Goal: Task Accomplishment & Management: Use online tool/utility

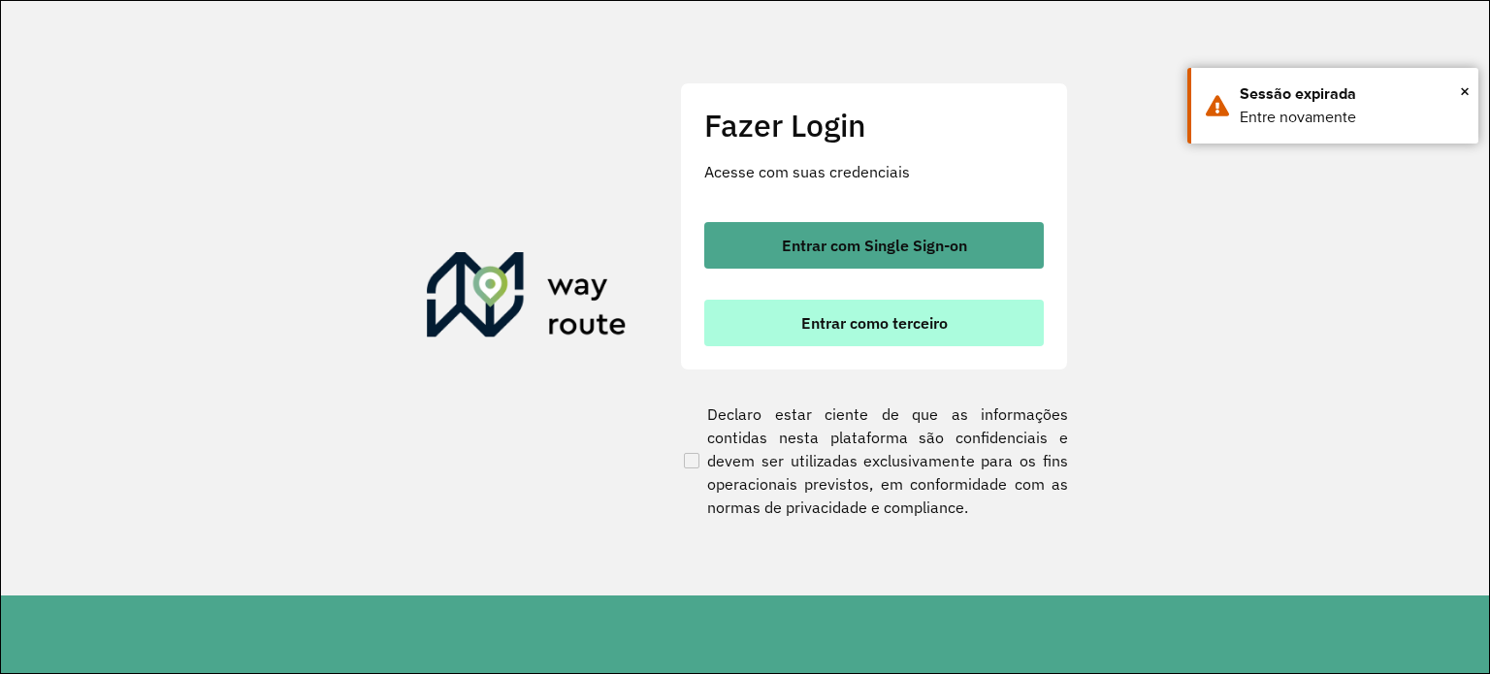
click at [888, 320] on span "Entrar como terceiro" at bounding box center [874, 323] width 146 height 16
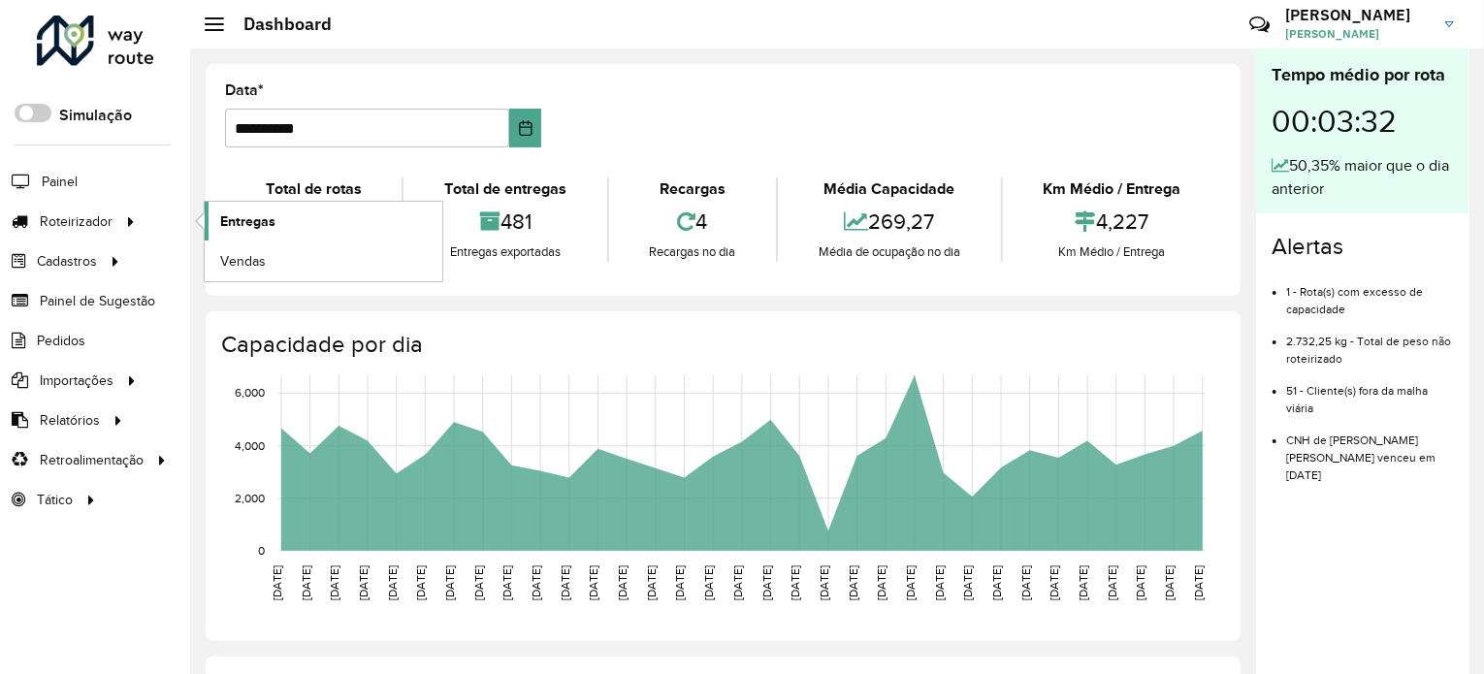
click at [264, 215] on span "Entregas" at bounding box center [247, 221] width 55 height 20
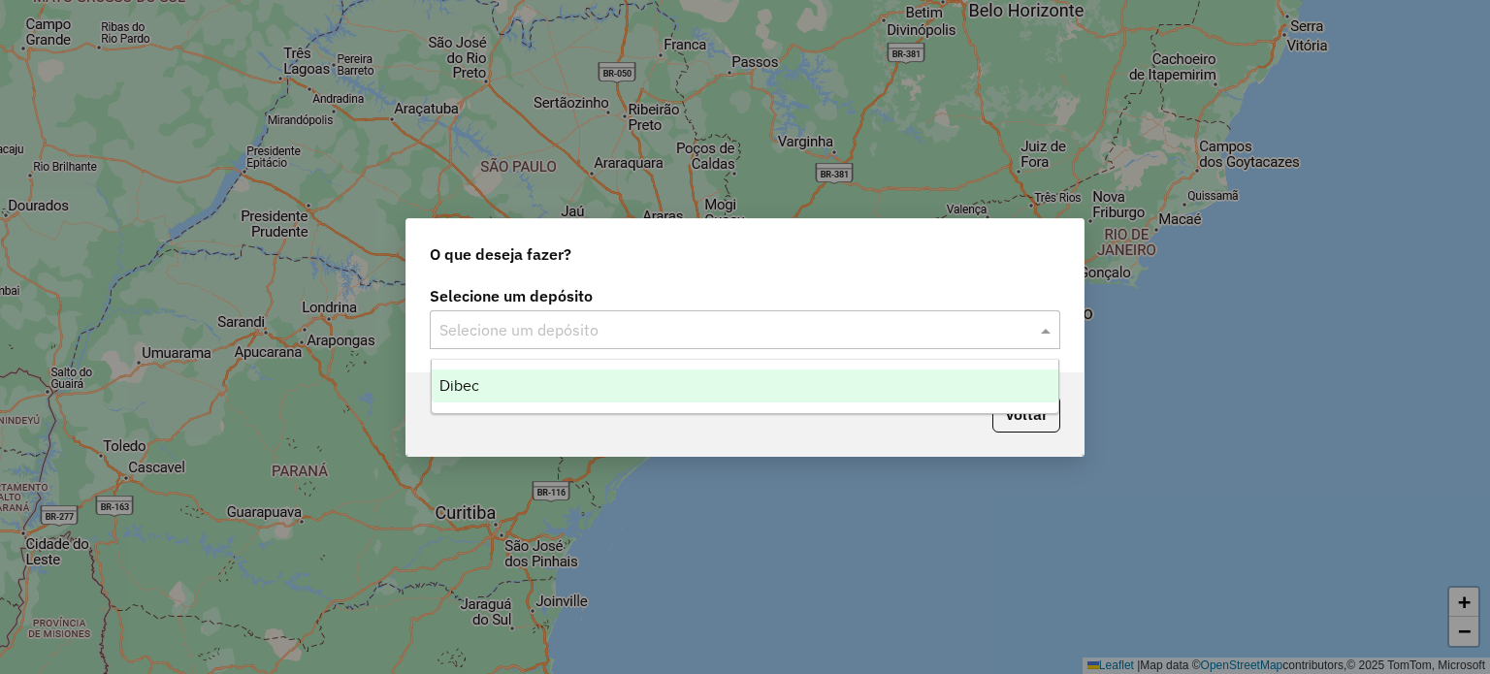
click at [563, 329] on input "text" at bounding box center [725, 330] width 572 height 23
click at [477, 383] on span "Dibec" at bounding box center [459, 385] width 40 height 16
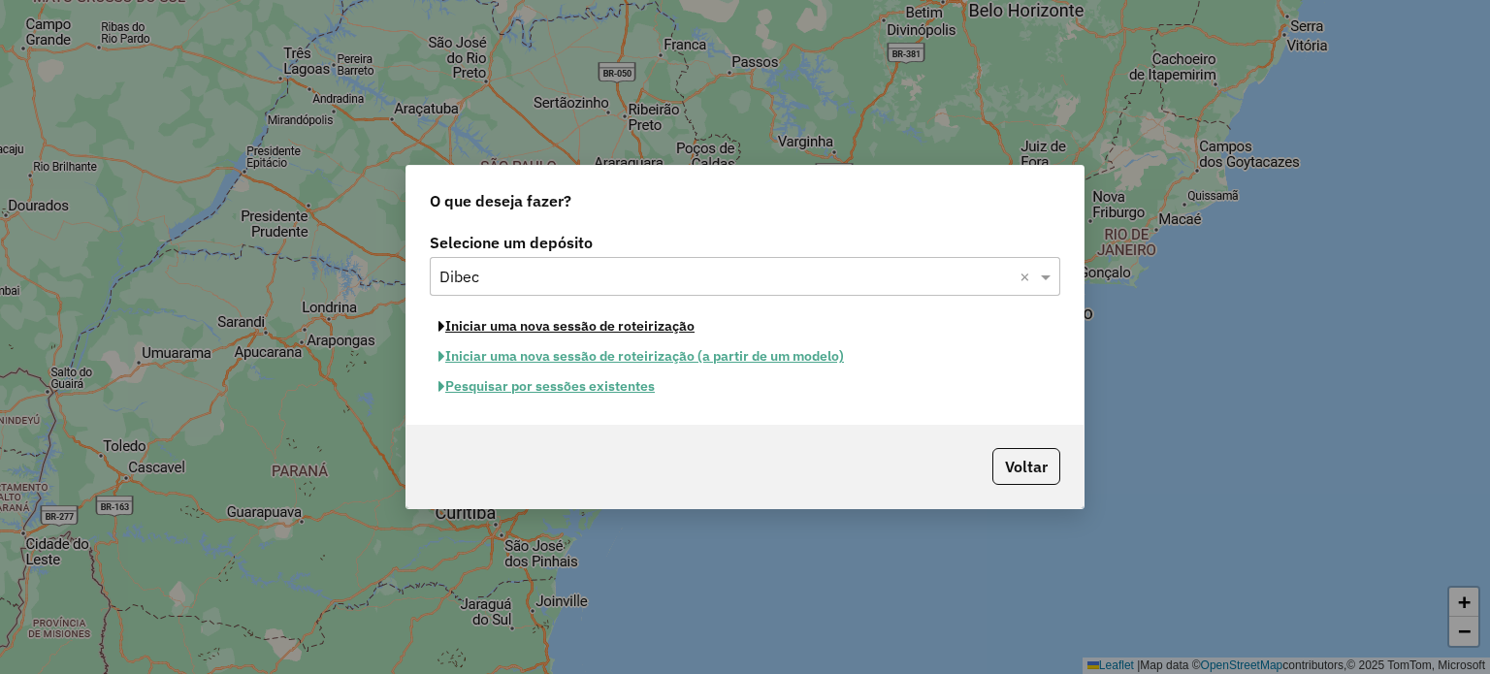
click at [503, 329] on button "Iniciar uma nova sessão de roteirização" at bounding box center [567, 326] width 274 height 30
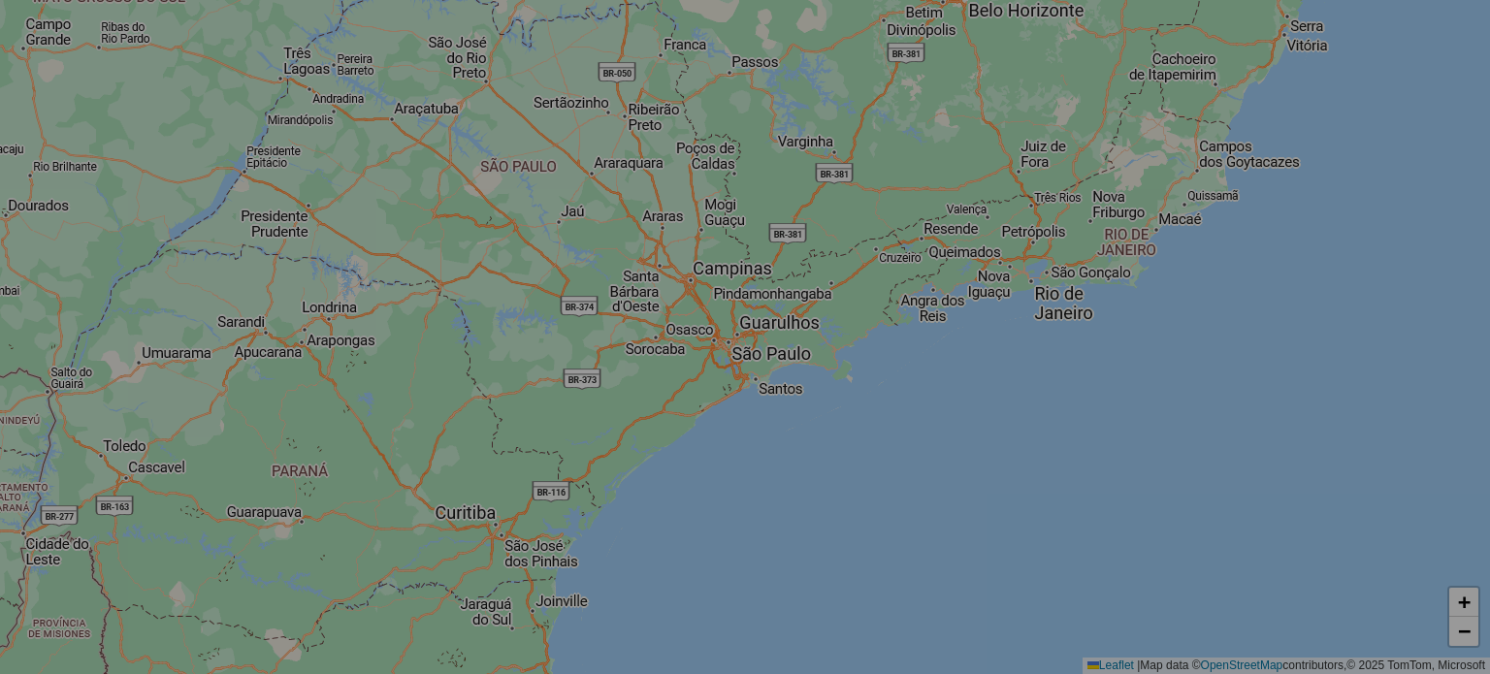
select select "*"
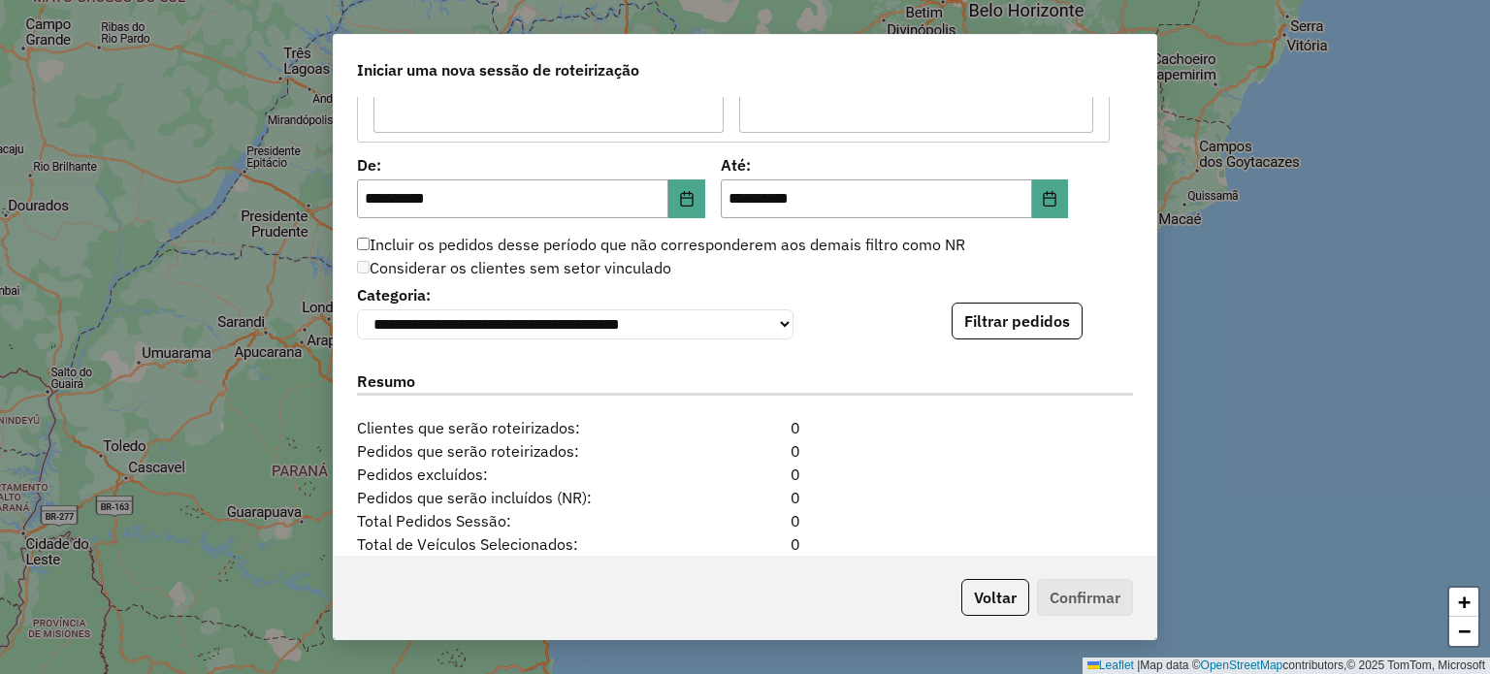
scroll to position [1843, 0]
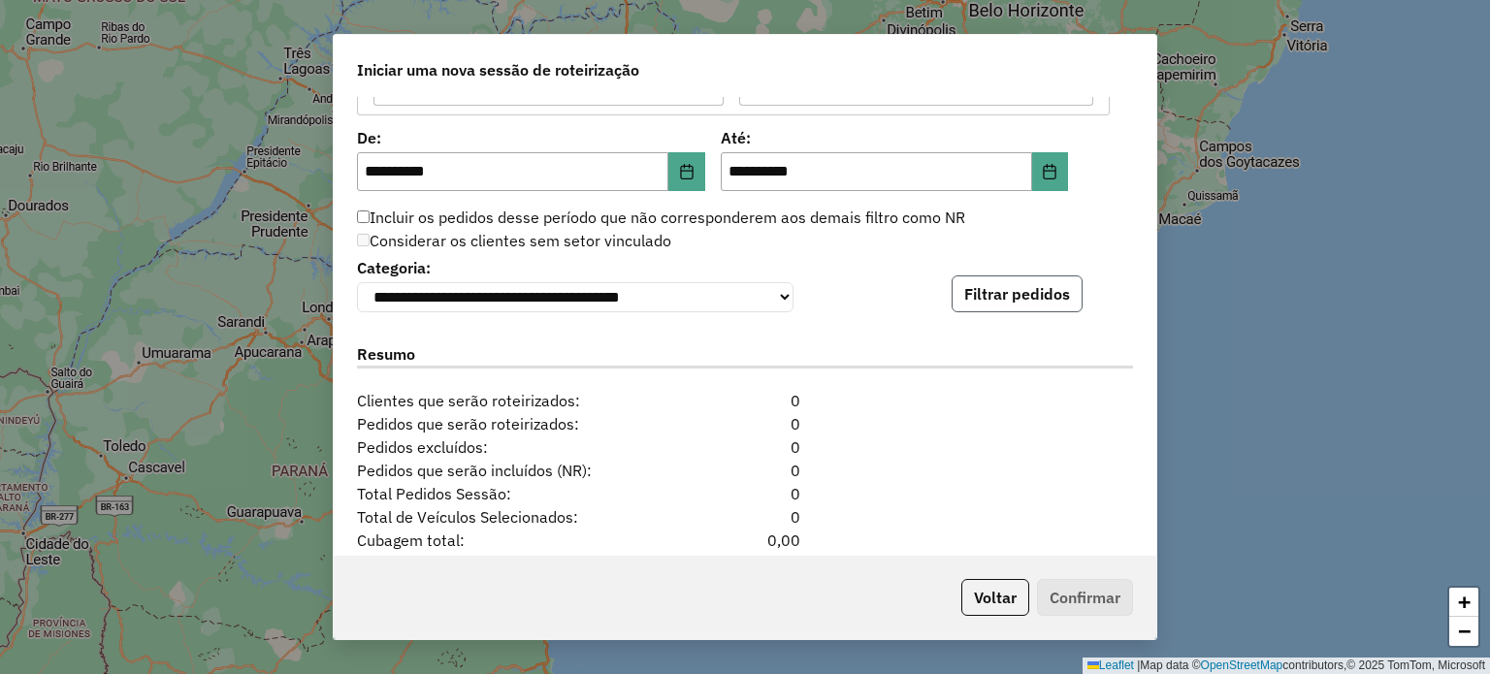
click at [983, 286] on button "Filtrar pedidos" at bounding box center [1016, 293] width 131 height 37
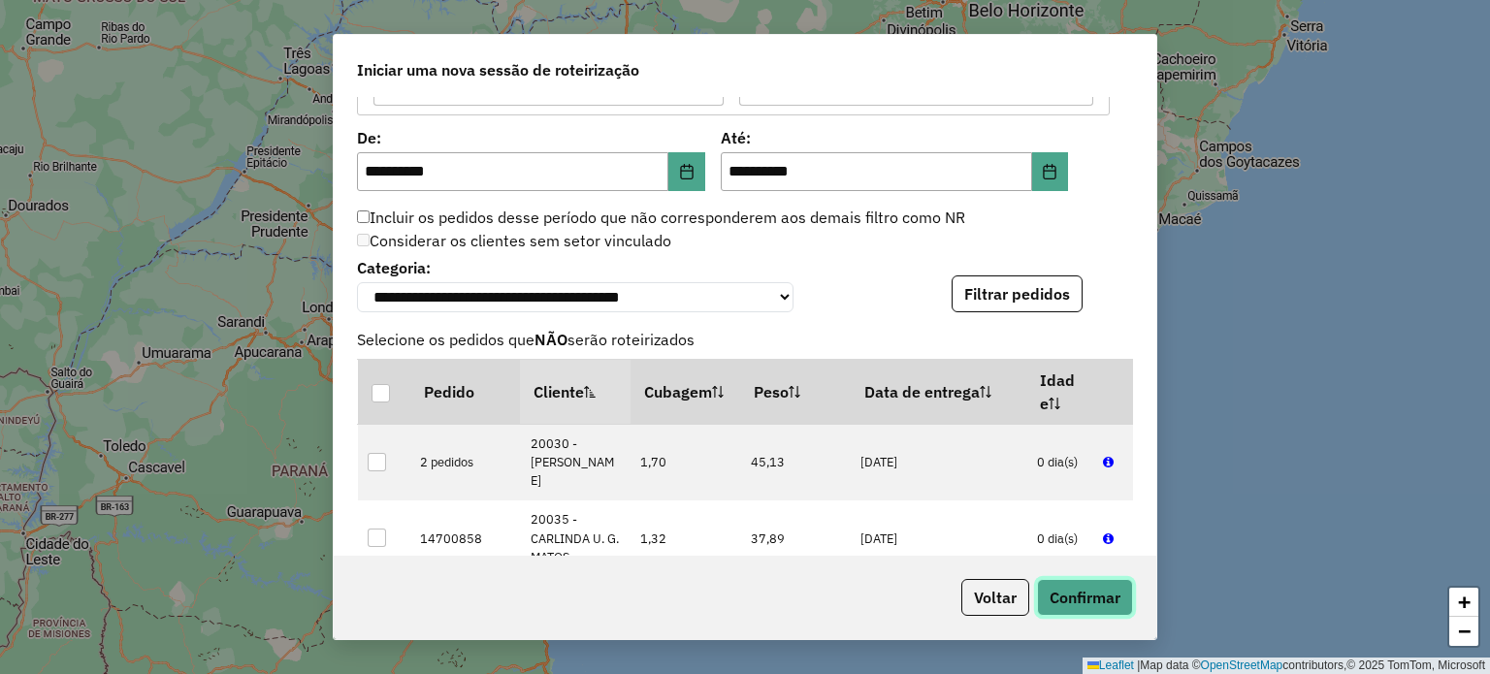
click at [1075, 603] on button "Confirmar" at bounding box center [1085, 597] width 96 height 37
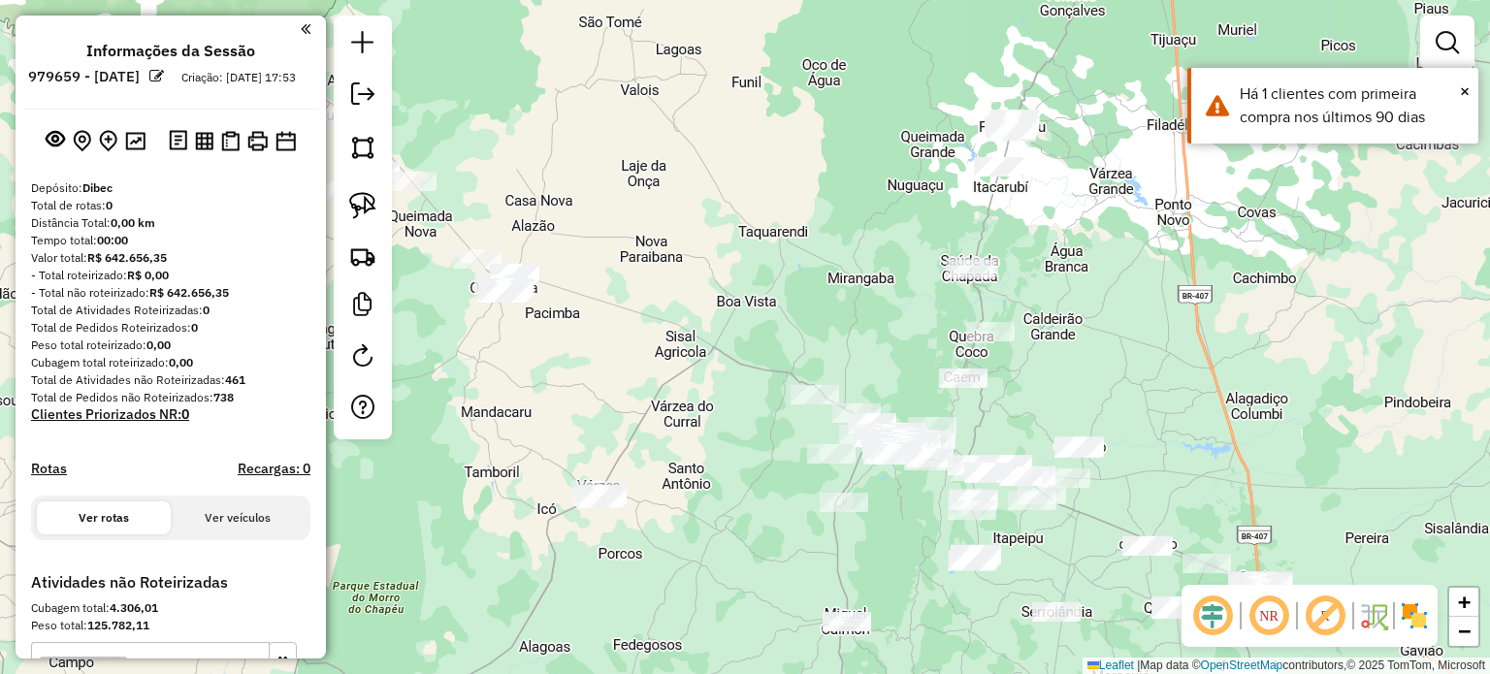
drag, startPoint x: 609, startPoint y: 259, endPoint x: 878, endPoint y: 410, distance: 308.3
click at [906, 398] on div "Janela de atendimento Grade de atendimento Capacidade Transportadoras Veículos …" at bounding box center [745, 337] width 1490 height 674
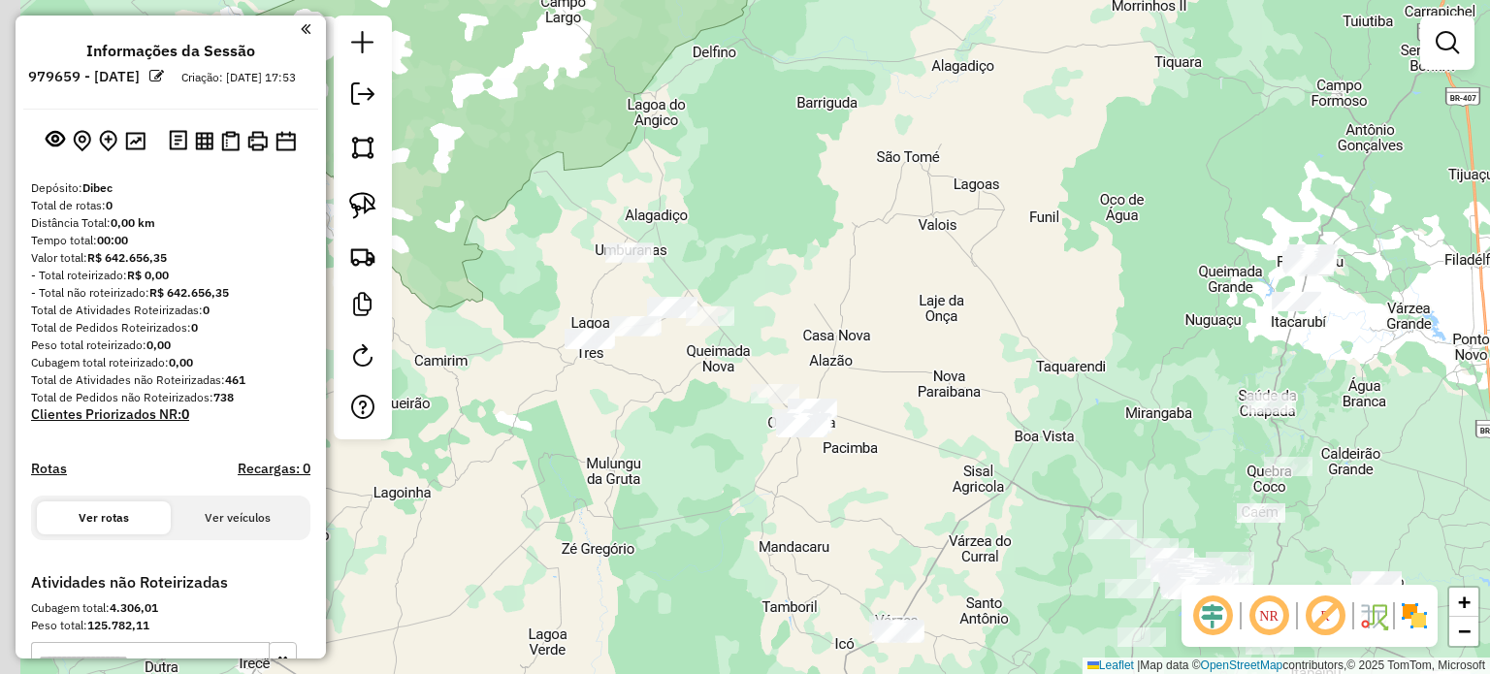
drag, startPoint x: 752, startPoint y: 383, endPoint x: 849, endPoint y: 467, distance: 127.9
click at [899, 464] on div "Janela de atendimento Grade de atendimento Capacidade Transportadoras Veículos …" at bounding box center [745, 337] width 1490 height 674
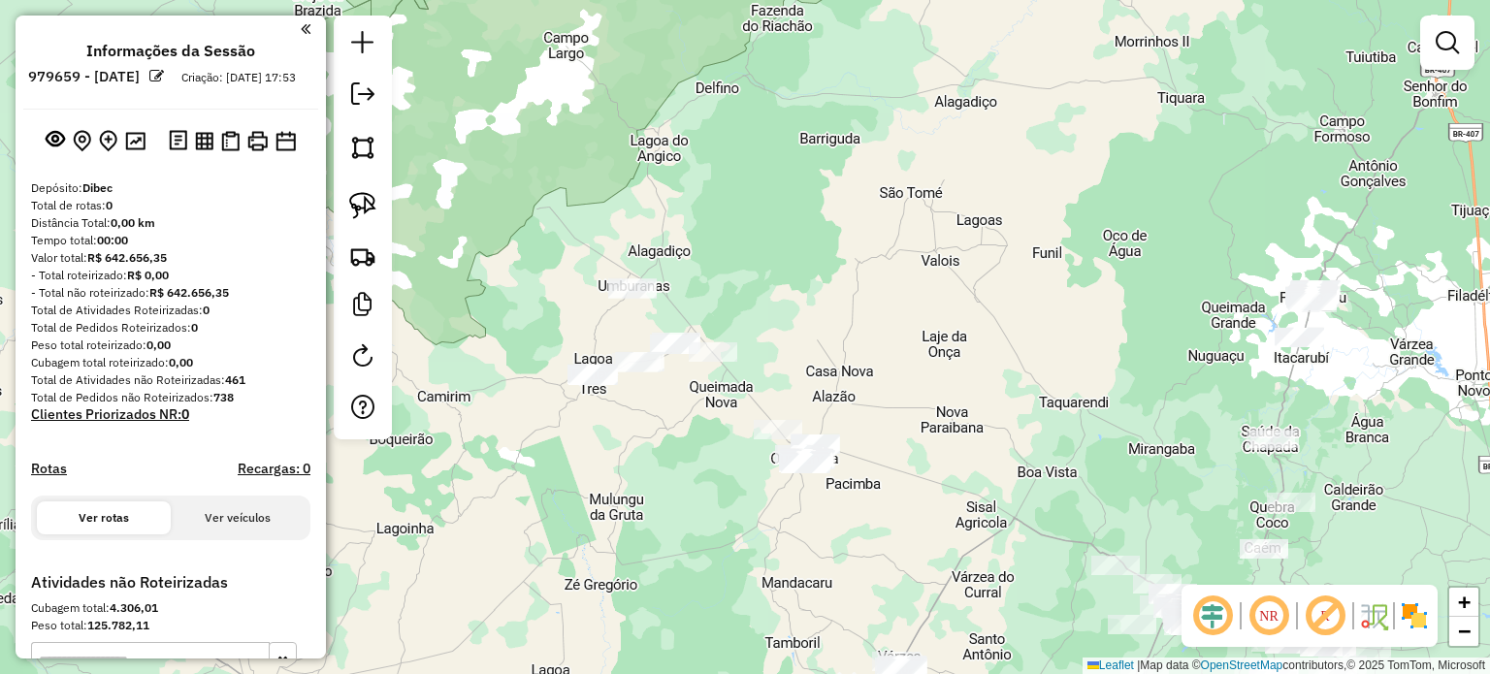
drag, startPoint x: 663, startPoint y: 433, endPoint x: 663, endPoint y: 486, distance: 53.3
click at [663, 486] on div "Janela de atendimento Grade de atendimento Capacidade Transportadoras Veículos …" at bounding box center [745, 337] width 1490 height 674
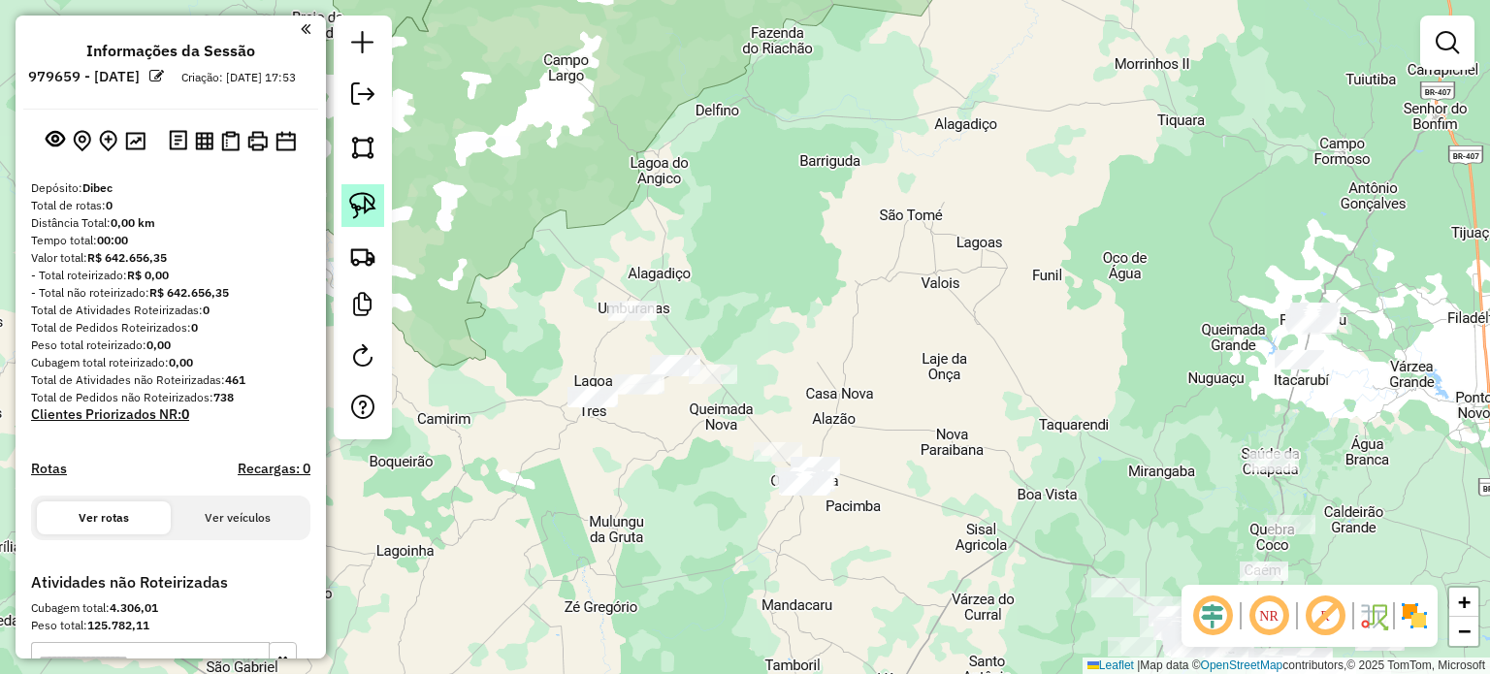
click at [354, 205] on img at bounding box center [362, 205] width 27 height 27
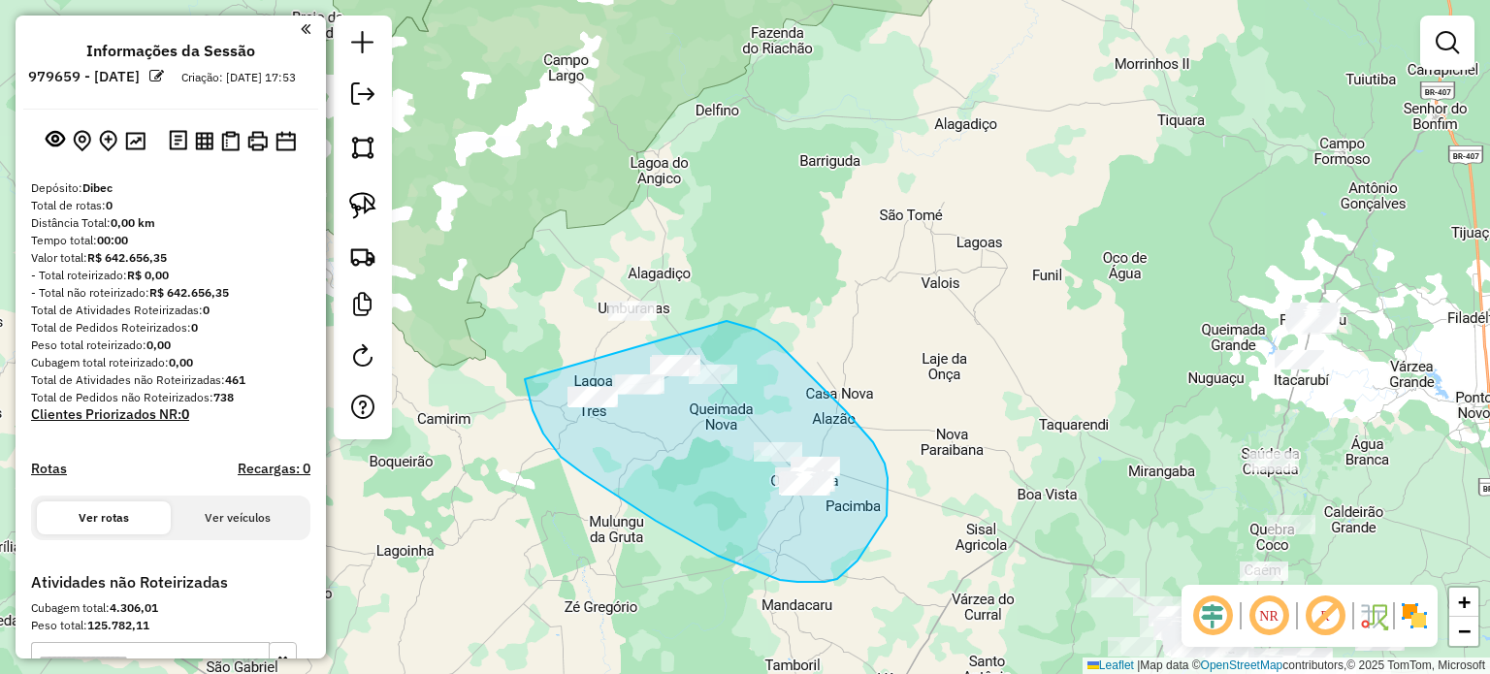
drag, startPoint x: 532, startPoint y: 410, endPoint x: 726, endPoint y: 321, distance: 213.5
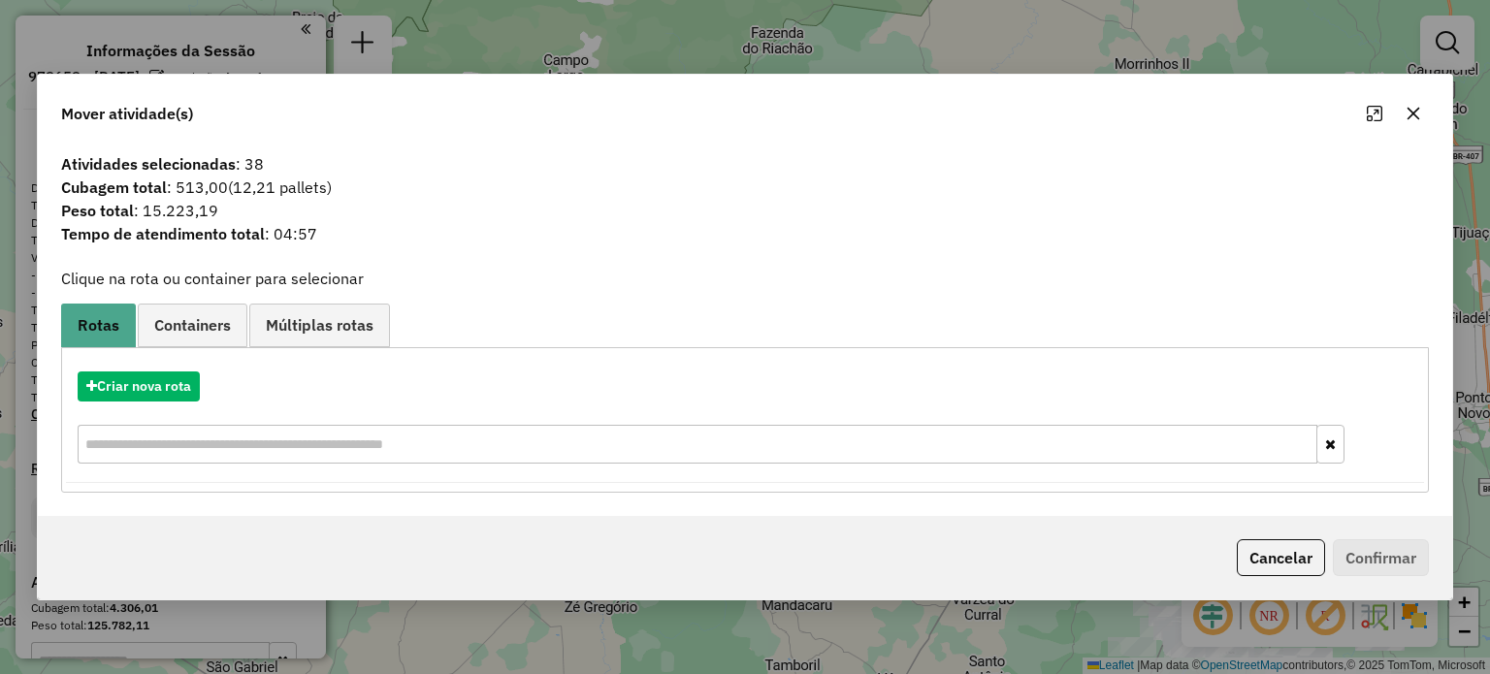
click at [1407, 110] on icon "button" at bounding box center [1412, 113] width 13 height 13
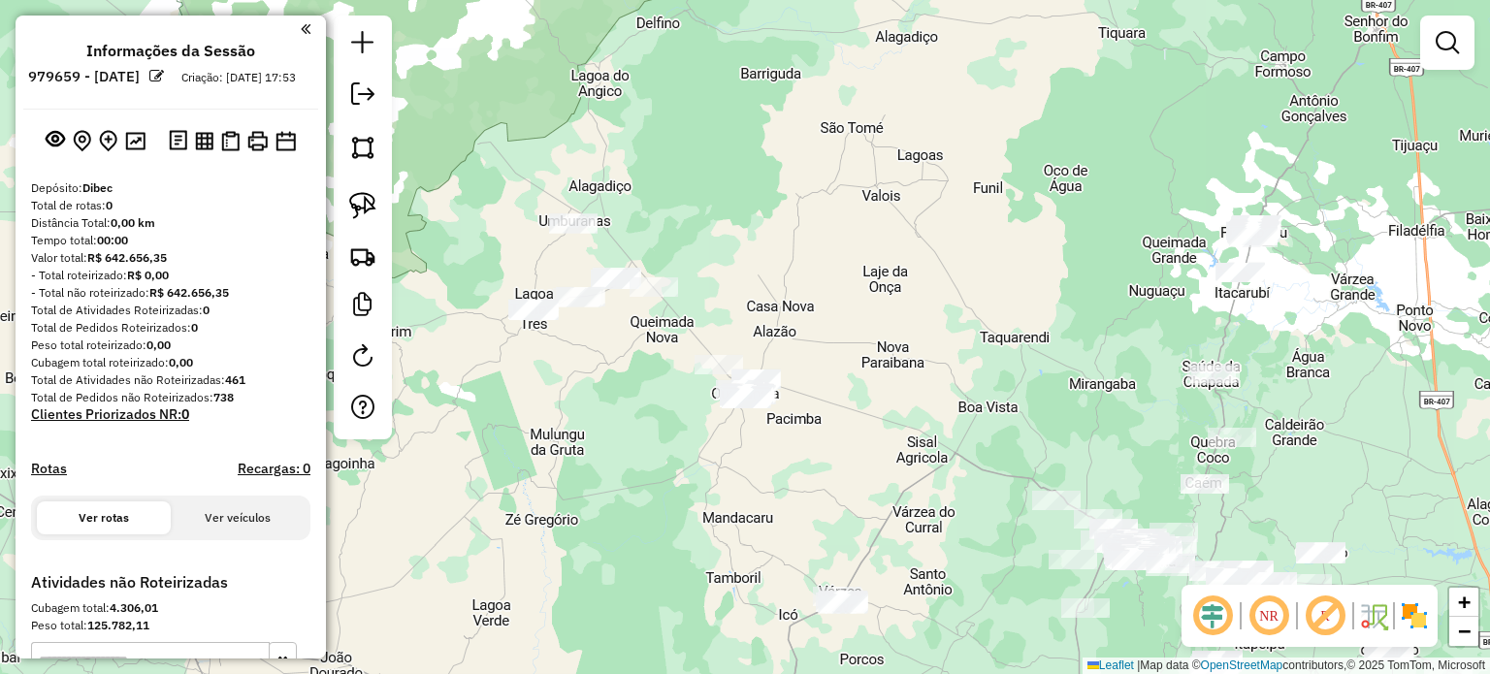
drag, startPoint x: 698, startPoint y: 517, endPoint x: 638, endPoint y: 426, distance: 109.2
click at [638, 426] on div "Janela de atendimento Grade de atendimento Capacidade Transportadoras Veículos …" at bounding box center [745, 337] width 1490 height 674
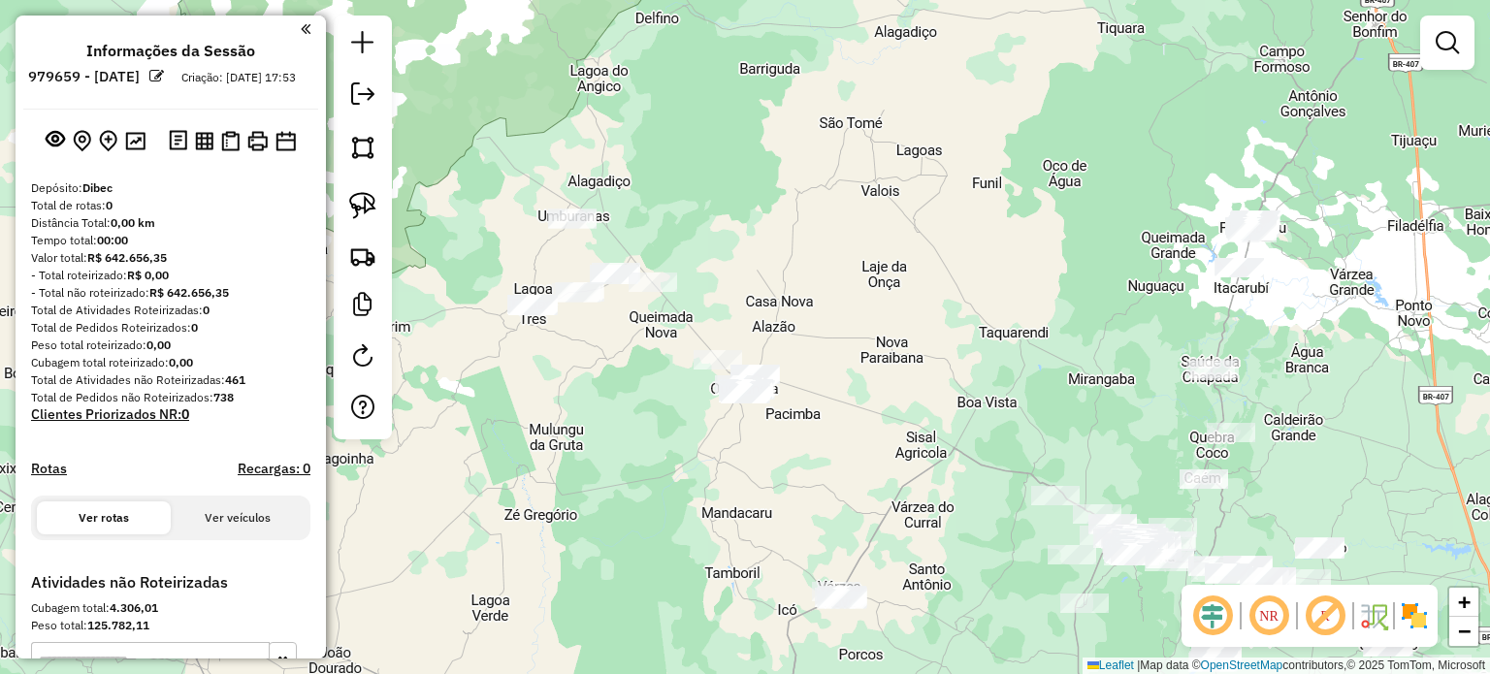
drag, startPoint x: 657, startPoint y: 478, endPoint x: 688, endPoint y: 429, distance: 58.4
click at [688, 429] on div "Janela de atendimento Grade de atendimento Capacidade Transportadoras Veículos …" at bounding box center [745, 337] width 1490 height 674
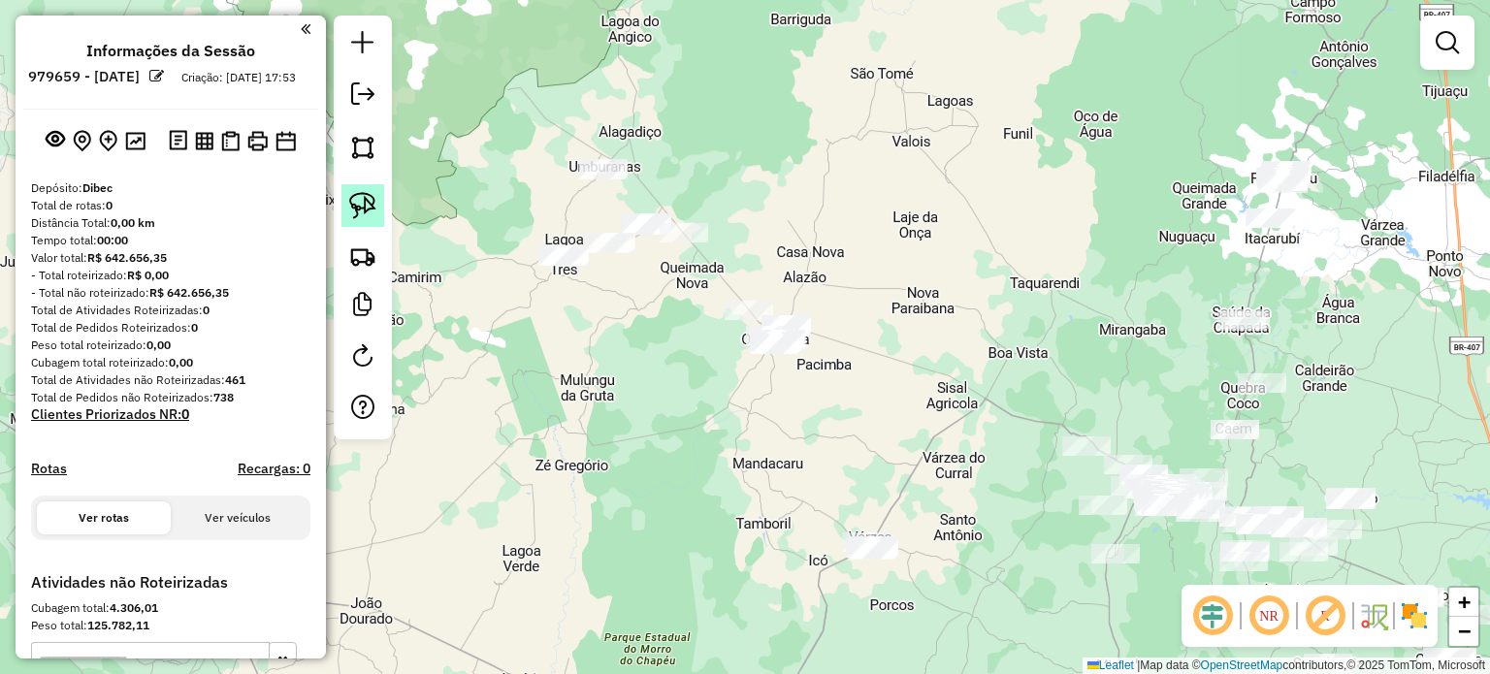
click at [367, 205] on img at bounding box center [362, 205] width 27 height 27
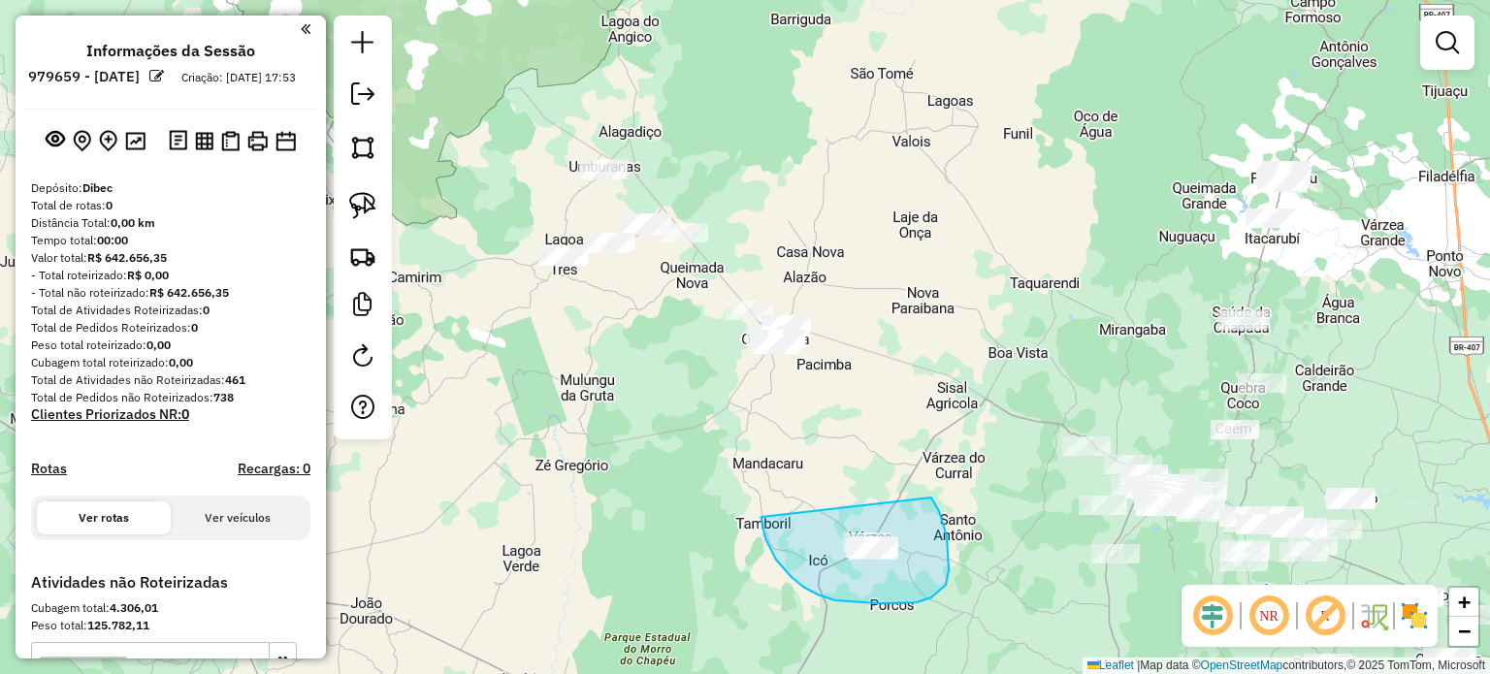
drag, startPoint x: 761, startPoint y: 517, endPoint x: 930, endPoint y: 496, distance: 170.1
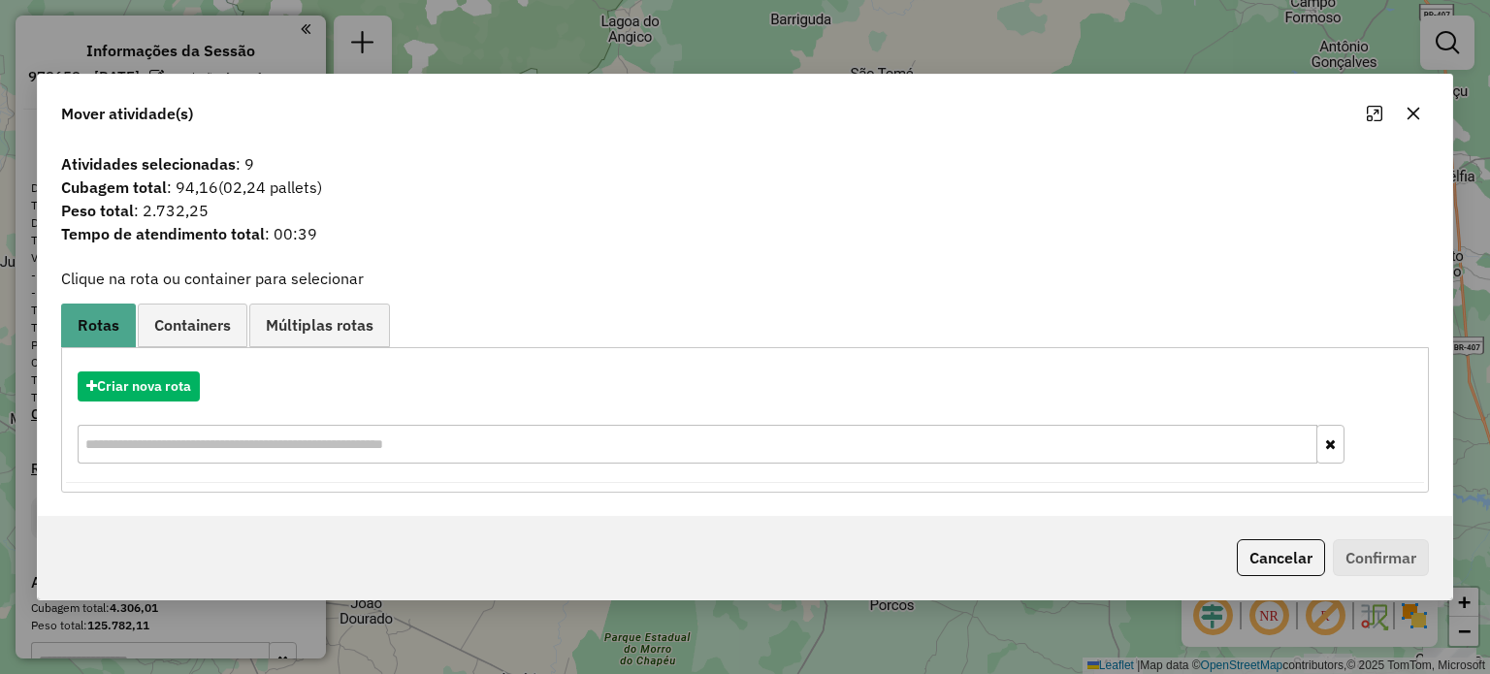
click at [1405, 111] on icon "button" at bounding box center [1413, 114] width 16 height 16
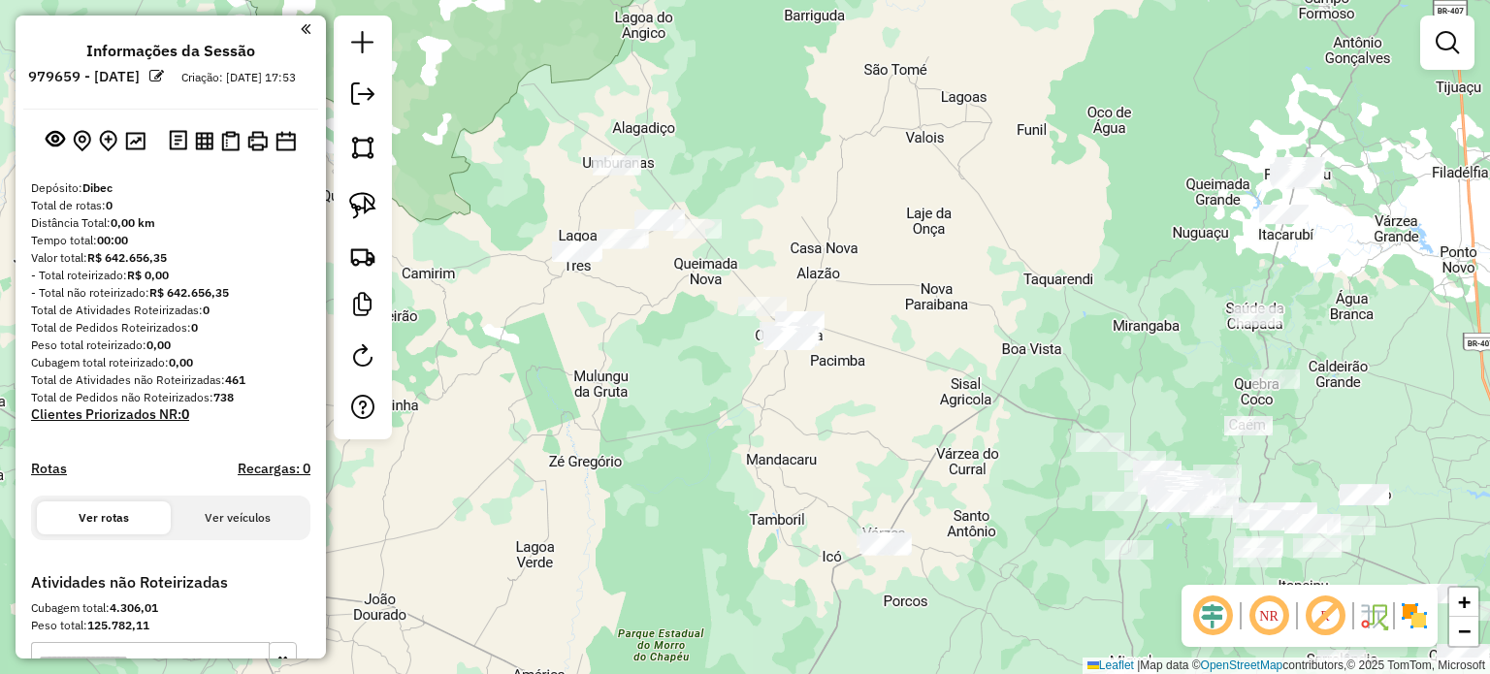
drag, startPoint x: 688, startPoint y: 437, endPoint x: 703, endPoint y: 434, distance: 16.0
click at [703, 434] on div "Janela de atendimento Grade de atendimento Capacidade Transportadoras Veículos …" at bounding box center [745, 337] width 1490 height 674
drag, startPoint x: 919, startPoint y: 441, endPoint x: 919, endPoint y: 396, distance: 45.6
click at [919, 398] on div "Janela de atendimento Grade de atendimento Capacidade Transportadoras Veículos …" at bounding box center [745, 337] width 1490 height 674
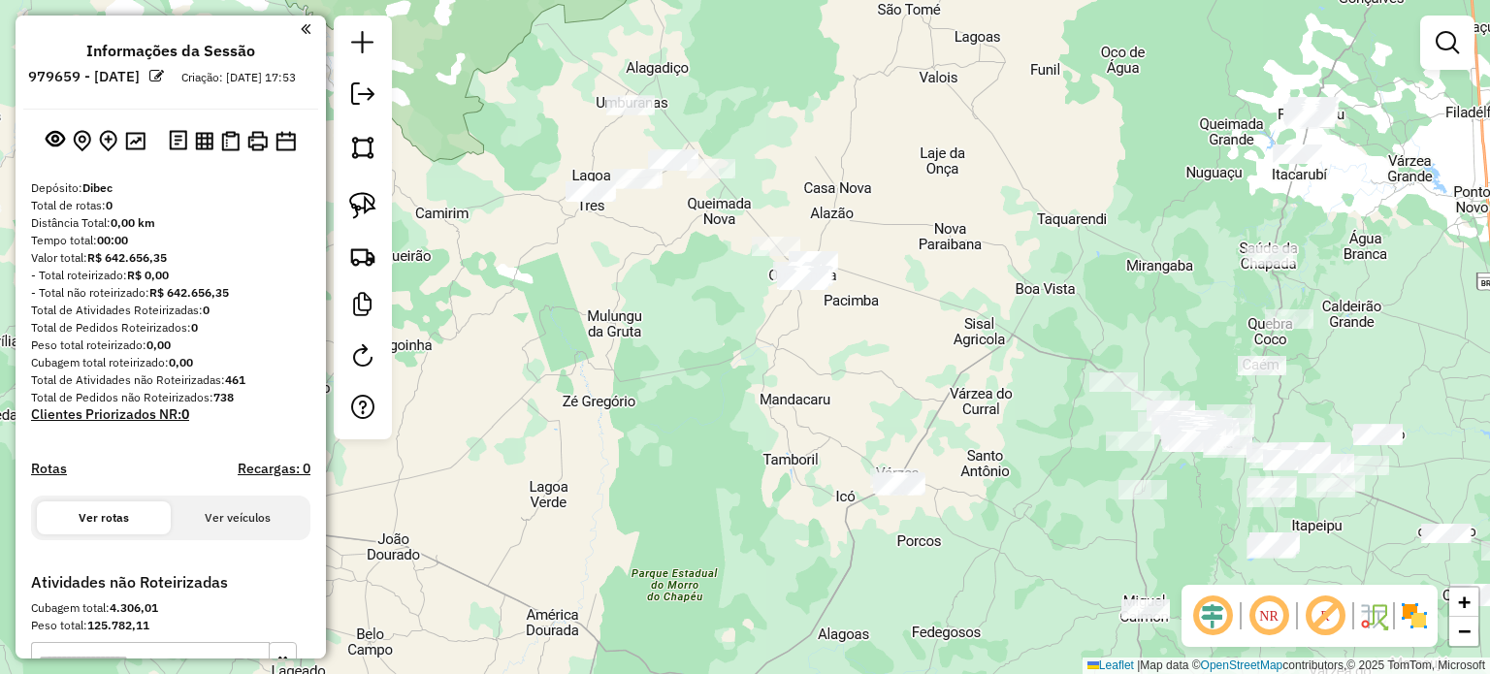
drag, startPoint x: 735, startPoint y: 376, endPoint x: 772, endPoint y: 445, distance: 78.1
click at [772, 445] on div "Janela de atendimento Grade de atendimento Capacidade Transportadoras Veículos …" at bounding box center [745, 337] width 1490 height 674
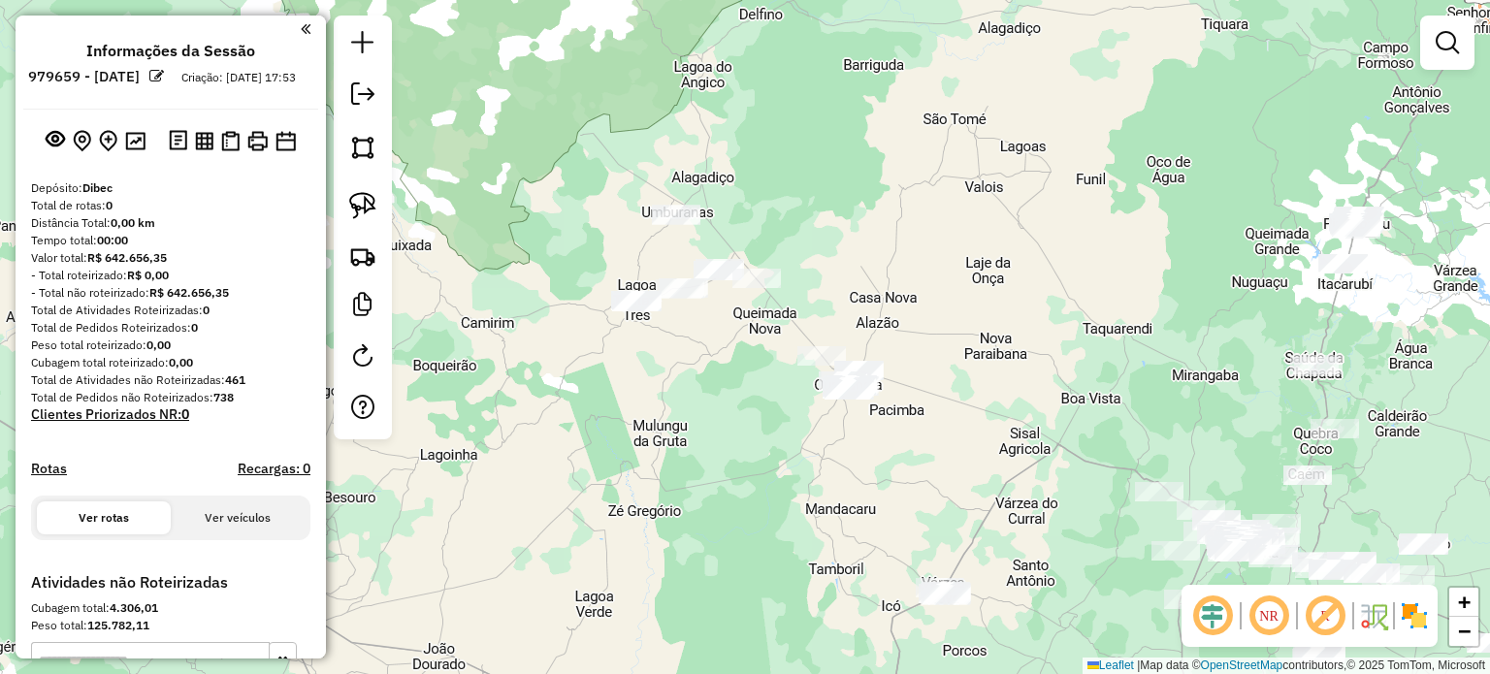
drag, startPoint x: 755, startPoint y: 387, endPoint x: 727, endPoint y: 414, distance: 38.4
click at [763, 429] on div "Janela de atendimento Grade de atendimento Capacidade Transportadoras Veículos …" at bounding box center [745, 337] width 1490 height 674
click at [354, 209] on img at bounding box center [362, 205] width 27 height 27
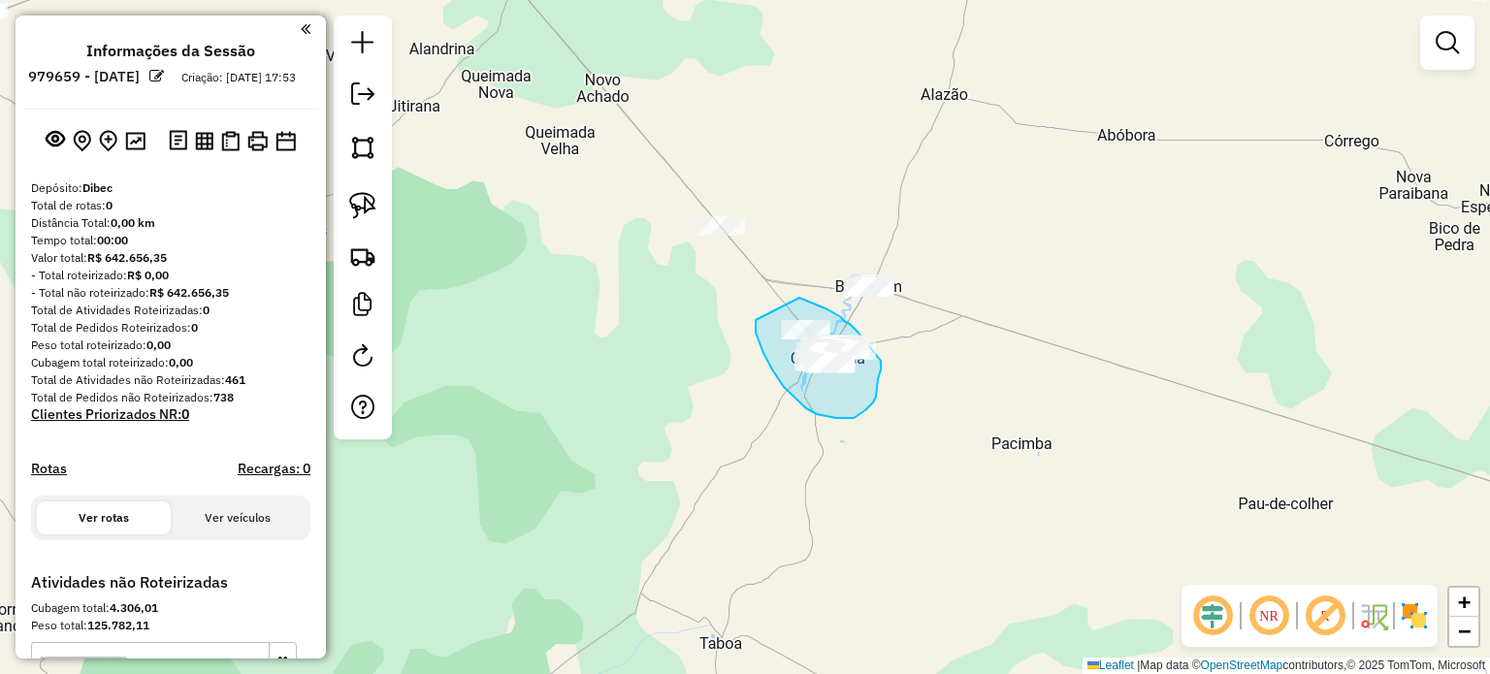
drag, startPoint x: 756, startPoint y: 324, endPoint x: 799, endPoint y: 298, distance: 50.9
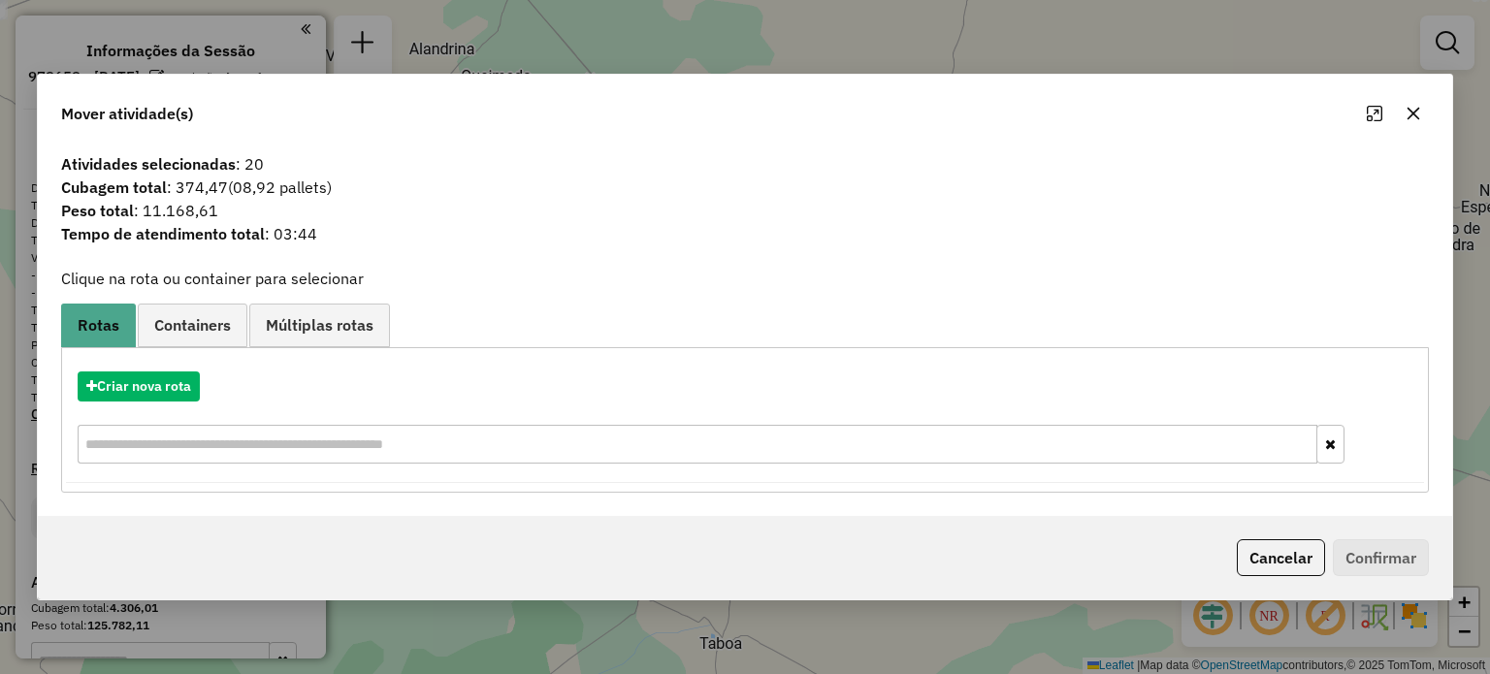
click at [1411, 112] on icon "button" at bounding box center [1412, 113] width 13 height 13
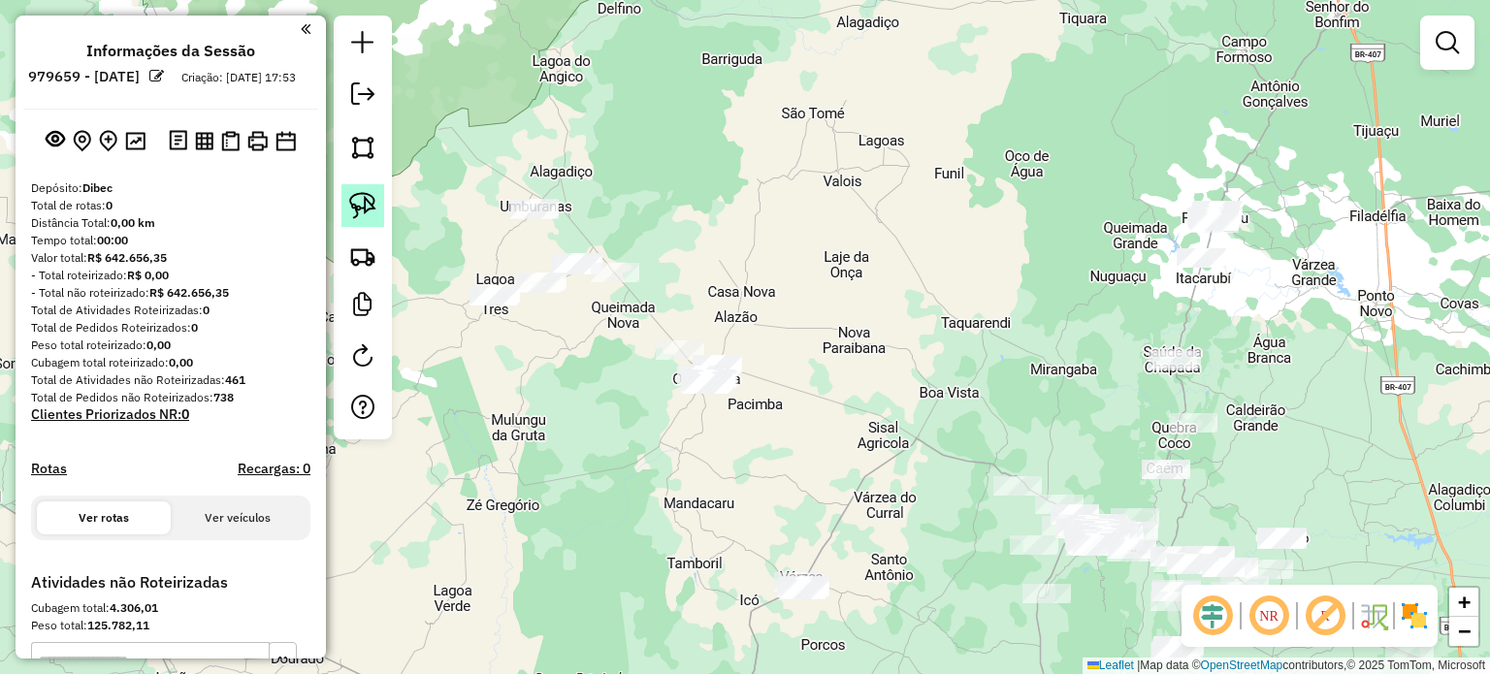
click at [364, 199] on img at bounding box center [362, 205] width 27 height 27
drag, startPoint x: 489, startPoint y: 169, endPoint x: 582, endPoint y: 193, distance: 96.2
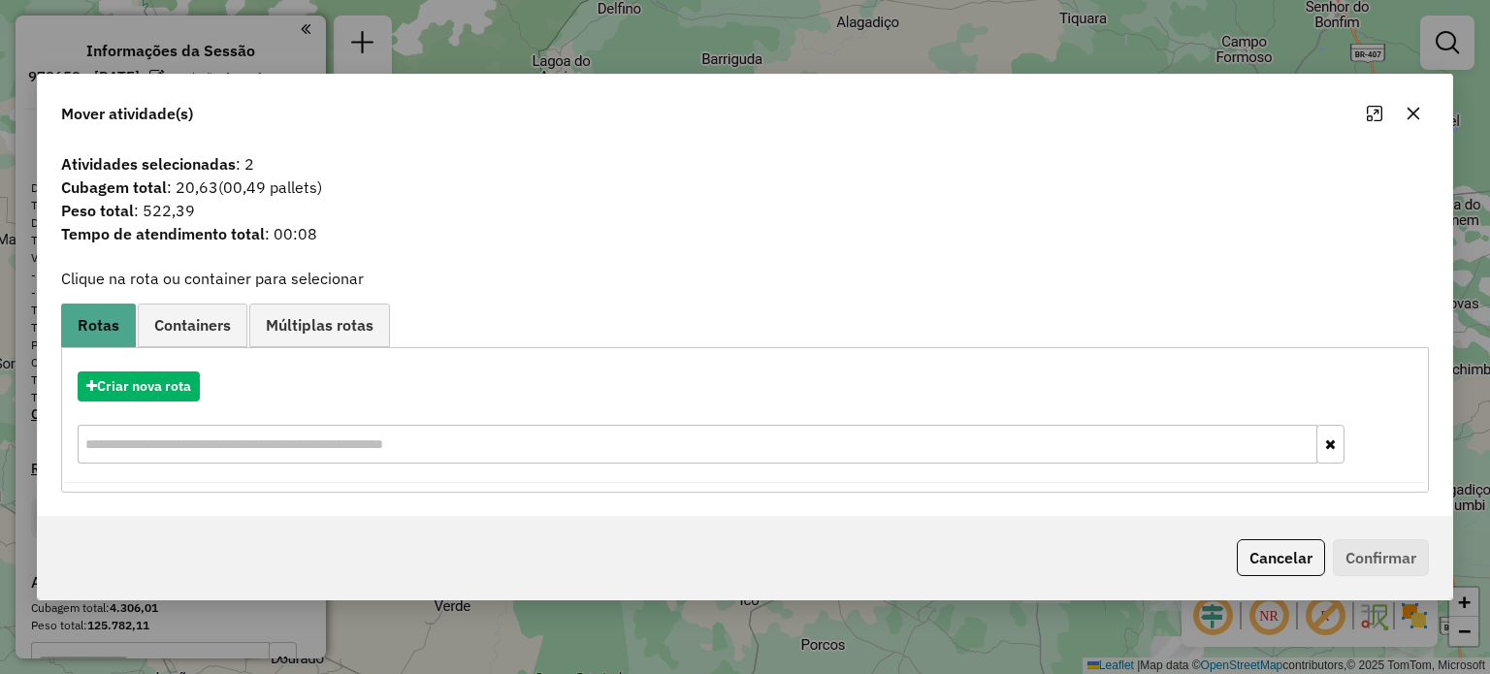
click at [1415, 110] on icon "button" at bounding box center [1412, 113] width 13 height 13
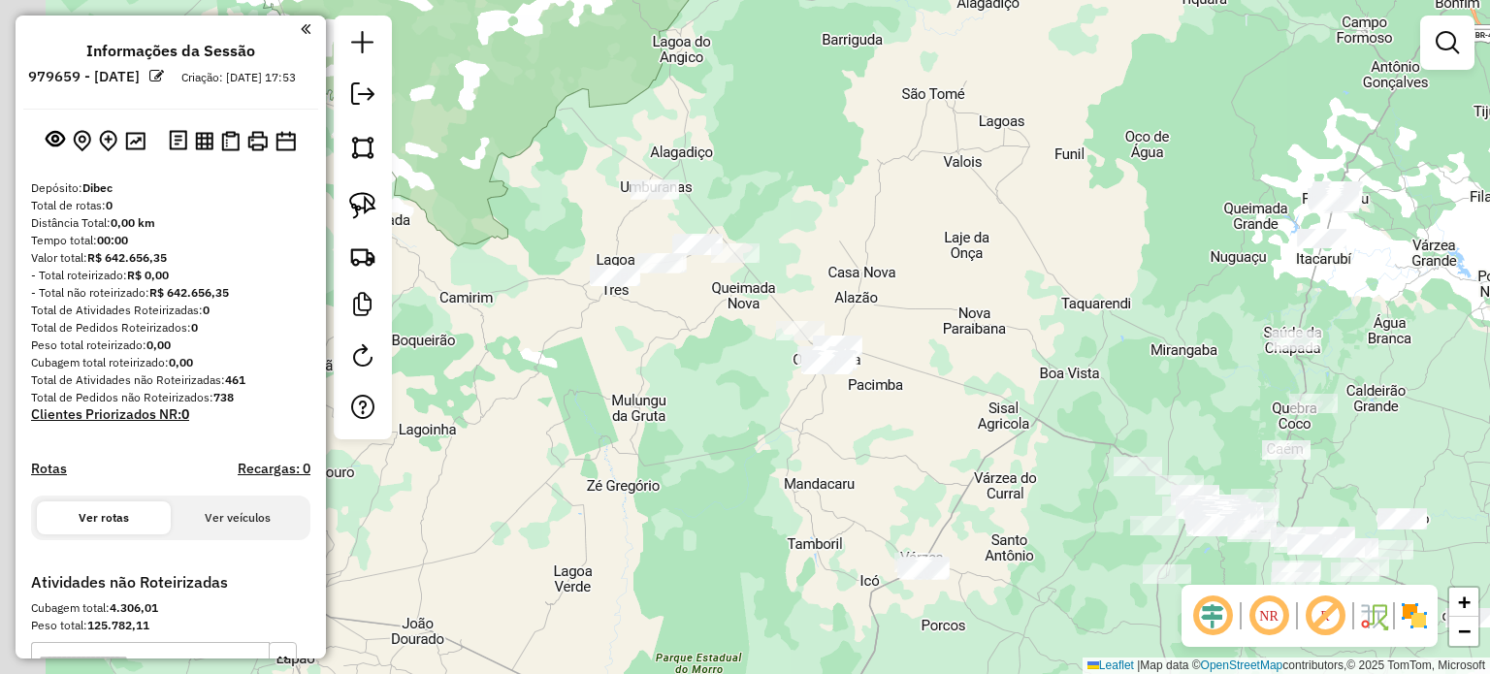
drag, startPoint x: 823, startPoint y: 298, endPoint x: 885, endPoint y: 288, distance: 61.9
click at [885, 288] on div "Janela de atendimento Grade de atendimento Capacidade Transportadoras Veículos …" at bounding box center [745, 337] width 1490 height 674
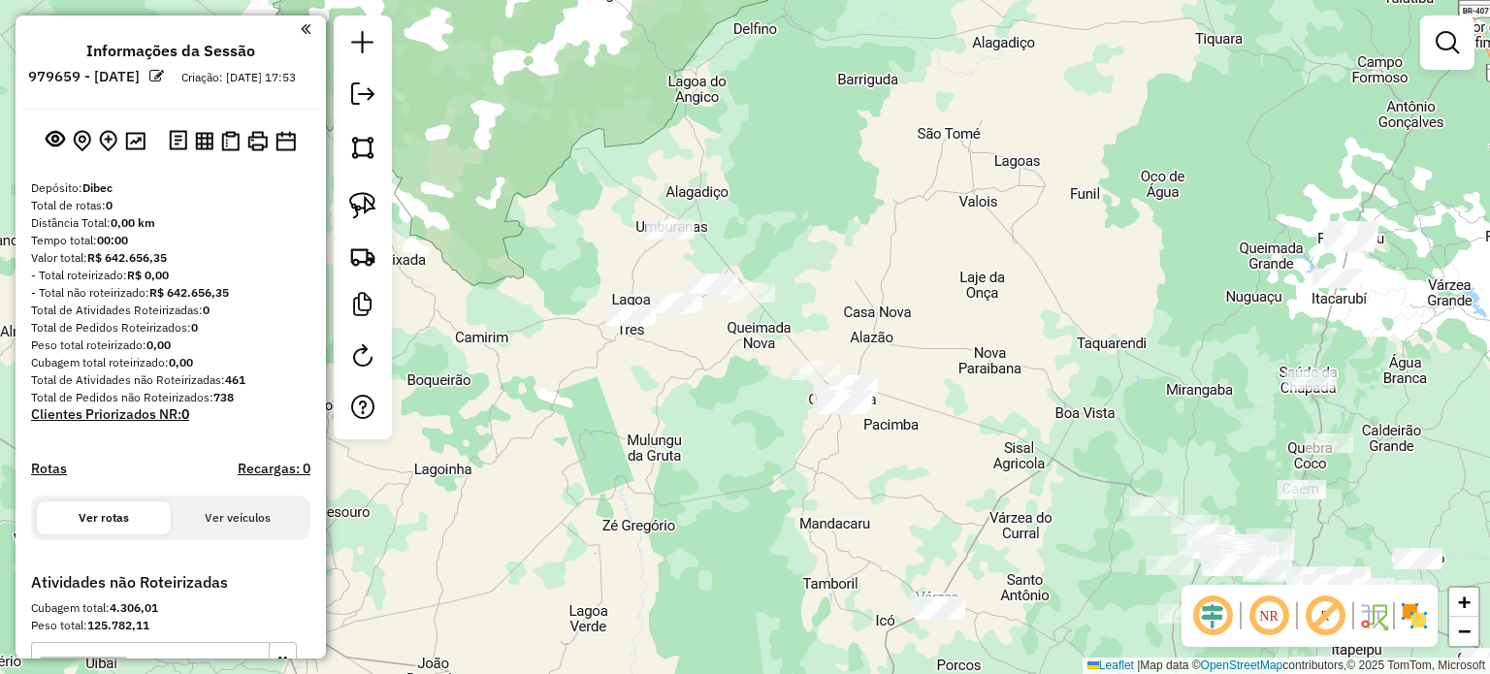
drag, startPoint x: 889, startPoint y: 262, endPoint x: 900, endPoint y: 303, distance: 42.1
click at [900, 303] on div "Janela de atendimento Grade de atendimento Capacidade Transportadoras Veículos …" at bounding box center [745, 337] width 1490 height 674
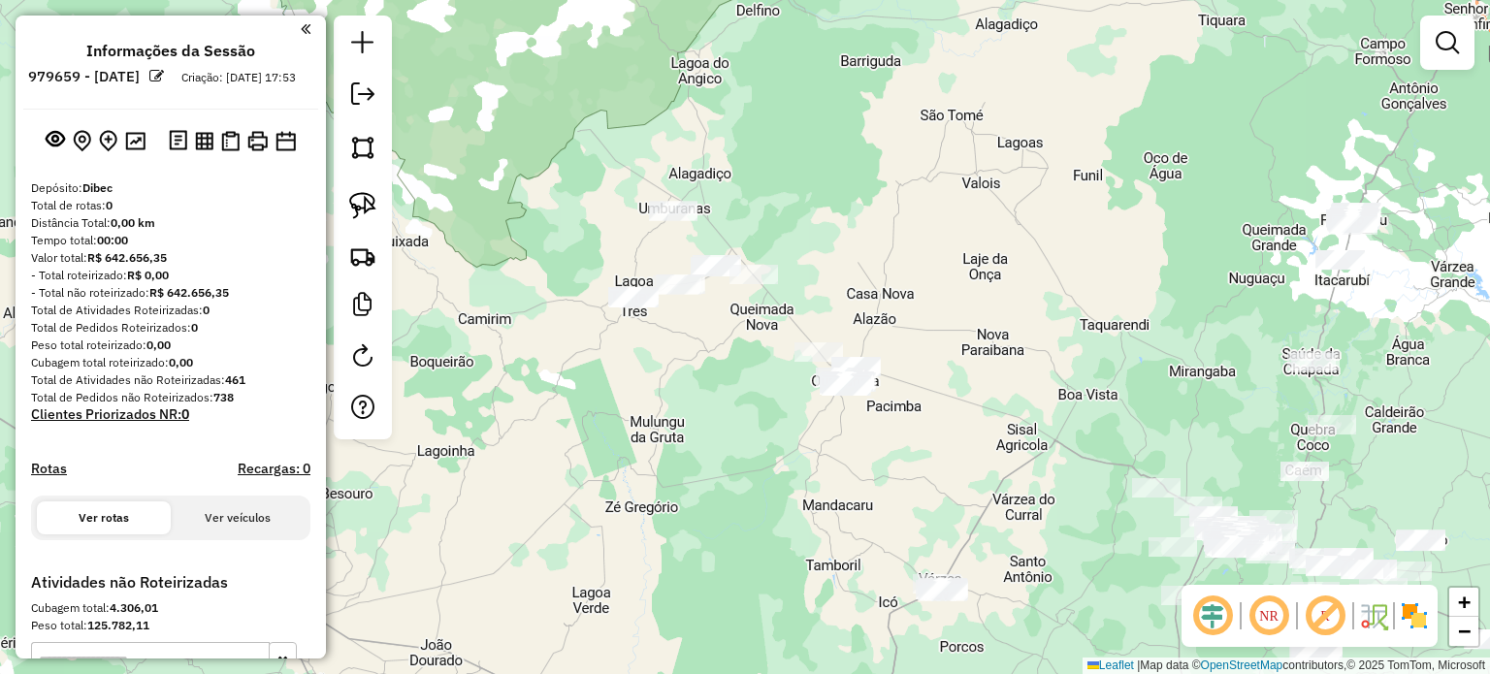
drag, startPoint x: 837, startPoint y: 291, endPoint x: 766, endPoint y: 242, distance: 85.8
click at [840, 251] on div "Janela de atendimento Grade de atendimento Capacidade Transportadoras Veículos …" at bounding box center [745, 337] width 1490 height 674
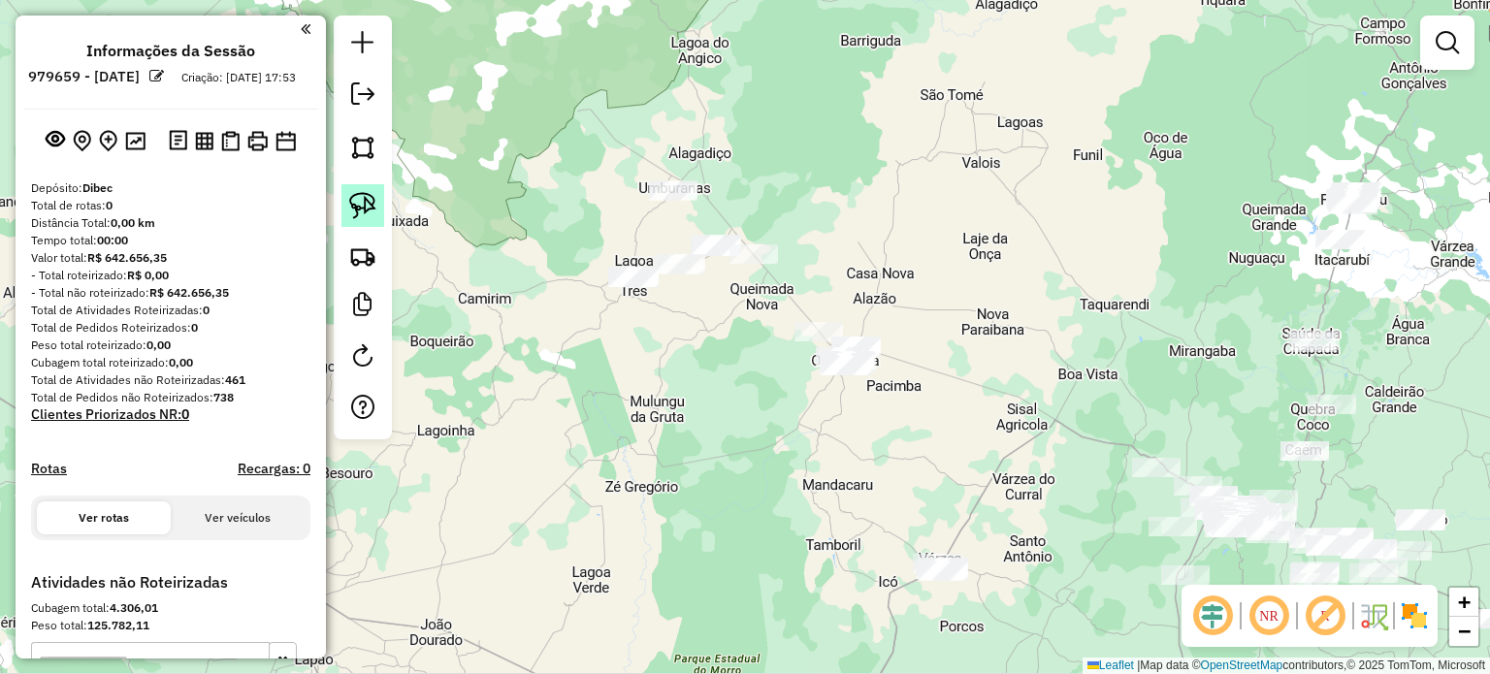
click at [359, 199] on img at bounding box center [362, 205] width 27 height 27
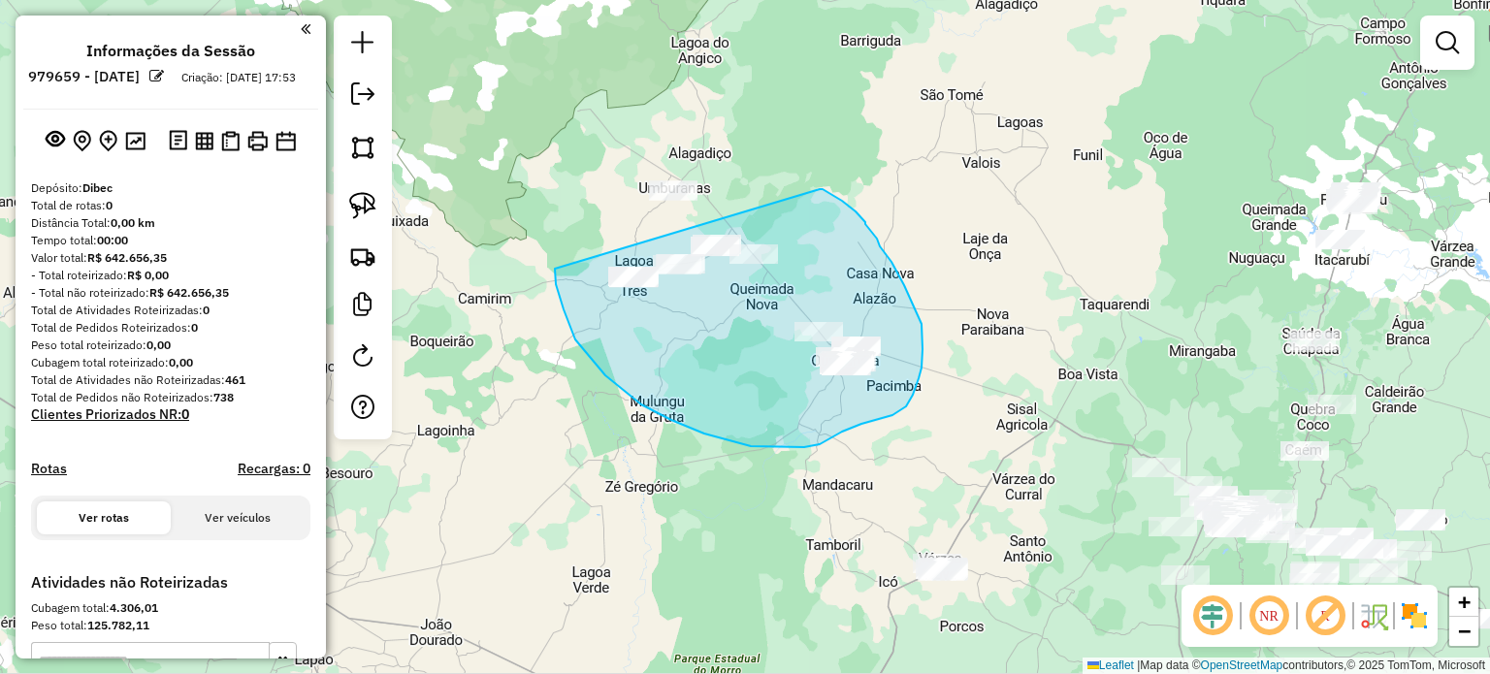
drag, startPoint x: 555, startPoint y: 269, endPoint x: 820, endPoint y: 189, distance: 276.5
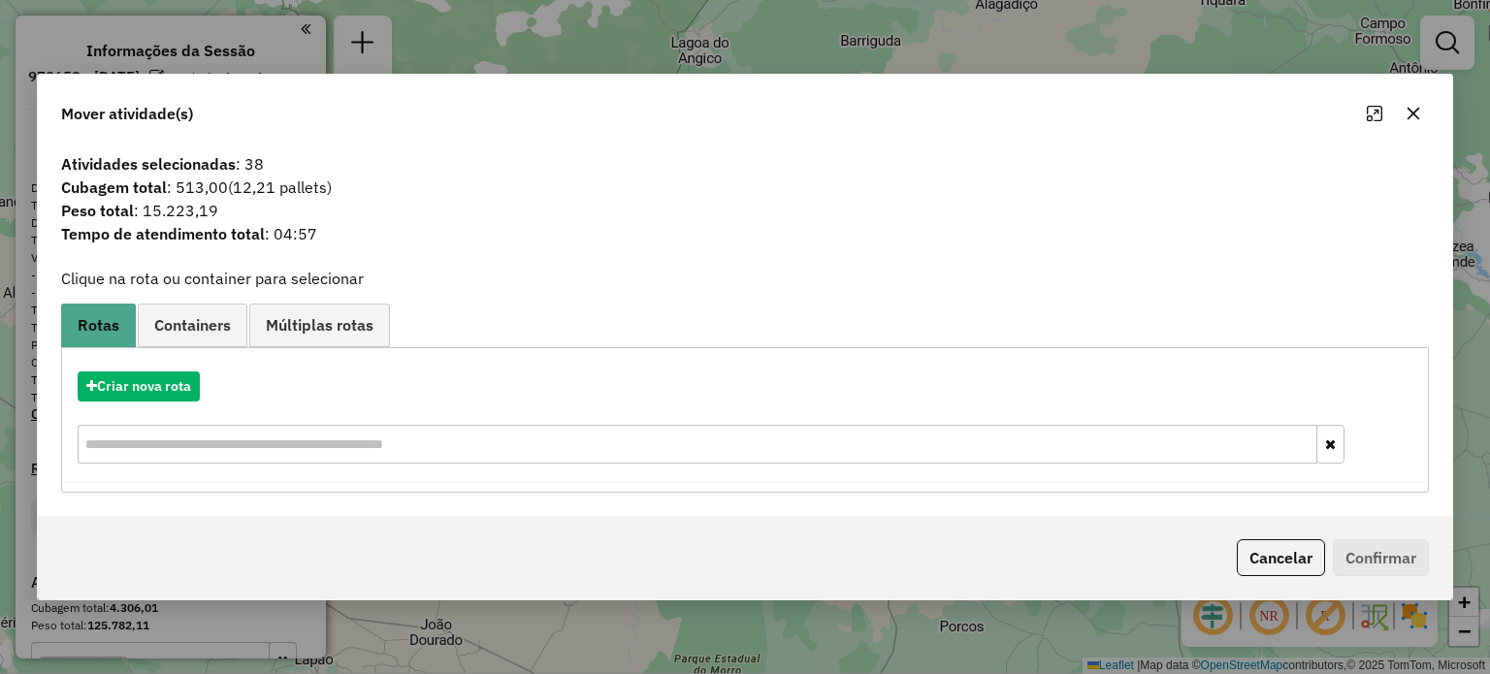
click at [1420, 108] on button "button" at bounding box center [1413, 113] width 31 height 31
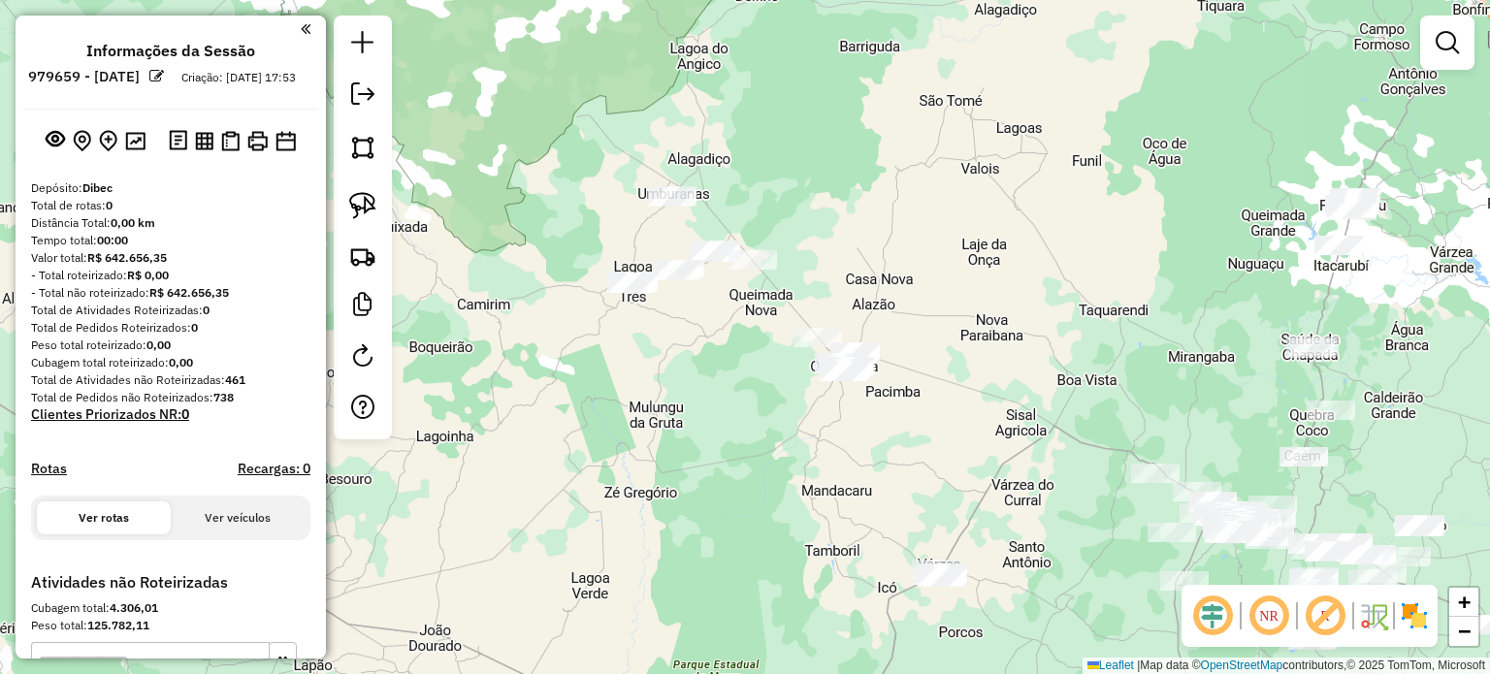
drag, startPoint x: 693, startPoint y: 375, endPoint x: 675, endPoint y: 400, distance: 30.5
click at [675, 400] on div "Janela de atendimento Grade de atendimento Capacidade Transportadoras Veículos …" at bounding box center [745, 337] width 1490 height 674
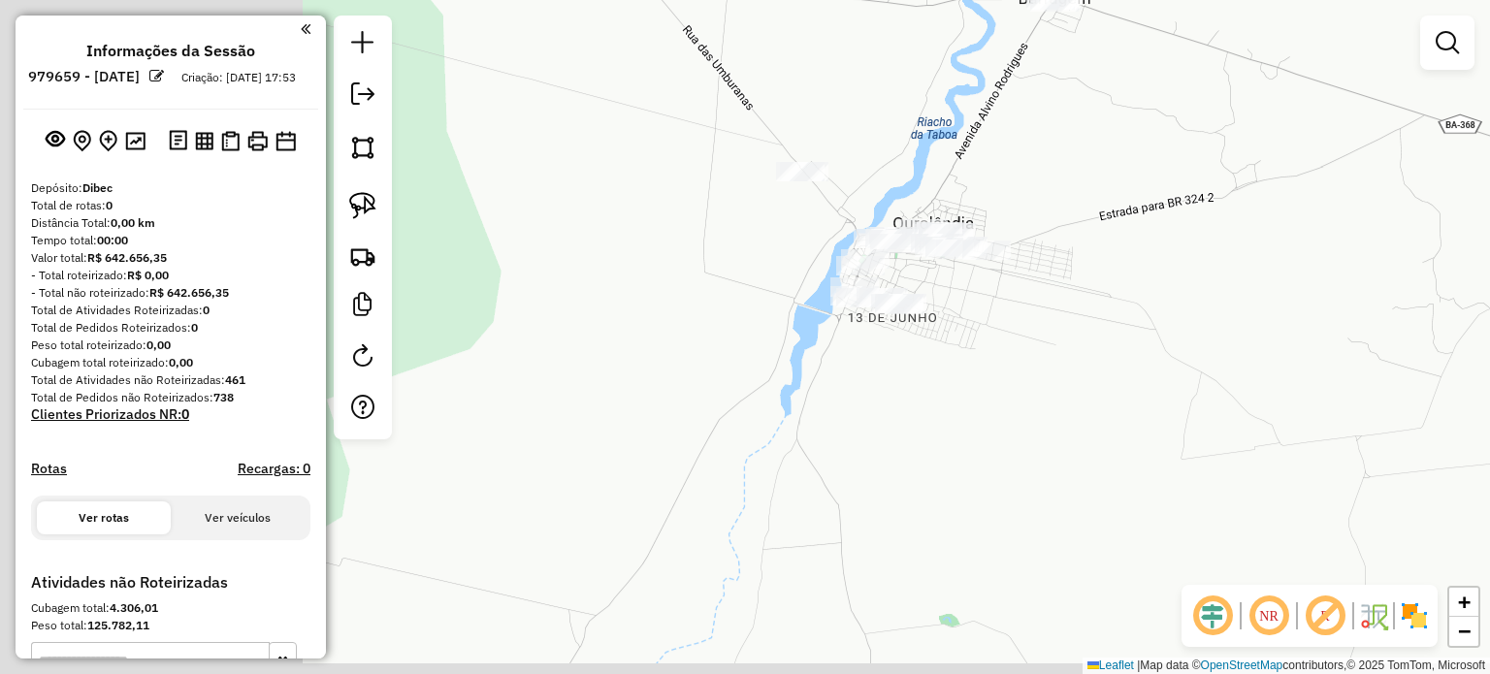
drag, startPoint x: 772, startPoint y: 452, endPoint x: 1082, endPoint y: 353, distance: 325.8
click at [1122, 335] on div "Janela de atendimento Grade de atendimento Capacidade Transportadoras Veículos …" at bounding box center [745, 337] width 1490 height 674
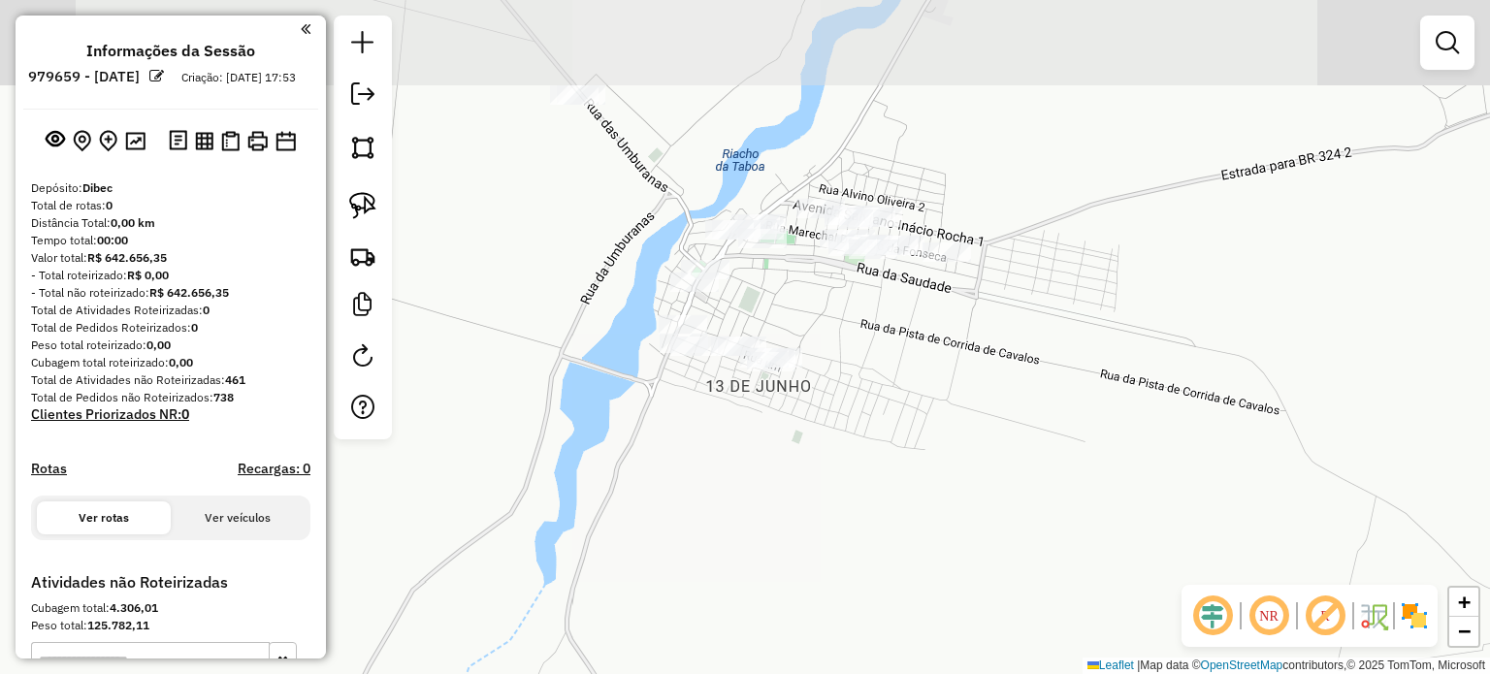
drag, startPoint x: 1048, startPoint y: 341, endPoint x: 1031, endPoint y: 457, distance: 116.7
click at [1050, 467] on div "Janela de atendimento Grade de atendimento Capacidade Transportadoras Veículos …" at bounding box center [745, 337] width 1490 height 674
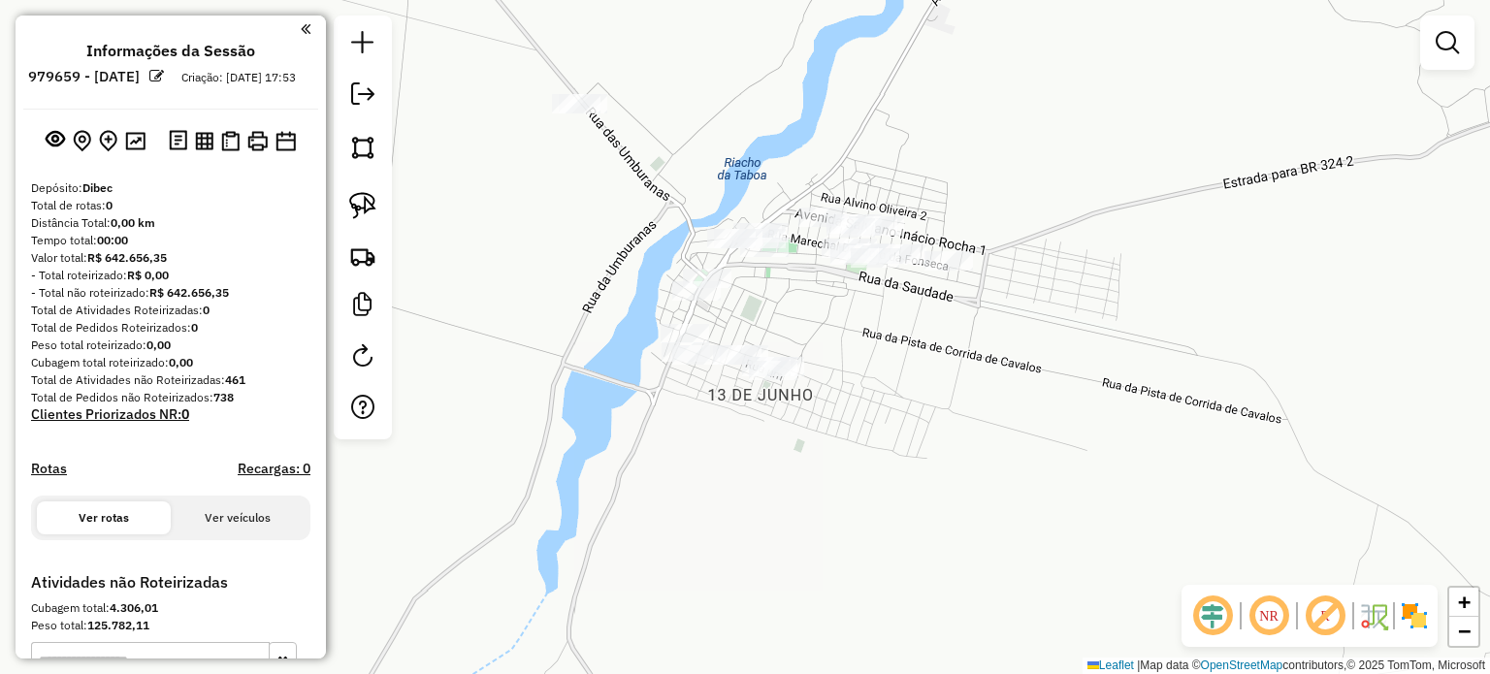
drag, startPoint x: 376, startPoint y: 197, endPoint x: 415, endPoint y: 202, distance: 39.1
click at [376, 197] on link at bounding box center [362, 205] width 43 height 43
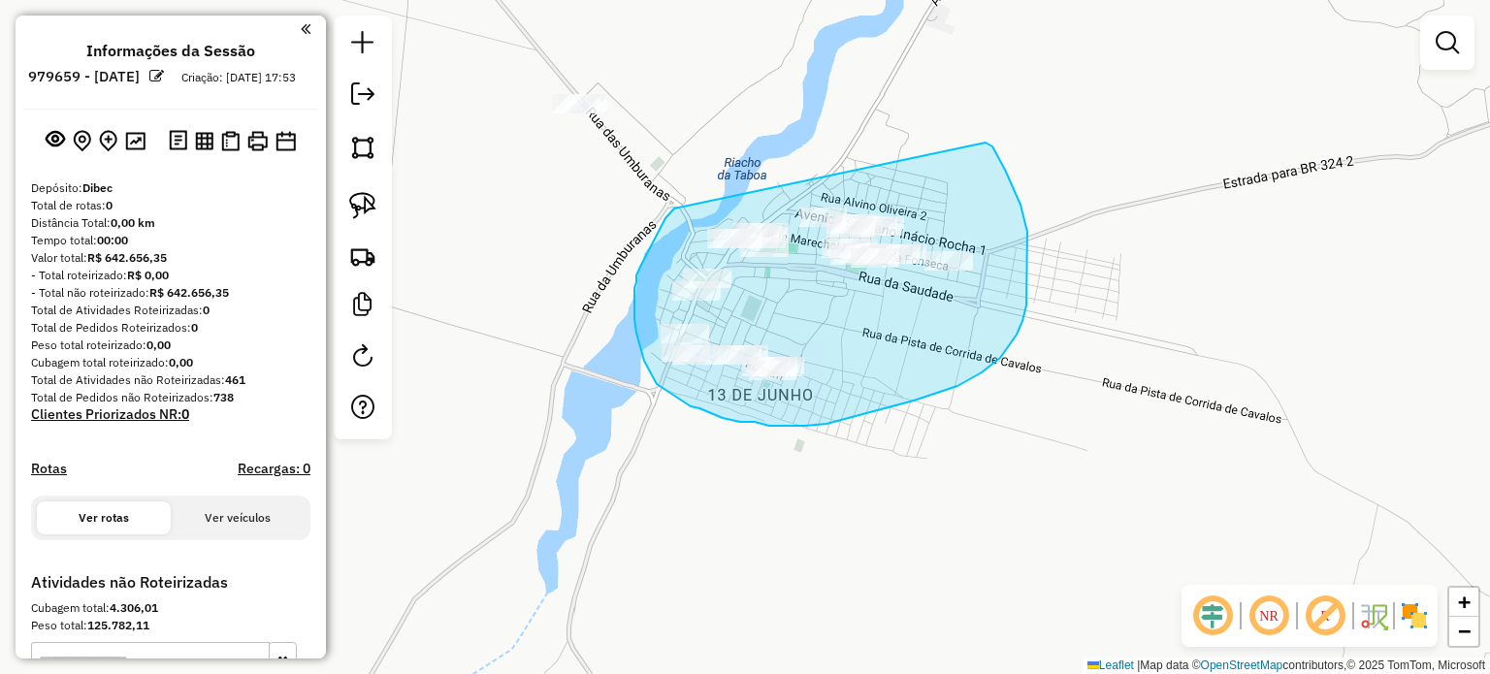
drag, startPoint x: 660, startPoint y: 230, endPoint x: 985, endPoint y: 143, distance: 337.4
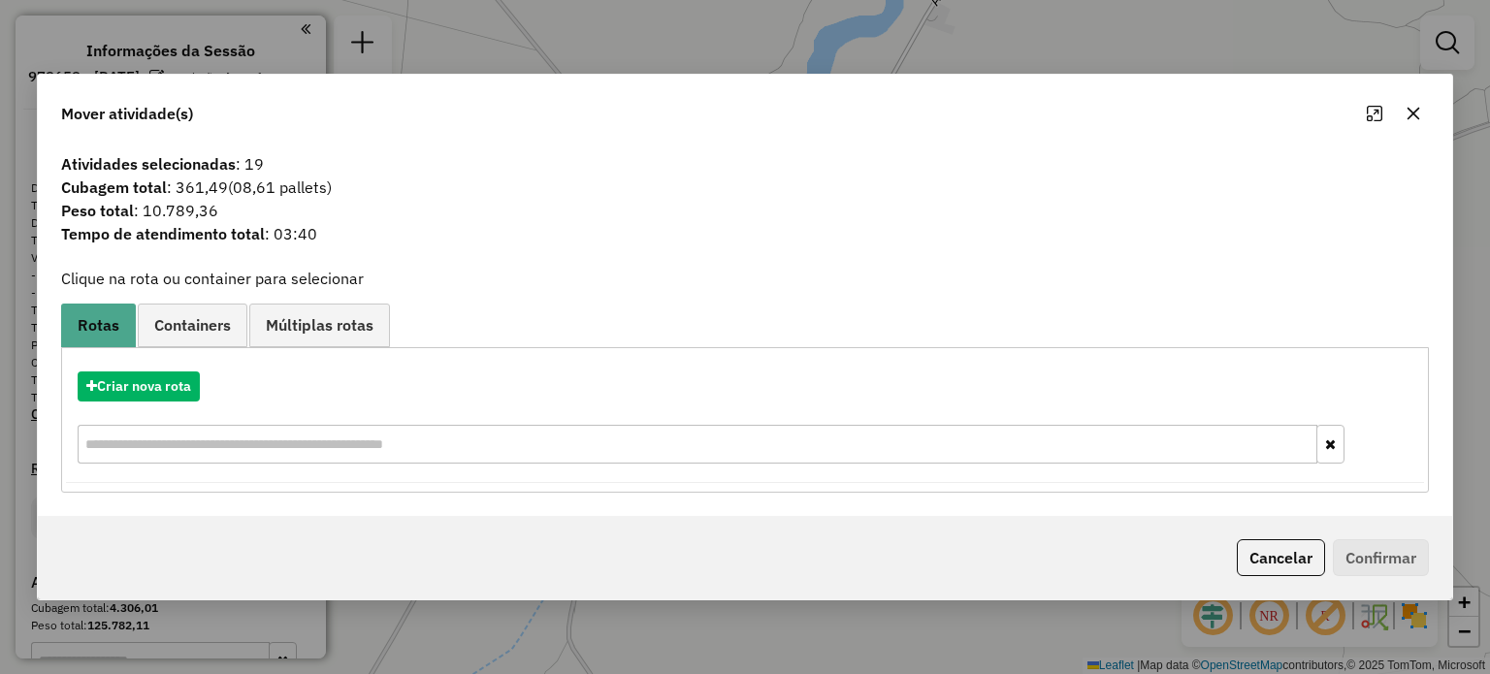
click at [1411, 115] on icon "button" at bounding box center [1413, 114] width 16 height 16
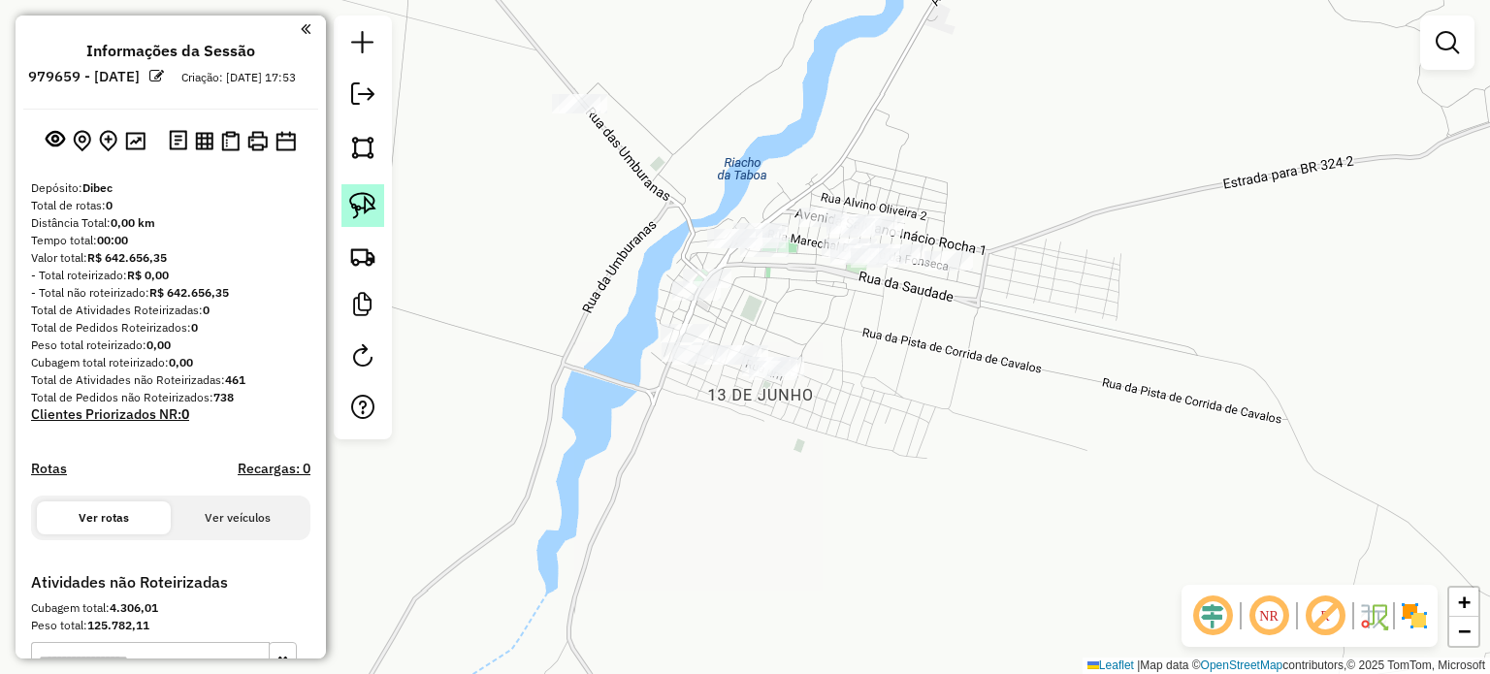
click at [345, 199] on link at bounding box center [362, 205] width 43 height 43
drag, startPoint x: 702, startPoint y: 206, endPoint x: 790, endPoint y: 216, distance: 88.9
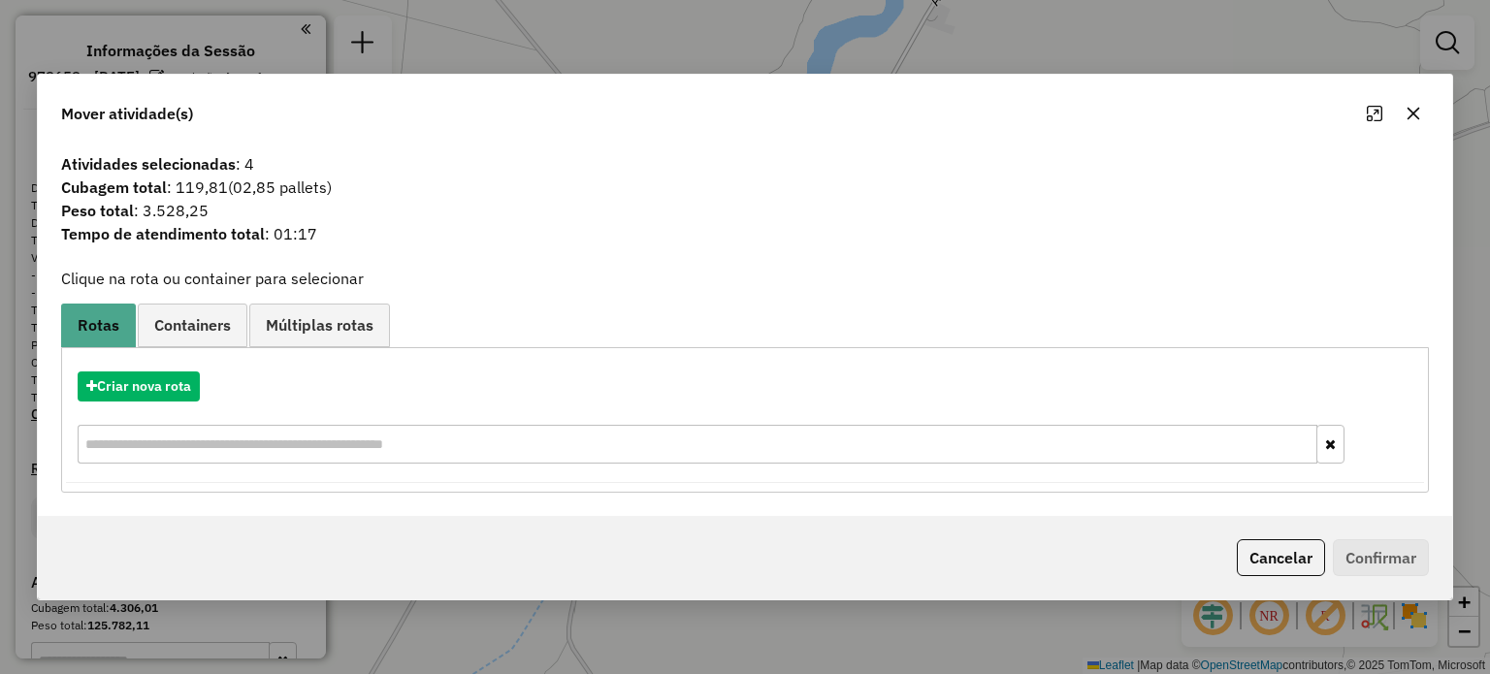
click at [1410, 115] on icon "button" at bounding box center [1412, 113] width 13 height 13
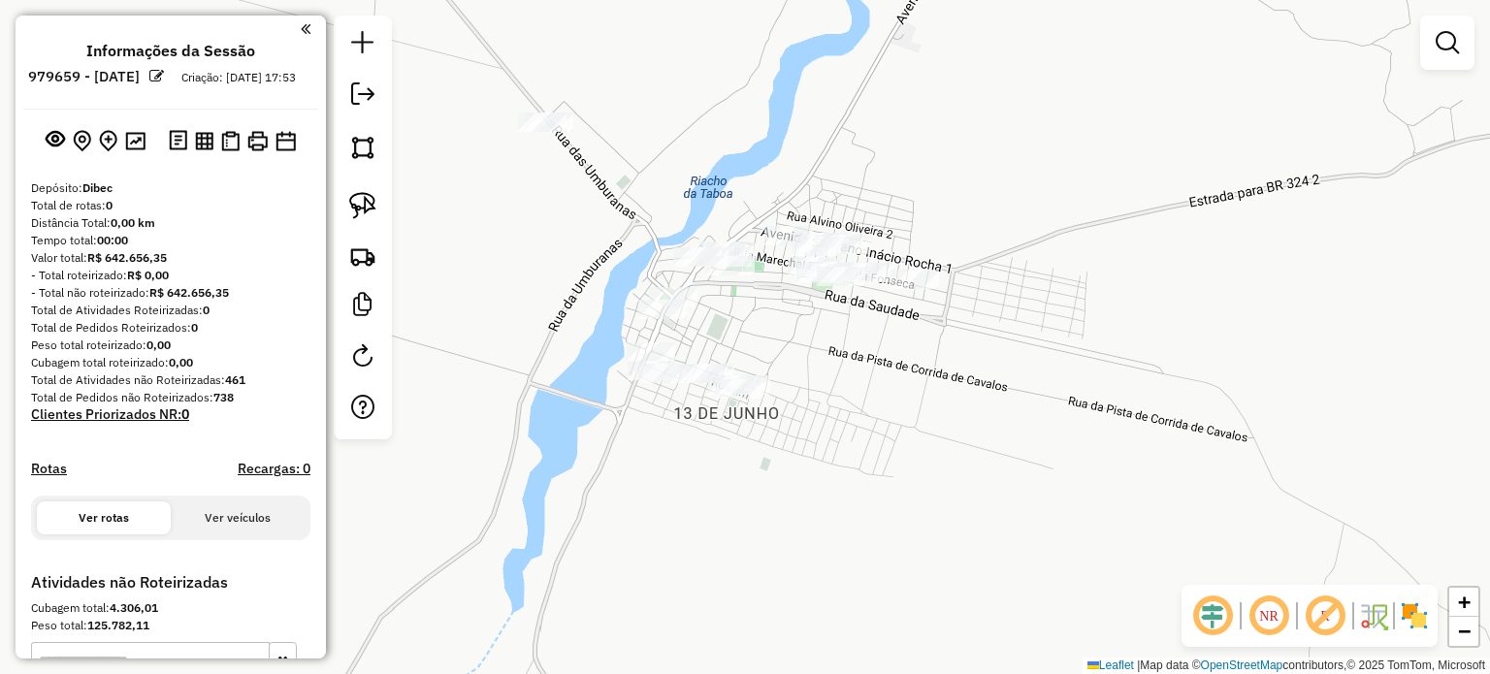
drag, startPoint x: 563, startPoint y: 63, endPoint x: 529, endPoint y: 83, distance: 39.6
click at [529, 82] on div "Janela de atendimento Grade de atendimento Capacidade Transportadoras Veículos …" at bounding box center [745, 337] width 1490 height 674
drag, startPoint x: 353, startPoint y: 194, endPoint x: 439, endPoint y: 134, distance: 105.2
click at [355, 193] on img at bounding box center [362, 205] width 27 height 27
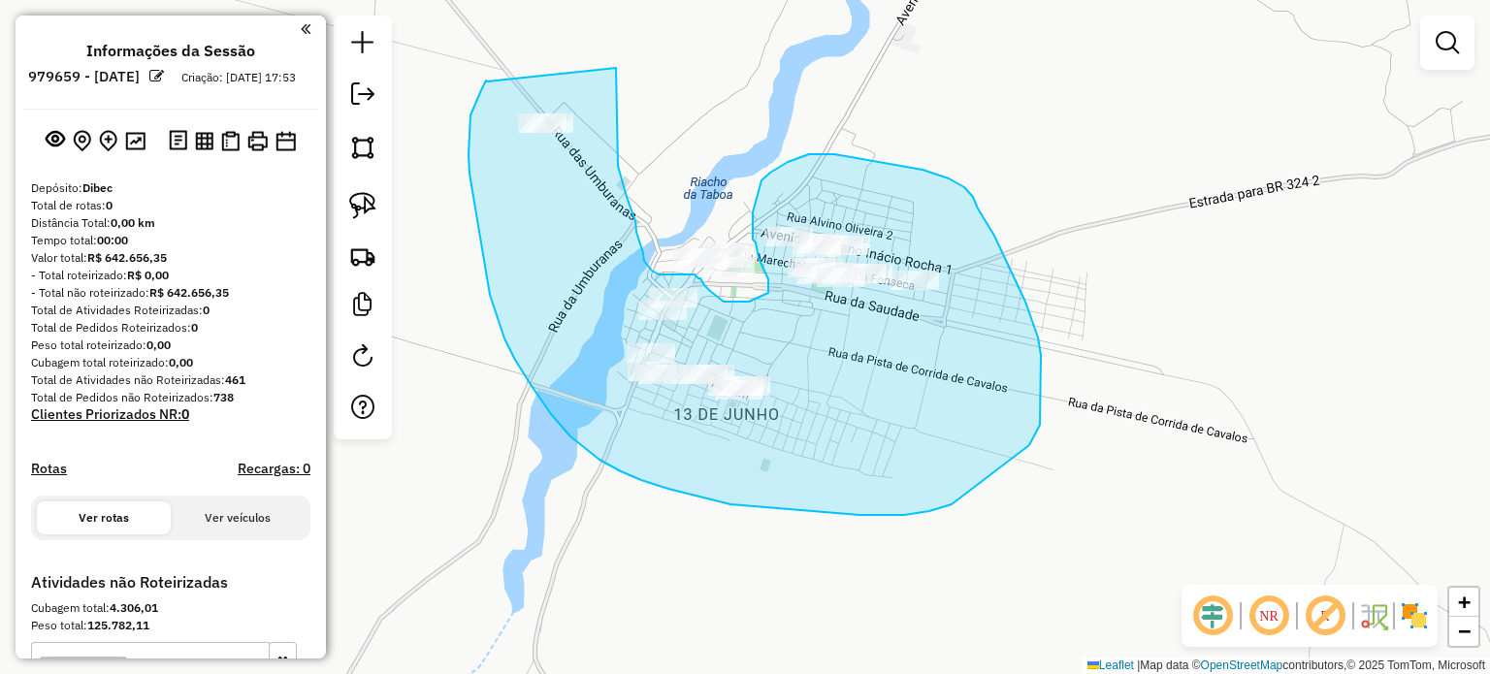
drag, startPoint x: 487, startPoint y: 81, endPoint x: 613, endPoint y: 61, distance: 127.7
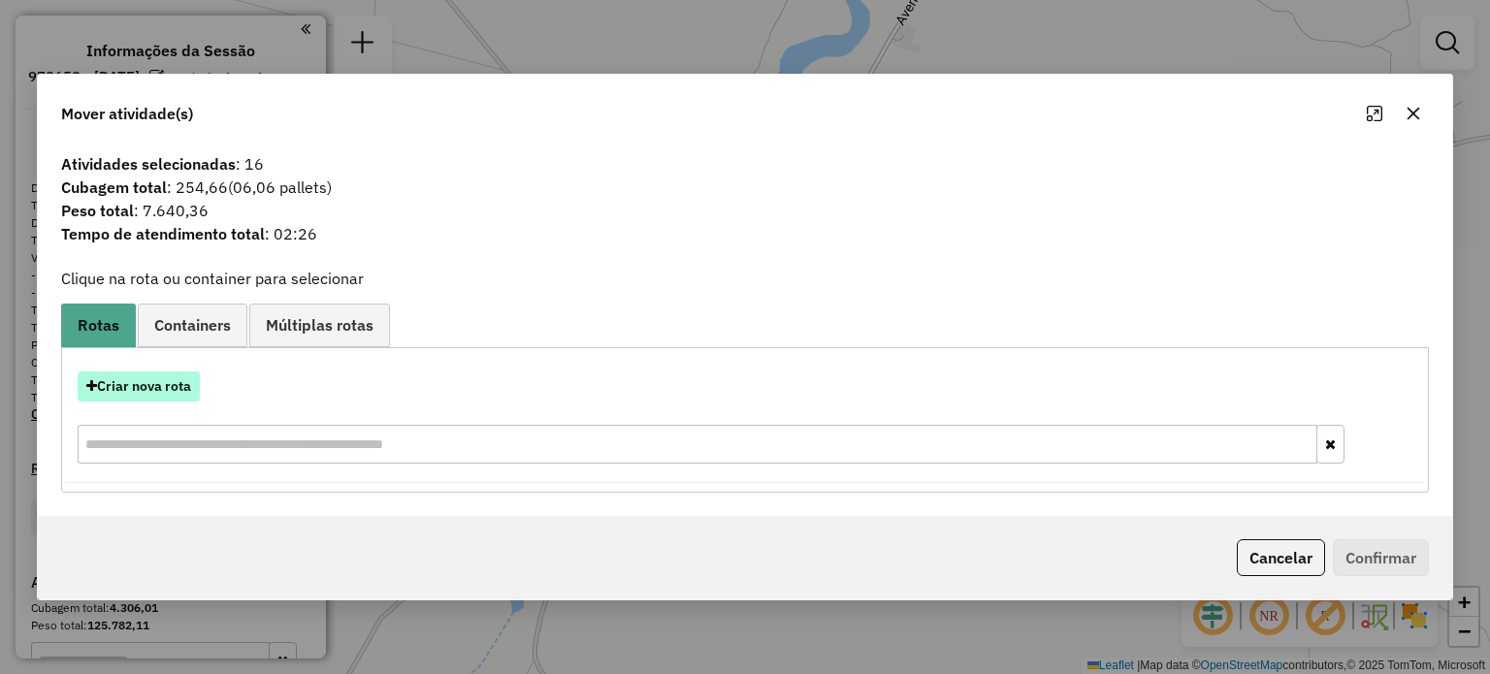
click at [163, 394] on button "Criar nova rota" at bounding box center [139, 386] width 122 height 30
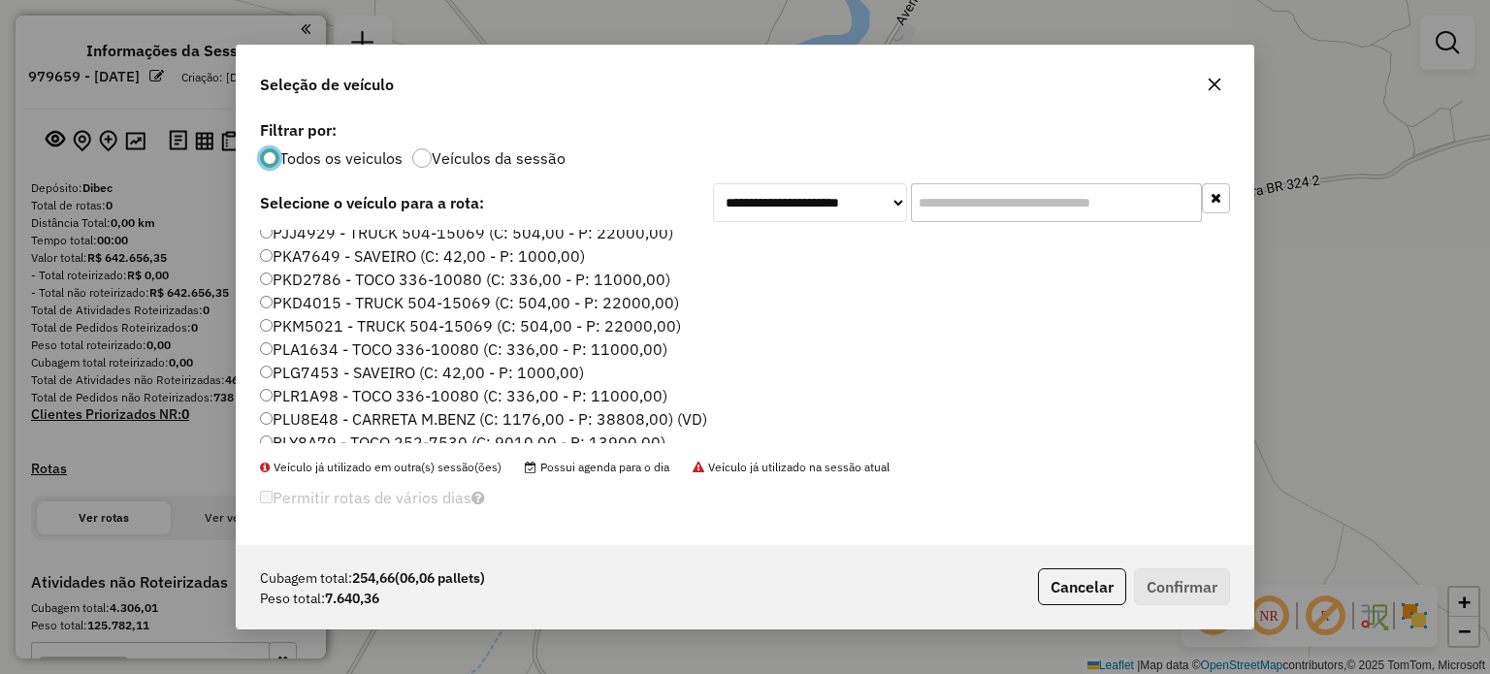
scroll to position [97, 0]
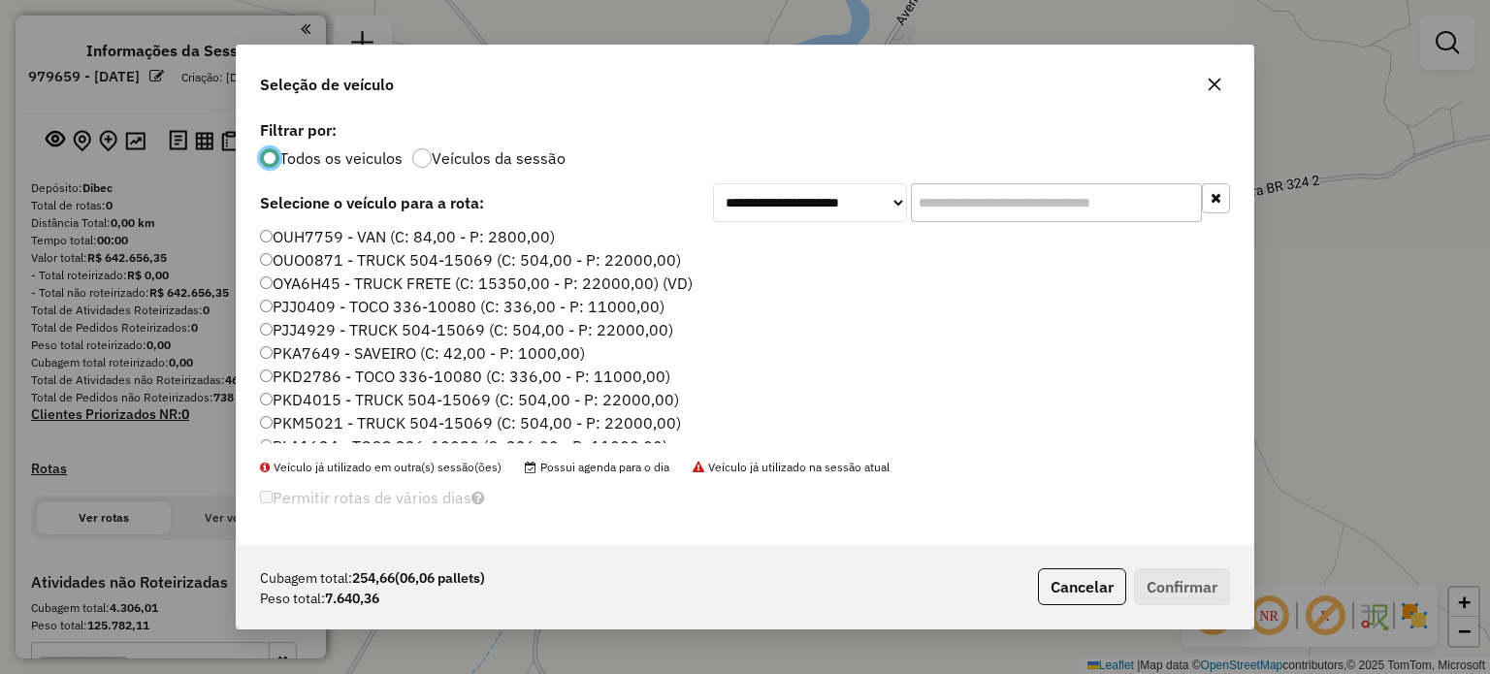
click at [314, 416] on label "PKM5021 - TRUCK 504-15069 (C: 504,00 - P: 22000,00)" at bounding box center [470, 422] width 421 height 23
click at [1168, 591] on button "Confirmar" at bounding box center [1182, 586] width 96 height 37
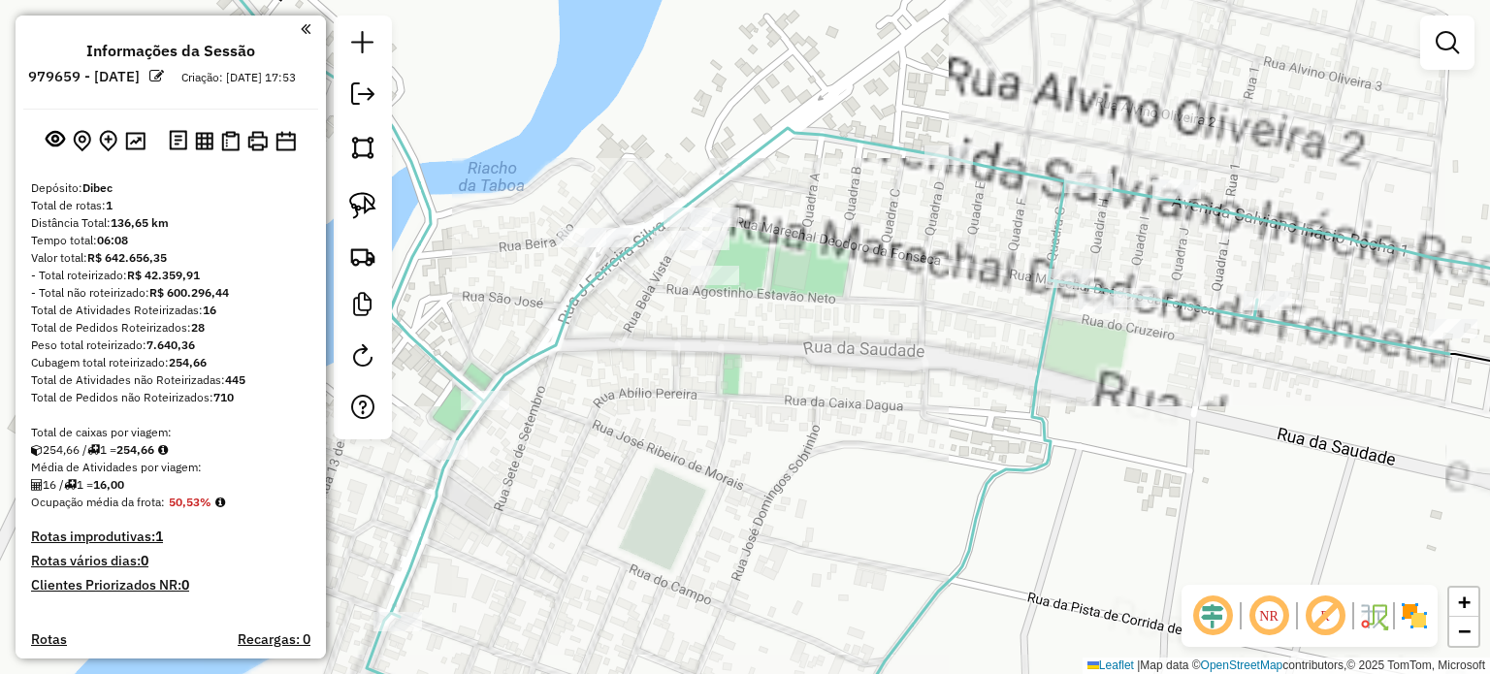
drag, startPoint x: 718, startPoint y: 317, endPoint x: 745, endPoint y: 394, distance: 81.3
click at [768, 401] on div "Janela de atendimento Grade de atendimento Capacidade Transportadoras Veículos …" at bounding box center [745, 337] width 1490 height 674
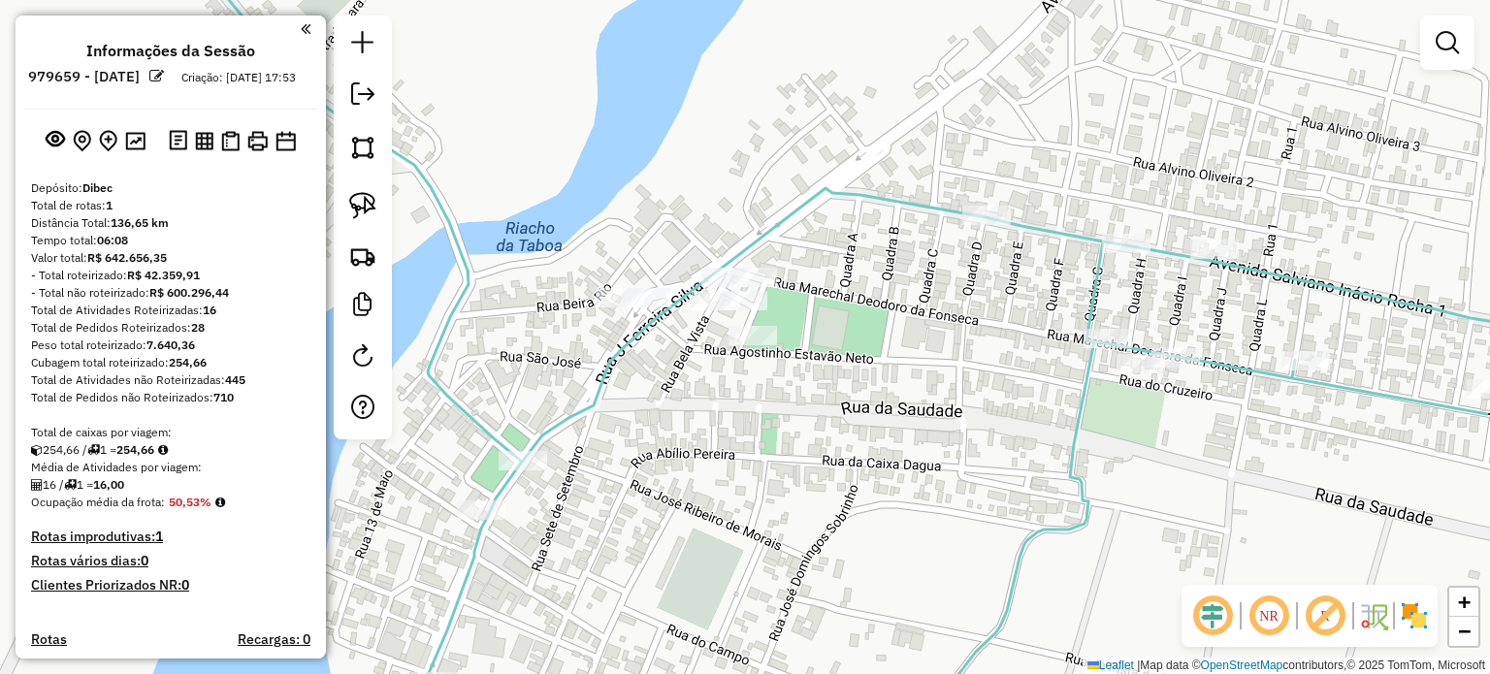
drag, startPoint x: 372, startPoint y: 205, endPoint x: 542, endPoint y: 201, distance: 169.8
click at [372, 206] on img at bounding box center [362, 205] width 27 height 27
drag, startPoint x: 562, startPoint y: 223, endPoint x: 671, endPoint y: 295, distance: 131.0
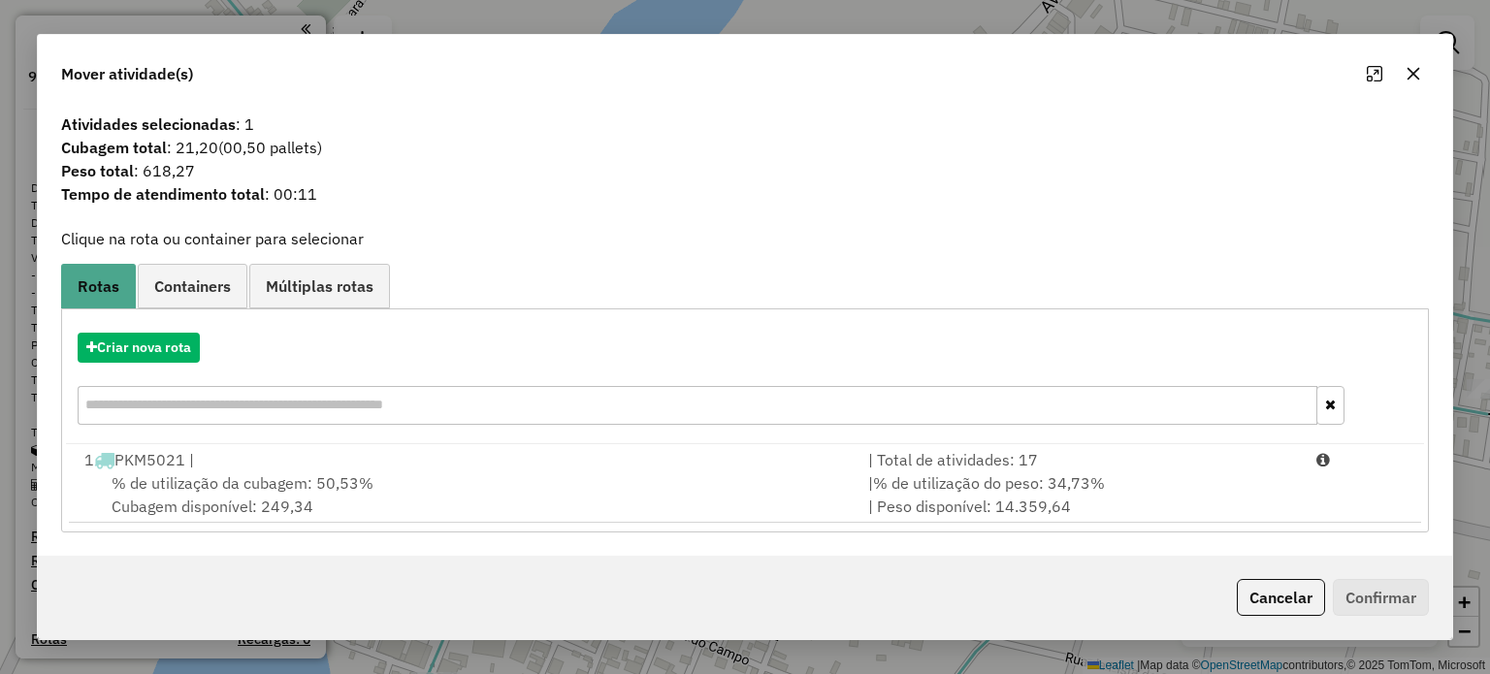
click at [1413, 73] on icon "button" at bounding box center [1412, 74] width 13 height 13
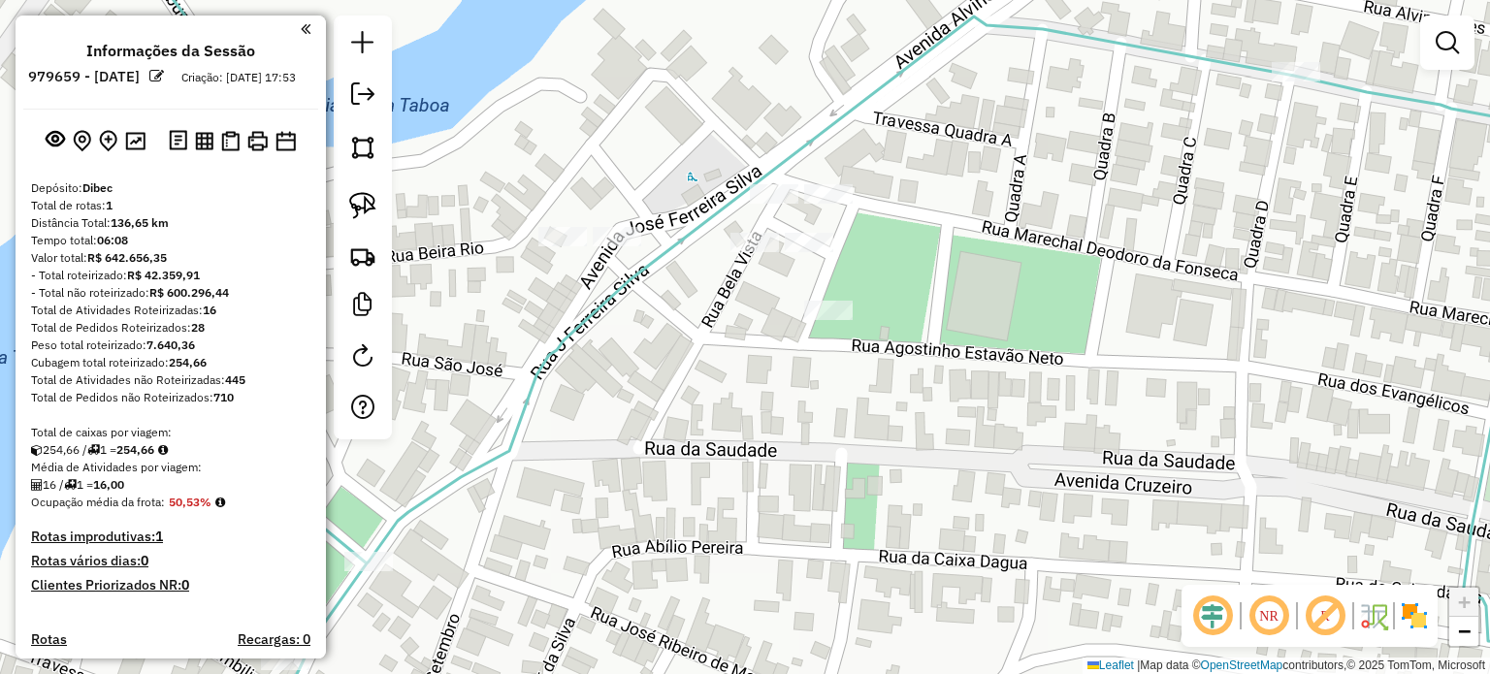
drag, startPoint x: 760, startPoint y: 111, endPoint x: 725, endPoint y: 137, distance: 44.4
click at [736, 136] on div "Janela de atendimento Grade de atendimento Capacidade Transportadoras Veículos …" at bounding box center [745, 337] width 1490 height 674
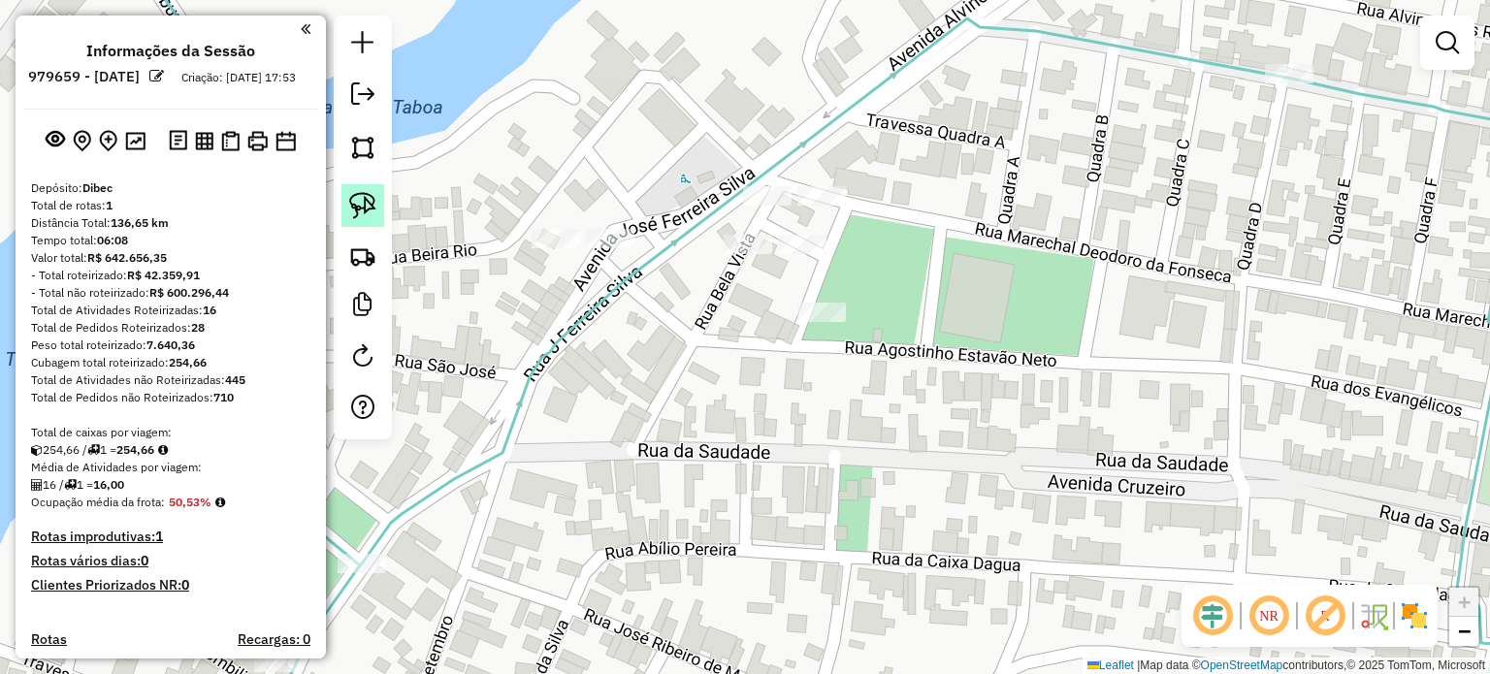
click at [365, 198] on img at bounding box center [362, 205] width 27 height 27
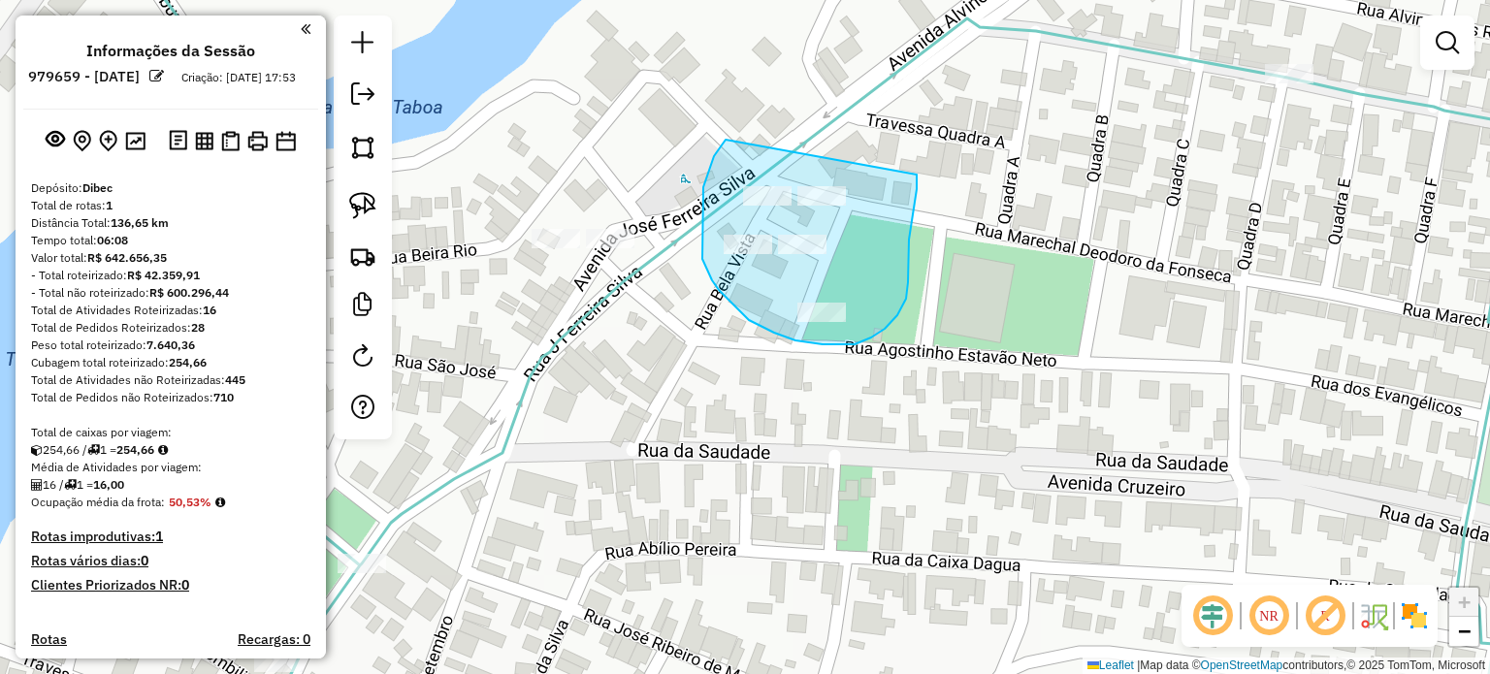
drag, startPoint x: 725, startPoint y: 140, endPoint x: 917, endPoint y: 174, distance: 194.1
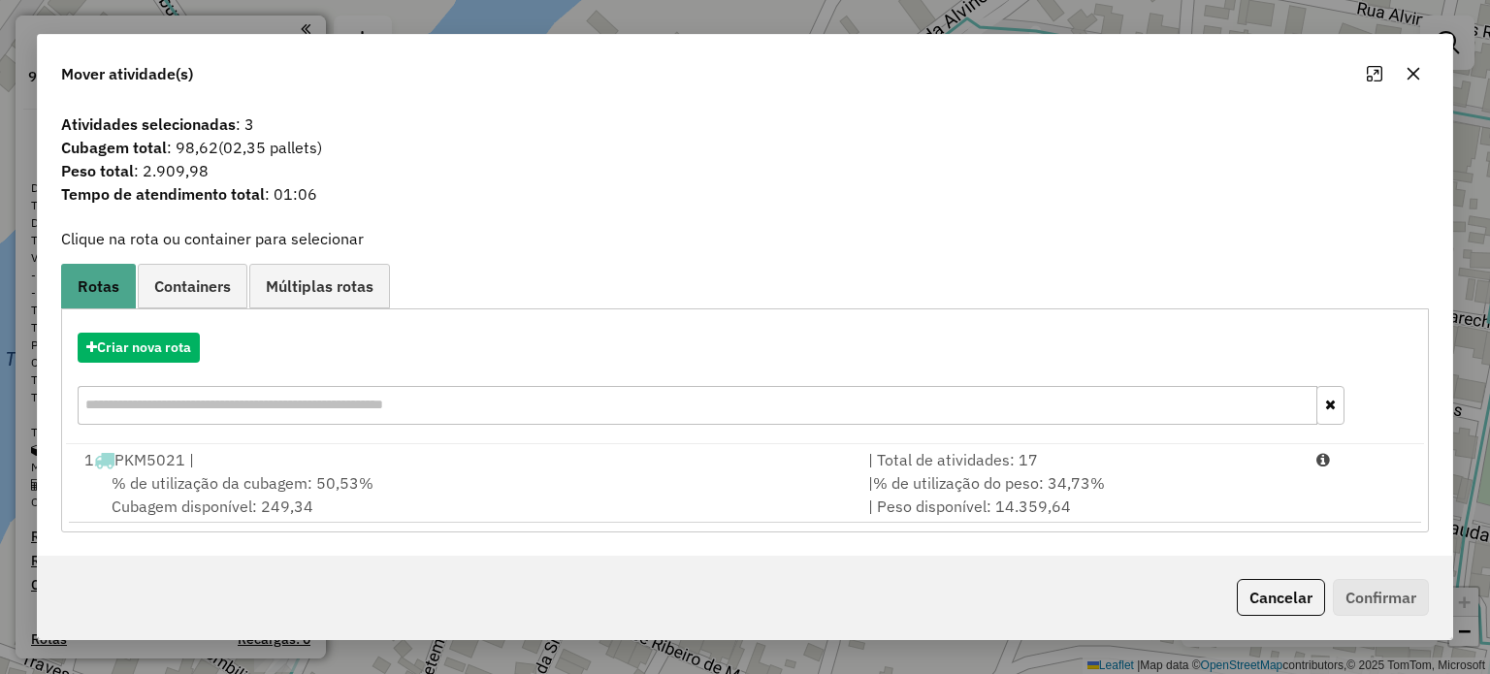
click at [1410, 74] on icon "button" at bounding box center [1412, 74] width 13 height 13
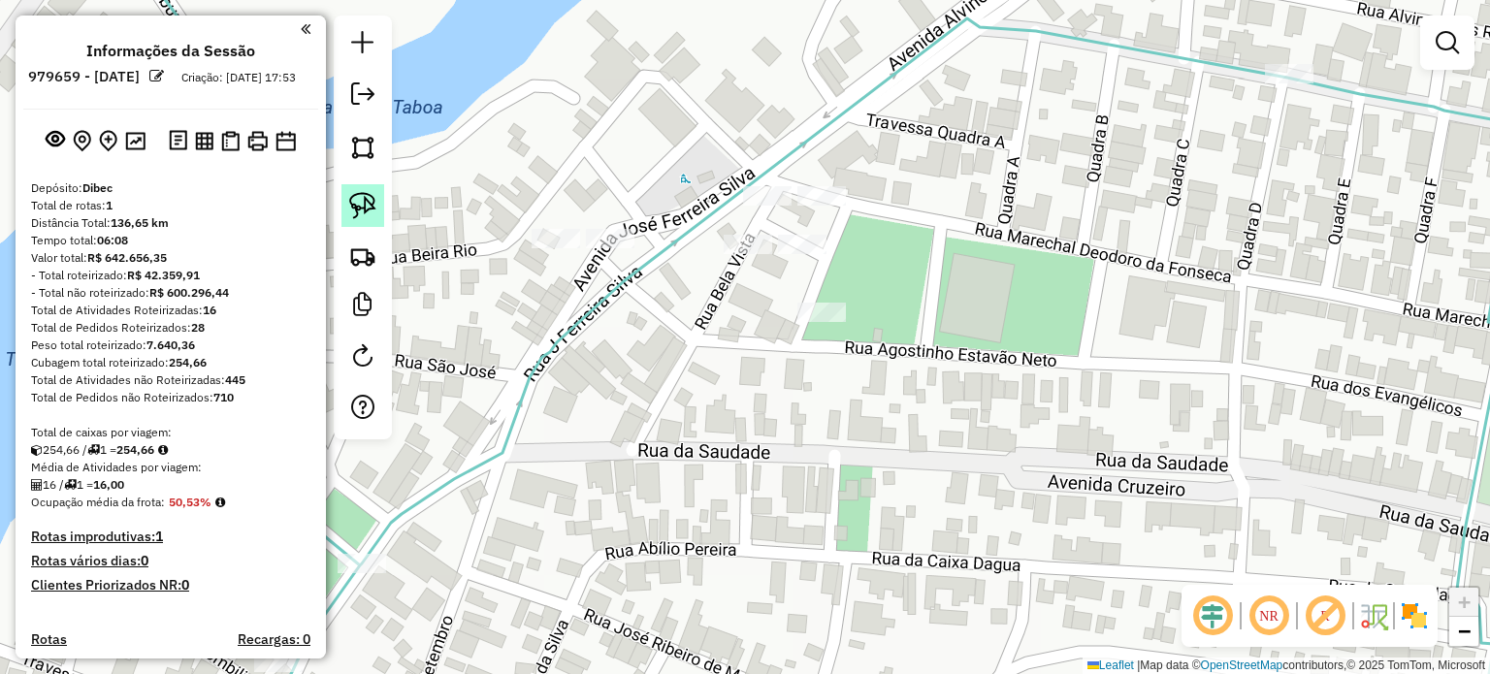
click at [366, 198] on img at bounding box center [362, 205] width 27 height 27
drag, startPoint x: 739, startPoint y: 300, endPoint x: 875, endPoint y: 286, distance: 136.5
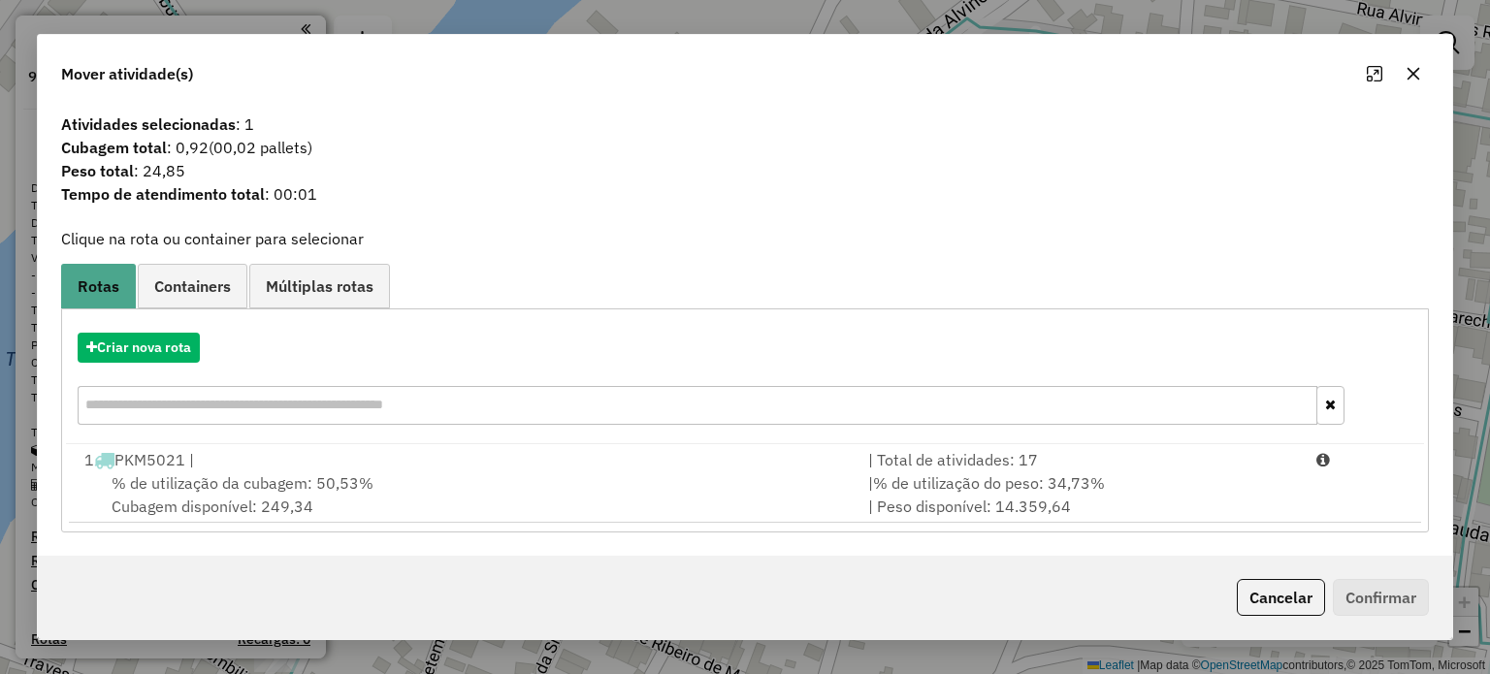
click at [1408, 73] on icon "button" at bounding box center [1413, 74] width 16 height 16
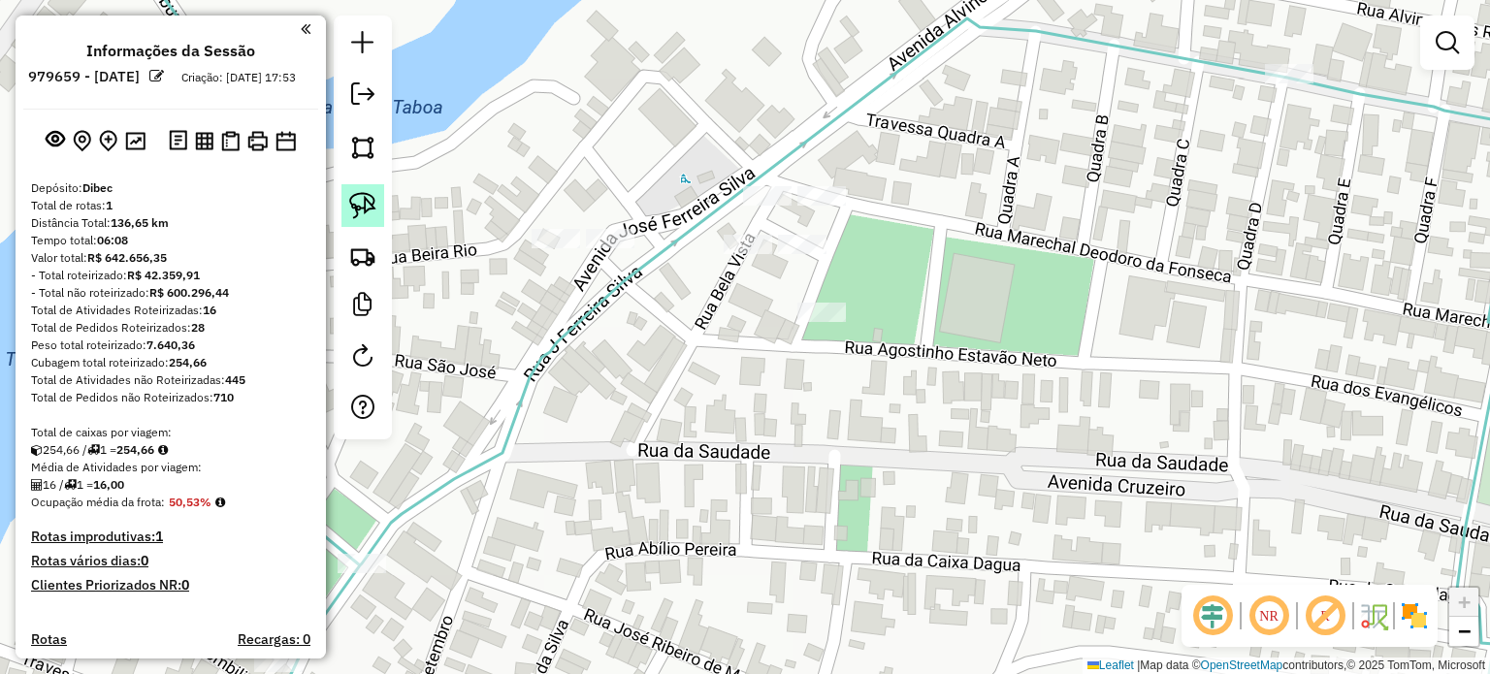
click at [363, 197] on img at bounding box center [362, 205] width 27 height 27
drag, startPoint x: 739, startPoint y: 336, endPoint x: 858, endPoint y: 293, distance: 126.7
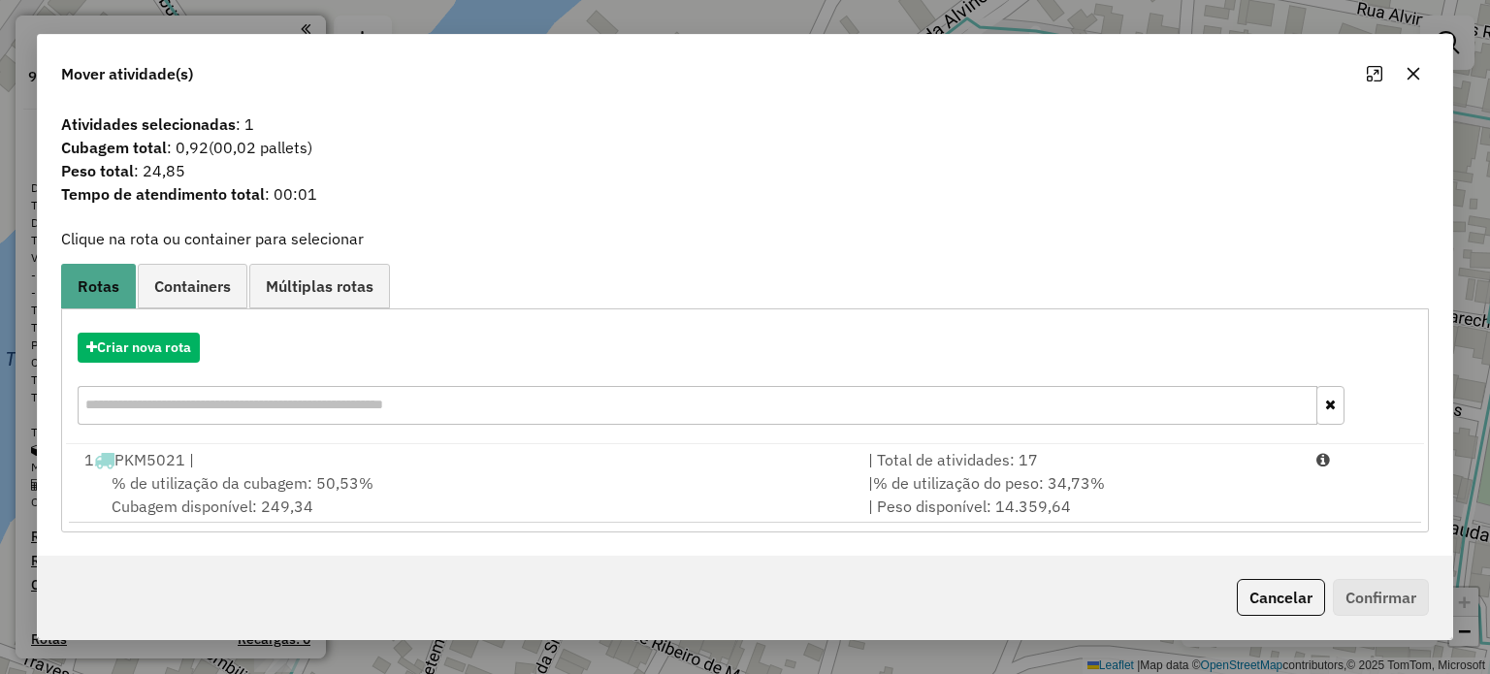
click at [205, 476] on span "% de utilização da cubagem: 50,53%" at bounding box center [243, 482] width 262 height 19
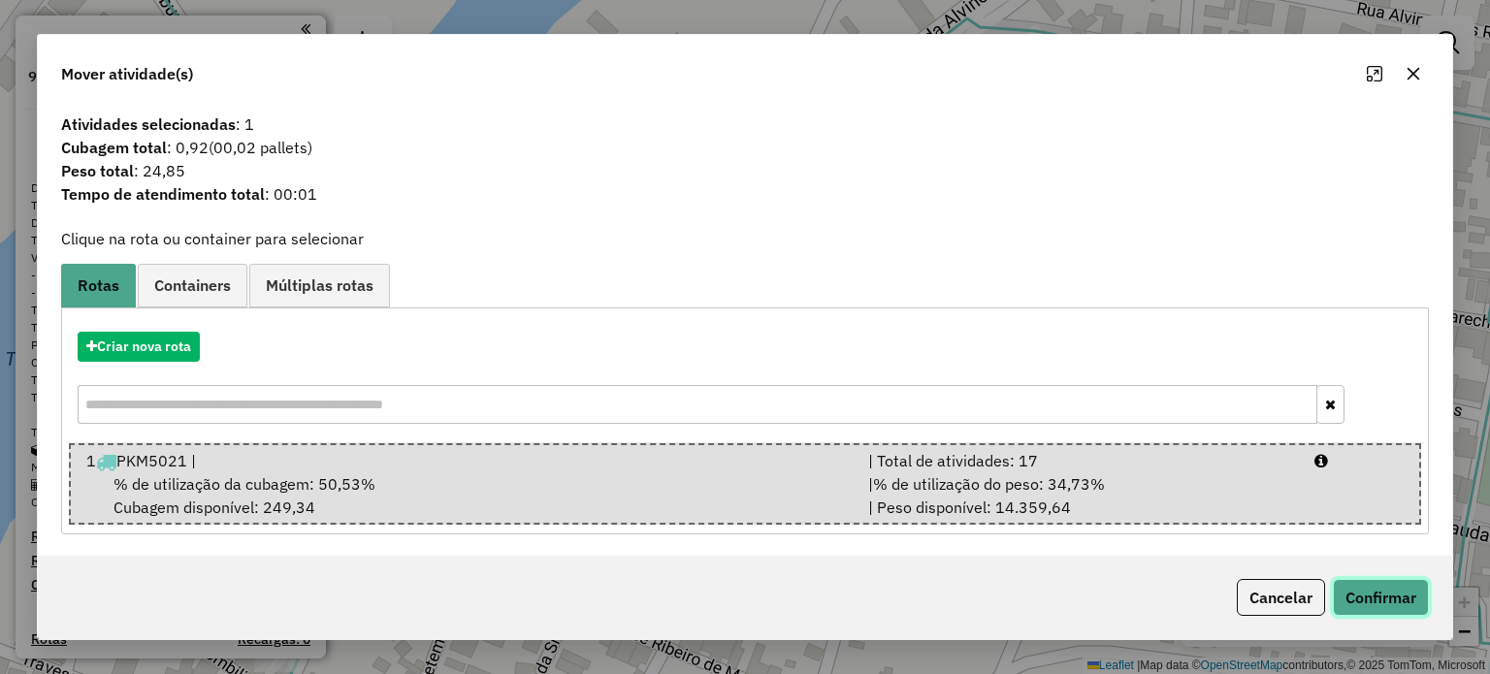
click at [1370, 593] on button "Confirmar" at bounding box center [1381, 597] width 96 height 37
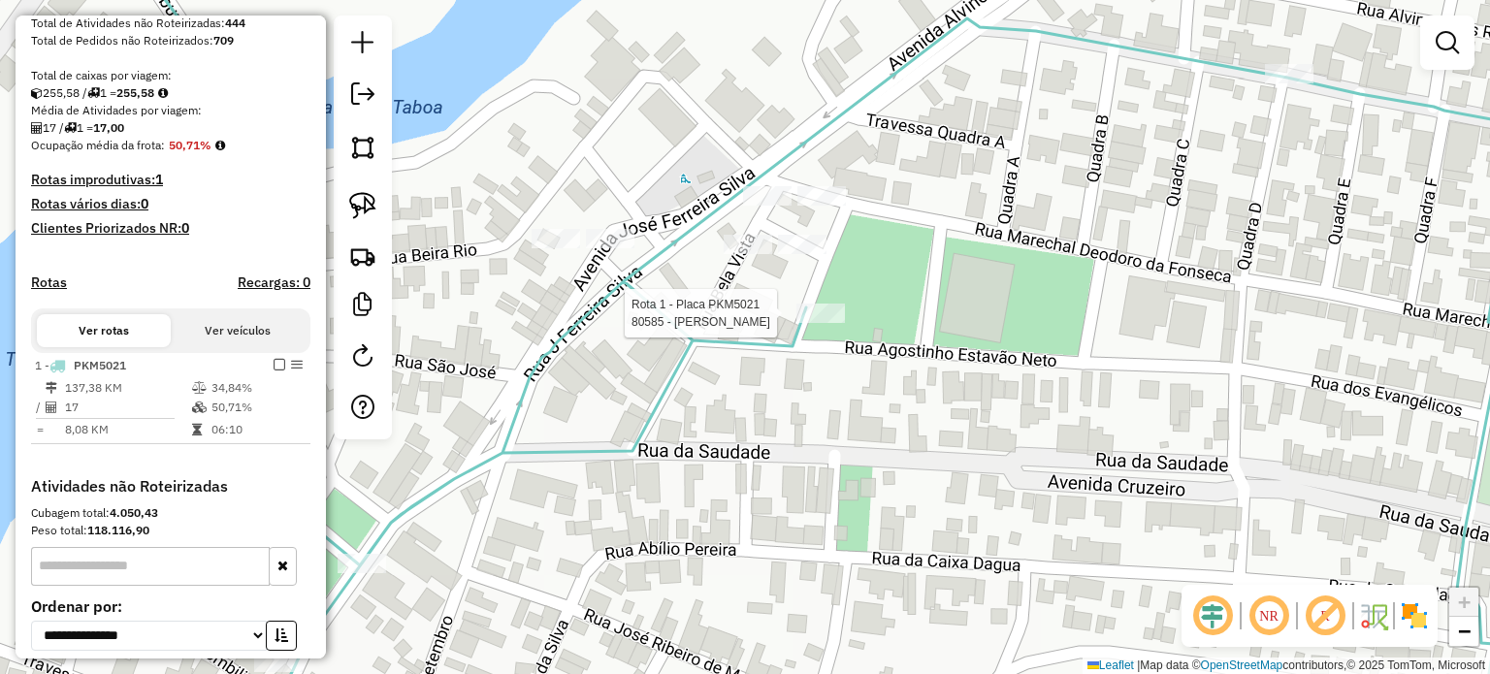
select select "**********"
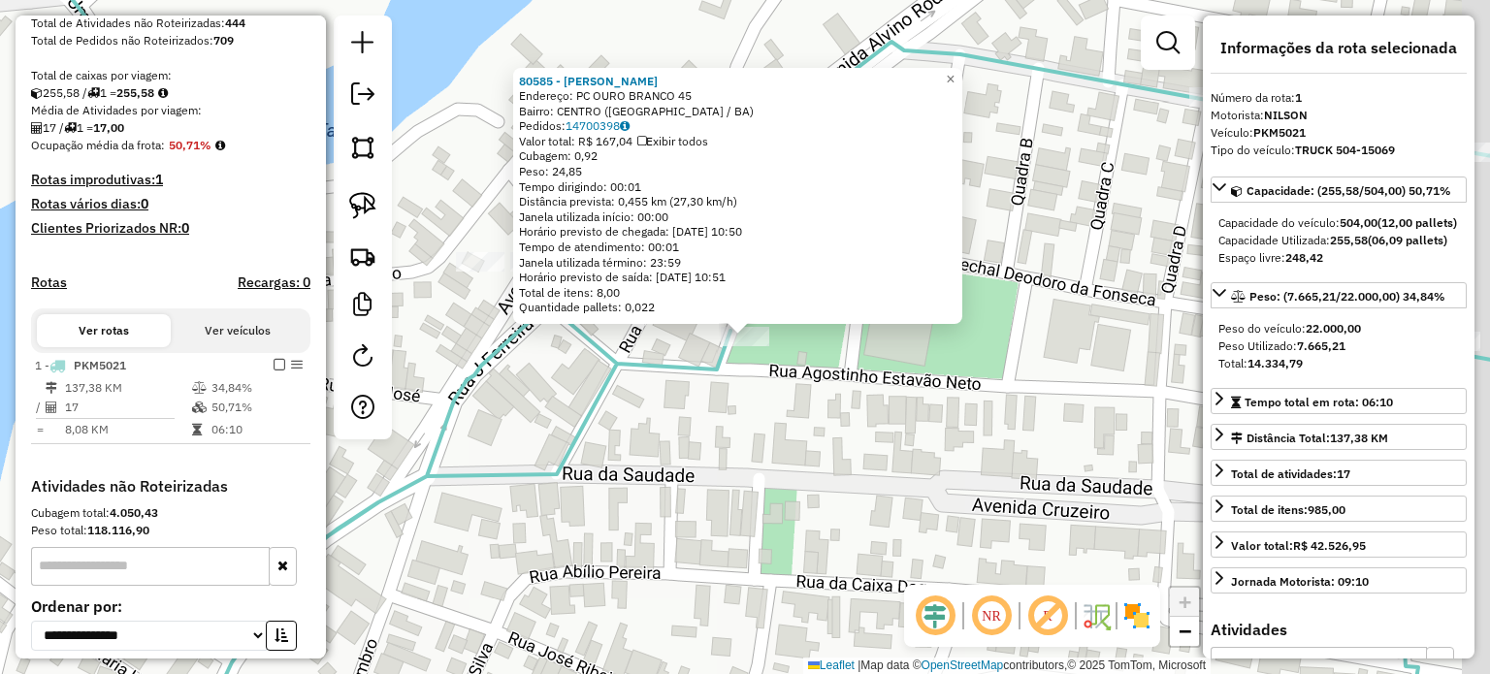
scroll to position [540, 0]
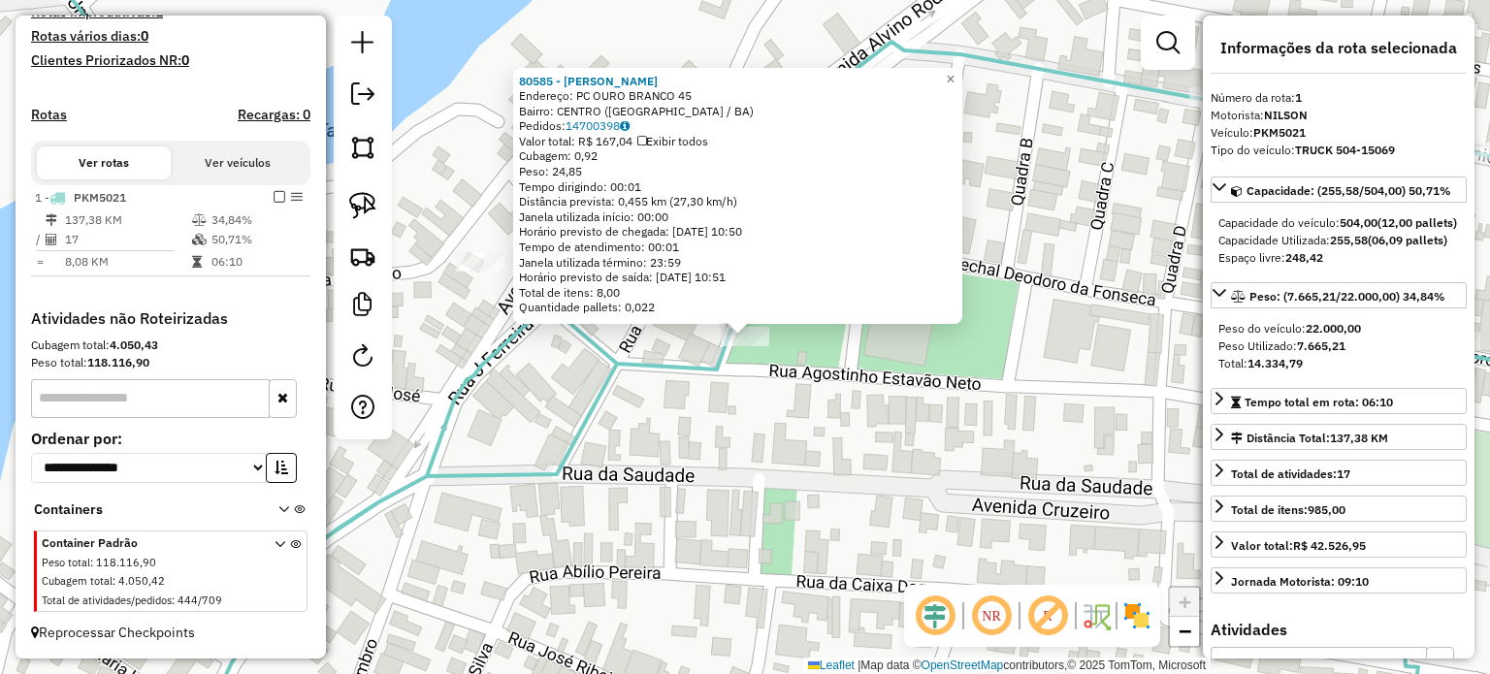
click at [794, 441] on div "80585 - AUREA LOPES DA SILVA Endereço: PC OURO BRANCO 45 Bairro: CENTRO (OUROLA…" at bounding box center [745, 337] width 1490 height 674
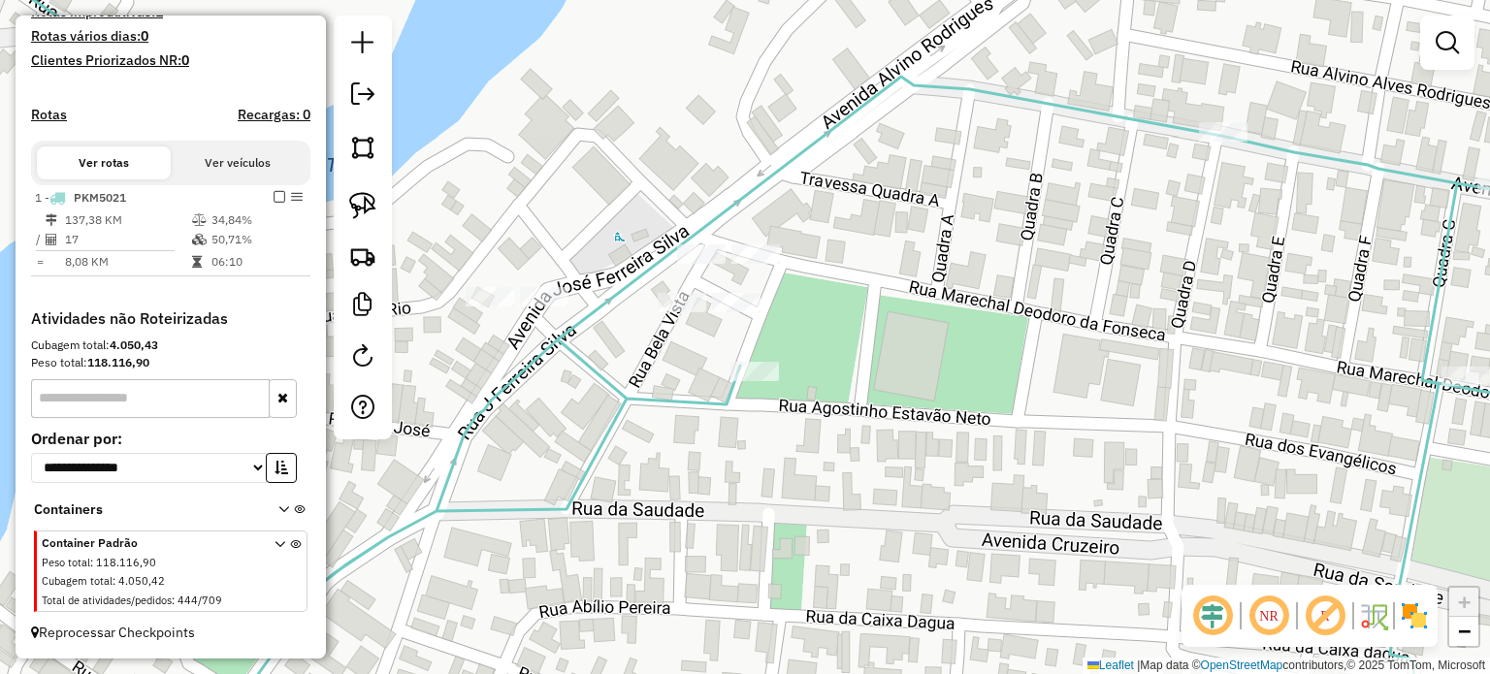
drag, startPoint x: 831, startPoint y: 358, endPoint x: 856, endPoint y: 446, distance: 91.8
click at [856, 446] on div "Janela de atendimento Grade de atendimento Capacidade Transportadoras Veículos …" at bounding box center [745, 337] width 1490 height 674
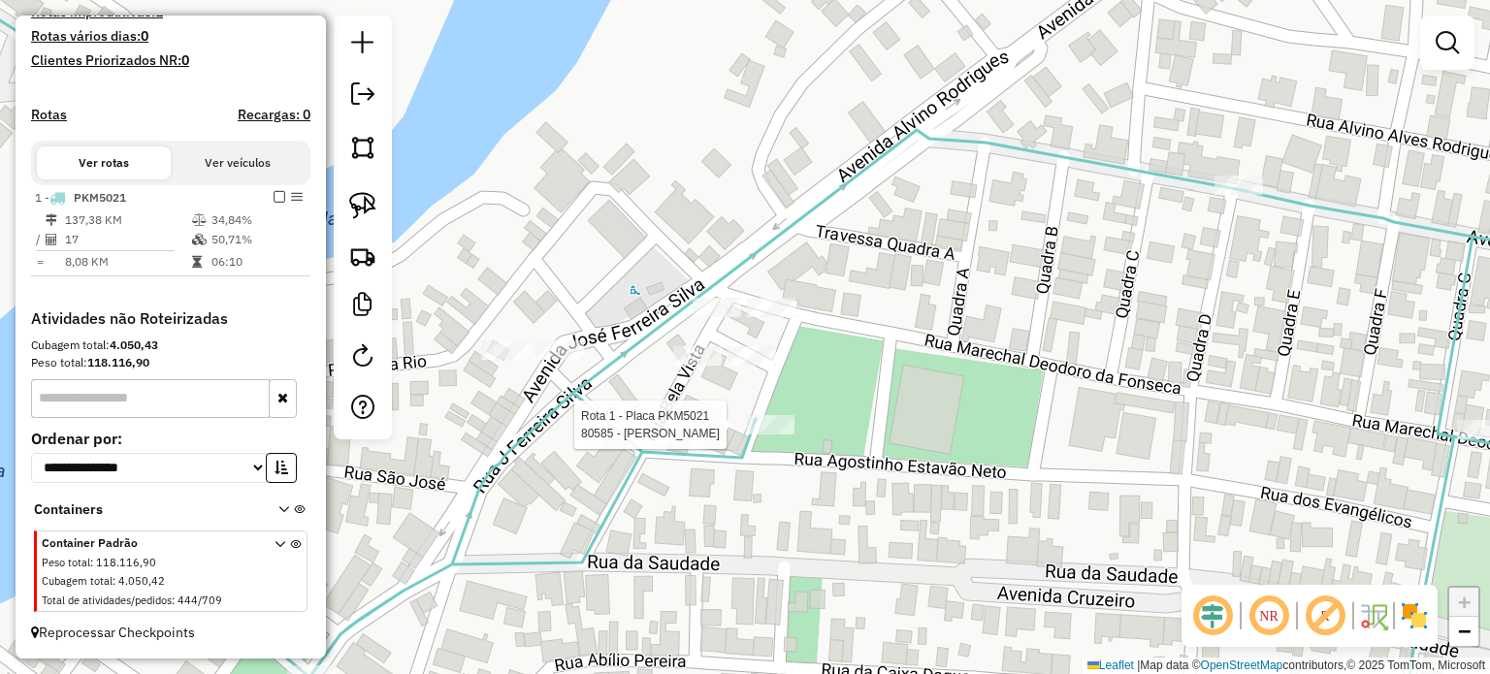
select select "**********"
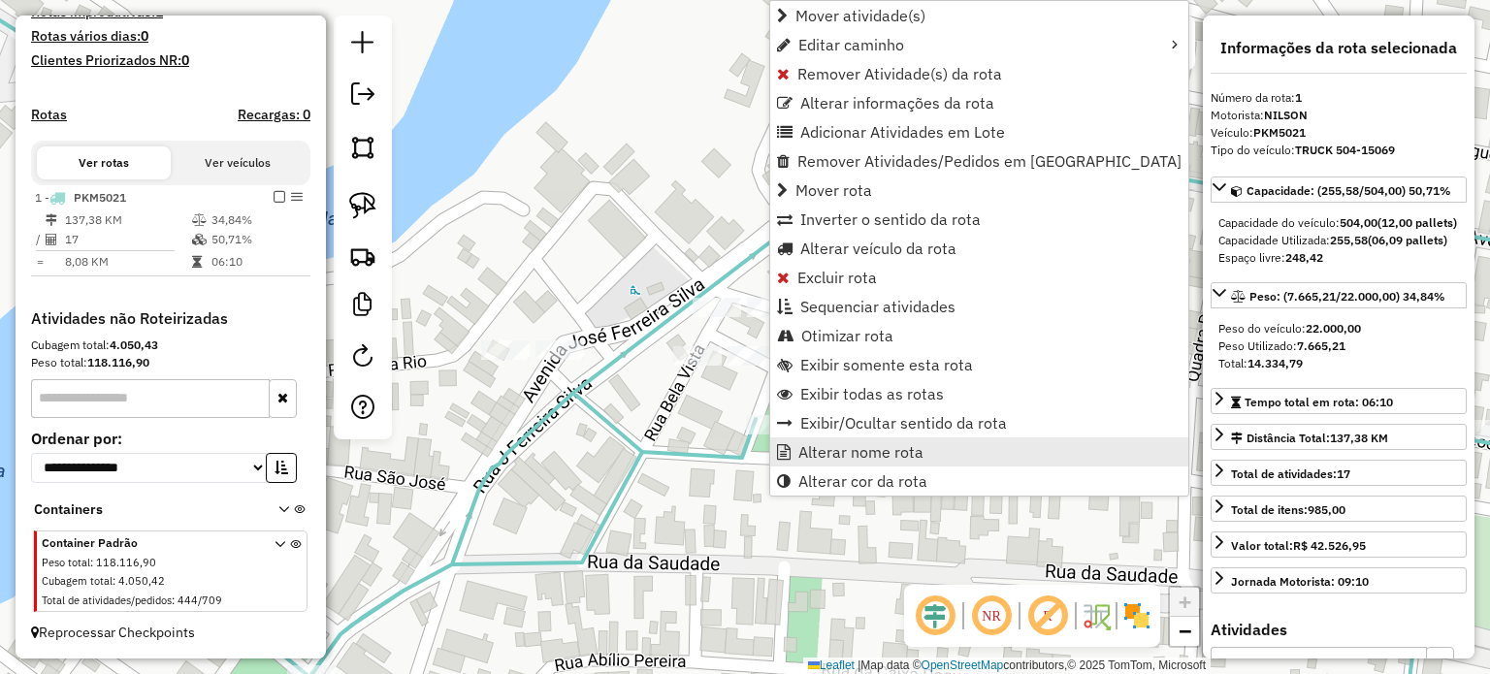
click at [822, 445] on span "Alterar nome rota" at bounding box center [860, 452] width 125 height 16
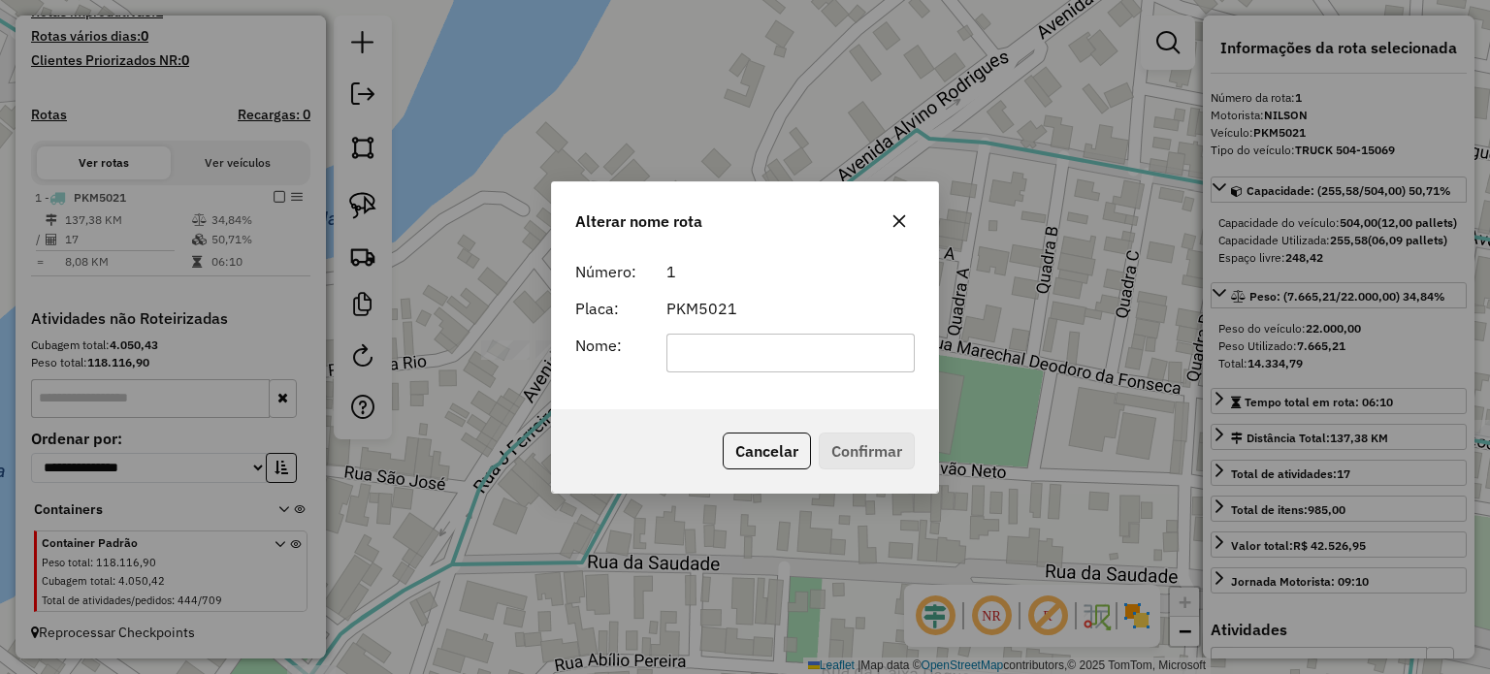
click at [710, 342] on input "text" at bounding box center [790, 353] width 249 height 39
drag, startPoint x: 899, startPoint y: 220, endPoint x: 865, endPoint y: 255, distance: 48.7
click at [899, 220] on icon "button" at bounding box center [899, 220] width 13 height 13
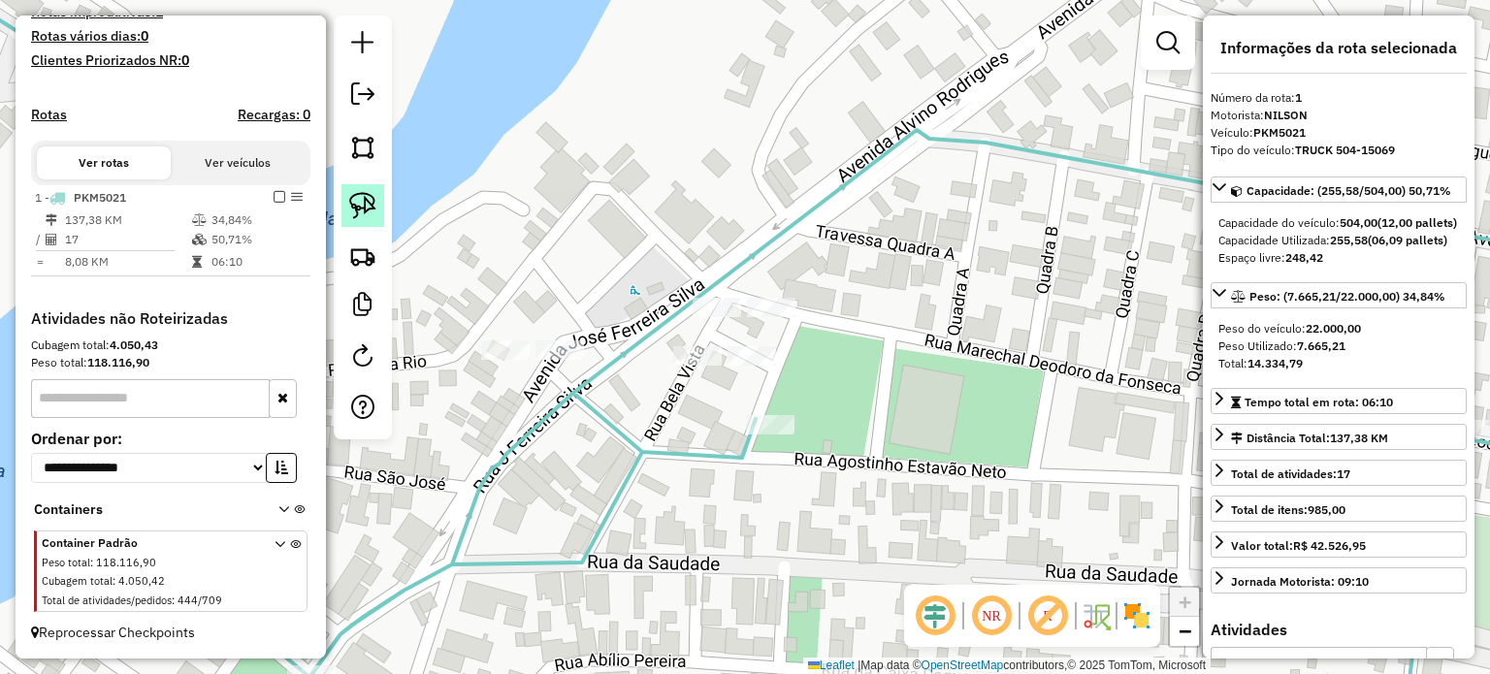
click at [374, 209] on img at bounding box center [362, 205] width 27 height 27
click at [369, 205] on img at bounding box center [362, 205] width 27 height 27
drag, startPoint x: 663, startPoint y: 260, endPoint x: 850, endPoint y: 299, distance: 190.2
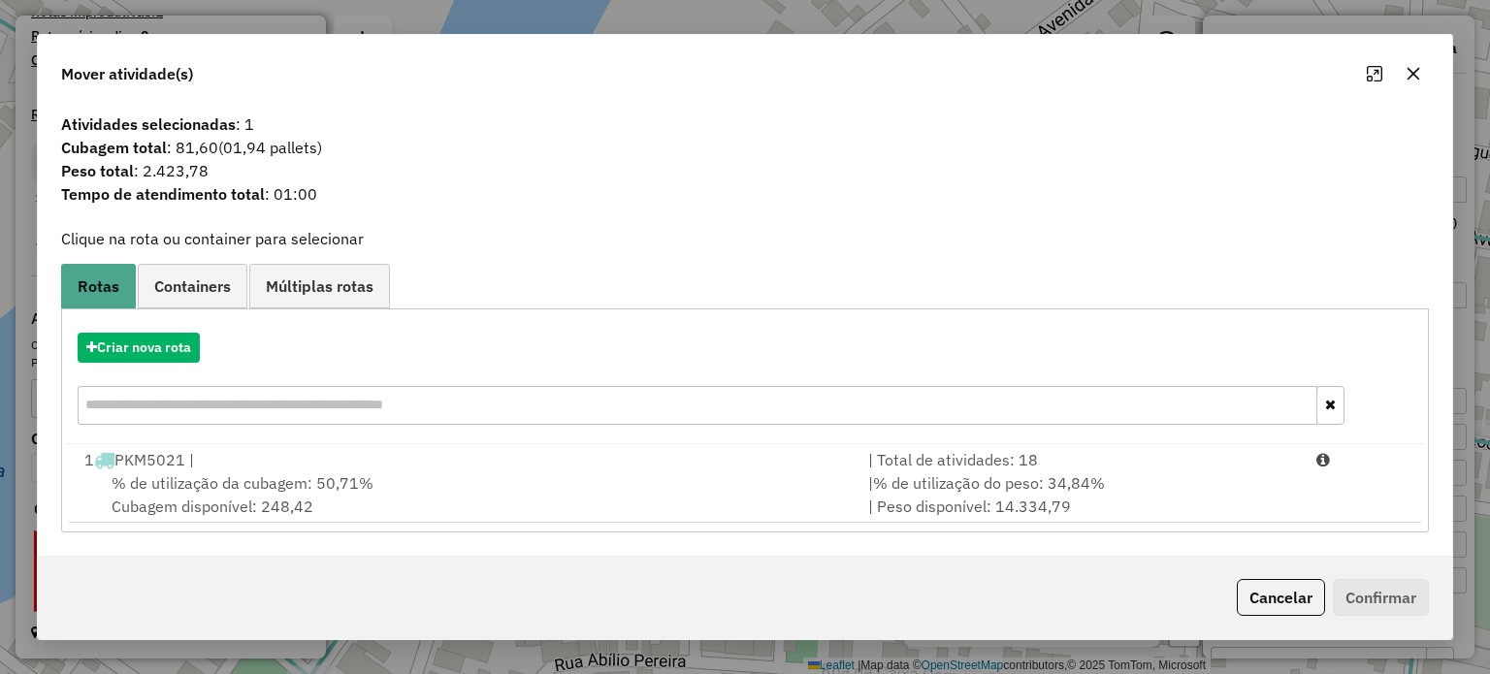
click at [1414, 74] on icon "button" at bounding box center [1413, 74] width 16 height 16
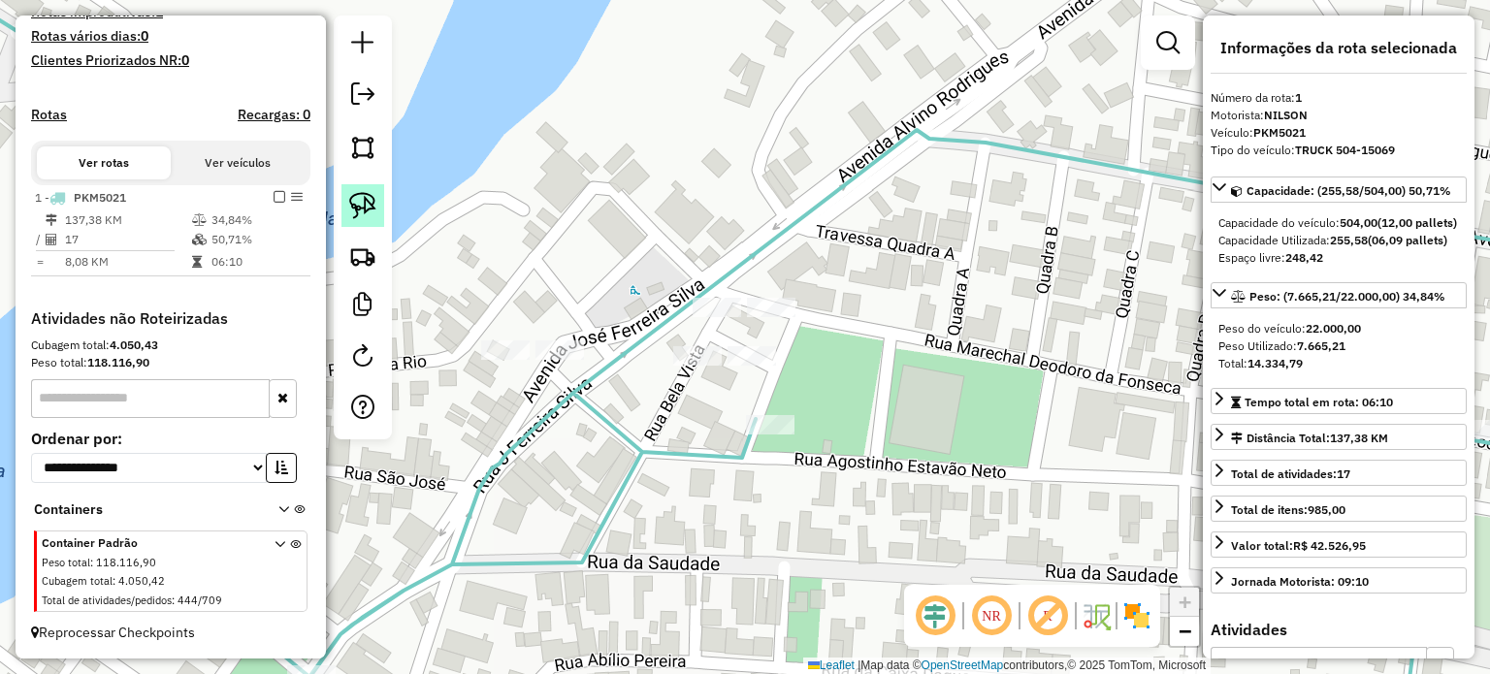
click at [373, 201] on img at bounding box center [362, 205] width 27 height 27
drag, startPoint x: 652, startPoint y: 340, endPoint x: 806, endPoint y: 336, distance: 154.3
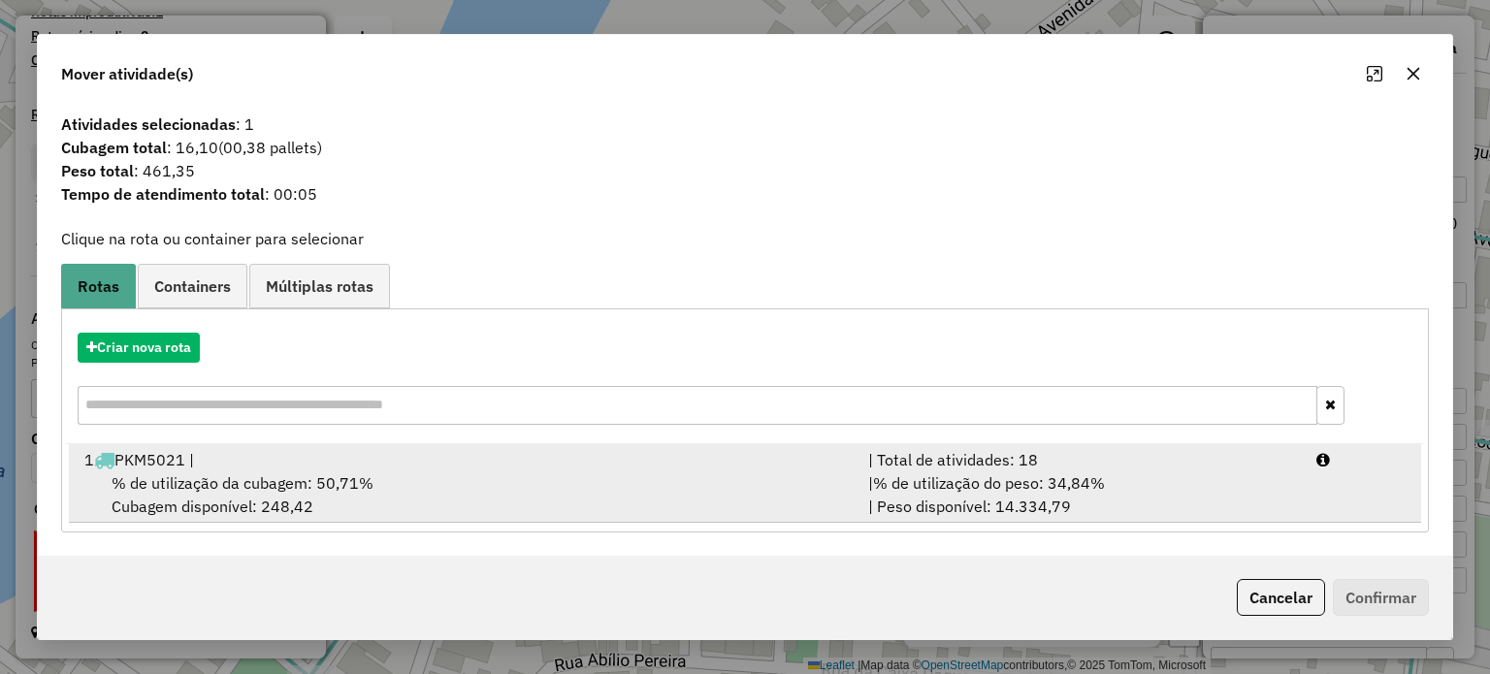
drag, startPoint x: 237, startPoint y: 491, endPoint x: 729, endPoint y: 469, distance: 493.2
click at [250, 491] on span "% de utilização da cubagem: 50,71%" at bounding box center [243, 482] width 262 height 19
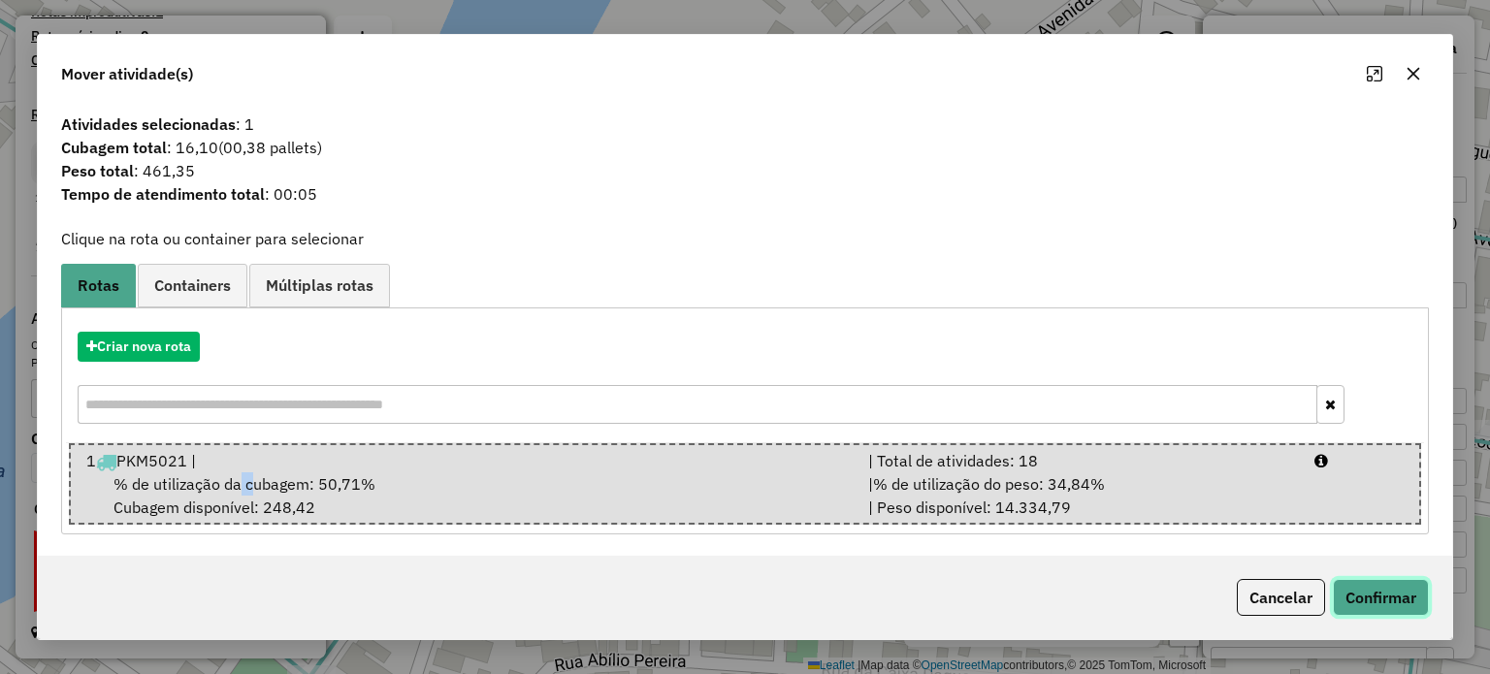
click at [1359, 599] on button "Confirmar" at bounding box center [1381, 597] width 96 height 37
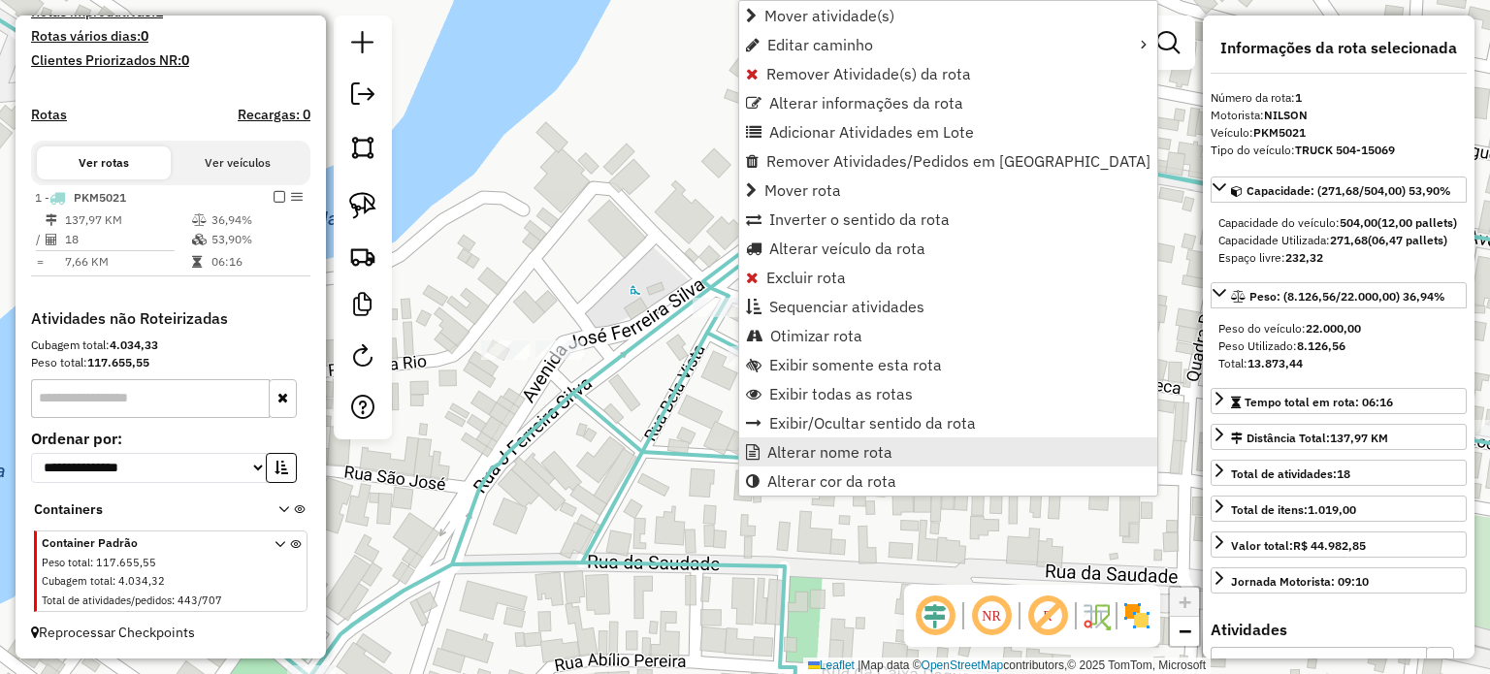
click at [815, 460] on span "Alterar nome rota" at bounding box center [829, 452] width 125 height 16
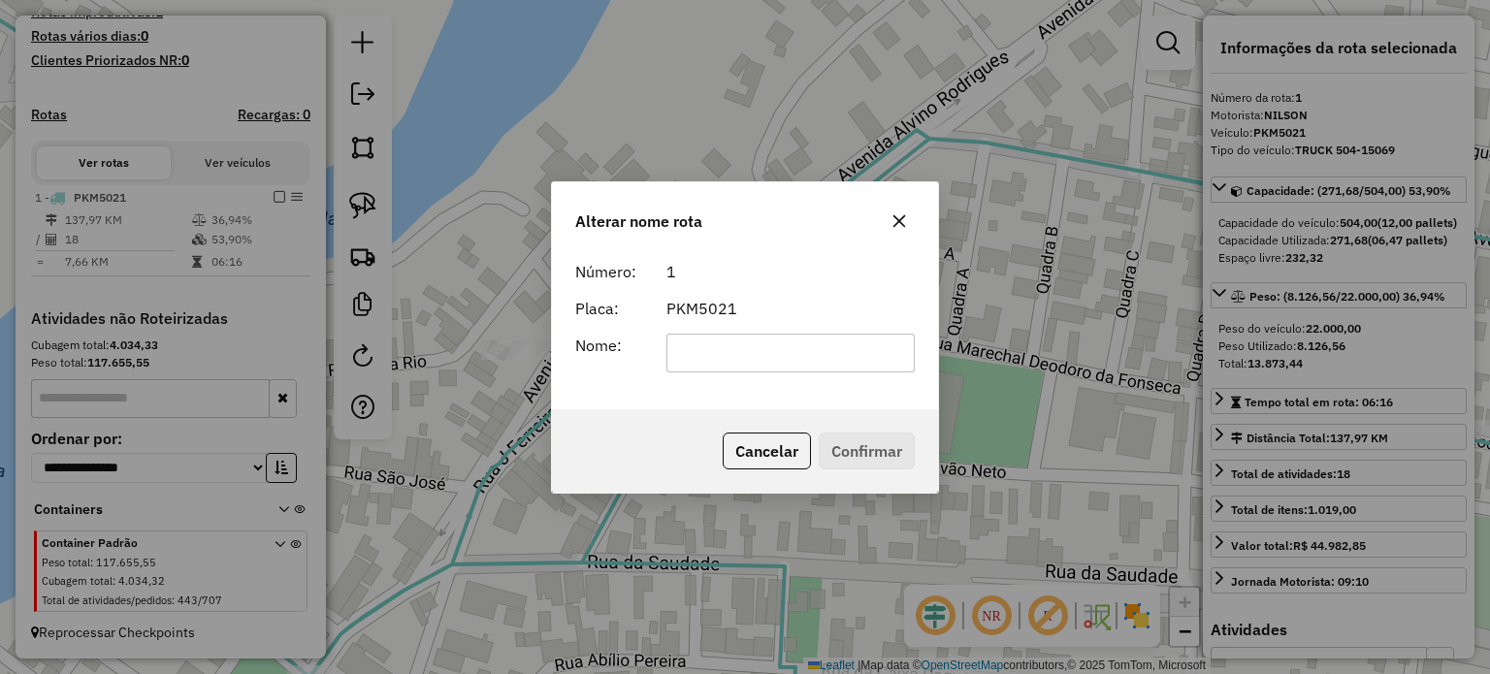
click at [752, 348] on input "text" at bounding box center [790, 353] width 249 height 39
type input "**********"
click at [860, 439] on button "Confirmar" at bounding box center [867, 451] width 96 height 37
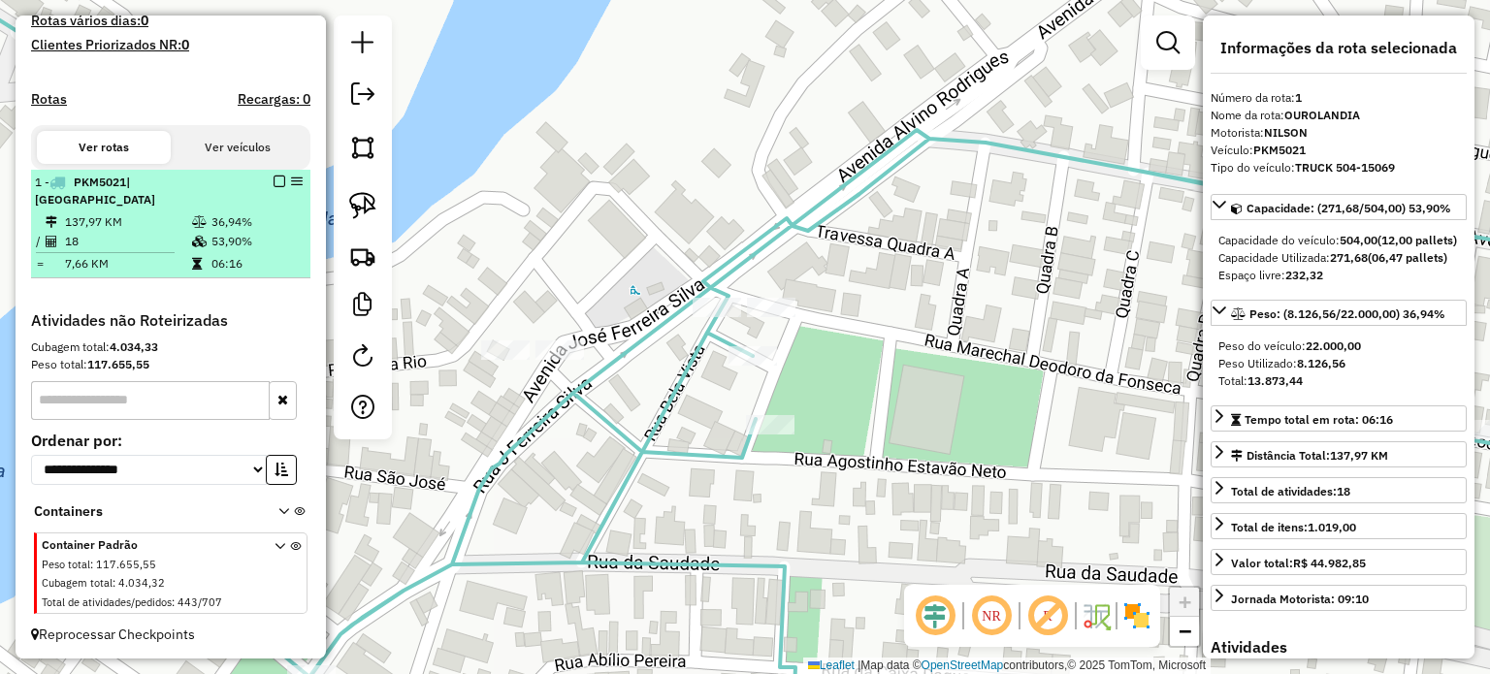
click at [274, 187] on em at bounding box center [280, 182] width 12 height 12
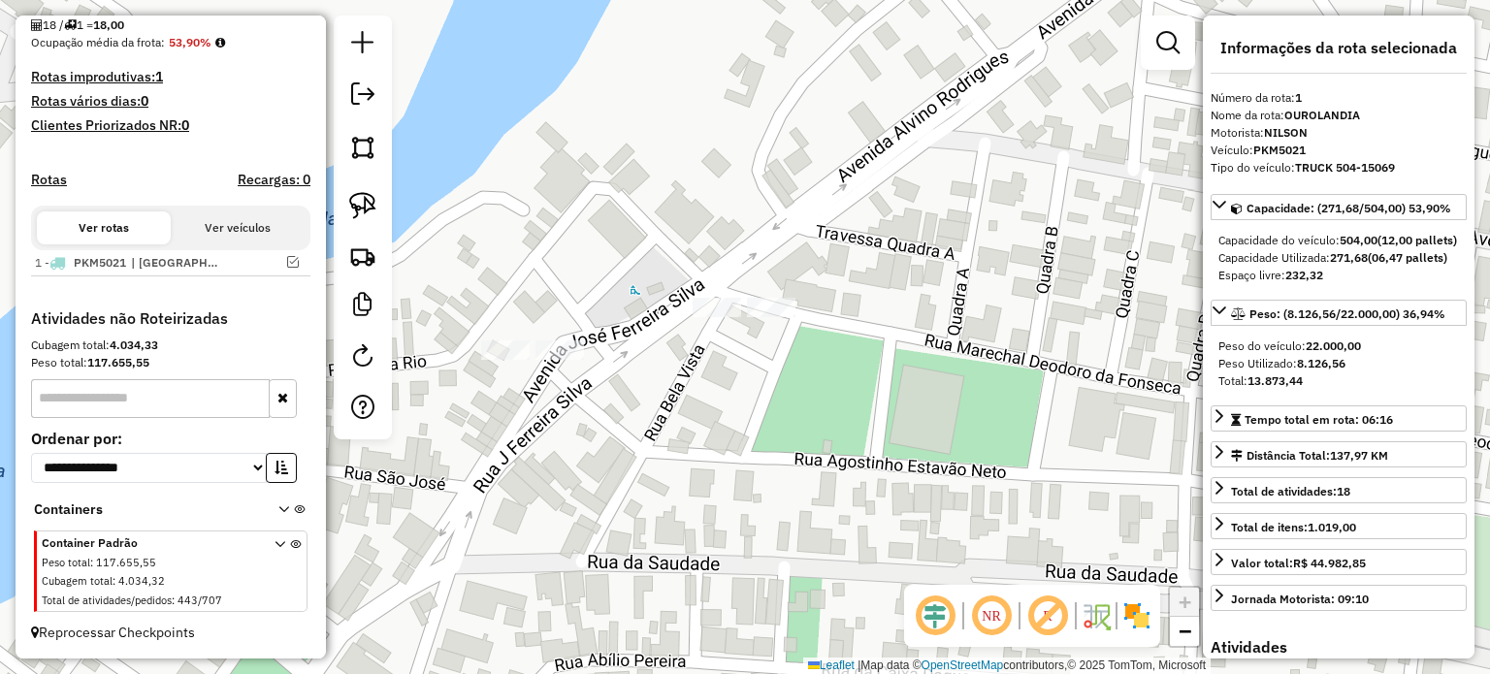
scroll to position [475, 0]
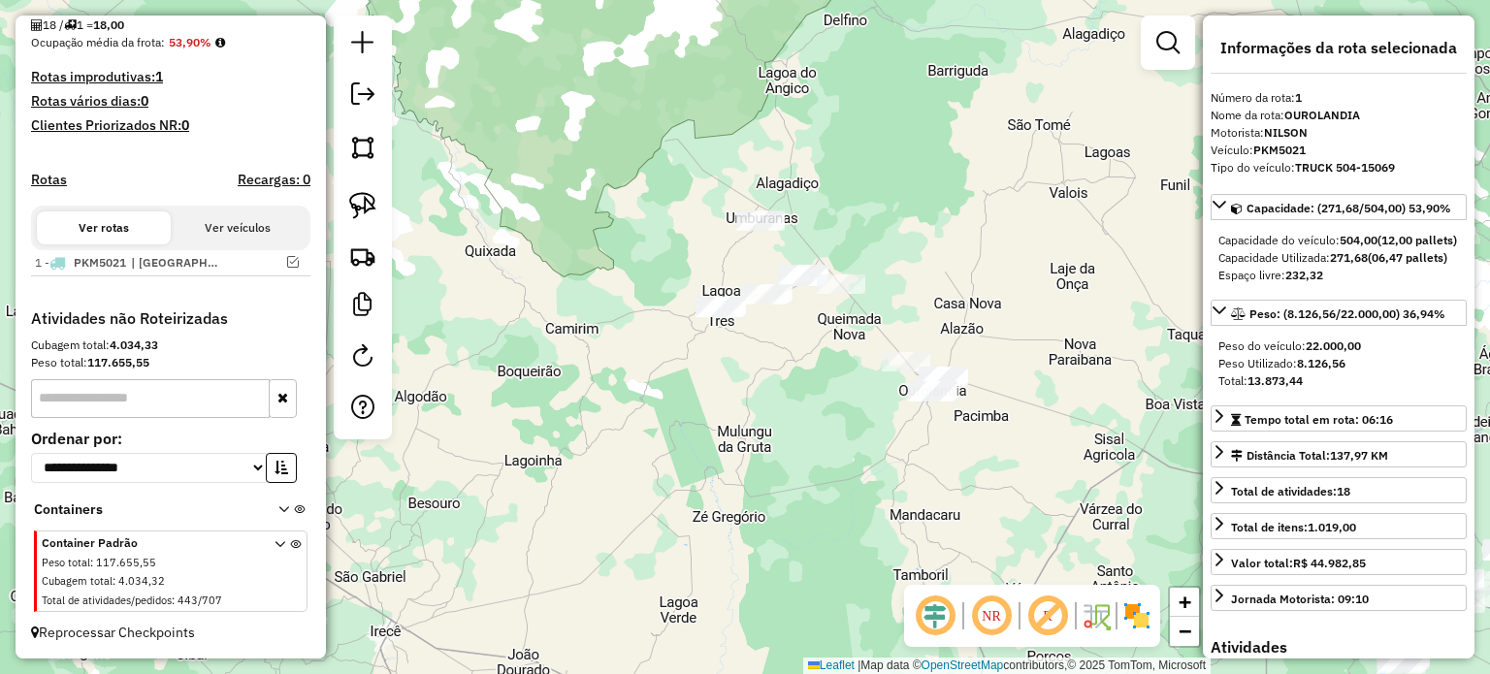
click at [783, 441] on div "Janela de atendimento Grade de atendimento Capacidade Transportadoras Veículos …" at bounding box center [745, 337] width 1490 height 674
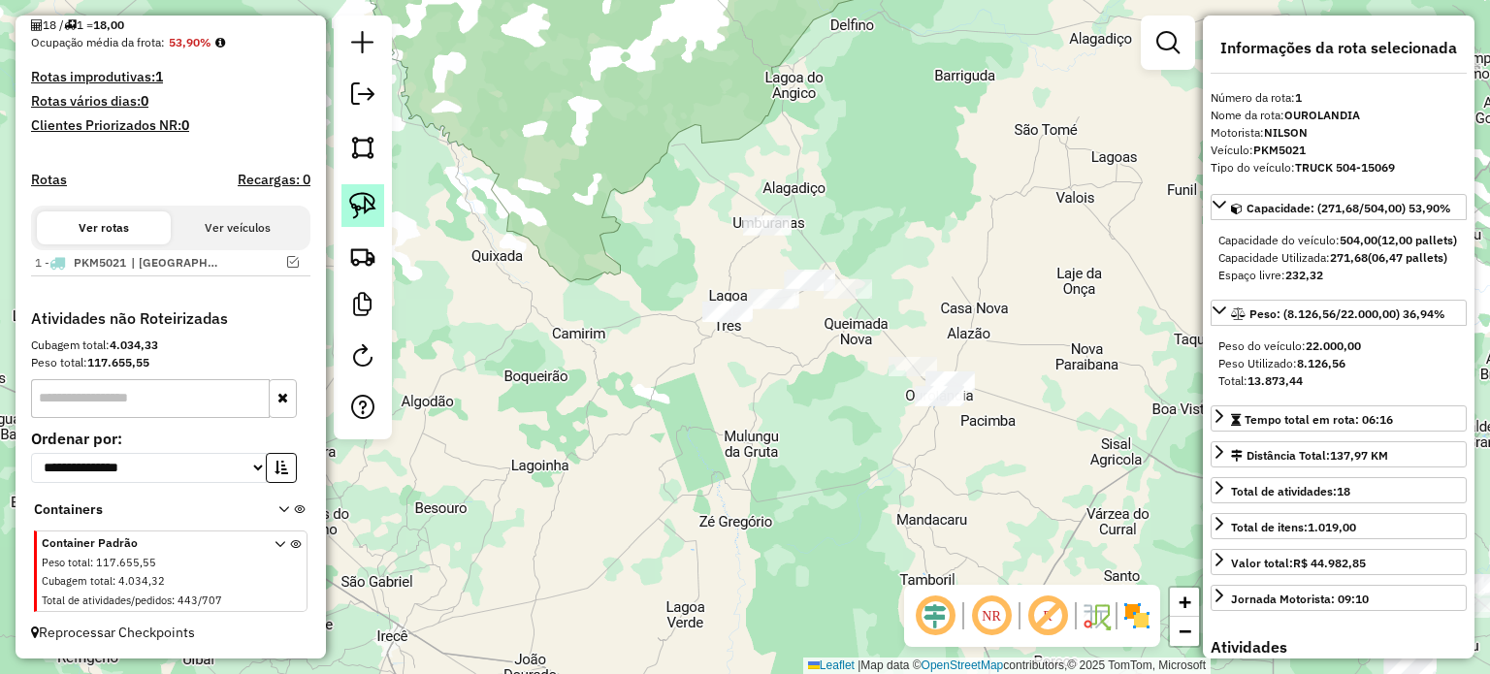
click at [365, 205] on img at bounding box center [362, 205] width 27 height 27
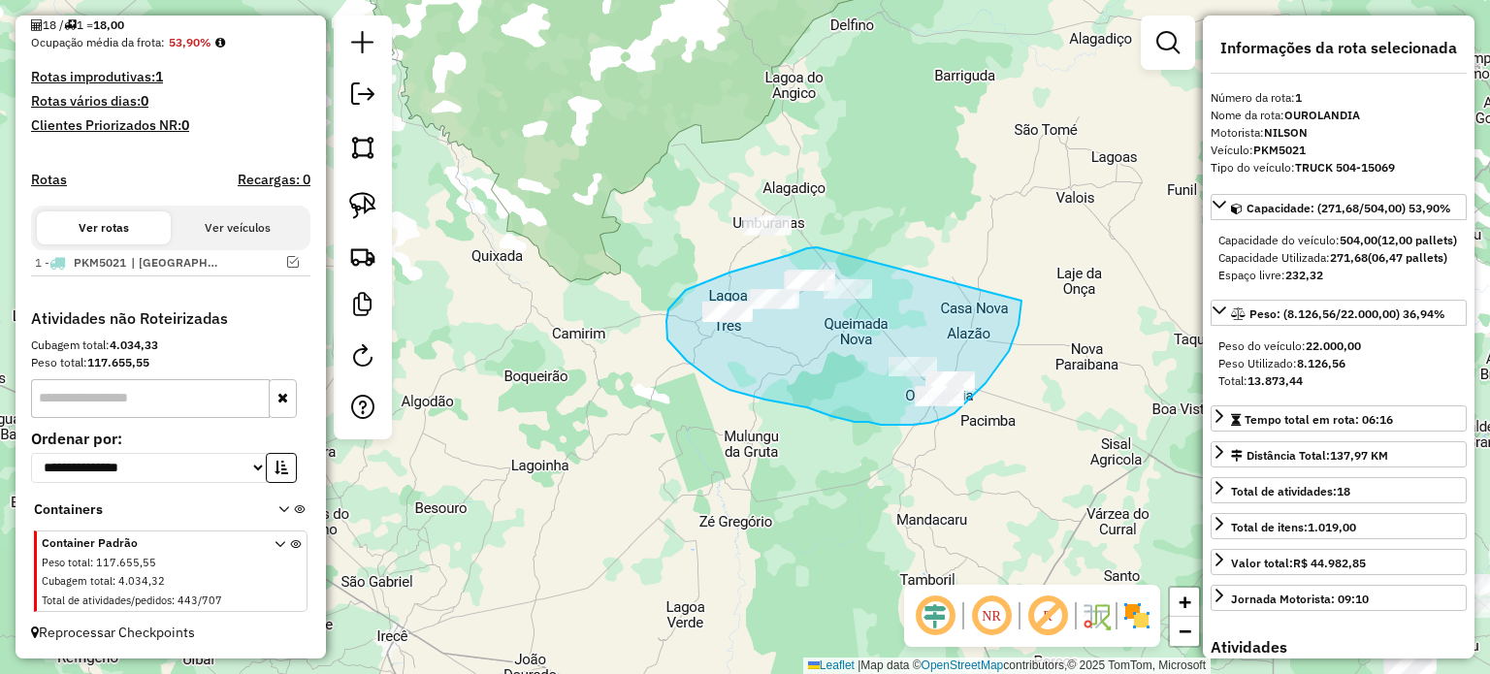
drag, startPoint x: 817, startPoint y: 247, endPoint x: 1021, endPoint y: 298, distance: 210.8
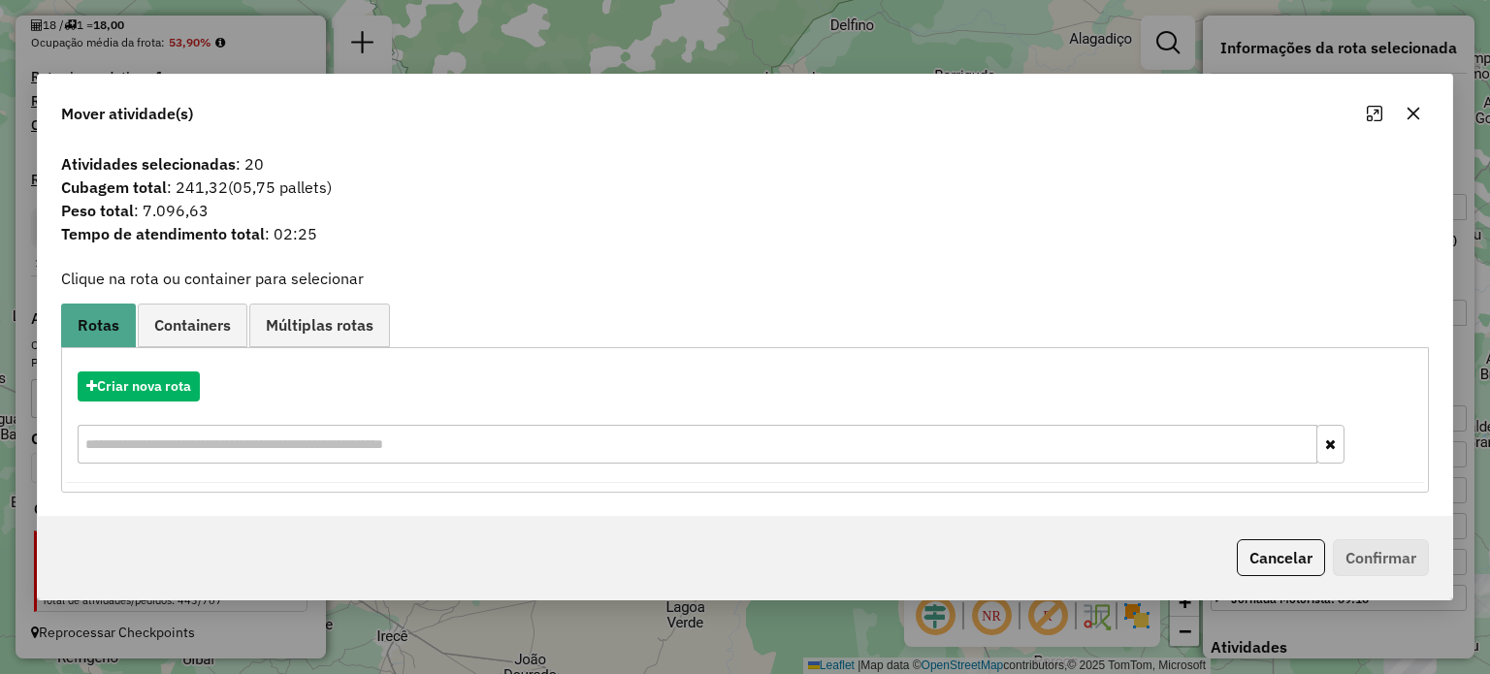
click at [1421, 103] on button "button" at bounding box center [1413, 113] width 31 height 31
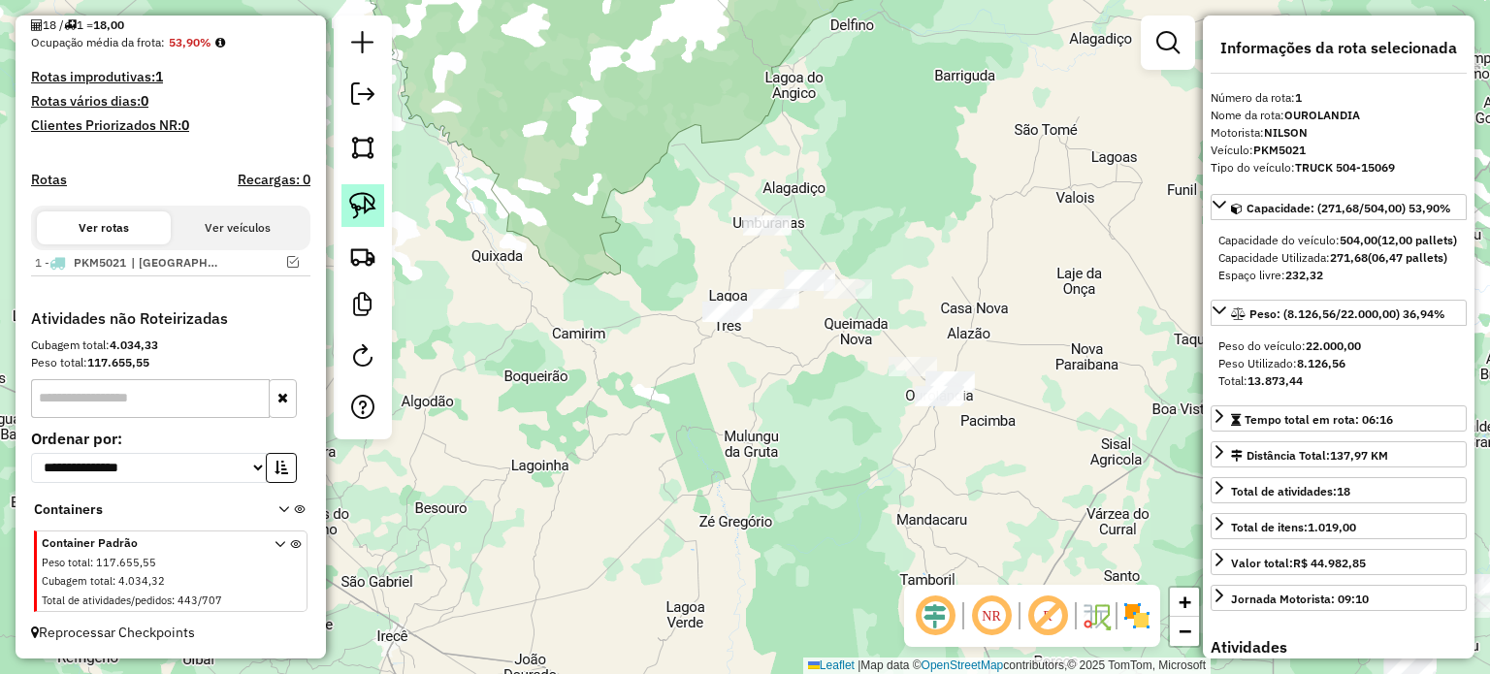
click at [360, 202] on img at bounding box center [362, 205] width 27 height 27
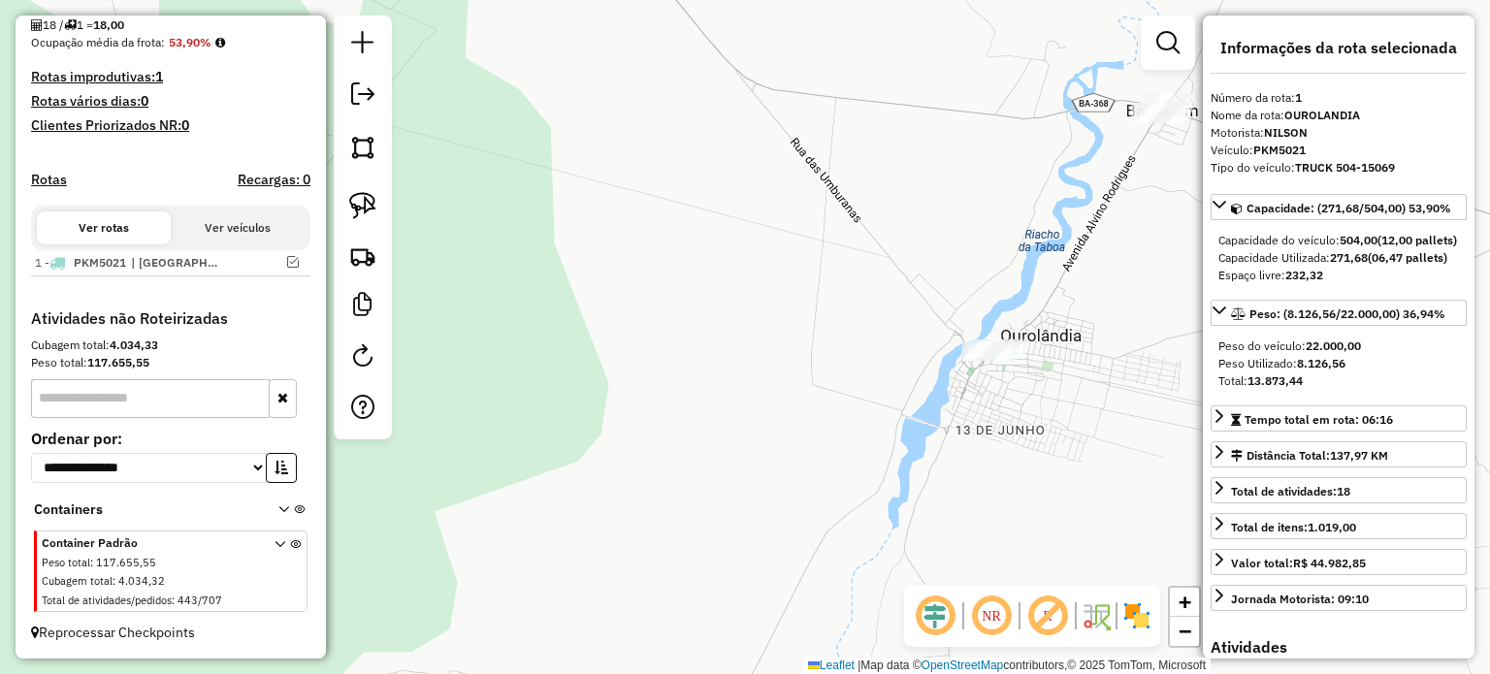
drag, startPoint x: 1129, startPoint y: 230, endPoint x: 823, endPoint y: 400, distance: 349.5
click at [826, 399] on div "Janela de atendimento Grade de atendimento Capacidade Transportadoras Veículos …" at bounding box center [745, 337] width 1490 height 674
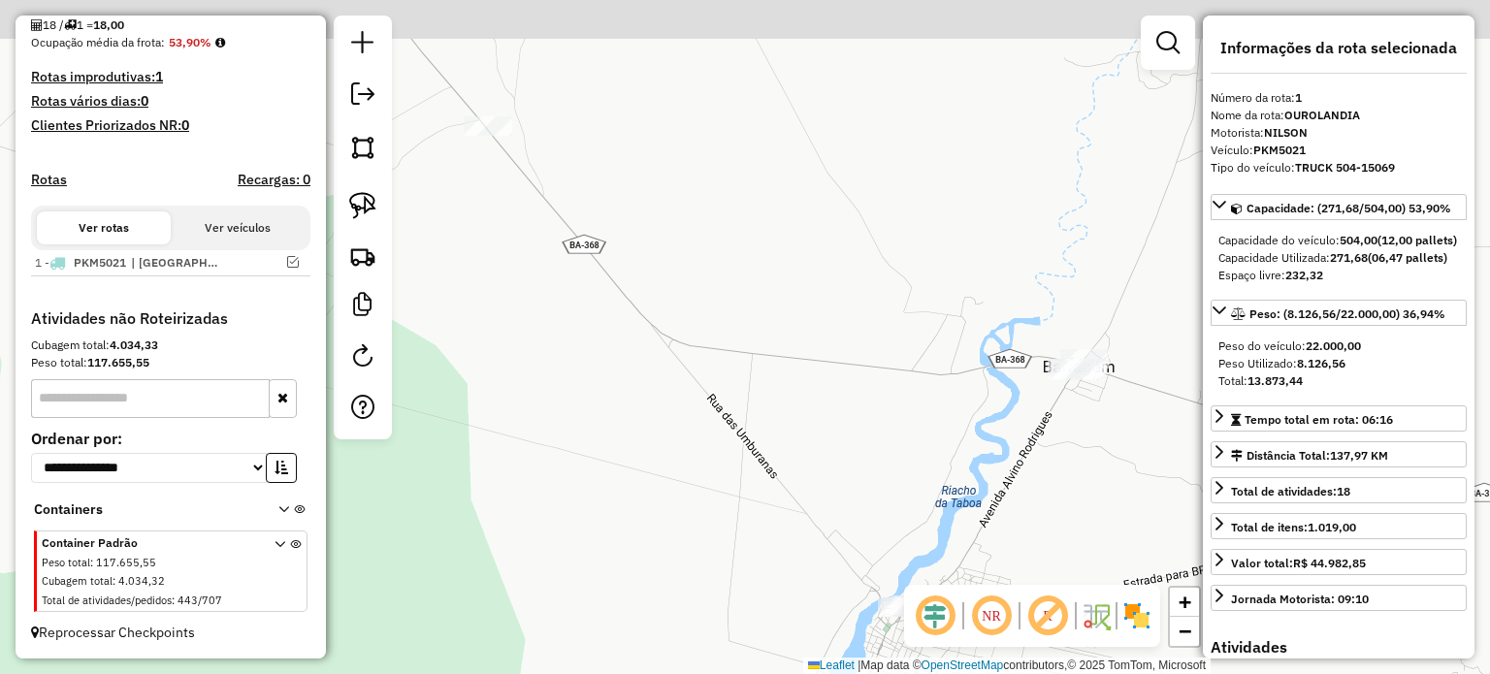
drag, startPoint x: 982, startPoint y: 423, endPoint x: 1016, endPoint y: 428, distance: 34.3
click at [1016, 428] on div "Janela de atendimento Grade de atendimento Capacidade Transportadoras Veículos …" at bounding box center [745, 337] width 1490 height 674
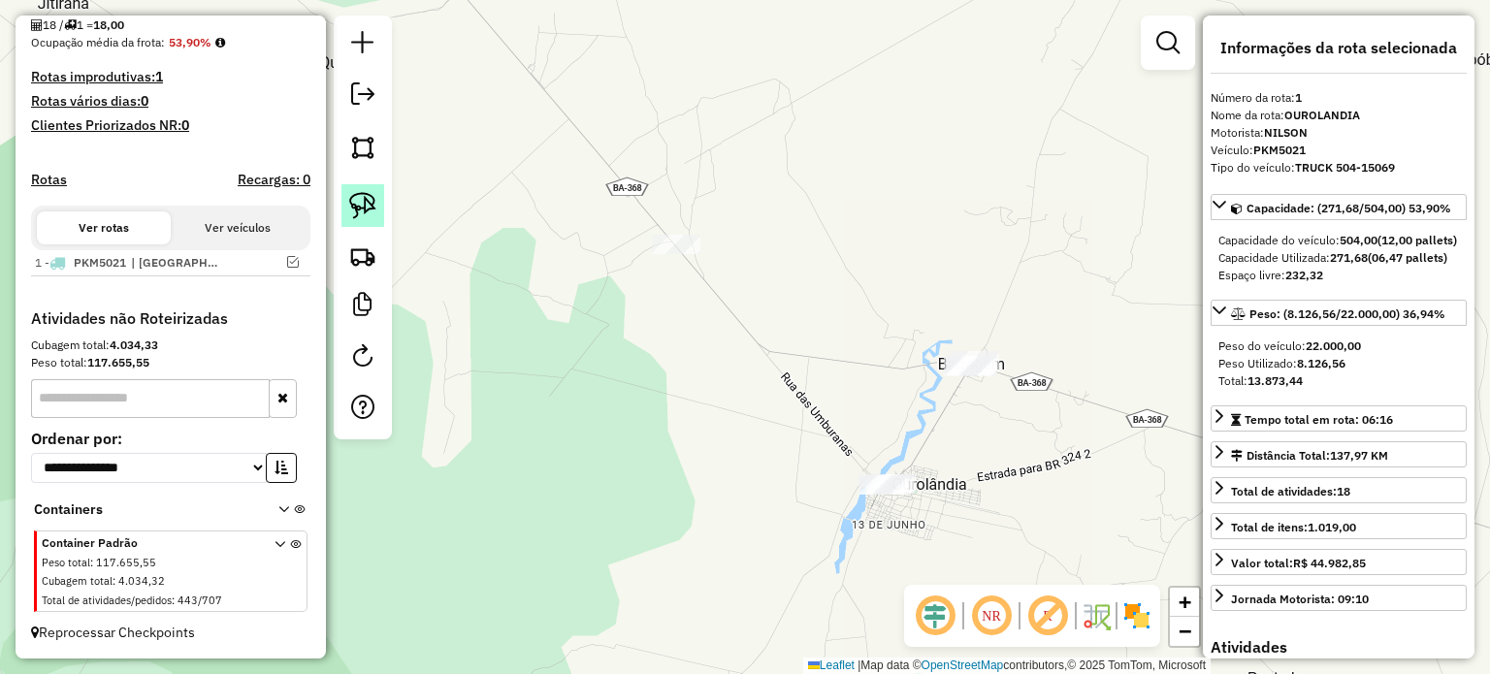
click at [357, 207] on img at bounding box center [362, 205] width 27 height 27
drag, startPoint x: 929, startPoint y: 348, endPoint x: 1041, endPoint y: 360, distance: 112.1
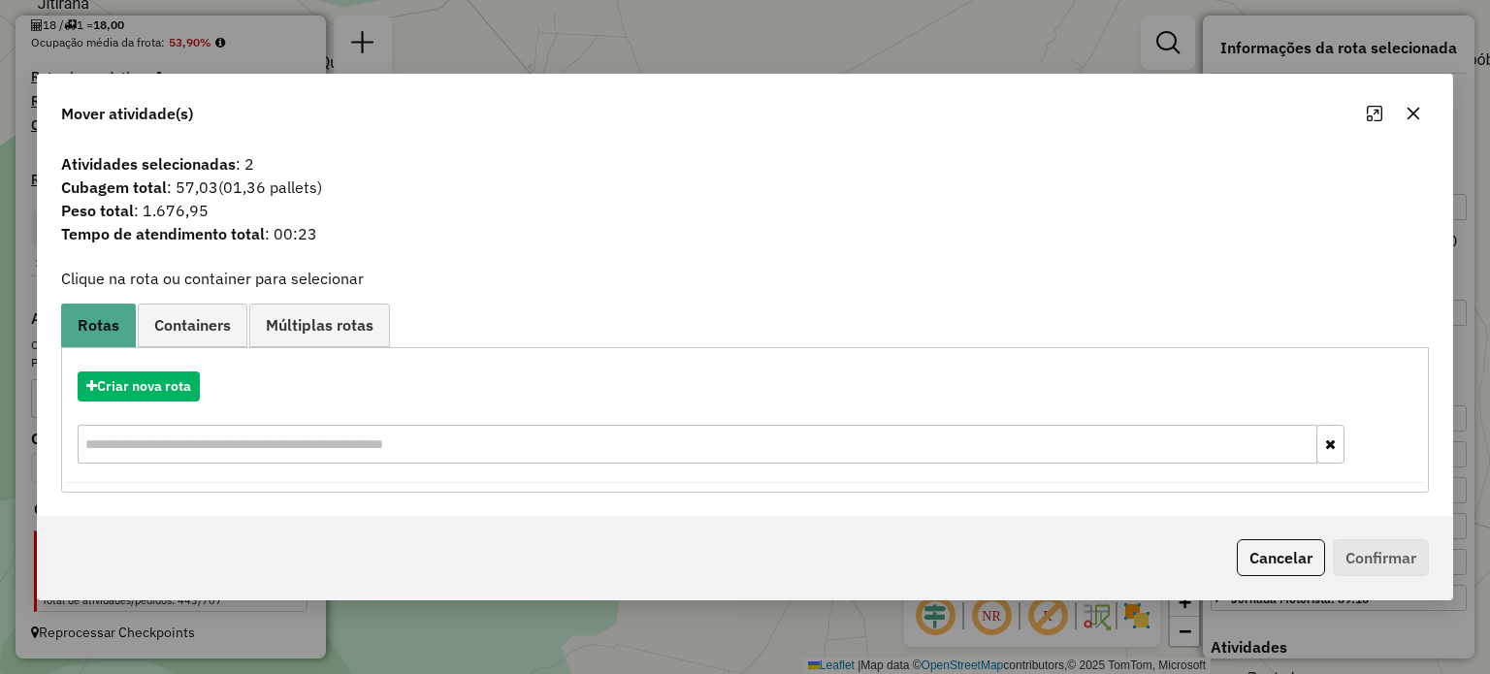
drag, startPoint x: 1413, startPoint y: 111, endPoint x: 956, endPoint y: 326, distance: 505.0
click at [1413, 113] on icon "button" at bounding box center [1413, 114] width 16 height 16
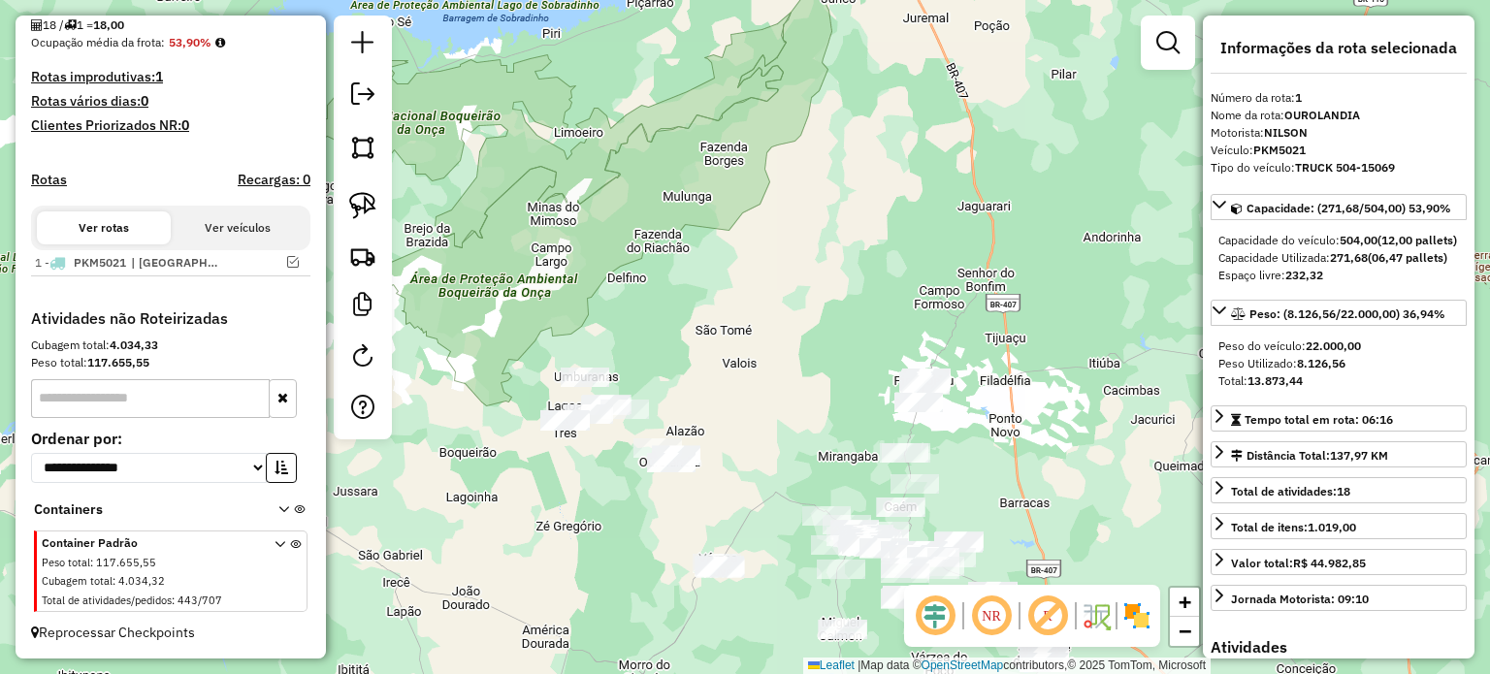
drag, startPoint x: 713, startPoint y: 367, endPoint x: 694, endPoint y: 325, distance: 45.6
click at [734, 327] on div "Janela de atendimento Grade de atendimento Capacidade Transportadoras Veículos …" at bounding box center [745, 337] width 1490 height 674
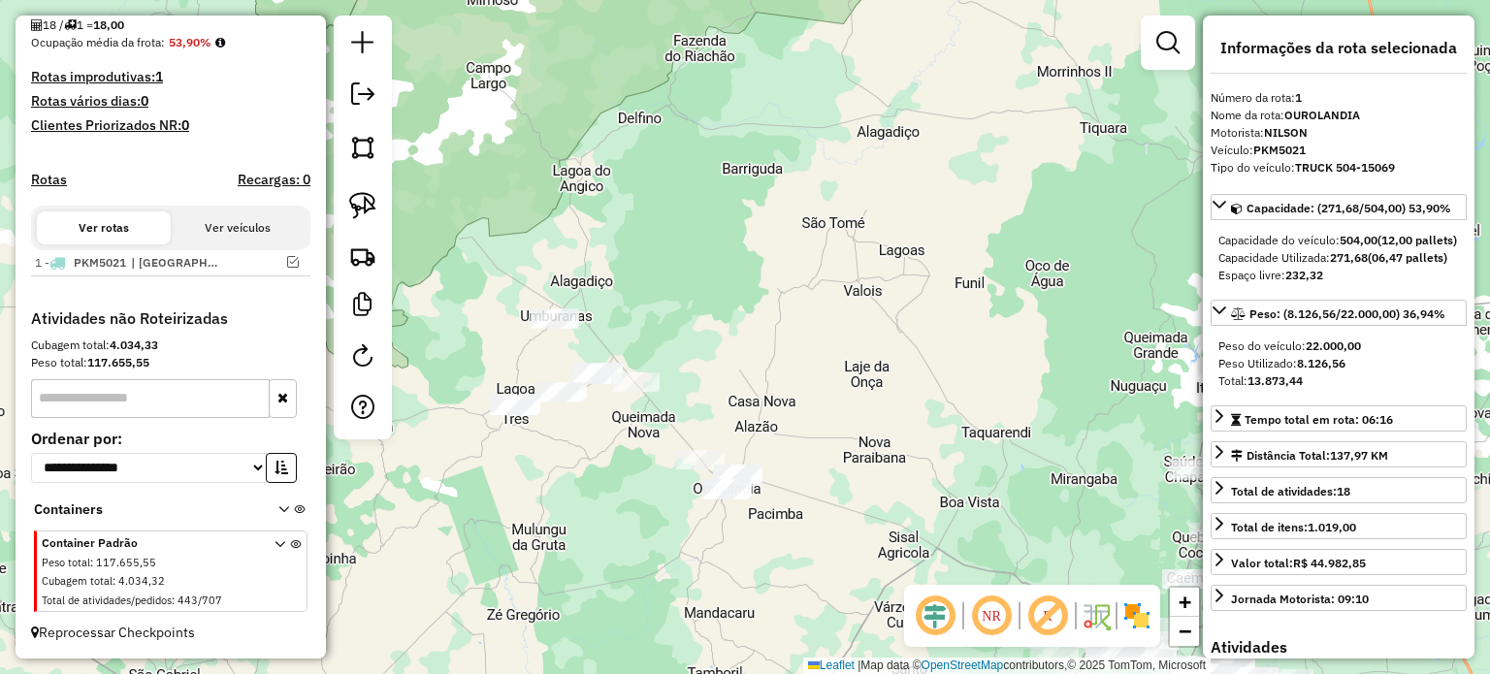
drag, startPoint x: 729, startPoint y: 345, endPoint x: 668, endPoint y: 273, distance: 95.0
click at [798, 288] on div "Janela de atendimento Grade de atendimento Capacidade Transportadoras Veículos …" at bounding box center [745, 337] width 1490 height 674
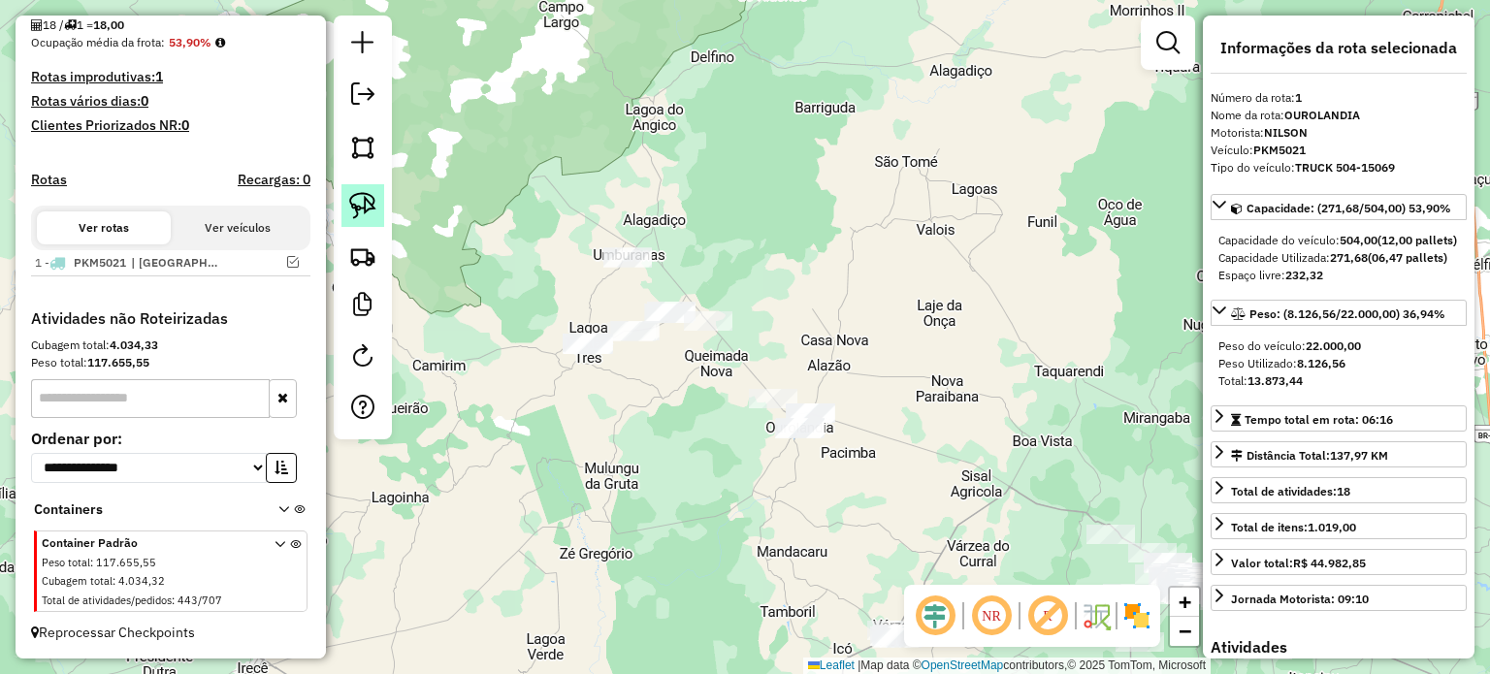
click at [361, 203] on img at bounding box center [362, 205] width 27 height 27
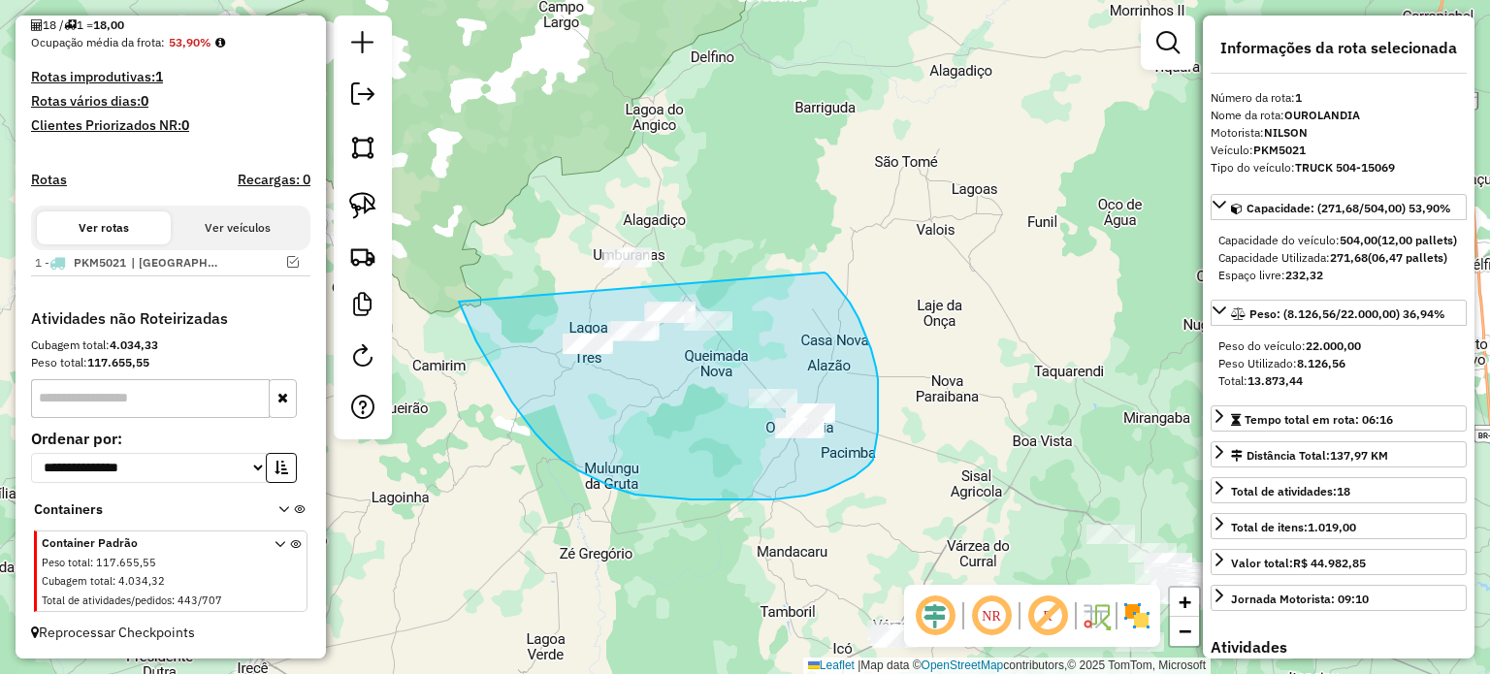
drag, startPoint x: 524, startPoint y: 418, endPoint x: 820, endPoint y: 271, distance: 330.5
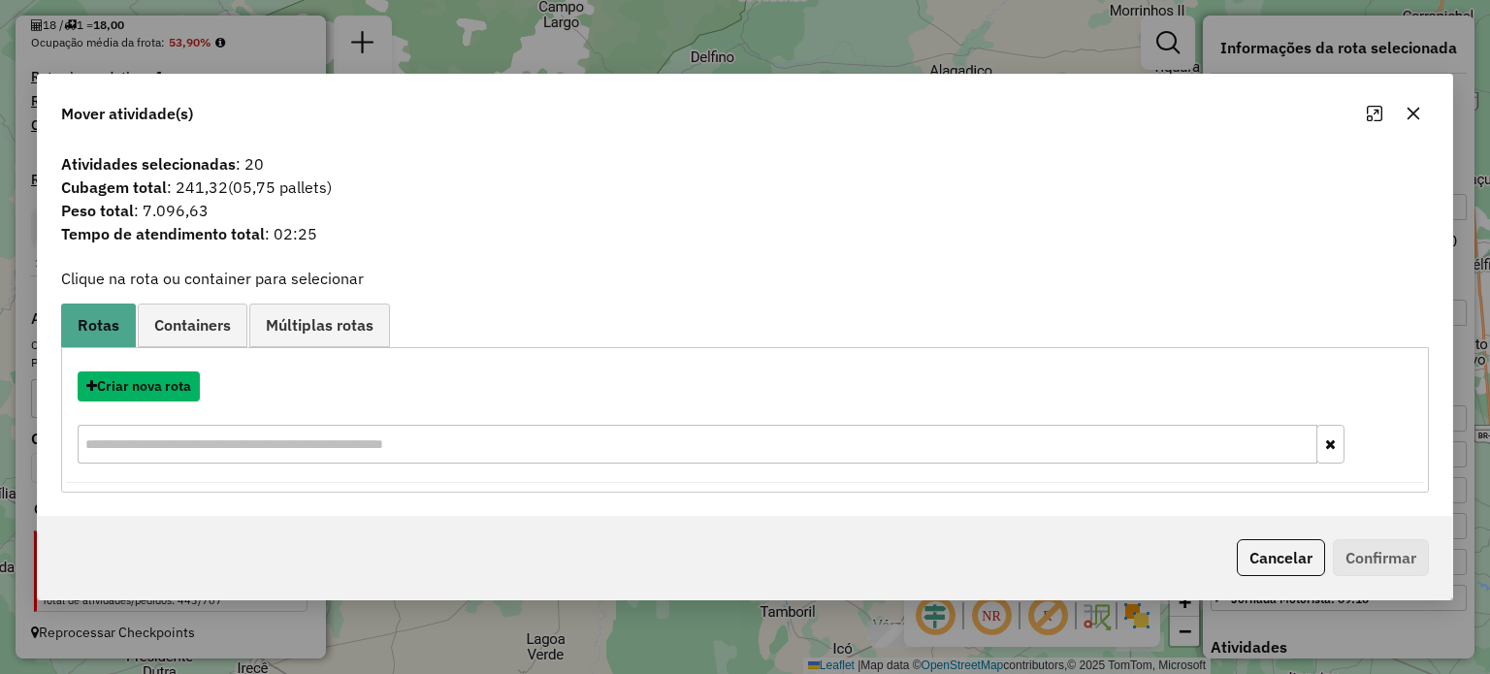
click at [155, 387] on button "Criar nova rota" at bounding box center [139, 386] width 122 height 30
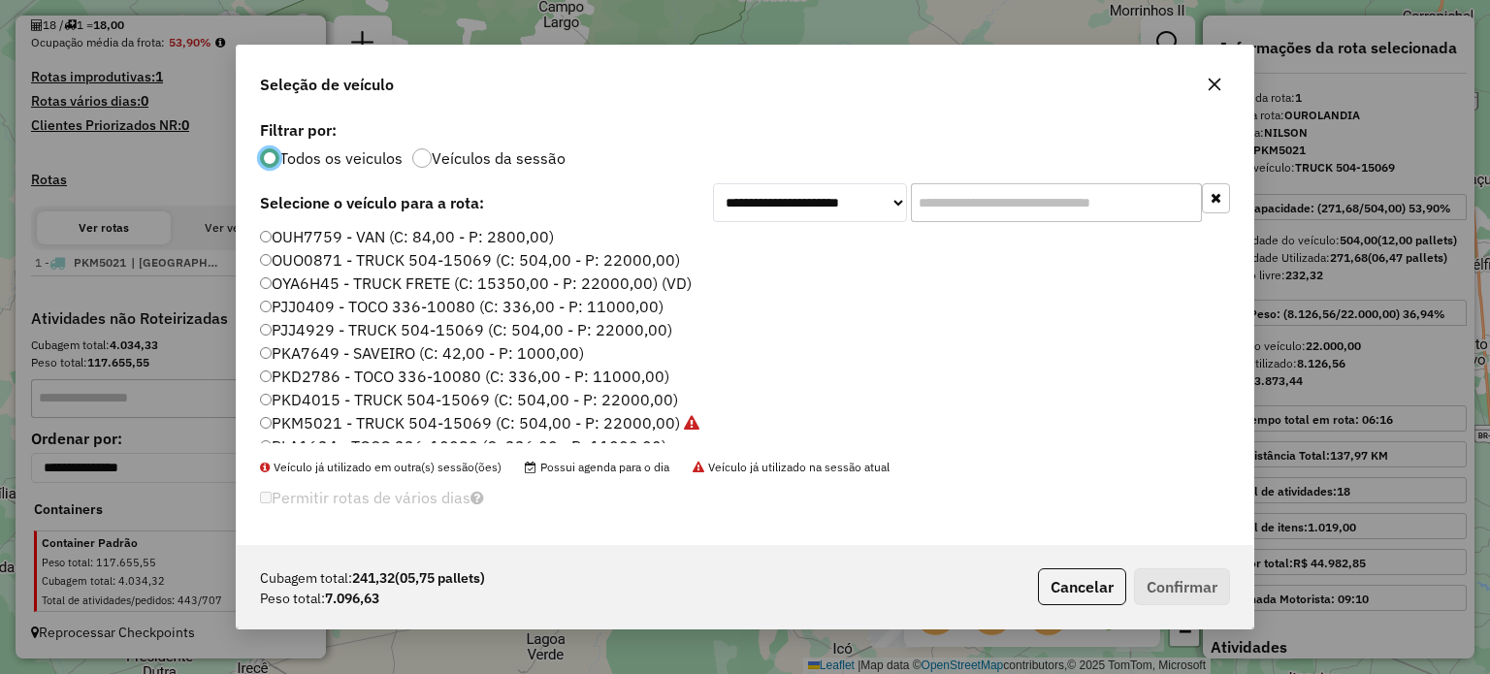
scroll to position [194, 0]
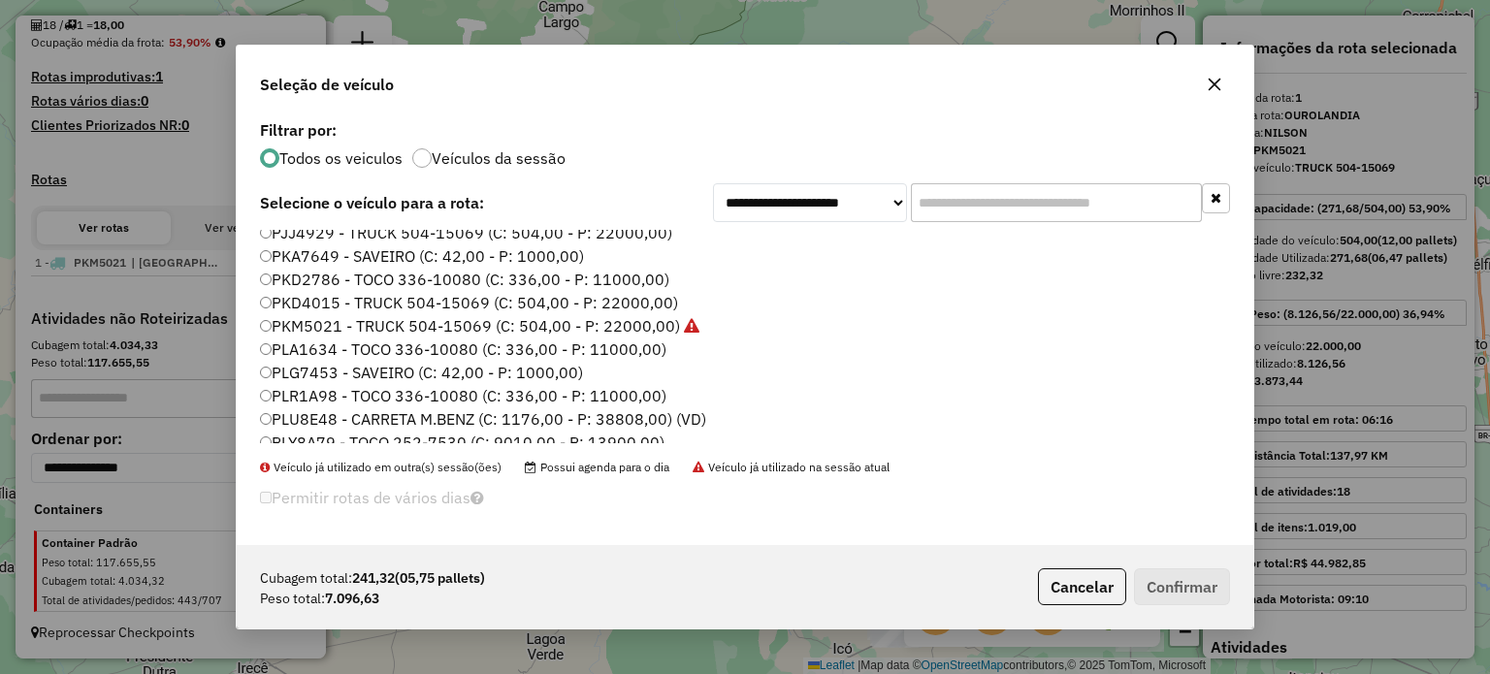
click at [300, 274] on label "PKD2786 - TOCO 336-10080 (C: 336,00 - P: 11000,00)" at bounding box center [464, 279] width 409 height 23
click at [1163, 577] on button "Confirmar" at bounding box center [1182, 586] width 96 height 37
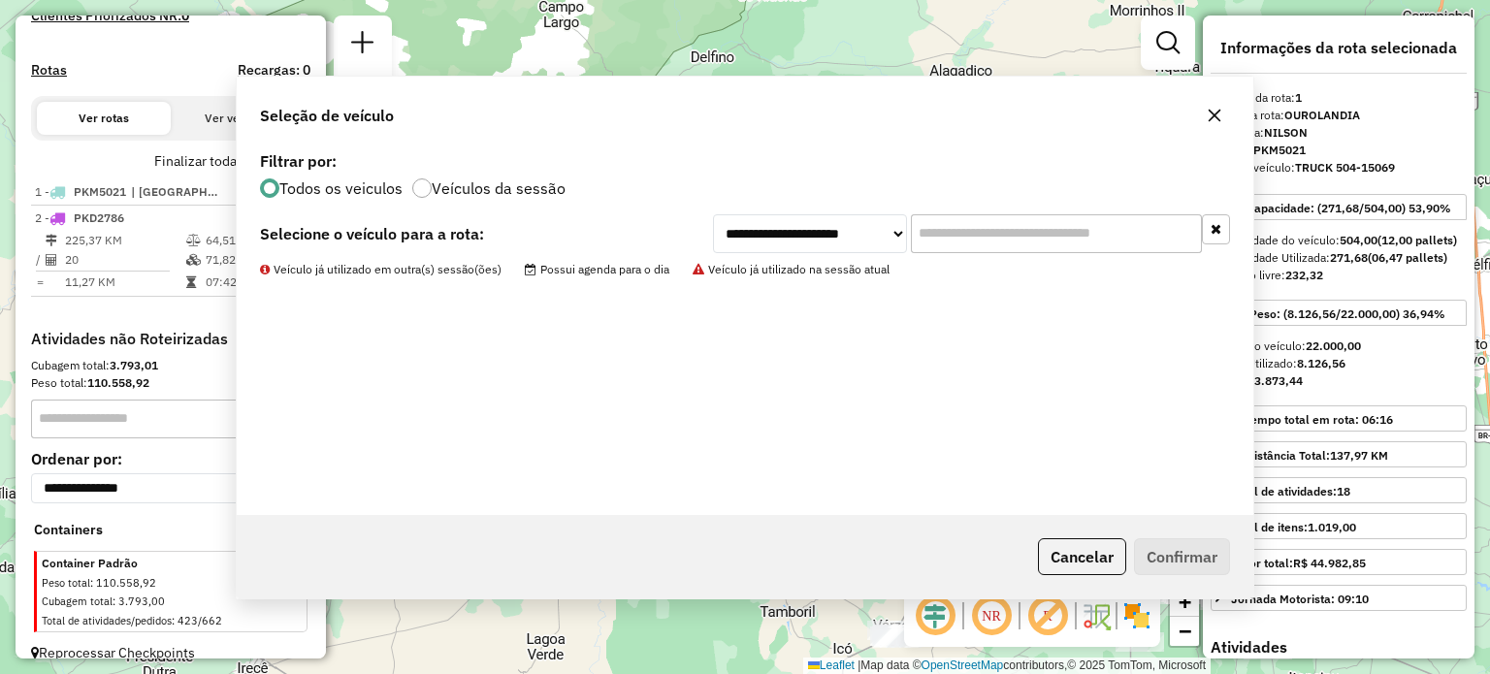
scroll to position [605, 0]
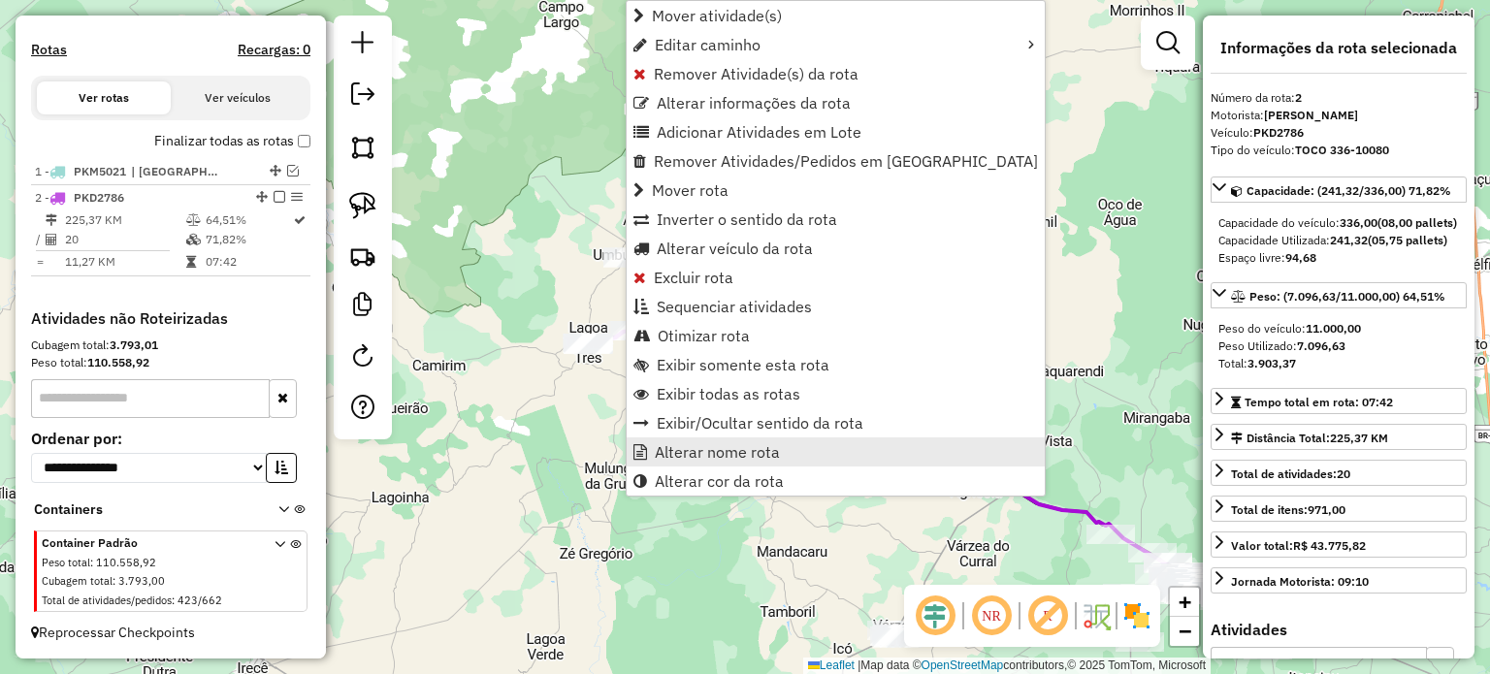
click at [690, 450] on span "Alterar nome rota" at bounding box center [717, 452] width 125 height 16
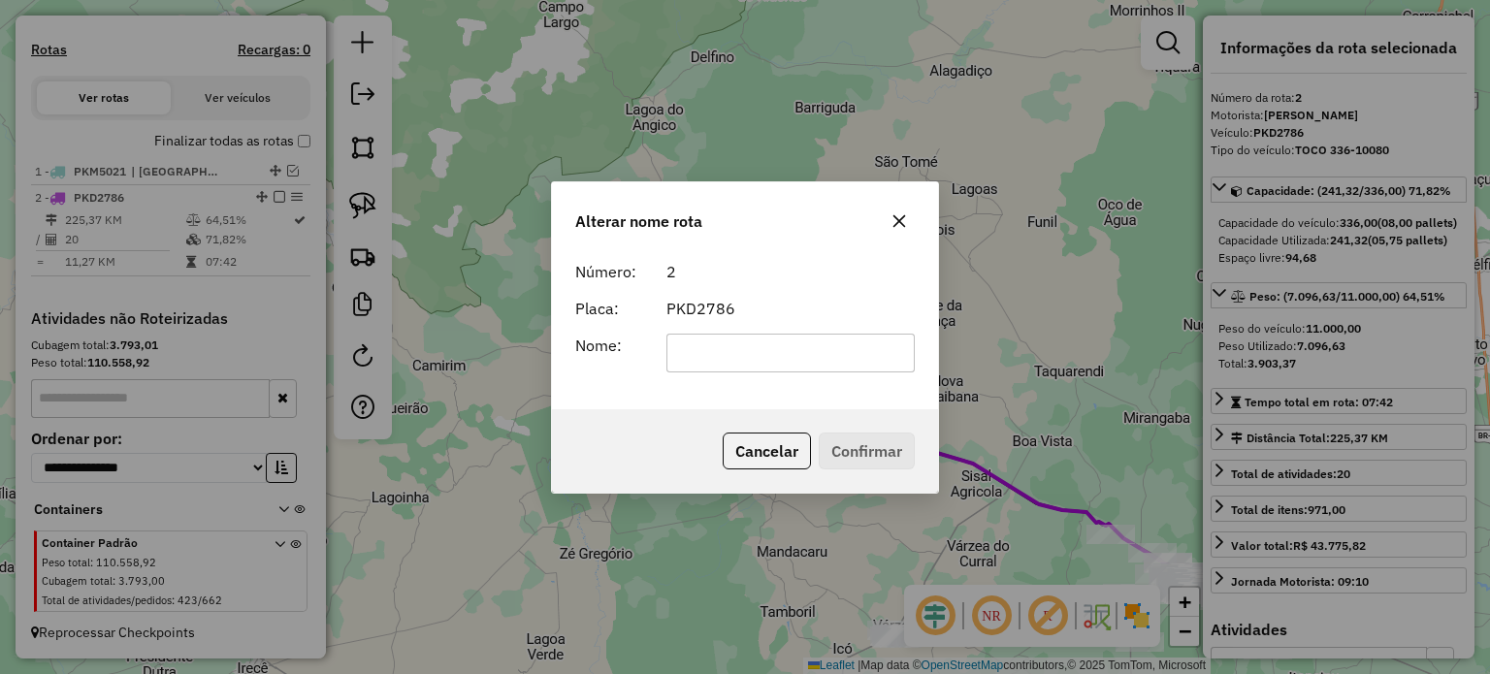
click at [689, 352] on input "text" at bounding box center [790, 353] width 249 height 39
type input "**********"
click at [875, 455] on button "Confirmar" at bounding box center [867, 451] width 96 height 37
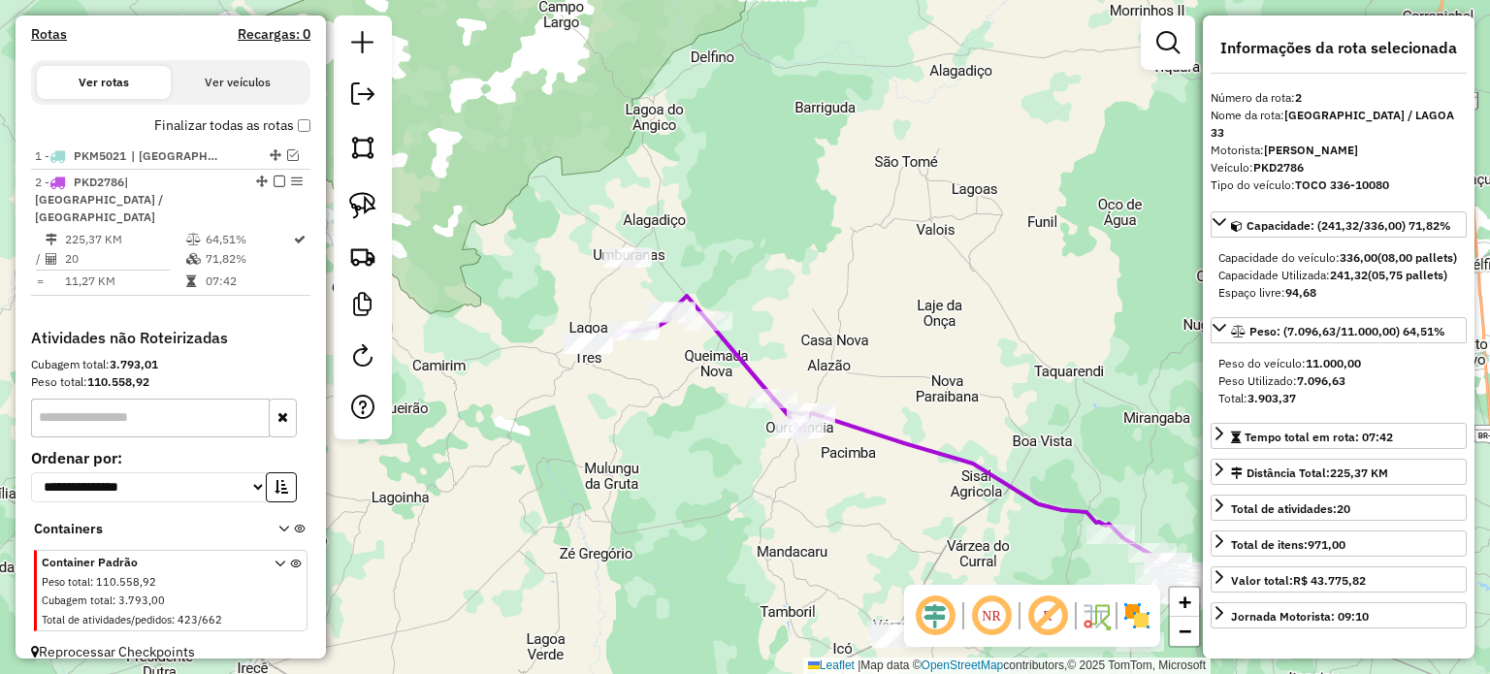
click at [274, 187] on em at bounding box center [280, 182] width 12 height 12
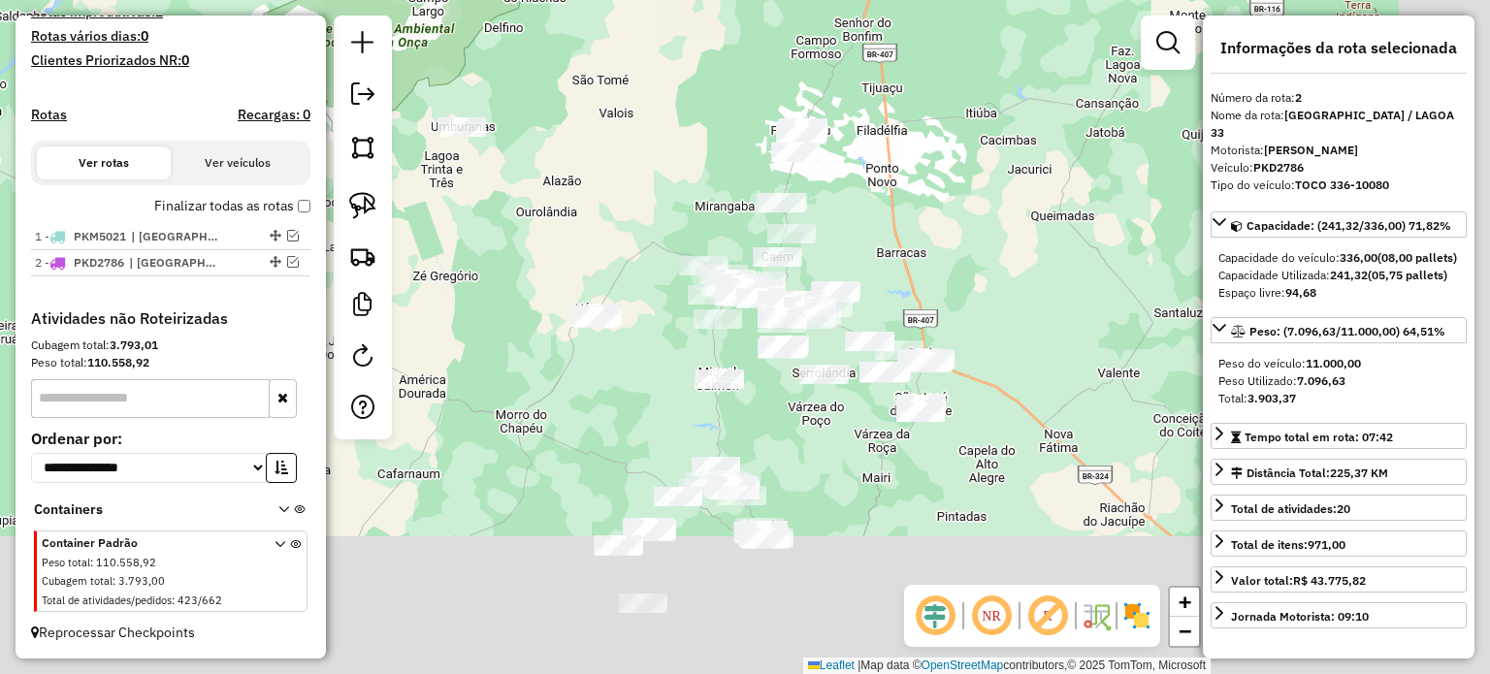
drag, startPoint x: 820, startPoint y: 403, endPoint x: 644, endPoint y: 247, distance: 235.0
click at [594, 212] on div "Janela de atendimento Grade de atendimento Capacidade Transportadoras Veículos …" at bounding box center [745, 337] width 1490 height 674
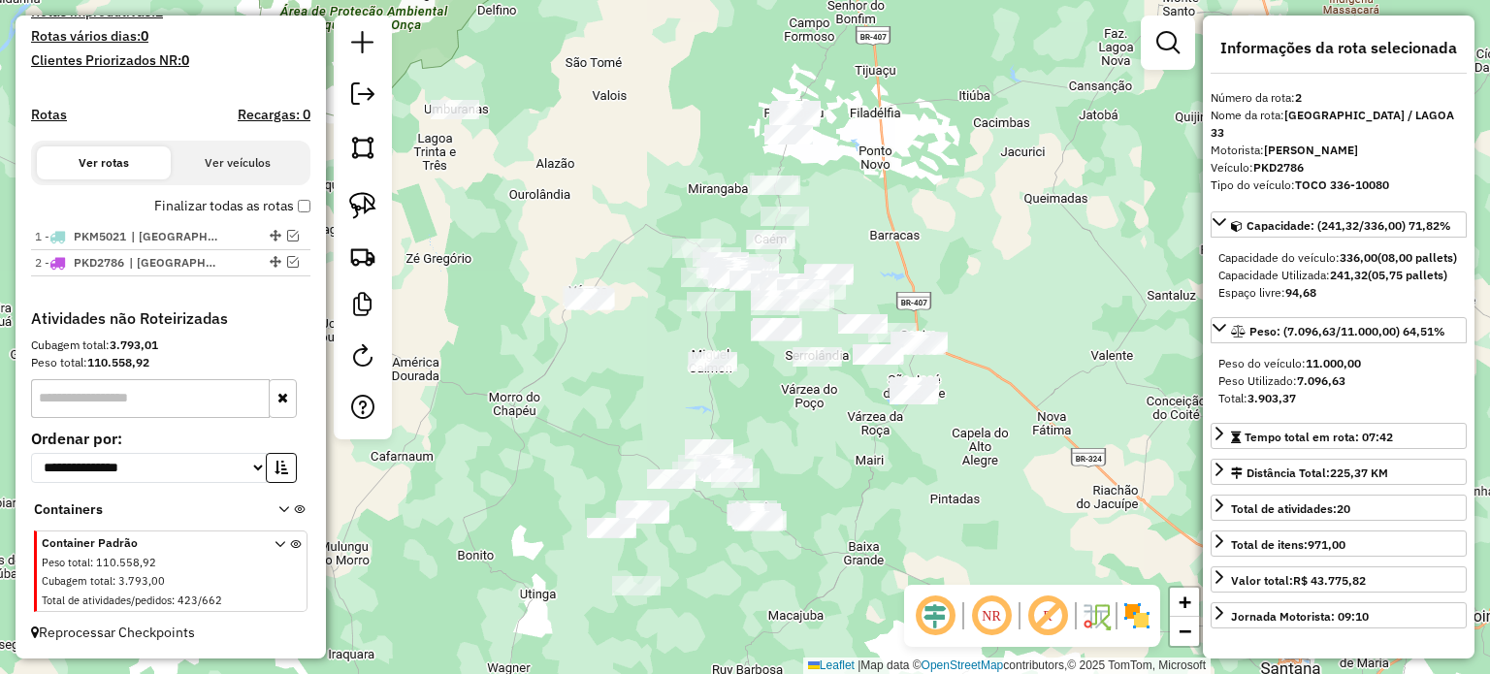
drag, startPoint x: 905, startPoint y: 211, endPoint x: 933, endPoint y: 154, distance: 63.8
click at [933, 154] on div "Janela de atendimento Grade de atendimento Capacidade Transportadoras Veículos …" at bounding box center [745, 337] width 1490 height 674
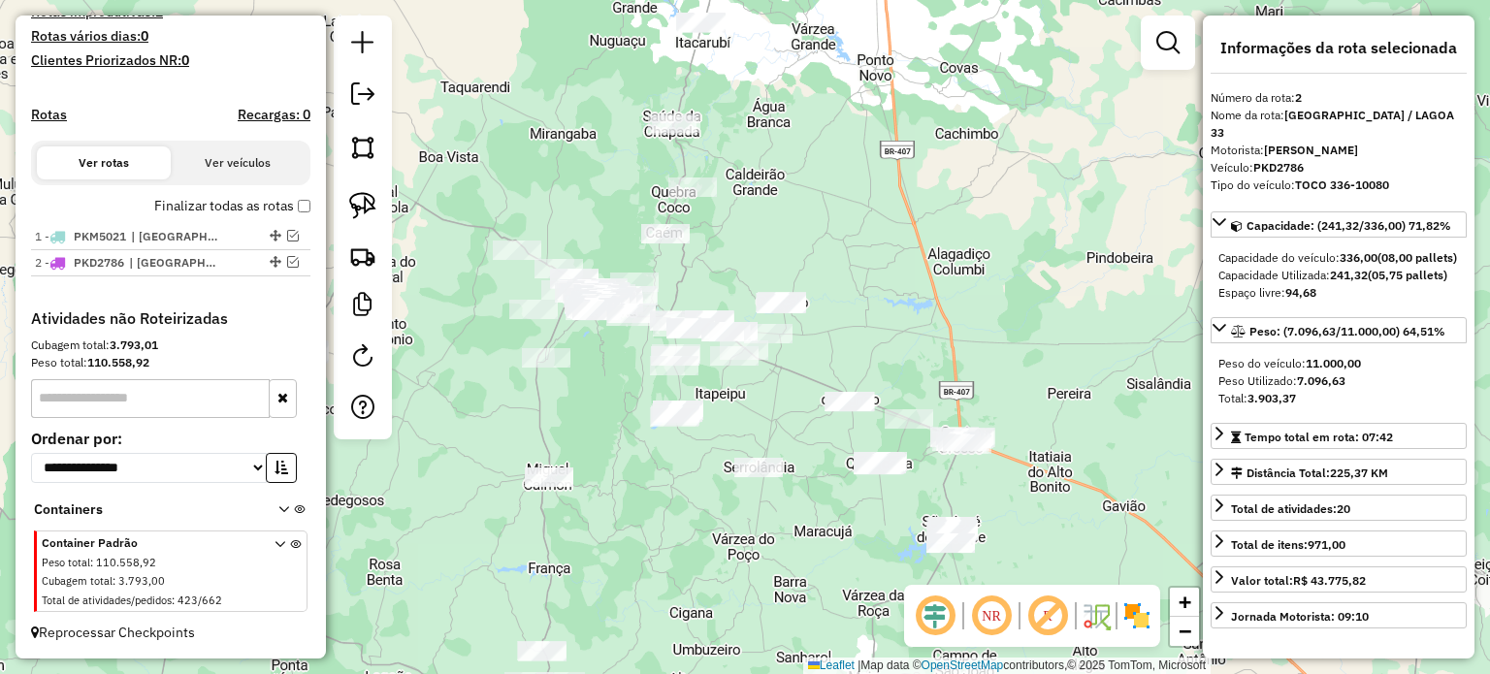
drag, startPoint x: 887, startPoint y: 131, endPoint x: 883, endPoint y: 386, distance: 255.1
click at [885, 385] on div "Janela de atendimento Grade de atendimento Capacidade Transportadoras Veículos …" at bounding box center [745, 337] width 1490 height 674
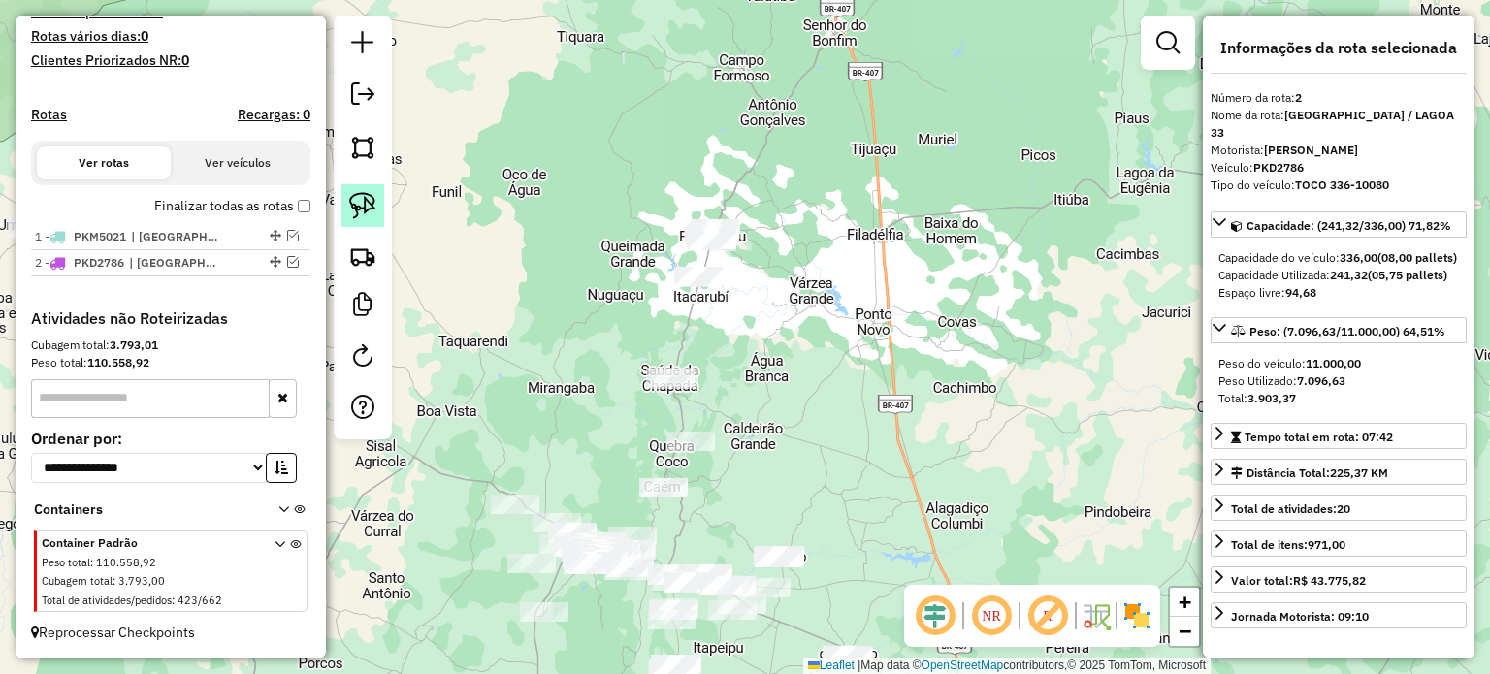
click at [362, 196] on img at bounding box center [362, 205] width 27 height 27
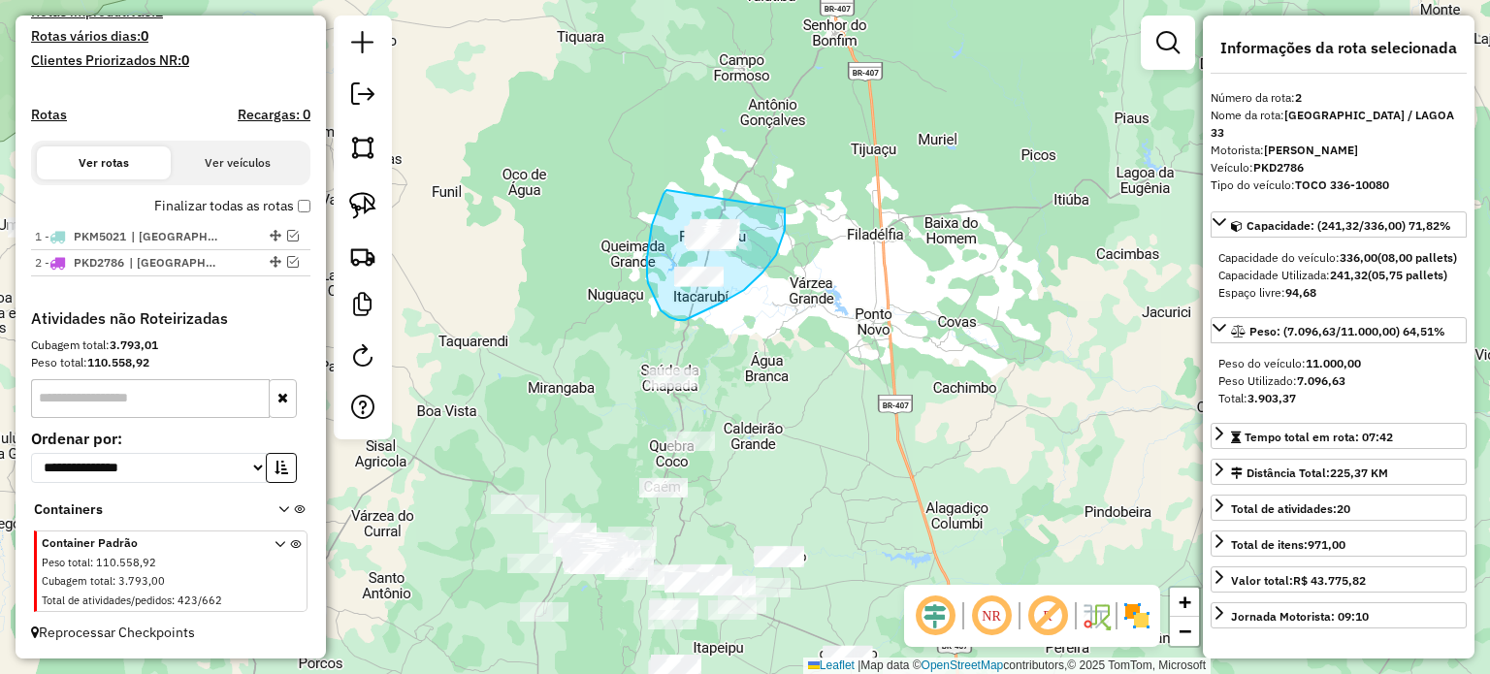
drag, startPoint x: 647, startPoint y: 276, endPoint x: 785, endPoint y: 197, distance: 159.0
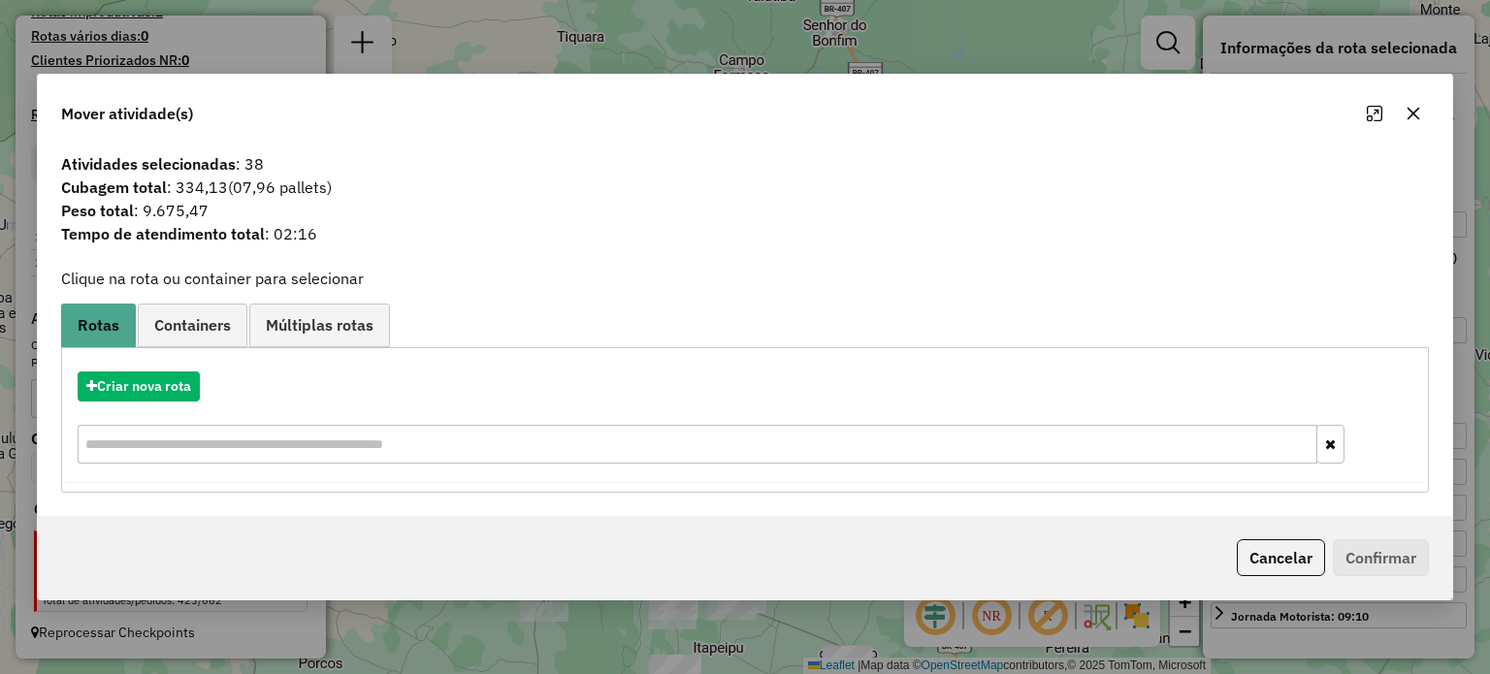
click at [1416, 113] on icon "button" at bounding box center [1413, 114] width 16 height 16
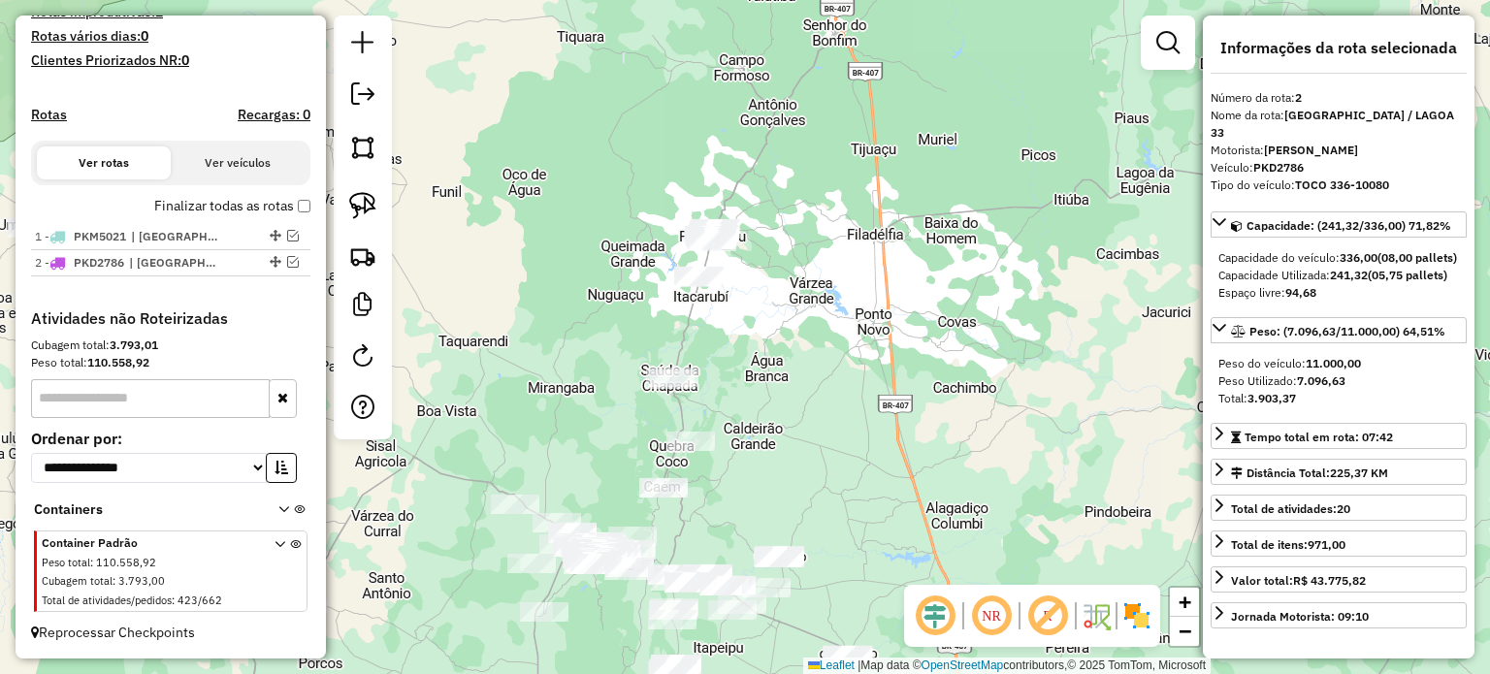
drag, startPoint x: 989, startPoint y: 378, endPoint x: 966, endPoint y: 347, distance: 38.8
click at [991, 352] on div "Janela de atendimento Grade de atendimento Capacidade Transportadoras Veículos …" at bounding box center [745, 337] width 1490 height 674
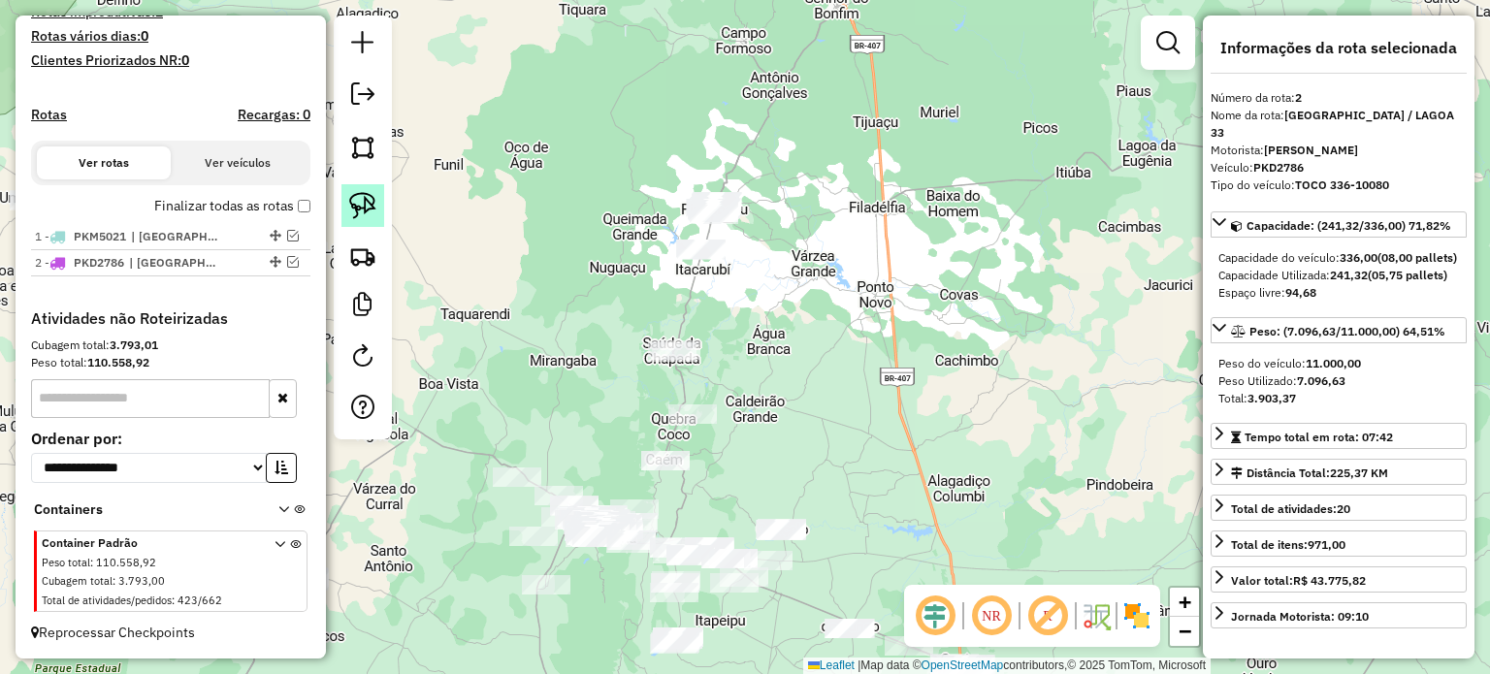
click at [362, 202] on img at bounding box center [362, 205] width 27 height 27
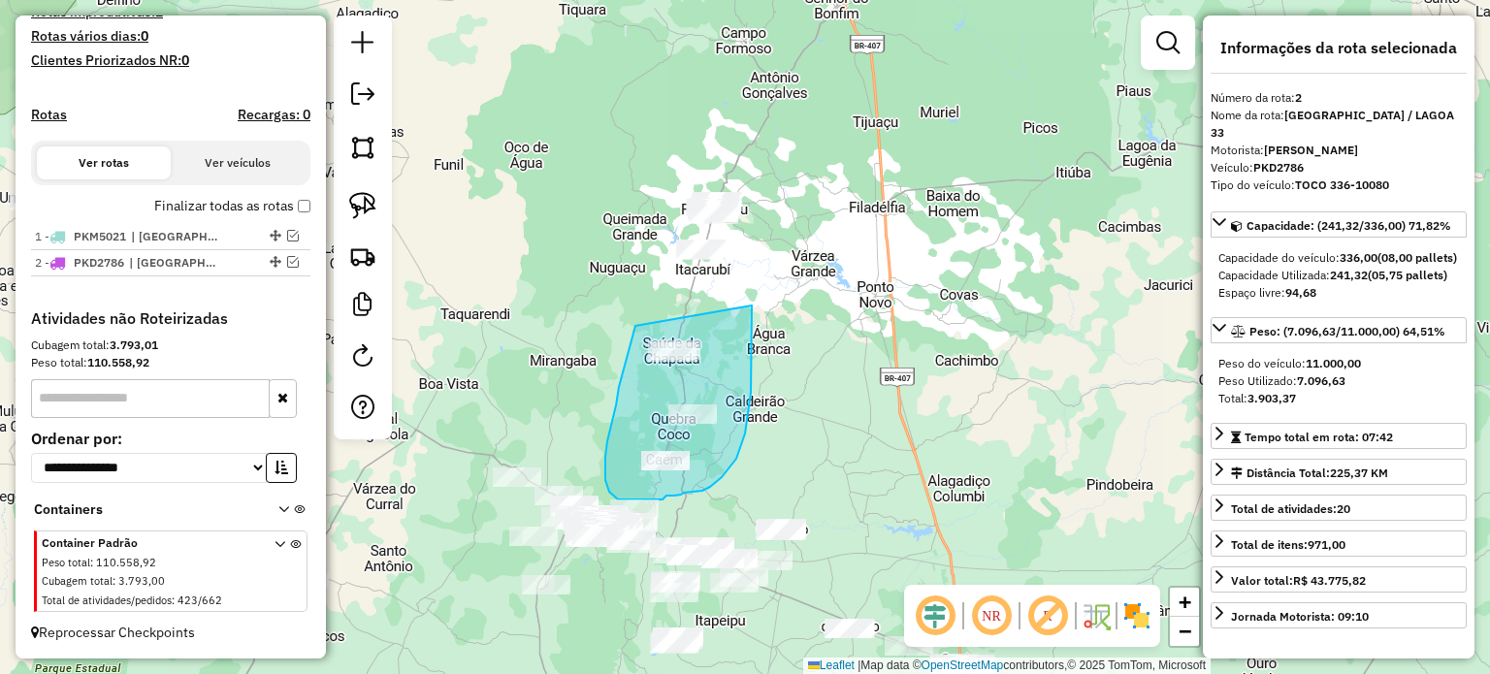
drag, startPoint x: 618, startPoint y: 396, endPoint x: 752, endPoint y: 305, distance: 161.9
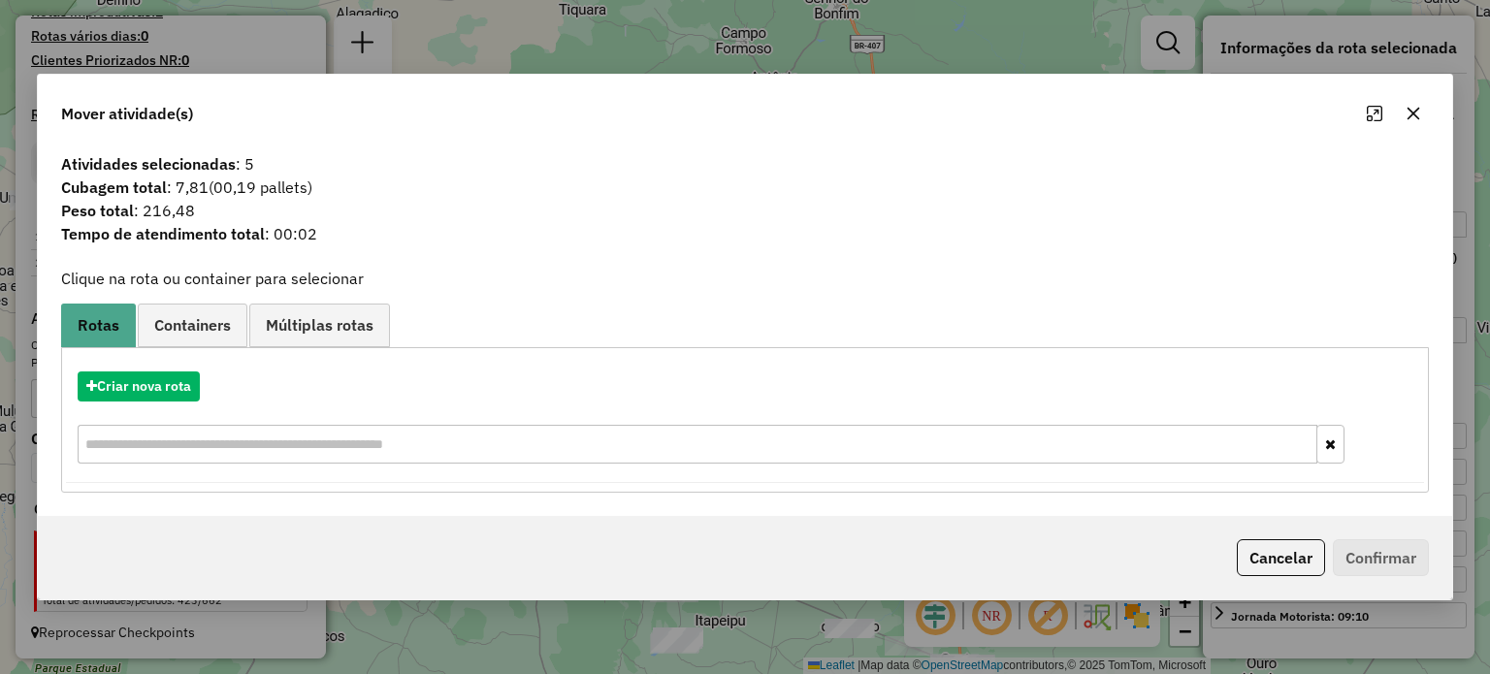
click at [1408, 113] on icon "button" at bounding box center [1413, 114] width 16 height 16
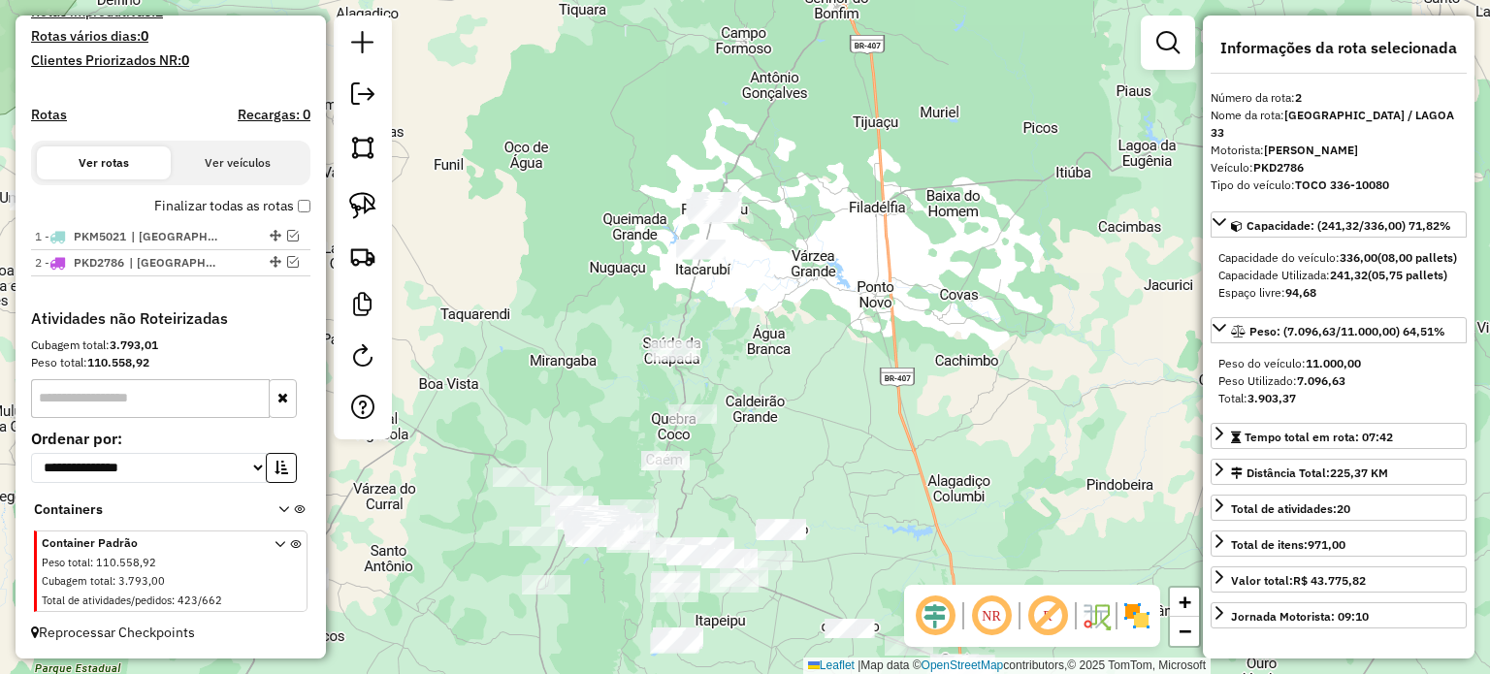
drag, startPoint x: 881, startPoint y: 432, endPoint x: 935, endPoint y: 301, distance: 141.8
click at [935, 301] on div "Janela de atendimento Grade de atendimento Capacidade Transportadoras Veículos …" at bounding box center [745, 337] width 1490 height 674
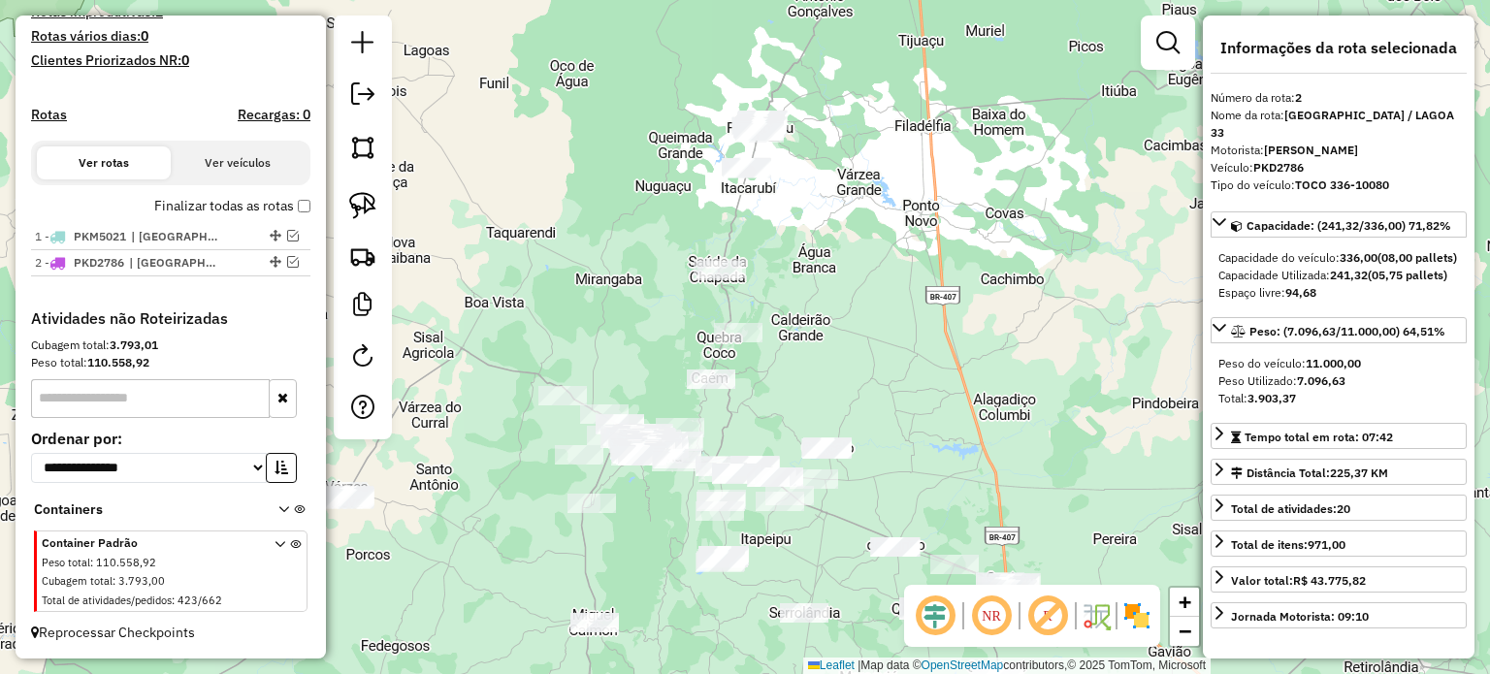
drag, startPoint x: 886, startPoint y: 206, endPoint x: 853, endPoint y: 294, distance: 94.2
click at [867, 289] on div "Janela de atendimento Grade de atendimento Capacidade Transportadoras Veículos …" at bounding box center [745, 337] width 1490 height 674
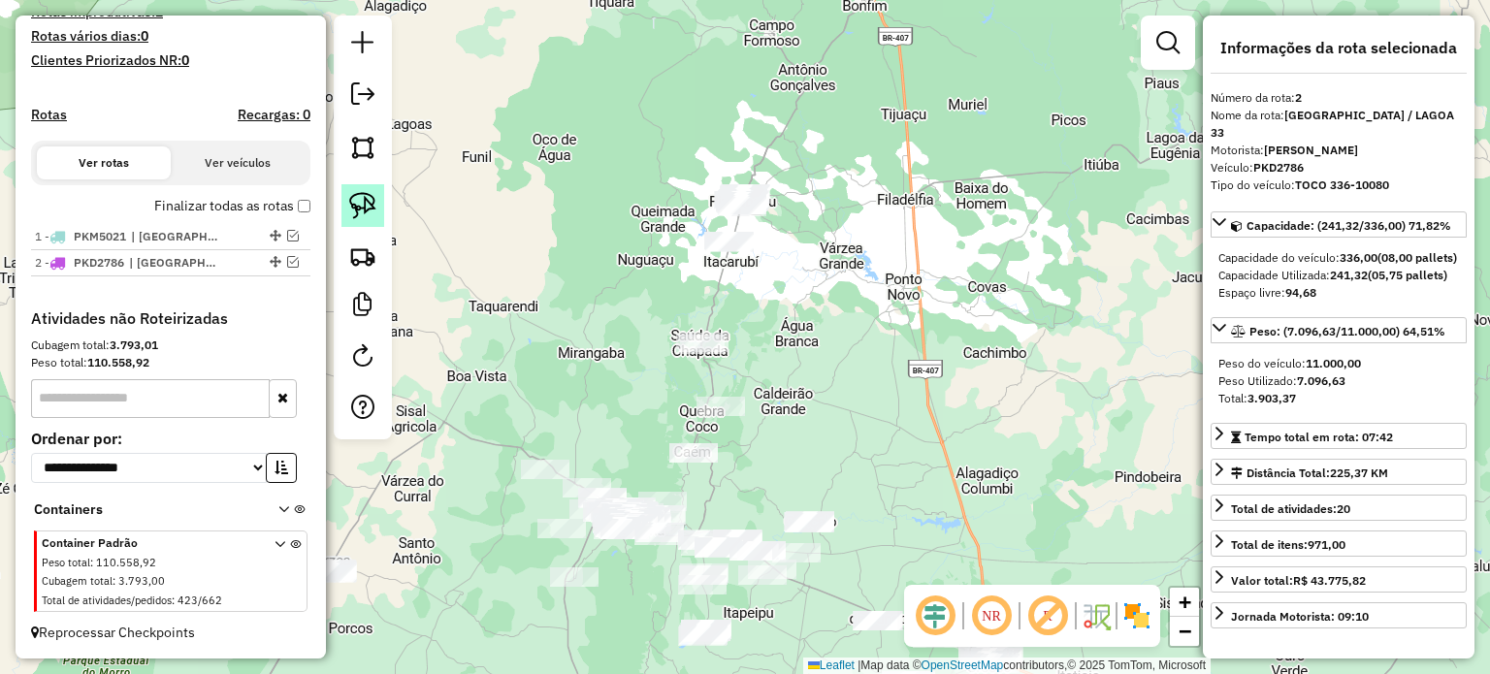
click at [352, 201] on img at bounding box center [362, 205] width 27 height 27
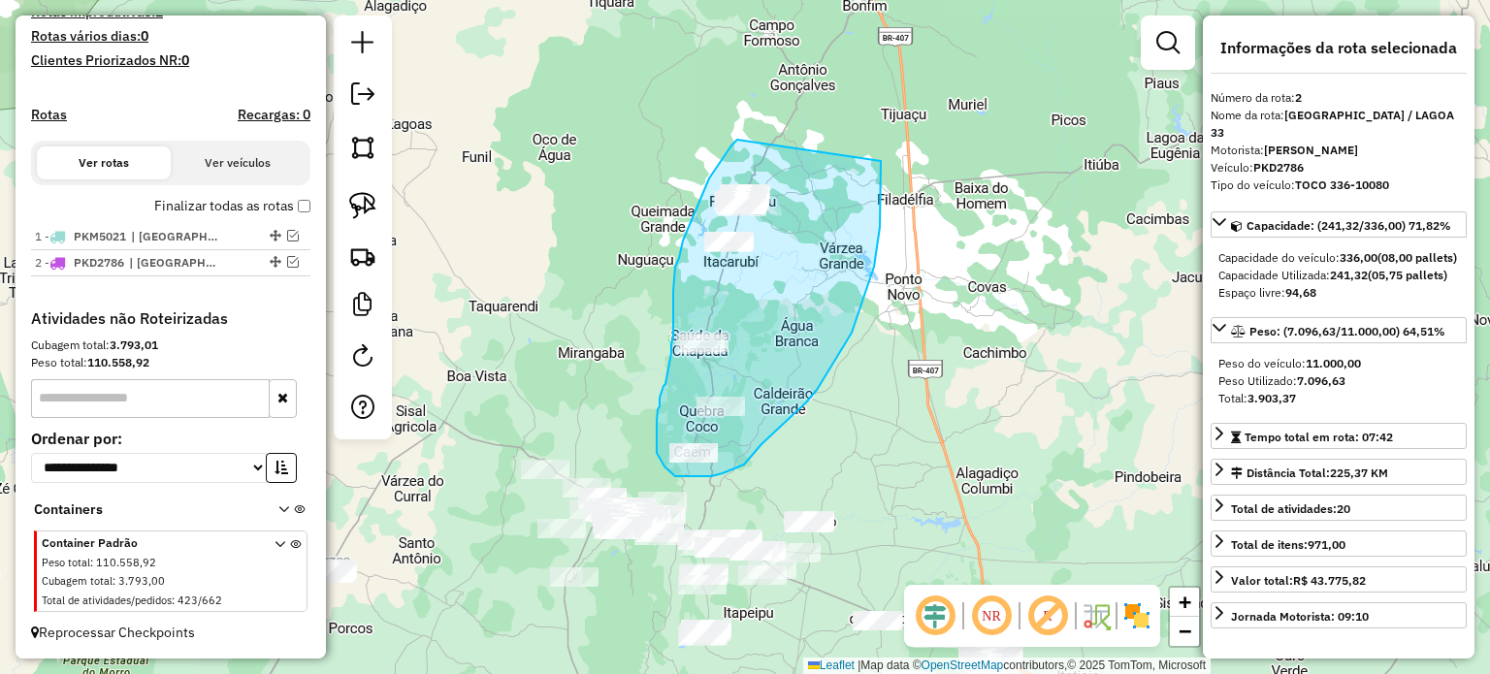
drag, startPoint x: 737, startPoint y: 140, endPoint x: 881, endPoint y: 161, distance: 145.1
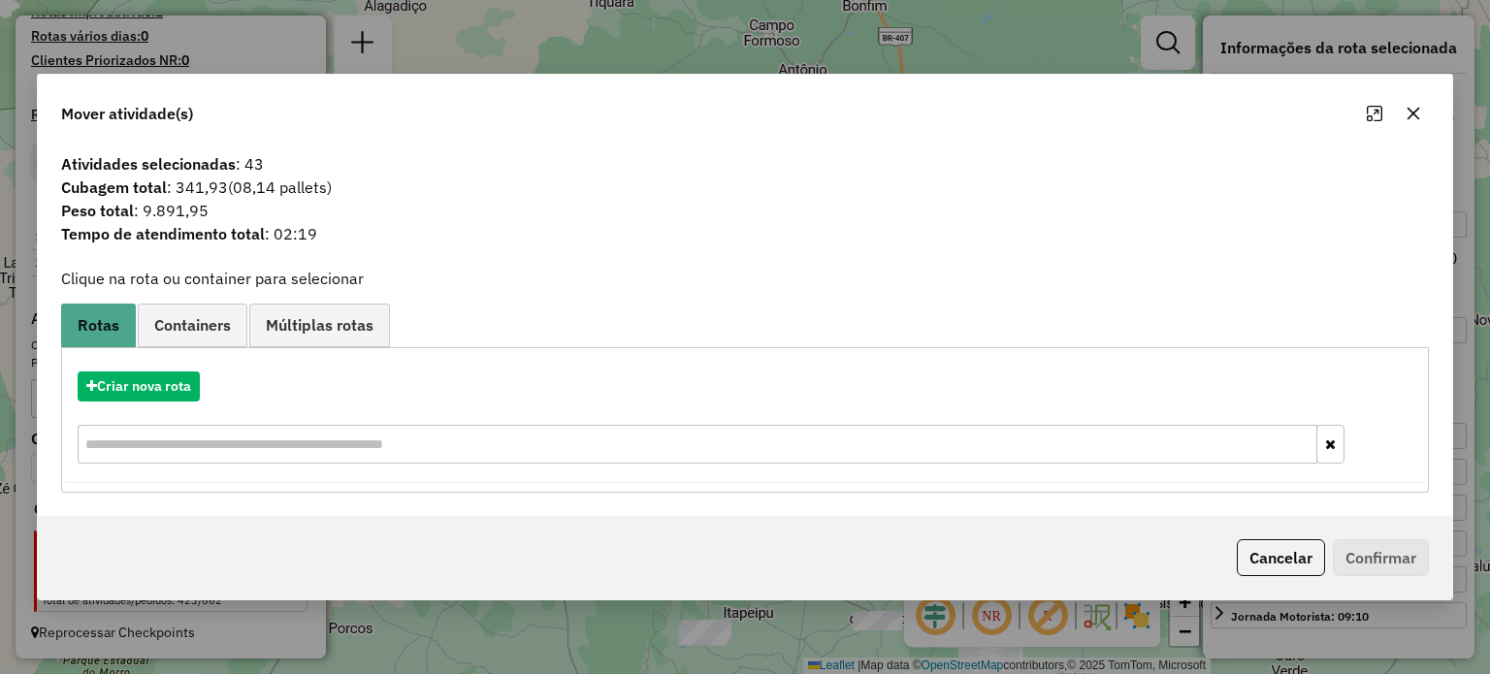
click at [1417, 105] on button "button" at bounding box center [1413, 113] width 31 height 31
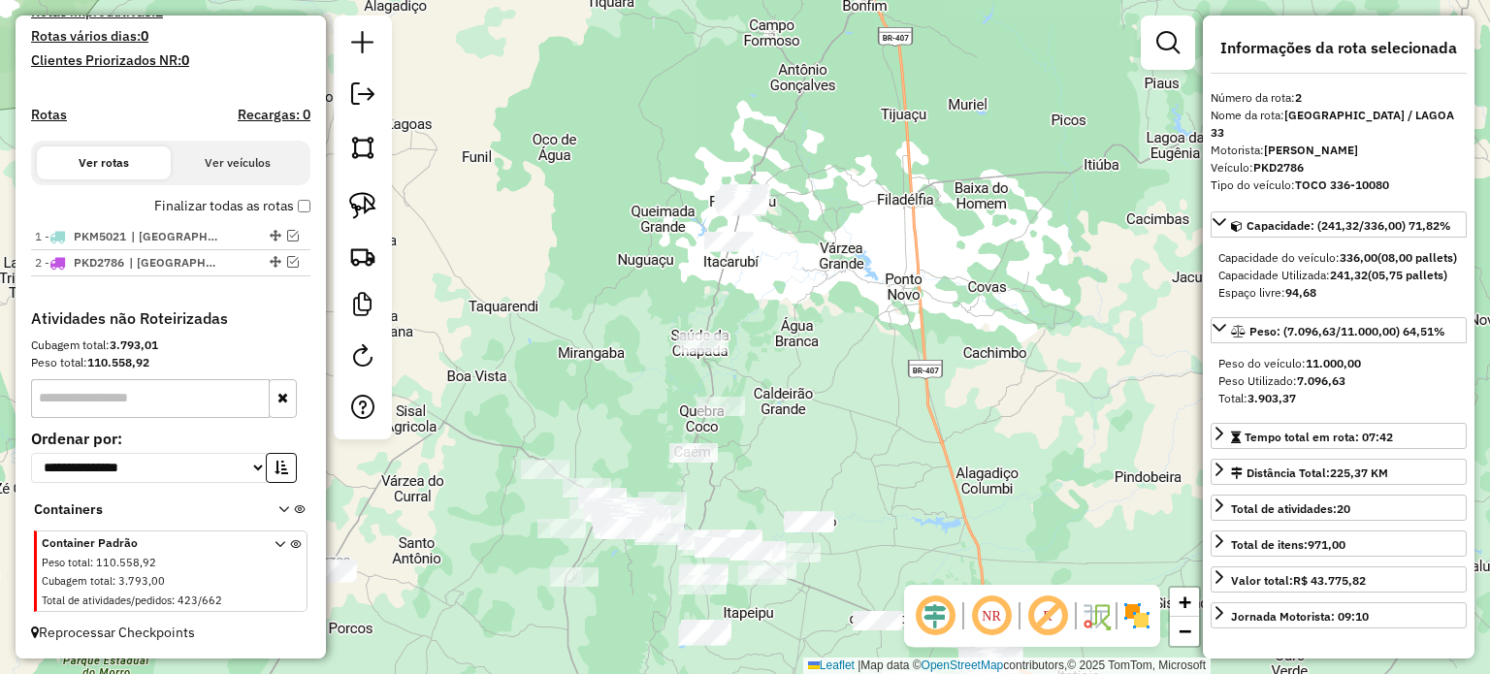
drag, startPoint x: 887, startPoint y: 380, endPoint x: 953, endPoint y: 274, distance: 125.4
click at [928, 322] on div "Janela de atendimento Grade de atendimento Capacidade Transportadoras Veículos …" at bounding box center [745, 337] width 1490 height 674
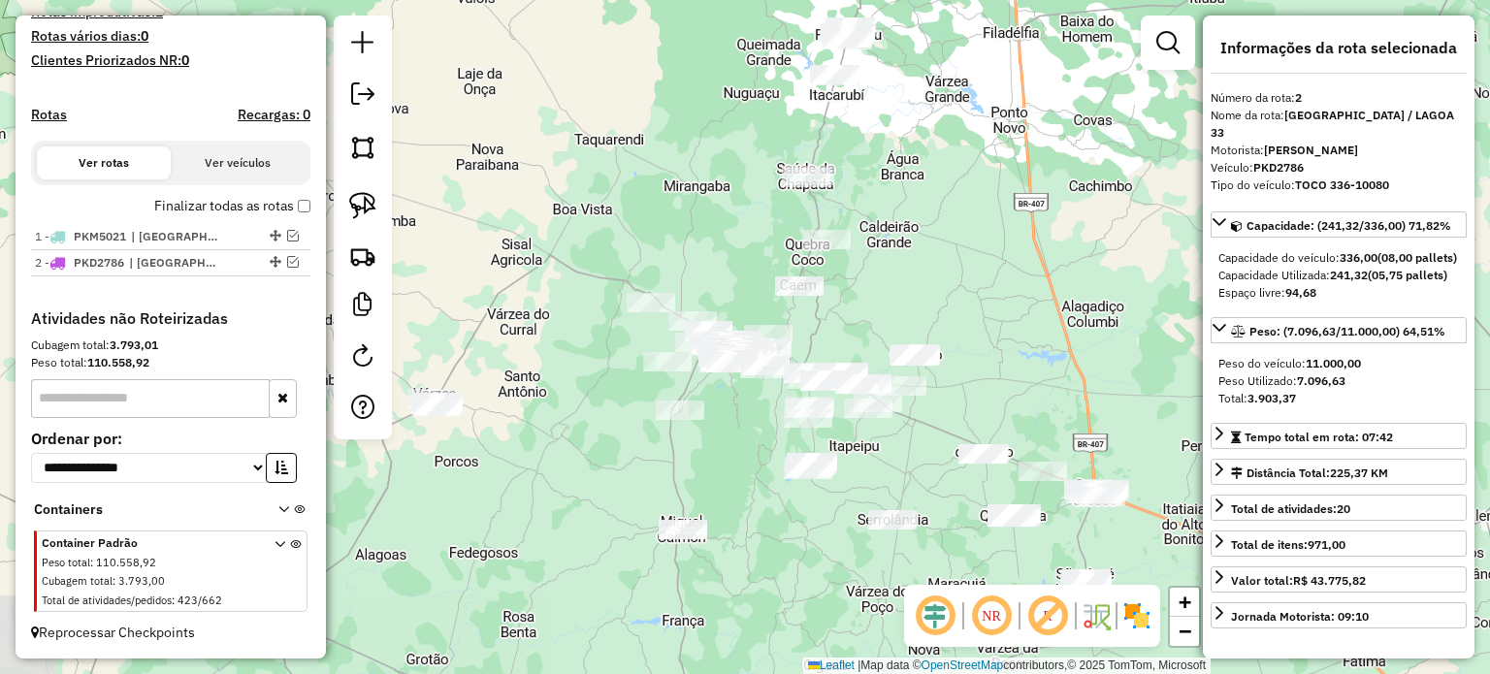
drag, startPoint x: 915, startPoint y: 348, endPoint x: 966, endPoint y: 246, distance: 114.1
click at [966, 242] on div "Janela de atendimento Grade de atendimento Capacidade Transportadoras Veículos …" at bounding box center [745, 337] width 1490 height 674
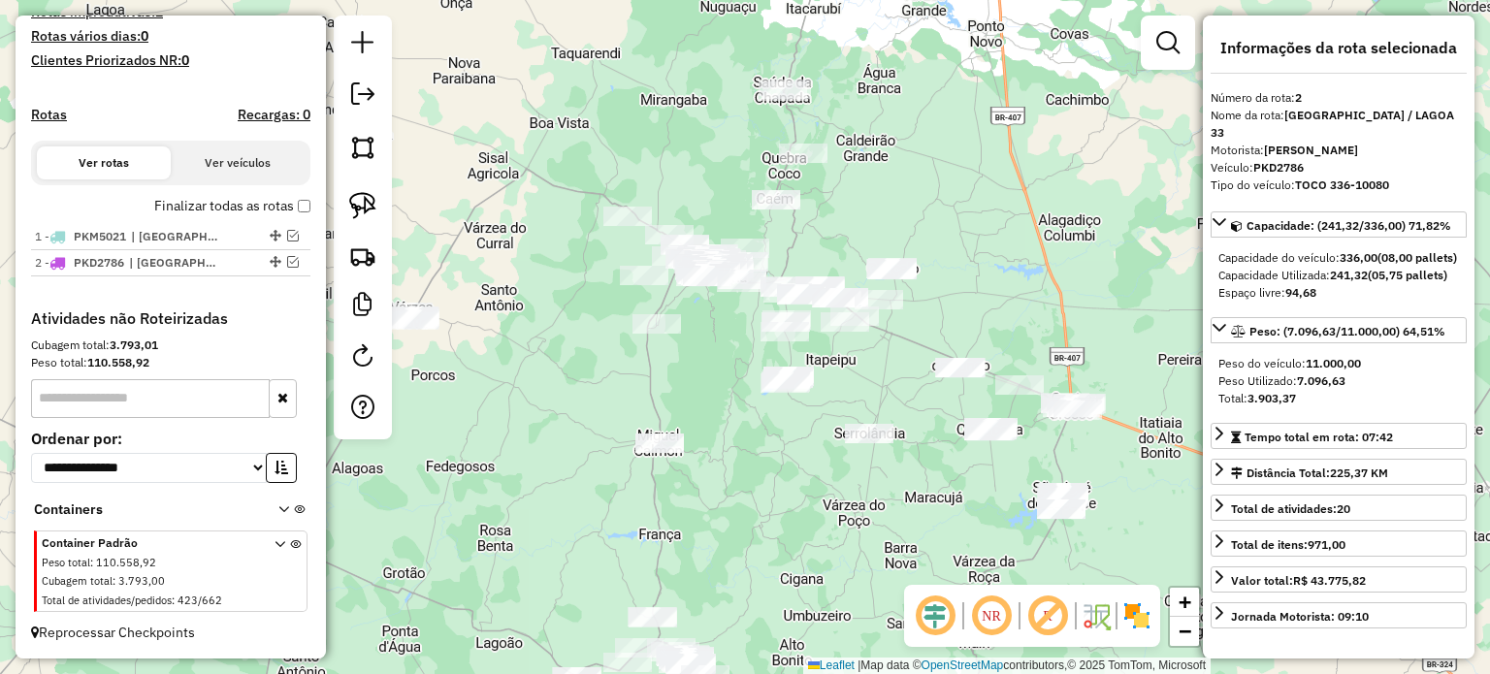
drag, startPoint x: 983, startPoint y: 371, endPoint x: 958, endPoint y: 304, distance: 71.5
click at [957, 306] on div "Janela de atendimento Grade de atendimento Capacidade Transportadoras Veículos …" at bounding box center [745, 337] width 1490 height 674
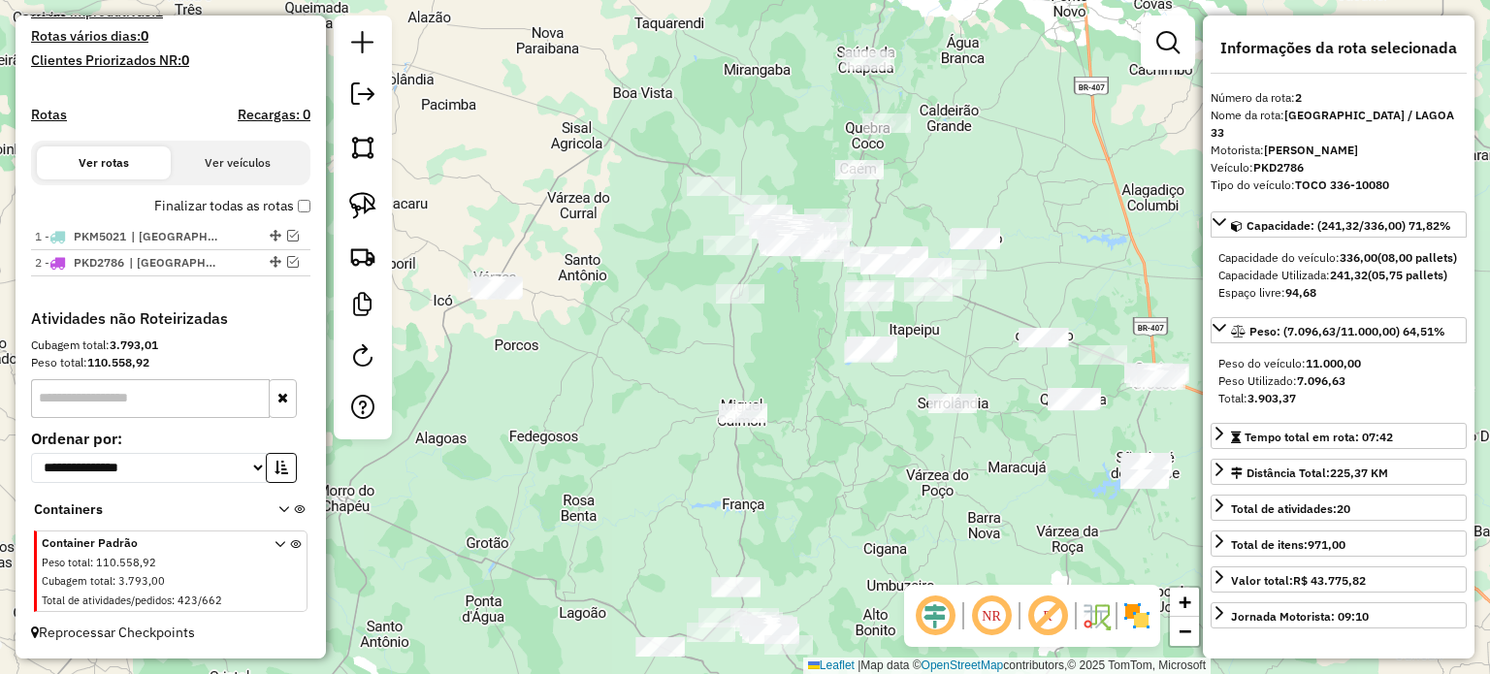
drag, startPoint x: 1006, startPoint y: 269, endPoint x: 1089, endPoint y: 238, distance: 89.0
click at [1089, 238] on div "Janela de atendimento Grade de atendimento Capacidade Transportadoras Veículos …" at bounding box center [745, 337] width 1490 height 674
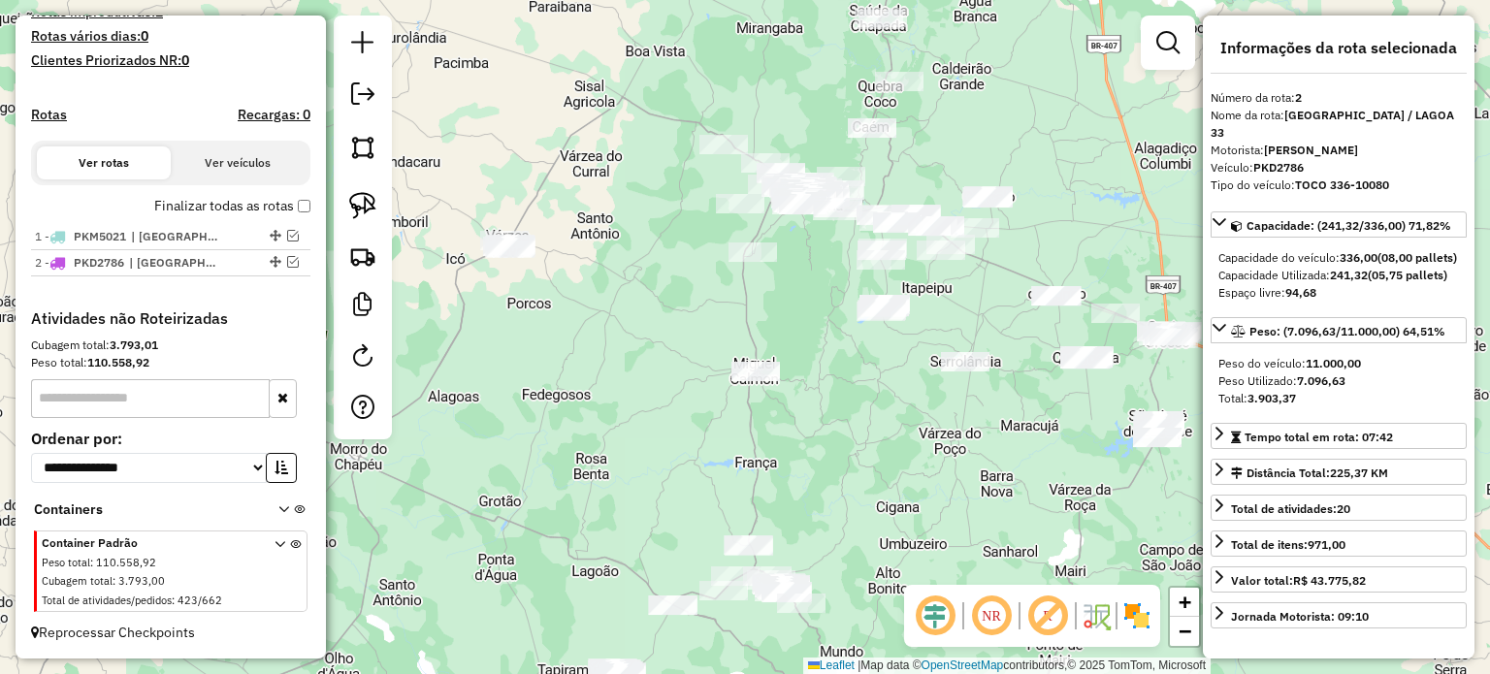
drag, startPoint x: 679, startPoint y: 391, endPoint x: 683, endPoint y: 224, distance: 166.9
click at [683, 231] on div "Janela de atendimento Grade de atendimento Capacidade Transportadoras Veículos …" at bounding box center [745, 337] width 1490 height 674
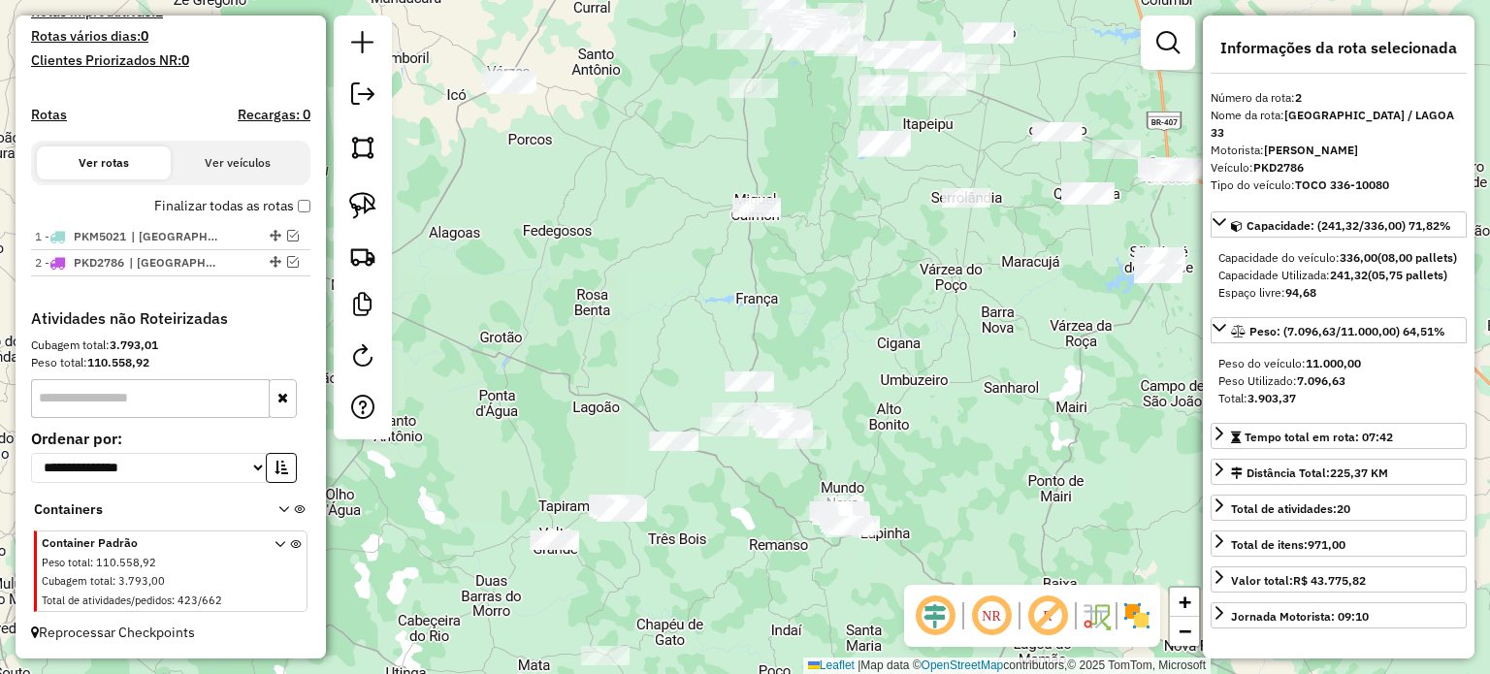
drag, startPoint x: 841, startPoint y: 405, endPoint x: 812, endPoint y: 255, distance: 153.1
click at [812, 255] on div "Janela de atendimento Grade de atendimento Capacidade Transportadoras Veículos …" at bounding box center [745, 337] width 1490 height 674
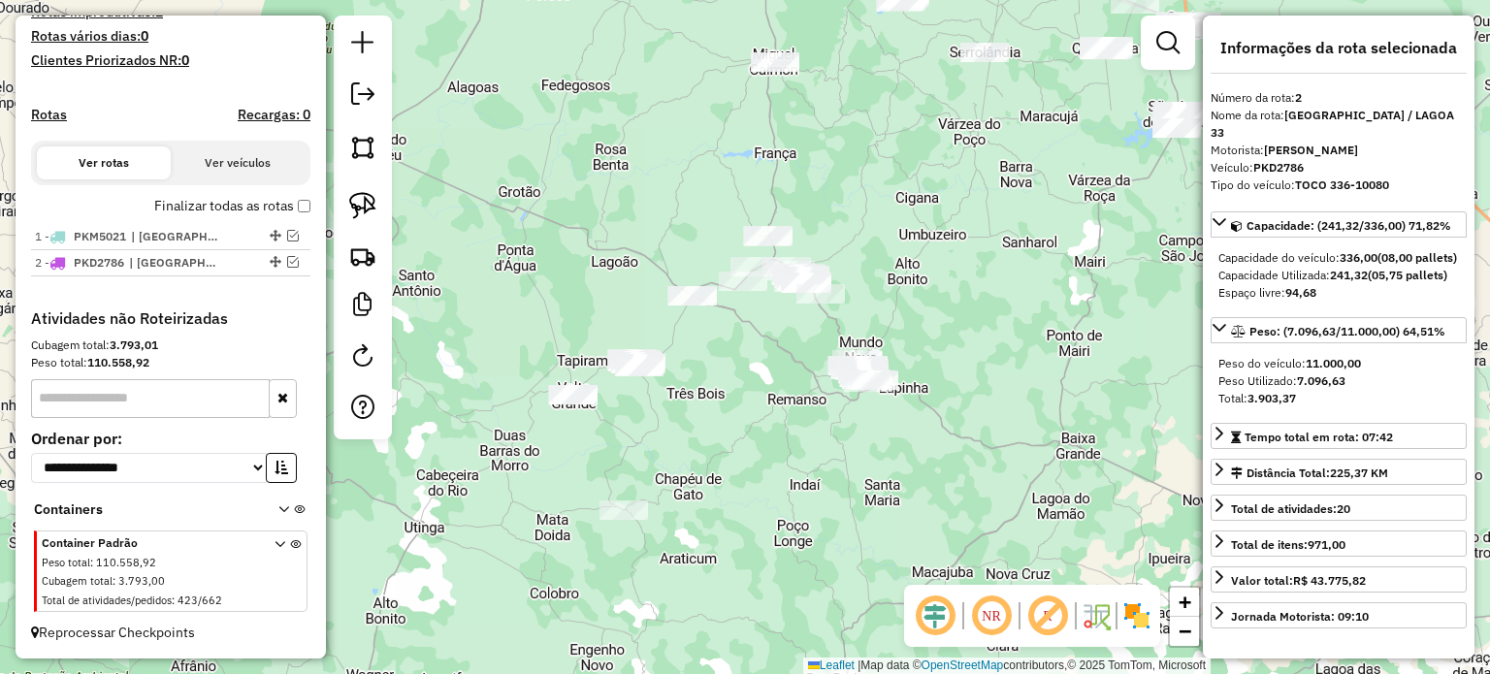
drag, startPoint x: 821, startPoint y: 488, endPoint x: 866, endPoint y: 471, distance: 48.5
click at [866, 474] on div "Janela de atendimento Grade de atendimento Capacidade Transportadoras Veículos …" at bounding box center [745, 337] width 1490 height 674
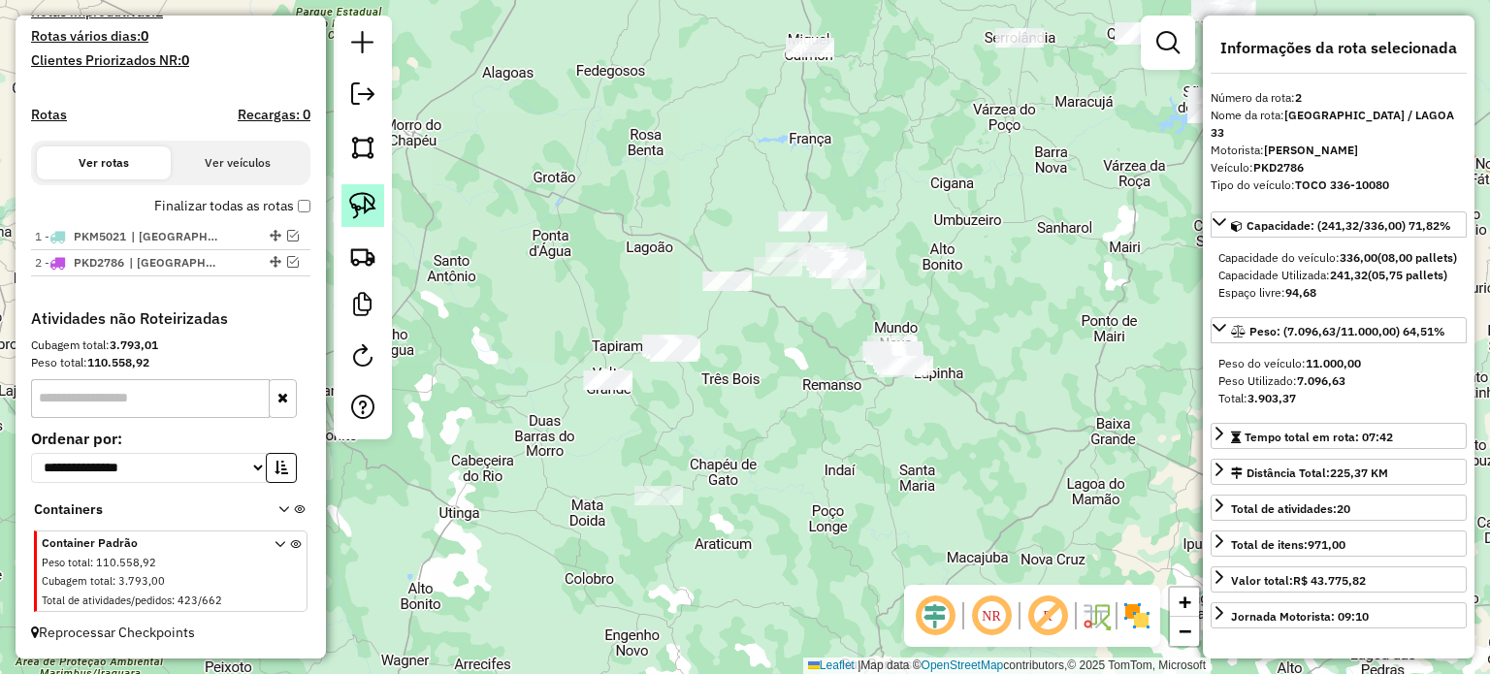
click at [361, 205] on img at bounding box center [362, 205] width 27 height 27
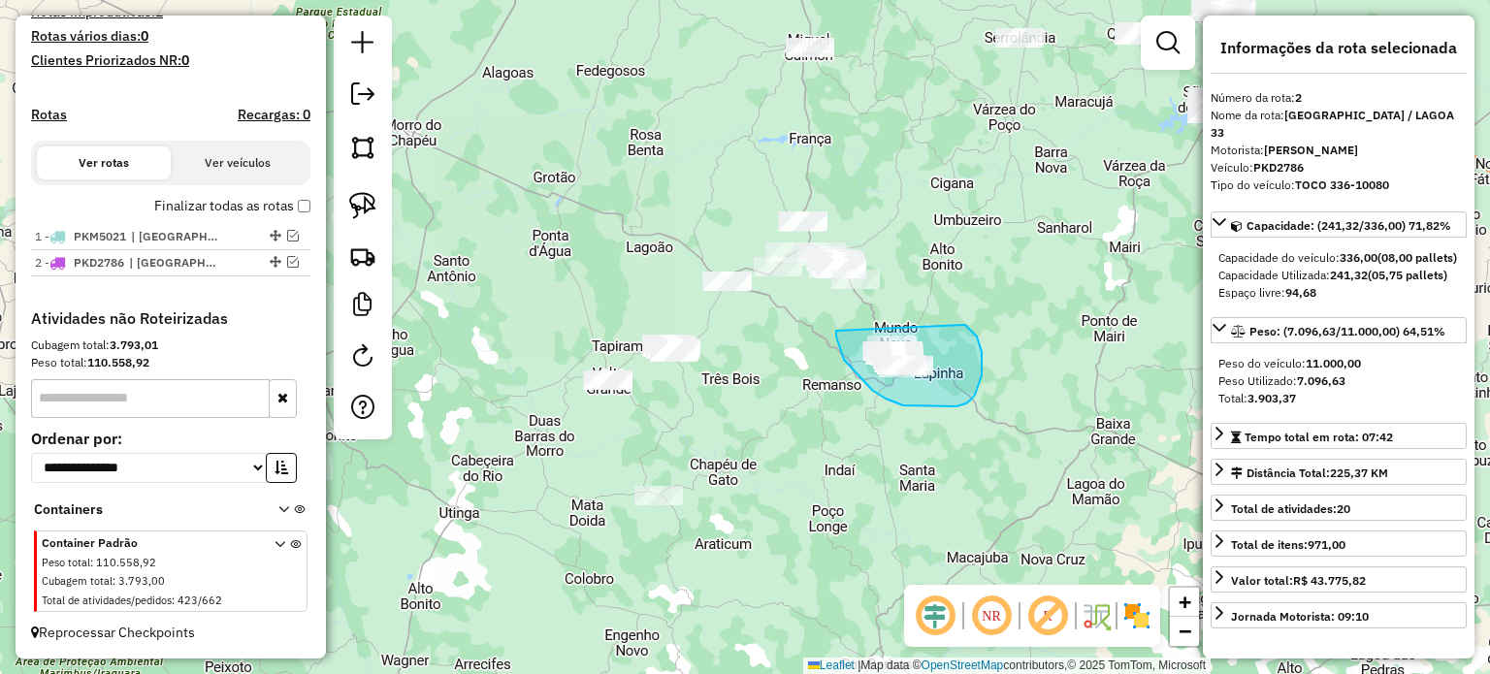
drag, startPoint x: 836, startPoint y: 331, endPoint x: 963, endPoint y: 325, distance: 127.2
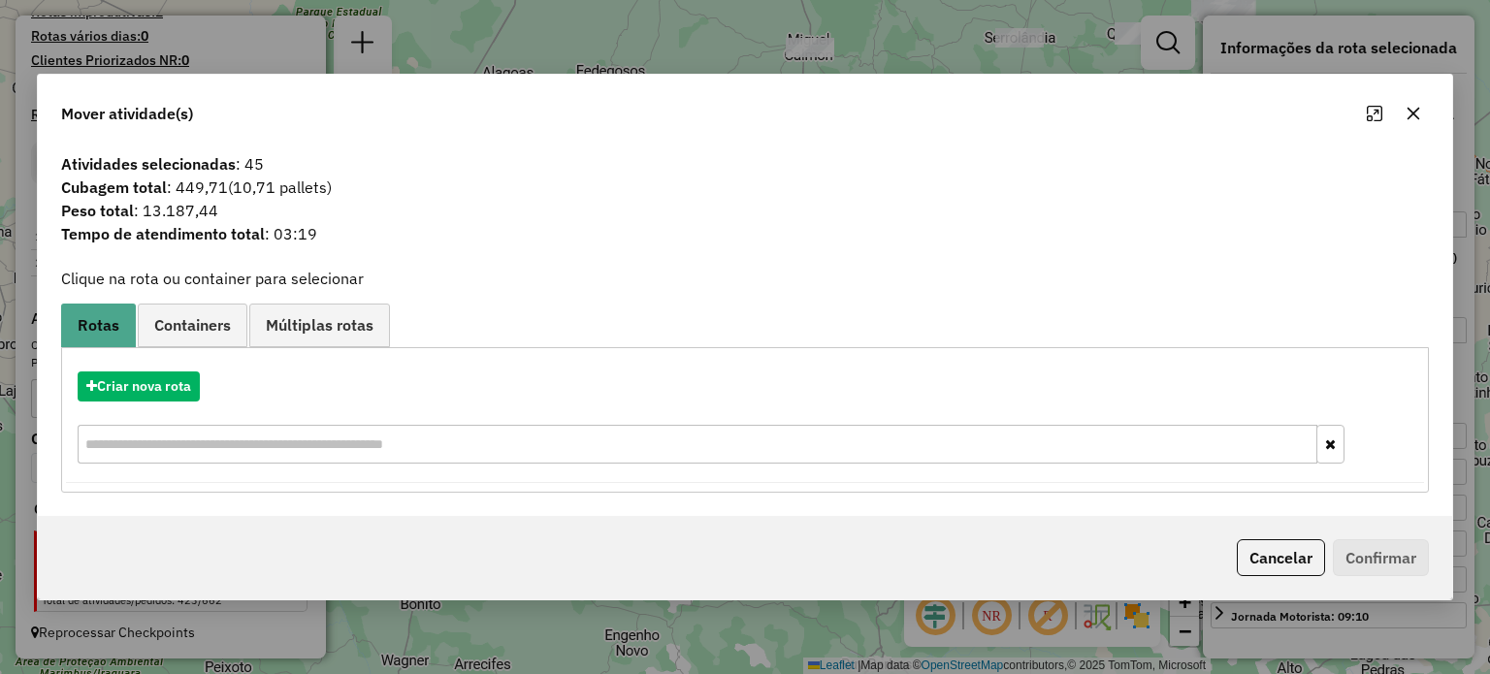
click at [1413, 110] on icon "button" at bounding box center [1413, 114] width 16 height 16
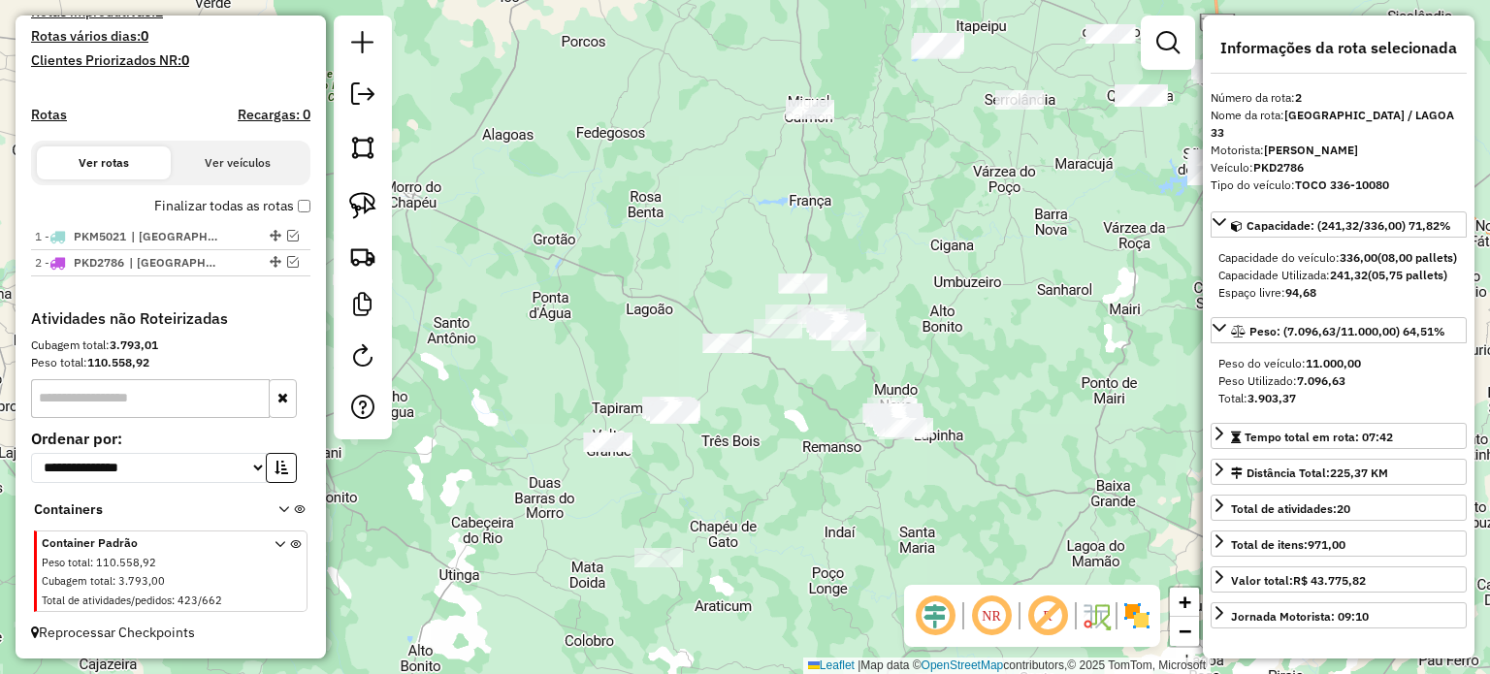
drag, startPoint x: 772, startPoint y: 391, endPoint x: 749, endPoint y: 476, distance: 88.5
click at [772, 464] on div "Janela de atendimento Grade de atendimento Capacidade Transportadoras Veículos …" at bounding box center [745, 337] width 1490 height 674
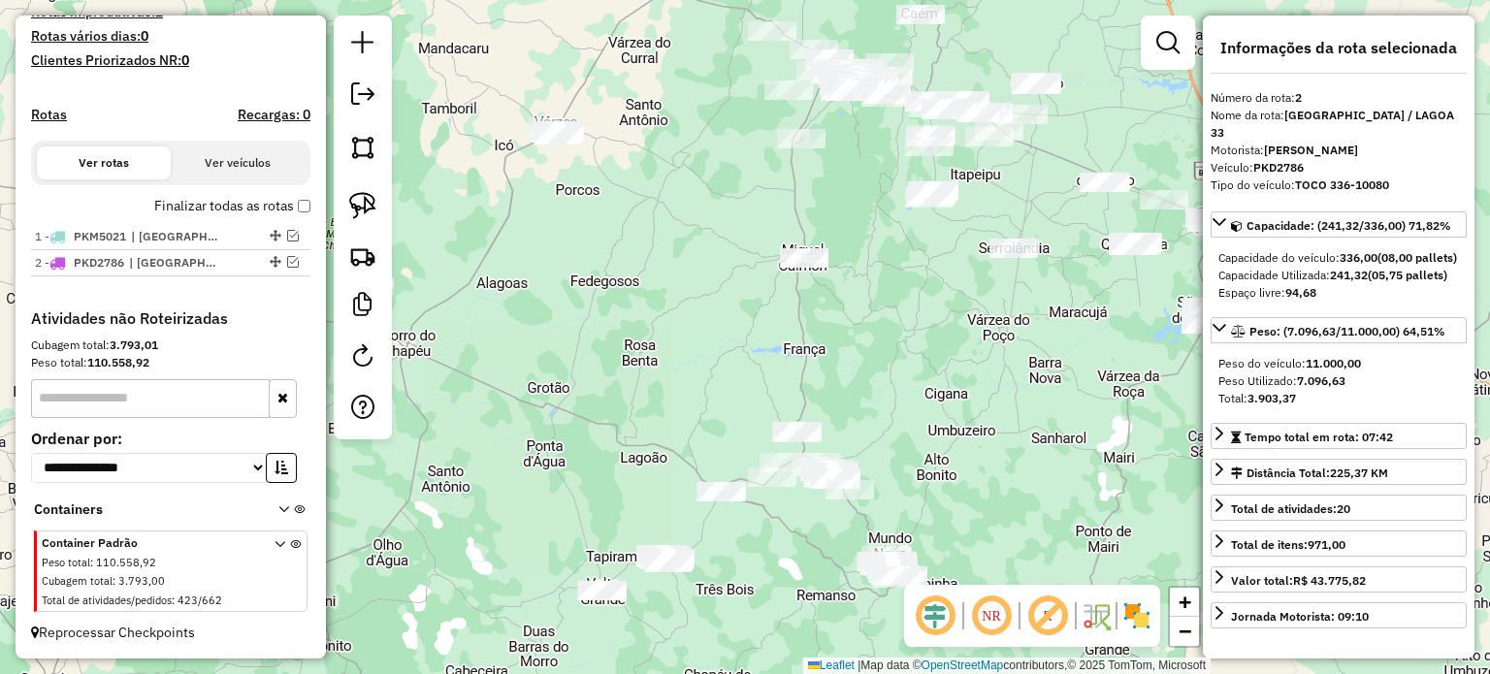
drag, startPoint x: 589, startPoint y: 420, endPoint x: 582, endPoint y: 449, distance: 29.9
click at [582, 449] on div "Janela de atendimento Grade de atendimento Capacidade Transportadoras Veículos …" at bounding box center [745, 337] width 1490 height 674
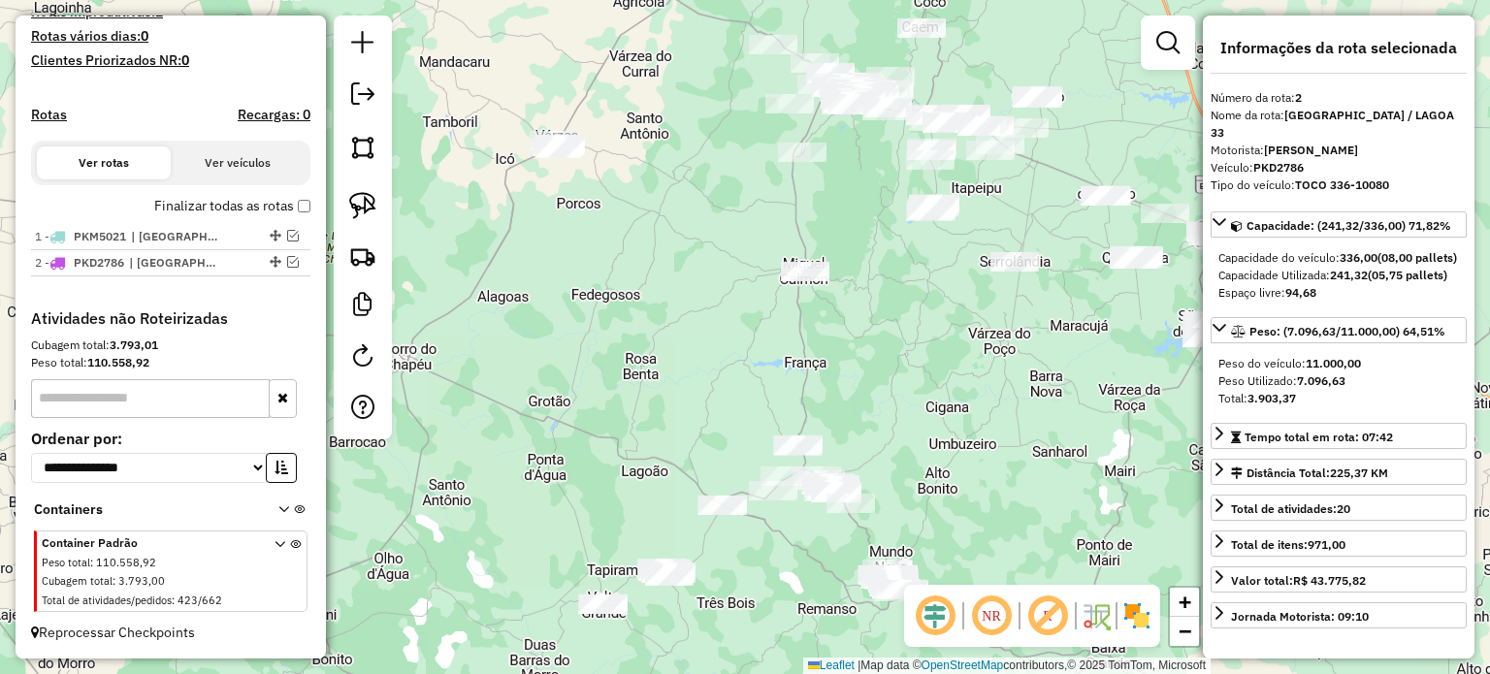
drag, startPoint x: 625, startPoint y: 420, endPoint x: 635, endPoint y: 341, distance: 79.3
click at [636, 348] on div "Janela de atendimento Grade de atendimento Capacidade Transportadoras Veículos …" at bounding box center [745, 337] width 1490 height 674
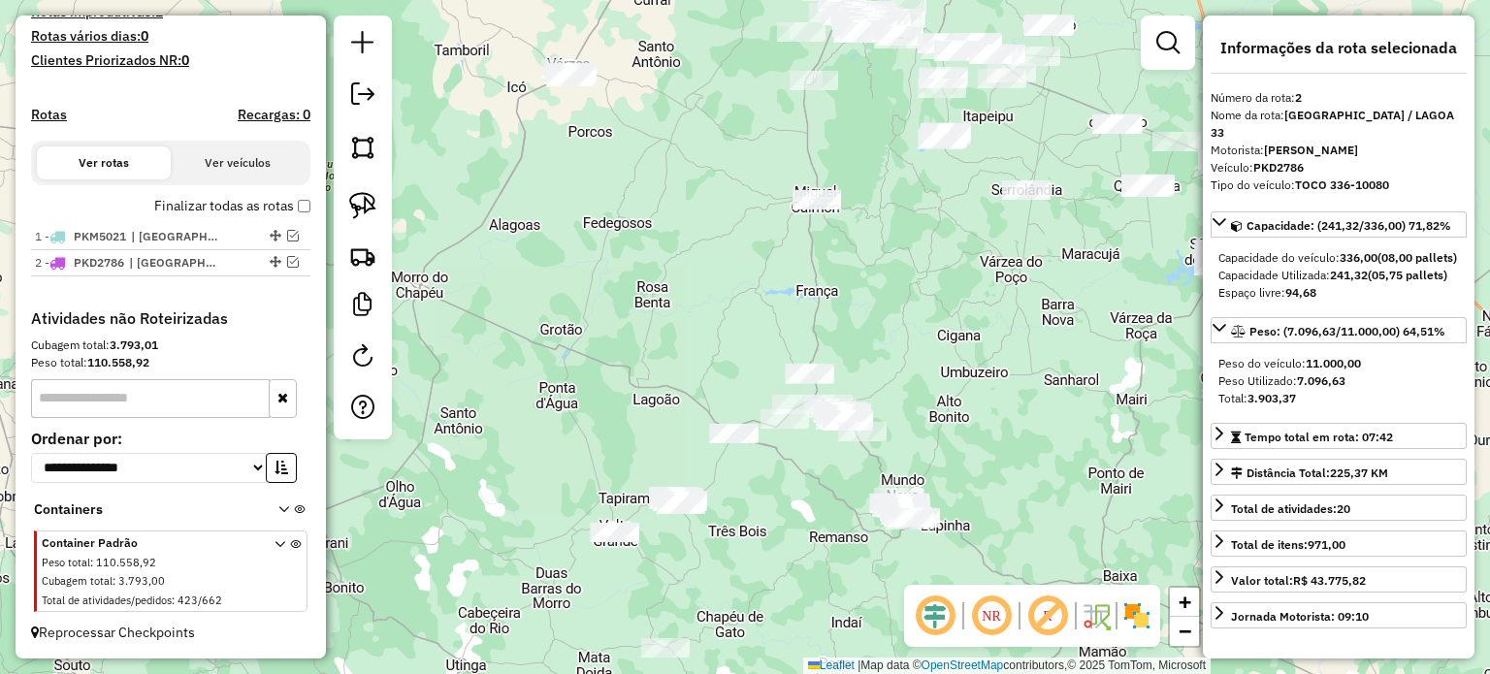
drag, startPoint x: 640, startPoint y: 319, endPoint x: 621, endPoint y: 274, distance: 48.7
click at [621, 281] on div "Janela de atendimento Grade de atendimento Capacidade Transportadoras Veículos …" at bounding box center [745, 337] width 1490 height 674
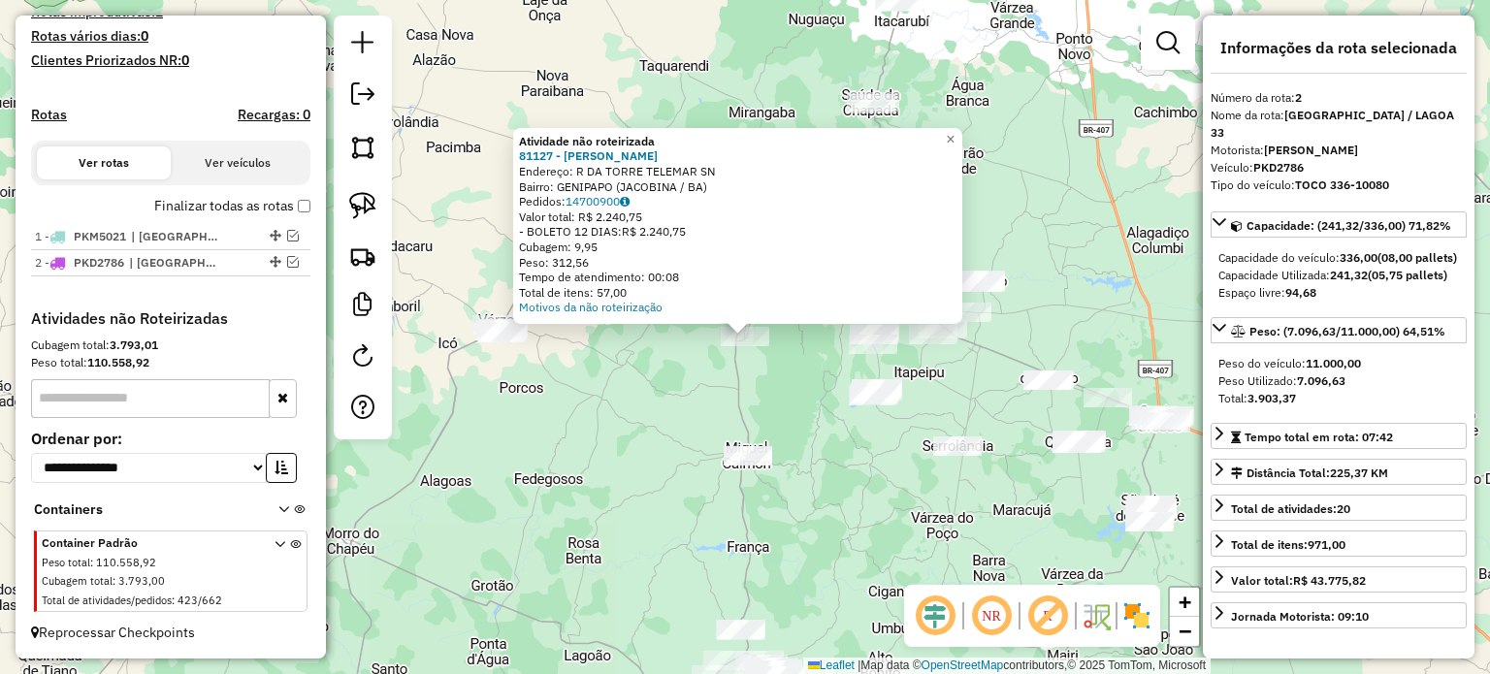
click at [618, 442] on div "Atividade não roteirizada 81127 - ROSENIR DE OLIVEIRA Endereço: R DA TORRE TELE…" at bounding box center [745, 337] width 1490 height 674
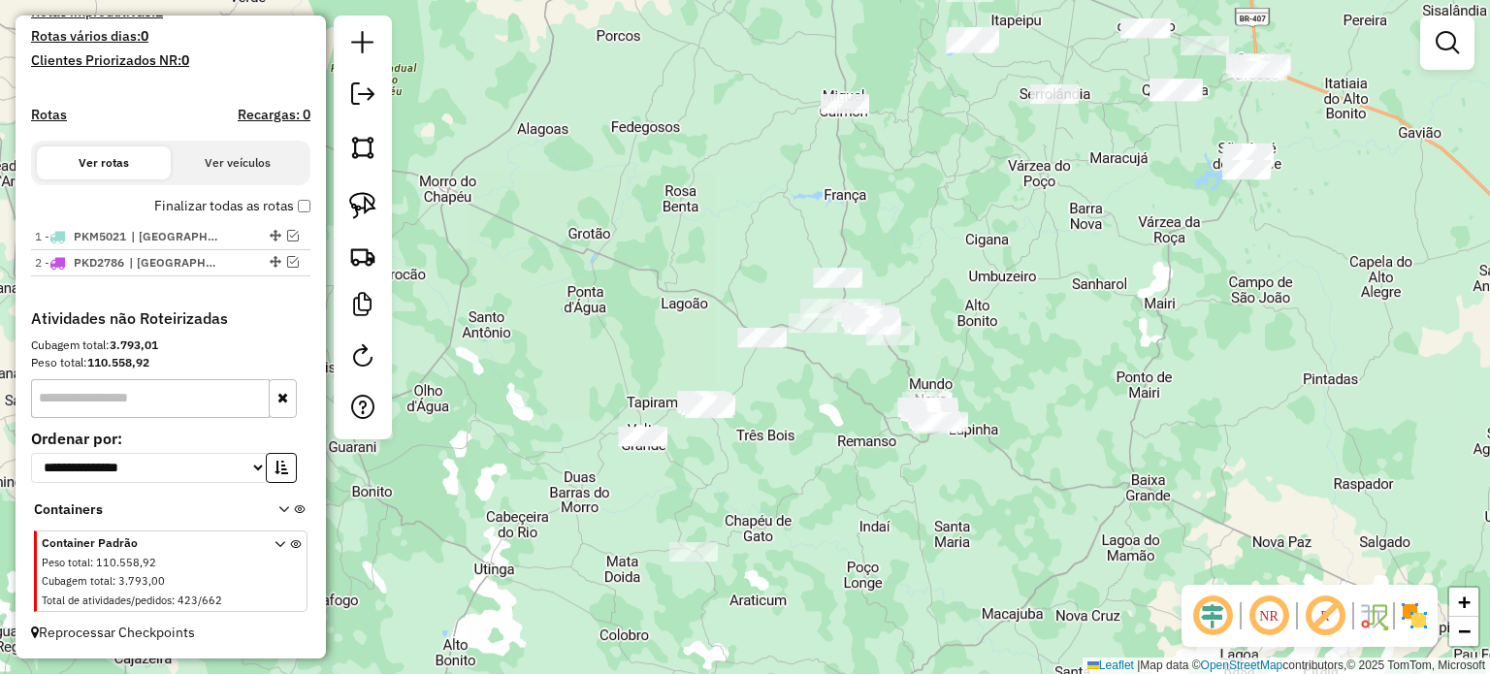
drag, startPoint x: 625, startPoint y: 496, endPoint x: 723, endPoint y: 139, distance: 370.1
click at [722, 139] on div "Janela de atendimento Grade de atendimento Capacidade Transportadoras Veículos …" at bounding box center [745, 337] width 1490 height 674
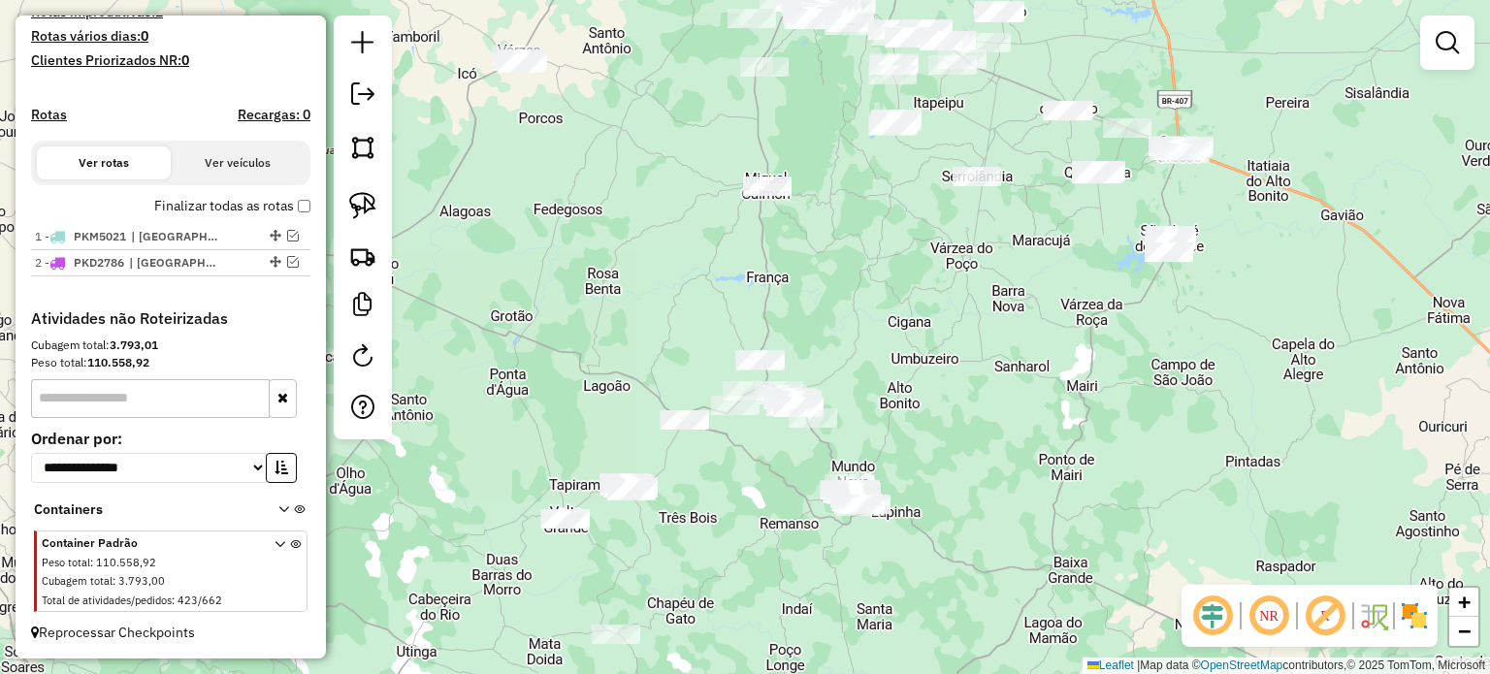
drag, startPoint x: 717, startPoint y: 174, endPoint x: 636, endPoint y: 271, distance: 126.0
click at [636, 271] on div "Janela de atendimento Grade de atendimento Capacidade Transportadoras Veículos …" at bounding box center [745, 337] width 1490 height 674
click at [371, 201] on img at bounding box center [362, 205] width 27 height 27
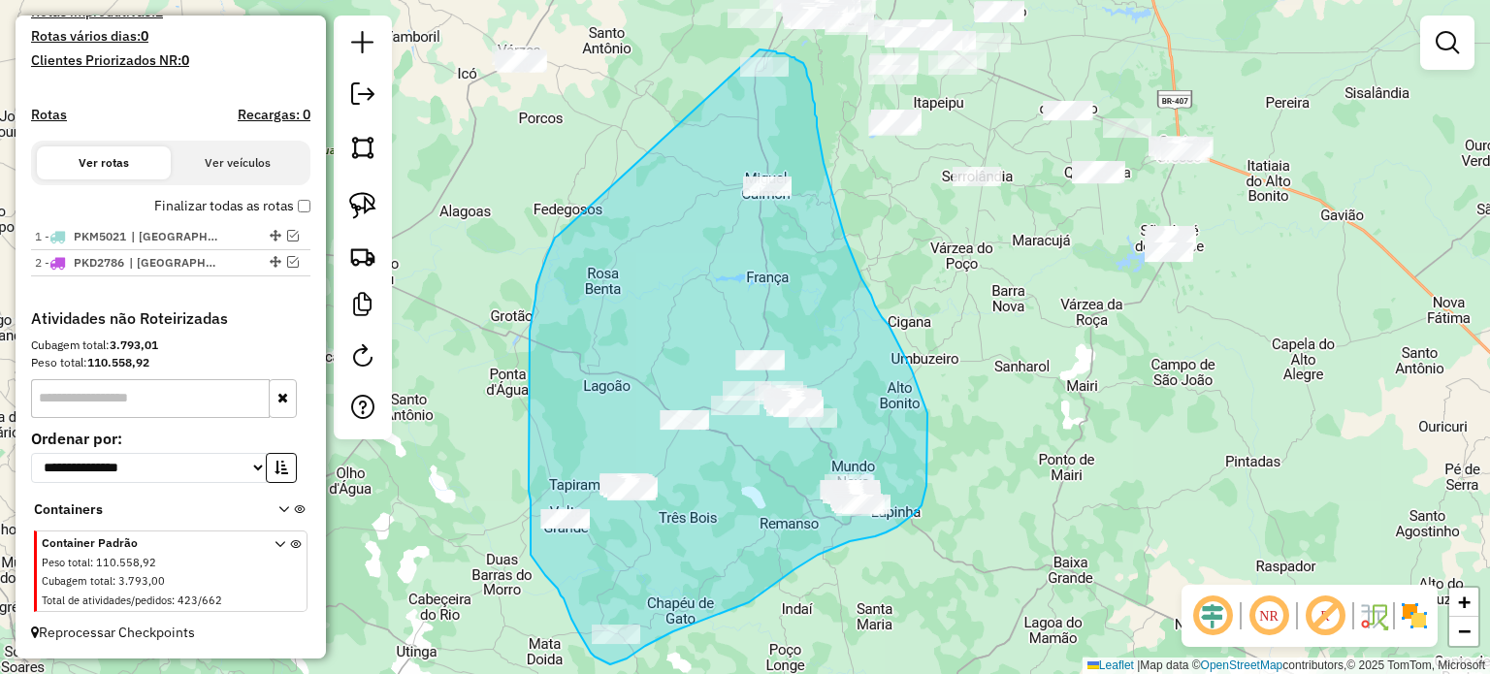
drag, startPoint x: 547, startPoint y: 255, endPoint x: 728, endPoint y: 49, distance: 274.2
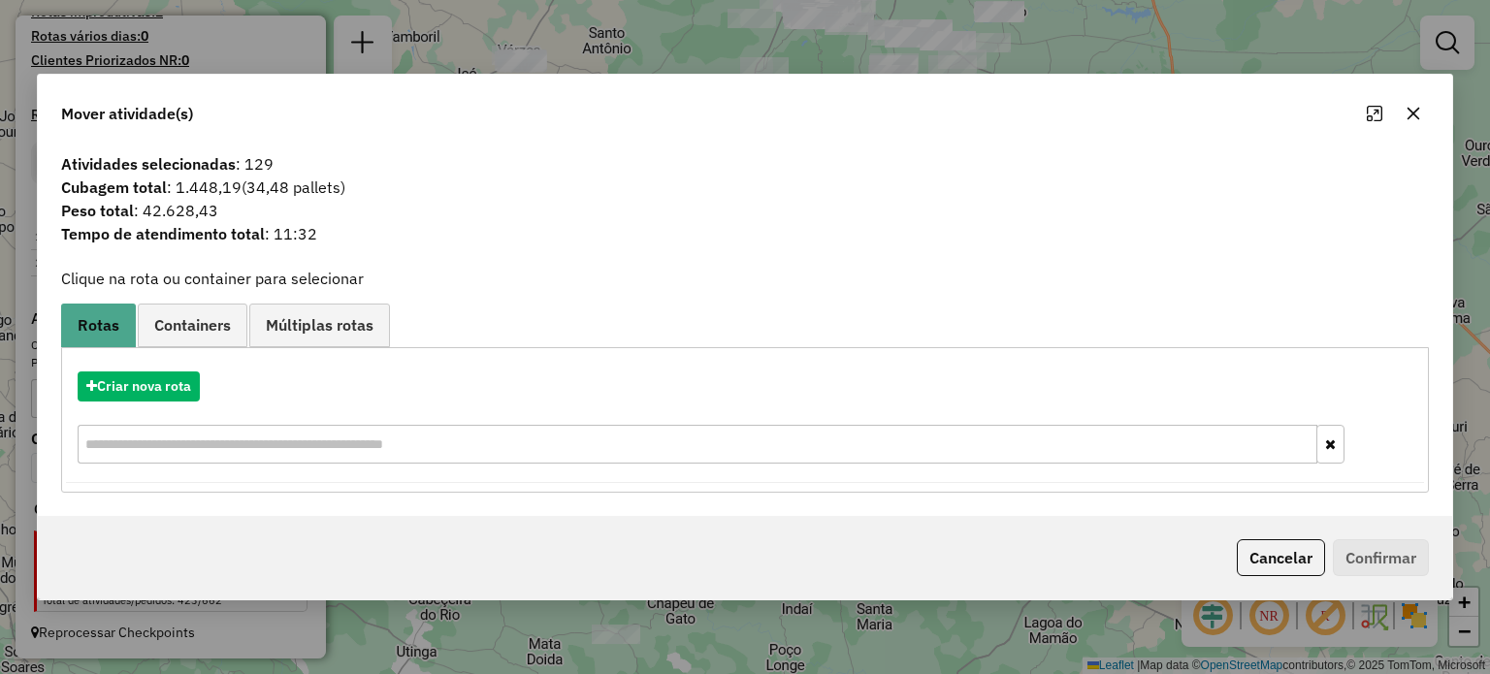
click at [1416, 114] on icon "button" at bounding box center [1413, 114] width 16 height 16
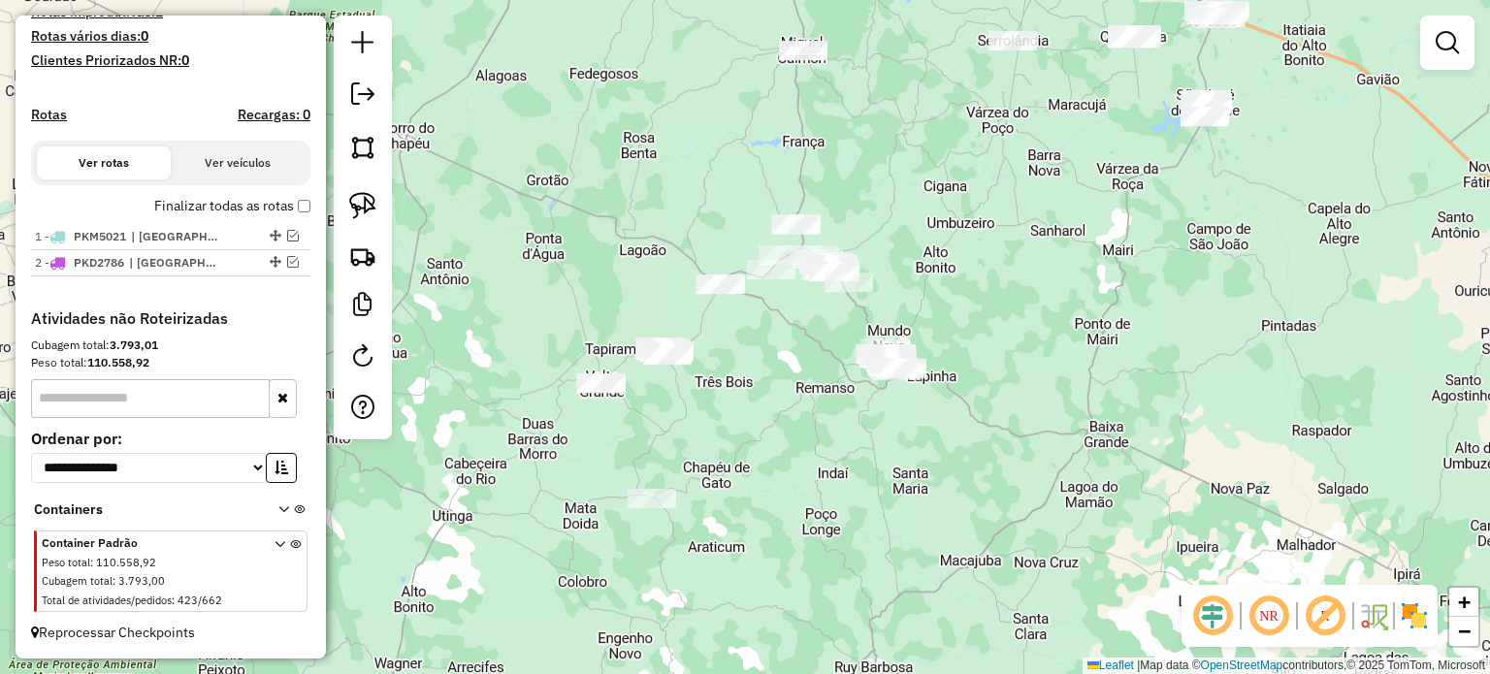
drag, startPoint x: 790, startPoint y: 599, endPoint x: 822, endPoint y: 454, distance: 148.8
click at [826, 456] on div "Janela de atendimento Grade de atendimento Capacidade Transportadoras Veículos …" at bounding box center [745, 337] width 1490 height 674
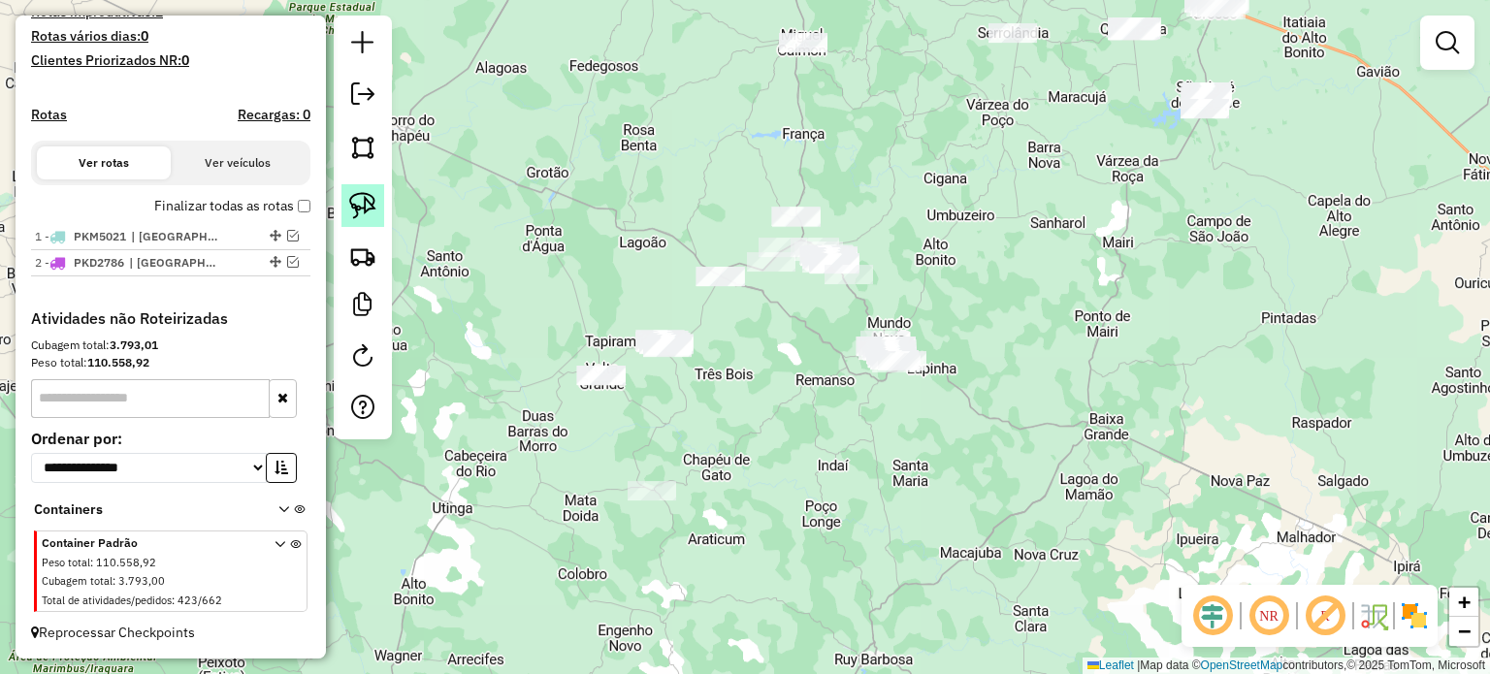
click at [363, 197] on img at bounding box center [362, 205] width 27 height 27
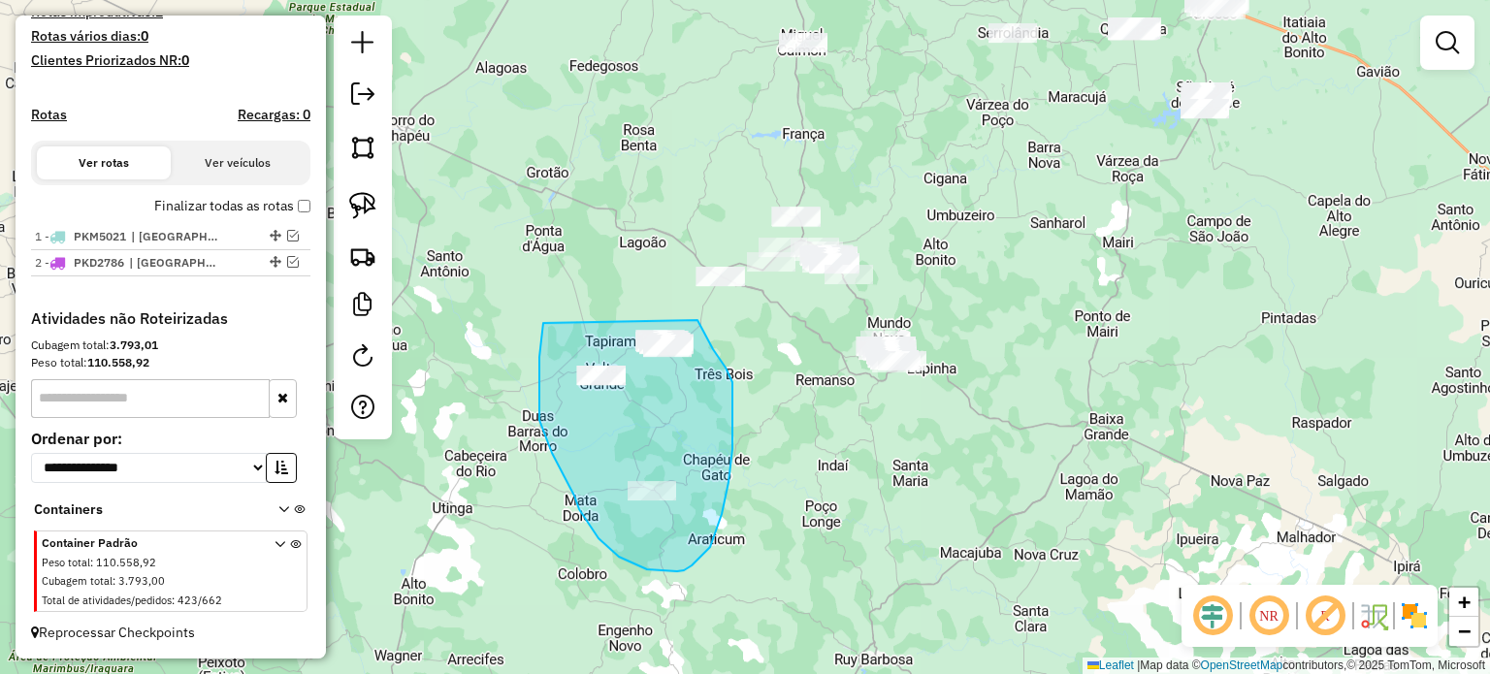
drag, startPoint x: 543, startPoint y: 325, endPoint x: 682, endPoint y: 306, distance: 139.9
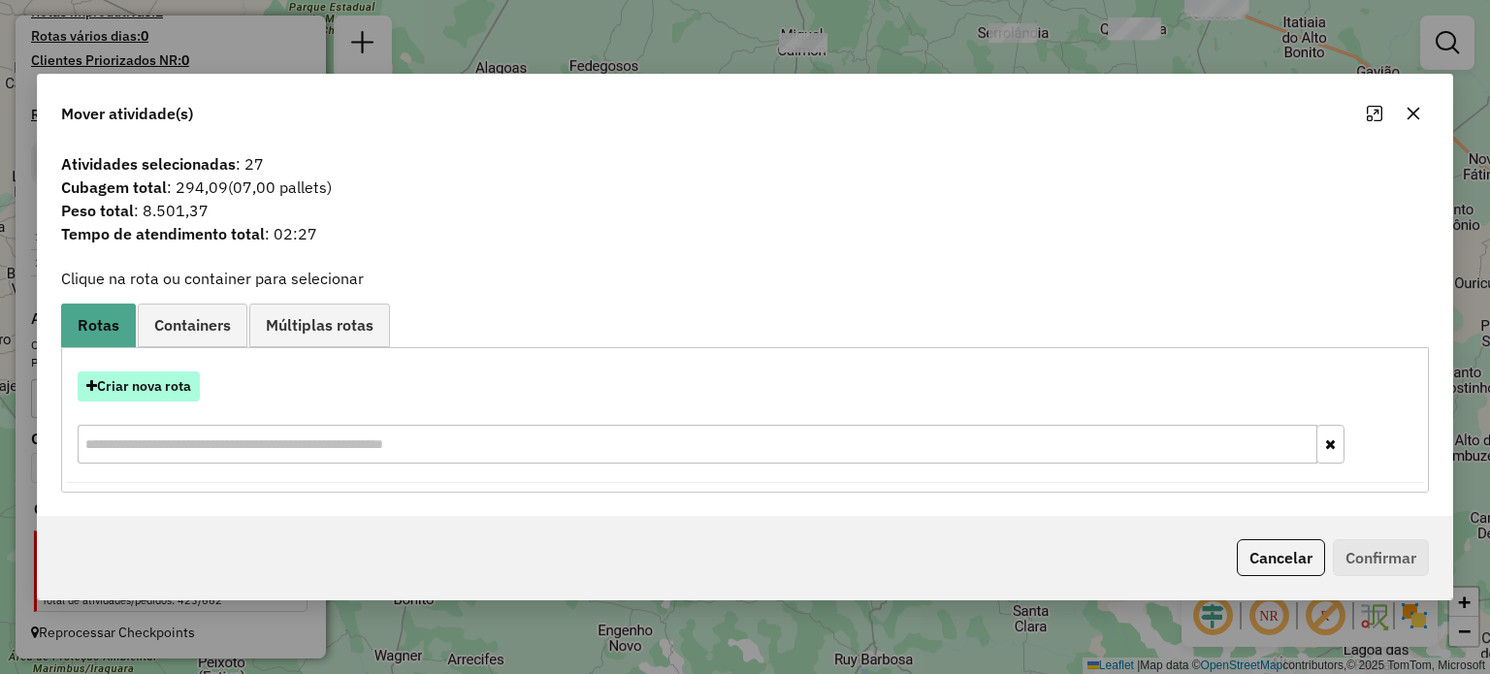
click at [164, 381] on button "Criar nova rota" at bounding box center [139, 386] width 122 height 30
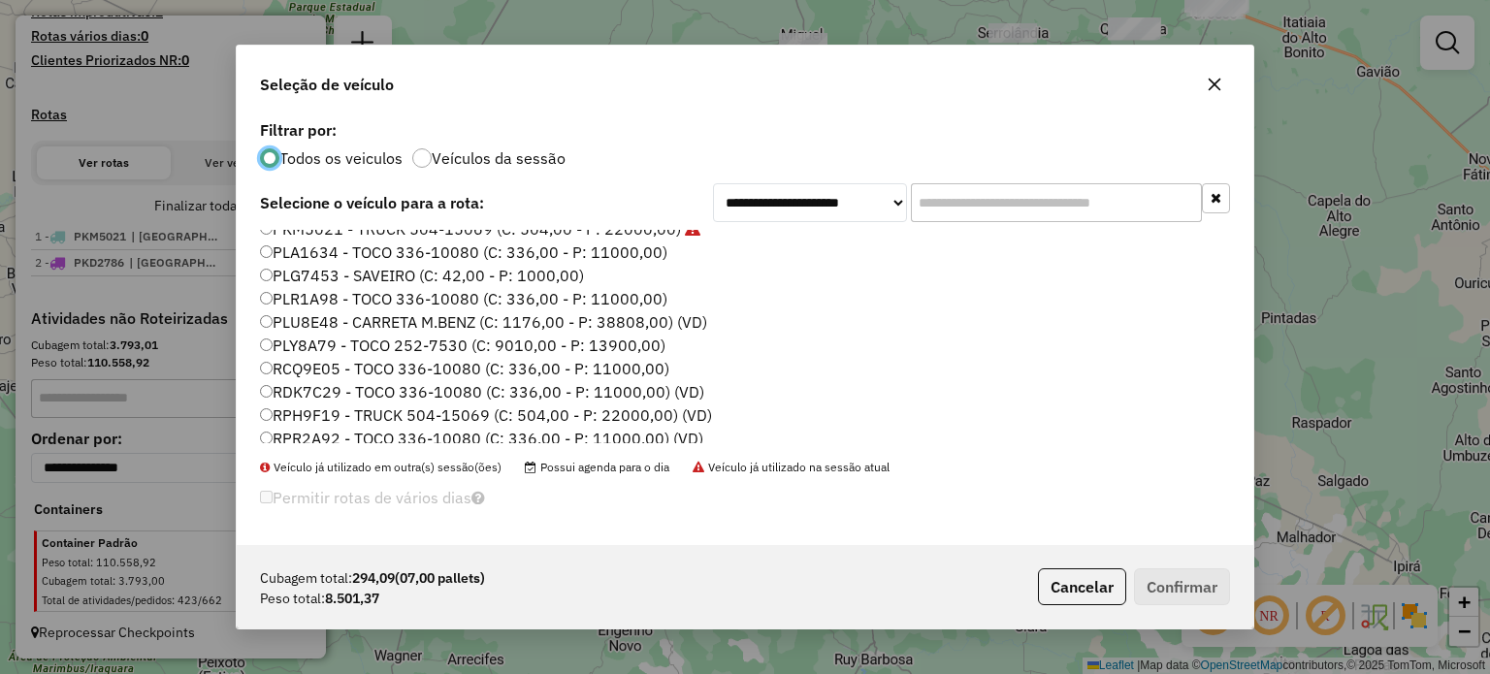
scroll to position [392, 0]
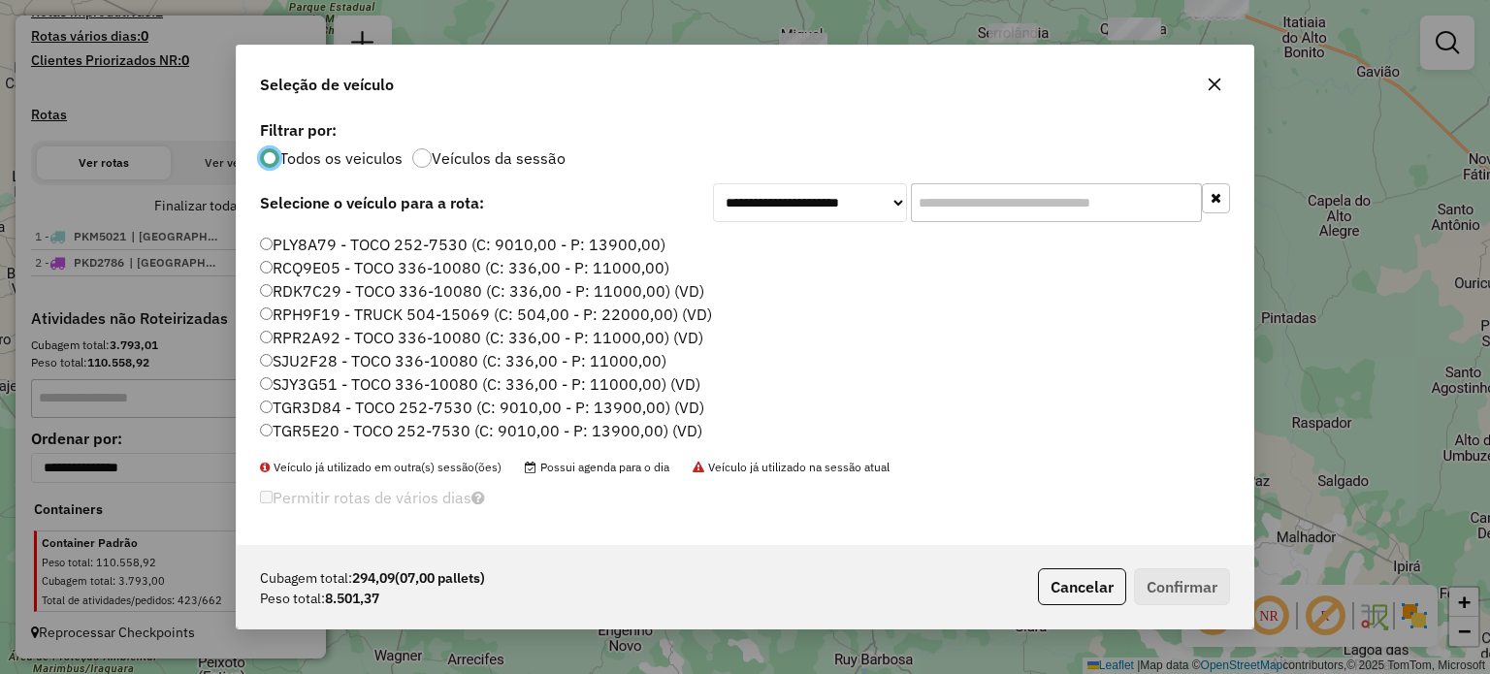
click at [299, 403] on label "TGR3D84 - TOCO 252-7530 (C: 9010,00 - P: 13900,00) (VD)" at bounding box center [482, 407] width 444 height 23
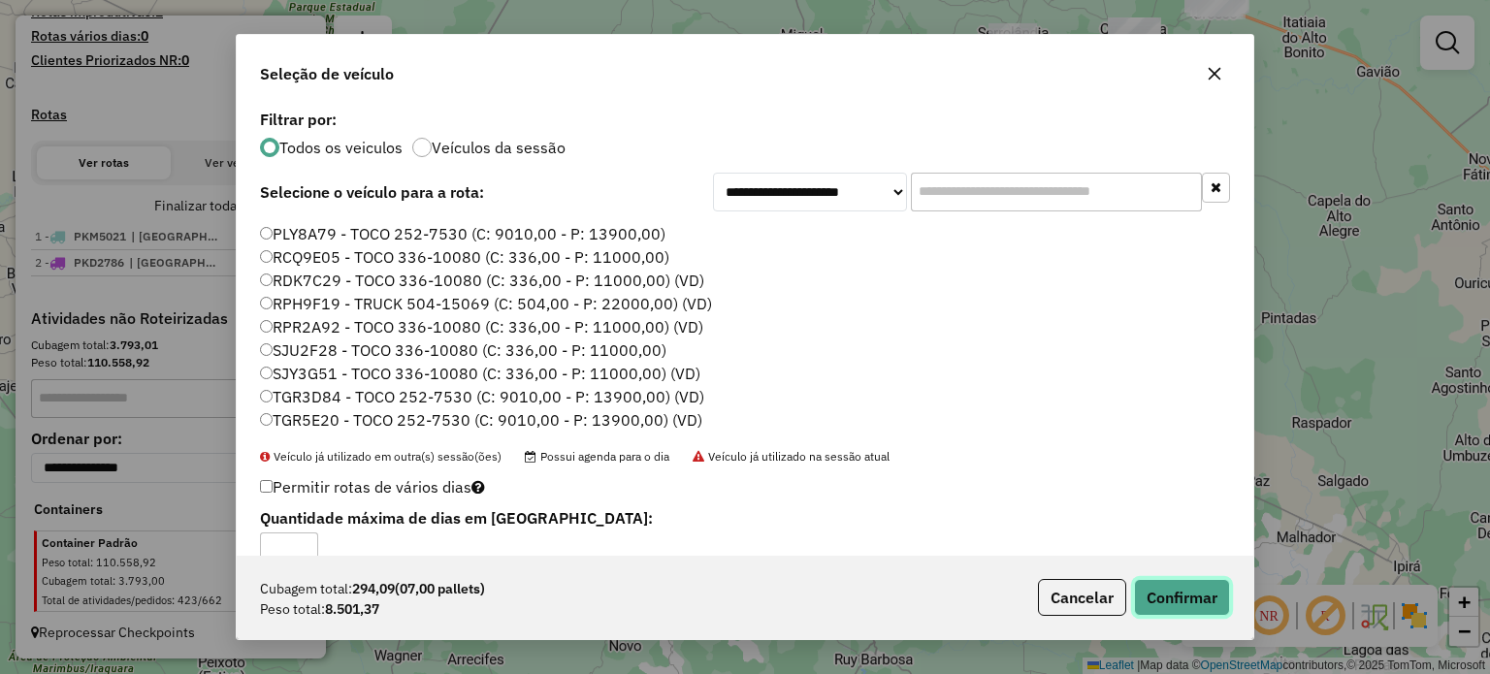
click at [1168, 585] on button "Confirmar" at bounding box center [1182, 597] width 96 height 37
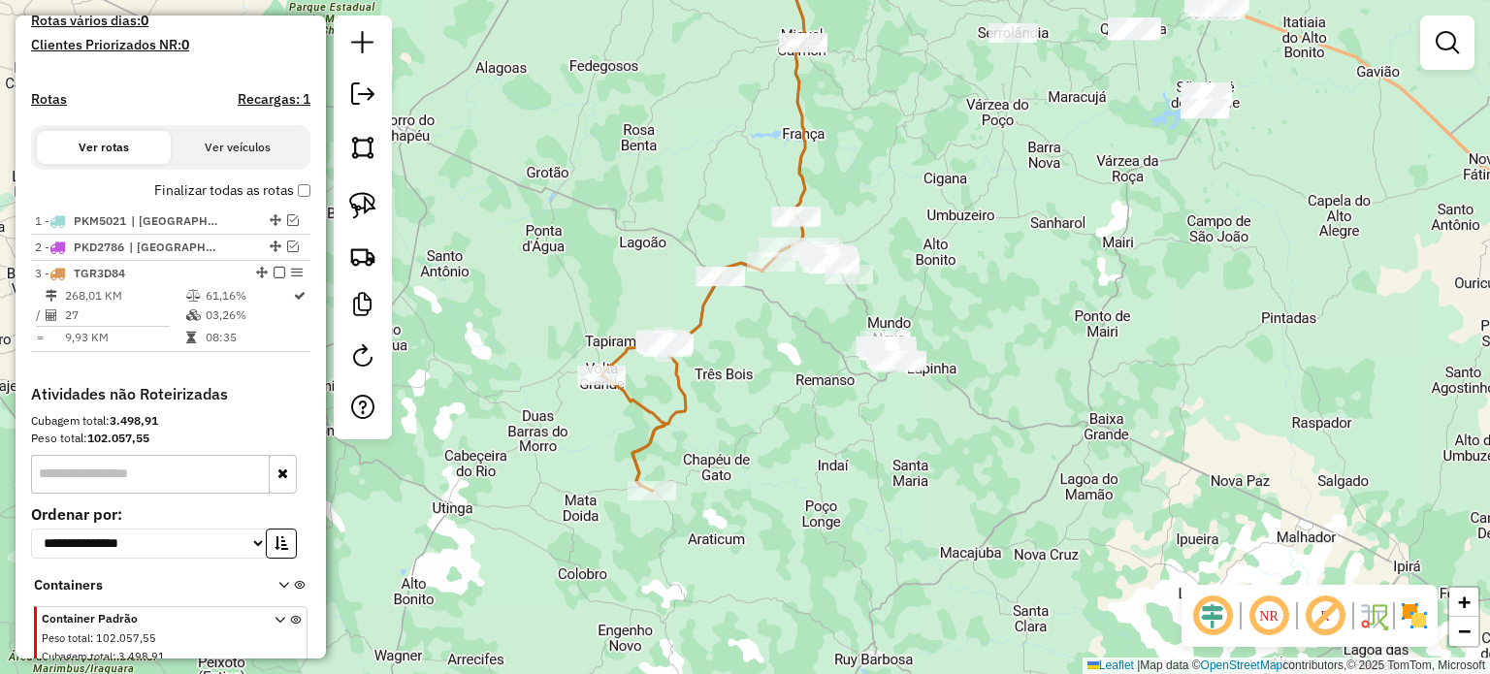
scroll to position [605, 0]
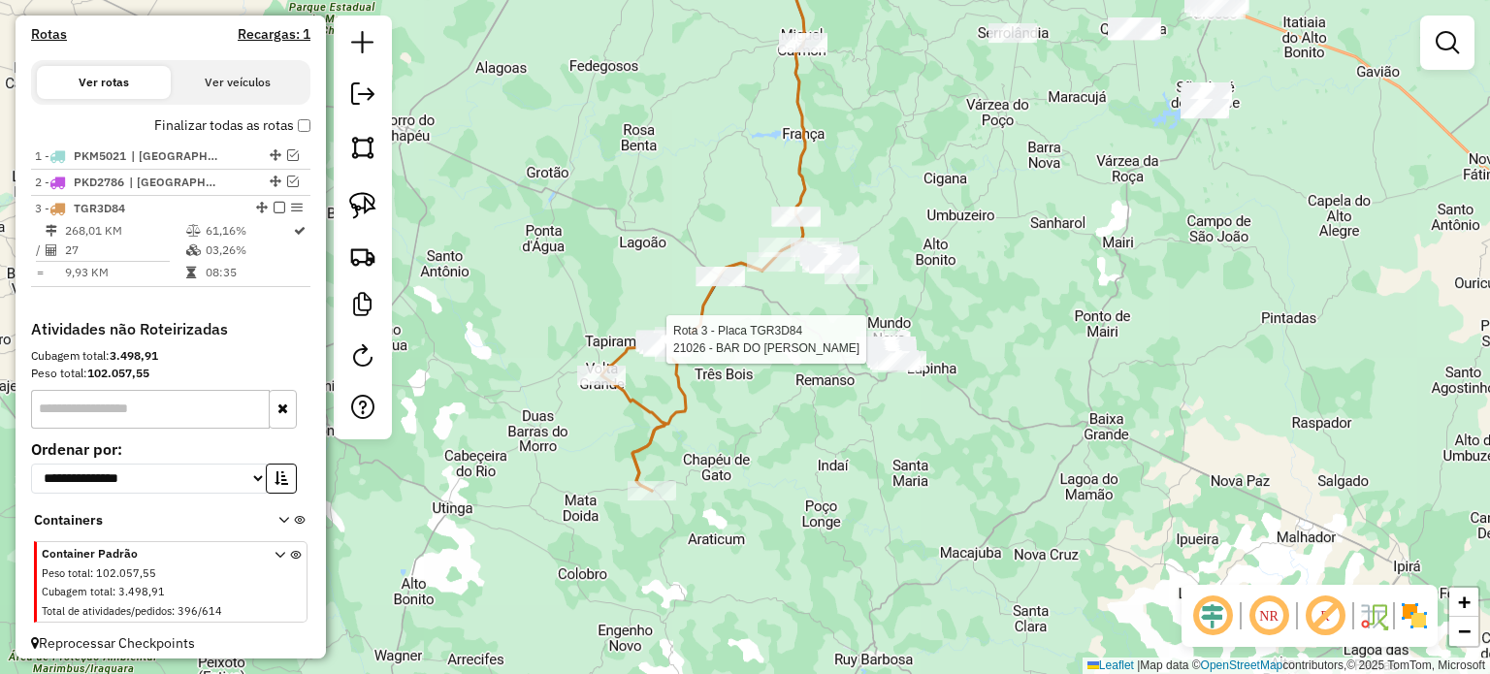
select select "**********"
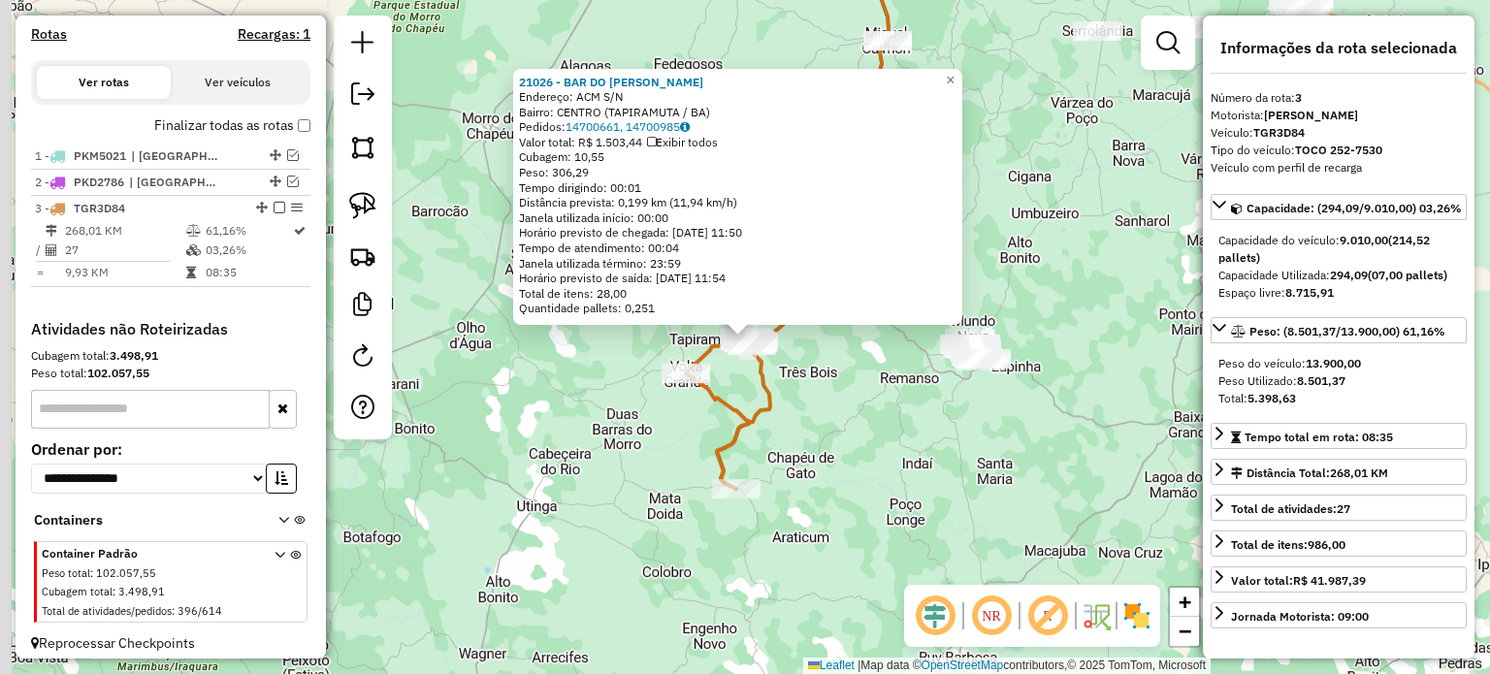
scroll to position [631, 0]
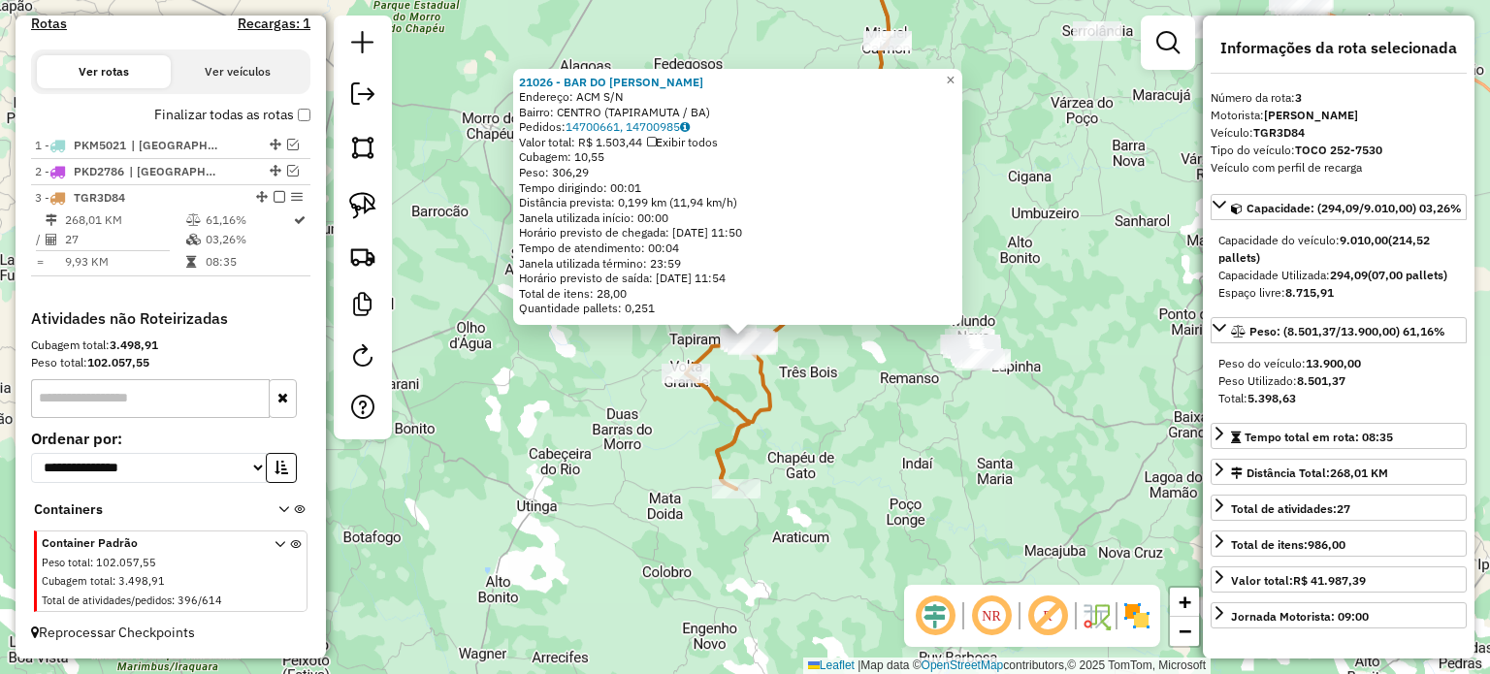
click at [812, 388] on div "21026 - BAR DO JOAO PRETO Endereço: ACM S/N Bairro: CENTRO (TAPIRAMUTA / BA) Pe…" at bounding box center [745, 337] width 1490 height 674
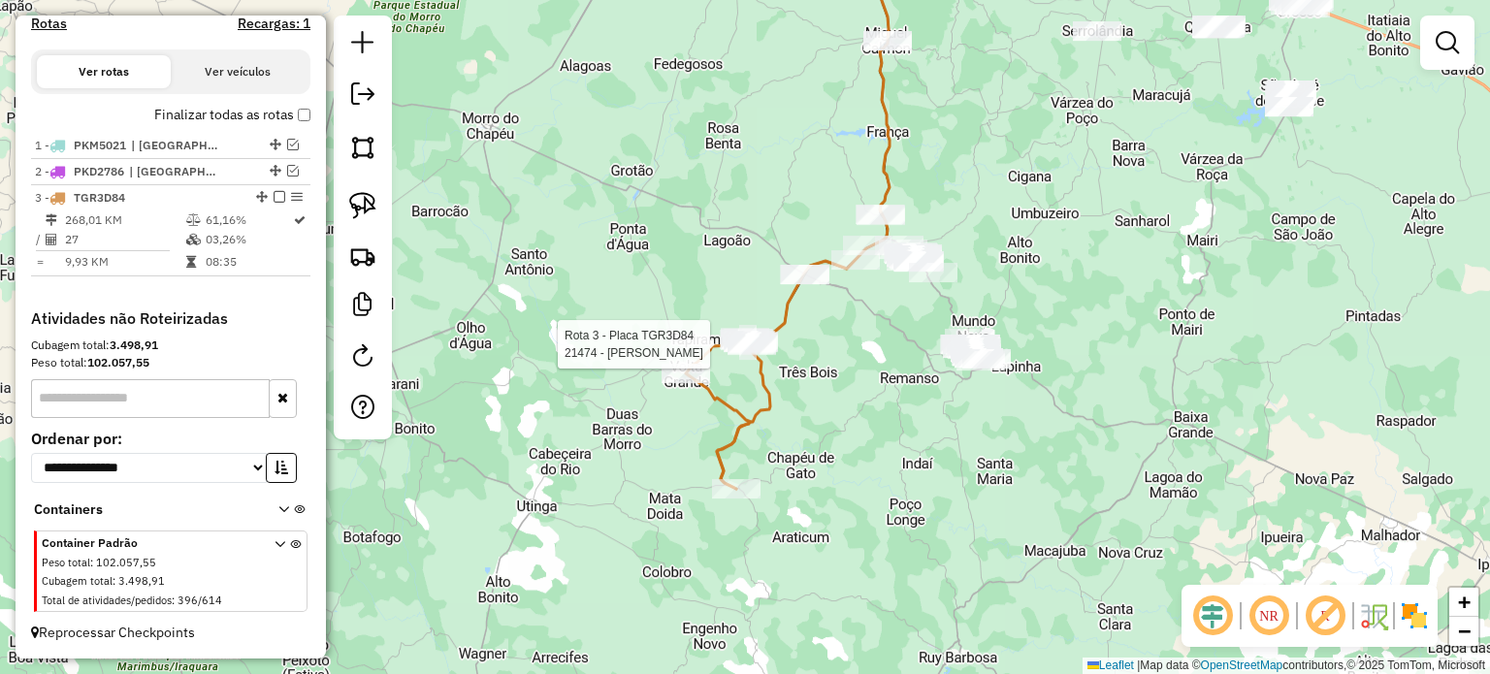
select select "**********"
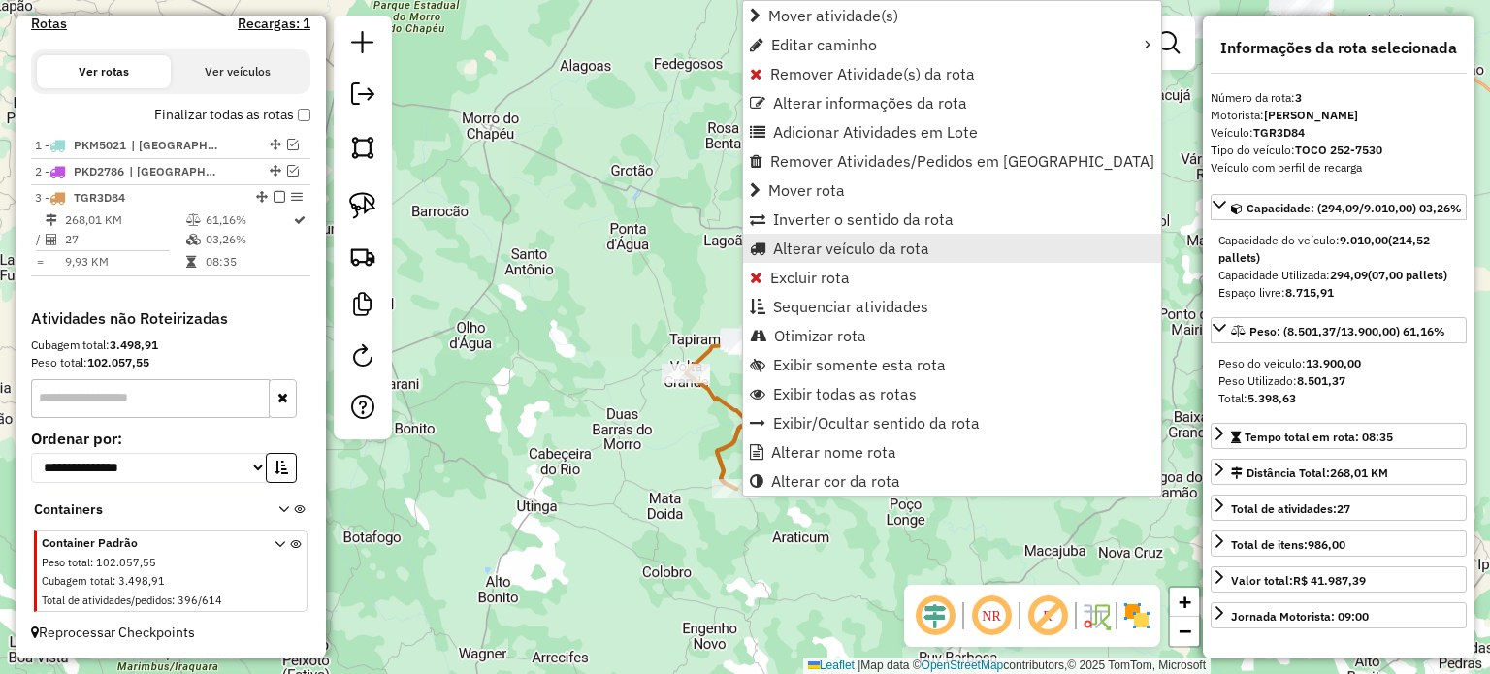
click at [812, 248] on span "Alterar veículo da rota" at bounding box center [851, 249] width 156 height 16
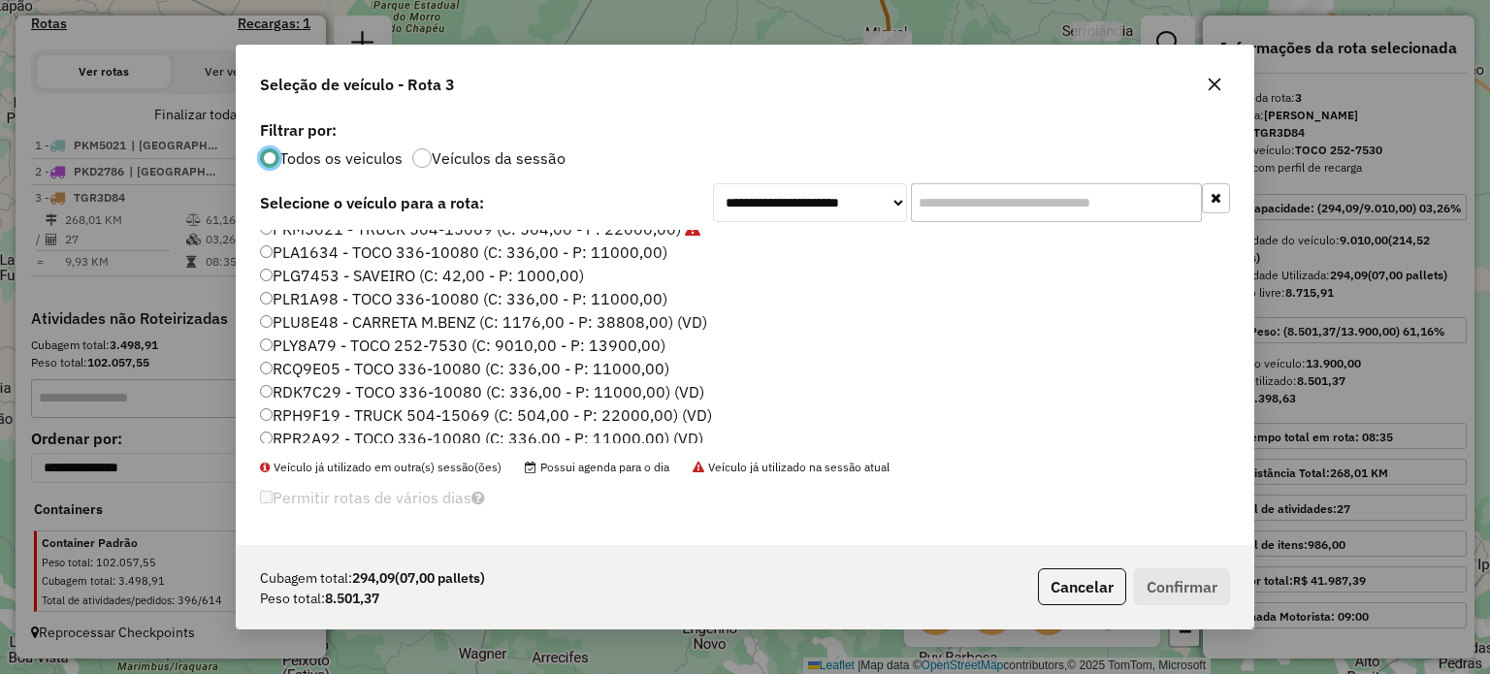
scroll to position [392, 0]
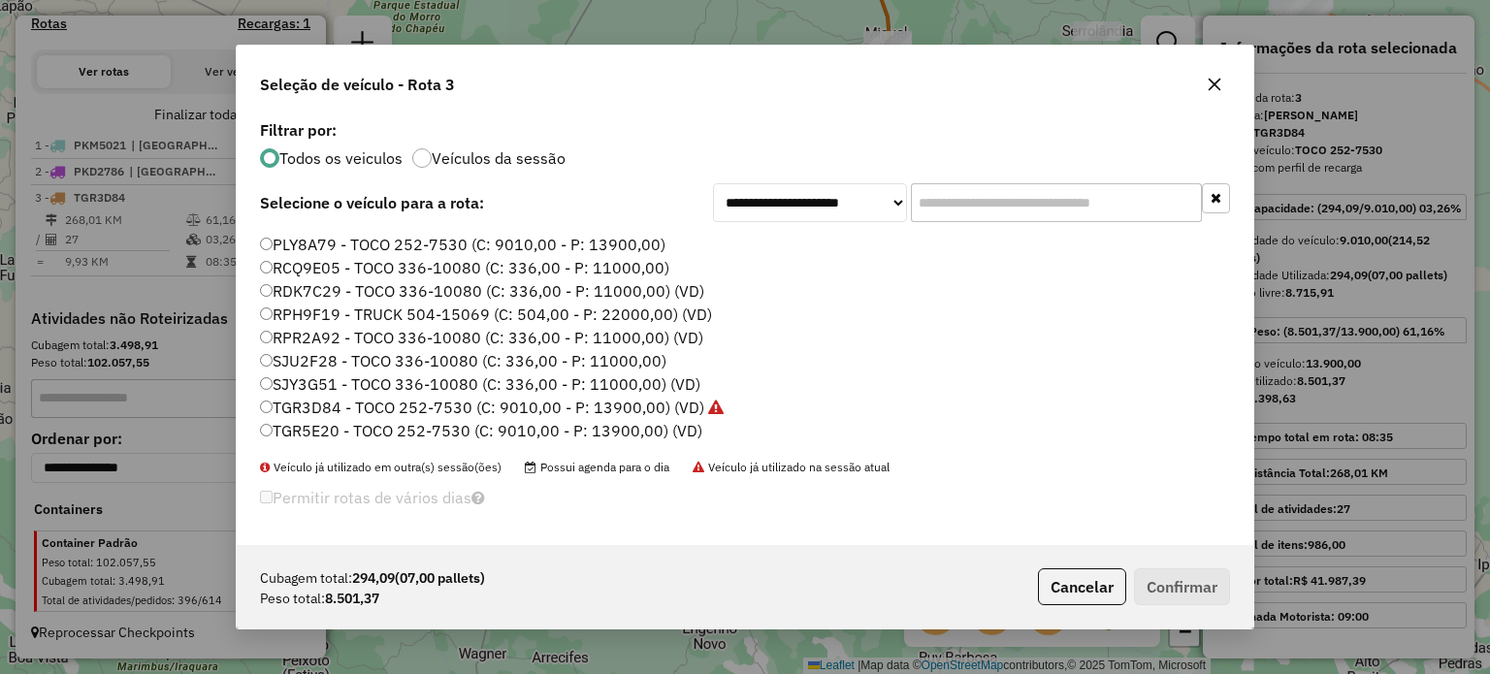
click at [341, 426] on label "TGR5E20 - TOCO 252-7530 (C: 9010,00 - P: 13900,00) (VD)" at bounding box center [481, 430] width 442 height 23
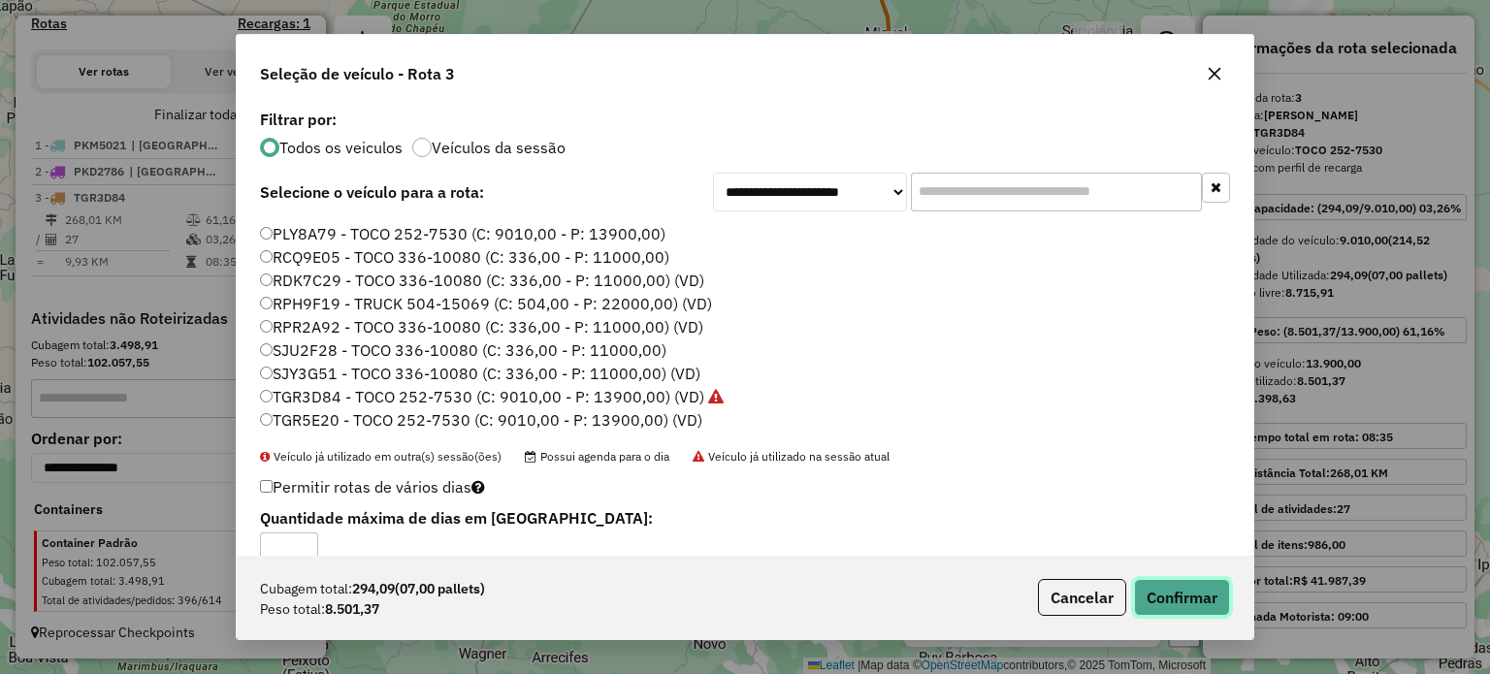
click at [1159, 598] on button "Confirmar" at bounding box center [1182, 597] width 96 height 37
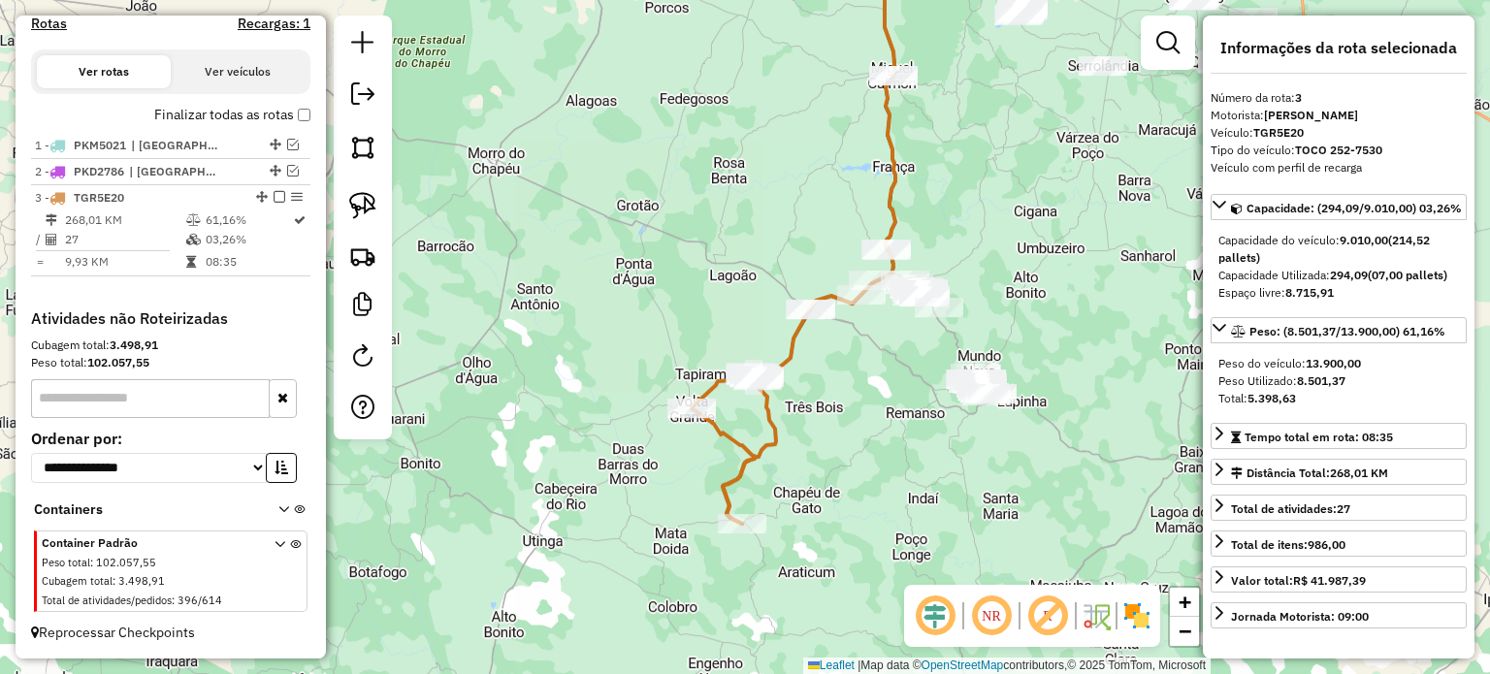
drag, startPoint x: 840, startPoint y: 360, endPoint x: 840, endPoint y: 414, distance: 54.3
click at [840, 414] on div "Janela de atendimento Grade de atendimento Capacidade Transportadoras Veículos …" at bounding box center [745, 337] width 1490 height 674
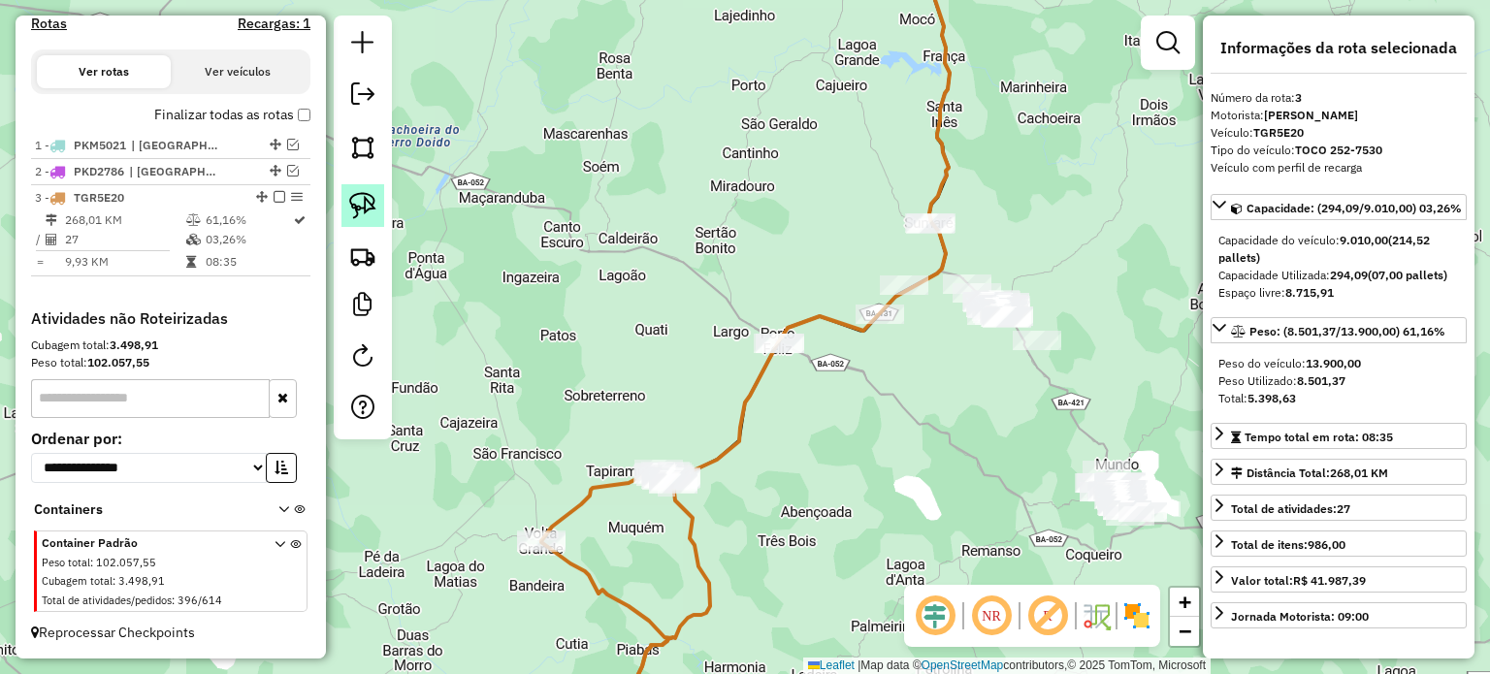
click at [362, 195] on img at bounding box center [362, 205] width 27 height 27
drag, startPoint x: 699, startPoint y: 311, endPoint x: 822, endPoint y: 320, distance: 123.5
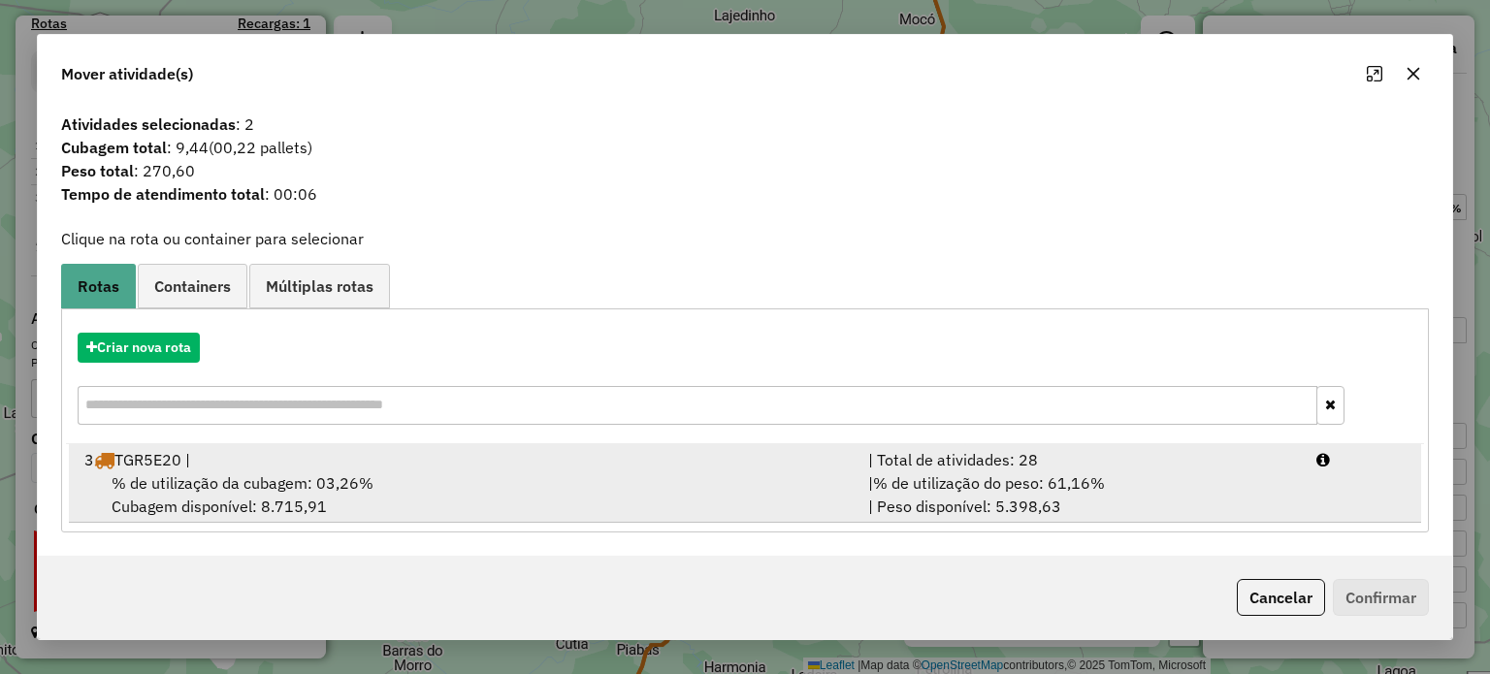
click at [314, 478] on span "% de utilização da cubagem: 03,26%" at bounding box center [243, 482] width 262 height 19
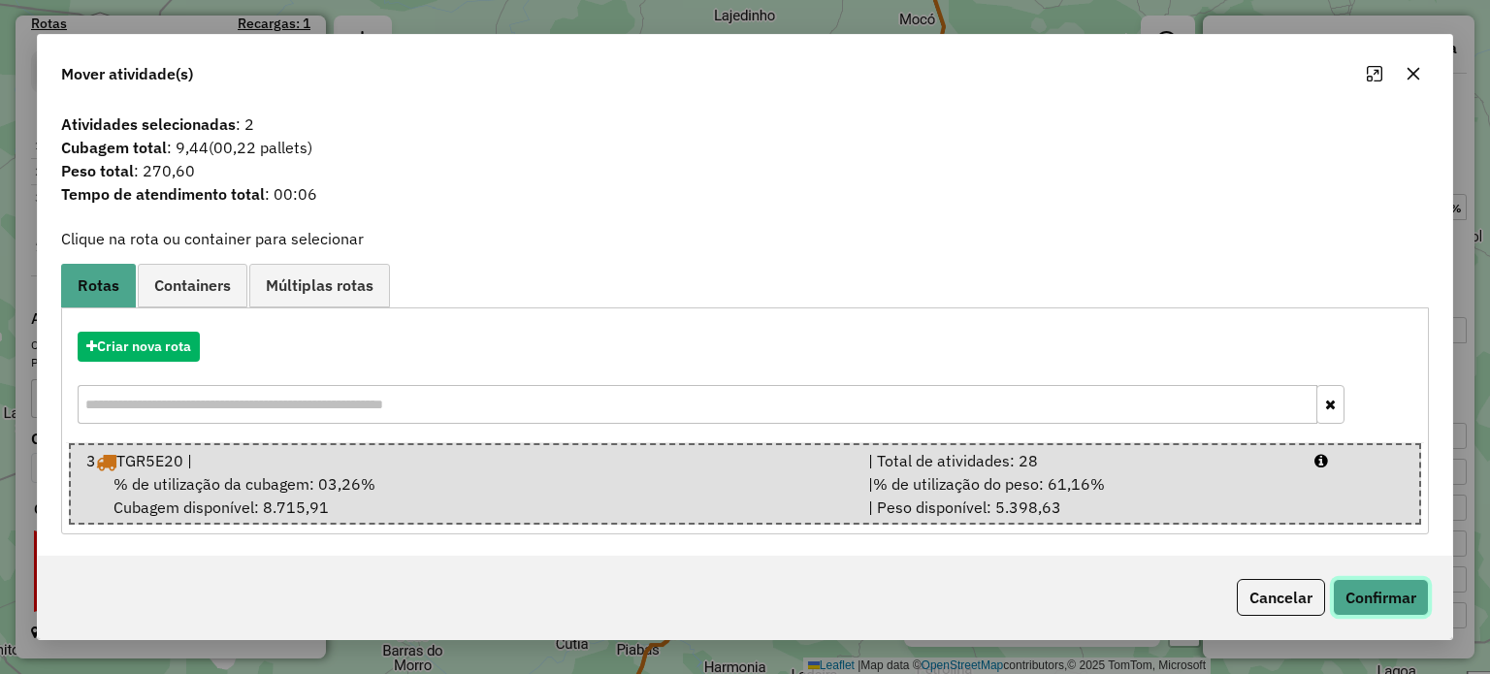
click at [1381, 604] on button "Confirmar" at bounding box center [1381, 597] width 96 height 37
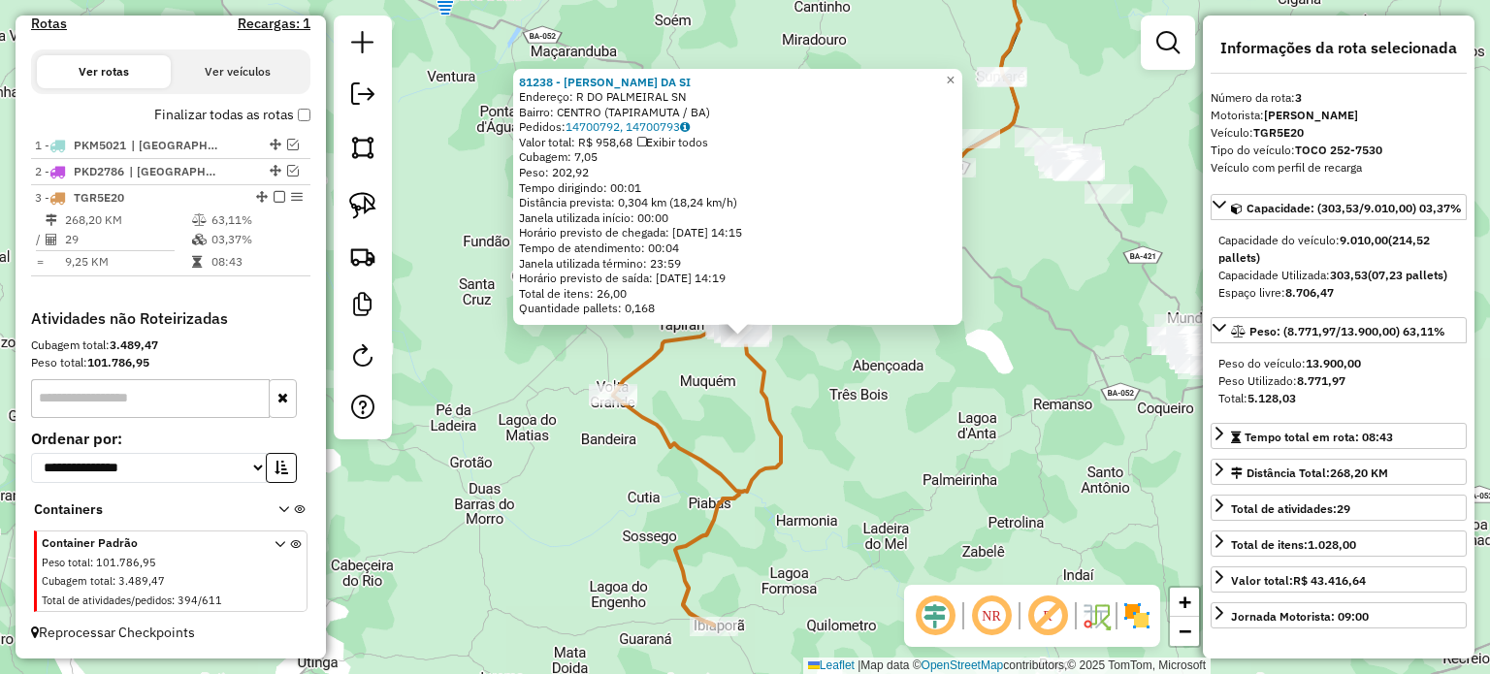
click at [860, 461] on div "81238 - IDAILSON ALVES DA SI Endereço: R DO PALMEIRAL SN Bairro: CENTRO (TAPIRA…" at bounding box center [745, 337] width 1490 height 674
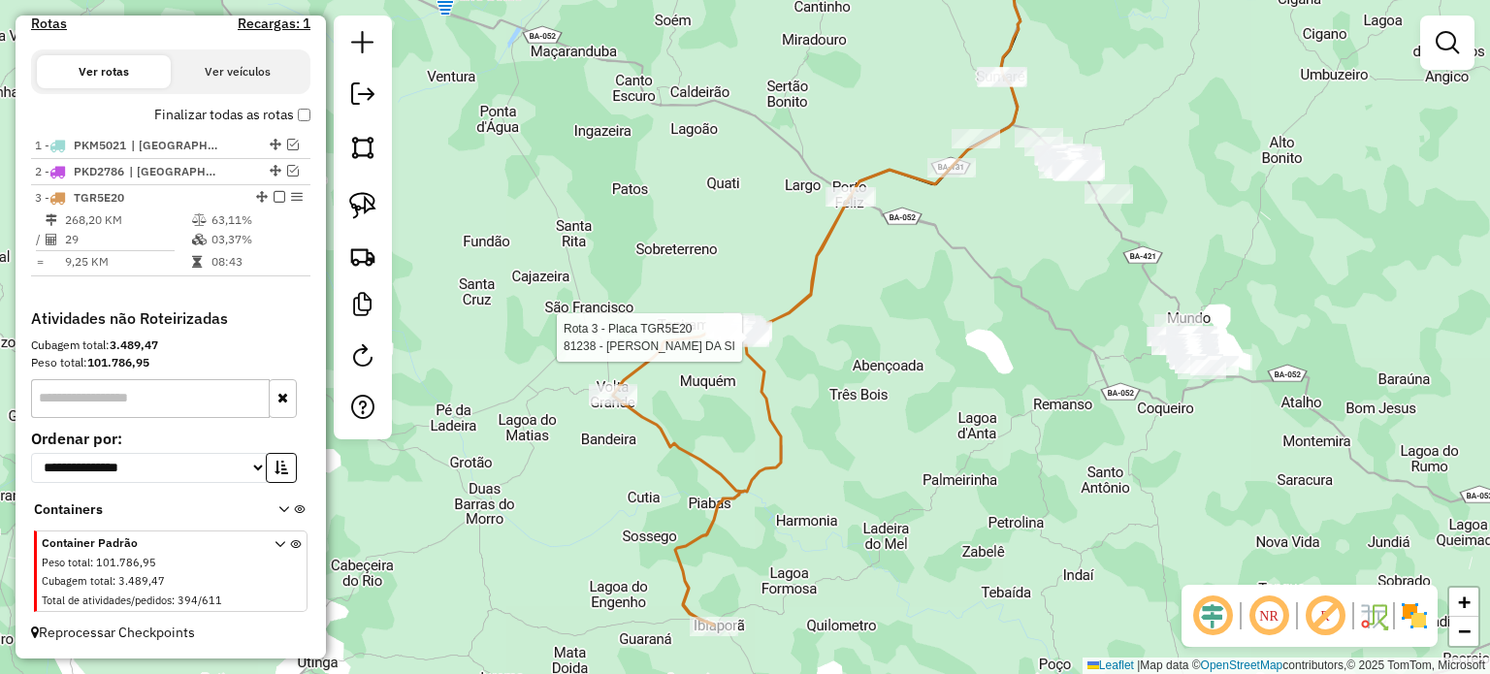
select select "**********"
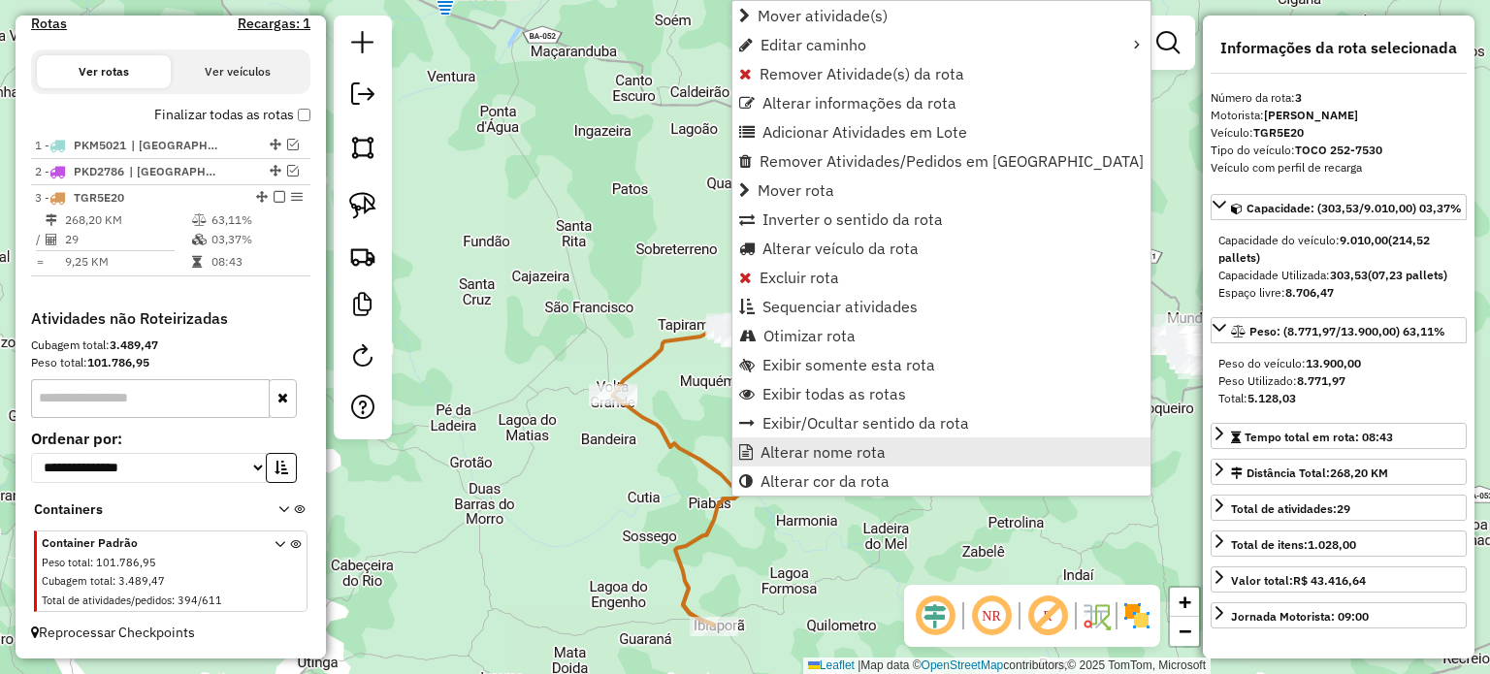
click at [797, 449] on span "Alterar nome rota" at bounding box center [822, 452] width 125 height 16
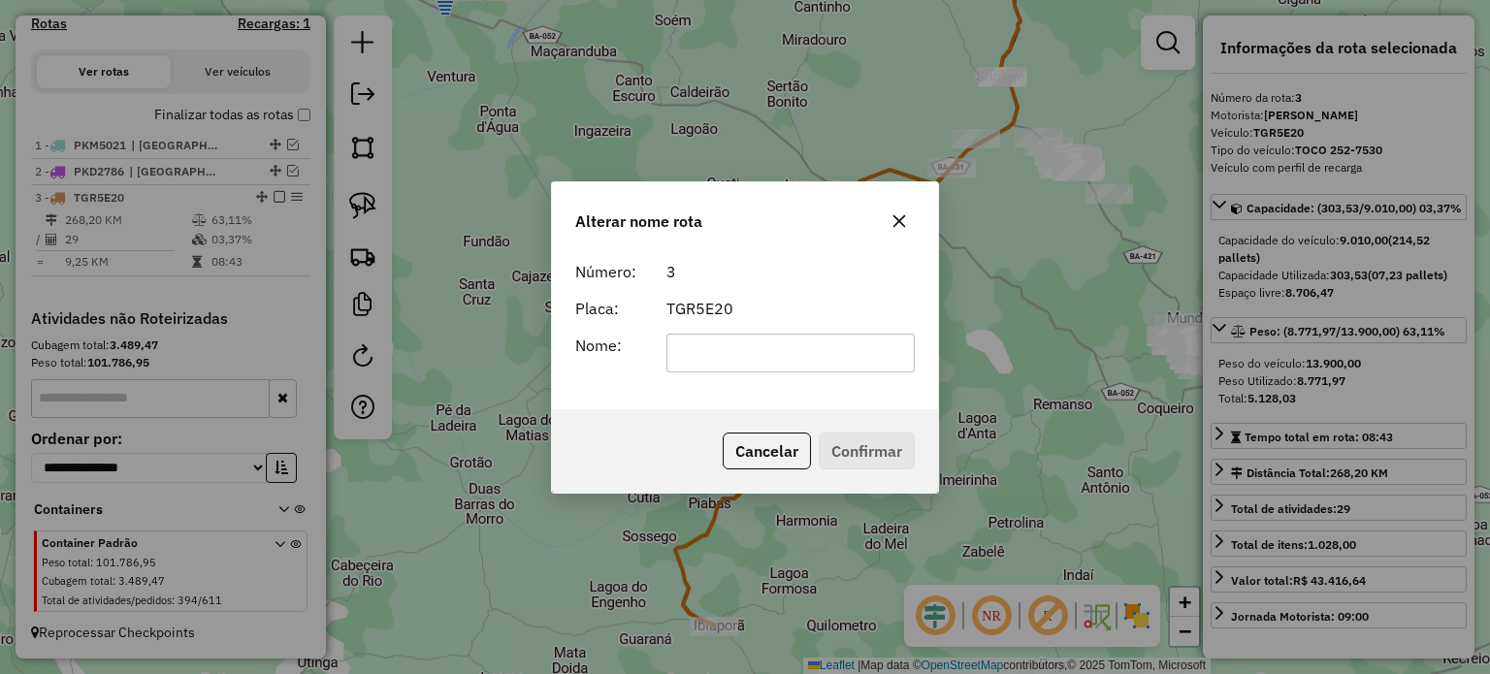
click at [727, 340] on input "text" at bounding box center [790, 353] width 249 height 39
type input "**********"
click at [856, 448] on button "Confirmar" at bounding box center [867, 451] width 96 height 37
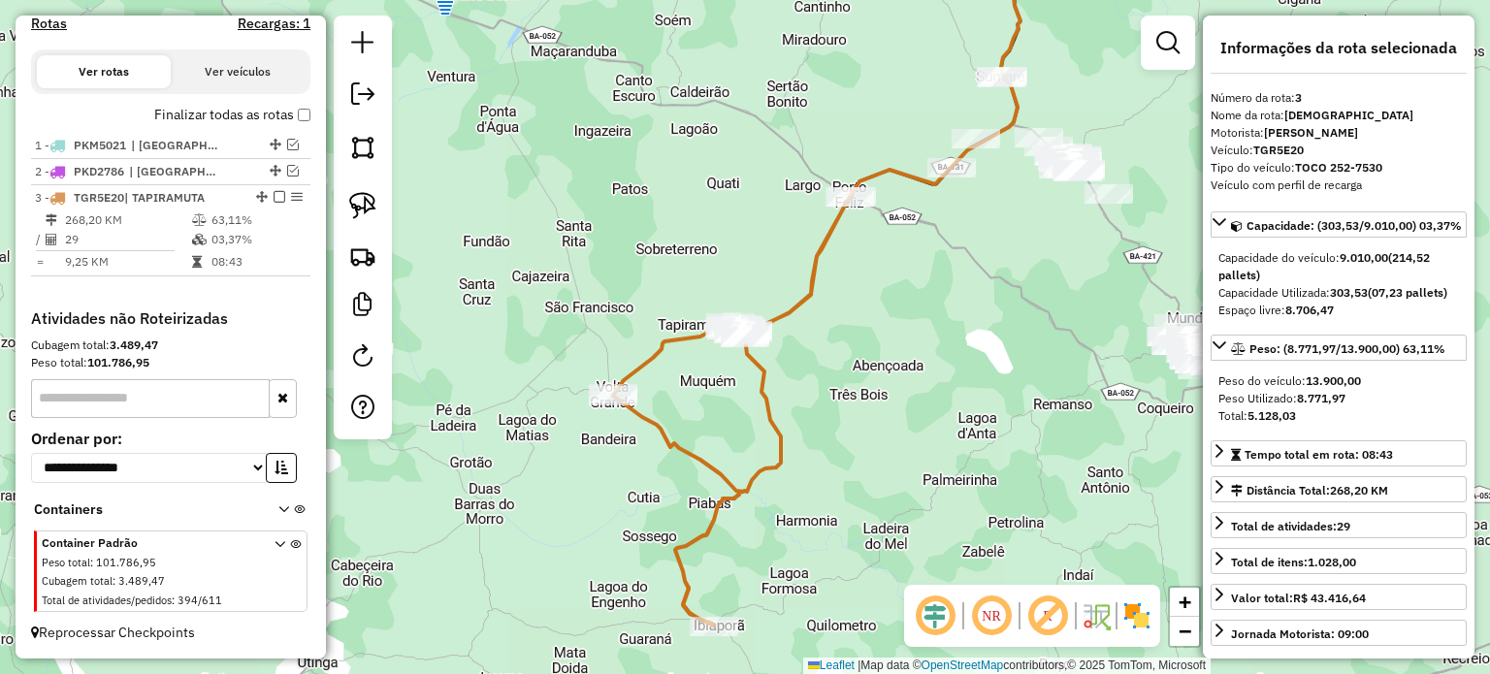
click at [274, 197] on em at bounding box center [280, 197] width 12 height 12
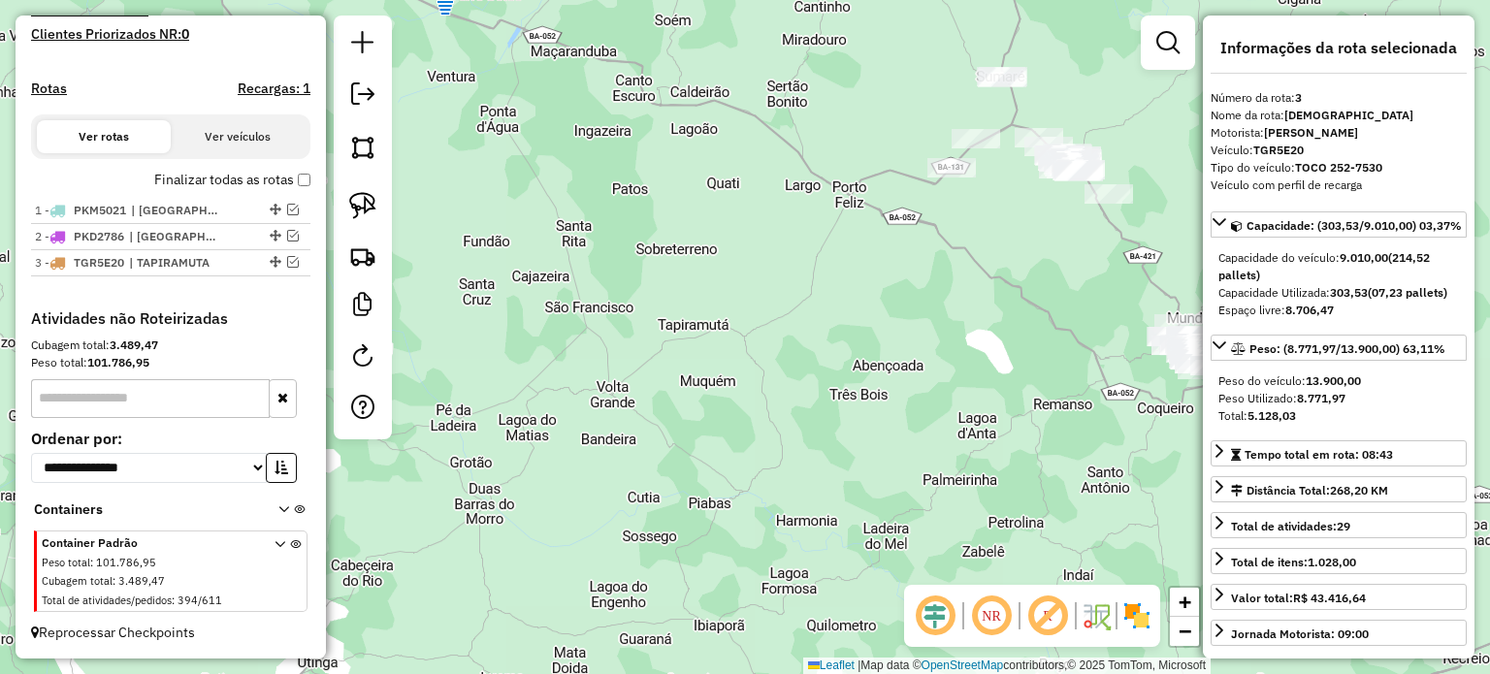
scroll to position [566, 0]
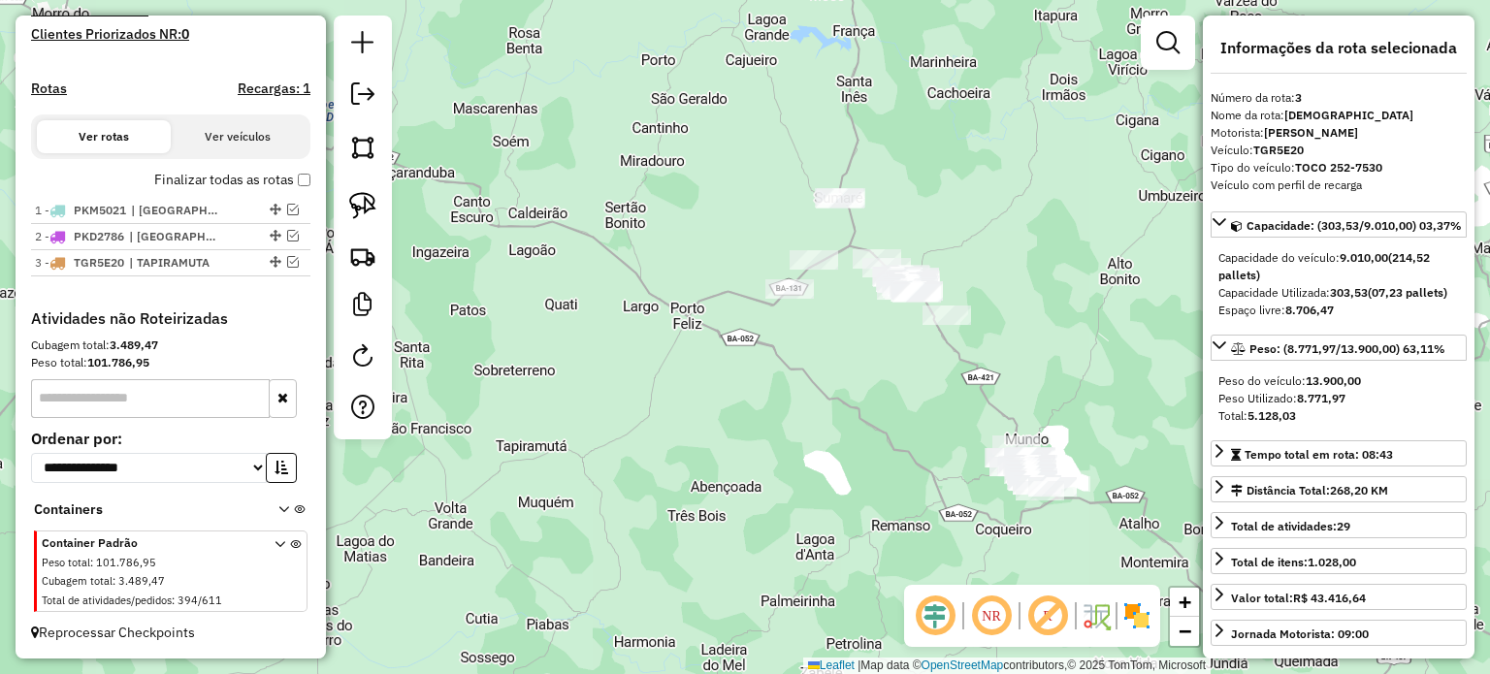
drag, startPoint x: 919, startPoint y: 206, endPoint x: 789, endPoint y: 371, distance: 210.7
click at [745, 352] on div "Janela de atendimento Grade de atendimento Capacidade Transportadoras Veículos …" at bounding box center [745, 337] width 1490 height 674
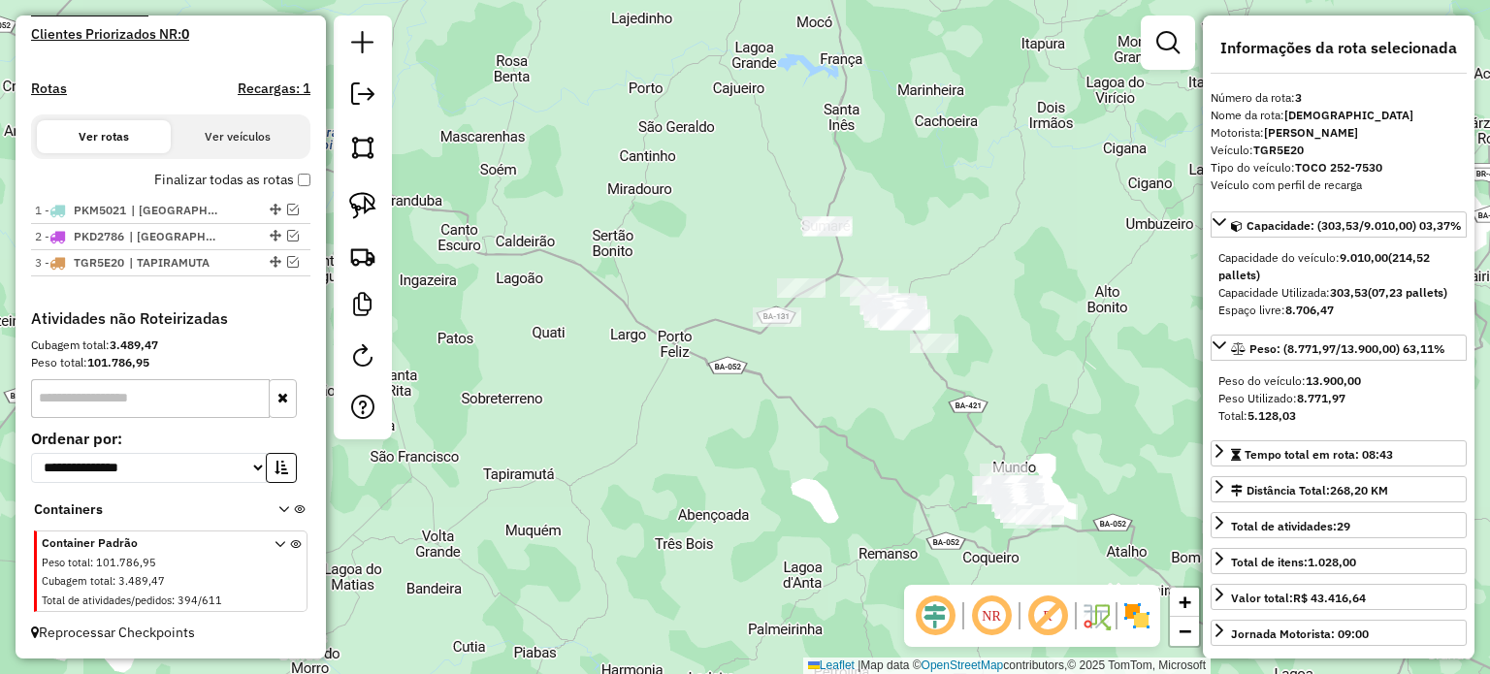
drag, startPoint x: 1010, startPoint y: 112, endPoint x: 983, endPoint y: 303, distance: 192.9
click at [998, 302] on div "Janela de atendimento Grade de atendimento Capacidade Transportadoras Veículos …" at bounding box center [745, 337] width 1490 height 674
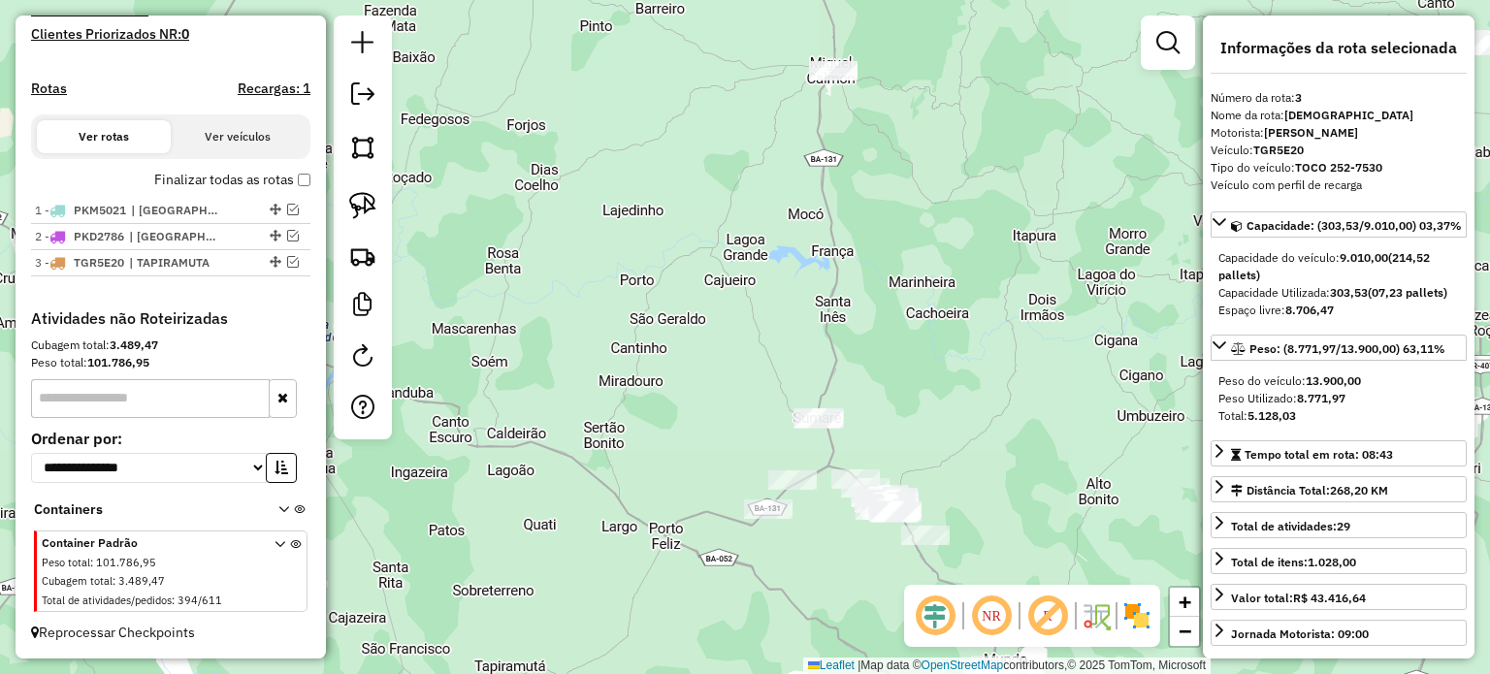
drag, startPoint x: 940, startPoint y: 377, endPoint x: 890, endPoint y: 495, distance: 127.4
click at [900, 510] on div "Janela de atendimento Grade de atendimento Capacidade Transportadoras Veículos …" at bounding box center [745, 337] width 1490 height 674
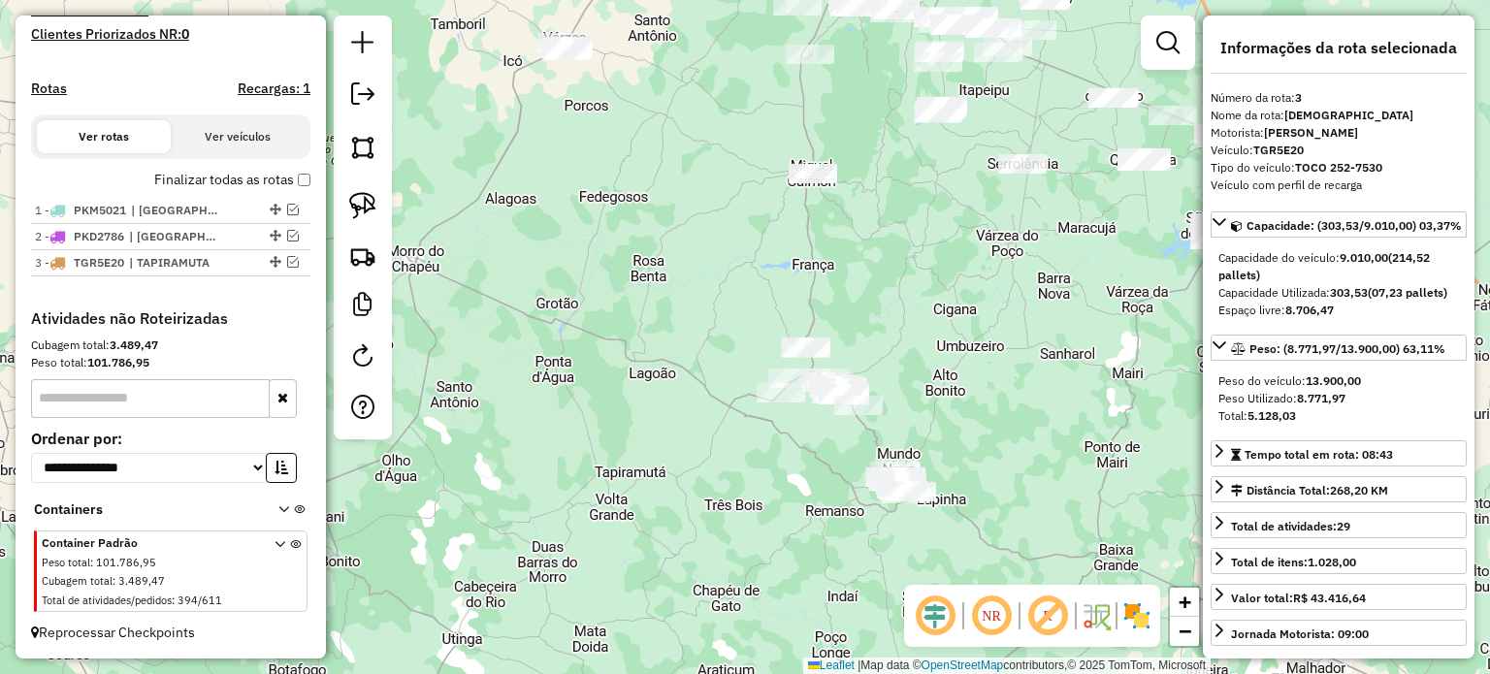
drag, startPoint x: 965, startPoint y: 418, endPoint x: 931, endPoint y: 298, distance: 125.0
click at [932, 298] on div "Janela de atendimento Grade de atendimento Capacidade Transportadoras Veículos …" at bounding box center [745, 337] width 1490 height 674
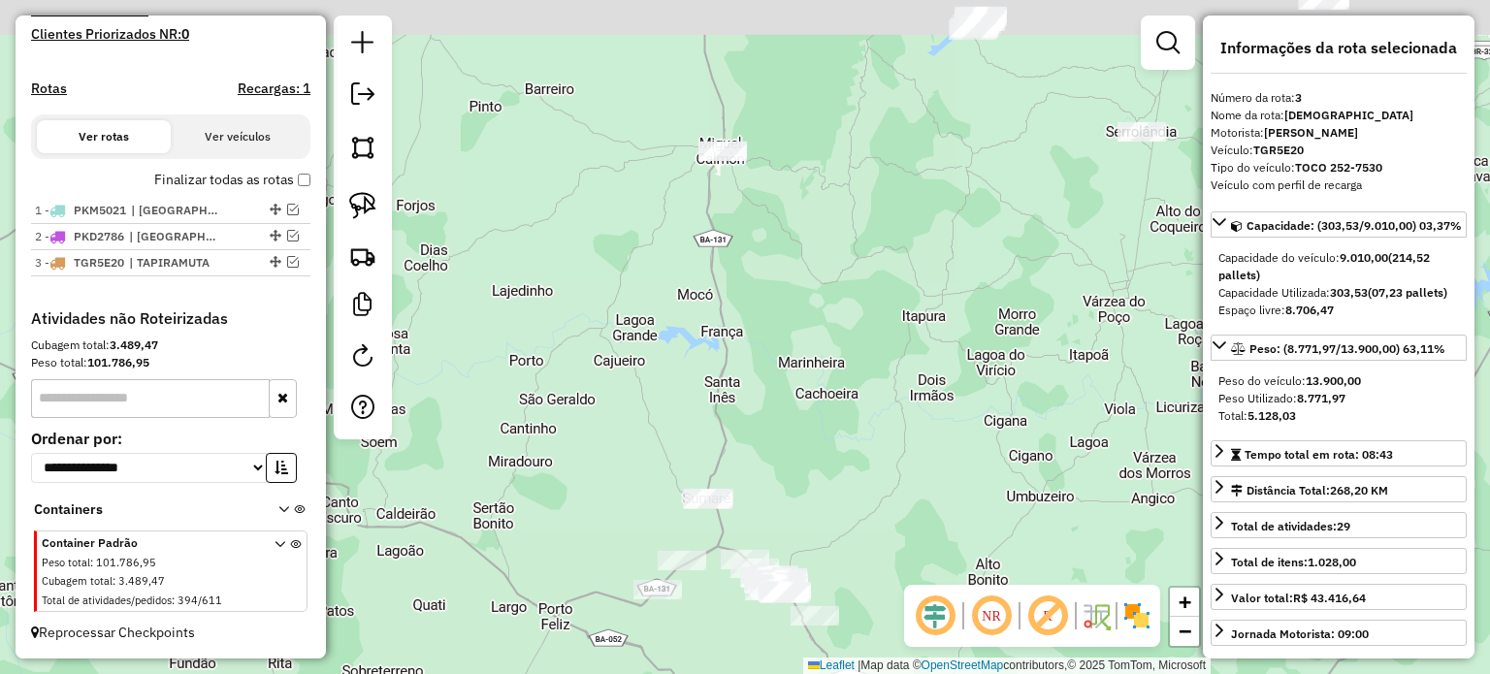
drag, startPoint x: 918, startPoint y: 393, endPoint x: 927, endPoint y: 445, distance: 53.3
click at [927, 445] on div "Janela de atendimento Grade de atendimento Capacidade Transportadoras Veículos …" at bounding box center [745, 337] width 1490 height 674
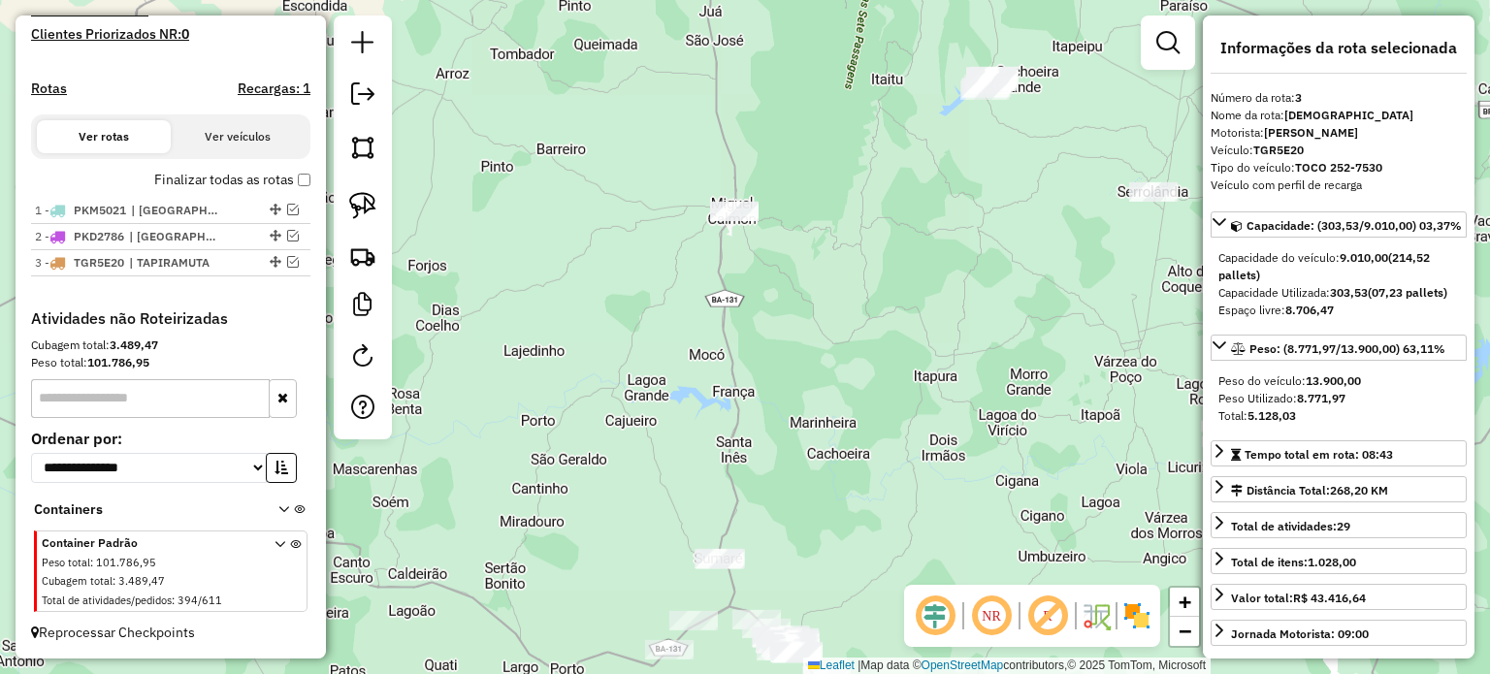
drag, startPoint x: 900, startPoint y: 329, endPoint x: 904, endPoint y: 349, distance: 20.7
click at [904, 349] on div "Janela de atendimento Grade de atendimento Capacidade Transportadoras Veículos …" at bounding box center [745, 337] width 1490 height 674
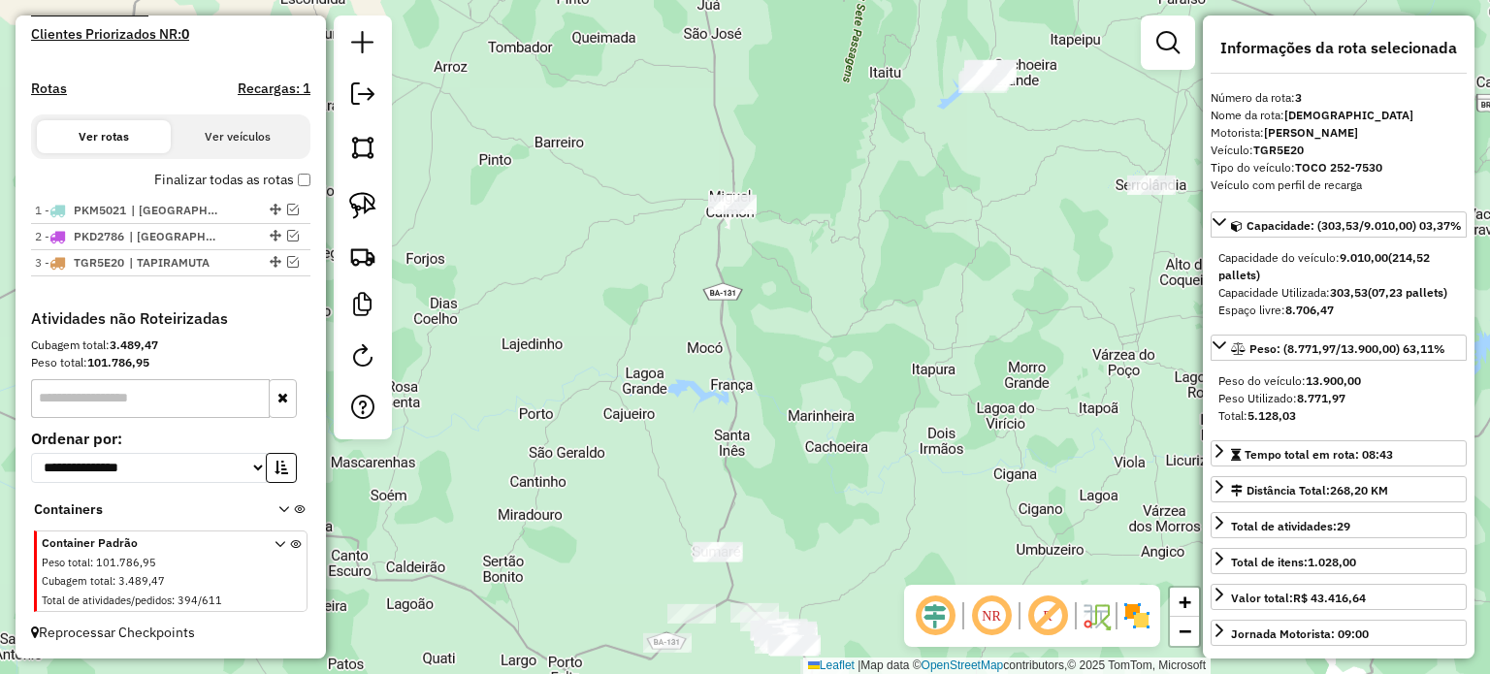
drag, startPoint x: 565, startPoint y: 317, endPoint x: 633, endPoint y: 271, distance: 82.3
click at [648, 280] on div "Janela de atendimento Grade de atendimento Capacidade Transportadoras Veículos …" at bounding box center [745, 337] width 1490 height 674
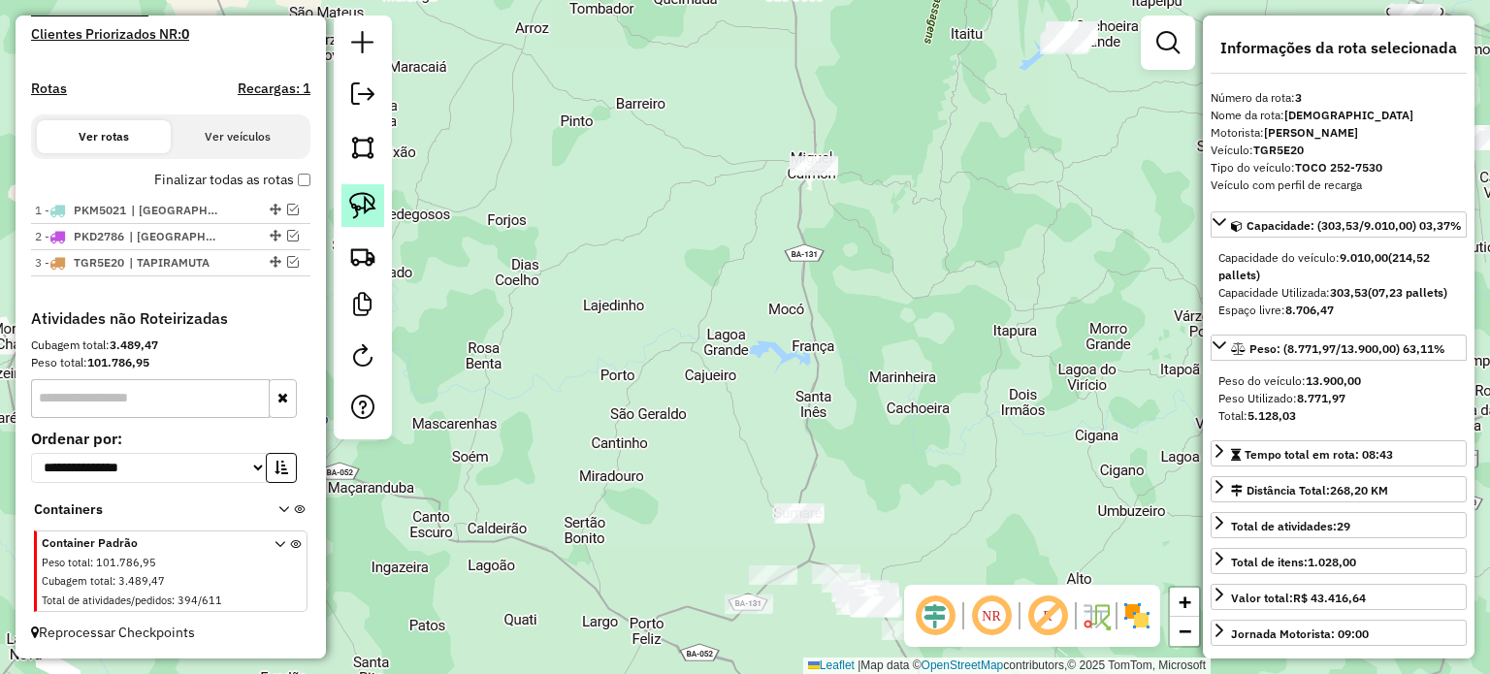
click at [361, 200] on img at bounding box center [362, 205] width 27 height 27
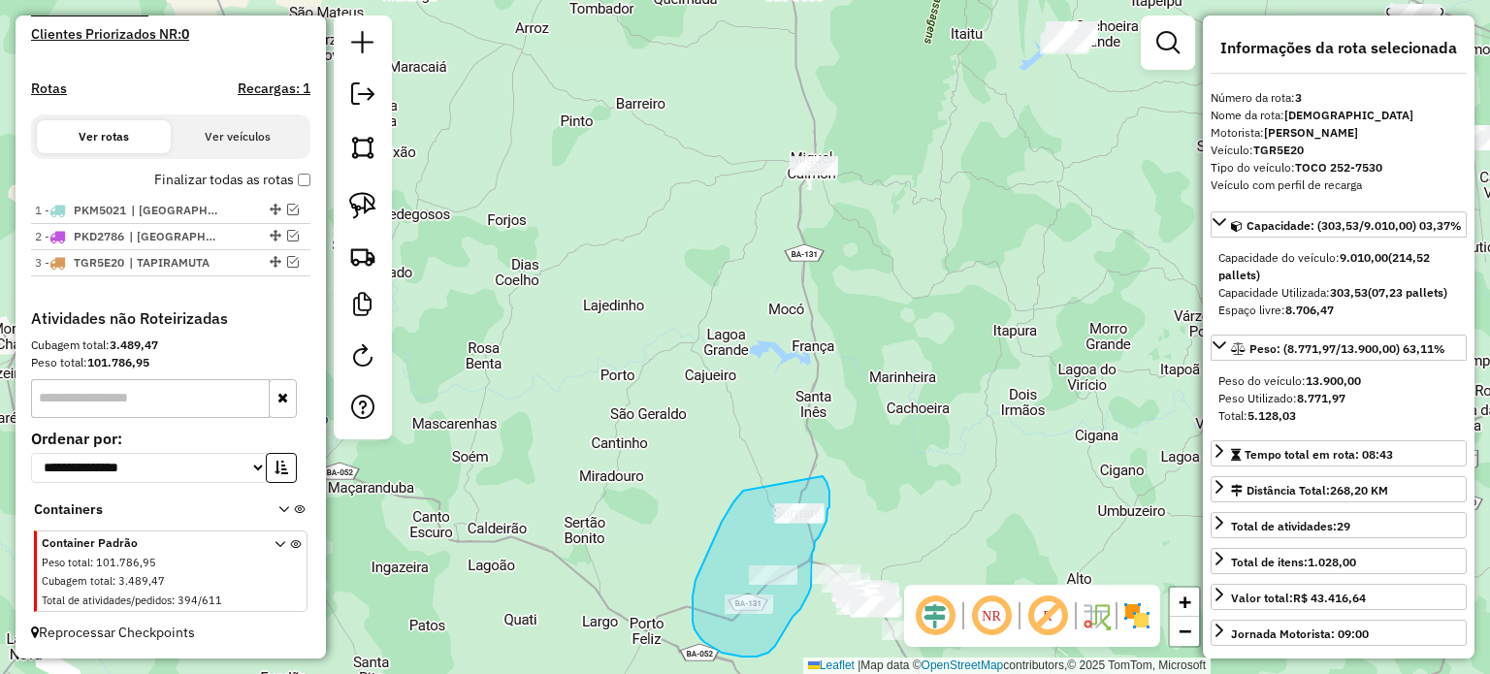
drag, startPoint x: 733, startPoint y: 502, endPoint x: 822, endPoint y: 476, distance: 93.0
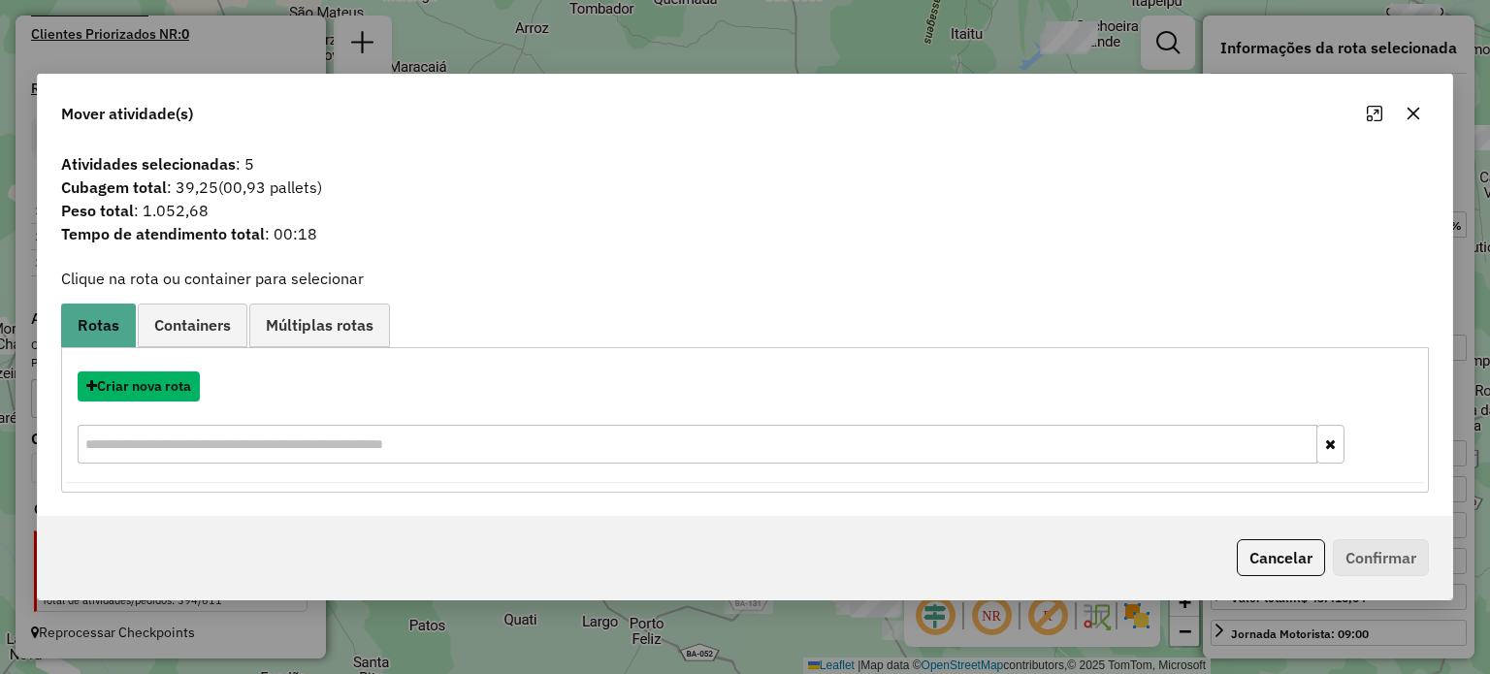
click at [147, 383] on button "Criar nova rota" at bounding box center [139, 386] width 122 height 30
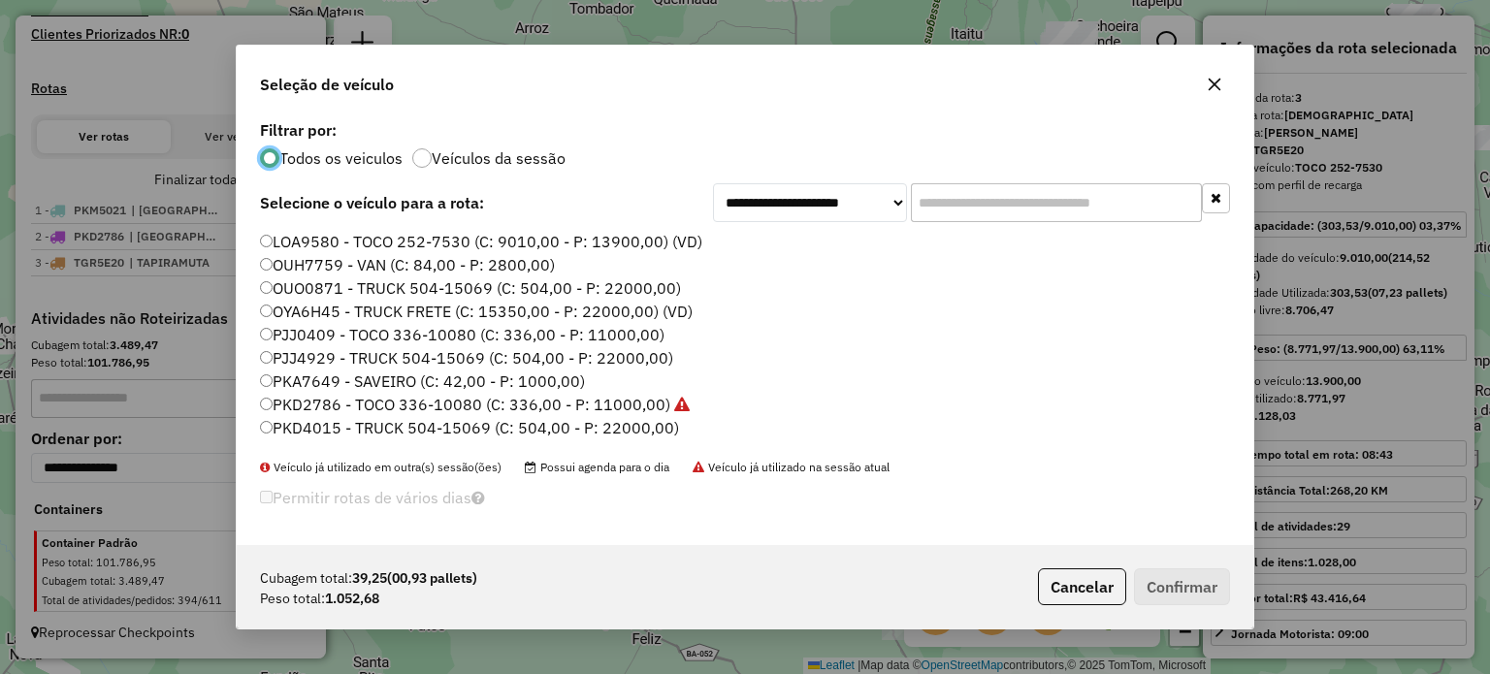
scroll to position [392, 0]
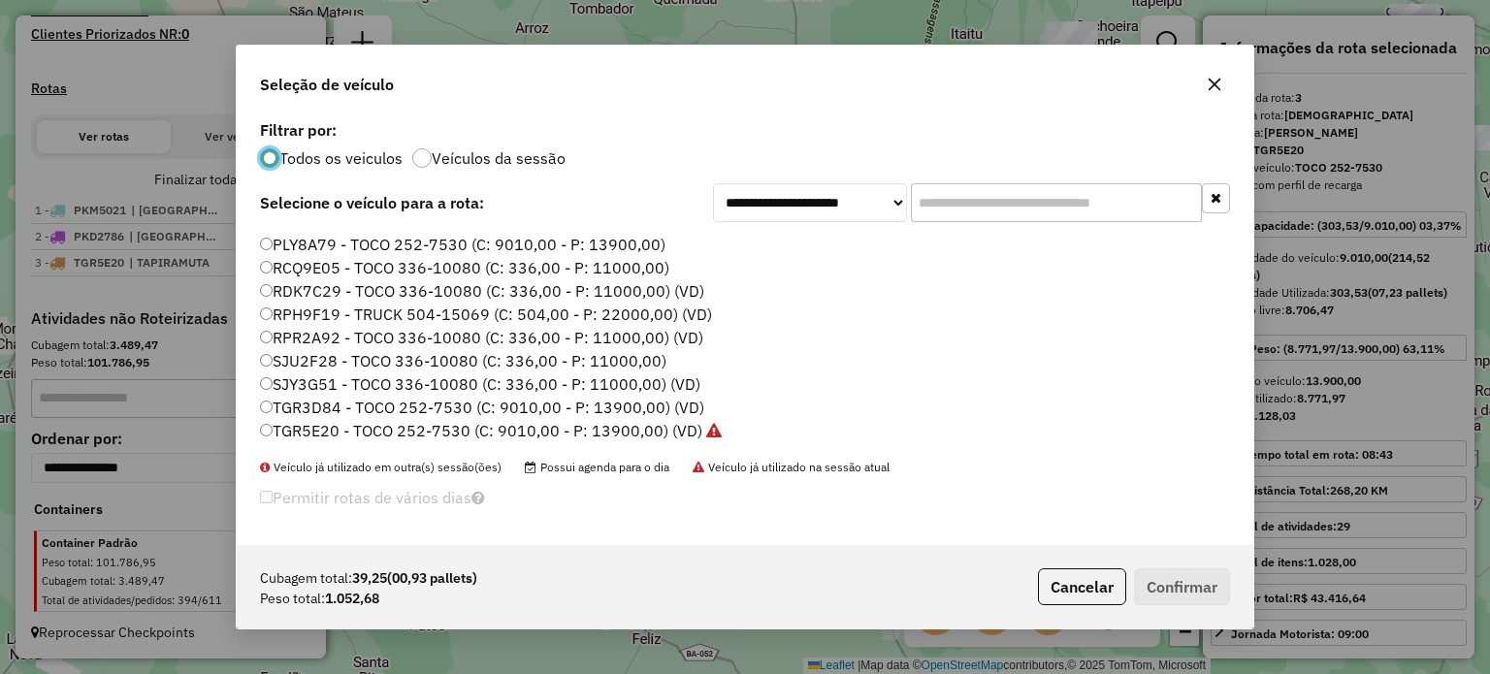
click at [331, 404] on label "TGR3D84 - TOCO 252-7530 (C: 9010,00 - P: 13900,00) (VD)" at bounding box center [482, 407] width 444 height 23
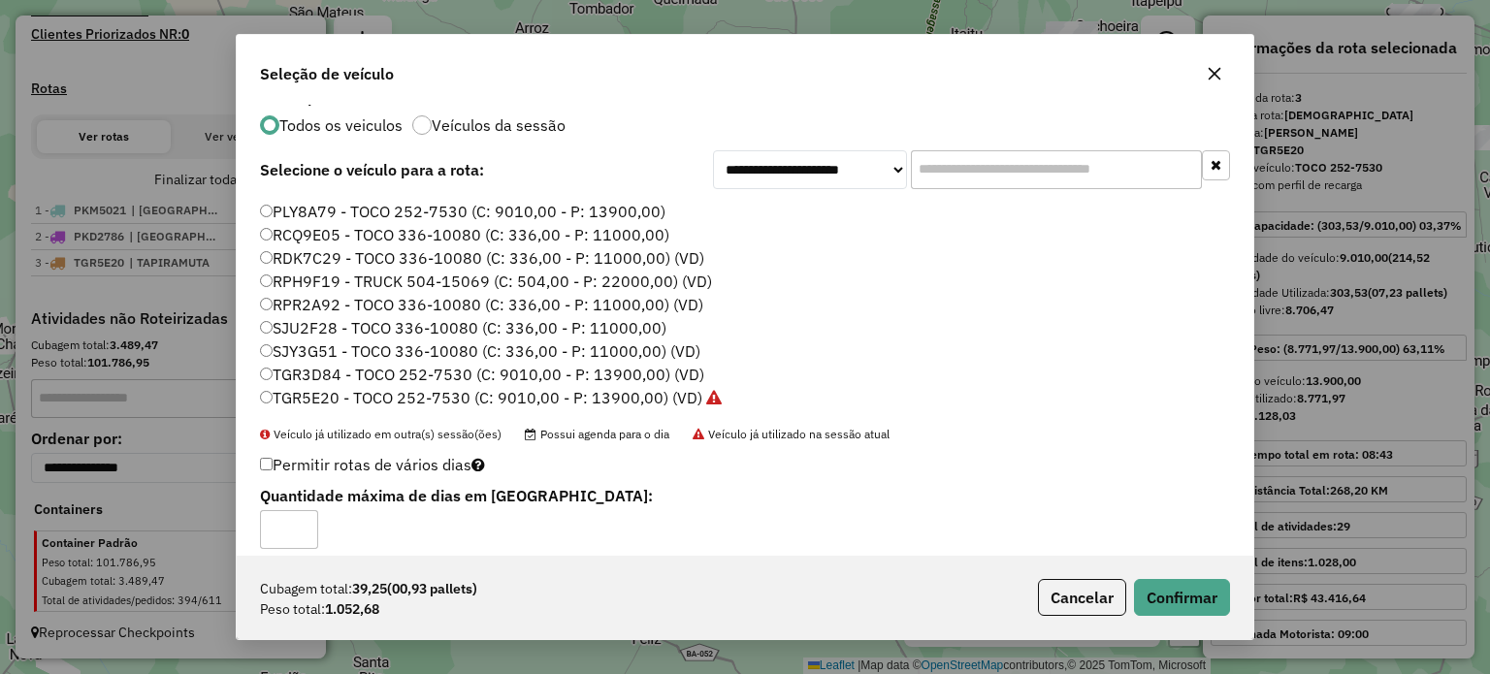
scroll to position [39, 0]
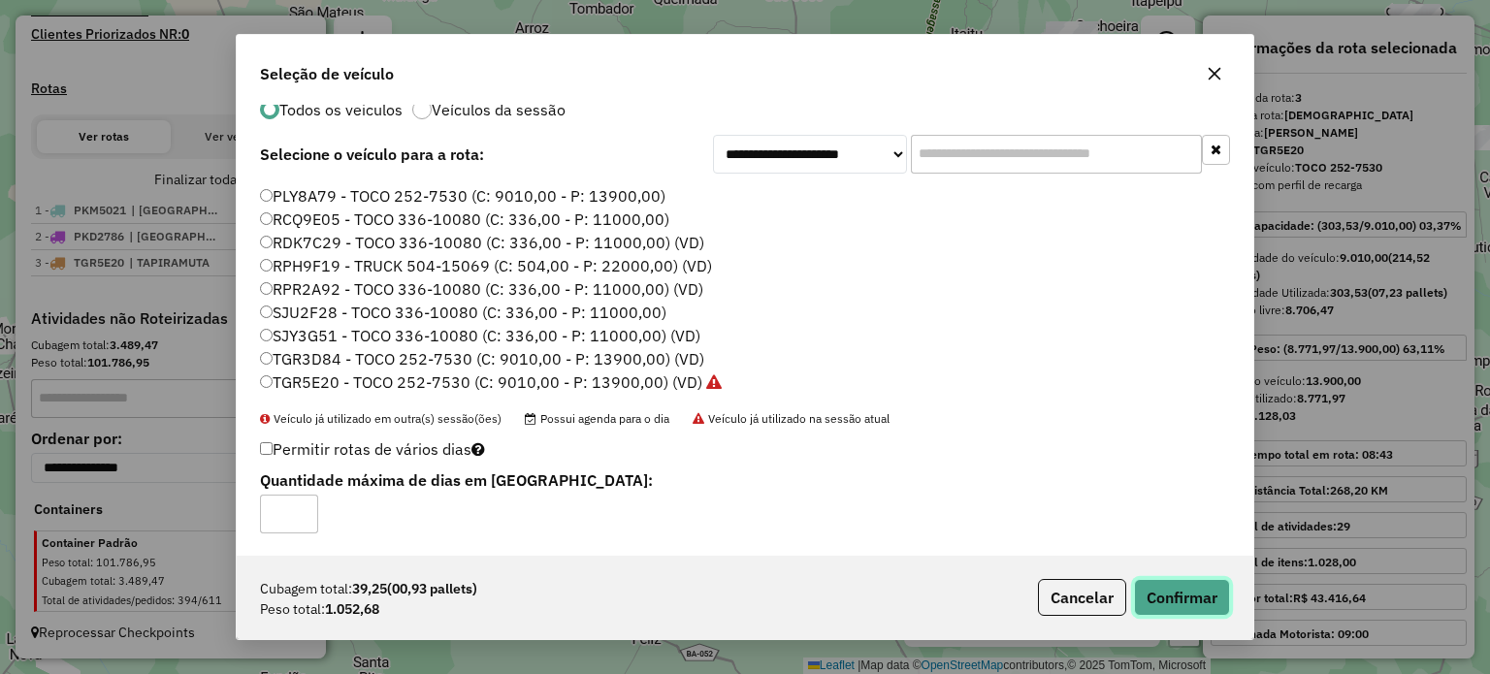
click at [1175, 596] on button "Confirmar" at bounding box center [1182, 597] width 96 height 37
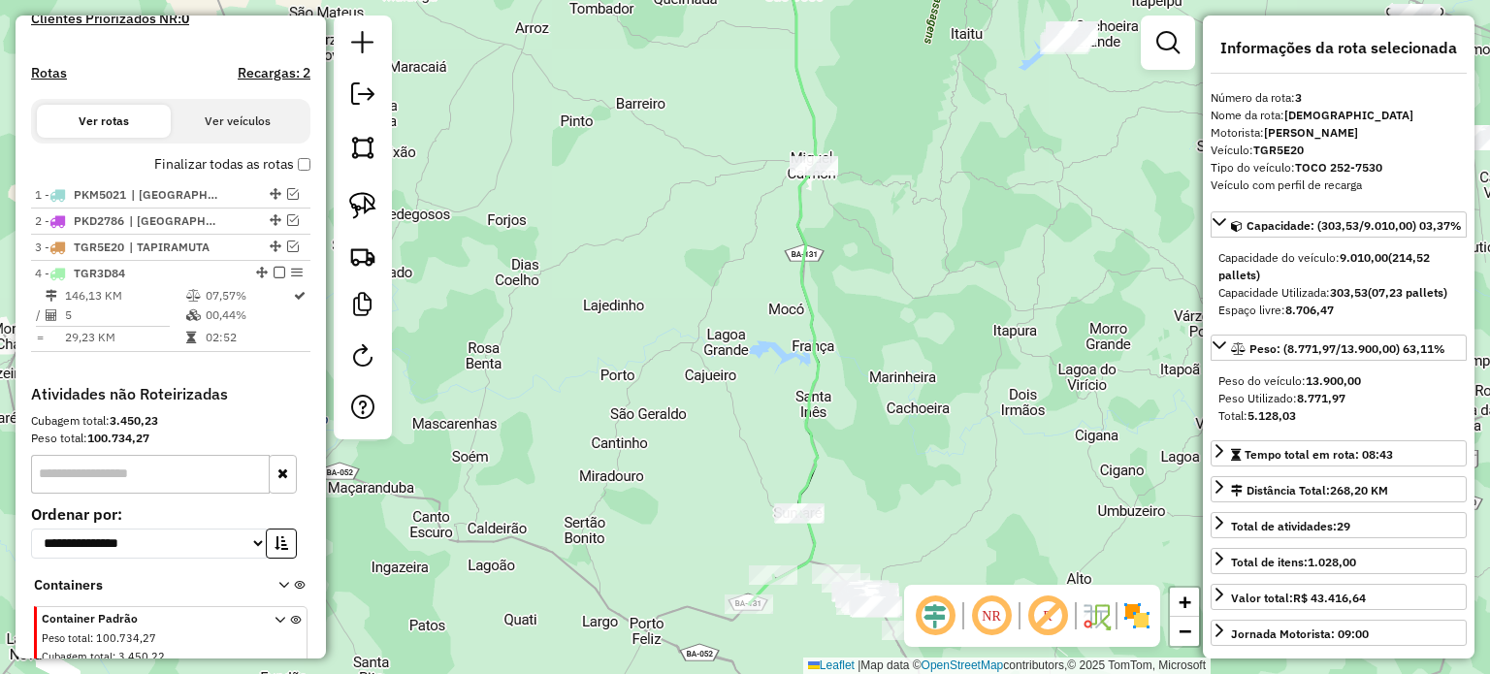
scroll to position [0, 0]
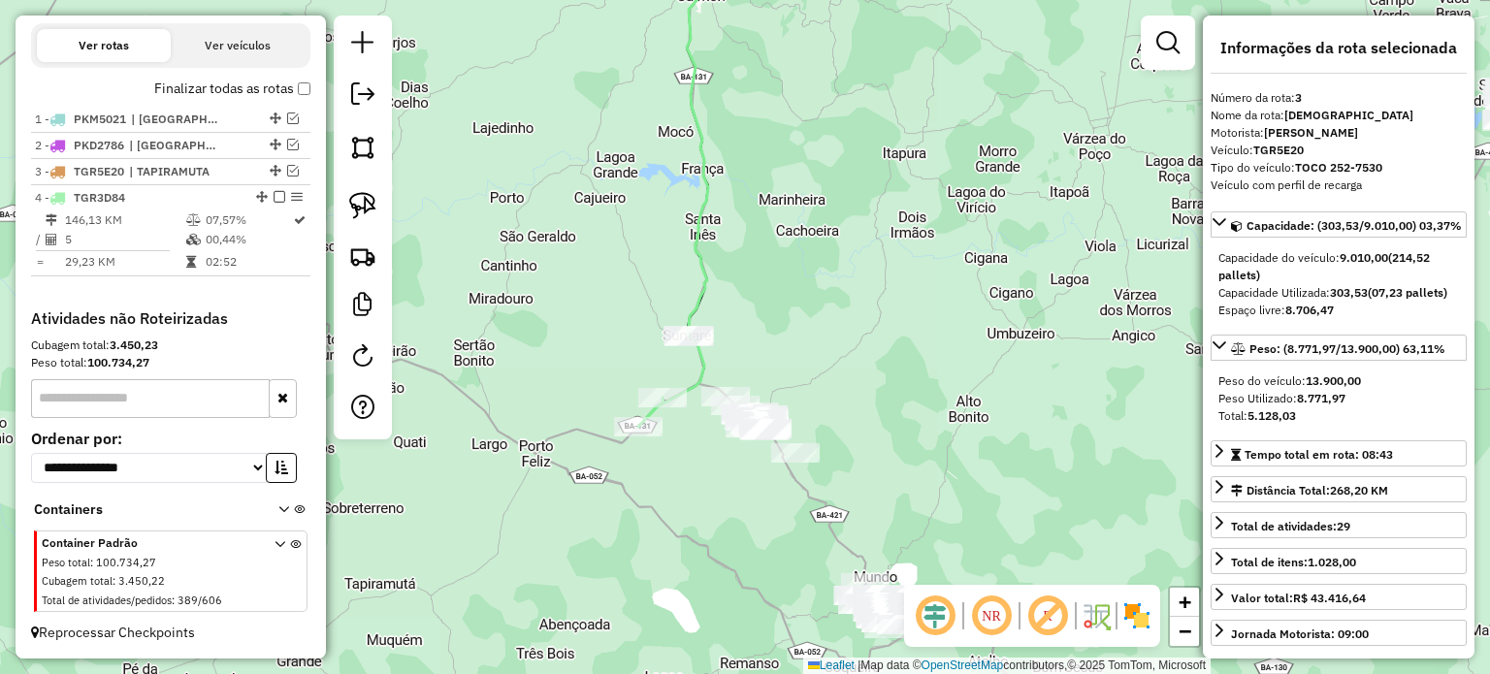
drag, startPoint x: 889, startPoint y: 522, endPoint x: 734, endPoint y: 346, distance: 234.3
click at [750, 298] on div "Janela de atendimento Grade de atendimento Capacidade Transportadoras Veículos …" at bounding box center [745, 337] width 1490 height 674
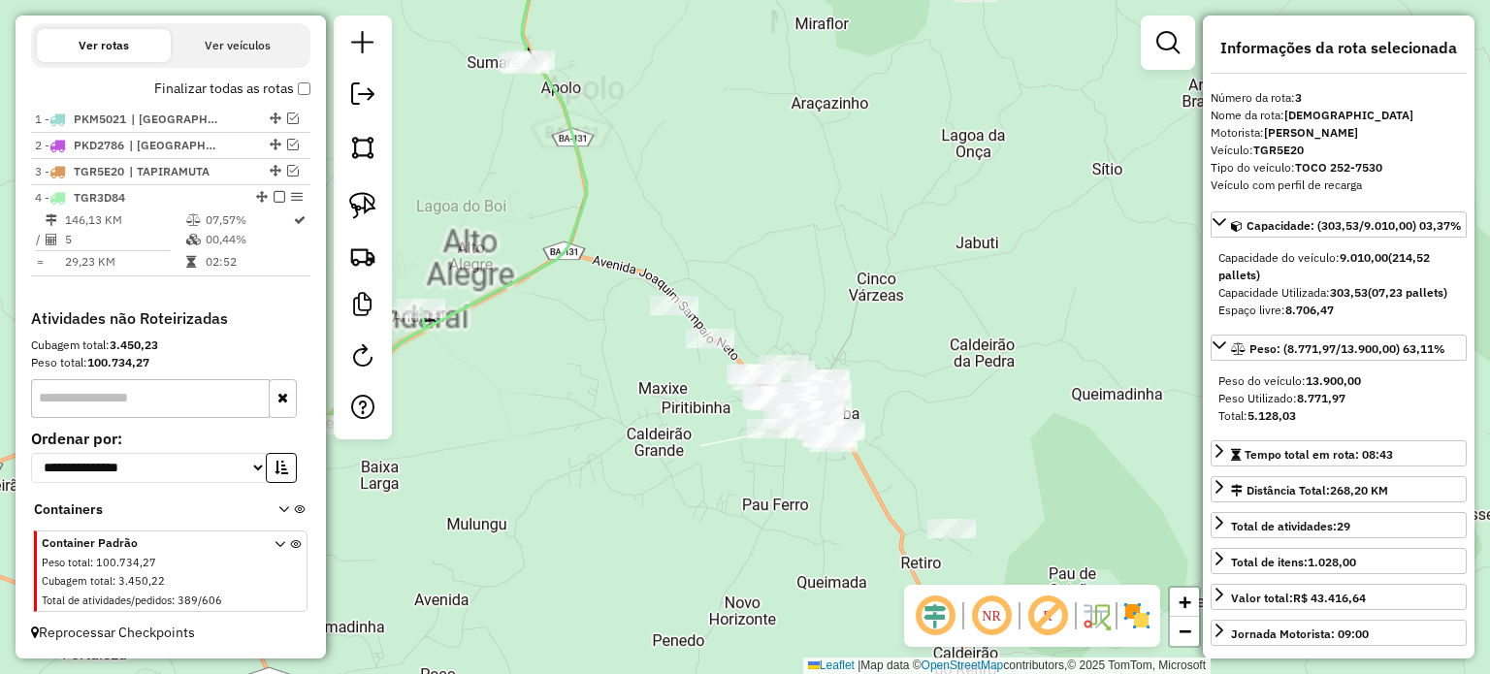
drag, startPoint x: 772, startPoint y: 297, endPoint x: 747, endPoint y: 272, distance: 35.7
click at [786, 270] on div "Janela de atendimento Grade de atendimento Capacidade Transportadoras Veículos …" at bounding box center [745, 337] width 1490 height 674
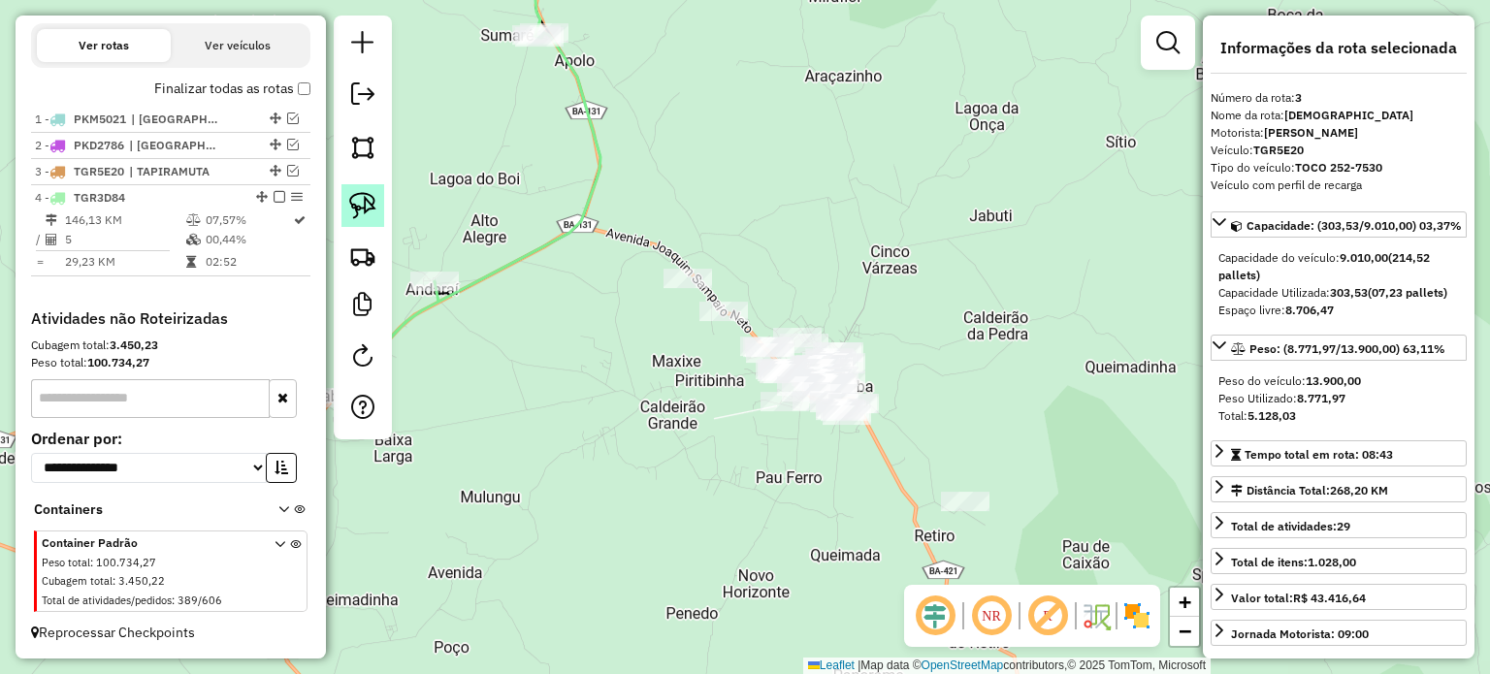
click at [357, 199] on img at bounding box center [362, 205] width 27 height 27
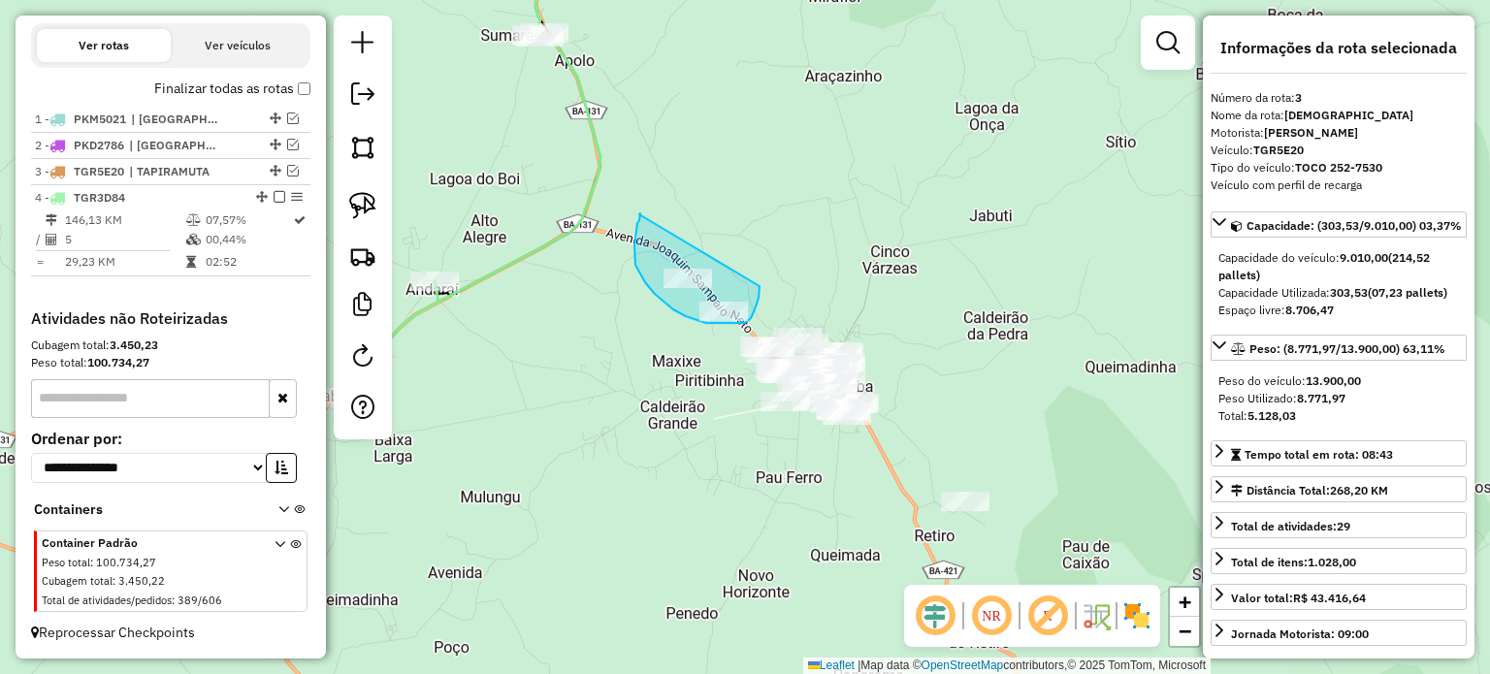
drag, startPoint x: 639, startPoint y: 214, endPoint x: 759, endPoint y: 286, distance: 140.1
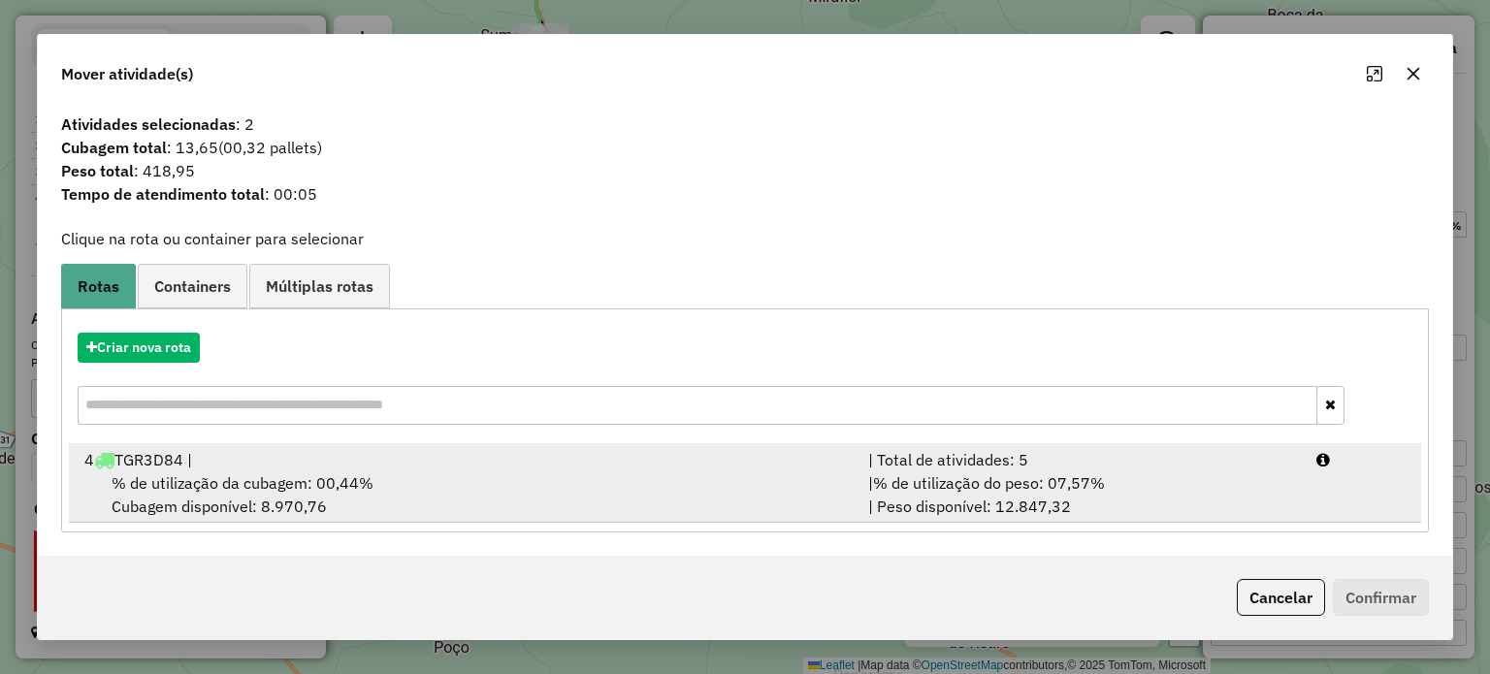
click at [194, 473] on span "% de utilização da cubagem: 00,44%" at bounding box center [243, 482] width 262 height 19
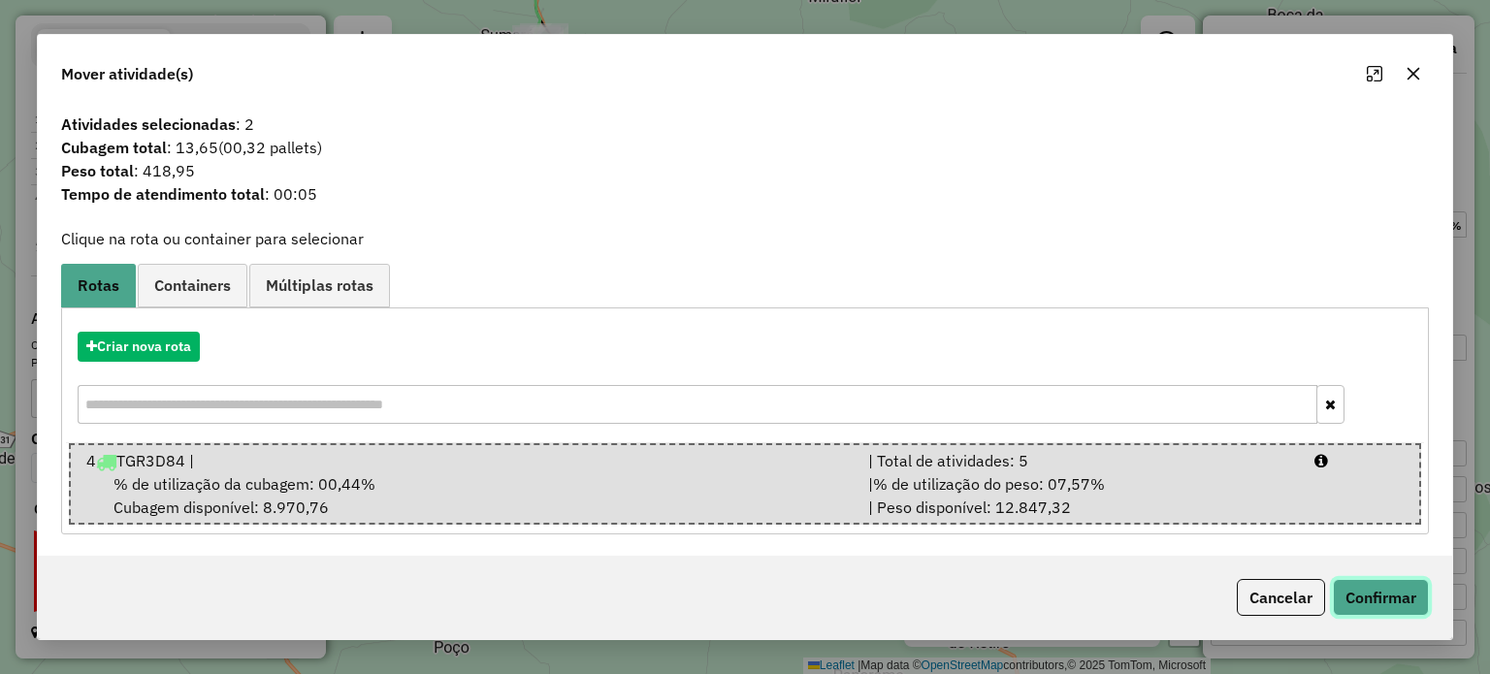
click at [1348, 594] on button "Confirmar" at bounding box center [1381, 597] width 96 height 37
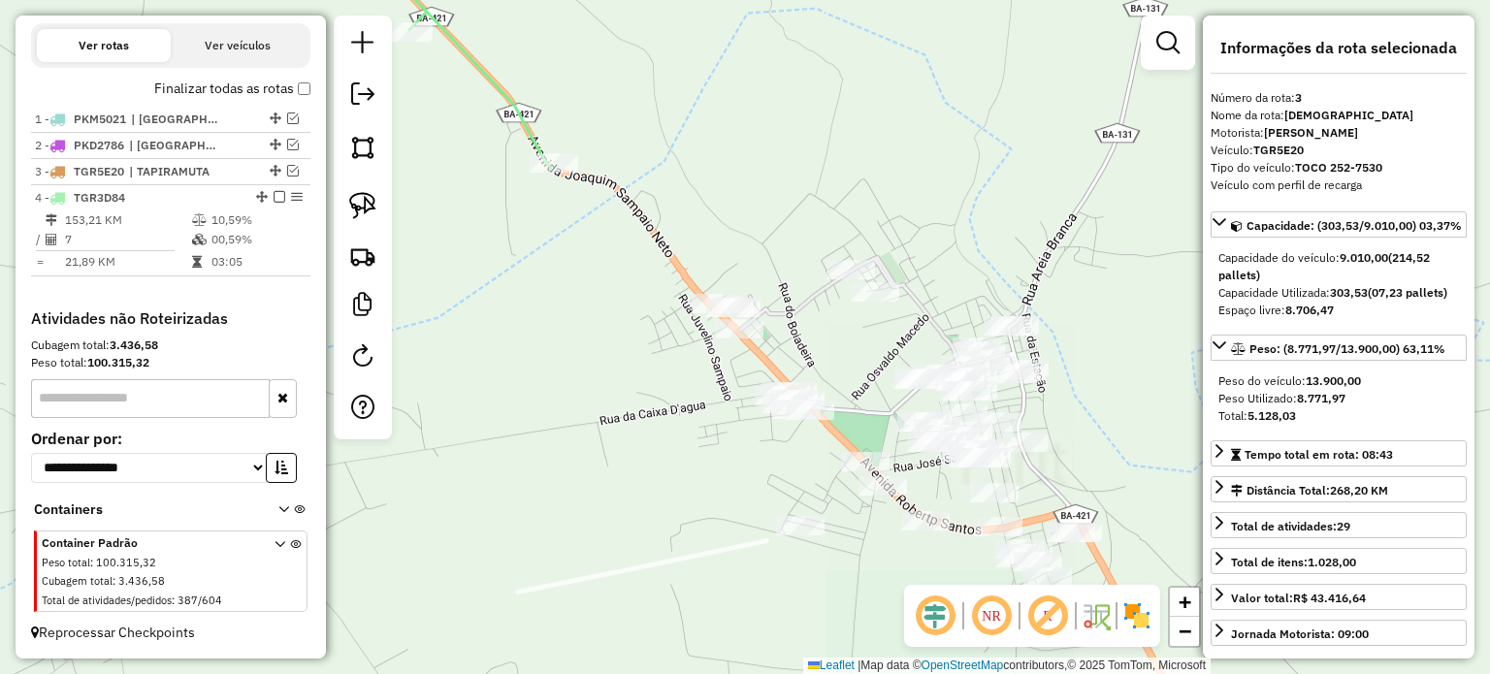
drag, startPoint x: 780, startPoint y: 255, endPoint x: 731, endPoint y: 219, distance: 60.3
click at [764, 219] on div "Janela de atendimento Grade de atendimento Capacidade Transportadoras Veículos …" at bounding box center [745, 337] width 1490 height 674
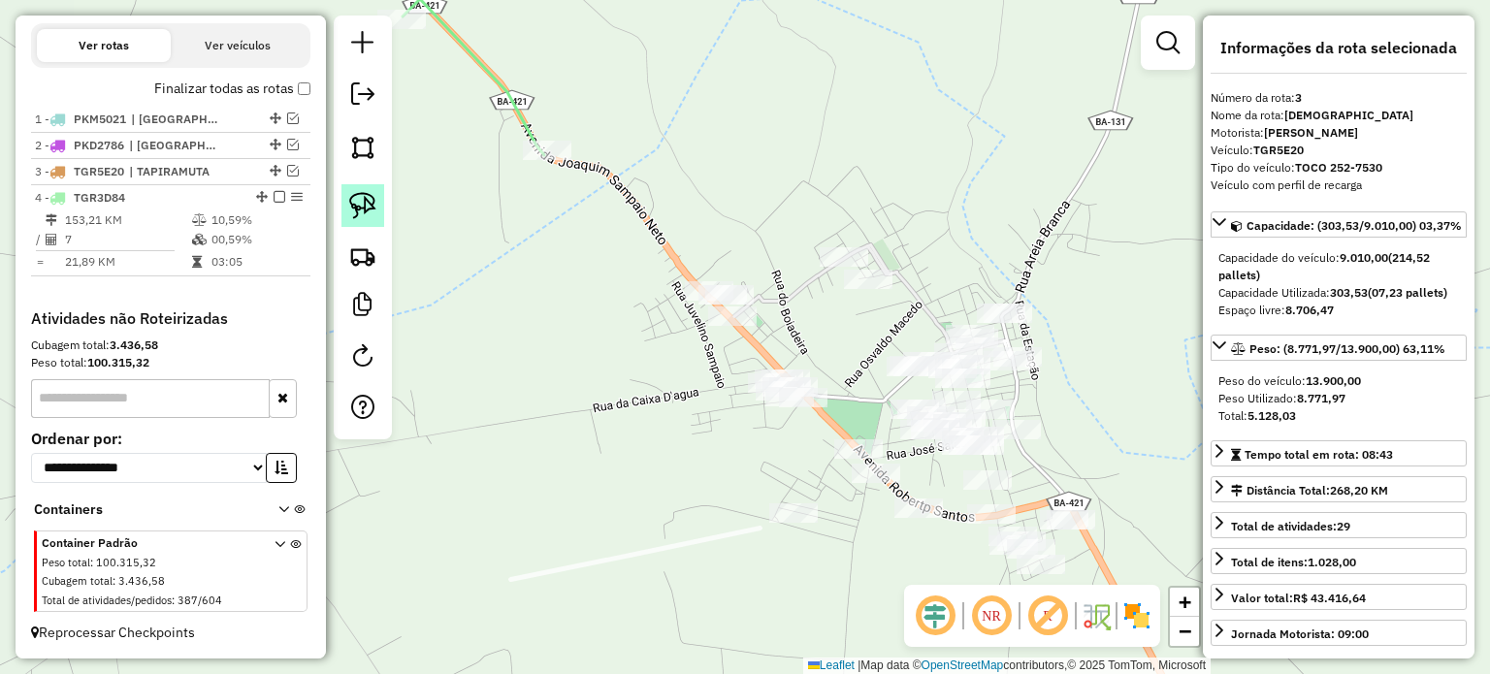
click at [352, 198] on img at bounding box center [362, 205] width 27 height 27
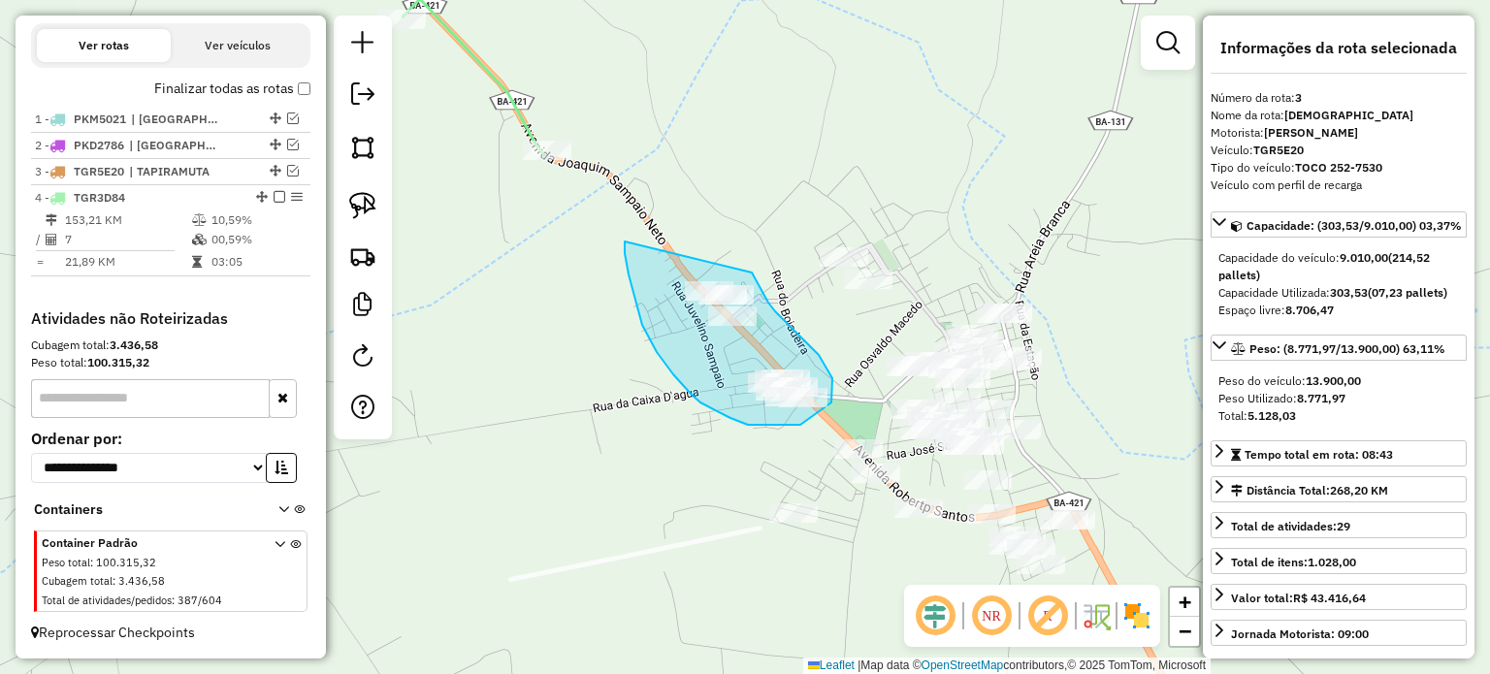
drag, startPoint x: 625, startPoint y: 242, endPoint x: 714, endPoint y: 247, distance: 89.4
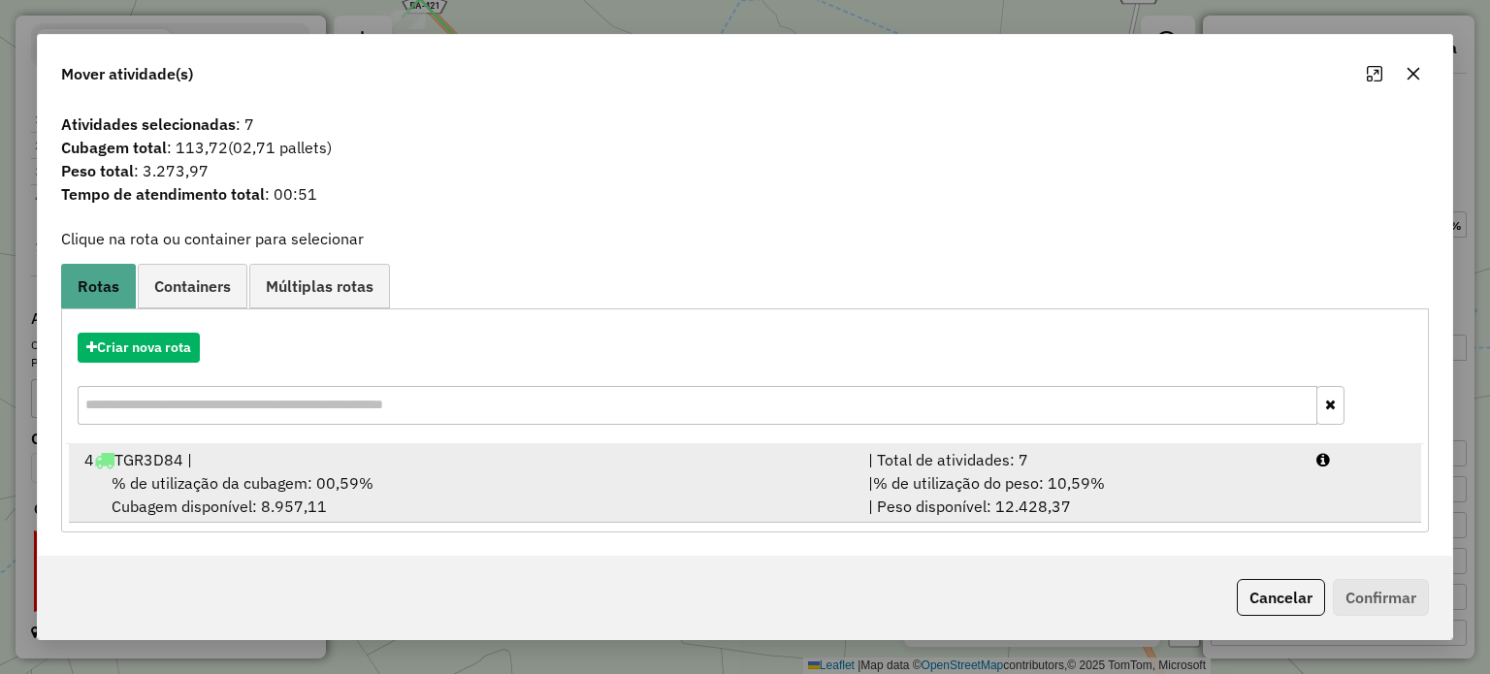
click at [206, 465] on div "4 TGR3D84 |" at bounding box center [465, 459] width 784 height 23
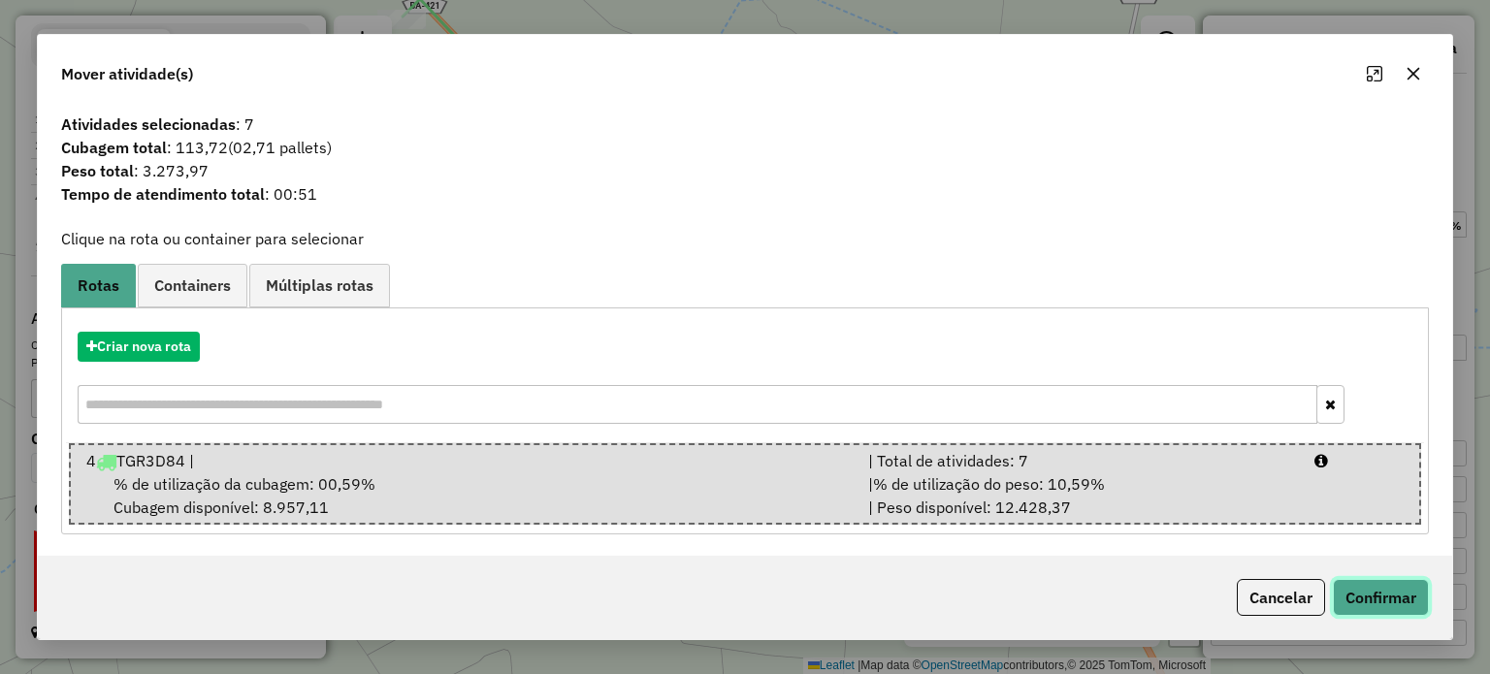
click at [1374, 590] on button "Confirmar" at bounding box center [1381, 597] width 96 height 37
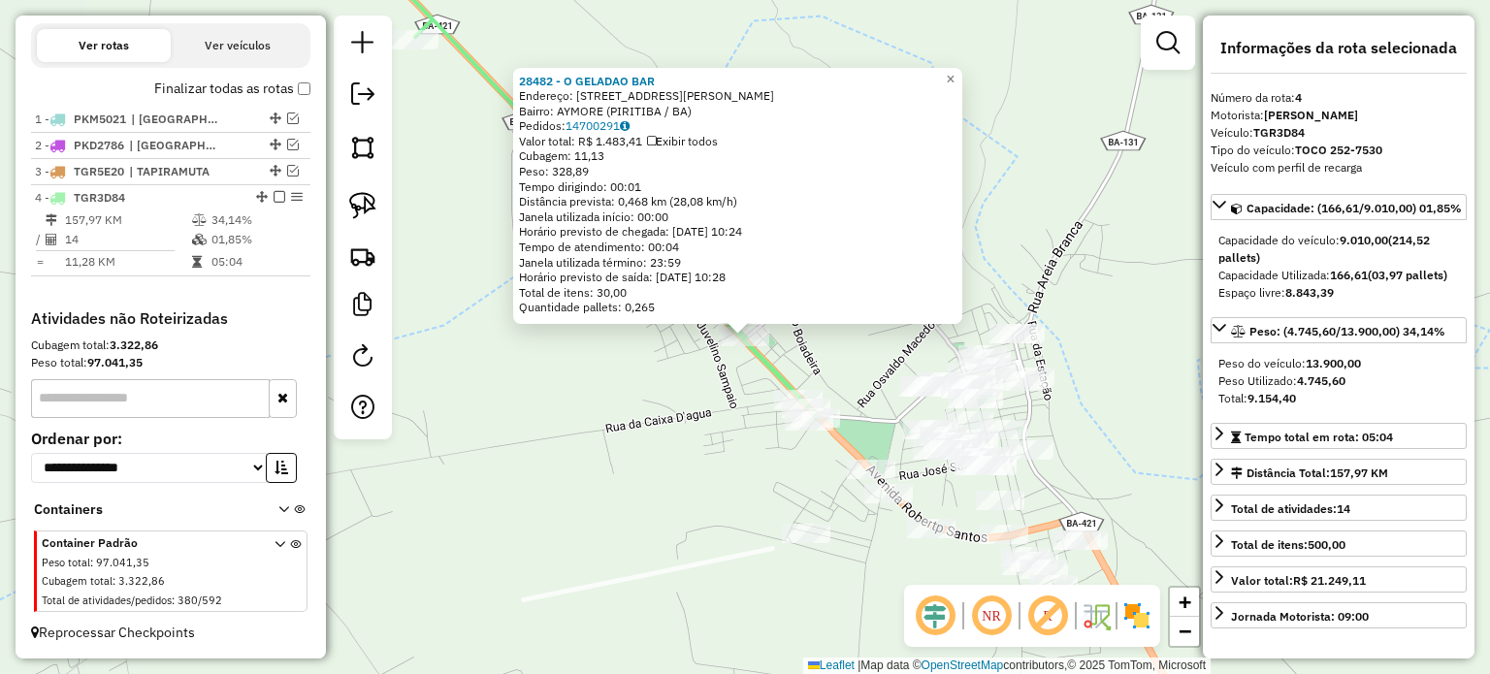
click at [688, 428] on div "28482 - O GELADAO BAR Endereço: Avenida Joaquim Sampaio 411 Bairro: AYMORE (PIR…" at bounding box center [745, 337] width 1490 height 674
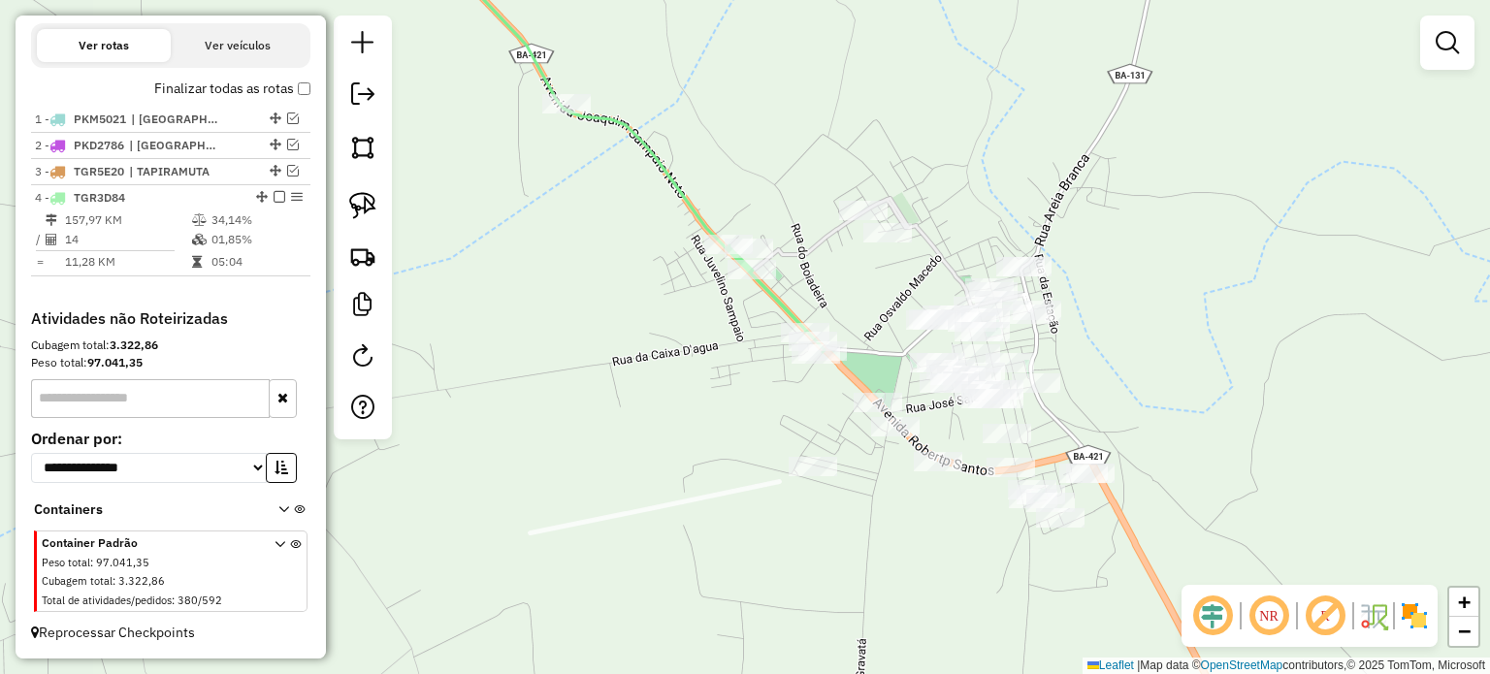
drag, startPoint x: 706, startPoint y: 360, endPoint x: 666, endPoint y: 274, distance: 94.2
click at [666, 274] on div "Janela de atendimento Grade de atendimento Capacidade Transportadoras Veículos …" at bounding box center [745, 337] width 1490 height 674
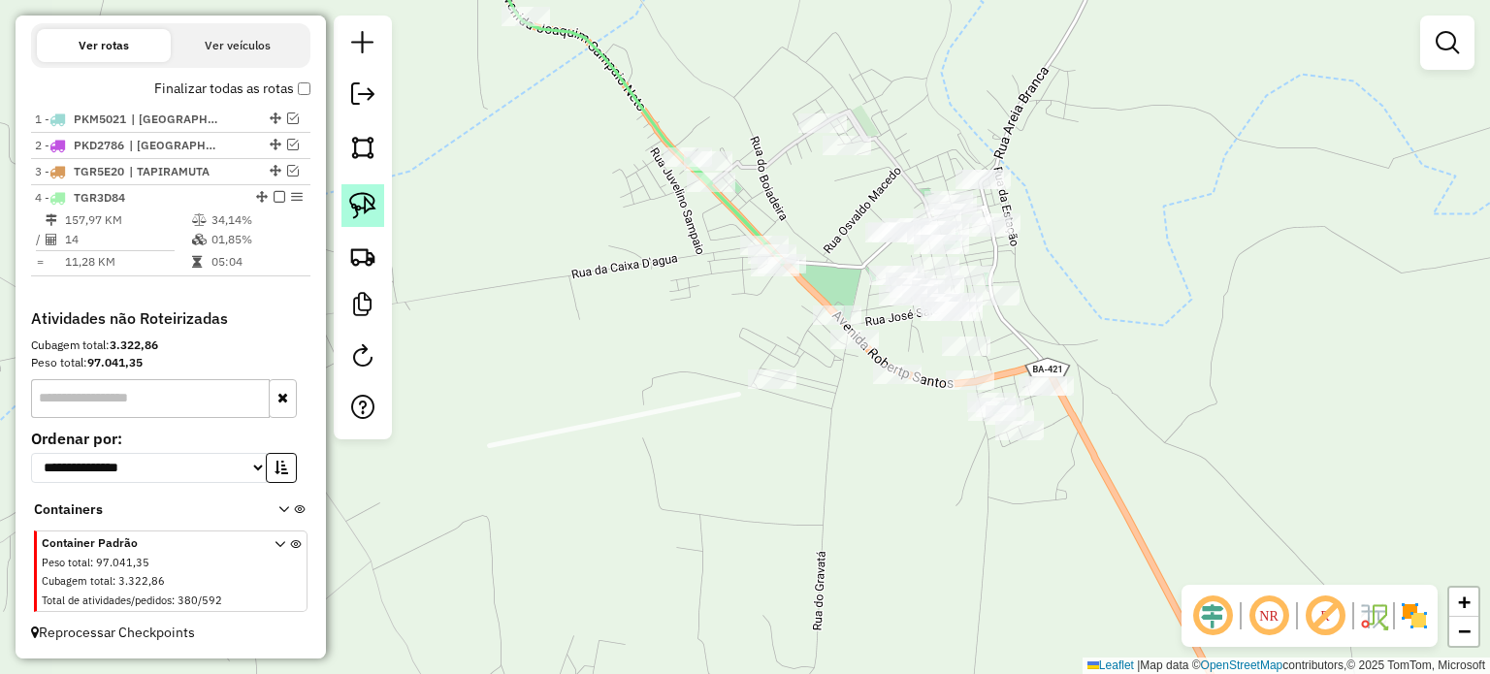
click at [357, 208] on img at bounding box center [362, 205] width 27 height 27
drag, startPoint x: 814, startPoint y: 91, endPoint x: 897, endPoint y: 121, distance: 88.7
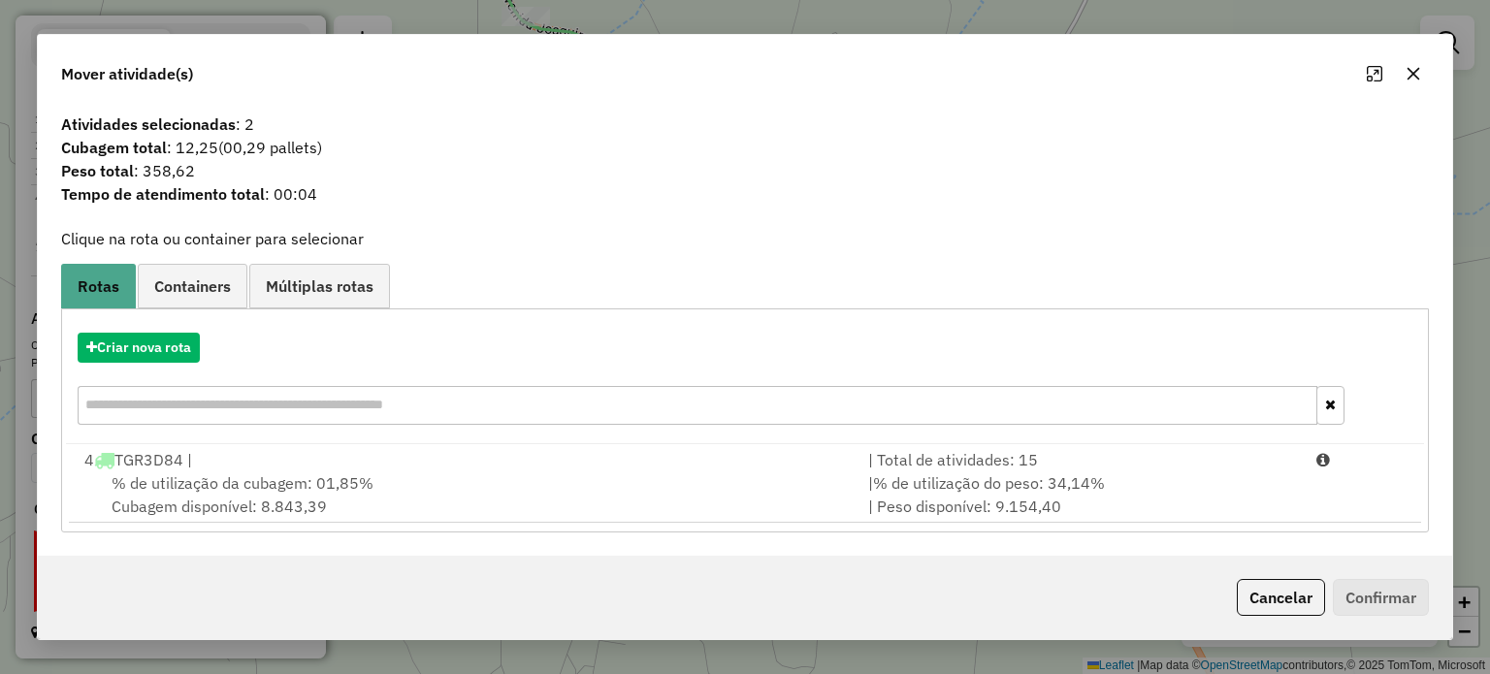
click at [282, 476] on span "% de utilização da cubagem: 01,85%" at bounding box center [243, 482] width 262 height 19
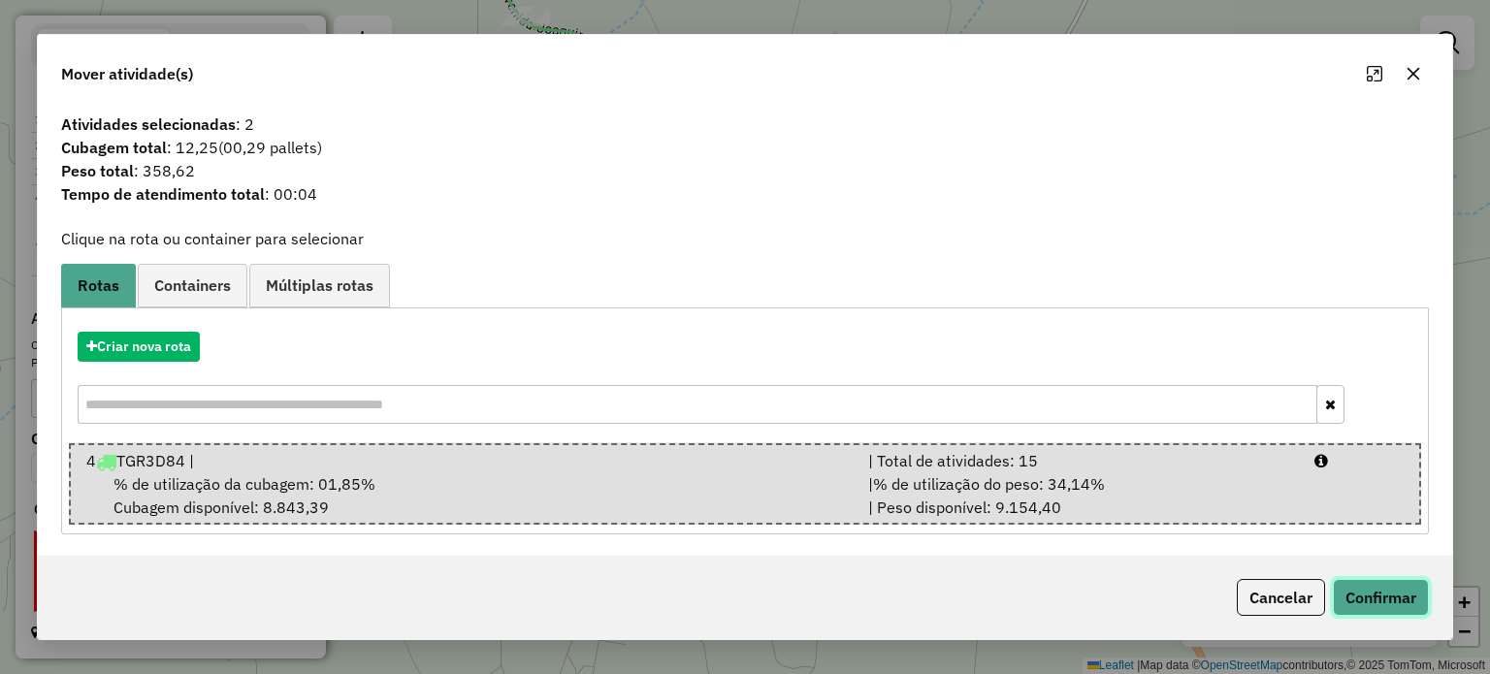
click at [1348, 589] on button "Confirmar" at bounding box center [1381, 597] width 96 height 37
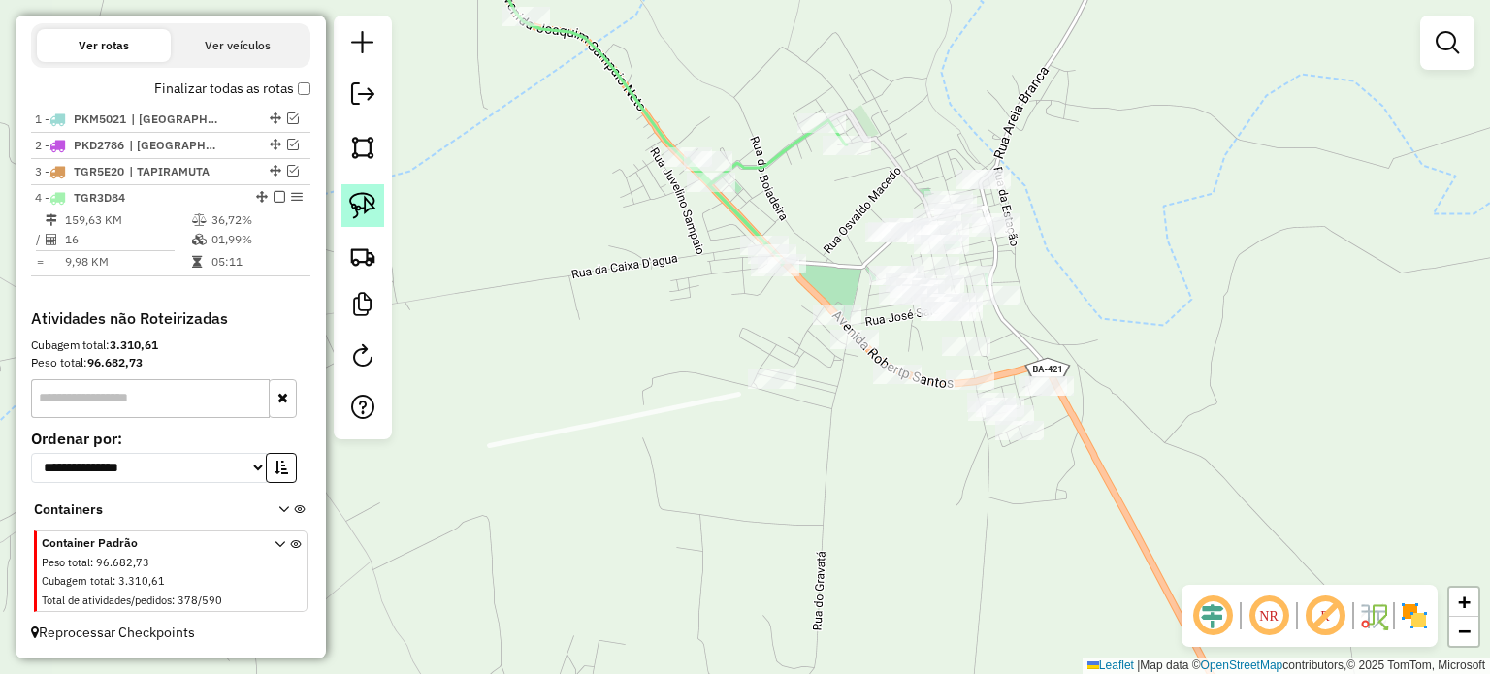
click at [361, 196] on img at bounding box center [362, 205] width 27 height 27
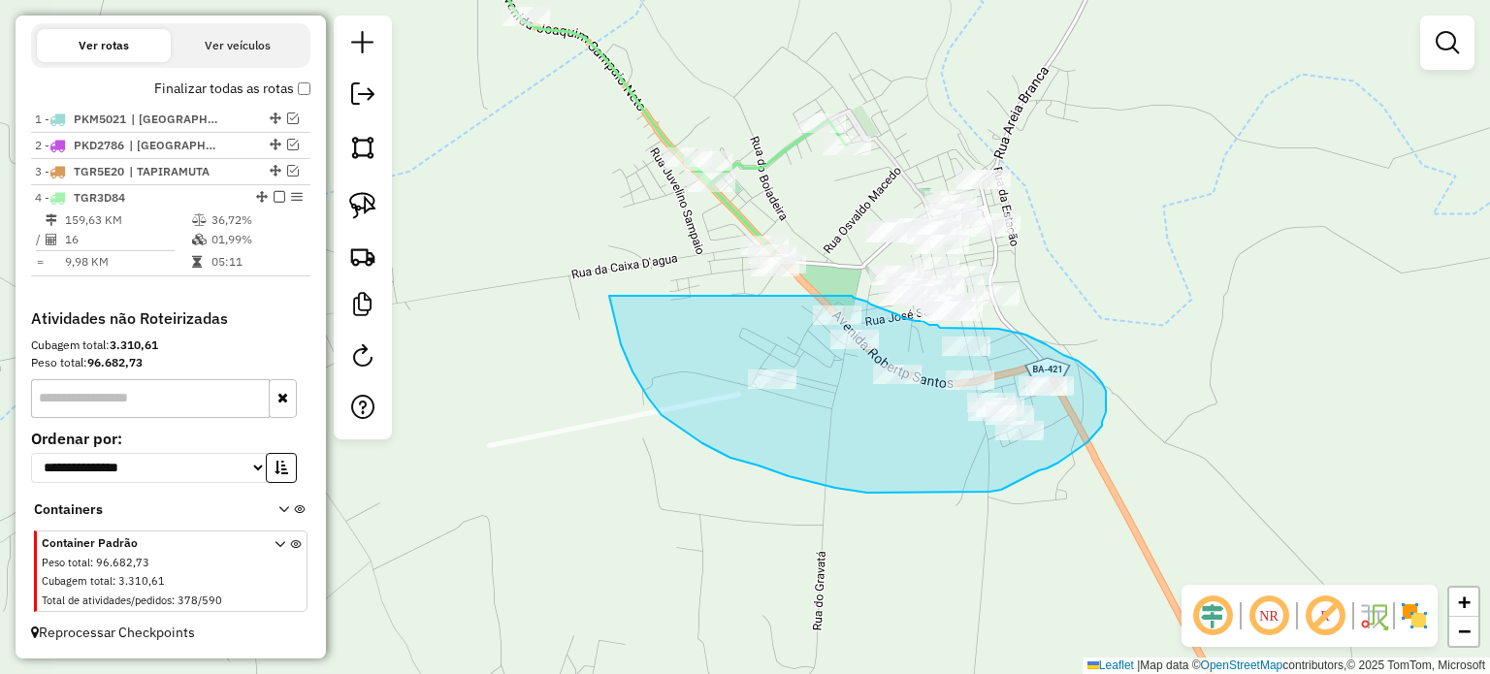
drag, startPoint x: 611, startPoint y: 304, endPoint x: 830, endPoint y: 297, distance: 219.3
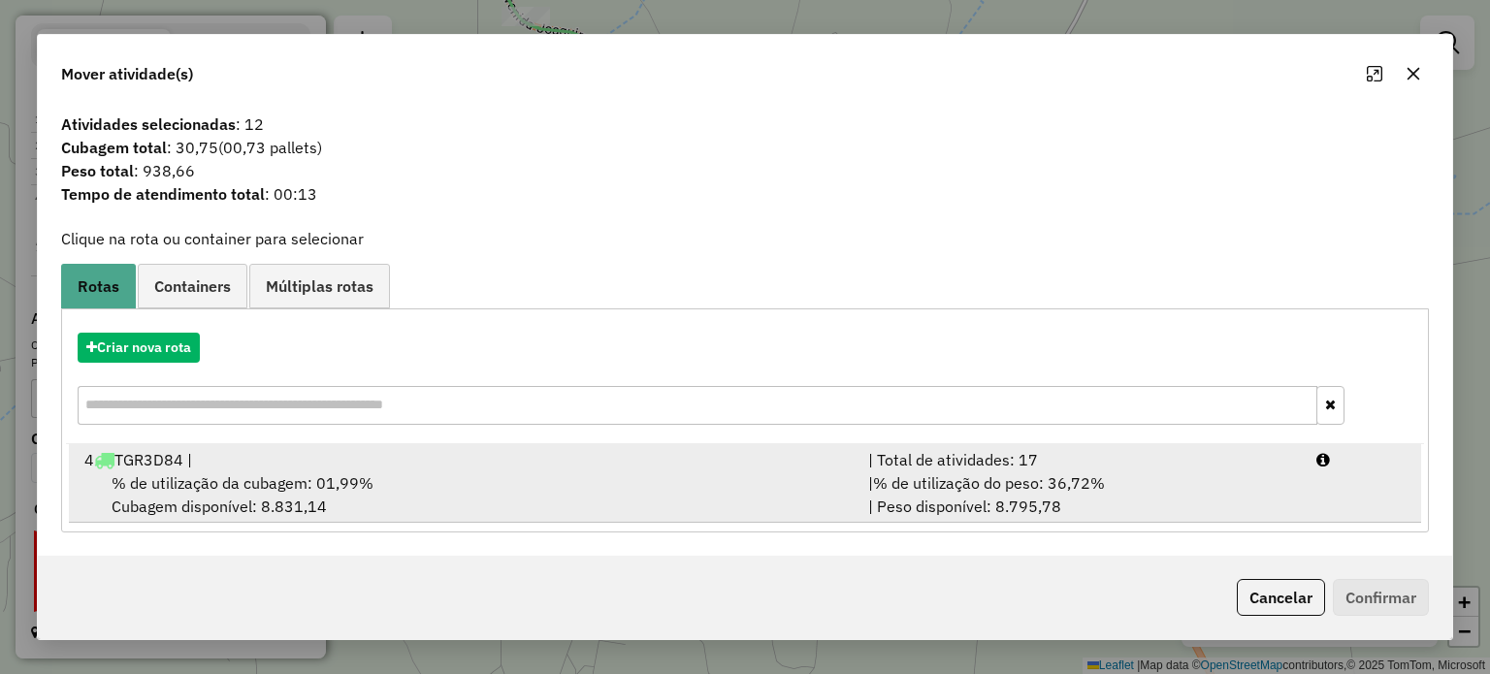
click at [215, 478] on span "% de utilização da cubagem: 01,99%" at bounding box center [243, 482] width 262 height 19
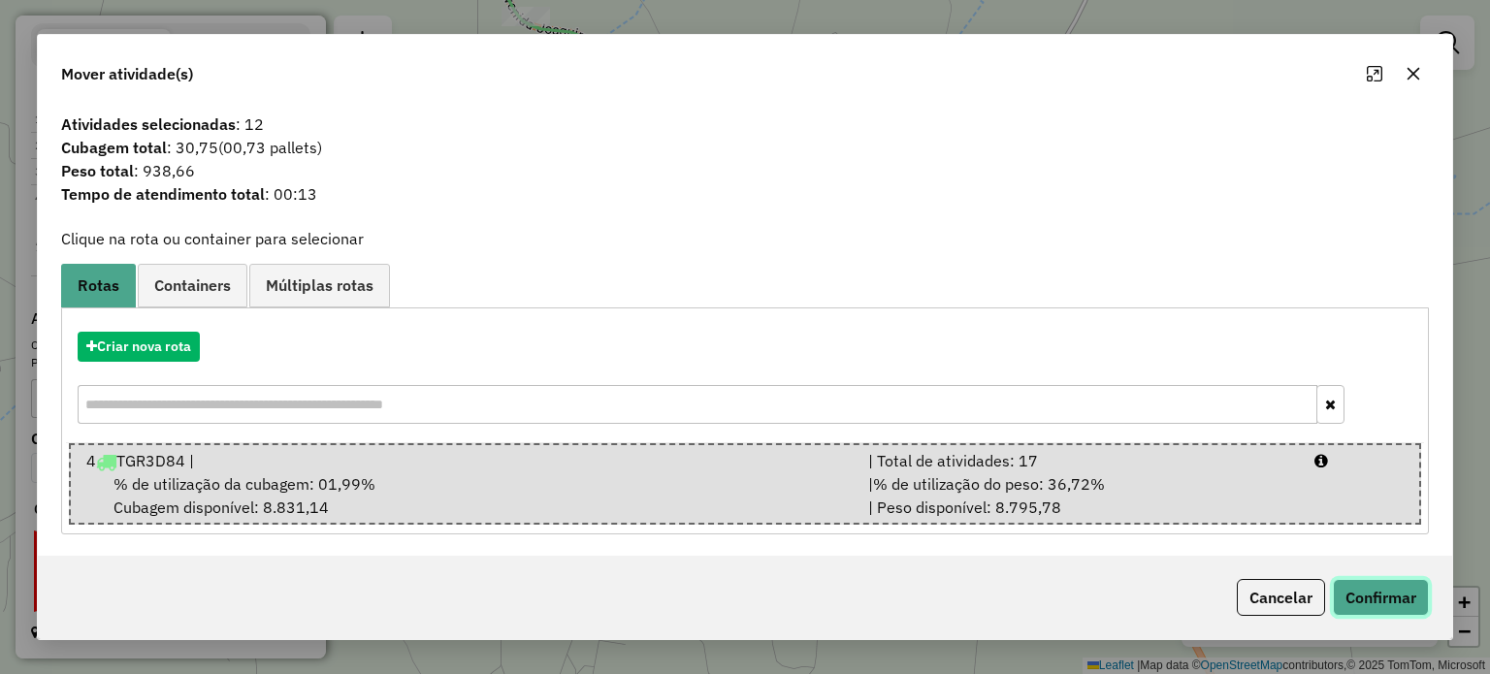
click at [1412, 594] on button "Confirmar" at bounding box center [1381, 597] width 96 height 37
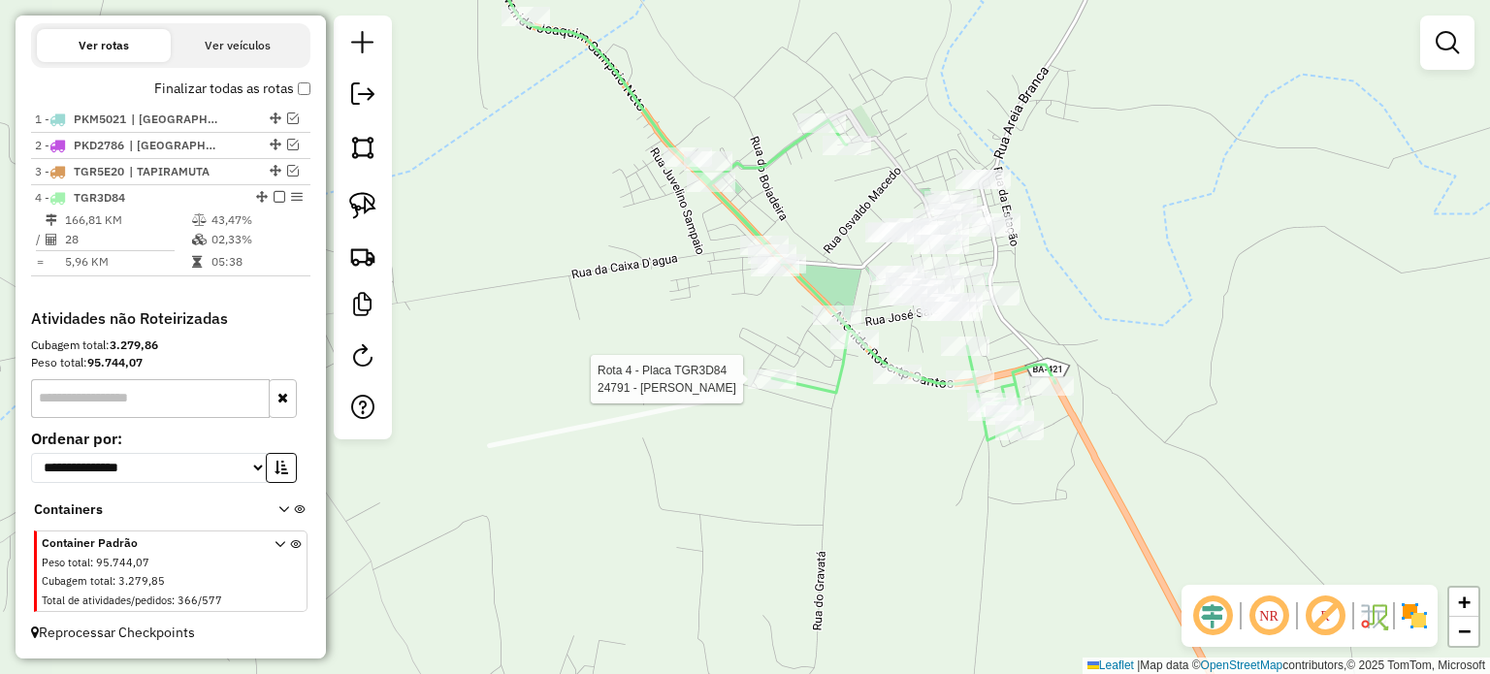
select select "**********"
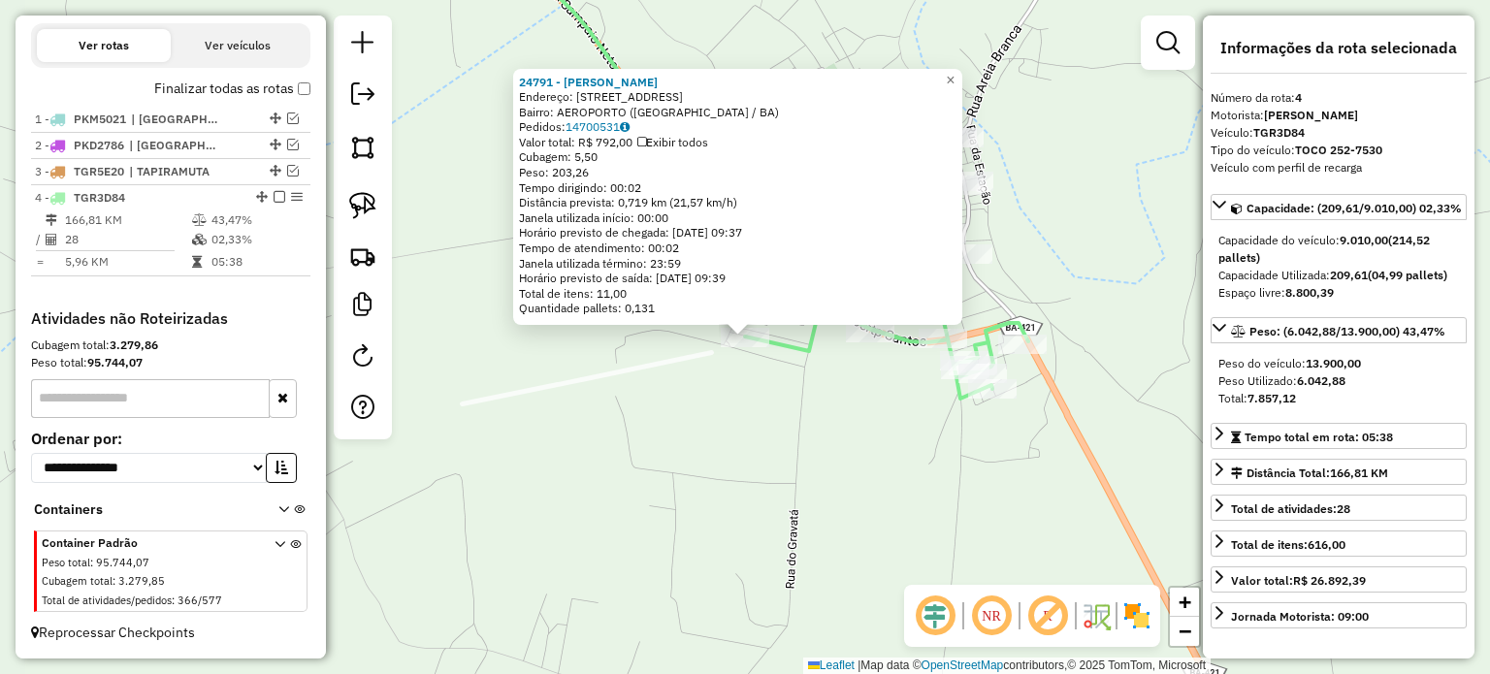
click at [826, 470] on div "24791 - GEANE SILVA ROCHA Endereço: R RUA DO GRAVATA 256 Bairro: AEROPORTO (PIR…" at bounding box center [745, 337] width 1490 height 674
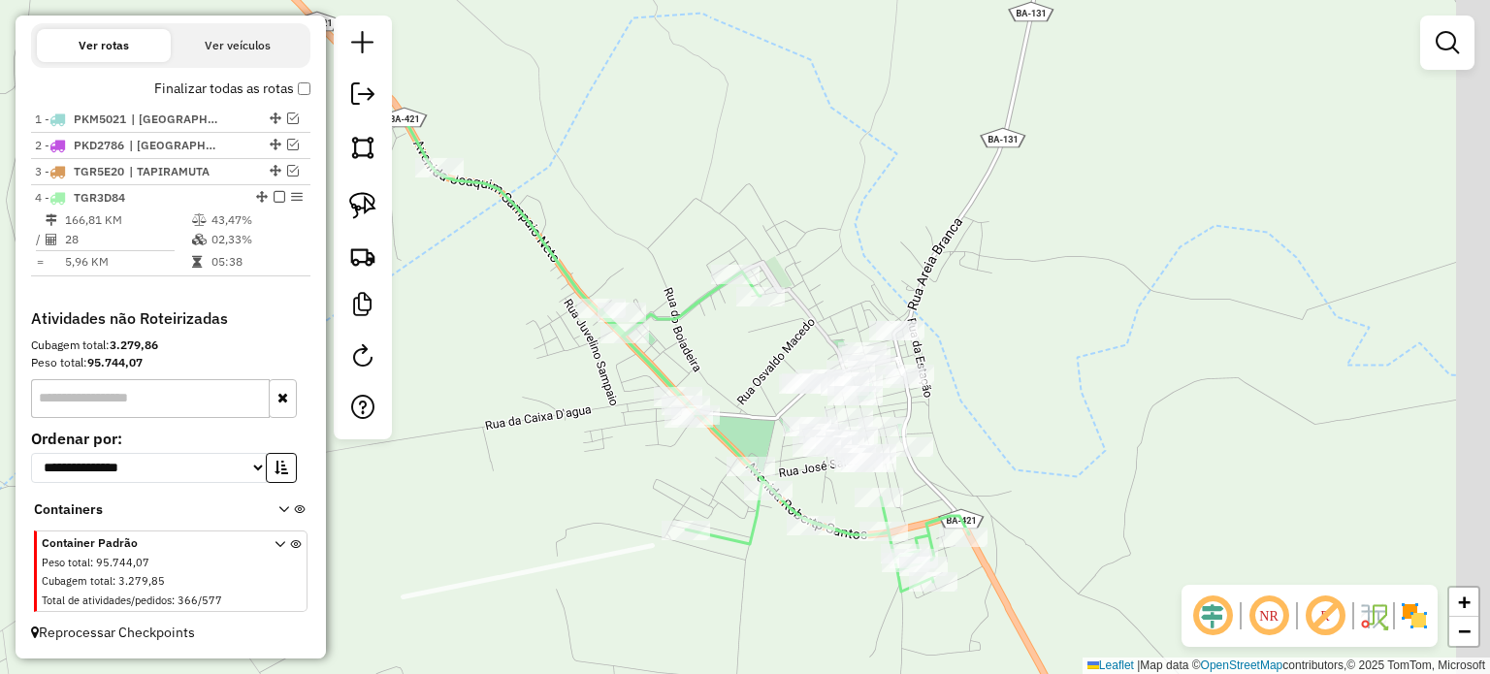
drag, startPoint x: 823, startPoint y: 357, endPoint x: 765, endPoint y: 527, distance: 179.4
click at [763, 550] on div "Janela de atendimento Grade de atendimento Capacidade Transportadoras Veículos …" at bounding box center [745, 337] width 1490 height 674
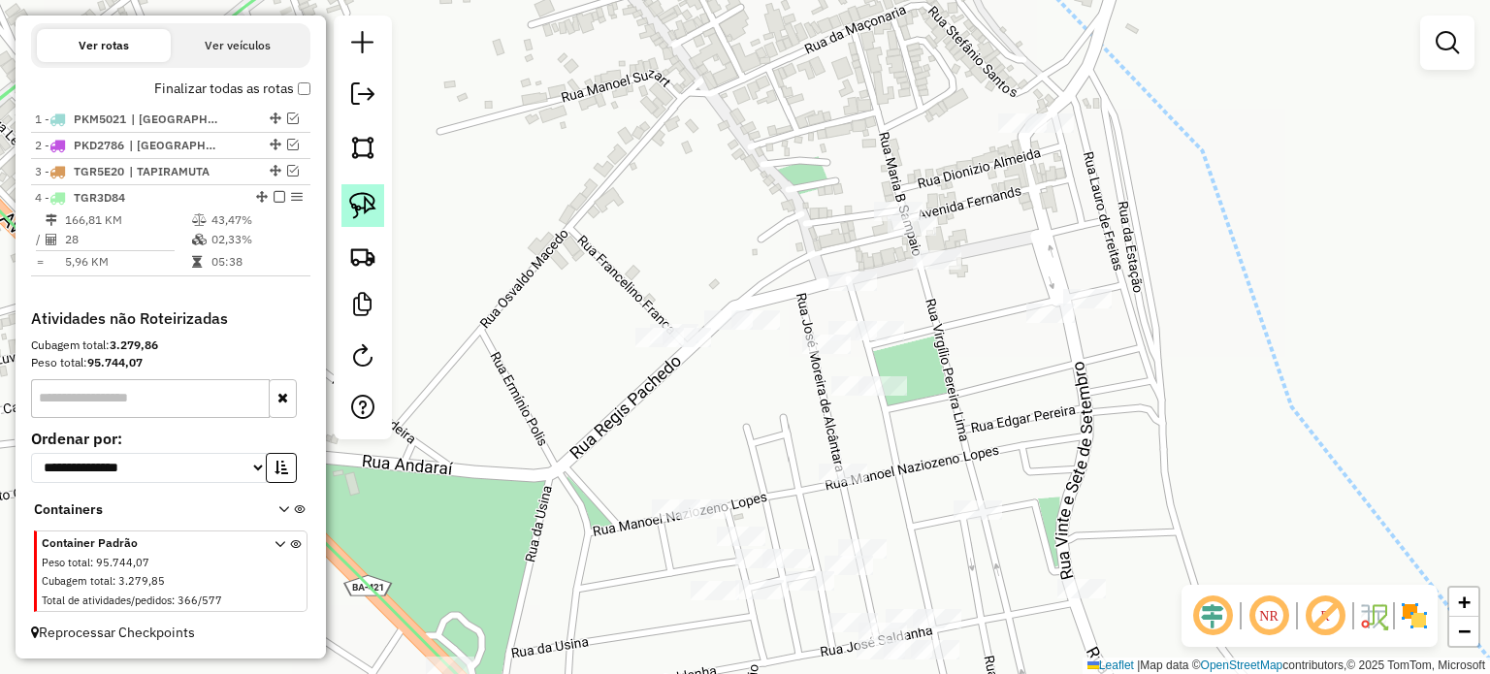
click at [372, 201] on img at bounding box center [362, 205] width 27 height 27
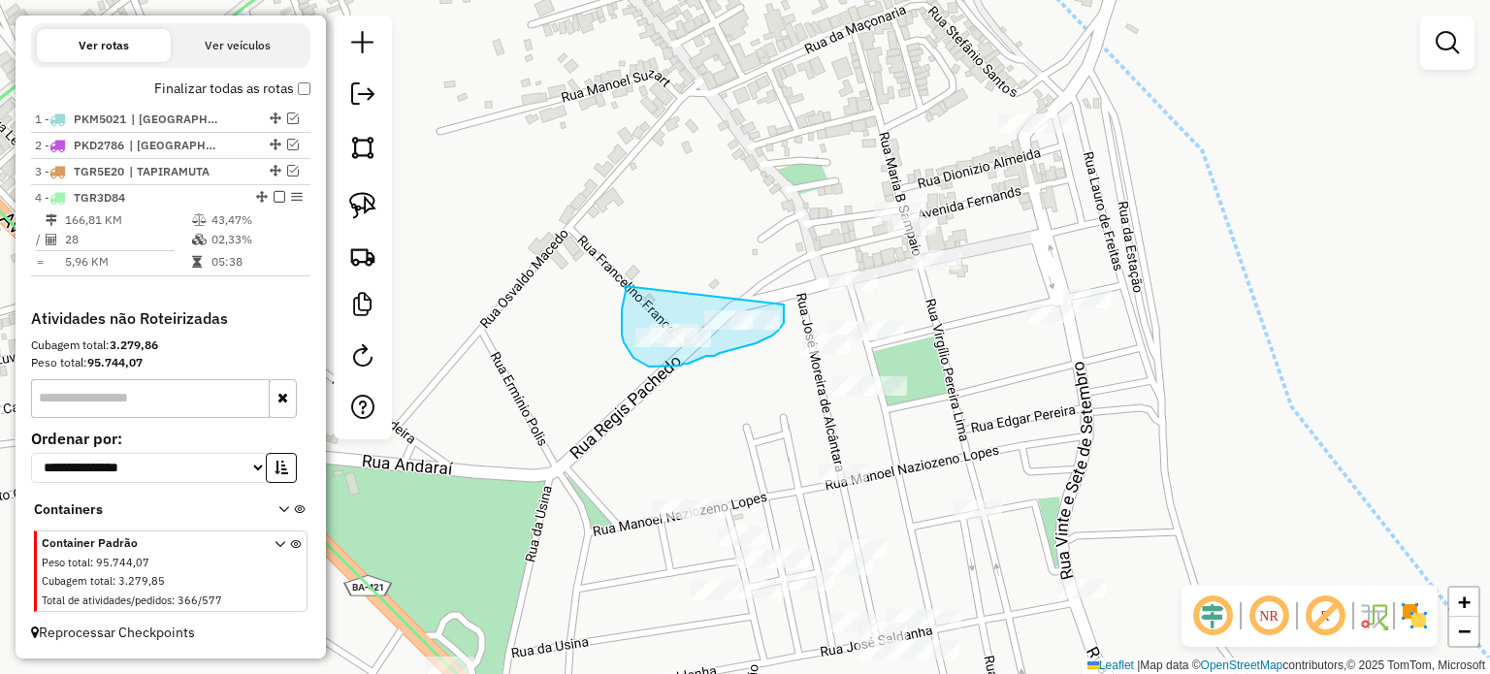
drag, startPoint x: 625, startPoint y: 286, endPoint x: 782, endPoint y: 291, distance: 157.2
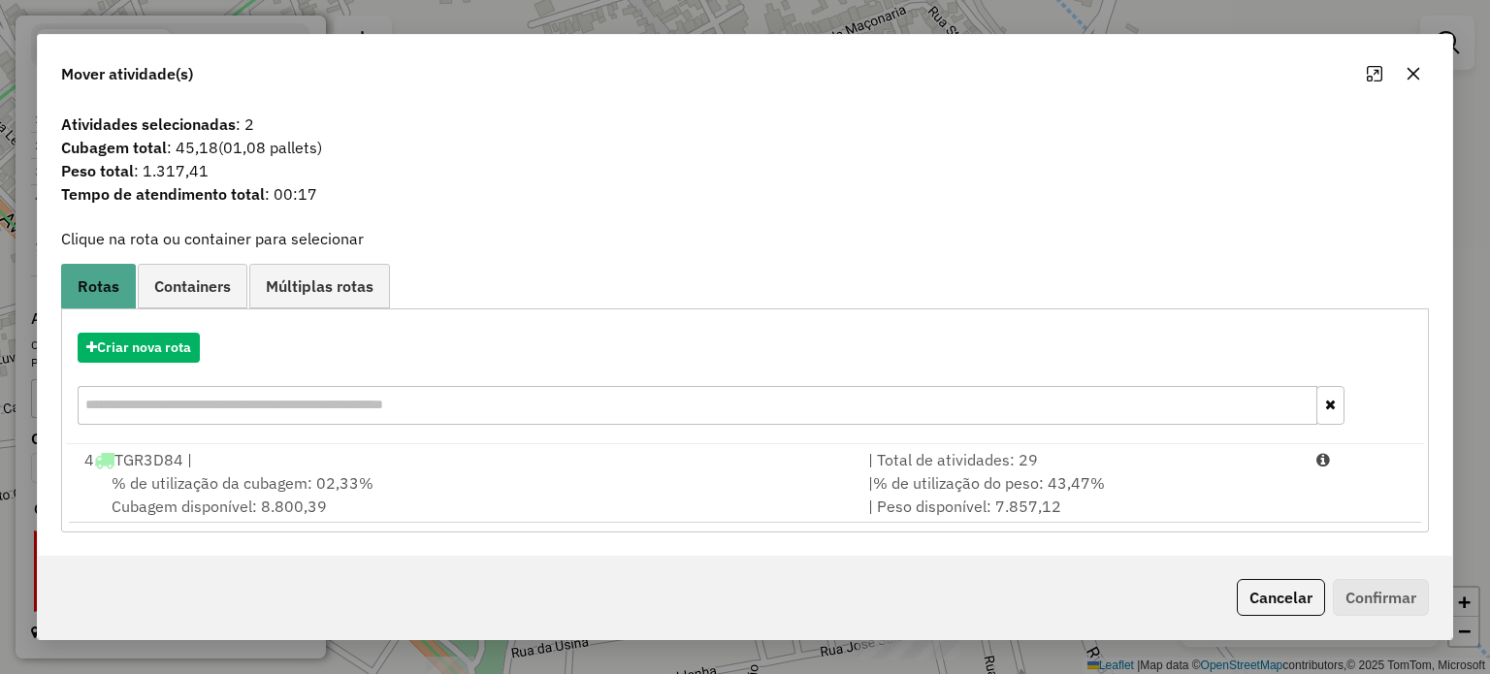
drag, startPoint x: 1412, startPoint y: 72, endPoint x: 1031, endPoint y: 208, distance: 404.6
click at [1411, 71] on icon "button" at bounding box center [1413, 74] width 16 height 16
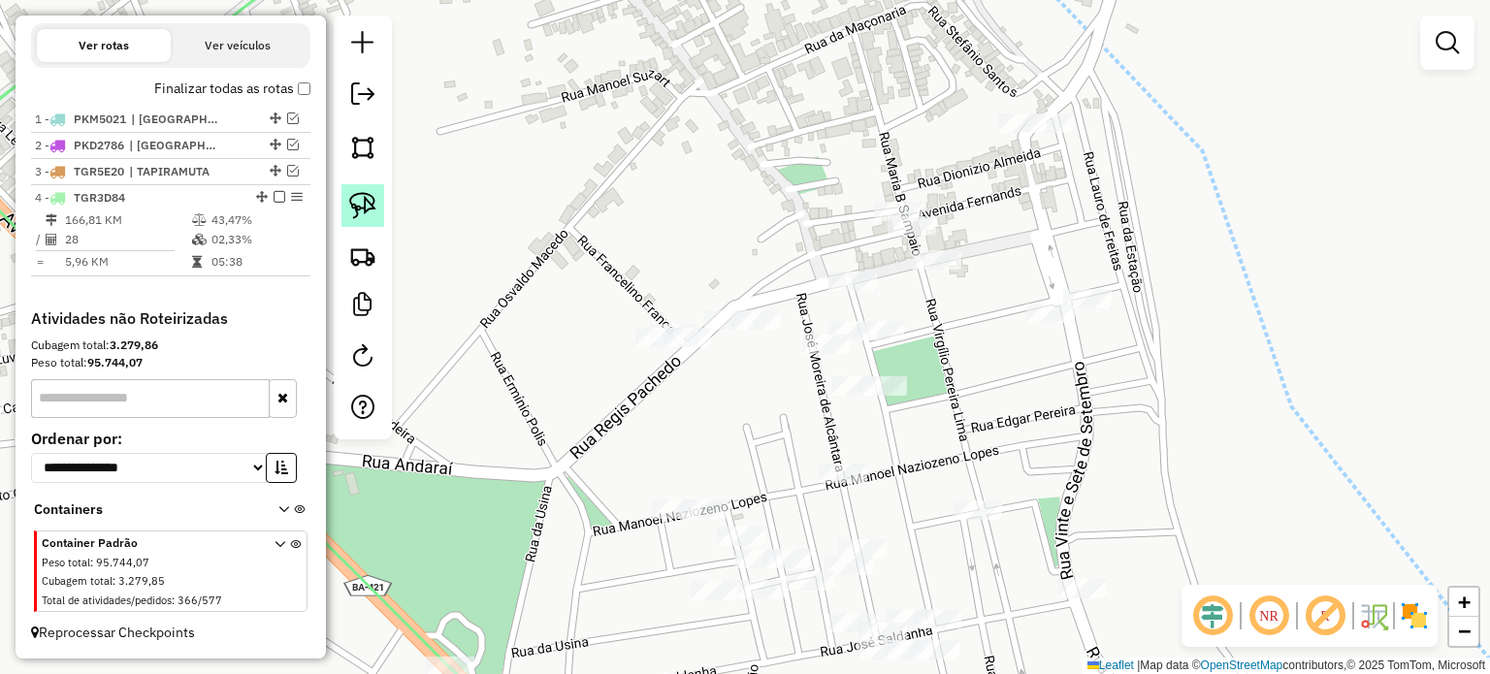
click at [369, 195] on img at bounding box center [362, 205] width 27 height 27
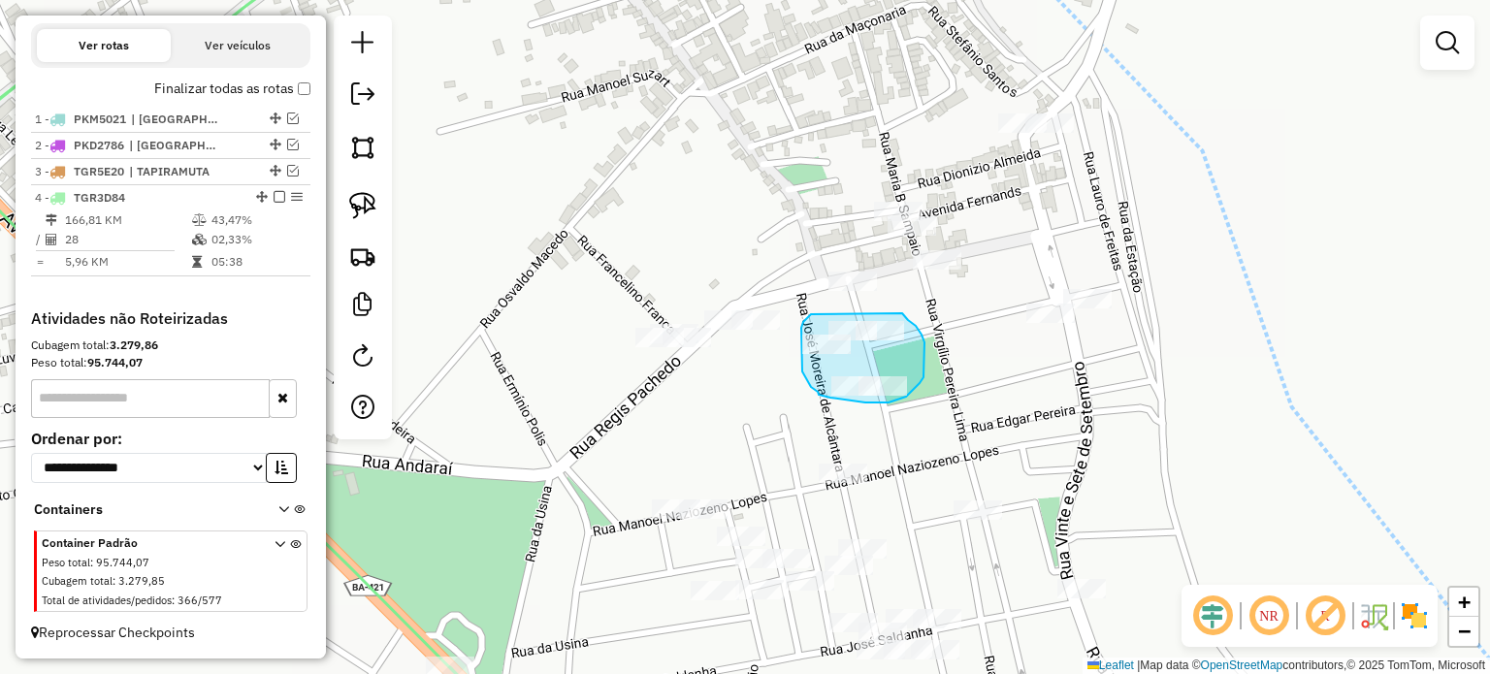
drag, startPoint x: 810, startPoint y: 315, endPoint x: 902, endPoint y: 313, distance: 92.2
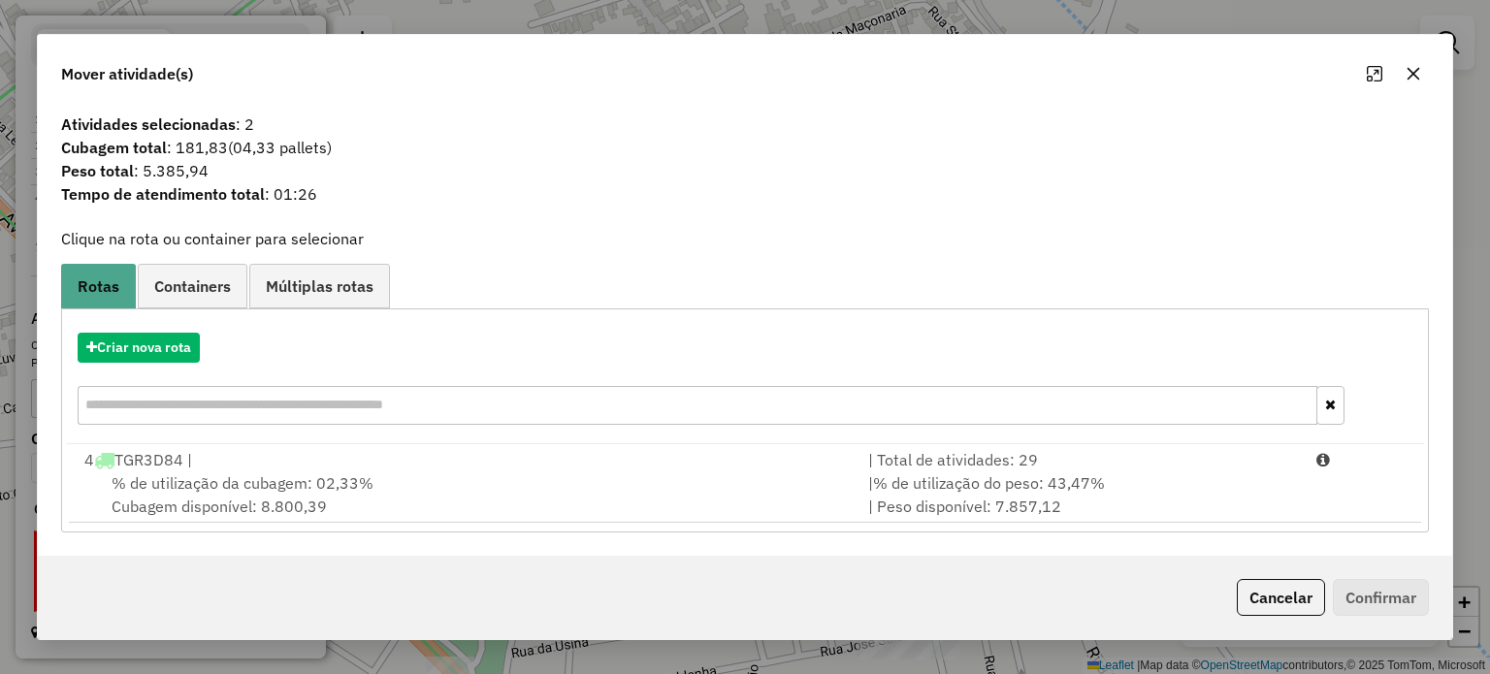
click at [1412, 71] on icon "button" at bounding box center [1413, 74] width 16 height 16
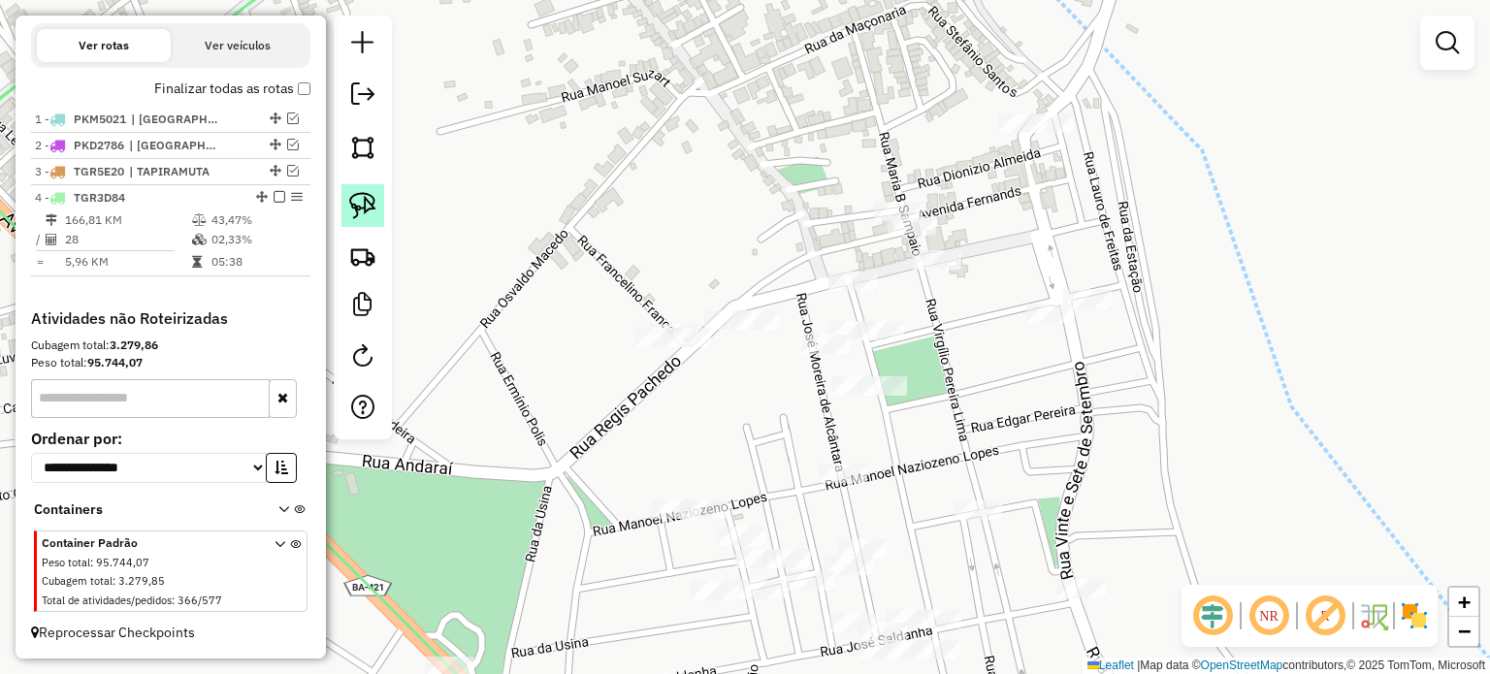
click at [372, 198] on img at bounding box center [362, 205] width 27 height 27
drag, startPoint x: 807, startPoint y: 311, endPoint x: 920, endPoint y: 311, distance: 113.5
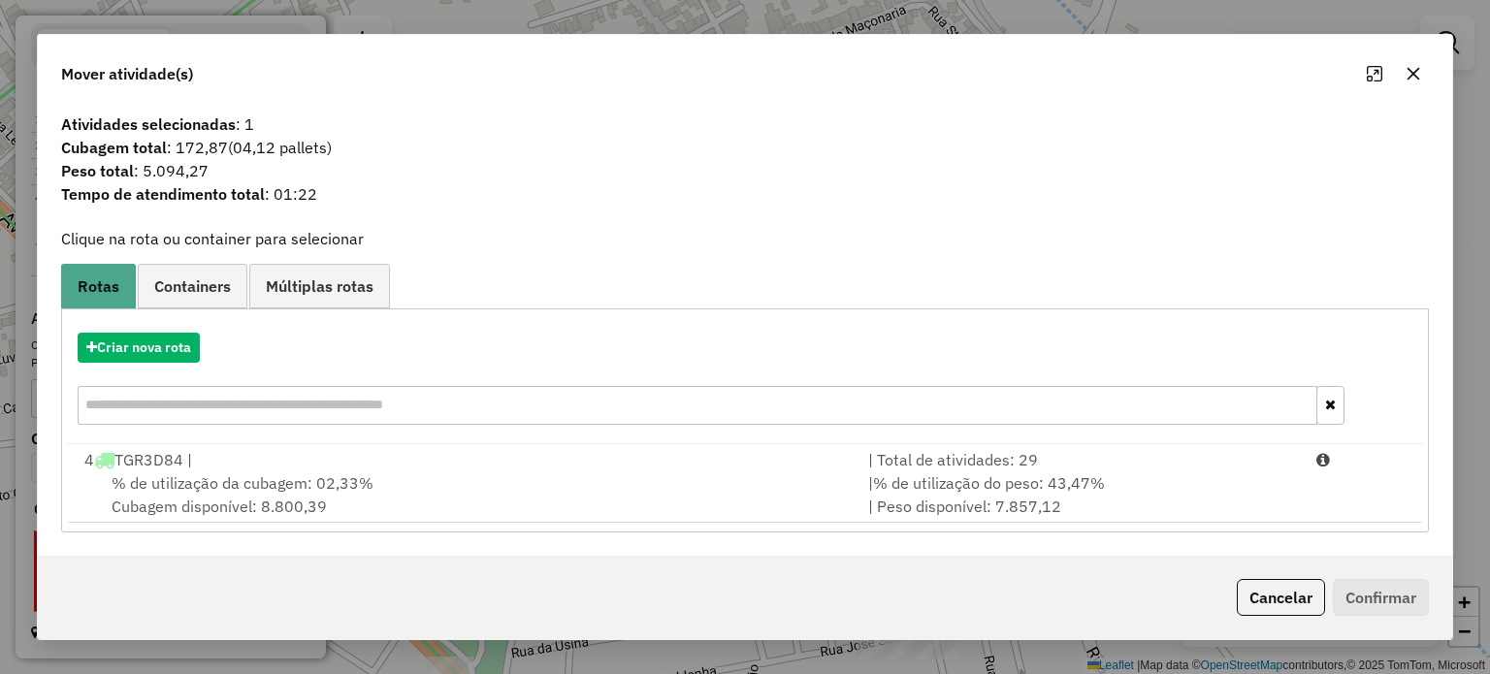
click at [1412, 69] on icon "button" at bounding box center [1413, 74] width 16 height 16
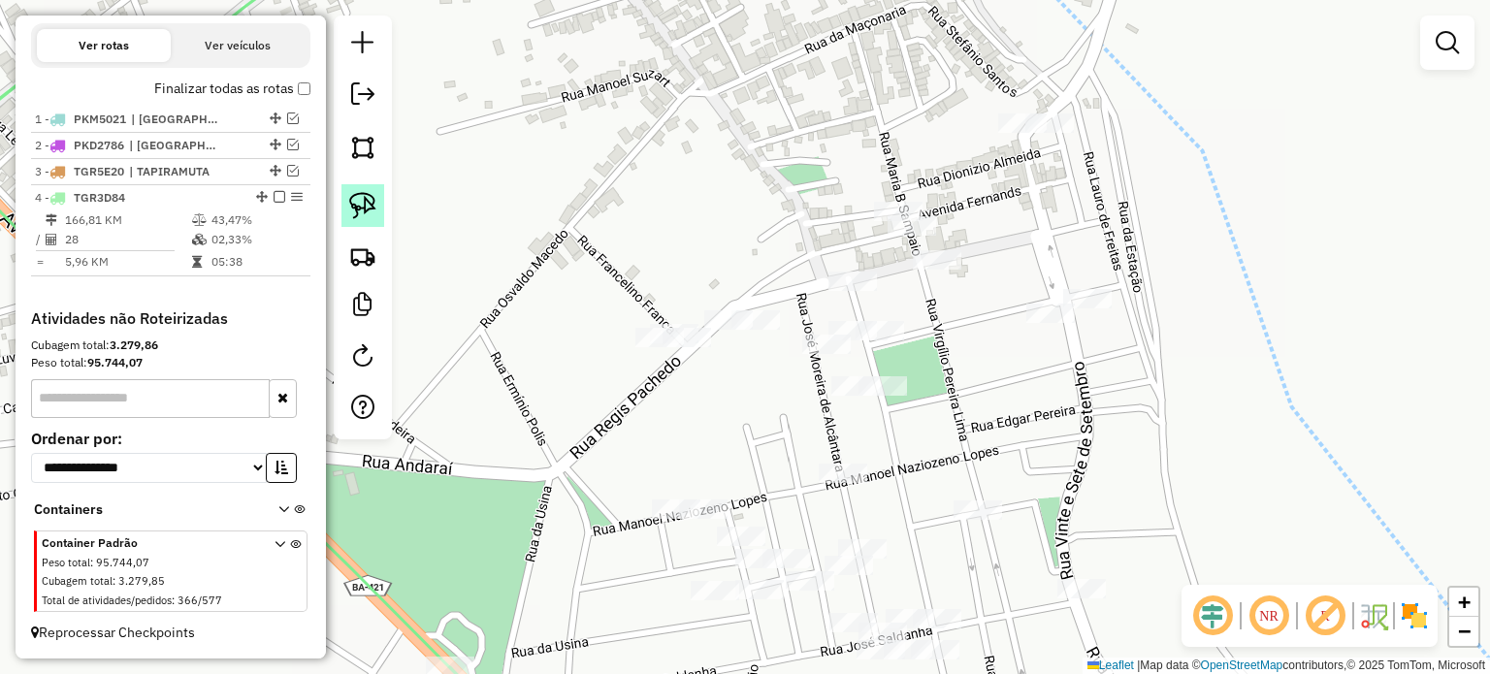
click at [371, 193] on img at bounding box center [362, 205] width 27 height 27
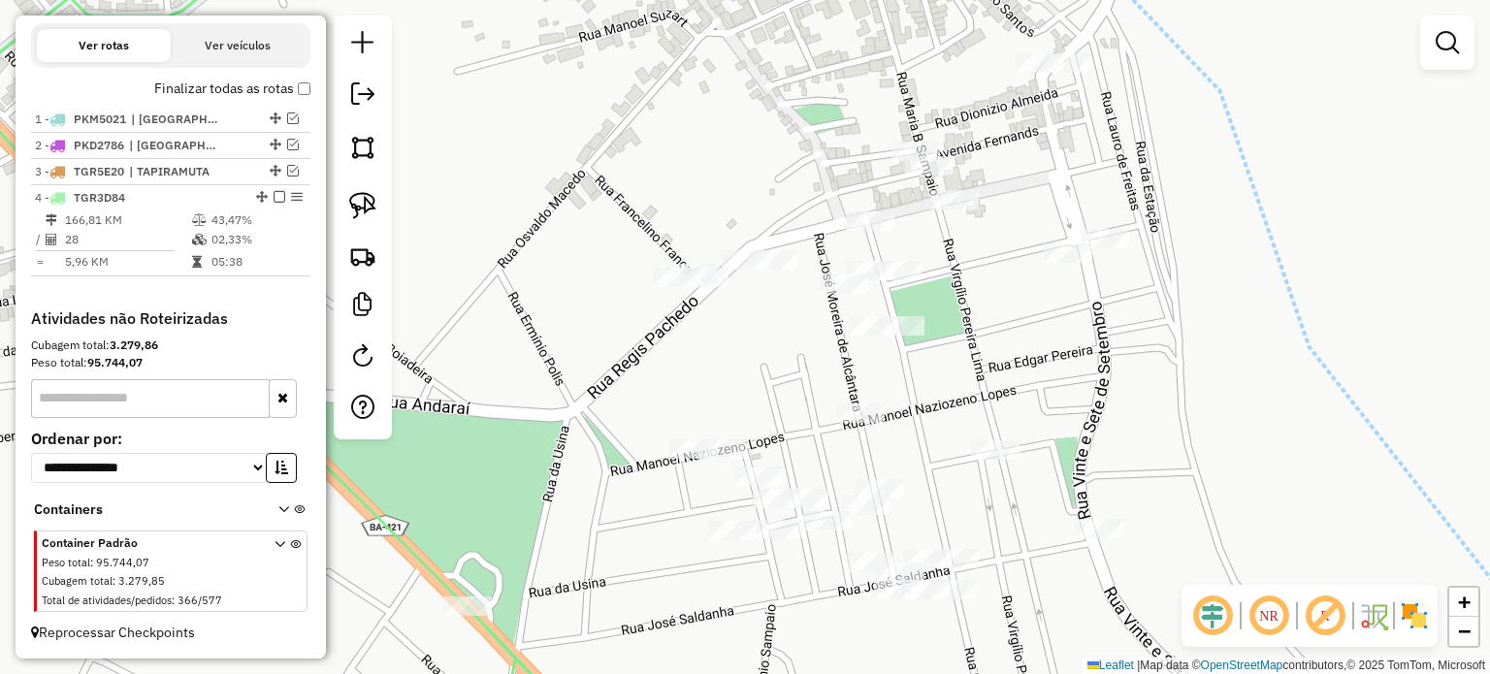
drag, startPoint x: 760, startPoint y: 419, endPoint x: 781, endPoint y: 349, distance: 72.7
click at [778, 351] on div "Janela de atendimento Grade de atendimento Capacidade Transportadoras Veículos …" at bounding box center [745, 337] width 1490 height 674
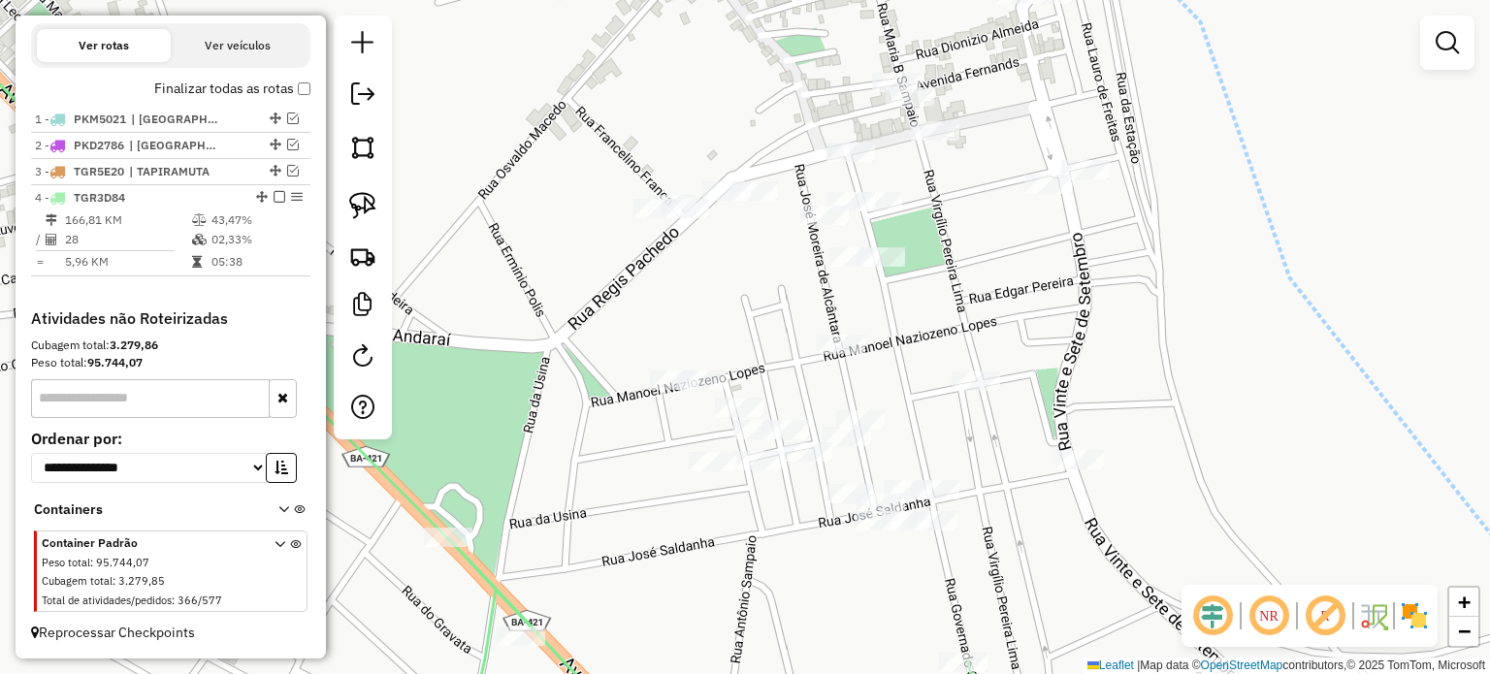
drag, startPoint x: 754, startPoint y: 339, endPoint x: 729, endPoint y: 265, distance: 78.5
click at [729, 266] on div "Janela de atendimento Grade de atendimento Capacidade Transportadoras Veículos …" at bounding box center [745, 337] width 1490 height 674
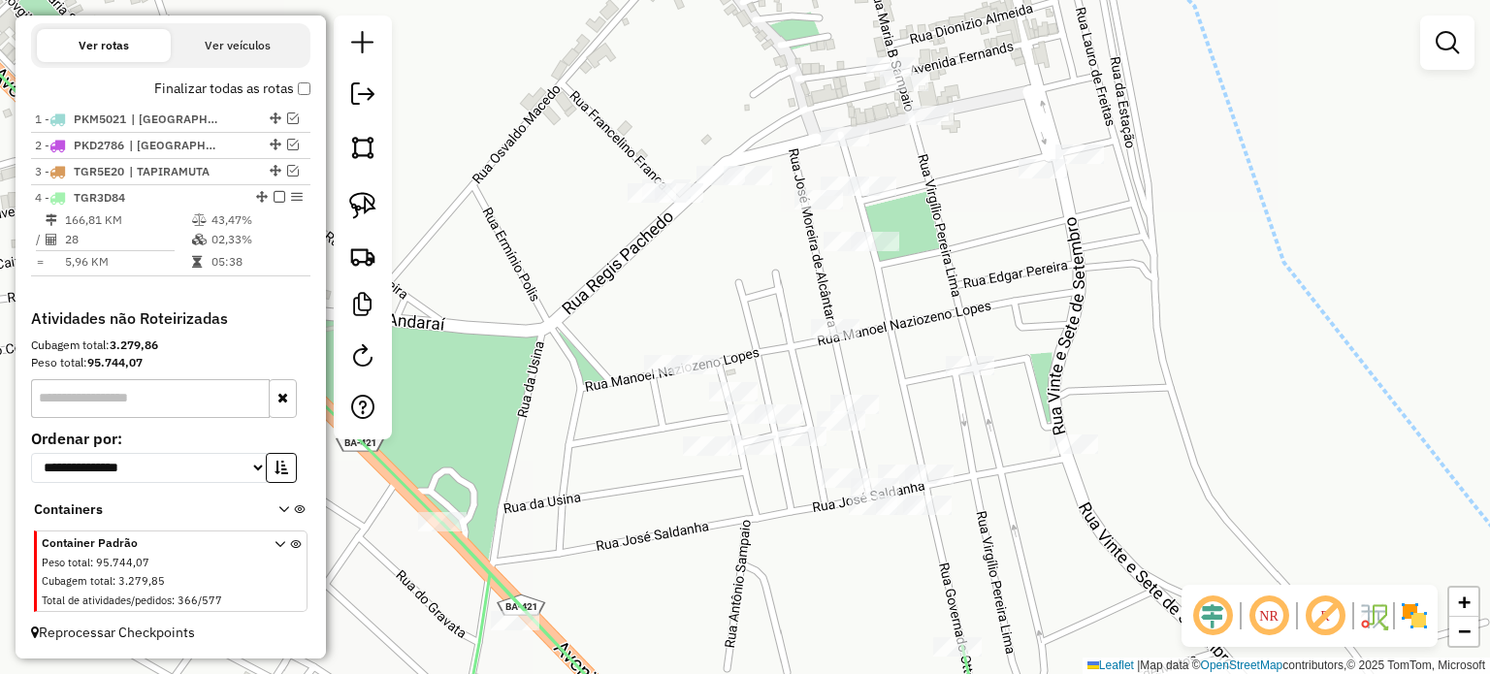
drag, startPoint x: 617, startPoint y: 274, endPoint x: 586, endPoint y: 364, distance: 95.4
click at [595, 364] on div "Janela de atendimento Grade de atendimento Capacidade Transportadoras Veículos …" at bounding box center [745, 337] width 1490 height 674
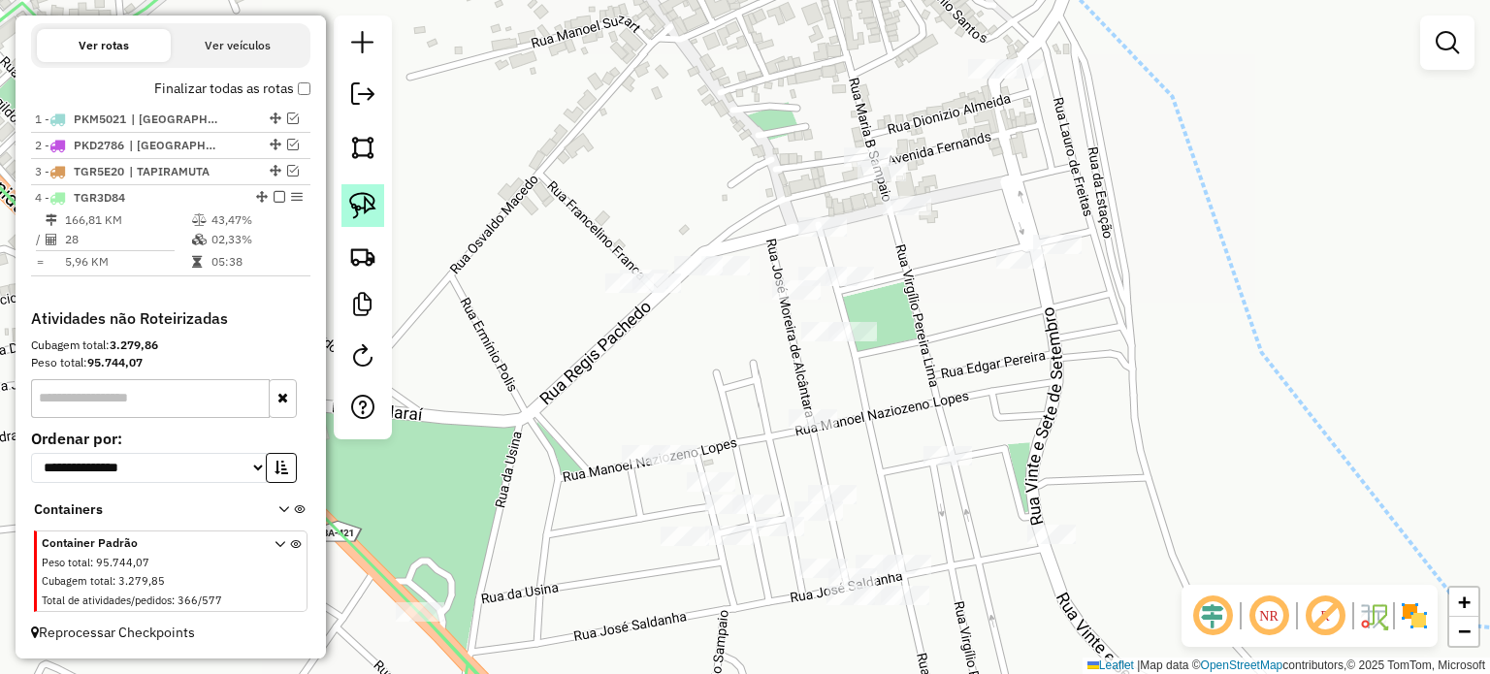
click at [367, 195] on img at bounding box center [362, 205] width 27 height 27
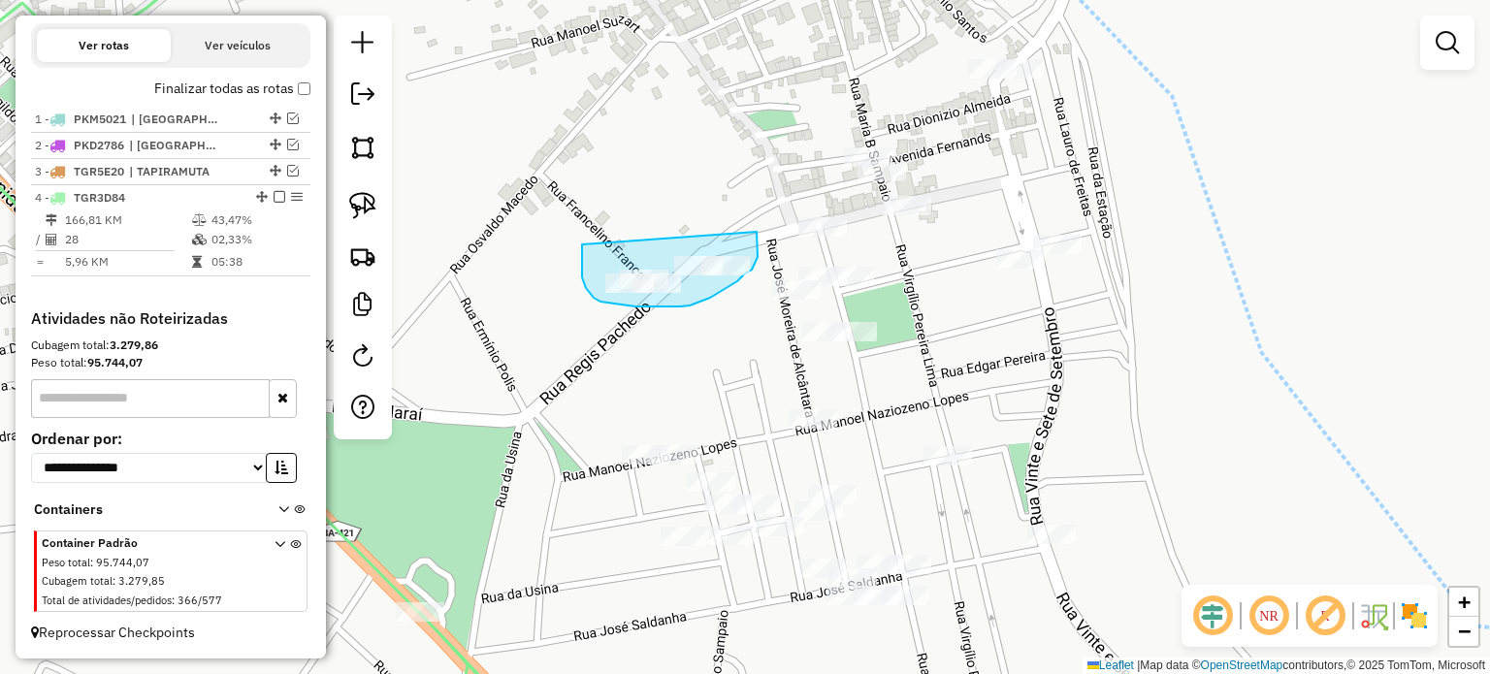
drag, startPoint x: 582, startPoint y: 244, endPoint x: 718, endPoint y: 242, distance: 135.8
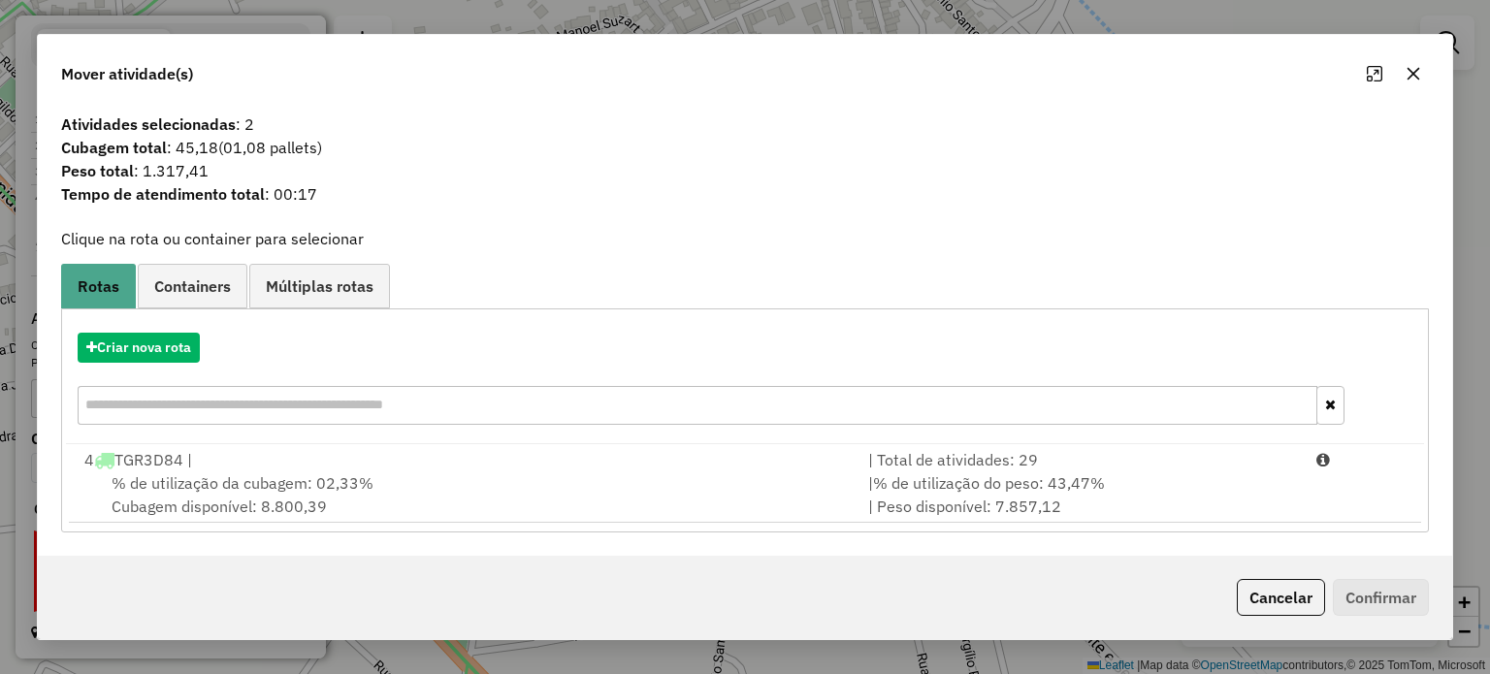
click at [279, 486] on span "% de utilização da cubagem: 02,33%" at bounding box center [243, 482] width 262 height 19
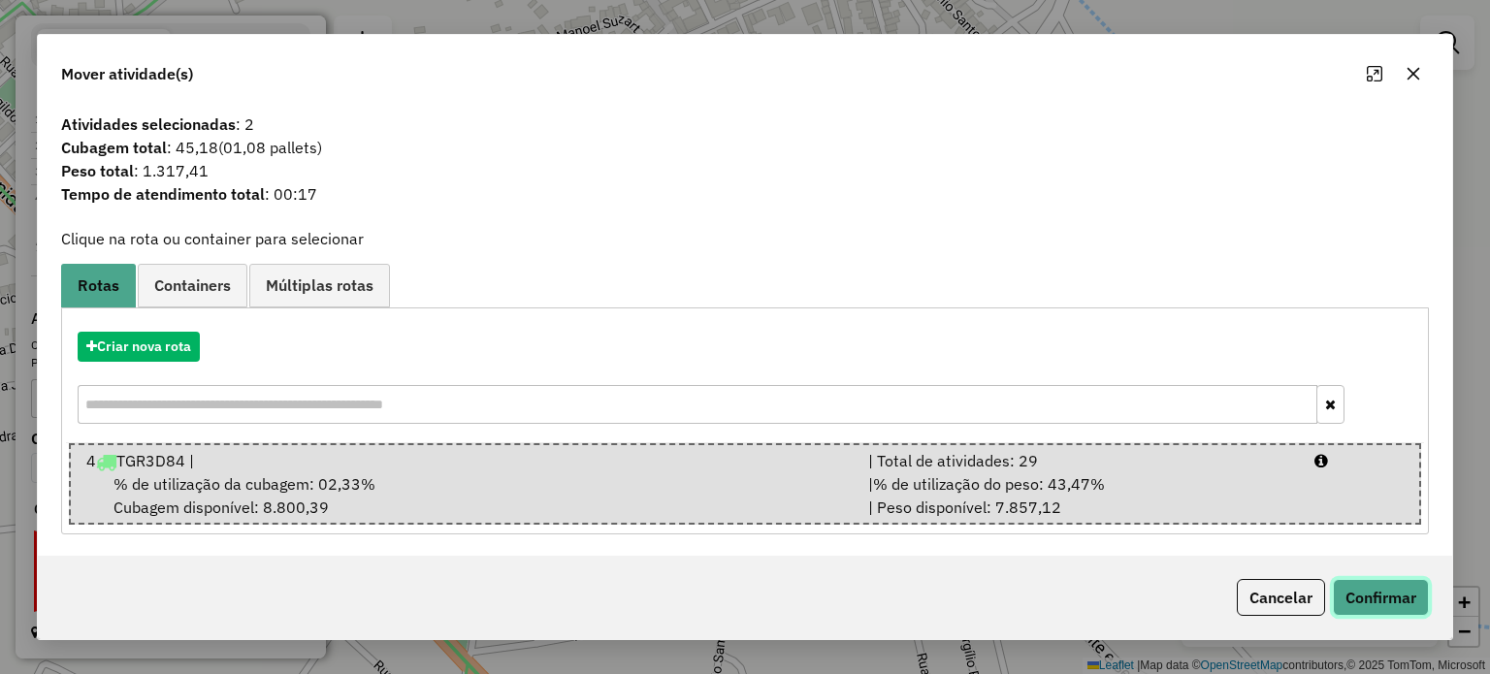
click at [1384, 603] on button "Confirmar" at bounding box center [1381, 597] width 96 height 37
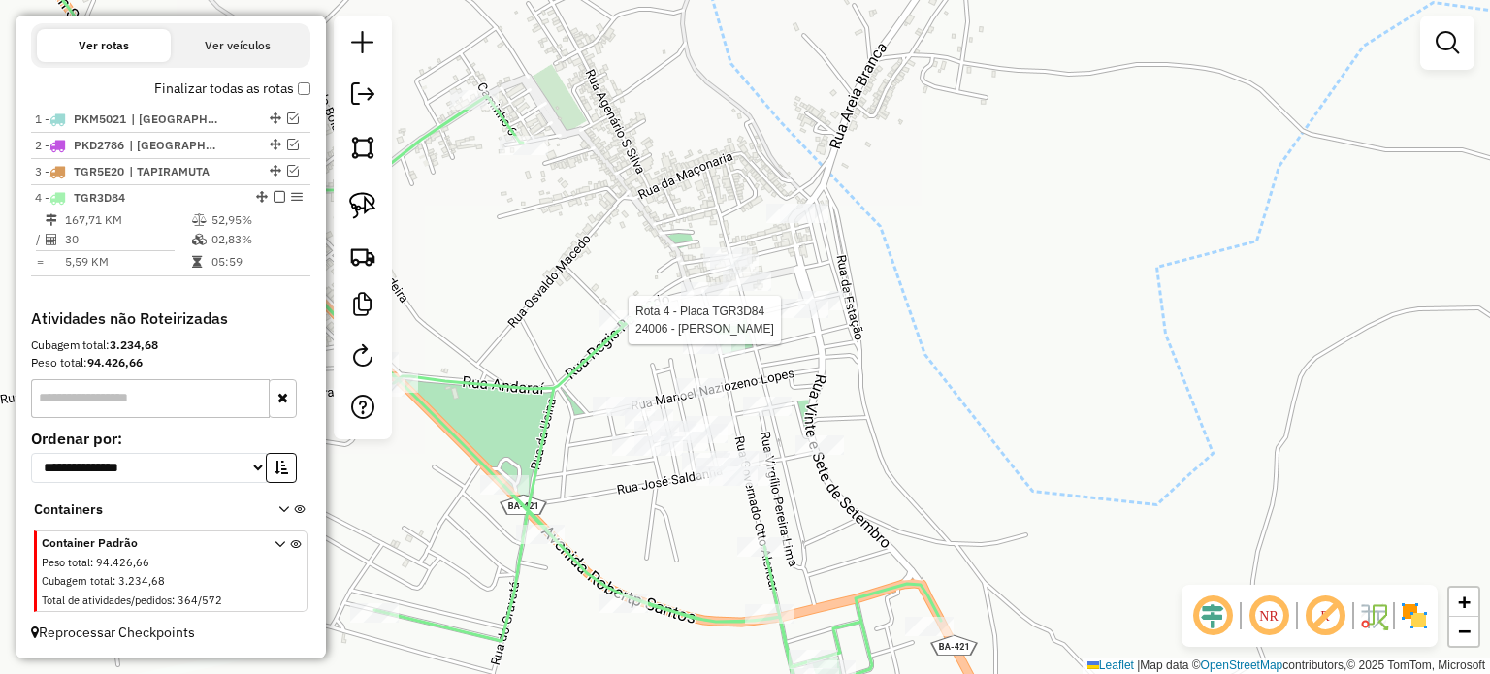
select select "**********"
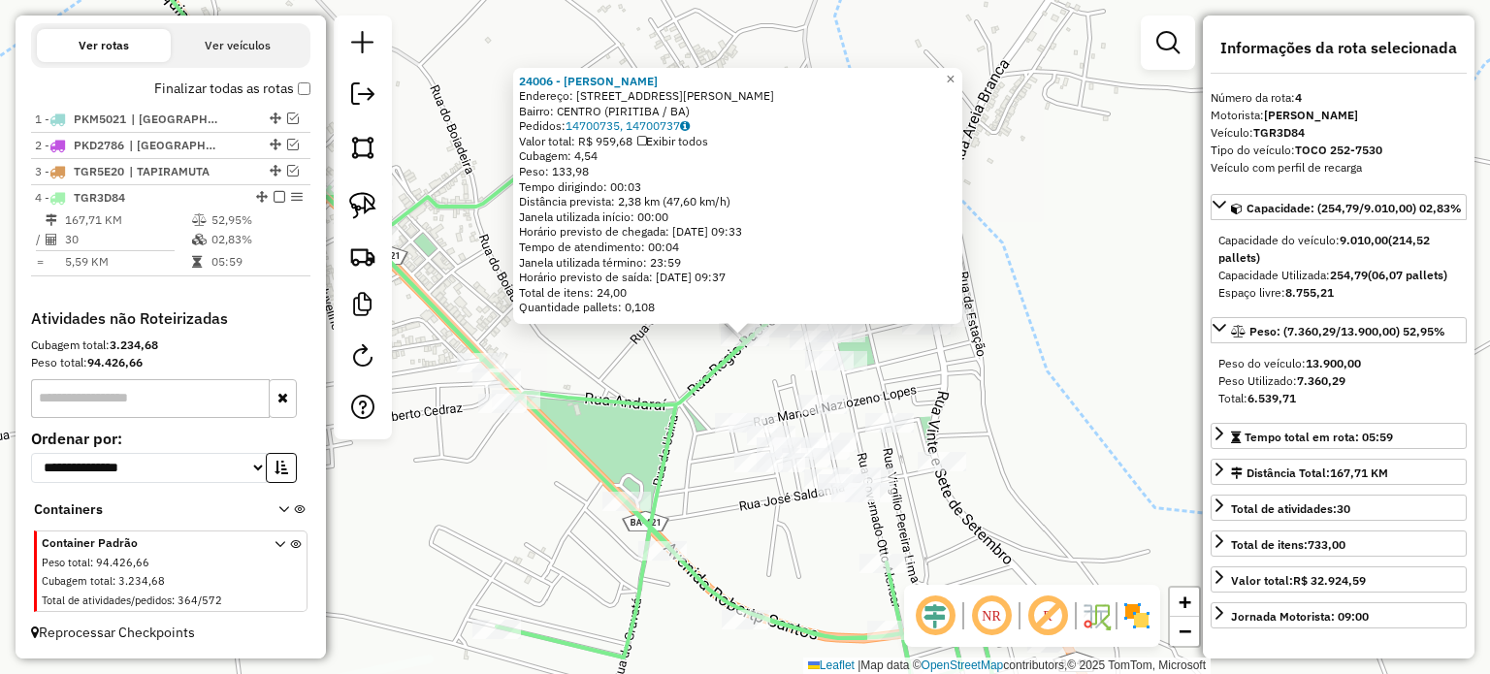
click at [596, 406] on icon at bounding box center [570, 337] width 986 height 809
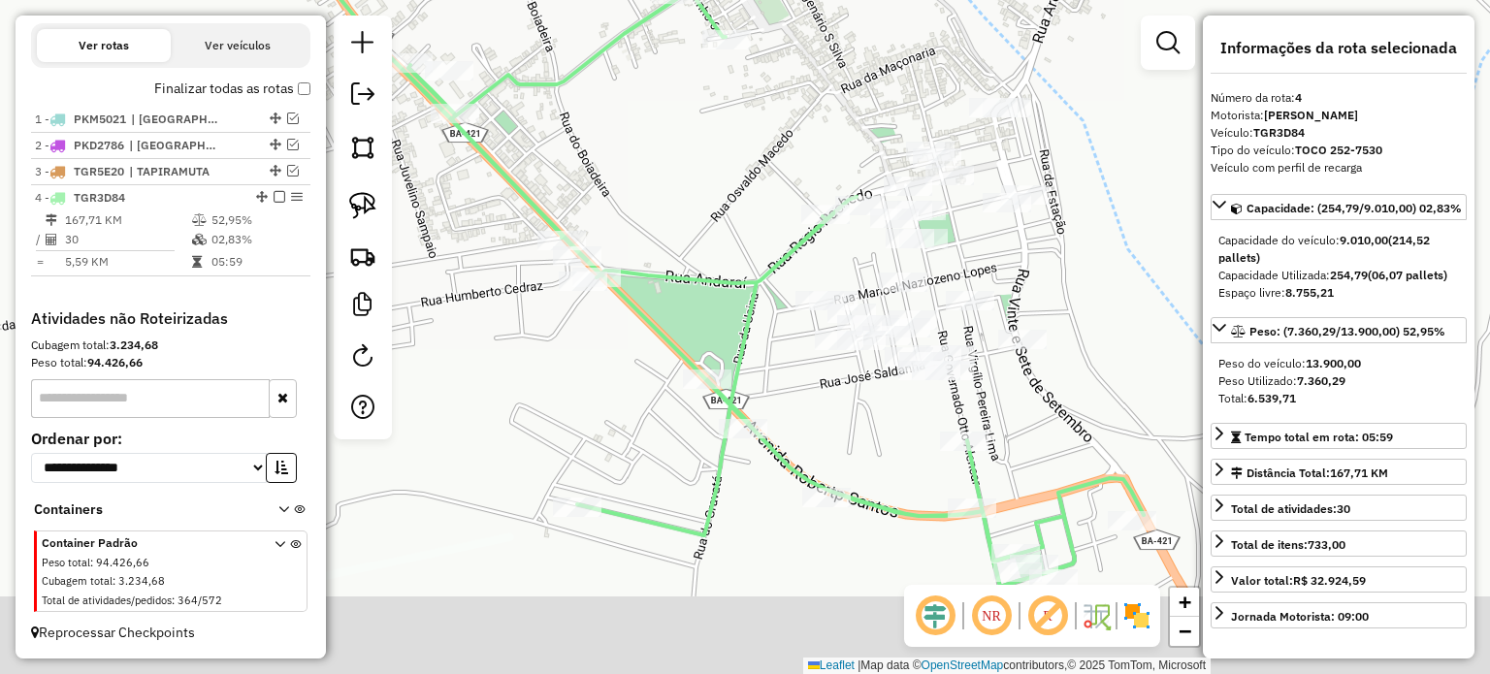
drag, startPoint x: 621, startPoint y: 421, endPoint x: 702, endPoint y: 286, distance: 157.5
click at [702, 286] on div "Janela de atendimento Grade de atendimento Capacidade Transportadoras Veículos …" at bounding box center [745, 337] width 1490 height 674
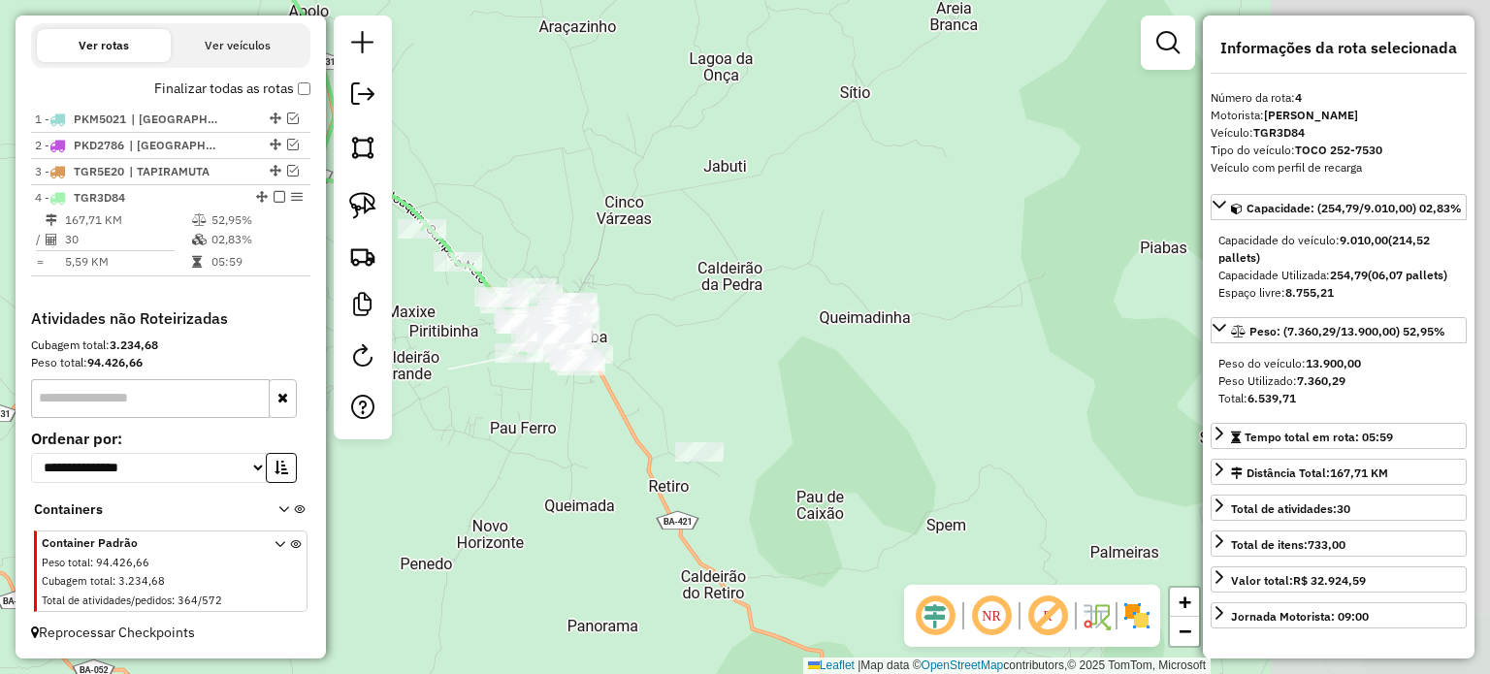
drag, startPoint x: 472, startPoint y: 341, endPoint x: 758, endPoint y: 361, distance: 285.8
click at [758, 361] on div "Janela de atendimento Grade de atendimento Capacidade Transportadoras Veículos …" at bounding box center [745, 337] width 1490 height 674
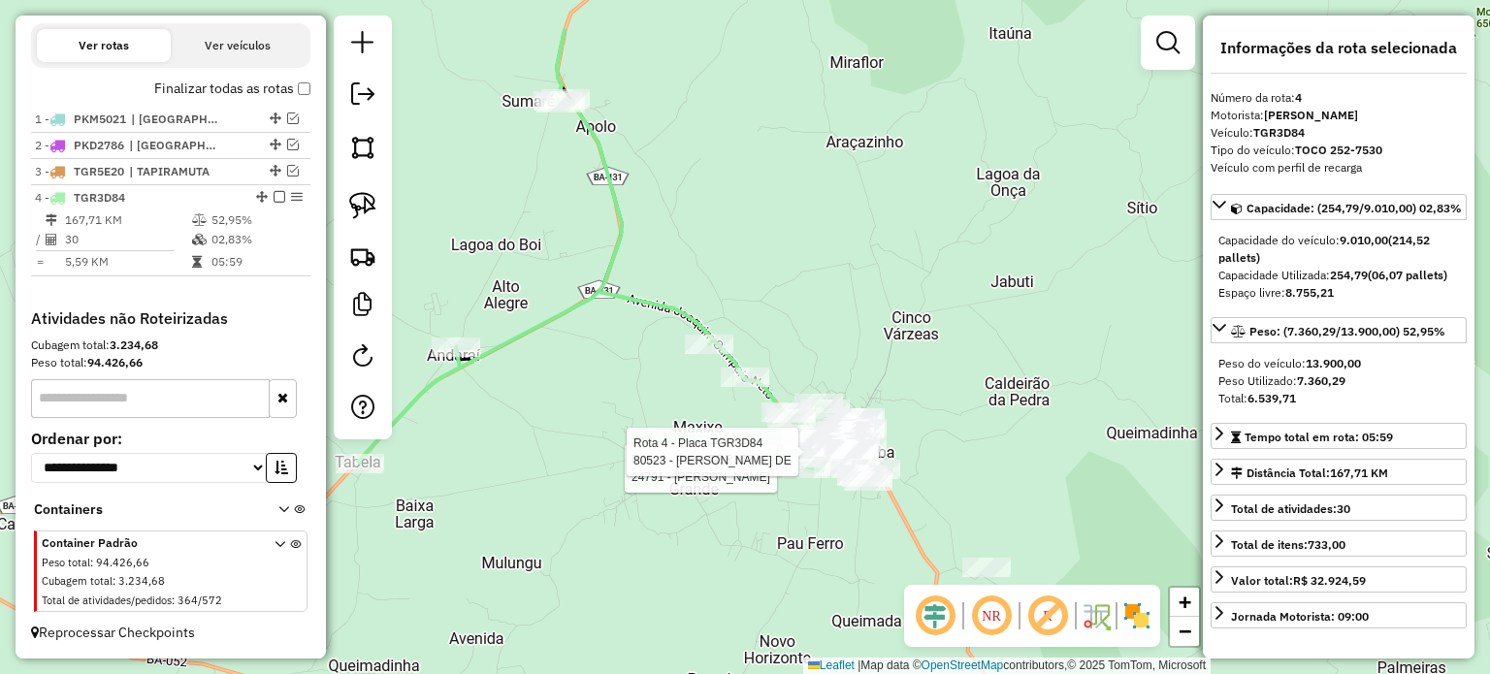
drag, startPoint x: 644, startPoint y: 344, endPoint x: 645, endPoint y: 440, distance: 96.0
click at [645, 440] on div "Rota 4 - Placa TGR3D84 24791 - GEANE SILVA ROCHA Rota 4 - Placa TGR3D84 80523 -…" at bounding box center [745, 337] width 1490 height 674
click at [645, 371] on div "Rota 4 - Placa TGR3D84 24791 - GEANE SILVA ROCHA Rota 4 - Placa TGR3D84 80523 -…" at bounding box center [745, 337] width 1490 height 674
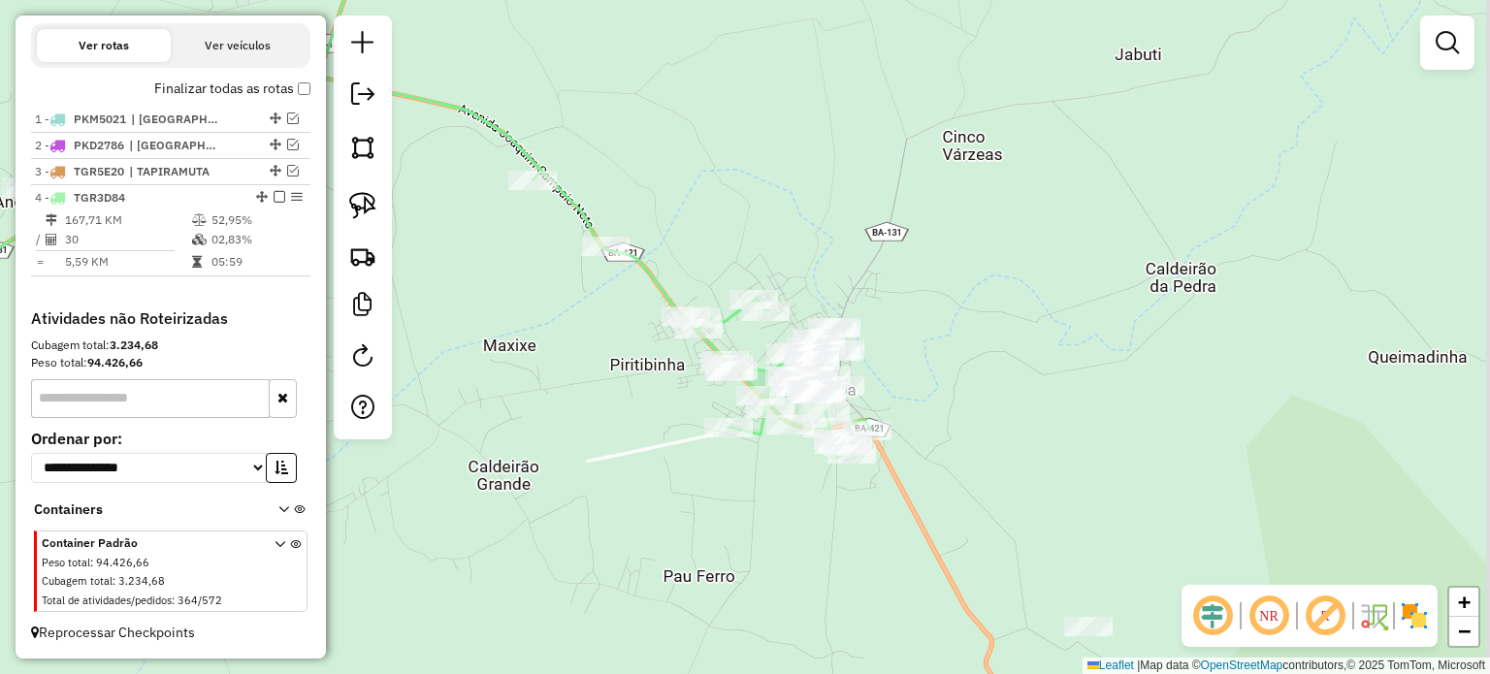
drag, startPoint x: 755, startPoint y: 478, endPoint x: 558, endPoint y: 380, distance: 219.9
click at [558, 380] on div "Janela de atendimento Grade de atendimento Capacidade Transportadoras Veículos …" at bounding box center [745, 337] width 1490 height 674
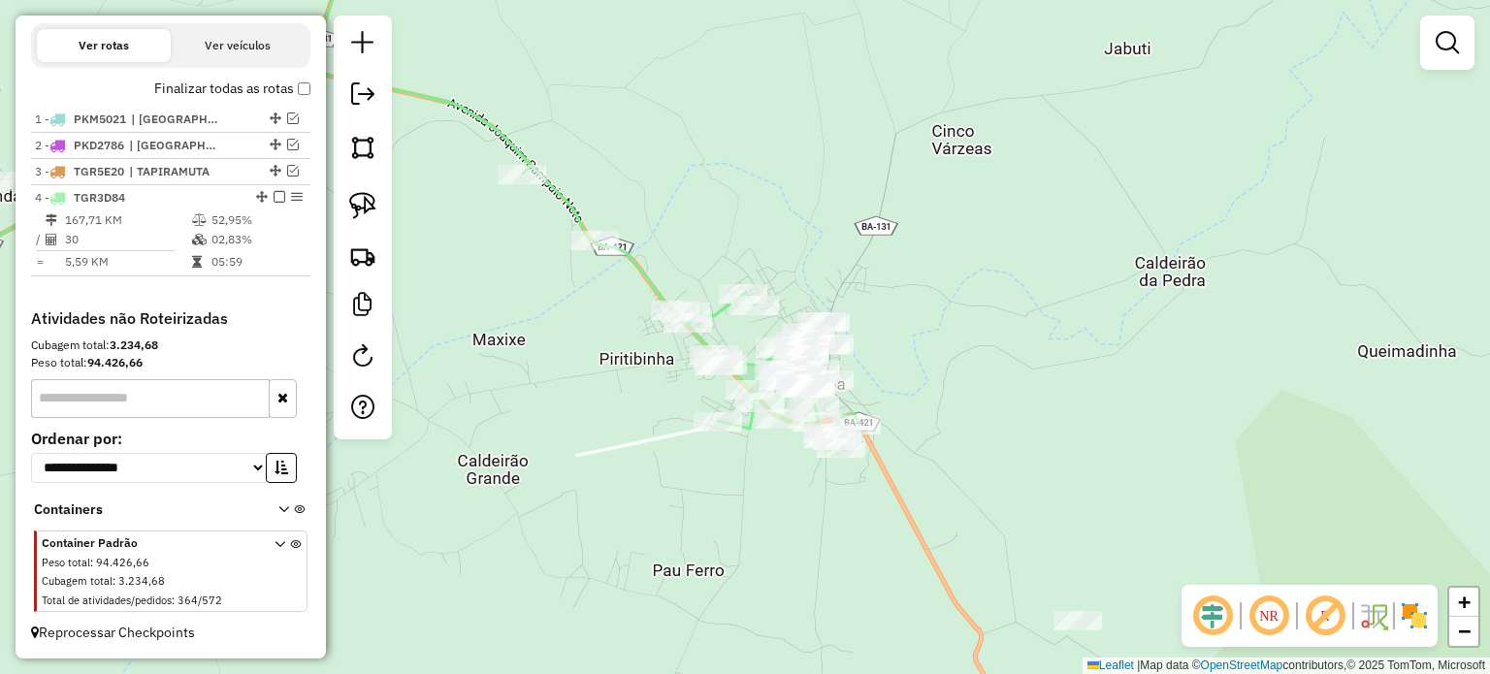
drag, startPoint x: 574, startPoint y: 340, endPoint x: 661, endPoint y: 386, distance: 97.6
click at [661, 386] on div "Janela de atendimento Grade de atendimento Capacidade Transportadoras Veículos …" at bounding box center [745, 337] width 1490 height 674
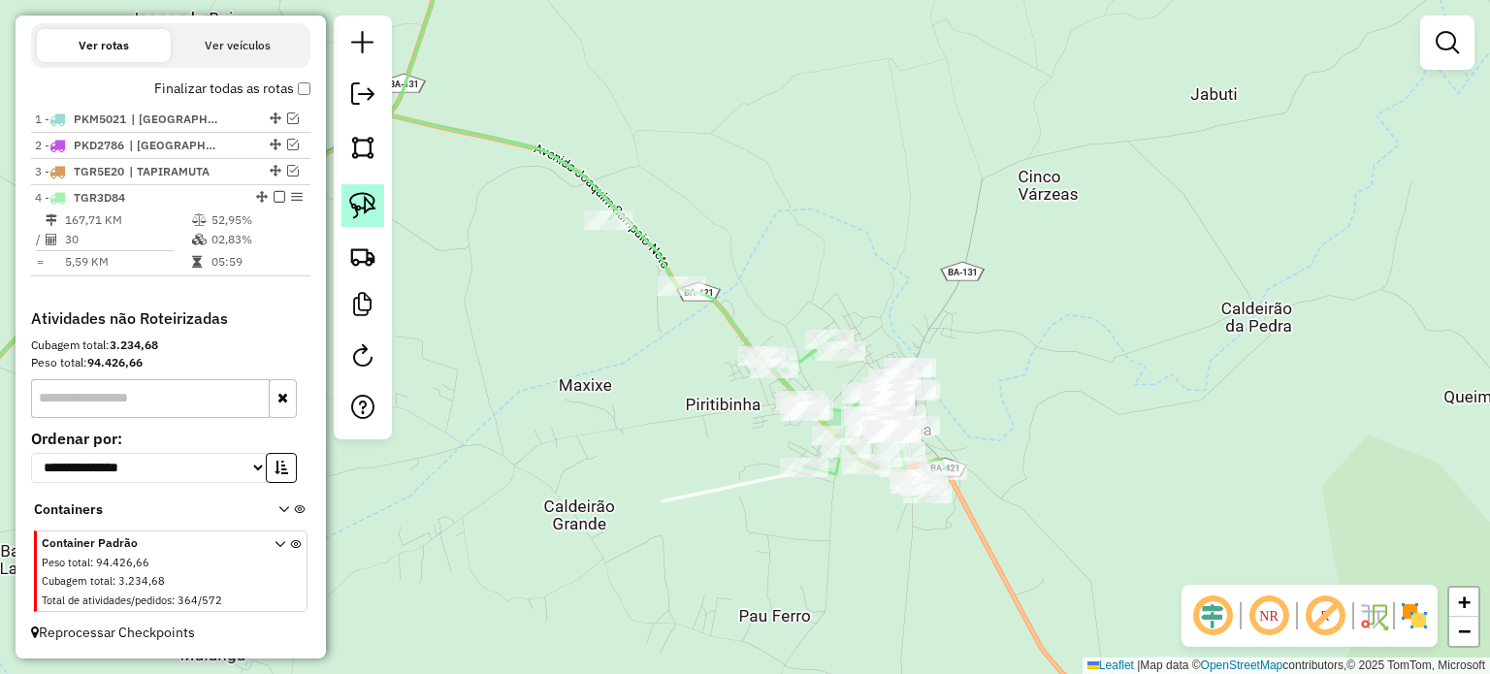
click at [362, 197] on img at bounding box center [362, 205] width 27 height 27
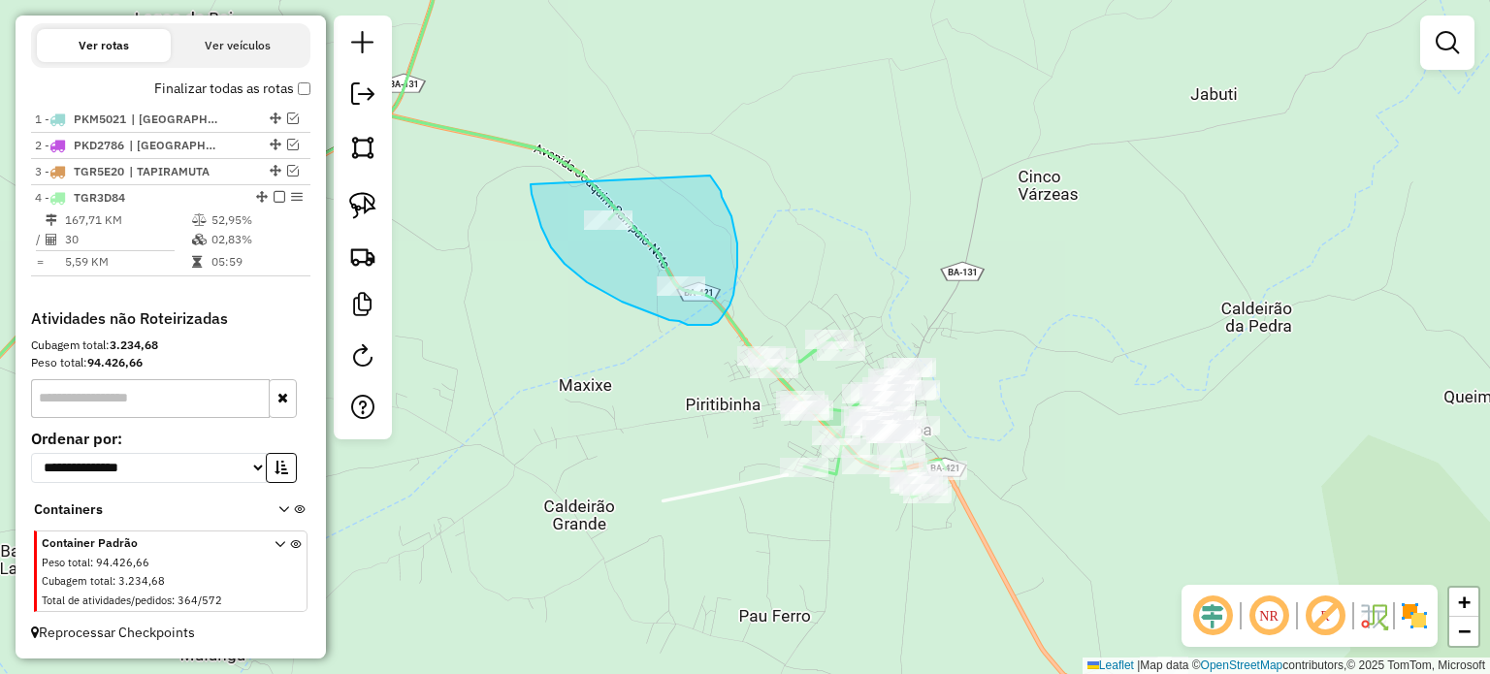
drag, startPoint x: 531, startPoint y: 184, endPoint x: 710, endPoint y: 176, distance: 179.6
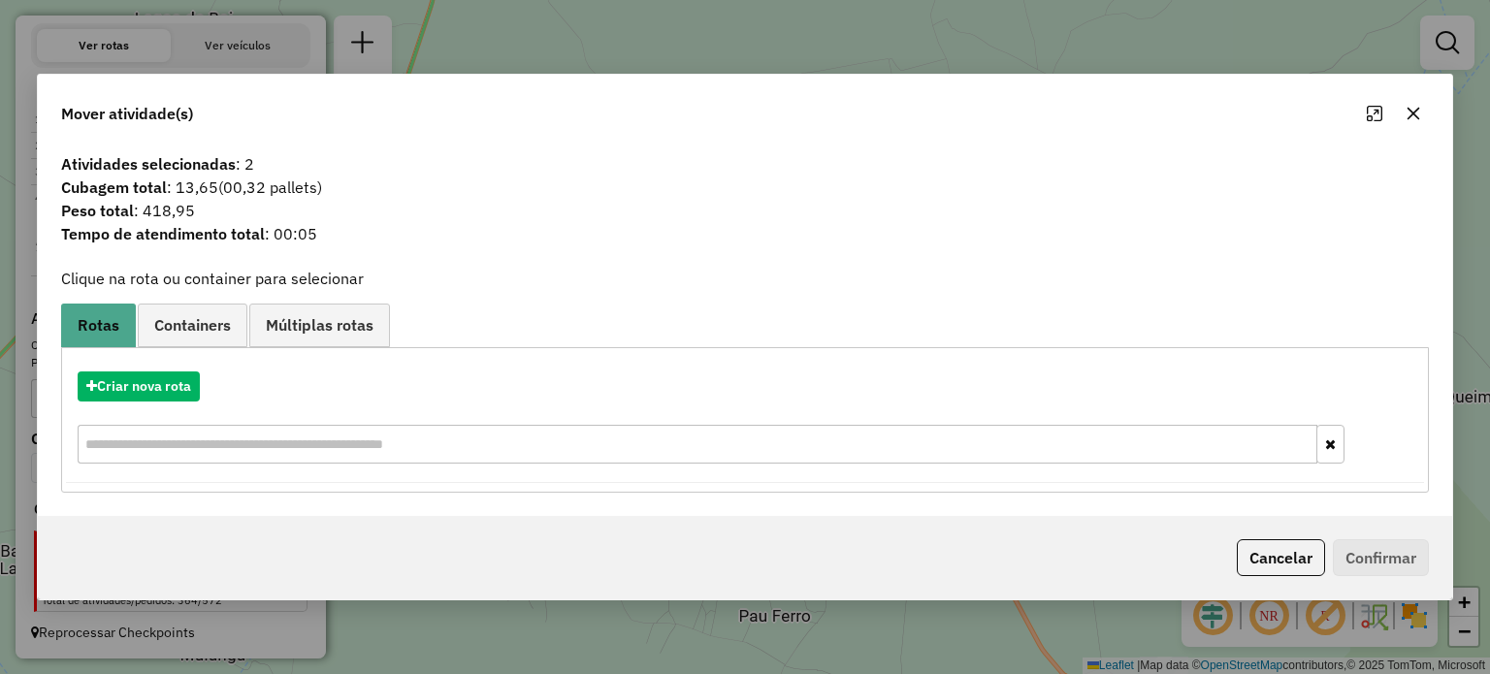
drag, startPoint x: 1410, startPoint y: 110, endPoint x: 987, endPoint y: 228, distance: 439.1
click at [1408, 110] on icon "button" at bounding box center [1413, 114] width 16 height 16
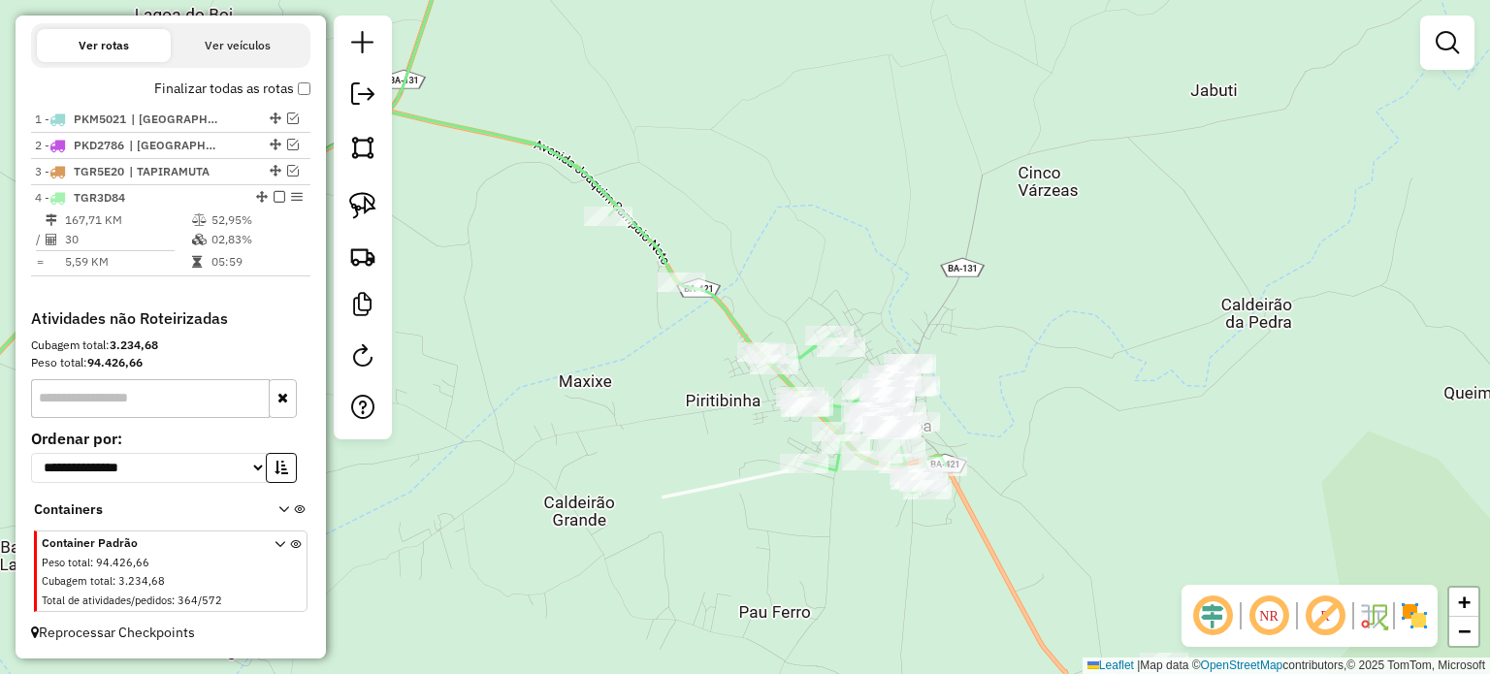
drag, startPoint x: 767, startPoint y: 500, endPoint x: 724, endPoint y: 456, distance: 61.7
click at [724, 456] on div "Janela de atendimento Grade de atendimento Capacidade Transportadoras Veículos …" at bounding box center [745, 337] width 1490 height 674
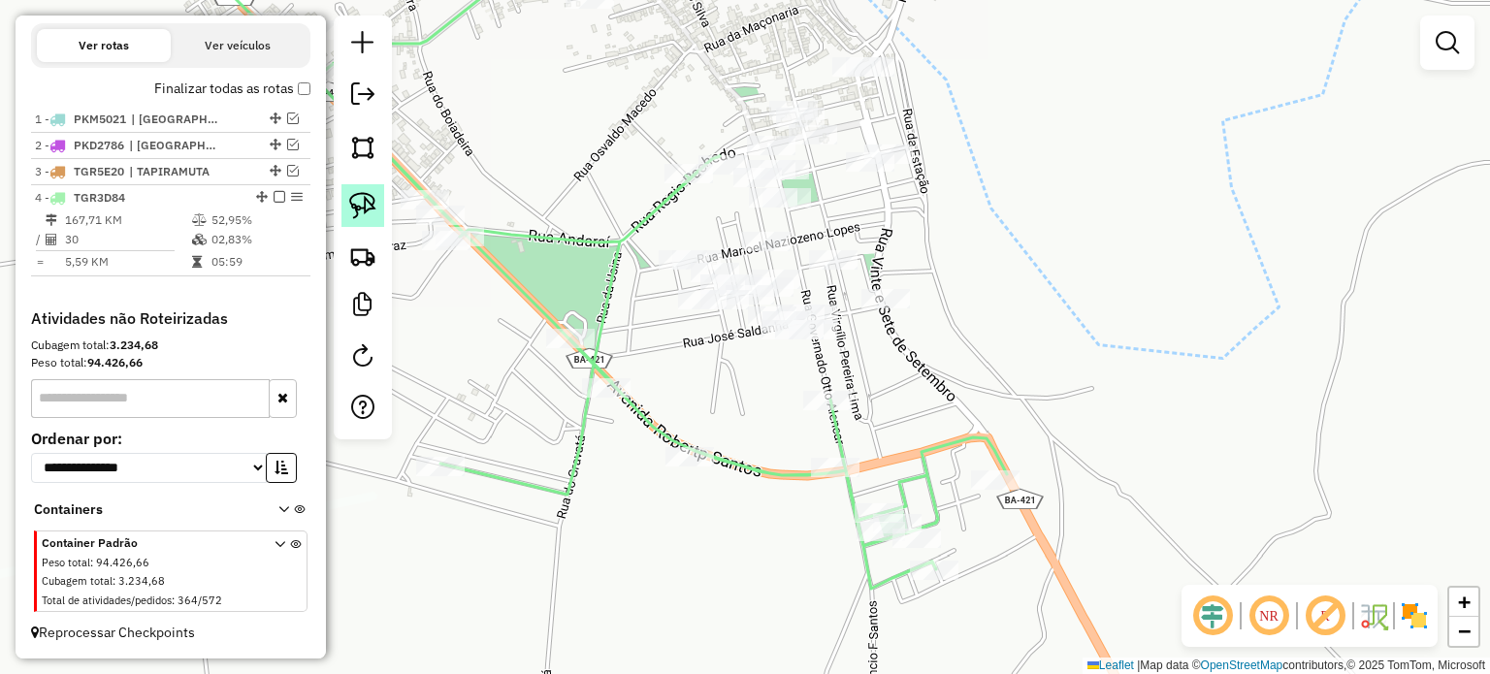
click at [364, 201] on img at bounding box center [362, 205] width 27 height 27
drag, startPoint x: 789, startPoint y: 389, endPoint x: 854, endPoint y: 386, distance: 66.0
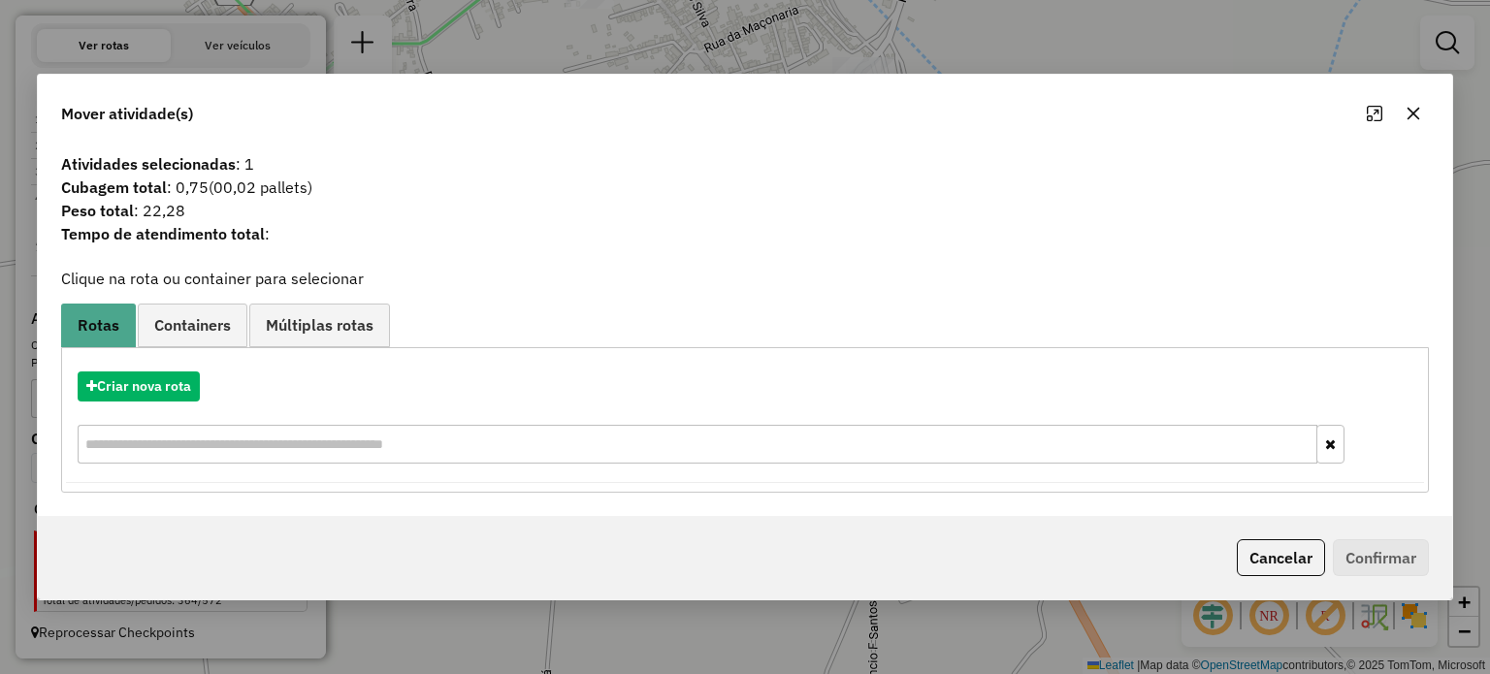
click at [1412, 114] on icon "button" at bounding box center [1412, 113] width 13 height 13
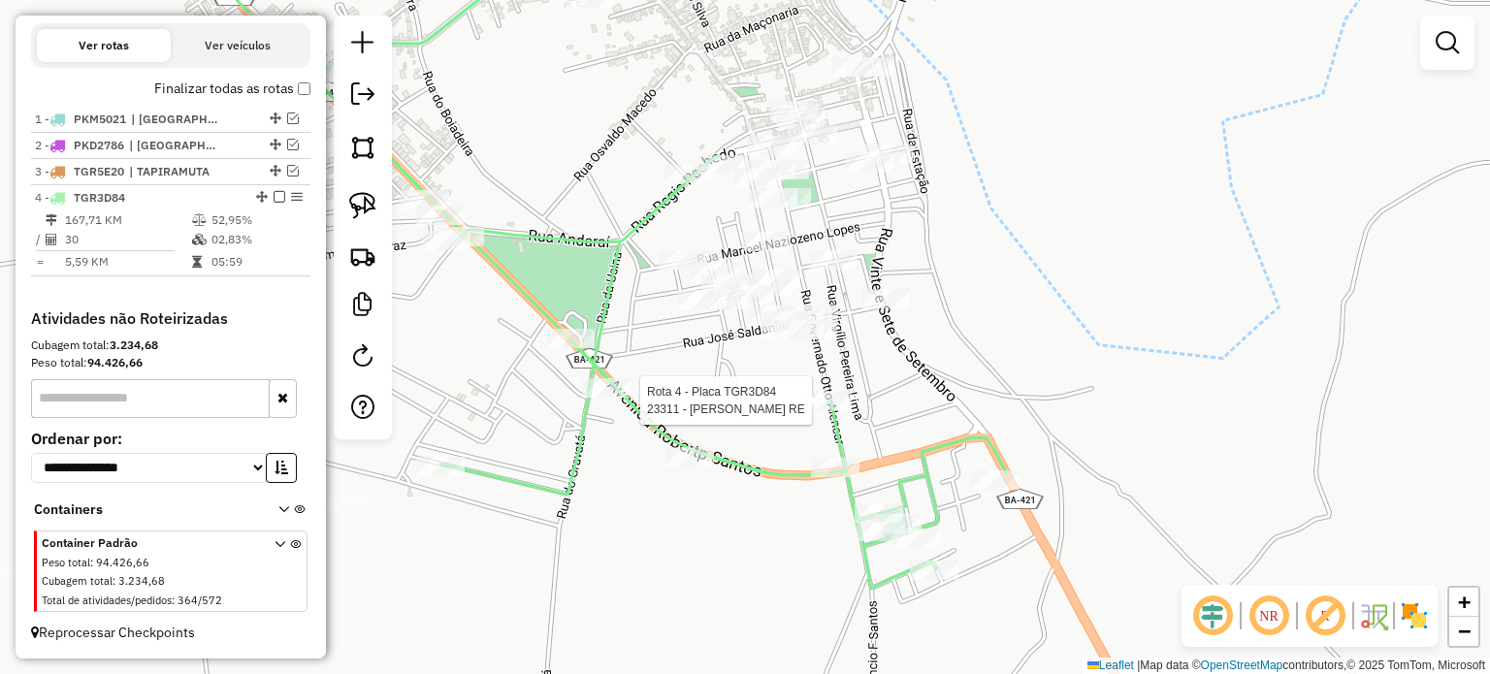
select select "**********"
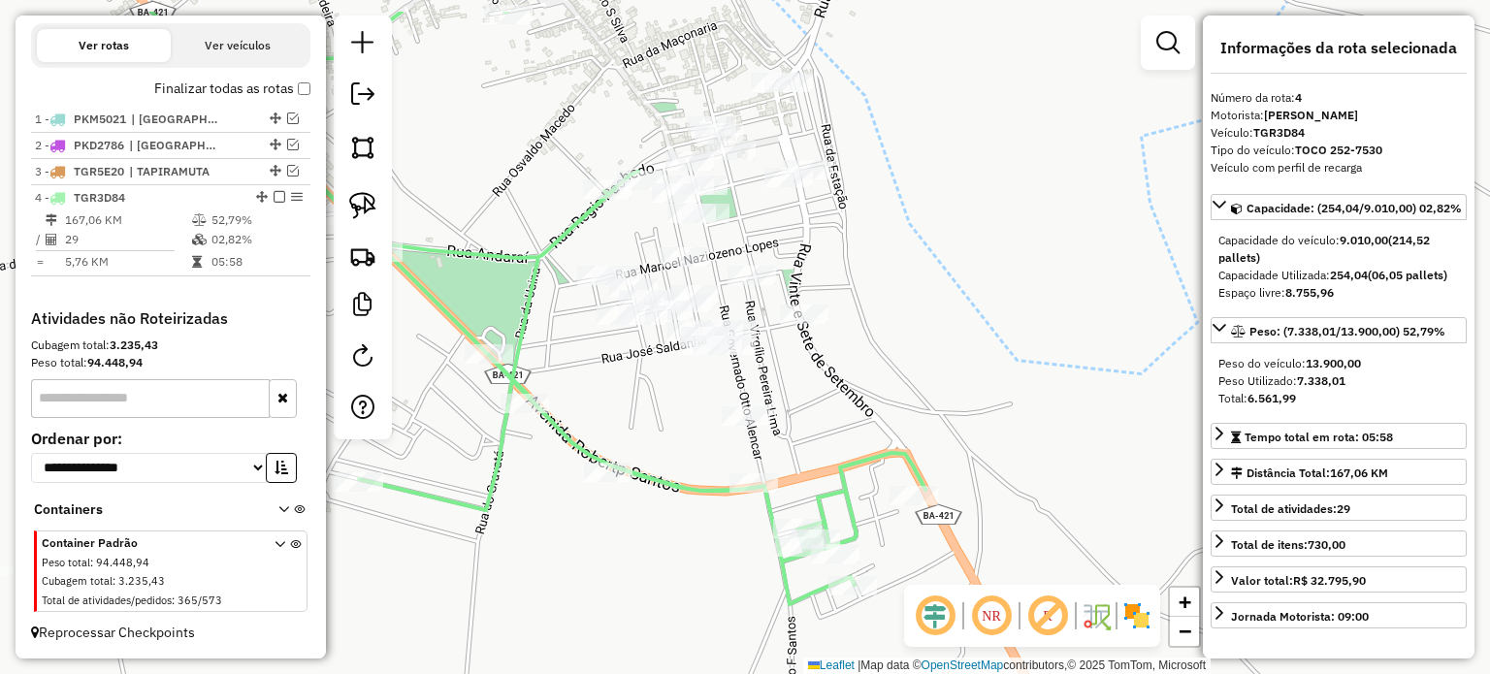
drag, startPoint x: 608, startPoint y: 133, endPoint x: 613, endPoint y: 222, distance: 89.4
click at [613, 222] on div "Janela de atendimento Grade de atendimento Capacidade Transportadoras Veículos …" at bounding box center [745, 337] width 1490 height 674
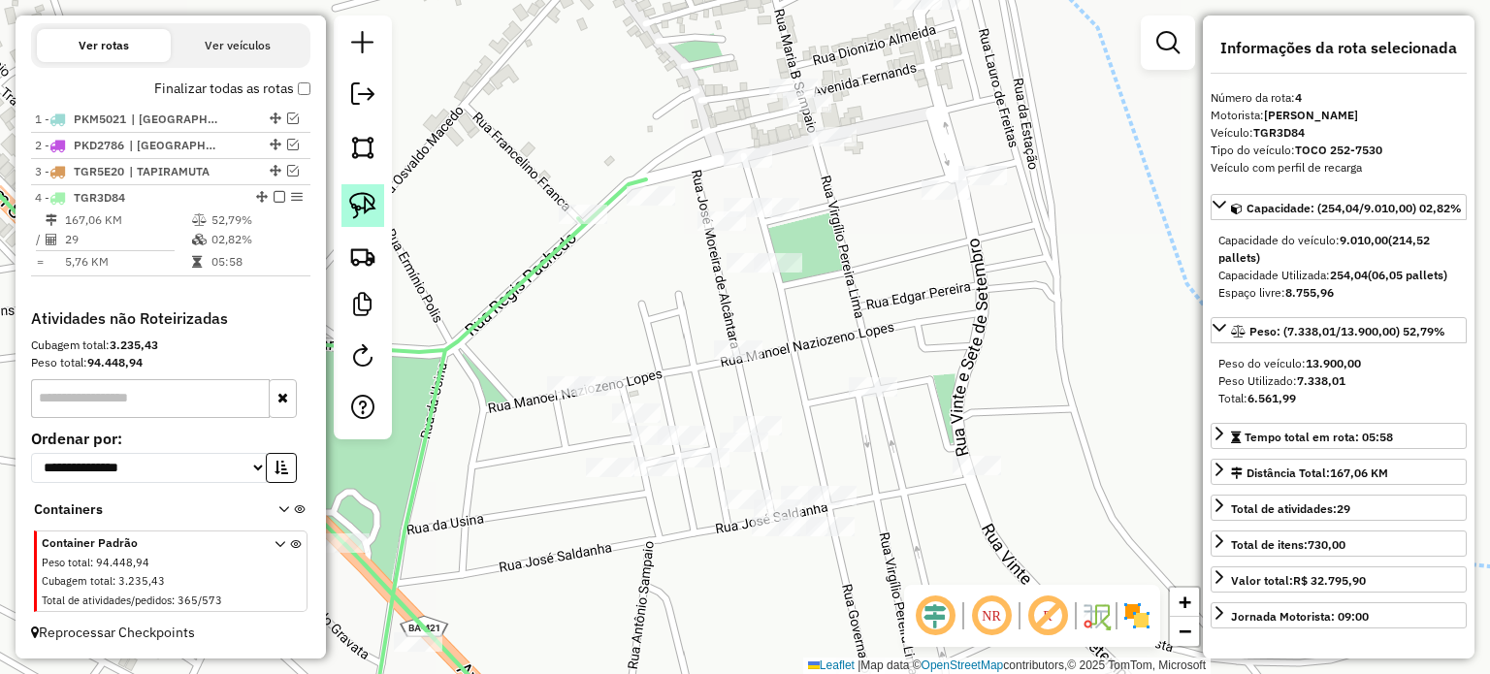
drag, startPoint x: 371, startPoint y: 194, endPoint x: 610, endPoint y: 198, distance: 238.6
click at [372, 195] on img at bounding box center [362, 205] width 27 height 27
drag, startPoint x: 623, startPoint y: 177, endPoint x: 683, endPoint y: 175, distance: 60.2
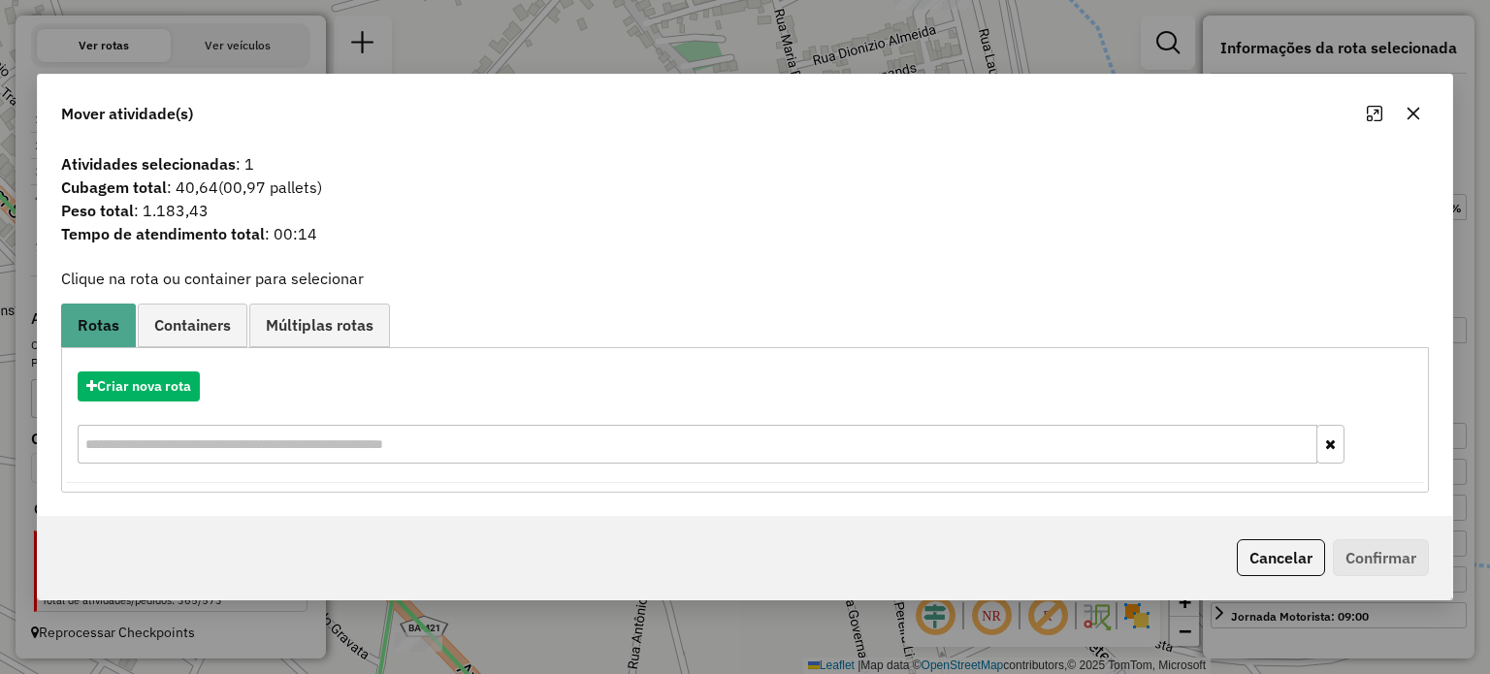
drag, startPoint x: 1409, startPoint y: 112, endPoint x: 934, endPoint y: 217, distance: 486.9
click at [1405, 112] on icon "button" at bounding box center [1413, 114] width 16 height 16
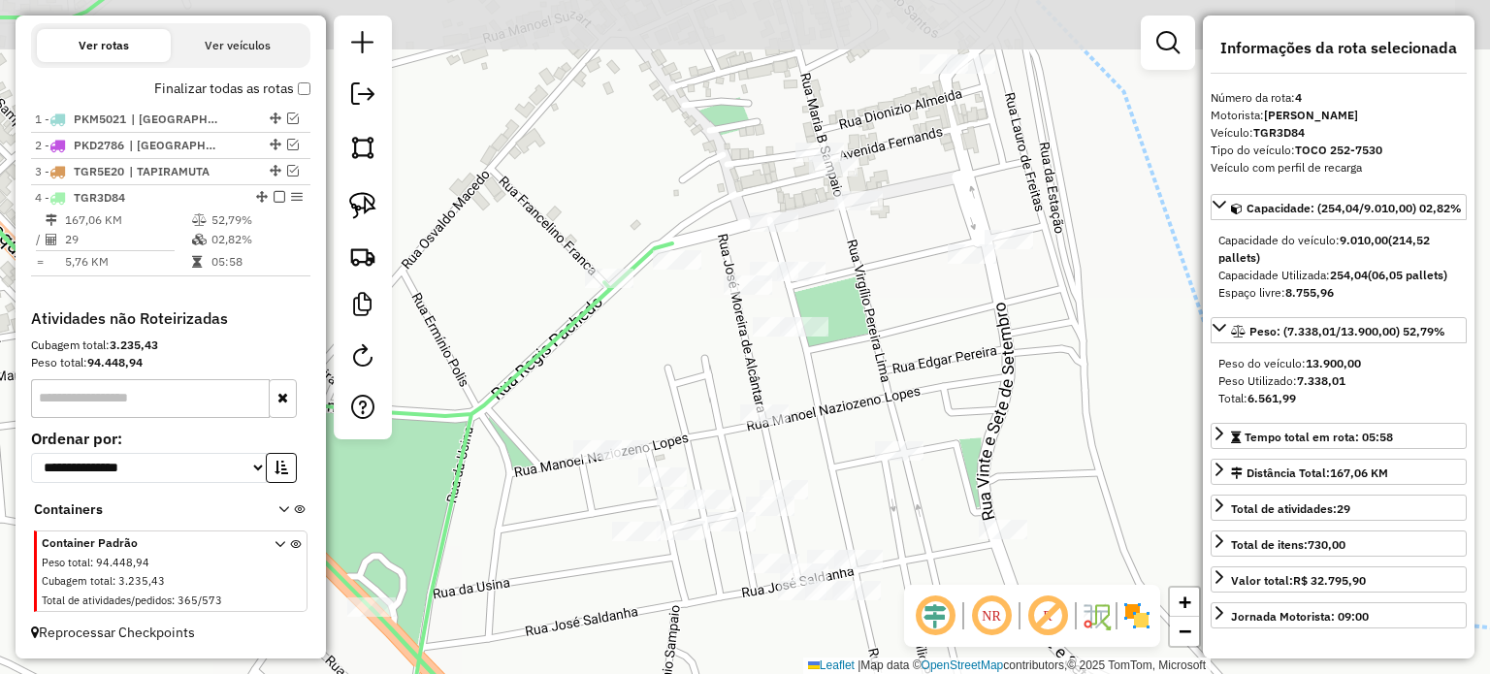
drag, startPoint x: 550, startPoint y: 185, endPoint x: 532, endPoint y: 222, distance: 40.8
click at [535, 222] on div "Janela de atendimento Grade de atendimento Capacidade Transportadoras Veículos …" at bounding box center [745, 337] width 1490 height 674
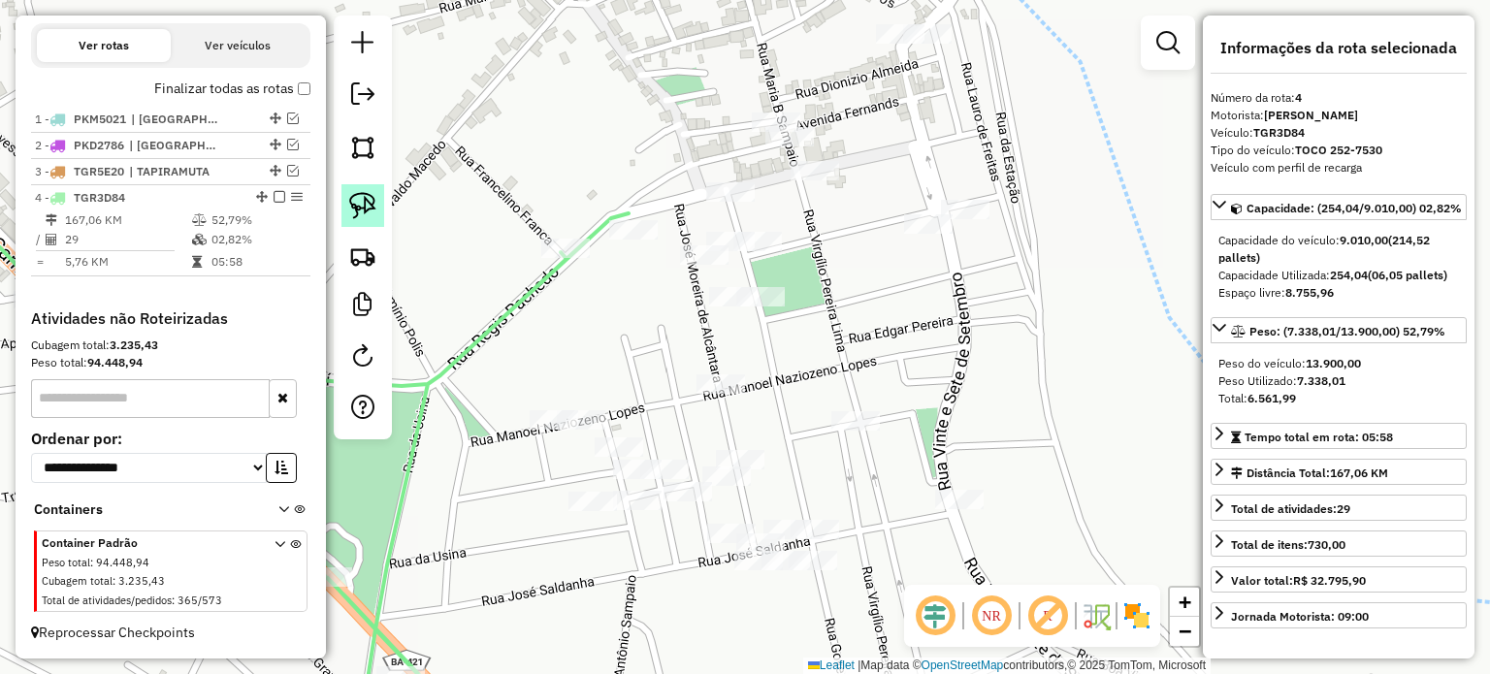
click at [357, 194] on img at bounding box center [362, 205] width 27 height 27
drag, startPoint x: 502, startPoint y: 234, endPoint x: 564, endPoint y: 232, distance: 62.1
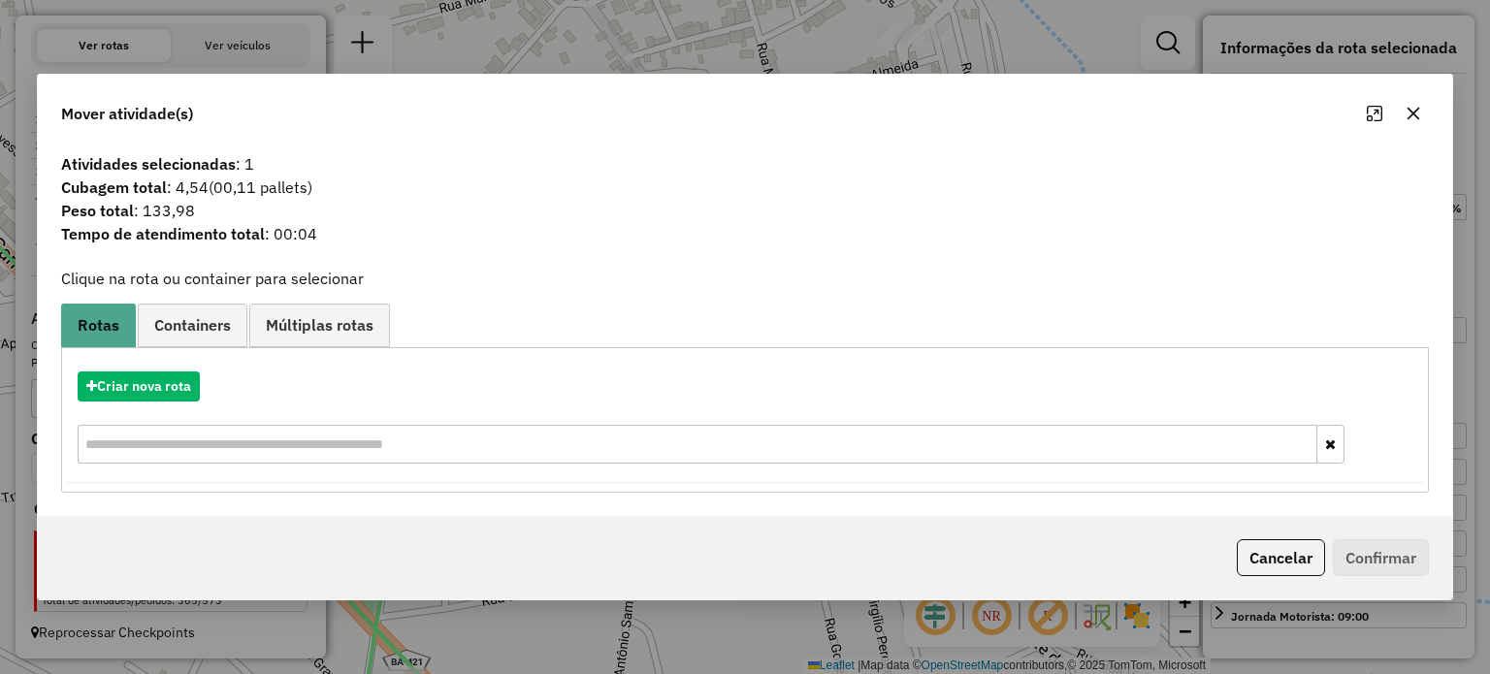
drag, startPoint x: 1408, startPoint y: 109, endPoint x: 1327, endPoint y: 137, distance: 86.2
click at [1408, 112] on icon "button" at bounding box center [1413, 114] width 16 height 16
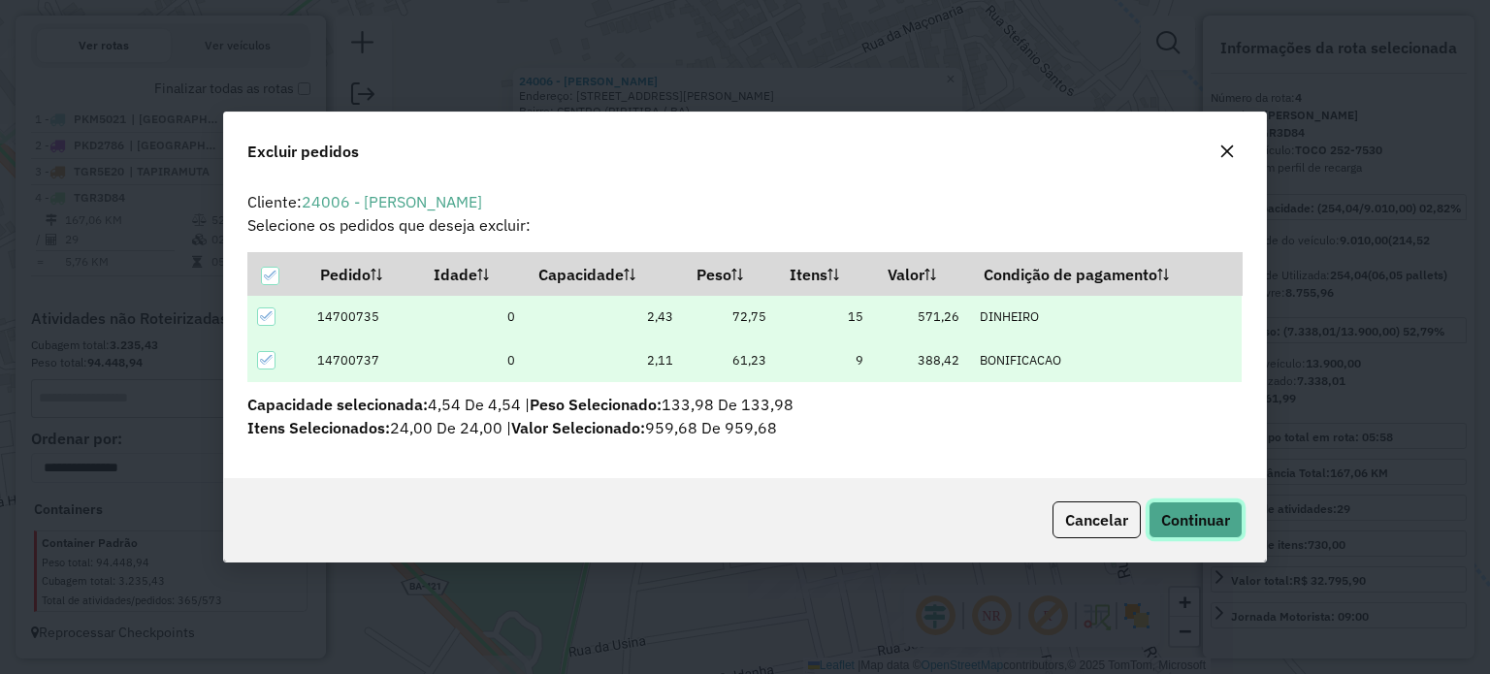
click at [1196, 506] on button "Continuar" at bounding box center [1195, 519] width 94 height 37
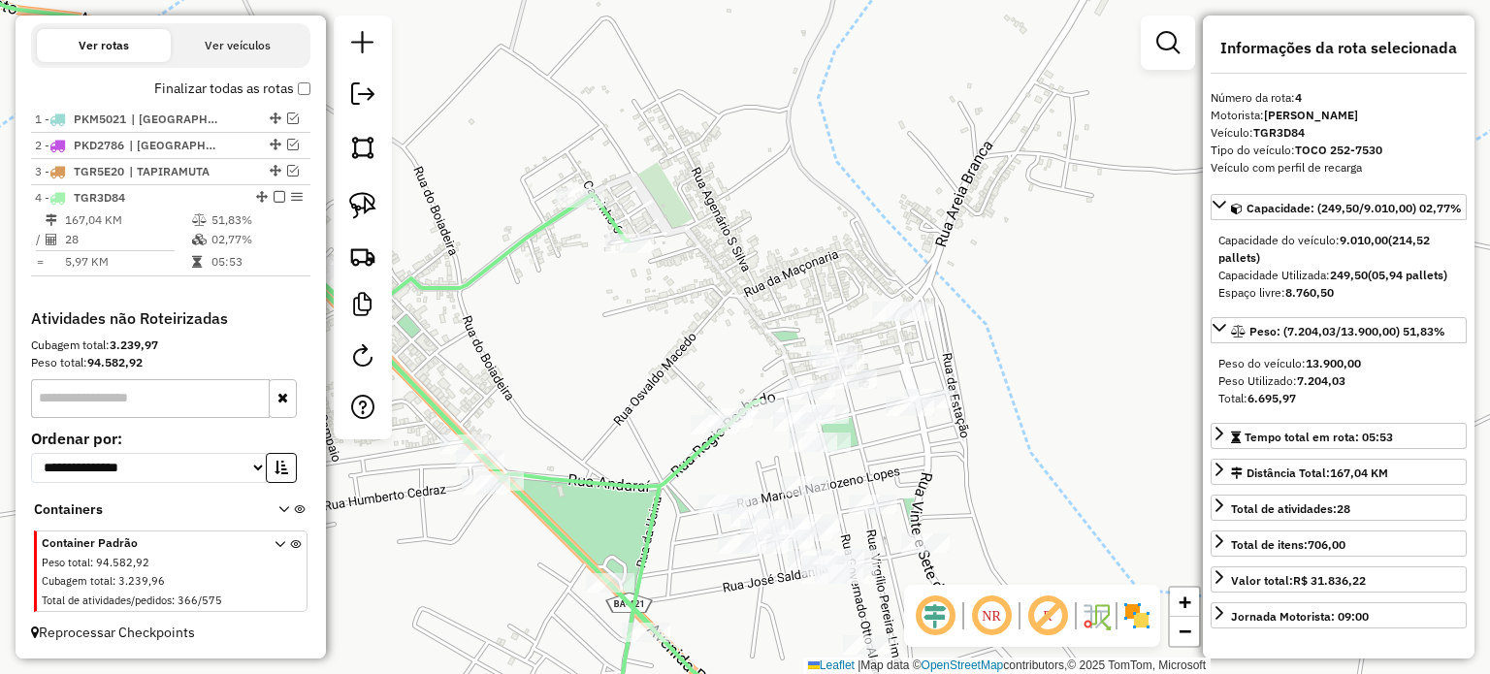
drag, startPoint x: 600, startPoint y: 467, endPoint x: 764, endPoint y: 360, distance: 196.1
click at [760, 364] on div "Janela de atendimento Grade de atendimento Capacidade Transportadoras Veículos …" at bounding box center [745, 337] width 1490 height 674
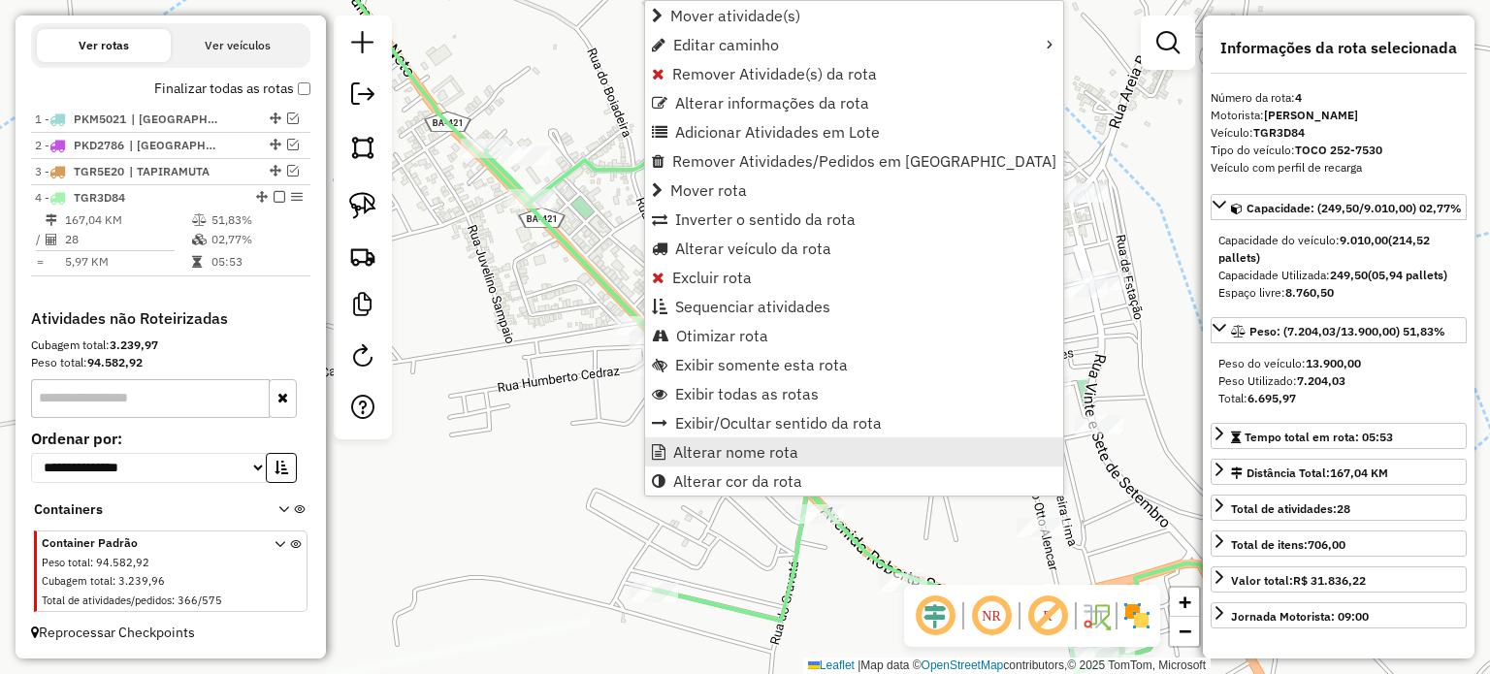
click at [700, 453] on span "Alterar nome rota" at bounding box center [735, 452] width 125 height 16
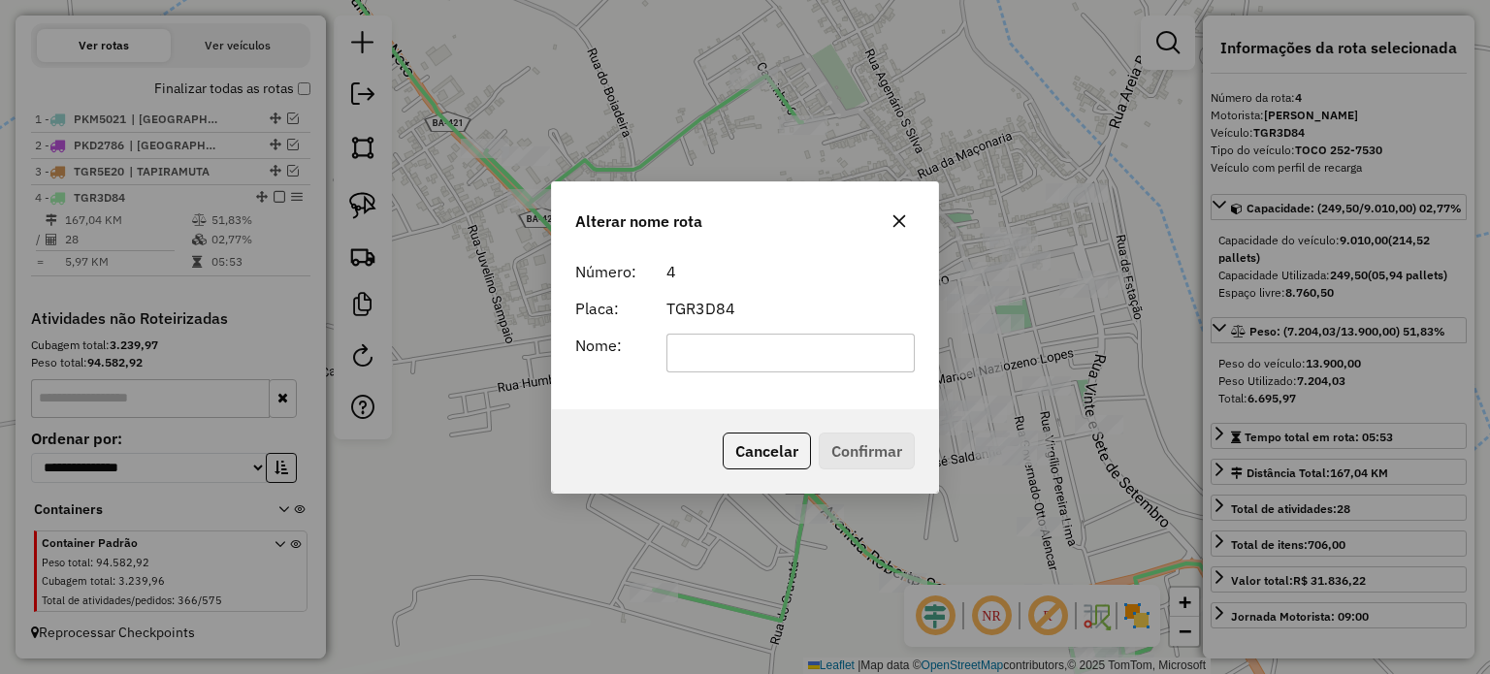
click at [707, 338] on input "text" at bounding box center [790, 353] width 249 height 39
click at [702, 359] on input "****" at bounding box center [790, 353] width 249 height 39
type input "*"
type input "**********"
click at [846, 443] on button "Confirmar" at bounding box center [867, 451] width 96 height 37
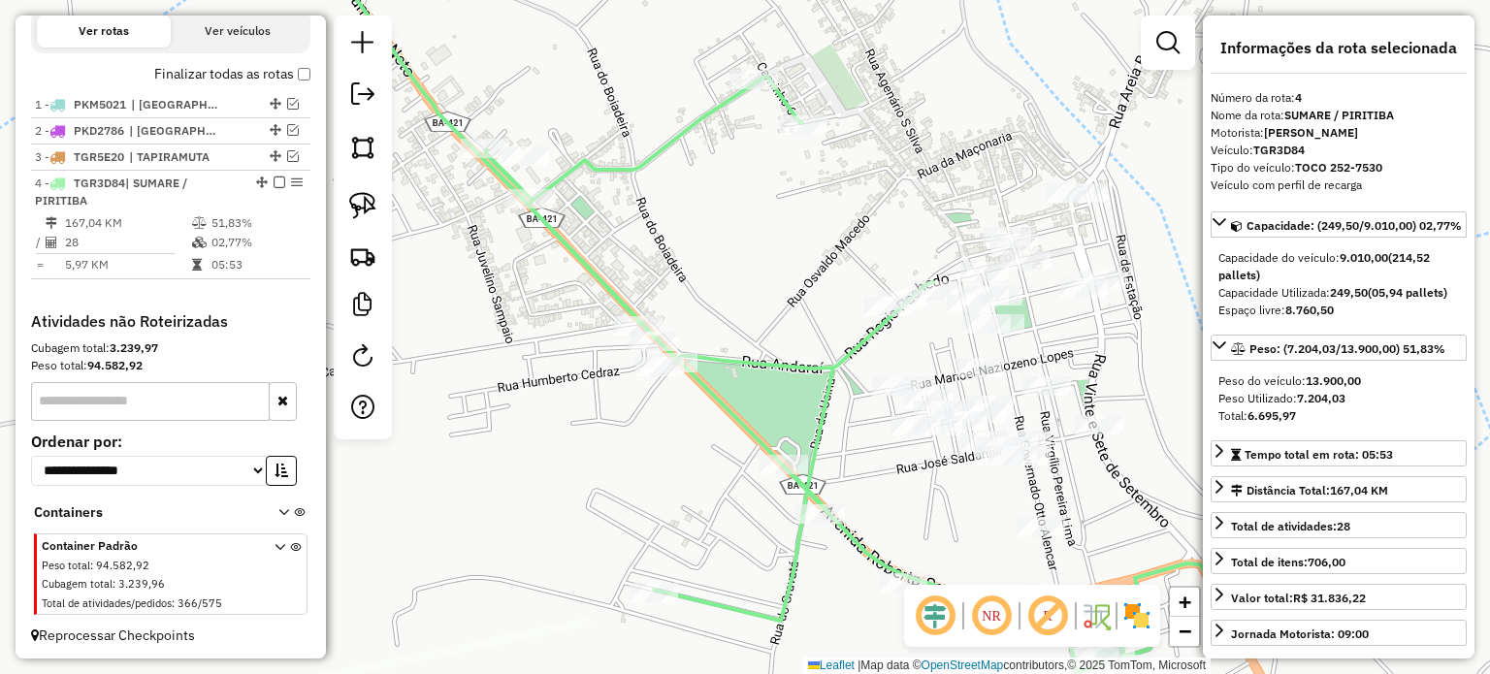
click at [274, 188] on em at bounding box center [280, 183] width 12 height 12
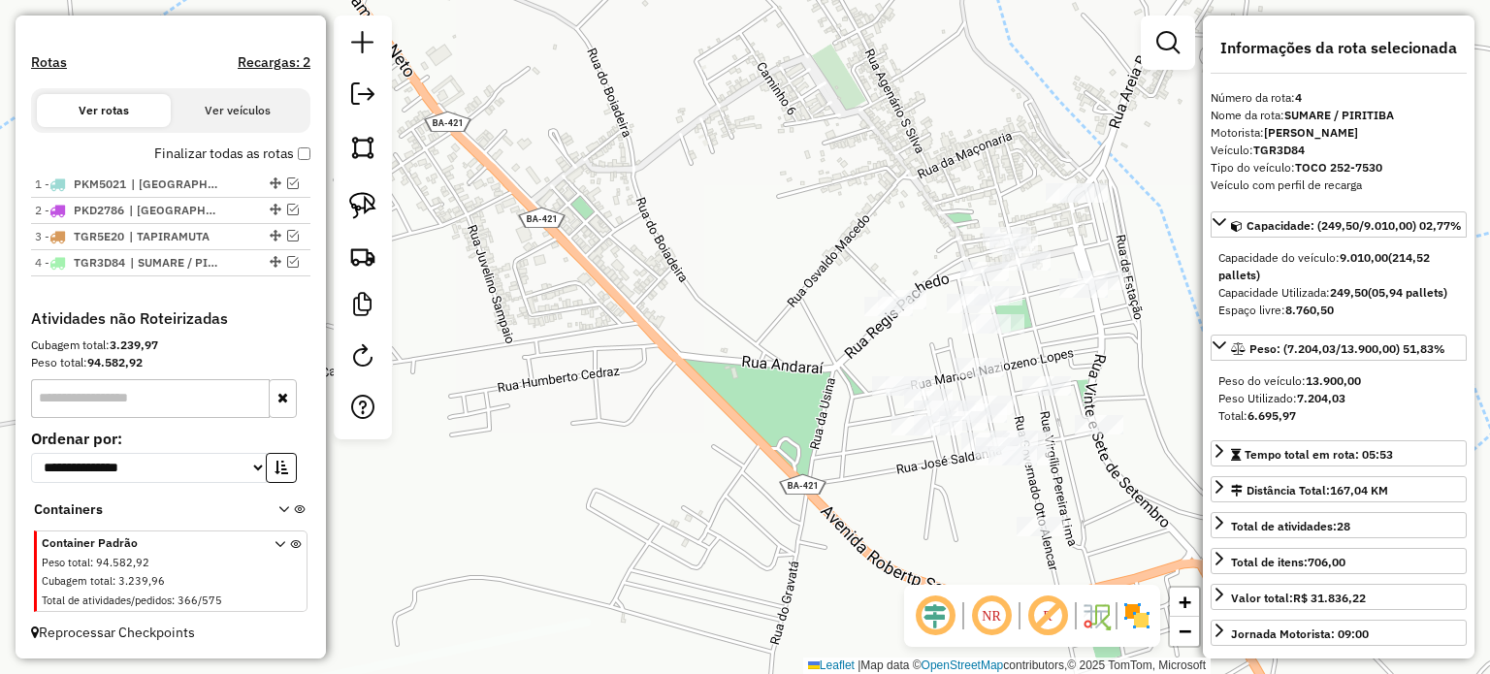
scroll to position [593, 0]
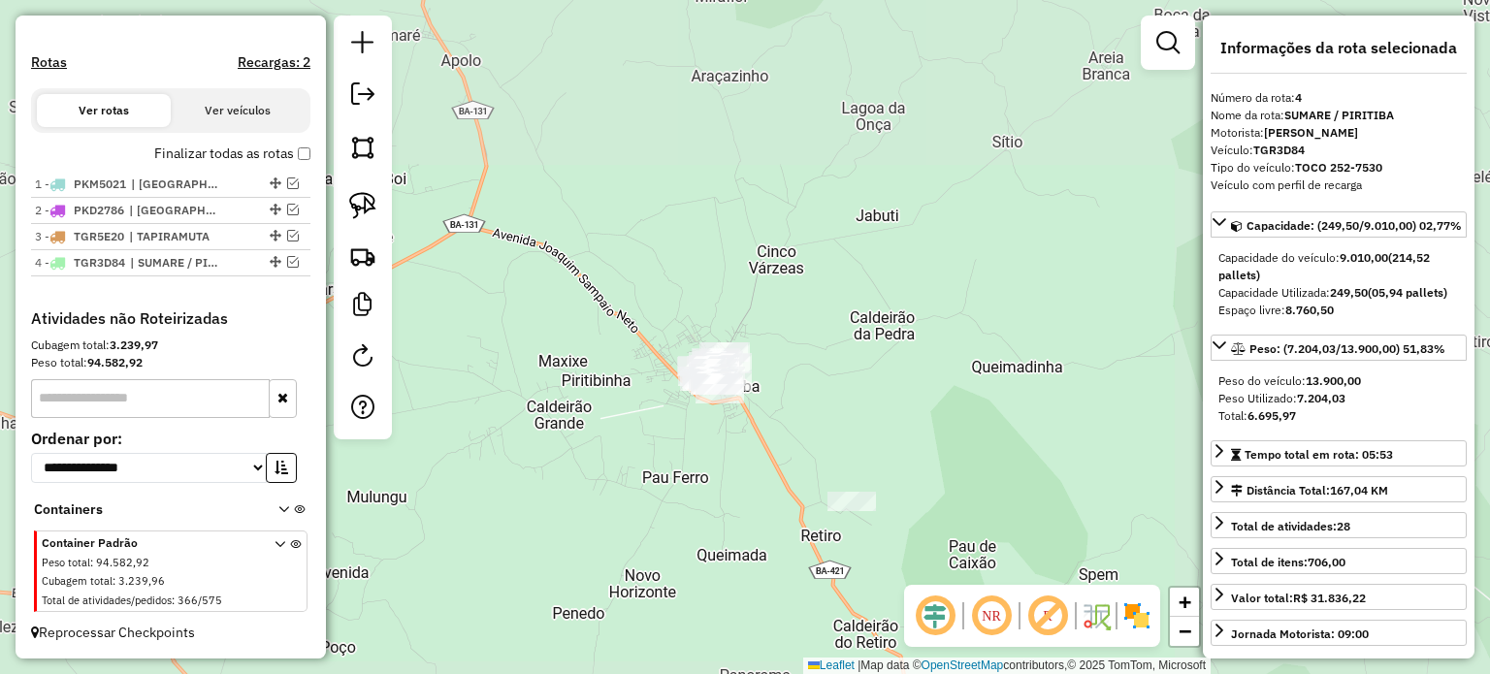
drag, startPoint x: 608, startPoint y: 334, endPoint x: 842, endPoint y: 325, distance: 233.9
click at [855, 329] on div "Janela de atendimento Grade de atendimento Capacidade Transportadoras Veículos …" at bounding box center [745, 337] width 1490 height 674
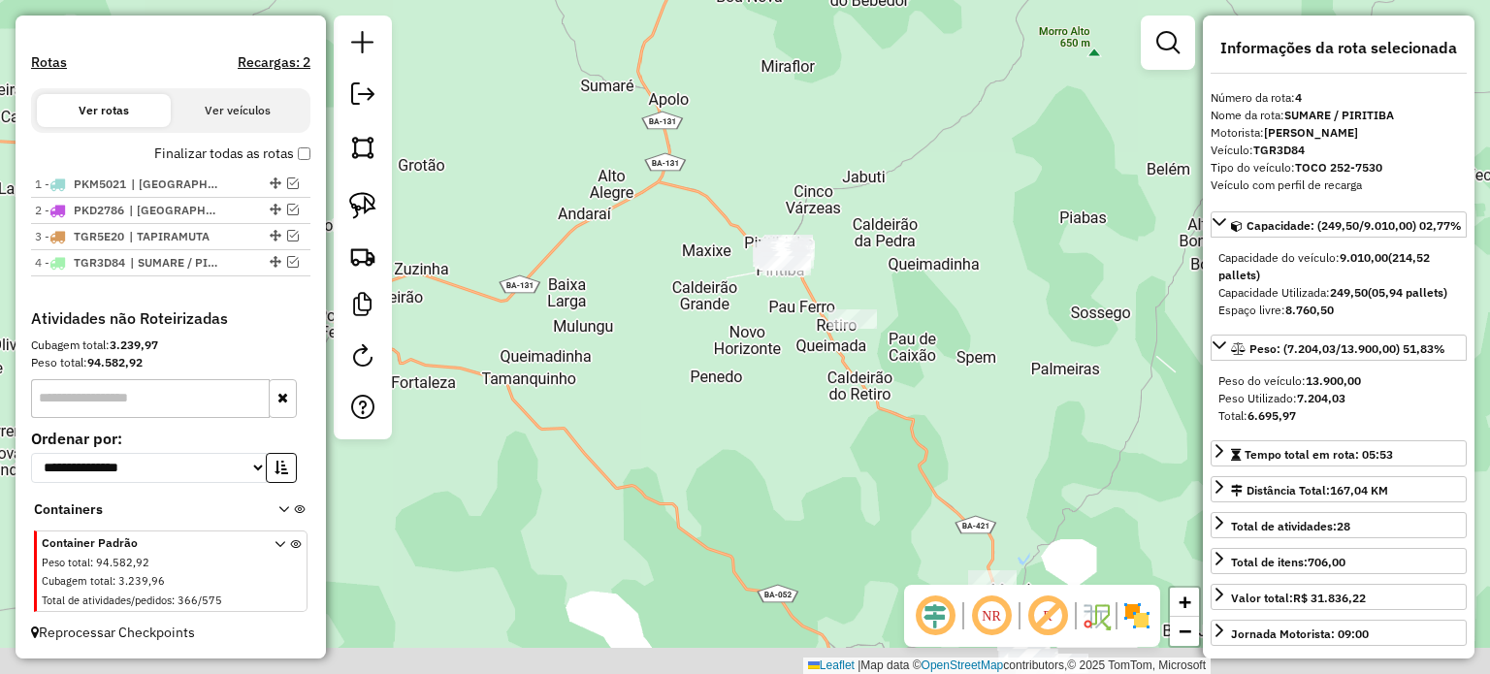
drag, startPoint x: 748, startPoint y: 437, endPoint x: 671, endPoint y: 321, distance: 139.3
click at [671, 321] on div "Janela de atendimento Grade de atendimento Capacidade Transportadoras Veículos …" at bounding box center [745, 337] width 1490 height 674
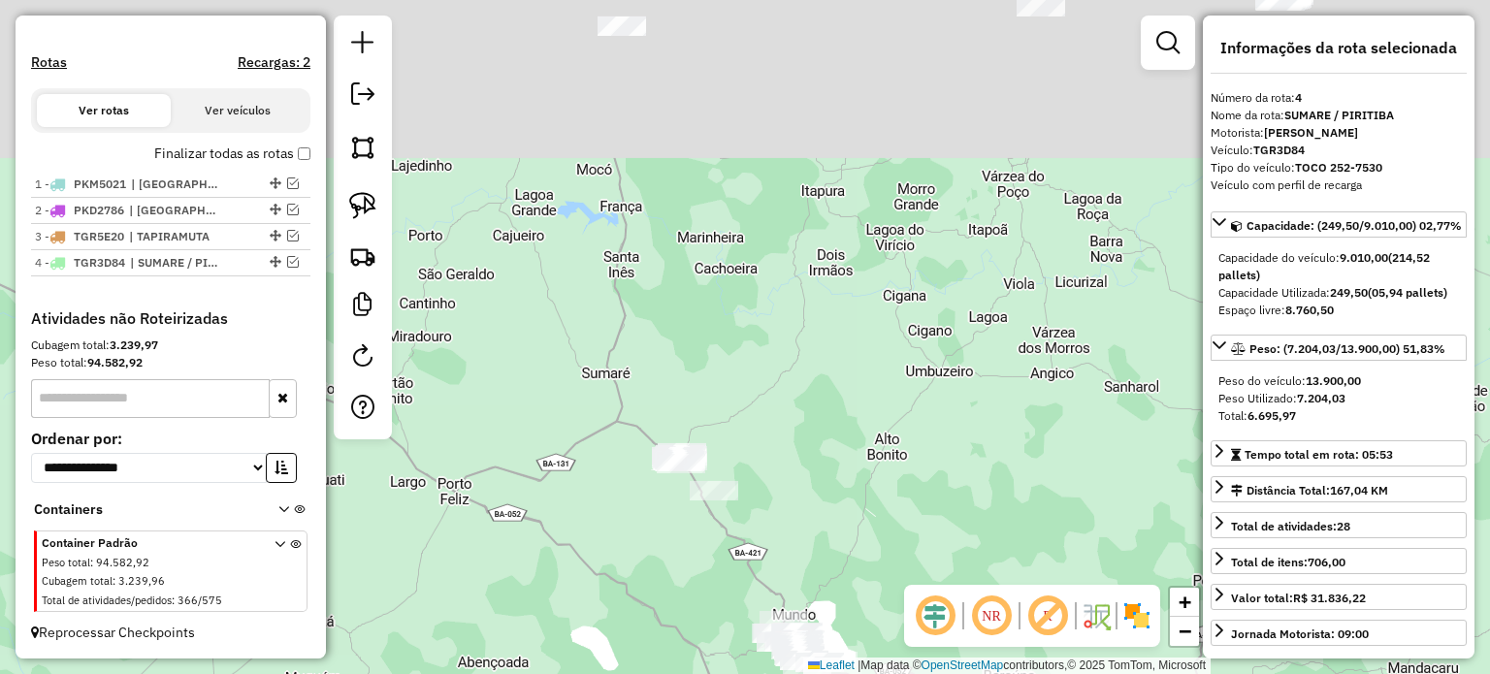
drag, startPoint x: 583, startPoint y: 155, endPoint x: 594, endPoint y: 370, distance: 214.6
click at [592, 370] on div "Janela de atendimento Grade de atendimento Capacidade Transportadoras Veículos …" at bounding box center [745, 337] width 1490 height 674
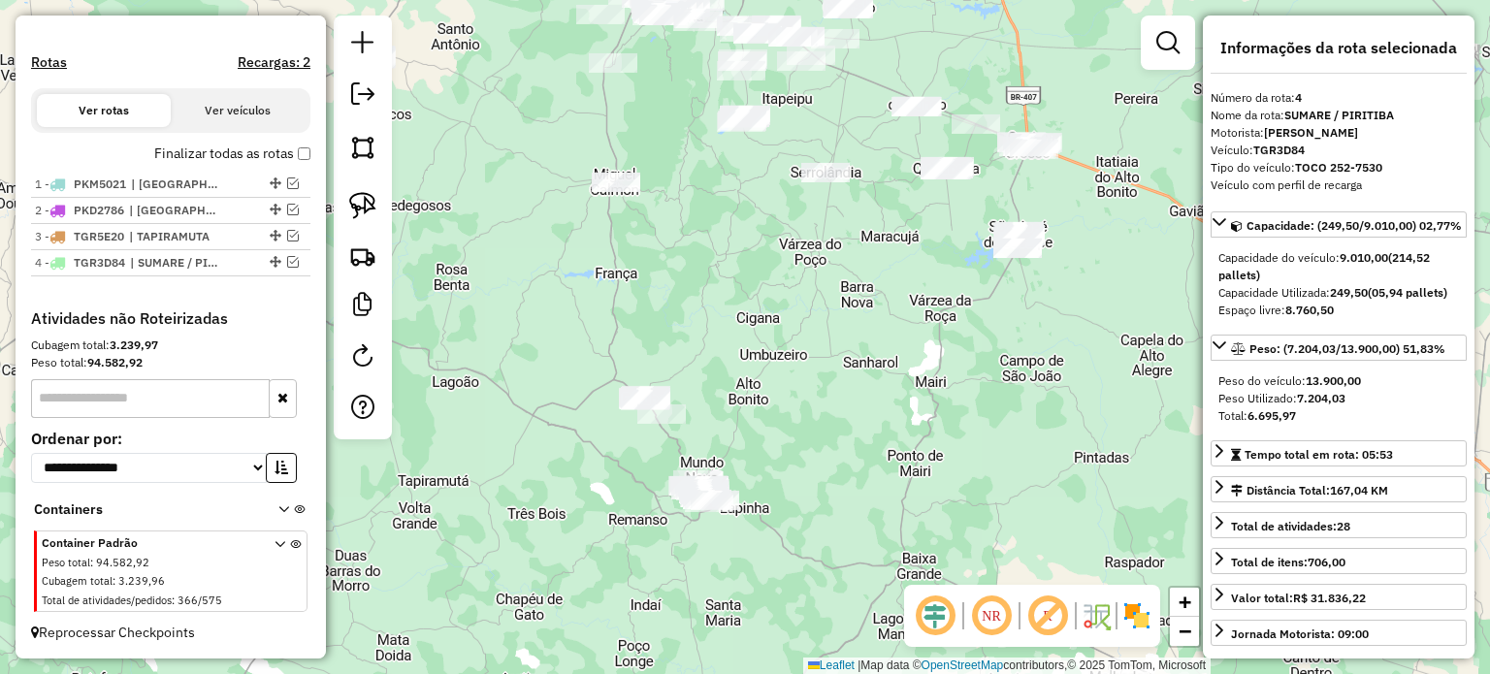
drag, startPoint x: 702, startPoint y: 278, endPoint x: 723, endPoint y: 324, distance: 49.9
click at [723, 322] on div "Janela de atendimento Grade de atendimento Capacidade Transportadoras Veículos …" at bounding box center [745, 337] width 1490 height 674
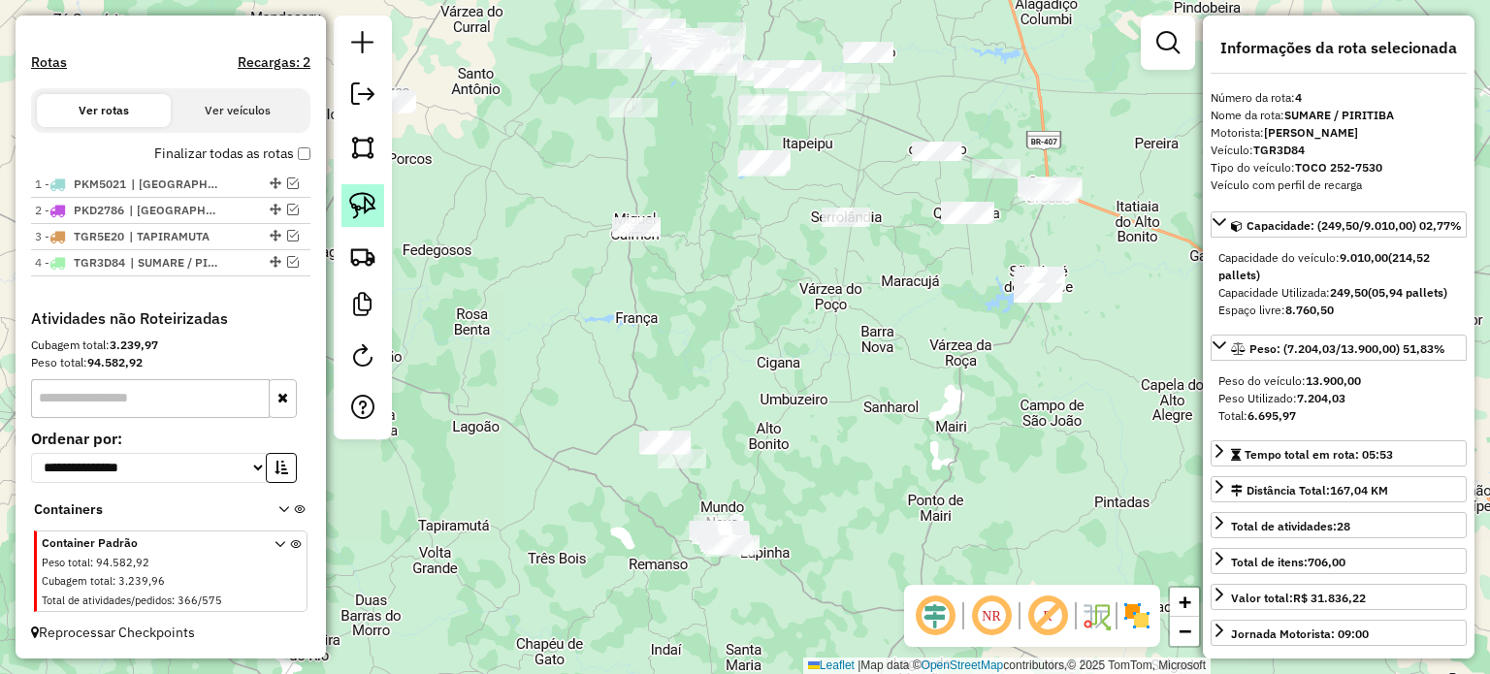
click at [369, 188] on link at bounding box center [362, 205] width 43 height 43
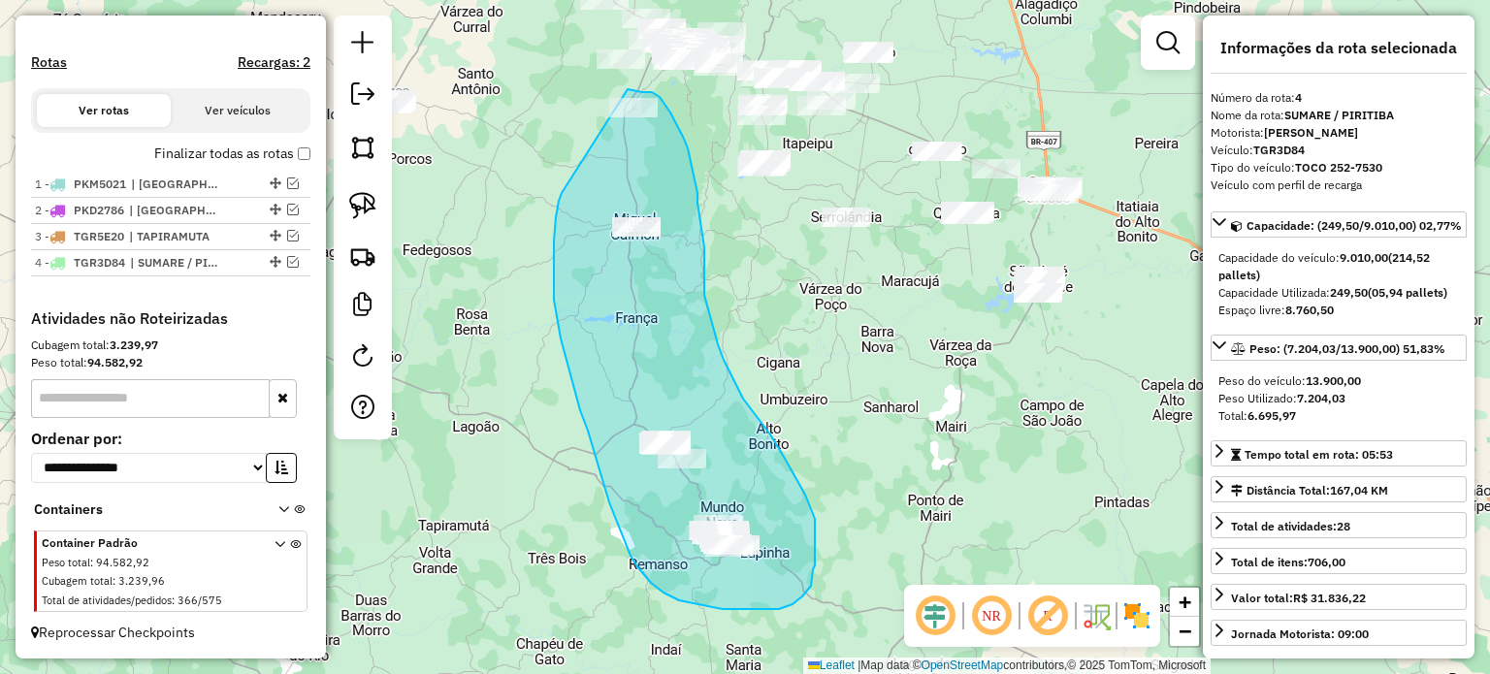
drag, startPoint x: 561, startPoint y: 339, endPoint x: 609, endPoint y: 87, distance: 255.8
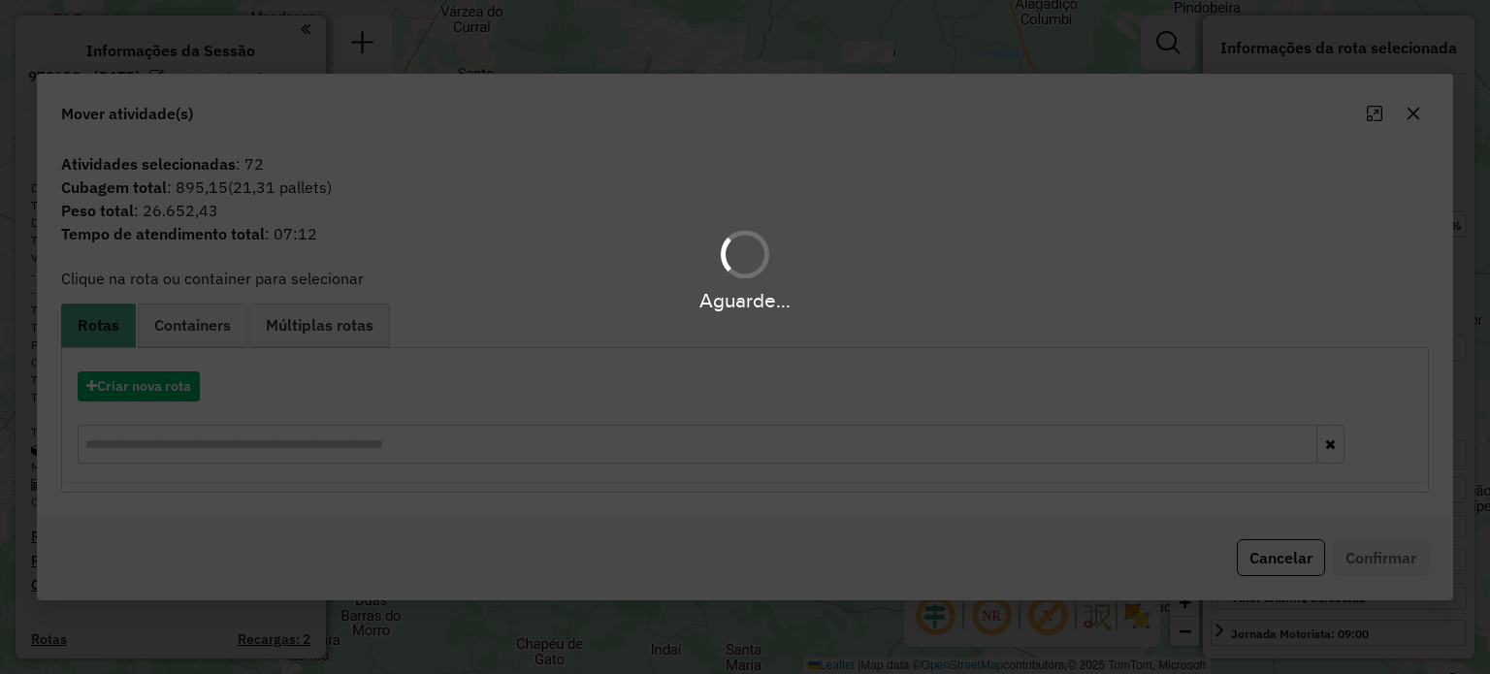
select select "**********"
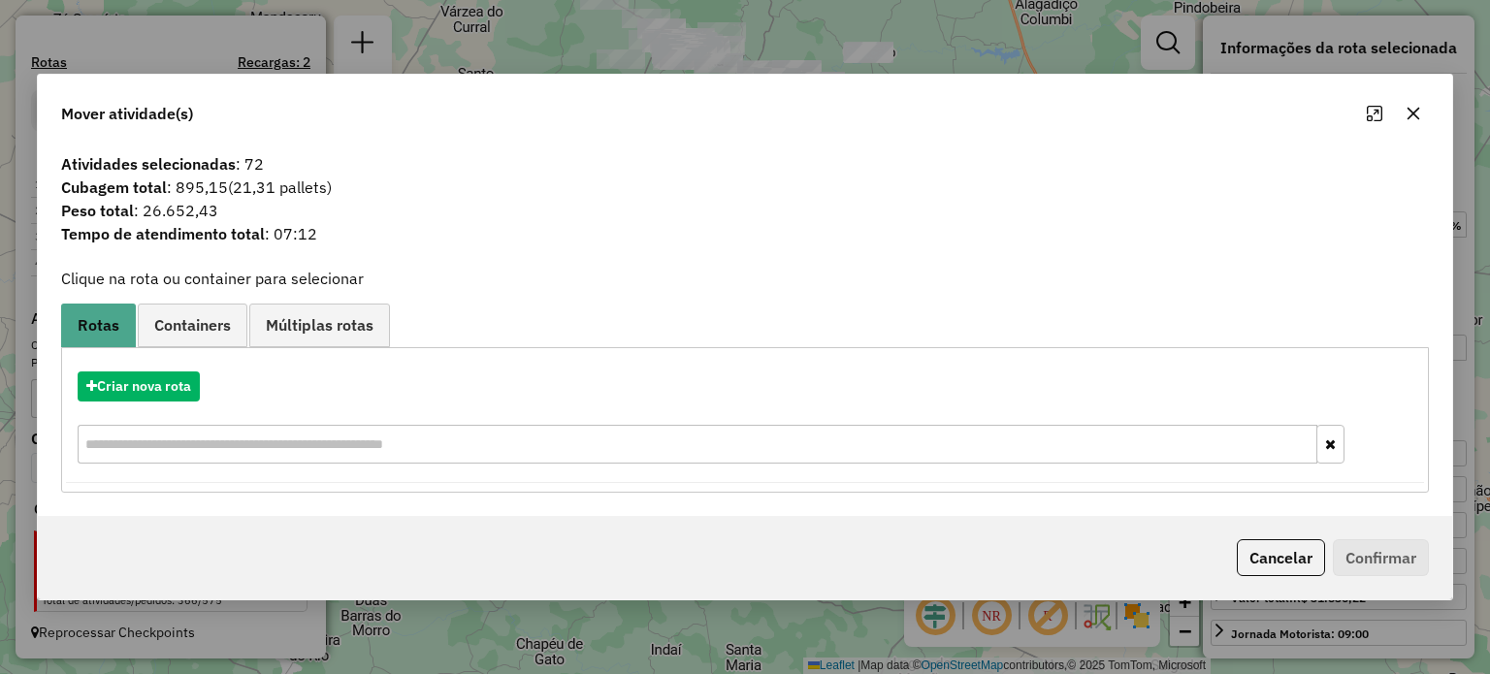
drag, startPoint x: 1406, startPoint y: 110, endPoint x: 1308, endPoint y: 159, distance: 109.7
click at [1405, 111] on icon "button" at bounding box center [1413, 114] width 16 height 16
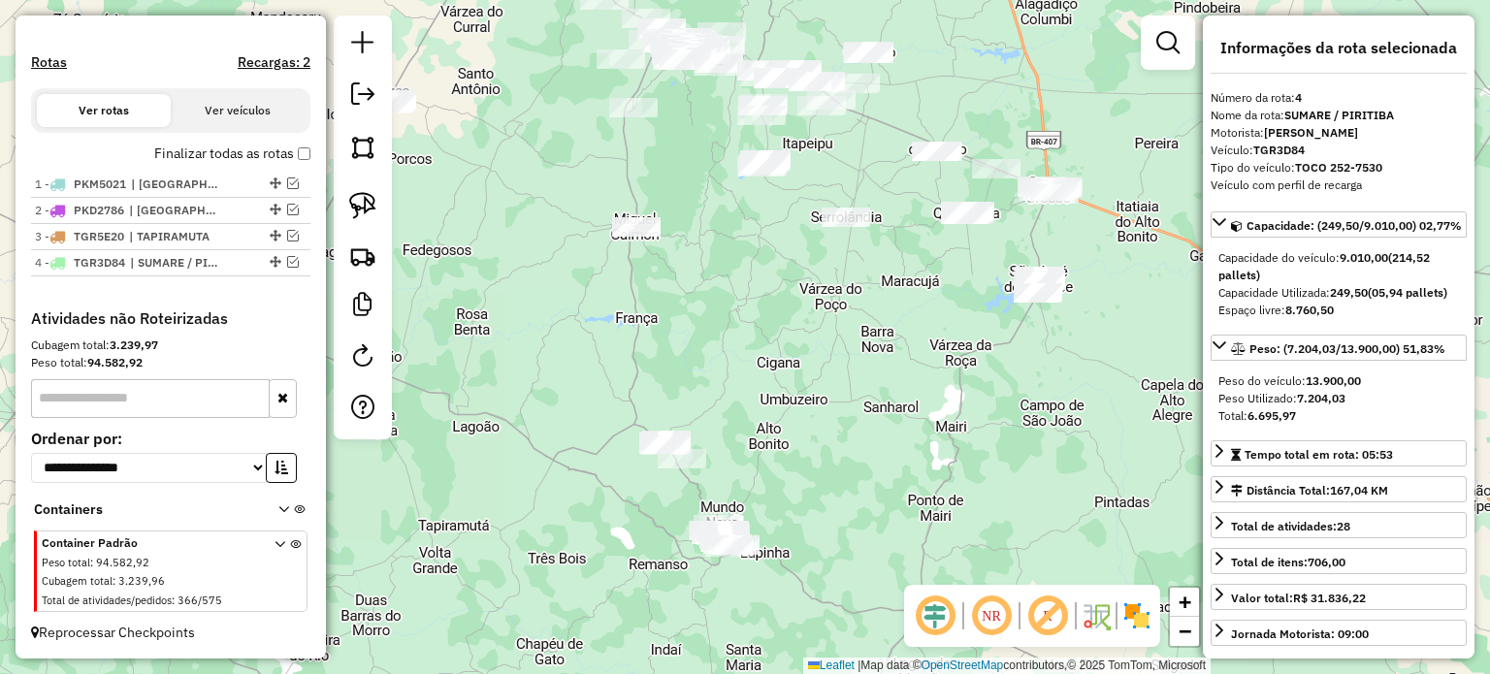
drag, startPoint x: 771, startPoint y: 500, endPoint x: 794, endPoint y: 376, distance: 126.3
click at [794, 376] on div "Janela de atendimento Grade de atendimento Capacidade Transportadoras Veículos …" at bounding box center [745, 337] width 1490 height 674
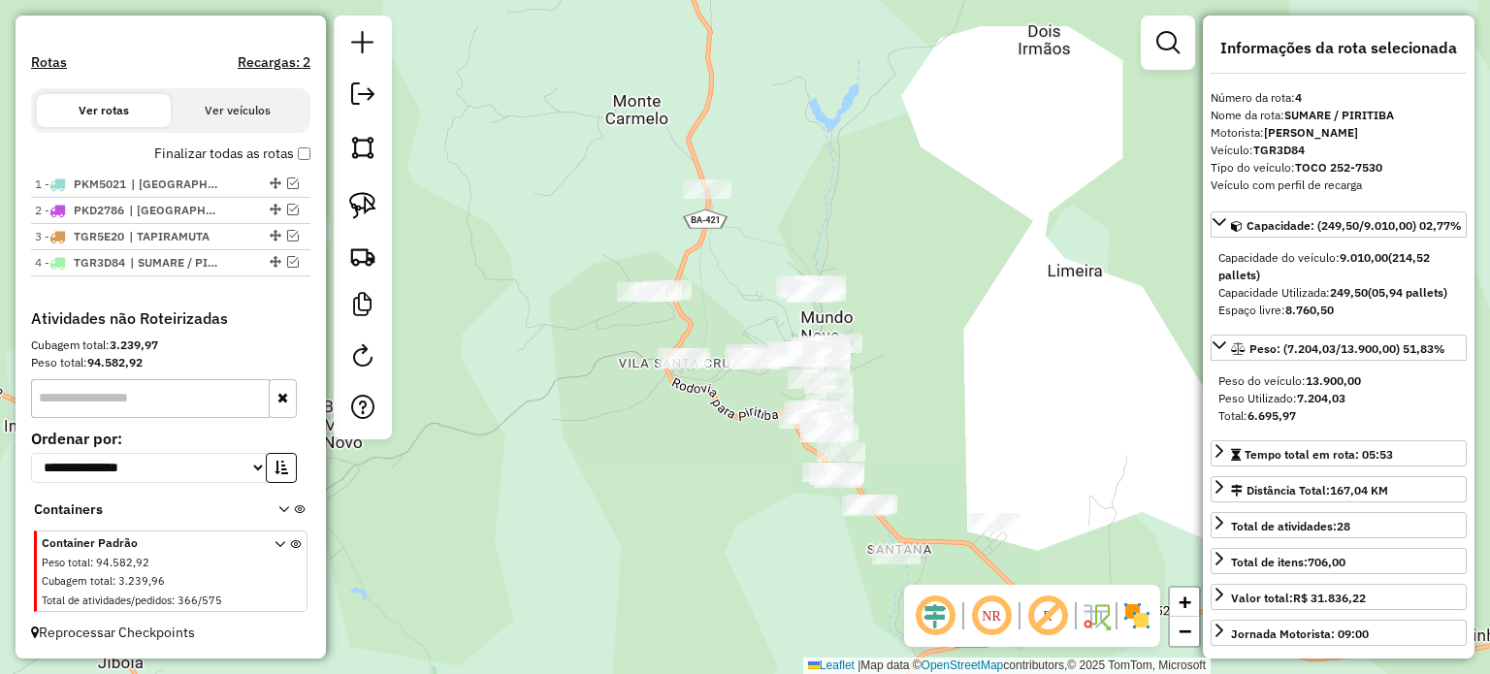
drag, startPoint x: 1004, startPoint y: 415, endPoint x: 954, endPoint y: 361, distance: 73.5
click at [973, 363] on div "Janela de atendimento Grade de atendimento Capacidade Transportadoras Veículos …" at bounding box center [745, 337] width 1490 height 674
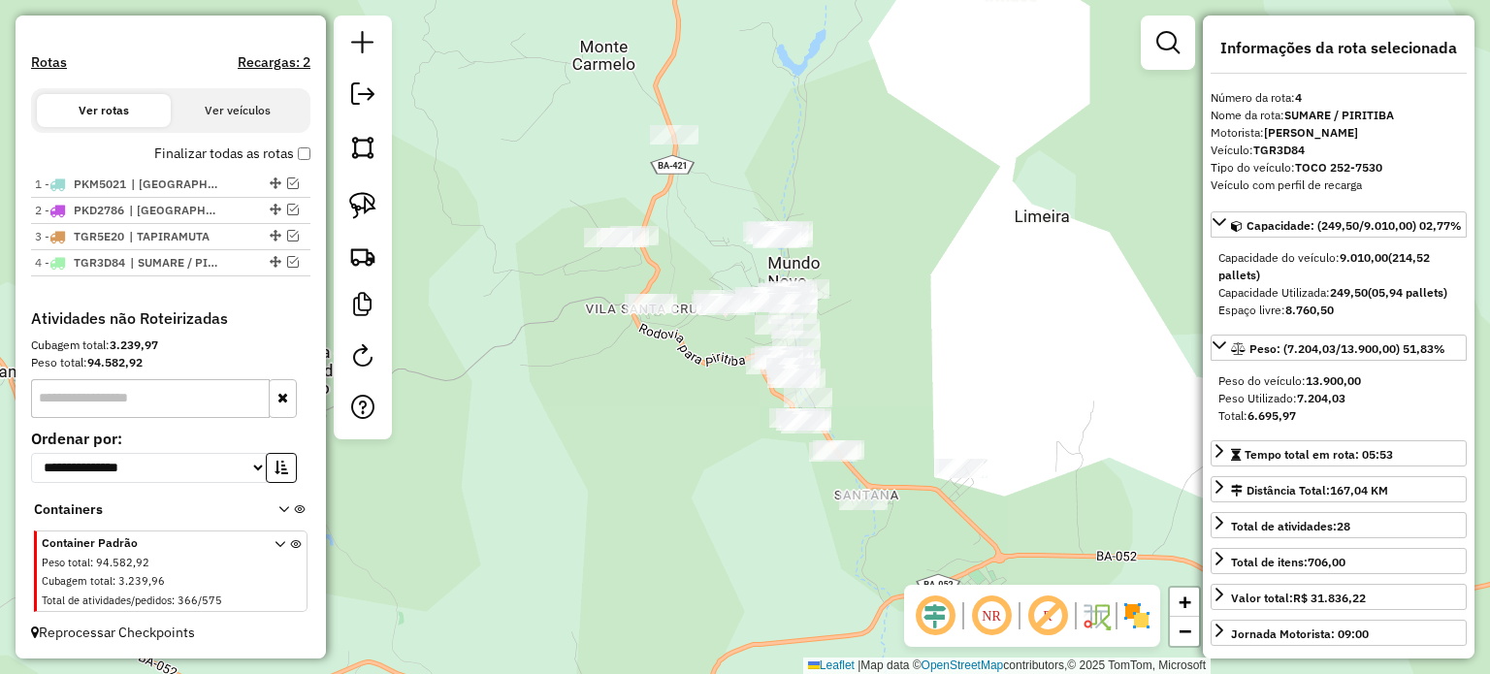
drag, startPoint x: 367, startPoint y: 191, endPoint x: 431, endPoint y: 238, distance: 79.2
click at [367, 192] on img at bounding box center [362, 205] width 27 height 27
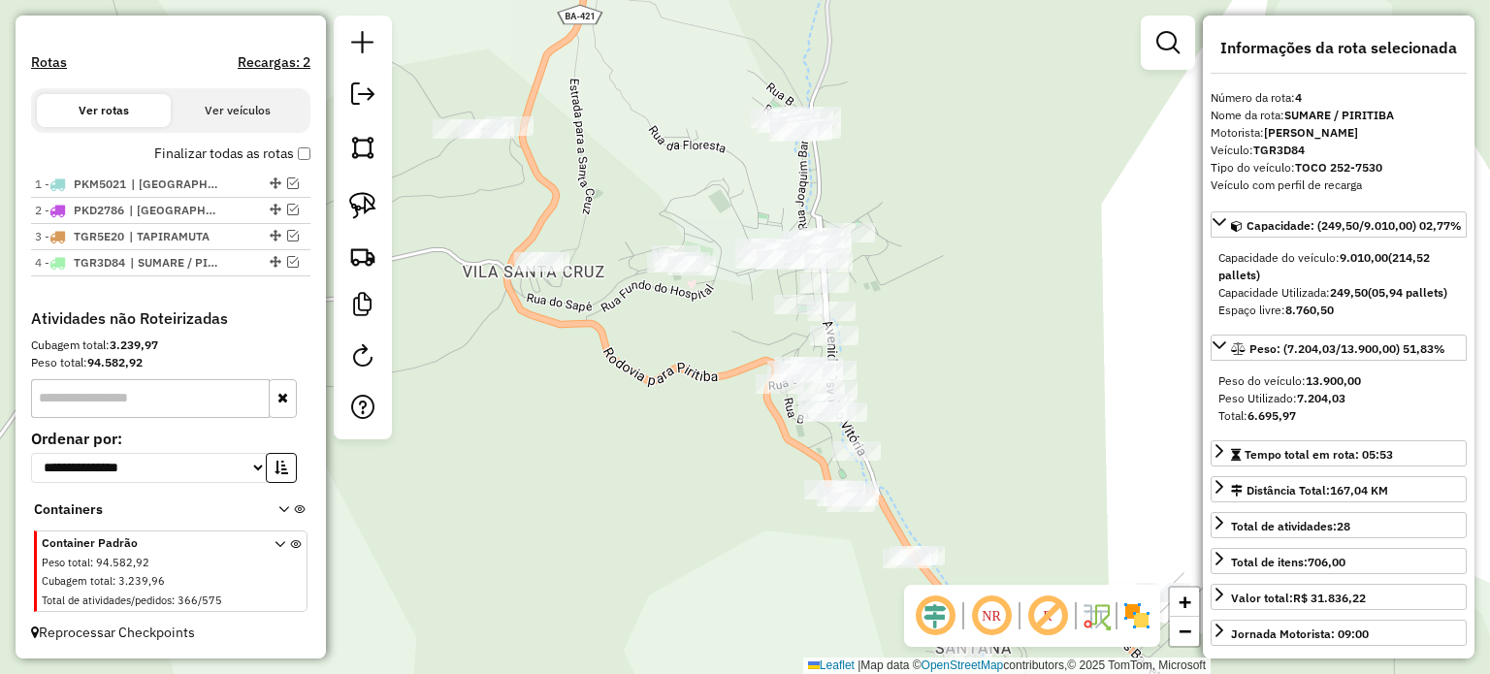
drag, startPoint x: 744, startPoint y: 224, endPoint x: 599, endPoint y: 145, distance: 165.0
click at [607, 146] on div "Janela de atendimento Grade de atendimento Capacidade Transportadoras Veículos …" at bounding box center [745, 337] width 1490 height 674
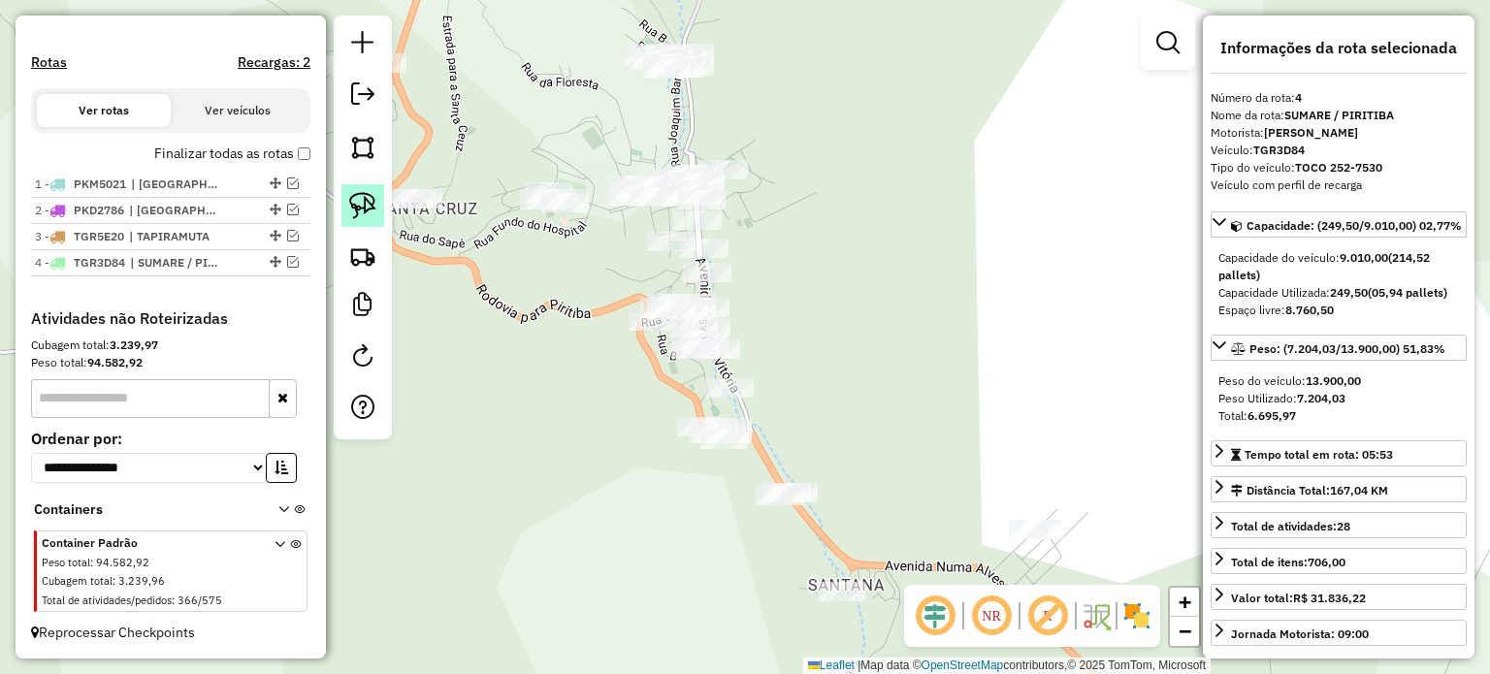
click at [358, 193] on img at bounding box center [362, 205] width 27 height 27
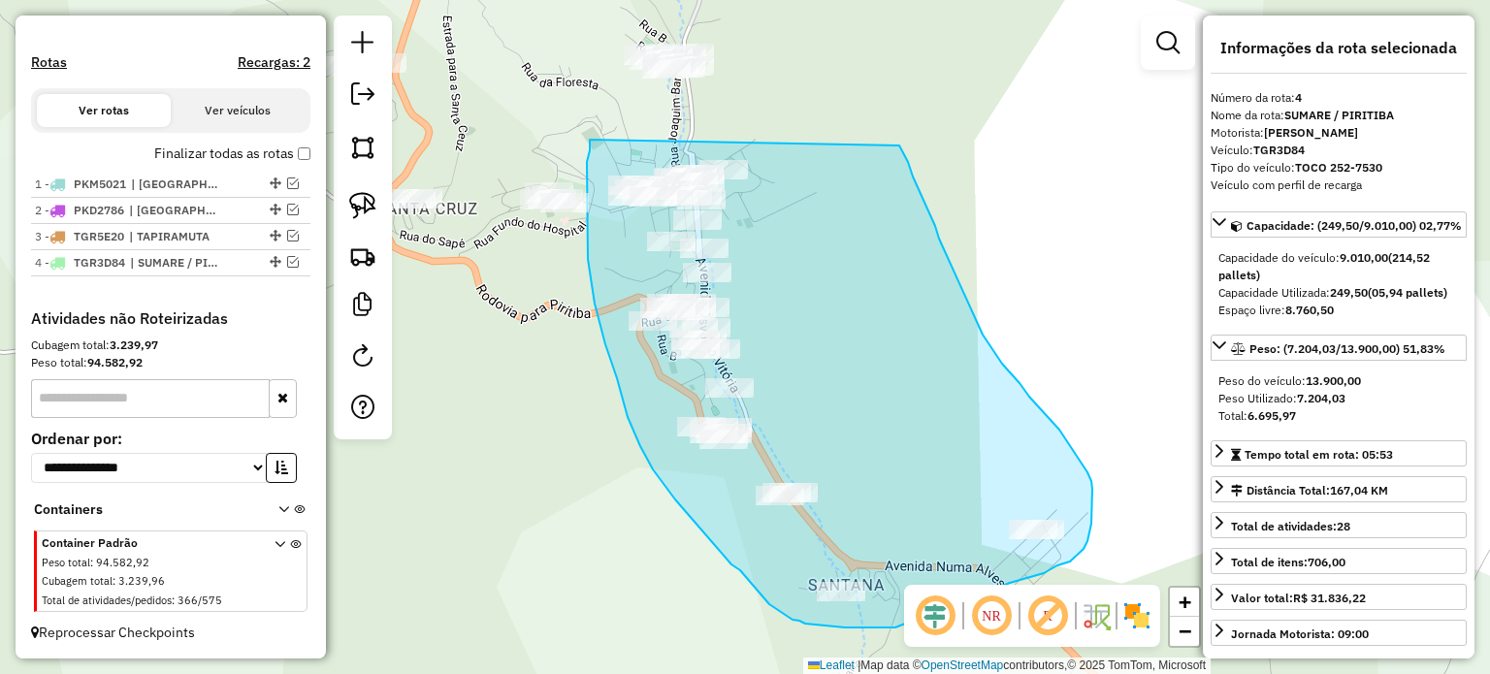
drag, startPoint x: 590, startPoint y: 140, endPoint x: 899, endPoint y: 145, distance: 309.5
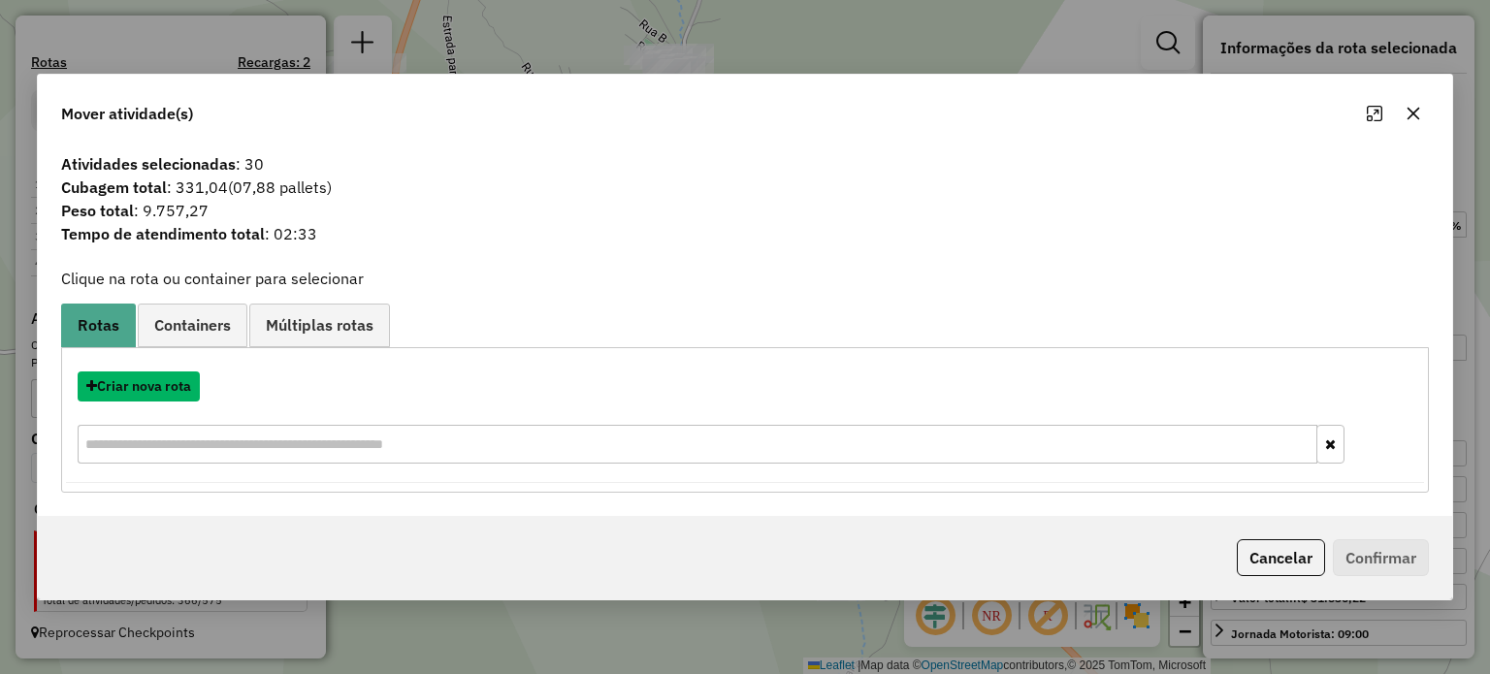
click at [162, 389] on button "Criar nova rota" at bounding box center [139, 386] width 122 height 30
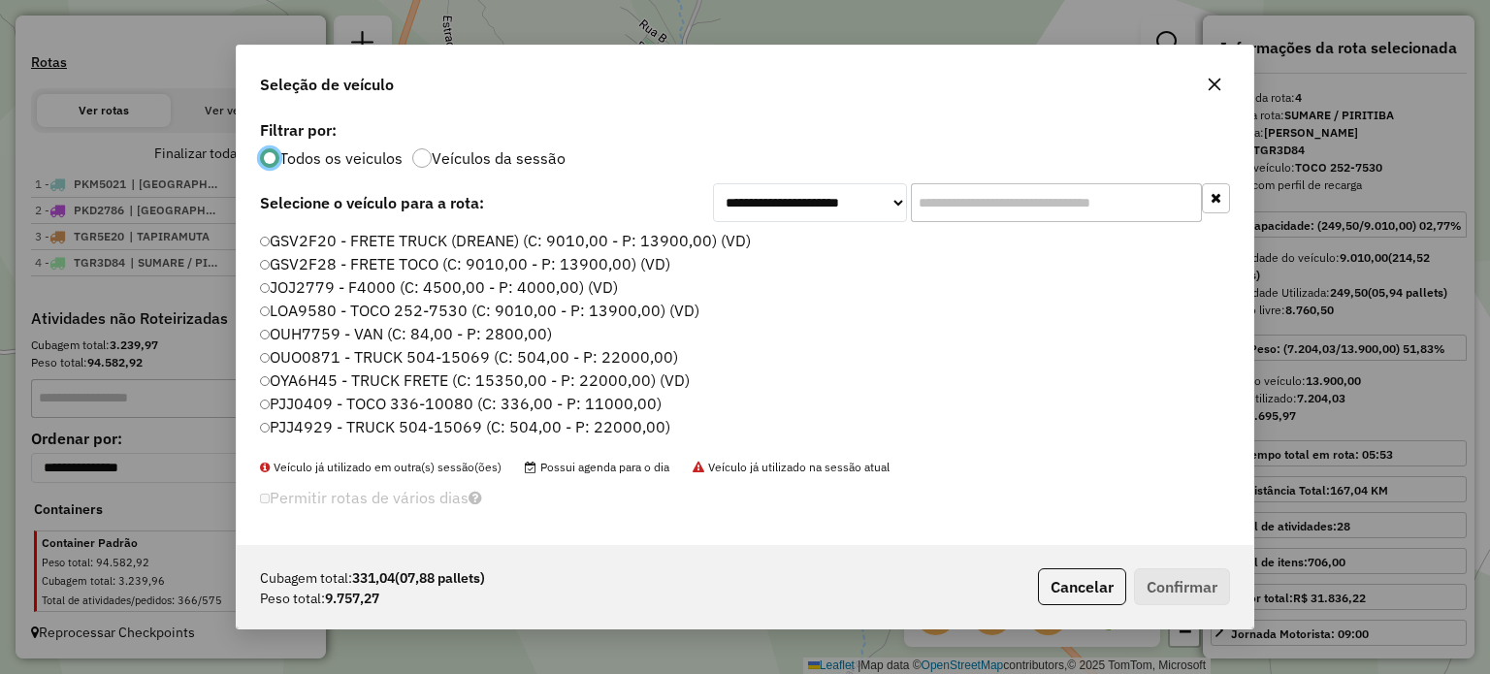
scroll to position [10, 6]
click at [294, 355] on label "OUO0871 - TRUCK 504-15069 (C: 504,00 - P: 22000,00)" at bounding box center [470, 356] width 420 height 23
click at [1147, 594] on button "Confirmar" at bounding box center [1182, 586] width 96 height 37
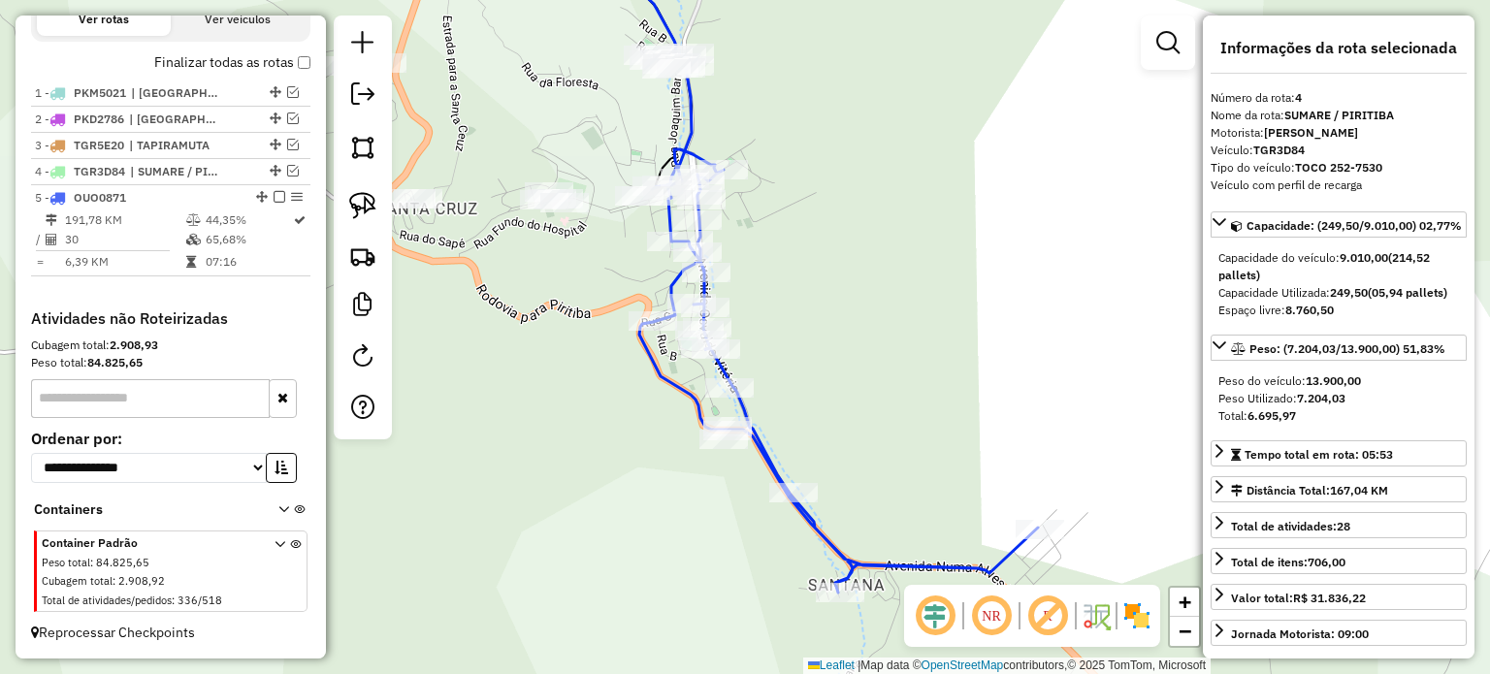
scroll to position [683, 0]
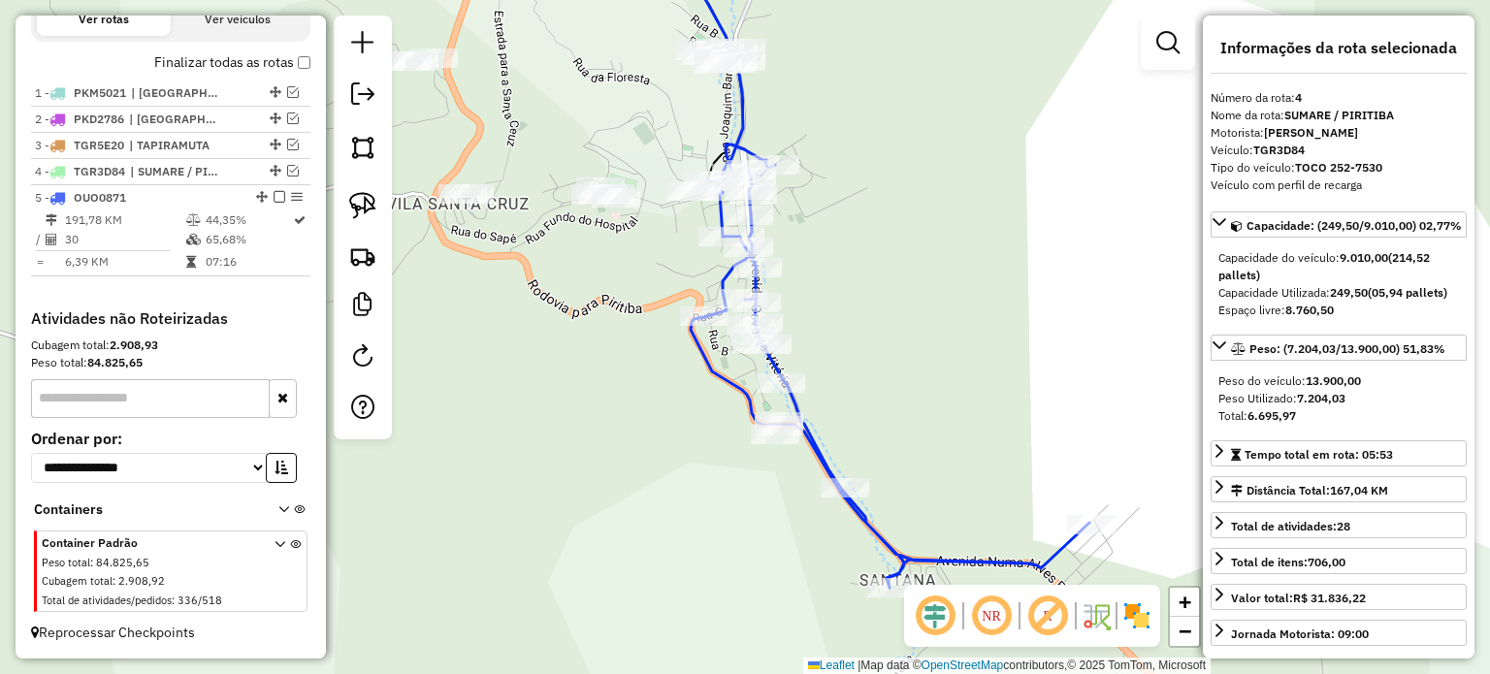
drag, startPoint x: 629, startPoint y: 535, endPoint x: 690, endPoint y: 558, distance: 64.1
click at [690, 558] on div "Janela de atendimento Grade de atendimento Capacidade Transportadoras Veículos …" at bounding box center [745, 337] width 1490 height 674
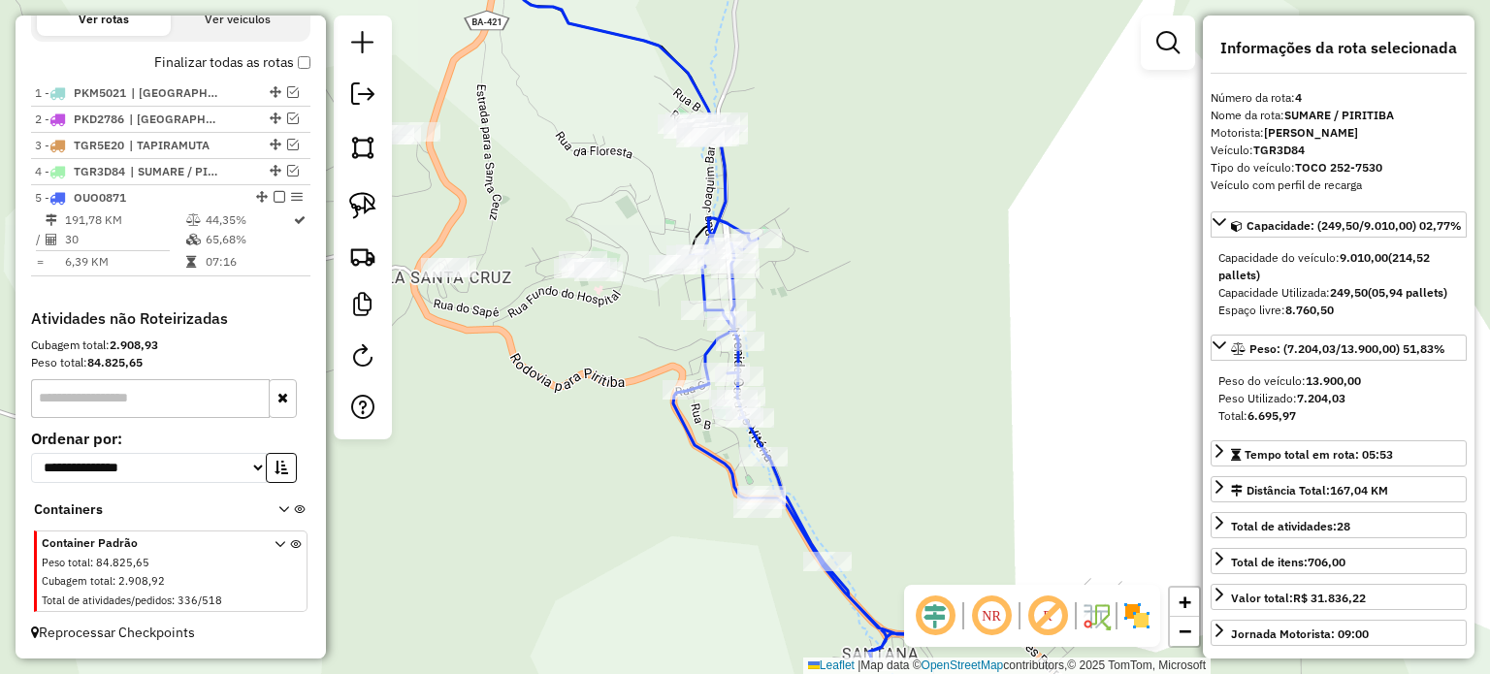
drag, startPoint x: 646, startPoint y: 418, endPoint x: 586, endPoint y: 455, distance: 70.5
click at [582, 523] on div "Janela de atendimento Grade de atendimento Capacidade Transportadoras Veículos …" at bounding box center [745, 337] width 1490 height 674
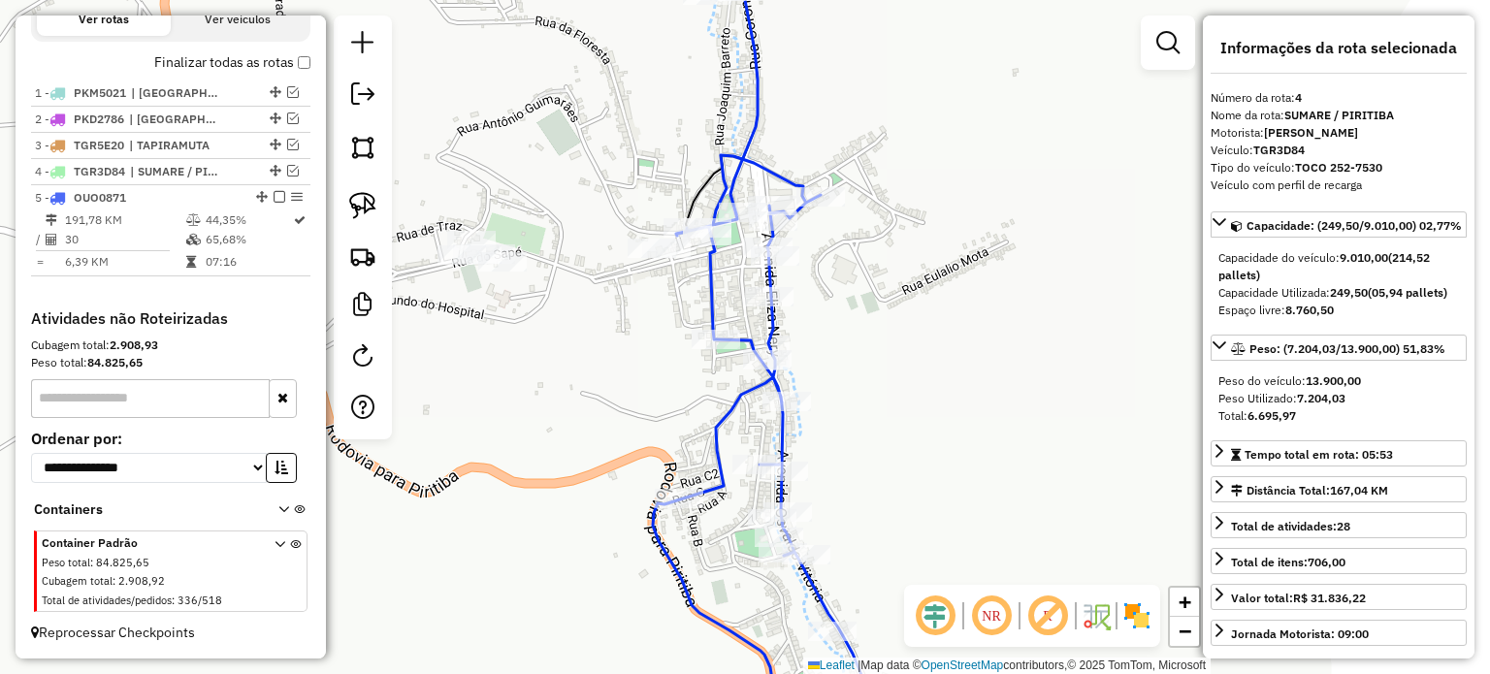
click at [346, 182] on div at bounding box center [363, 228] width 58 height 424
click at [359, 197] on img at bounding box center [362, 205] width 27 height 27
drag, startPoint x: 667, startPoint y: 350, endPoint x: 740, endPoint y: 328, distance: 76.1
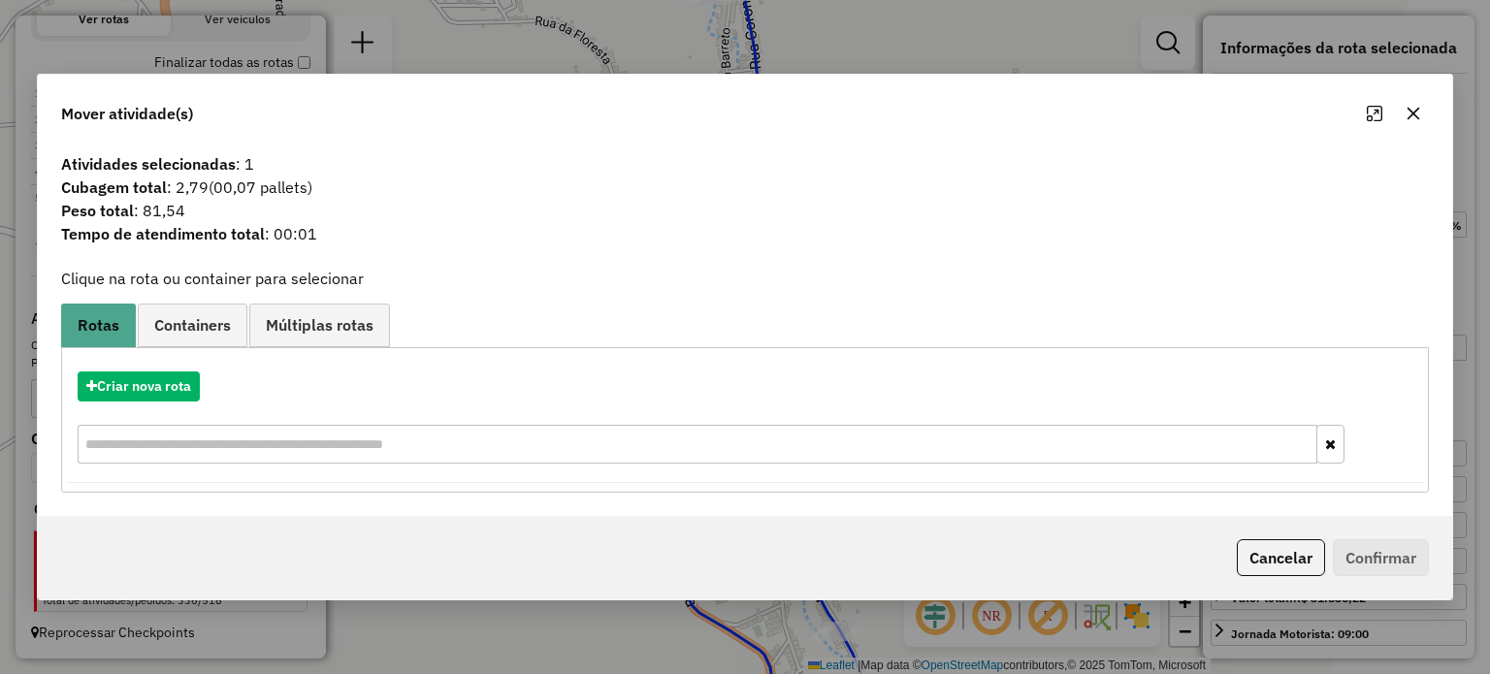
drag, startPoint x: 1416, startPoint y: 112, endPoint x: 1329, endPoint y: 133, distance: 89.9
click at [1415, 112] on icon "button" at bounding box center [1413, 114] width 16 height 16
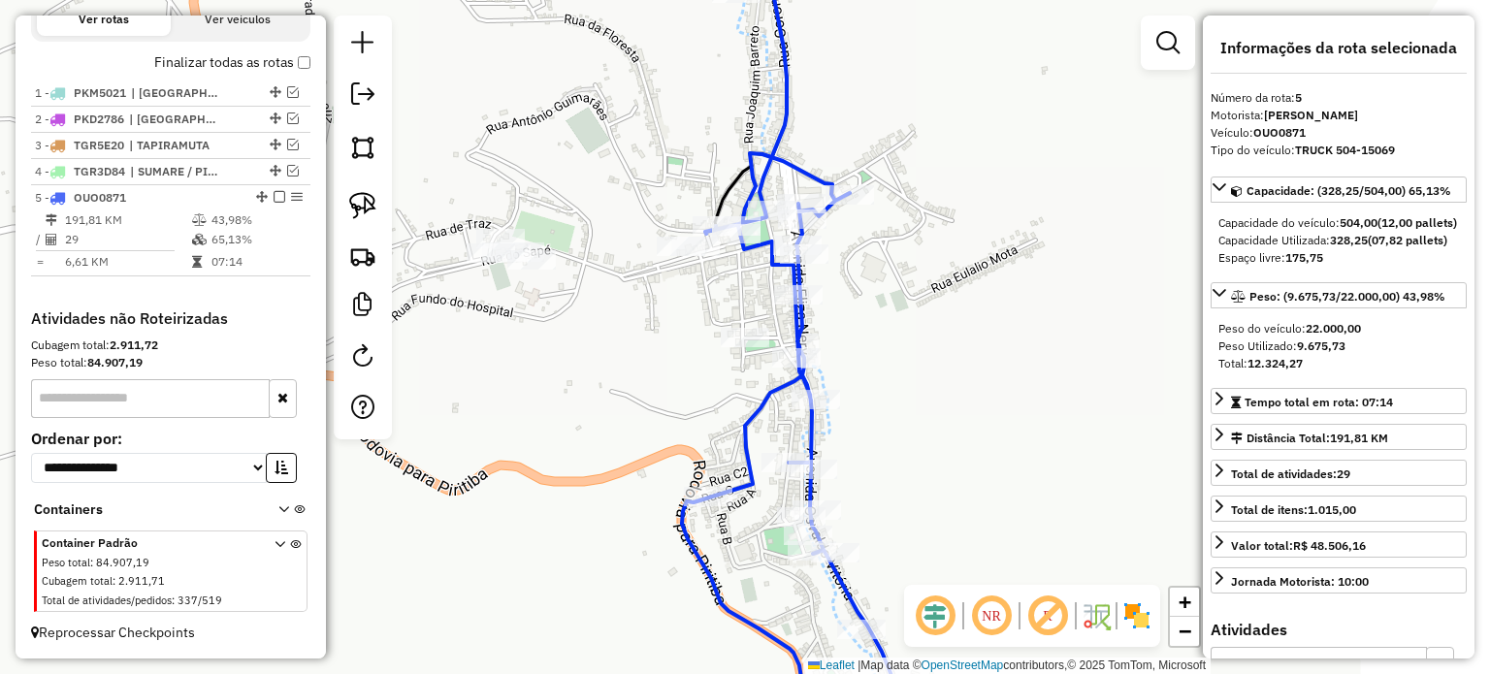
drag, startPoint x: 699, startPoint y: 274, endPoint x: 669, endPoint y: 340, distance: 72.5
click at [670, 339] on div "Janela de atendimento Grade de atendimento Capacidade Transportadoras Veículos …" at bounding box center [745, 337] width 1490 height 674
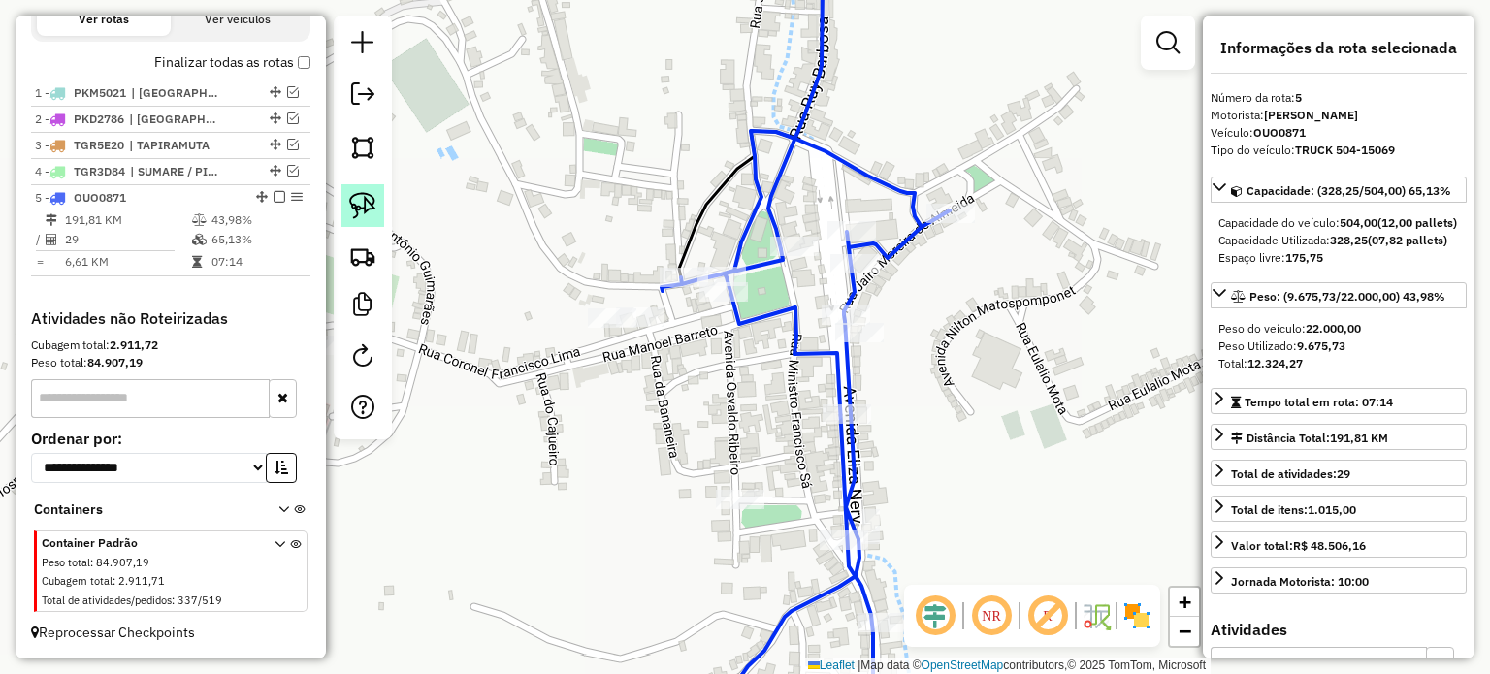
click at [357, 205] on img at bounding box center [362, 205] width 27 height 27
drag, startPoint x: 574, startPoint y: 322, endPoint x: 671, endPoint y: 312, distance: 97.5
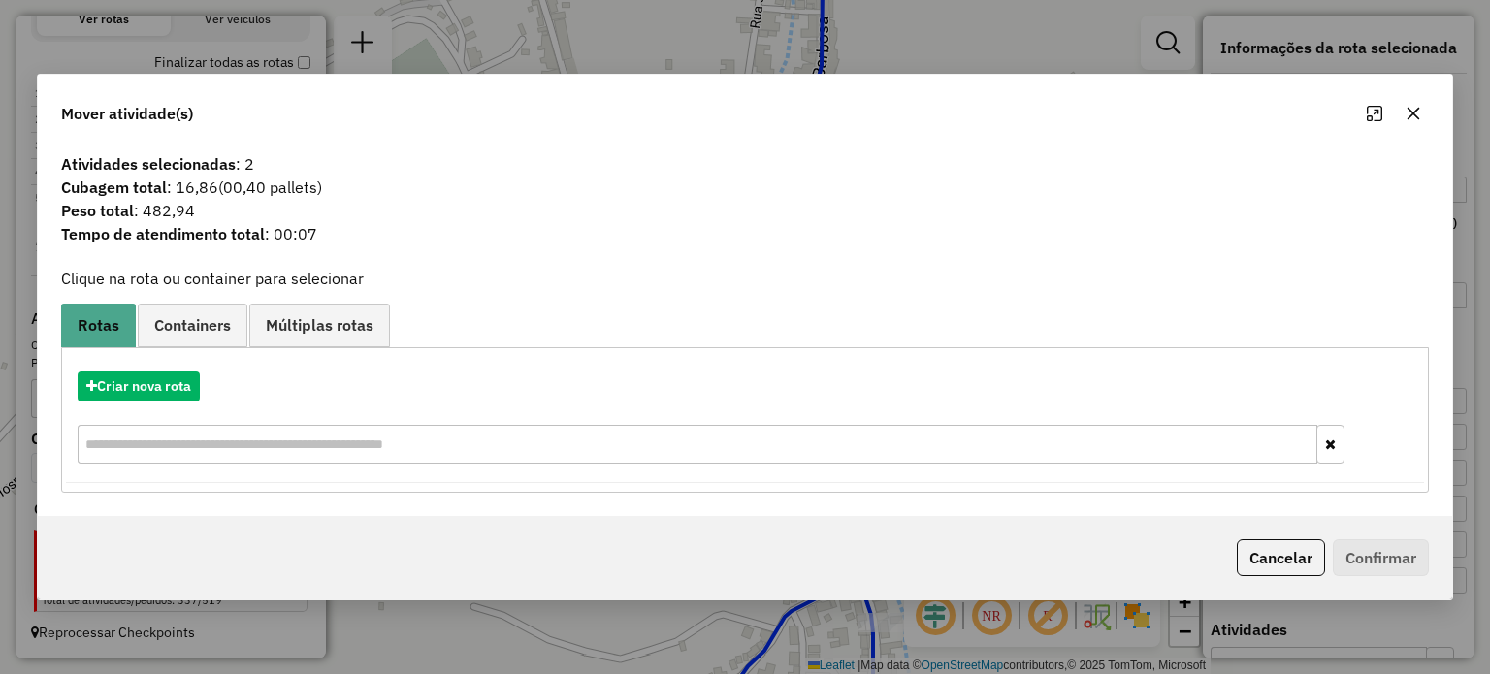
click at [1407, 112] on icon "button" at bounding box center [1413, 114] width 16 height 16
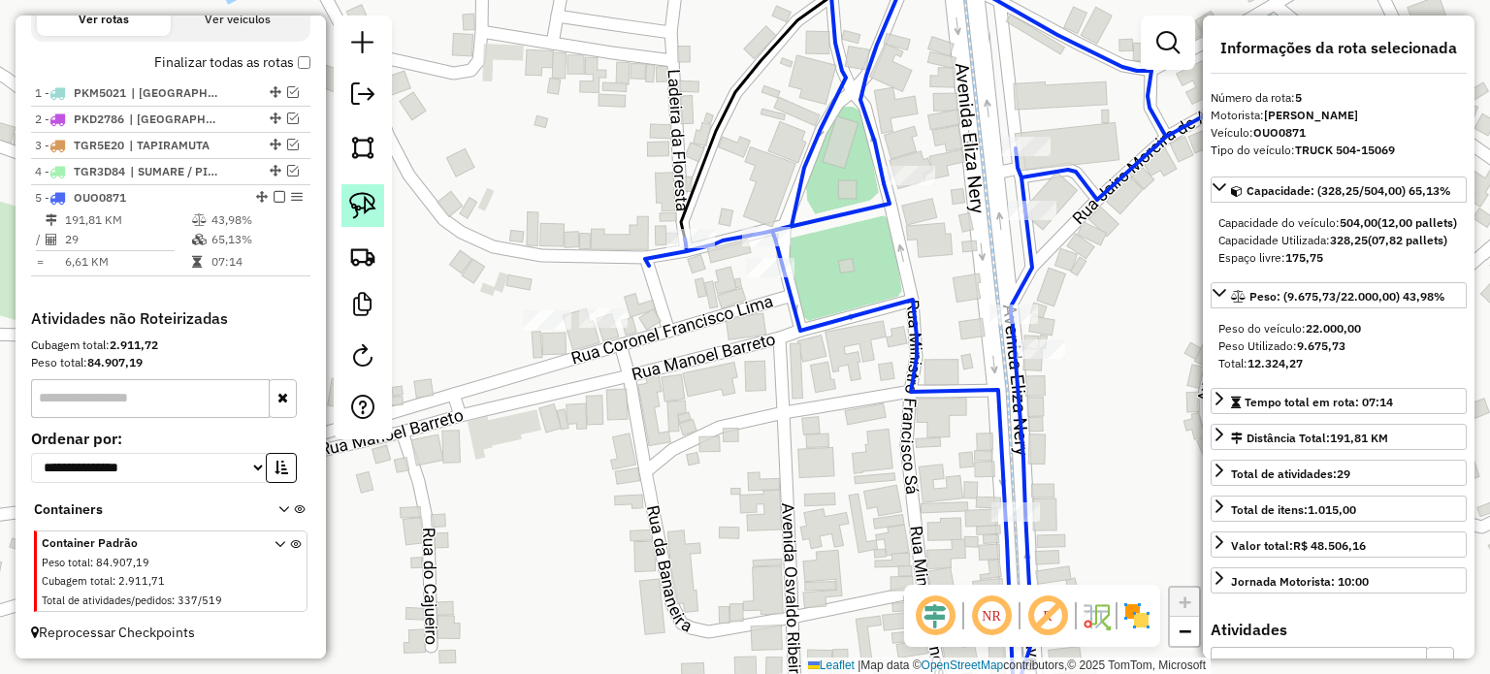
click at [365, 201] on img at bounding box center [362, 205] width 27 height 27
drag, startPoint x: 585, startPoint y: 295, endPoint x: 651, endPoint y: 322, distance: 71.3
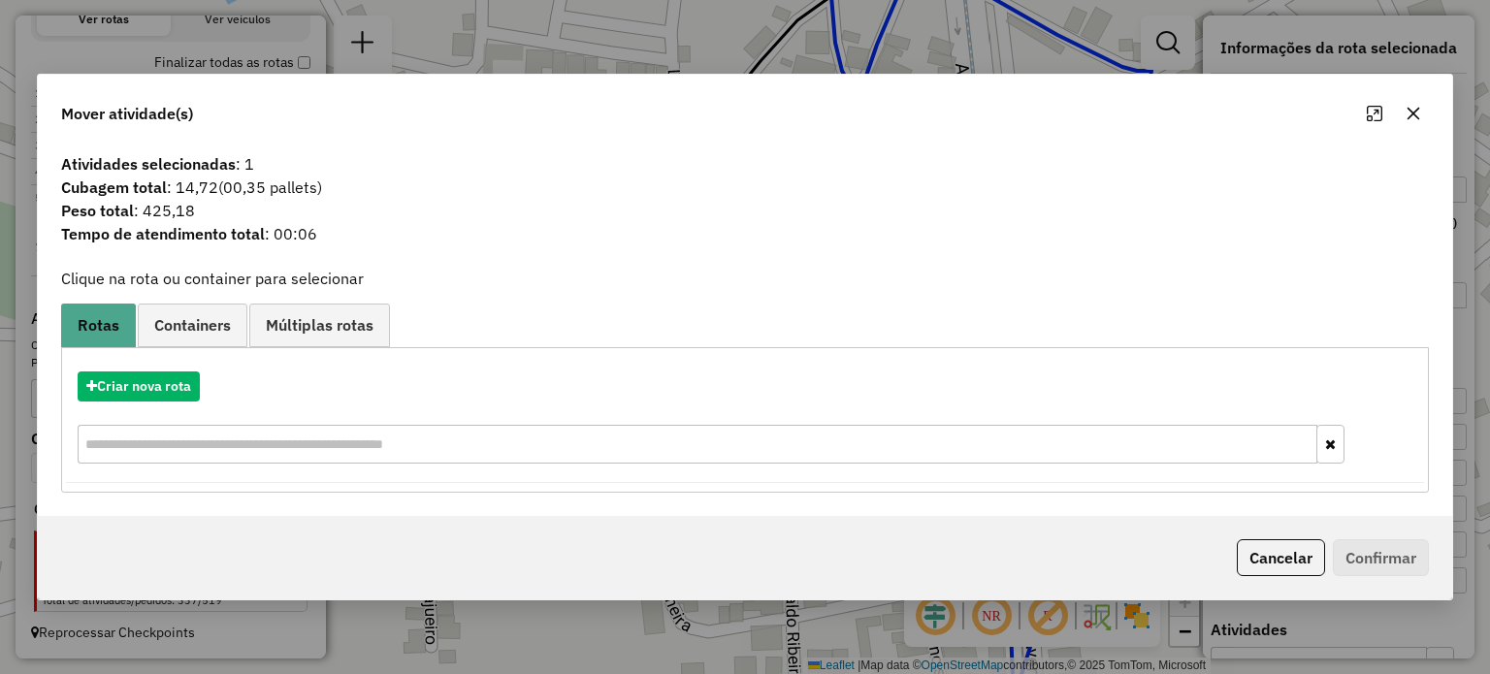
click at [1420, 113] on button "button" at bounding box center [1413, 113] width 31 height 31
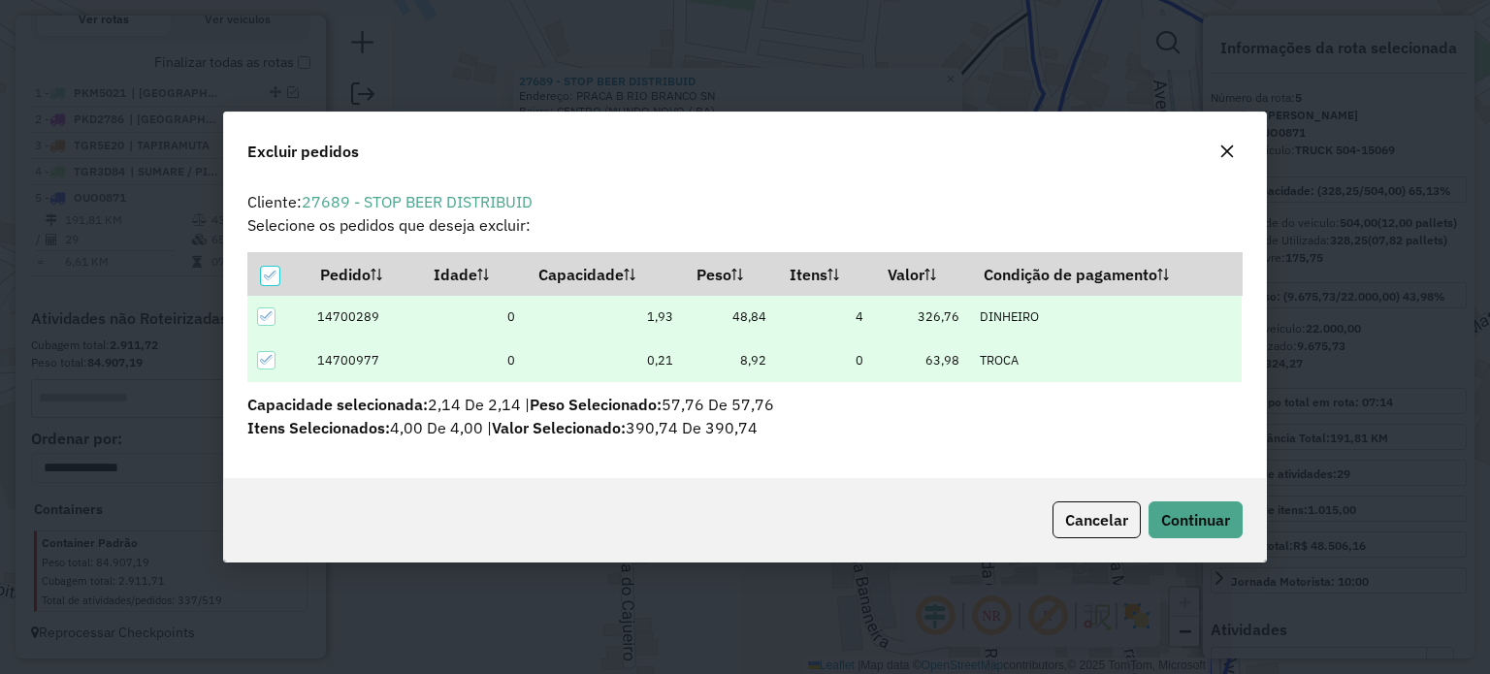
scroll to position [0, 0]
click at [1177, 513] on span "Continuar" at bounding box center [1195, 519] width 69 height 19
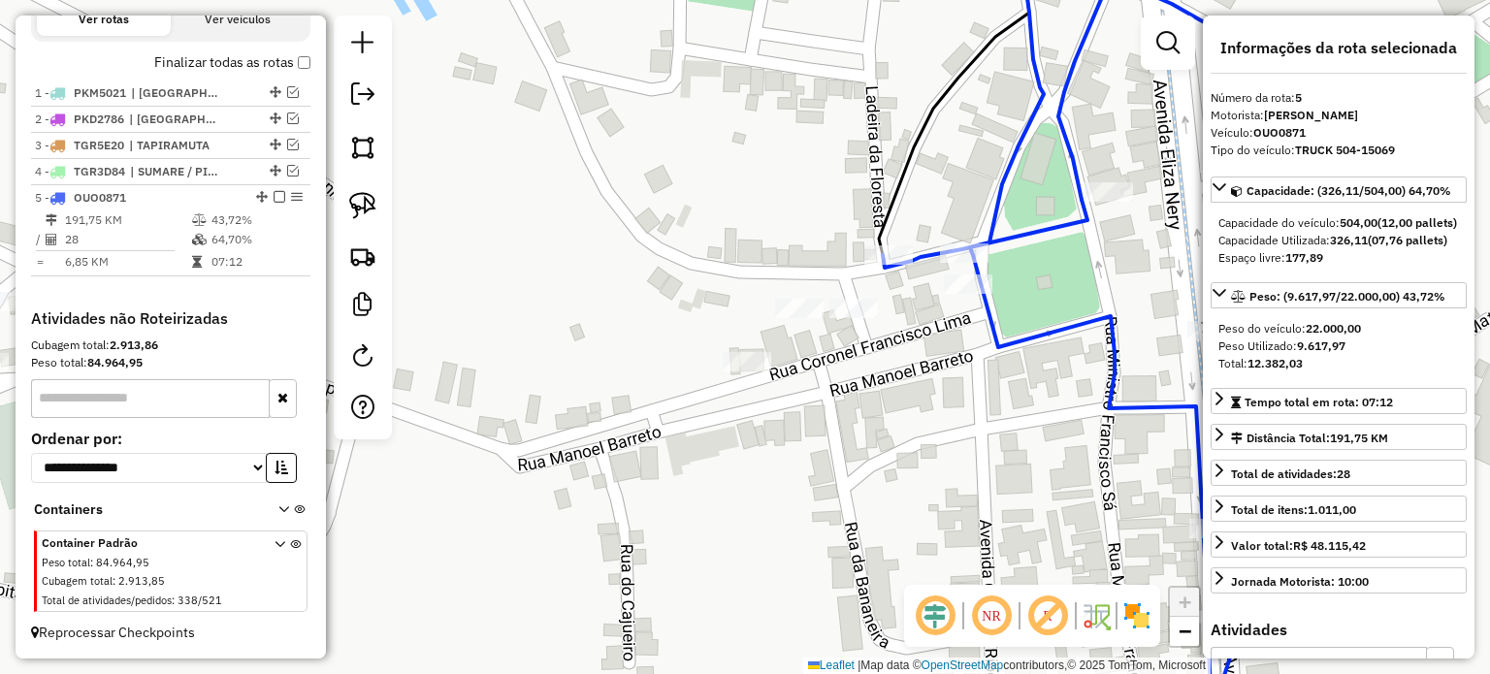
drag, startPoint x: 938, startPoint y: 352, endPoint x: 861, endPoint y: 403, distance: 91.7
click at [879, 403] on div "Janela de atendimento Grade de atendimento Capacidade Transportadoras Veículos …" at bounding box center [745, 337] width 1490 height 674
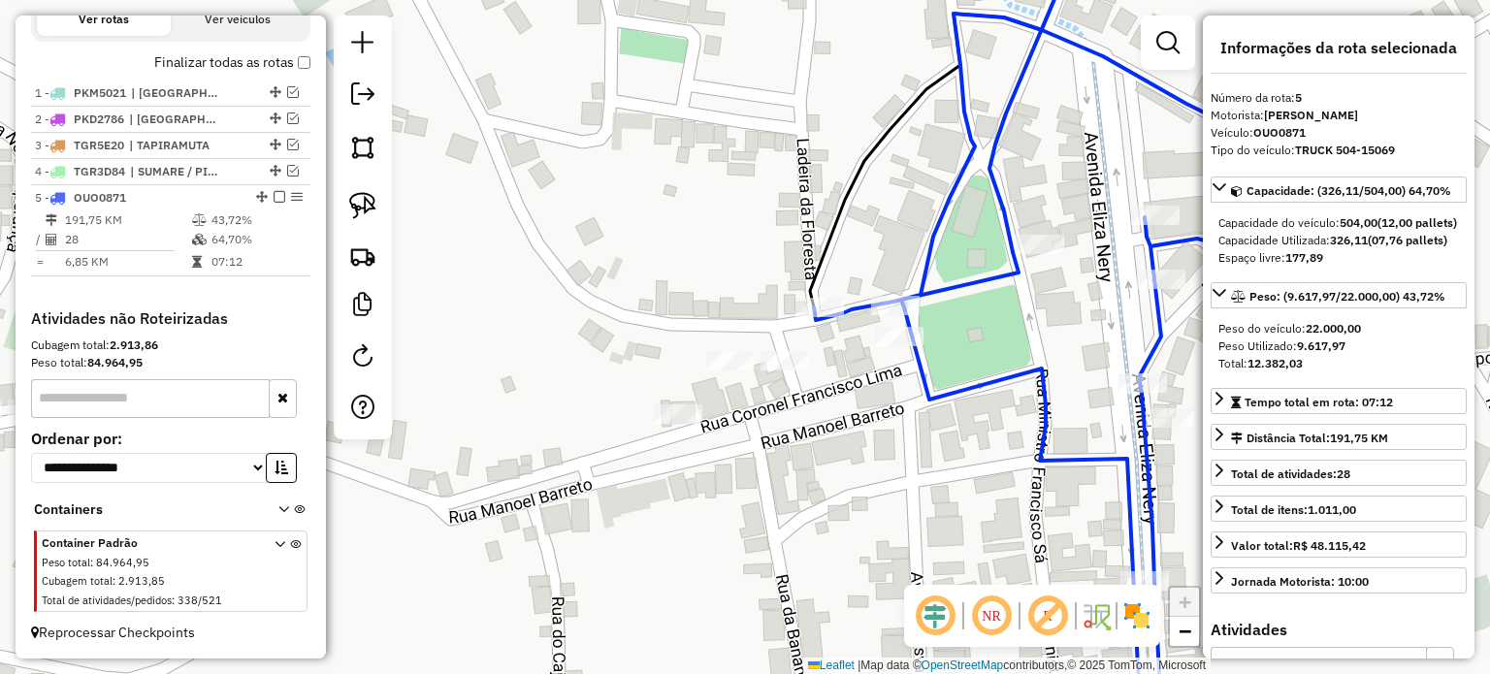
drag, startPoint x: 365, startPoint y: 206, endPoint x: 395, endPoint y: 206, distance: 30.1
click at [365, 206] on img at bounding box center [362, 205] width 27 height 27
drag, startPoint x: 782, startPoint y: 279, endPoint x: 850, endPoint y: 283, distance: 68.0
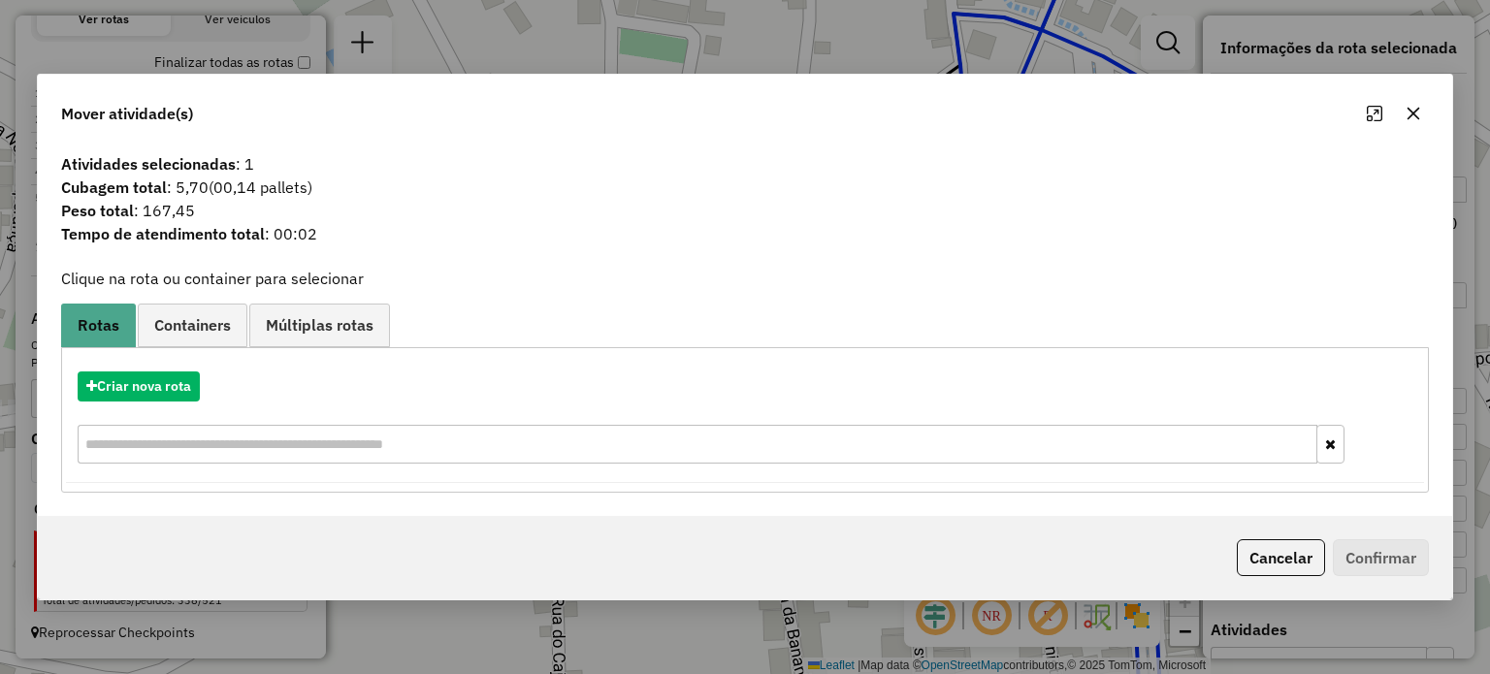
click at [1408, 112] on icon "button" at bounding box center [1413, 114] width 16 height 16
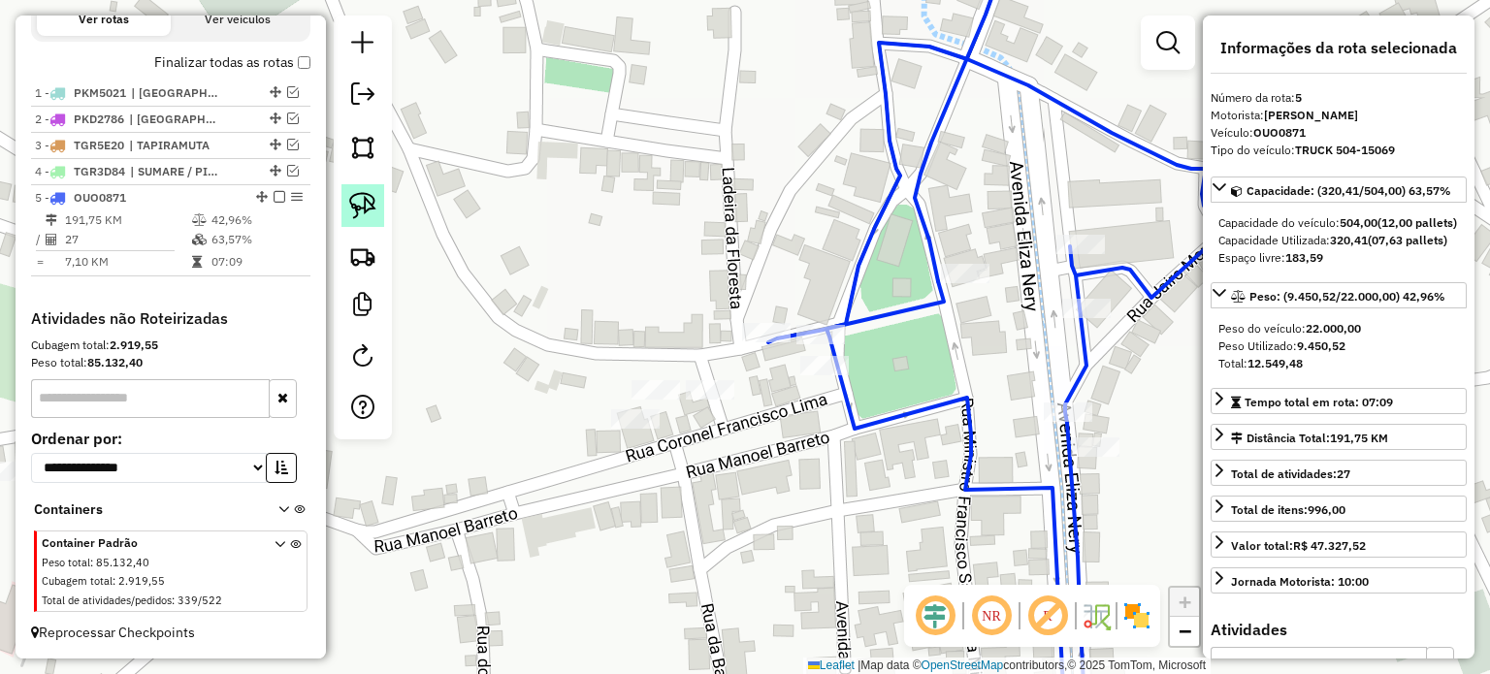
click at [365, 201] on img at bounding box center [362, 205] width 27 height 27
drag, startPoint x: 729, startPoint y: 300, endPoint x: 793, endPoint y: 313, distance: 65.4
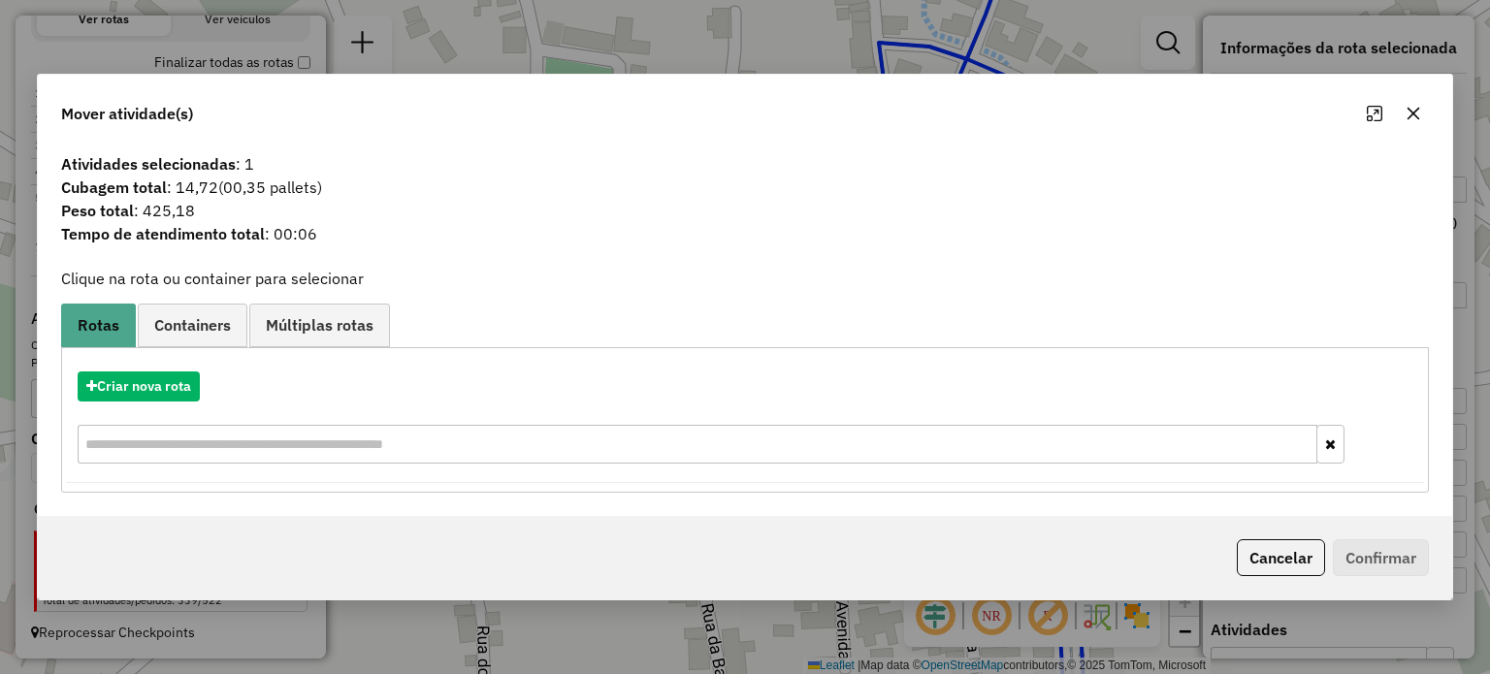
click at [1408, 115] on icon "button" at bounding box center [1413, 114] width 16 height 16
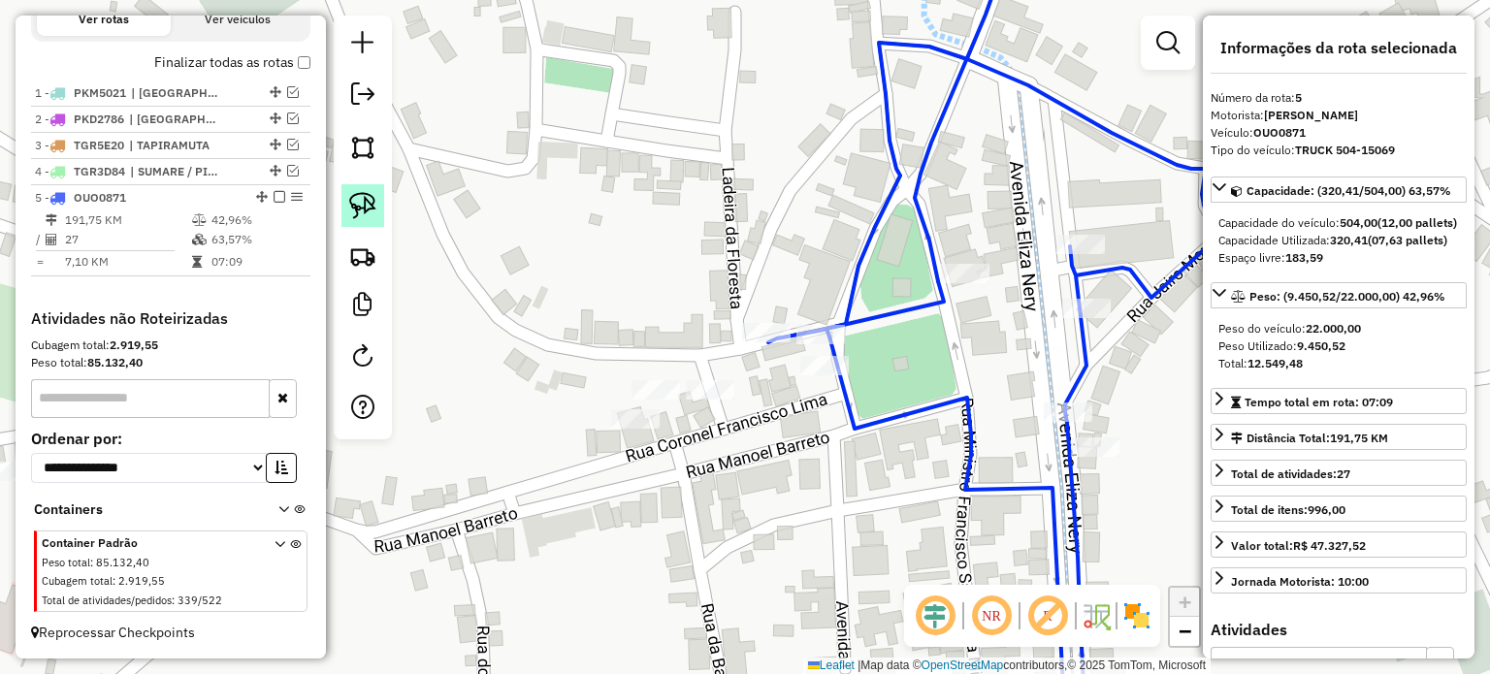
click at [367, 200] on img at bounding box center [362, 205] width 27 height 27
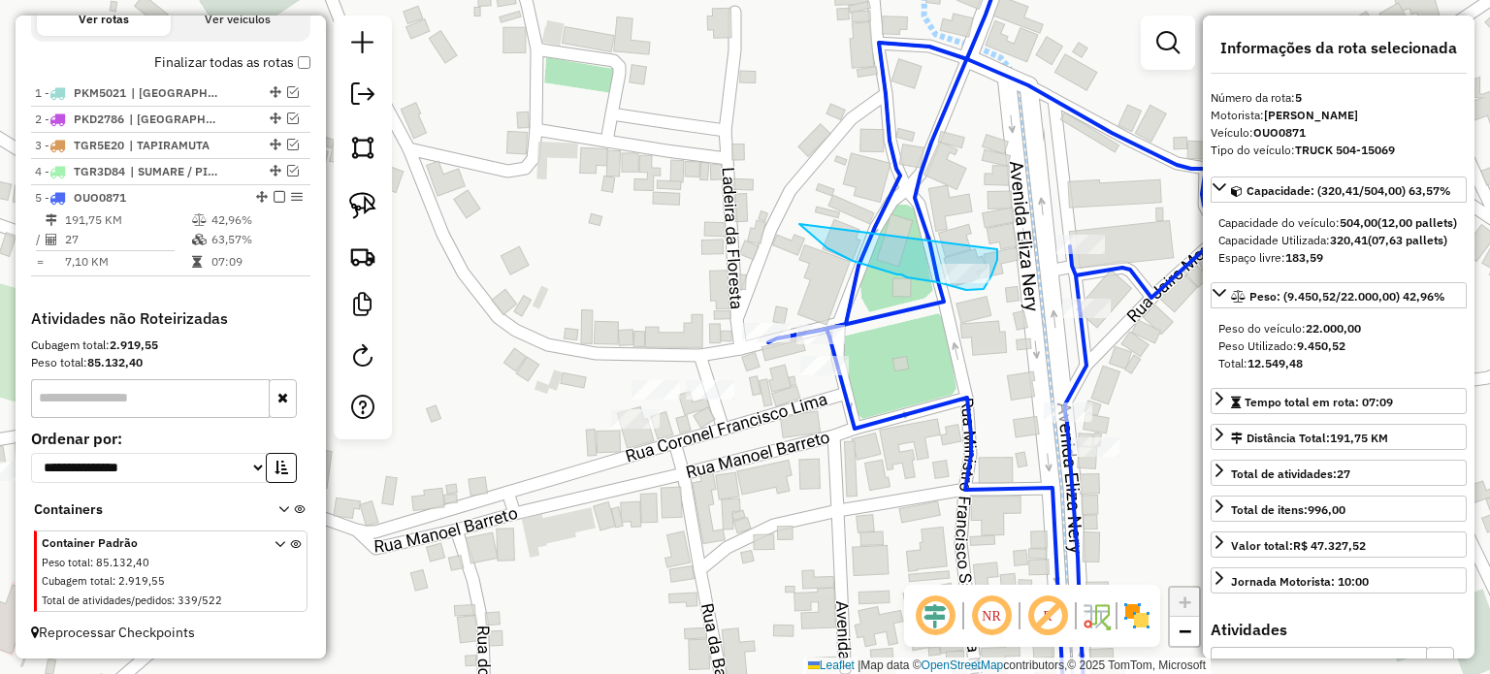
drag, startPoint x: 799, startPoint y: 224, endPoint x: 997, endPoint y: 247, distance: 199.2
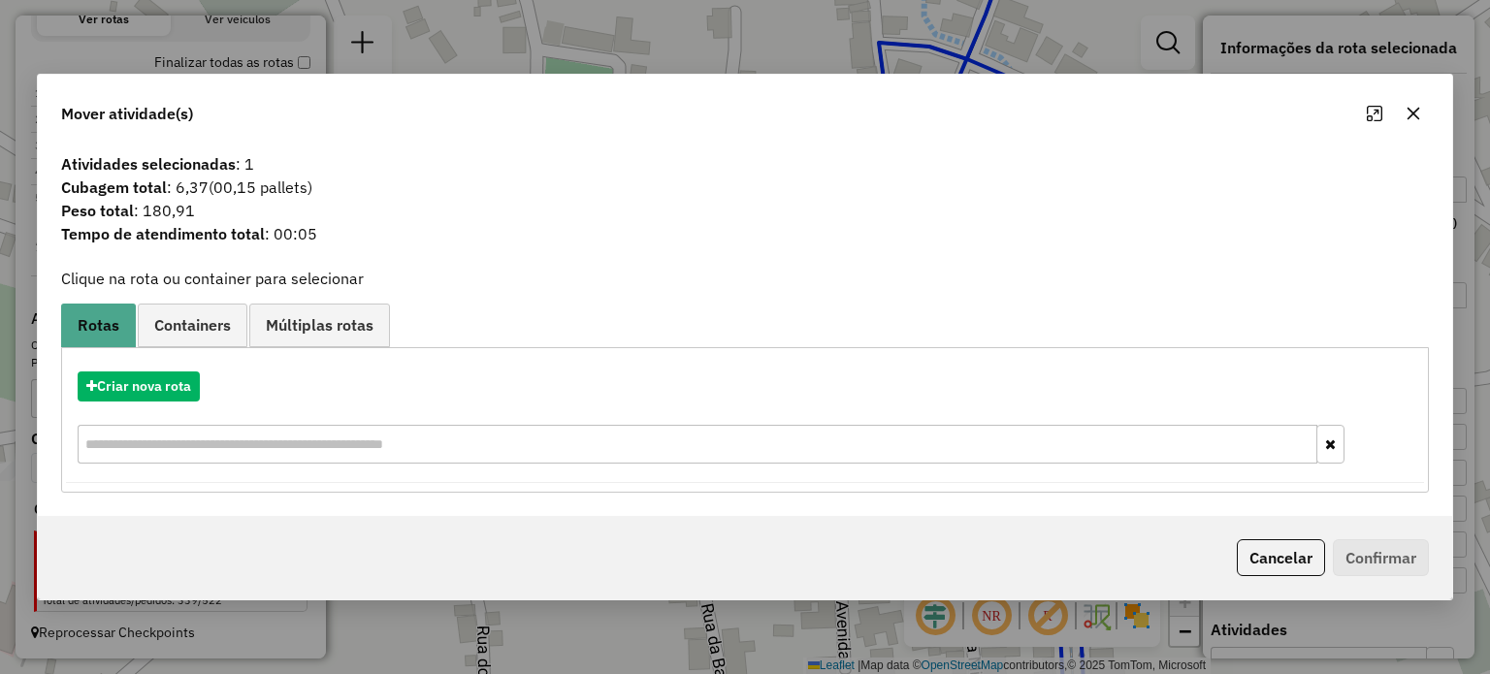
click at [1412, 113] on icon "button" at bounding box center [1412, 113] width 13 height 13
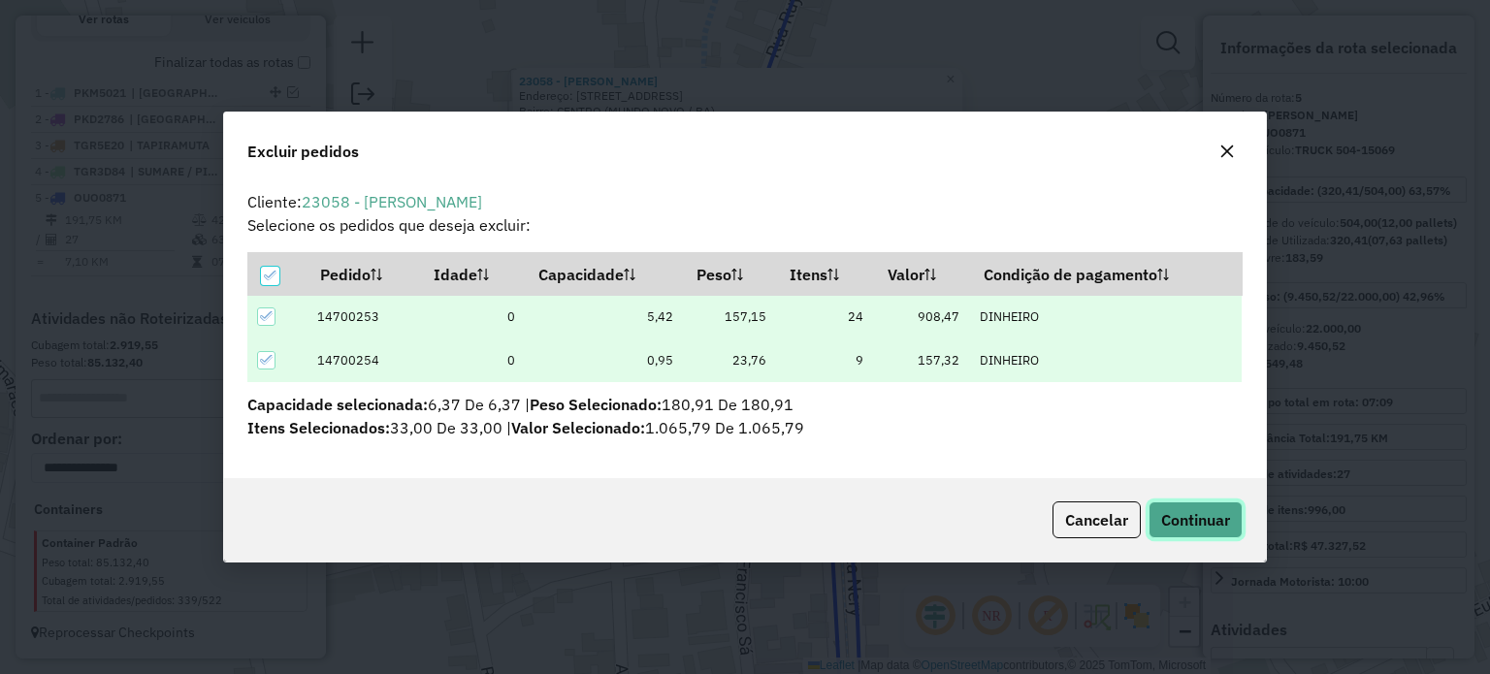
click at [1196, 523] on span "Continuar" at bounding box center [1195, 519] width 69 height 19
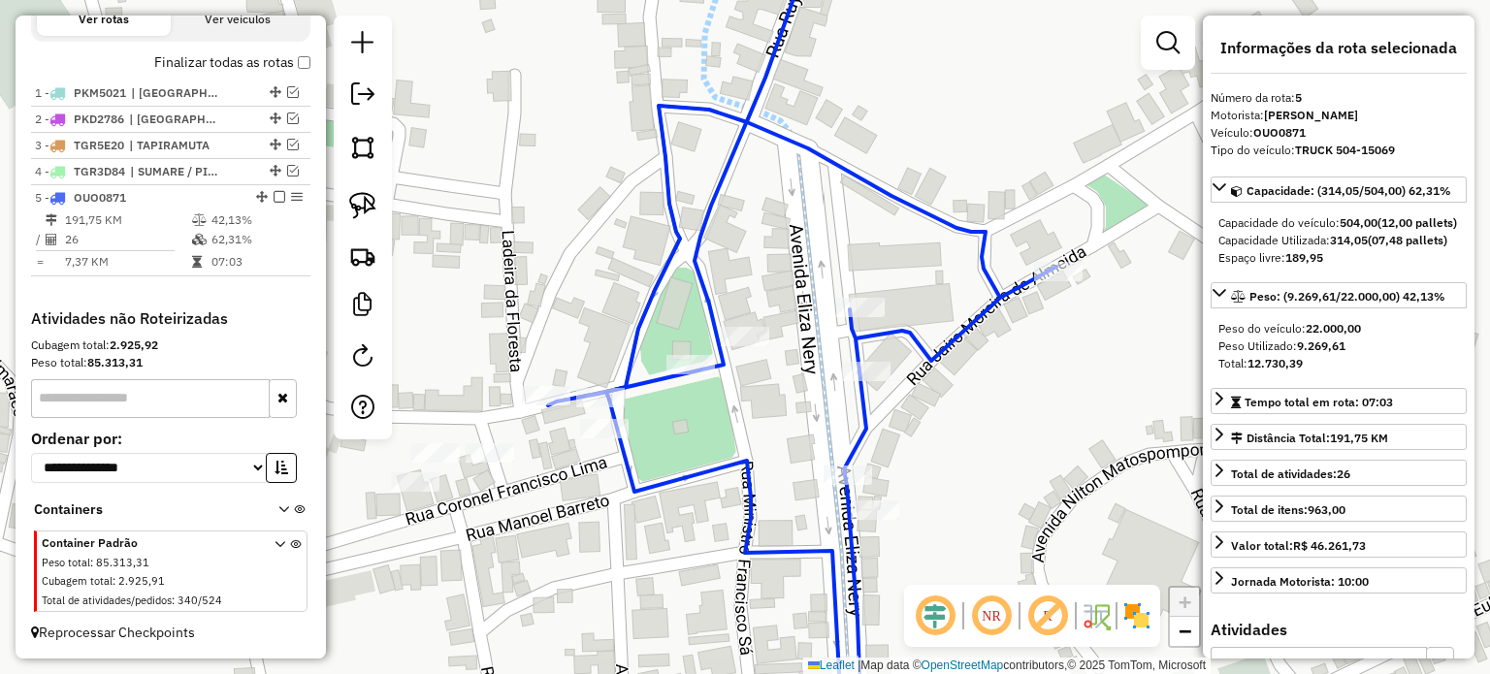
drag, startPoint x: 368, startPoint y: 207, endPoint x: 449, endPoint y: 305, distance: 127.4
click at [368, 207] on img at bounding box center [362, 205] width 27 height 27
drag, startPoint x: 561, startPoint y: 486, endPoint x: 564, endPoint y: 413, distance: 72.8
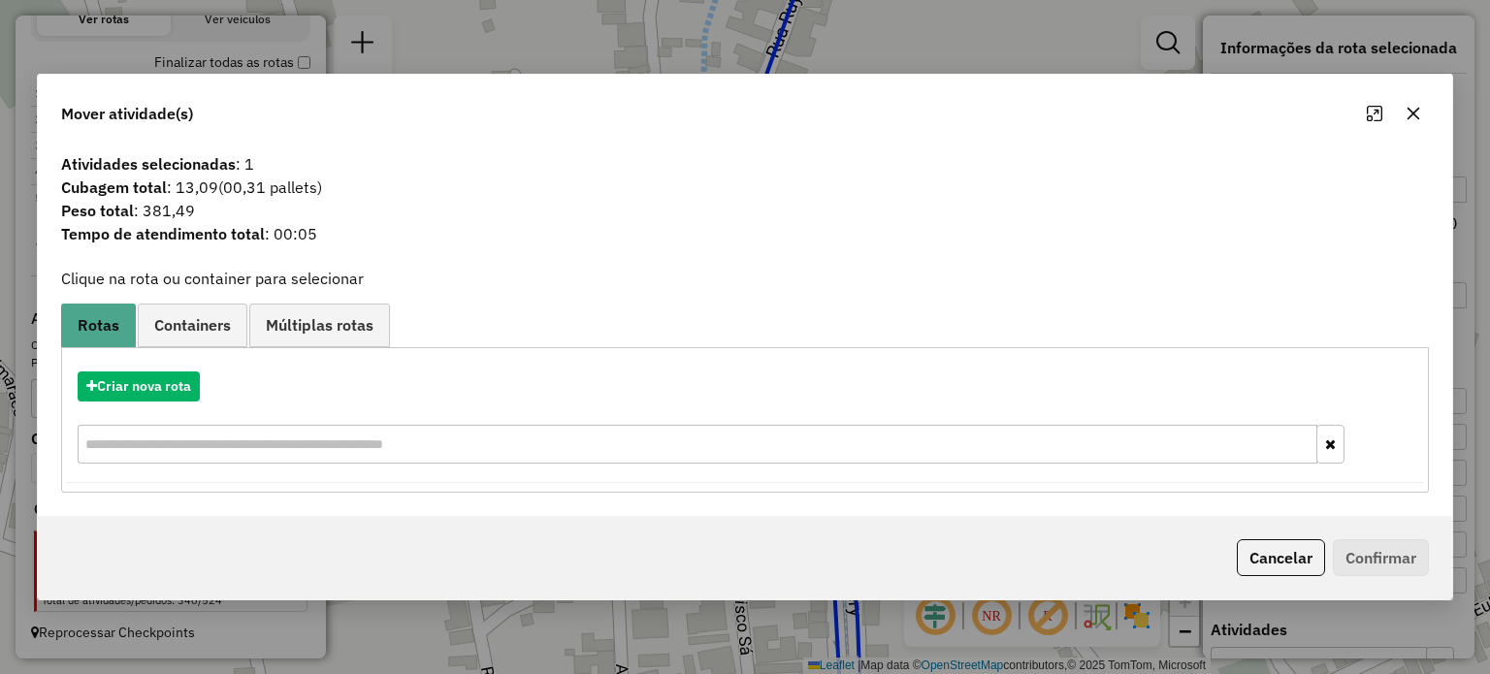
click at [1406, 108] on icon "button" at bounding box center [1412, 113] width 13 height 13
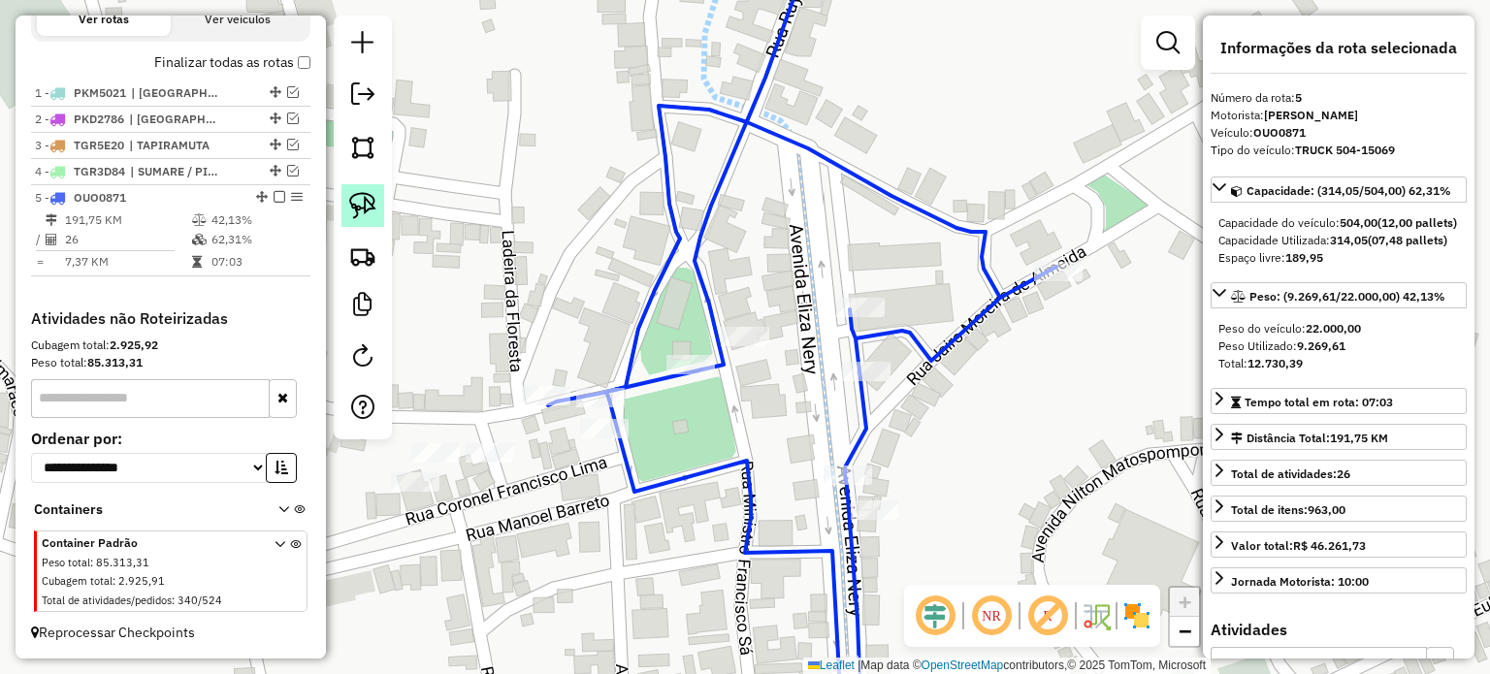
click at [346, 192] on link at bounding box center [362, 205] width 43 height 43
drag, startPoint x: 578, startPoint y: 333, endPoint x: 636, endPoint y: 399, distance: 88.0
click at [636, 399] on div "Rota 5 - Placa OUO0871 27652 - STOP DISTRIBUIDORA Rota 5 - Placa OUO0871 27466 …" at bounding box center [745, 337] width 1490 height 674
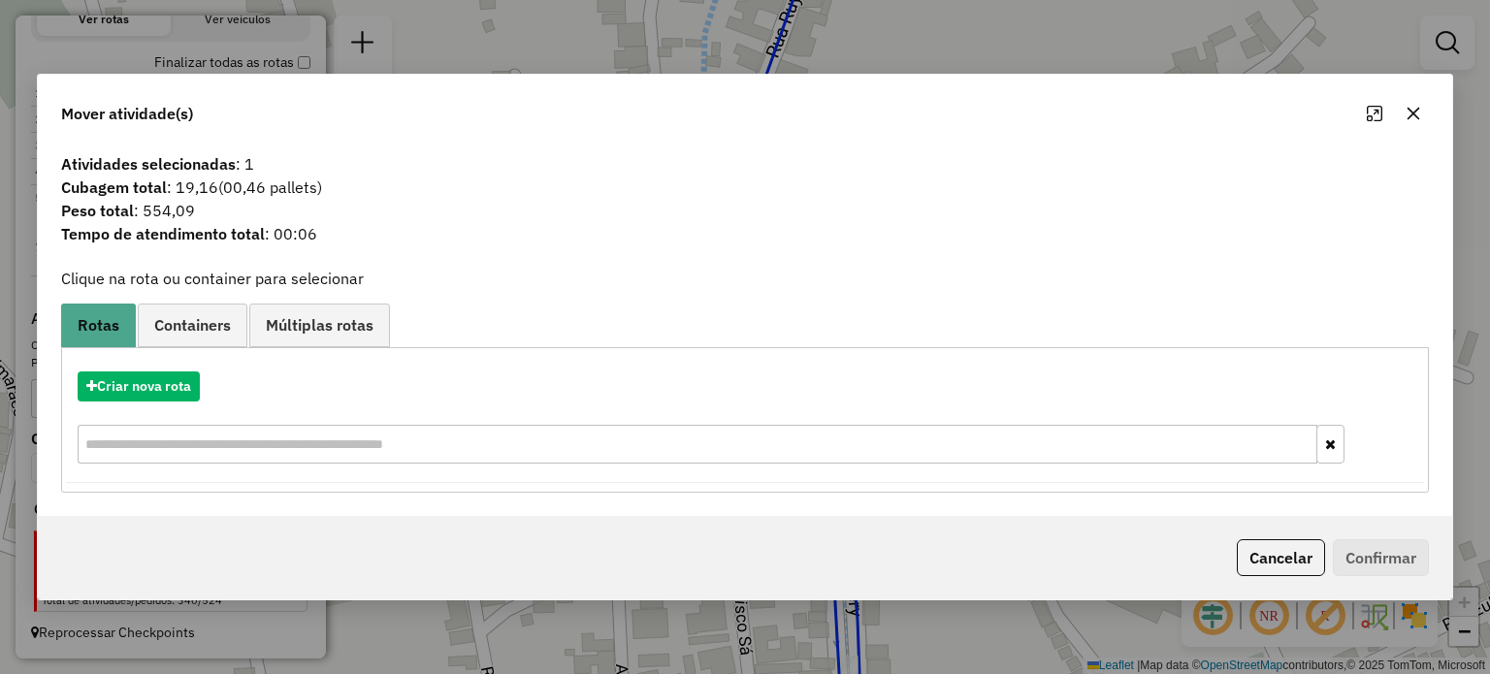
click at [1409, 112] on icon "button" at bounding box center [1412, 113] width 13 height 13
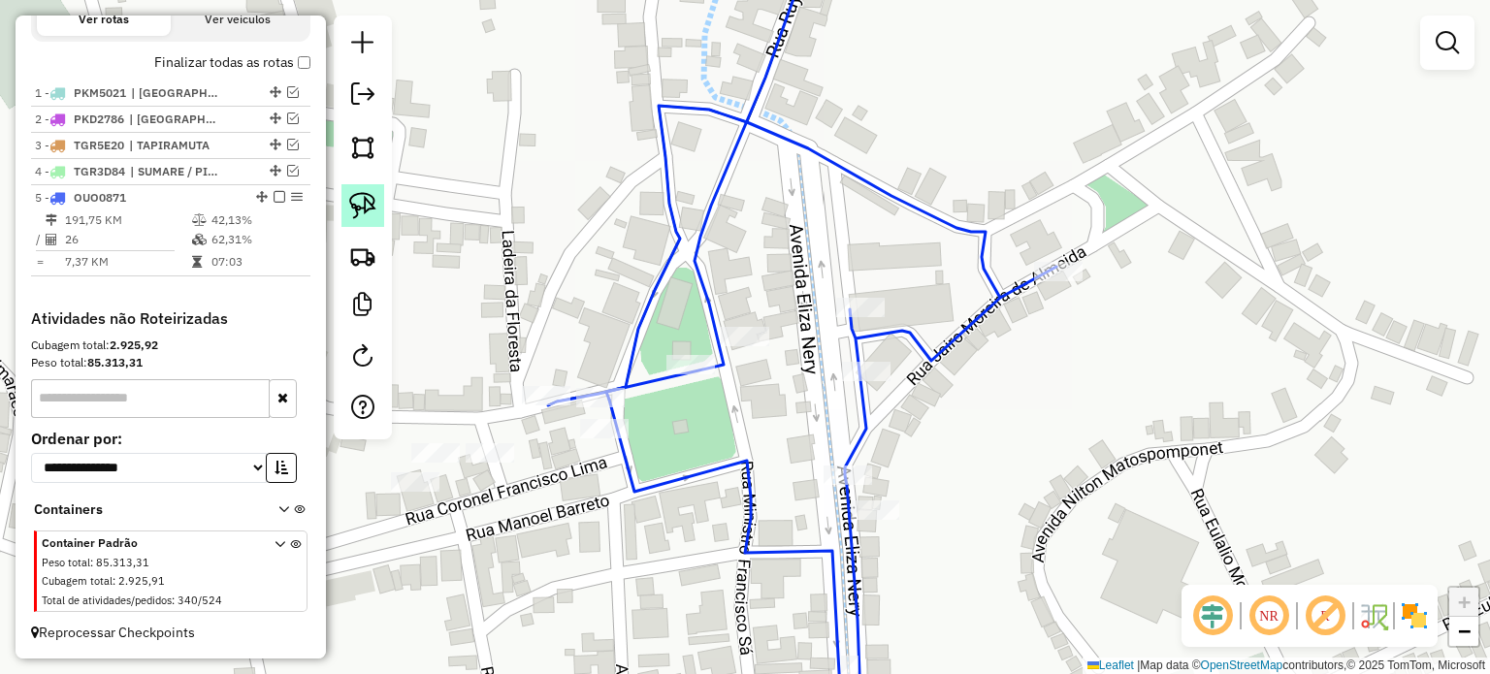
click at [371, 207] on img at bounding box center [362, 205] width 27 height 27
drag, startPoint x: 822, startPoint y: 294, endPoint x: 888, endPoint y: 277, distance: 68.0
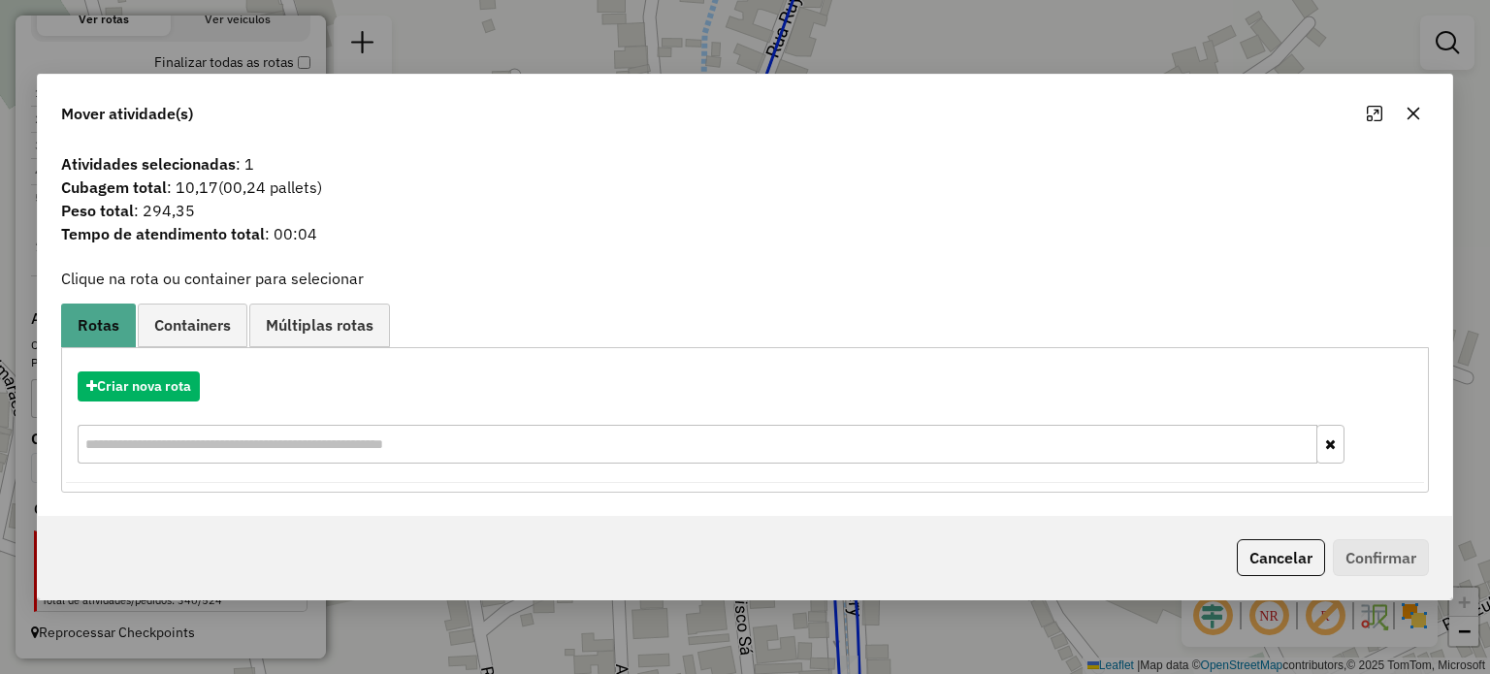
drag, startPoint x: 1415, startPoint y: 109, endPoint x: 1189, endPoint y: 152, distance: 230.2
click at [1408, 114] on icon "button" at bounding box center [1413, 114] width 16 height 16
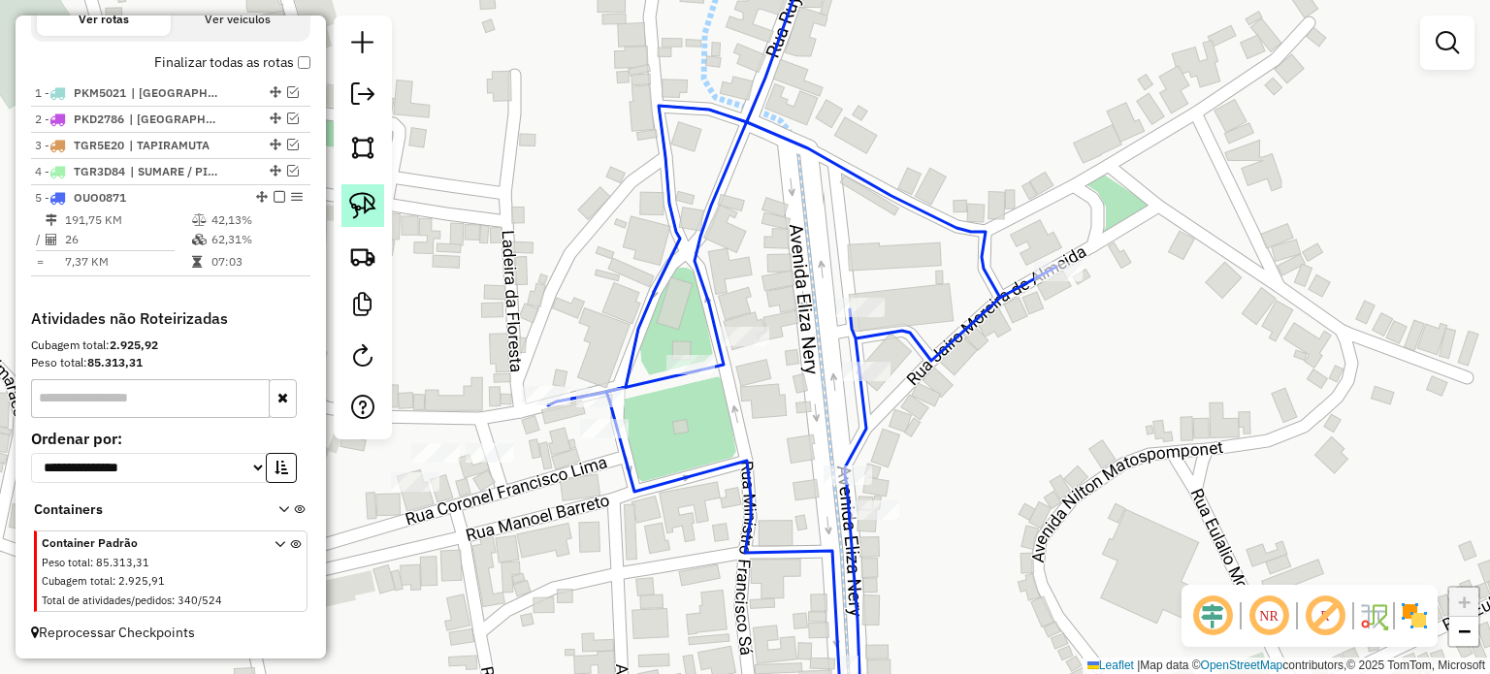
click at [357, 200] on img at bounding box center [362, 205] width 27 height 27
drag, startPoint x: 799, startPoint y: 376, endPoint x: 858, endPoint y: 350, distance: 64.7
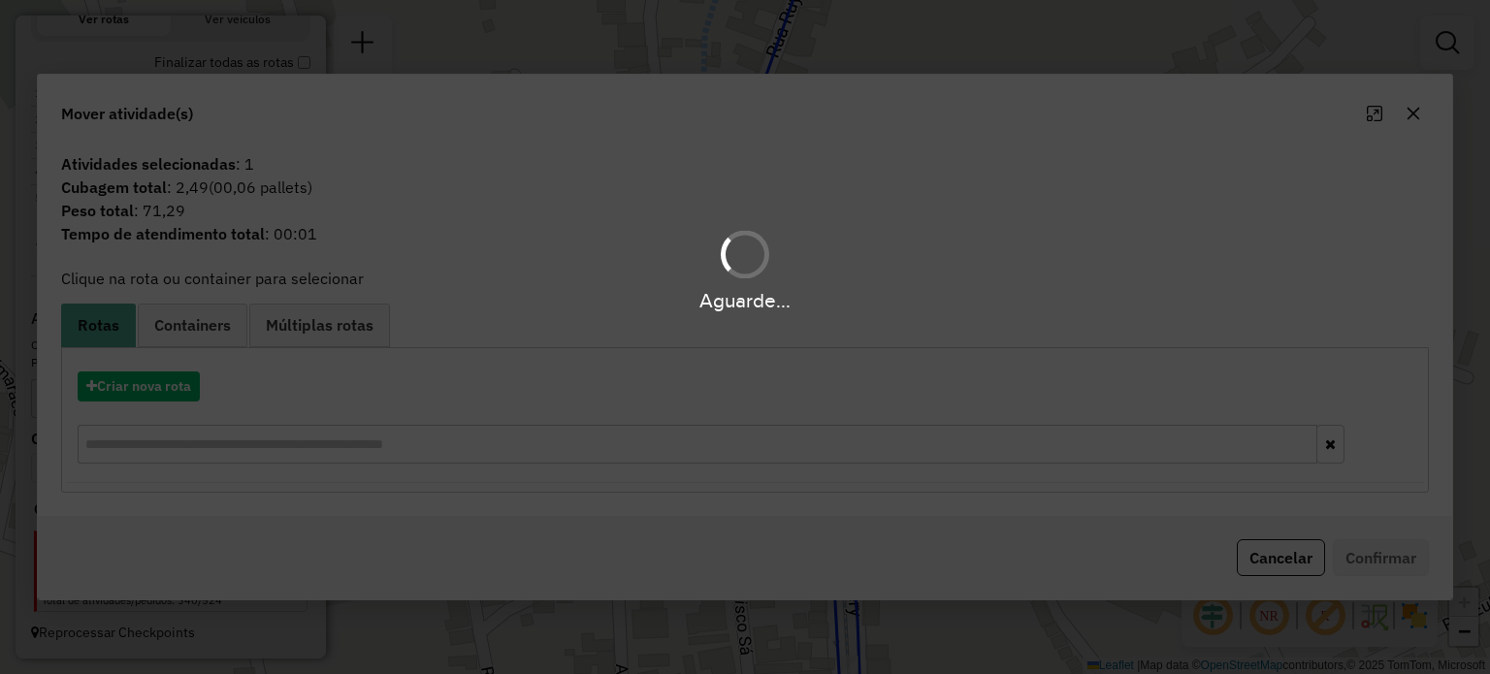
click at [1409, 110] on div "Aguarde..." at bounding box center [745, 337] width 1490 height 674
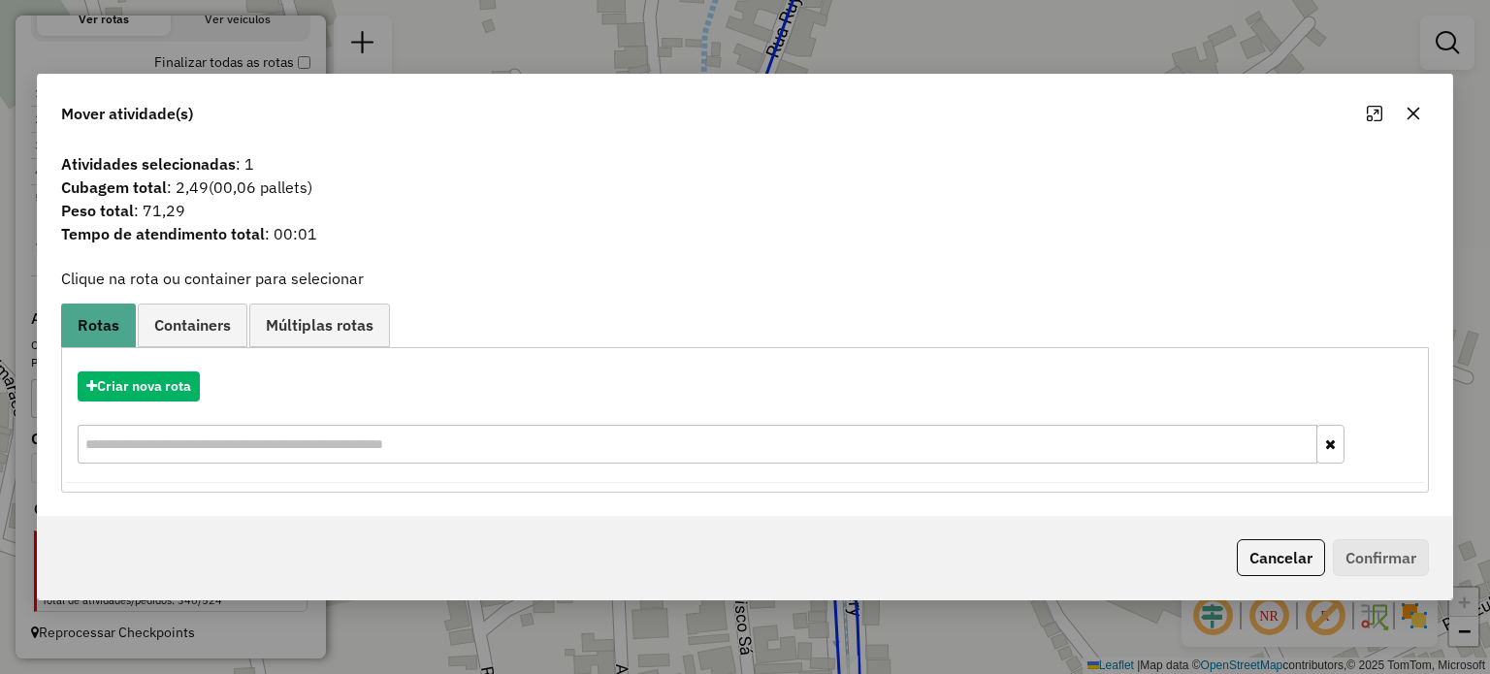
click at [1409, 110] on icon "button" at bounding box center [1413, 114] width 16 height 16
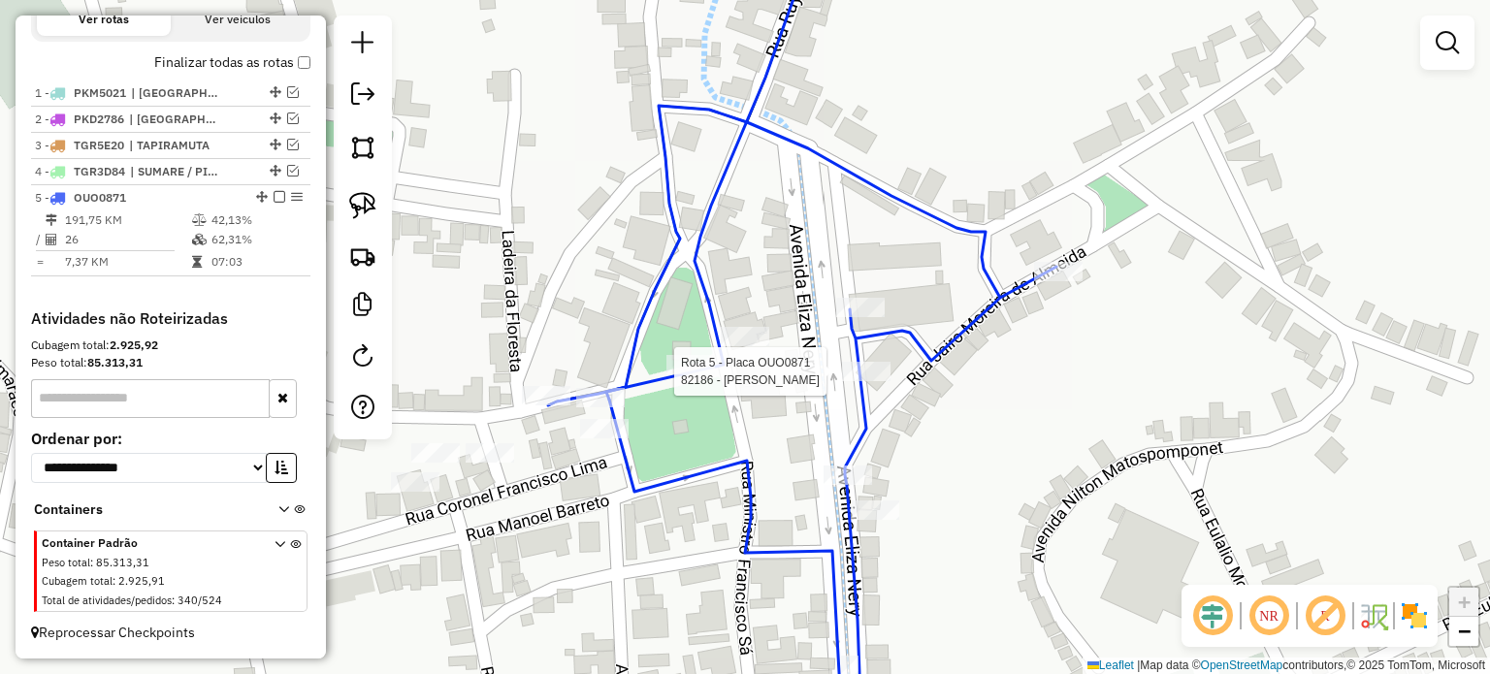
select select "**********"
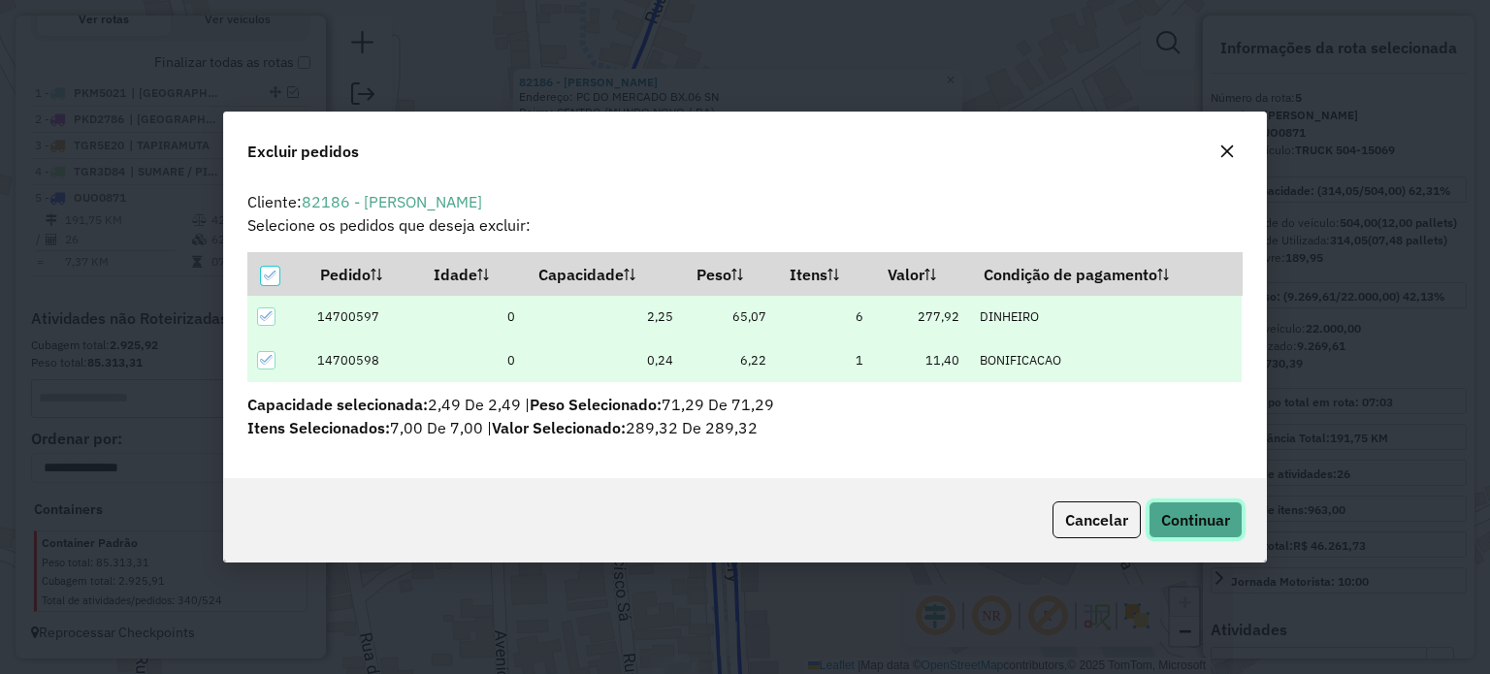
click at [1180, 514] on span "Continuar" at bounding box center [1195, 519] width 69 height 19
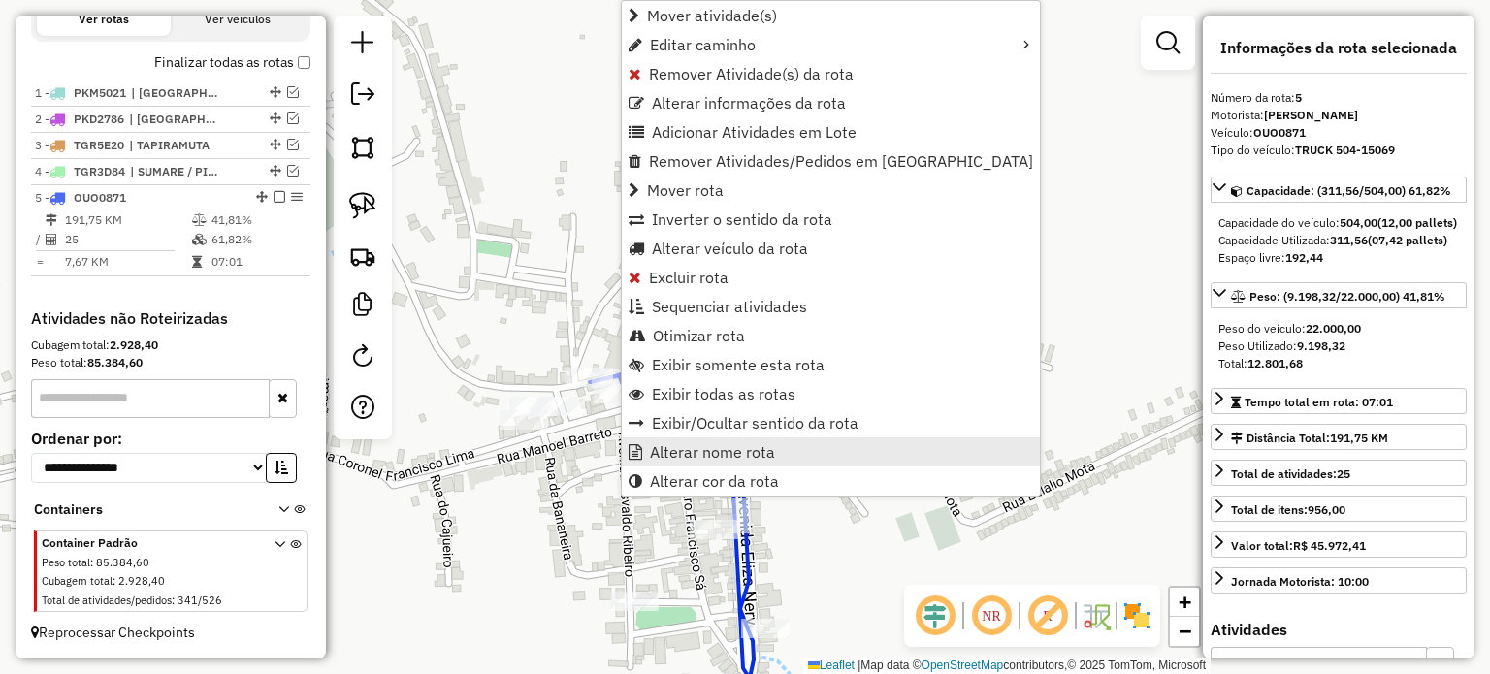
click at [682, 453] on span "Alterar nome rota" at bounding box center [712, 452] width 125 height 16
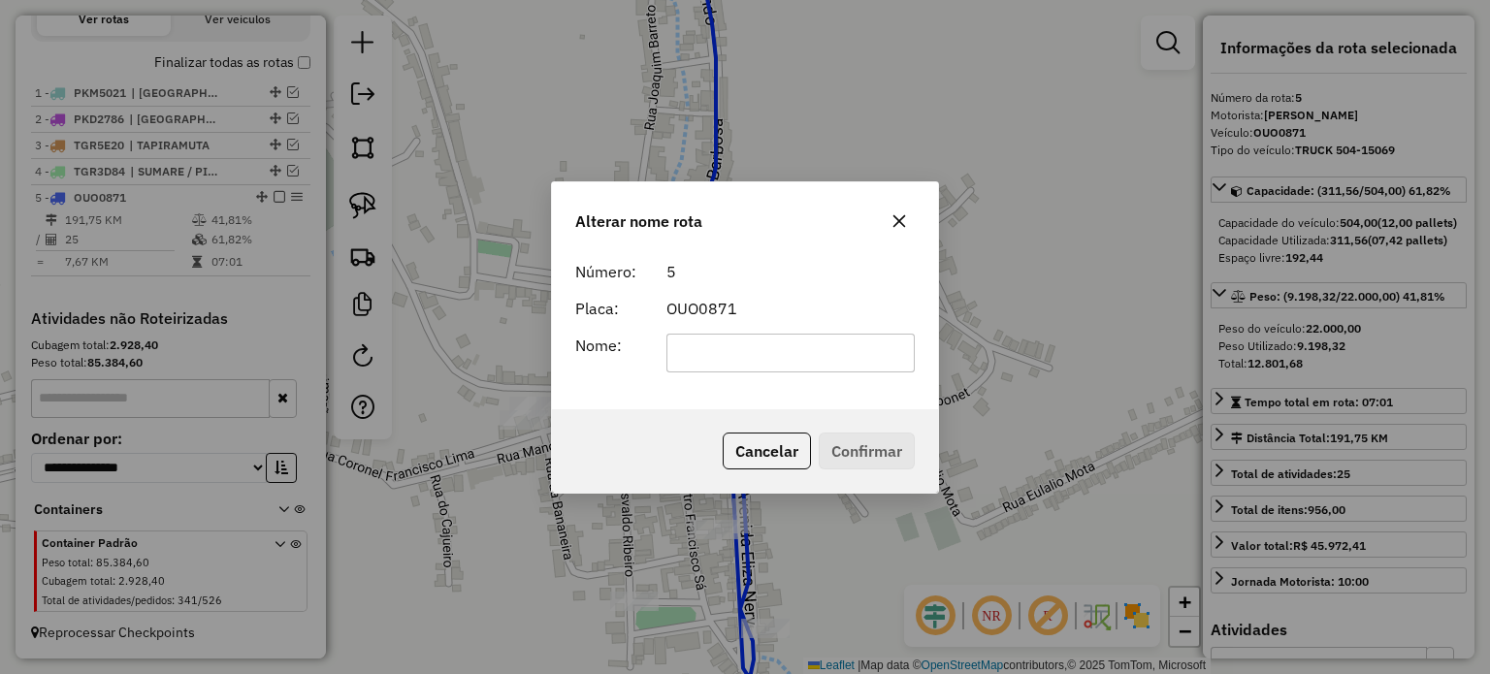
click at [714, 340] on input "text" at bounding box center [790, 353] width 249 height 39
type input "**********"
click at [842, 453] on button "Confirmar" at bounding box center [867, 451] width 96 height 37
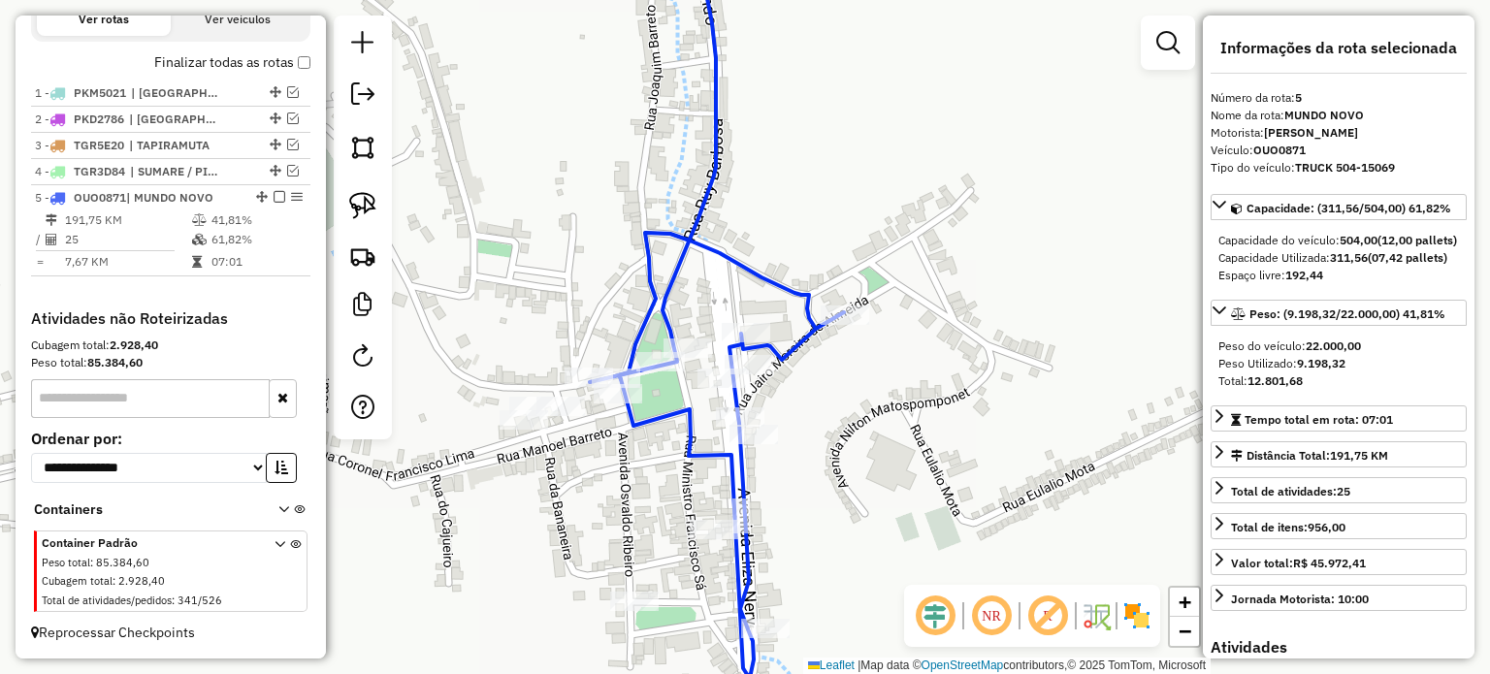
click at [274, 198] on em at bounding box center [280, 197] width 12 height 12
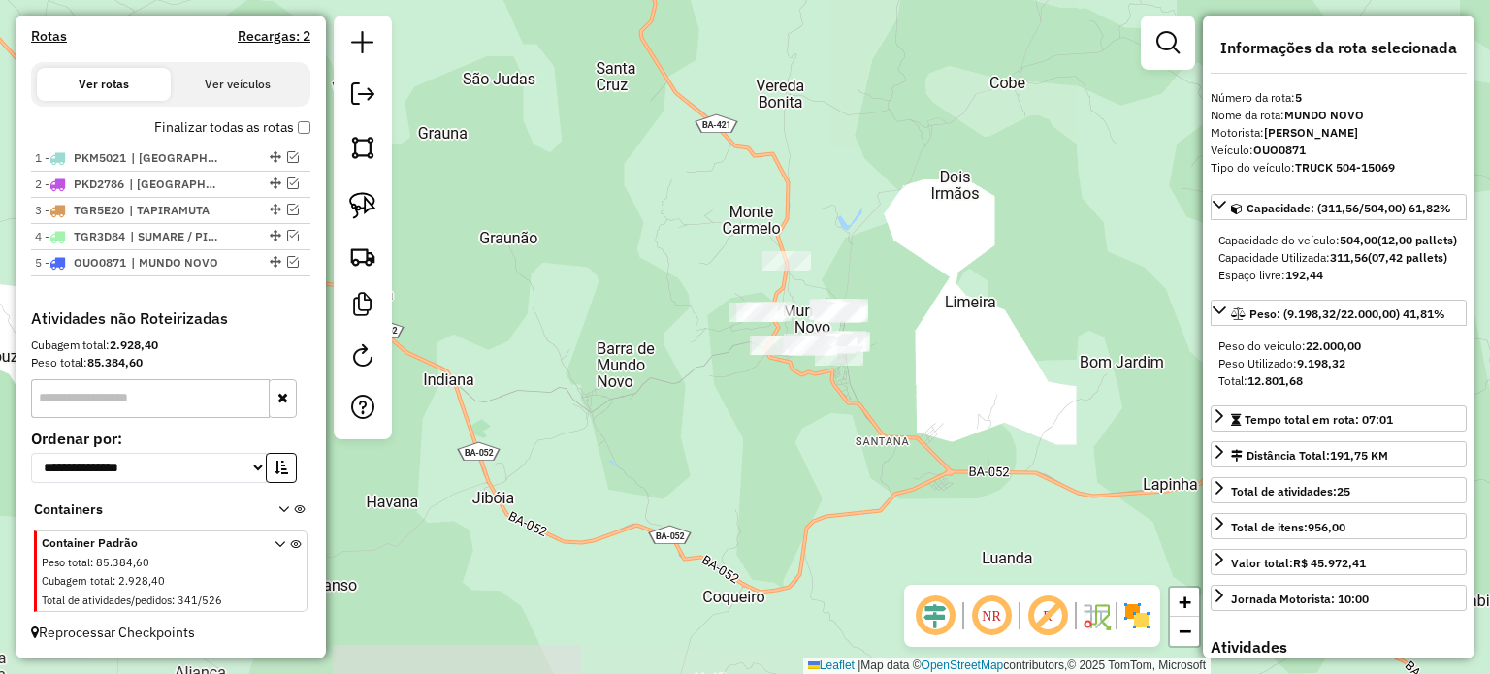
drag, startPoint x: 943, startPoint y: 300, endPoint x: 873, endPoint y: 375, distance: 103.0
click at [884, 371] on div "Janela de atendimento Grade de atendimento Capacidade Transportadoras Veículos …" at bounding box center [745, 337] width 1490 height 674
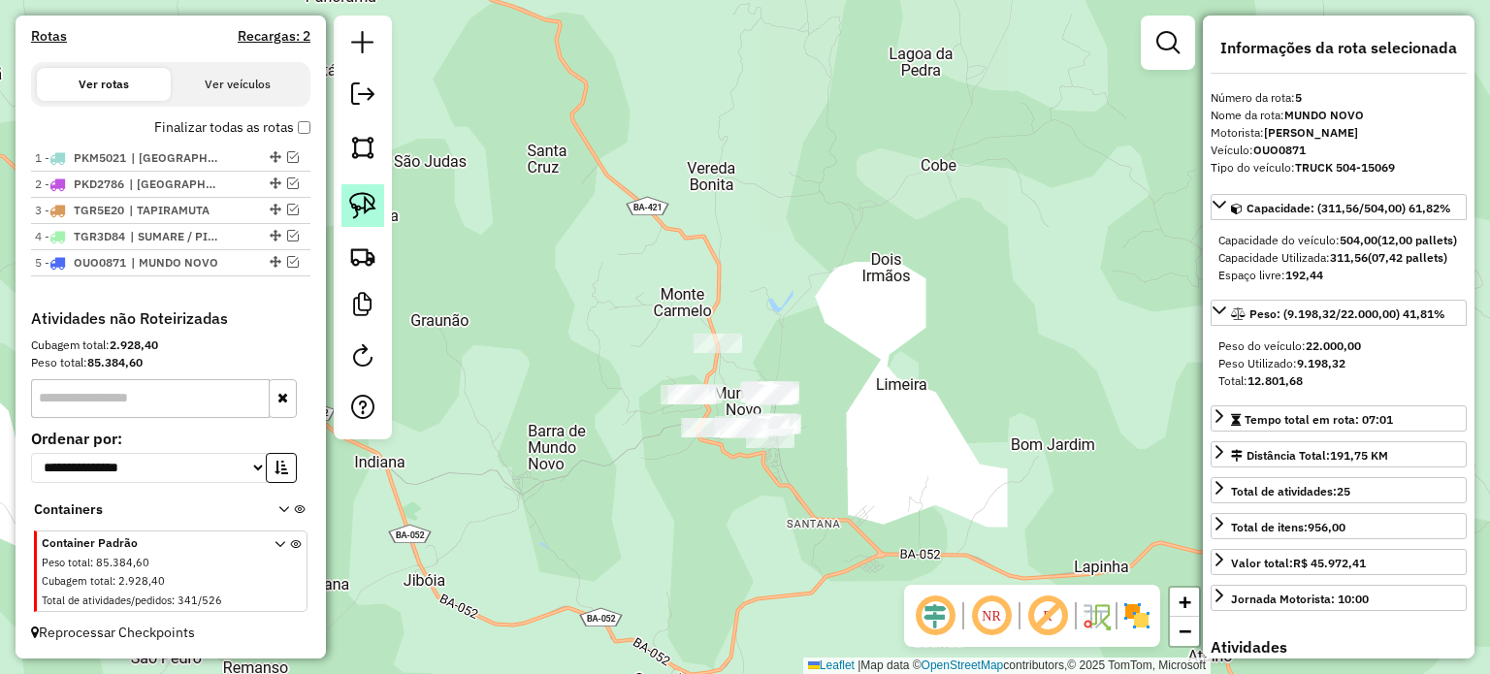
click at [377, 205] on link at bounding box center [362, 205] width 43 height 43
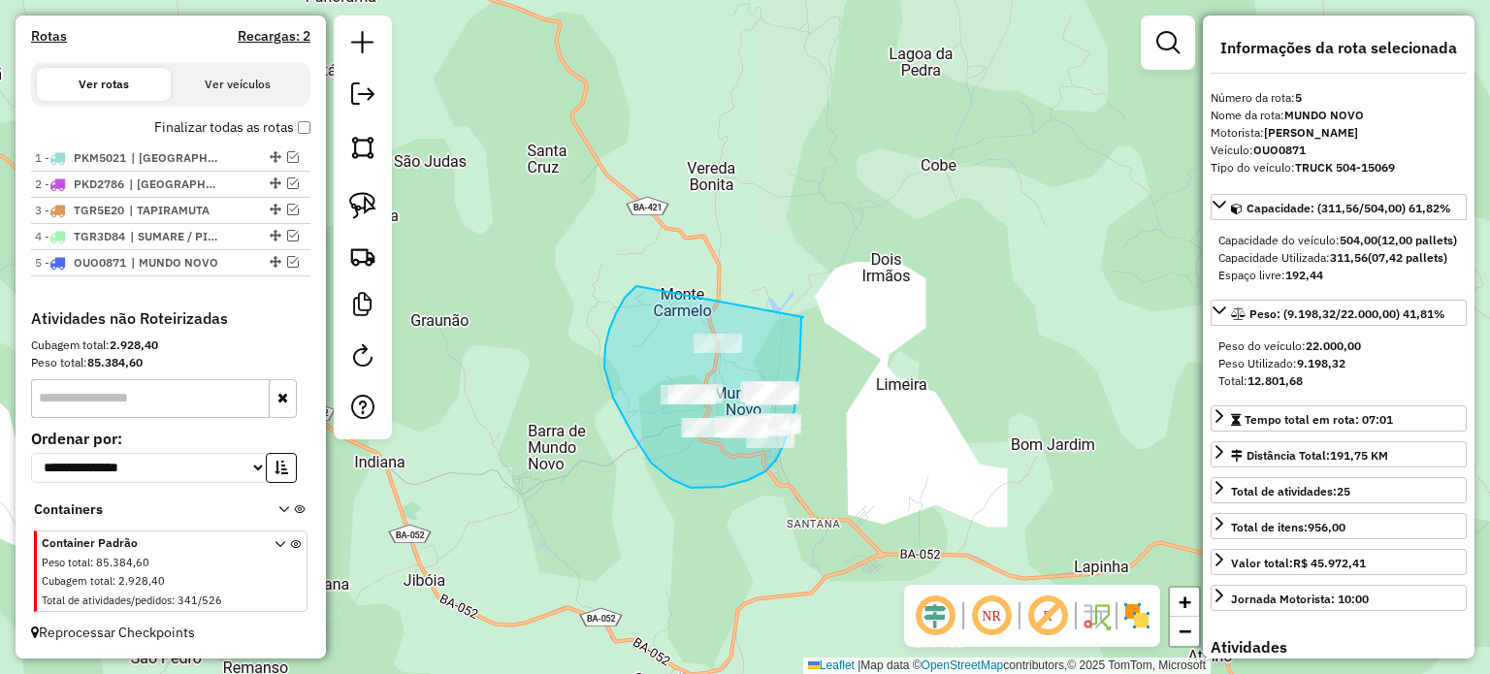
drag, startPoint x: 605, startPoint y: 346, endPoint x: 803, endPoint y: 317, distance: 200.0
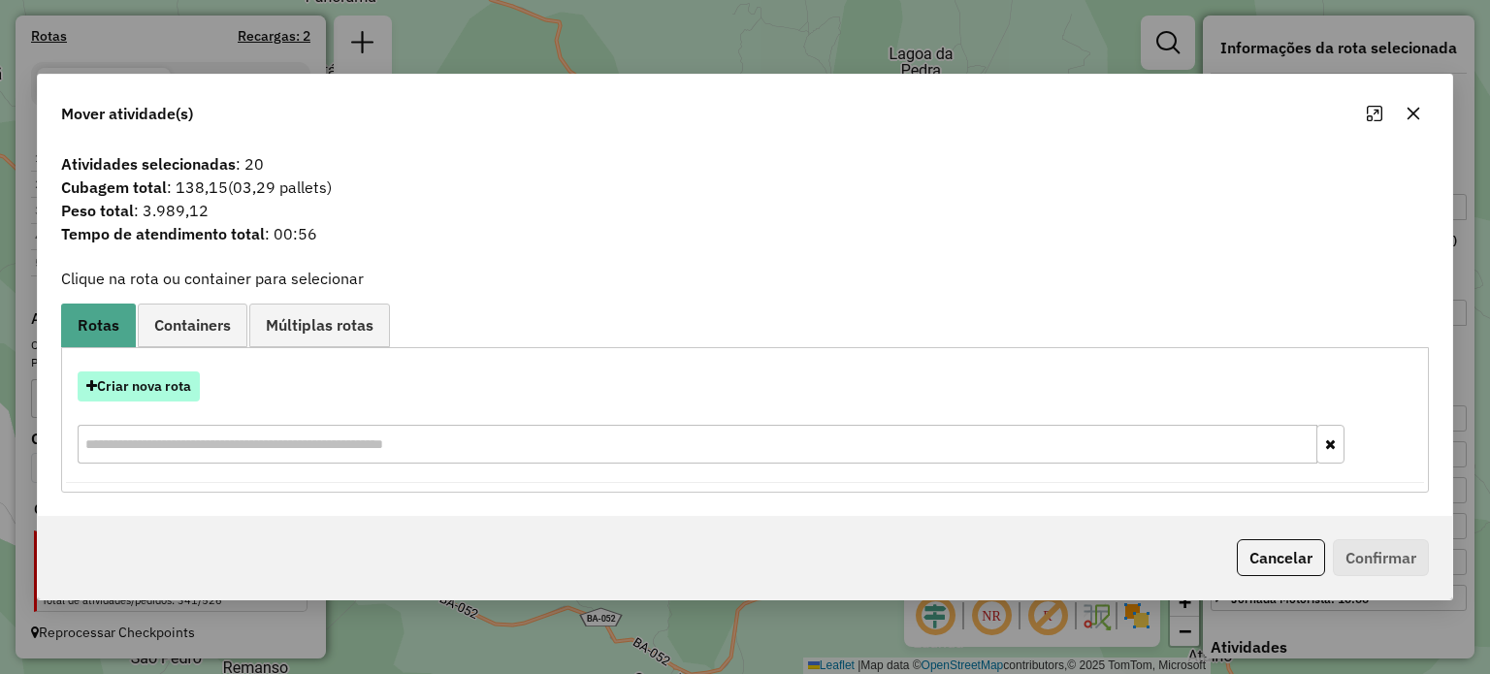
click at [136, 384] on button "Criar nova rota" at bounding box center [139, 386] width 122 height 30
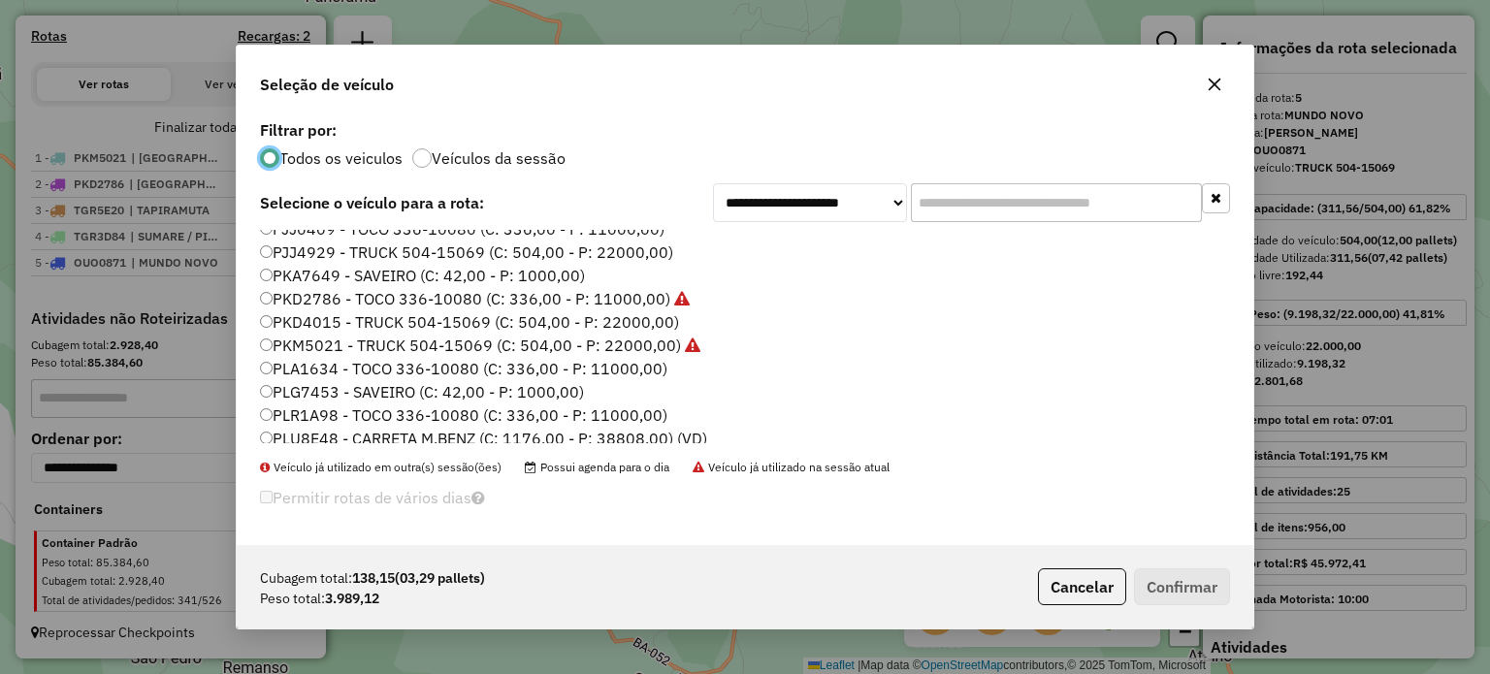
scroll to position [194, 0]
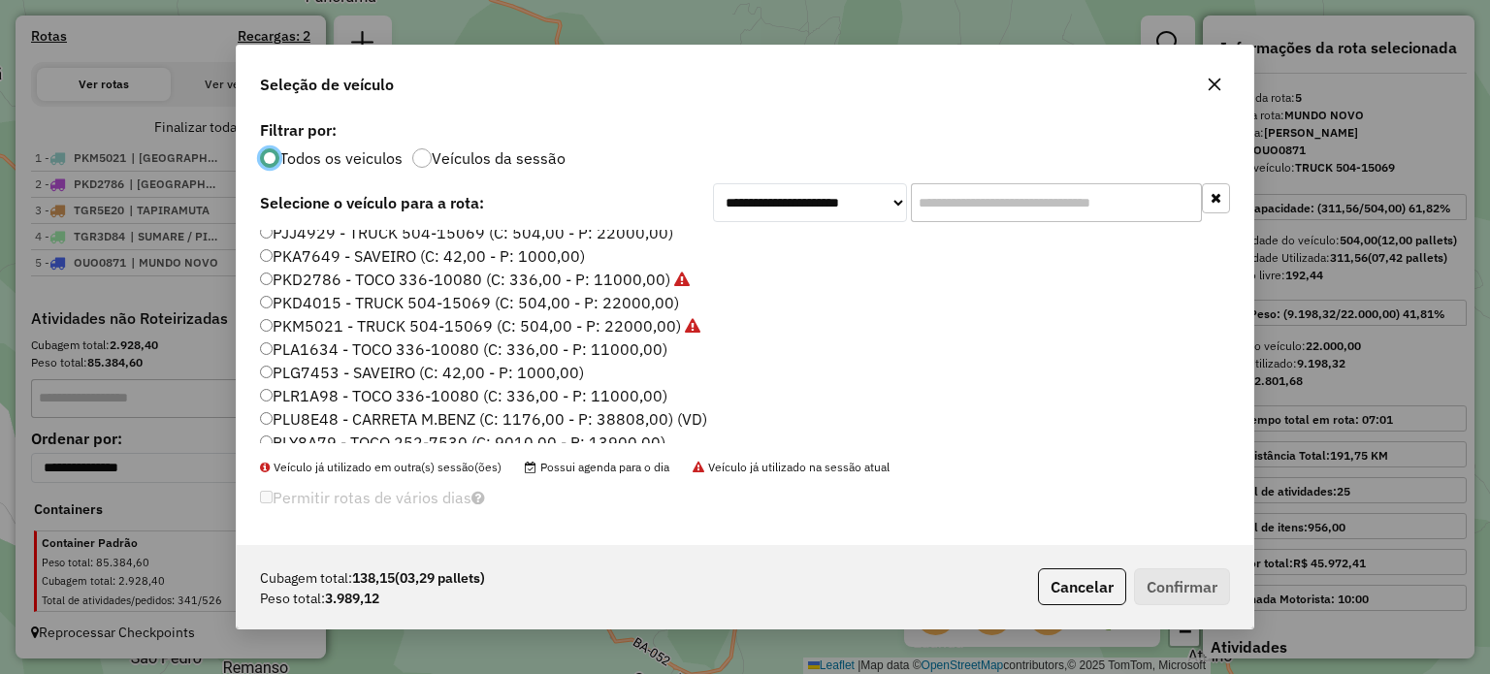
click at [309, 349] on label "PLA1634 - TOCO 336-10080 (C: 336,00 - P: 11000,00)" at bounding box center [463, 349] width 407 height 23
click at [1207, 597] on button "Confirmar" at bounding box center [1182, 586] width 96 height 37
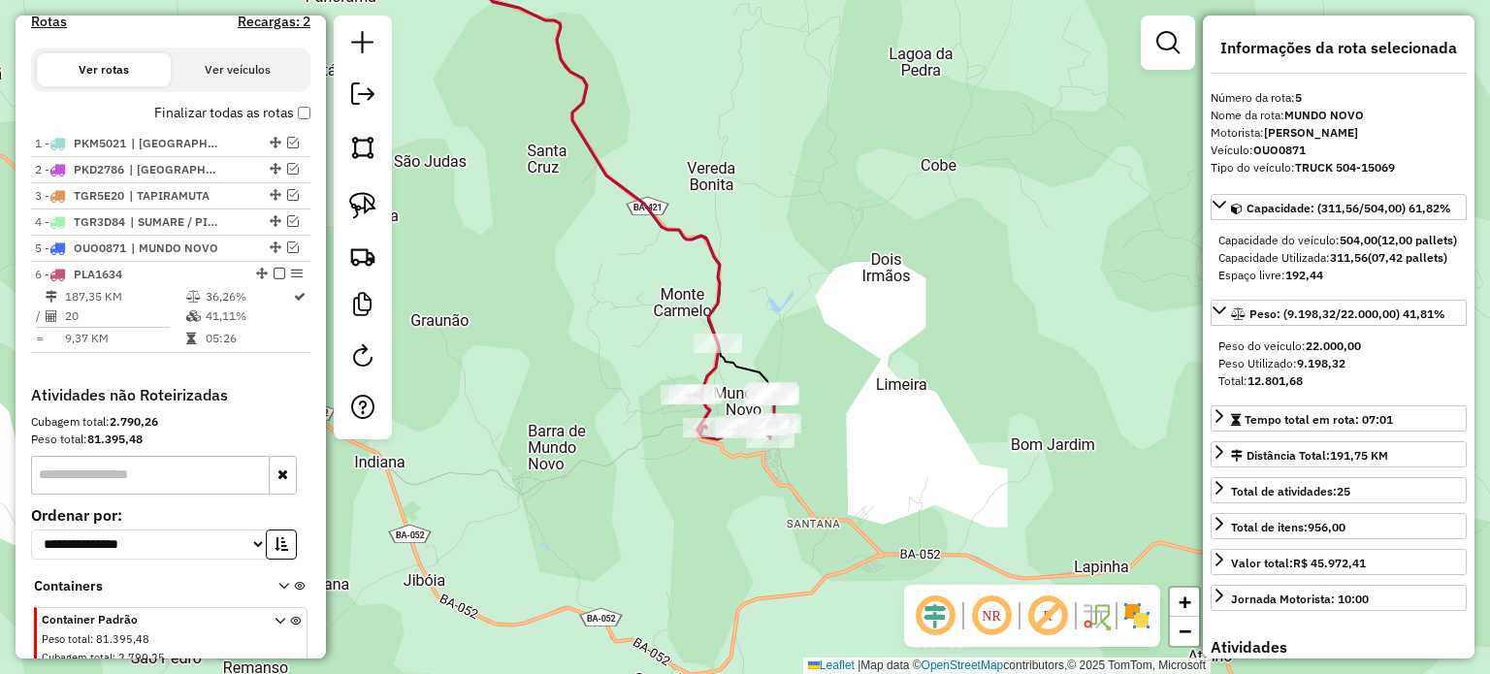
scroll to position [709, 0]
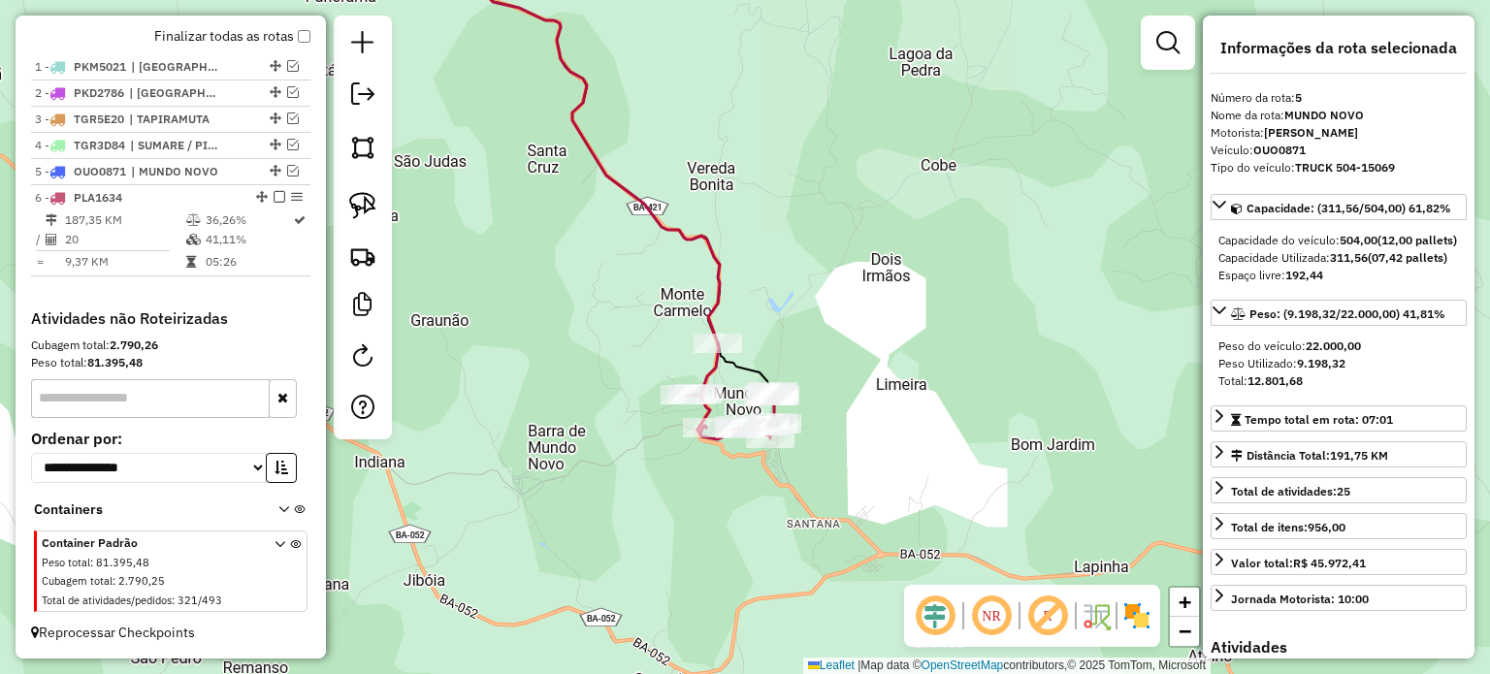
drag, startPoint x: 797, startPoint y: 125, endPoint x: 854, endPoint y: 421, distance: 301.1
click at [854, 421] on div "Janela de atendimento Grade de atendimento Capacidade Transportadoras Veículos …" at bounding box center [745, 337] width 1490 height 674
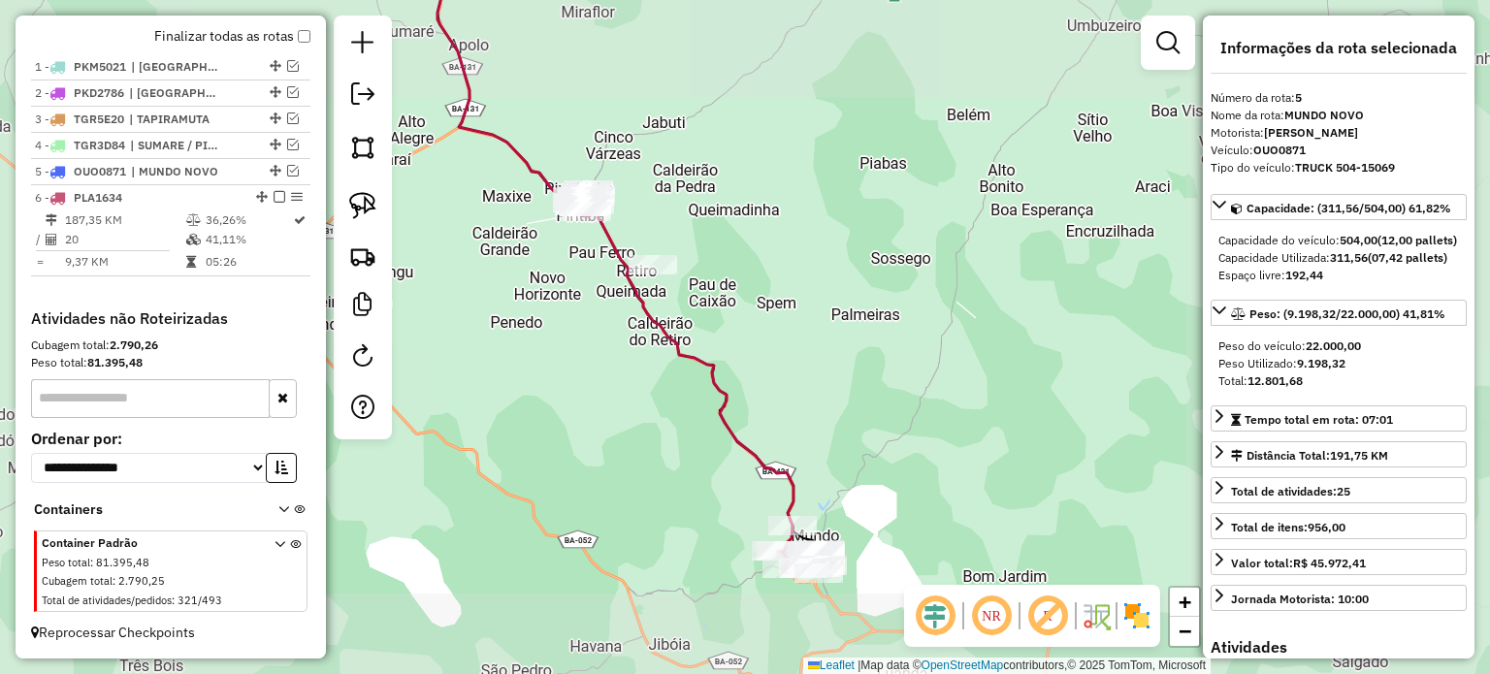
drag, startPoint x: 753, startPoint y: 245, endPoint x: 842, endPoint y: 402, distance: 179.9
click at [842, 402] on div "Janela de atendimento Grade de atendimento Capacidade Transportadoras Veículos …" at bounding box center [745, 337] width 1490 height 674
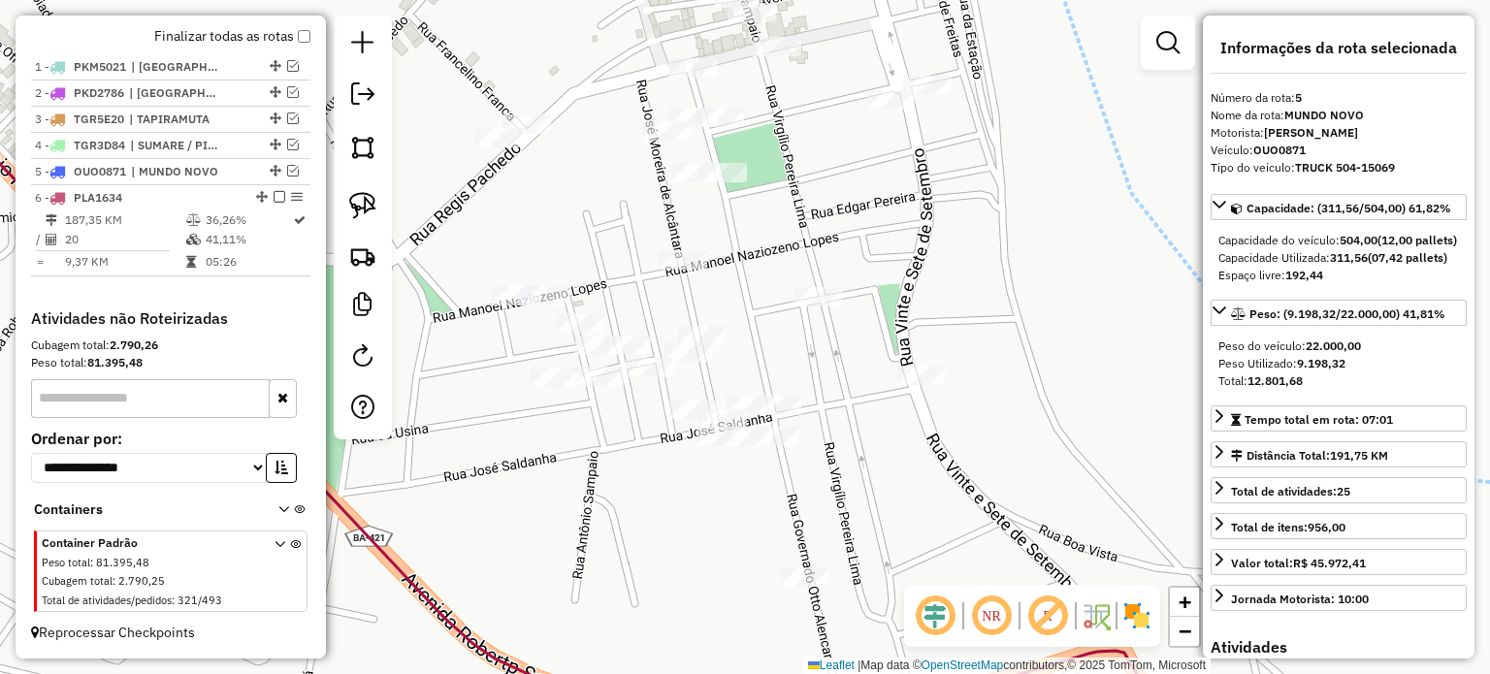
drag, startPoint x: 623, startPoint y: 169, endPoint x: 691, endPoint y: 390, distance: 231.3
click at [691, 389] on div "Janela de atendimento Grade de atendimento Capacidade Transportadoras Veículos …" at bounding box center [745, 337] width 1490 height 674
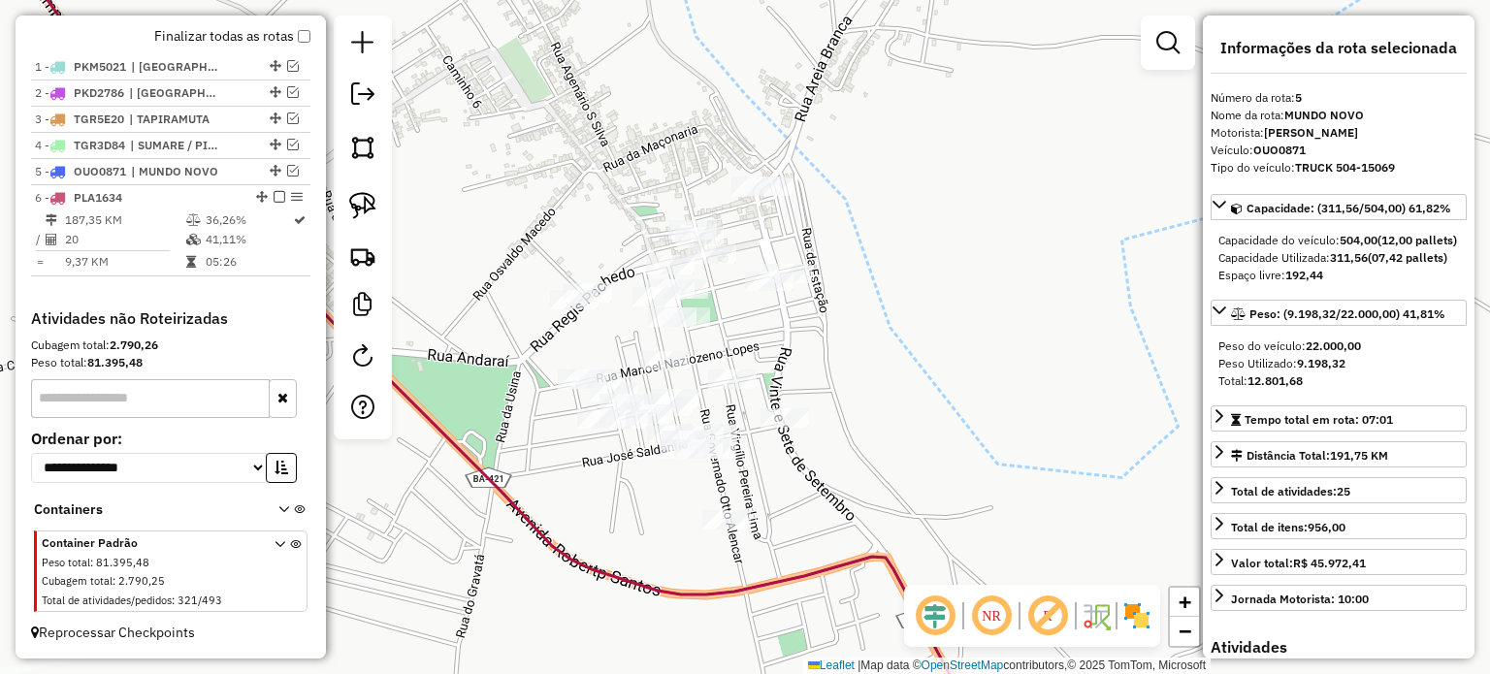
drag, startPoint x: 371, startPoint y: 198, endPoint x: 446, endPoint y: 224, distance: 80.1
click at [371, 198] on img at bounding box center [362, 205] width 27 height 27
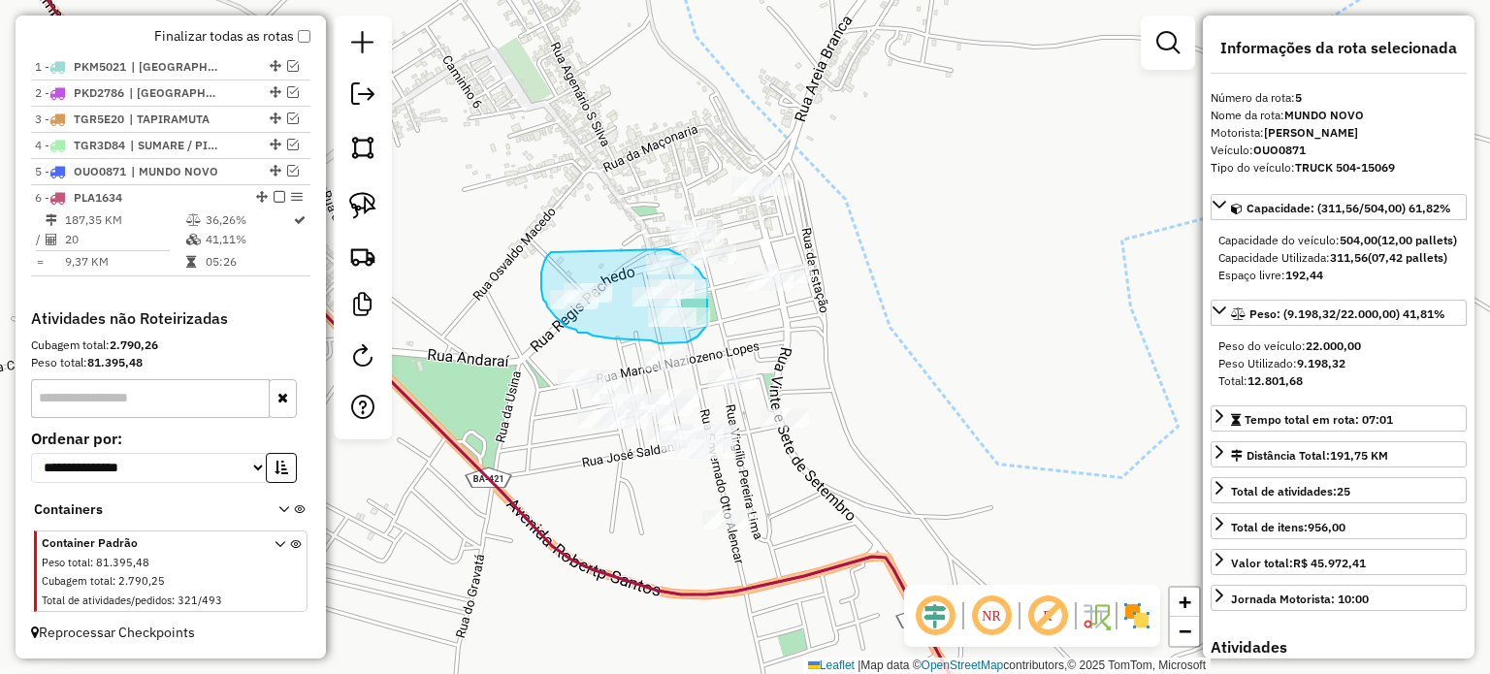
drag, startPoint x: 553, startPoint y: 252, endPoint x: 631, endPoint y: 246, distance: 78.8
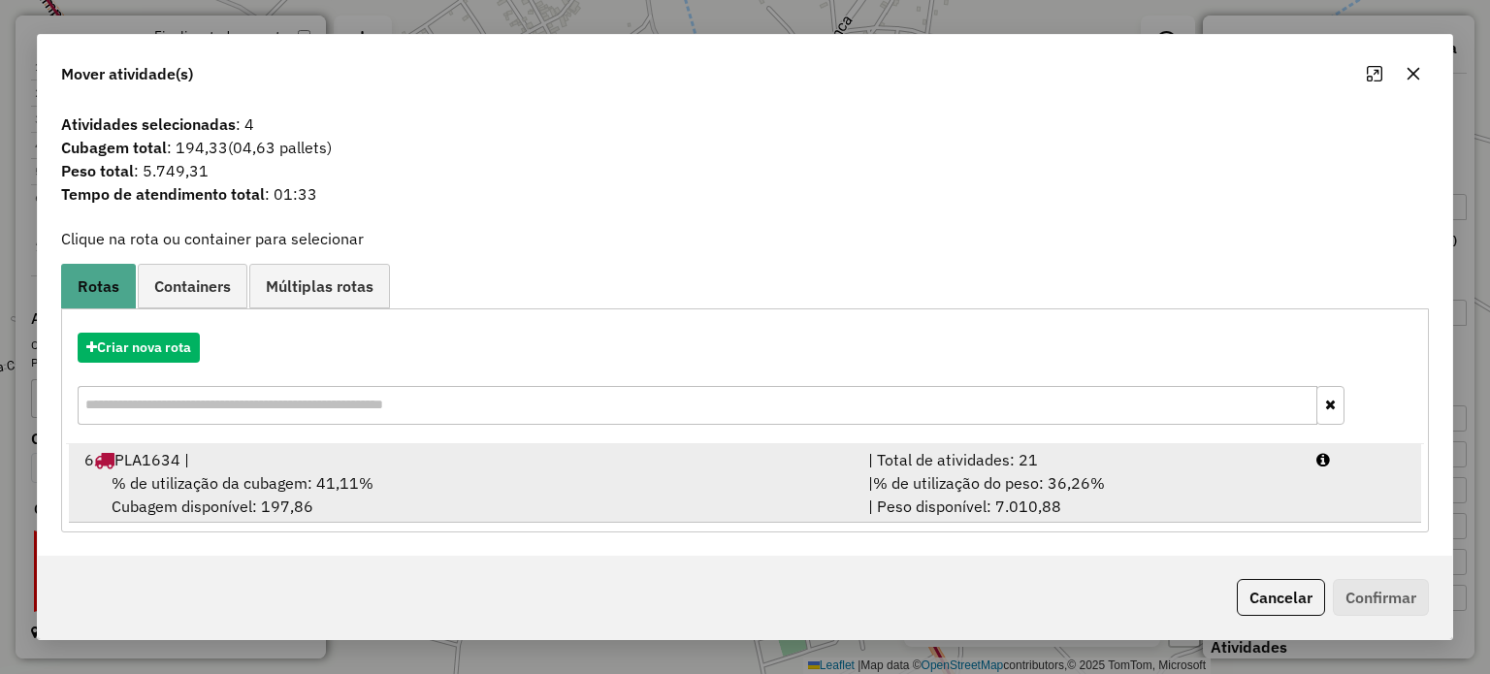
click at [241, 483] on span "% de utilização da cubagem: 41,11%" at bounding box center [243, 482] width 262 height 19
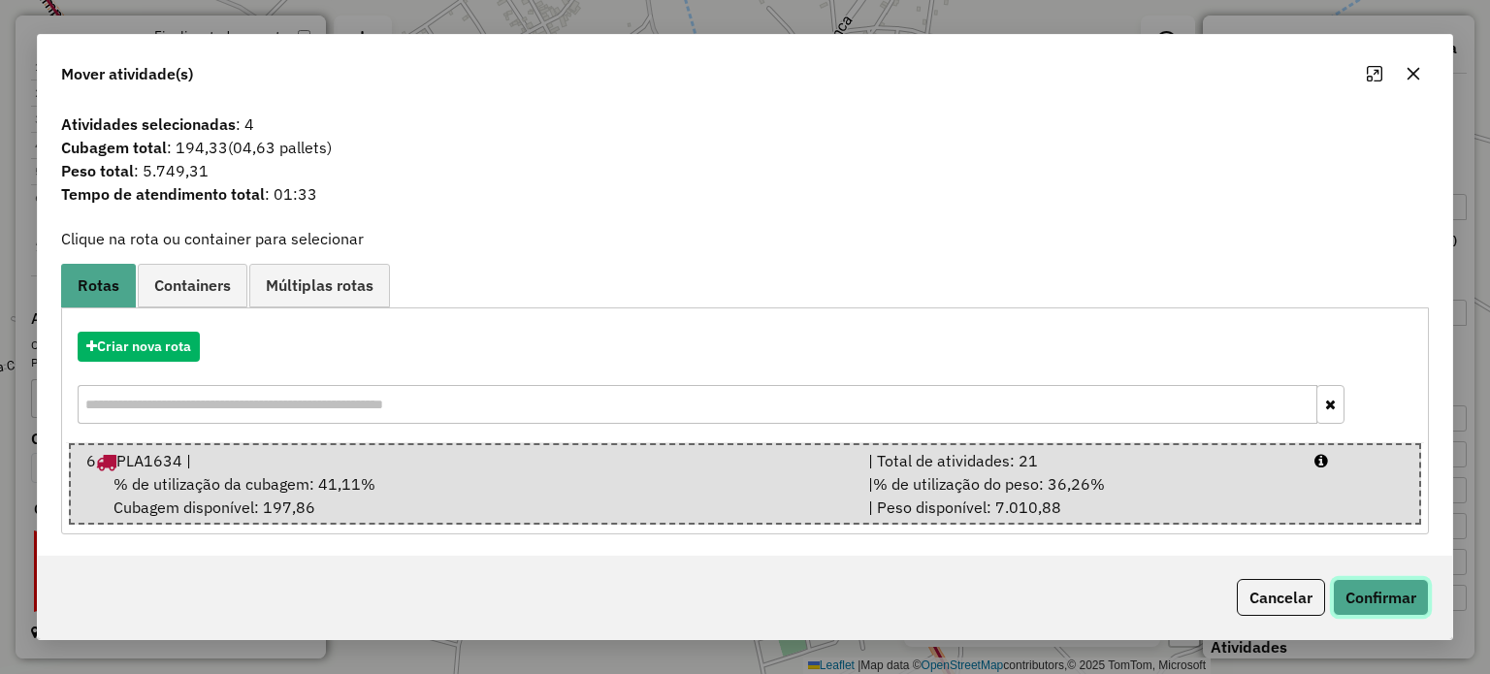
click at [1383, 598] on button "Confirmar" at bounding box center [1381, 597] width 96 height 37
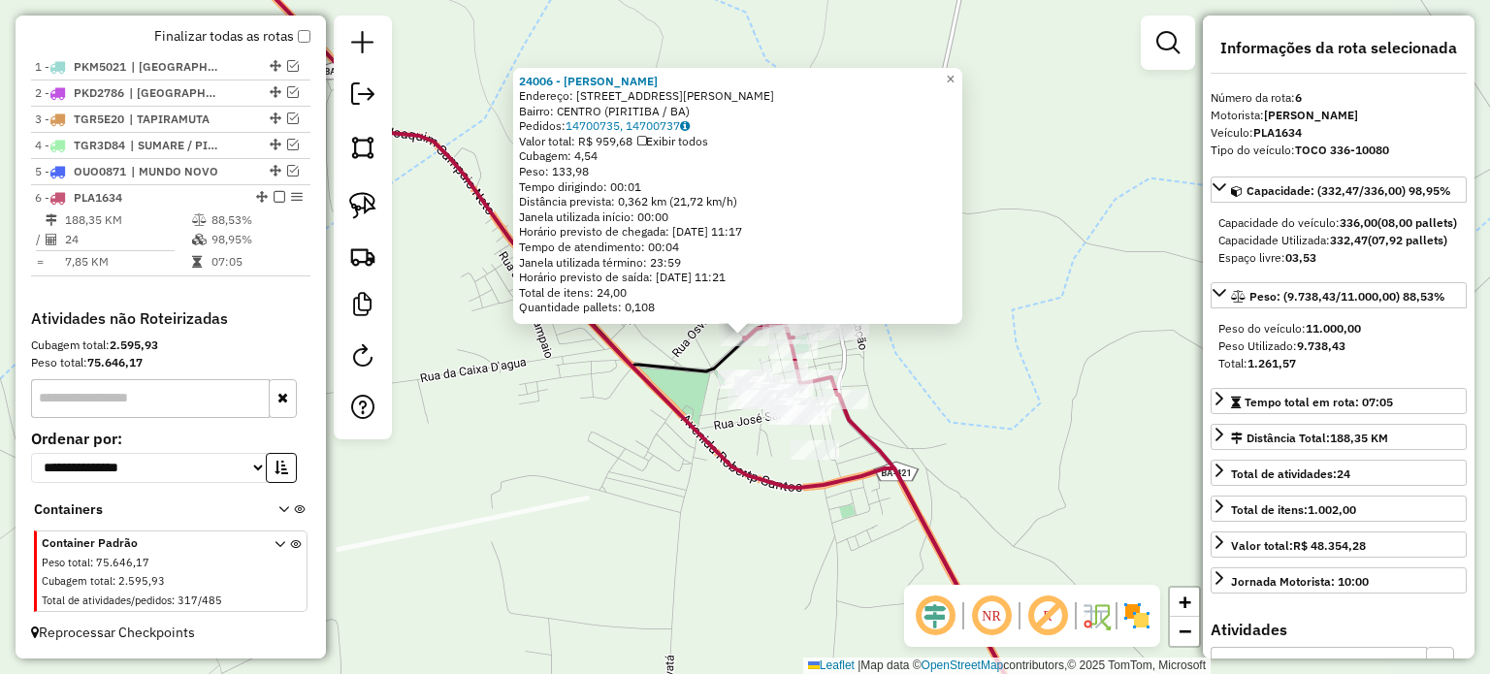
click at [1009, 484] on div "24006 - SABRINA VILELA Endereço: R RUA REGIS PACHECO 120 Bairro: CENTRO (PIRITI…" at bounding box center [745, 337] width 1490 height 674
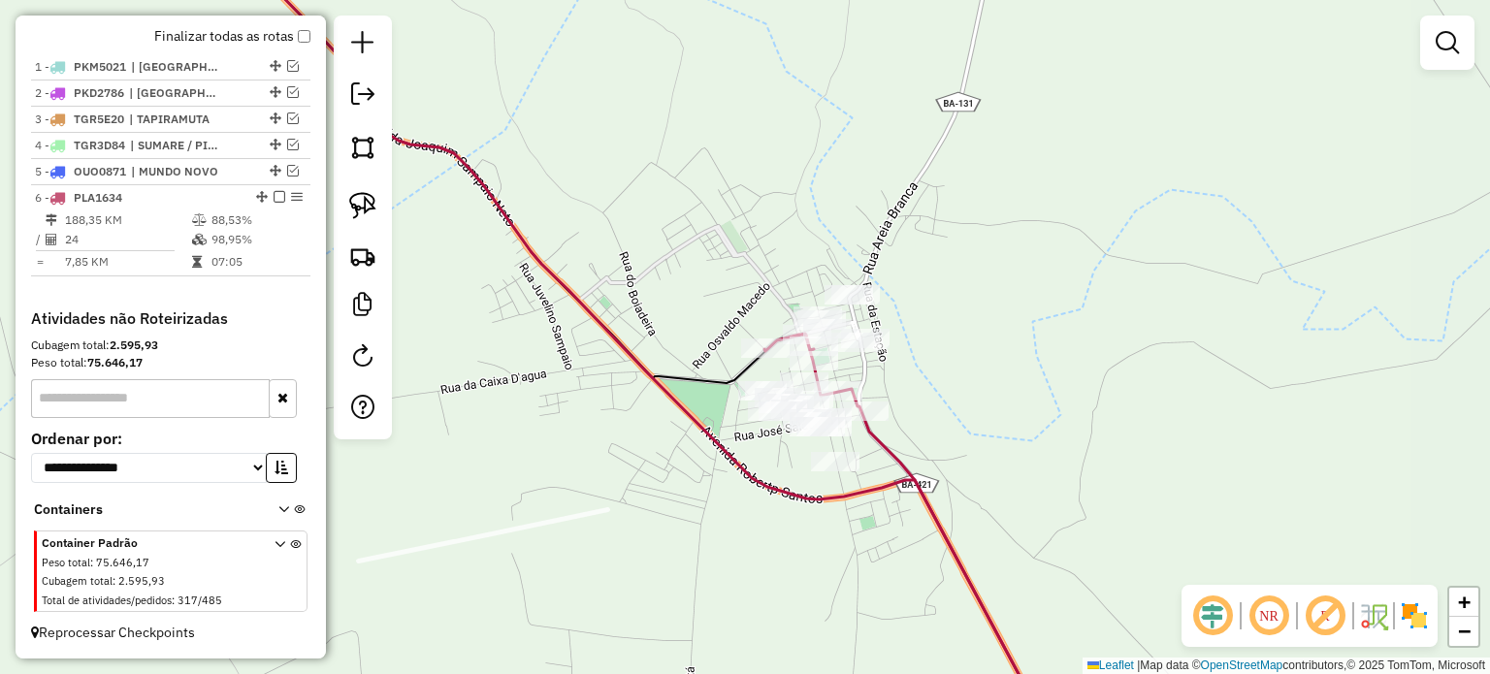
drag, startPoint x: 946, startPoint y: 422, endPoint x: 1038, endPoint y: 473, distance: 105.5
click at [1038, 473] on div "Janela de atendimento Grade de atendimento Capacidade Transportadoras Veículos …" at bounding box center [745, 337] width 1490 height 674
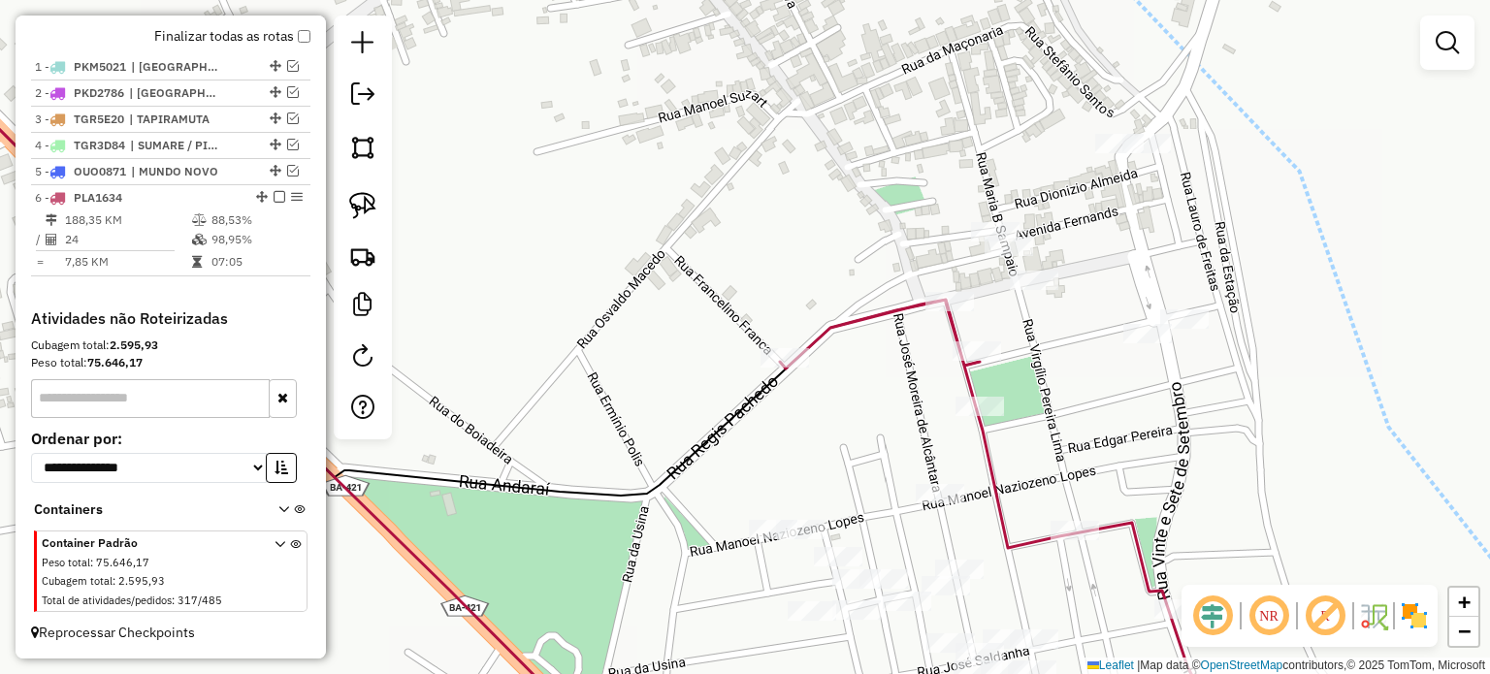
drag, startPoint x: 954, startPoint y: 416, endPoint x: 864, endPoint y: 356, distance: 108.4
click at [864, 356] on div "Janela de atendimento Grade de atendimento Capacidade Transportadoras Veículos …" at bounding box center [745, 337] width 1490 height 674
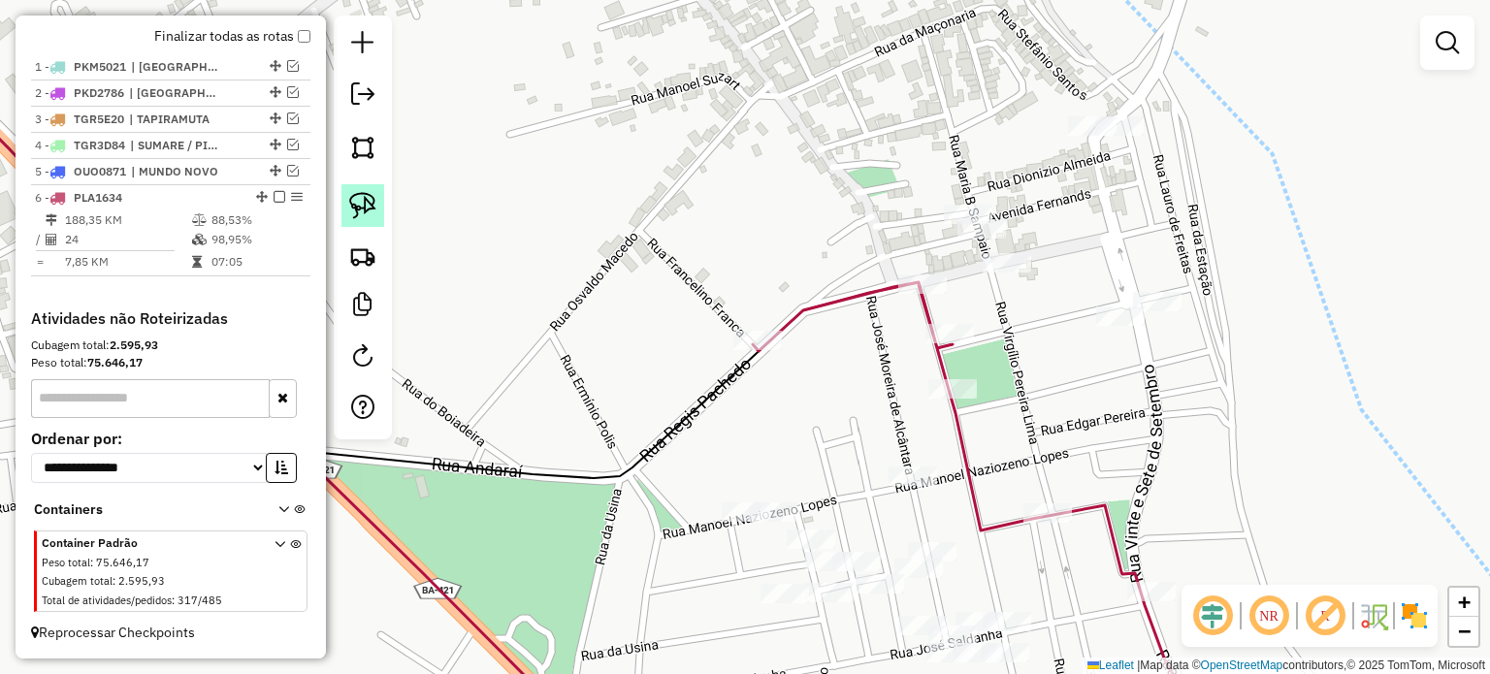
click at [368, 198] on img at bounding box center [362, 205] width 27 height 27
drag, startPoint x: 861, startPoint y: 278, endPoint x: 946, endPoint y: 270, distance: 84.8
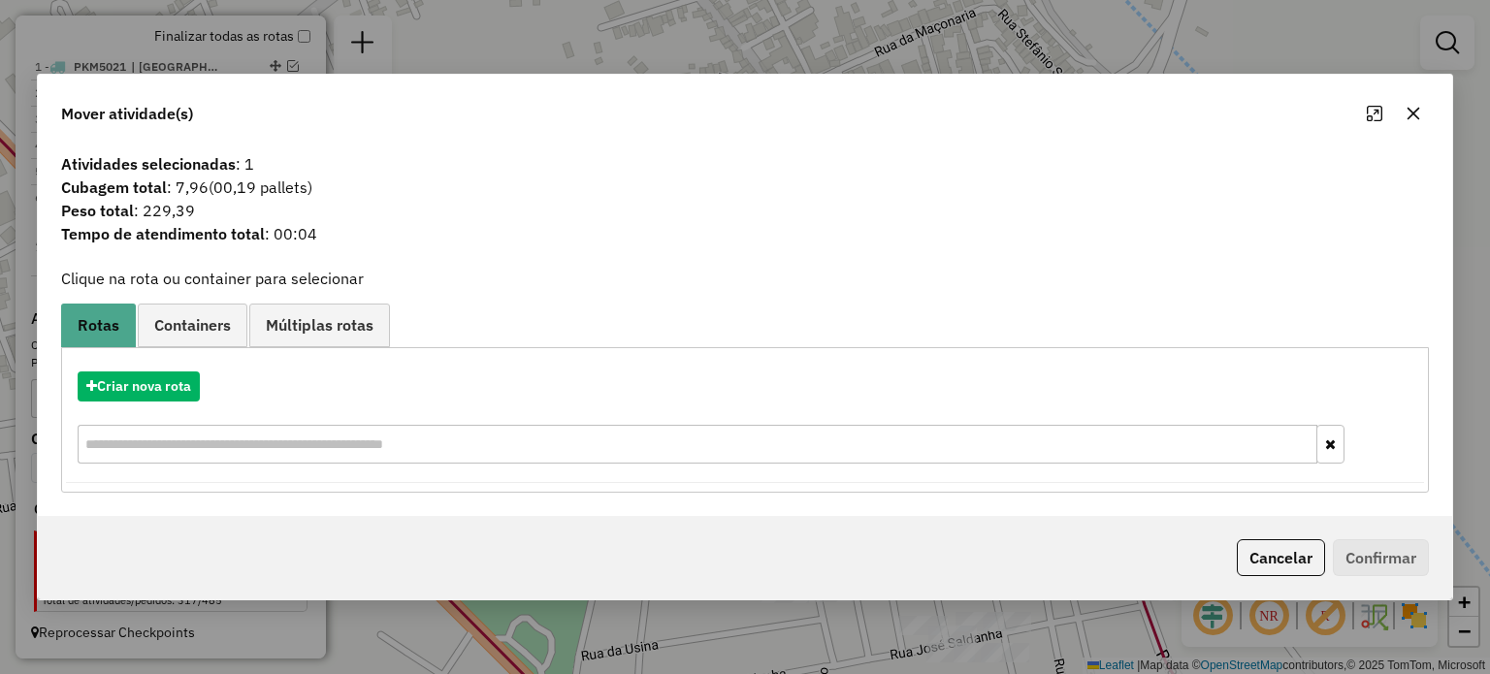
drag, startPoint x: 1416, startPoint y: 108, endPoint x: 888, endPoint y: 179, distance: 532.5
click at [1413, 108] on icon "button" at bounding box center [1413, 114] width 16 height 16
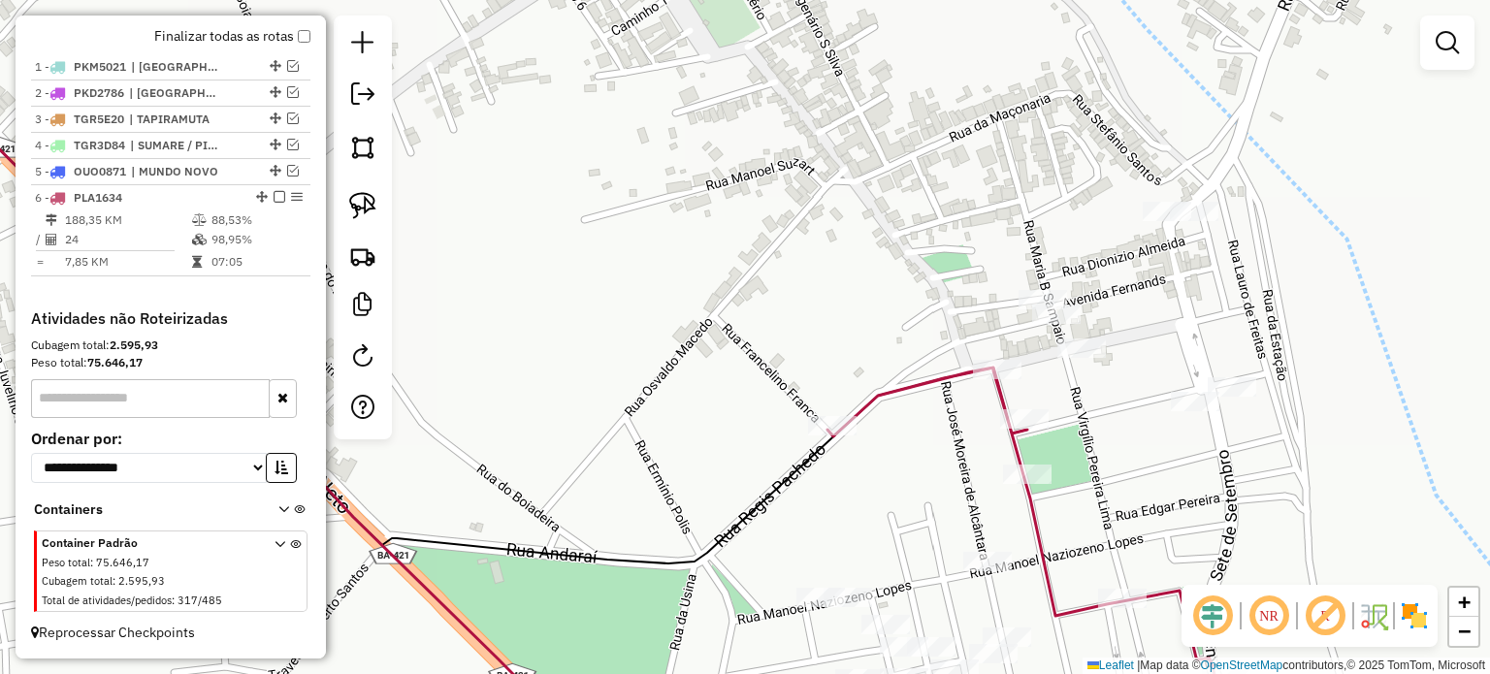
drag, startPoint x: 671, startPoint y: 288, endPoint x: 688, endPoint y: 287, distance: 16.5
click at [691, 290] on div "Janela de atendimento Grade de atendimento Capacidade Transportadoras Veículos …" at bounding box center [745, 337] width 1490 height 674
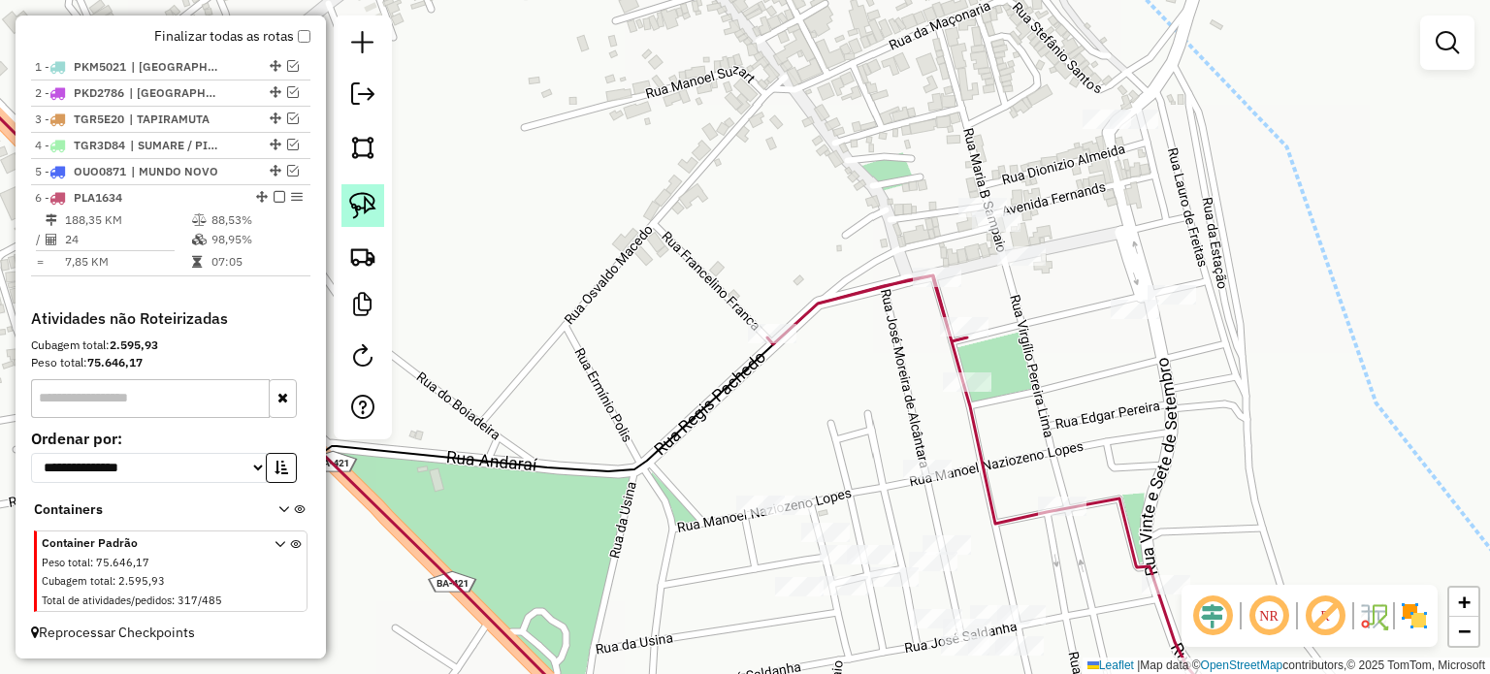
click at [370, 204] on img at bounding box center [362, 205] width 27 height 27
drag, startPoint x: 746, startPoint y: 341, endPoint x: 812, endPoint y: 336, distance: 66.2
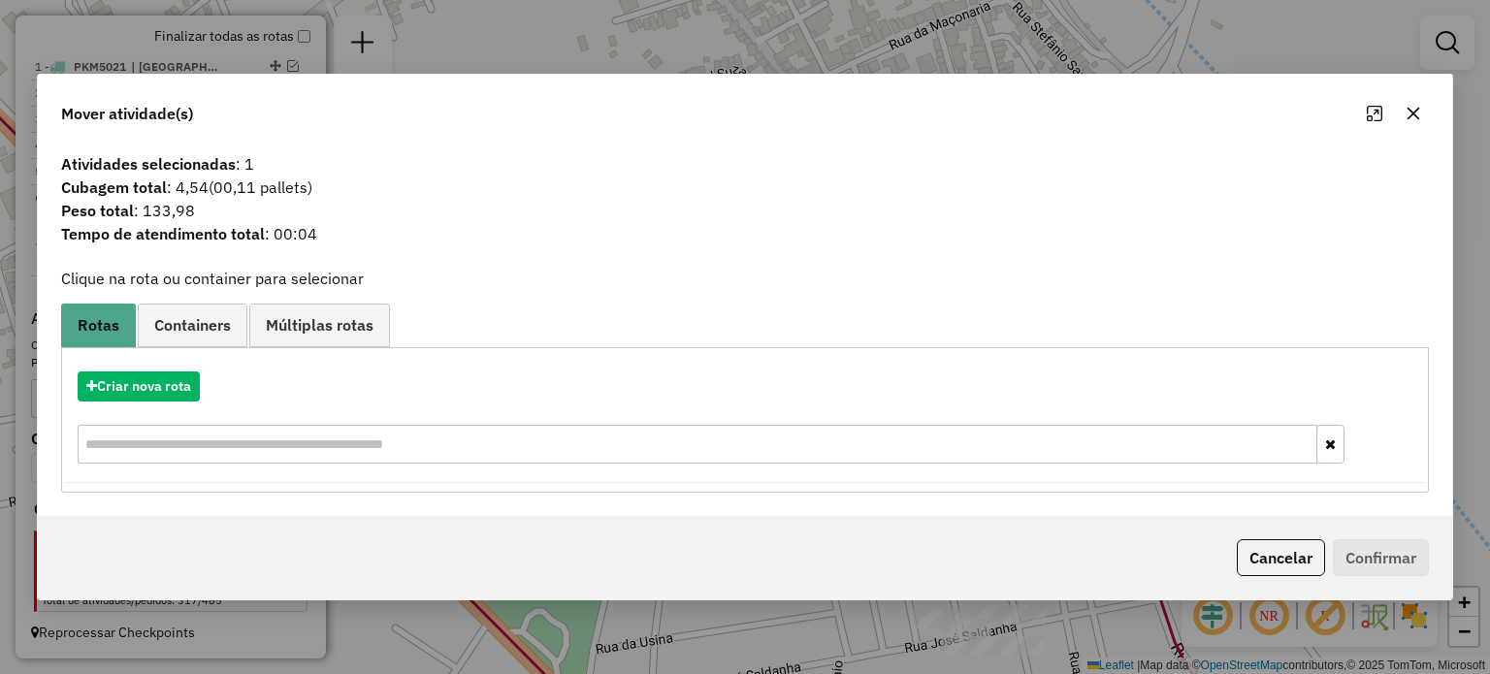
drag, startPoint x: 1415, startPoint y: 113, endPoint x: 1164, endPoint y: 157, distance: 255.1
click at [1408, 114] on icon "button" at bounding box center [1413, 114] width 16 height 16
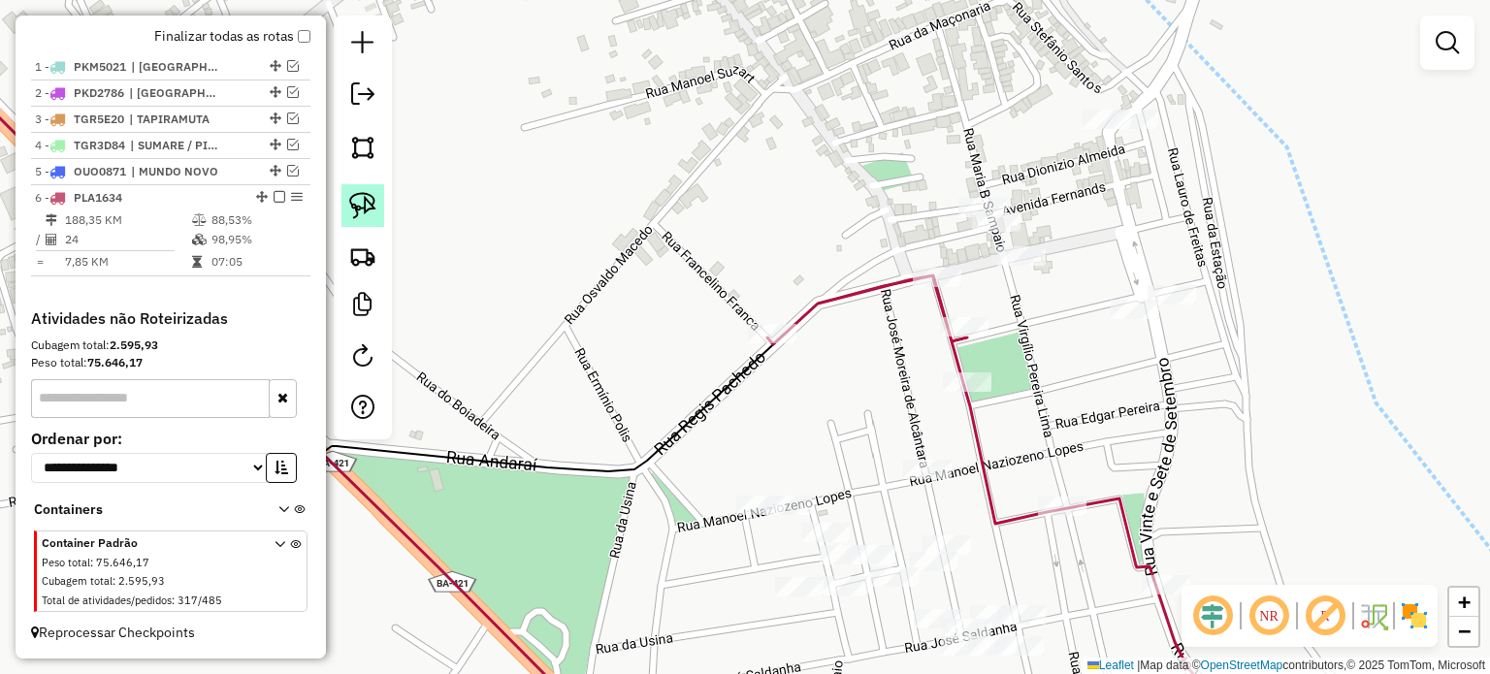
drag, startPoint x: 362, startPoint y: 189, endPoint x: 893, endPoint y: 362, distance: 558.9
click at [362, 191] on link at bounding box center [362, 205] width 43 height 43
drag, startPoint x: 915, startPoint y: 371, endPoint x: 1003, endPoint y: 348, distance: 91.3
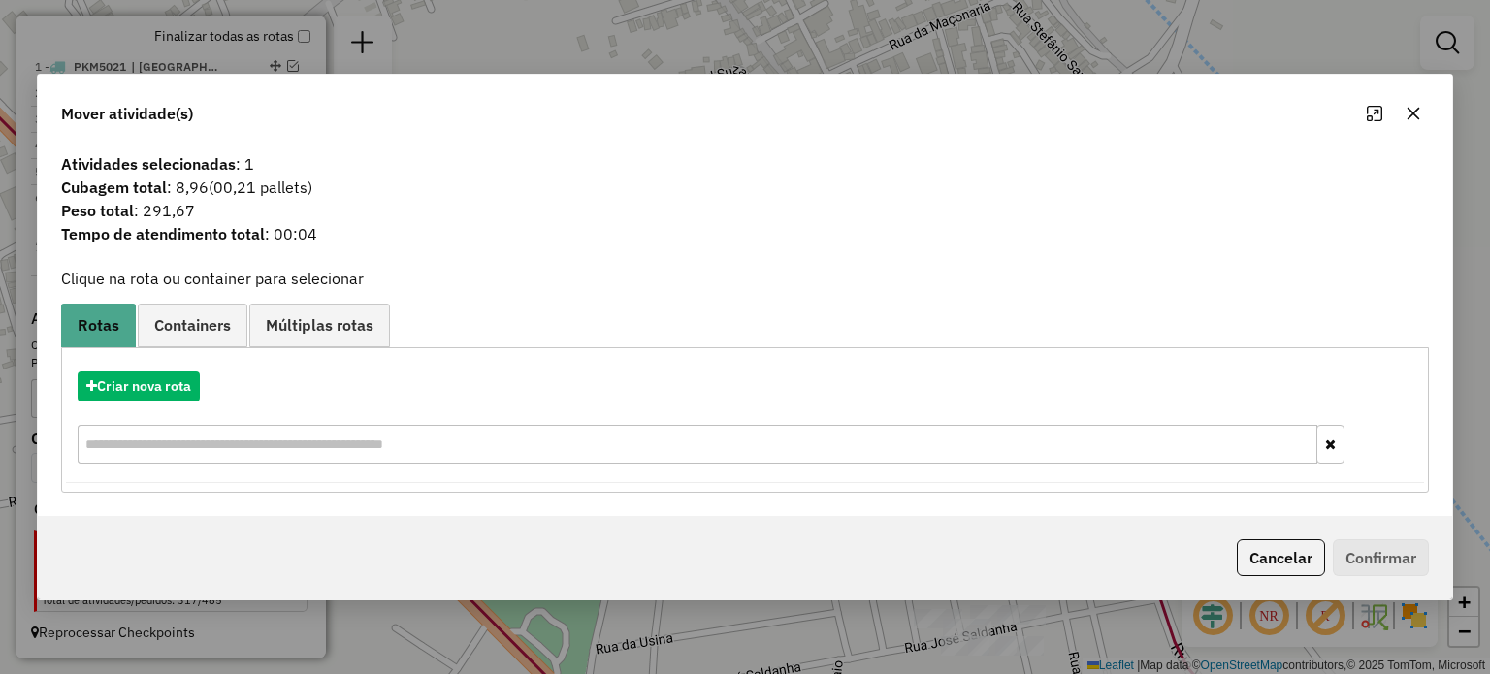
click at [1412, 115] on icon "button" at bounding box center [1413, 114] width 16 height 16
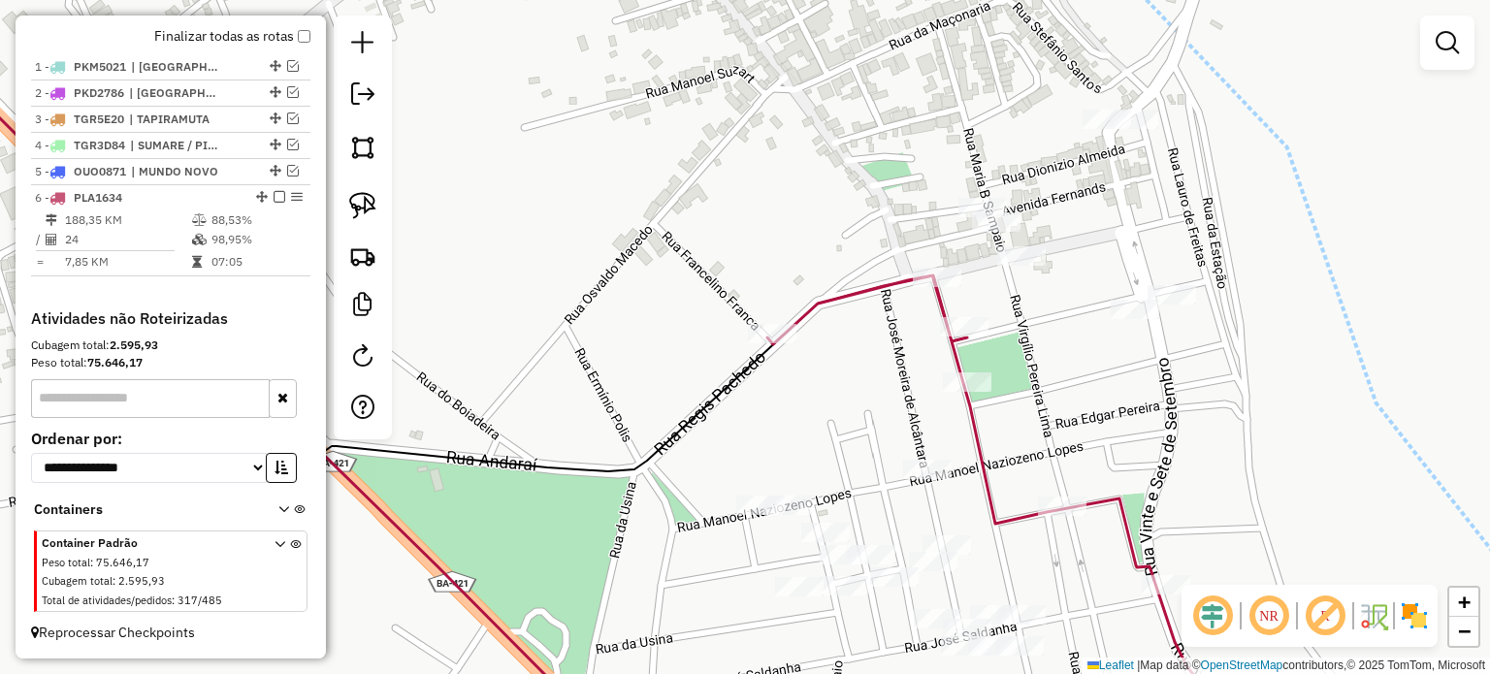
drag, startPoint x: 351, startPoint y: 205, endPoint x: 761, endPoint y: 305, distance: 422.3
click at [351, 205] on img at bounding box center [362, 205] width 27 height 27
drag, startPoint x: 897, startPoint y: 339, endPoint x: 964, endPoint y: 302, distance: 76.4
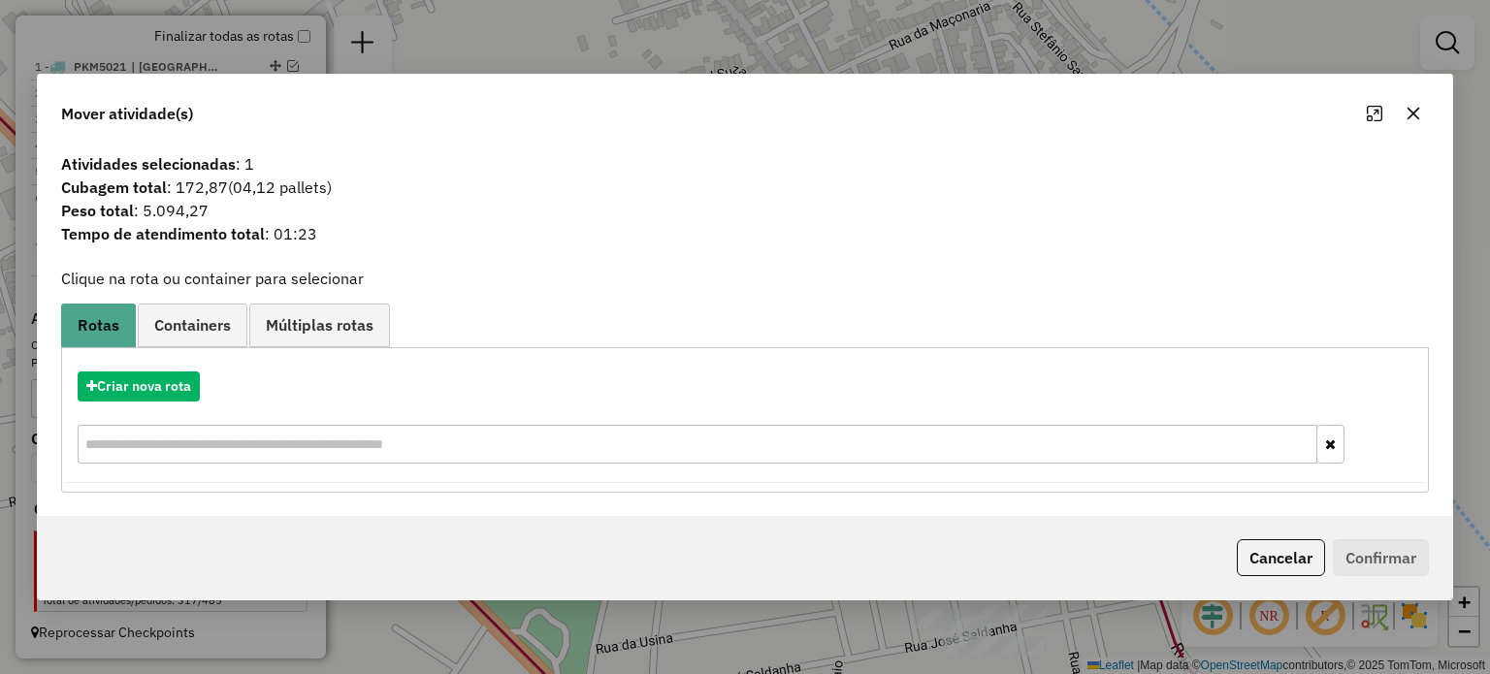
click at [1414, 115] on icon "button" at bounding box center [1412, 113] width 13 height 13
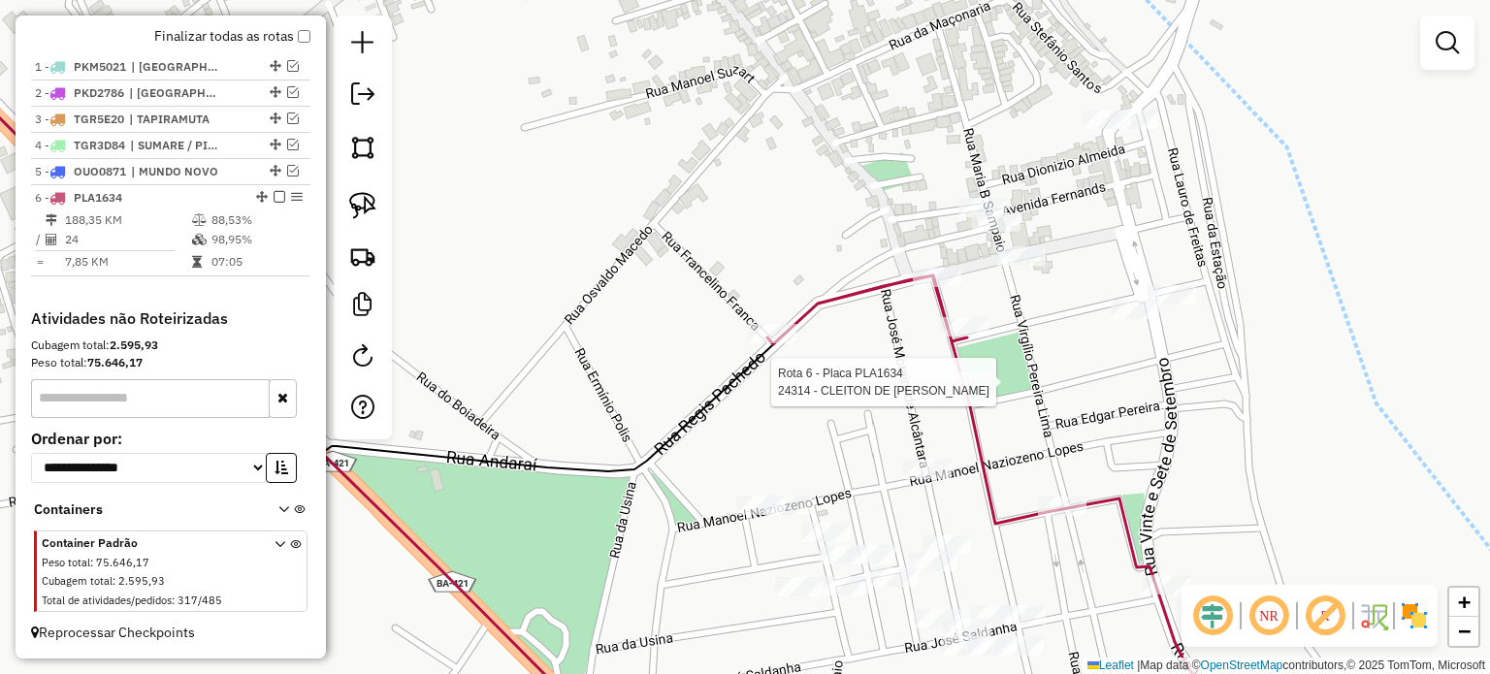
select select "**********"
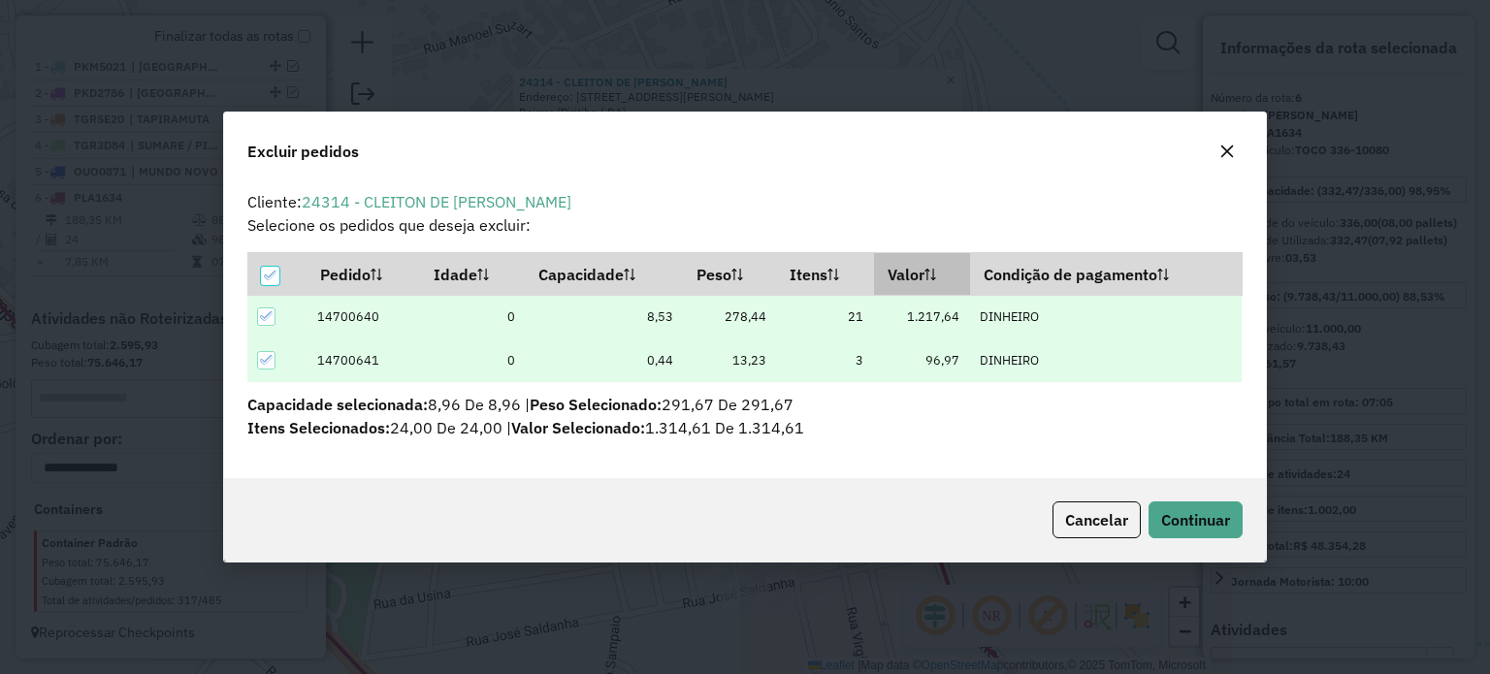
scroll to position [0, 0]
click at [1170, 510] on span "Continuar" at bounding box center [1195, 519] width 69 height 19
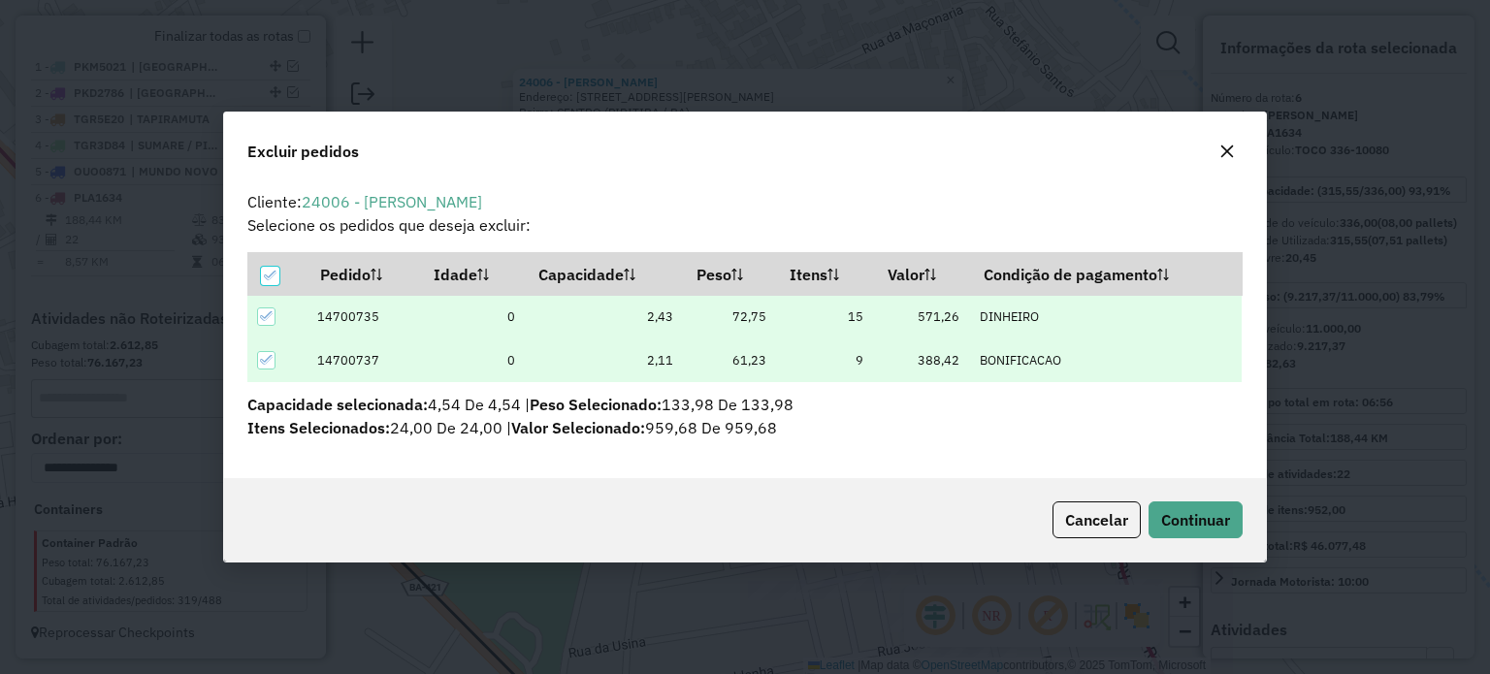
scroll to position [10, 6]
click at [1210, 521] on span "Continuar" at bounding box center [1195, 519] width 69 height 19
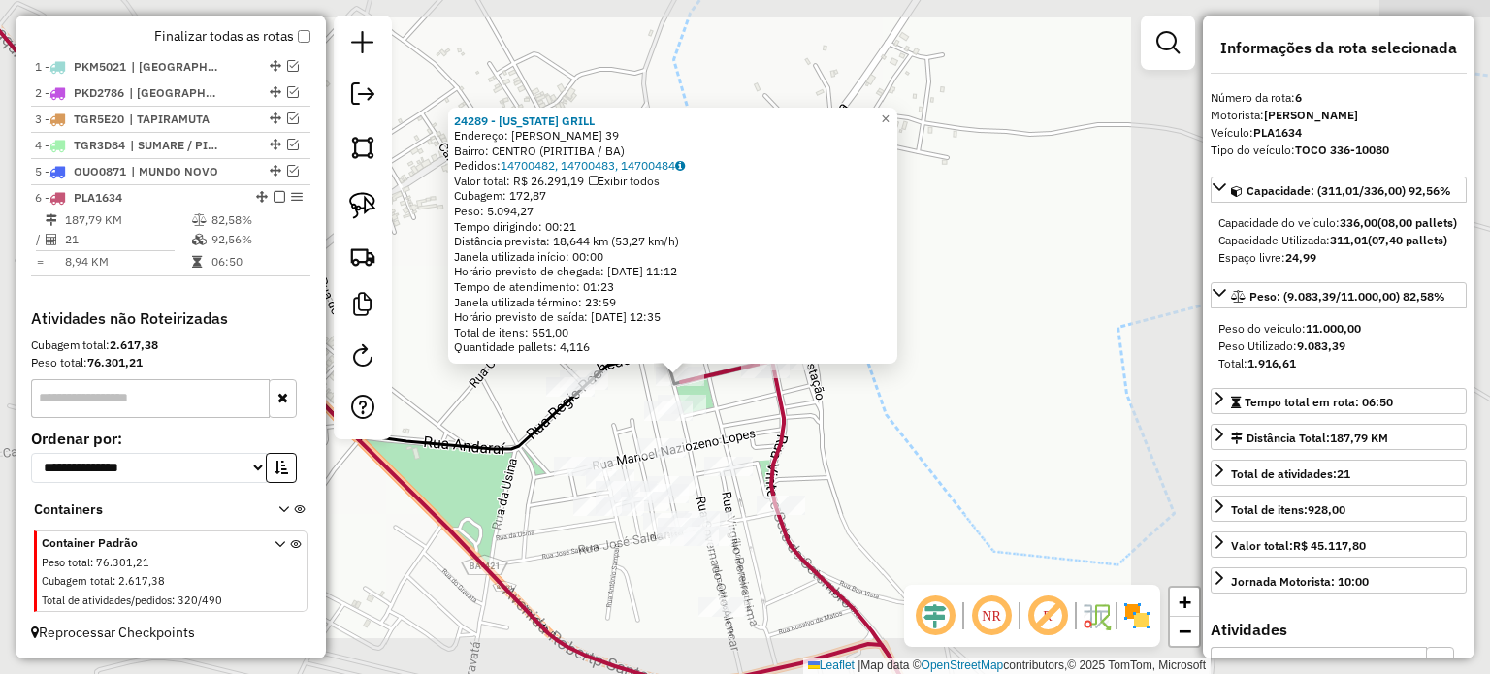
click at [923, 443] on div "24289 - TEXAS GRILL Endereço: GETULIO VARGAS 39 Bairro: CENTRO (PIRITIBA / BA) …" at bounding box center [745, 337] width 1490 height 674
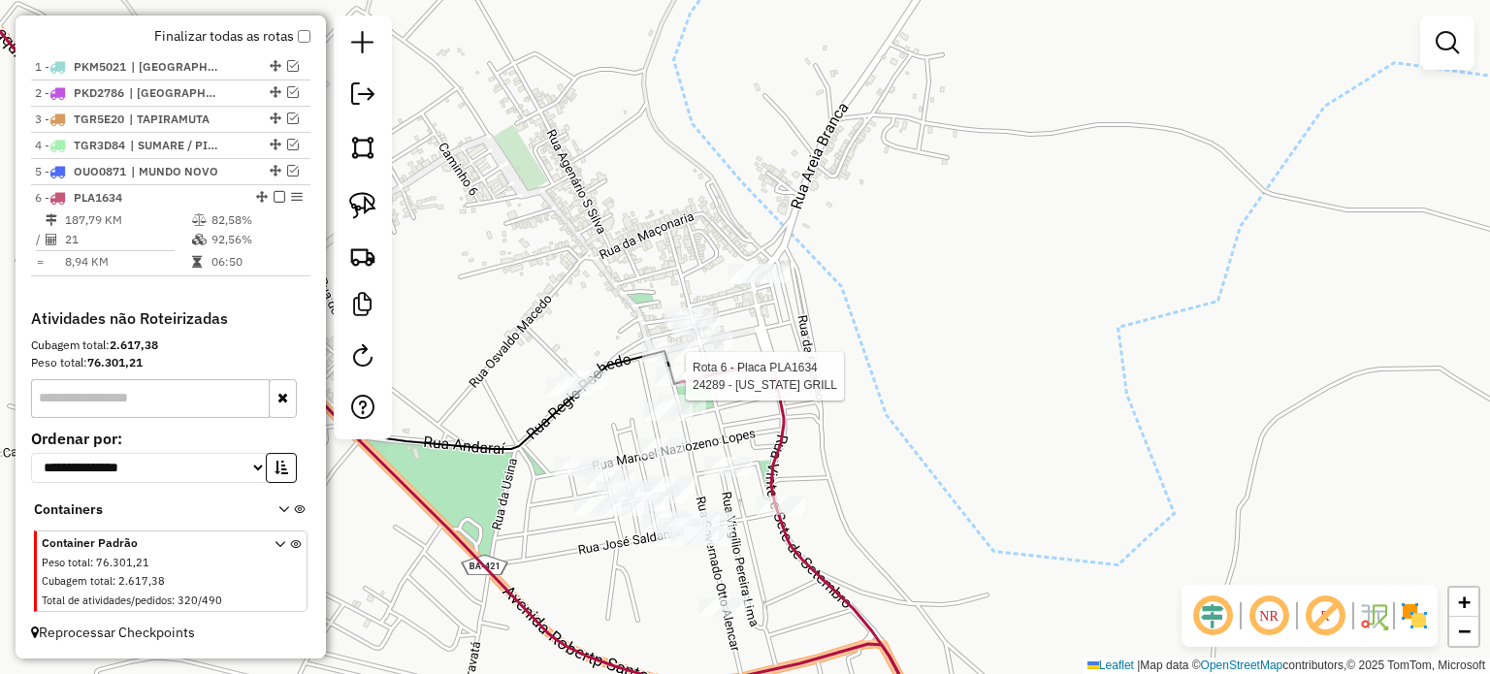
select select "**********"
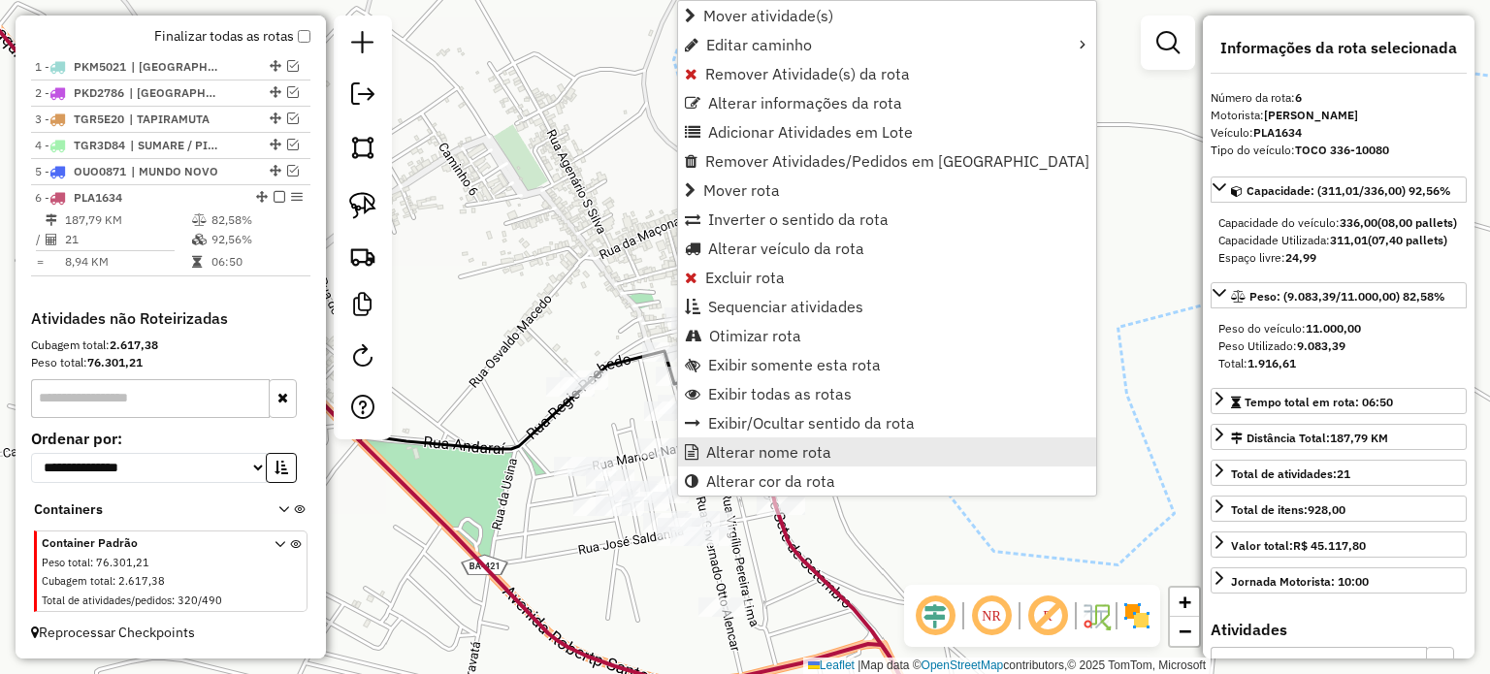
click at [762, 446] on span "Alterar nome rota" at bounding box center [768, 452] width 125 height 16
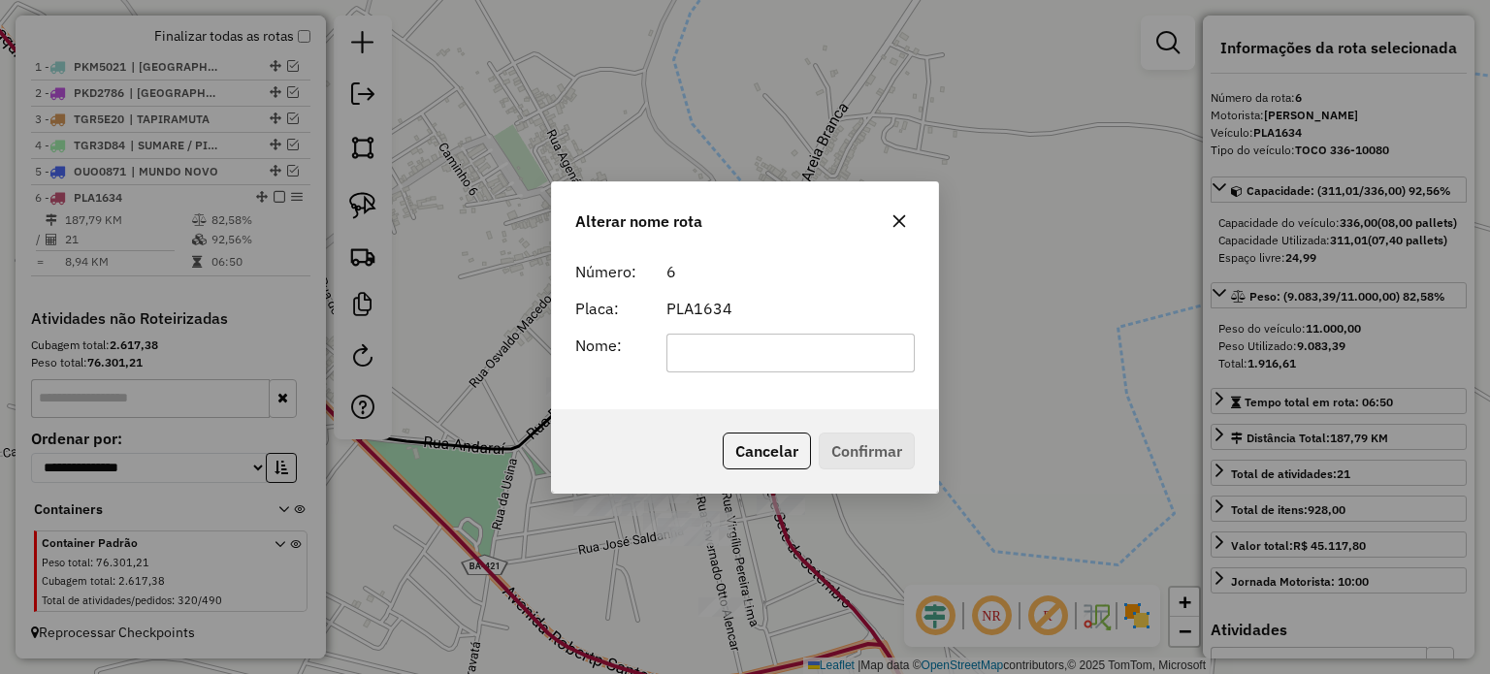
click at [718, 342] on input "text" at bounding box center [790, 353] width 249 height 39
type input "**********"
click at [857, 461] on button "Confirmar" at bounding box center [867, 451] width 96 height 37
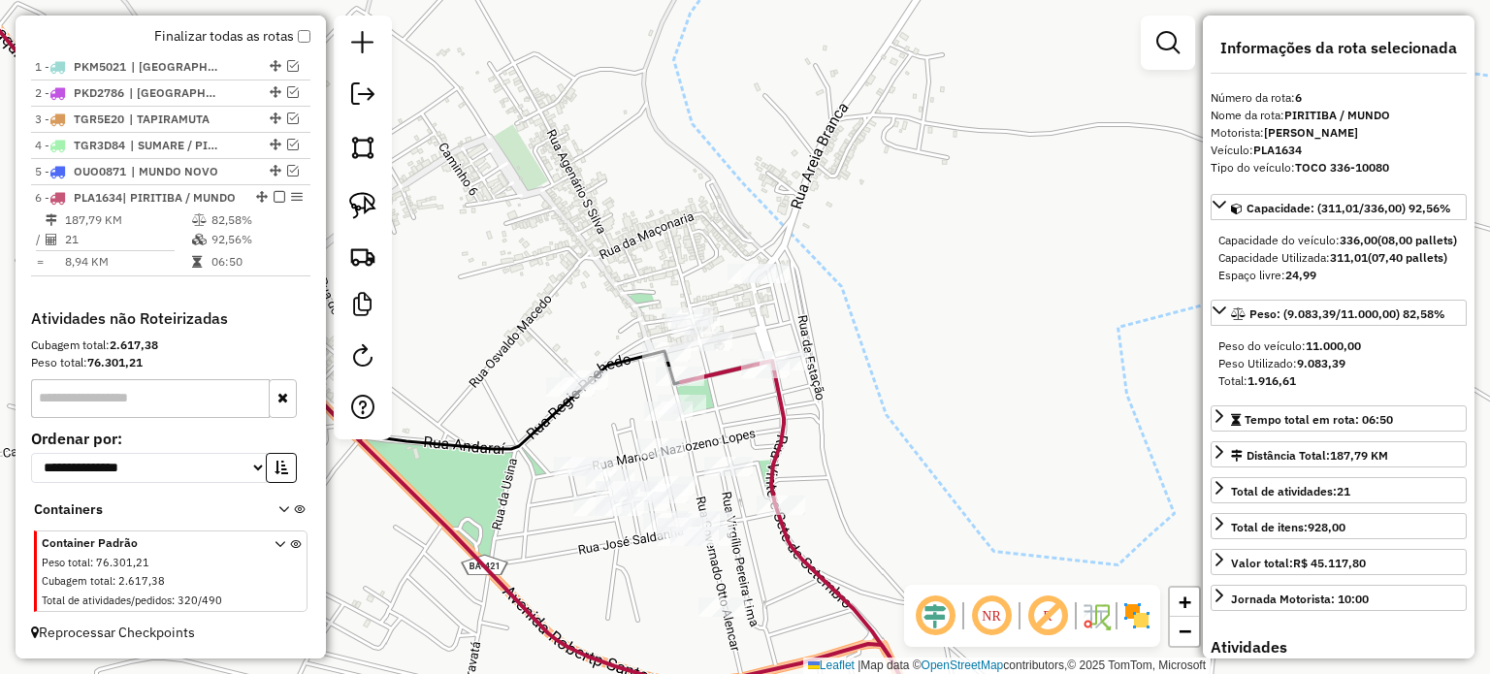
click at [274, 198] on em at bounding box center [280, 197] width 12 height 12
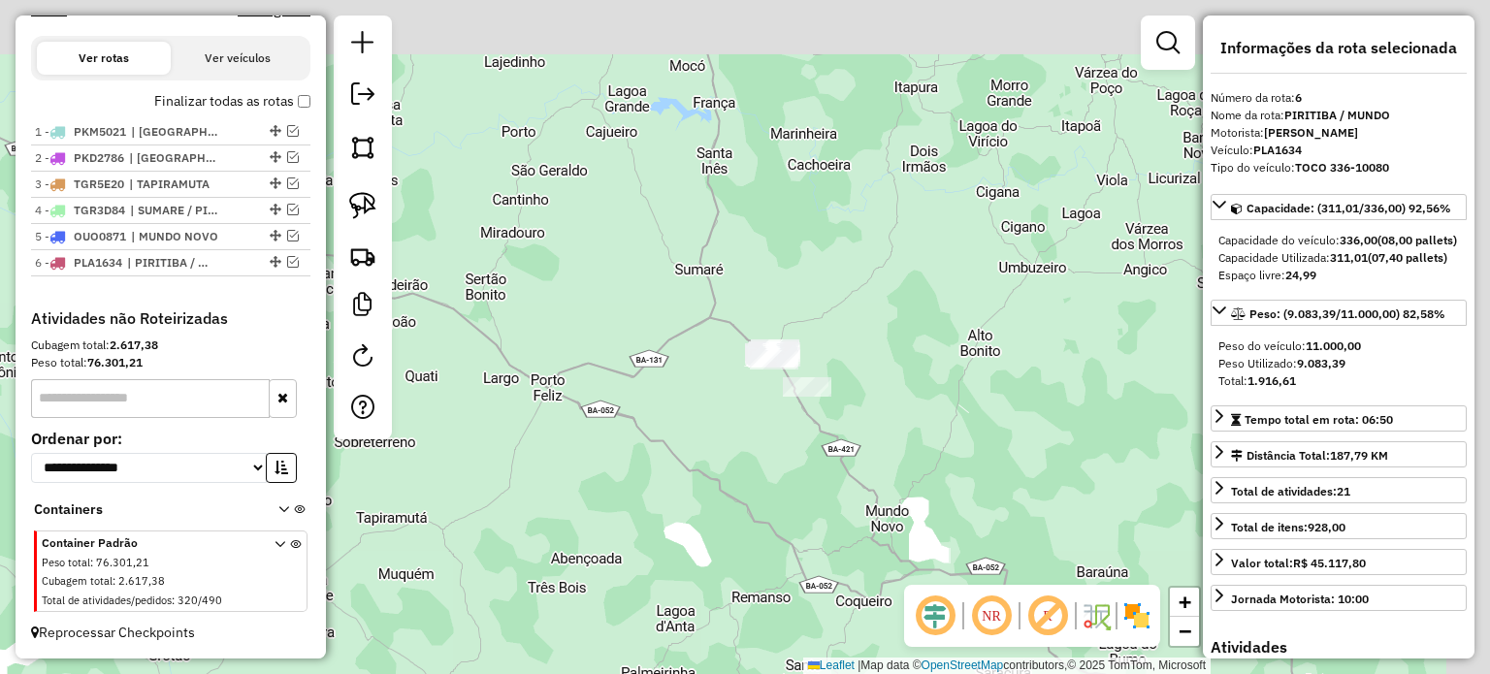
drag, startPoint x: 939, startPoint y: 175, endPoint x: 848, endPoint y: 340, distance: 189.3
click at [844, 342] on div "Janela de atendimento Grade de atendimento Capacidade Transportadoras Veículos …" at bounding box center [745, 337] width 1490 height 674
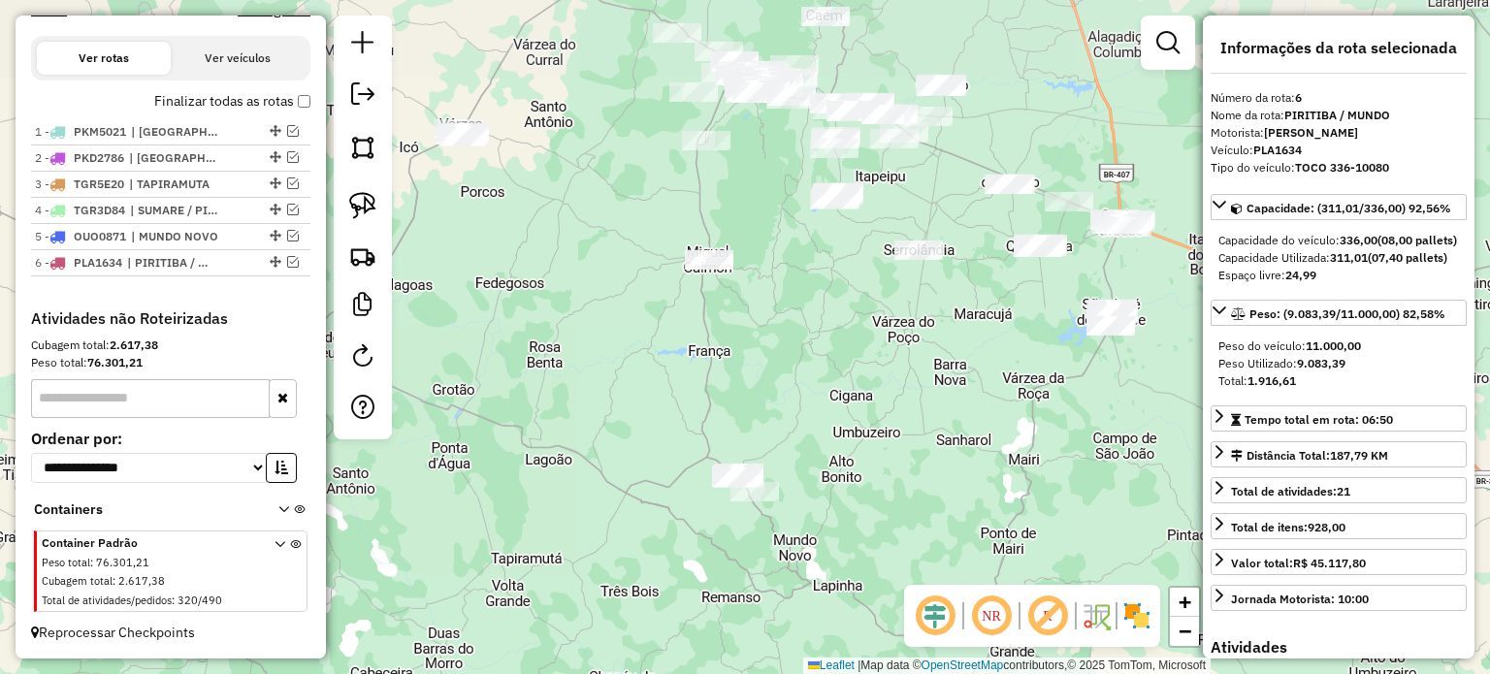
drag, startPoint x: 842, startPoint y: 188, endPoint x: 592, endPoint y: 261, distance: 260.6
click at [770, 356] on div "Janela de atendimento Grade de atendimento Capacidade Transportadoras Veículos …" at bounding box center [745, 337] width 1490 height 674
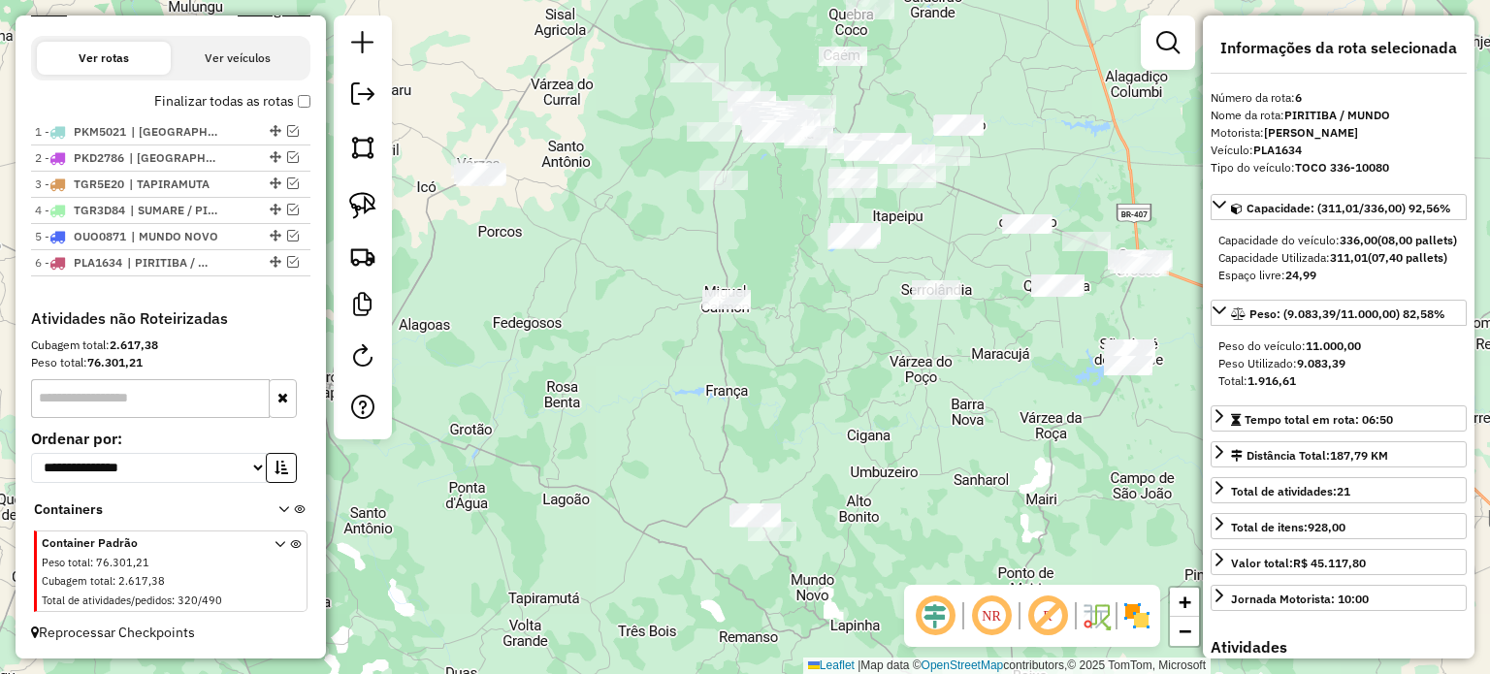
drag, startPoint x: 611, startPoint y: 220, endPoint x: 523, endPoint y: 217, distance: 88.3
click at [602, 222] on div "Janela de atendimento Grade de atendimento Capacidade Transportadoras Veículos …" at bounding box center [745, 337] width 1490 height 674
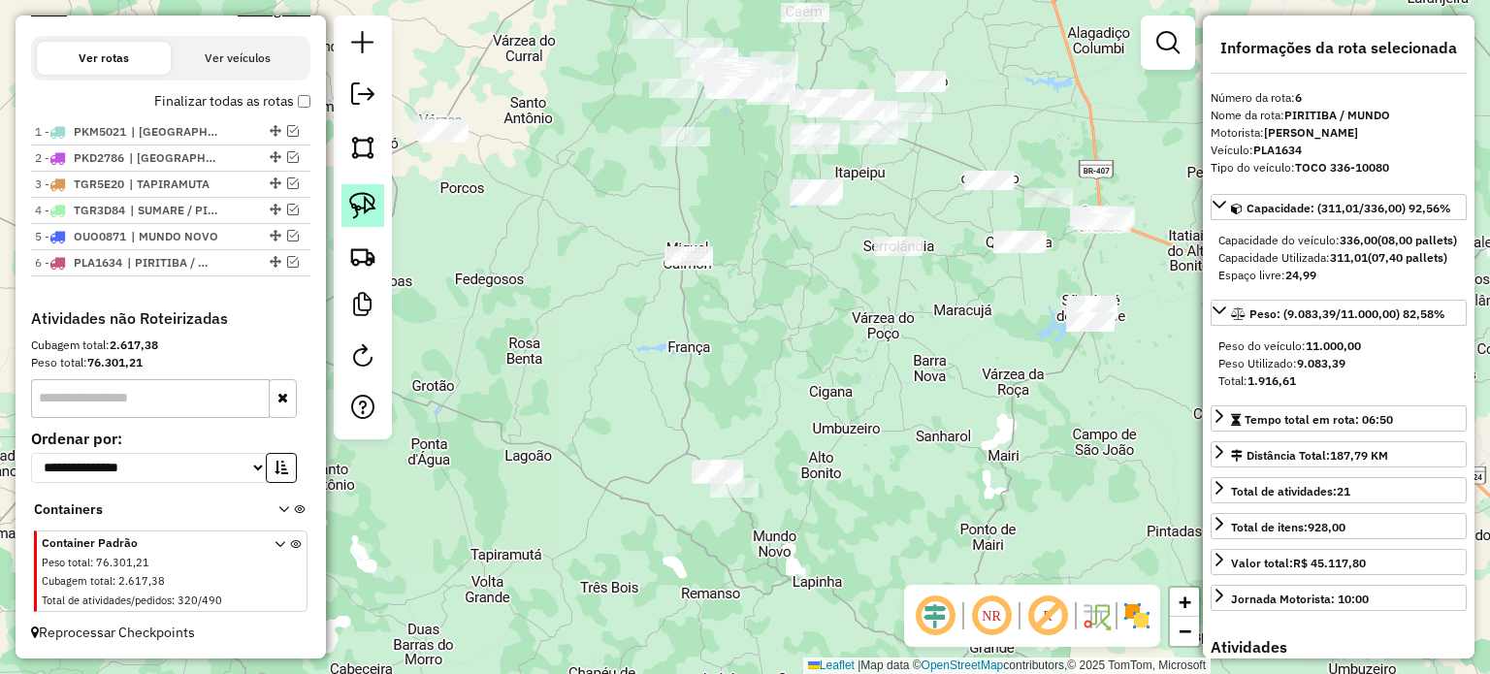
click at [368, 197] on img at bounding box center [362, 205] width 27 height 27
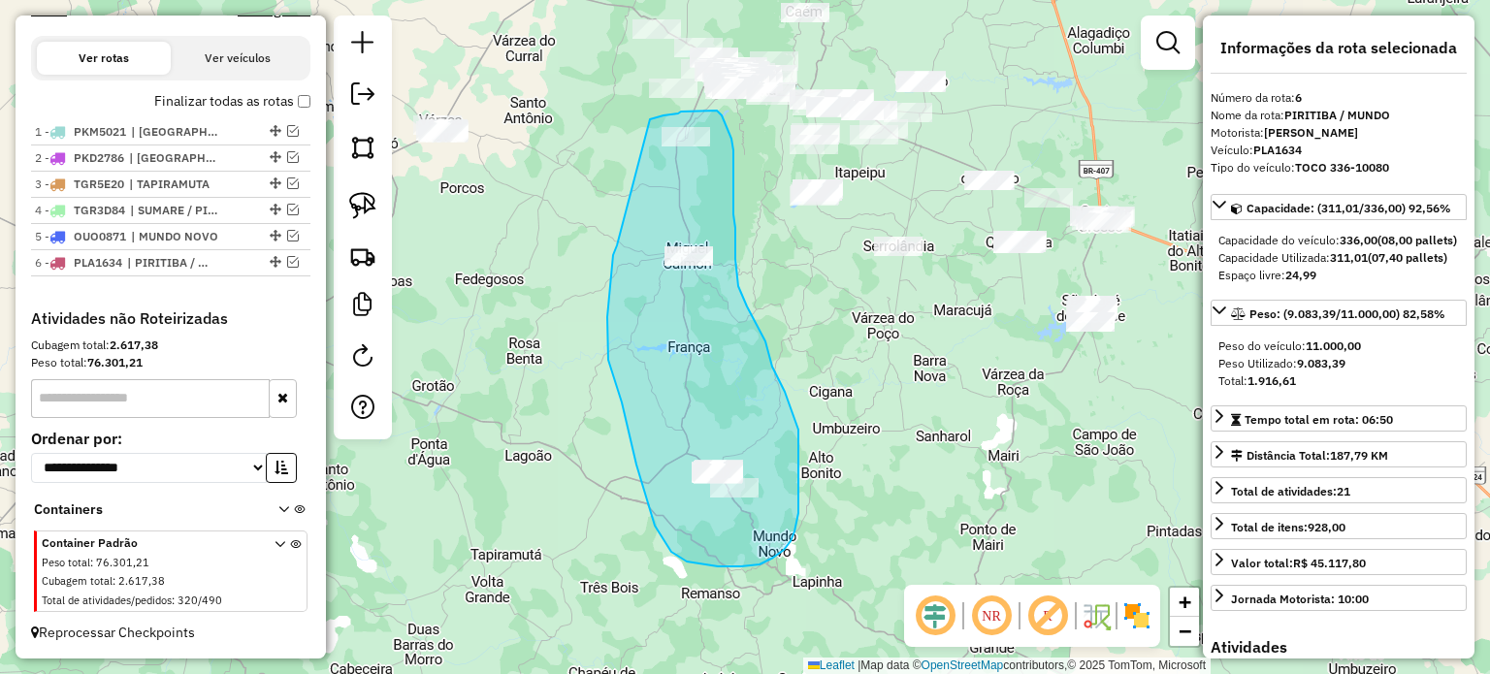
drag, startPoint x: 617, startPoint y: 245, endPoint x: 643, endPoint y: 123, distance: 125.0
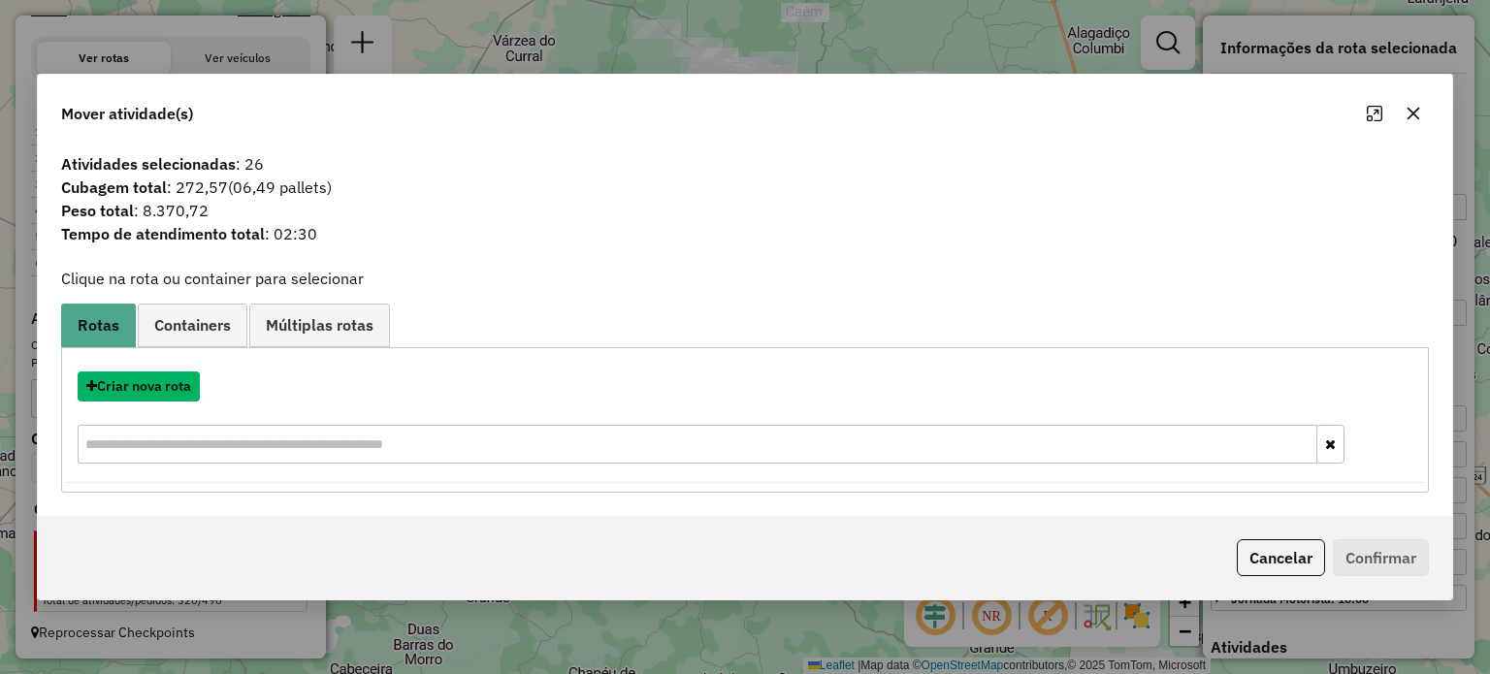
click at [140, 382] on button "Criar nova rota" at bounding box center [139, 386] width 122 height 30
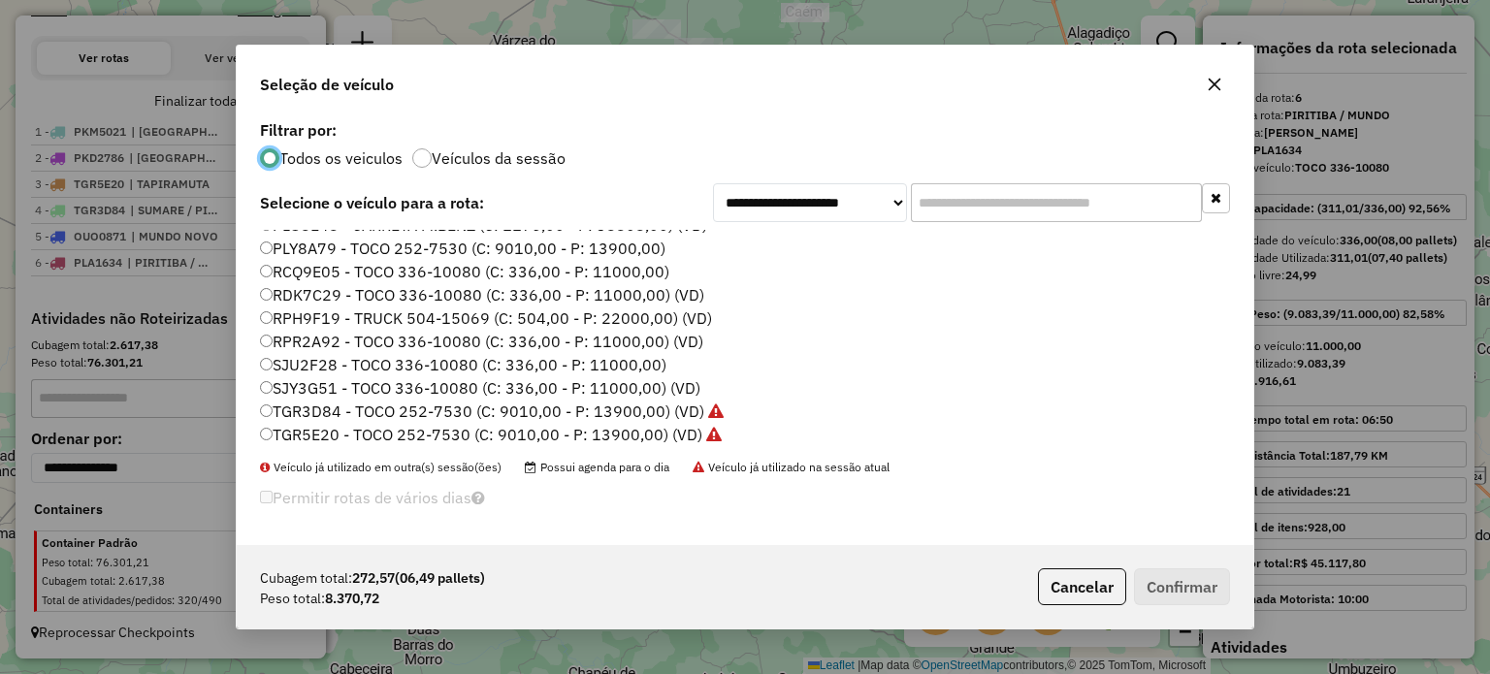
scroll to position [392, 0]
click at [324, 268] on label "RCQ9E05 - TOCO 336-10080 (C: 336,00 - P: 11000,00)" at bounding box center [464, 267] width 409 height 23
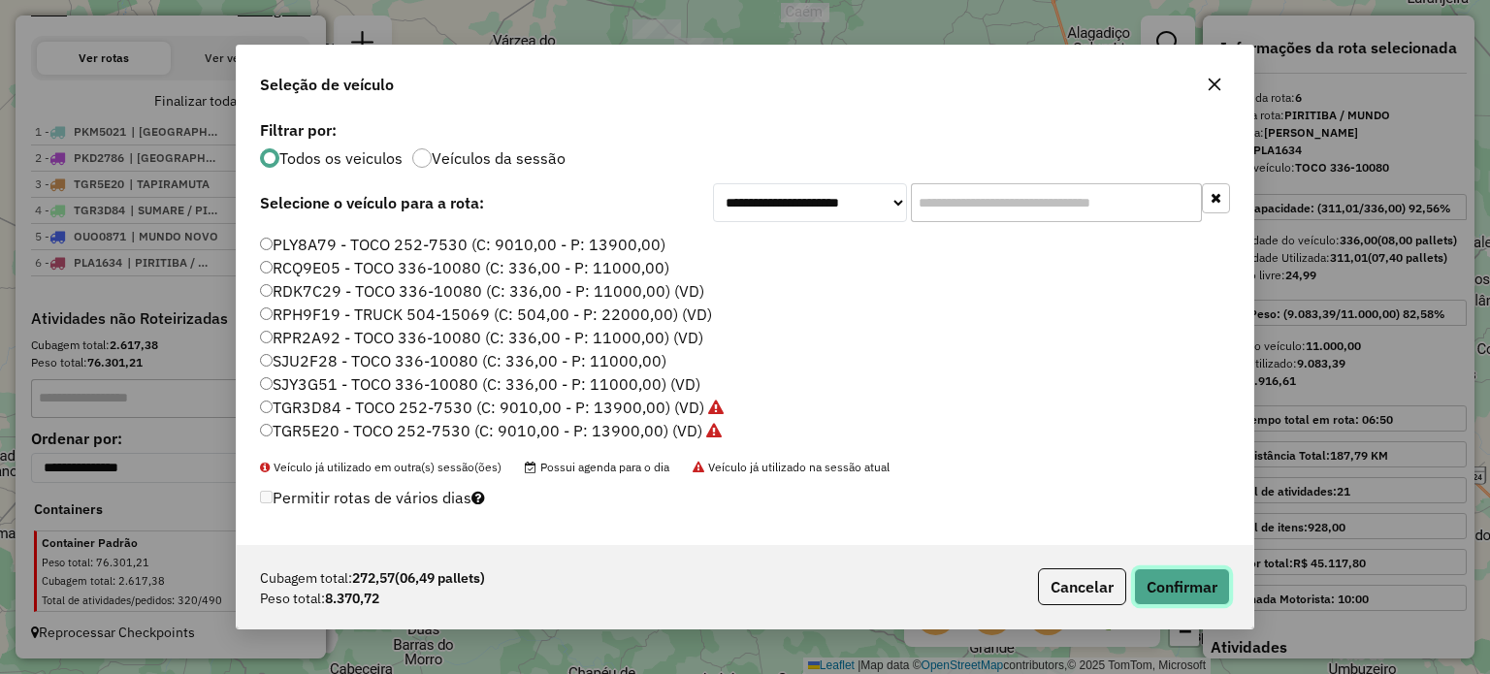
click at [1163, 573] on button "Confirmar" at bounding box center [1182, 586] width 96 height 37
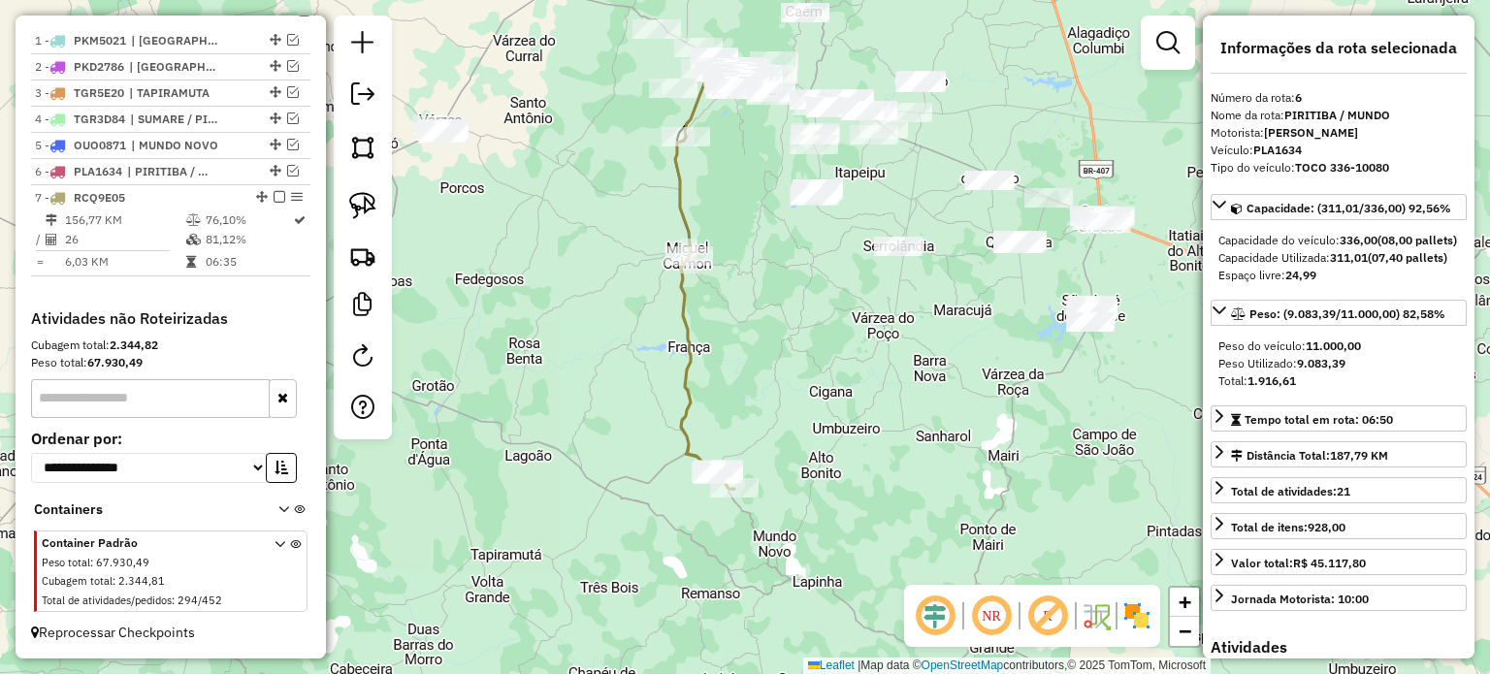
scroll to position [735, 0]
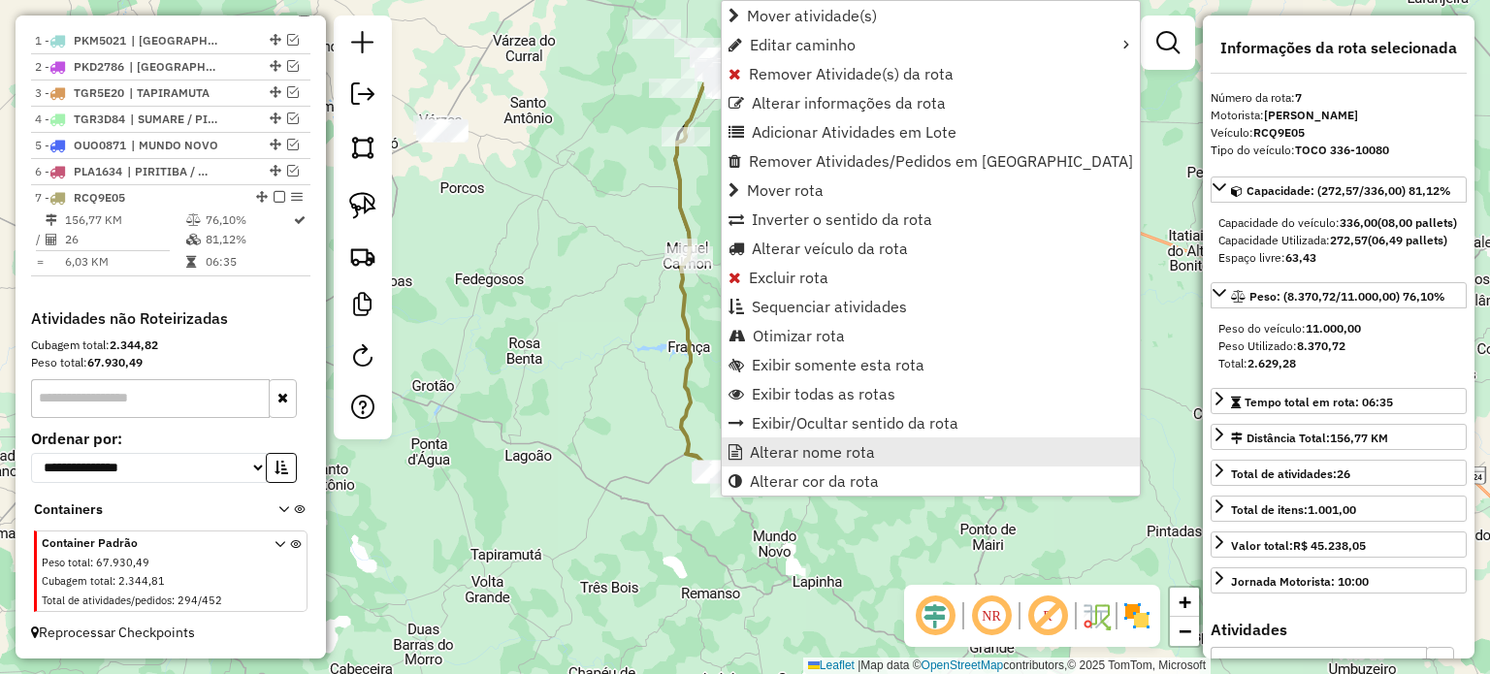
click at [784, 445] on span "Alterar nome rota" at bounding box center [812, 452] width 125 height 16
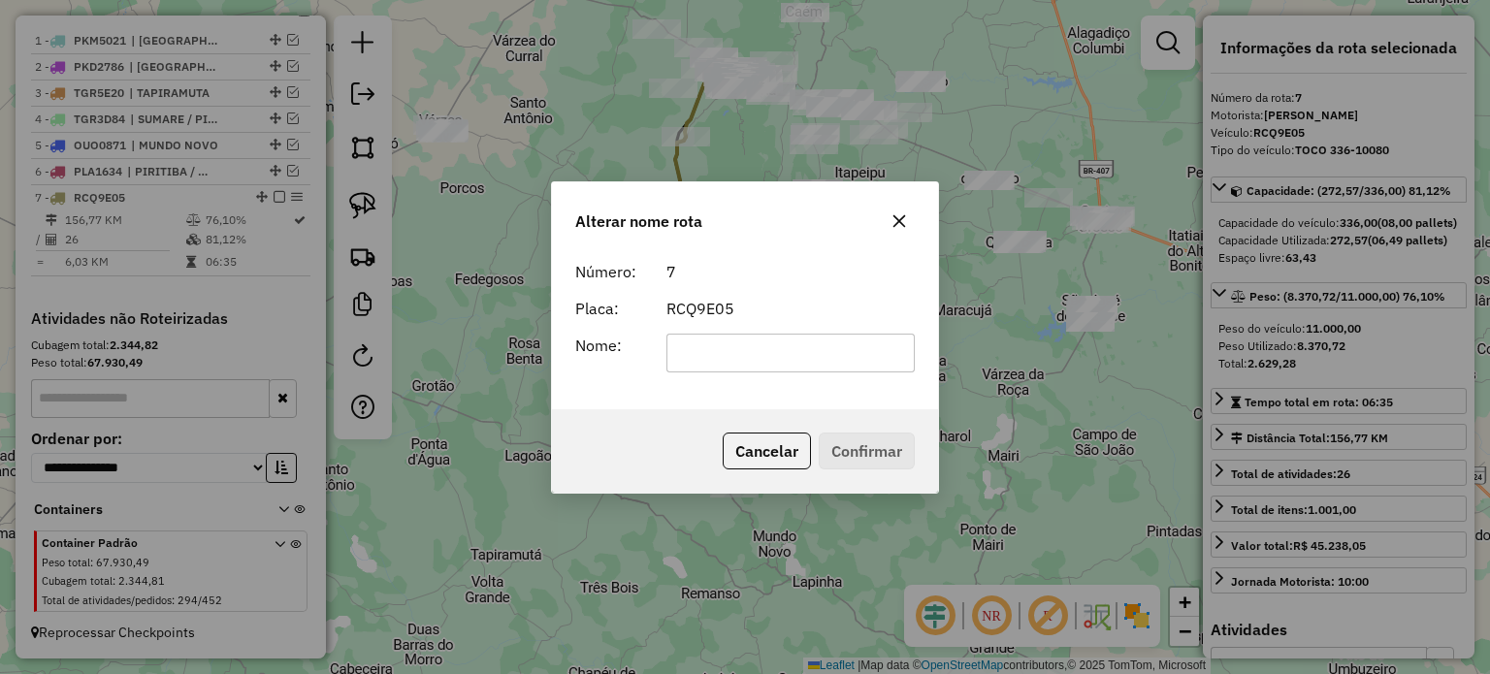
click at [733, 354] on input "text" at bounding box center [790, 353] width 249 height 39
click at [833, 344] on input "**********" at bounding box center [790, 353] width 249 height 39
type input "**********"
click at [884, 445] on button "Confirmar" at bounding box center [867, 451] width 96 height 37
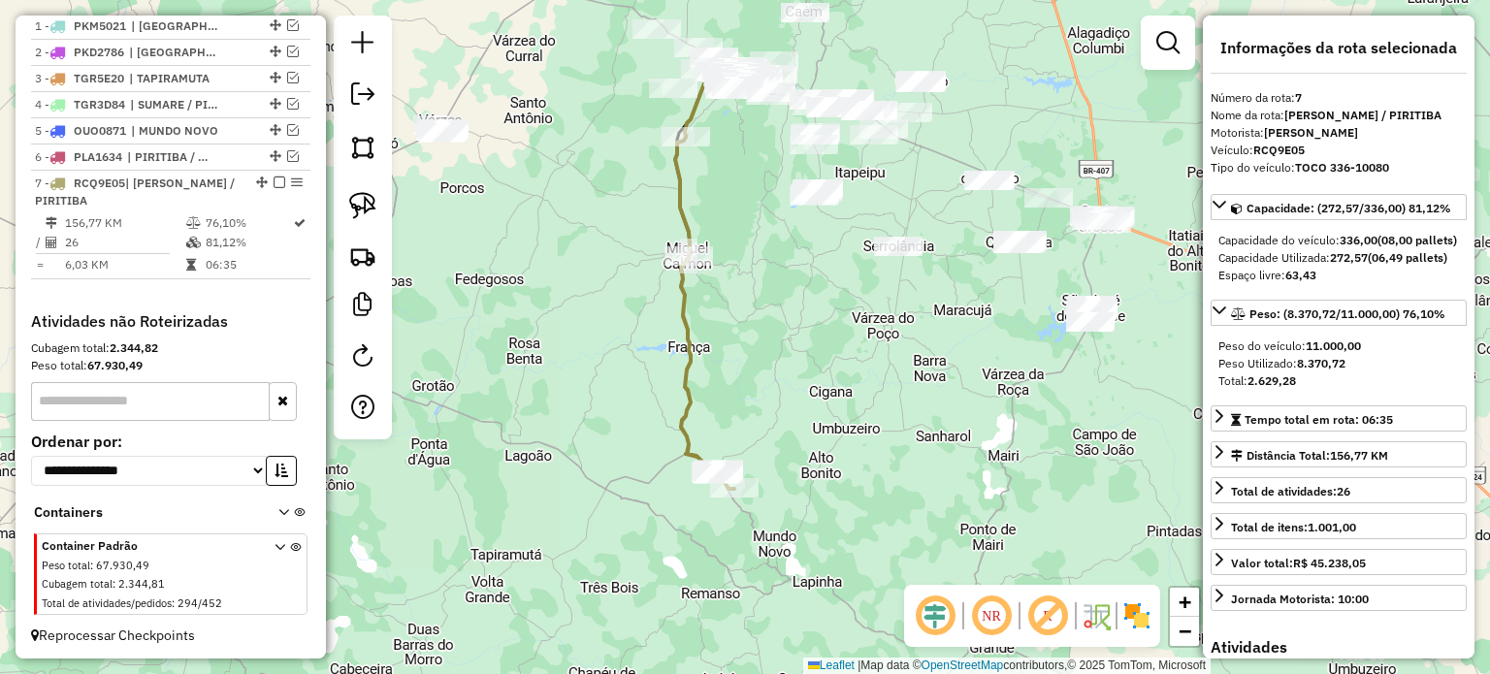
click at [275, 188] on em at bounding box center [280, 183] width 12 height 12
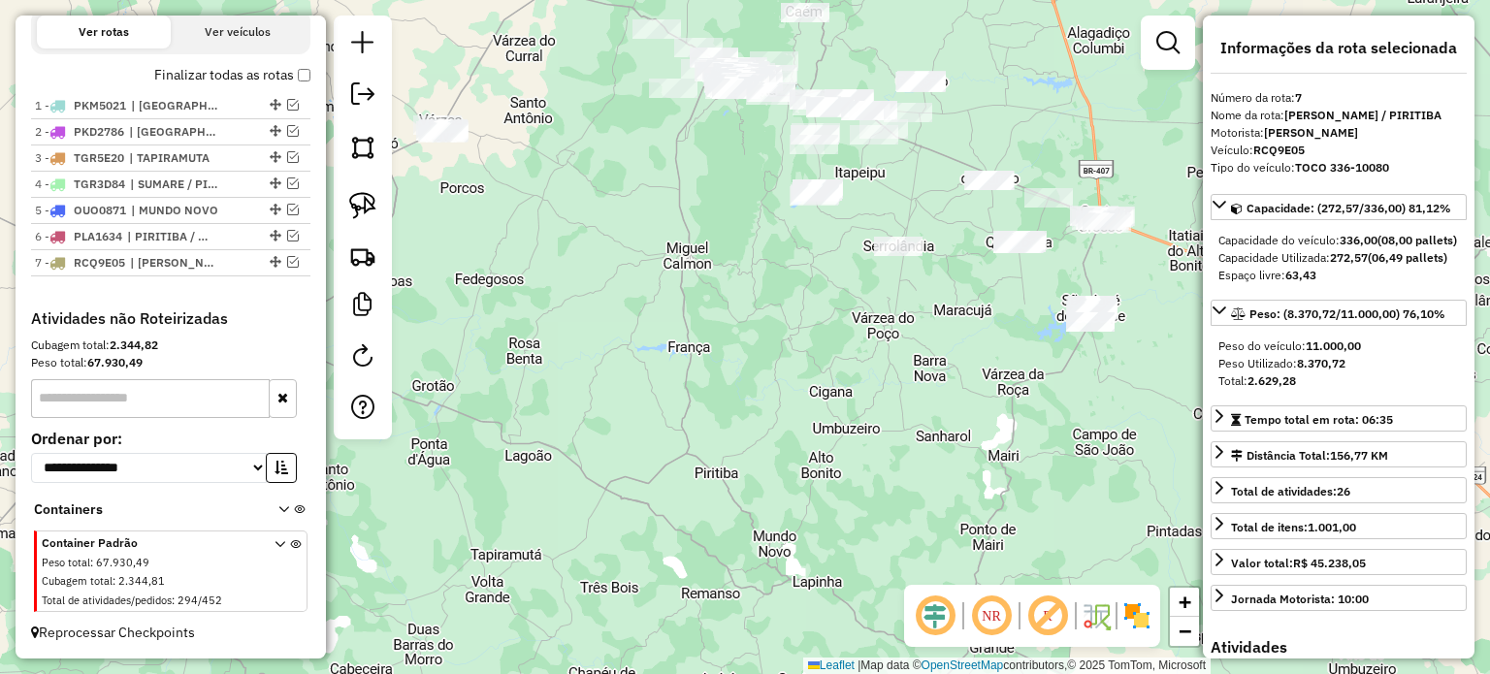
scroll to position [670, 0]
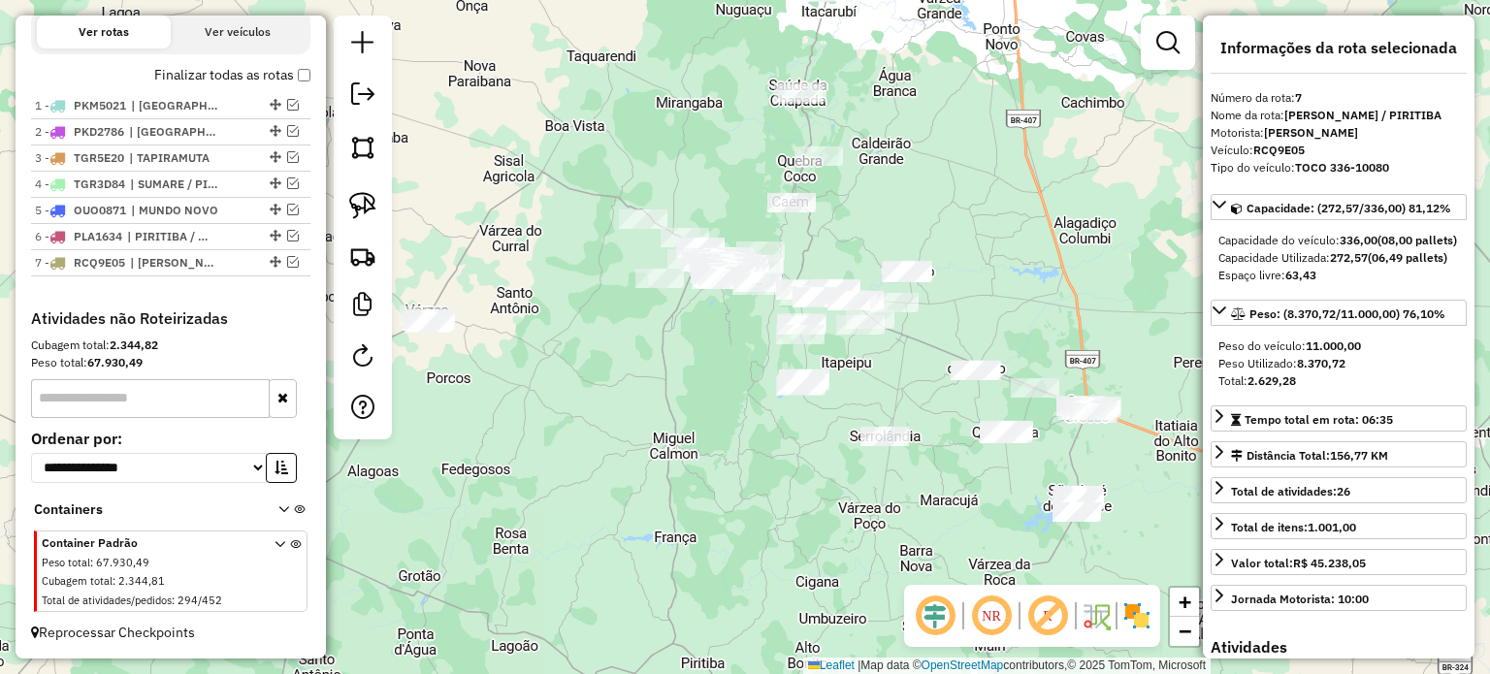
drag, startPoint x: 668, startPoint y: 329, endPoint x: 671, endPoint y: 397, distance: 68.0
click at [669, 387] on div "Janela de atendimento Grade de atendimento Capacidade Transportadoras Veículos …" at bounding box center [745, 337] width 1490 height 674
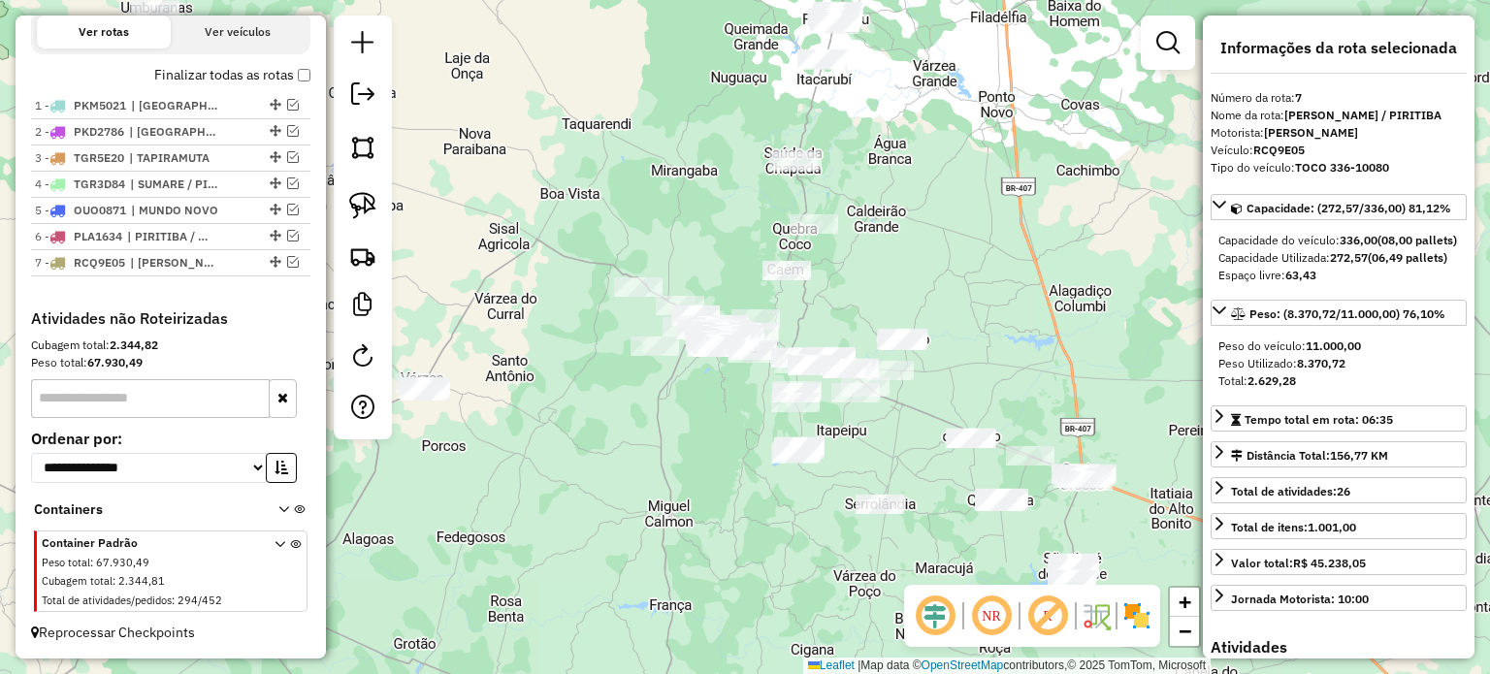
drag, startPoint x: 656, startPoint y: 386, endPoint x: 645, endPoint y: 456, distance: 70.6
click at [645, 456] on div "Janela de atendimento Grade de atendimento Capacidade Transportadoras Veículos …" at bounding box center [745, 337] width 1490 height 674
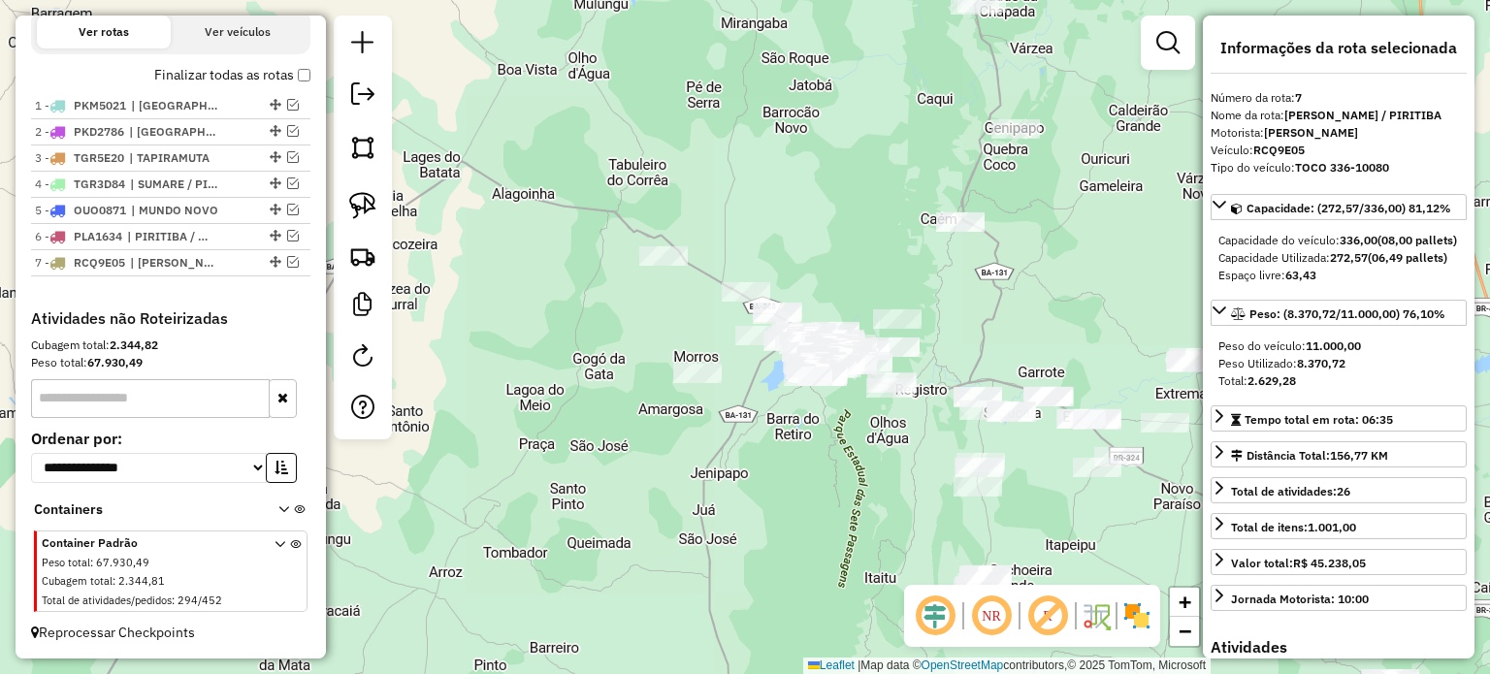
drag, startPoint x: 660, startPoint y: 465, endPoint x: 761, endPoint y: 507, distance: 110.4
click at [761, 507] on div "Janela de atendimento Grade de atendimento Capacidade Transportadoras Veículos …" at bounding box center [745, 337] width 1490 height 674
drag, startPoint x: 787, startPoint y: 447, endPoint x: 613, endPoint y: 533, distance: 193.9
click at [614, 532] on div "Janela de atendimento Grade de atendimento Capacidade Transportadoras Veículos …" at bounding box center [745, 337] width 1490 height 674
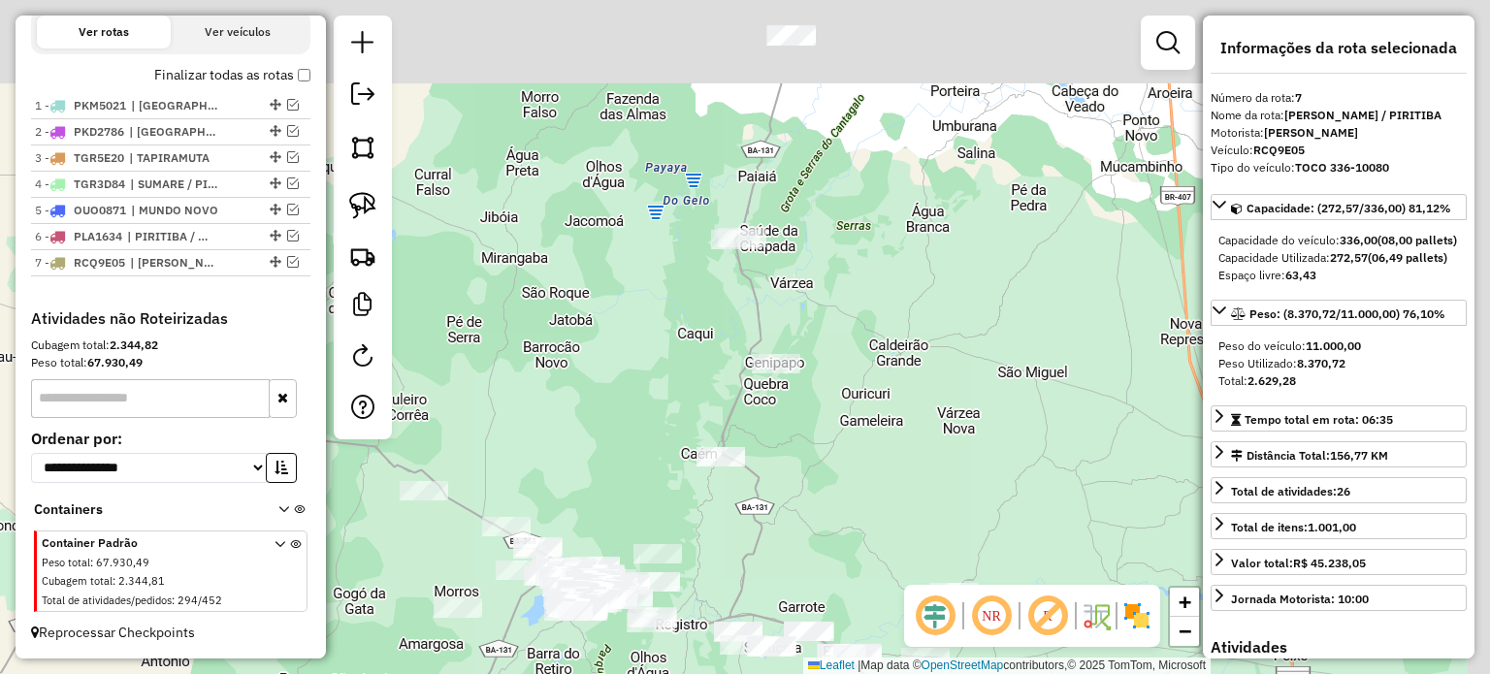
drag, startPoint x: 838, startPoint y: 311, endPoint x: 766, endPoint y: 484, distance: 187.0
click at [756, 491] on div "Janela de atendimento Grade de atendimento Capacidade Transportadoras Veículos …" at bounding box center [745, 337] width 1490 height 674
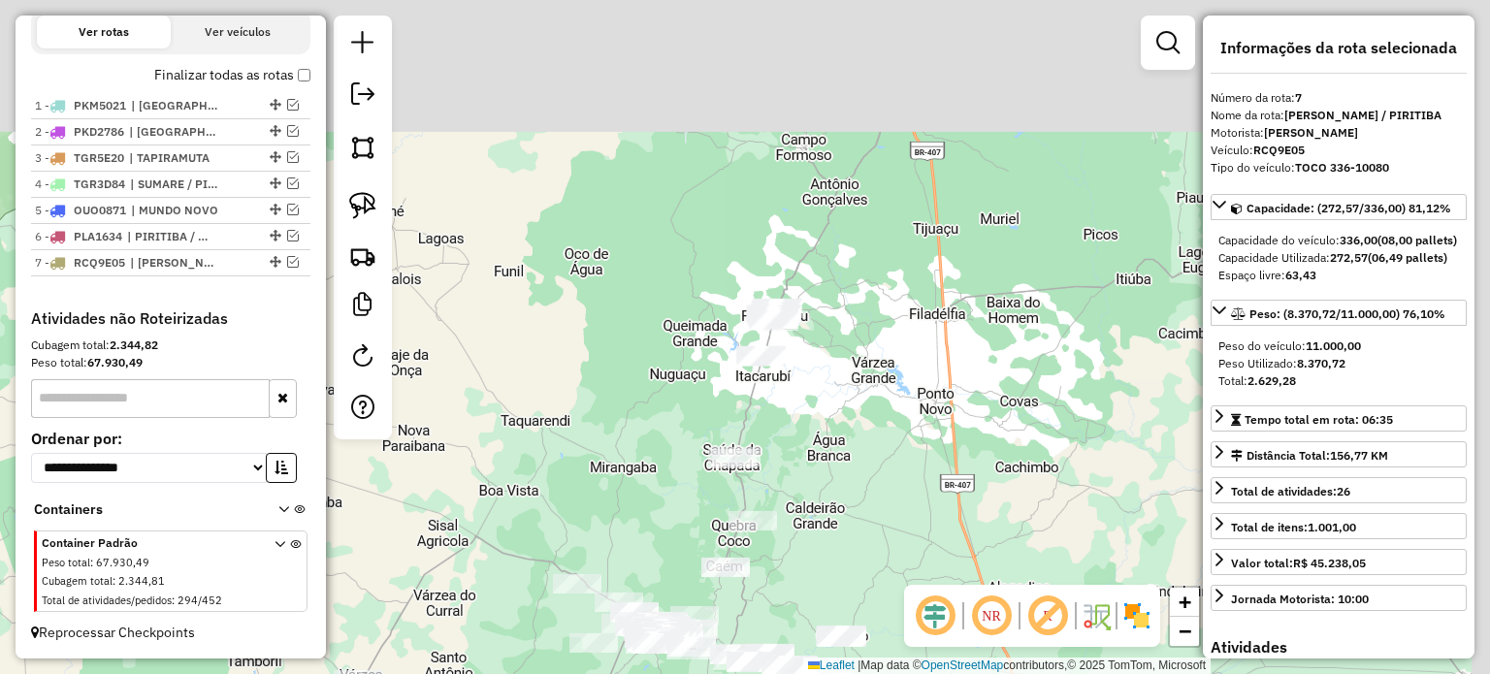
drag, startPoint x: 956, startPoint y: 242, endPoint x: 877, endPoint y: 409, distance: 185.7
click at [877, 409] on div "Janela de atendimento Grade de atendimento Capacidade Transportadoras Veículos …" at bounding box center [745, 337] width 1490 height 674
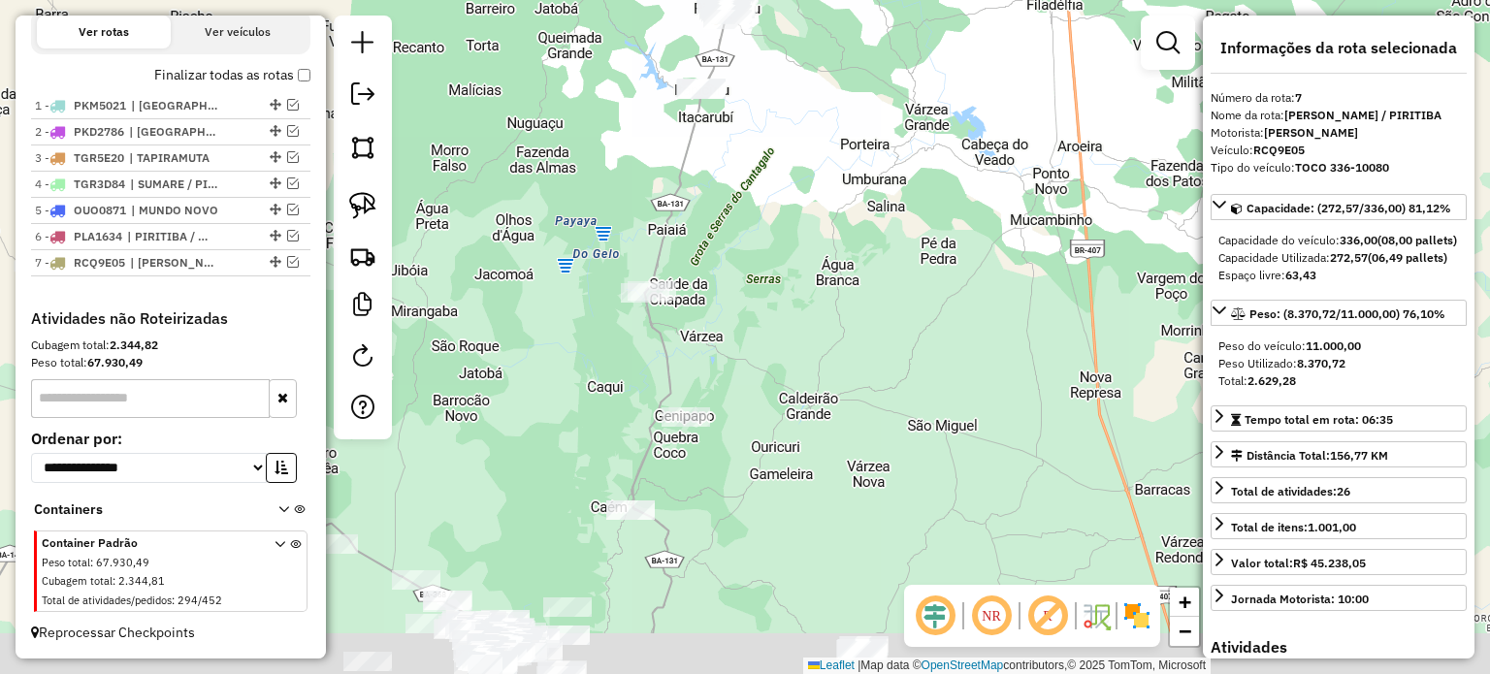
drag, startPoint x: 877, startPoint y: 428, endPoint x: 928, endPoint y: 185, distance: 247.9
click at [935, 177] on div "Janela de atendimento Grade de atendimento Capacidade Transportadoras Veículos …" at bounding box center [745, 337] width 1490 height 674
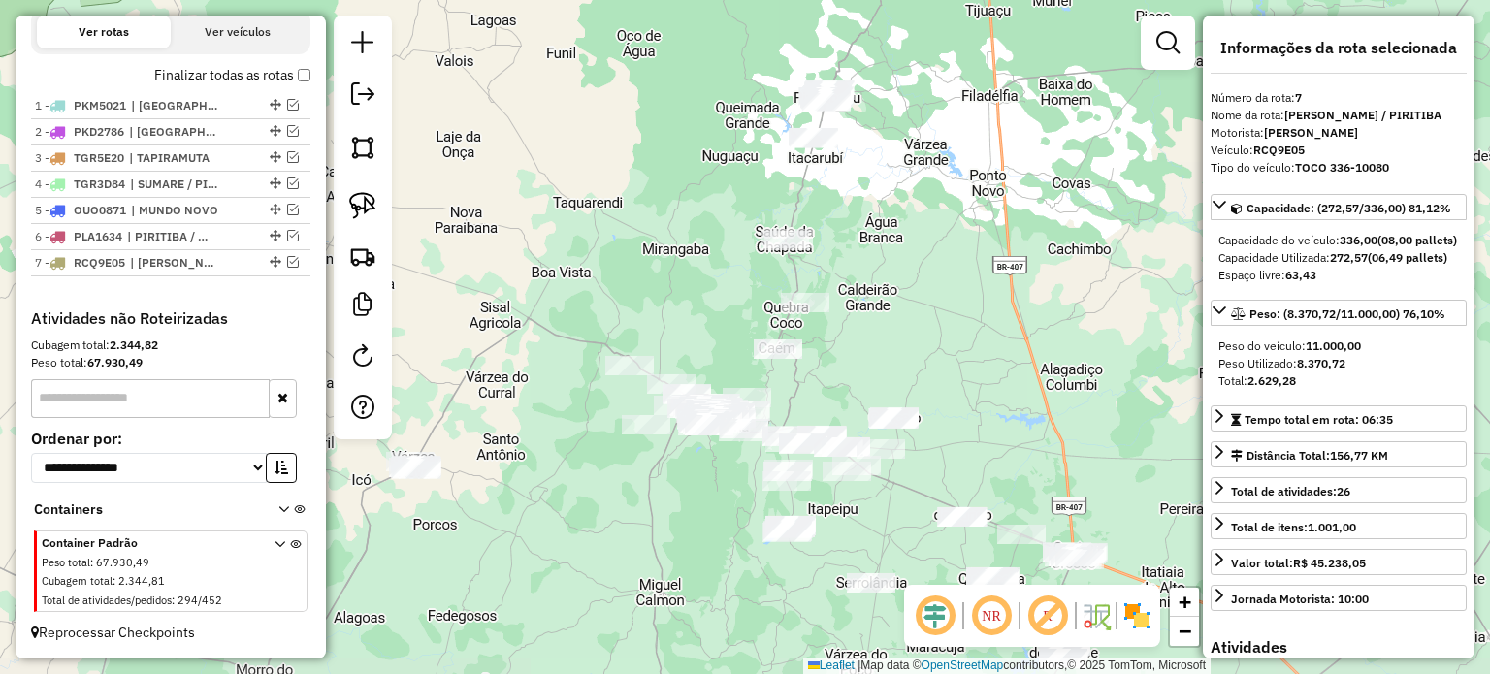
drag, startPoint x: 912, startPoint y: 213, endPoint x: 860, endPoint y: 324, distance: 121.9
click at [861, 323] on div "Janela de atendimento Grade de atendimento Capacidade Transportadoras Veículos …" at bounding box center [745, 337] width 1490 height 674
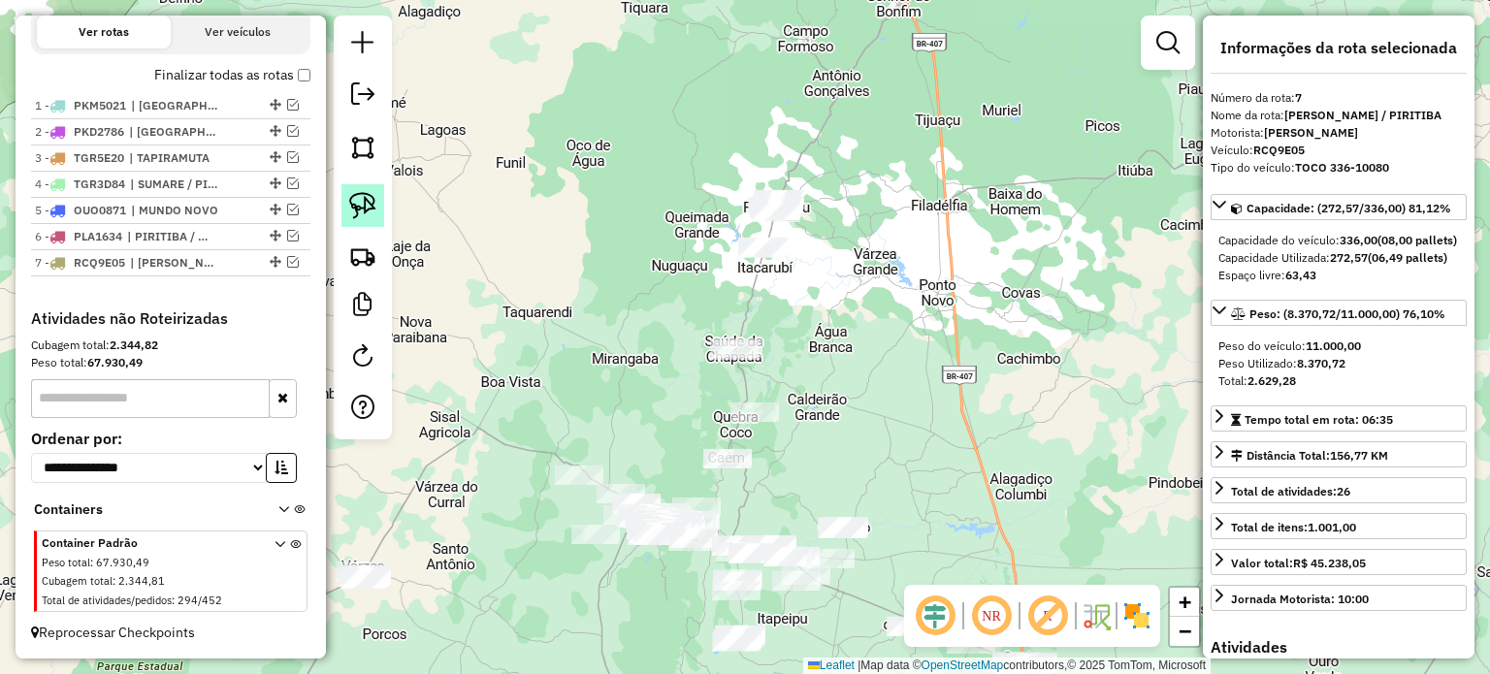
click at [348, 189] on link at bounding box center [362, 205] width 43 height 43
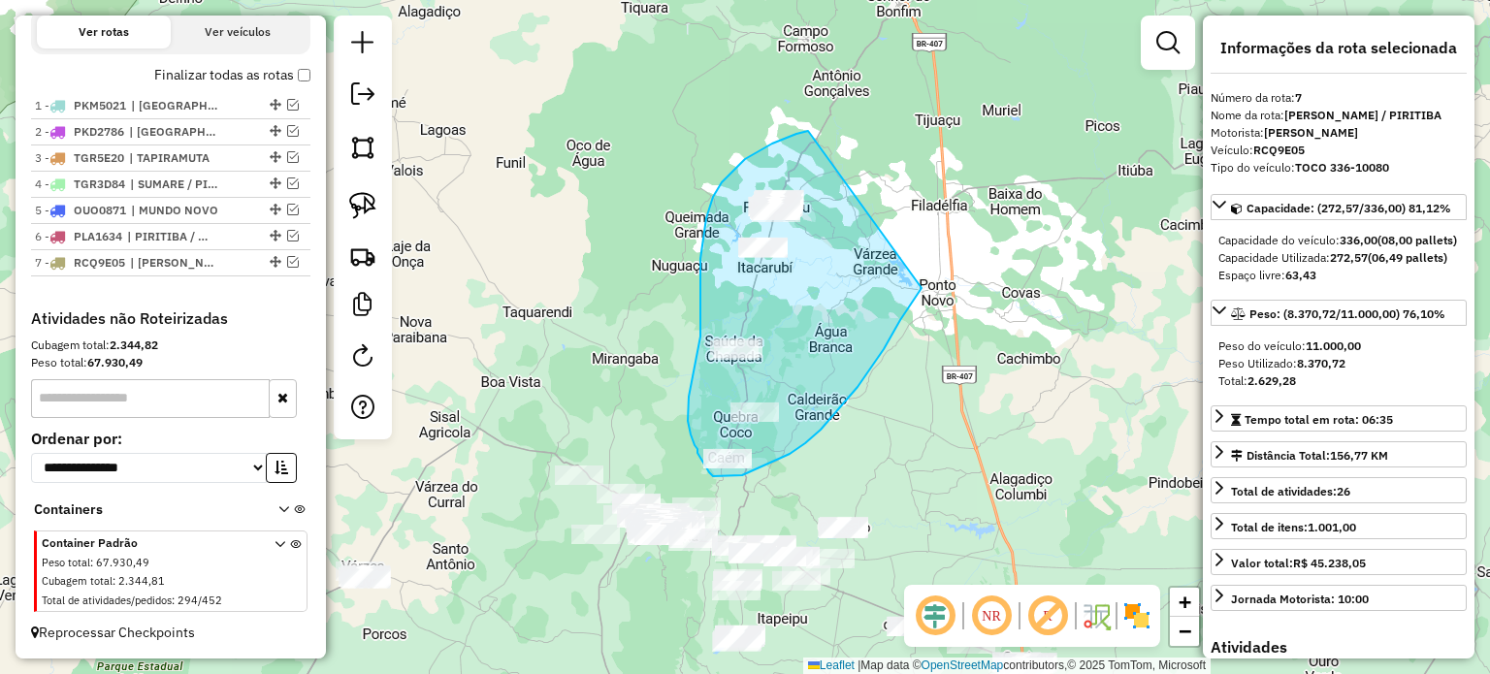
drag, startPoint x: 808, startPoint y: 131, endPoint x: 921, endPoint y: 288, distance: 193.8
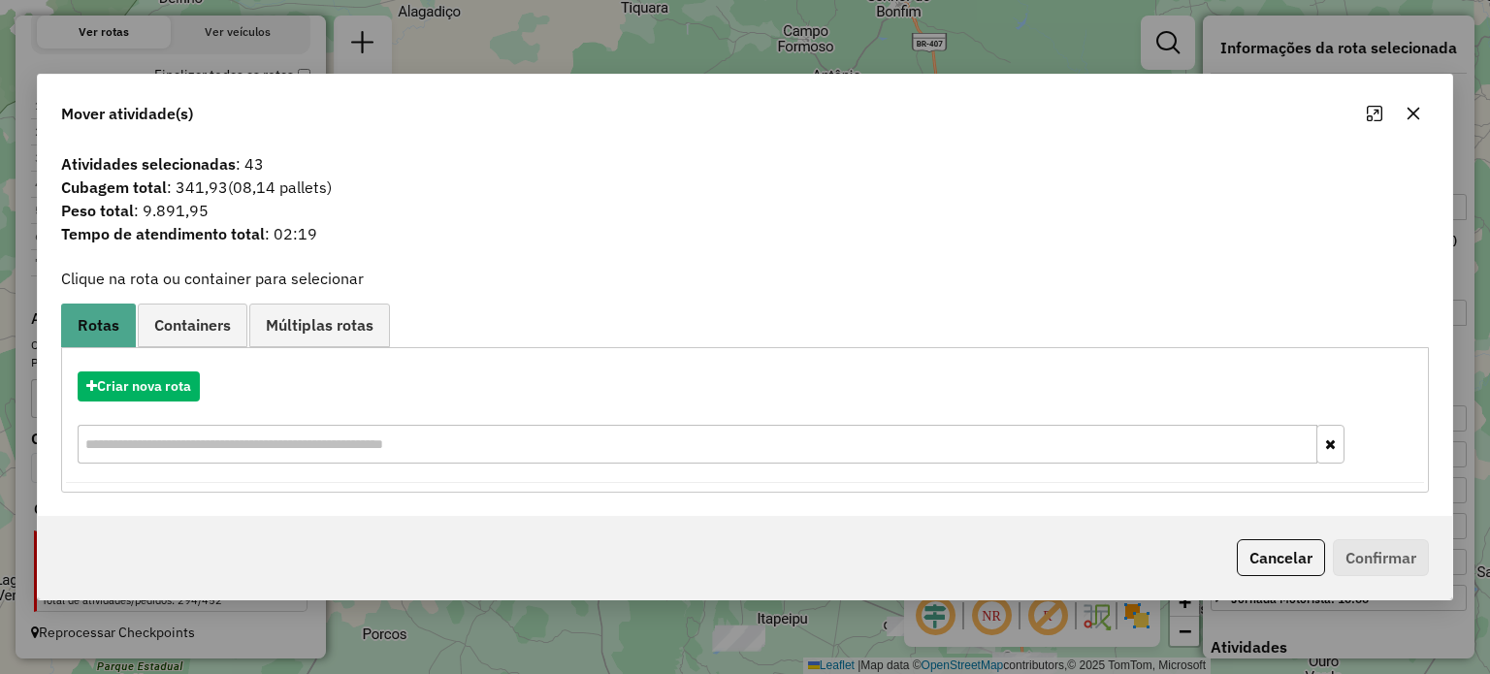
click at [1412, 112] on icon "button" at bounding box center [1412, 113] width 13 height 13
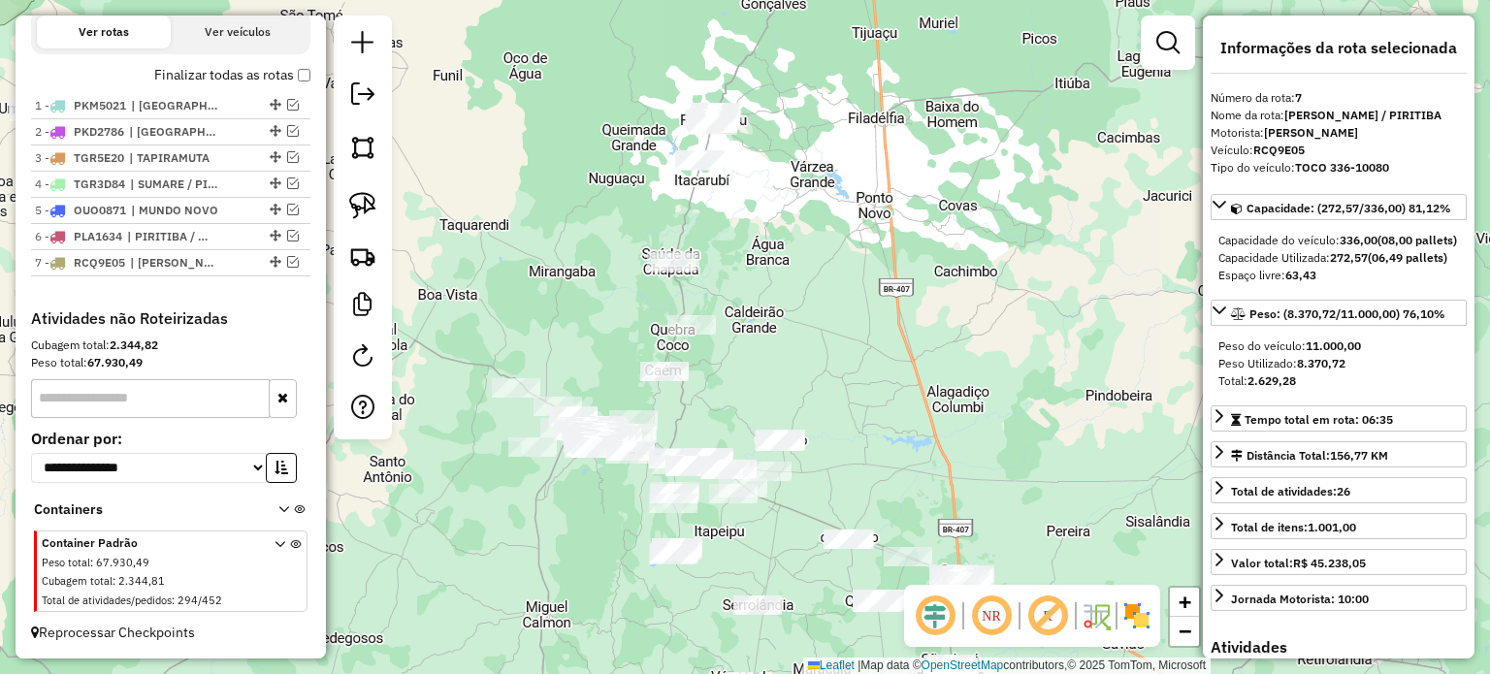
drag, startPoint x: 816, startPoint y: 435, endPoint x: 742, endPoint y: 335, distance: 124.9
click at [744, 335] on div "Janela de atendimento Grade de atendimento Capacidade Transportadoras Veículos …" at bounding box center [745, 337] width 1490 height 674
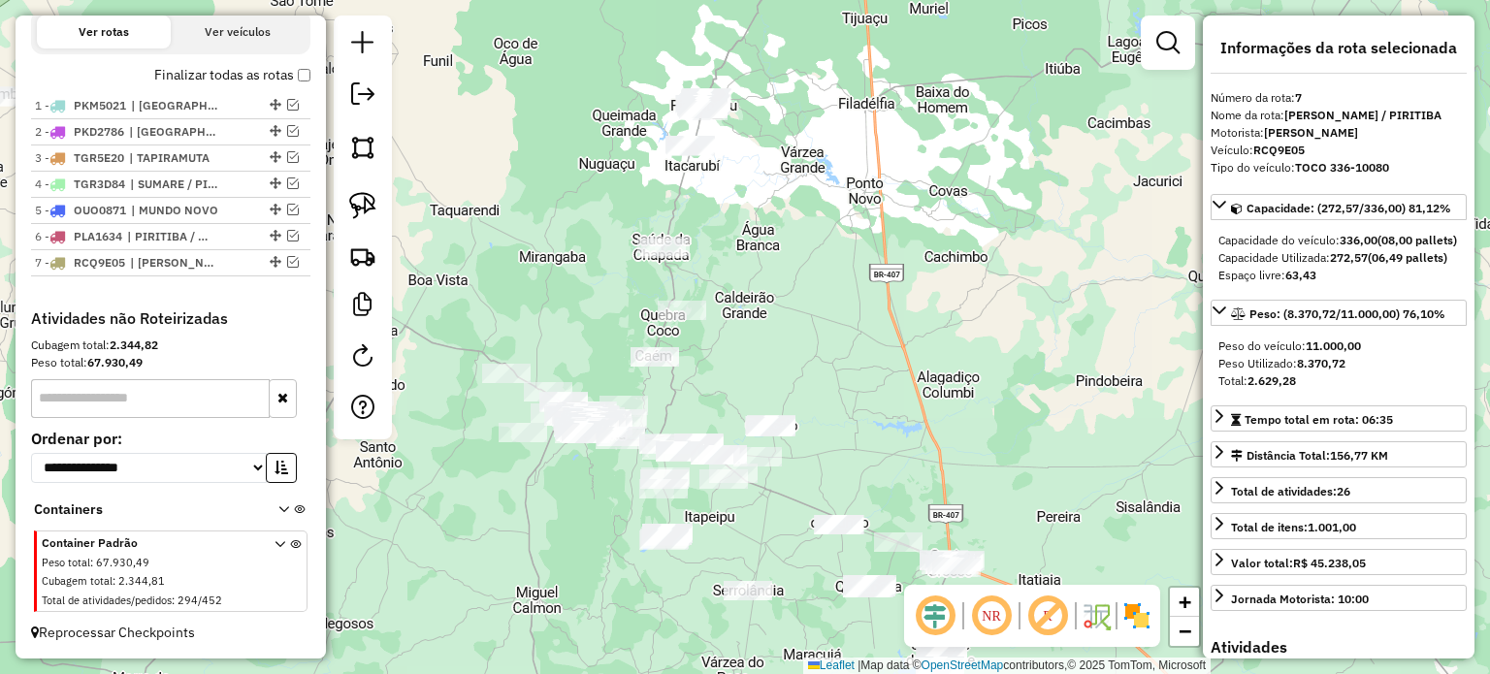
drag, startPoint x: 729, startPoint y: 371, endPoint x: 809, endPoint y: 287, distance: 115.3
click at [809, 287] on div "Janela de atendimento Grade de atendimento Capacidade Transportadoras Veículos …" at bounding box center [745, 337] width 1490 height 674
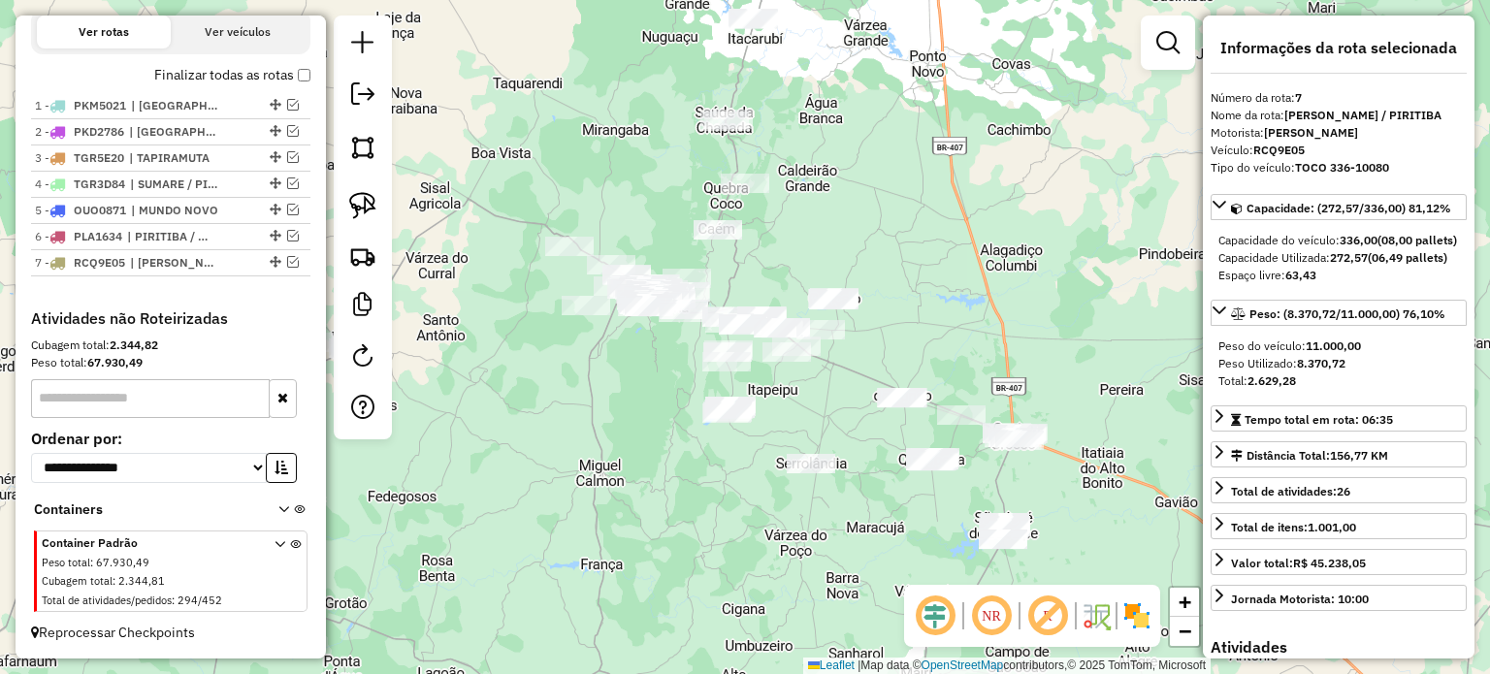
drag, startPoint x: 858, startPoint y: 444, endPoint x: 772, endPoint y: 368, distance: 115.4
click at [818, 372] on div "Janela de atendimento Grade de atendimento Capacidade Transportadoras Veículos …" at bounding box center [745, 337] width 1490 height 674
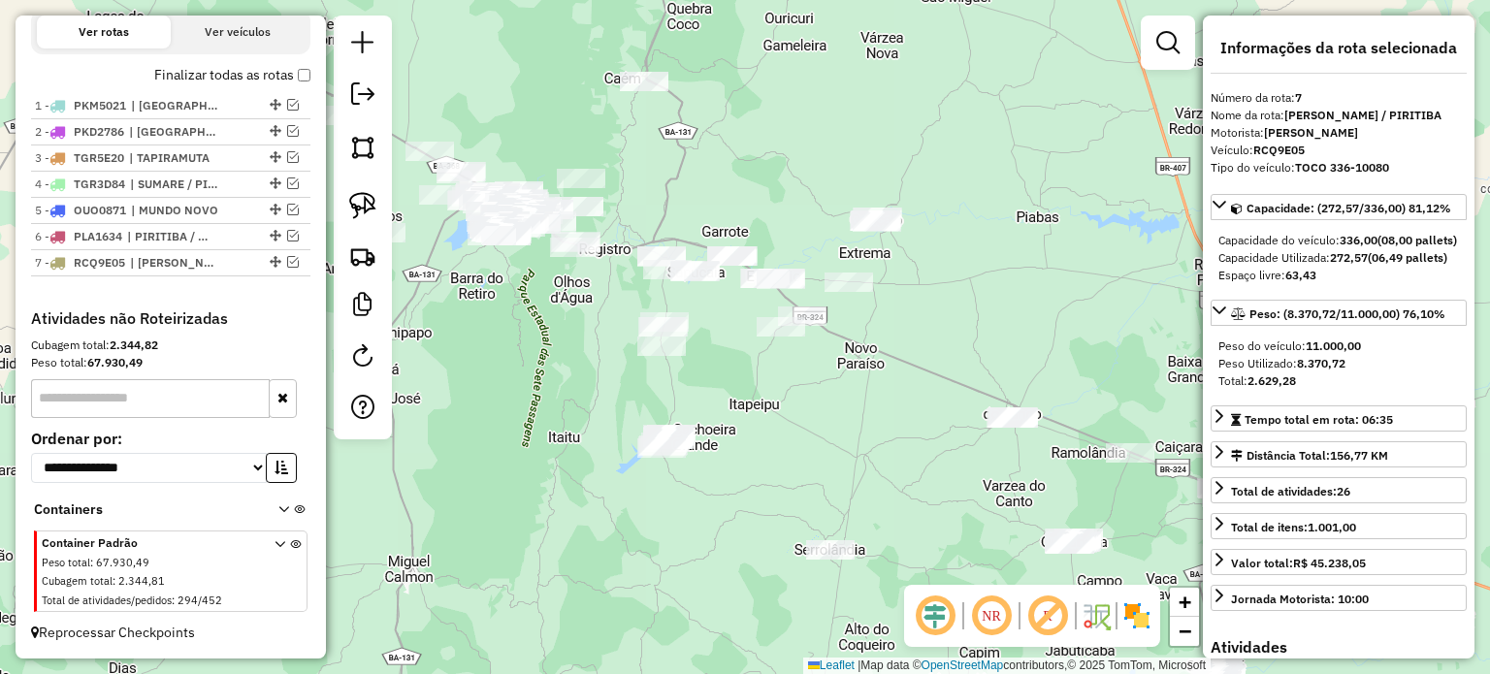
drag, startPoint x: 726, startPoint y: 371, endPoint x: 727, endPoint y: 386, distance: 15.5
click at [727, 386] on div "Janela de atendimento Grade de atendimento Capacidade Transportadoras Veículos …" at bounding box center [745, 337] width 1490 height 674
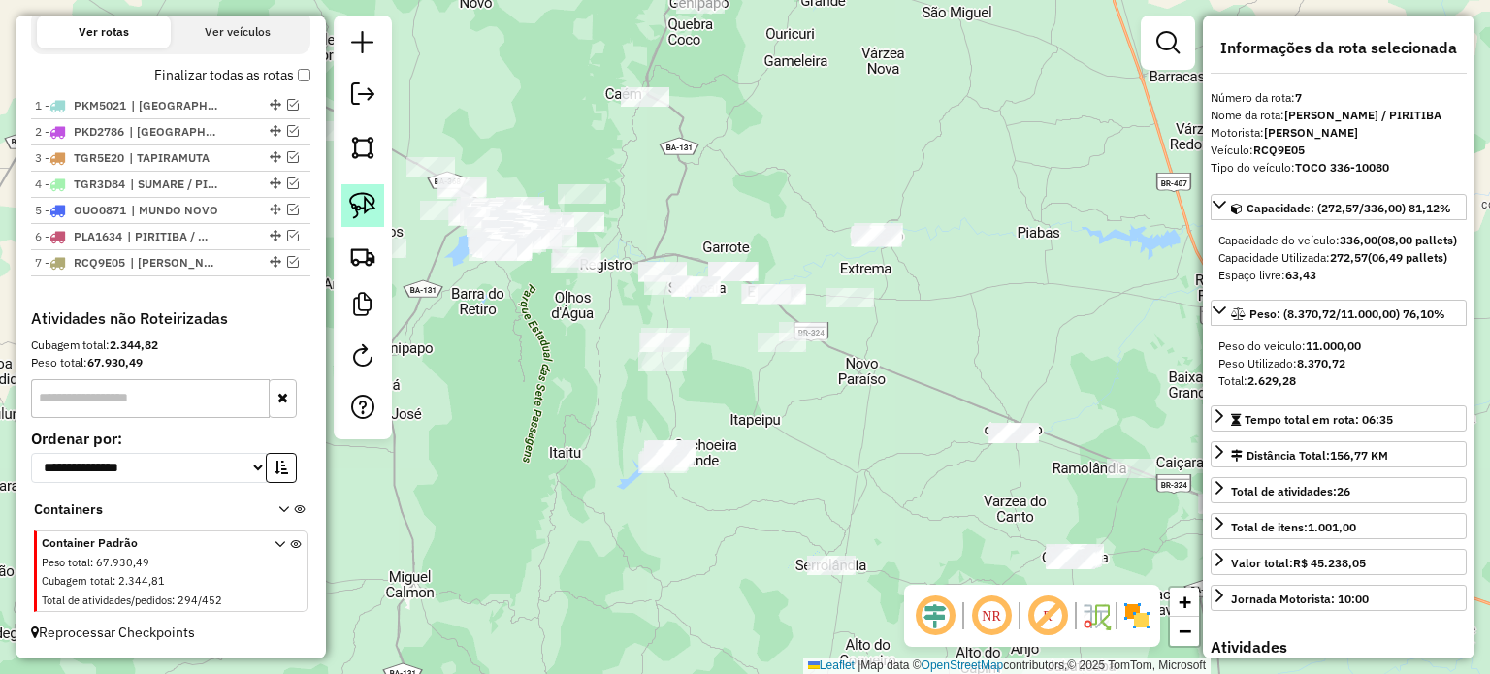
click at [360, 206] on img at bounding box center [362, 205] width 27 height 27
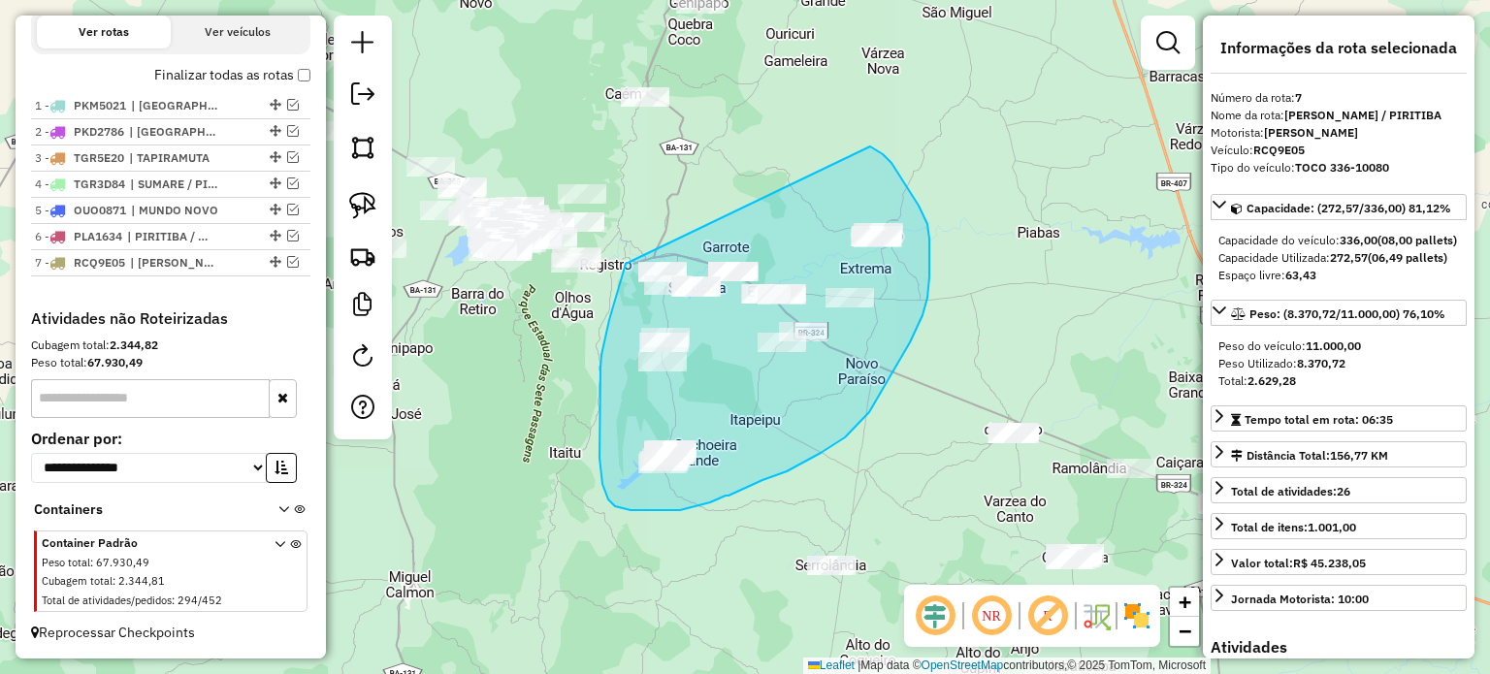
drag, startPoint x: 601, startPoint y: 355, endPoint x: 870, endPoint y: 146, distance: 340.1
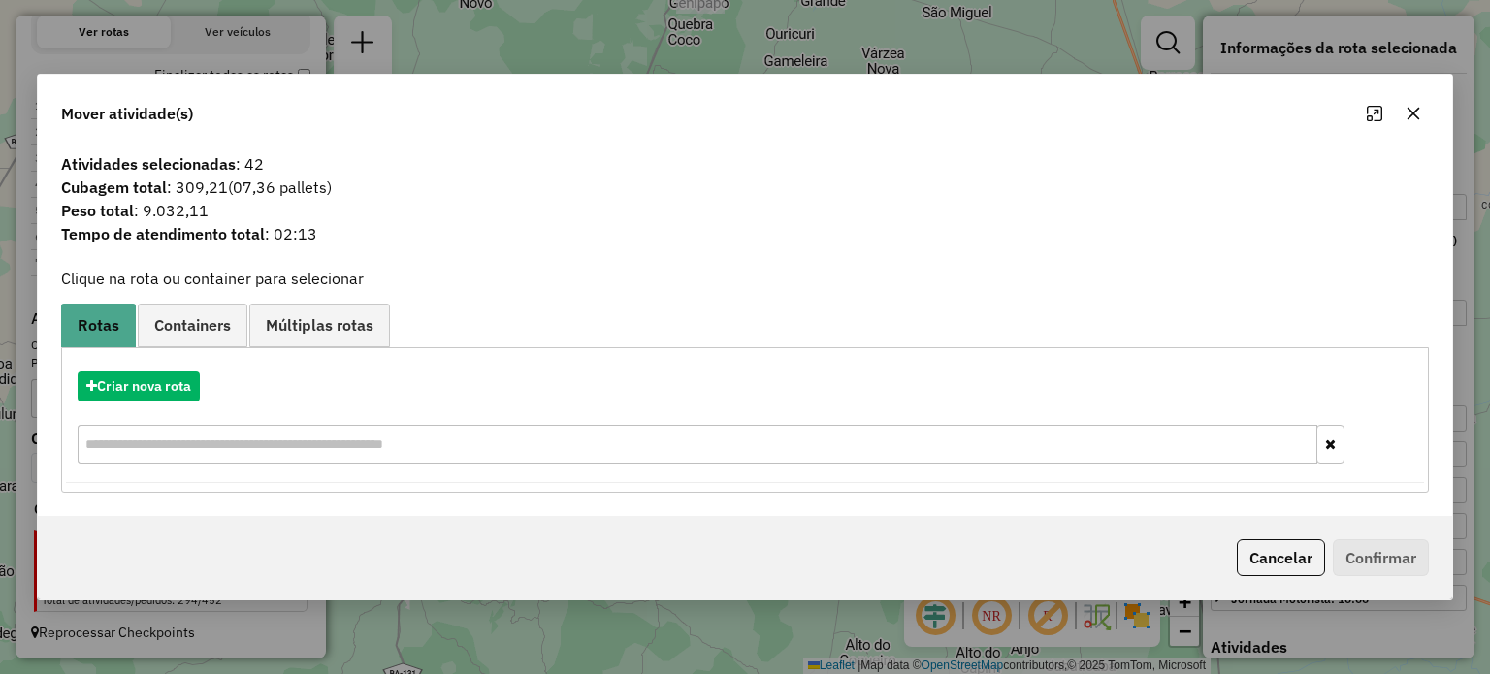
click at [1413, 112] on icon "button" at bounding box center [1412, 113] width 13 height 13
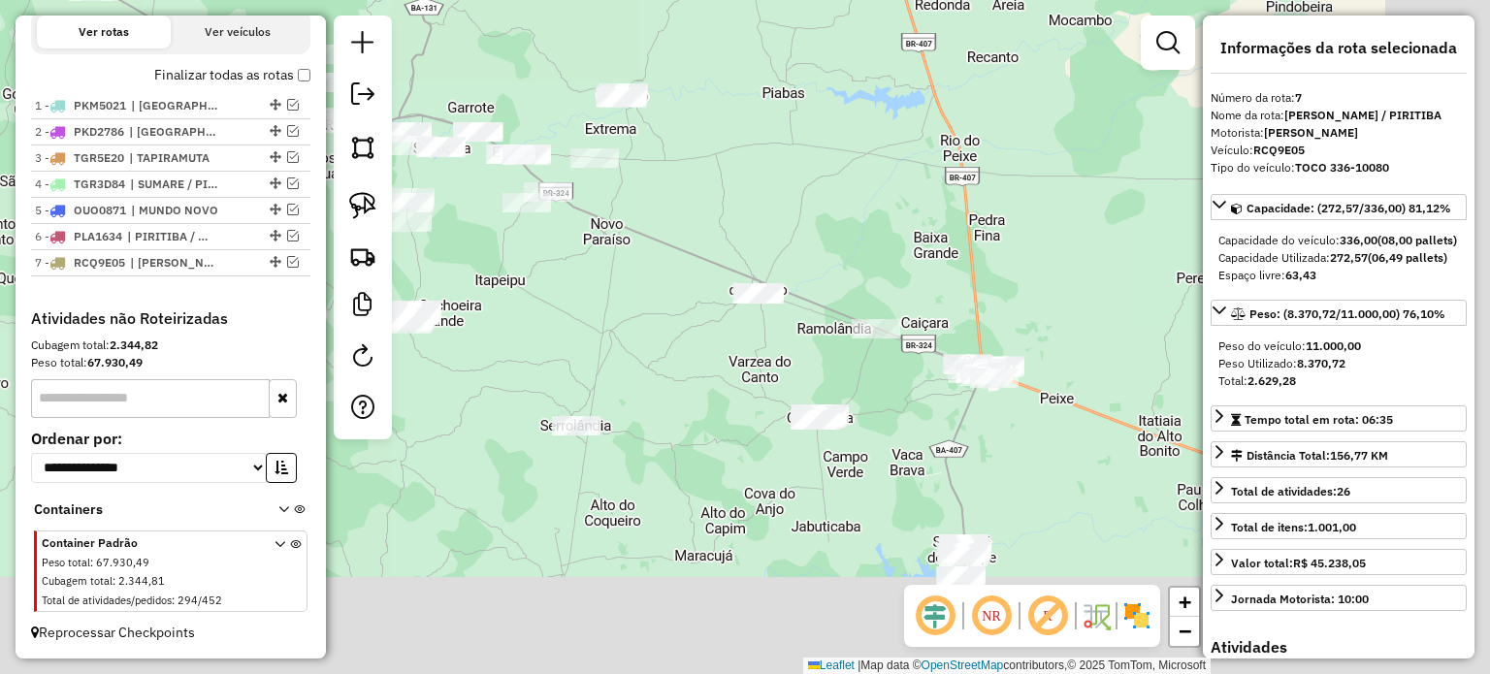
drag, startPoint x: 1048, startPoint y: 317, endPoint x: 801, endPoint y: 182, distance: 280.8
click at [801, 182] on div "Janela de atendimento Grade de atendimento Capacidade Transportadoras Veículos …" at bounding box center [745, 337] width 1490 height 674
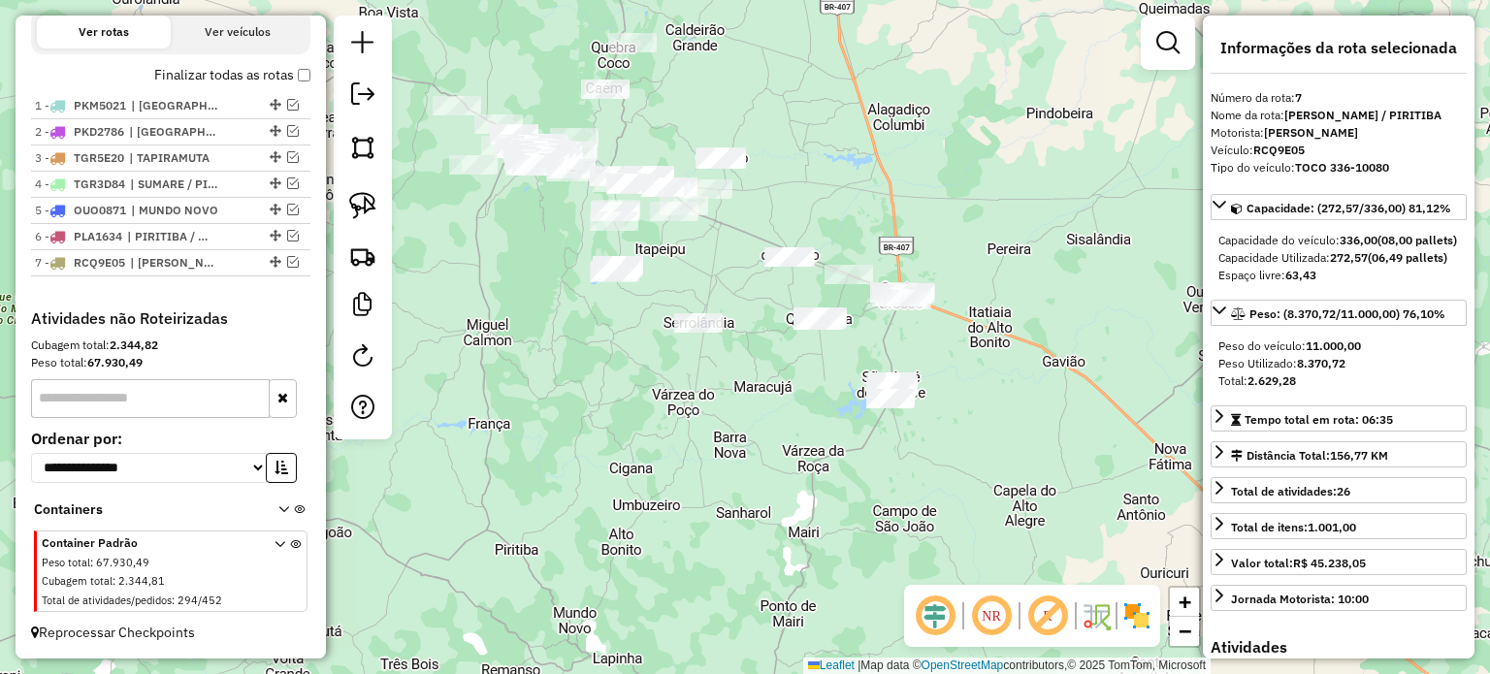
drag, startPoint x: 1013, startPoint y: 365, endPoint x: 941, endPoint y: 315, distance: 87.2
click at [947, 315] on div "Janela de atendimento Grade de atendimento Capacidade Transportadoras Veículos …" at bounding box center [745, 337] width 1490 height 674
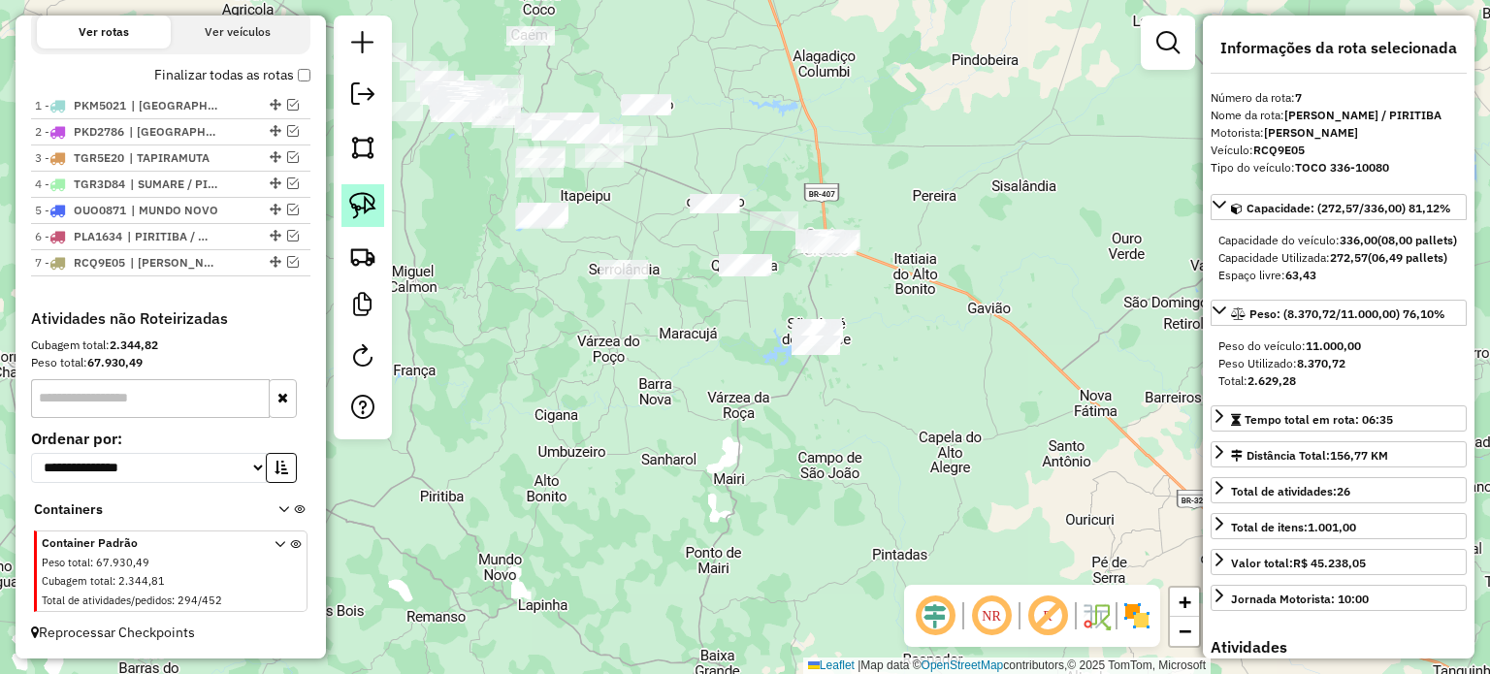
click at [372, 210] on img at bounding box center [362, 205] width 27 height 27
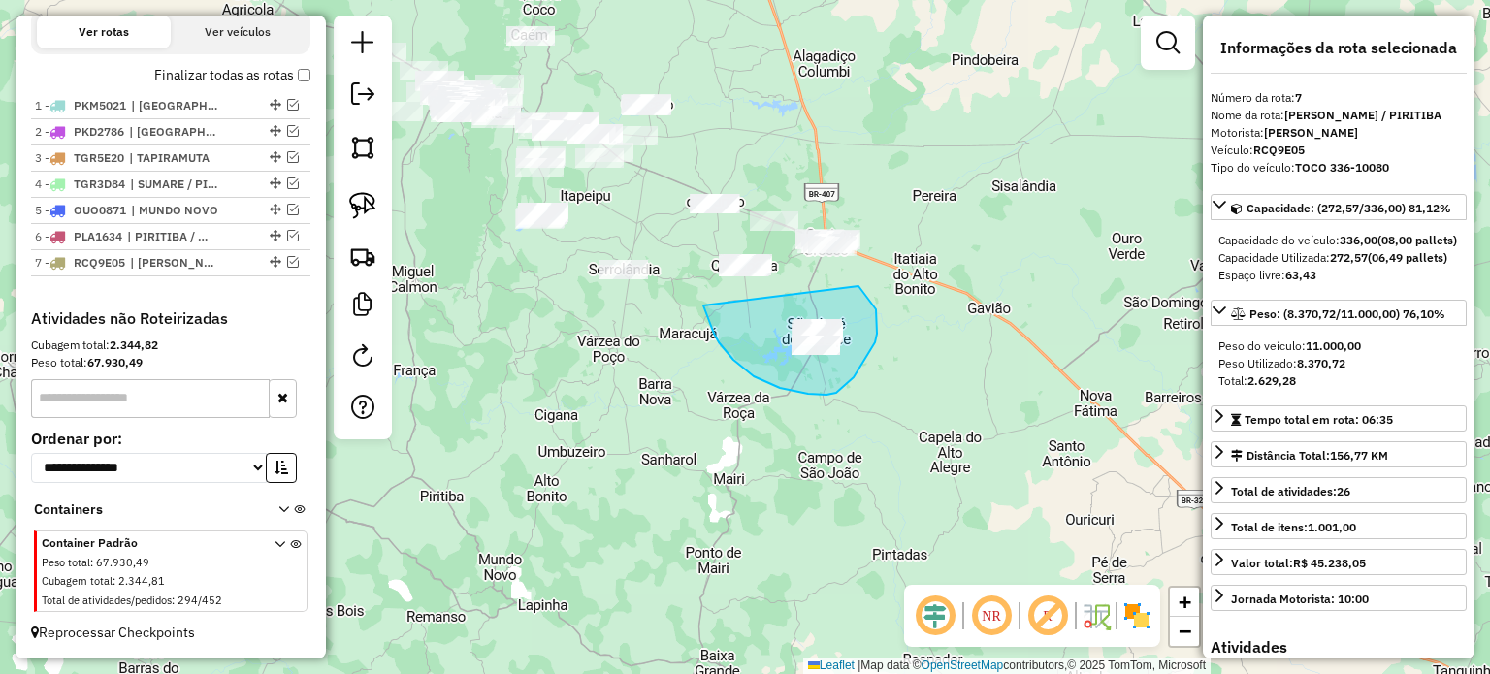
drag, startPoint x: 706, startPoint y: 312, endPoint x: 857, endPoint y: 286, distance: 153.6
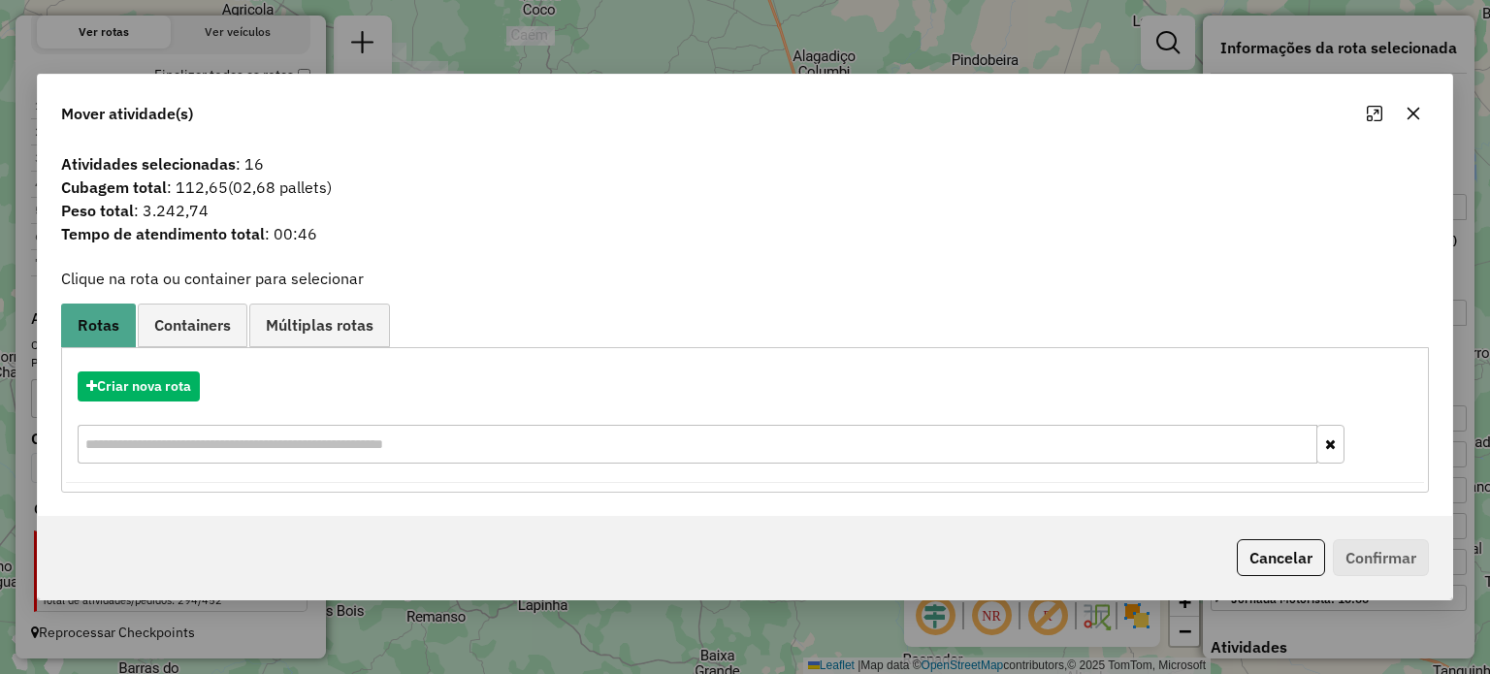
drag, startPoint x: 1413, startPoint y: 113, endPoint x: 1304, endPoint y: 127, distance: 110.6
click at [1413, 112] on icon "button" at bounding box center [1412, 113] width 13 height 13
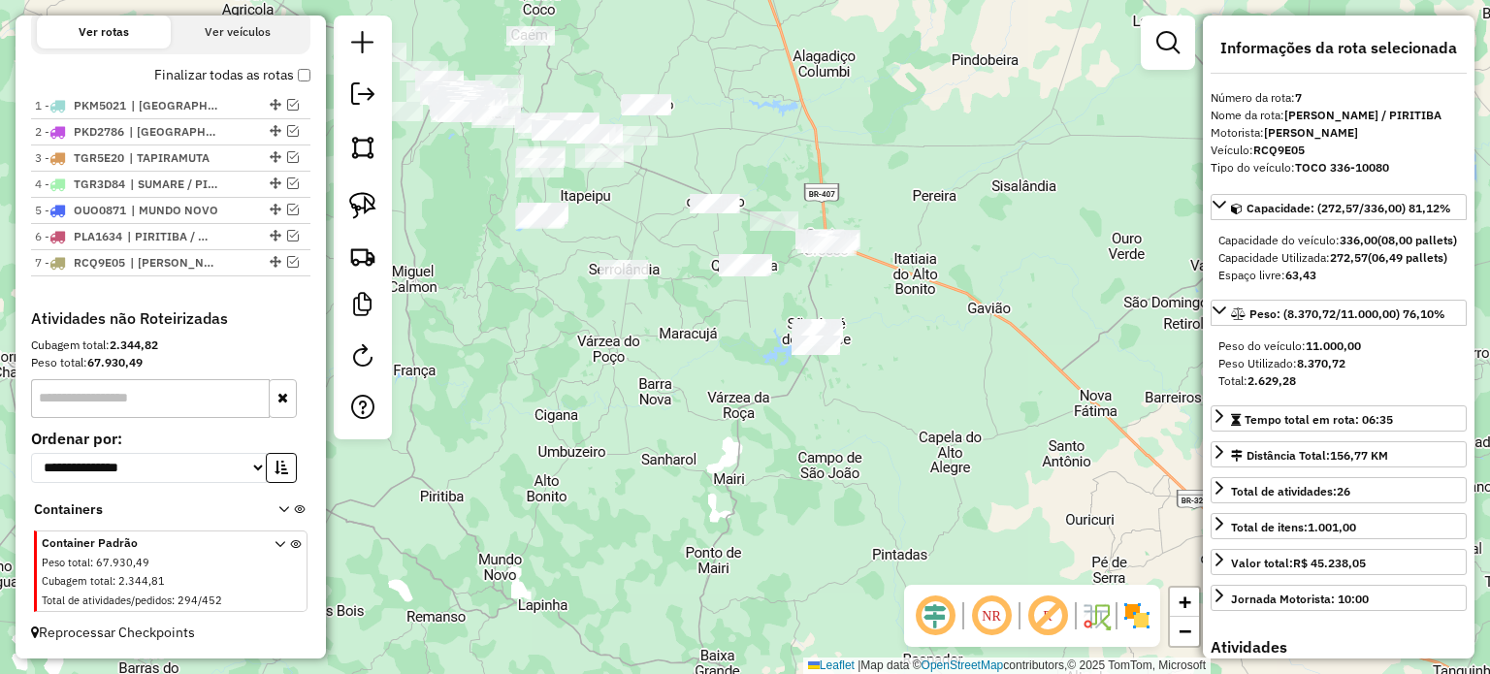
drag, startPoint x: 737, startPoint y: 341, endPoint x: 701, endPoint y: 391, distance: 61.1
click at [705, 391] on div "Janela de atendimento Grade de atendimento Capacidade Transportadoras Veículos …" at bounding box center [745, 337] width 1490 height 674
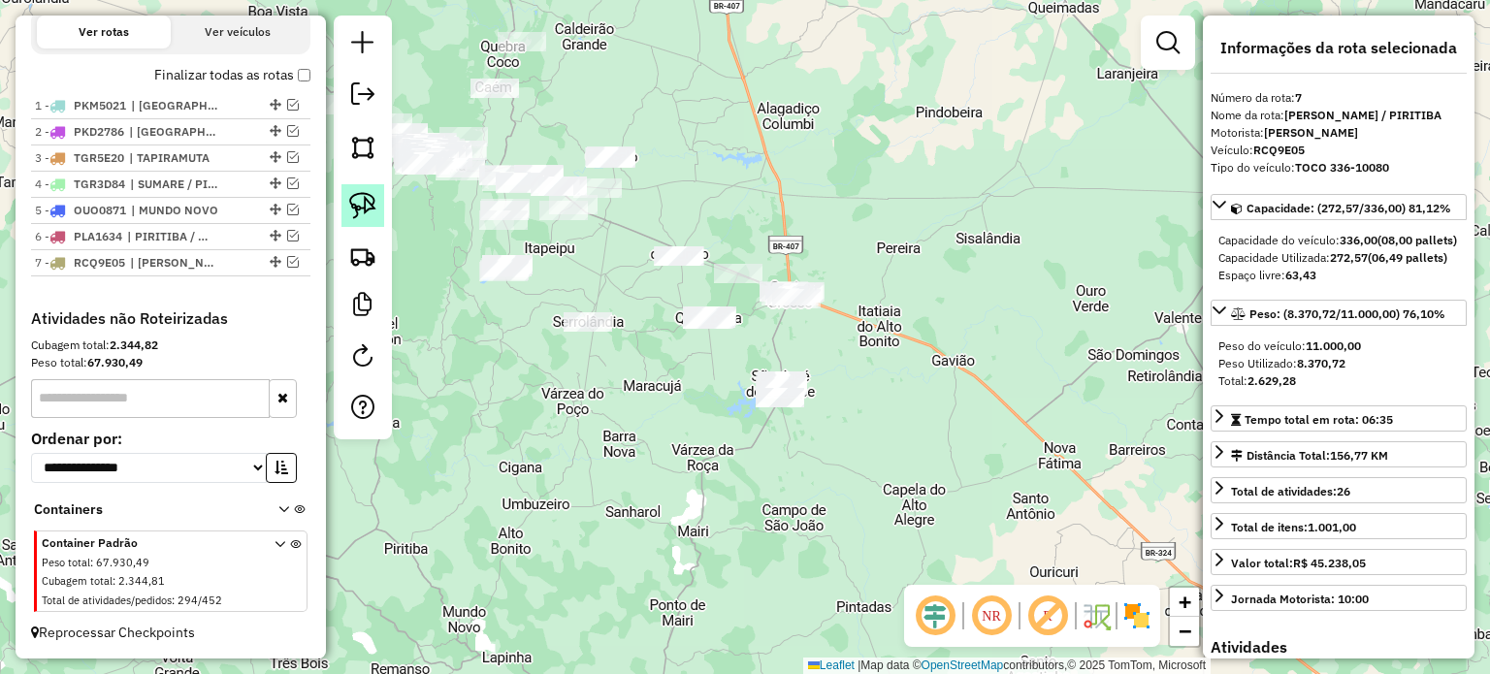
click at [358, 204] on img at bounding box center [362, 205] width 27 height 27
click at [726, 306] on div "Janela de atendimento Grade de atendimento Capacidade Transportadoras Veículos …" at bounding box center [745, 337] width 1490 height 674
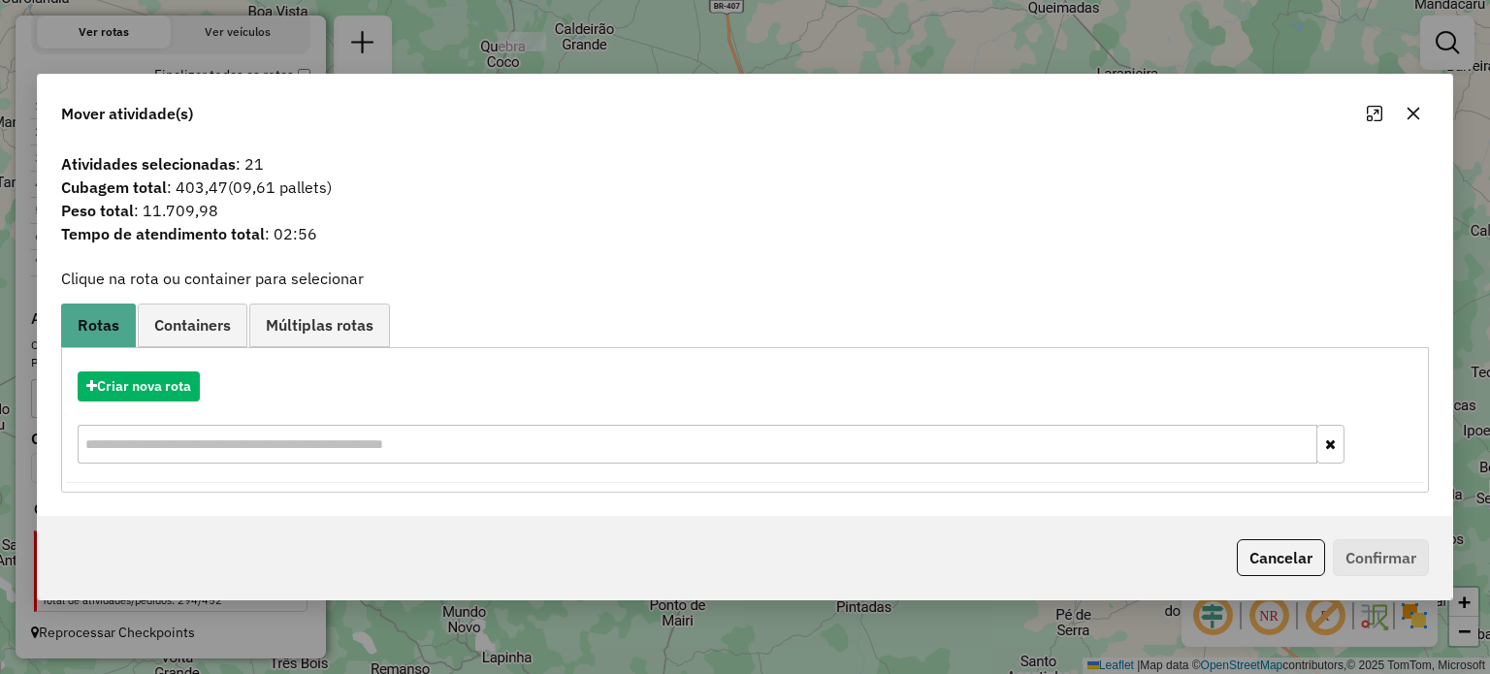
click at [1417, 110] on icon "button" at bounding box center [1413, 114] width 16 height 16
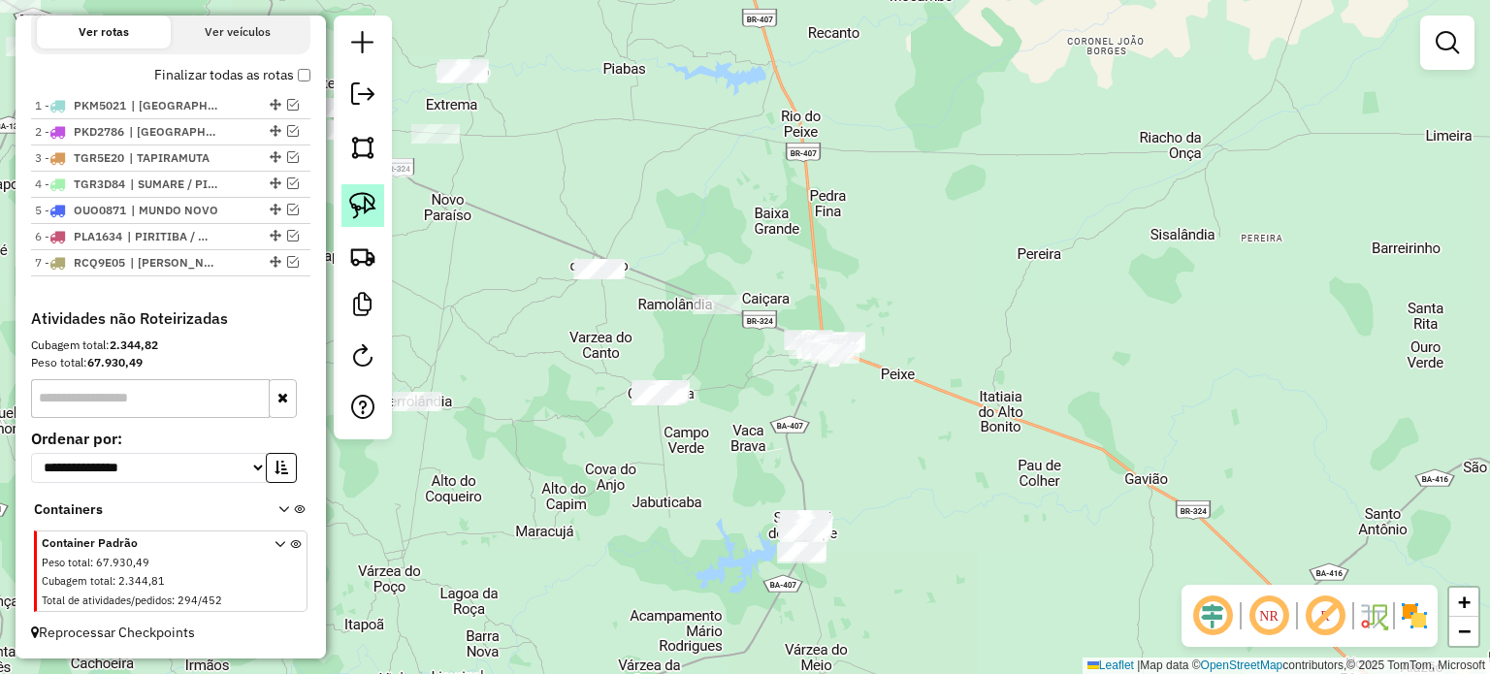
click at [362, 187] on link at bounding box center [362, 205] width 43 height 43
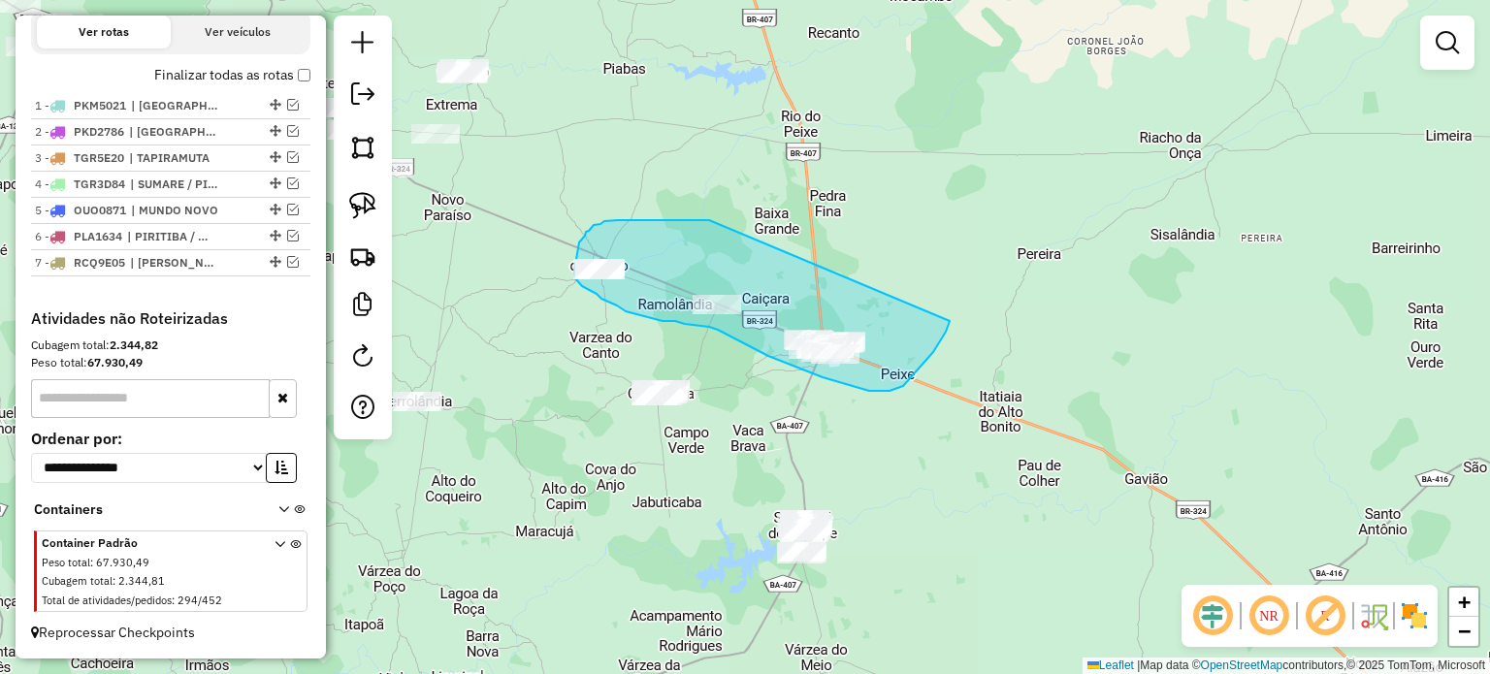
drag, startPoint x: 709, startPoint y: 220, endPoint x: 950, endPoint y: 321, distance: 260.8
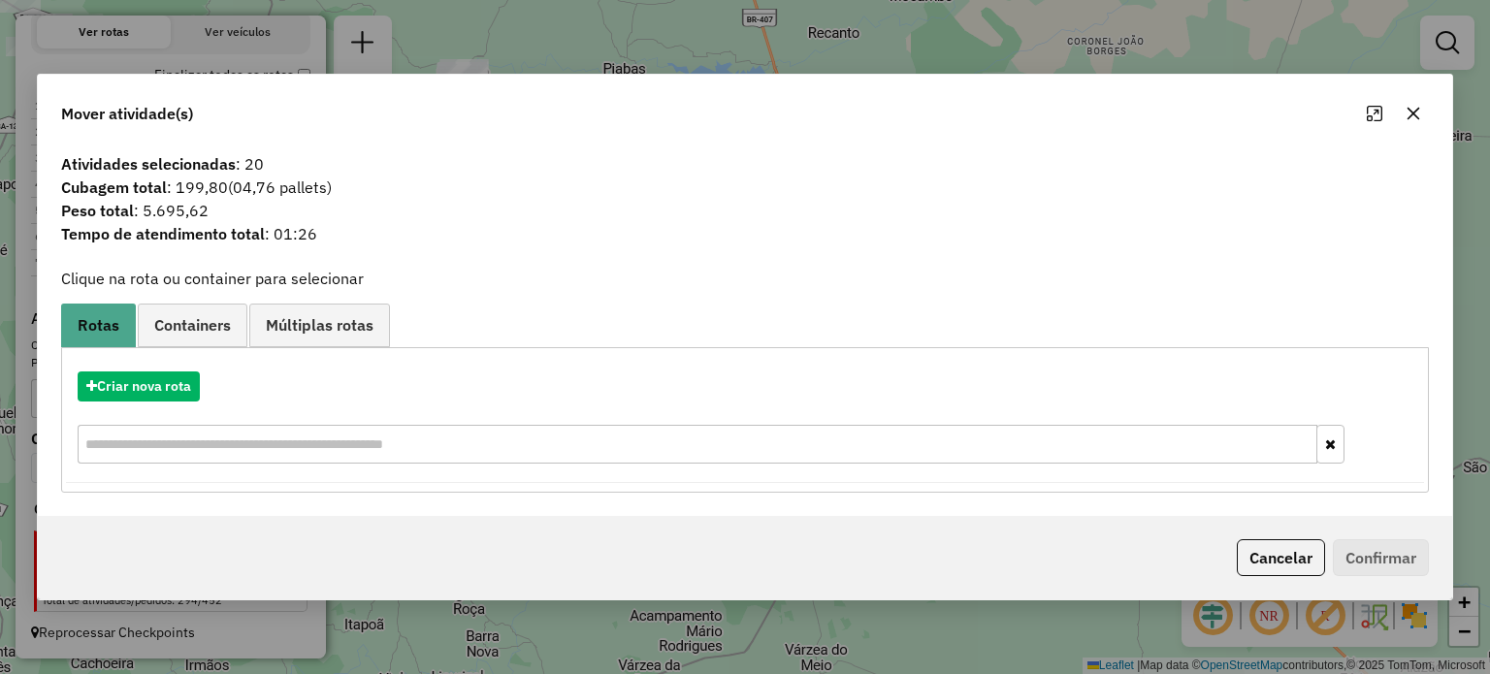
click at [1412, 108] on icon "button" at bounding box center [1413, 114] width 16 height 16
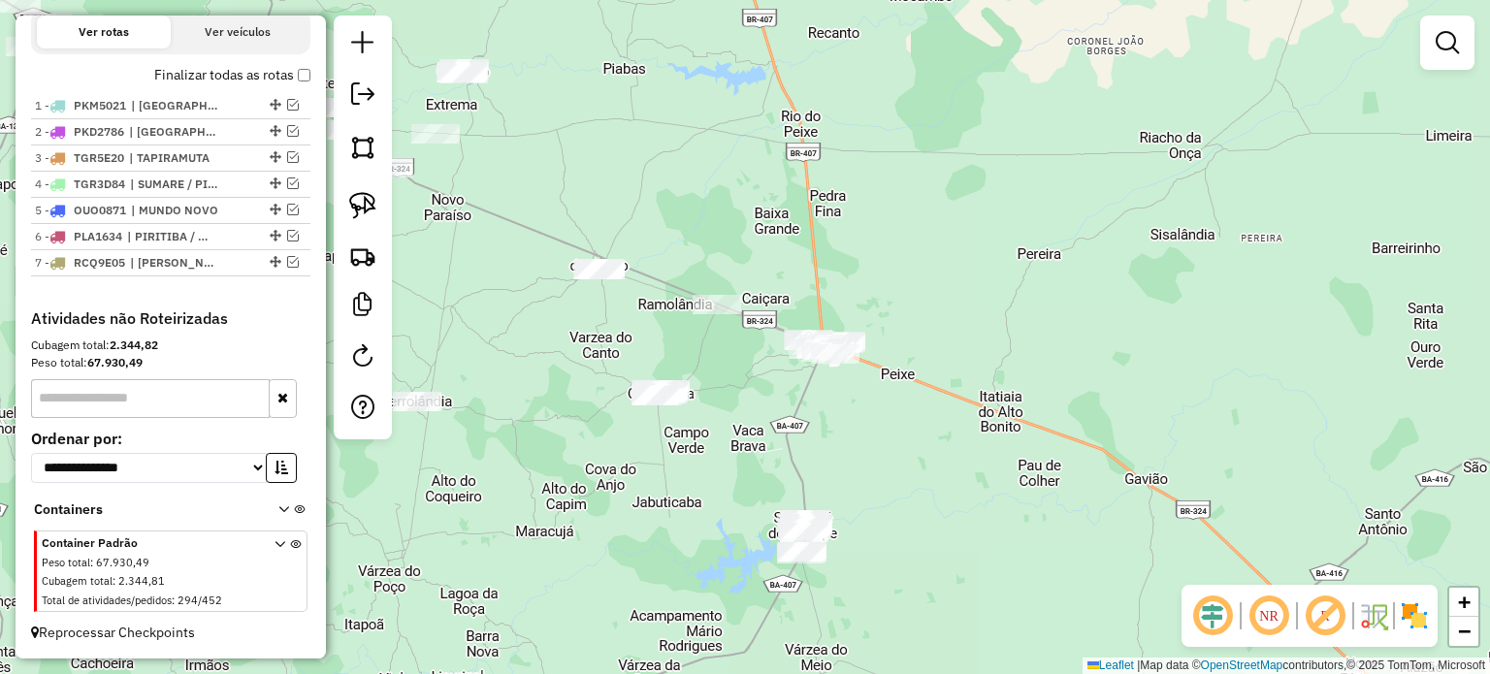
drag, startPoint x: 973, startPoint y: 450, endPoint x: 975, endPoint y: 419, distance: 31.1
click at [975, 422] on div "Janela de atendimento Grade de atendimento Capacidade Transportadoras Veículos …" at bounding box center [745, 337] width 1490 height 674
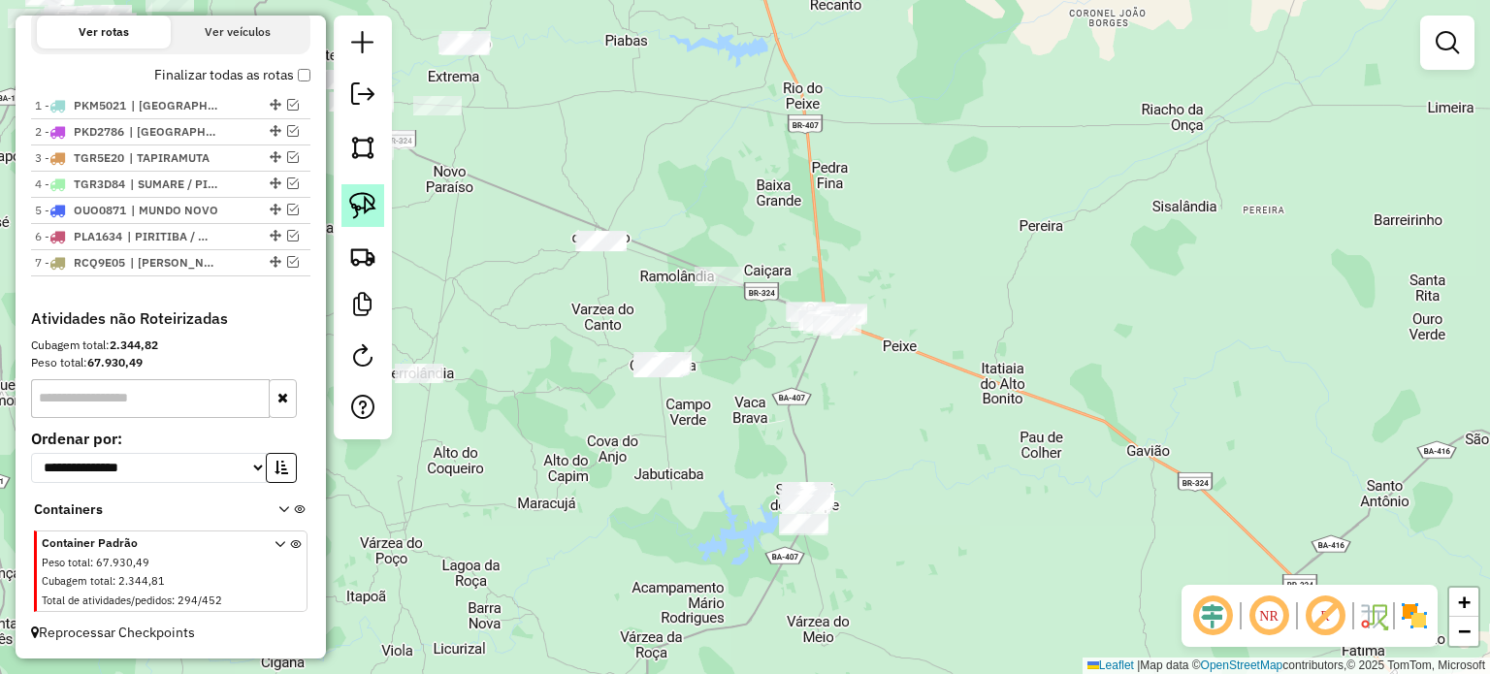
click at [363, 201] on img at bounding box center [362, 205] width 27 height 27
drag, startPoint x: 775, startPoint y: 203, endPoint x: 577, endPoint y: 197, distance: 197.9
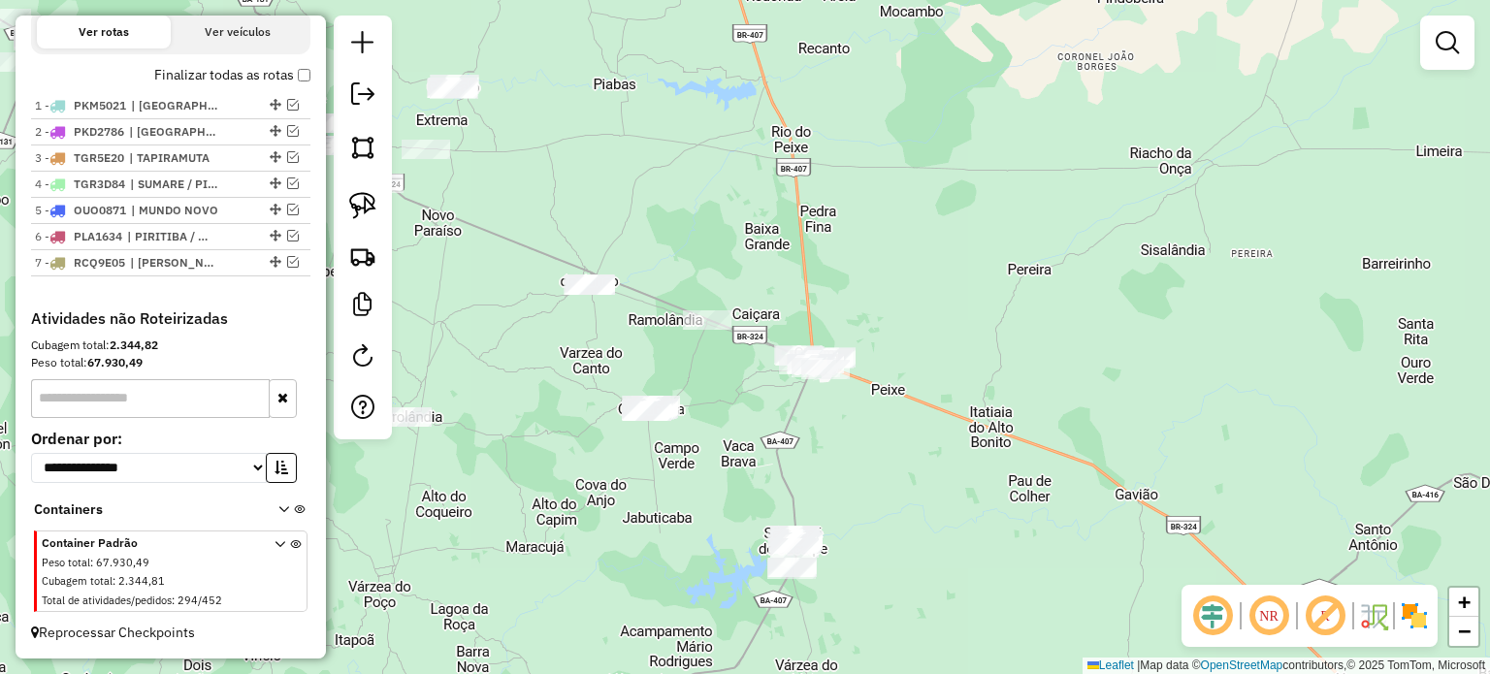
drag, startPoint x: 785, startPoint y: 249, endPoint x: 770, endPoint y: 300, distance: 52.5
click at [770, 300] on div "Janela de atendimento Grade de atendimento Capacidade Transportadoras Veículos …" at bounding box center [745, 337] width 1490 height 674
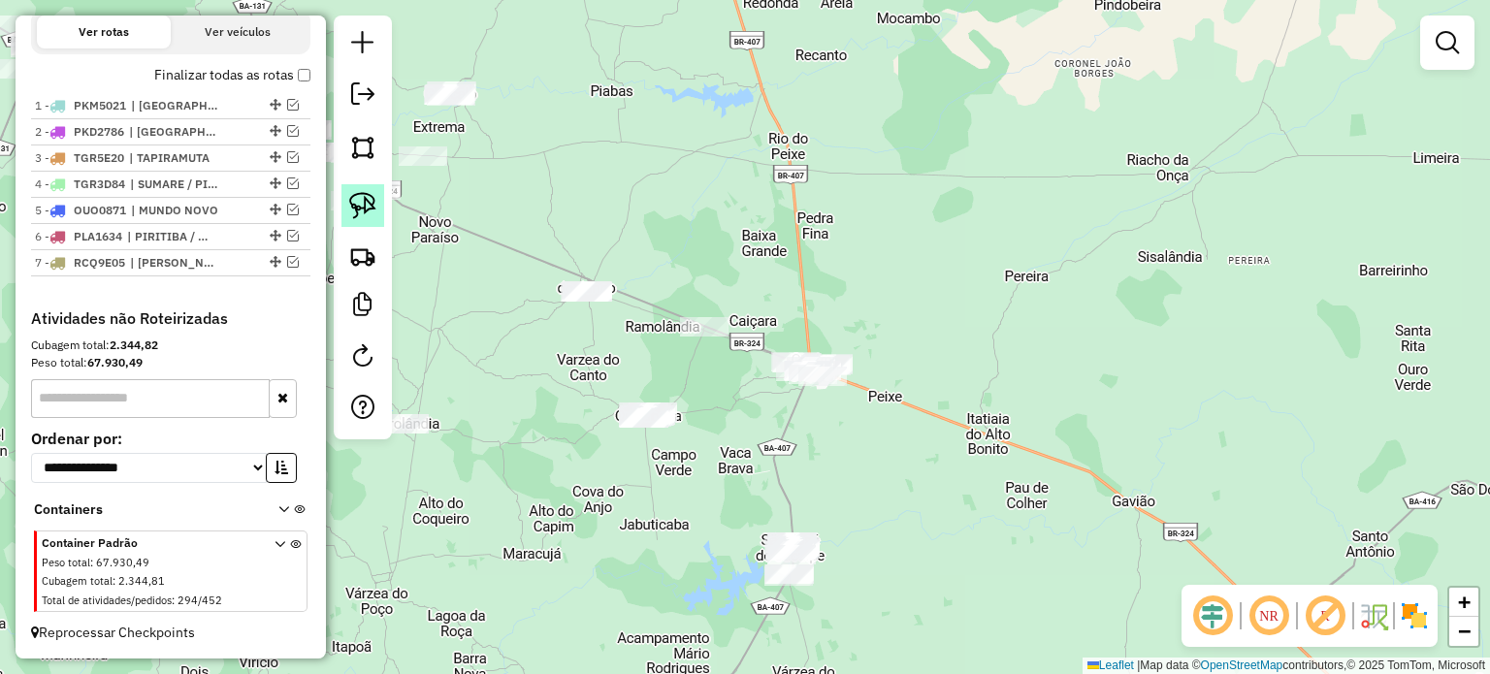
click at [363, 196] on img at bounding box center [362, 205] width 27 height 27
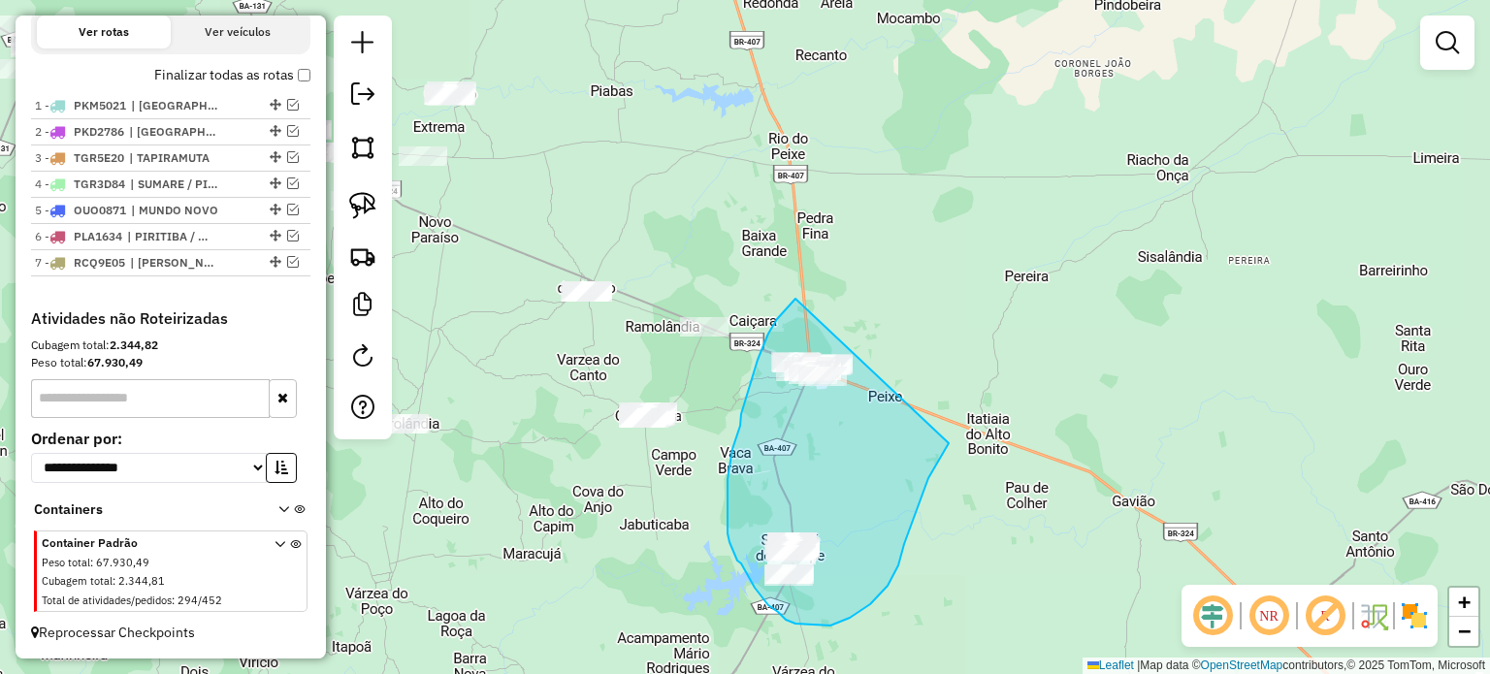
drag, startPoint x: 795, startPoint y: 299, endPoint x: 987, endPoint y: 388, distance: 211.8
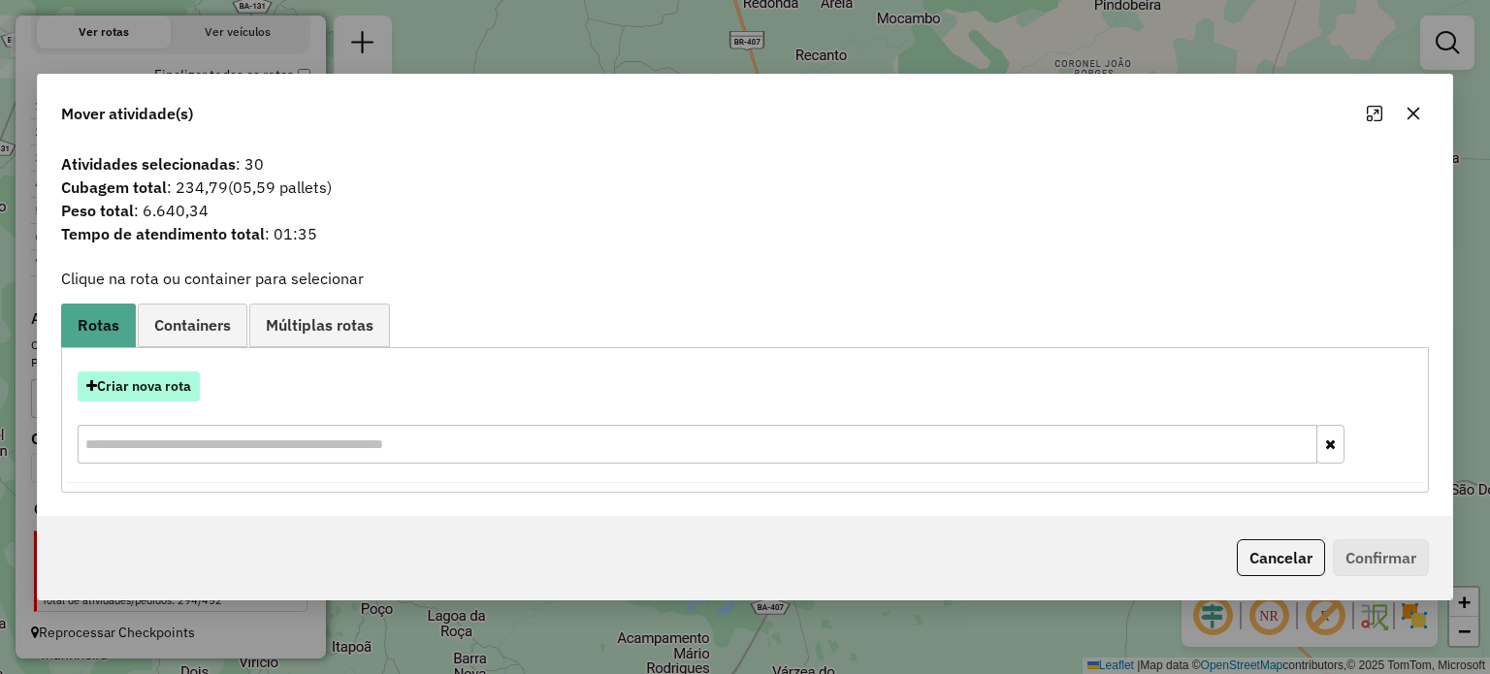
click at [145, 386] on button "Criar nova rota" at bounding box center [139, 386] width 122 height 30
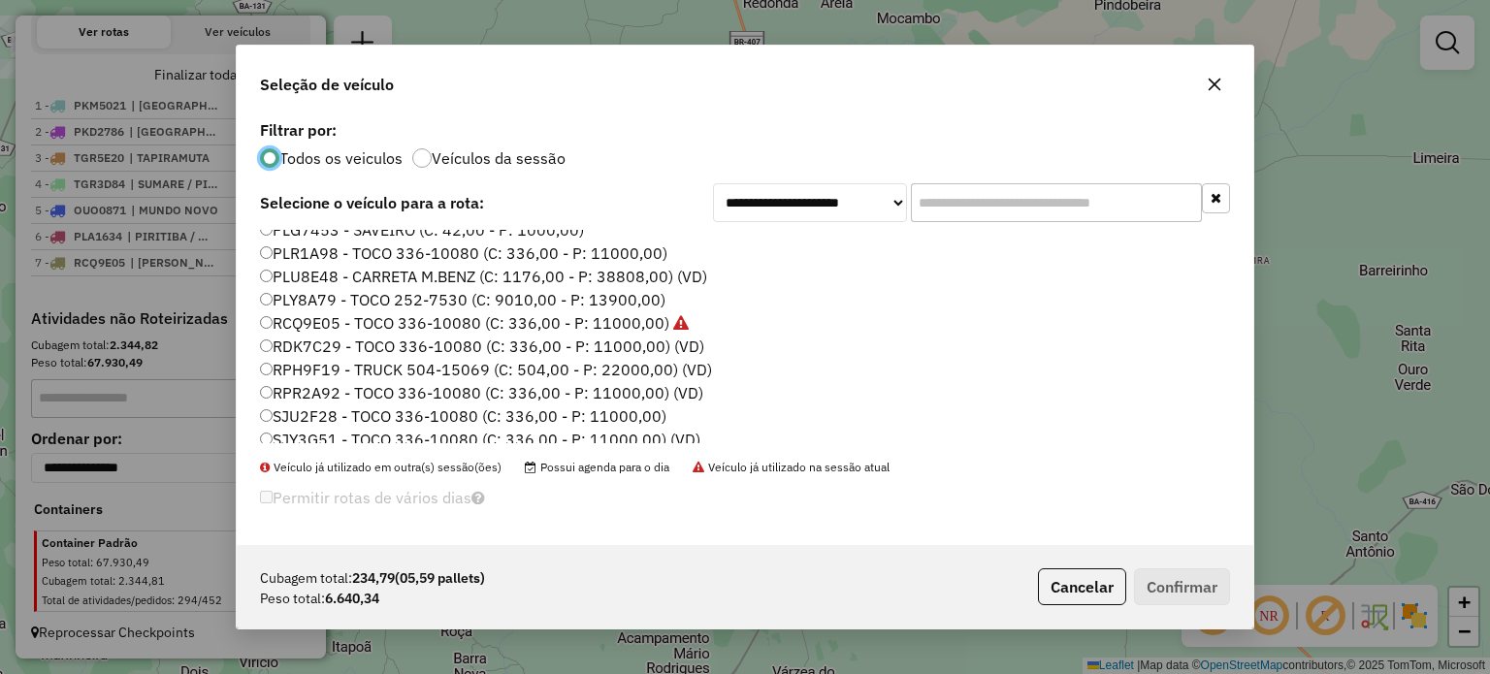
scroll to position [392, 0]
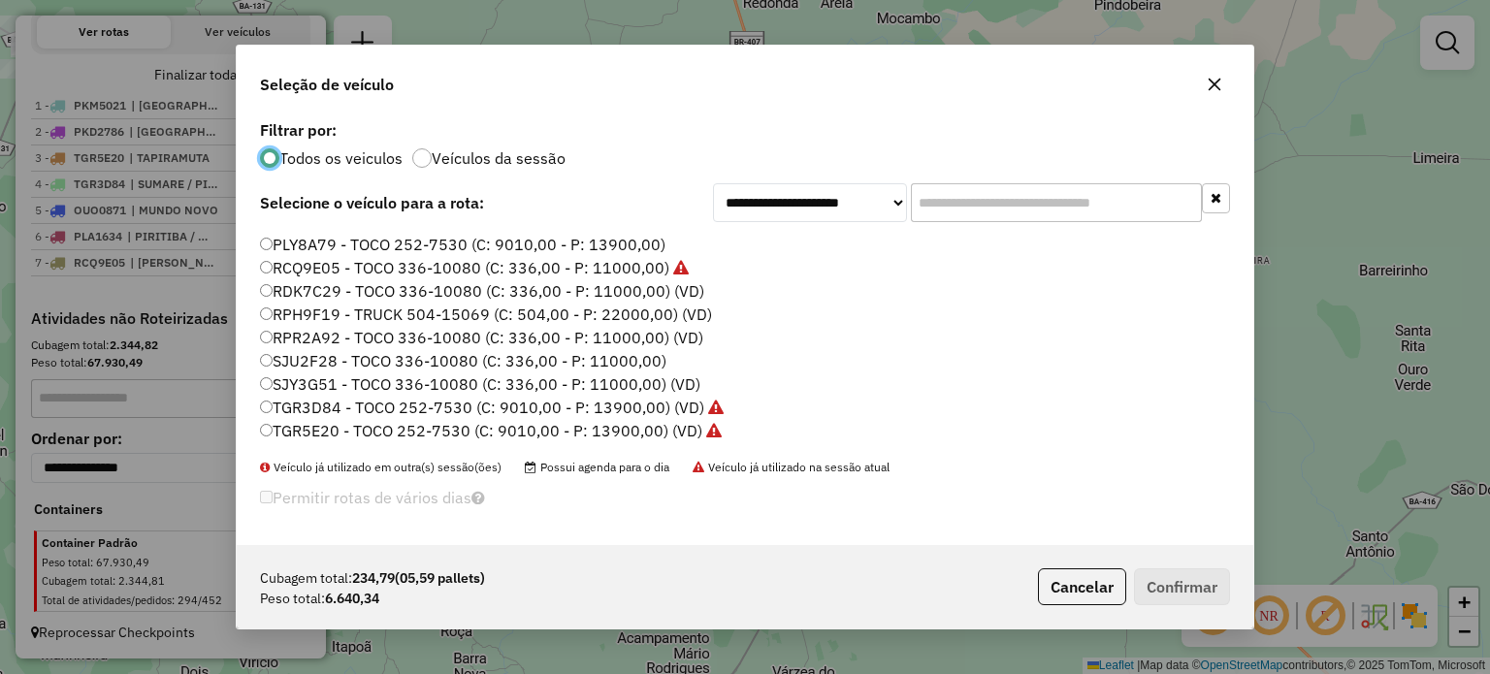
click at [326, 336] on label "RPR2A92 - TOCO 336-10080 (C: 336,00 - P: 11000,00) (VD)" at bounding box center [481, 337] width 443 height 23
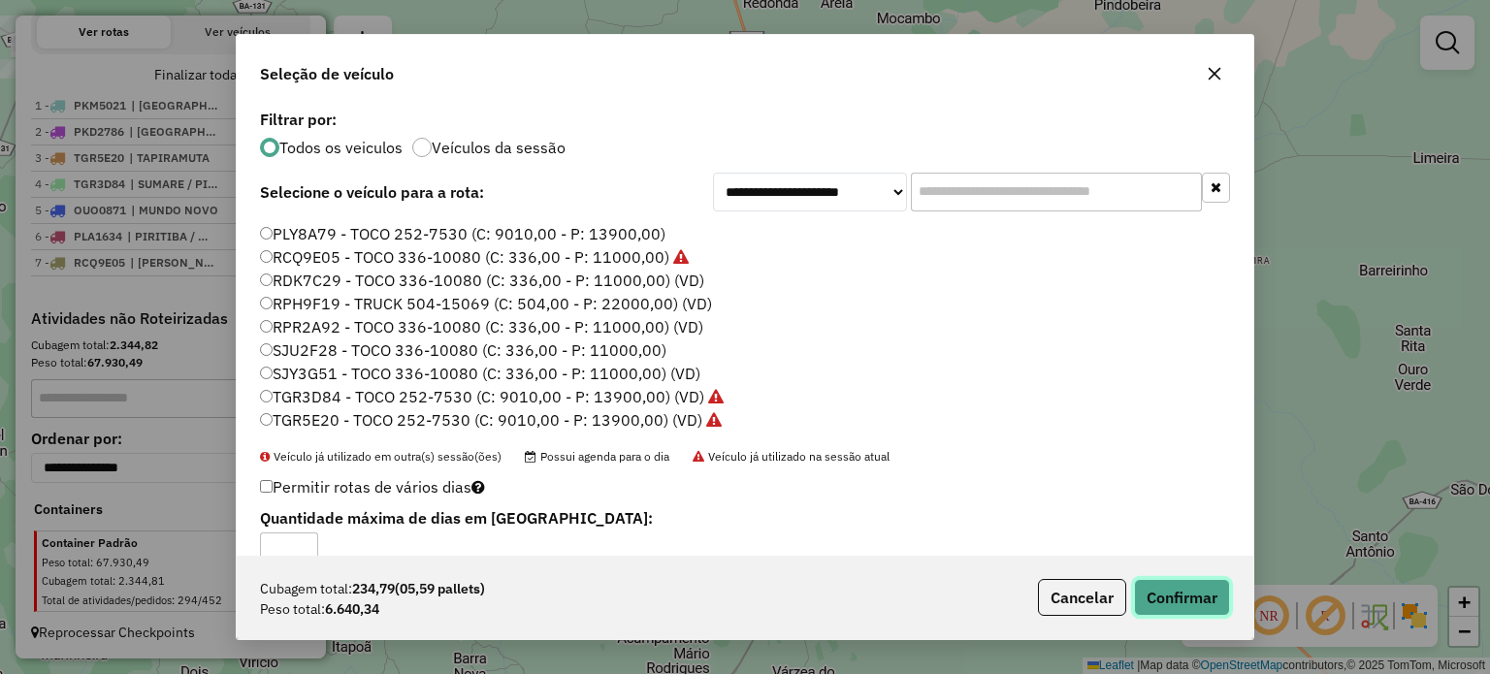
click at [1148, 593] on button "Confirmar" at bounding box center [1182, 597] width 96 height 37
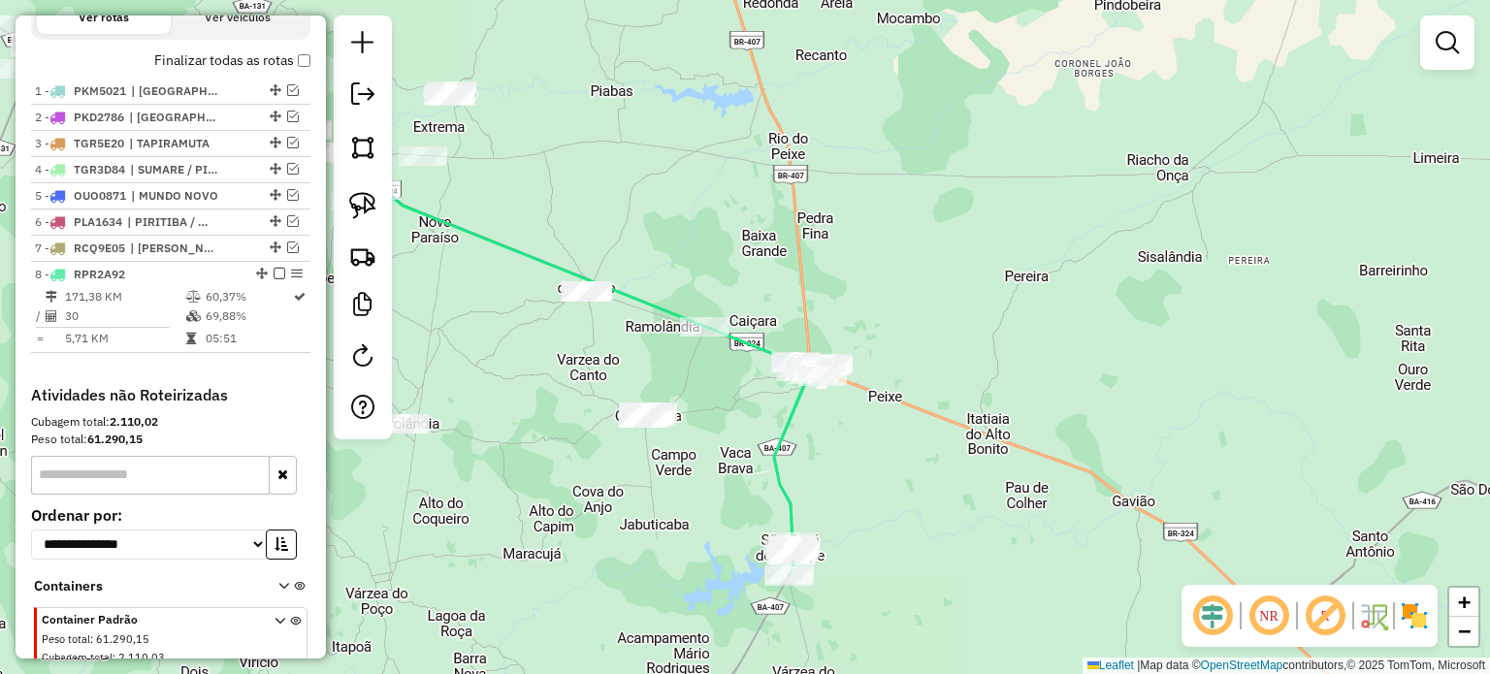
scroll to position [735, 0]
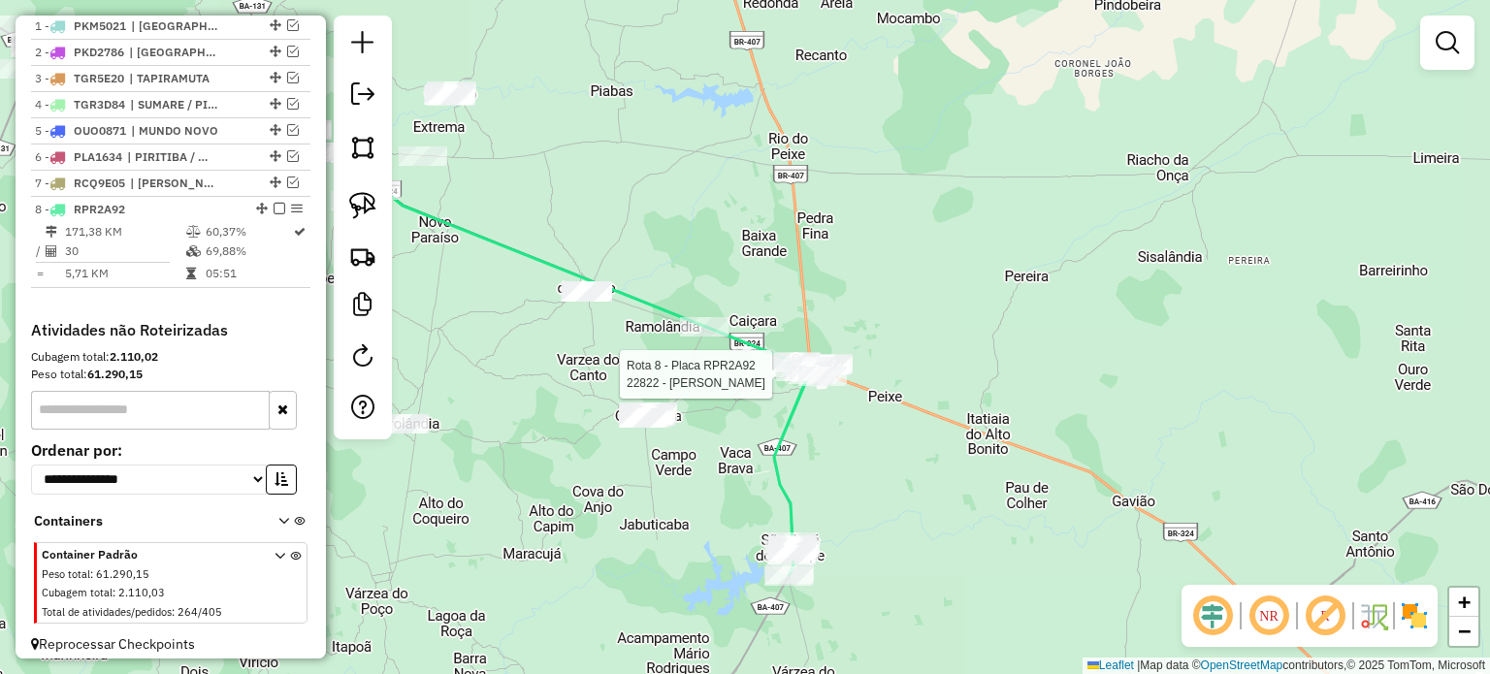
select select "**********"
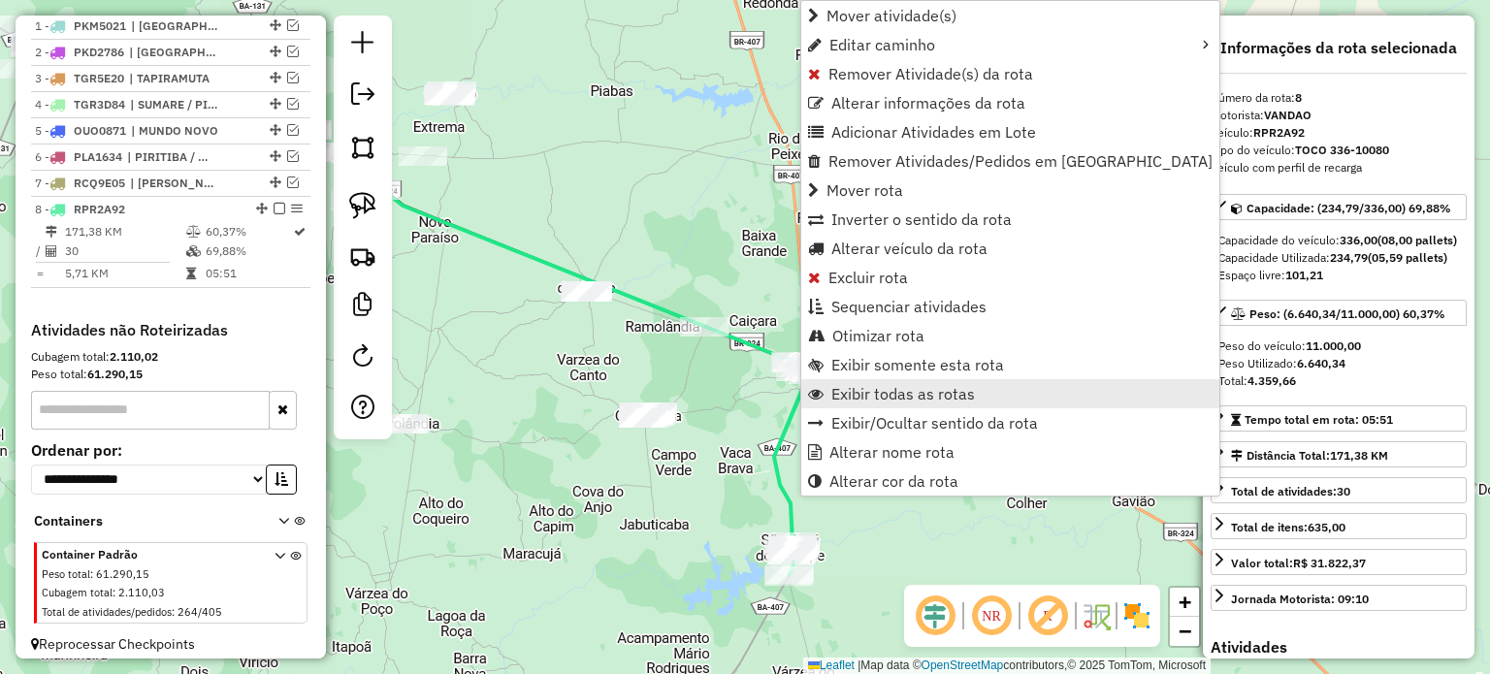
scroll to position [760, 0]
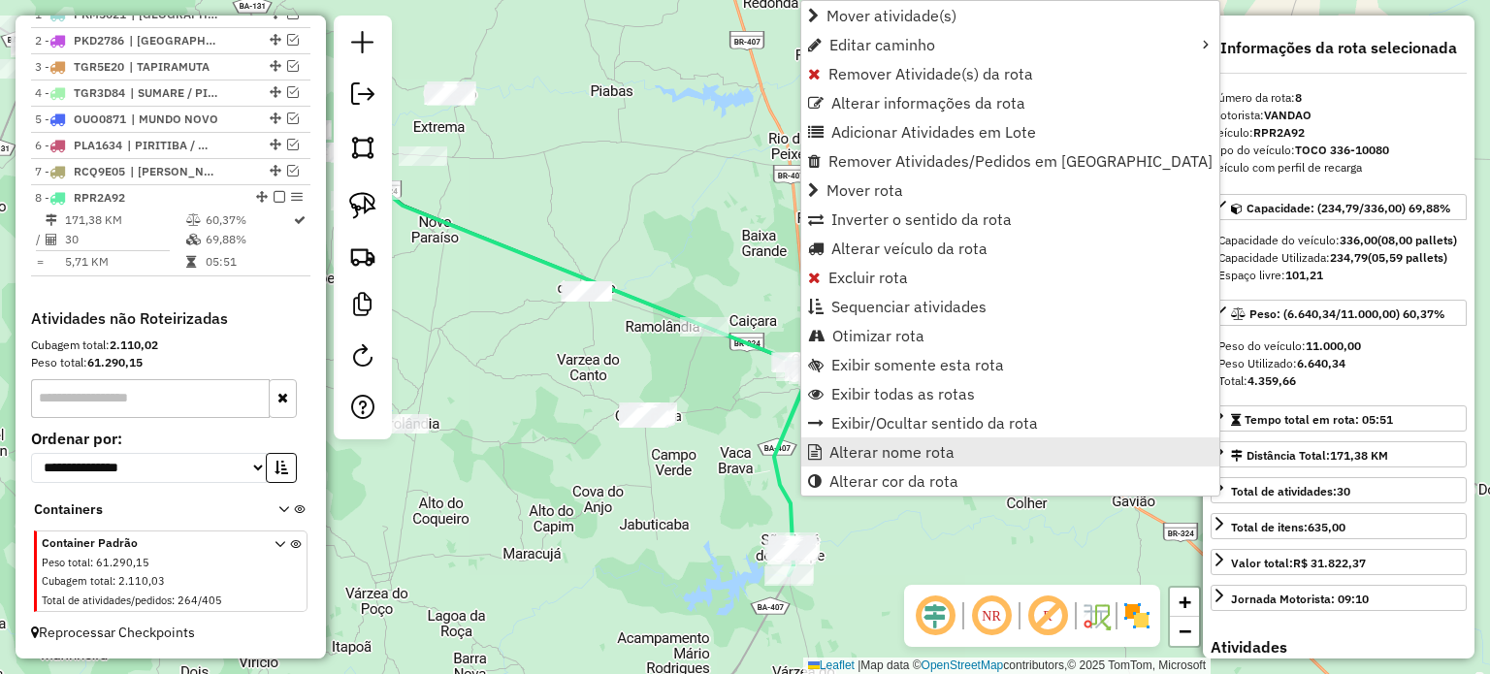
click at [854, 450] on span "Alterar nome rota" at bounding box center [891, 452] width 125 height 16
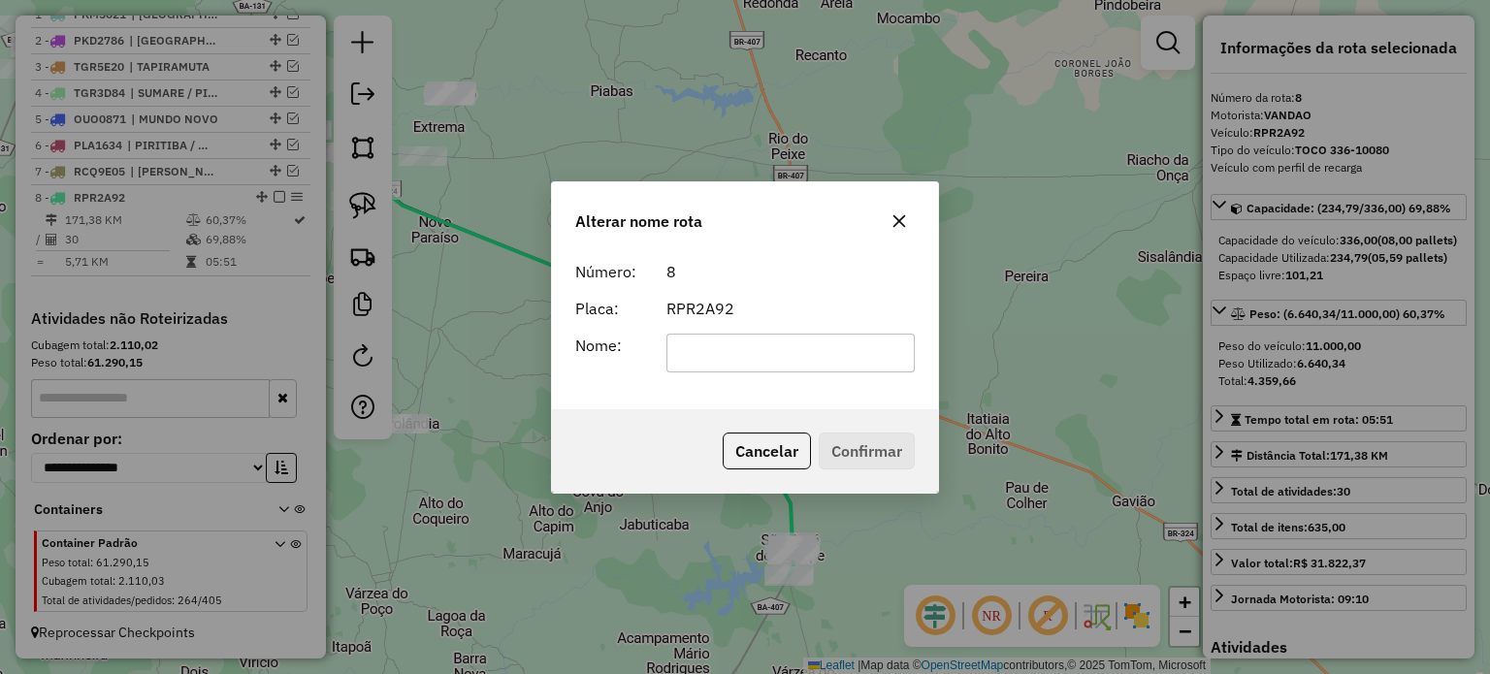
click at [720, 356] on input "text" at bounding box center [790, 353] width 249 height 39
type input "**********"
click at [854, 447] on button "Confirmar" at bounding box center [867, 451] width 96 height 37
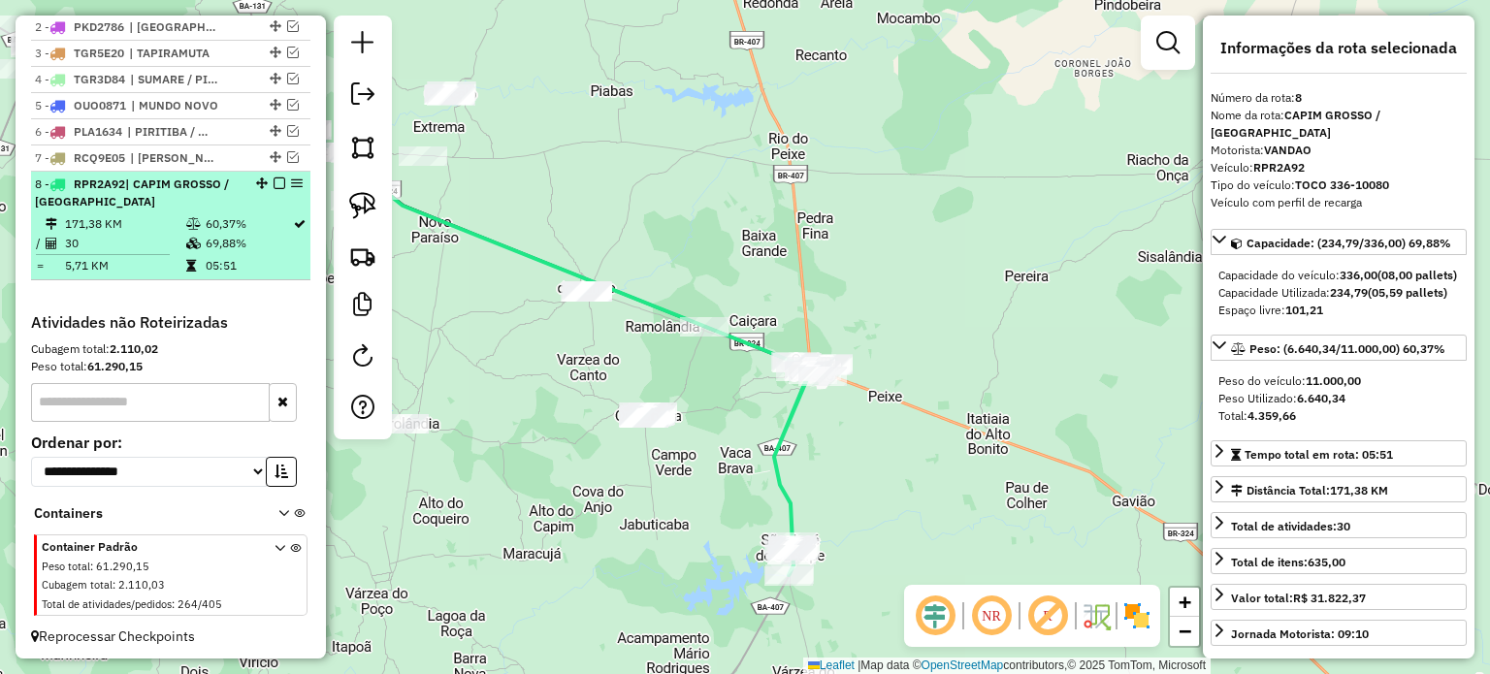
click at [274, 189] on em at bounding box center [280, 183] width 12 height 12
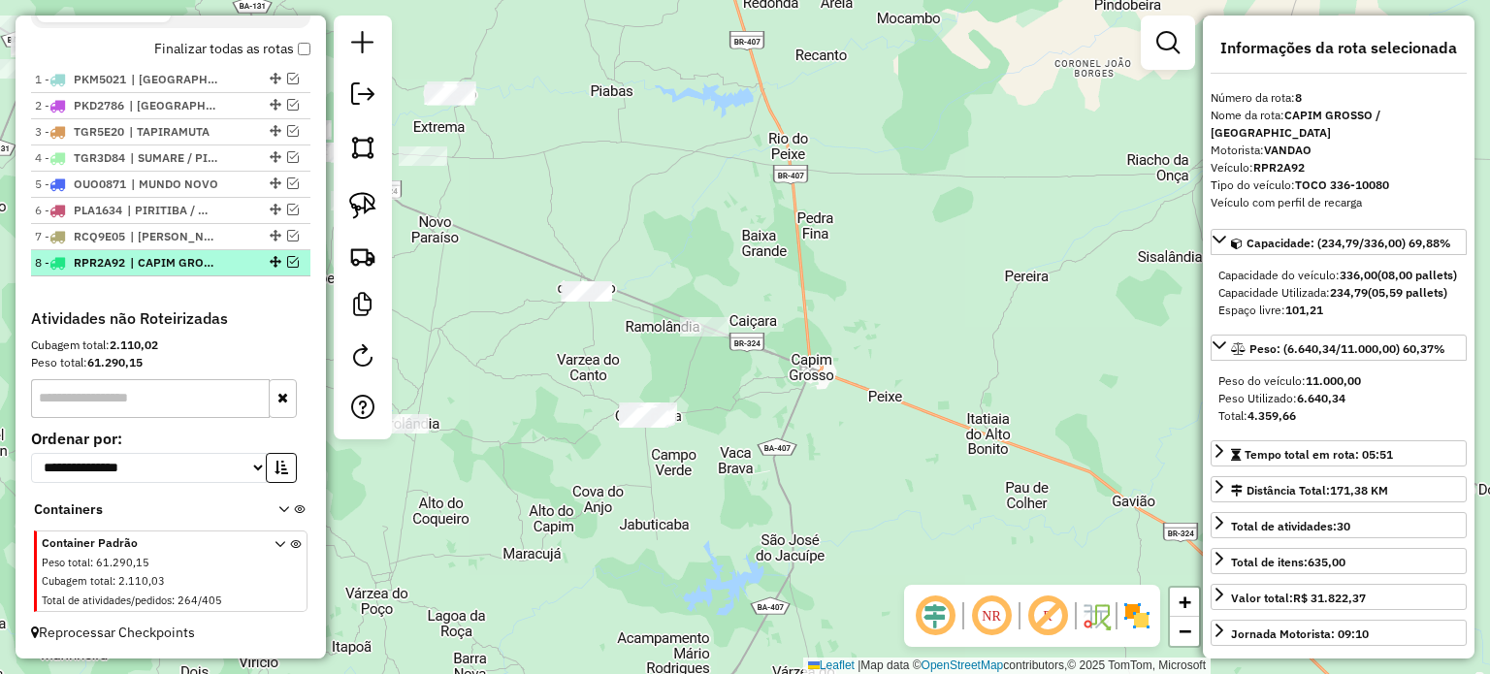
scroll to position [696, 0]
drag, startPoint x: 760, startPoint y: 393, endPoint x: 604, endPoint y: 316, distance: 173.9
click at [800, 379] on div "Janela de atendimento Grade de atendimento Capacidade Transportadoras Veículos …" at bounding box center [745, 337] width 1490 height 674
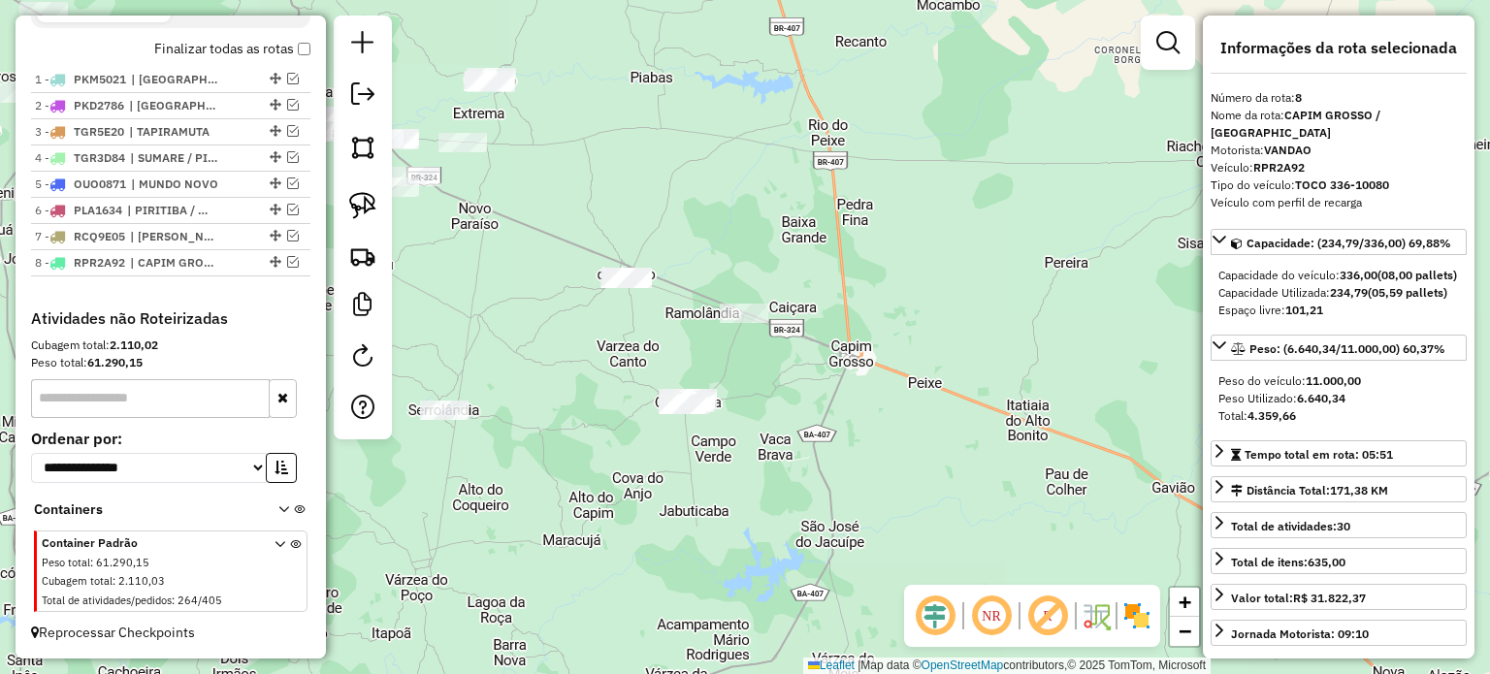
drag, startPoint x: 589, startPoint y: 218, endPoint x: 574, endPoint y: 246, distance: 31.7
click at [574, 246] on div "Janela de atendimento Grade de atendimento Capacidade Transportadoras Veículos …" at bounding box center [745, 337] width 1490 height 674
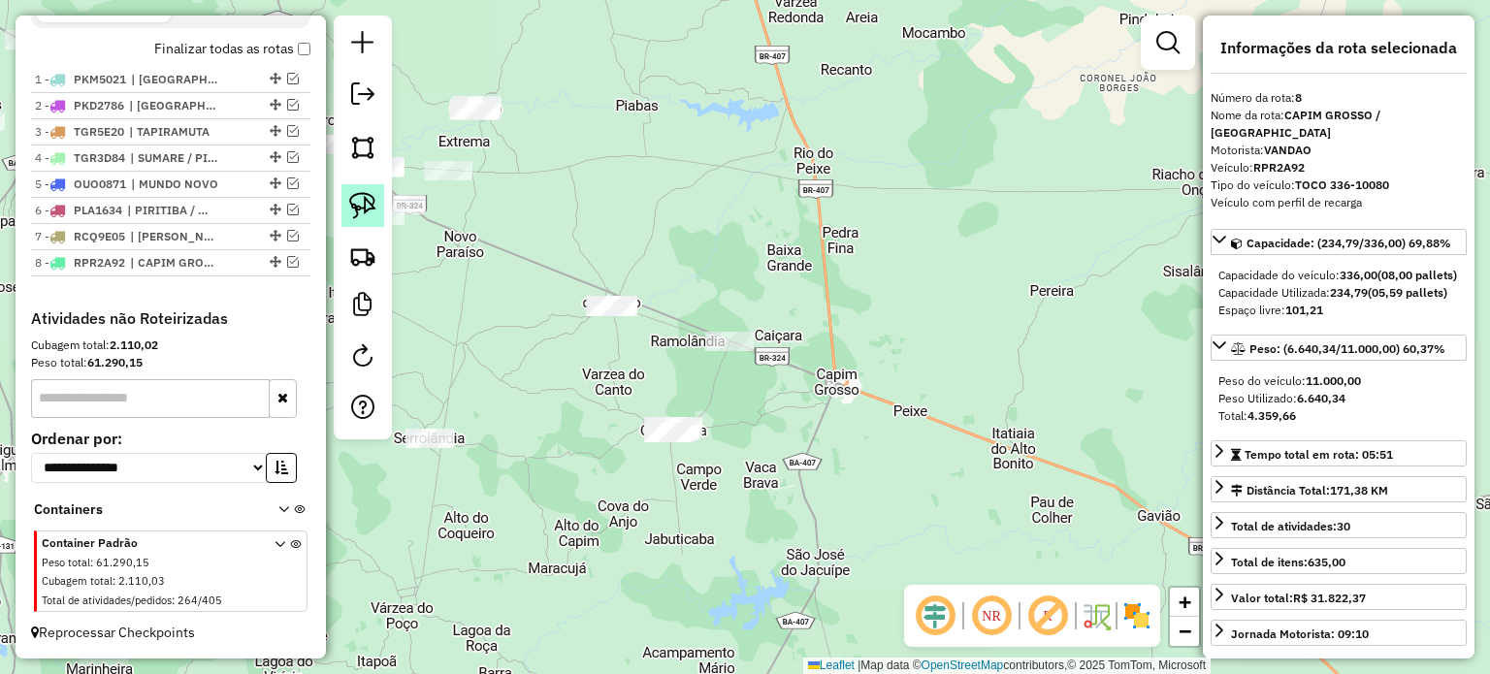
click at [373, 194] on img at bounding box center [362, 205] width 27 height 27
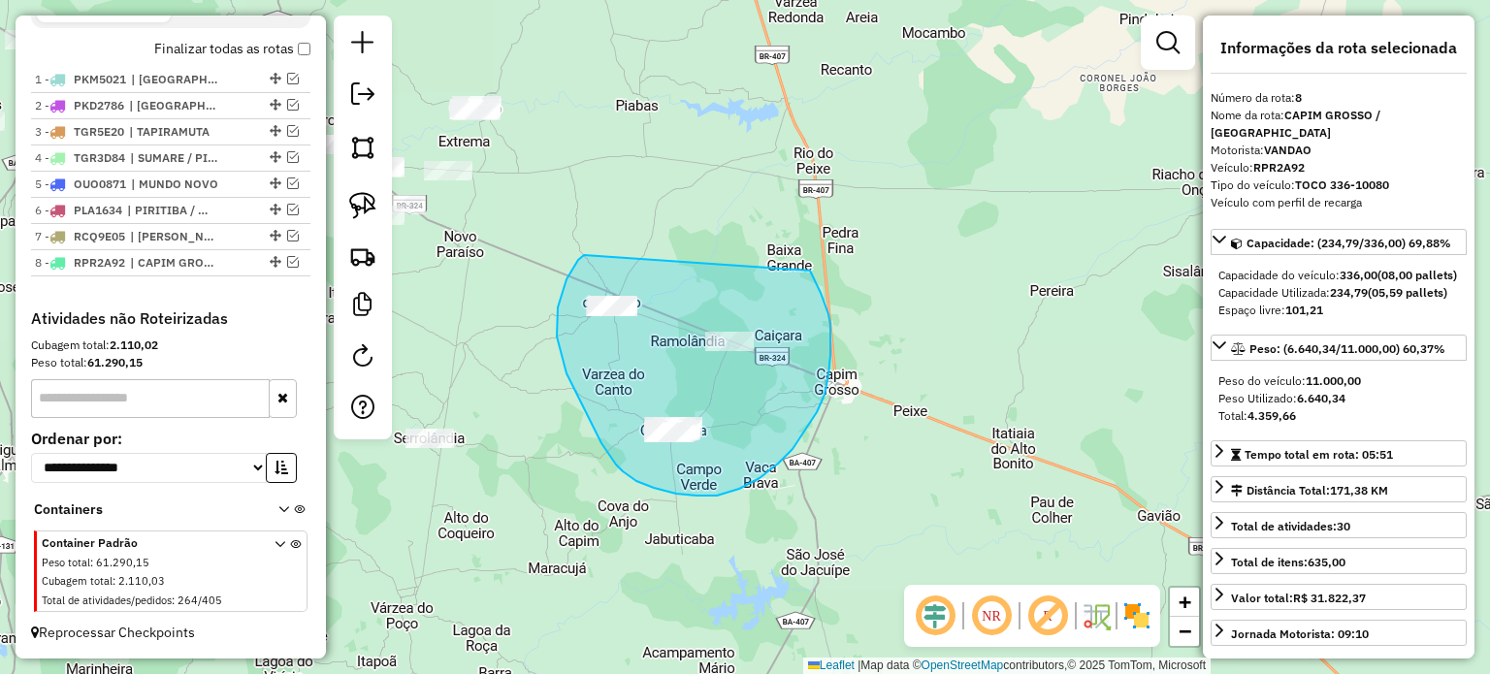
drag, startPoint x: 584, startPoint y: 255, endPoint x: 741, endPoint y: 273, distance: 158.1
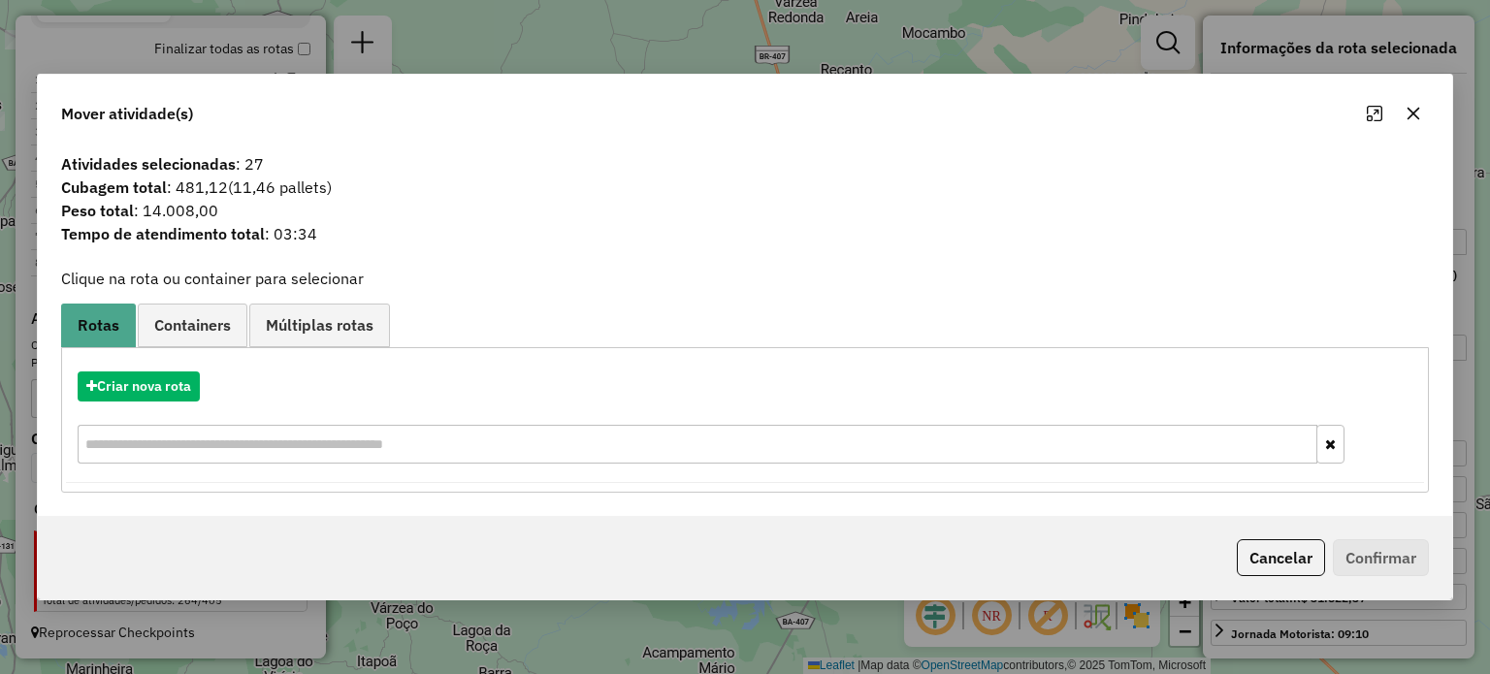
click at [1399, 107] on button "button" at bounding box center [1413, 113] width 31 height 31
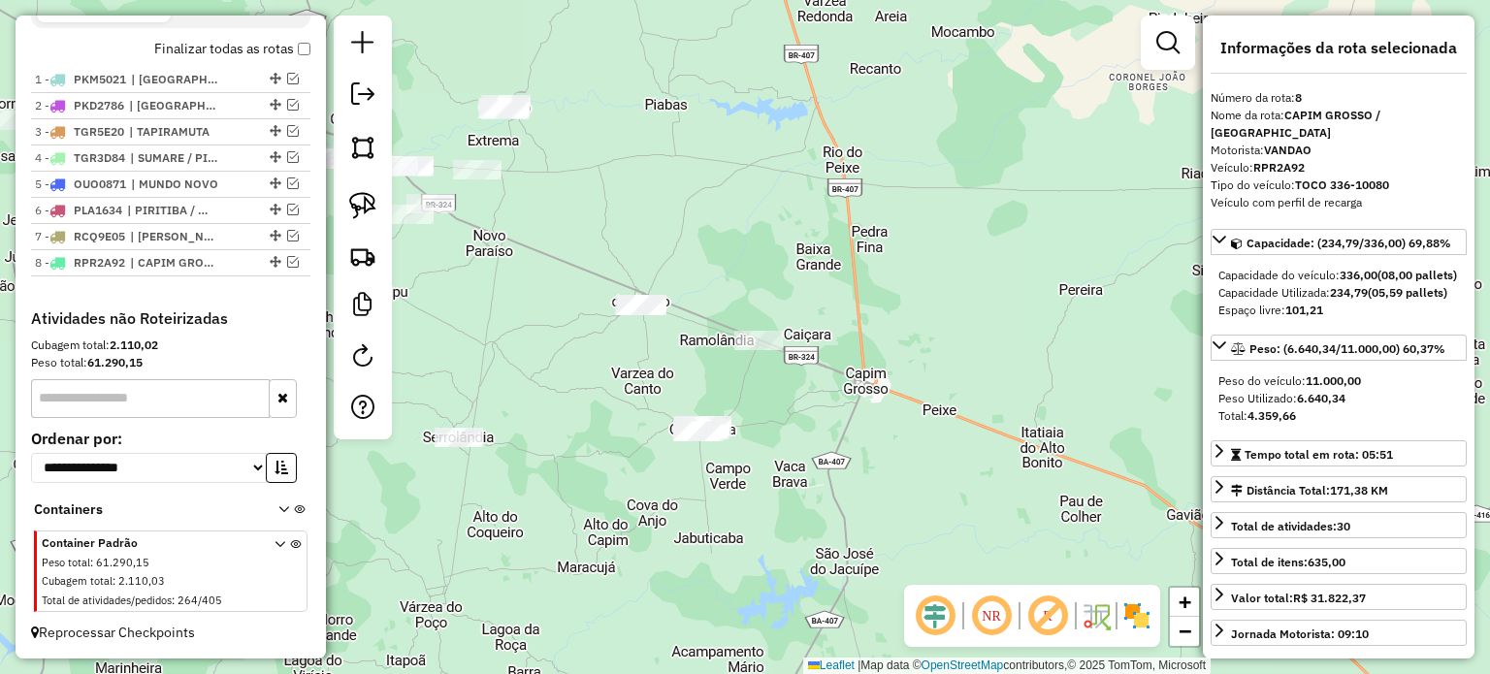
drag, startPoint x: 359, startPoint y: 201, endPoint x: 530, endPoint y: 270, distance: 184.1
click at [359, 201] on img at bounding box center [362, 205] width 27 height 27
drag, startPoint x: 723, startPoint y: 322, endPoint x: 802, endPoint y: 318, distance: 79.6
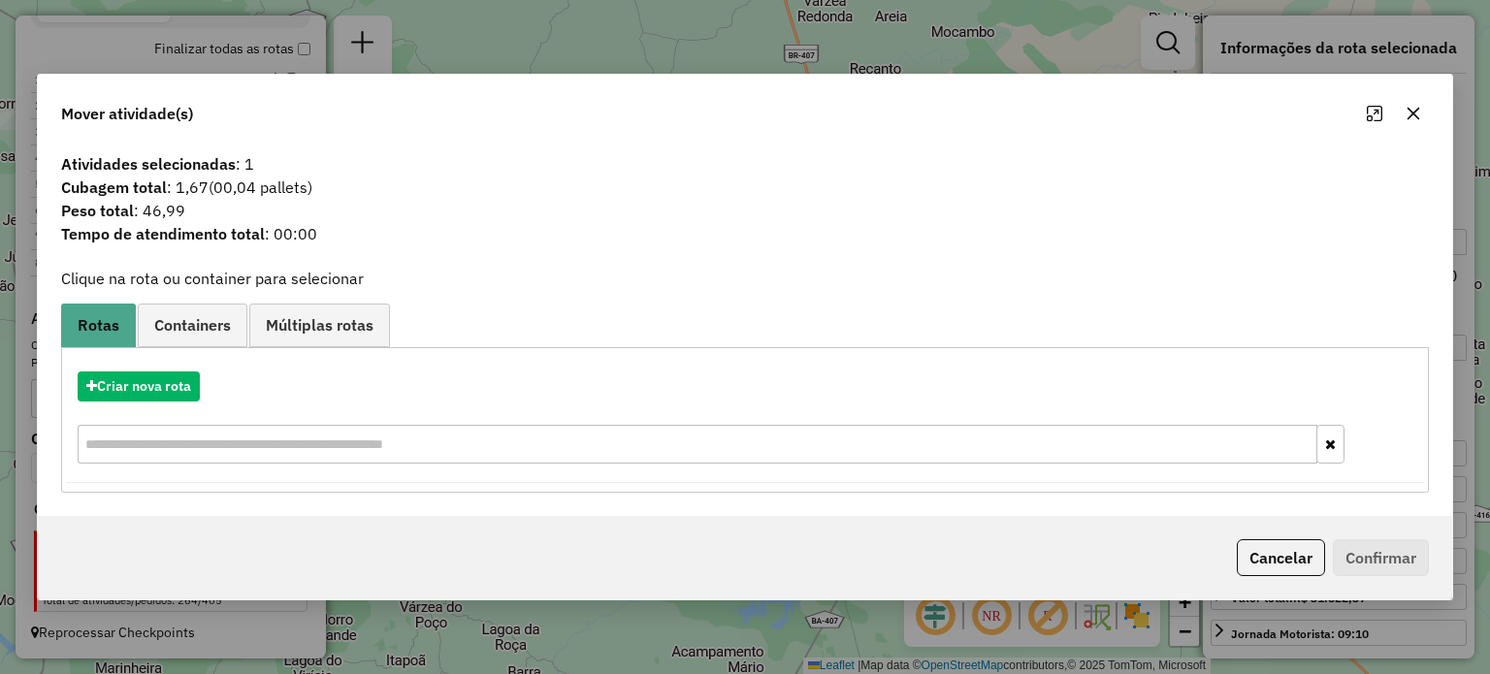
click at [1412, 114] on icon "button" at bounding box center [1412, 113] width 13 height 13
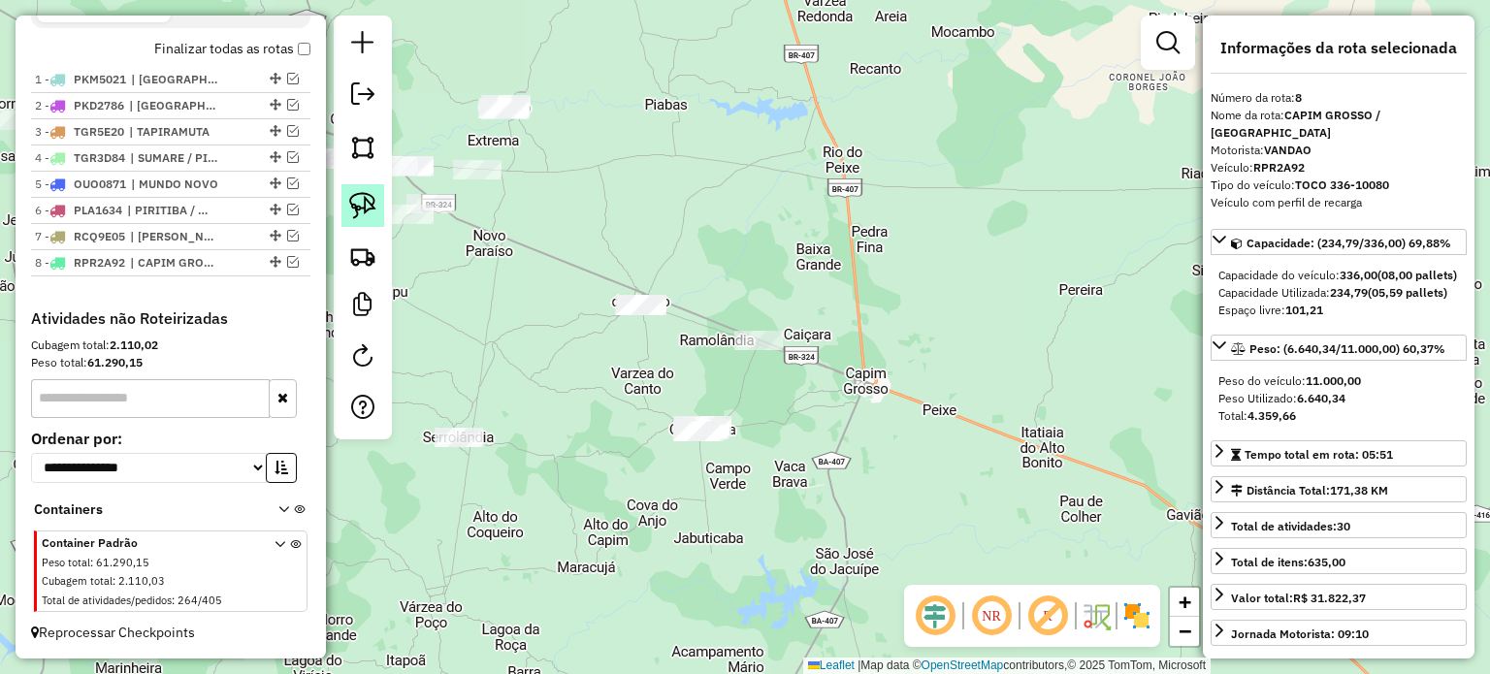
click at [357, 192] on img at bounding box center [362, 205] width 27 height 27
drag, startPoint x: 651, startPoint y: 454, endPoint x: 739, endPoint y: 391, distance: 108.5
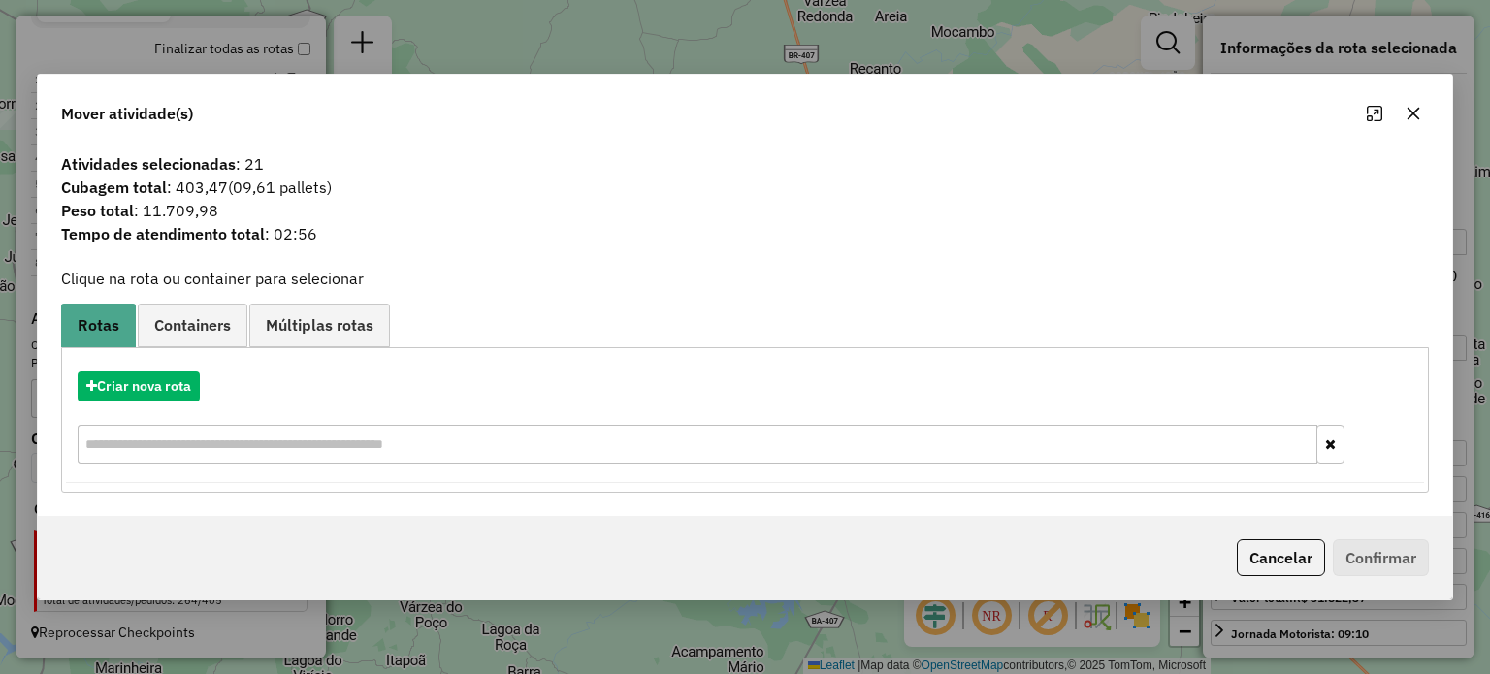
click at [1411, 113] on icon "button" at bounding box center [1412, 113] width 13 height 13
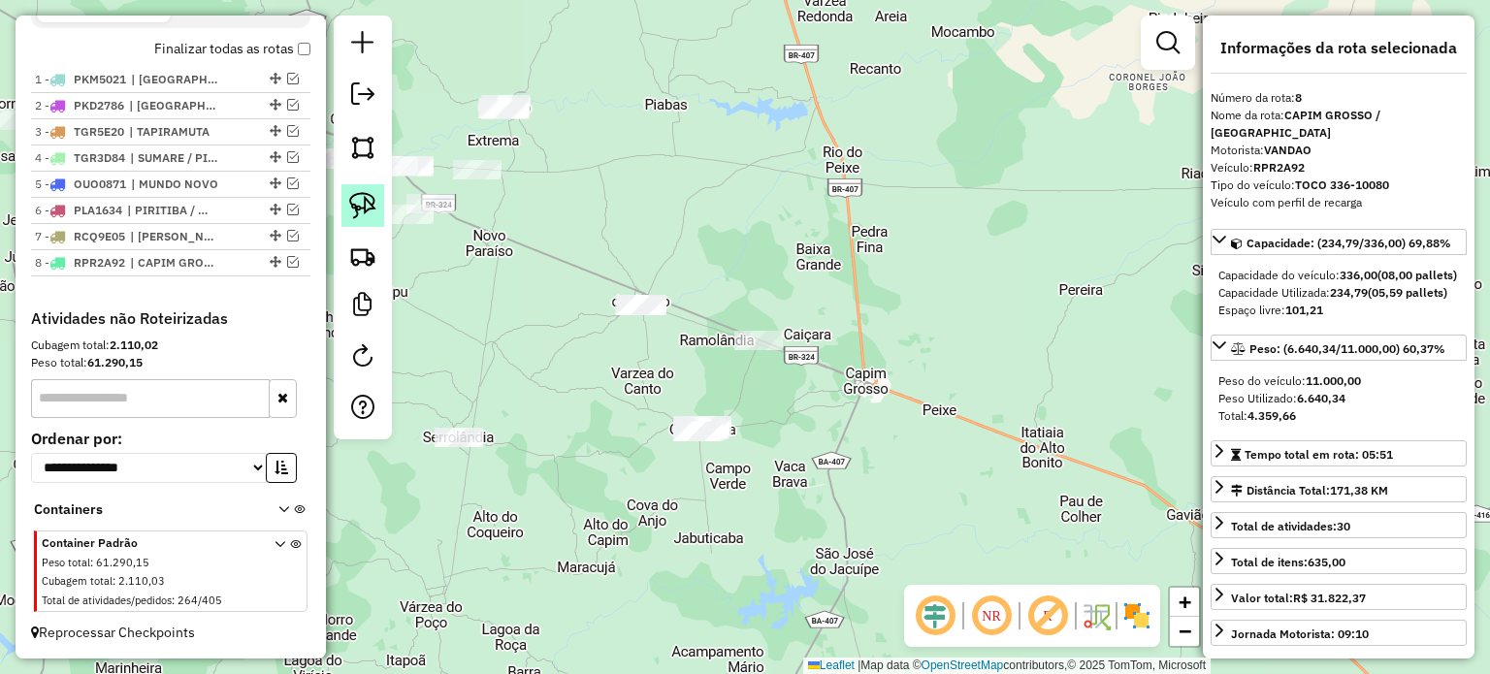
drag, startPoint x: 357, startPoint y: 199, endPoint x: 590, endPoint y: 288, distance: 249.3
click at [358, 199] on img at bounding box center [362, 205] width 27 height 27
drag, startPoint x: 596, startPoint y: 282, endPoint x: 667, endPoint y: 282, distance: 70.8
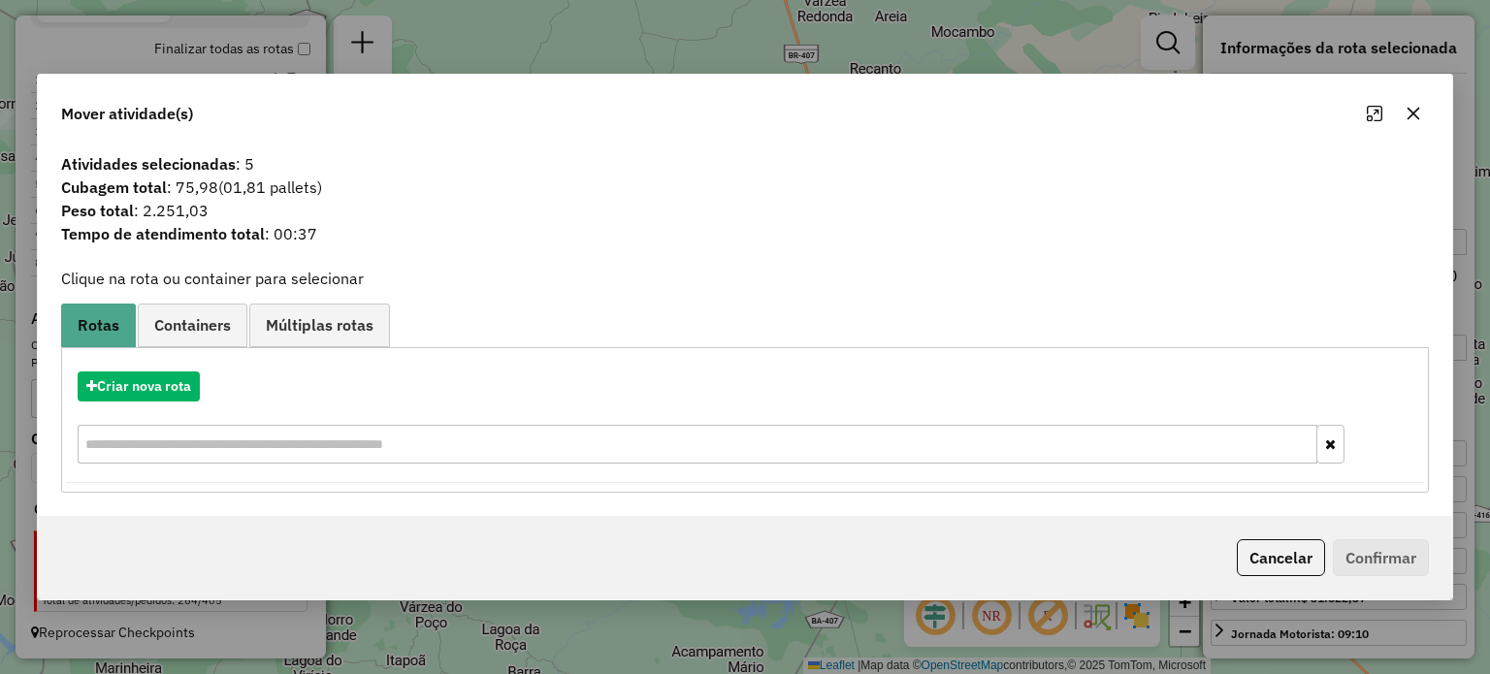
click at [1410, 113] on icon "button" at bounding box center [1413, 114] width 16 height 16
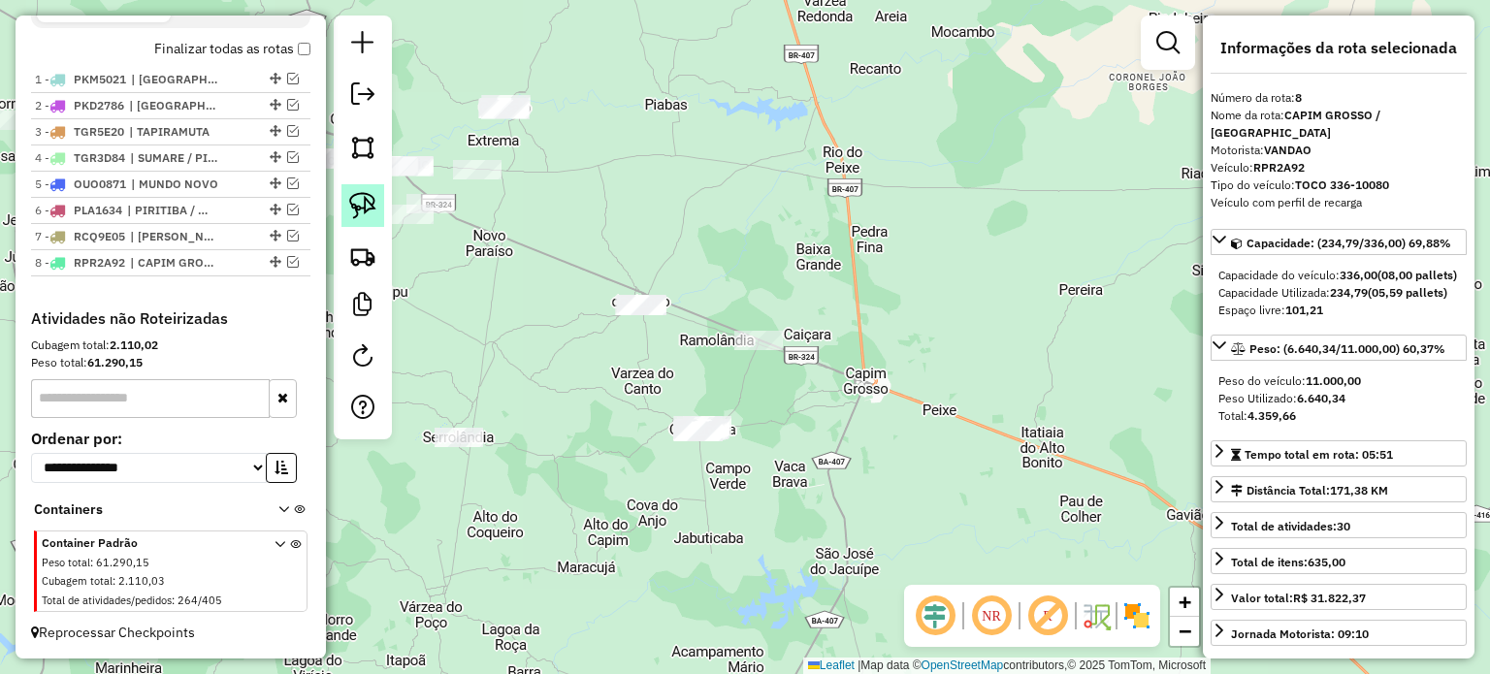
click at [356, 196] on img at bounding box center [362, 205] width 27 height 27
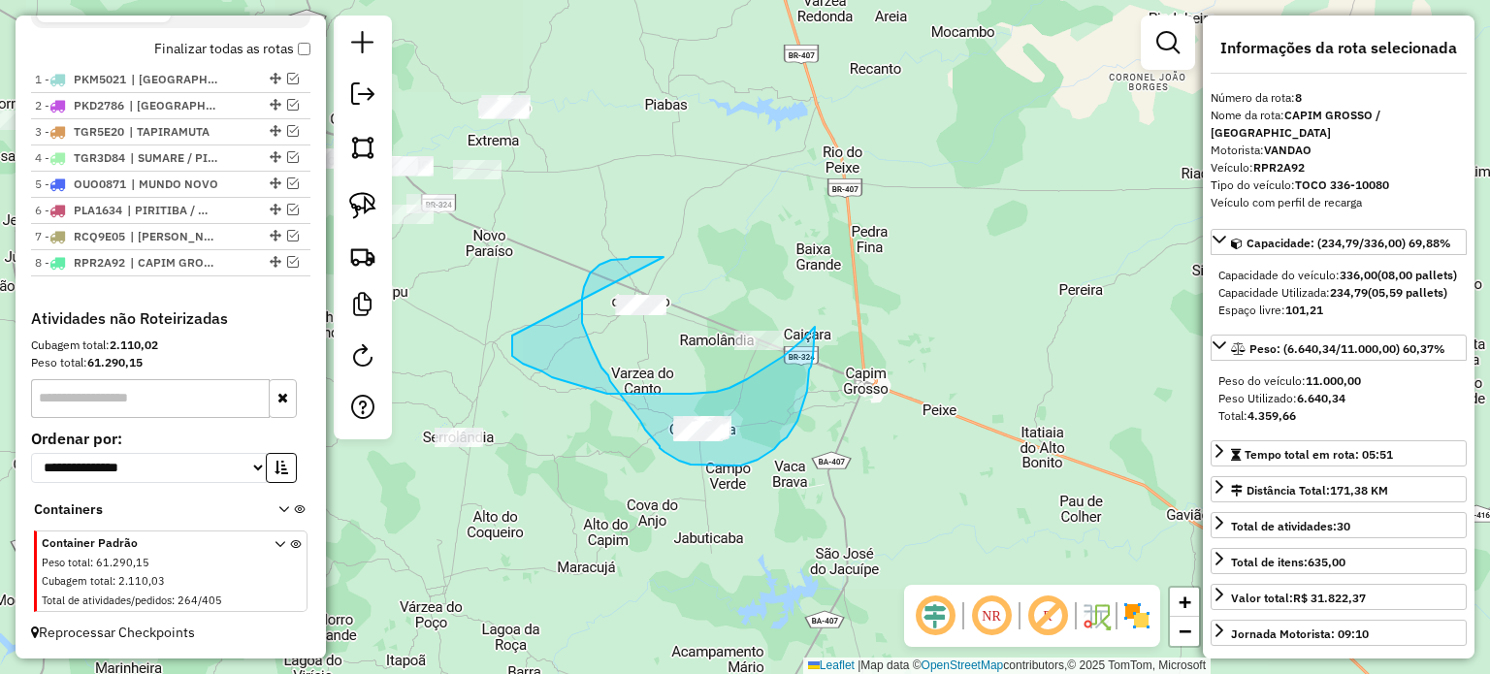
drag, startPoint x: 630, startPoint y: 257, endPoint x: 512, endPoint y: 336, distance: 142.0
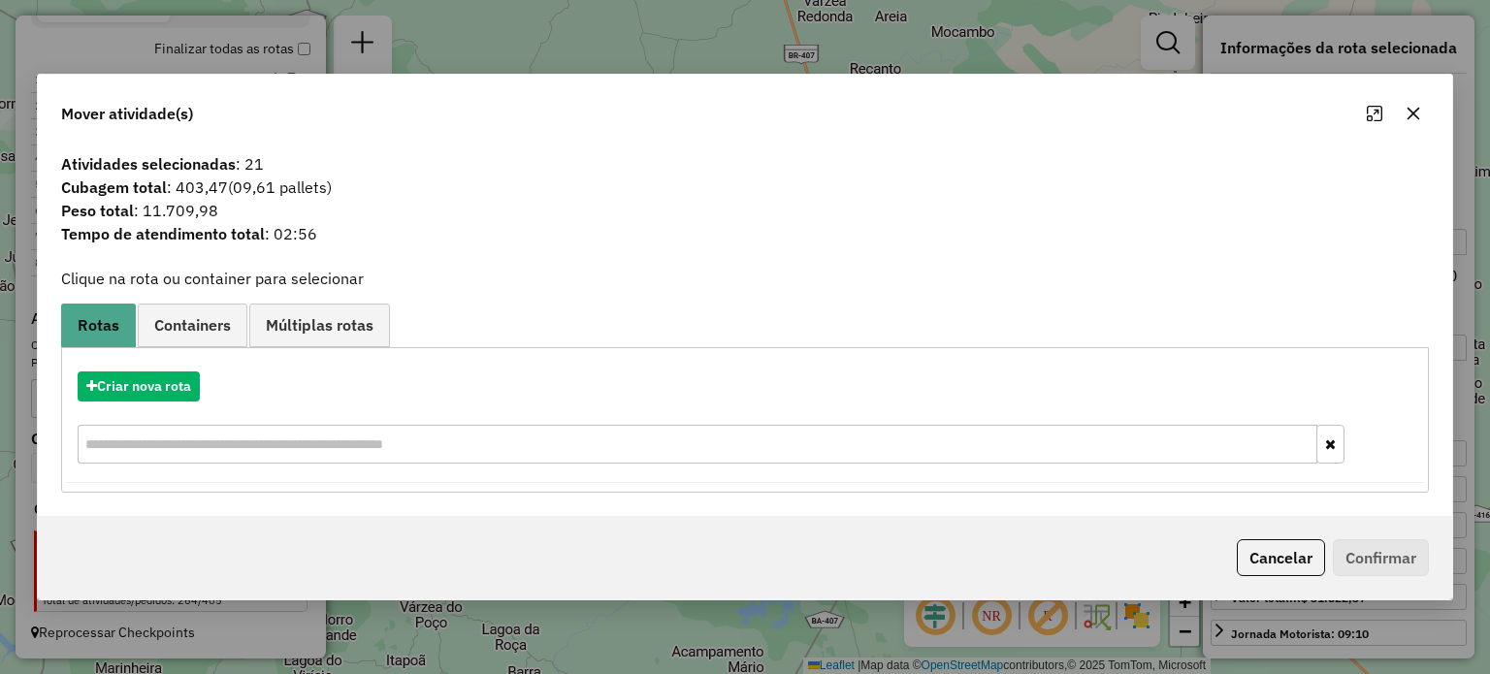
click at [1408, 113] on icon "button" at bounding box center [1413, 114] width 16 height 16
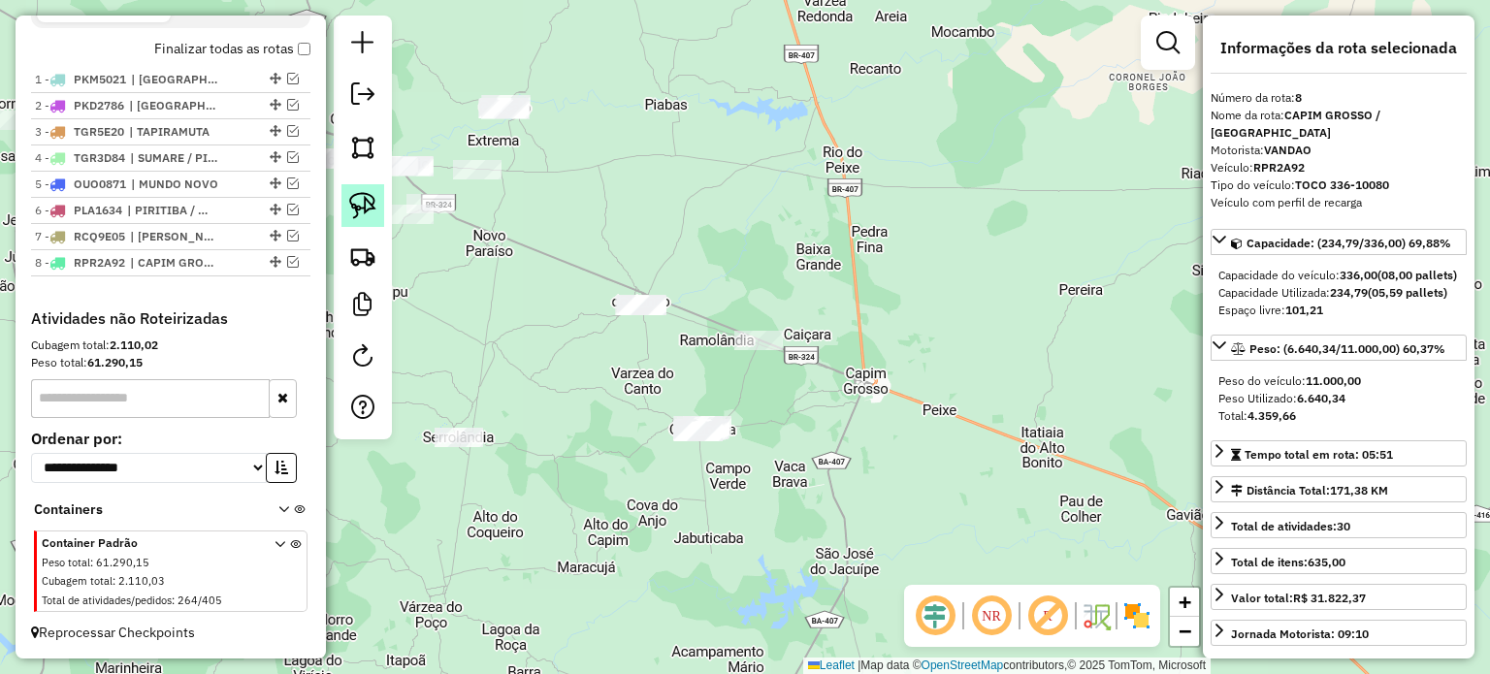
click at [363, 197] on img at bounding box center [362, 205] width 27 height 27
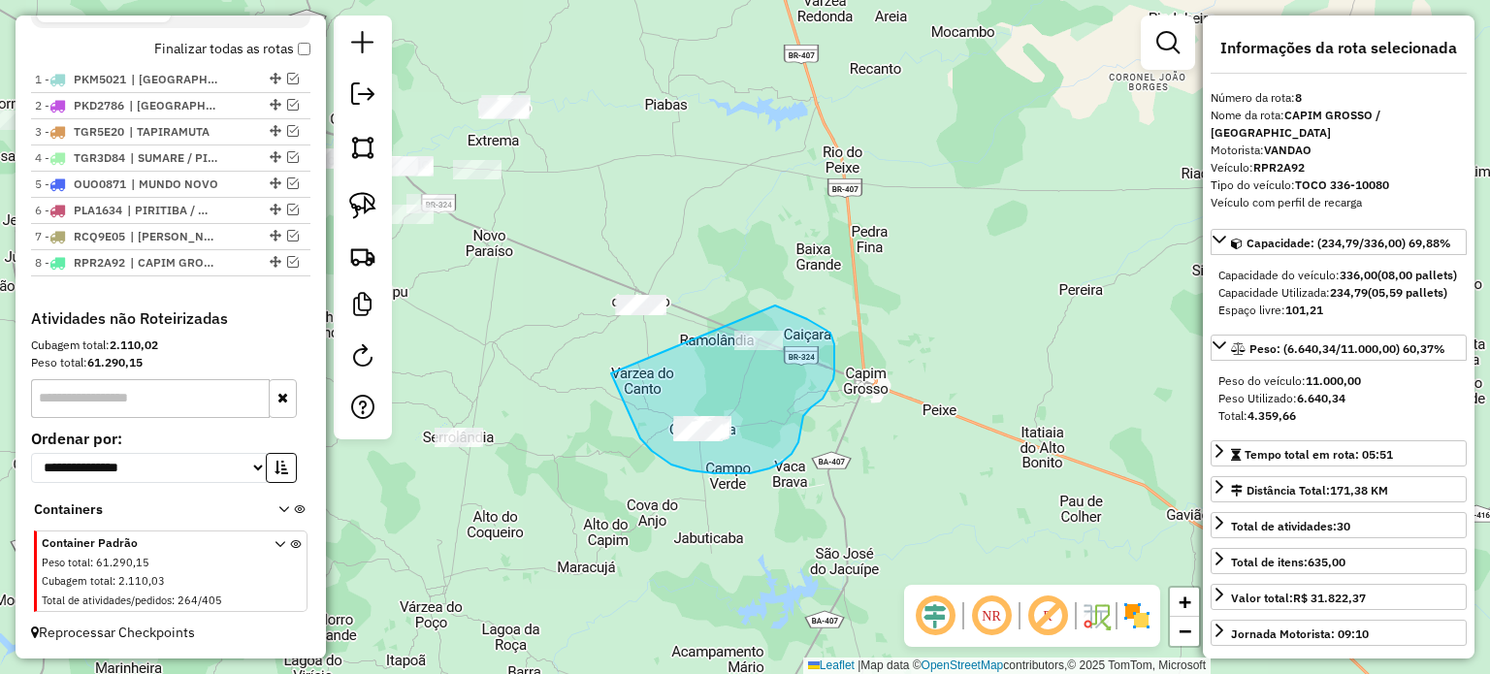
drag, startPoint x: 640, startPoint y: 438, endPoint x: 775, endPoint y: 306, distance: 189.3
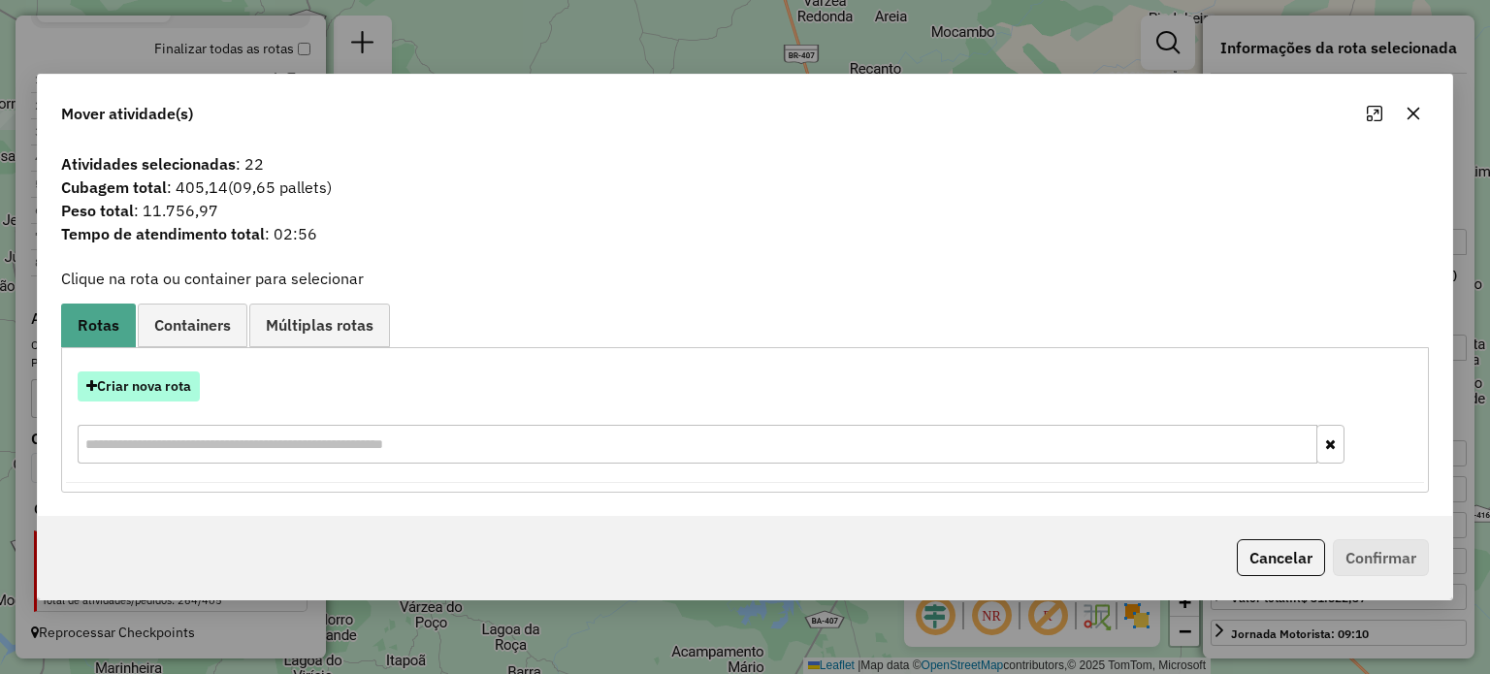
click at [147, 383] on button "Criar nova rota" at bounding box center [139, 386] width 122 height 30
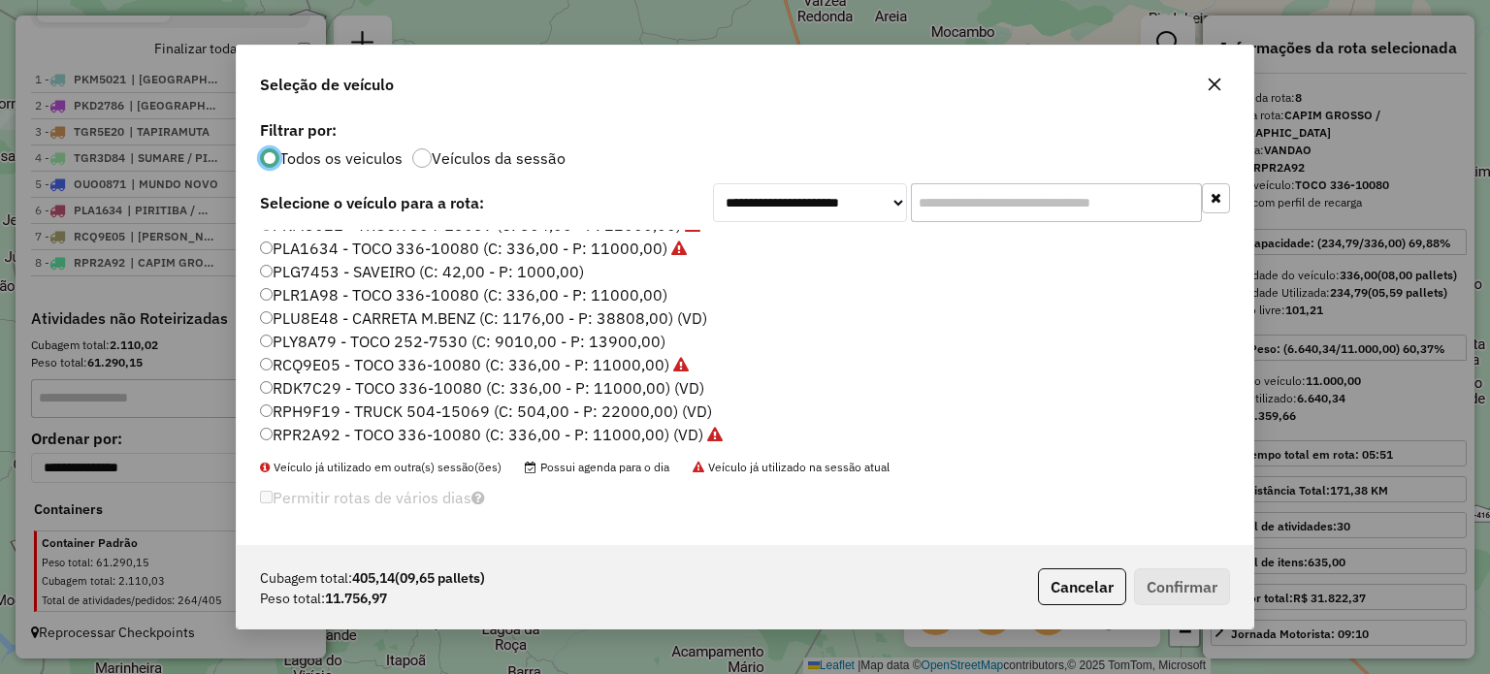
scroll to position [198, 0]
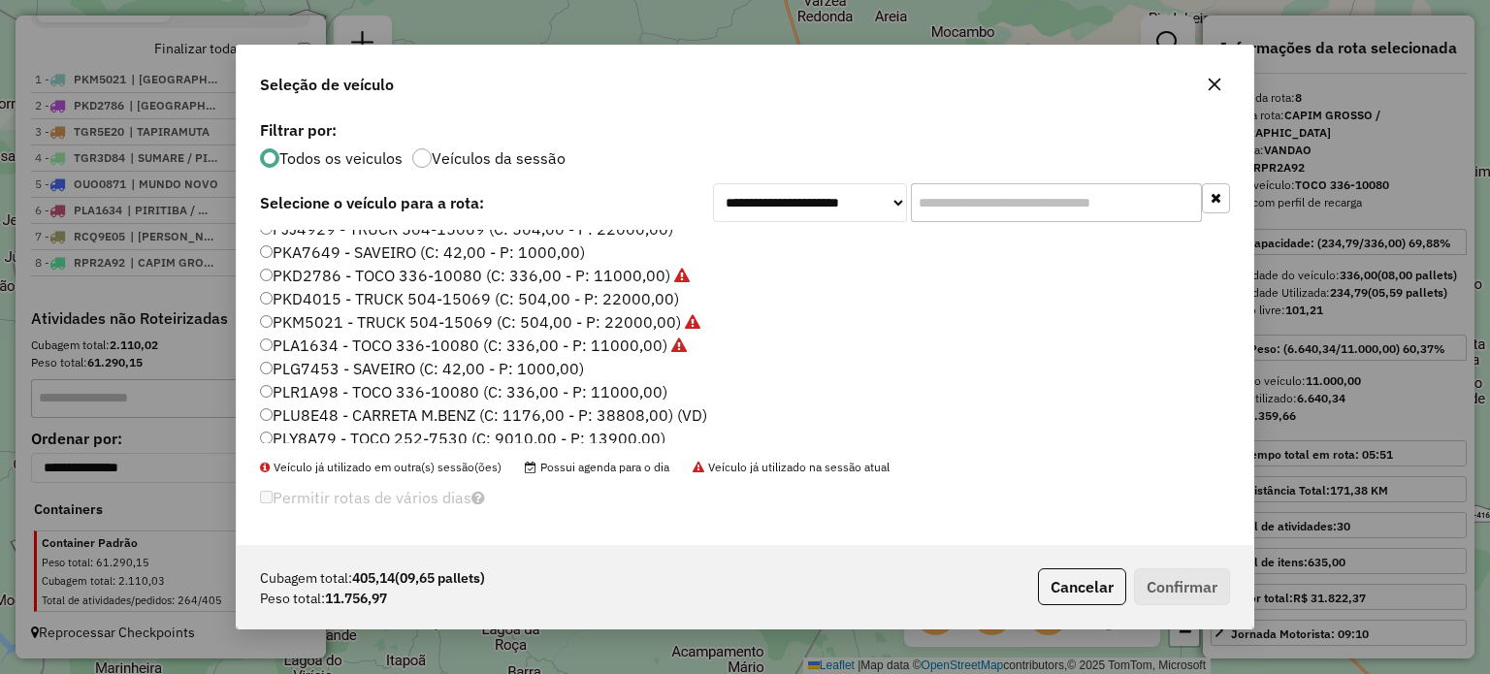
click at [324, 294] on label "PKD4015 - TRUCK 504-15069 (C: 504,00 - P: 22000,00)" at bounding box center [469, 298] width 419 height 23
click at [1171, 581] on button "Confirmar" at bounding box center [1182, 586] width 96 height 37
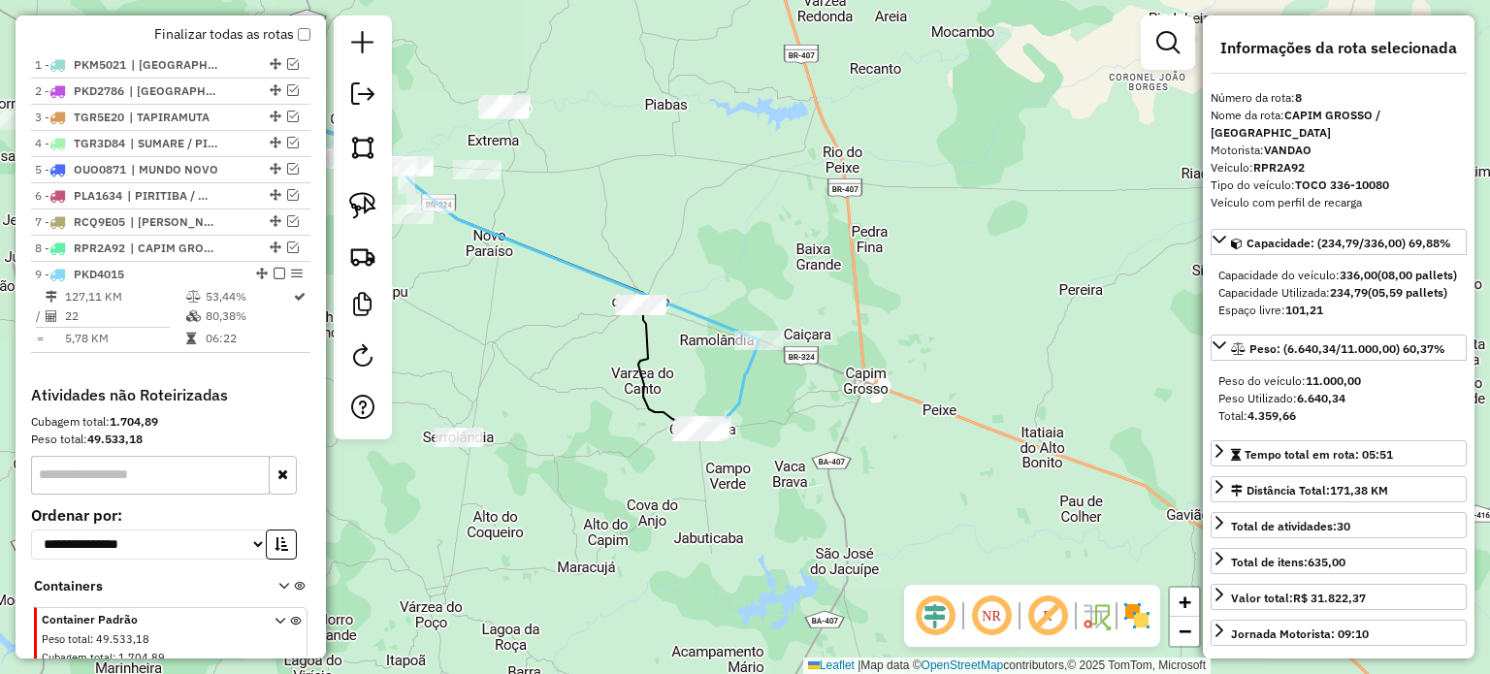
scroll to position [788, 0]
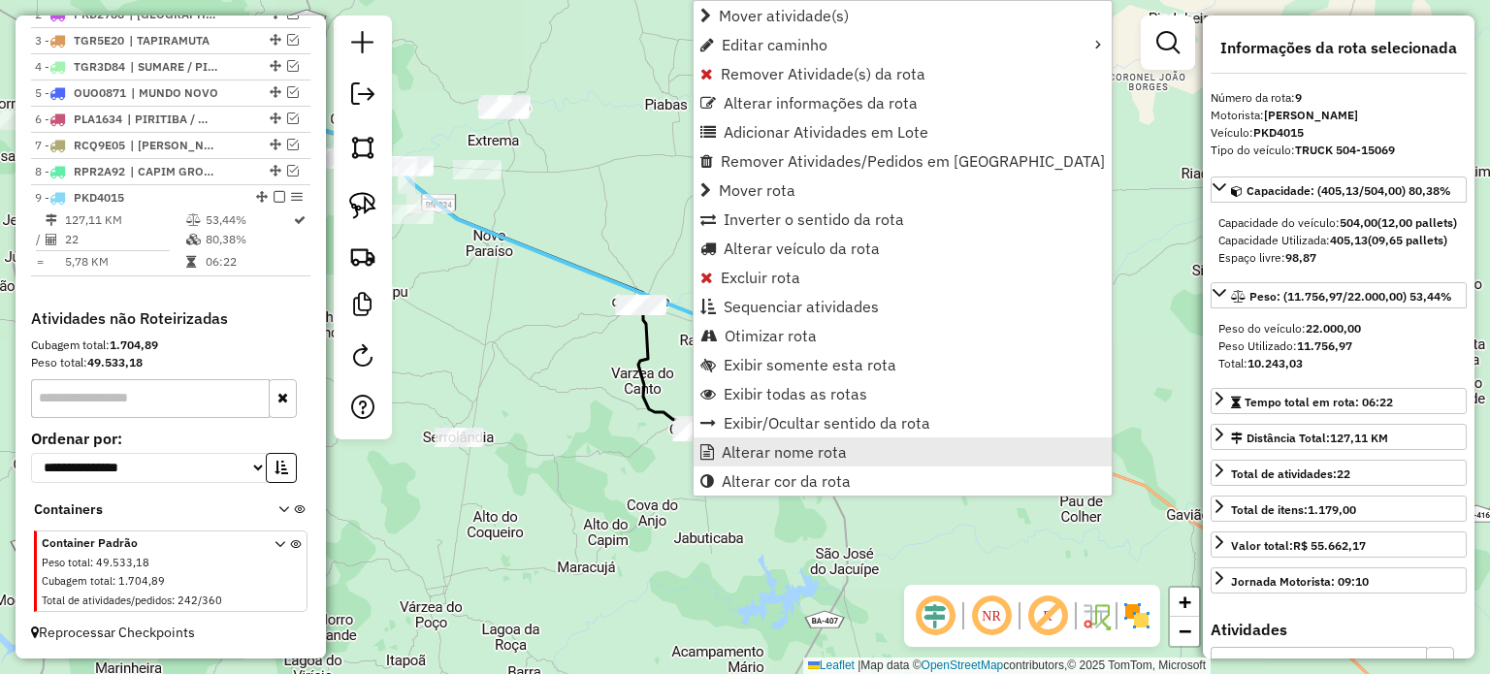
click at [749, 449] on span "Alterar nome rota" at bounding box center [784, 452] width 125 height 16
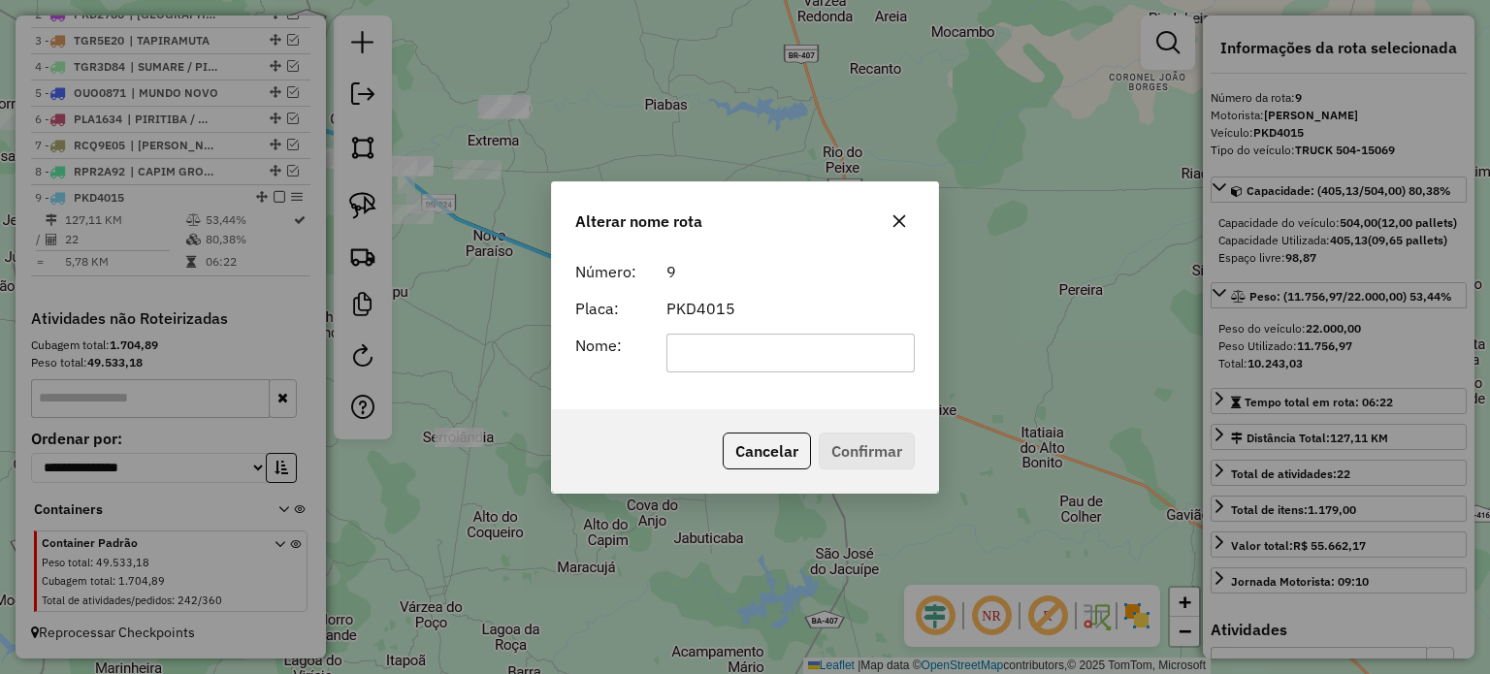
click at [694, 360] on input "text" at bounding box center [790, 353] width 249 height 39
type input "**********"
click at [848, 449] on button "Confirmar" at bounding box center [867, 451] width 96 height 37
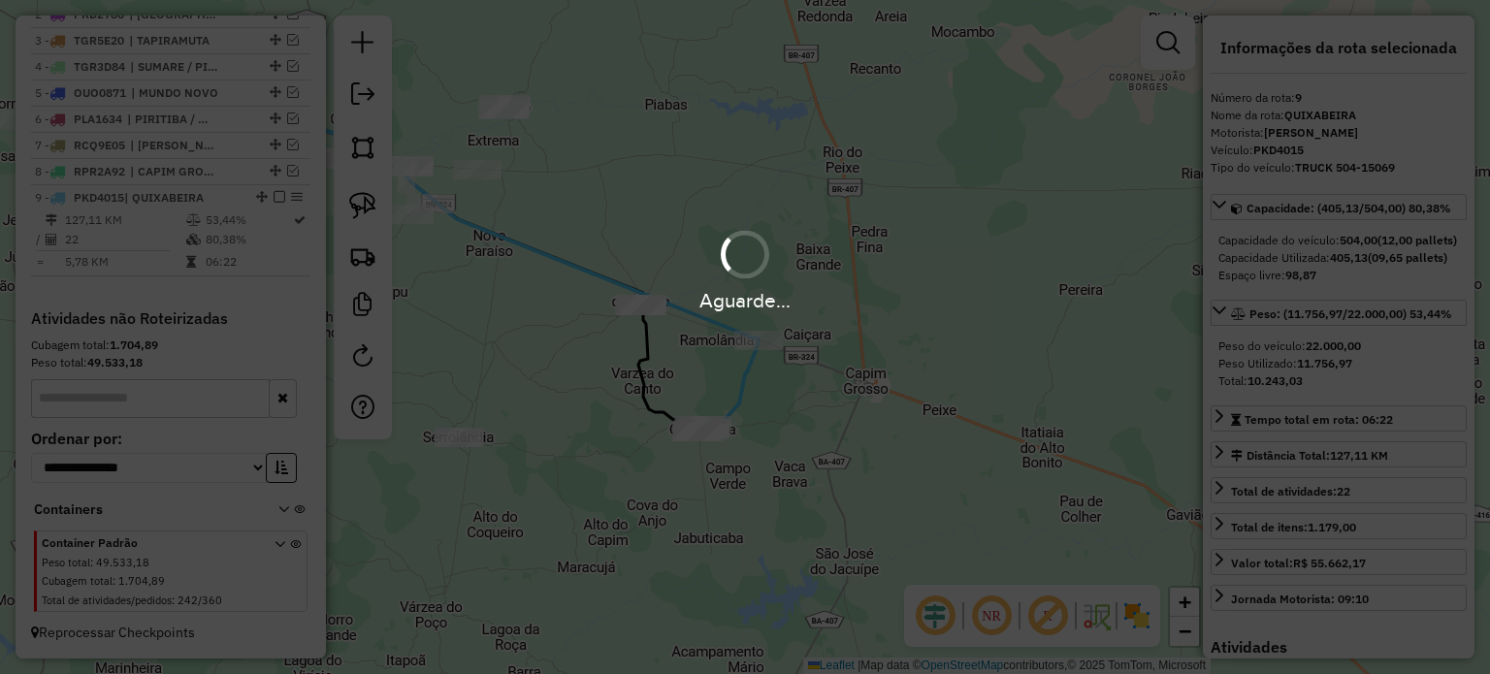
click at [274, 194] on hb-app "Aguarde... Pop-up bloqueado! Seu navegador bloqueou automáticamente a abertura …" at bounding box center [745, 337] width 1490 height 674
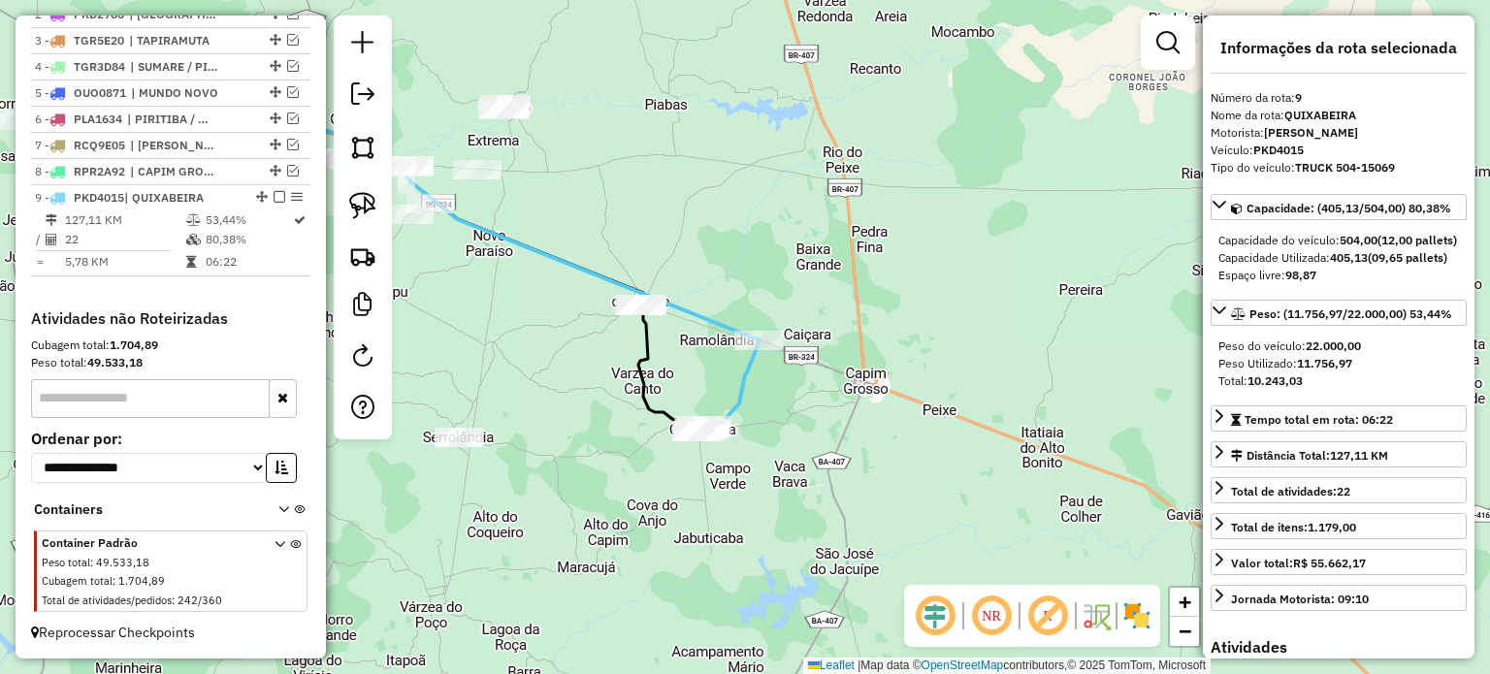
click at [274, 194] on em at bounding box center [280, 197] width 12 height 12
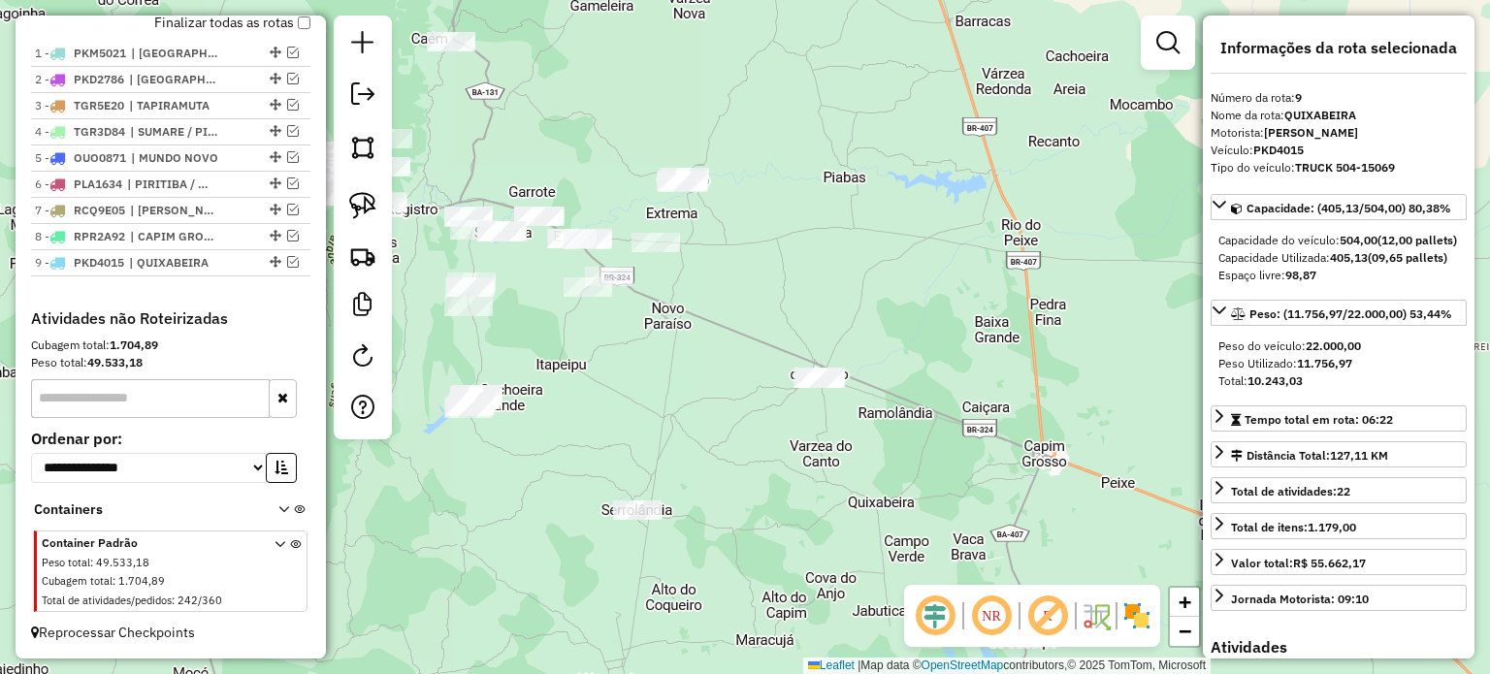
drag, startPoint x: 812, startPoint y: 480, endPoint x: 834, endPoint y: 485, distance: 22.8
click at [834, 484] on div "Janela de atendimento Grade de atendimento Capacidade Transportadoras Veículos …" at bounding box center [745, 337] width 1490 height 674
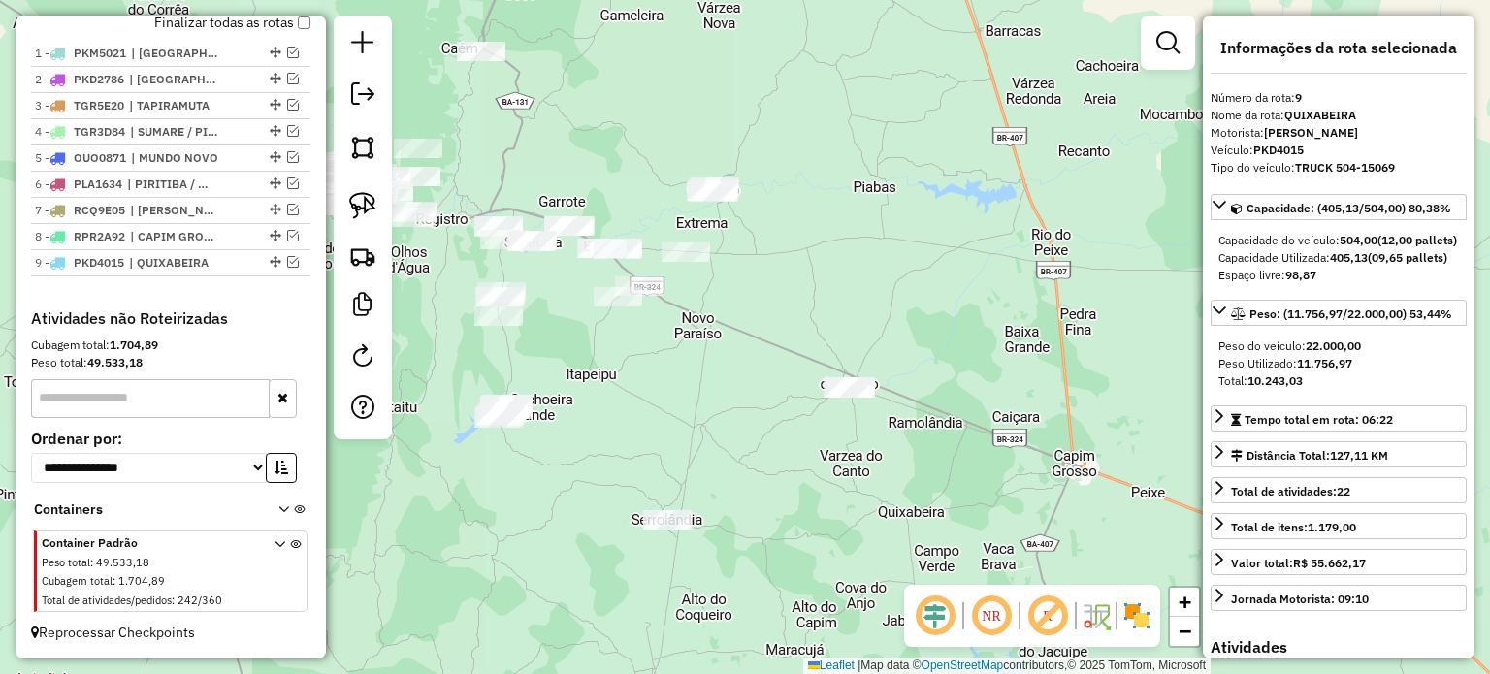
drag, startPoint x: 714, startPoint y: 391, endPoint x: 825, endPoint y: 453, distance: 127.7
click at [825, 453] on div "Janela de atendimento Grade de atendimento Capacidade Transportadoras Veículos …" at bounding box center [745, 337] width 1490 height 674
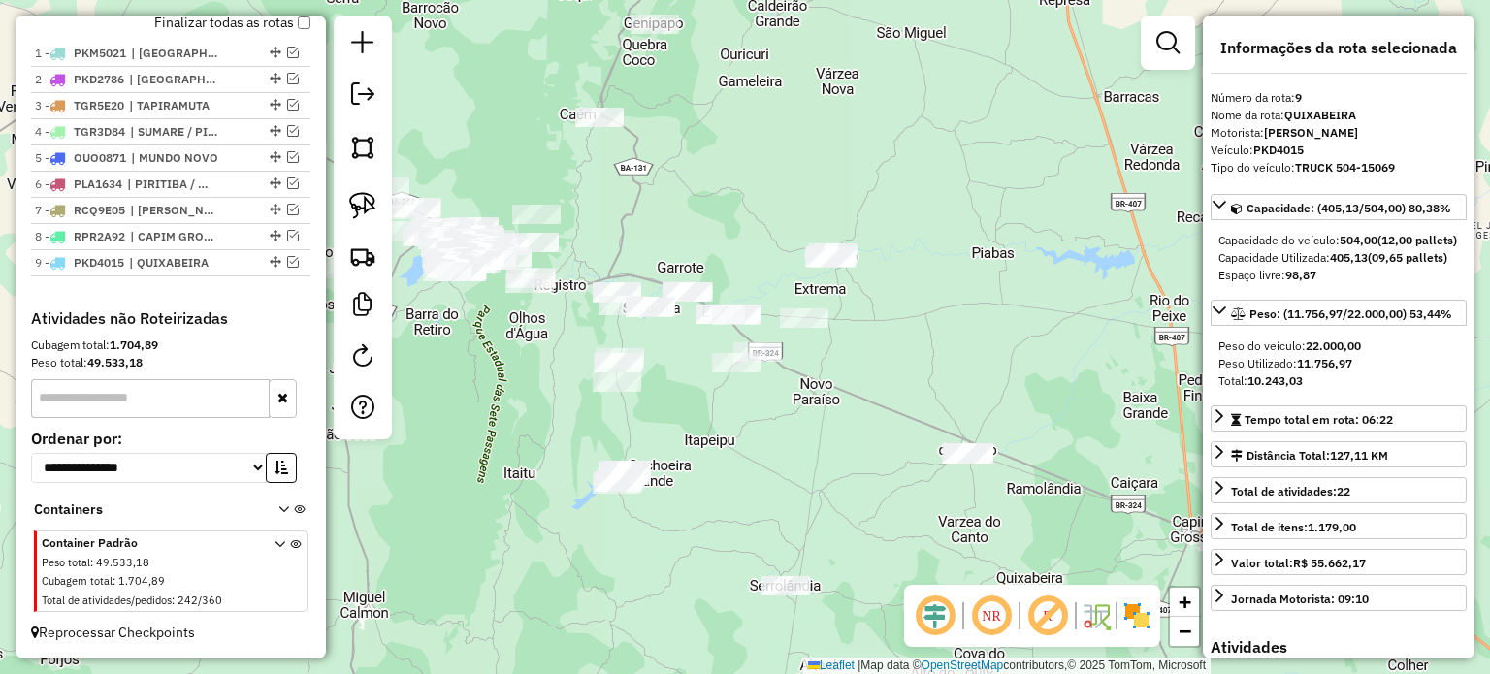
drag, startPoint x: 699, startPoint y: 480, endPoint x: 714, endPoint y: 490, distance: 17.5
click at [714, 490] on div "Janela de atendimento Grade de atendimento Capacidade Transportadoras Veículos …" at bounding box center [745, 337] width 1490 height 674
click at [364, 198] on img at bounding box center [362, 205] width 27 height 27
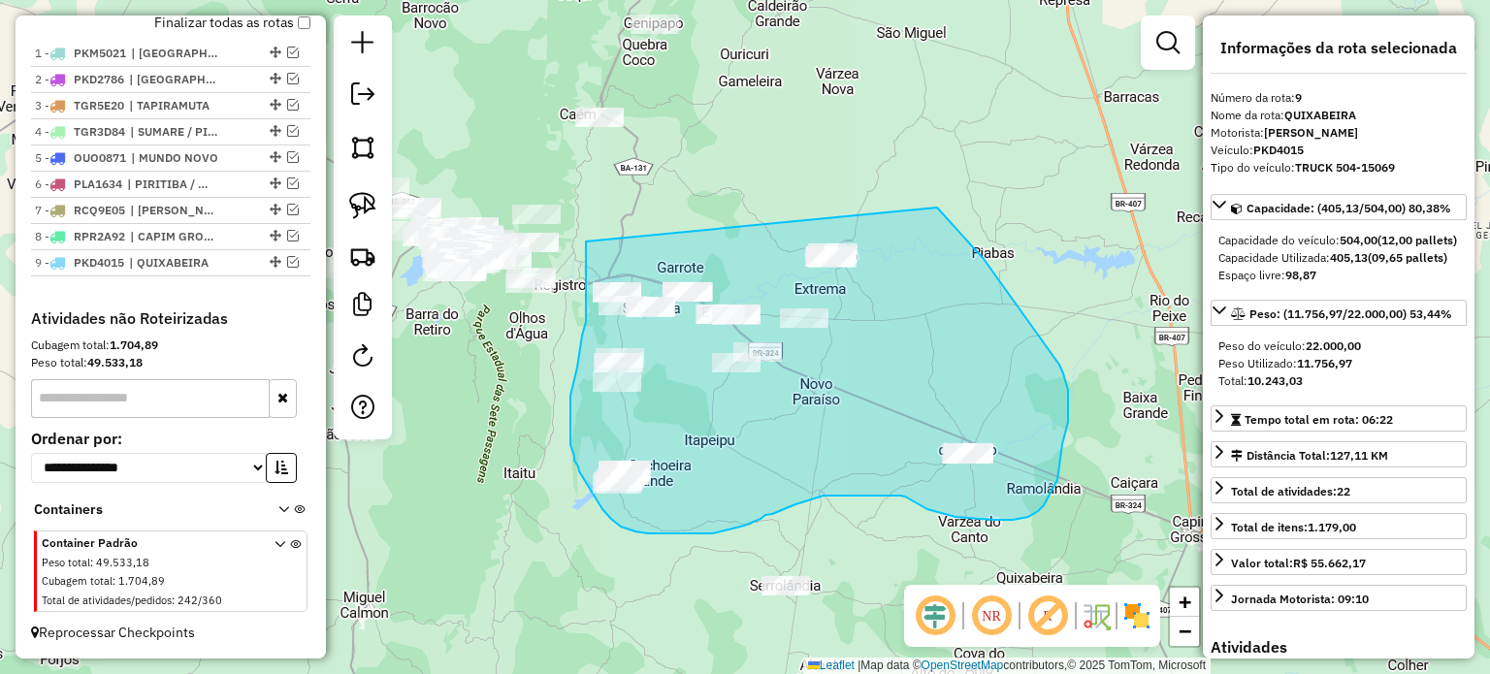
drag, startPoint x: 586, startPoint y: 243, endPoint x: 935, endPoint y: 201, distance: 351.8
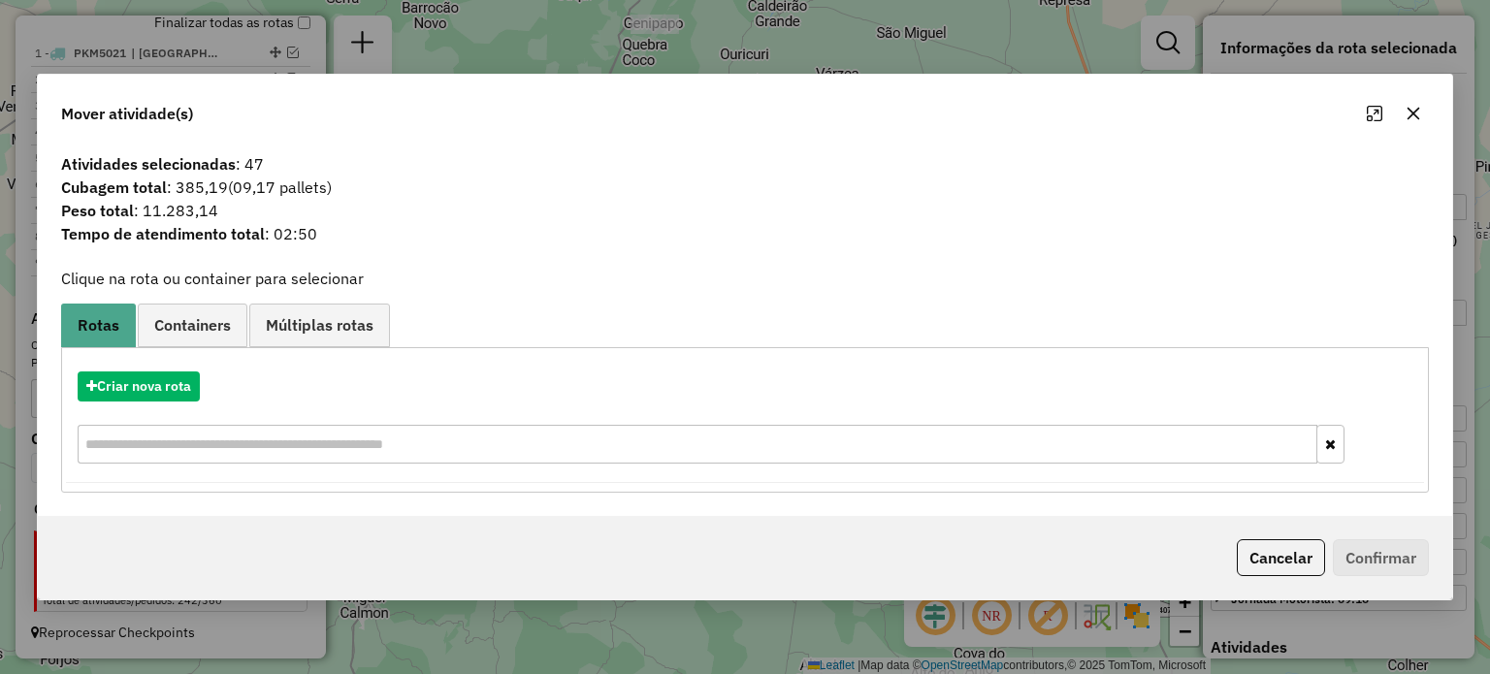
click at [1413, 108] on icon "button" at bounding box center [1413, 114] width 16 height 16
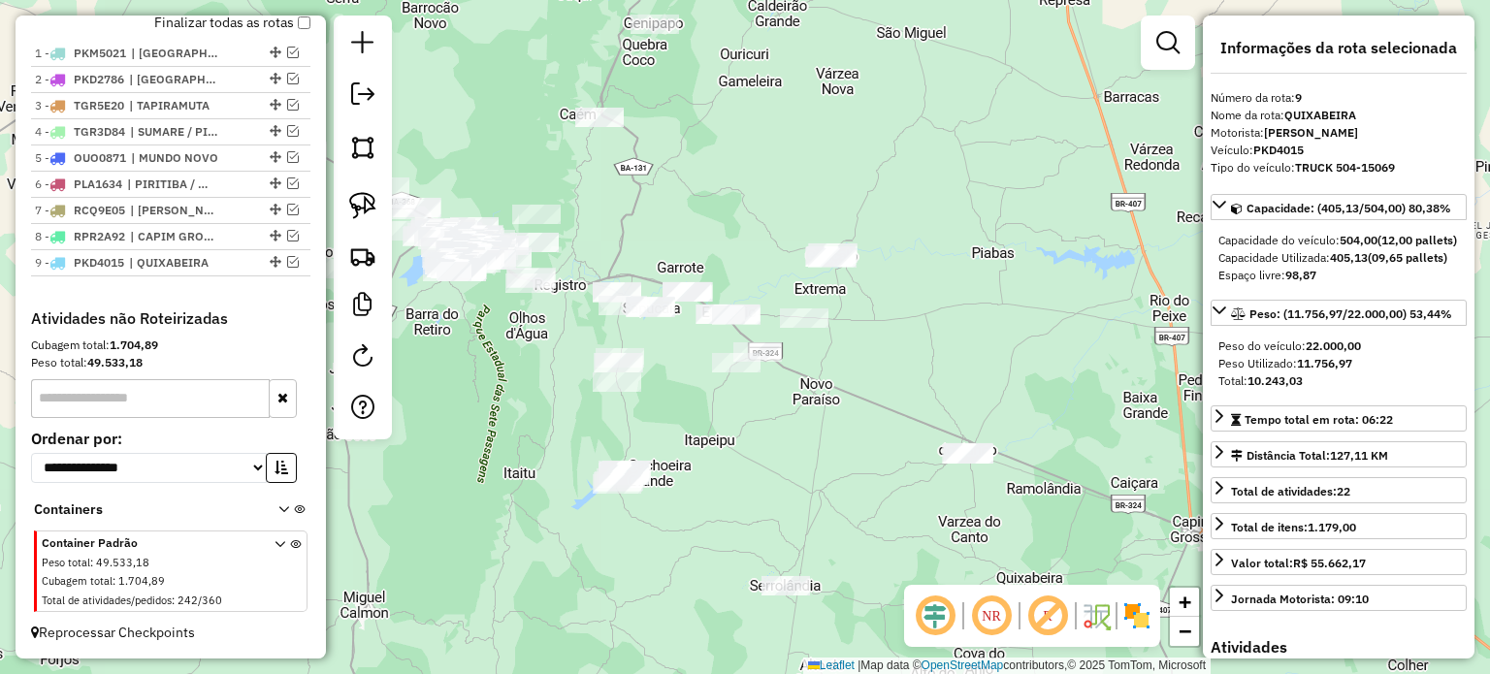
drag, startPoint x: 667, startPoint y: 375, endPoint x: 679, endPoint y: 329, distance: 48.0
click at [679, 329] on div "Janela de atendimento Grade de atendimento Capacidade Transportadoras Veículos …" at bounding box center [745, 337] width 1490 height 674
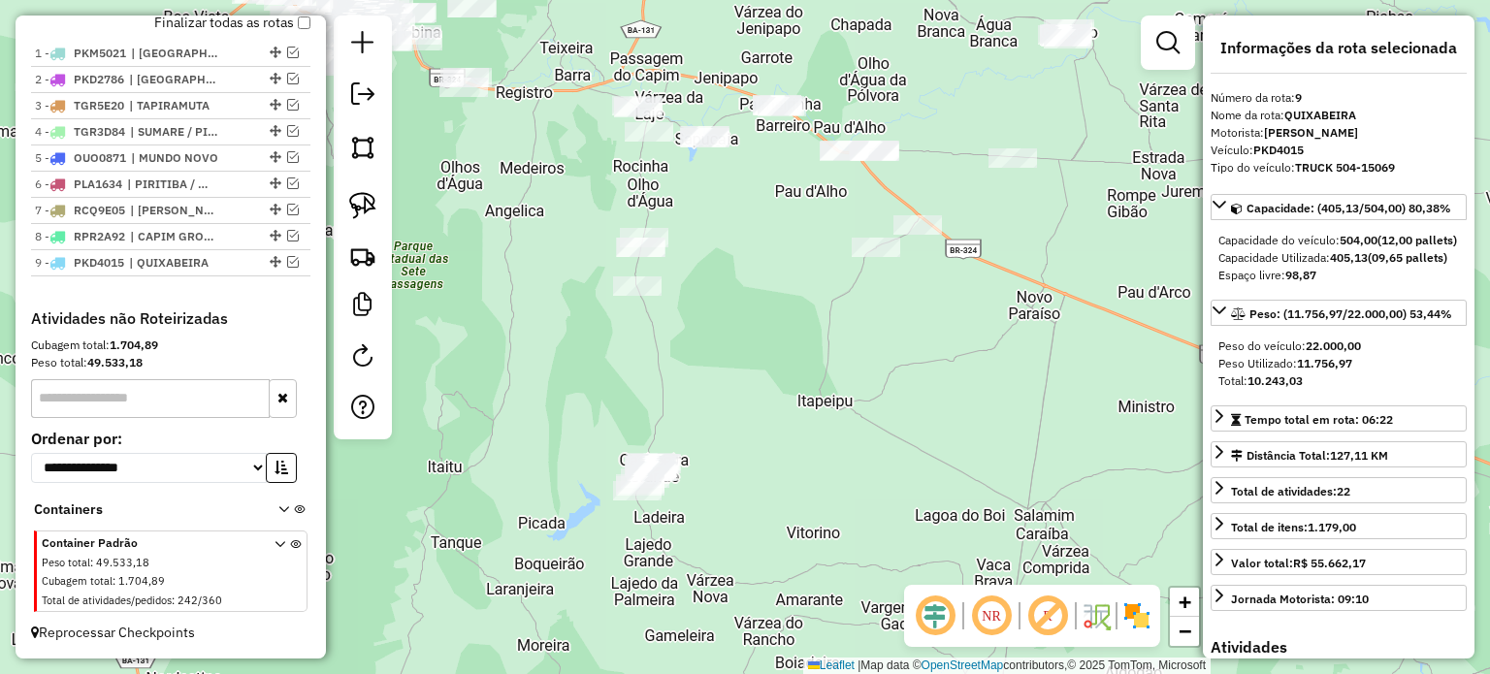
click at [741, 275] on div "Janela de atendimento Grade de atendimento Capacidade Transportadoras Veículos …" at bounding box center [745, 337] width 1490 height 674
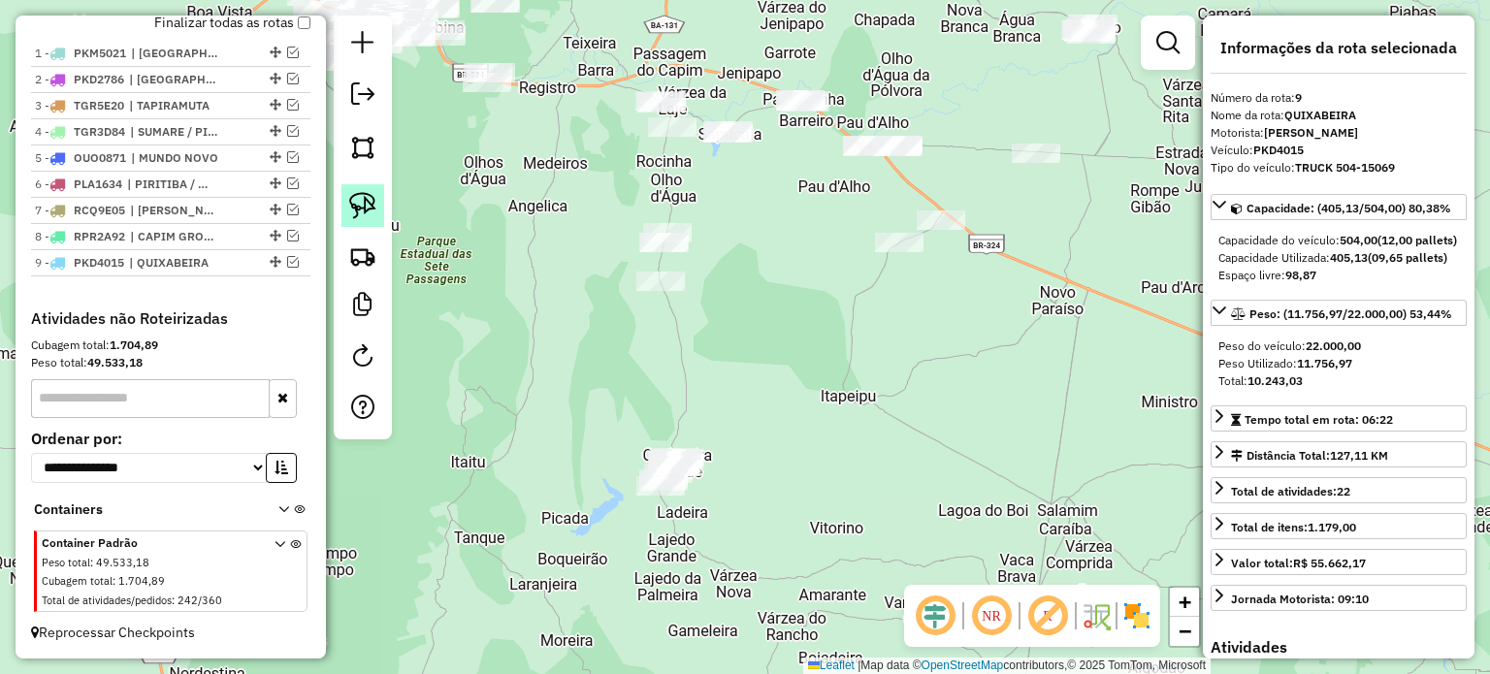
drag, startPoint x: 535, startPoint y: 259, endPoint x: 378, endPoint y: 184, distance: 174.0
click at [535, 250] on div "Janela de atendimento Grade de atendimento Capacidade Transportadoras Veículos …" at bounding box center [745, 337] width 1490 height 674
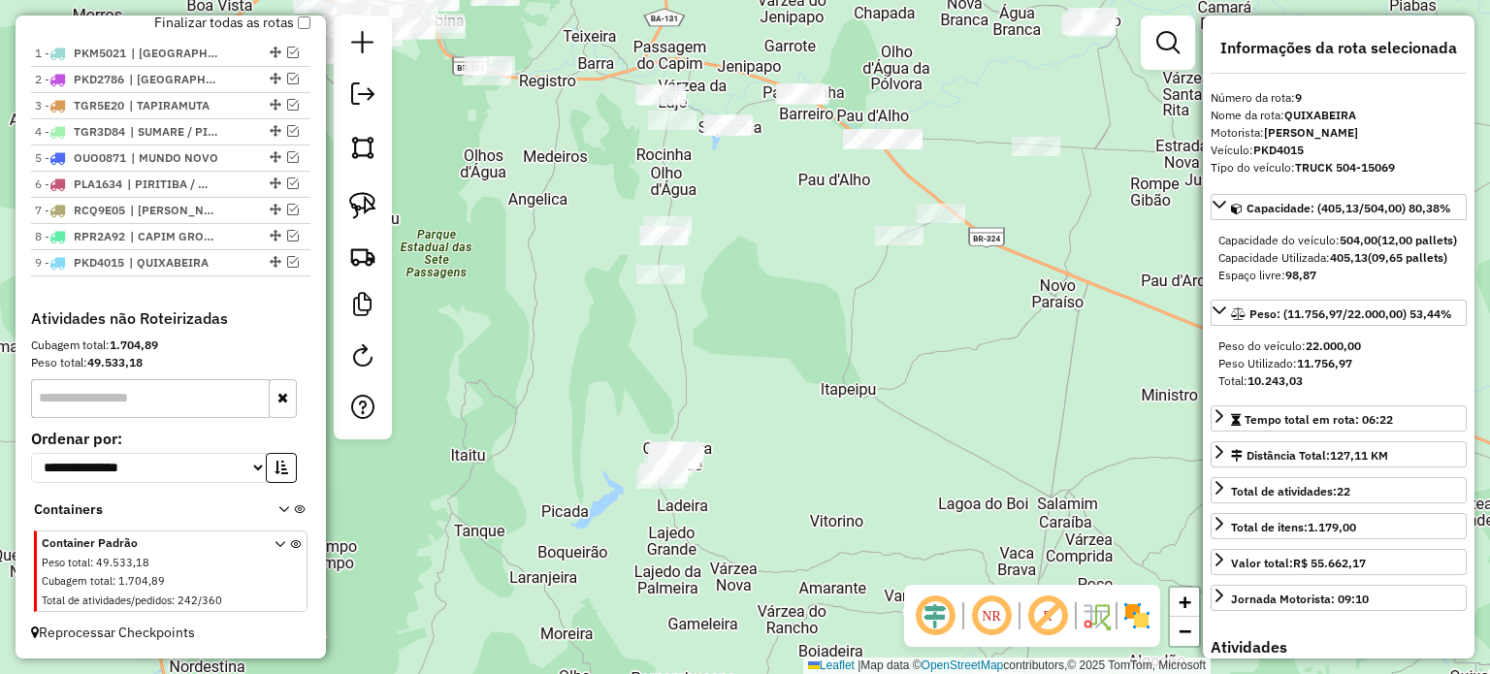
drag, startPoint x: 363, startPoint y: 203, endPoint x: 415, endPoint y: 203, distance: 52.4
click at [363, 203] on img at bounding box center [362, 205] width 27 height 27
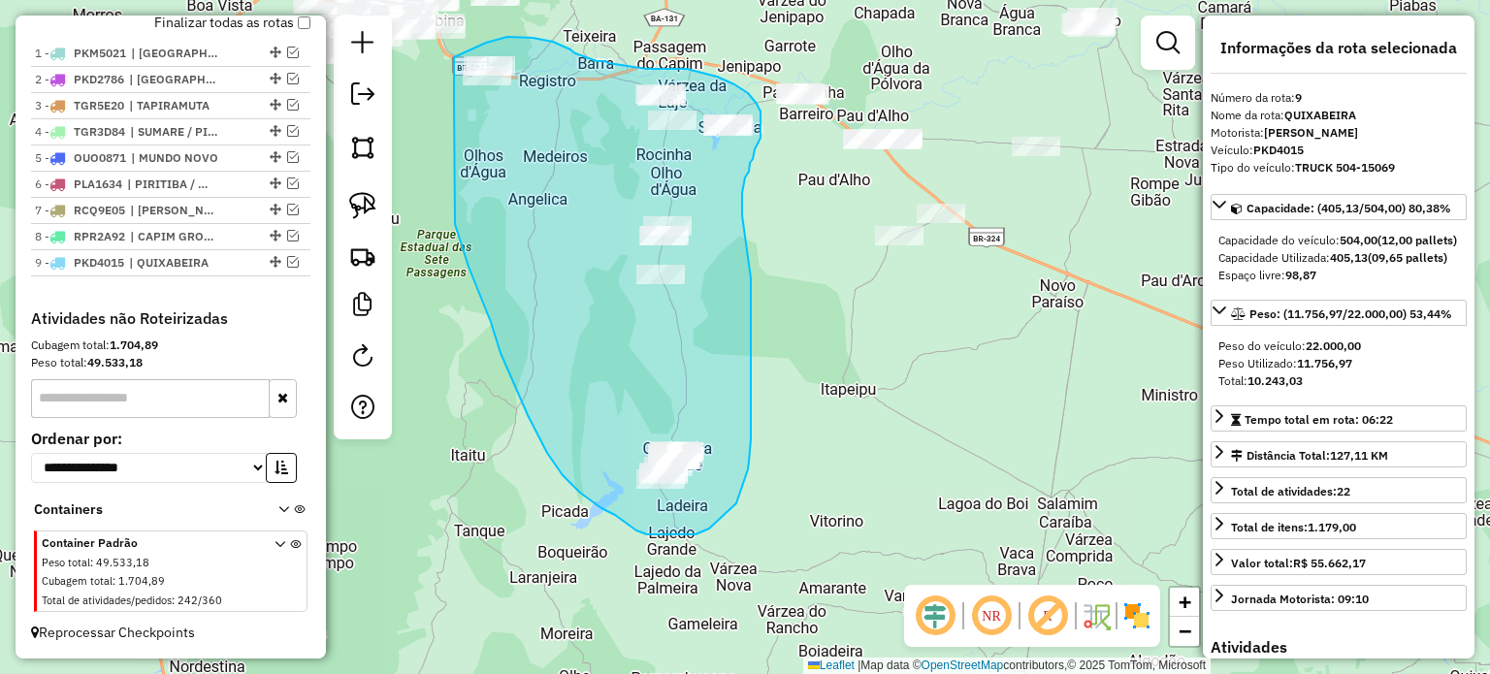
drag, startPoint x: 454, startPoint y: 100, endPoint x: 438, endPoint y: 65, distance: 38.2
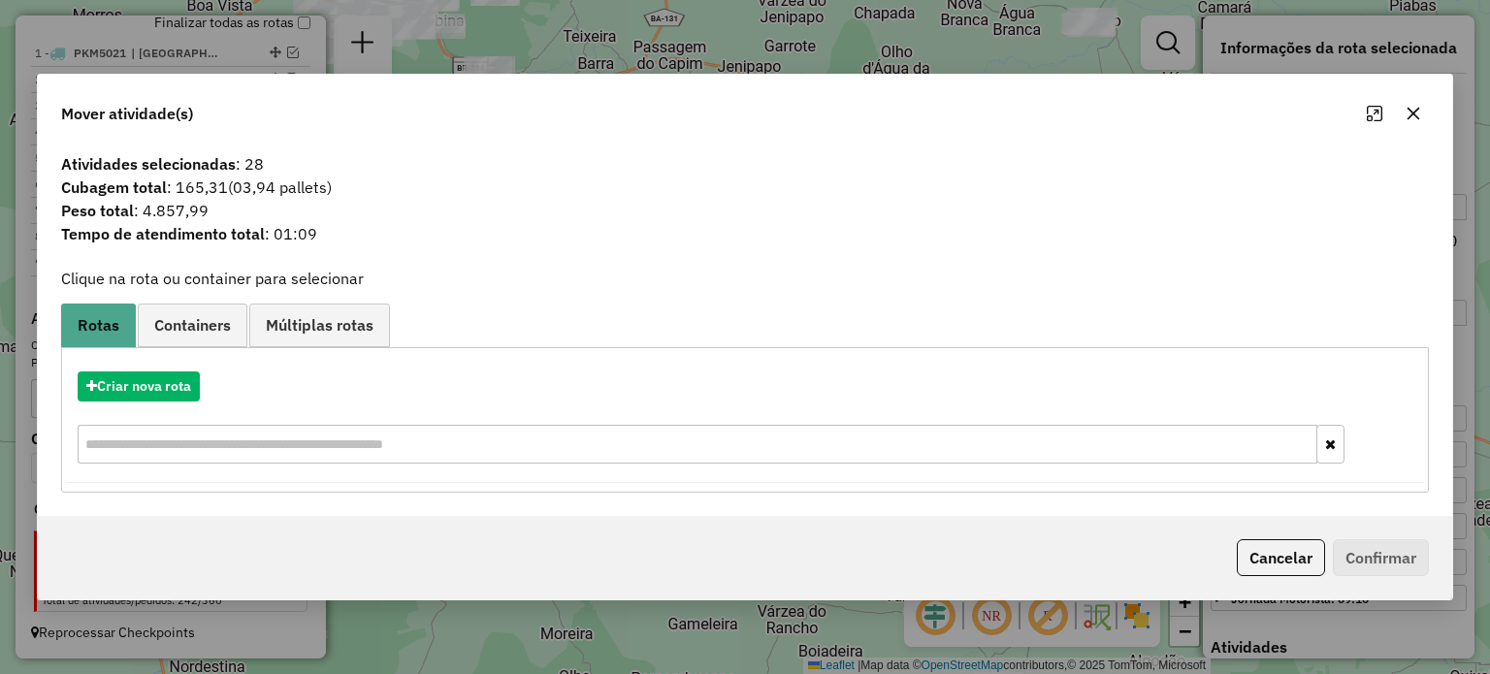
click at [1412, 111] on icon "button" at bounding box center [1413, 114] width 16 height 16
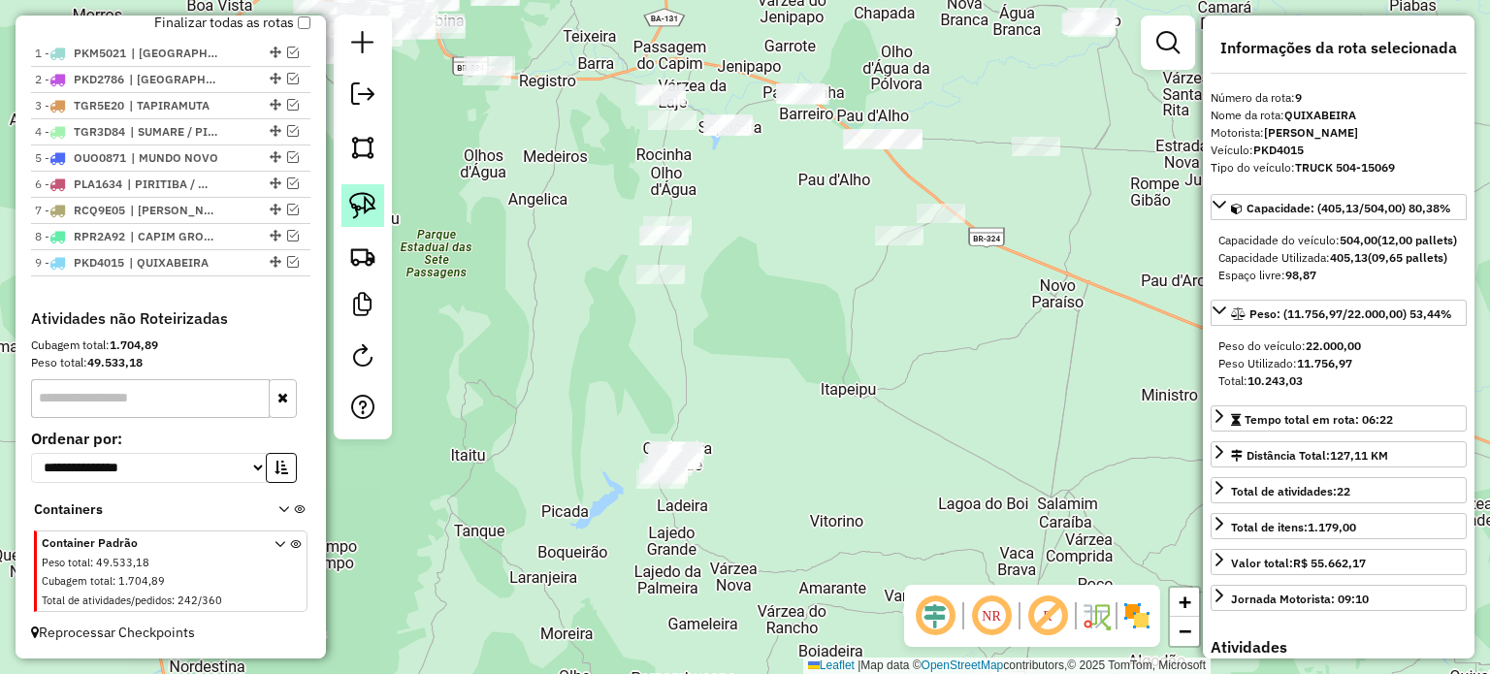
click at [367, 198] on img at bounding box center [362, 205] width 27 height 27
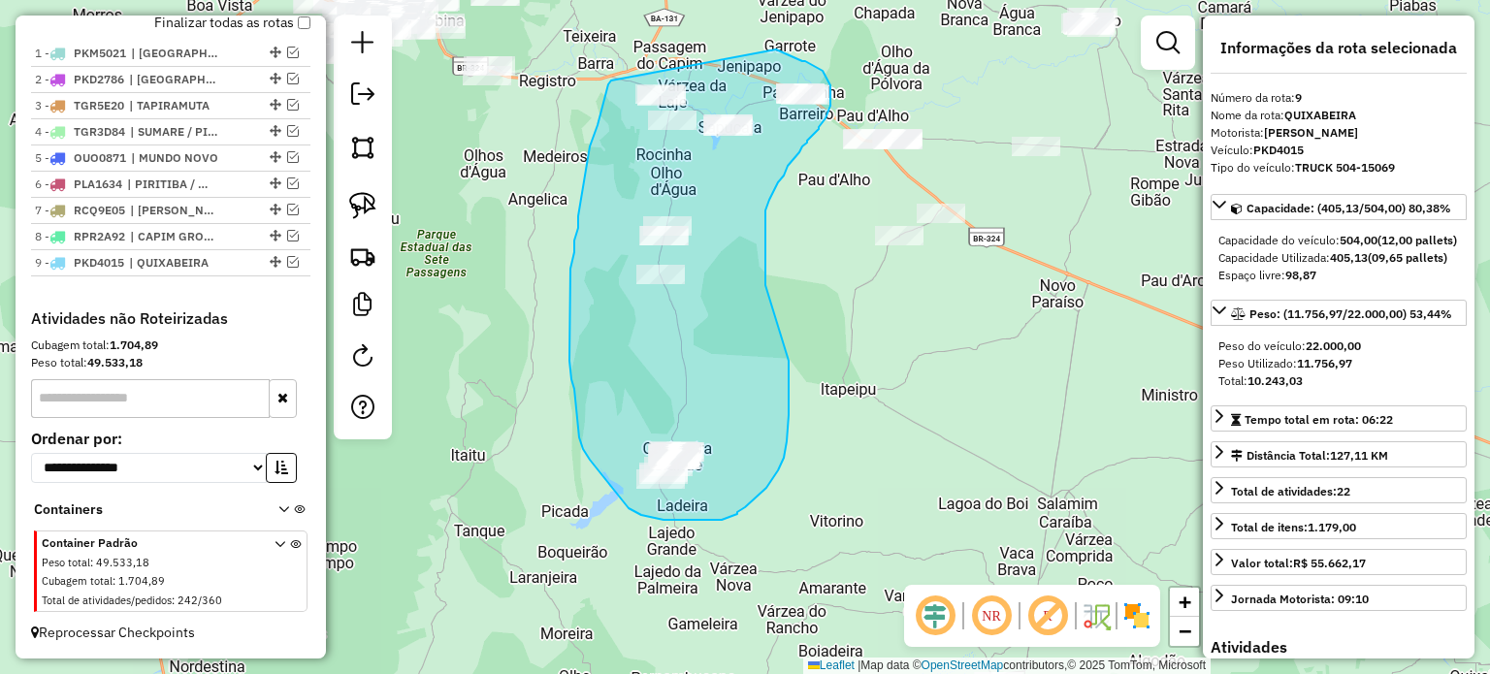
drag, startPoint x: 611, startPoint y: 81, endPoint x: 776, endPoint y: 49, distance: 167.8
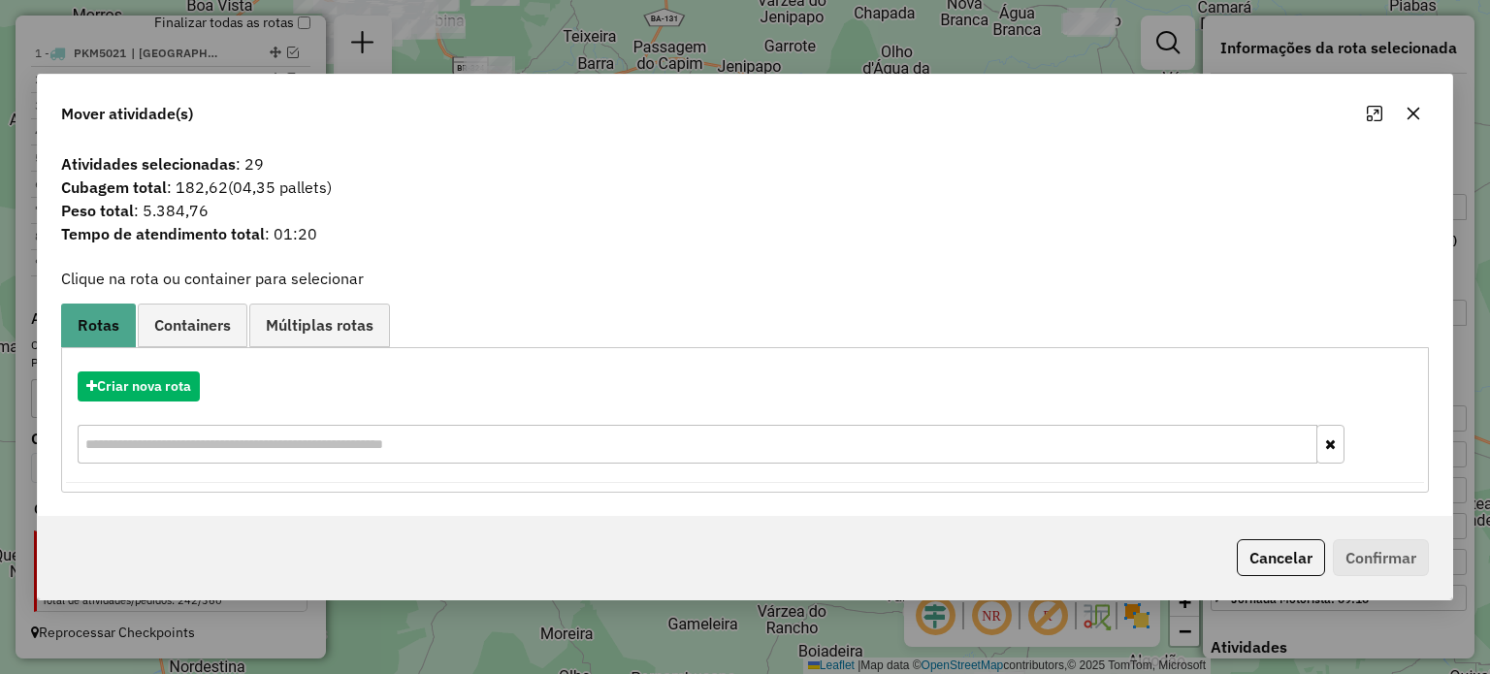
click at [1409, 113] on icon "button" at bounding box center [1413, 114] width 16 height 16
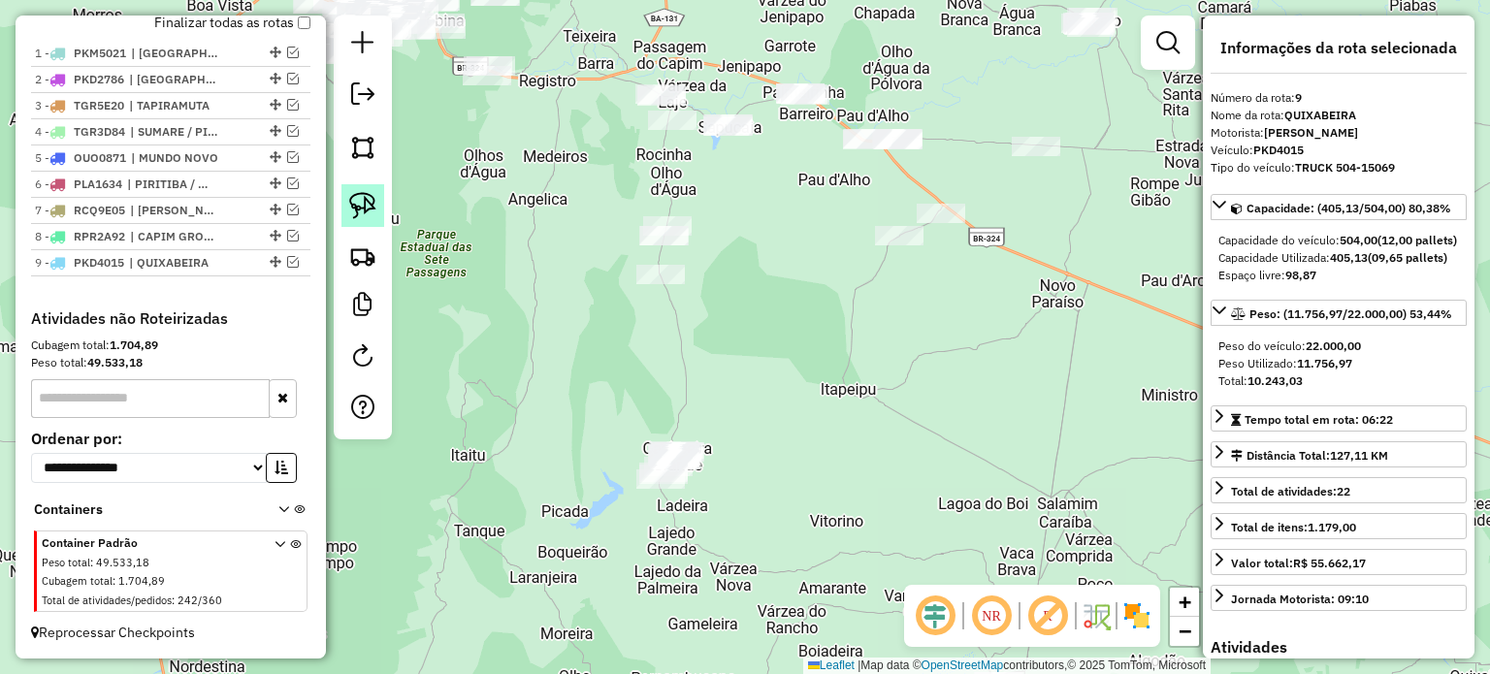
click at [372, 198] on img at bounding box center [362, 205] width 27 height 27
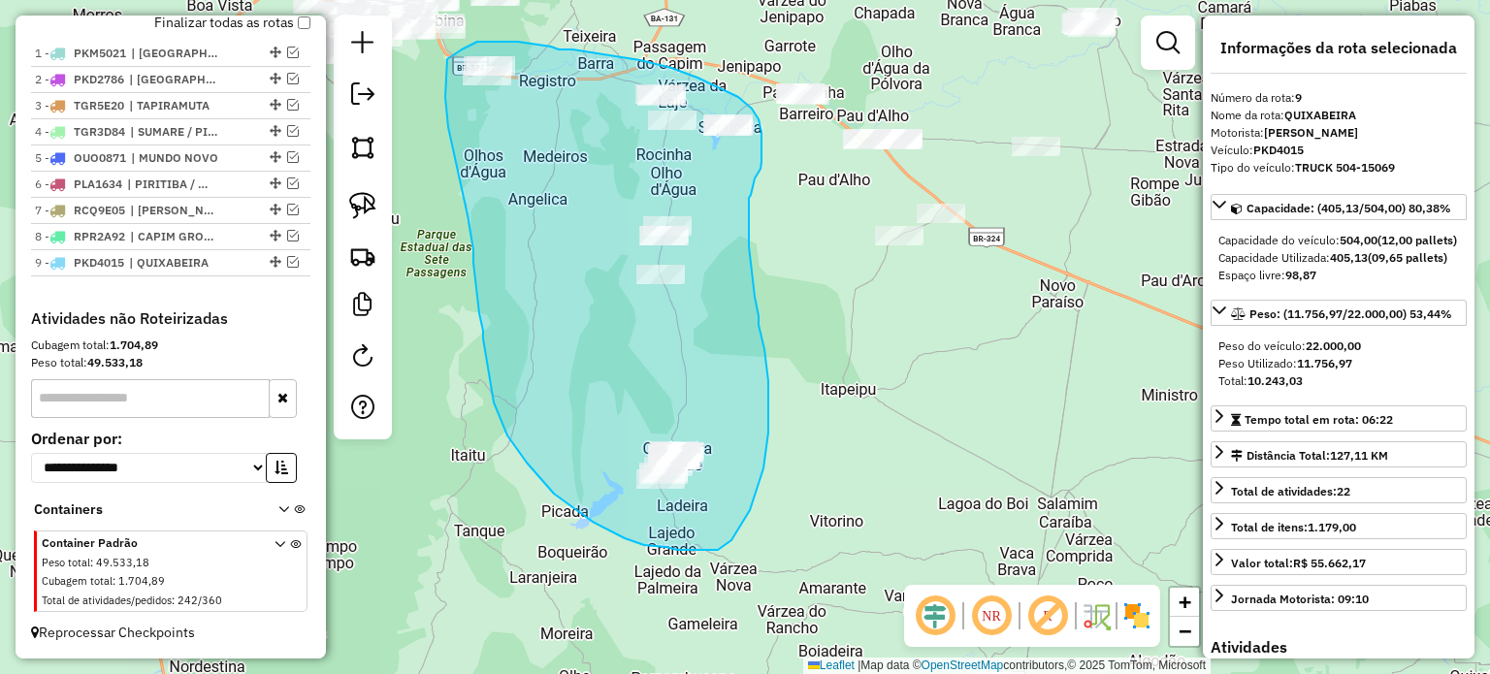
drag, startPoint x: 445, startPoint y: 97, endPoint x: 438, endPoint y: 65, distance: 32.7
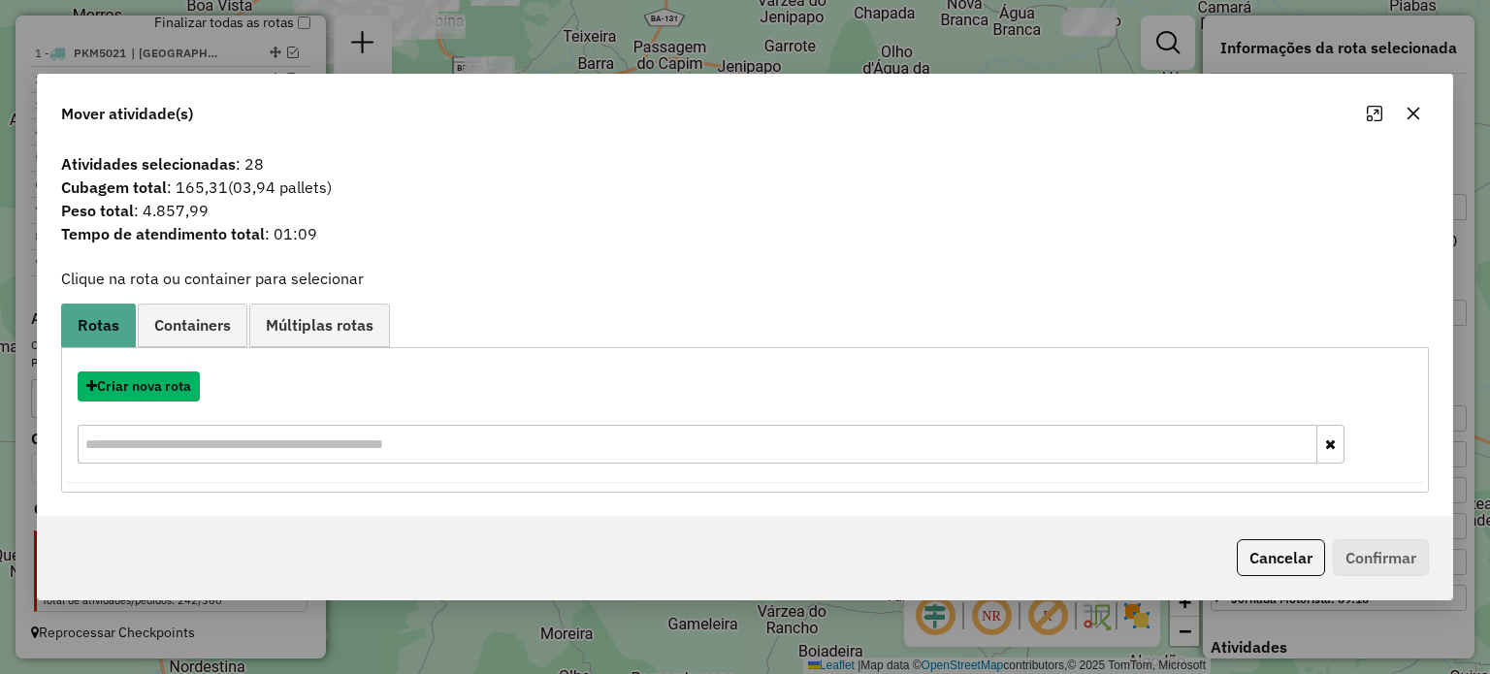
click at [117, 389] on button "Criar nova rota" at bounding box center [139, 386] width 122 height 30
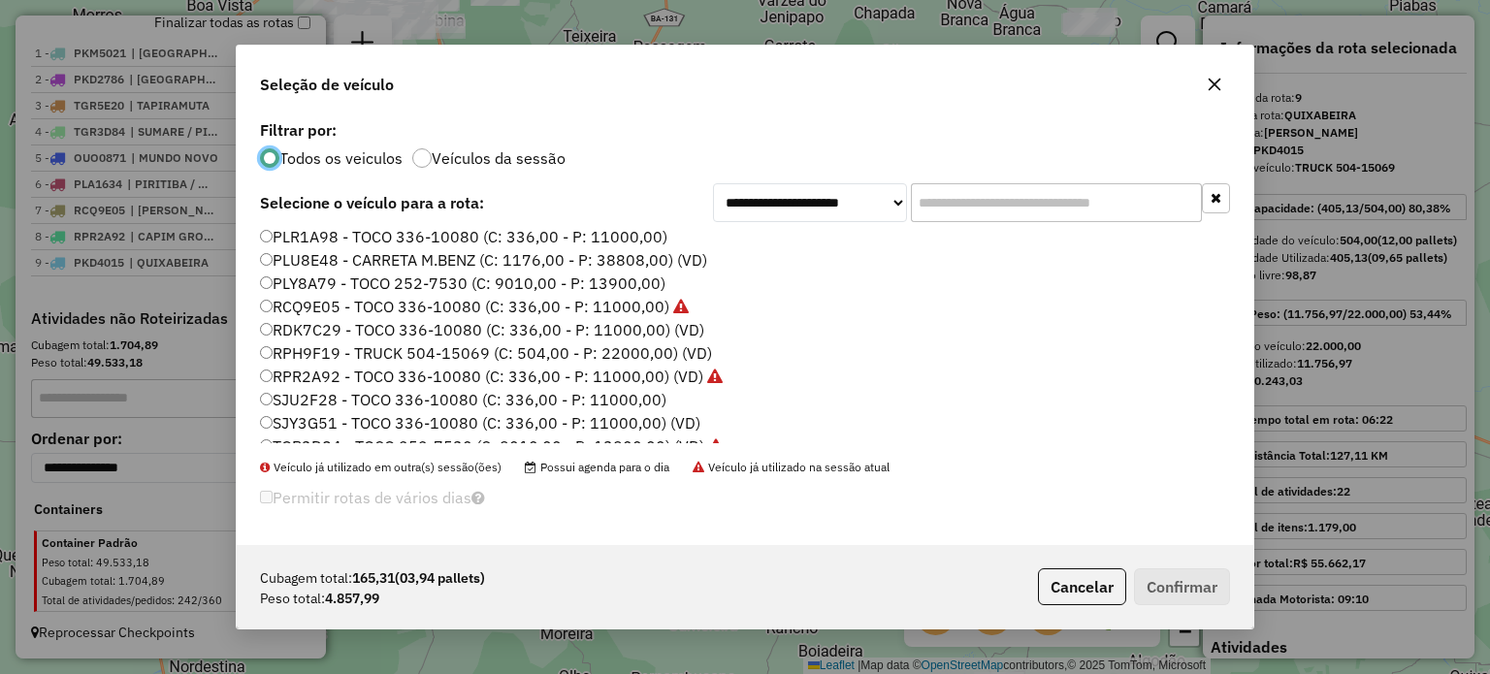
scroll to position [388, 0]
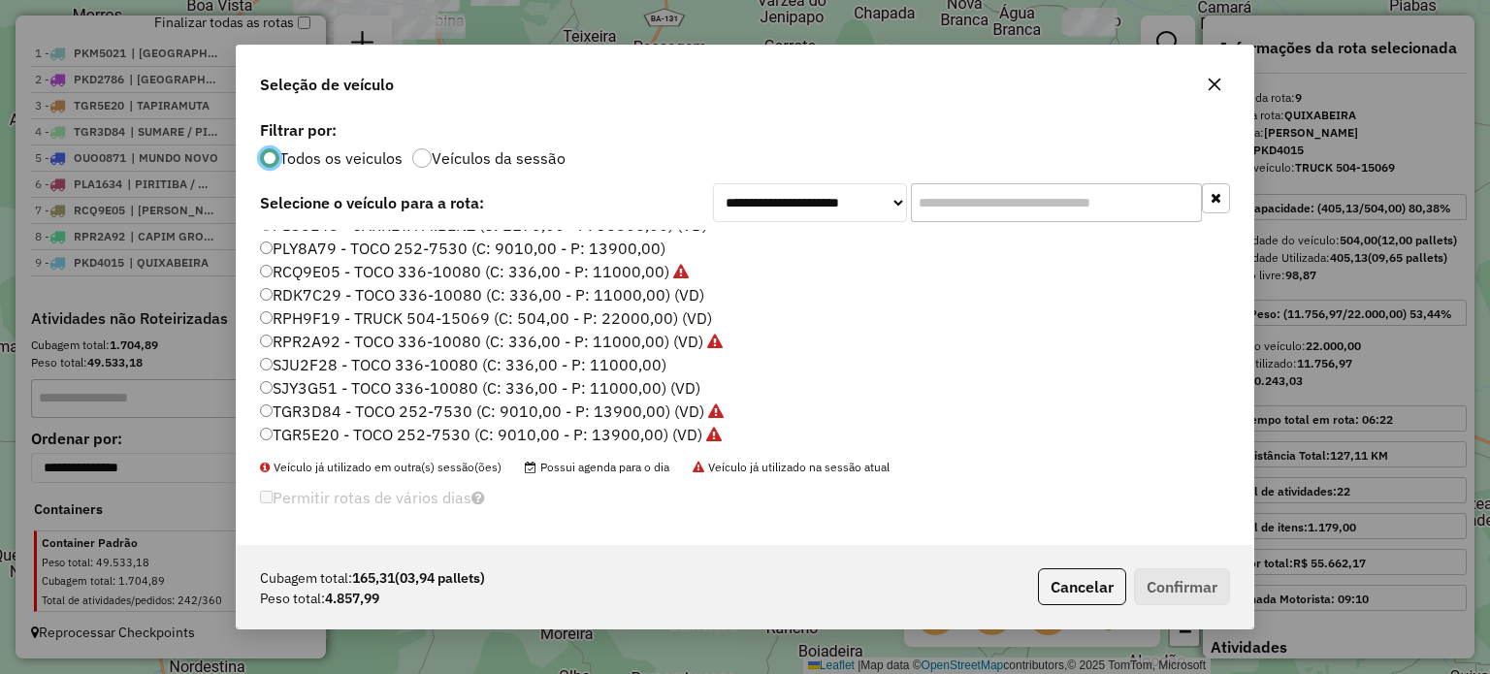
click at [295, 390] on label "SJY3G51 - TOCO 336-10080 (C: 336,00 - P: 11000,00) (VD)" at bounding box center [480, 387] width 440 height 23
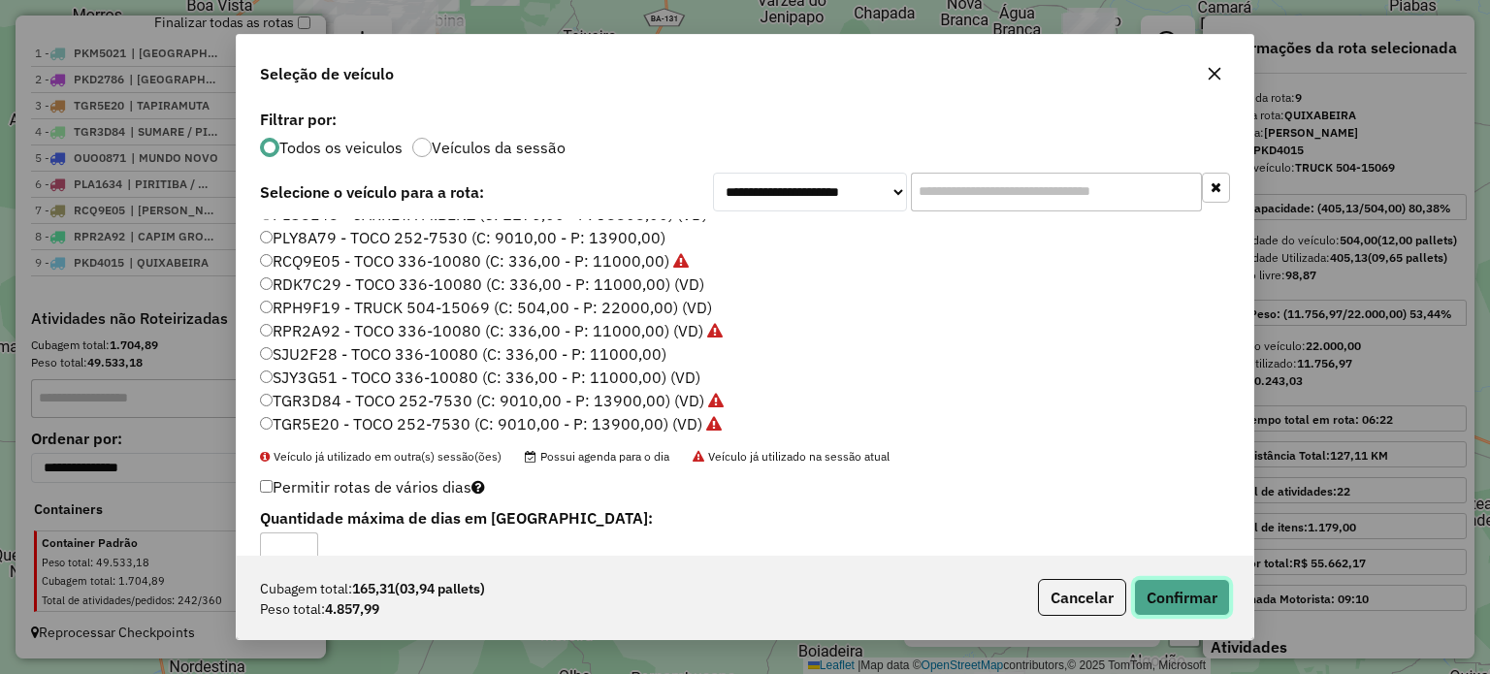
click at [1145, 593] on button "Confirmar" at bounding box center [1182, 597] width 96 height 37
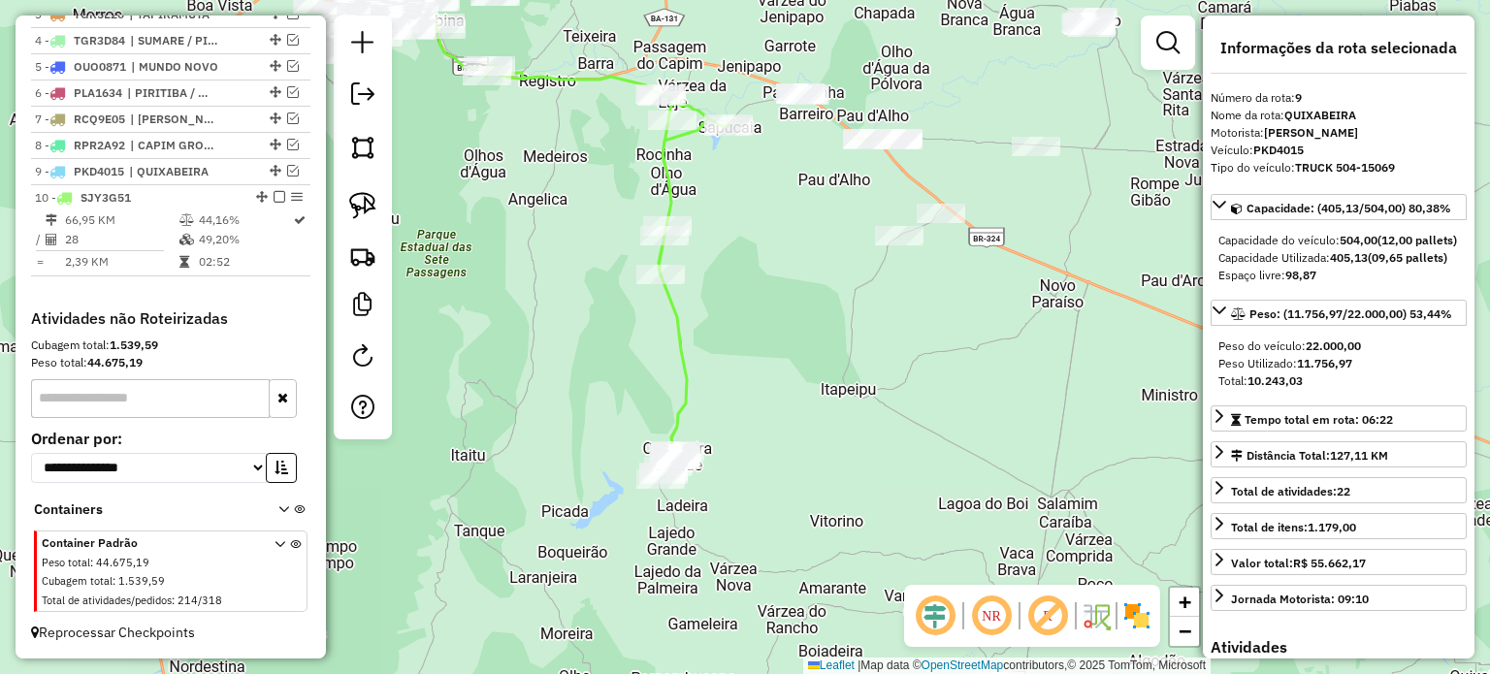
scroll to position [813, 0]
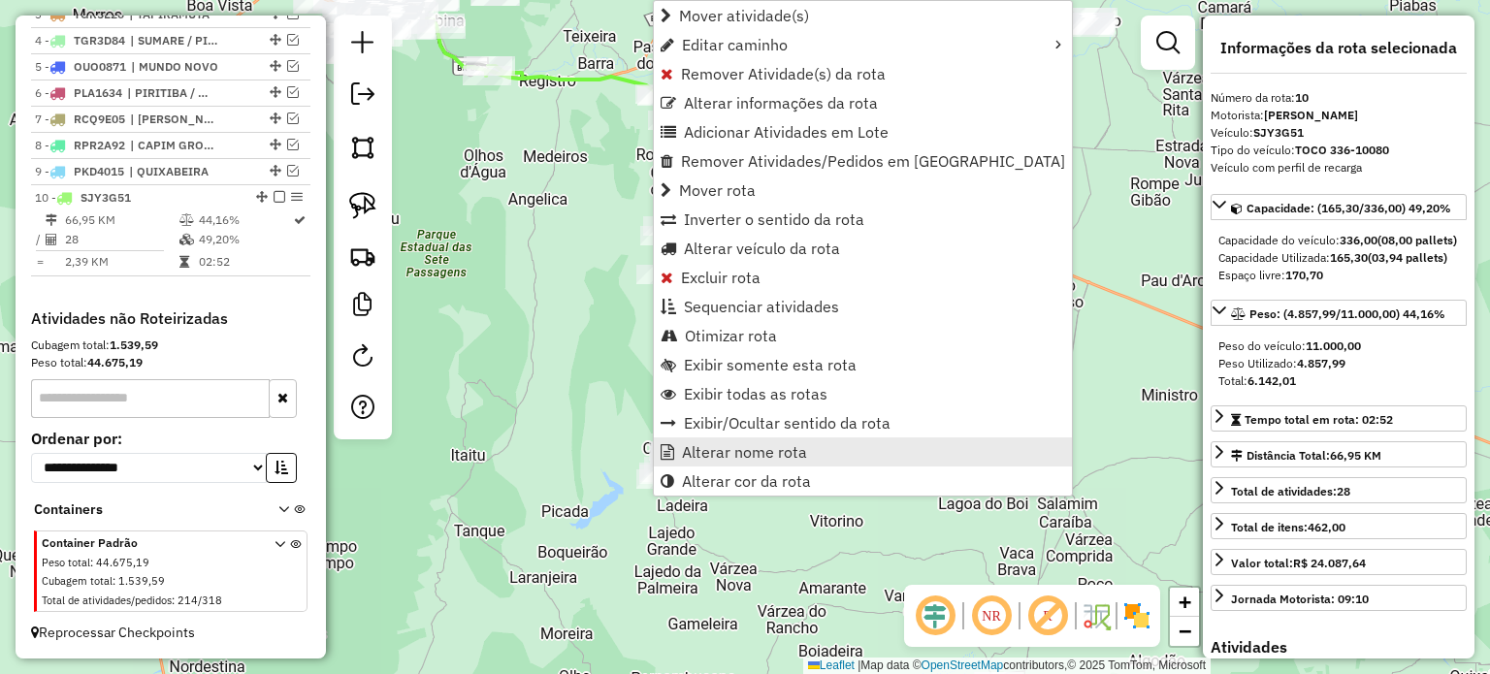
click at [740, 453] on span "Alterar nome rota" at bounding box center [744, 452] width 125 height 16
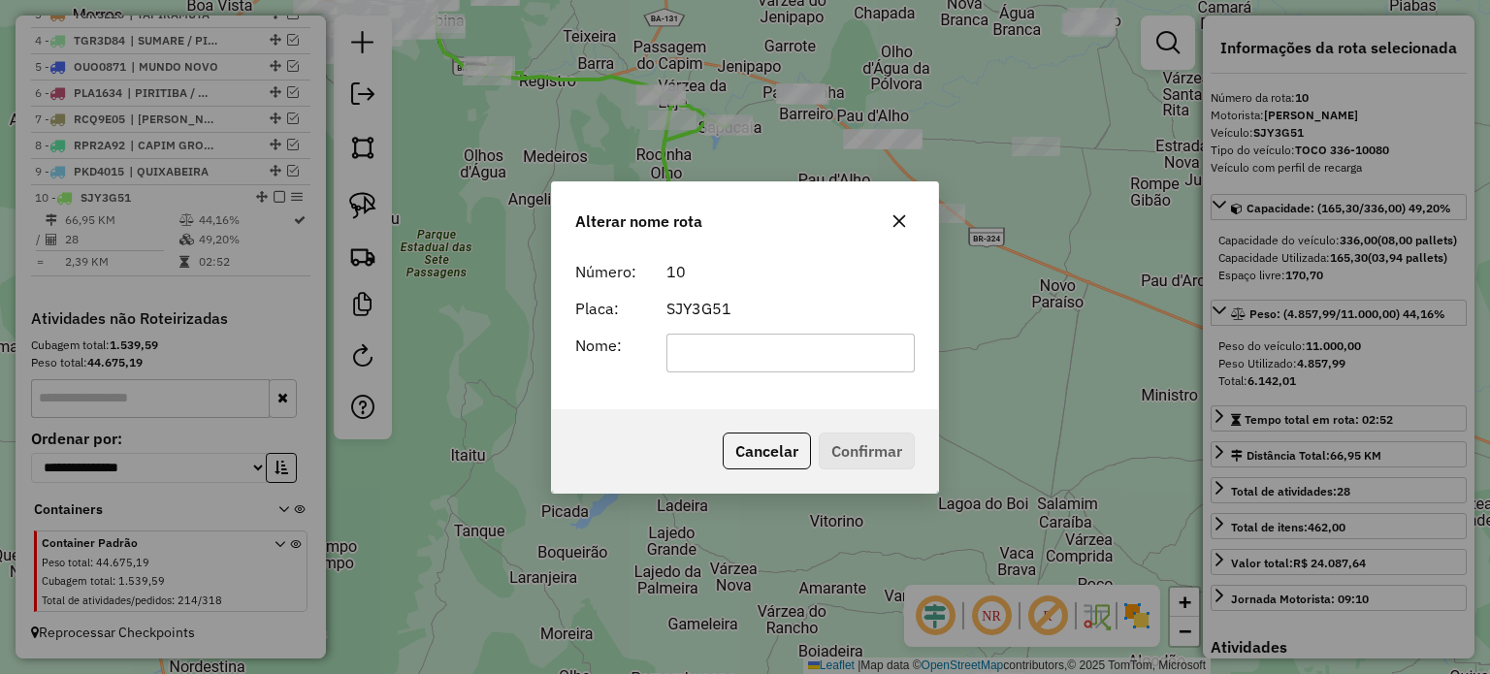
click at [713, 359] on input "text" at bounding box center [790, 353] width 249 height 39
type input "**********"
click at [877, 442] on button "Confirmar" at bounding box center [867, 451] width 96 height 37
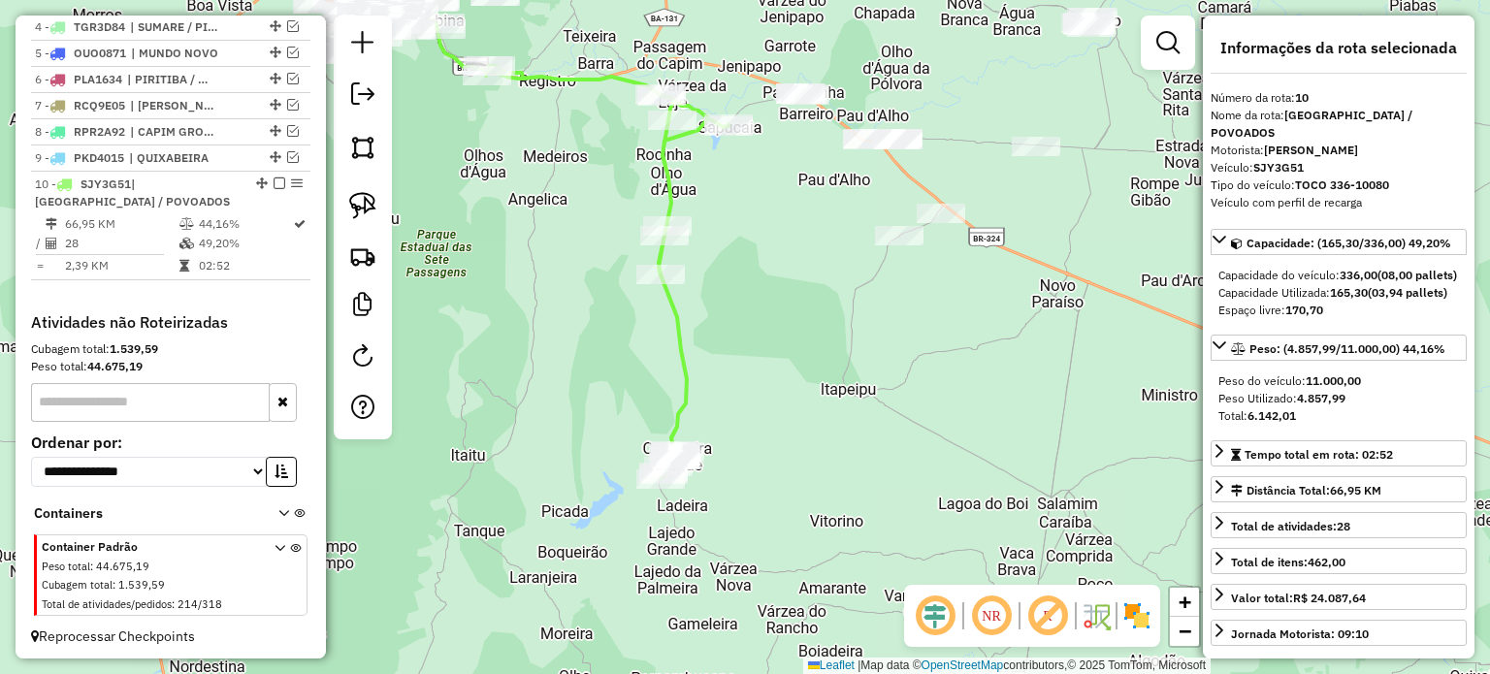
click at [274, 189] on em at bounding box center [280, 183] width 12 height 12
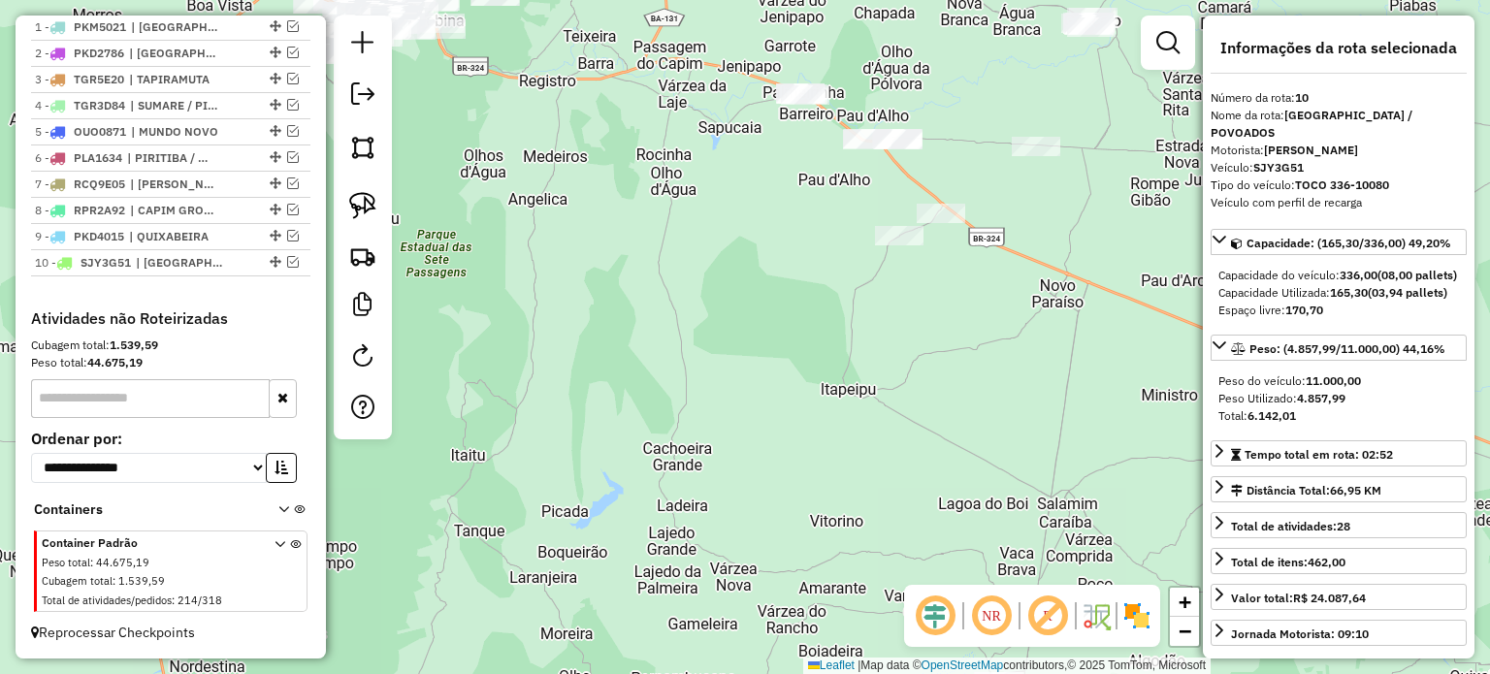
scroll to position [749, 0]
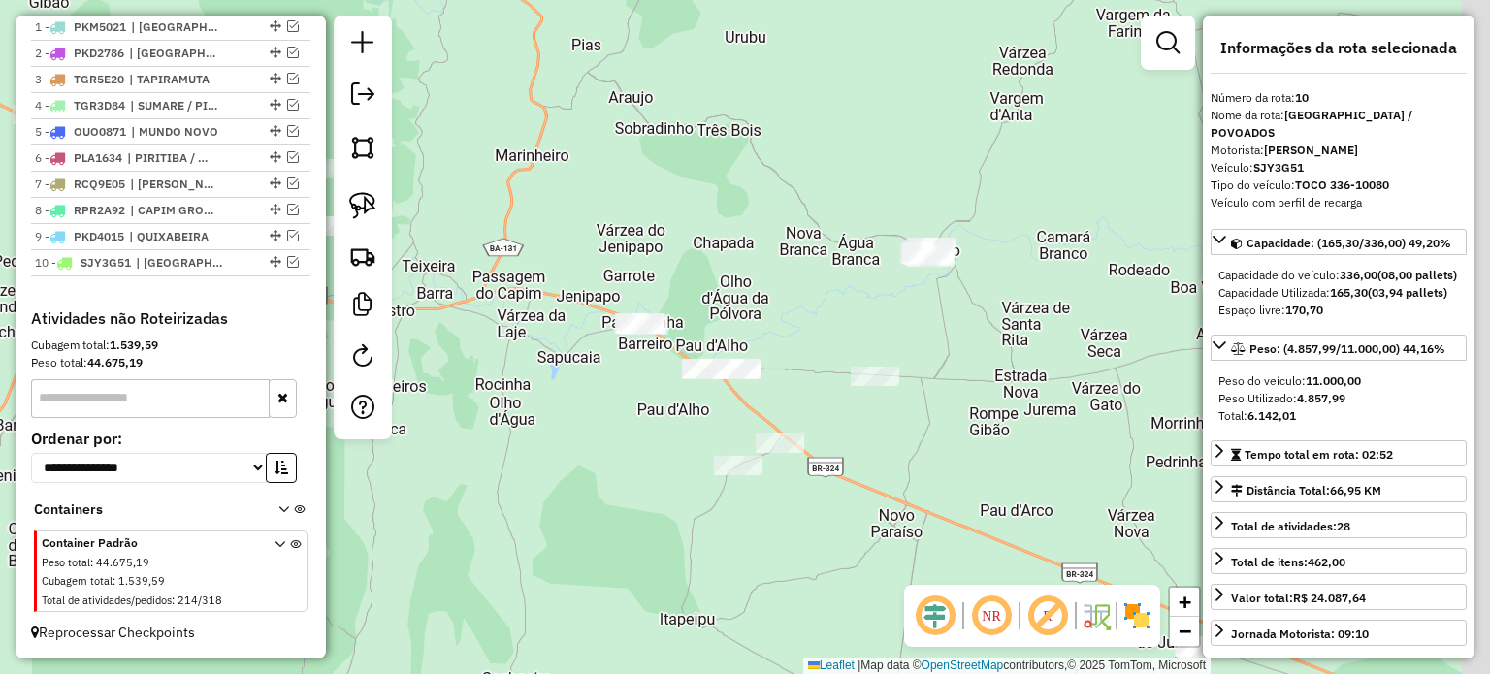
drag, startPoint x: 811, startPoint y: 245, endPoint x: 632, endPoint y: 506, distance: 316.1
click at [632, 506] on div "Janela de atendimento Grade de atendimento Capacidade Transportadoras Veículos …" at bounding box center [745, 337] width 1490 height 674
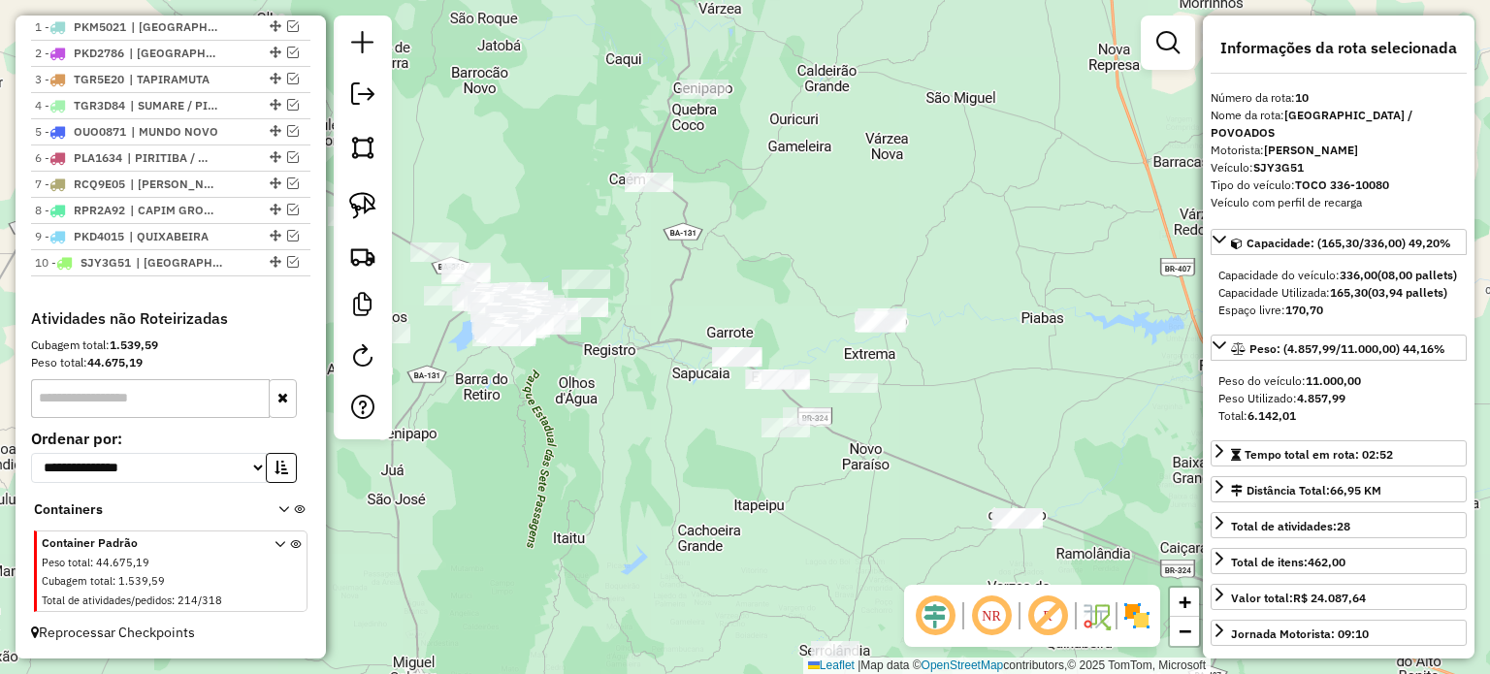
drag, startPoint x: 1019, startPoint y: 456, endPoint x: 839, endPoint y: 377, distance: 196.8
click at [861, 384] on div "Janela de atendimento Grade de atendimento Capacidade Transportadoras Veículos …" at bounding box center [745, 337] width 1490 height 674
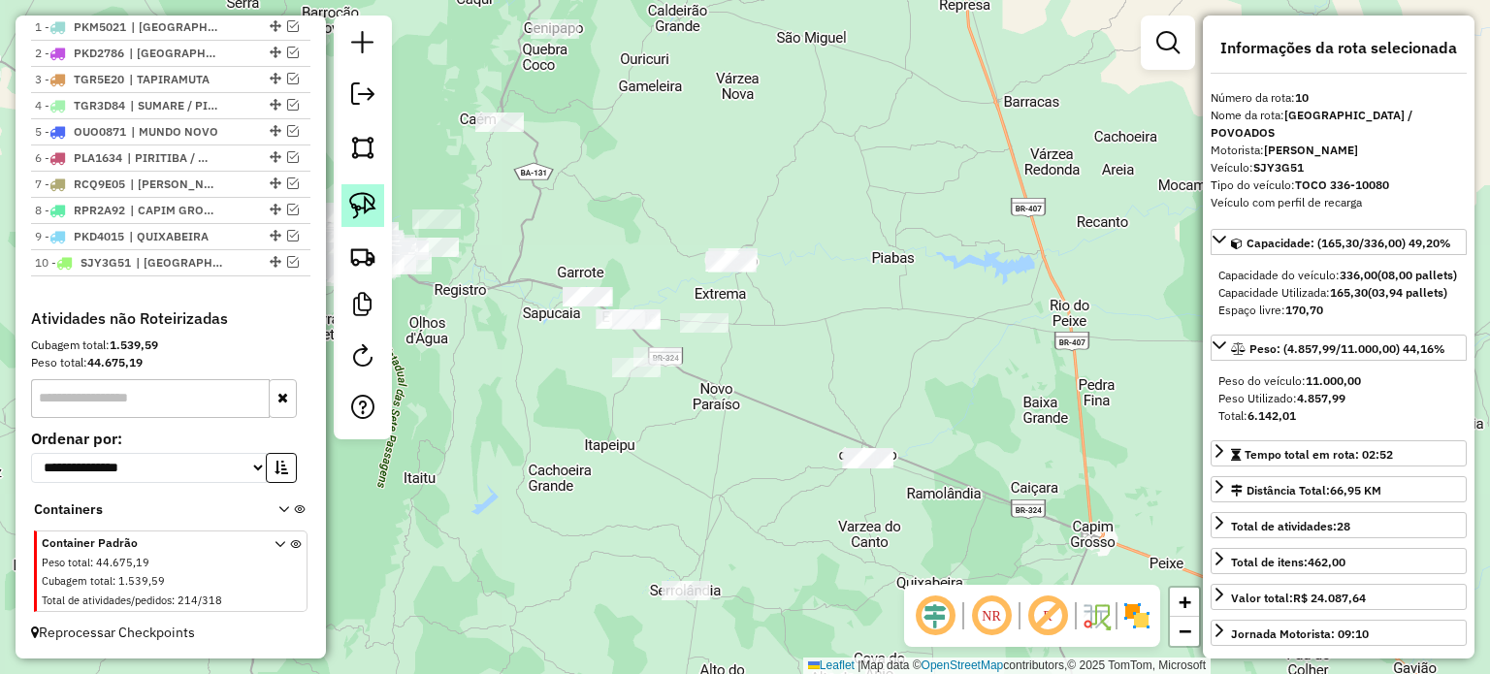
click at [374, 197] on img at bounding box center [362, 205] width 27 height 27
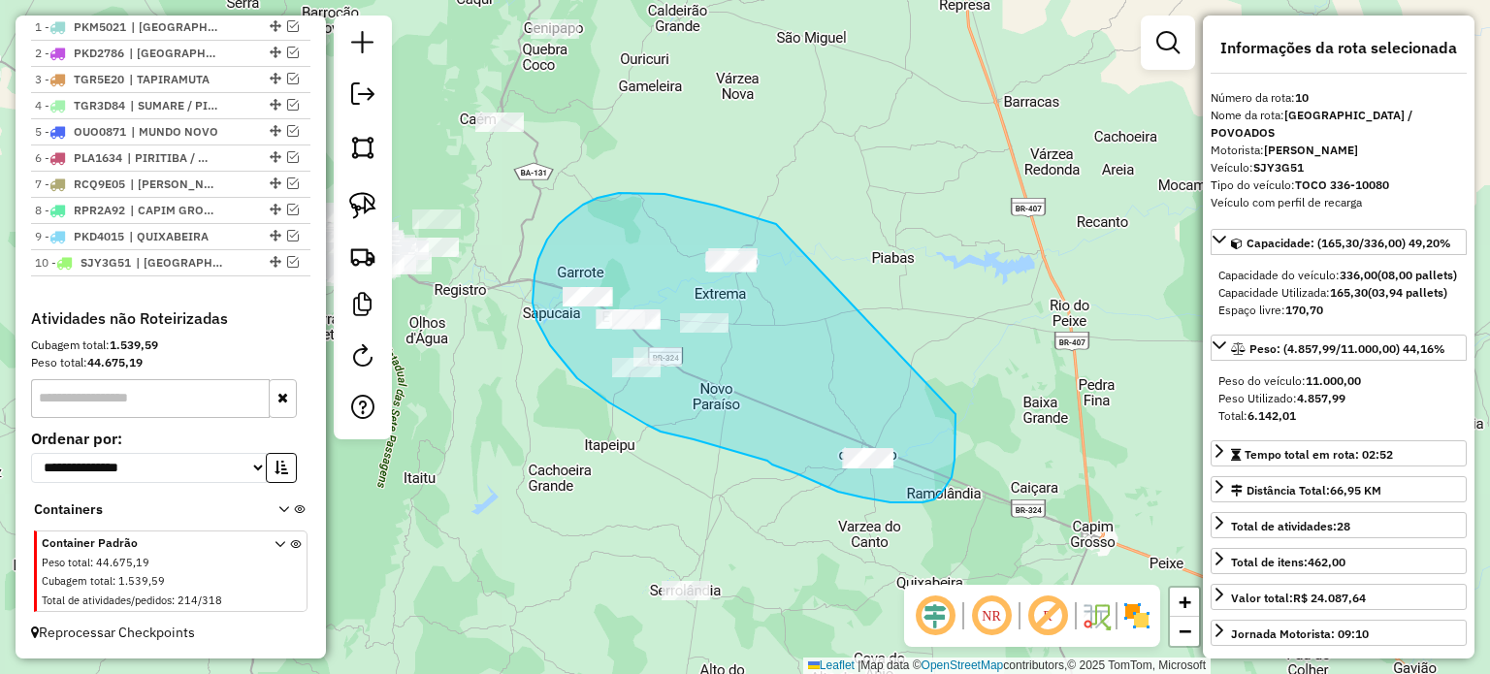
drag, startPoint x: 776, startPoint y: 224, endPoint x: 955, endPoint y: 389, distance: 243.7
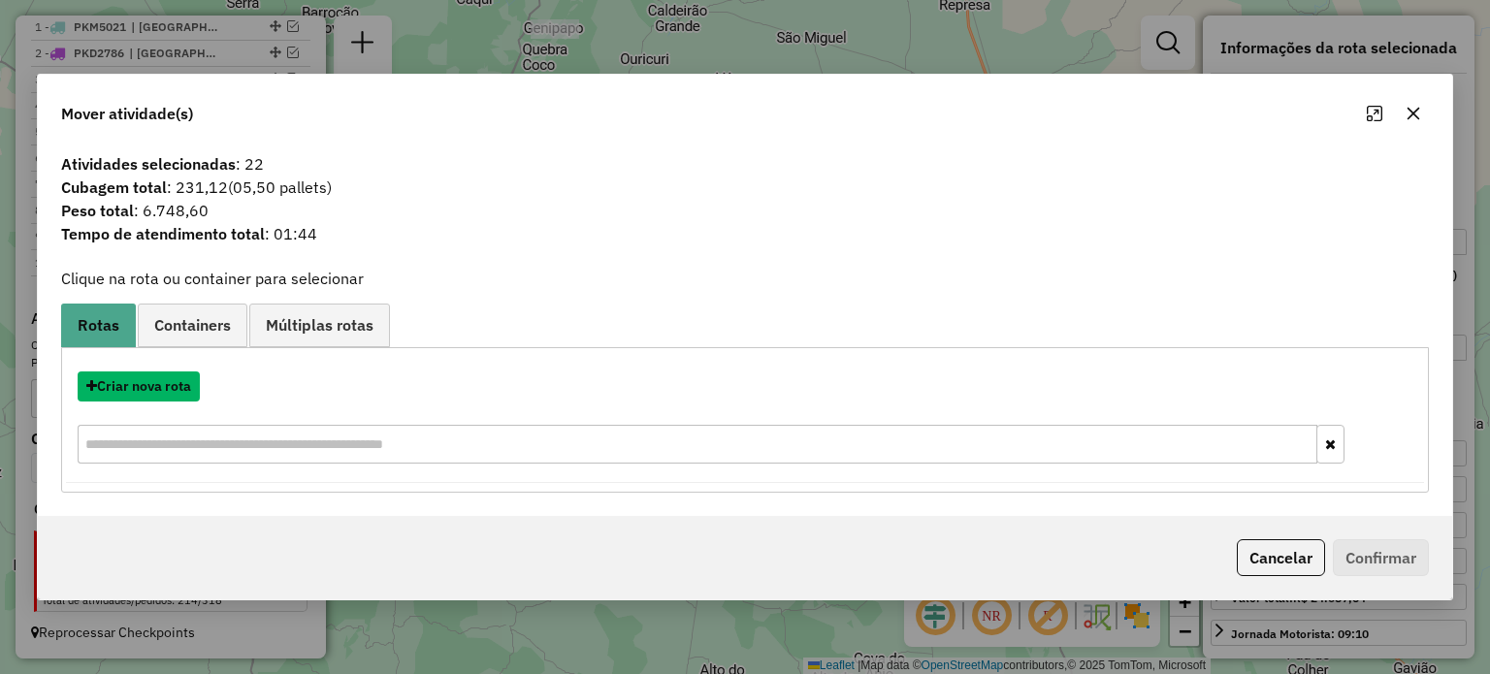
click at [137, 386] on button "Criar nova rota" at bounding box center [139, 386] width 122 height 30
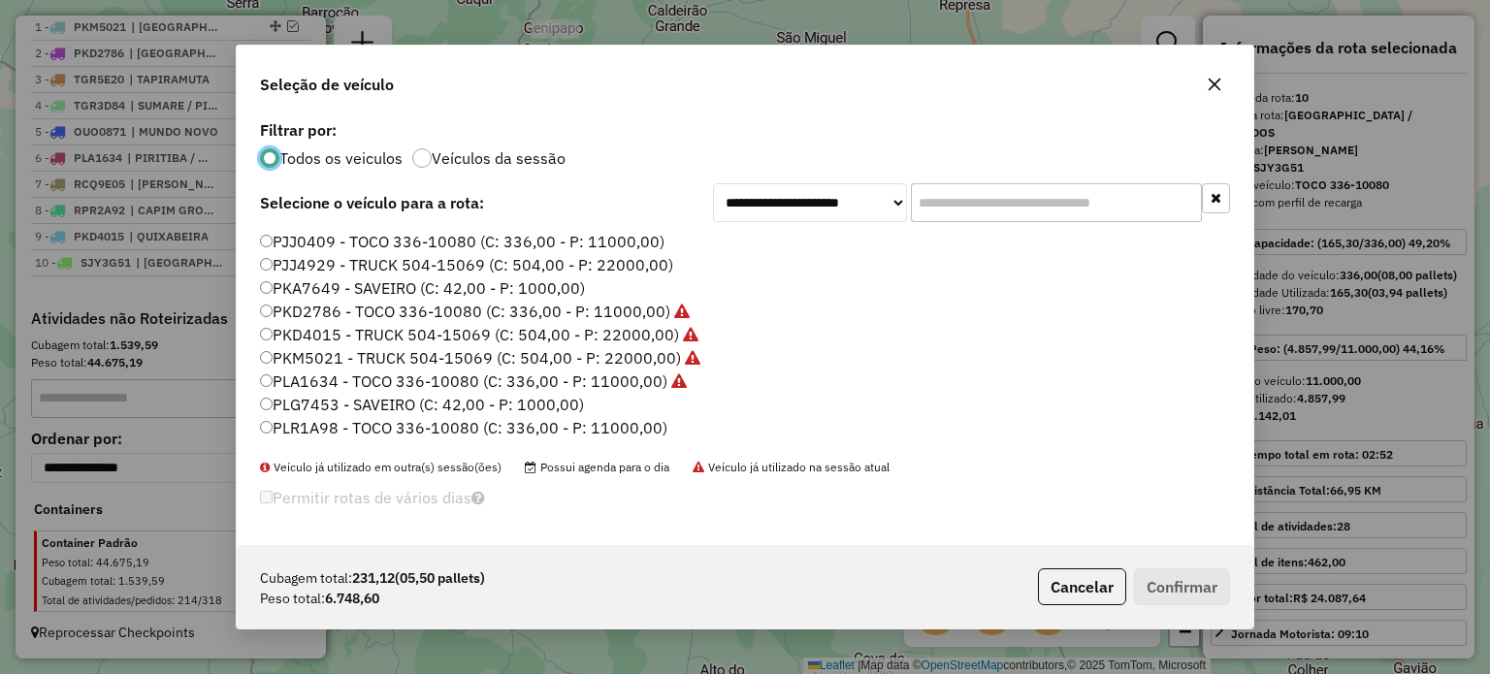
scroll to position [194, 0]
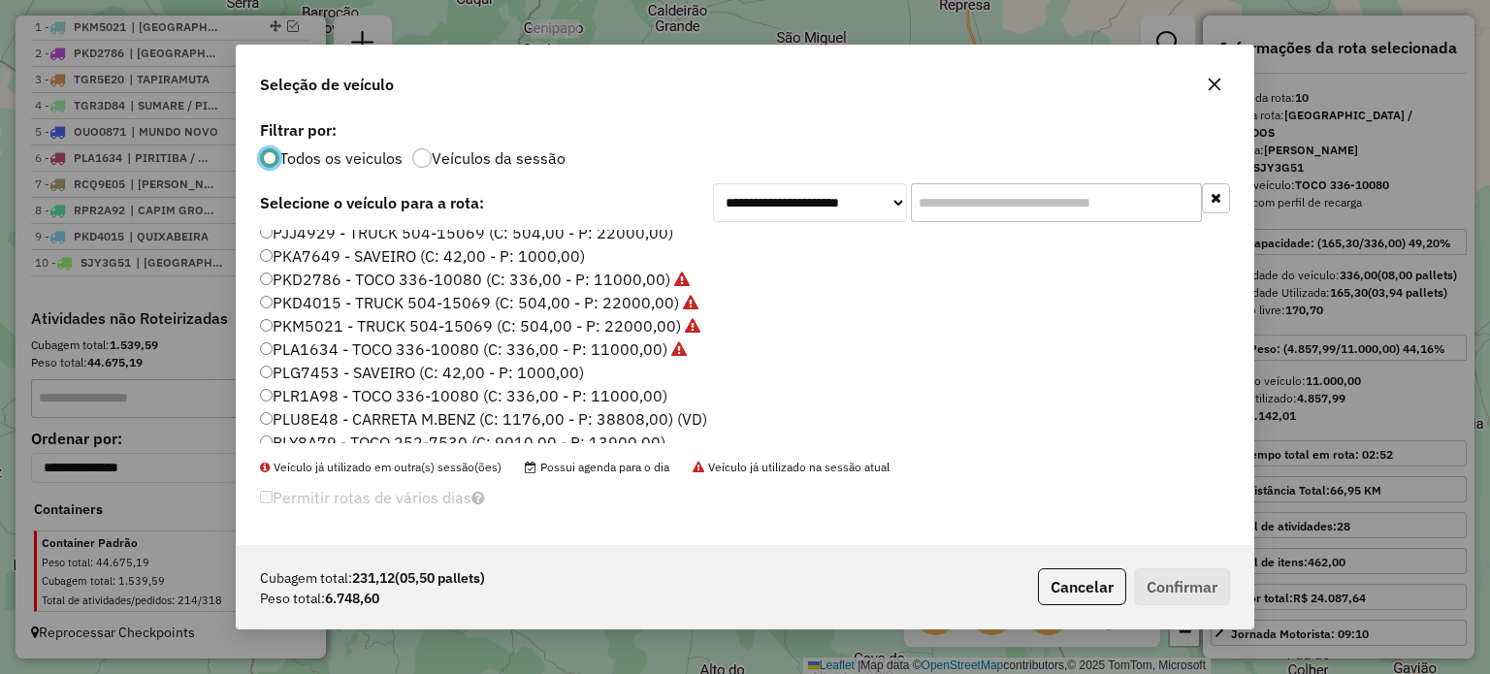
click at [316, 398] on label "PLR1A98 - TOCO 336-10080 (C: 336,00 - P: 11000,00)" at bounding box center [463, 395] width 407 height 23
click at [1209, 585] on button "Confirmar" at bounding box center [1182, 586] width 96 height 37
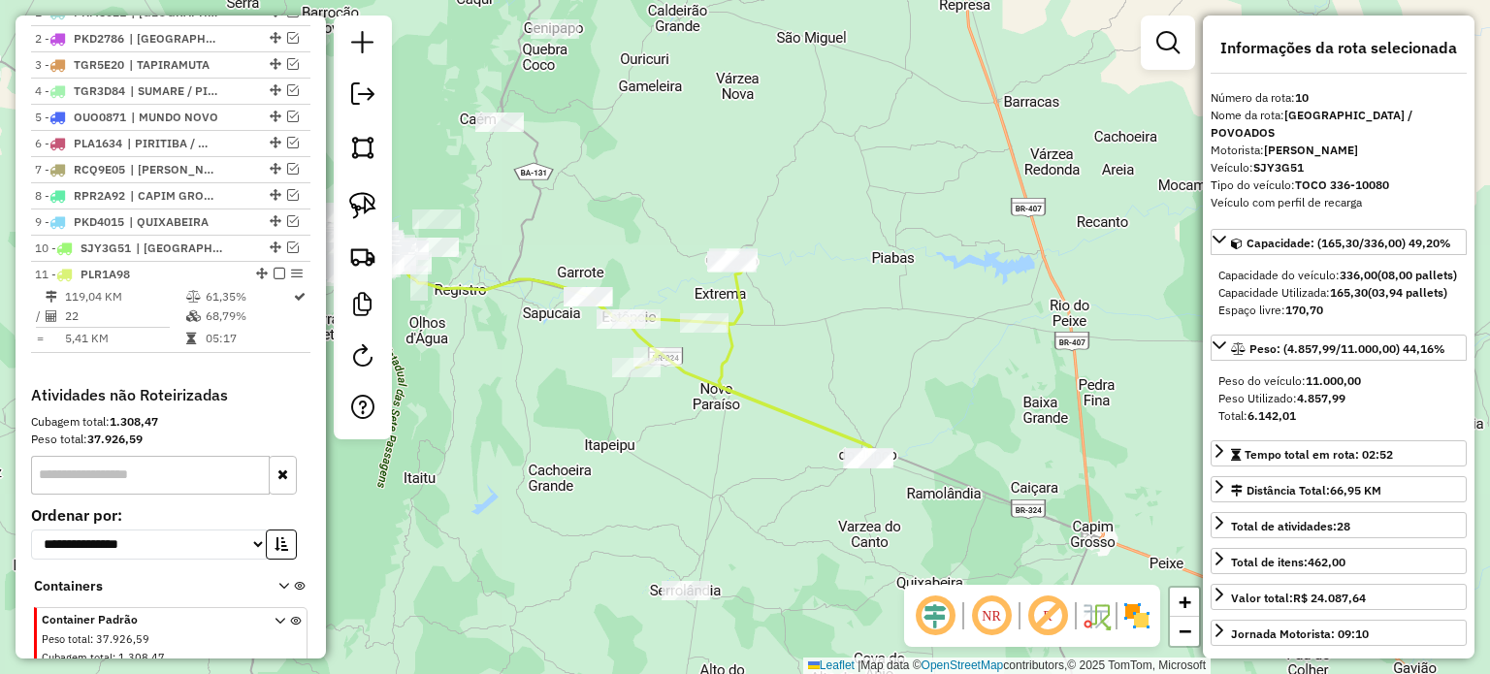
scroll to position [839, 0]
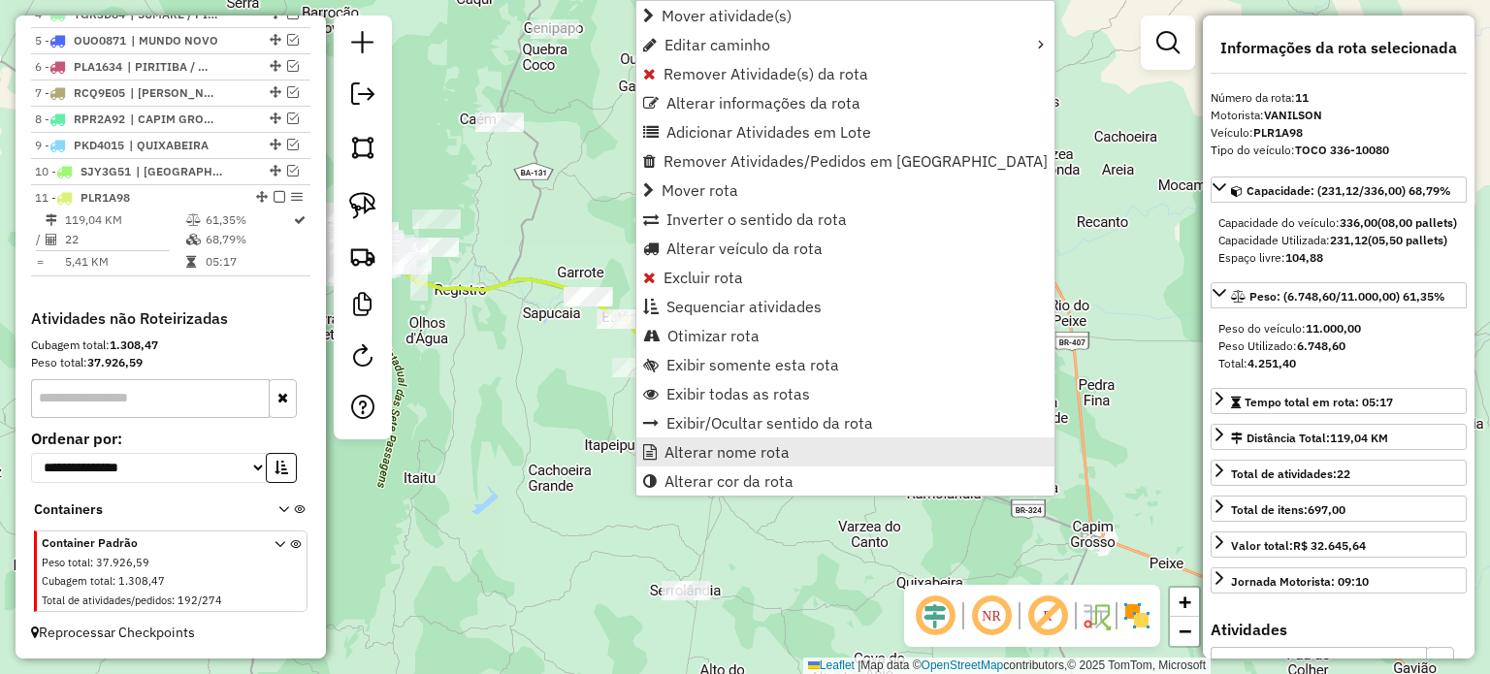
click at [703, 449] on span "Alterar nome rota" at bounding box center [726, 452] width 125 height 16
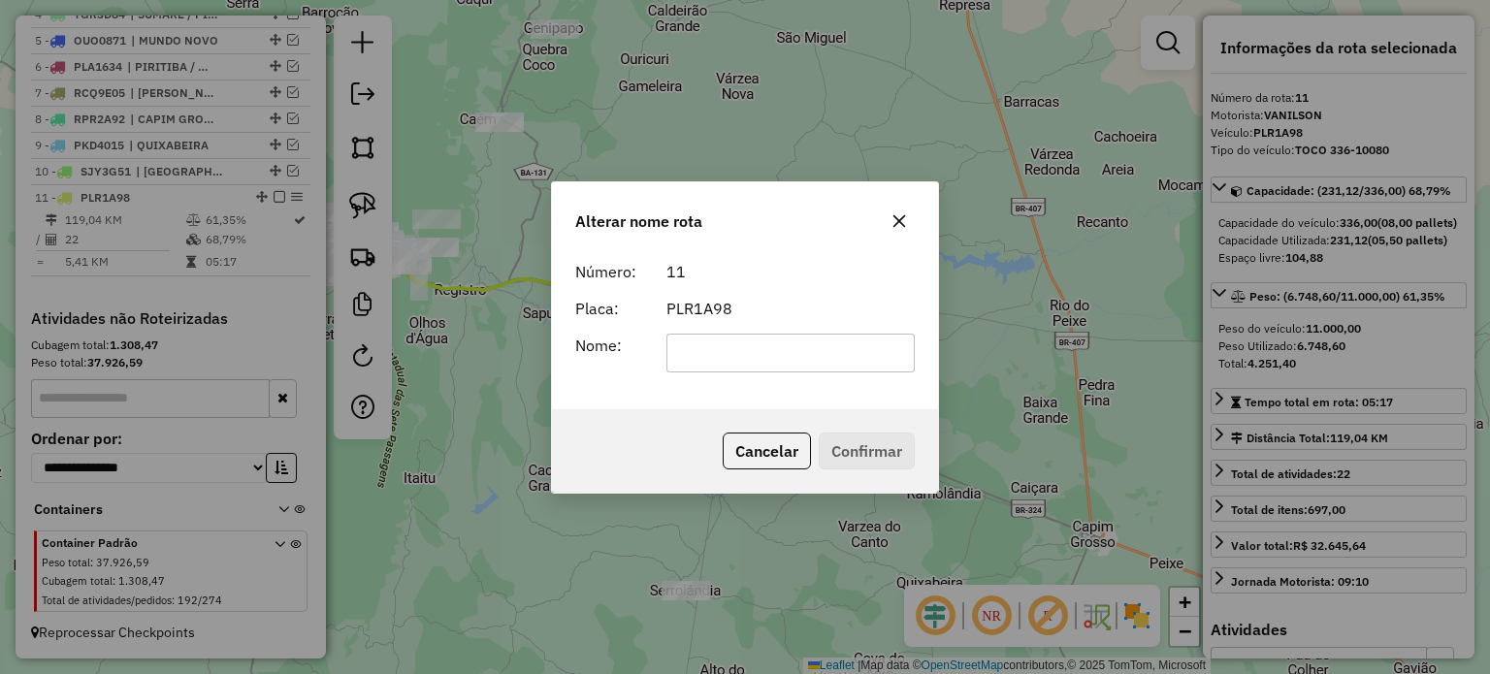
click at [712, 356] on input "text" at bounding box center [790, 353] width 249 height 39
click at [879, 352] on input "**********" at bounding box center [790, 353] width 249 height 39
type input "**********"
click at [858, 445] on button "Confirmar" at bounding box center [867, 451] width 96 height 37
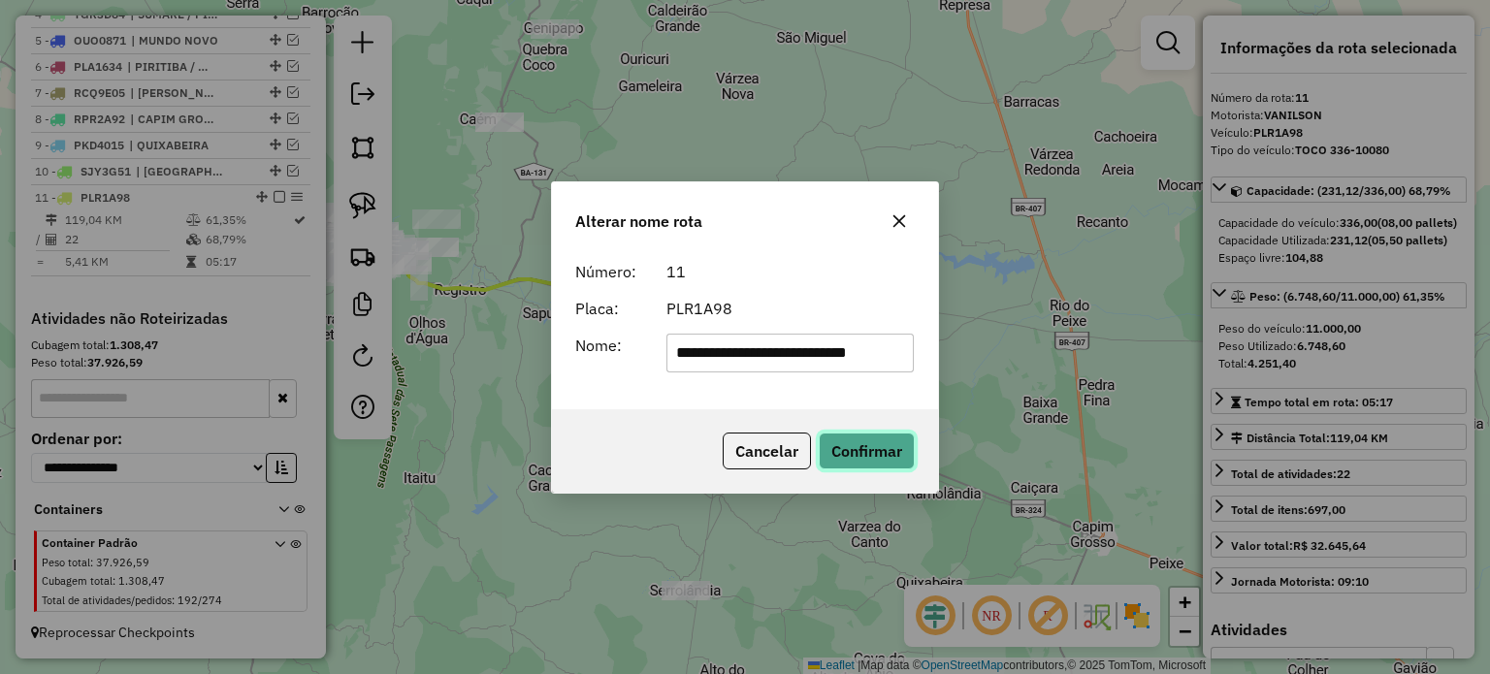
scroll to position [0, 0]
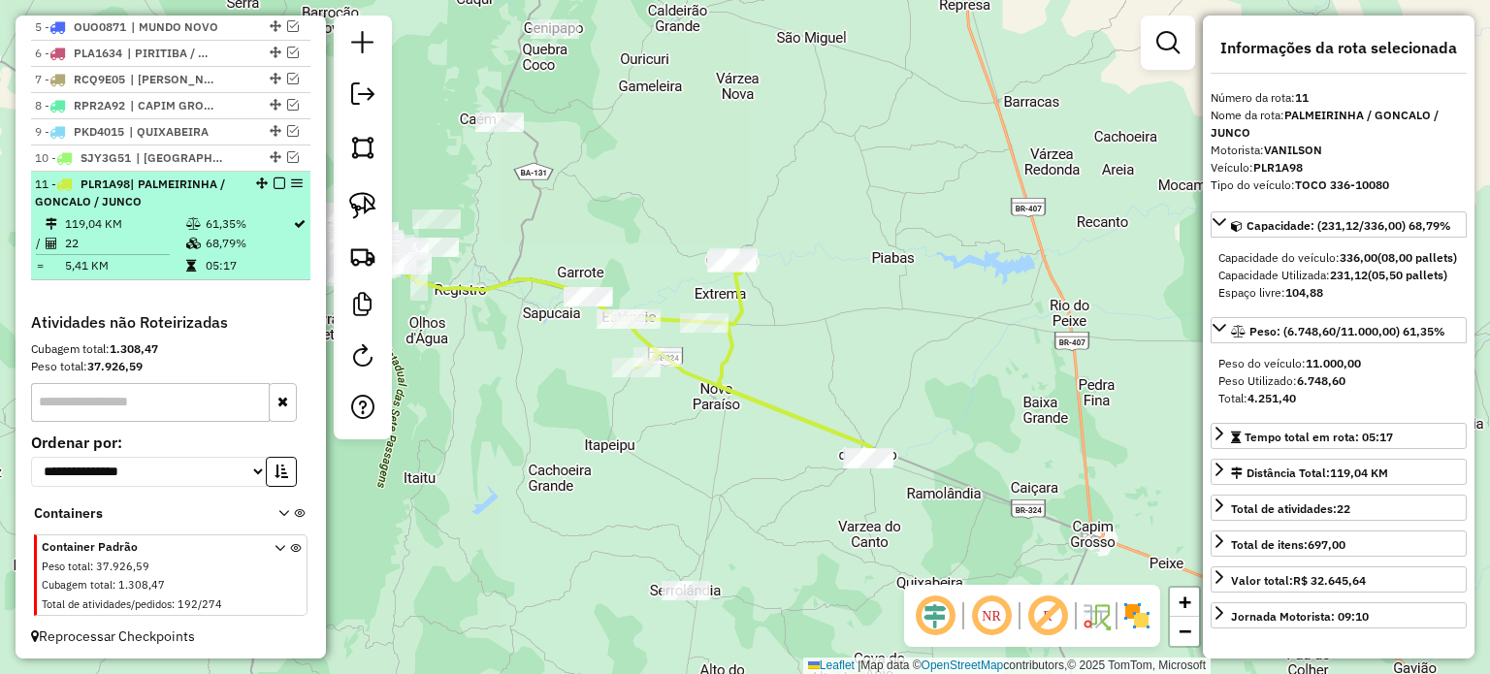
click at [274, 189] on em at bounding box center [280, 183] width 12 height 12
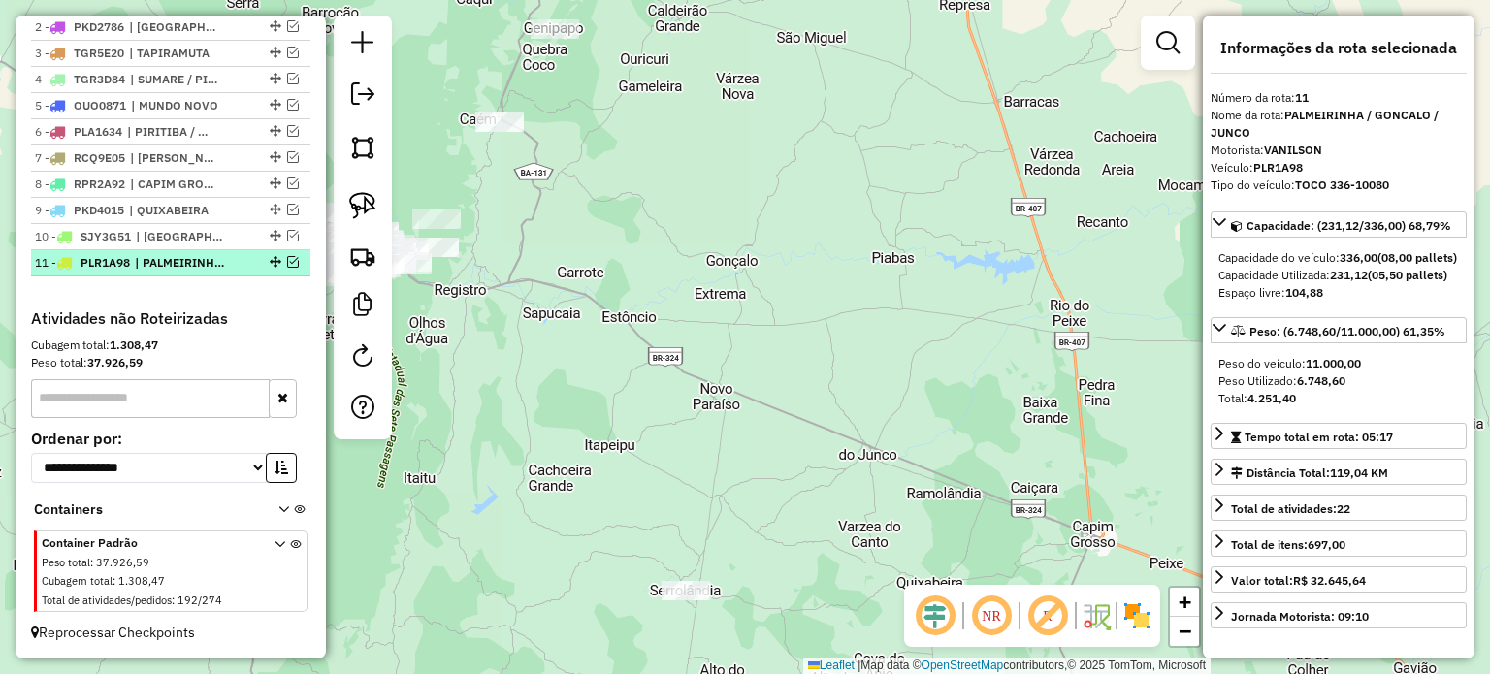
scroll to position [774, 0]
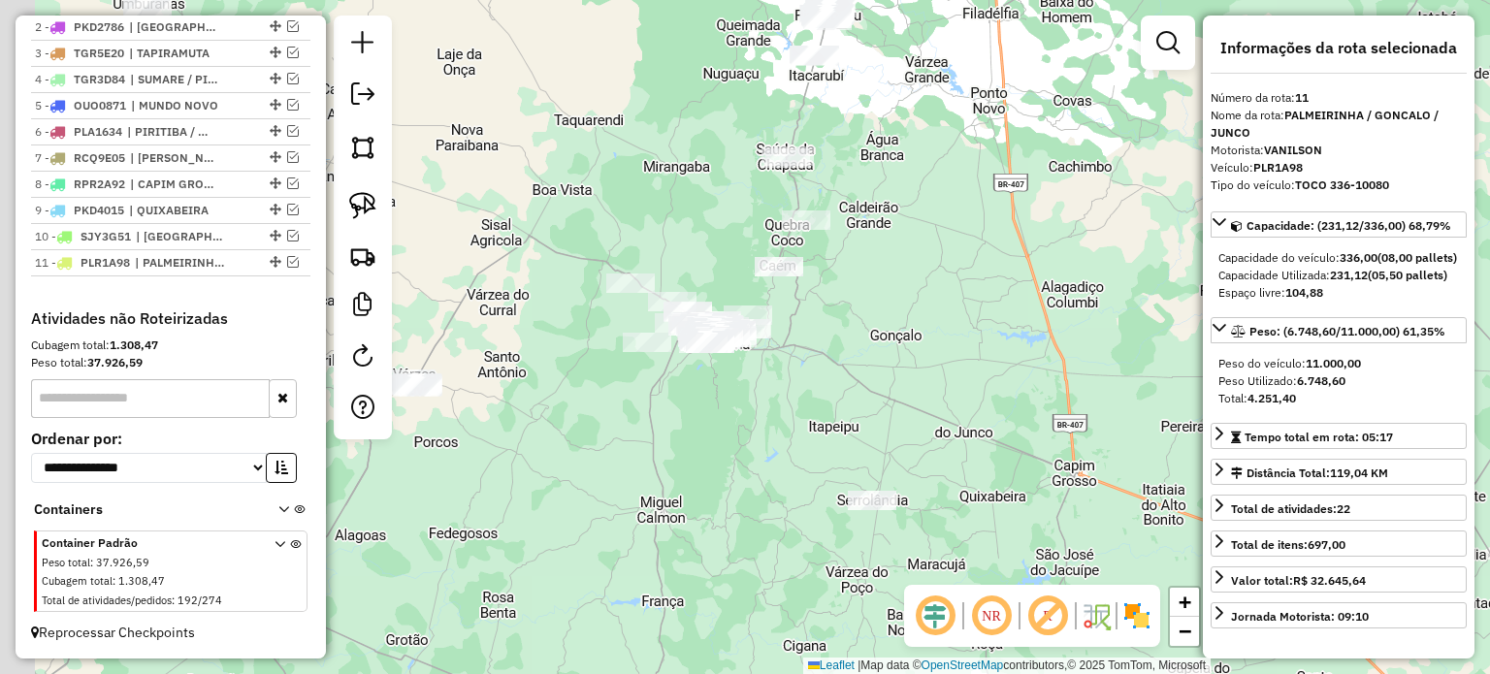
drag, startPoint x: 738, startPoint y: 391, endPoint x: 869, endPoint y: 388, distance: 131.0
click at [857, 406] on div "Janela de atendimento Grade de atendimento Capacidade Transportadoras Veículos …" at bounding box center [745, 337] width 1490 height 674
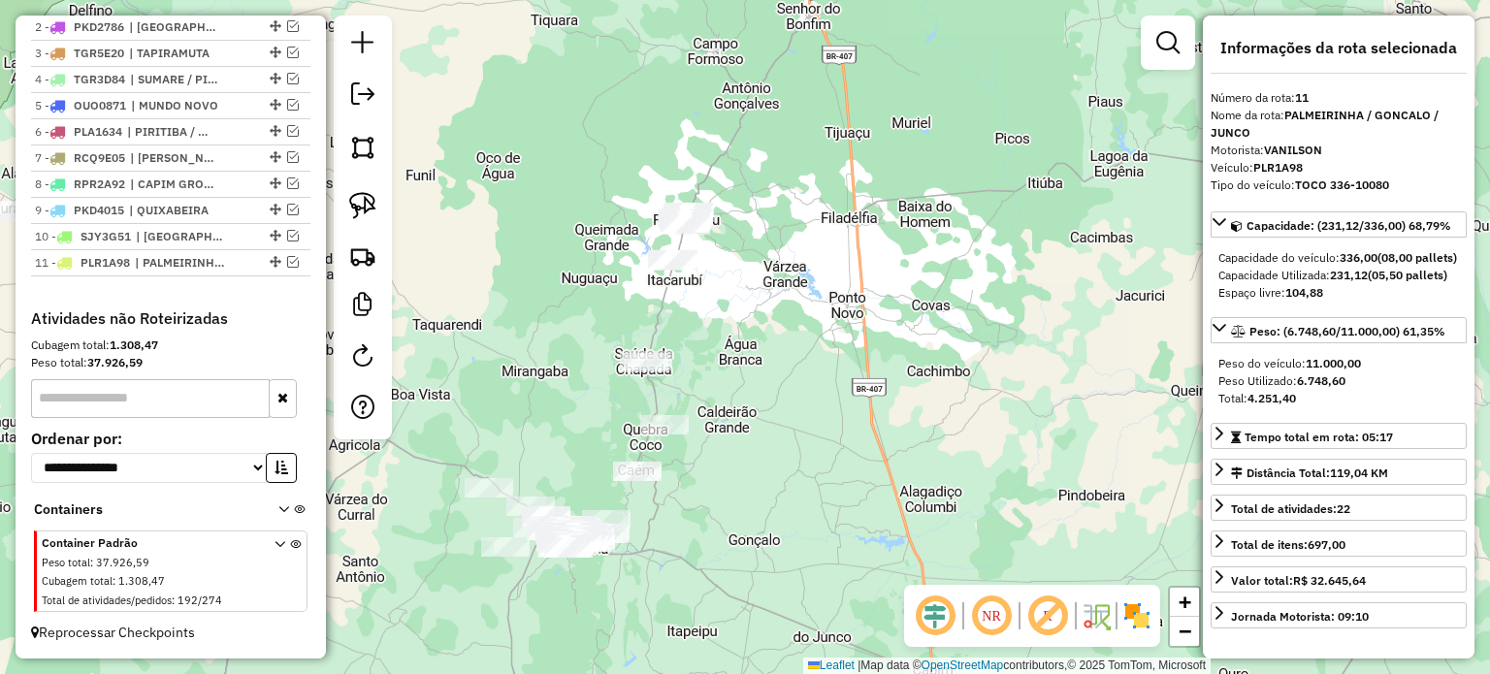
drag, startPoint x: 931, startPoint y: 296, endPoint x: 790, endPoint y: 500, distance: 248.9
click at [790, 500] on div "Janela de atendimento Grade de atendimento Capacidade Transportadoras Veículos …" at bounding box center [745, 337] width 1490 height 674
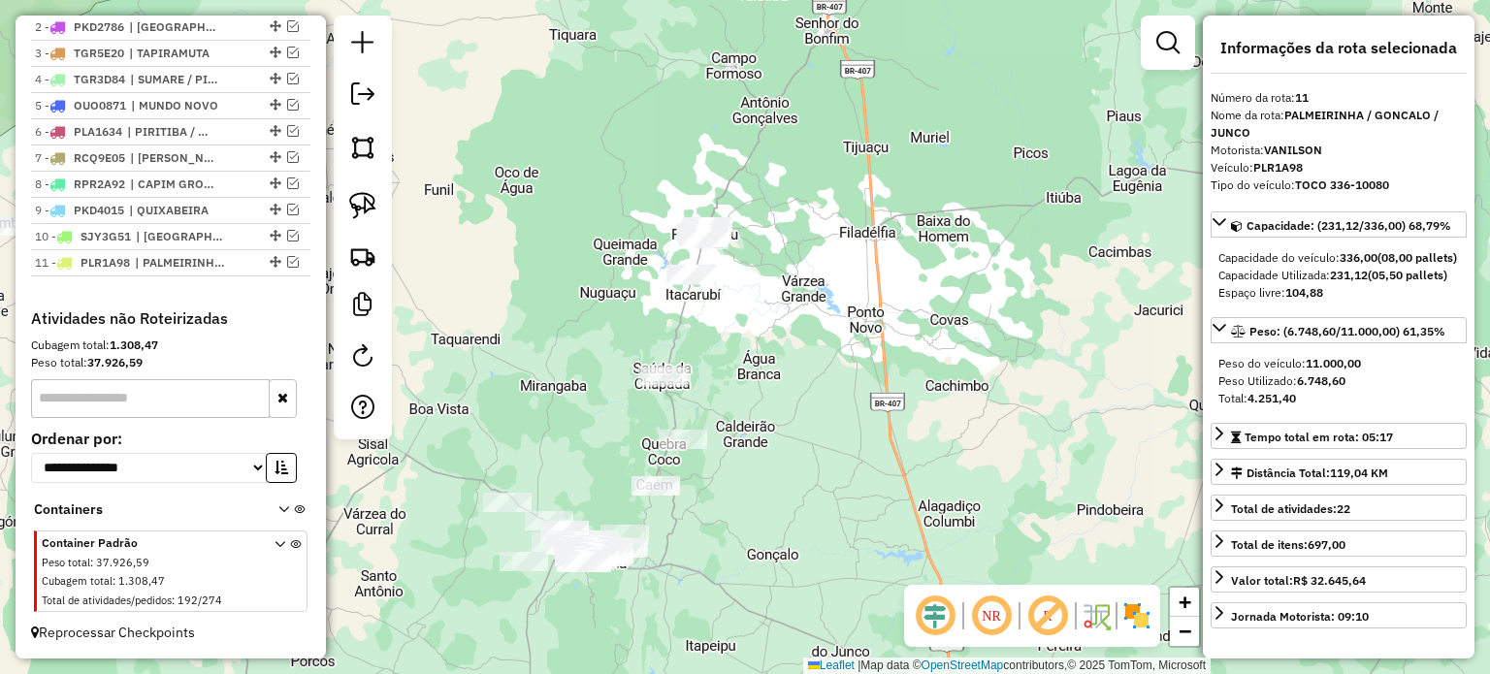
drag, startPoint x: 784, startPoint y: 403, endPoint x: 816, endPoint y: 422, distance: 37.4
click at [816, 422] on div "Janela de atendimento Grade de atendimento Capacidade Transportadoras Veículos …" at bounding box center [745, 337] width 1490 height 674
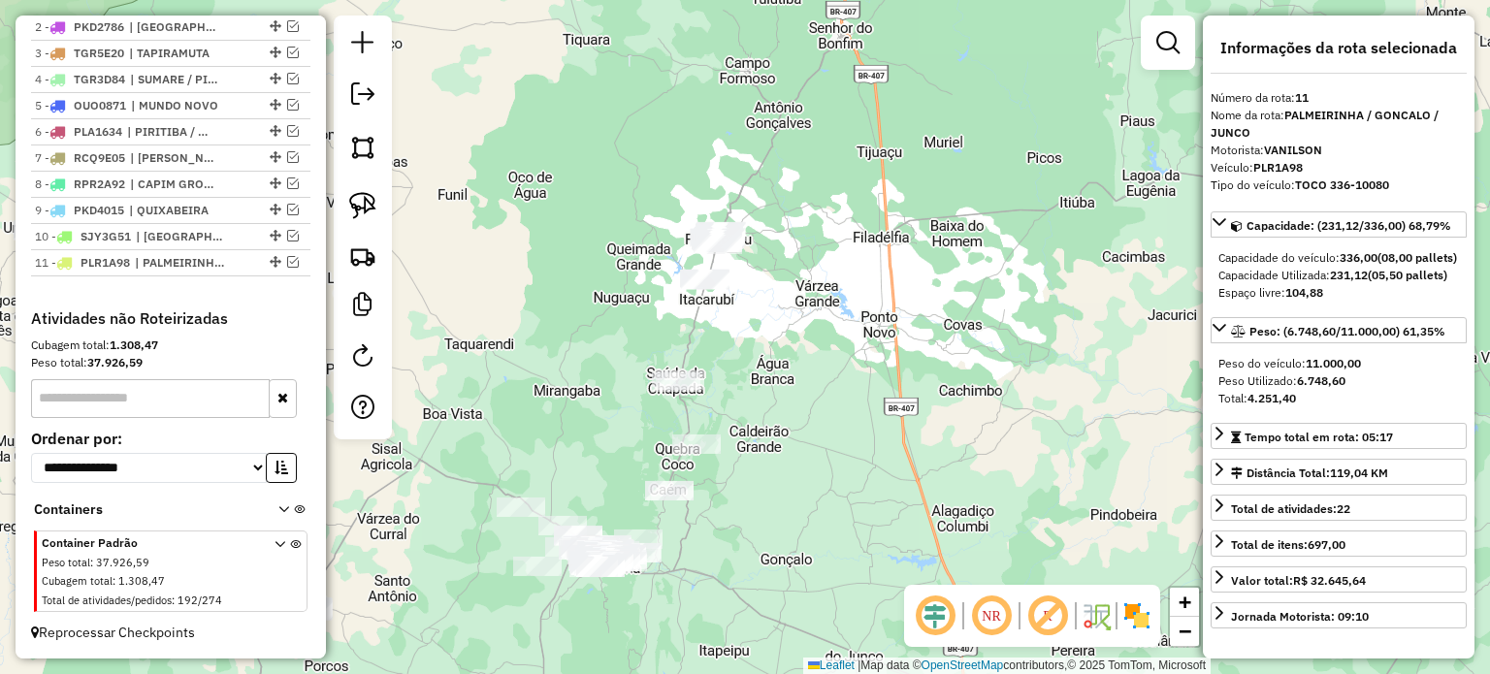
drag, startPoint x: 551, startPoint y: 336, endPoint x: 560, endPoint y: 302, distance: 35.1
click at [560, 306] on div "Janela de atendimento Grade de atendimento Capacidade Transportadoras Veículos …" at bounding box center [745, 337] width 1490 height 674
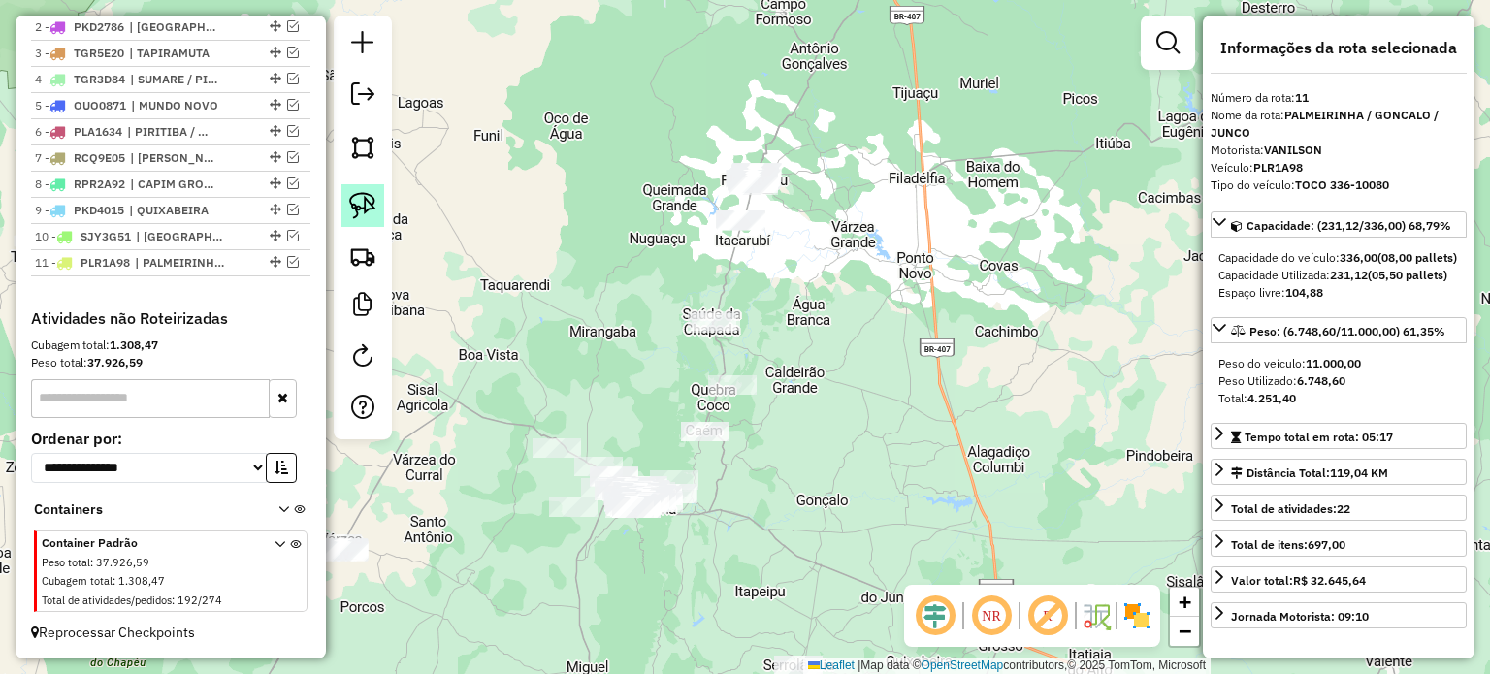
click at [355, 196] on img at bounding box center [362, 205] width 27 height 27
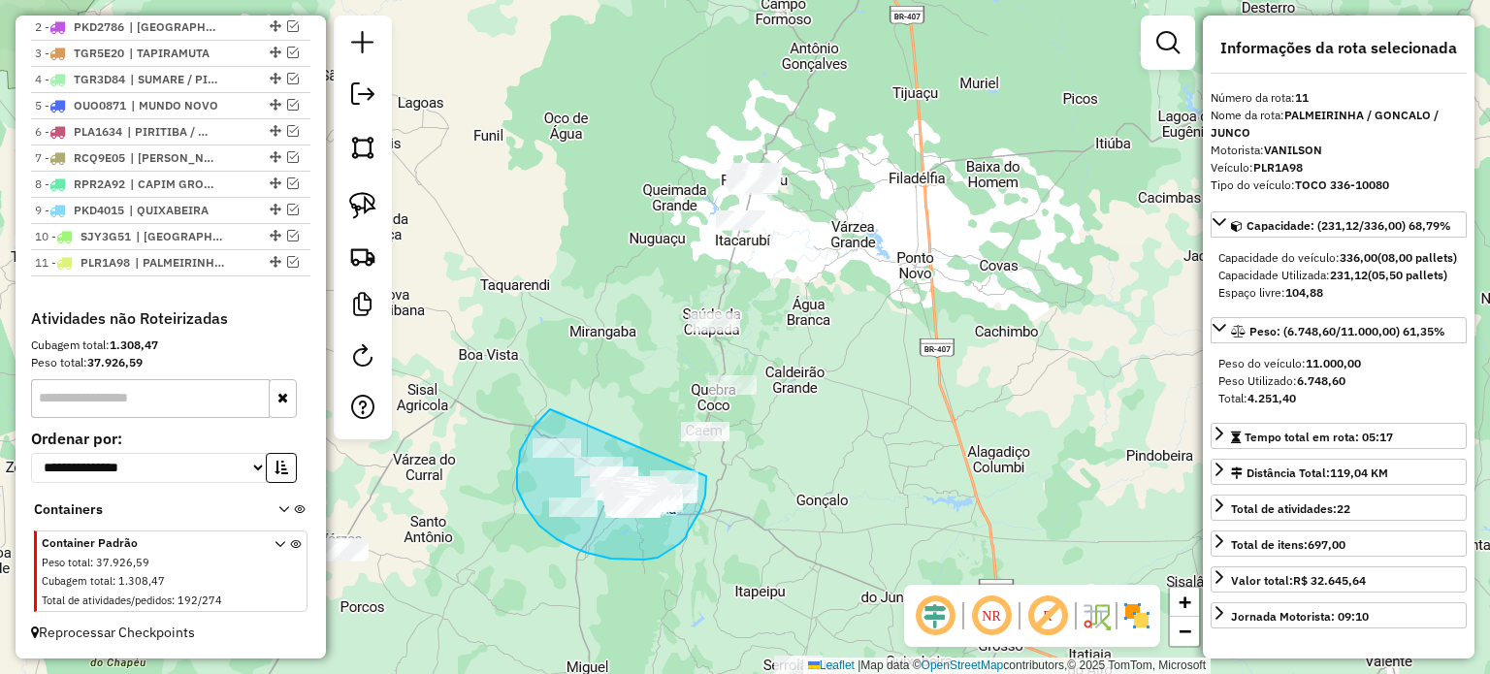
drag, startPoint x: 550, startPoint y: 409, endPoint x: 706, endPoint y: 476, distance: 169.9
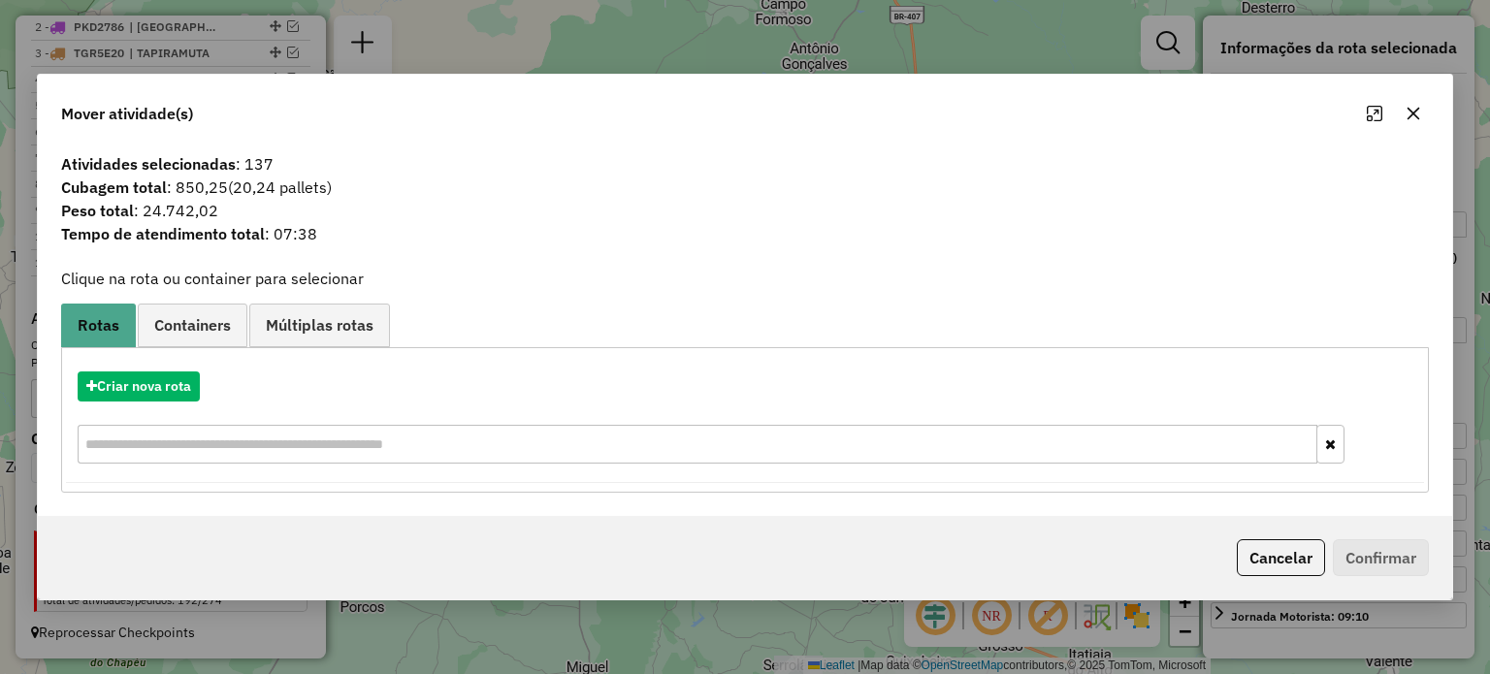
click at [1416, 109] on icon "button" at bounding box center [1412, 113] width 13 height 13
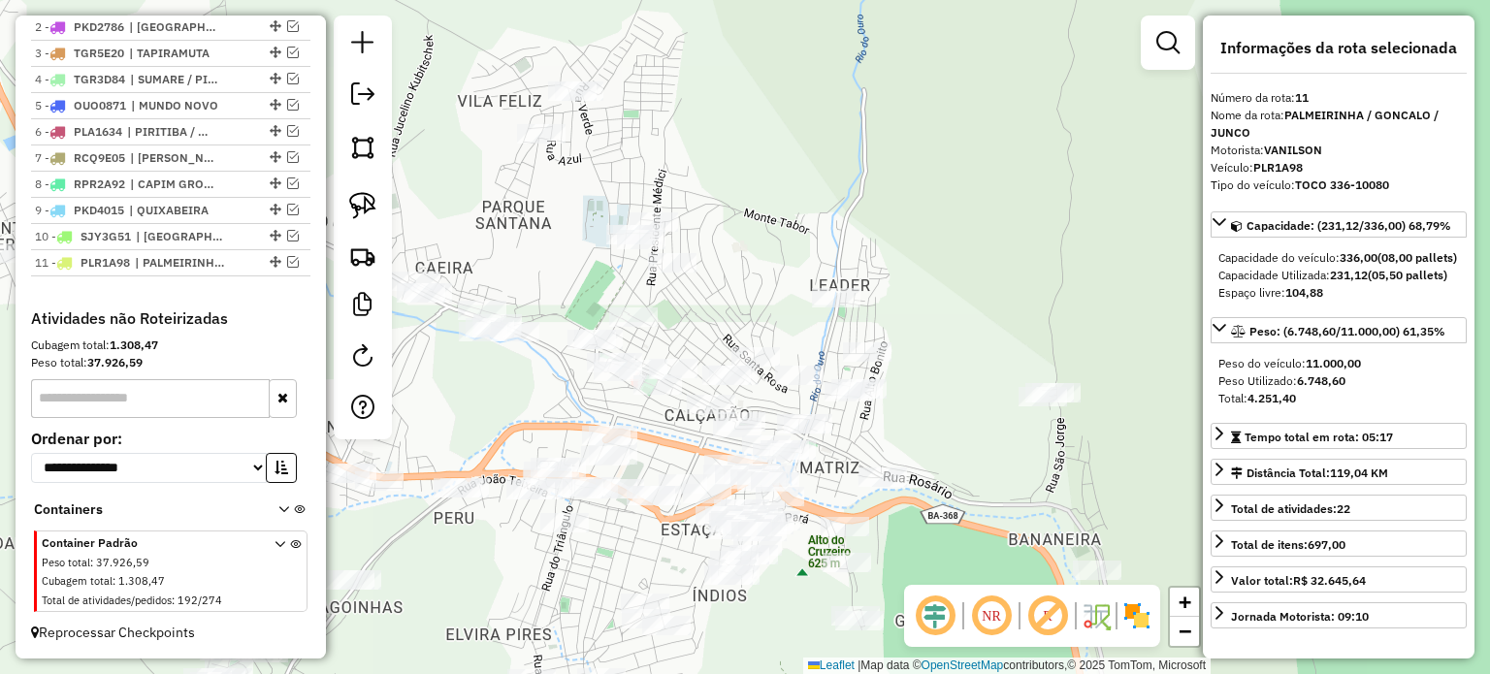
drag, startPoint x: 1054, startPoint y: 431, endPoint x: 693, endPoint y: 384, distance: 363.8
click at [682, 389] on div "Janela de atendimento Grade de atendimento Capacidade Transportadoras Veículos …" at bounding box center [745, 337] width 1490 height 674
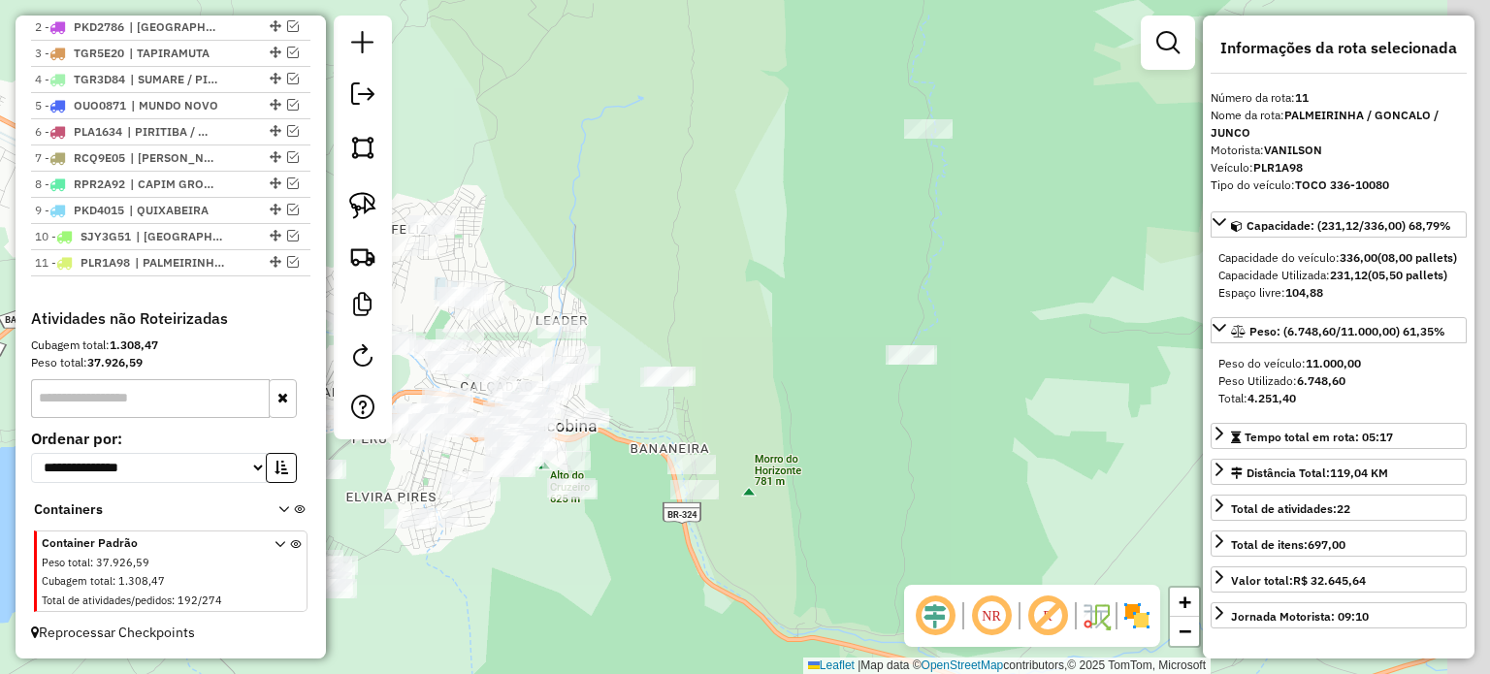
drag, startPoint x: 932, startPoint y: 387, endPoint x: 749, endPoint y: 384, distance: 183.3
click at [749, 384] on div "Janela de atendimento Grade de atendimento Capacidade Transportadoras Veículos …" at bounding box center [745, 337] width 1490 height 674
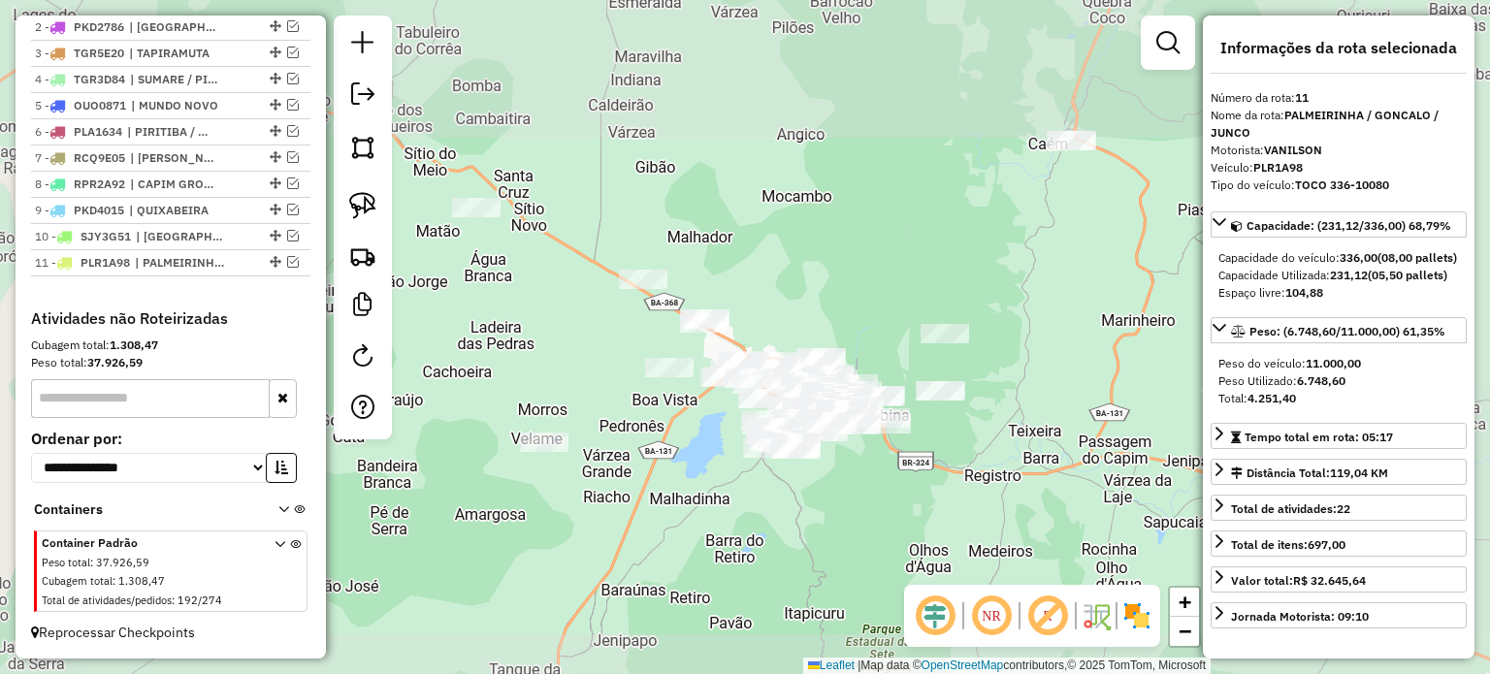
drag, startPoint x: 1026, startPoint y: 392, endPoint x: 861, endPoint y: 434, distance: 170.1
click at [864, 434] on div "Janela de atendimento Grade de atendimento Capacidade Transportadoras Veículos …" at bounding box center [745, 337] width 1490 height 674
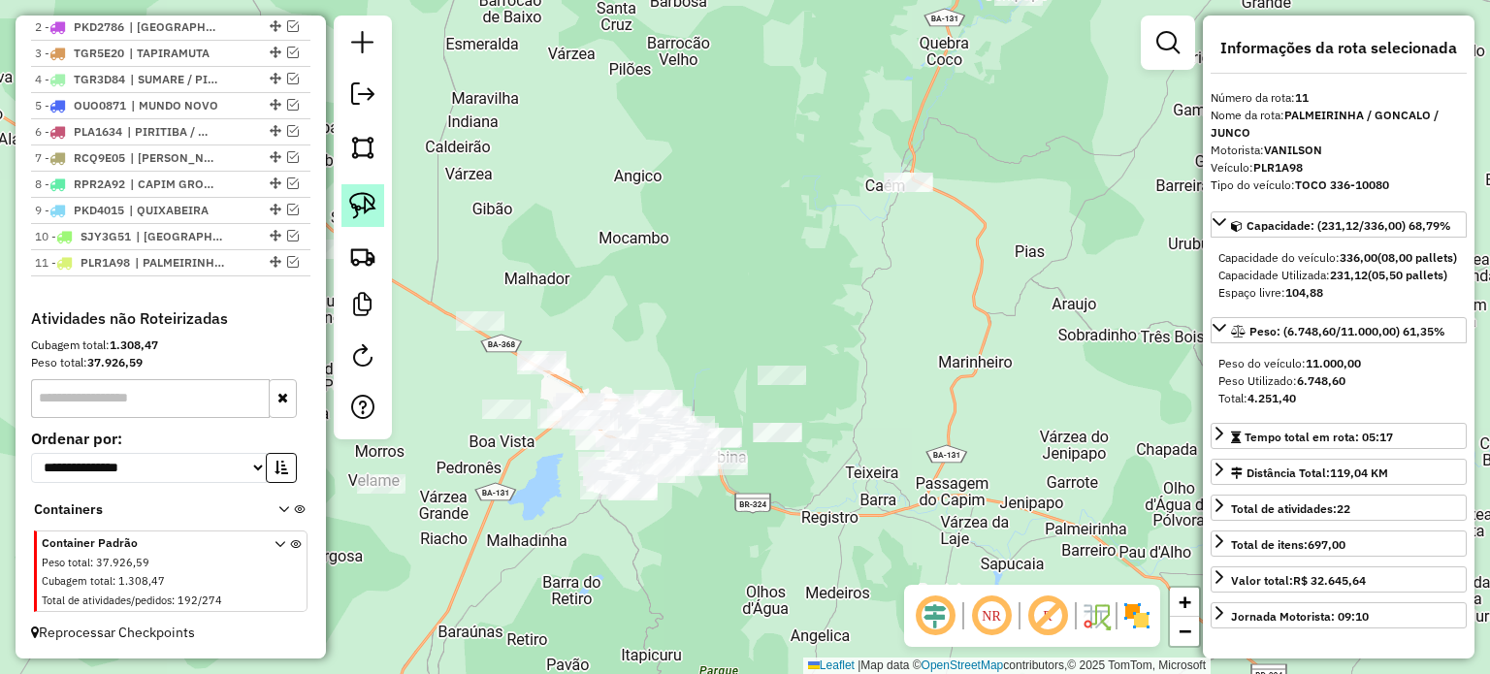
click at [368, 197] on img at bounding box center [362, 205] width 27 height 27
drag, startPoint x: 756, startPoint y: 346, endPoint x: 832, endPoint y: 361, distance: 78.0
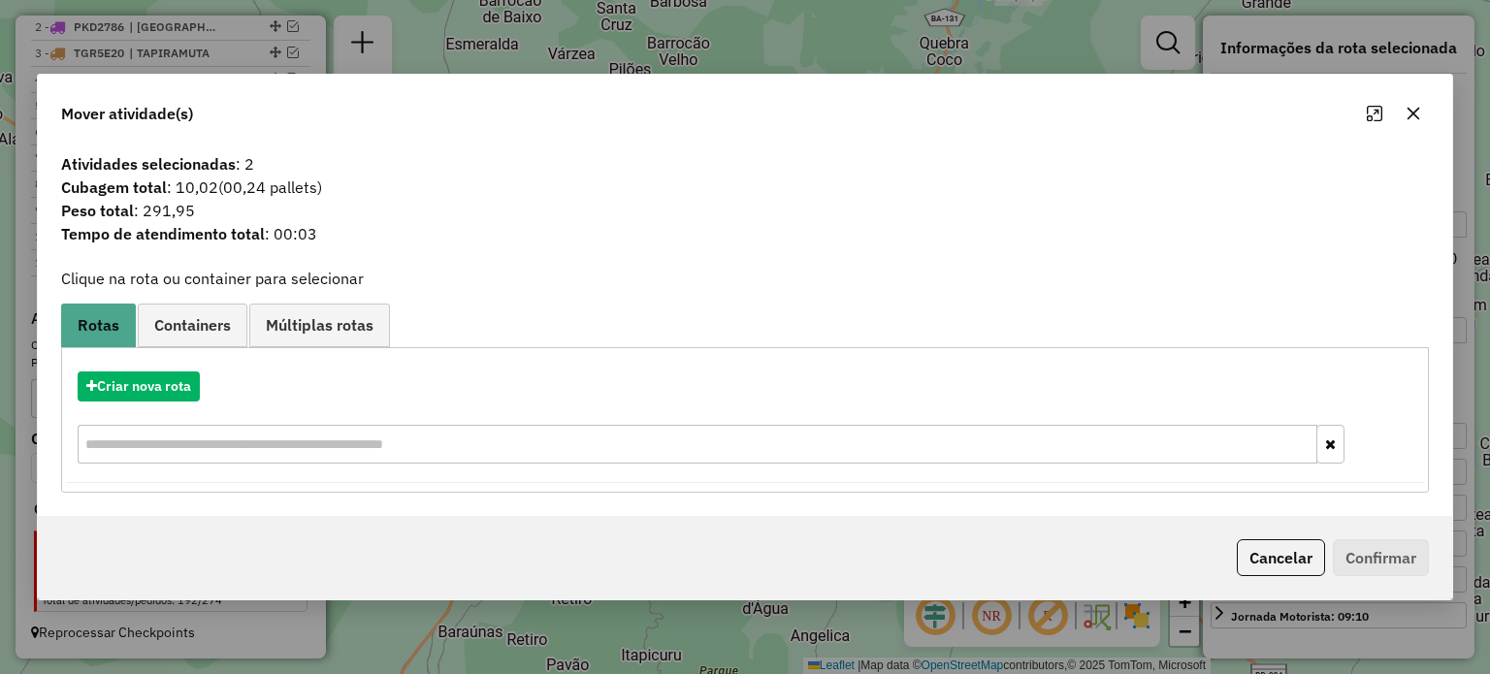
click at [1411, 113] on icon "button" at bounding box center [1412, 113] width 13 height 13
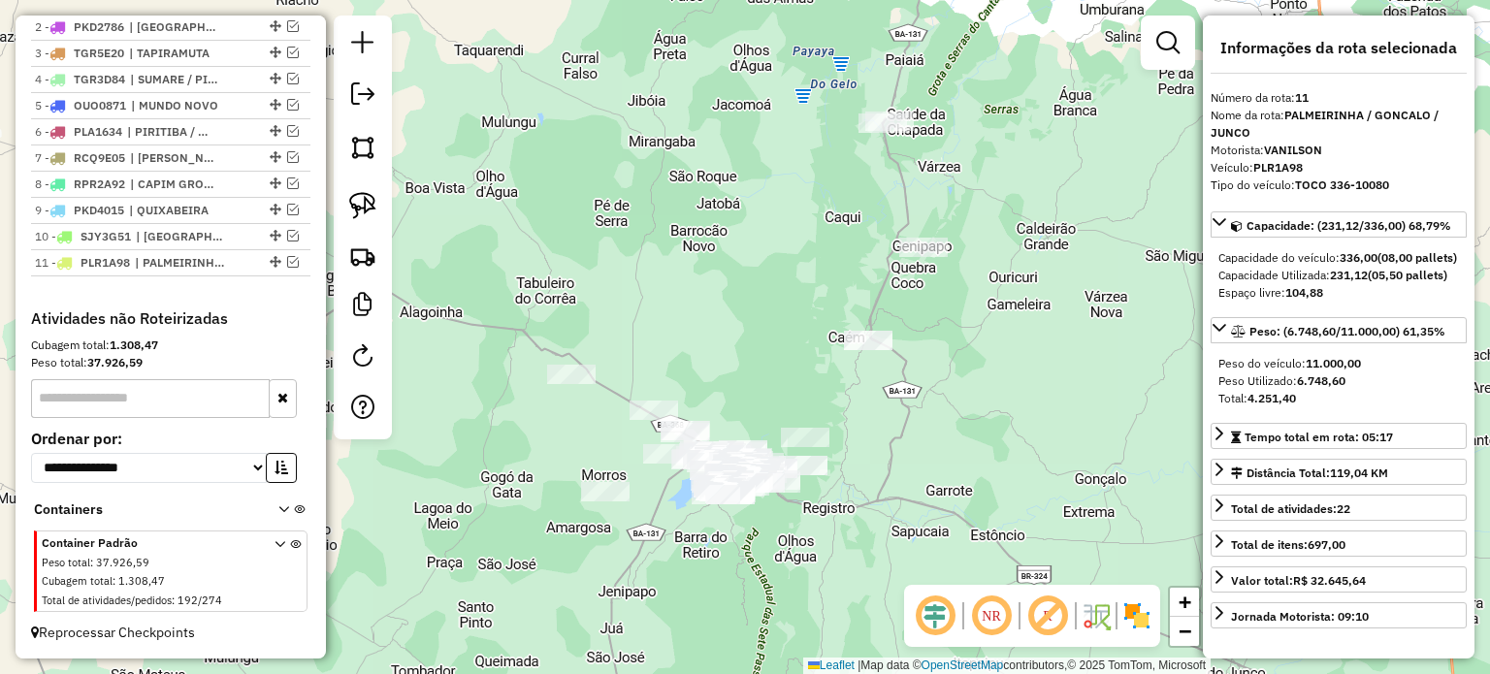
drag, startPoint x: 983, startPoint y: 333, endPoint x: 863, endPoint y: 479, distance: 189.5
click at [863, 479] on div "Janela de atendimento Grade de atendimento Capacidade Transportadoras Veículos …" at bounding box center [745, 337] width 1490 height 674
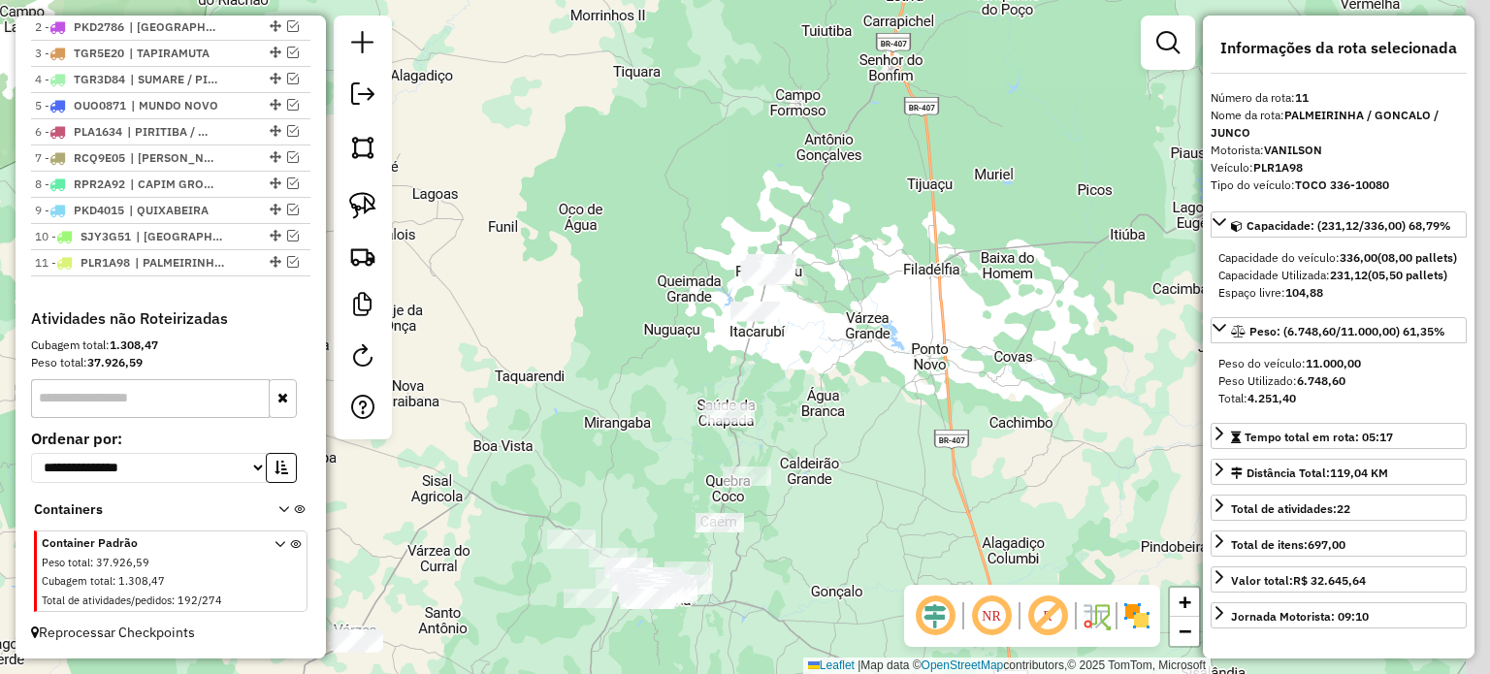
drag, startPoint x: 980, startPoint y: 324, endPoint x: 873, endPoint y: 387, distance: 123.9
click at [879, 390] on div "Janela de atendimento Grade de atendimento Capacidade Transportadoras Veículos …" at bounding box center [745, 337] width 1490 height 674
click at [367, 204] on img at bounding box center [362, 205] width 27 height 27
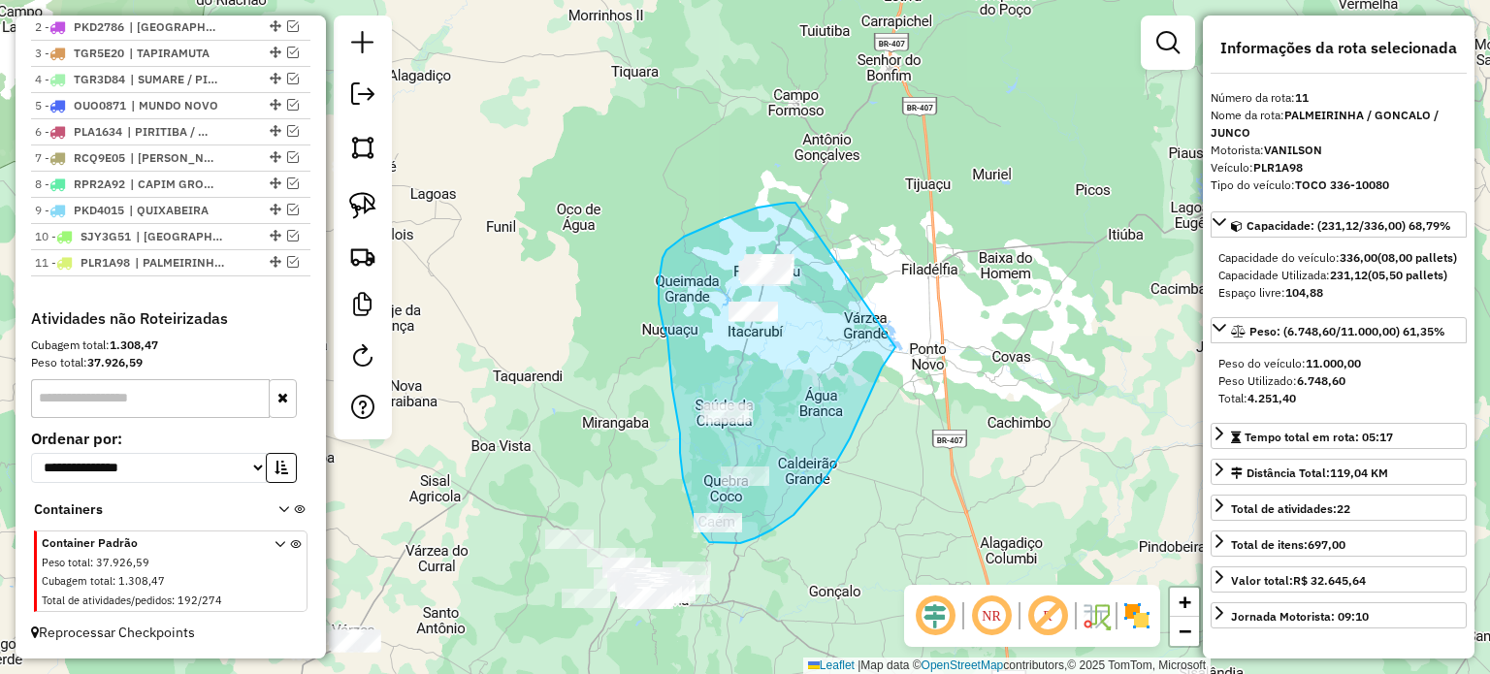
drag, startPoint x: 701, startPoint y: 229, endPoint x: 895, endPoint y: 347, distance: 227.2
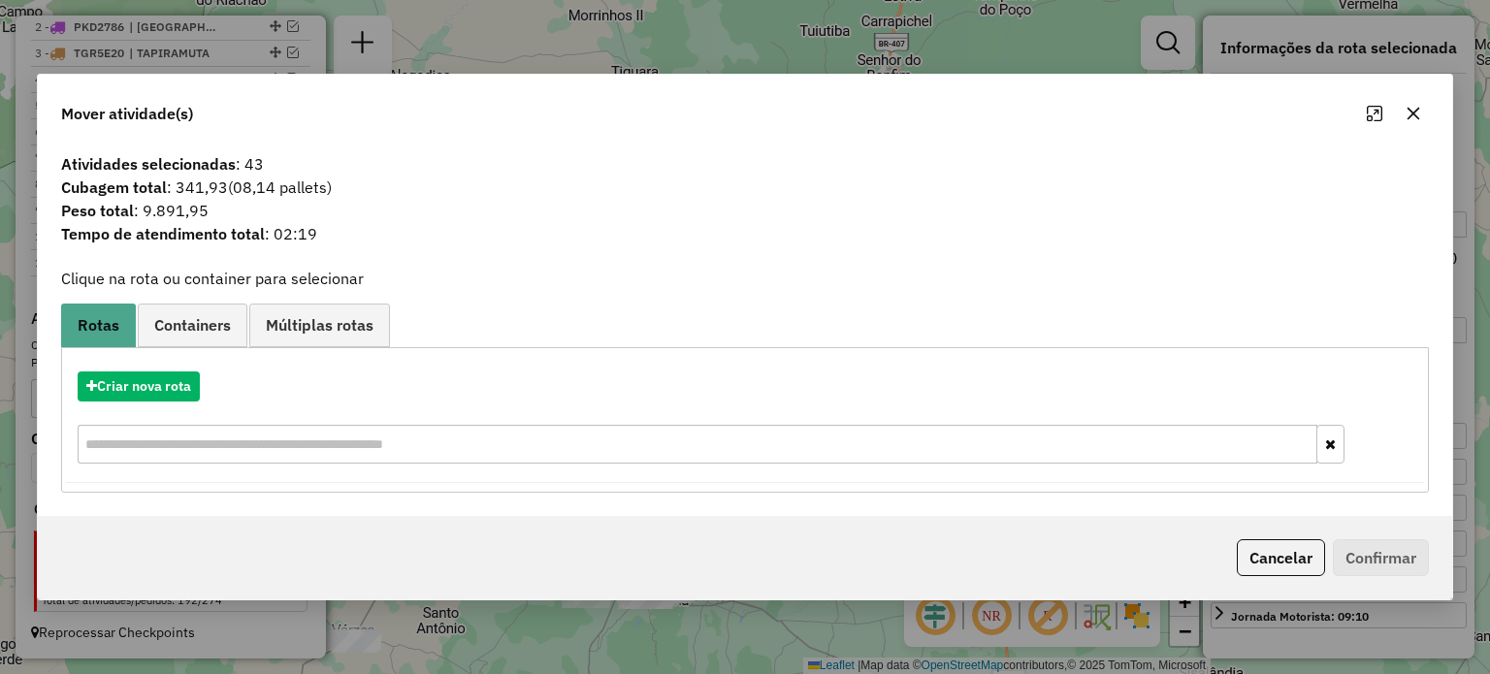
click at [1411, 119] on icon "button" at bounding box center [1413, 114] width 16 height 16
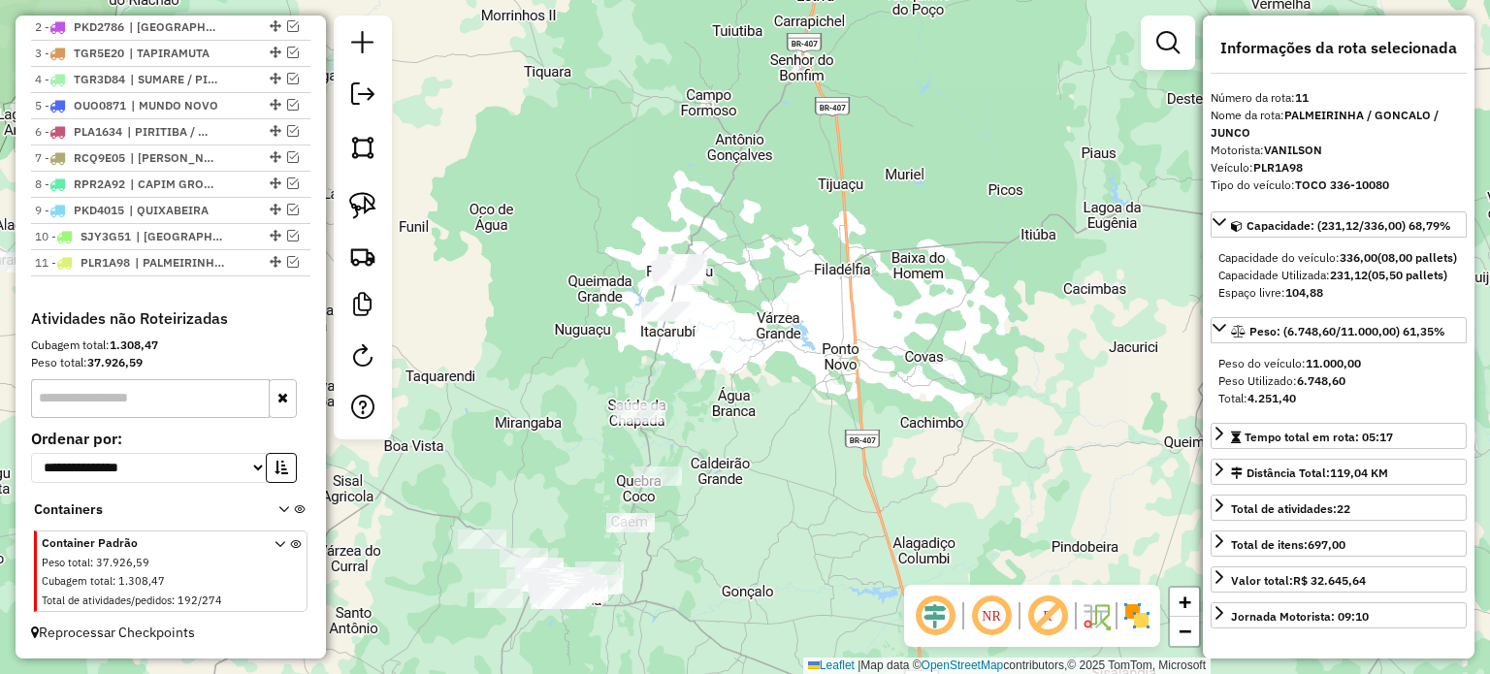
drag, startPoint x: 815, startPoint y: 323, endPoint x: 794, endPoint y: 323, distance: 20.4
click at [799, 321] on div "Janela de atendimento Grade de atendimento Capacidade Transportadoras Veículos …" at bounding box center [745, 337] width 1490 height 674
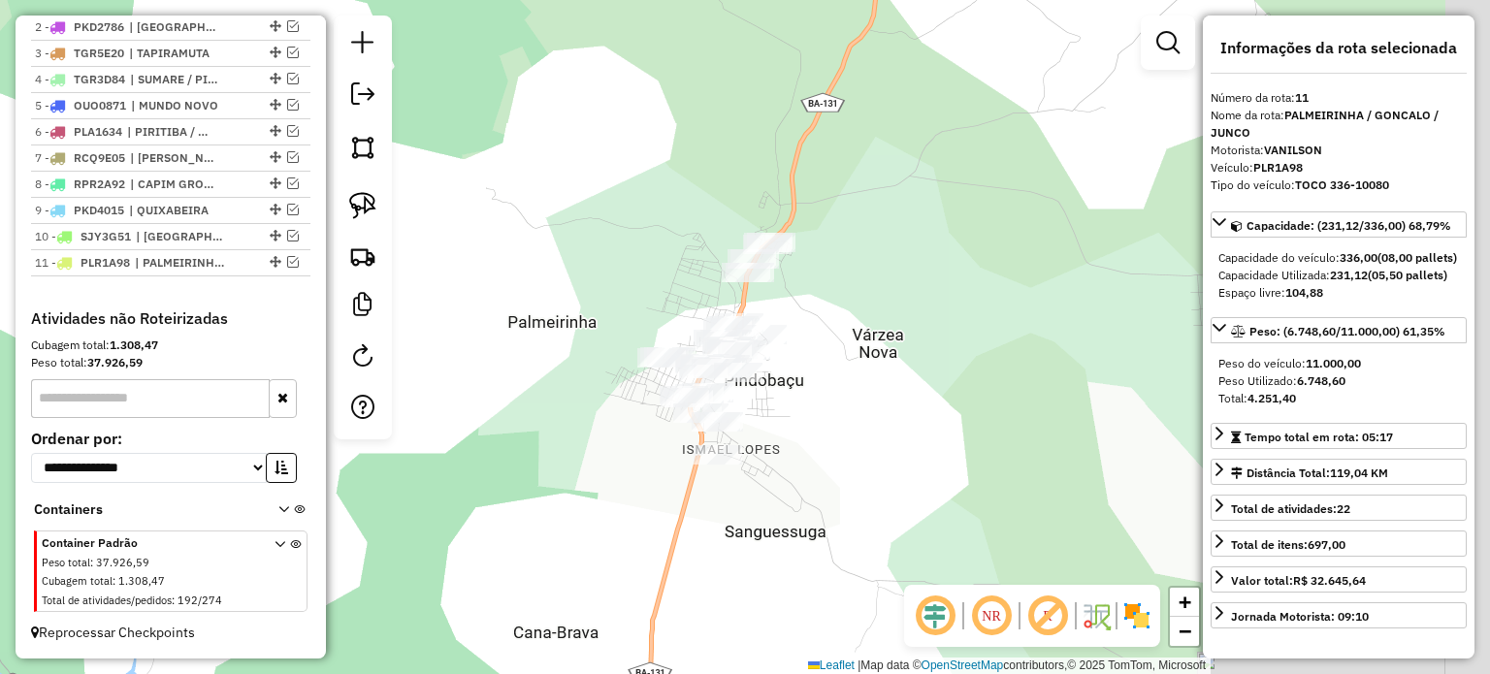
drag, startPoint x: 909, startPoint y: 294, endPoint x: 822, endPoint y: 399, distance: 136.4
click at [835, 399] on div "Janela de atendimento Grade de atendimento Capacidade Transportadoras Veículos …" at bounding box center [745, 337] width 1490 height 674
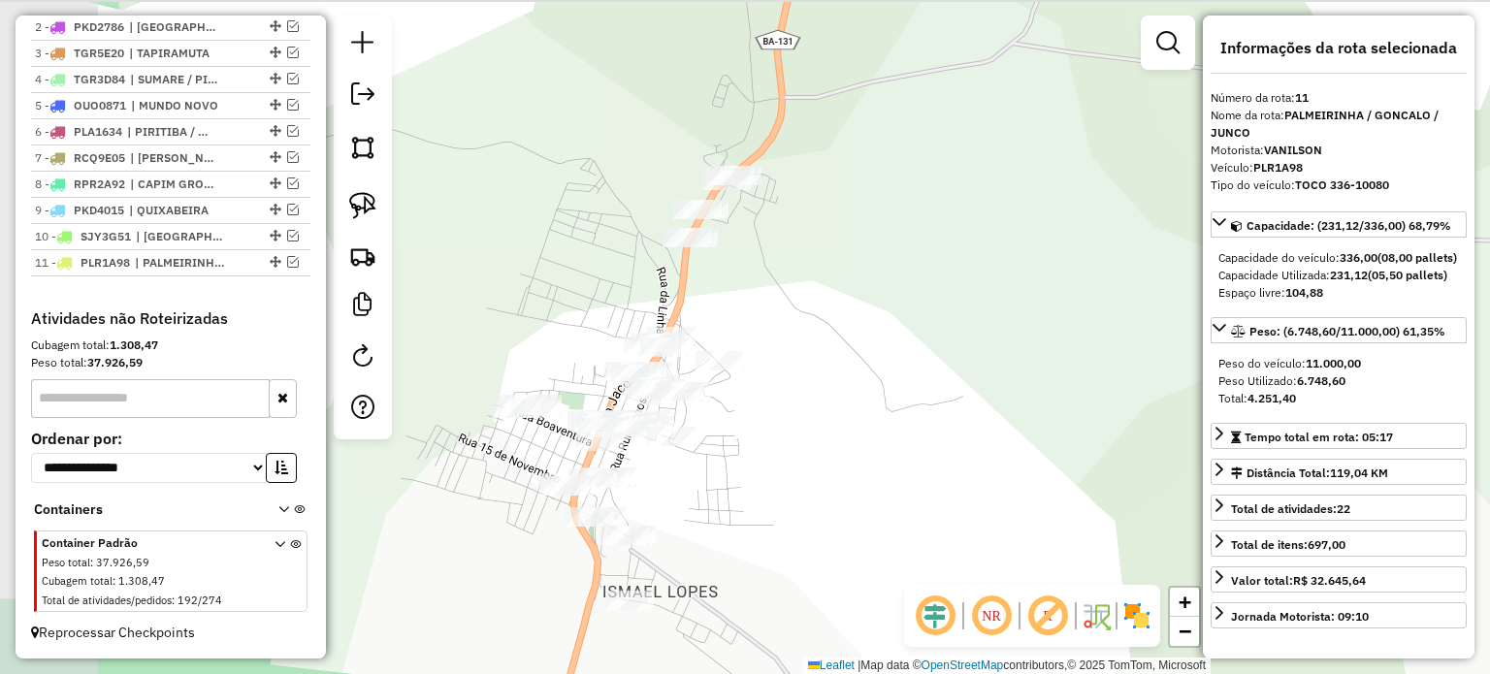
drag, startPoint x: 850, startPoint y: 372, endPoint x: 1004, endPoint y: 426, distance: 163.2
click at [1004, 426] on div "Janela de atendimento Grade de atendimento Capacidade Transportadoras Veículos …" at bounding box center [745, 337] width 1490 height 674
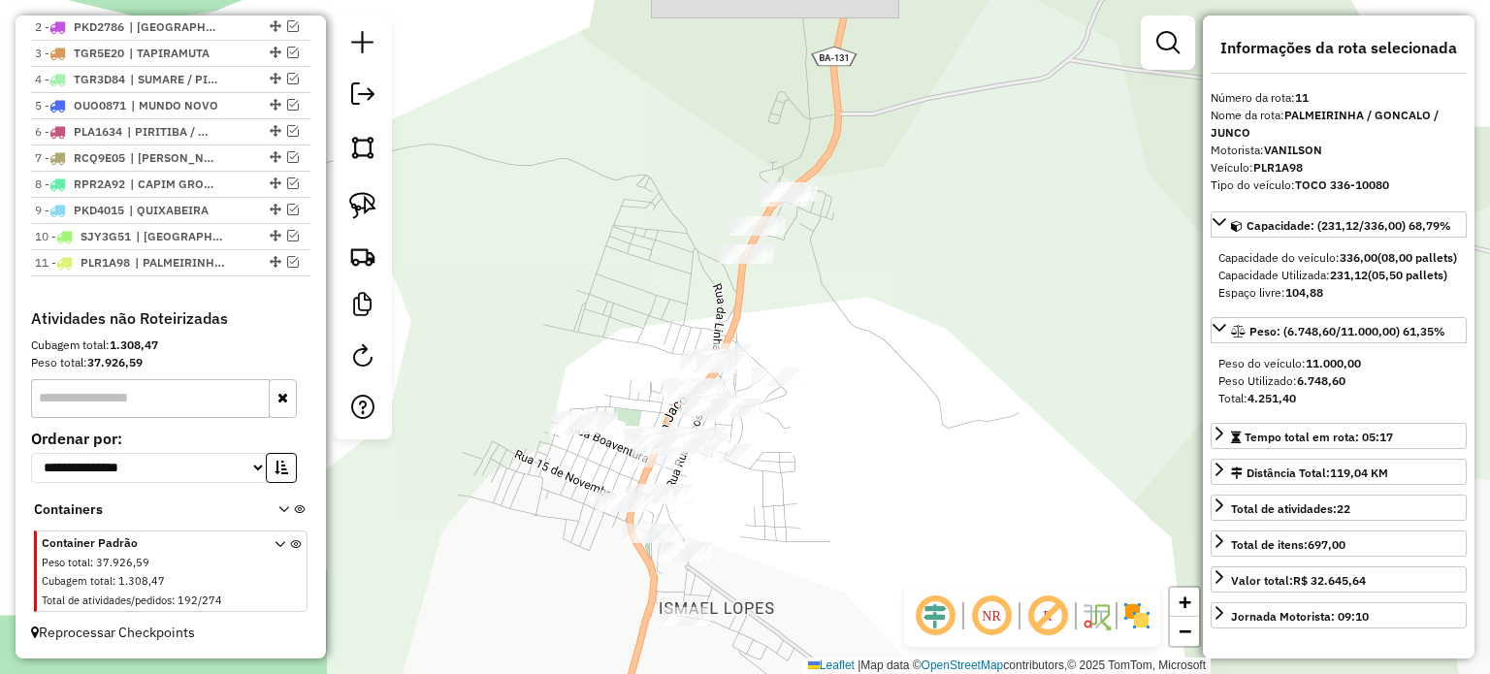
drag, startPoint x: 369, startPoint y: 201, endPoint x: 463, endPoint y: 199, distance: 94.1
click at [369, 201] on img at bounding box center [362, 205] width 27 height 27
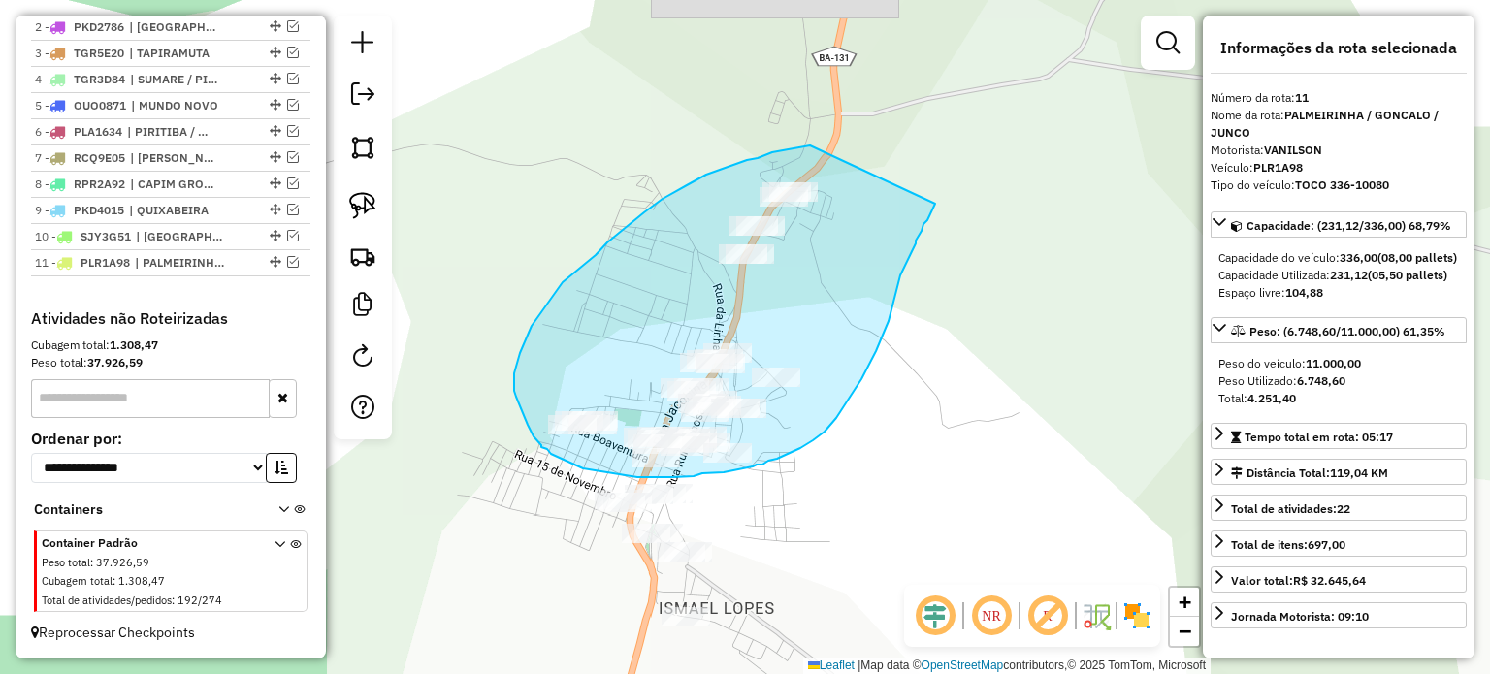
drag, startPoint x: 810, startPoint y: 145, endPoint x: 935, endPoint y: 204, distance: 138.0
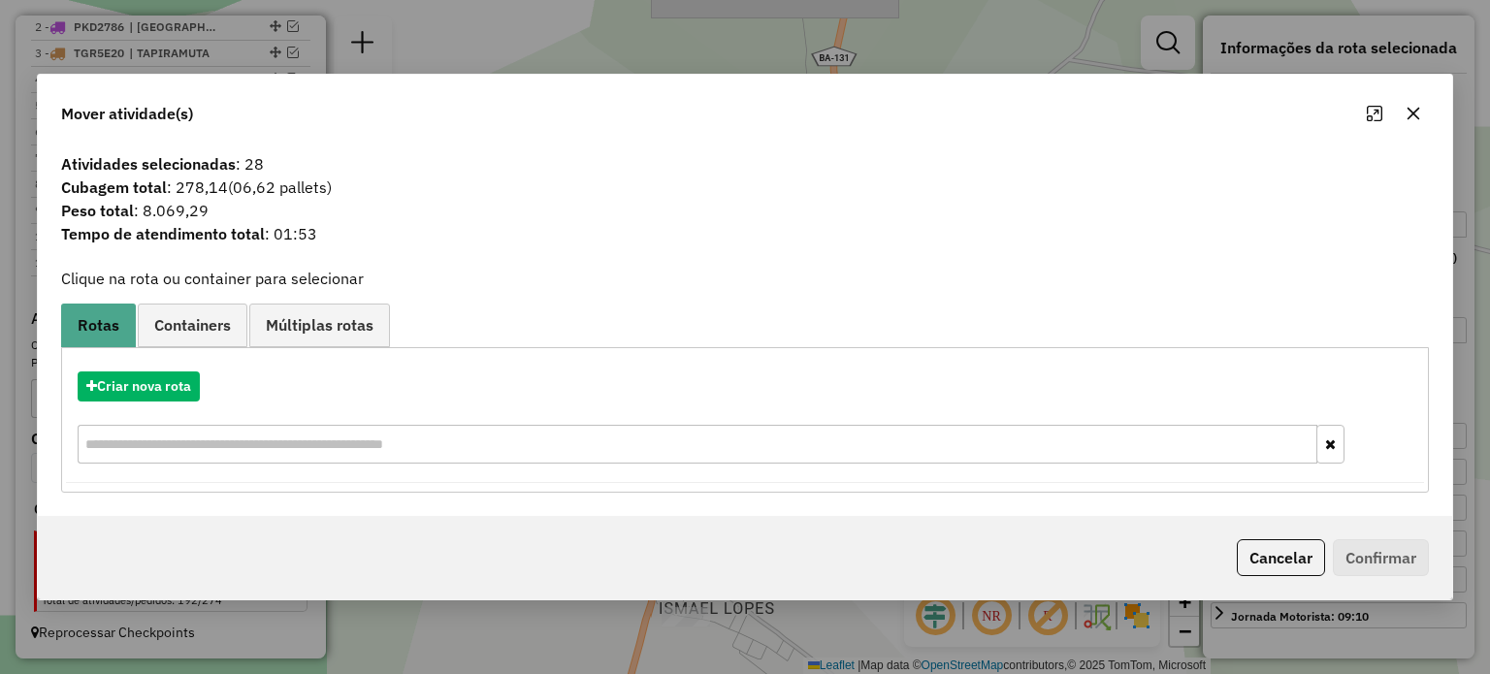
click at [1405, 109] on icon "button" at bounding box center [1413, 114] width 16 height 16
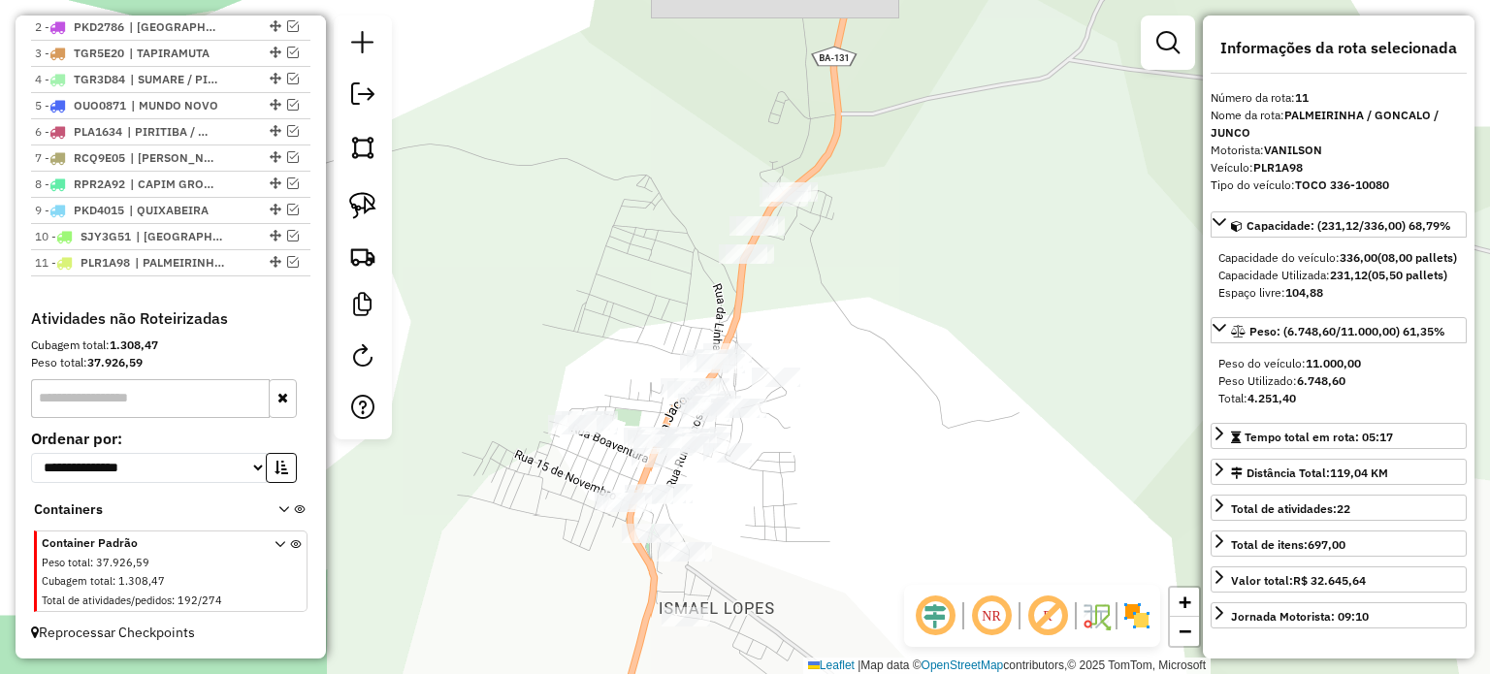
drag, startPoint x: 363, startPoint y: 201, endPoint x: 417, endPoint y: 201, distance: 54.3
click at [363, 201] on img at bounding box center [362, 205] width 27 height 27
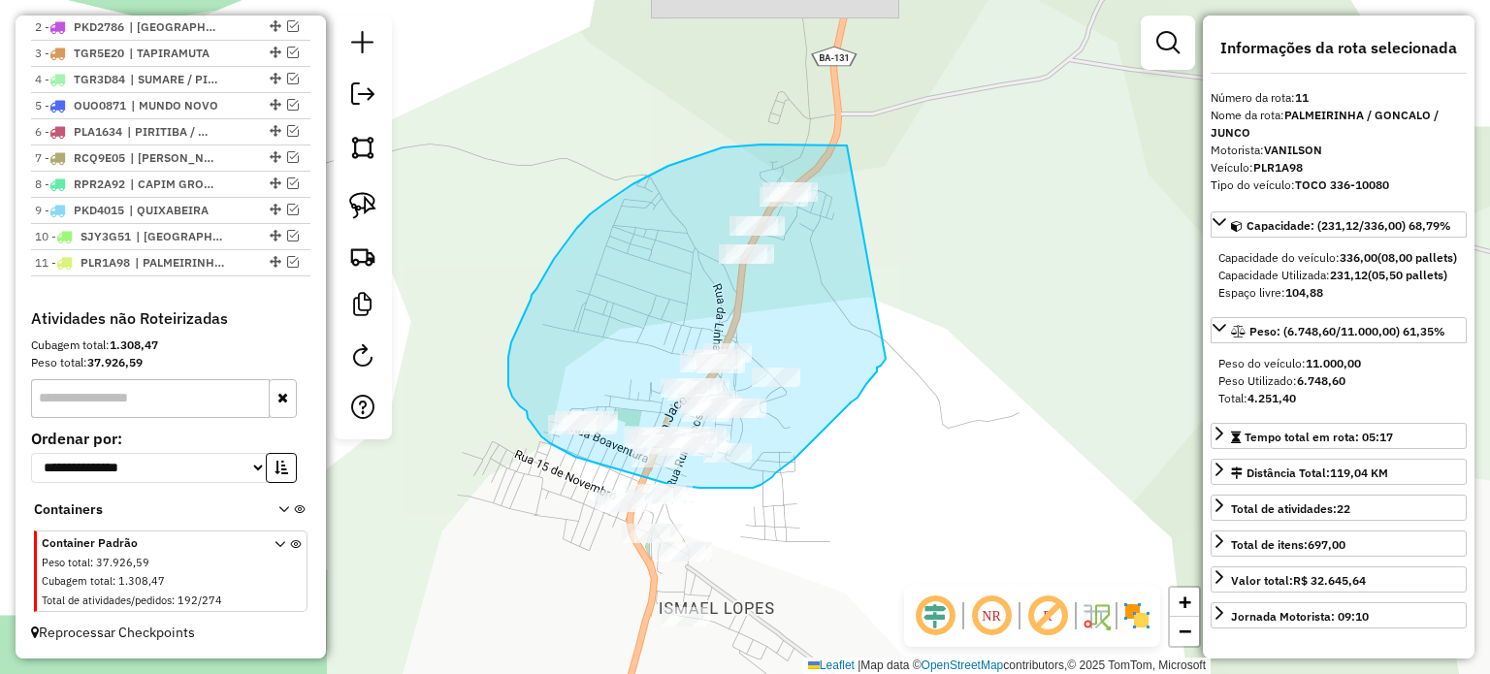
drag, startPoint x: 847, startPoint y: 145, endPoint x: 886, endPoint y: 359, distance: 216.9
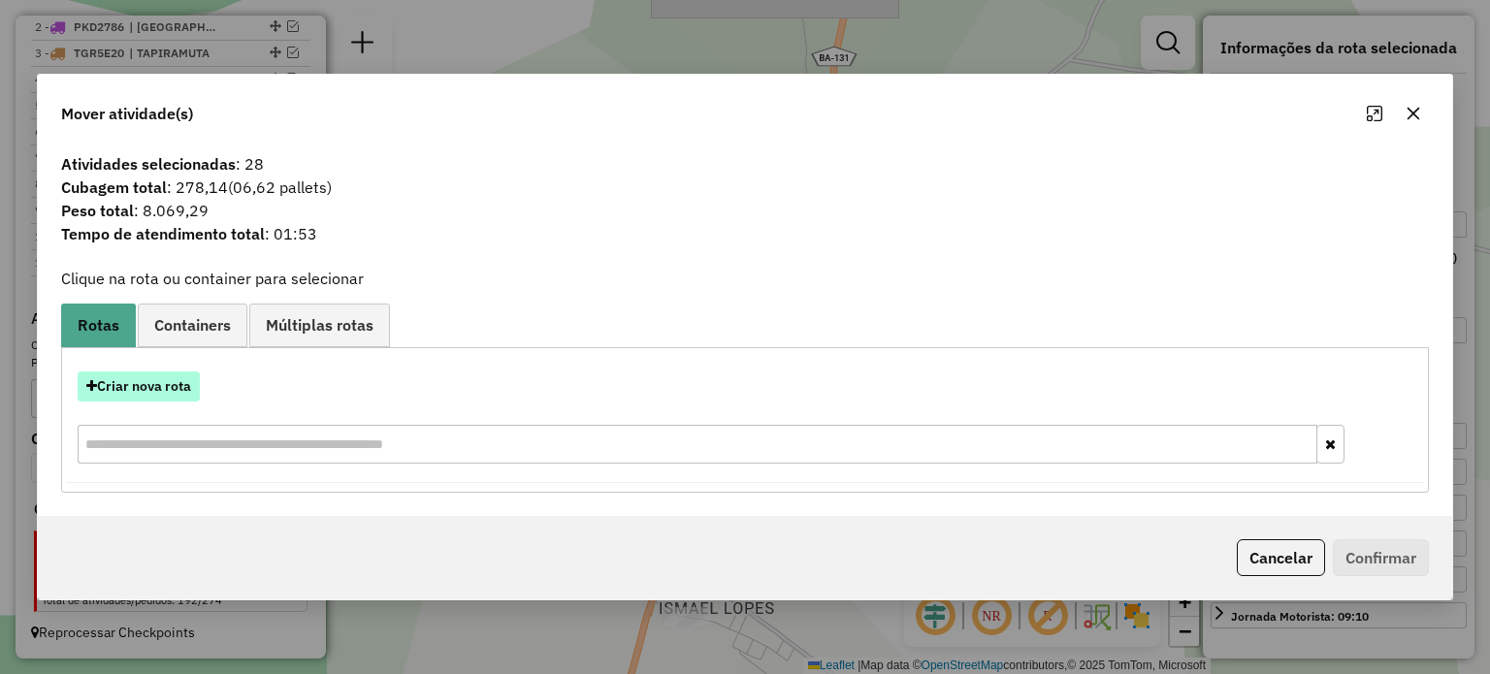
click at [151, 385] on button "Criar nova rota" at bounding box center [139, 386] width 122 height 30
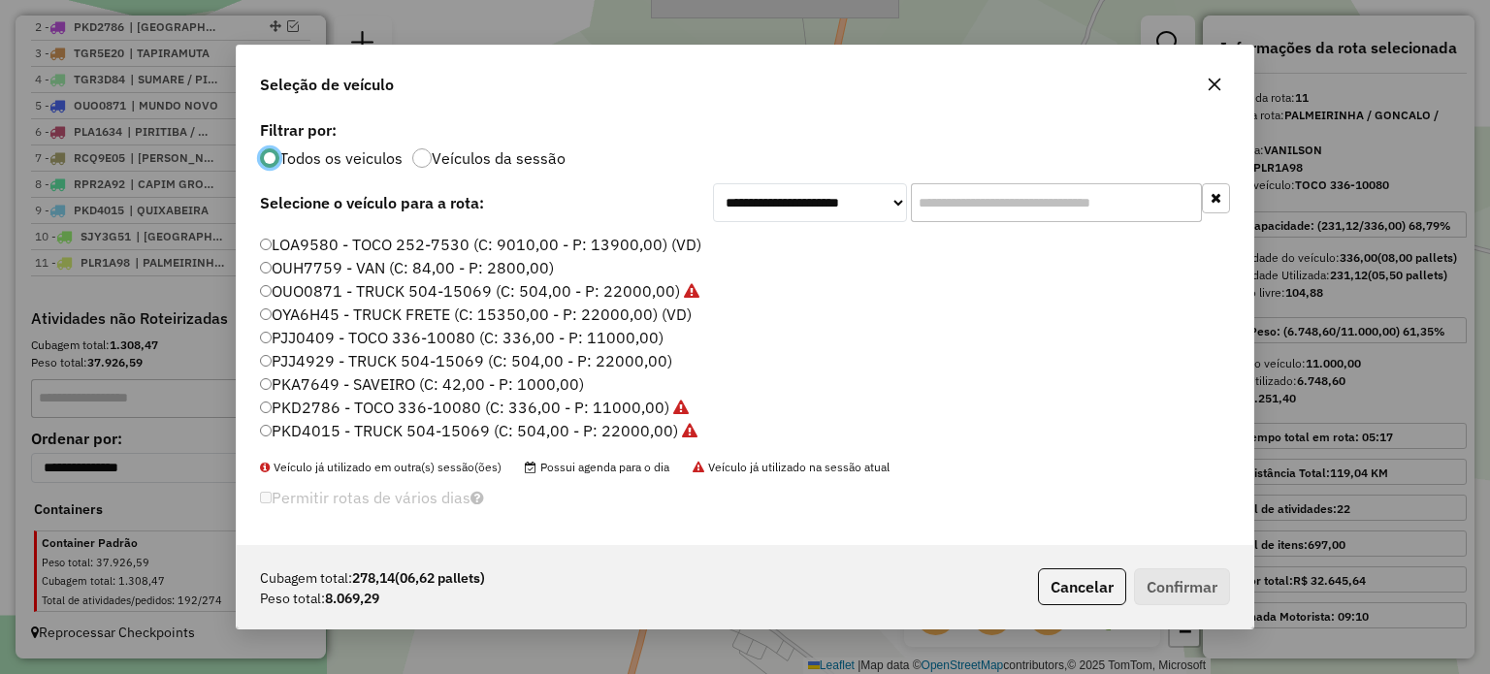
scroll to position [97, 0]
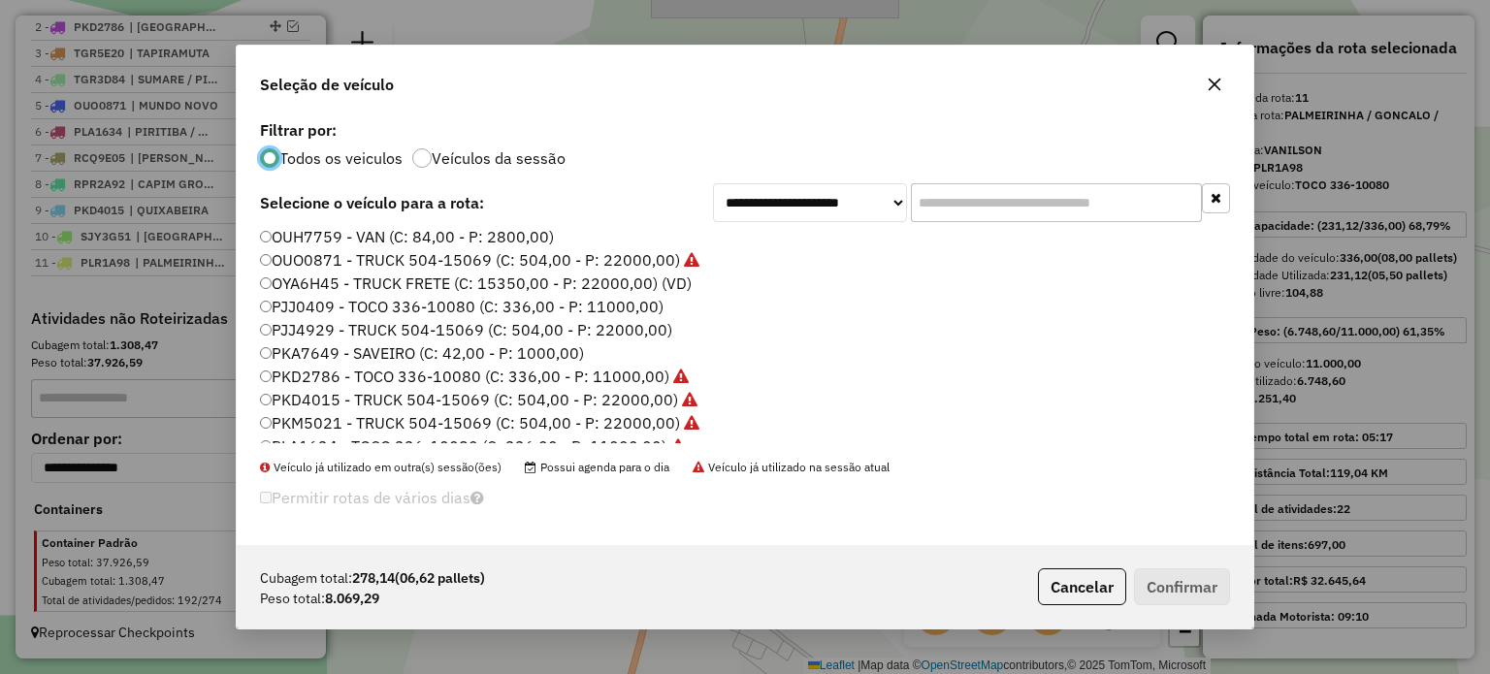
click at [306, 330] on label "PJJ4929 - TRUCK 504-15069 (C: 504,00 - P: 22000,00)" at bounding box center [466, 329] width 412 height 23
click at [1172, 586] on button "Confirmar" at bounding box center [1182, 586] width 96 height 37
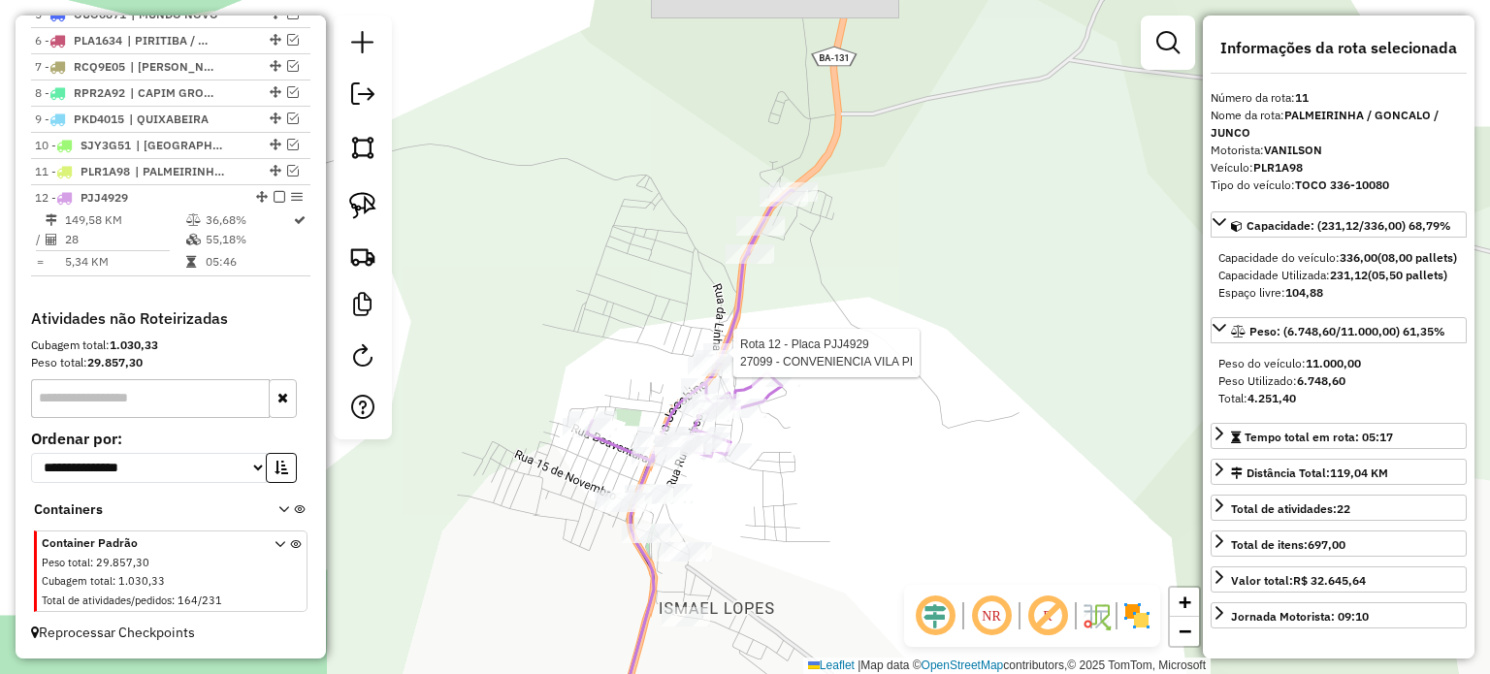
scroll to position [865, 0]
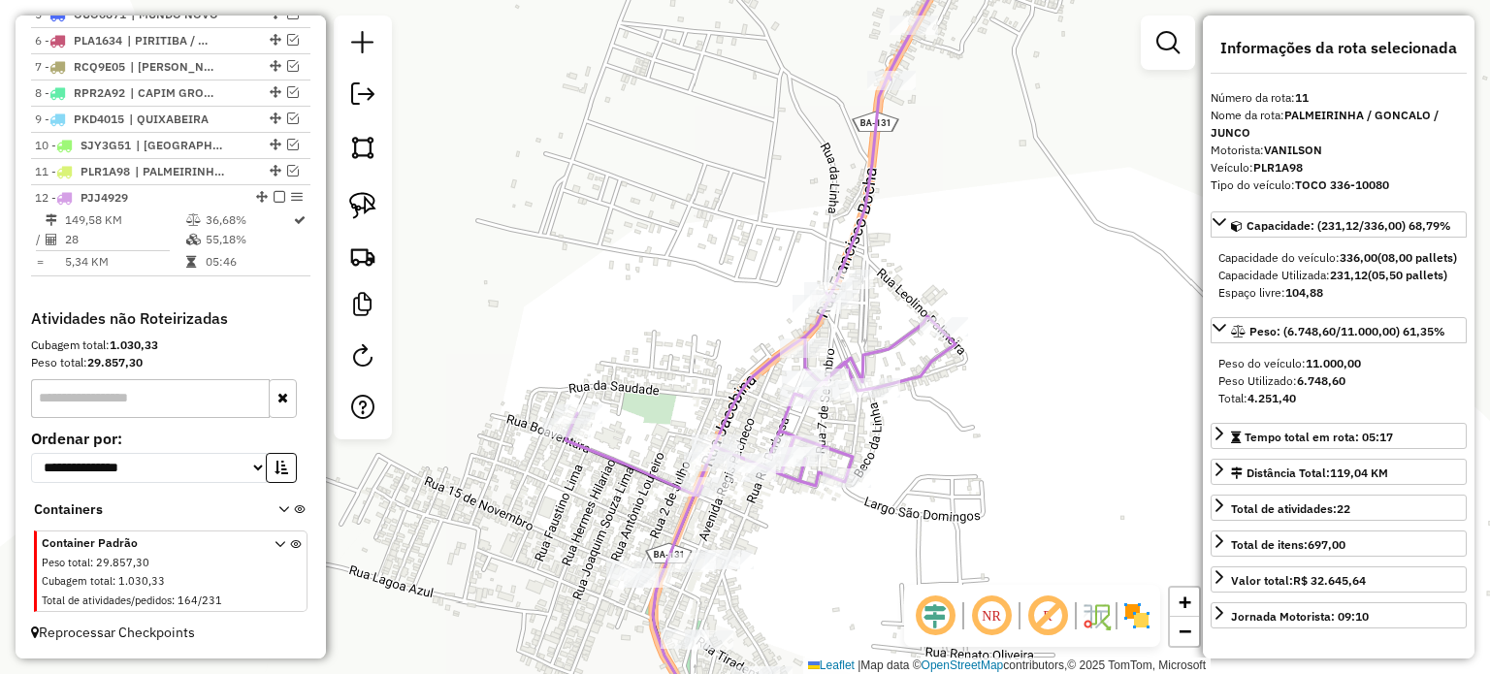
drag, startPoint x: 690, startPoint y: 520, endPoint x: 795, endPoint y: 526, distance: 105.9
click at [795, 526] on div "Janela de atendimento Grade de atendimento Capacidade Transportadoras Veículos …" at bounding box center [745, 337] width 1490 height 674
drag, startPoint x: 567, startPoint y: 489, endPoint x: 663, endPoint y: 484, distance: 96.1
click at [663, 484] on div "Janela de atendimento Grade de atendimento Capacidade Transportadoras Veículos …" at bounding box center [745, 337] width 1490 height 674
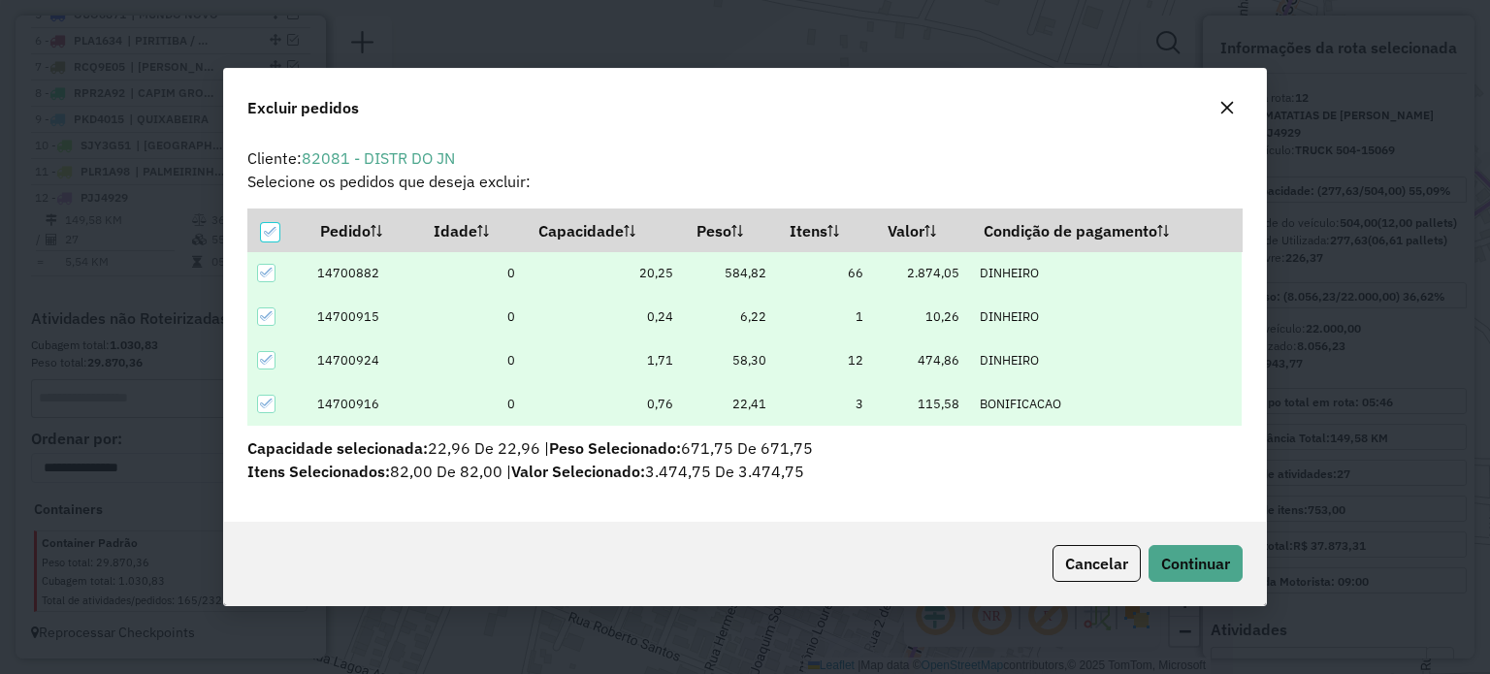
scroll to position [0, 0]
click at [1186, 554] on span "Continuar" at bounding box center [1195, 563] width 69 height 19
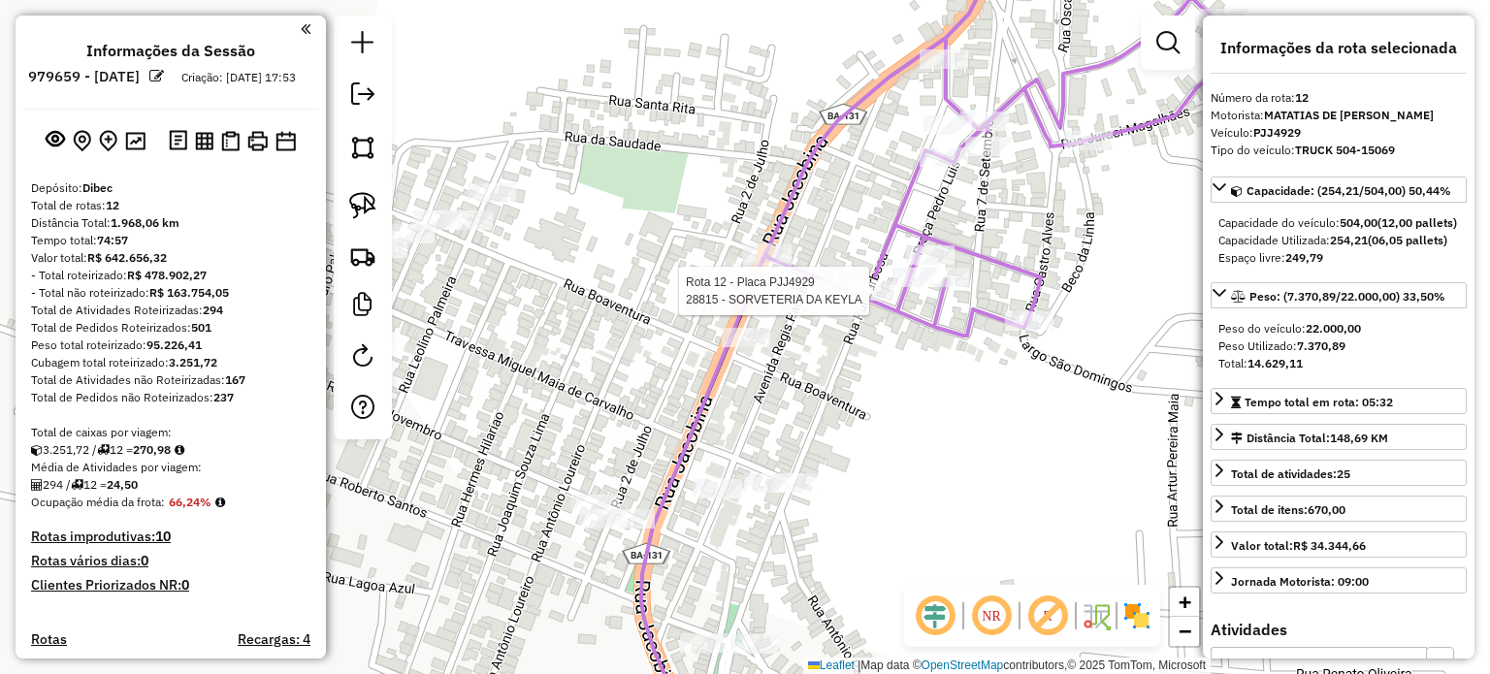
select select "**********"
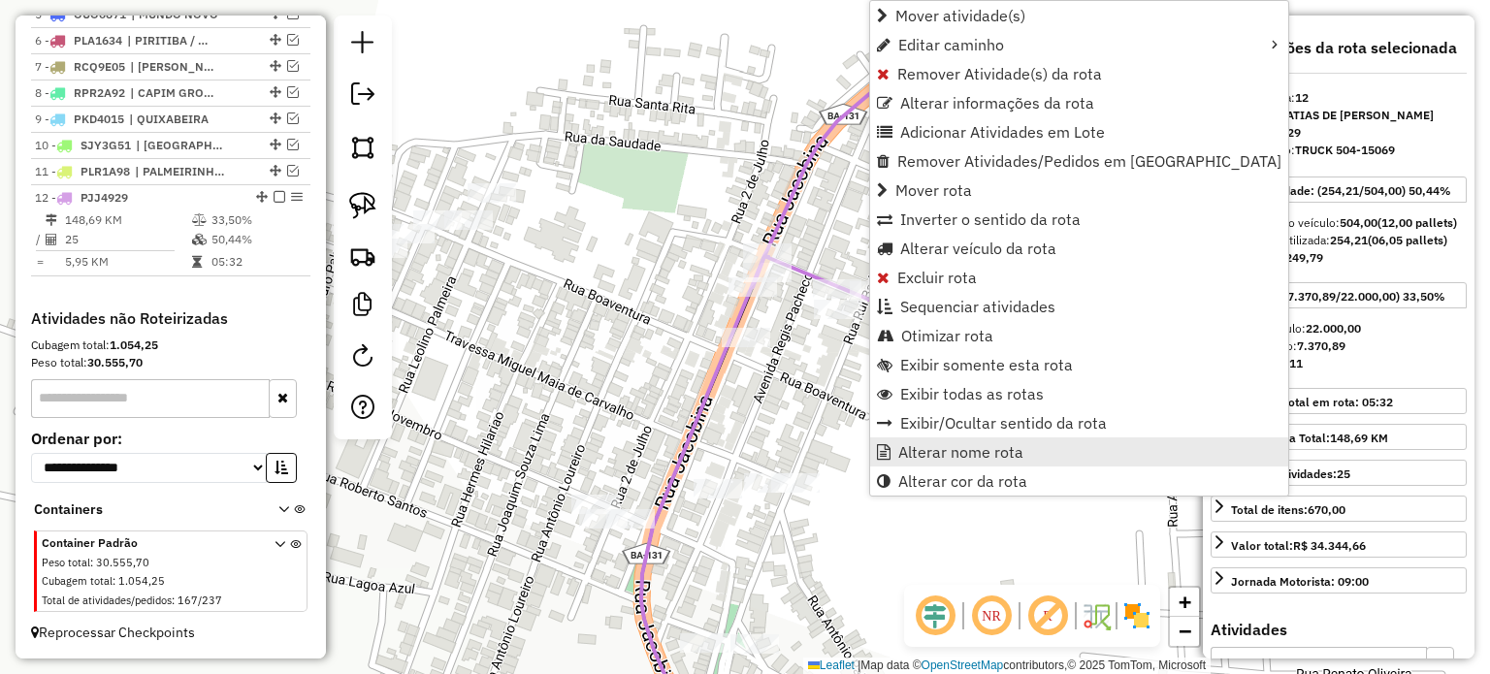
click at [946, 450] on span "Alterar nome rota" at bounding box center [960, 452] width 125 height 16
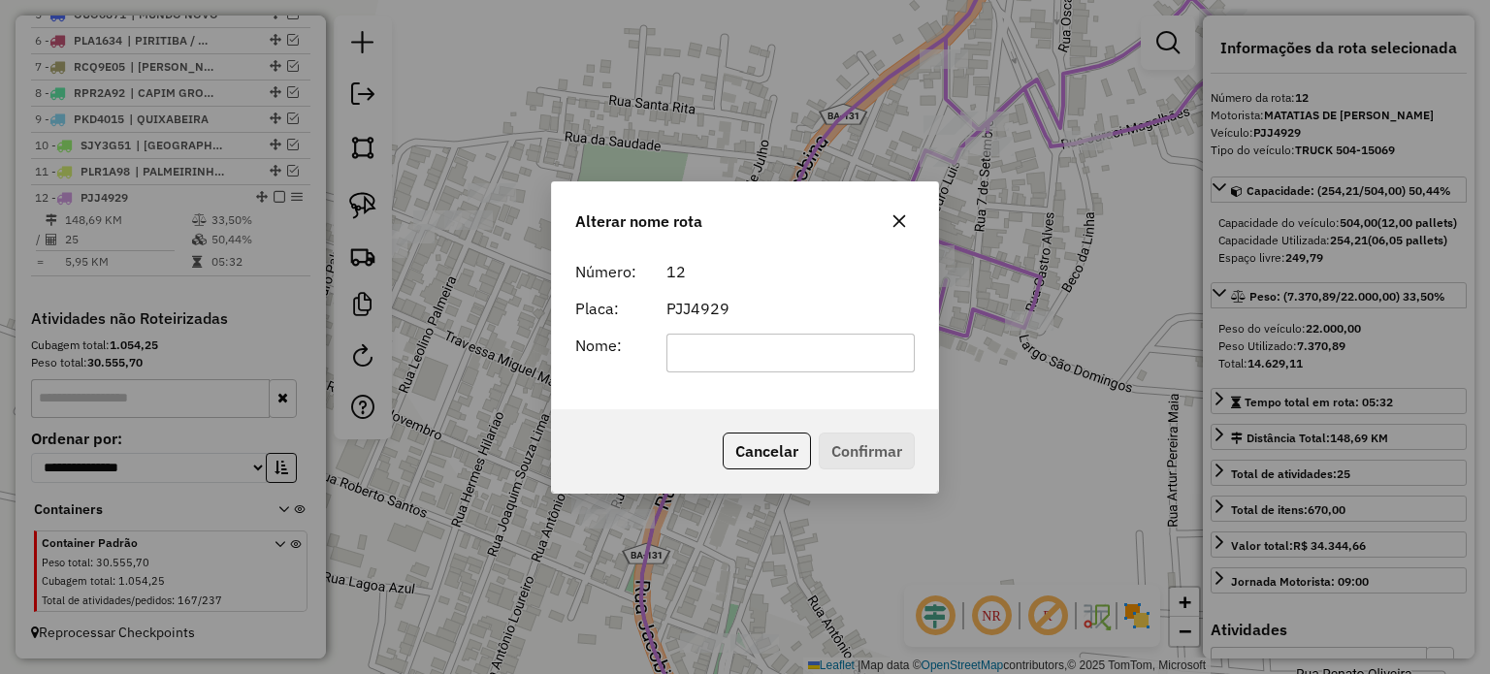
click at [817, 359] on input "text" at bounding box center [790, 353] width 249 height 39
type input "*********"
click at [854, 445] on button "Confirmar" at bounding box center [867, 451] width 96 height 37
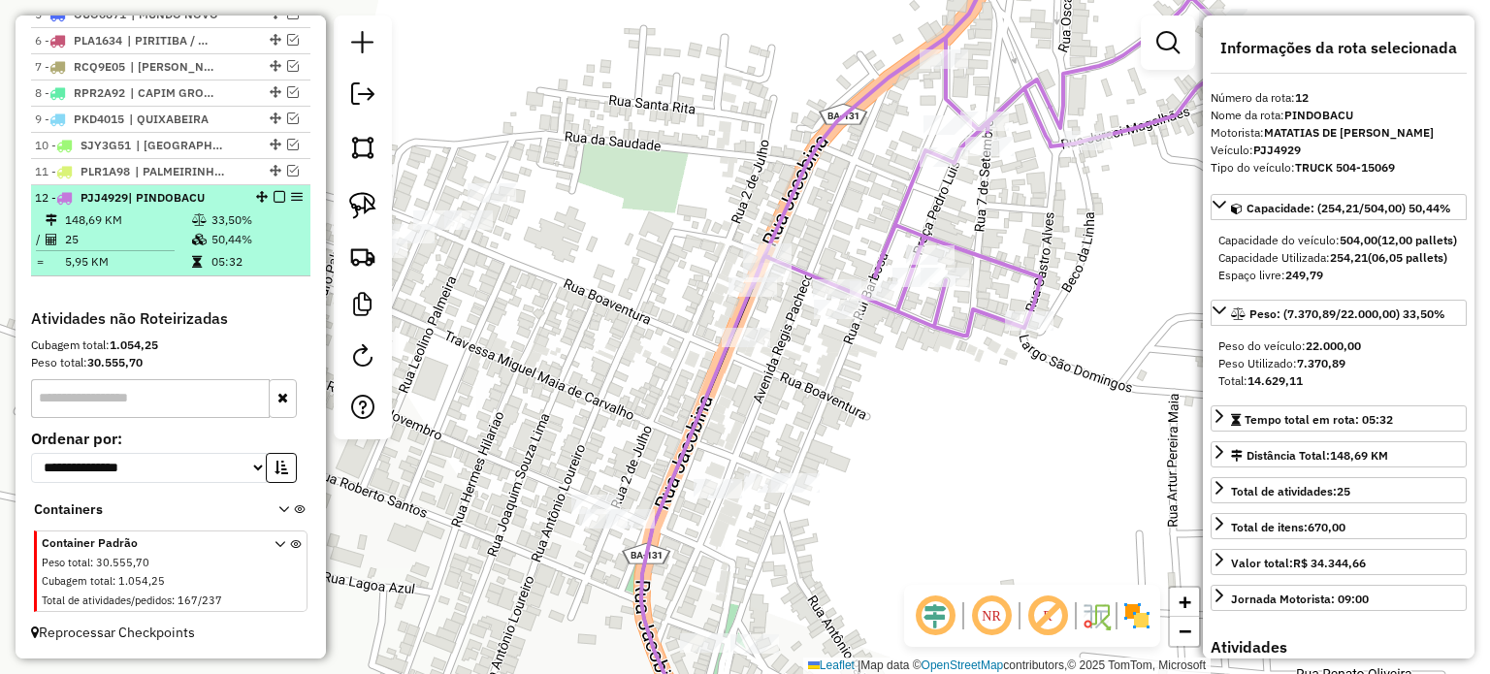
click at [276, 197] on em at bounding box center [280, 197] width 12 height 12
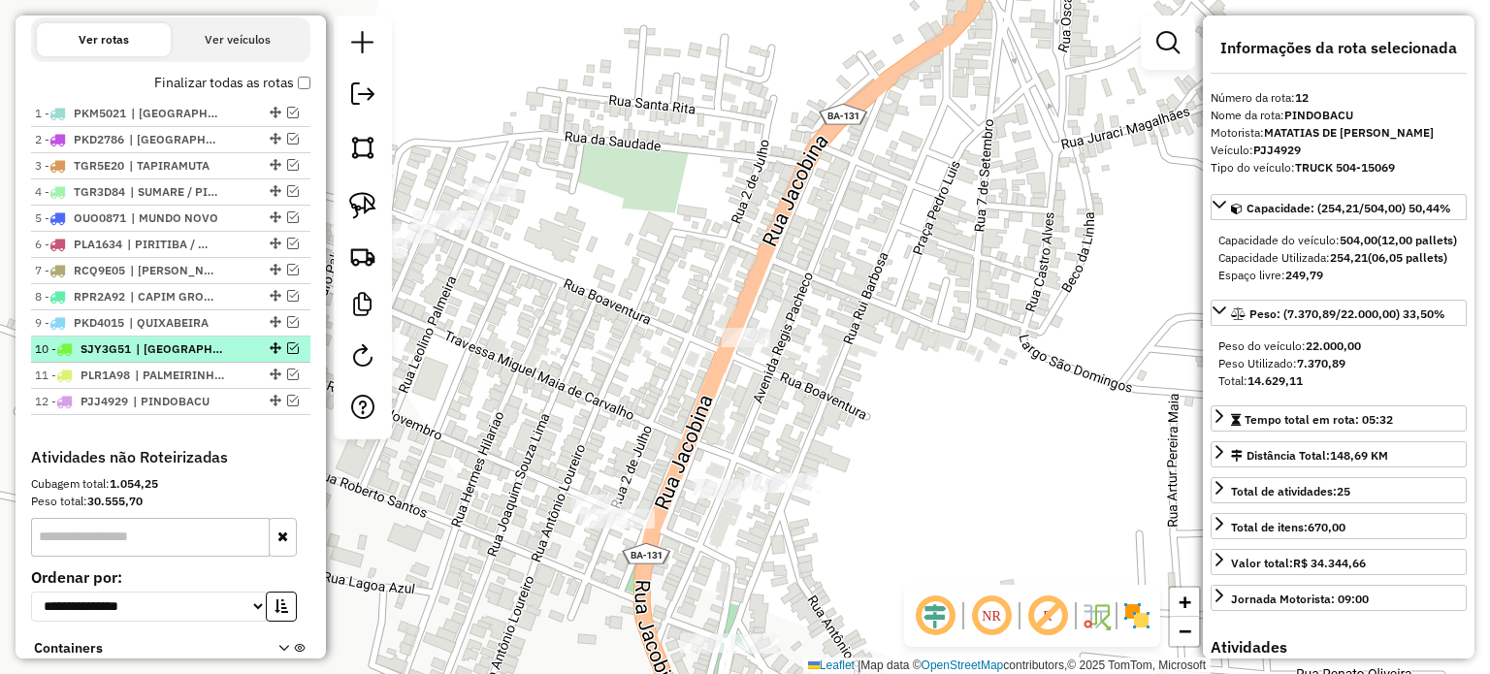
scroll to position [606, 0]
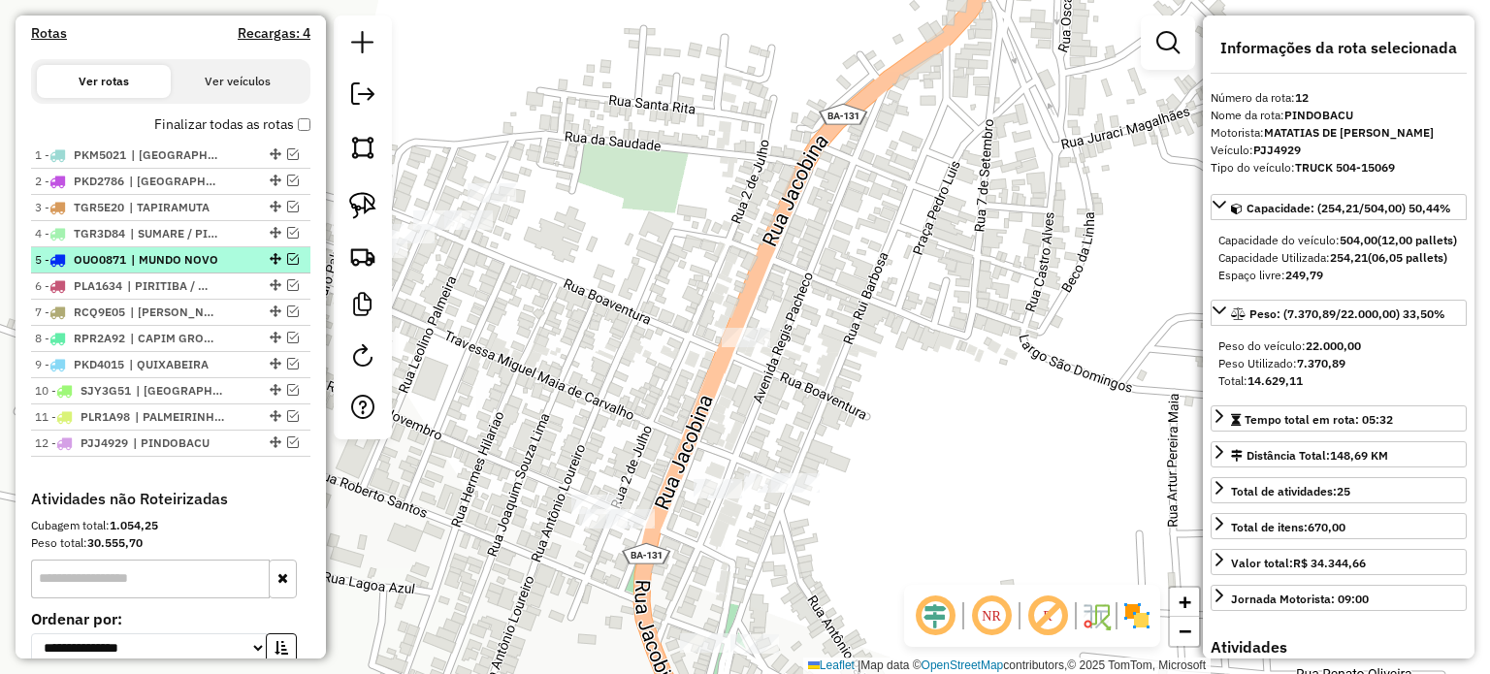
click at [287, 265] on em at bounding box center [293, 259] width 12 height 12
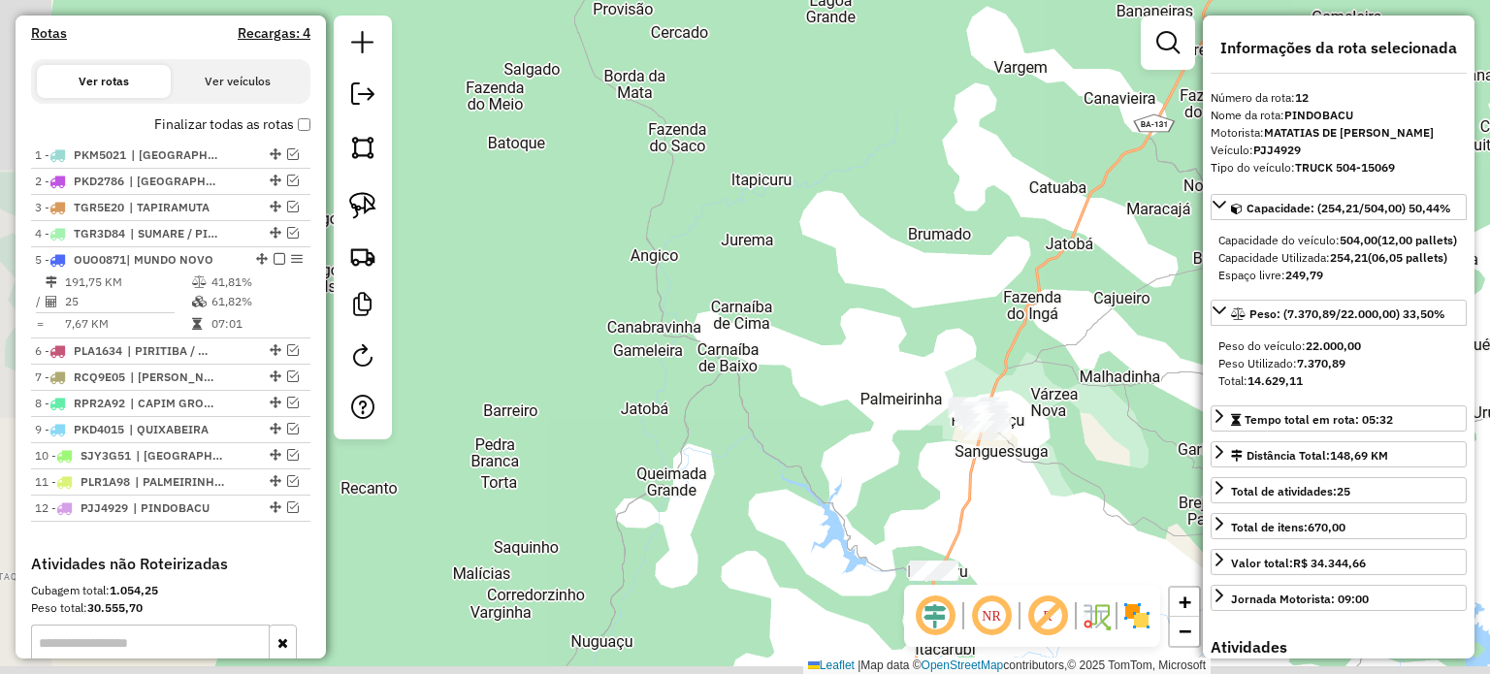
drag, startPoint x: 1076, startPoint y: 481, endPoint x: 587, endPoint y: 278, distance: 529.2
click at [584, 269] on div "Janela de atendimento Grade de atendimento Capacidade Transportadoras Veículos …" at bounding box center [745, 337] width 1490 height 674
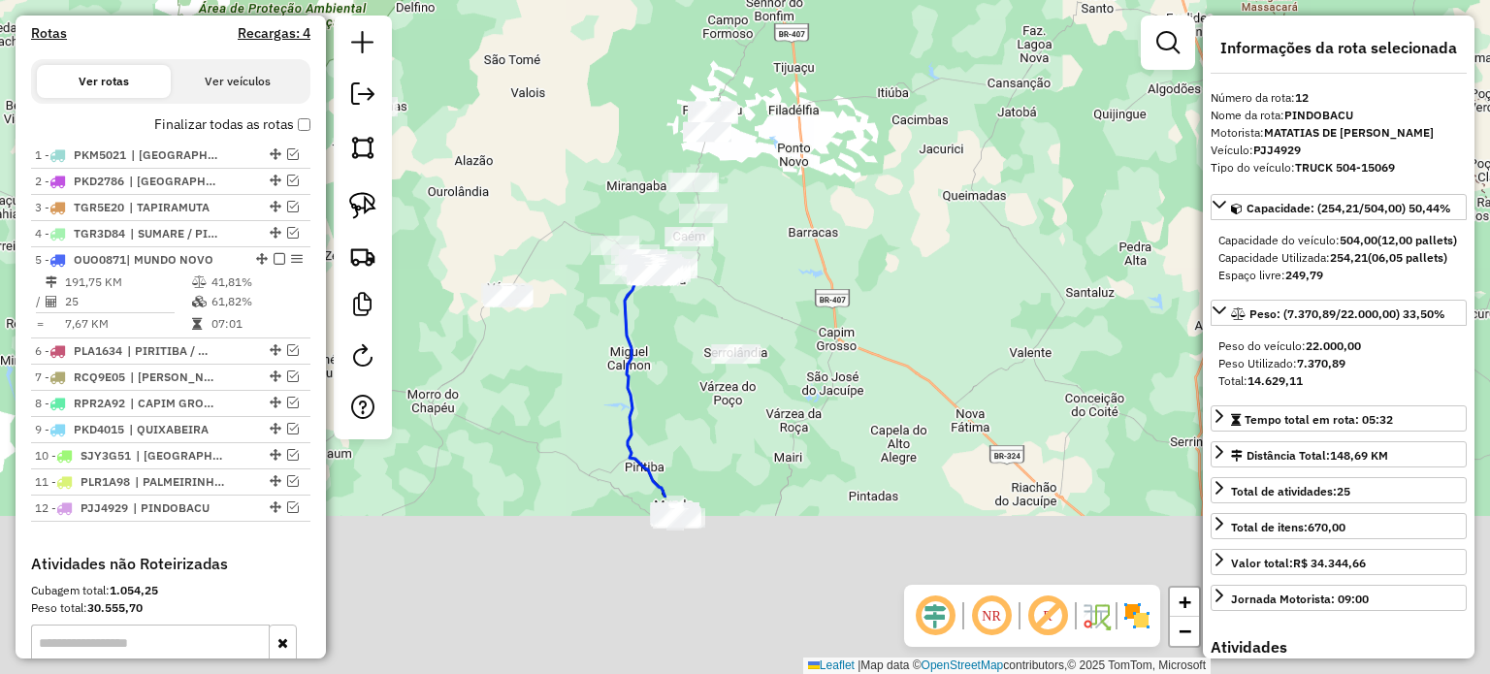
drag, startPoint x: 881, startPoint y: 484, endPoint x: 826, endPoint y: 333, distance: 160.8
click at [816, 223] on div "Janela de atendimento Grade de atendimento Capacidade Transportadoras Veículos …" at bounding box center [745, 337] width 1490 height 674
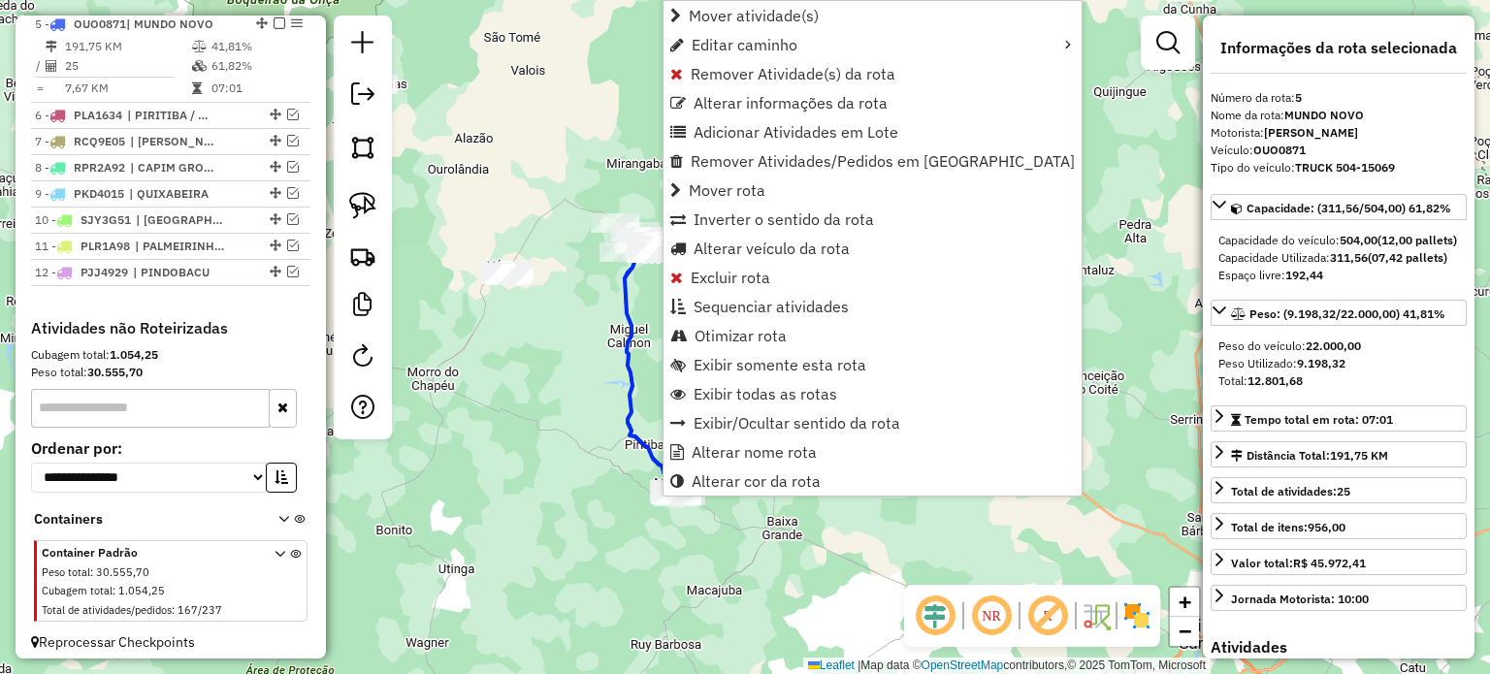
scroll to position [854, 0]
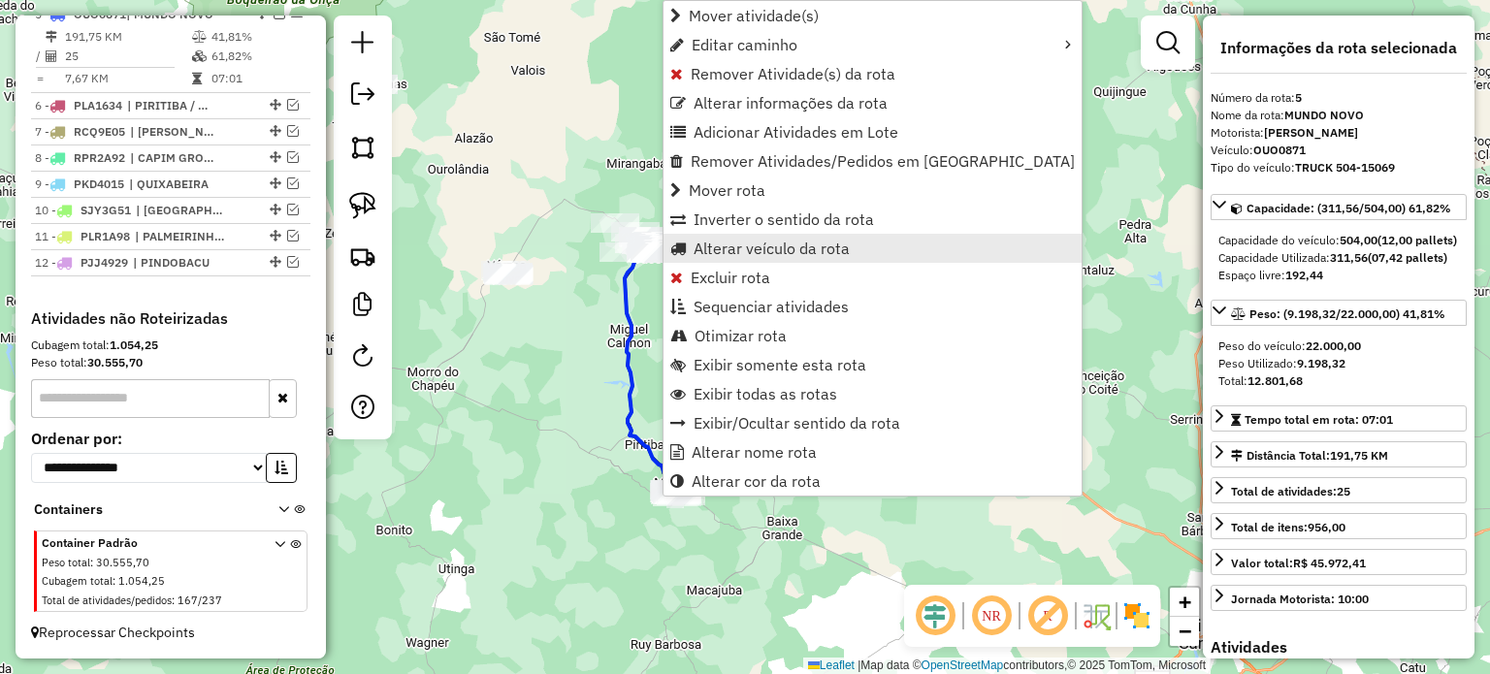
click at [730, 241] on span "Alterar veículo da rota" at bounding box center [771, 249] width 156 height 16
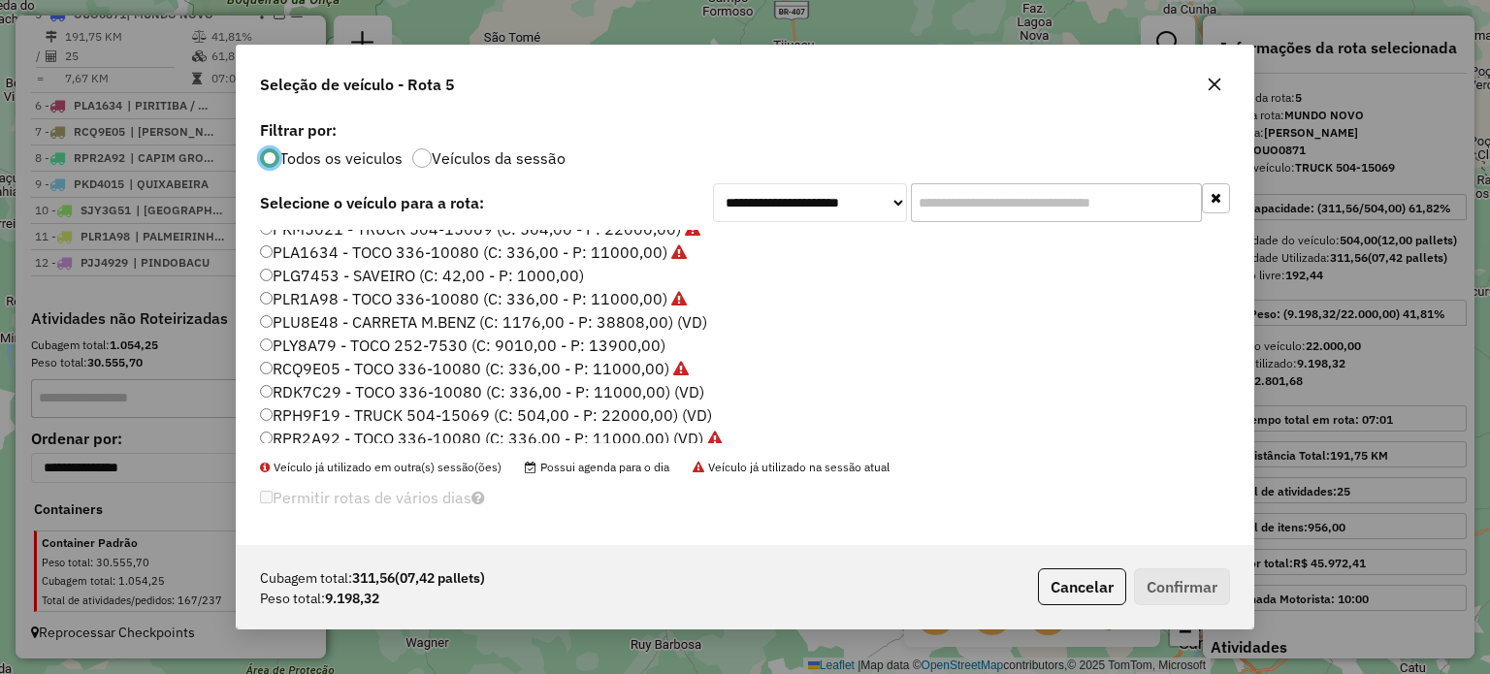
scroll to position [392, 0]
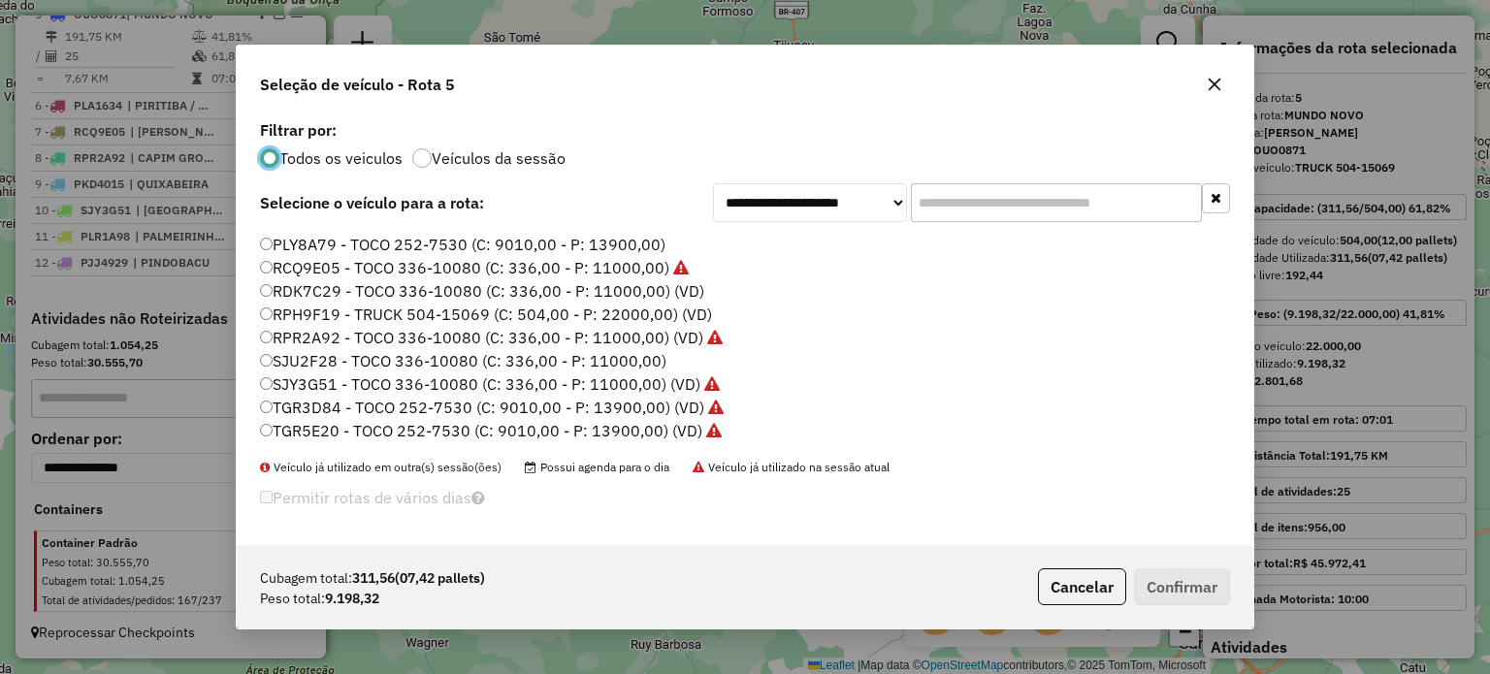
click at [339, 311] on label "RPH9F19 - TRUCK 504-15069 (C: 504,00 - P: 22000,00) (VD)" at bounding box center [486, 314] width 452 height 23
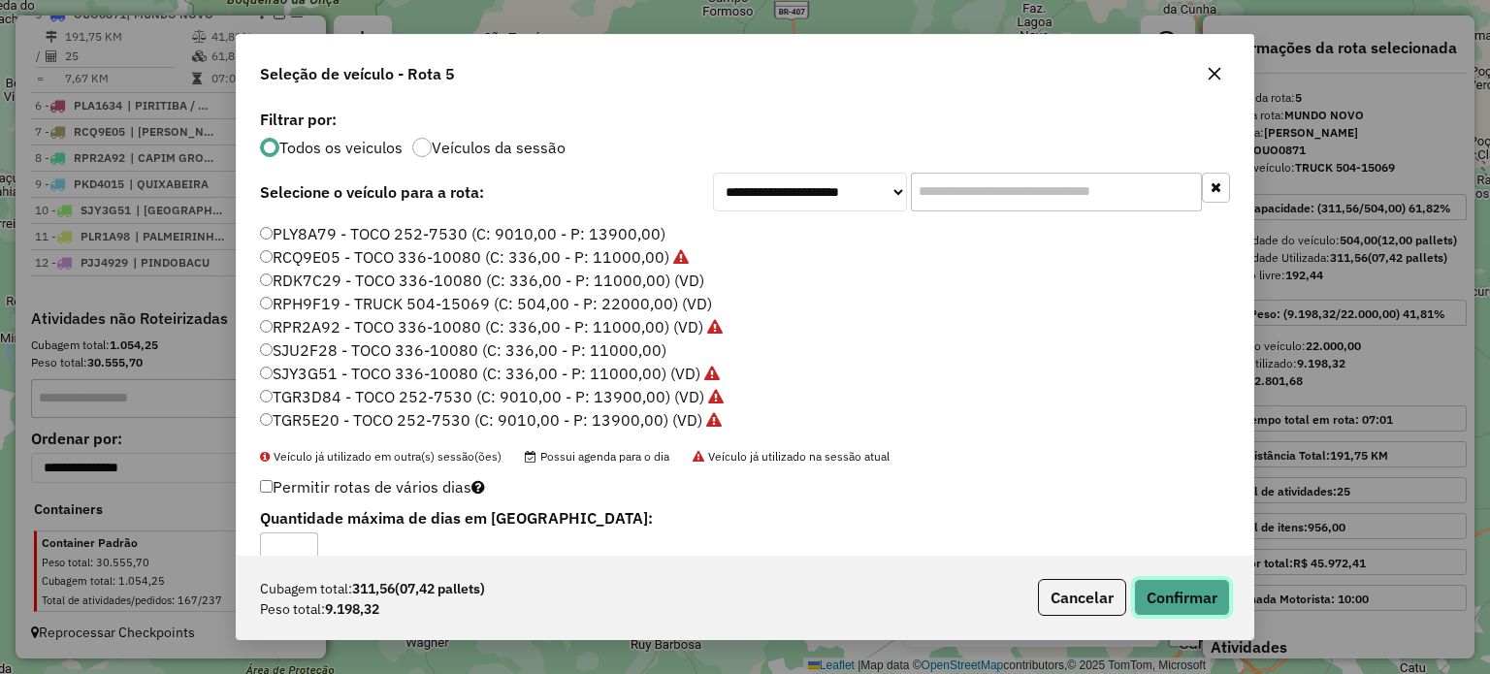
click at [1175, 599] on button "Confirmar" at bounding box center [1182, 597] width 96 height 37
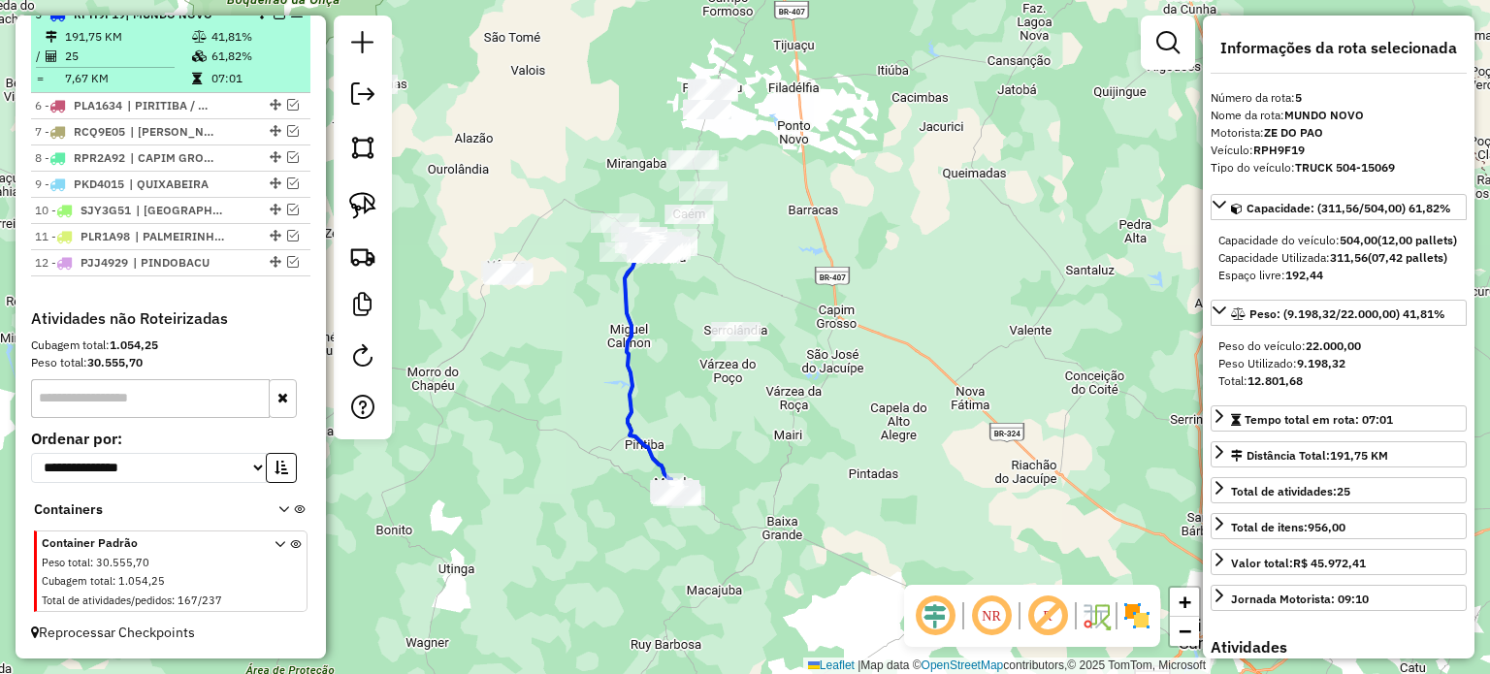
click at [274, 19] on em at bounding box center [280, 14] width 12 height 12
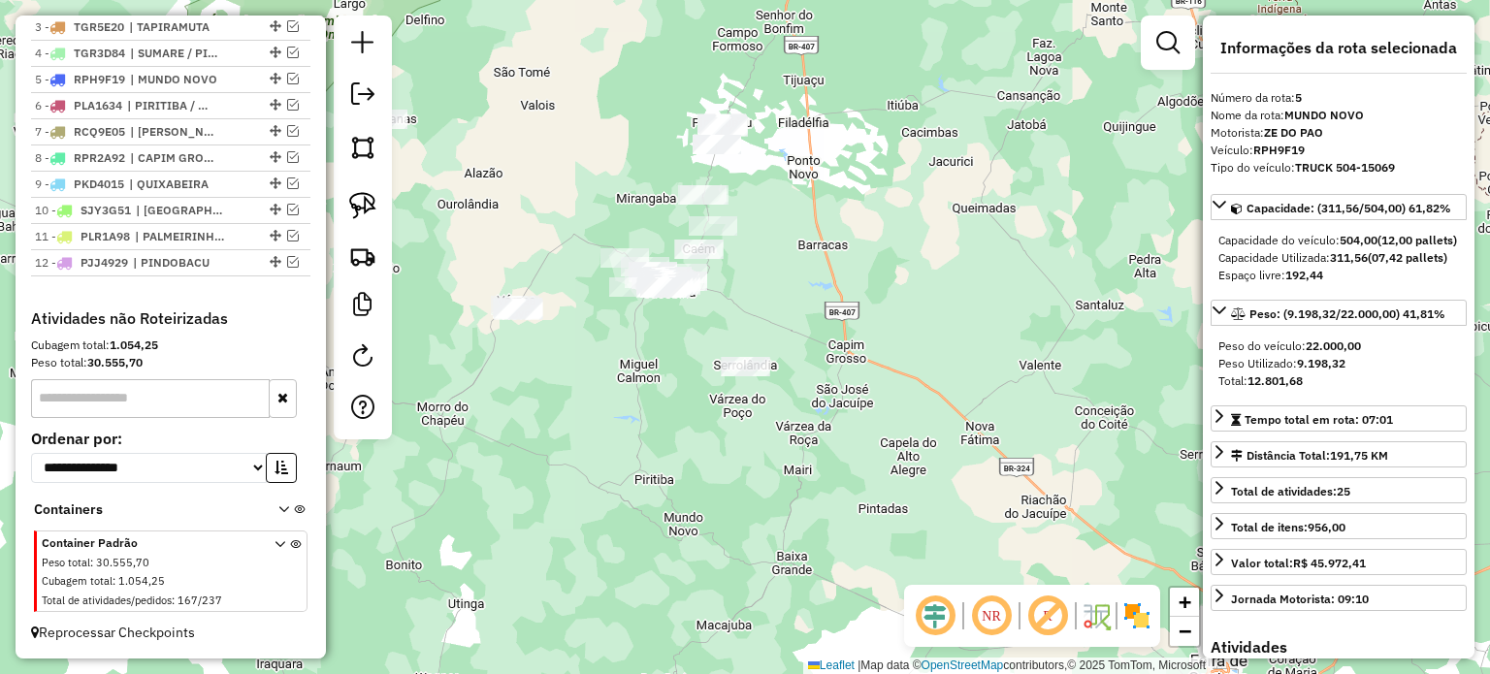
drag, startPoint x: 675, startPoint y: 385, endPoint x: 720, endPoint y: 487, distance: 111.2
click at [722, 531] on div "Janela de atendimento Grade de atendimento Capacidade Transportadoras Veículos …" at bounding box center [745, 337] width 1490 height 674
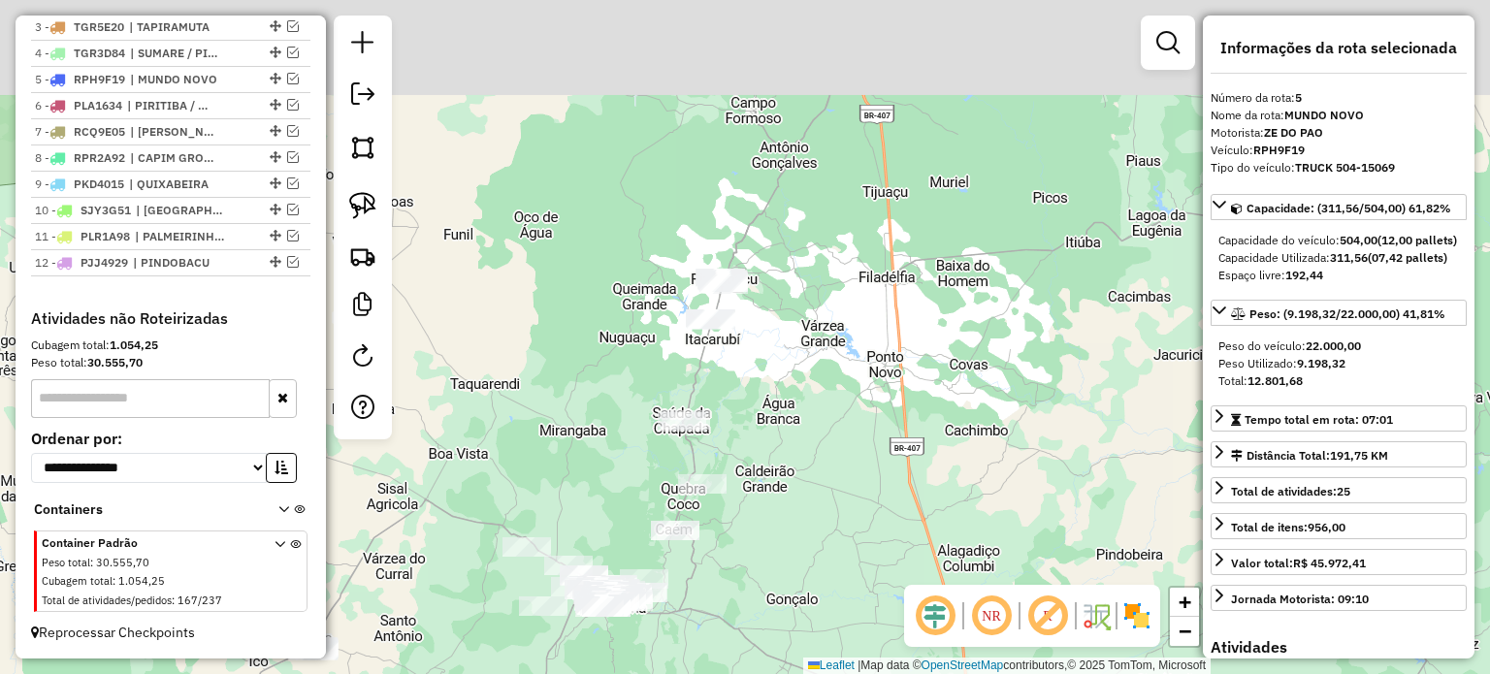
drag, startPoint x: 814, startPoint y: 346, endPoint x: 814, endPoint y: 469, distance: 123.2
click at [807, 476] on div "Janela de atendimento Grade de atendimento Capacidade Transportadoras Veículos …" at bounding box center [745, 337] width 1490 height 674
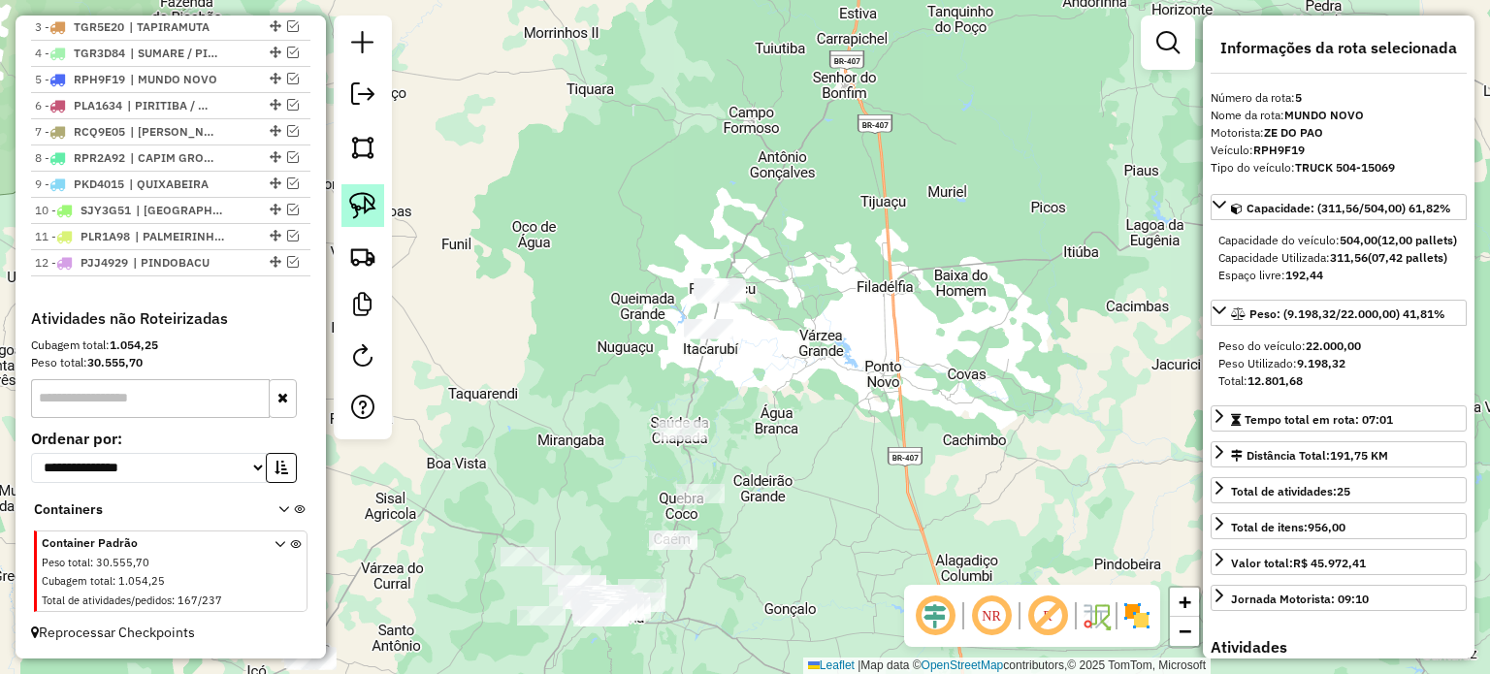
click at [349, 203] on img at bounding box center [362, 205] width 27 height 27
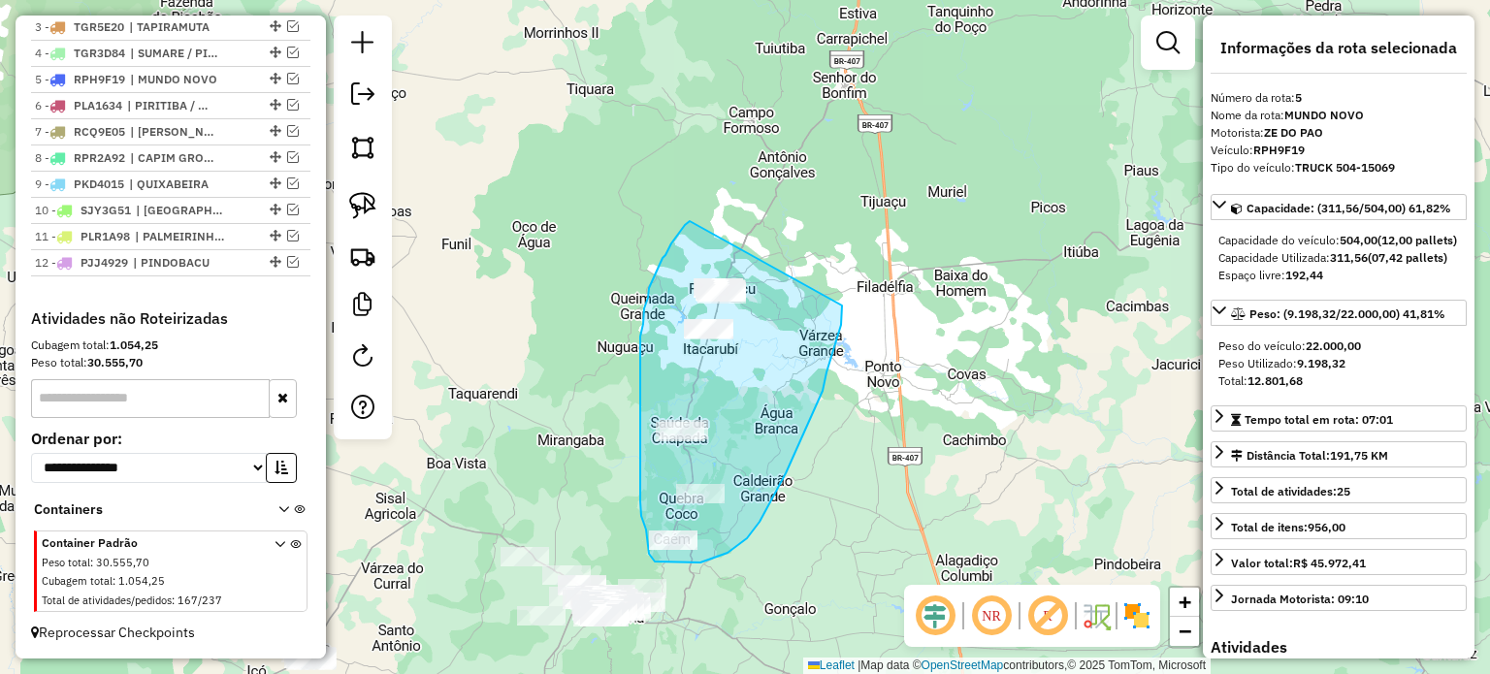
drag, startPoint x: 675, startPoint y: 240, endPoint x: 842, endPoint y: 306, distance: 179.4
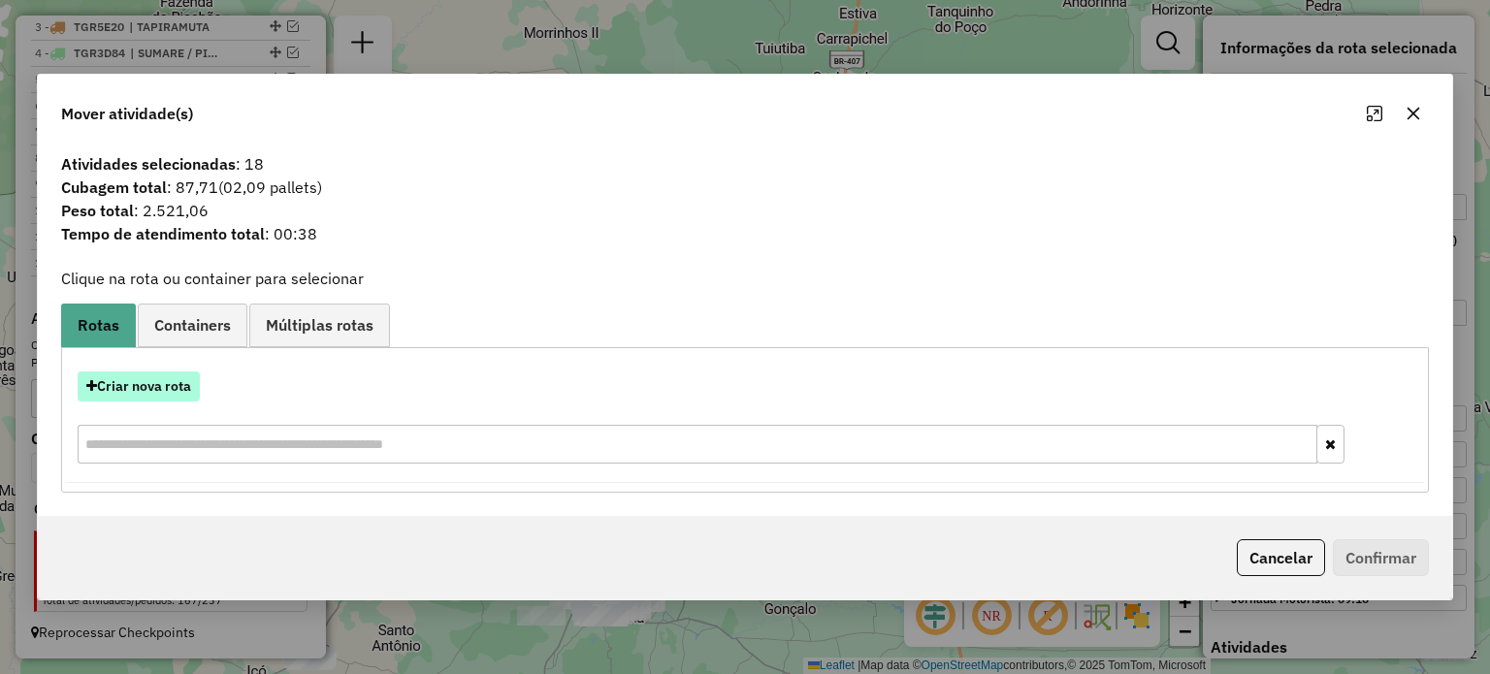
click at [140, 387] on button "Criar nova rota" at bounding box center [139, 386] width 122 height 30
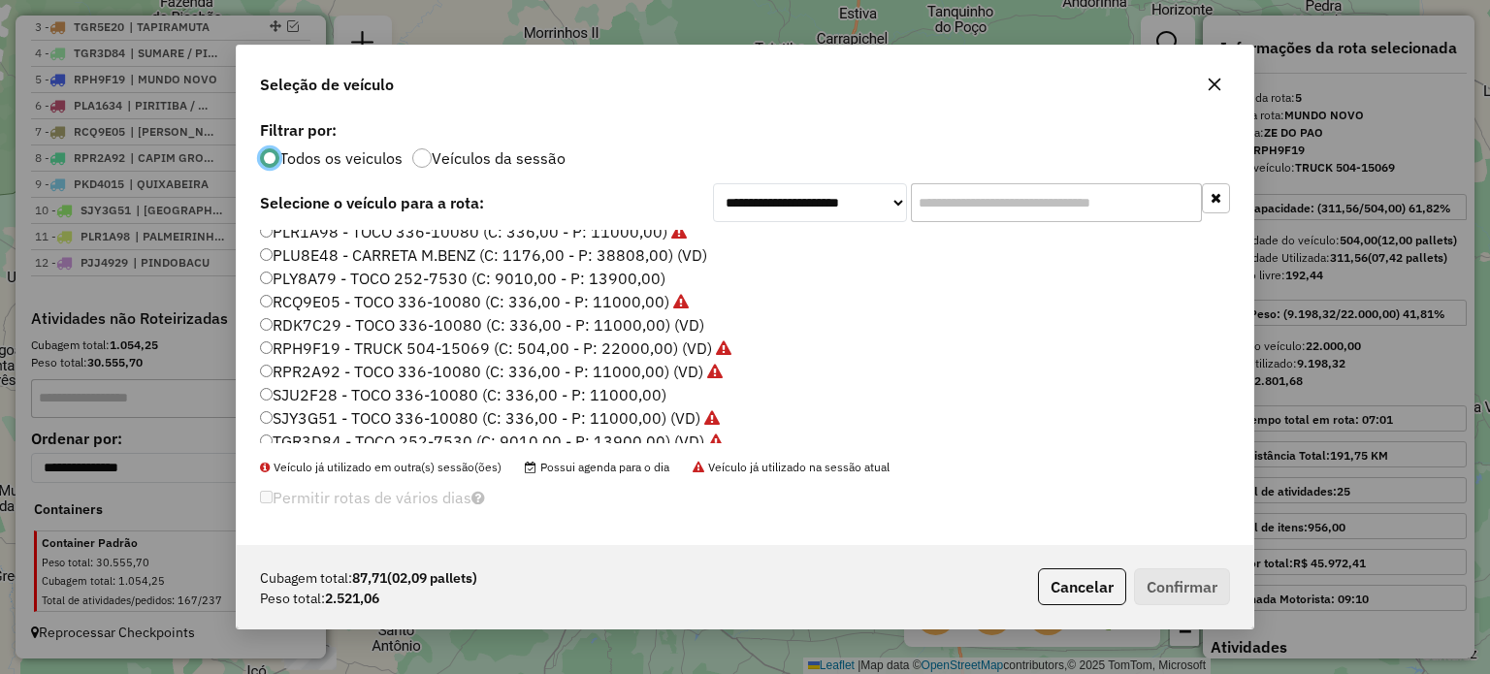
scroll to position [392, 0]
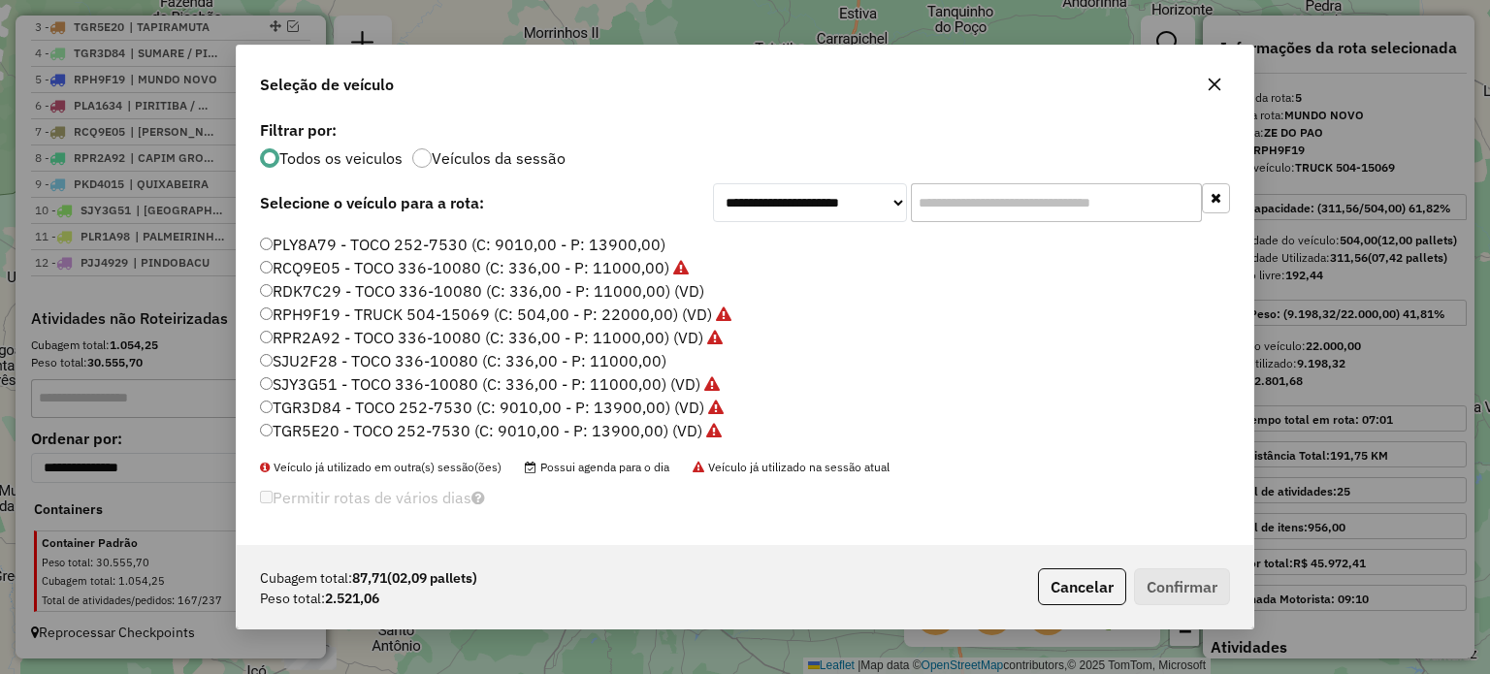
click at [306, 243] on label "PLY8A79 - TOCO 252-7530 (C: 9010,00 - P: 13900,00)" at bounding box center [462, 244] width 405 height 23
click at [1175, 590] on button "Confirmar" at bounding box center [1182, 586] width 96 height 37
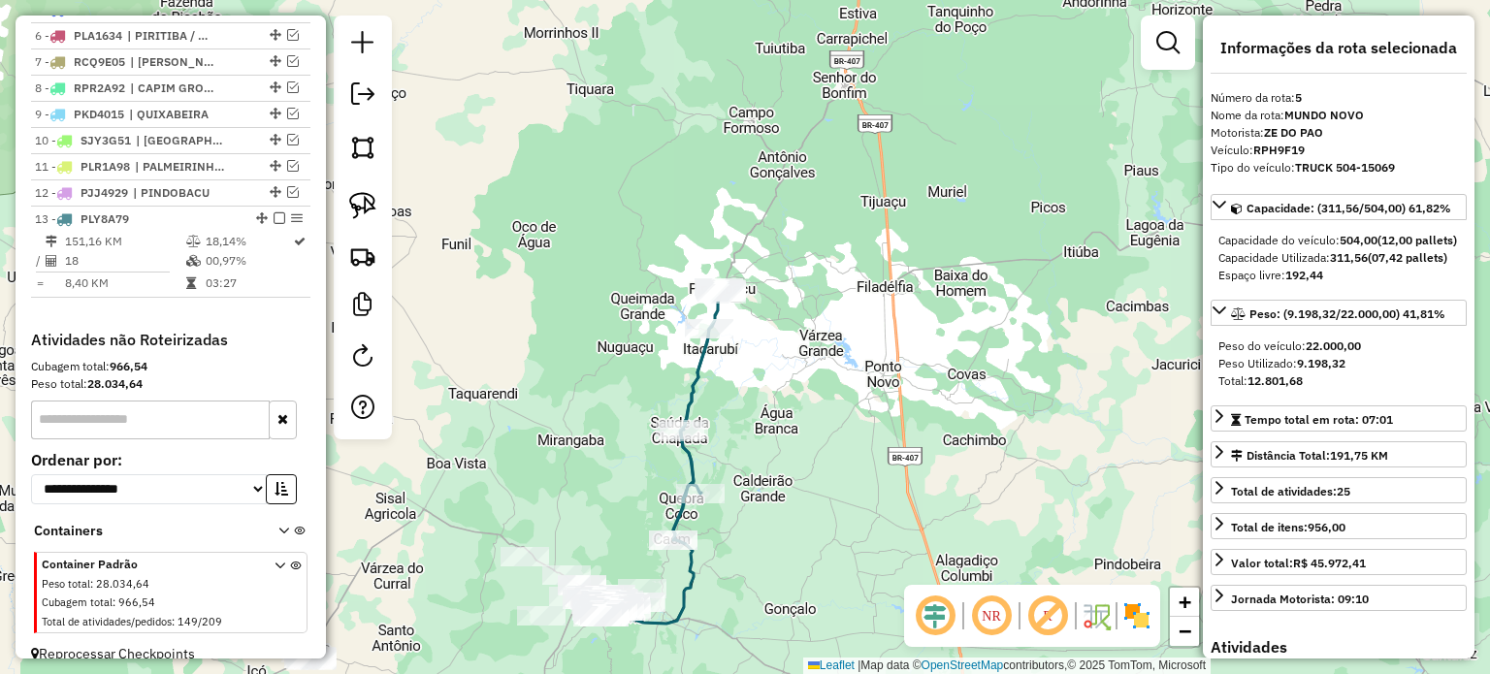
scroll to position [854, 0]
drag, startPoint x: 573, startPoint y: 422, endPoint x: 642, endPoint y: 271, distance: 166.2
click at [642, 271] on div "Janela de atendimento Grade de atendimento Capacidade Transportadoras Veículos …" at bounding box center [745, 337] width 1490 height 674
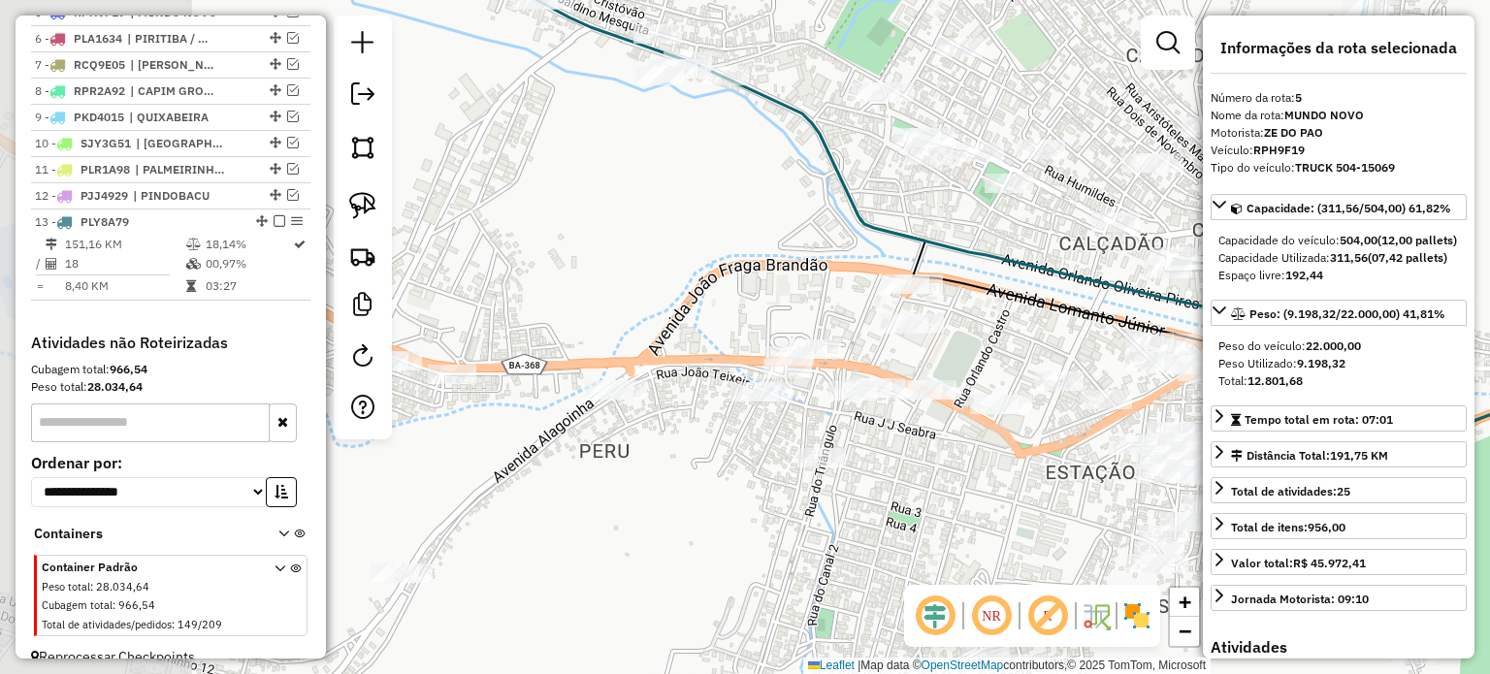
drag, startPoint x: 465, startPoint y: 406, endPoint x: 733, endPoint y: 316, distance: 283.4
click at [772, 305] on div "Janela de atendimento Grade de atendimento Capacidade Transportadoras Veículos …" at bounding box center [745, 337] width 1490 height 674
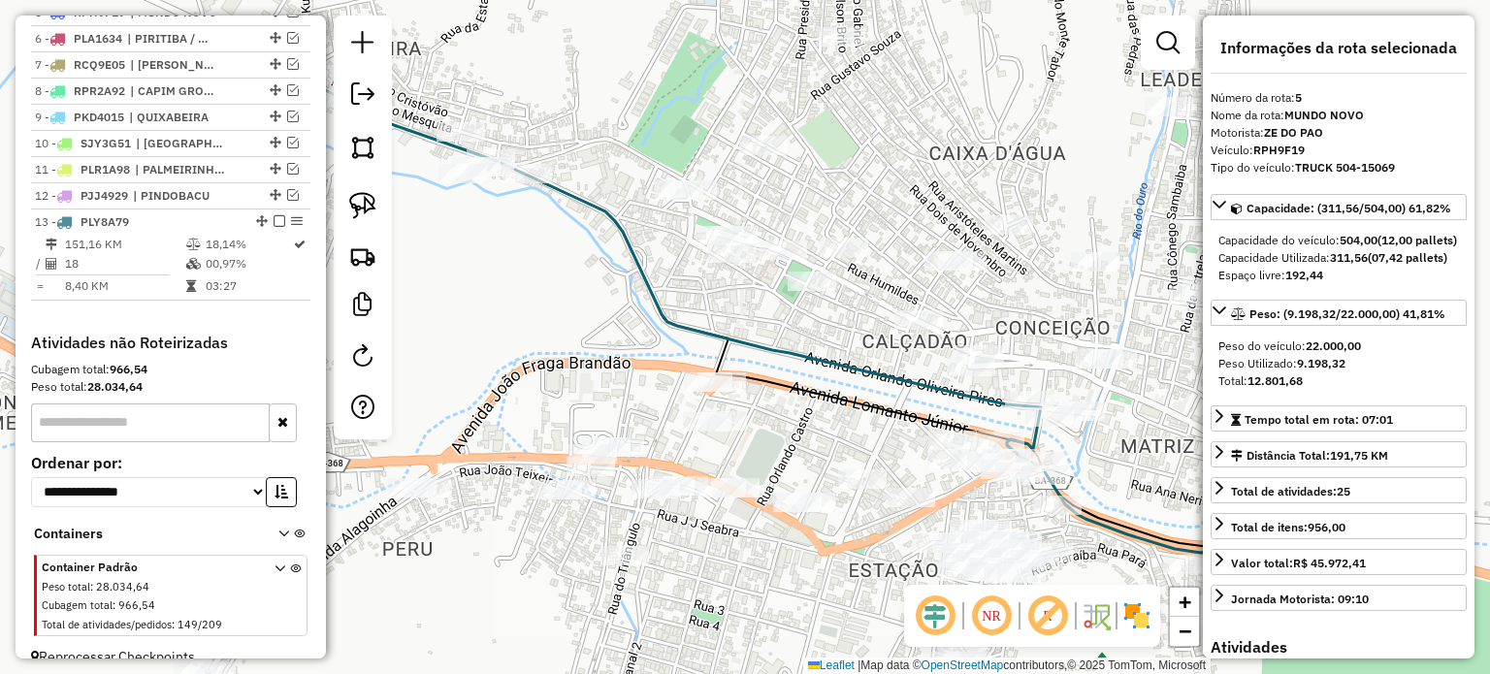
drag, startPoint x: 760, startPoint y: 282, endPoint x: 329, endPoint y: 177, distance: 444.1
click at [330, 181] on div "Janela de atendimento Grade de atendimento Capacidade Transportadoras Veículos …" at bounding box center [745, 337] width 1490 height 674
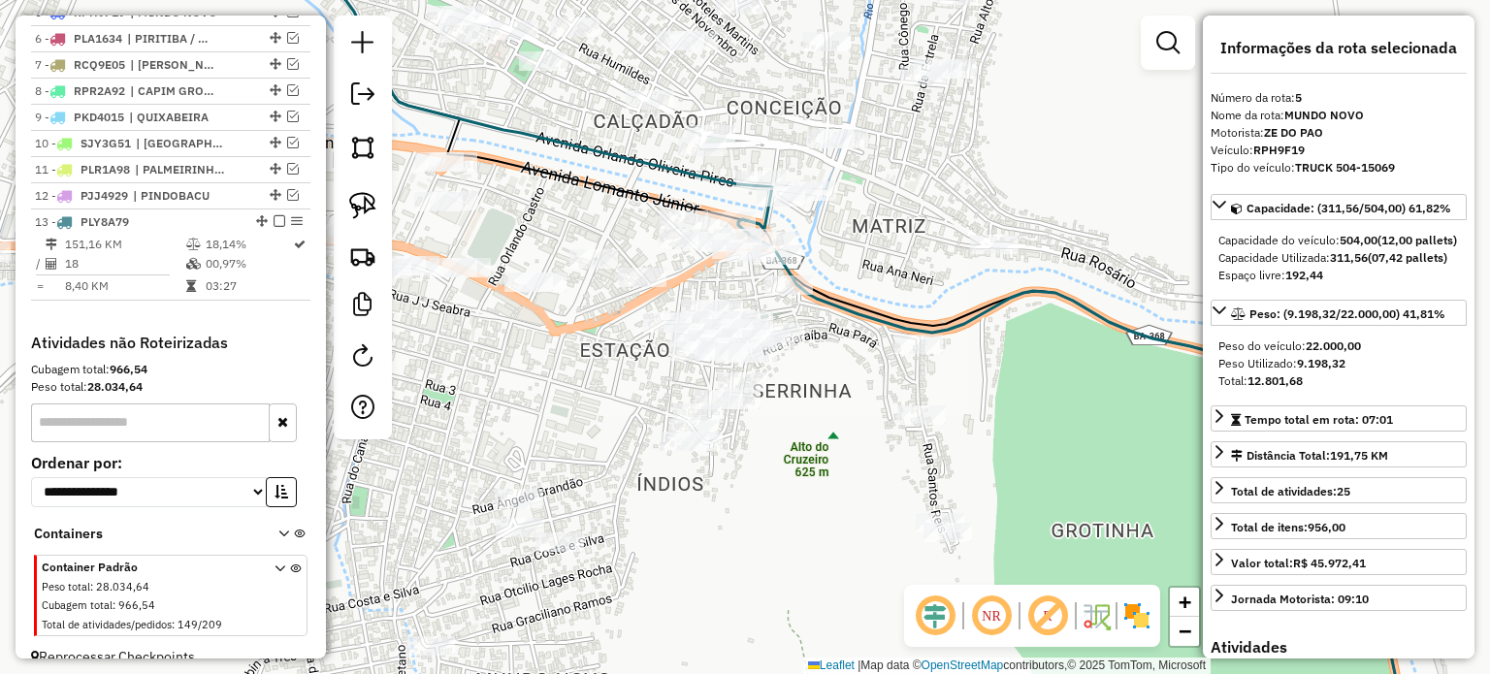
drag, startPoint x: 528, startPoint y: 414, endPoint x: 466, endPoint y: 367, distance: 78.2
click at [421, 367] on div "Janela de atendimento Grade de atendimento Capacidade Transportadoras Veículos …" at bounding box center [745, 337] width 1490 height 674
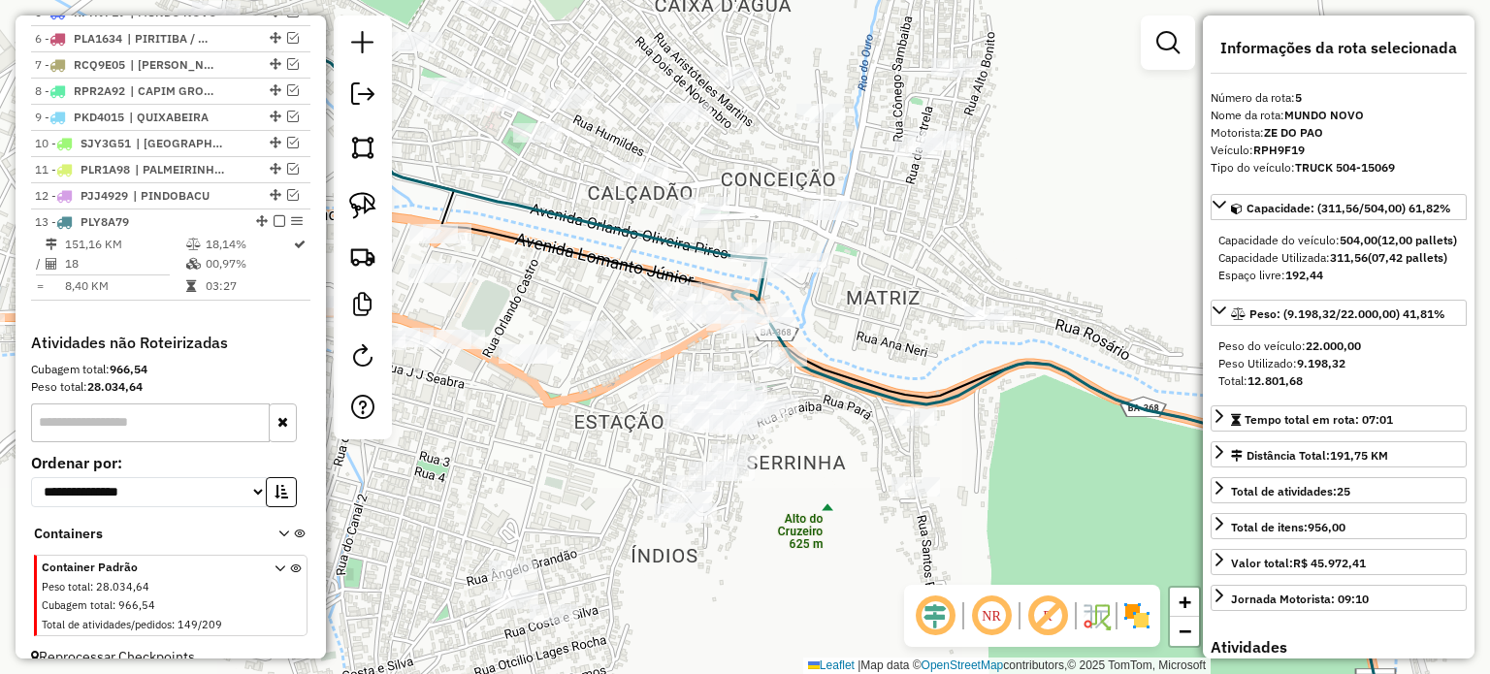
drag, startPoint x: 732, startPoint y: 273, endPoint x: 1002, endPoint y: 497, distance: 350.6
click at [1004, 497] on div "Janela de atendimento Grade de atendimento Capacidade Transportadoras Veículos …" at bounding box center [745, 337] width 1490 height 674
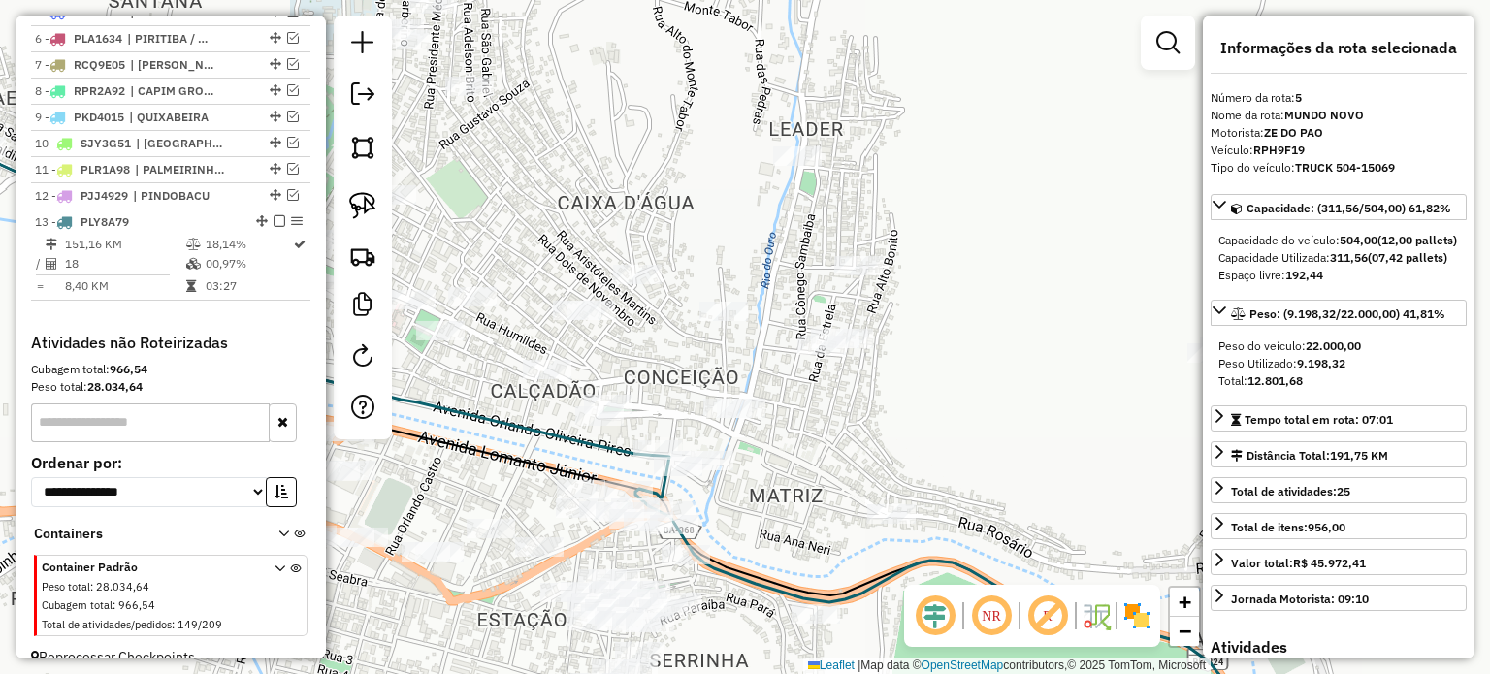
drag, startPoint x: 875, startPoint y: 415, endPoint x: 800, endPoint y: 421, distance: 74.9
click at [814, 421] on div "Janela de atendimento Grade de atendimento Capacidade Transportadoras Veículos …" at bounding box center [745, 337] width 1490 height 674
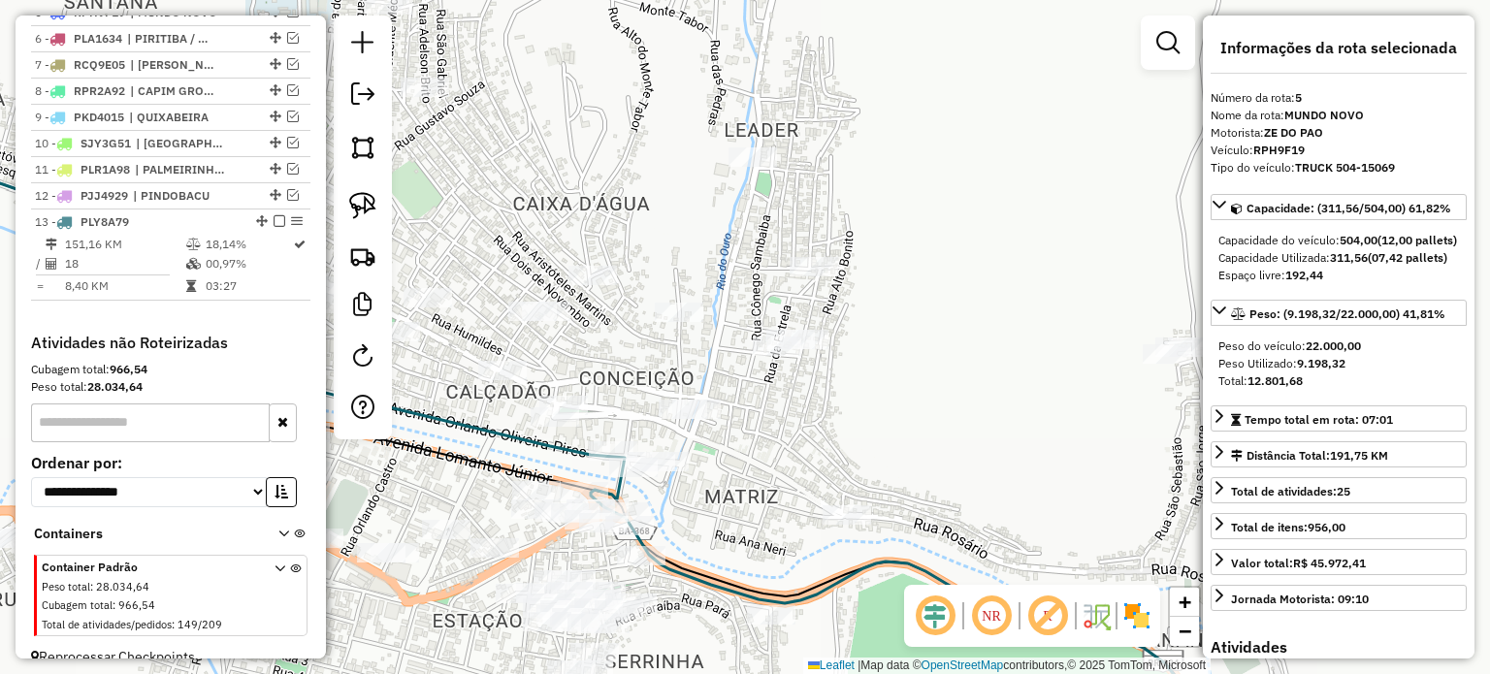
click at [359, 208] on img at bounding box center [362, 205] width 27 height 27
drag, startPoint x: 735, startPoint y: 354, endPoint x: 768, endPoint y: 324, distance: 44.6
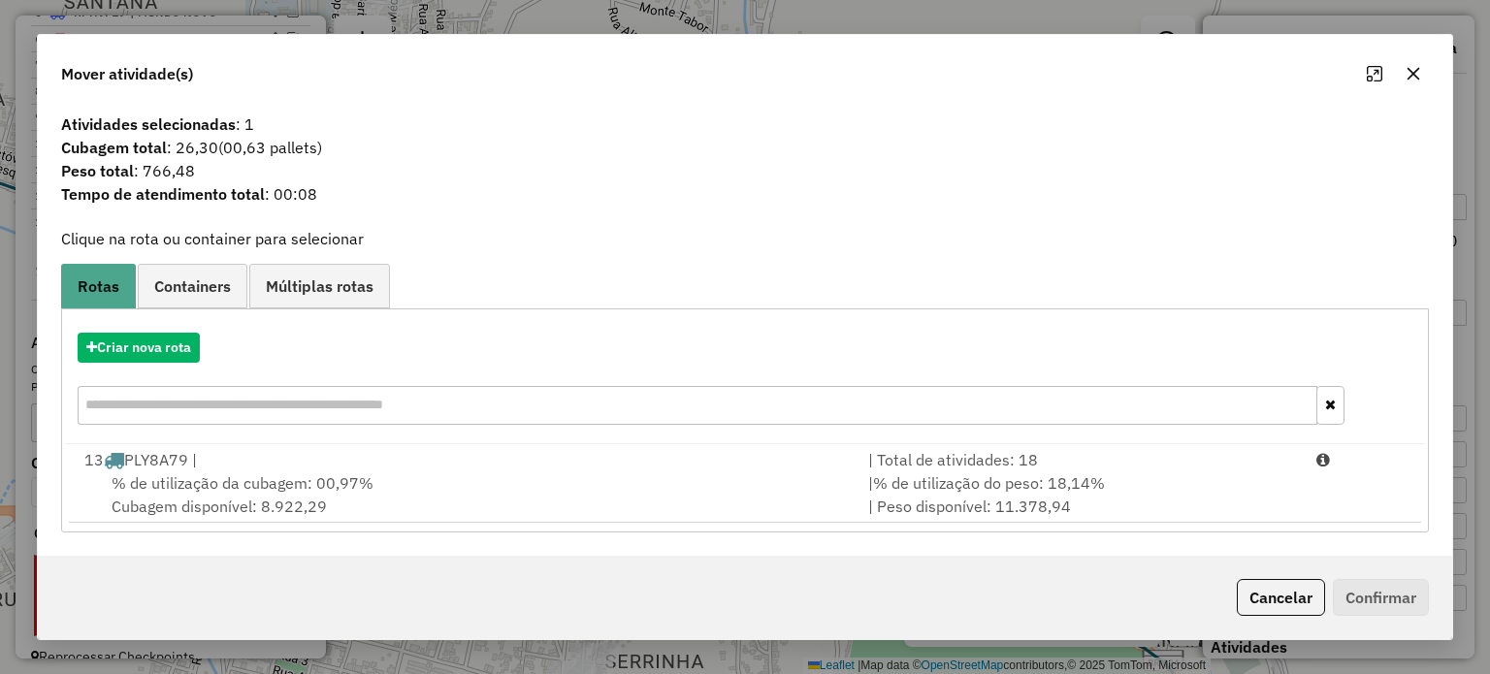
click at [1411, 69] on icon "button" at bounding box center [1413, 74] width 16 height 16
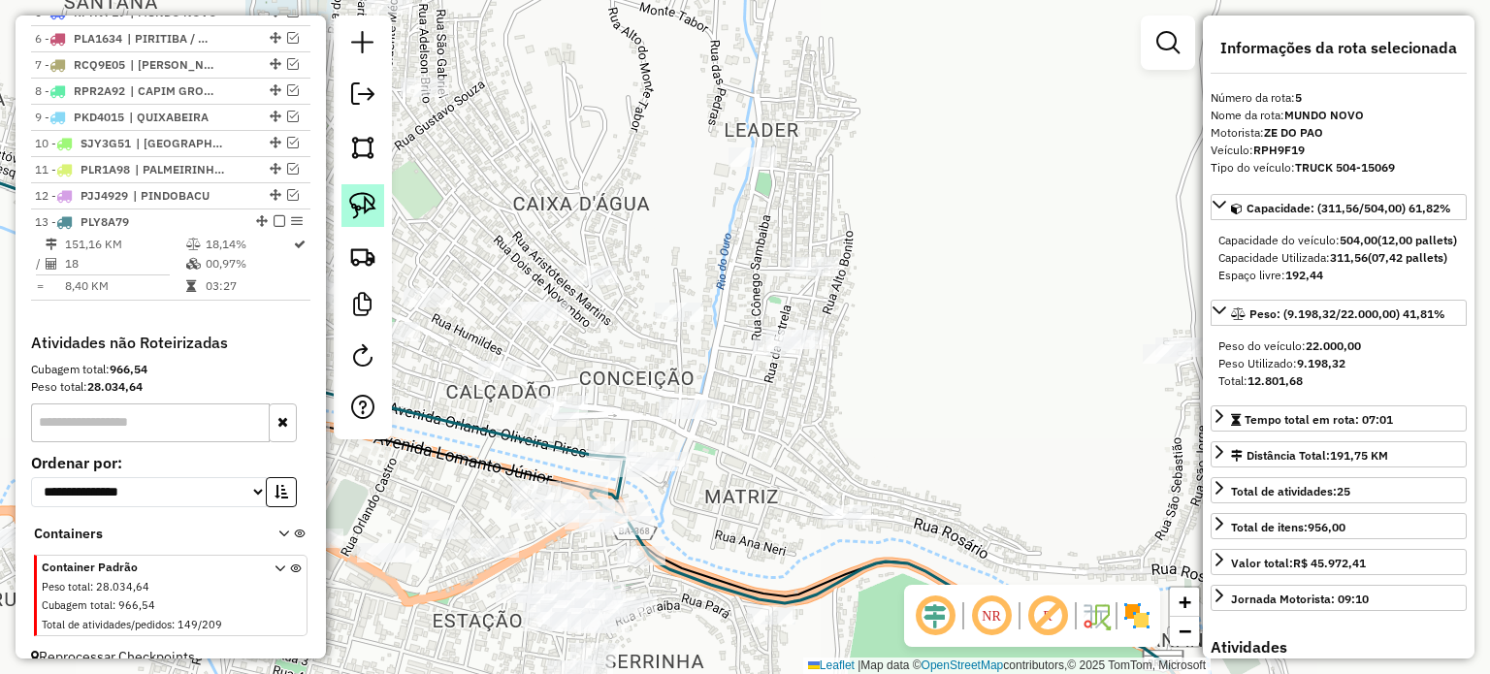
click at [362, 194] on img at bounding box center [362, 205] width 27 height 27
drag, startPoint x: 704, startPoint y: 127, endPoint x: 808, endPoint y: 125, distance: 103.8
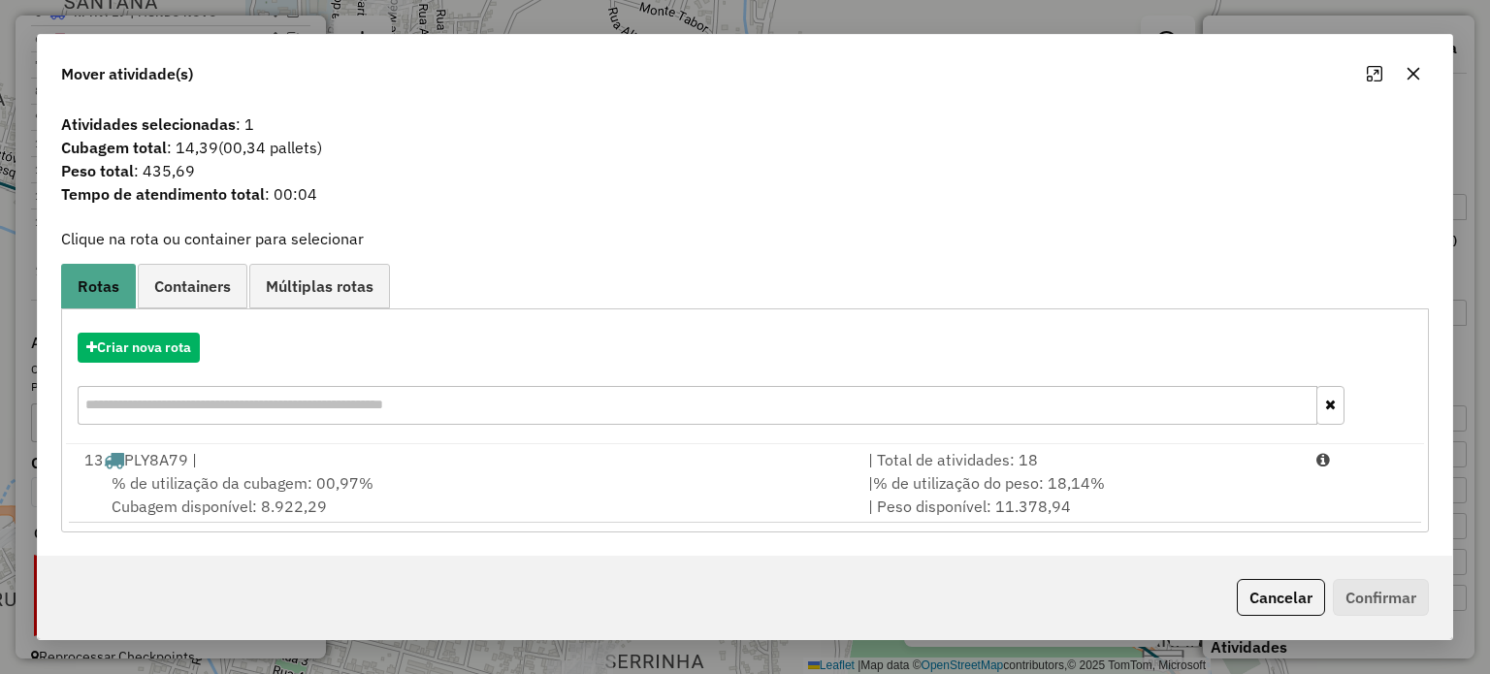
click at [1412, 68] on icon "button" at bounding box center [1413, 74] width 16 height 16
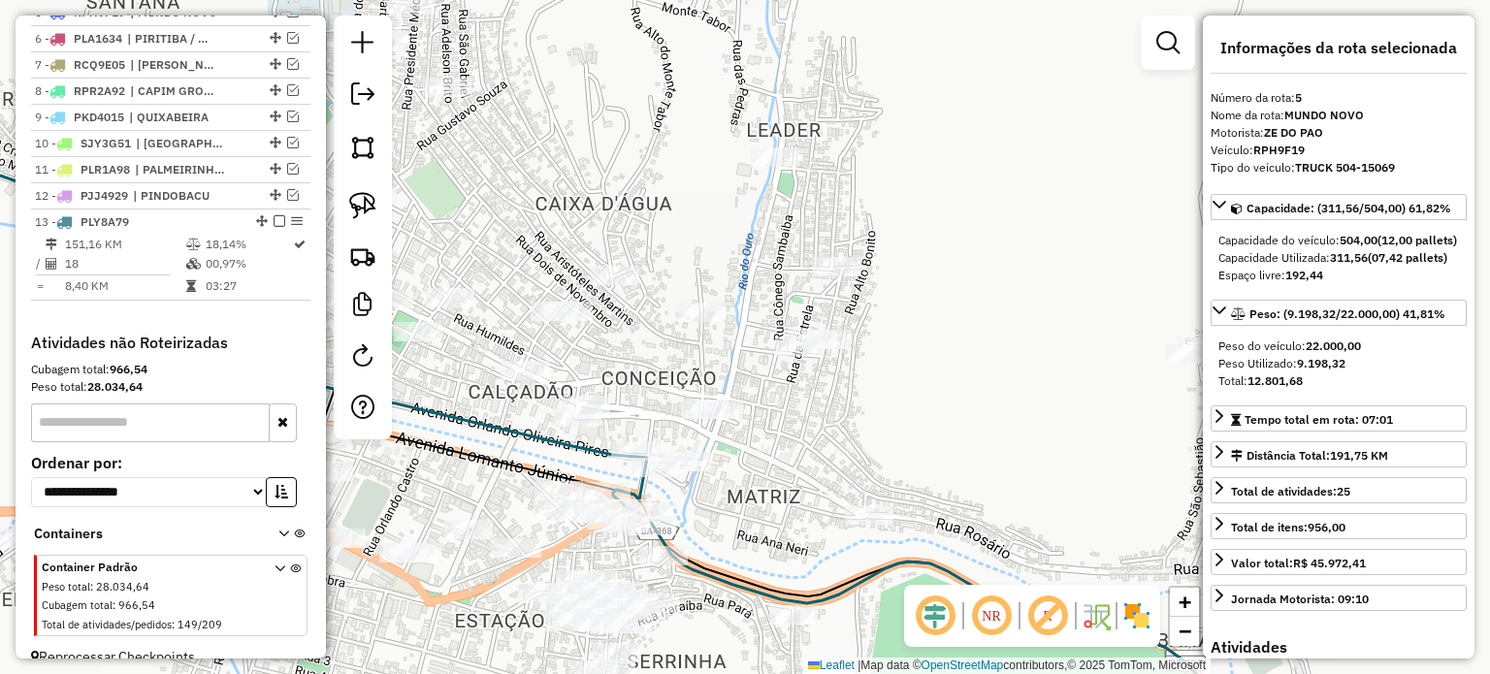
drag, startPoint x: 591, startPoint y: 367, endPoint x: 859, endPoint y: 366, distance: 268.7
click at [859, 366] on div "Janela de atendimento Grade de atendimento Capacidade Transportadoras Veículos …" at bounding box center [745, 337] width 1490 height 674
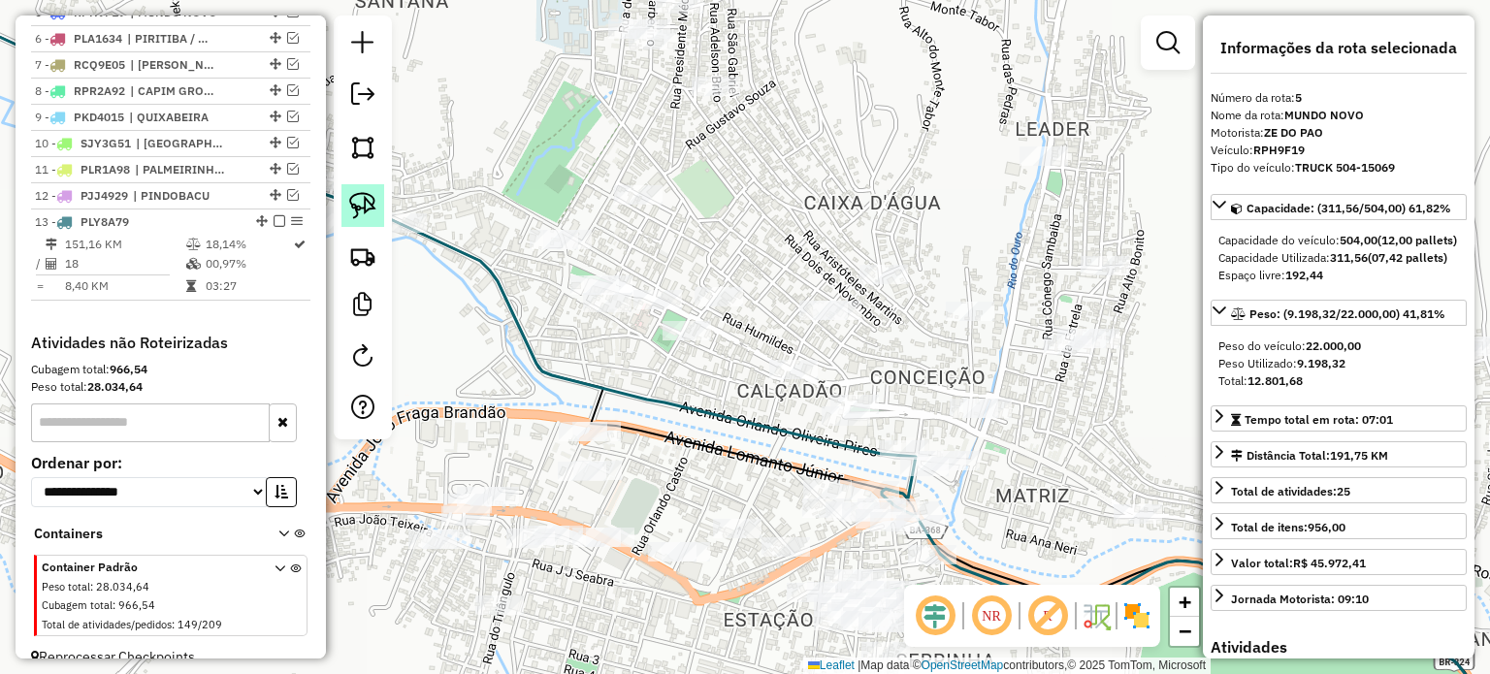
click at [366, 197] on img at bounding box center [362, 205] width 27 height 27
drag, startPoint x: 522, startPoint y: 219, endPoint x: 601, endPoint y: 228, distance: 80.0
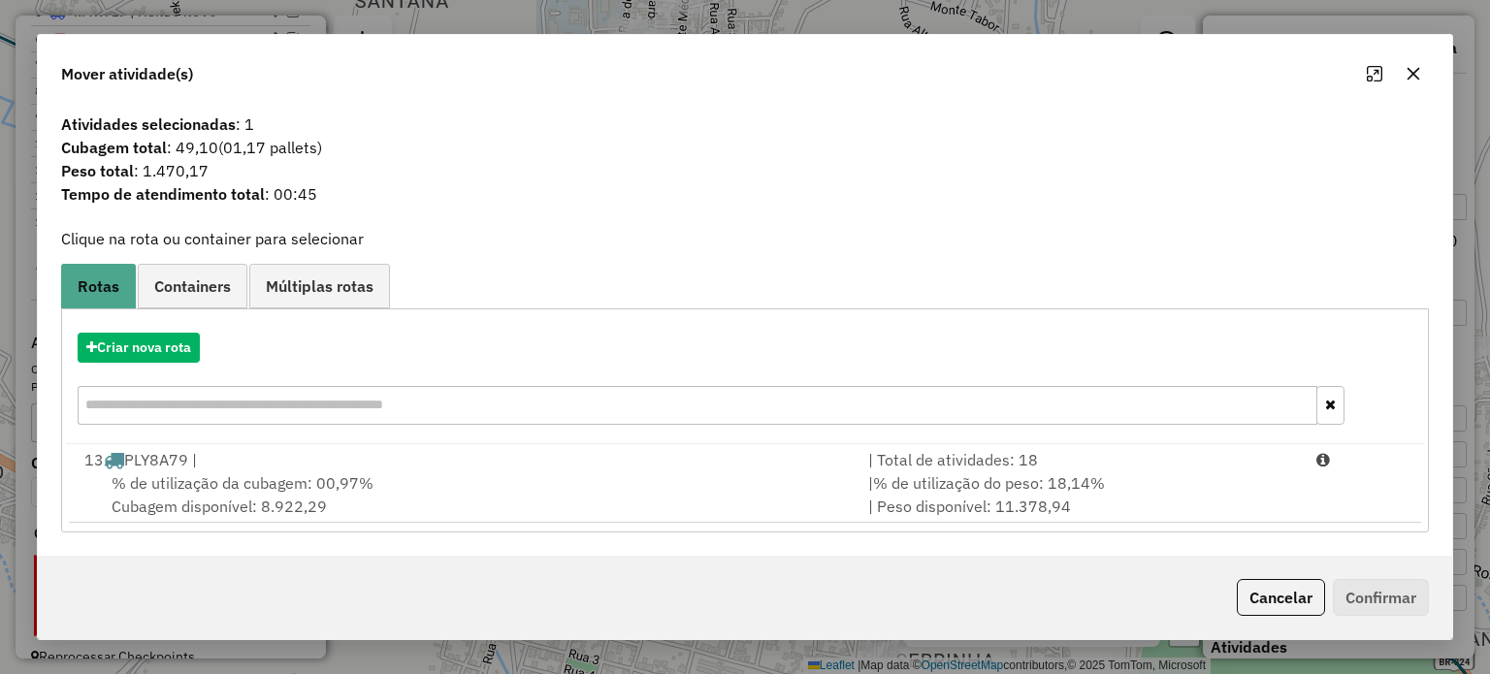
click at [1416, 68] on icon "button" at bounding box center [1413, 74] width 16 height 16
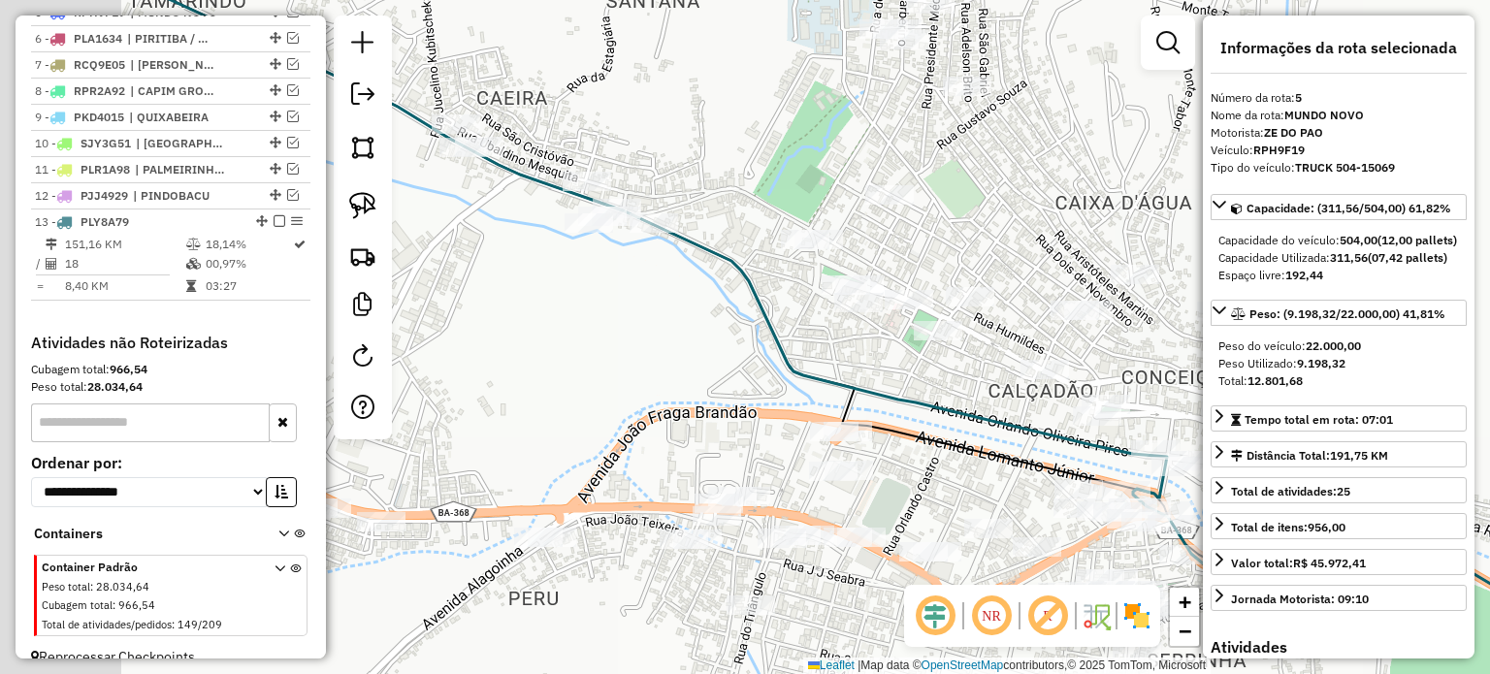
drag, startPoint x: 774, startPoint y: 375, endPoint x: 796, endPoint y: 379, distance: 22.6
click at [825, 373] on div "Janela de atendimento Grade de atendimento Capacidade Transportadoras Veículos …" at bounding box center [745, 337] width 1490 height 674
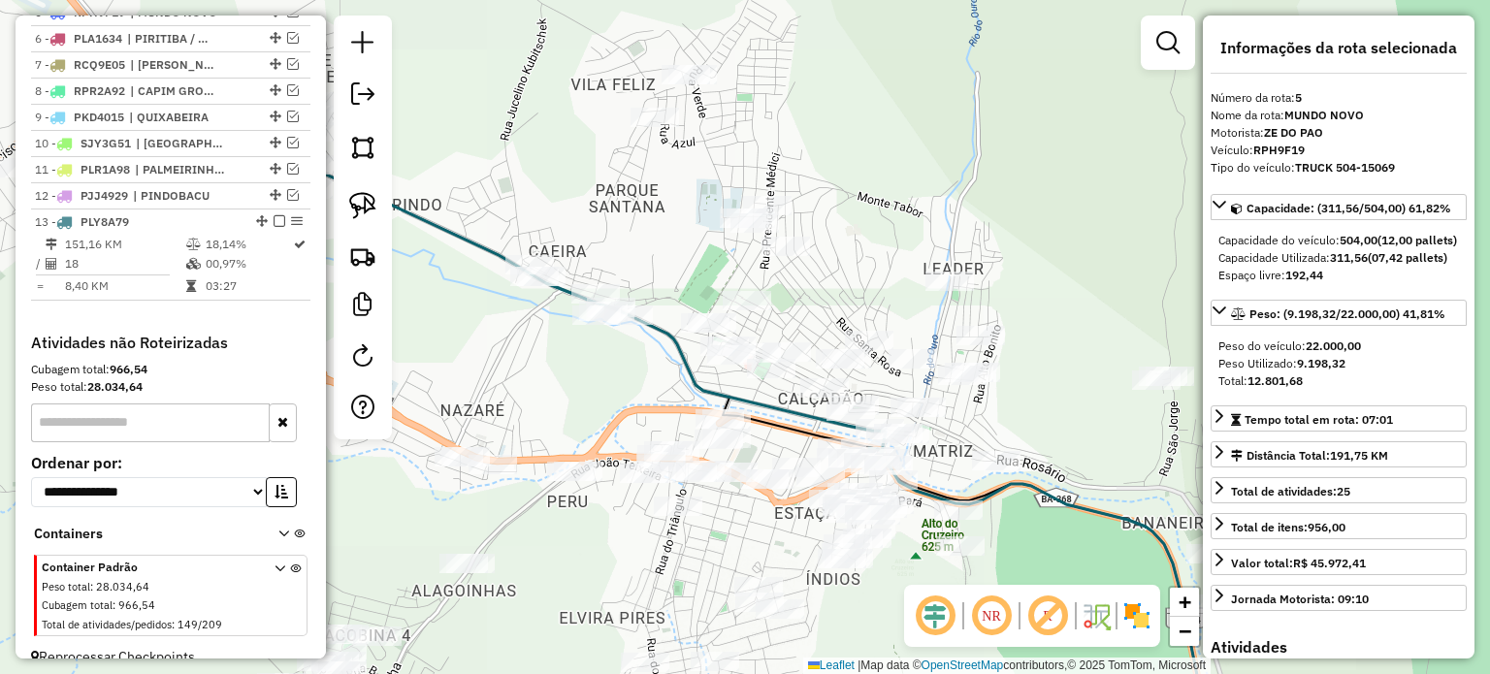
drag, startPoint x: 533, startPoint y: 408, endPoint x: 860, endPoint y: 388, distance: 327.5
click at [860, 388] on div "Janela de atendimento Grade de atendimento Capacidade Transportadoras Veículos …" at bounding box center [745, 337] width 1490 height 674
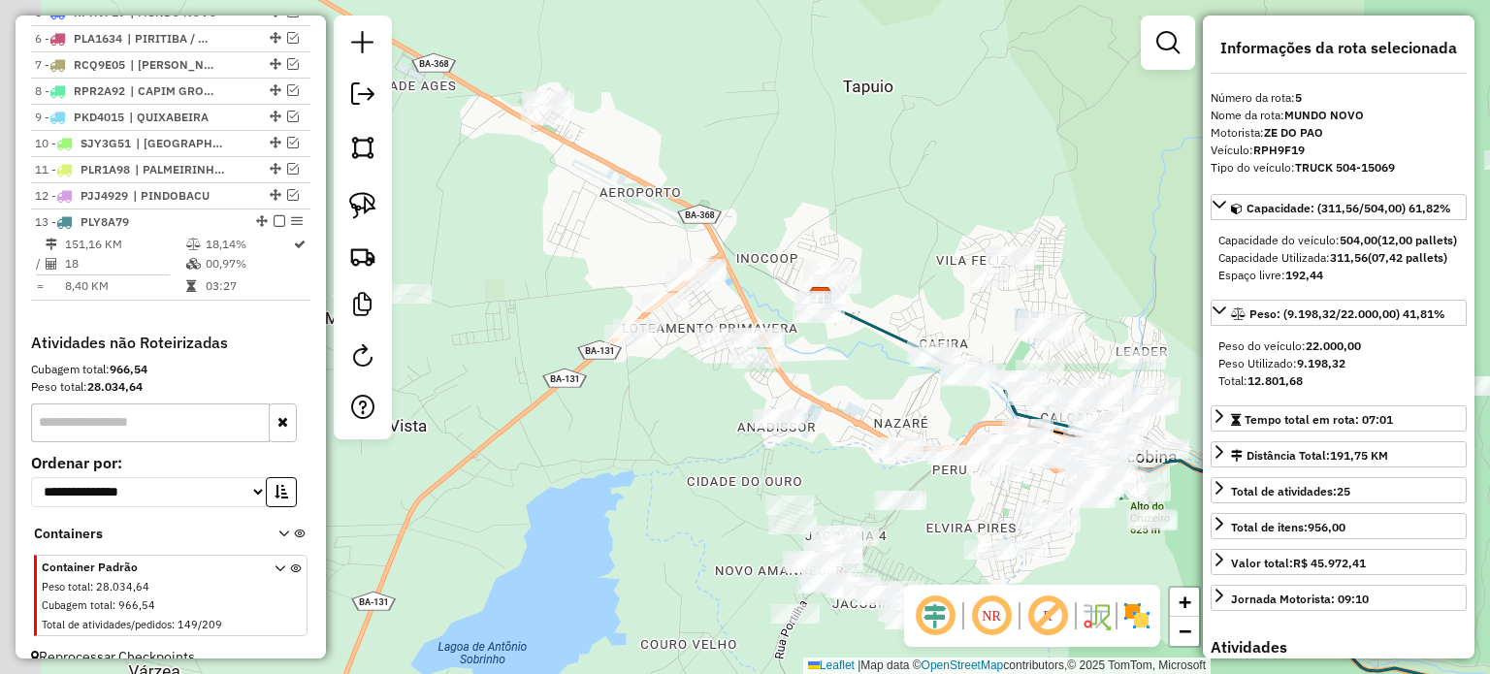
drag, startPoint x: 610, startPoint y: 341, endPoint x: 787, endPoint y: 391, distance: 183.3
click at [803, 390] on div "Janela de atendimento Grade de atendimento Capacidade Transportadoras Veículos …" at bounding box center [745, 337] width 1490 height 674
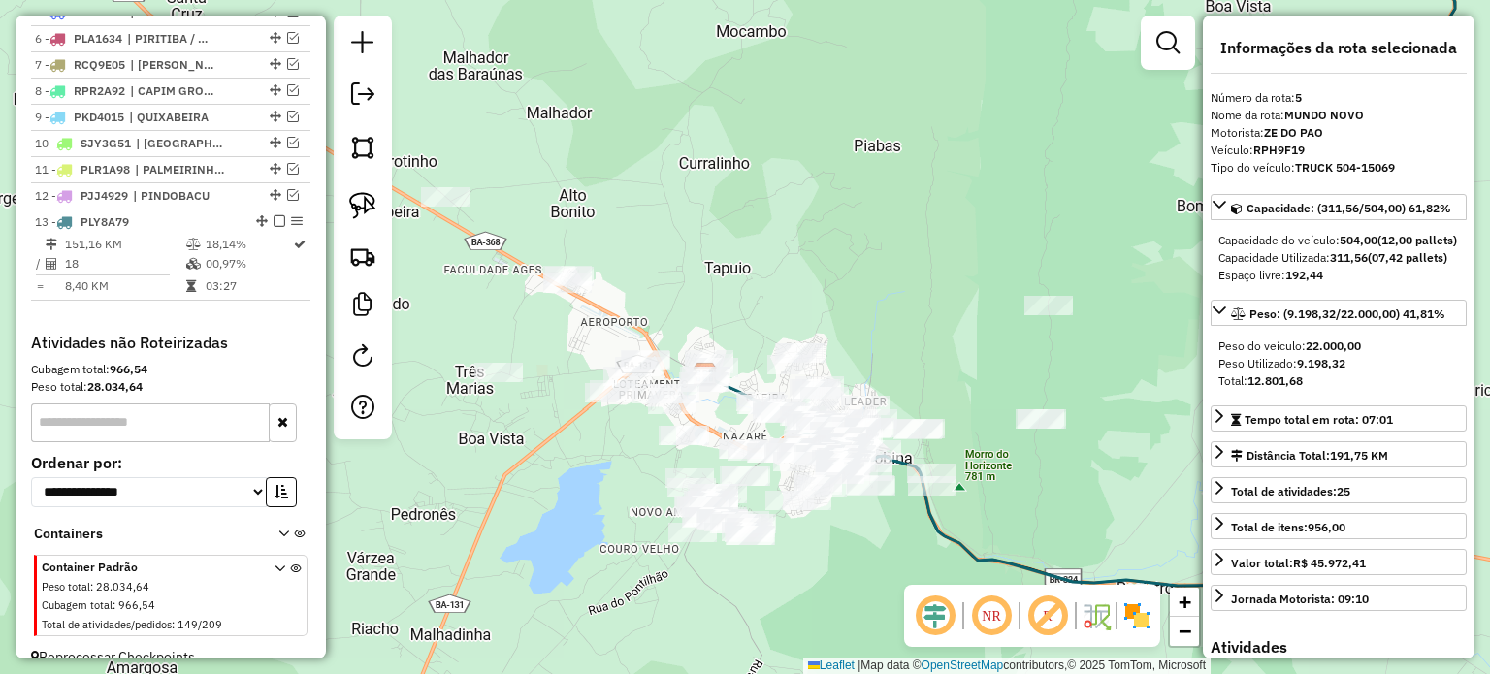
drag, startPoint x: 586, startPoint y: 337, endPoint x: 671, endPoint y: 368, distance: 90.8
click at [671, 368] on div "Janela de atendimento Grade de atendimento Capacidade Transportadoras Veículos …" at bounding box center [745, 337] width 1490 height 674
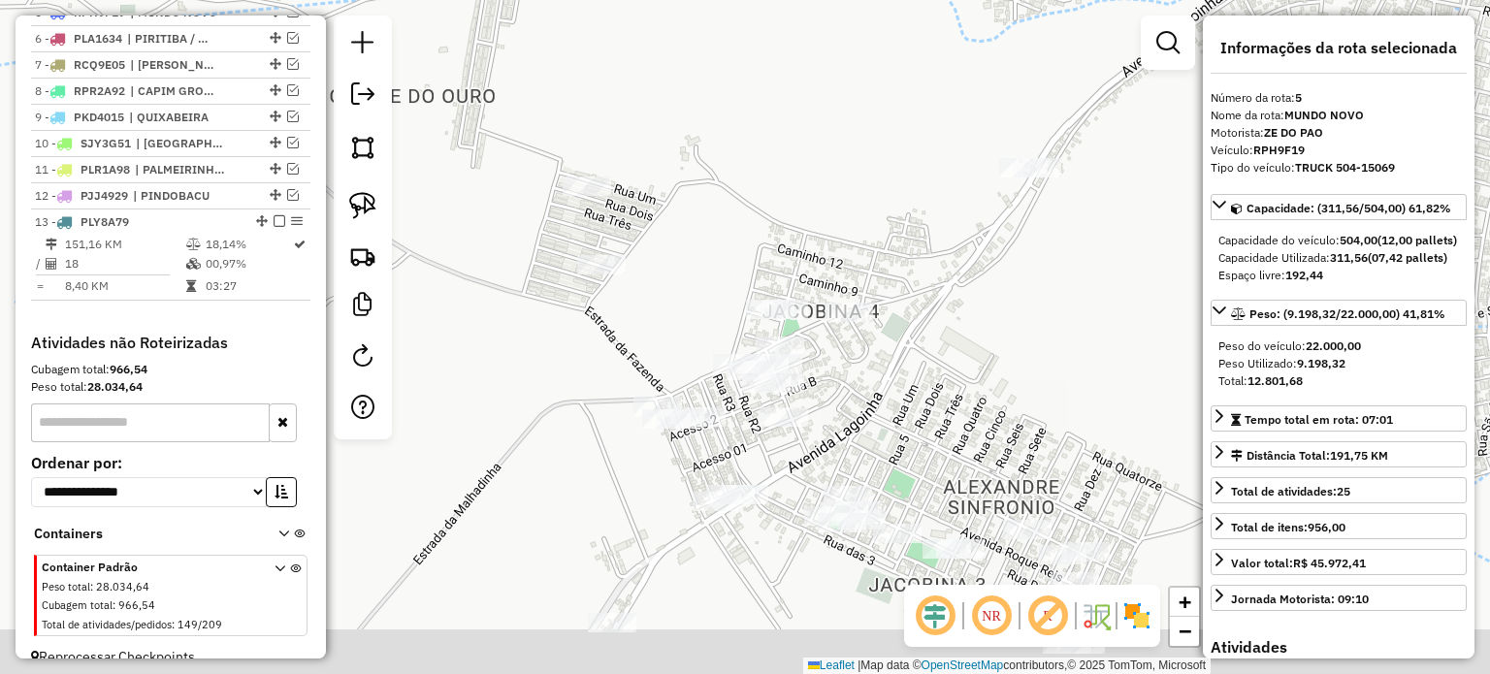
drag, startPoint x: 526, startPoint y: 383, endPoint x: 539, endPoint y: 286, distance: 97.9
click at [539, 286] on div "Janela de atendimento Grade de atendimento Capacidade Transportadoras Veículos …" at bounding box center [745, 337] width 1490 height 674
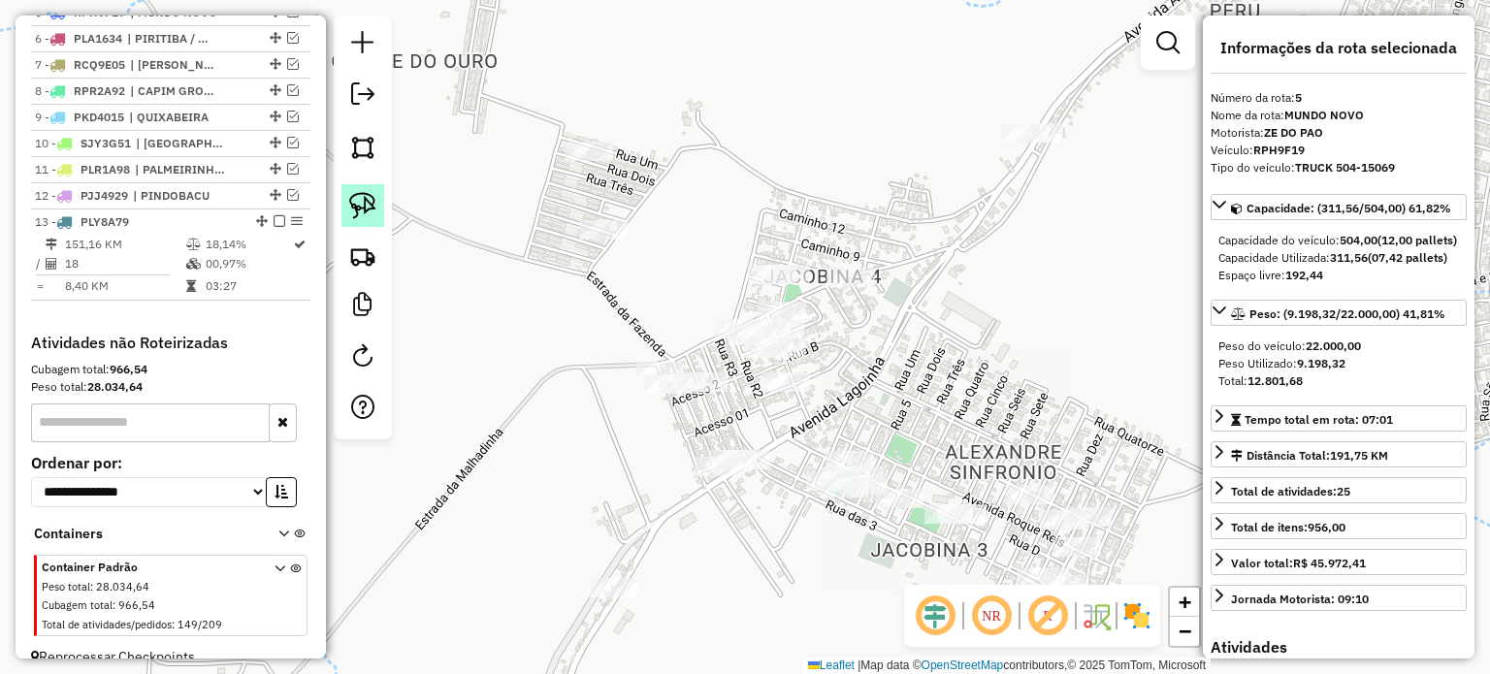
click at [357, 207] on img at bounding box center [362, 205] width 27 height 27
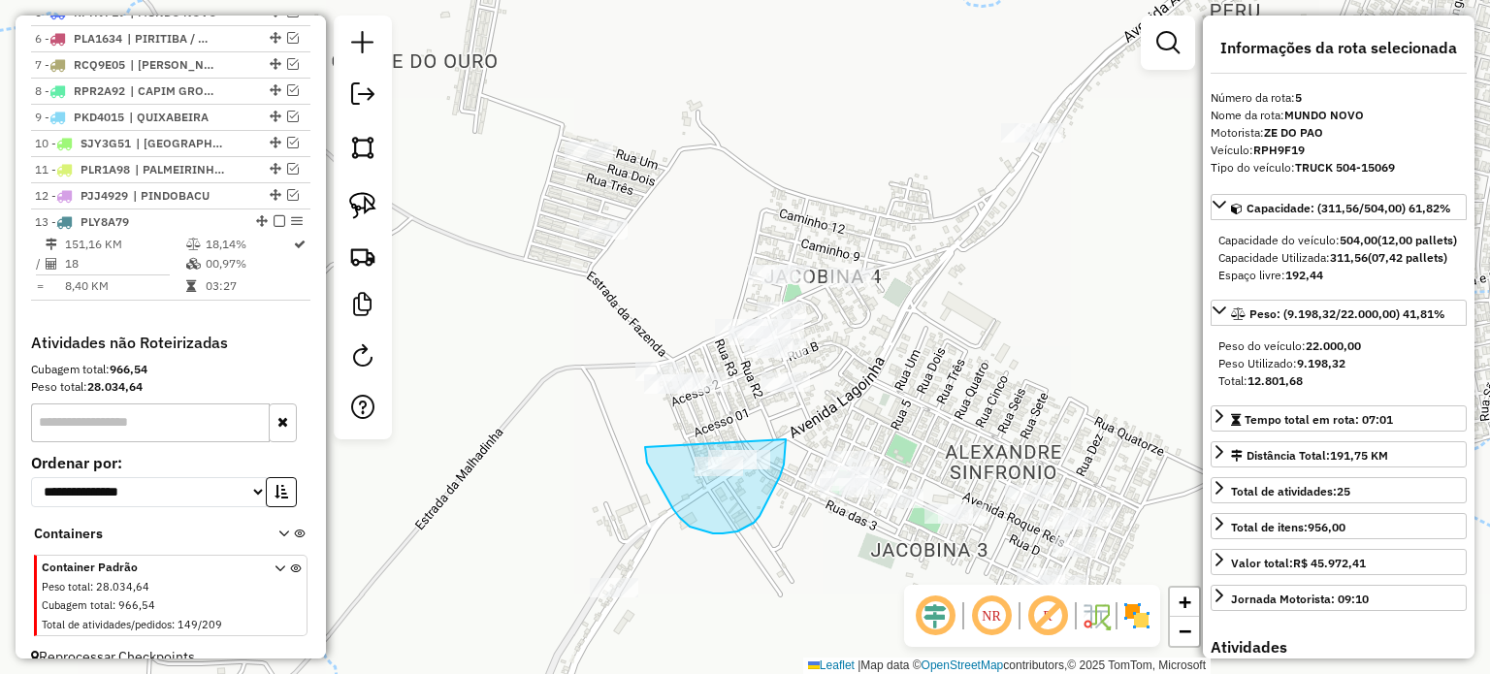
drag, startPoint x: 669, startPoint y: 501, endPoint x: 784, endPoint y: 439, distance: 130.2
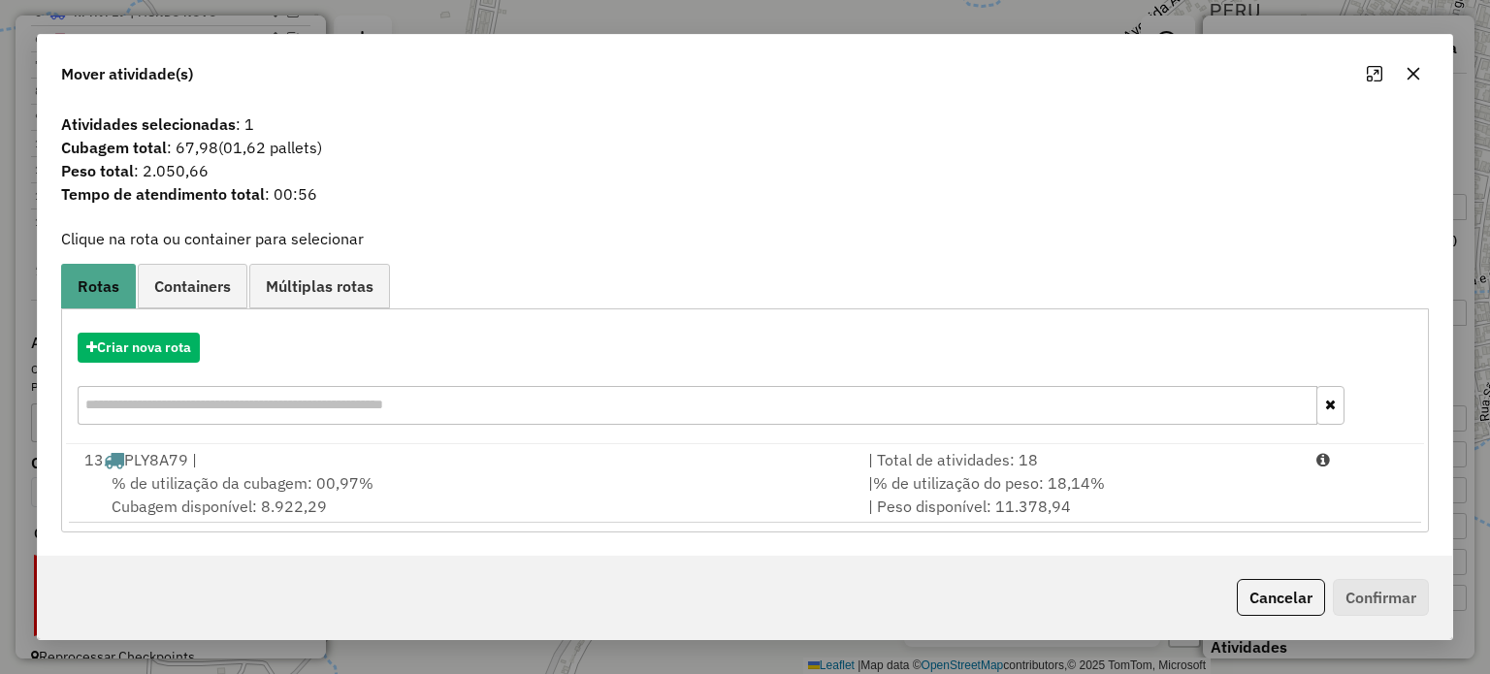
click at [248, 482] on span "% de utilização da cubagem: 00,97%" at bounding box center [243, 482] width 262 height 19
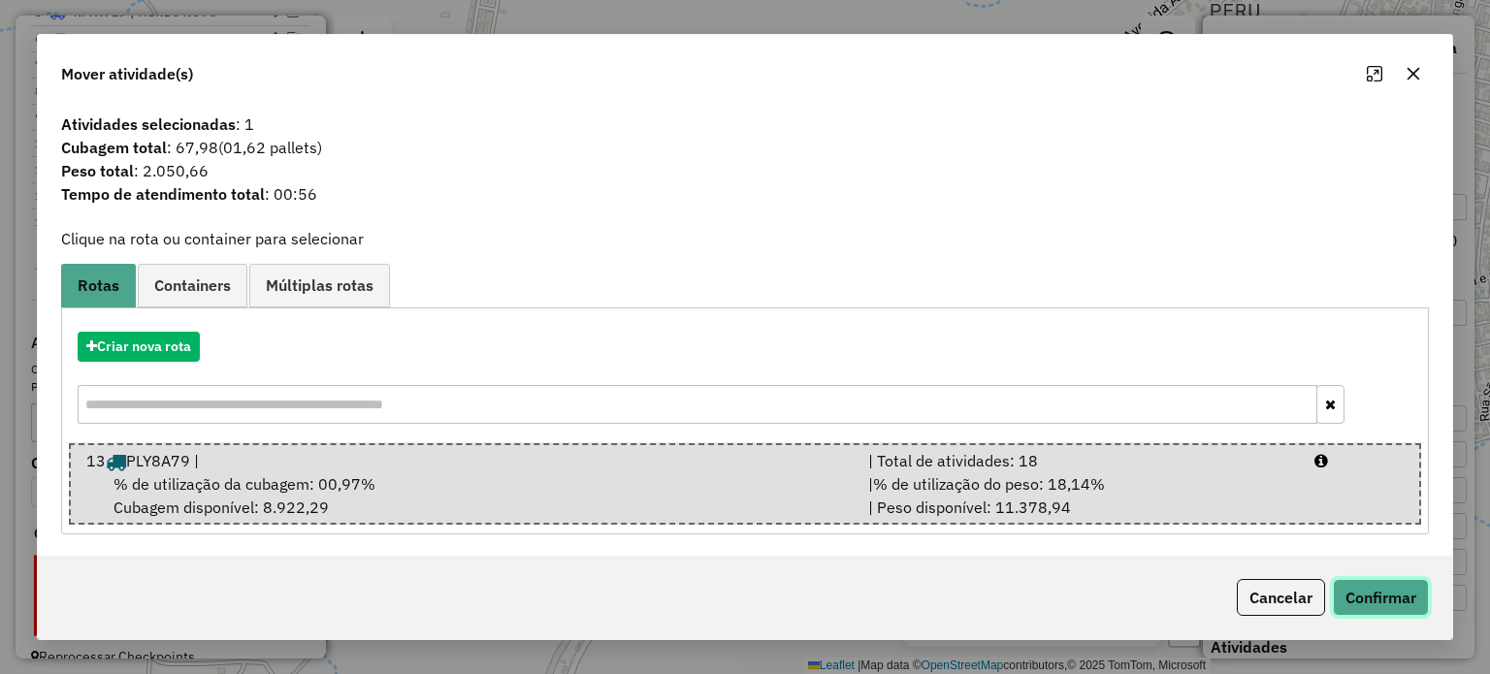
click at [1373, 599] on button "Confirmar" at bounding box center [1381, 597] width 96 height 37
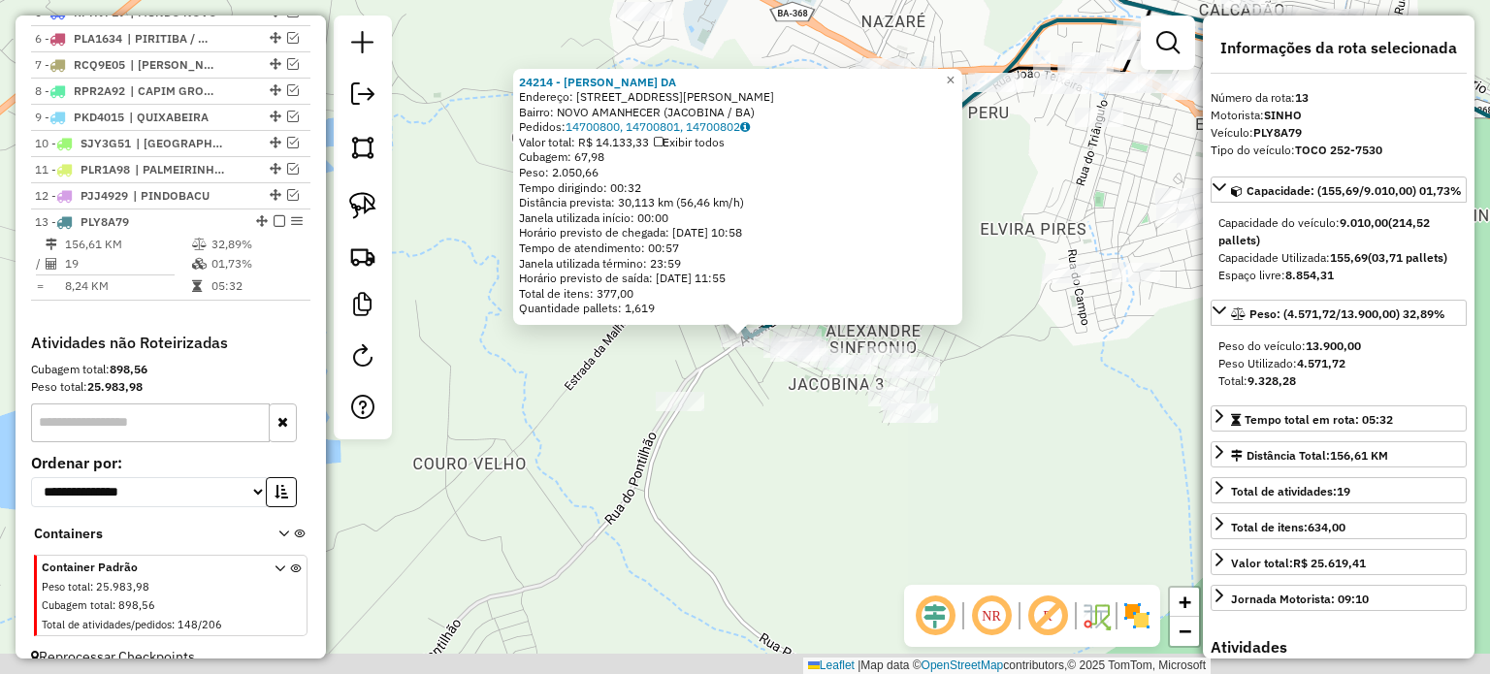
scroll to position [891, 0]
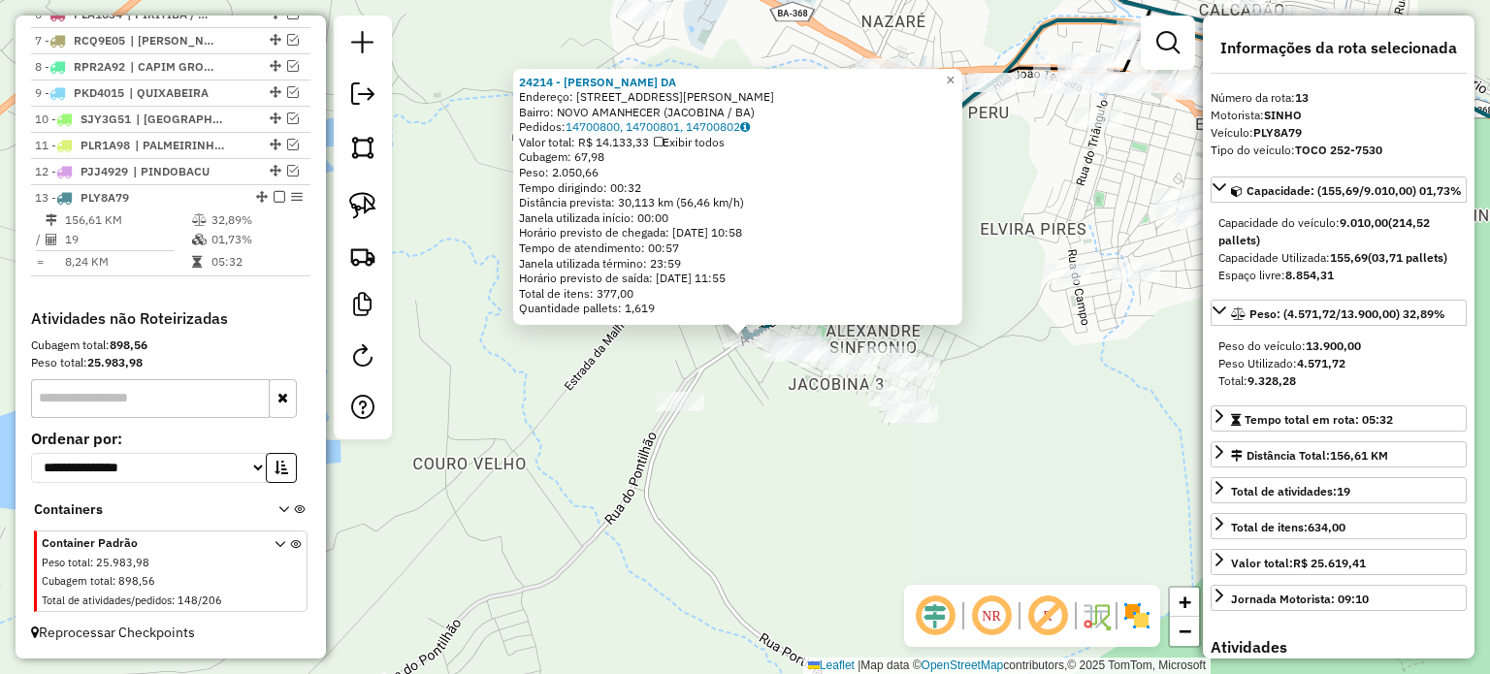
click at [775, 445] on div "24214 - [PERSON_NAME] DA Endereço: R [STREET_ADDRESS][PERSON_NAME] Bairro: NOVO…" at bounding box center [745, 337] width 1490 height 674
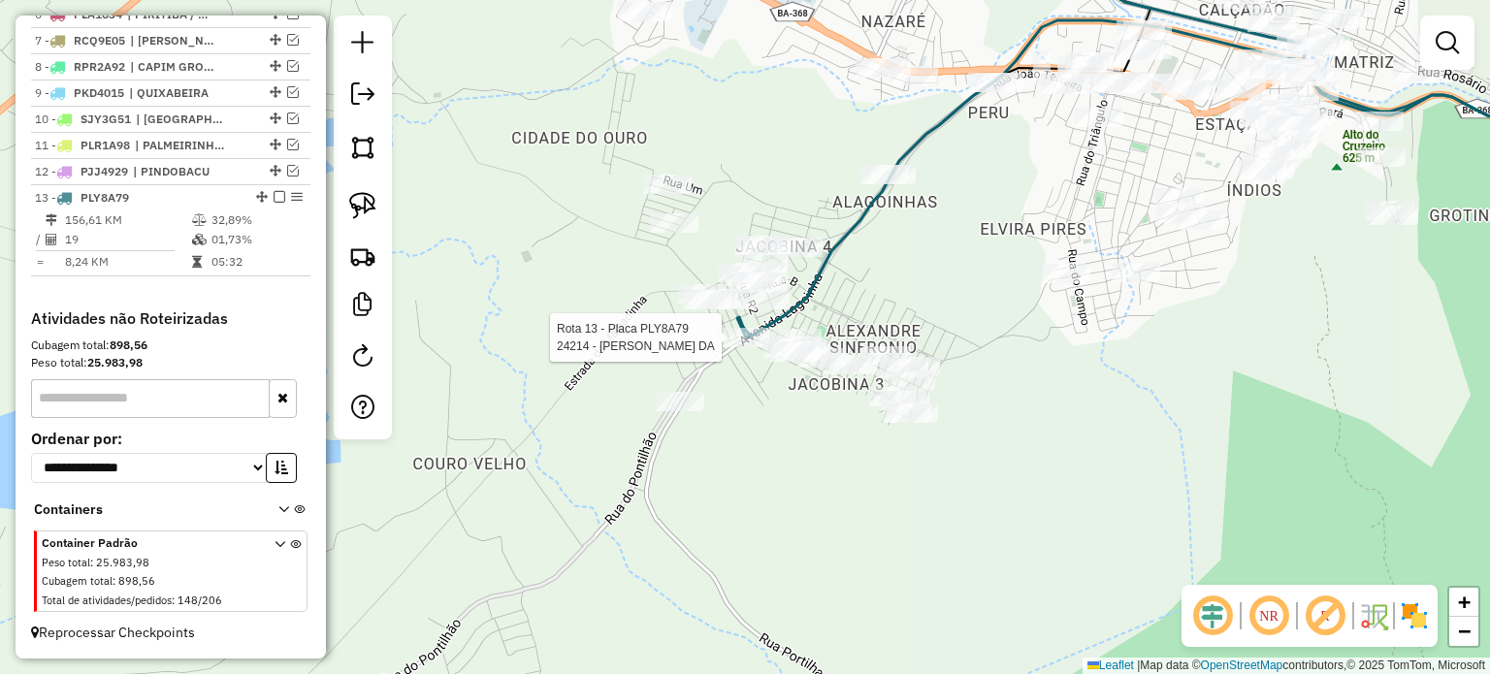
select select "**********"
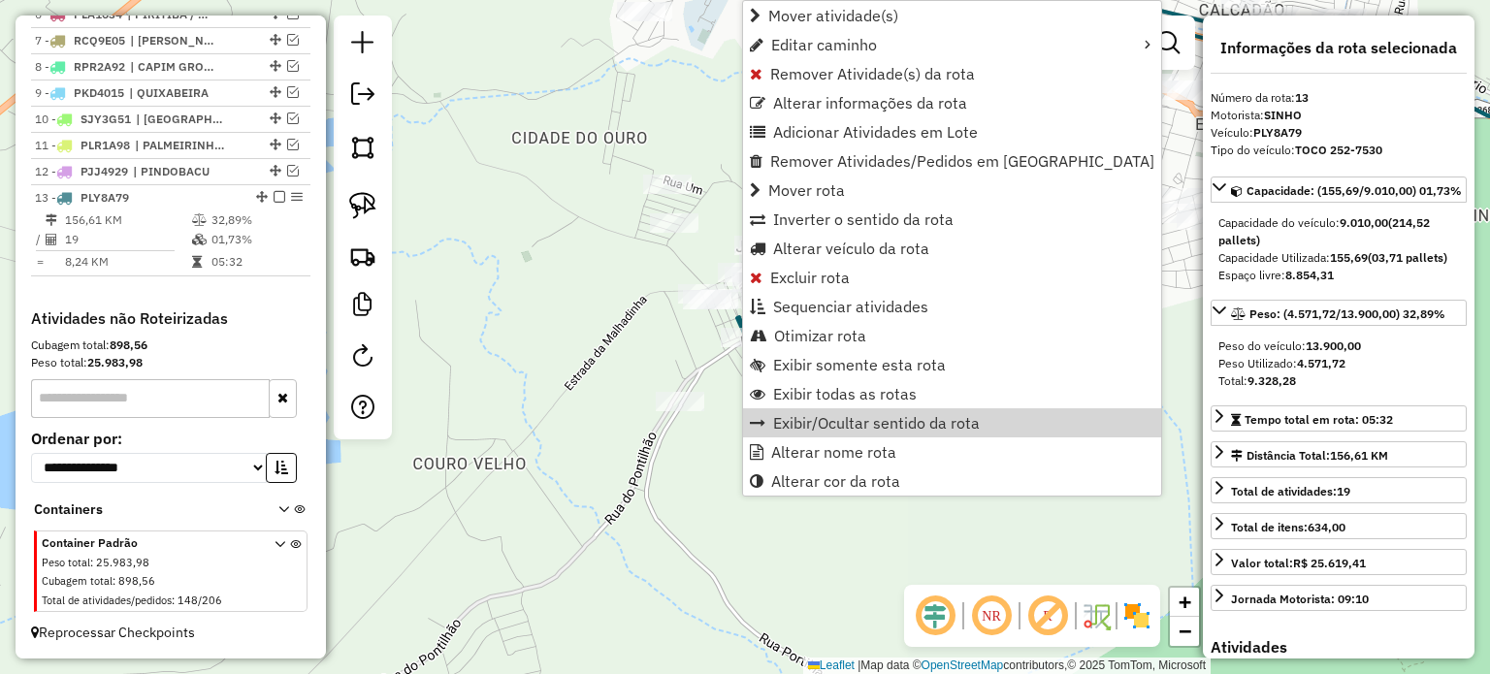
click at [657, 349] on div "Janela de atendimento Grade de atendimento Capacidade Transportadoras Veículos …" at bounding box center [745, 337] width 1490 height 674
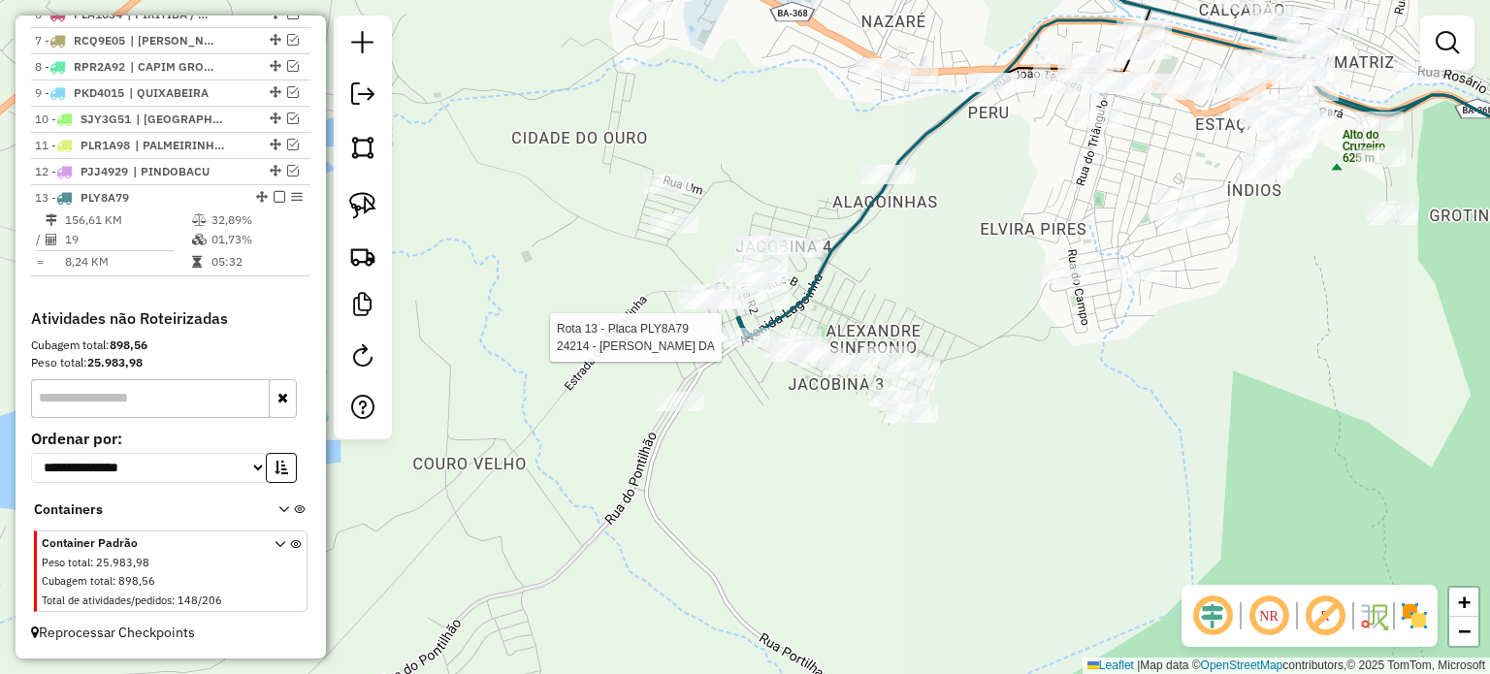
select select "**********"
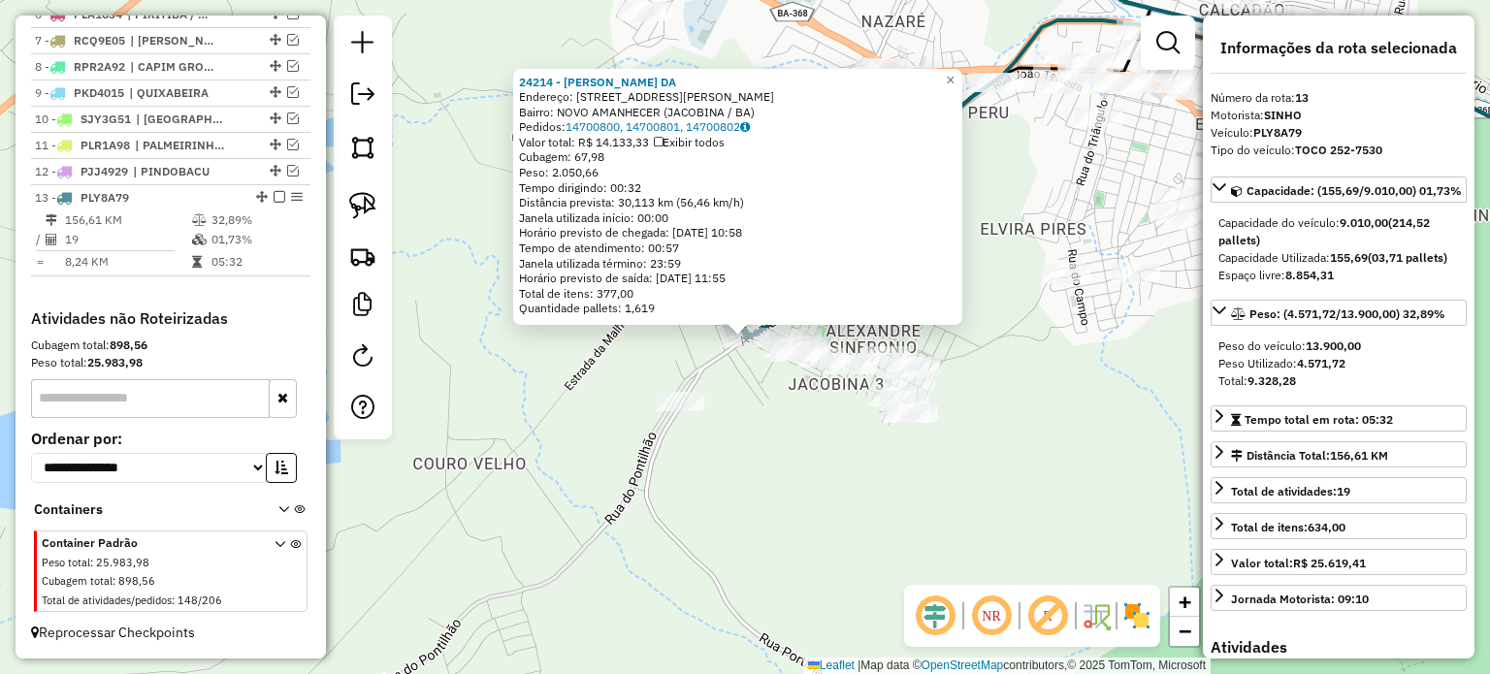
click at [776, 509] on div "24214 - [PERSON_NAME] DA Endereço: R [STREET_ADDRESS][PERSON_NAME] Bairro: NOVO…" at bounding box center [745, 337] width 1490 height 674
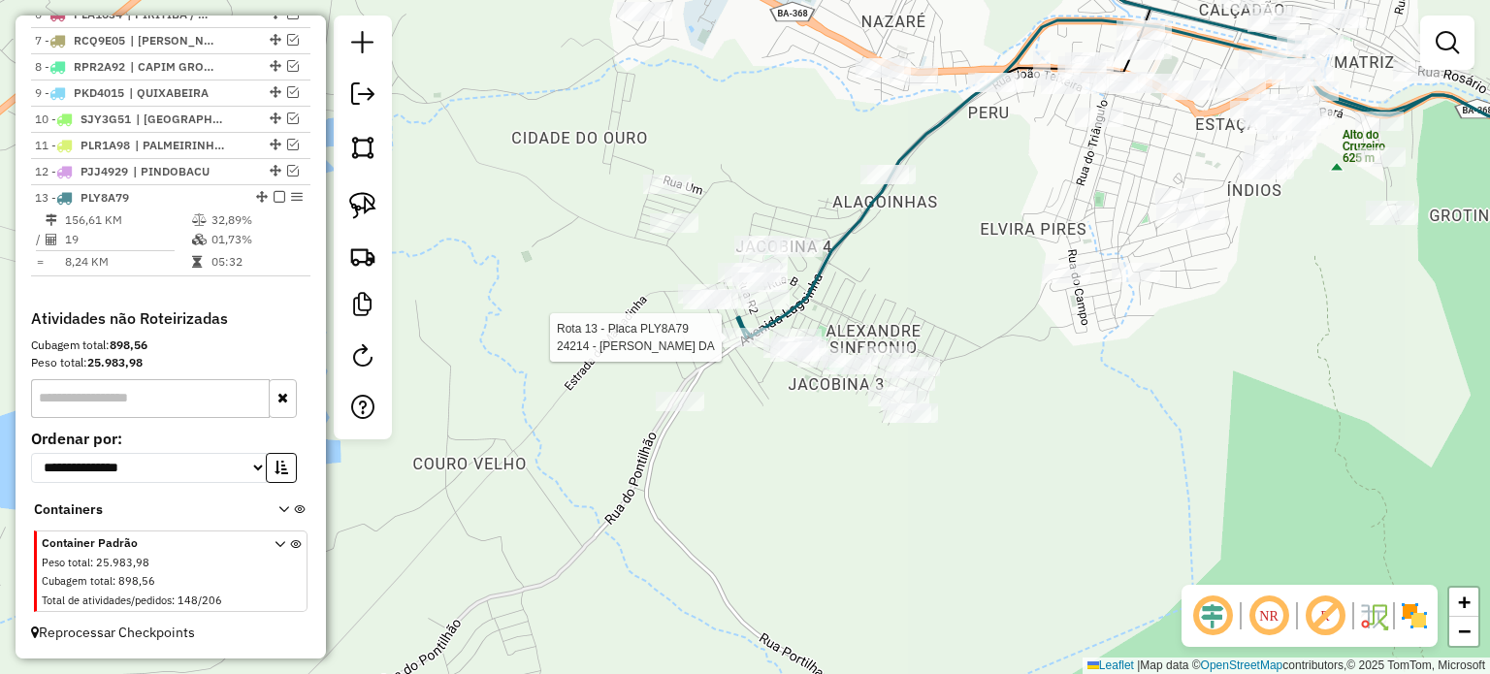
select select "**********"
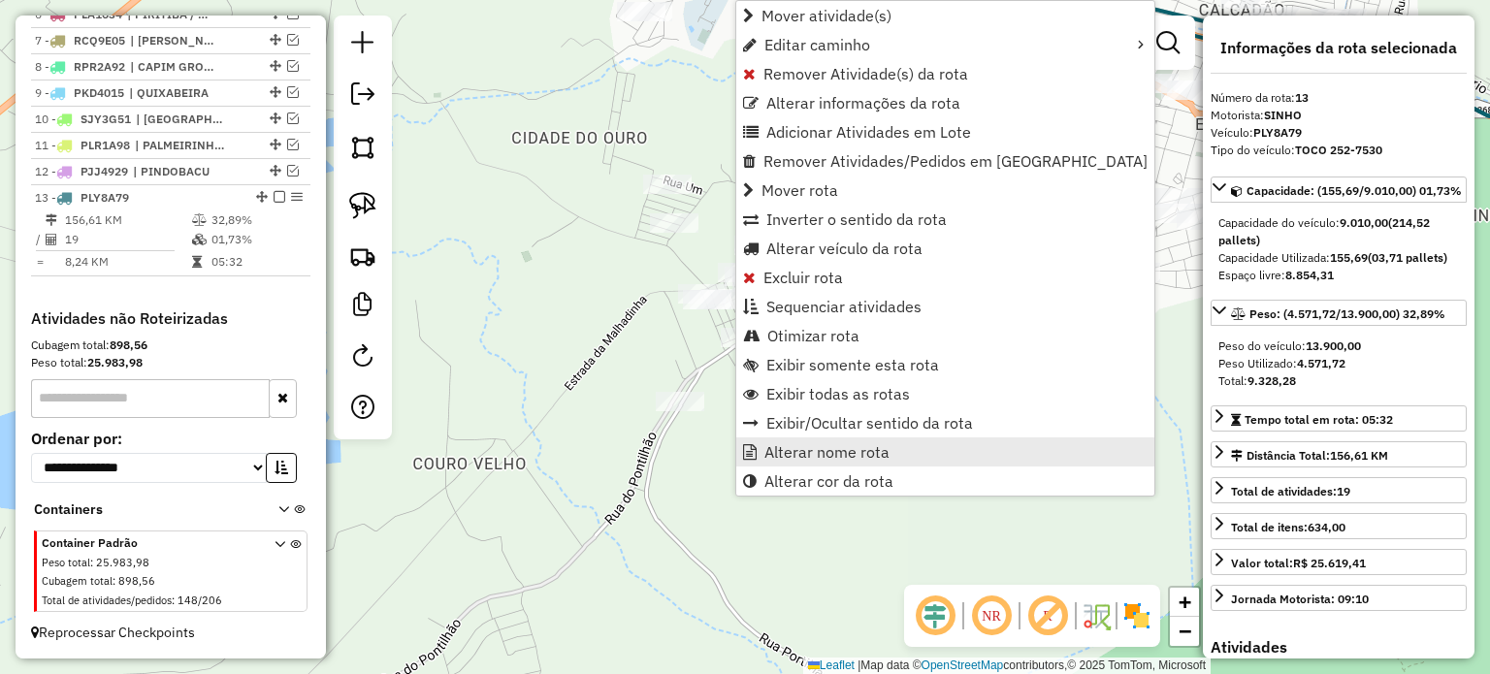
click at [812, 453] on span "Alterar nome rota" at bounding box center [826, 452] width 125 height 16
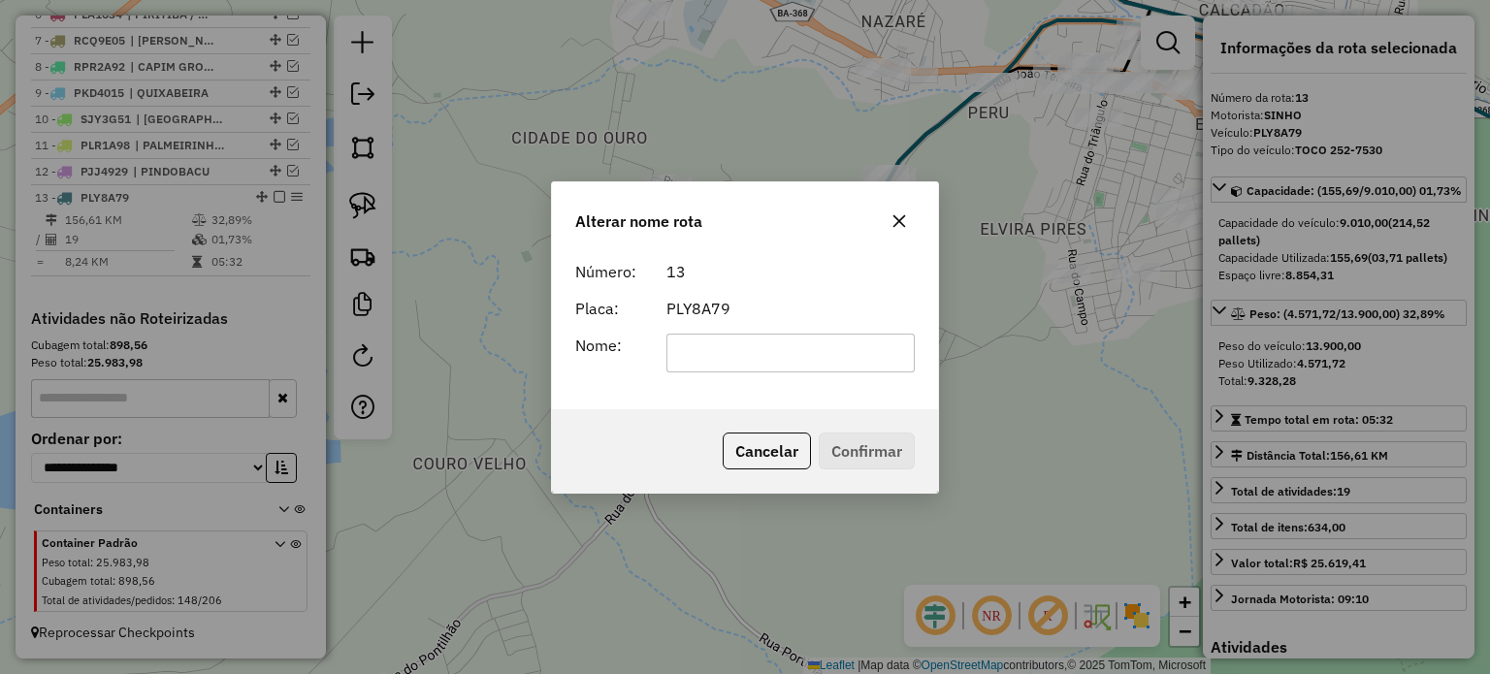
click at [733, 352] on input "text" at bounding box center [790, 353] width 249 height 39
type input "**********"
click at [830, 446] on button "Confirmar" at bounding box center [867, 451] width 96 height 37
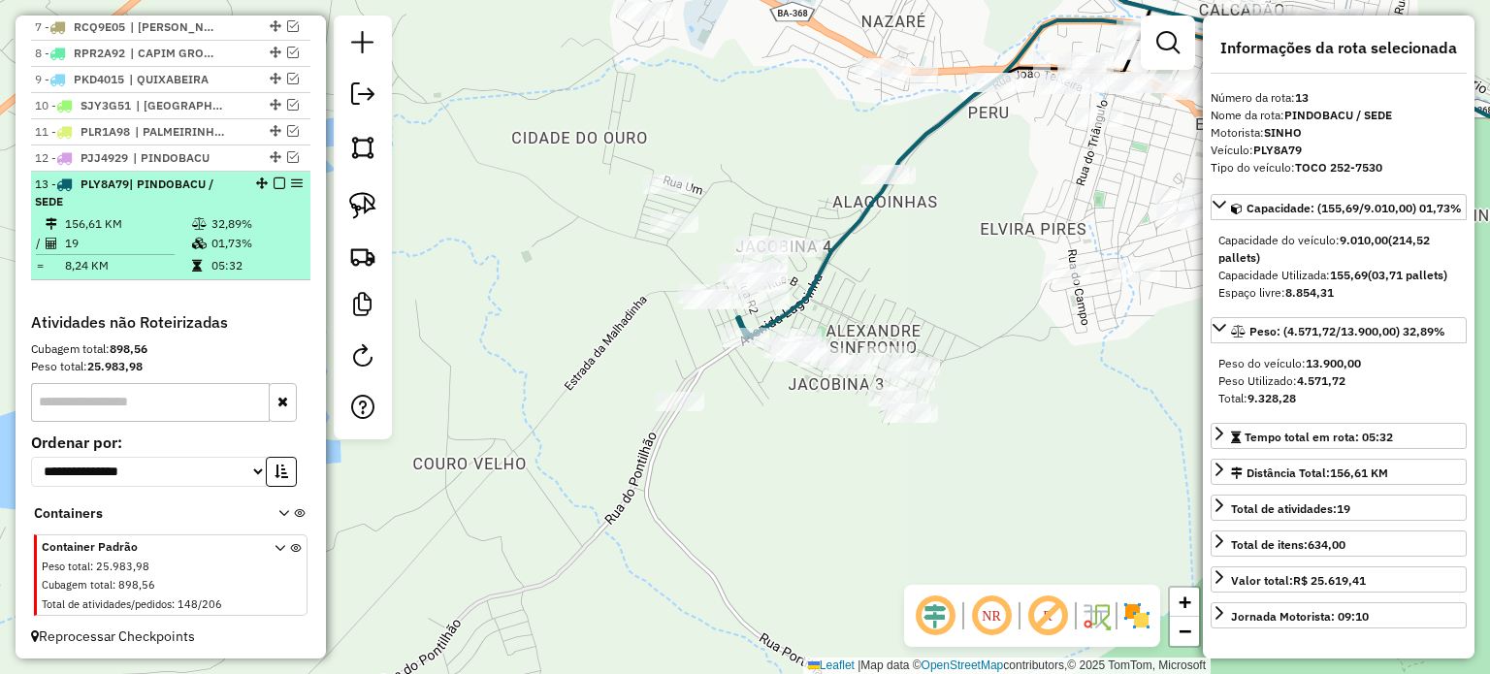
click at [274, 189] on em at bounding box center [280, 183] width 12 height 12
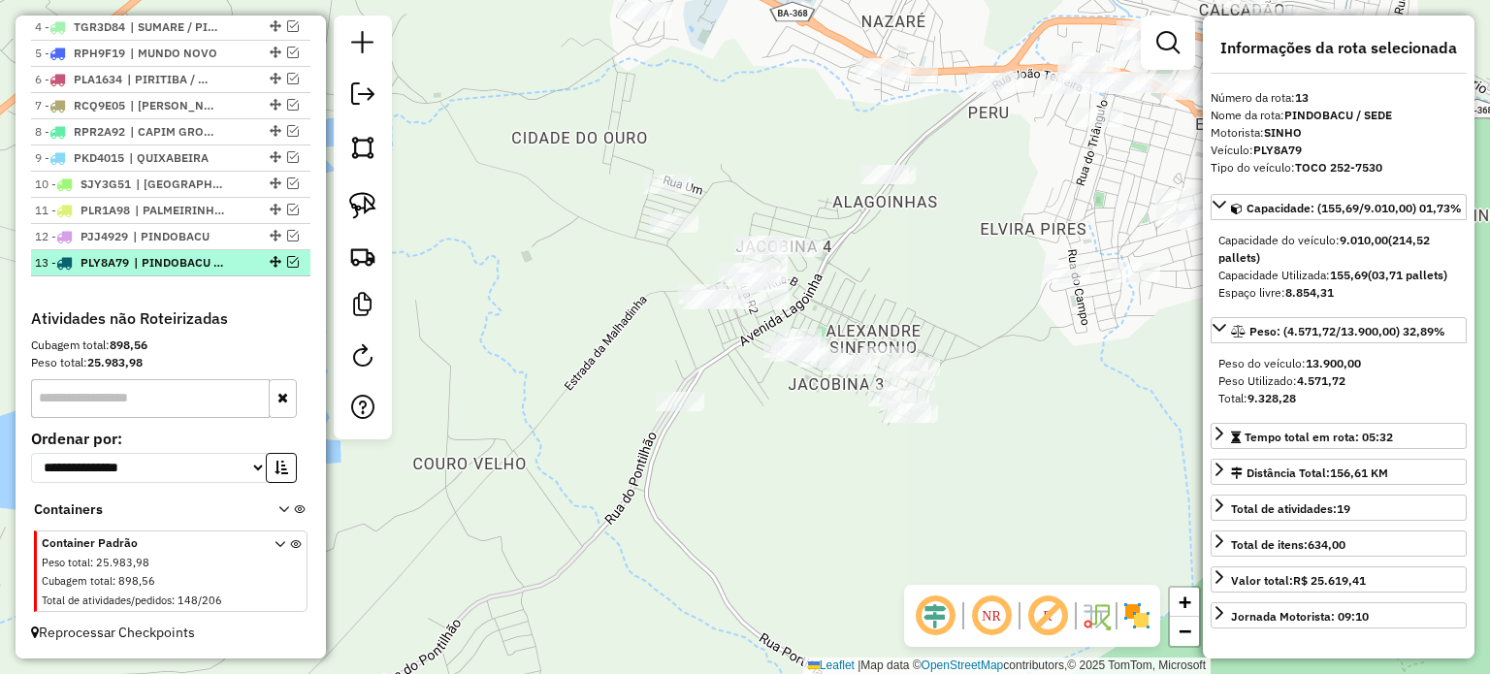
scroll to position [826, 0]
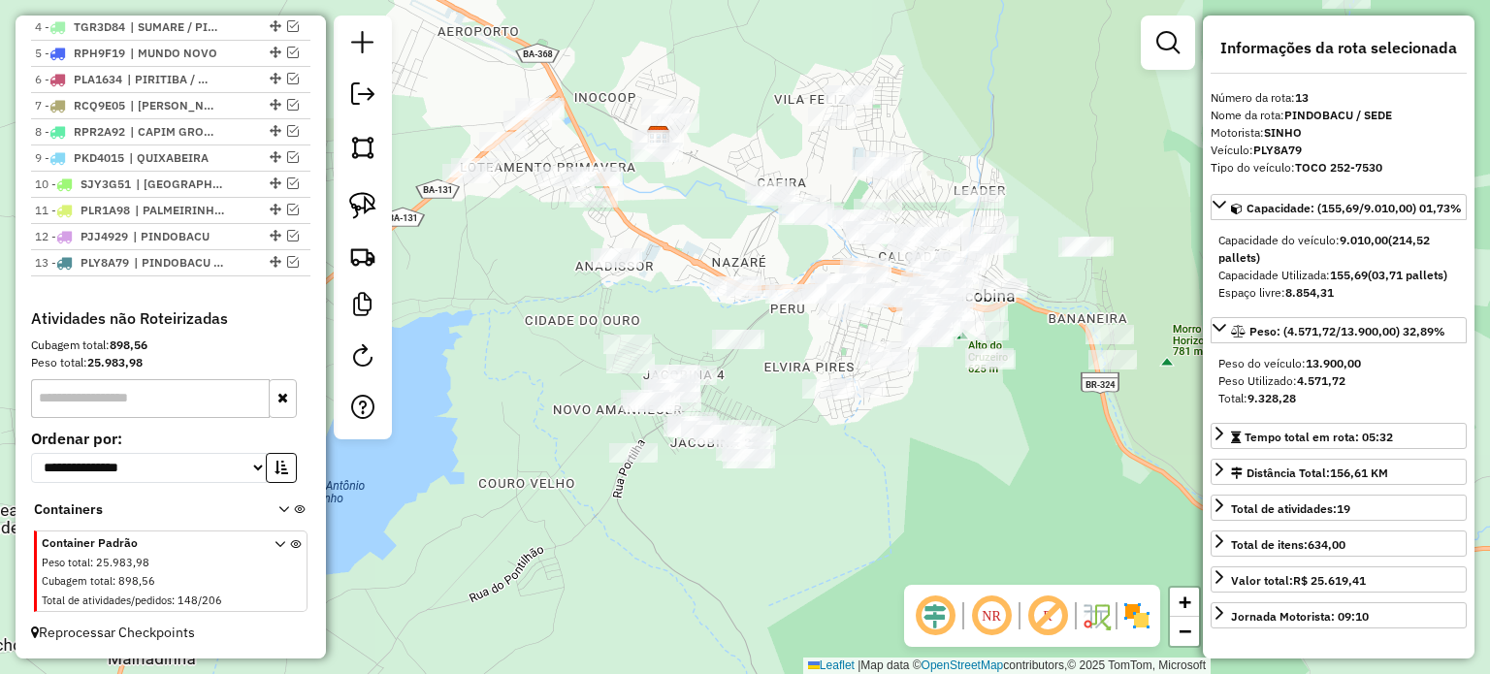
drag, startPoint x: 524, startPoint y: 395, endPoint x: 493, endPoint y: 405, distance: 32.8
click at [497, 405] on div "Janela de atendimento Grade de atendimento Capacidade Transportadoras Veículos …" at bounding box center [745, 337] width 1490 height 674
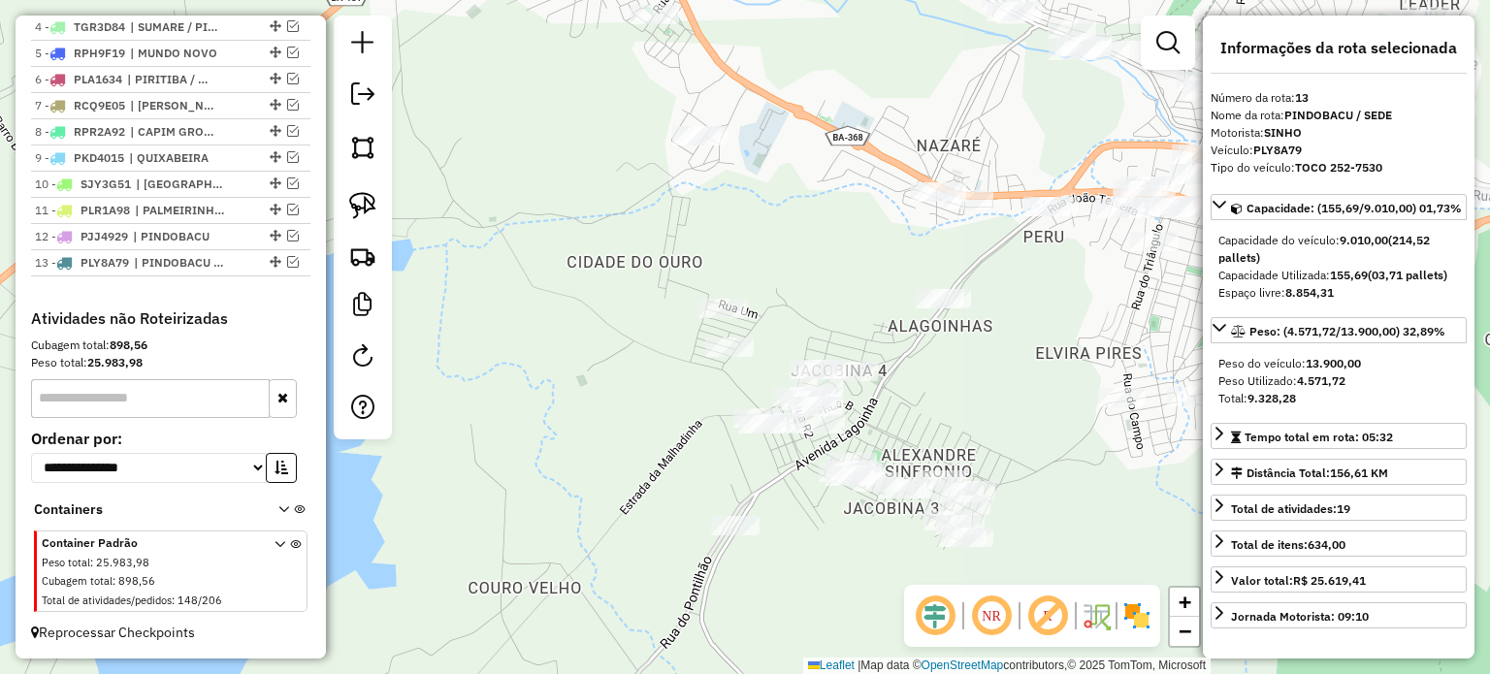
drag, startPoint x: 558, startPoint y: 357, endPoint x: 483, endPoint y: 328, distance: 80.2
click at [481, 329] on div "Janela de atendimento Grade de atendimento Capacidade Transportadoras Veículos …" at bounding box center [745, 337] width 1490 height 674
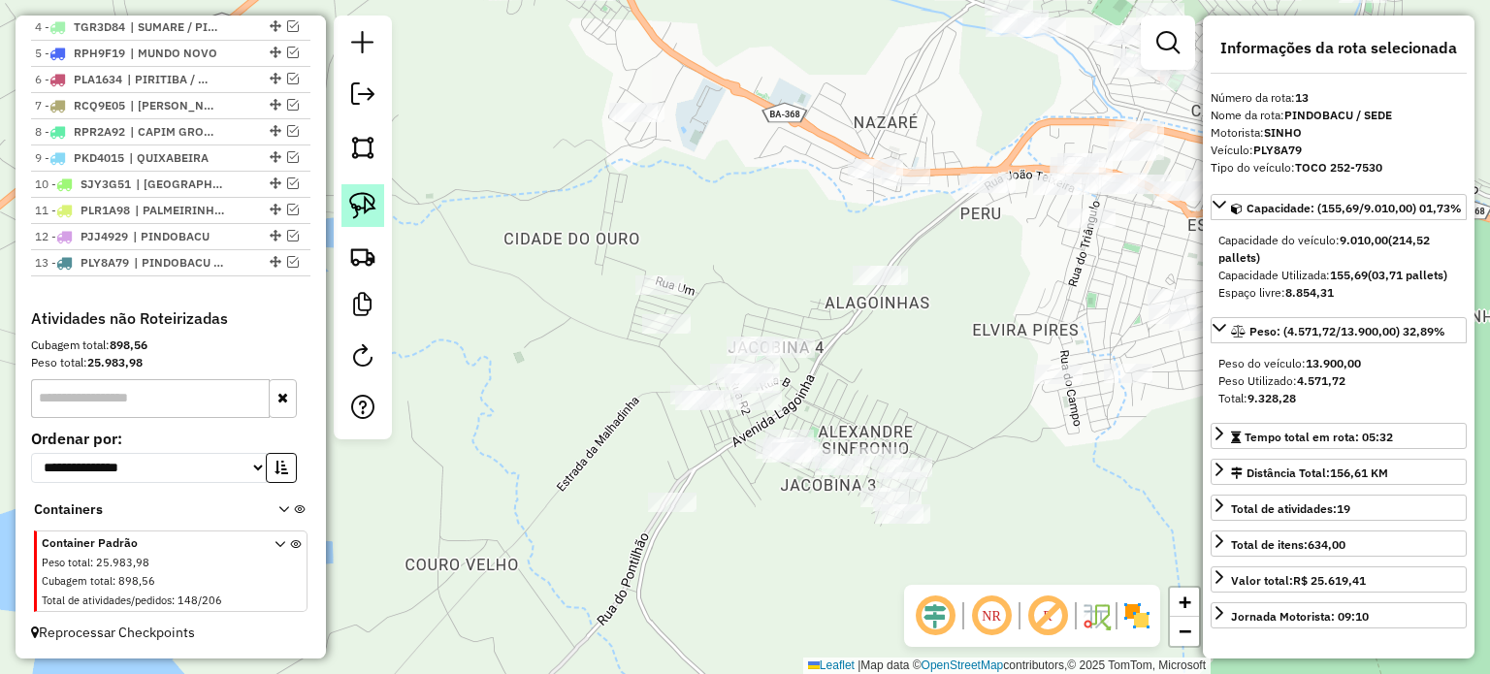
click at [372, 202] on img at bounding box center [362, 205] width 27 height 27
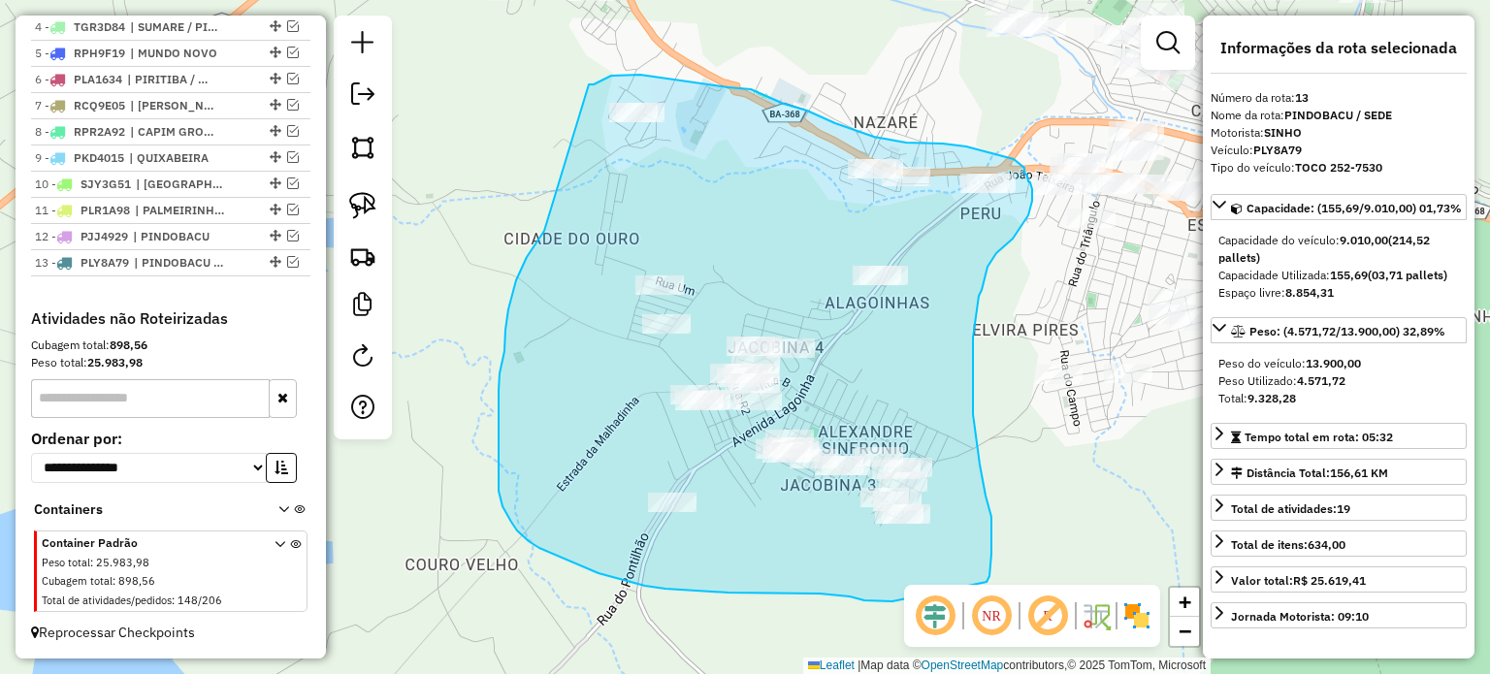
drag, startPoint x: 505, startPoint y: 330, endPoint x: 582, endPoint y: 93, distance: 248.8
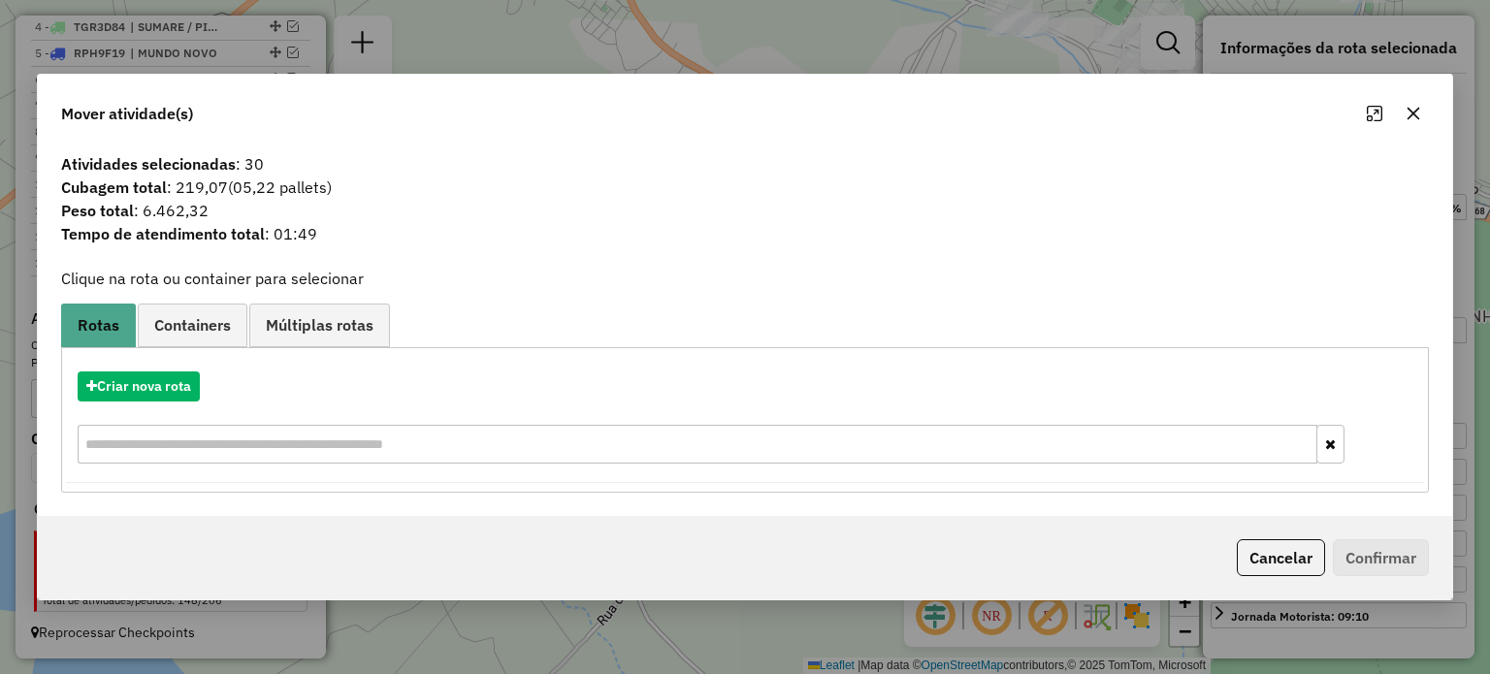
click at [1412, 112] on icon "button" at bounding box center [1412, 113] width 13 height 13
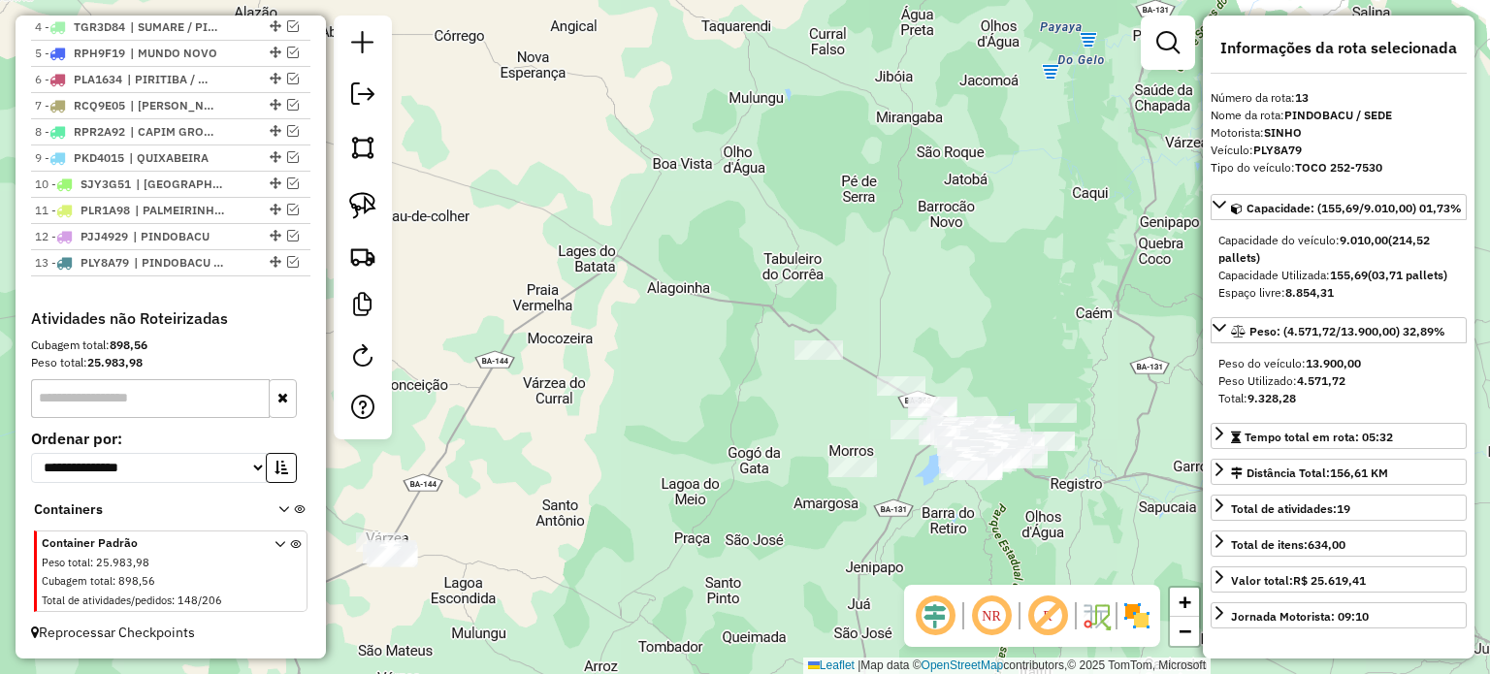
drag, startPoint x: 853, startPoint y: 480, endPoint x: 825, endPoint y: 471, distance: 28.5
click at [825, 471] on div "Janela de atendimento Grade de atendimento Capacidade Transportadoras Veículos …" at bounding box center [745, 337] width 1490 height 674
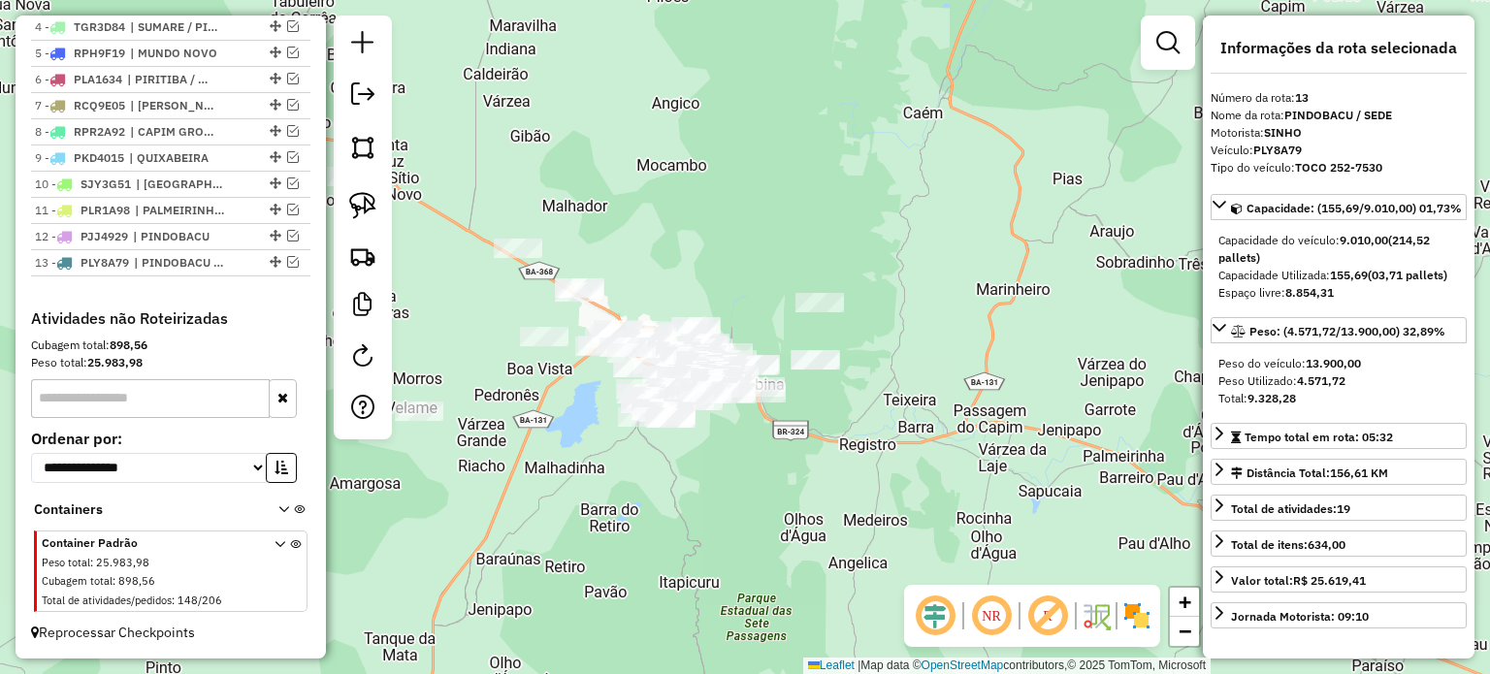
drag, startPoint x: 822, startPoint y: 420, endPoint x: 893, endPoint y: 473, distance: 88.7
click at [905, 479] on div "Janela de atendimento Grade de atendimento Capacidade Transportadoras Veículos …" at bounding box center [745, 337] width 1490 height 674
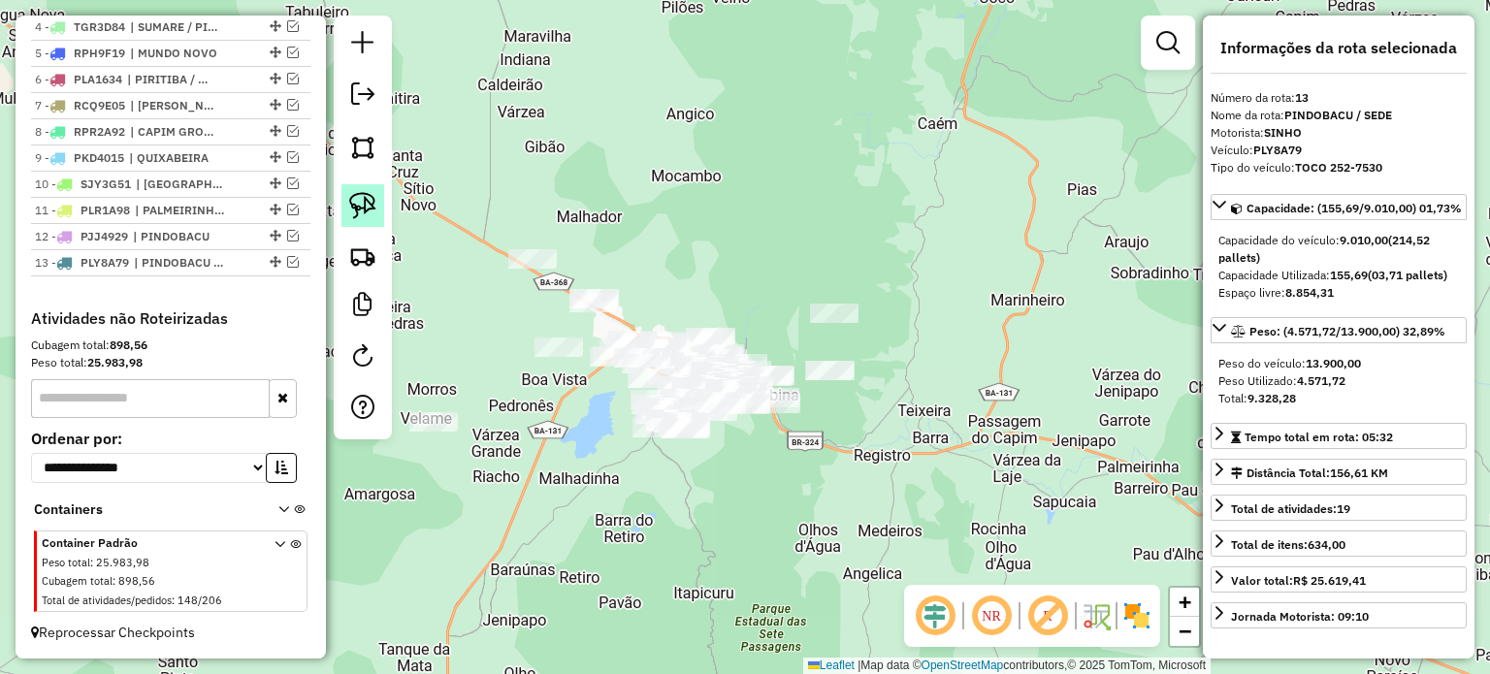
click at [367, 197] on img at bounding box center [362, 205] width 27 height 27
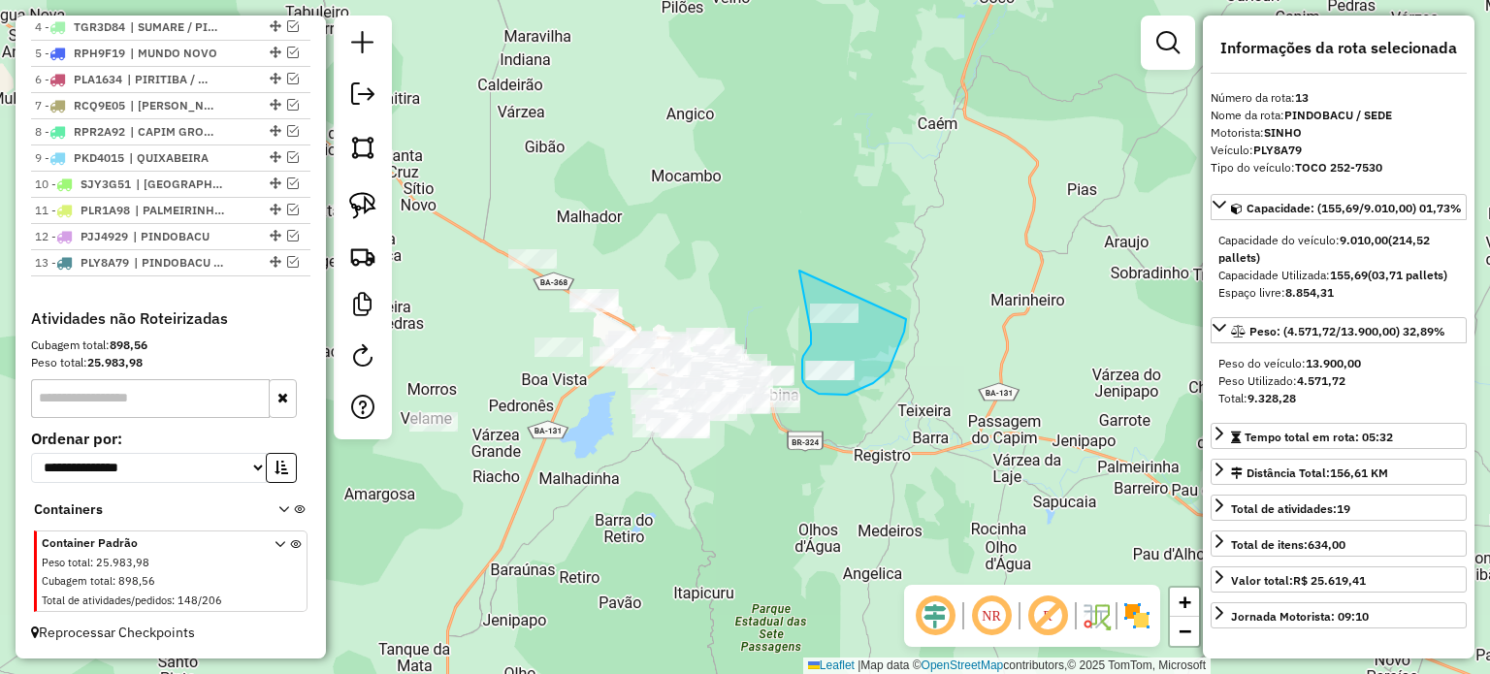
drag, startPoint x: 799, startPoint y: 271, endPoint x: 908, endPoint y: 281, distance: 109.2
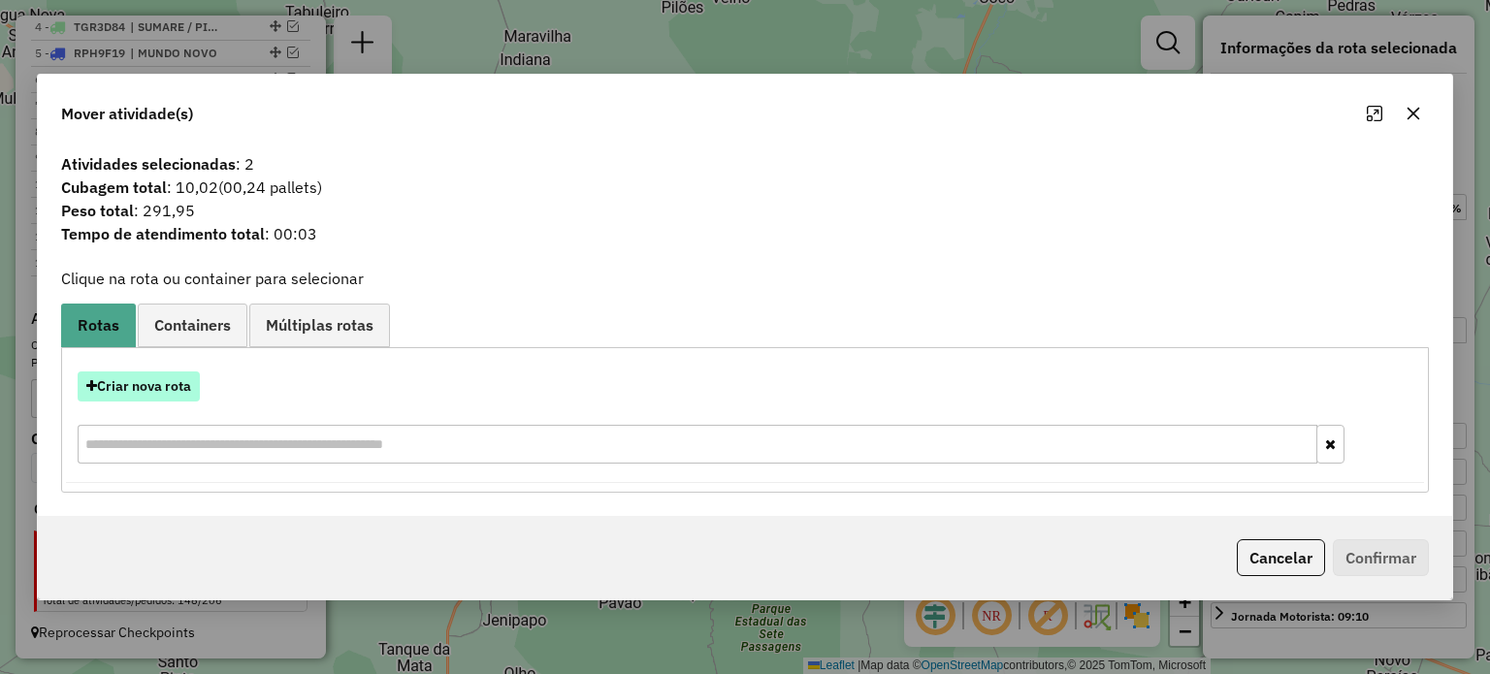
click at [156, 384] on button "Criar nova rota" at bounding box center [139, 386] width 122 height 30
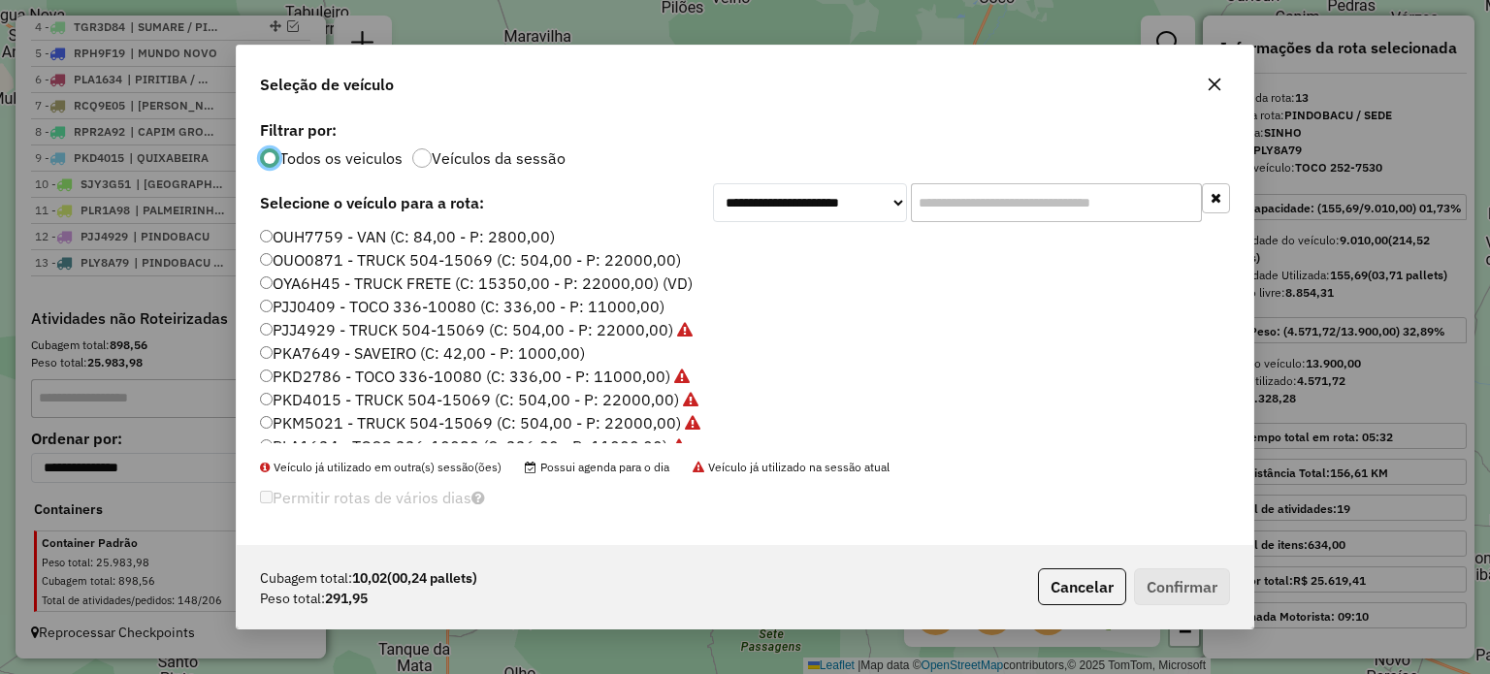
scroll to position [194, 0]
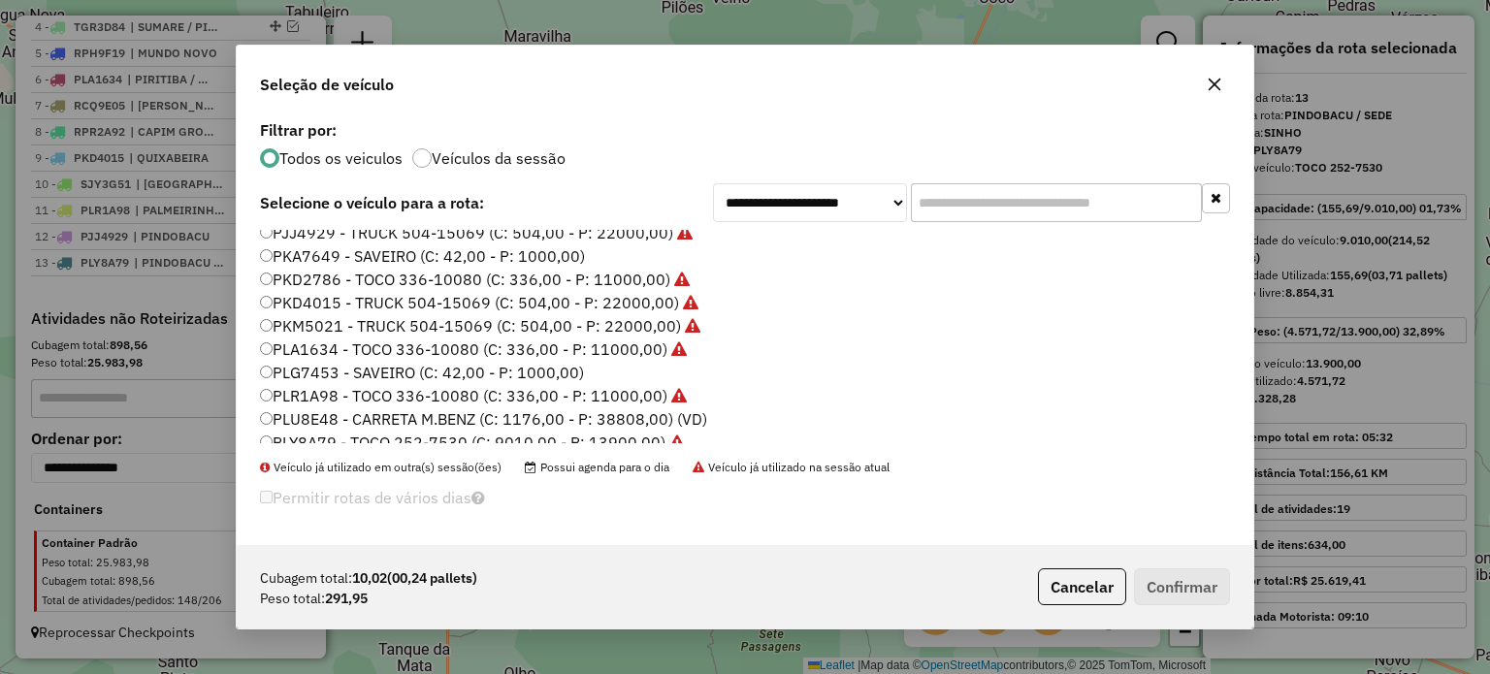
click at [348, 254] on label "PKA7649 - SAVEIRO (C: 42,00 - P: 1000,00)" at bounding box center [422, 255] width 325 height 23
click at [1187, 587] on button "Confirmar" at bounding box center [1182, 586] width 96 height 37
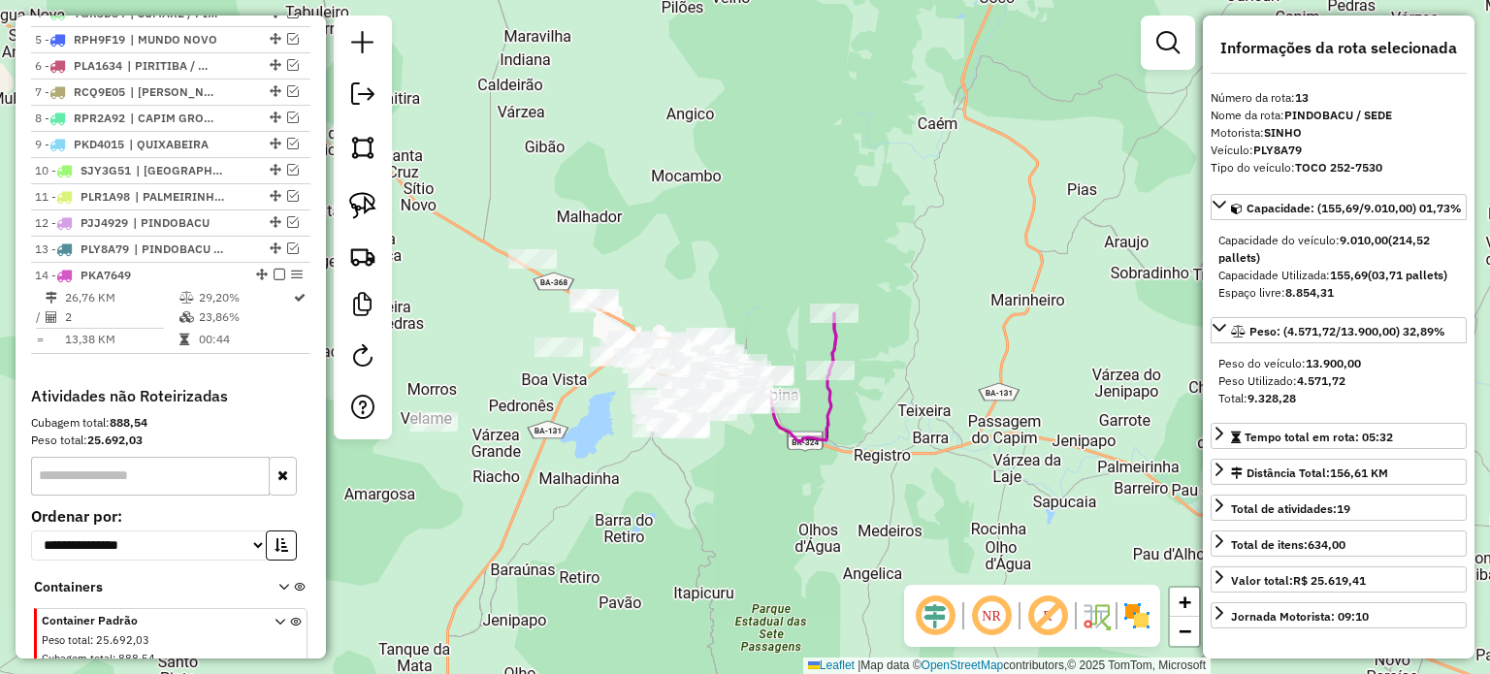
scroll to position [917, 0]
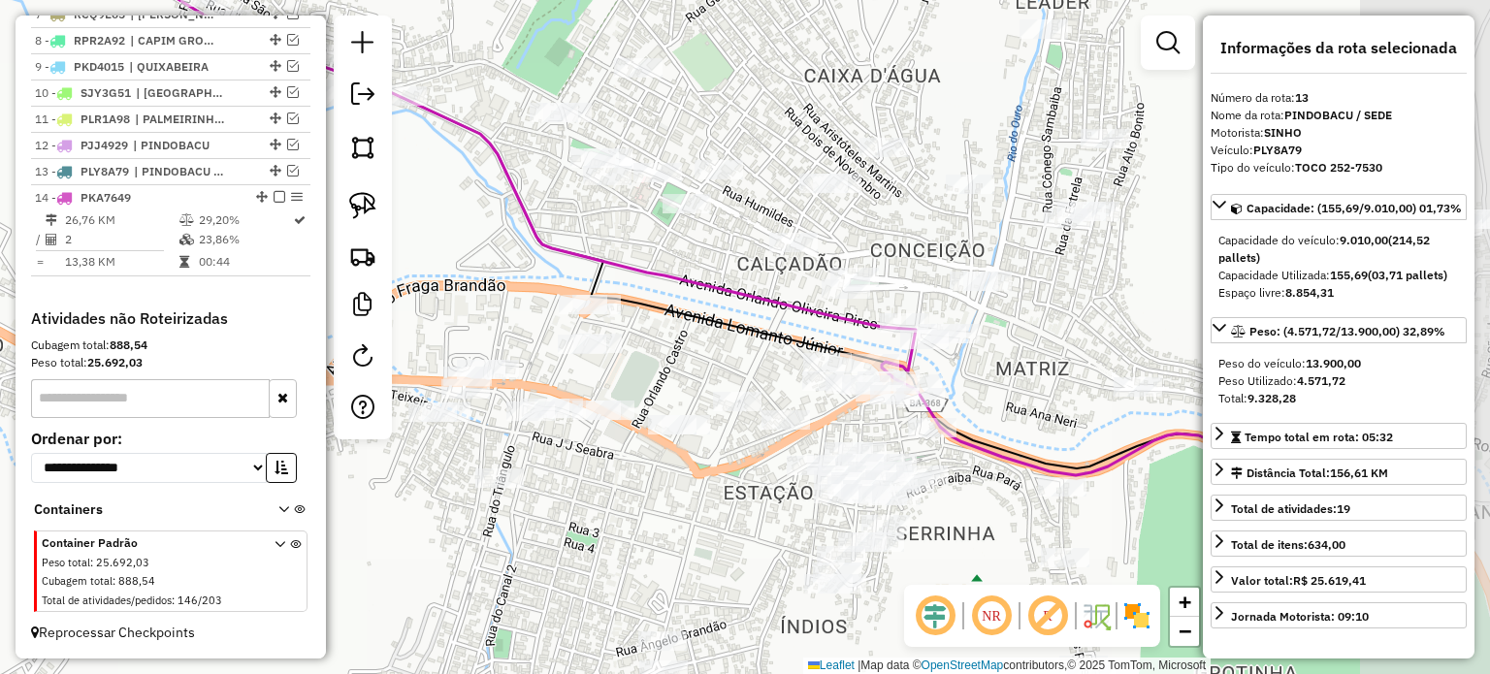
drag, startPoint x: 895, startPoint y: 449, endPoint x: 731, endPoint y: 366, distance: 183.9
click at [731, 366] on div "Janela de atendimento Grade de atendimento Capacidade Transportadoras Veículos …" at bounding box center [745, 337] width 1490 height 674
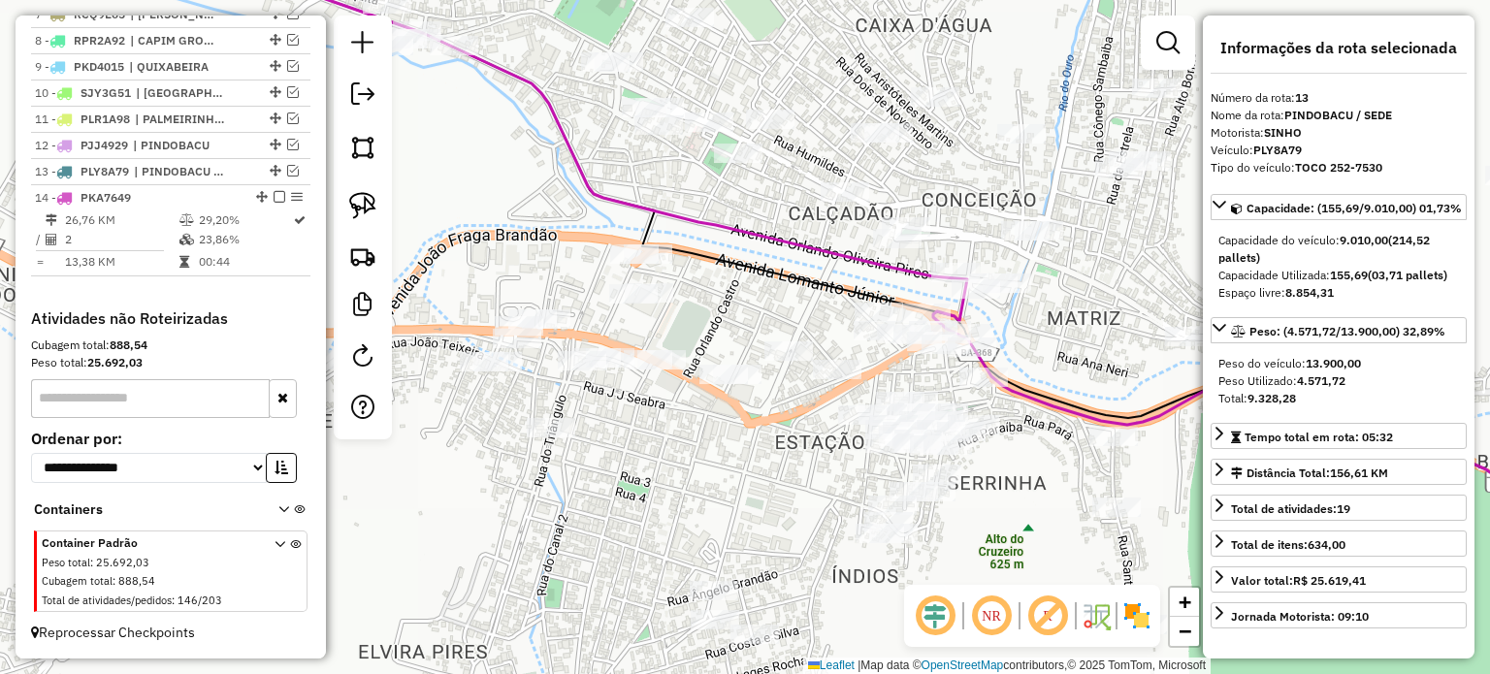
drag, startPoint x: 719, startPoint y: 492, endPoint x: 728, endPoint y: 478, distance: 16.7
click at [726, 479] on div "Janela de atendimento Grade de atendimento Capacidade Transportadoras Veículos …" at bounding box center [745, 337] width 1490 height 674
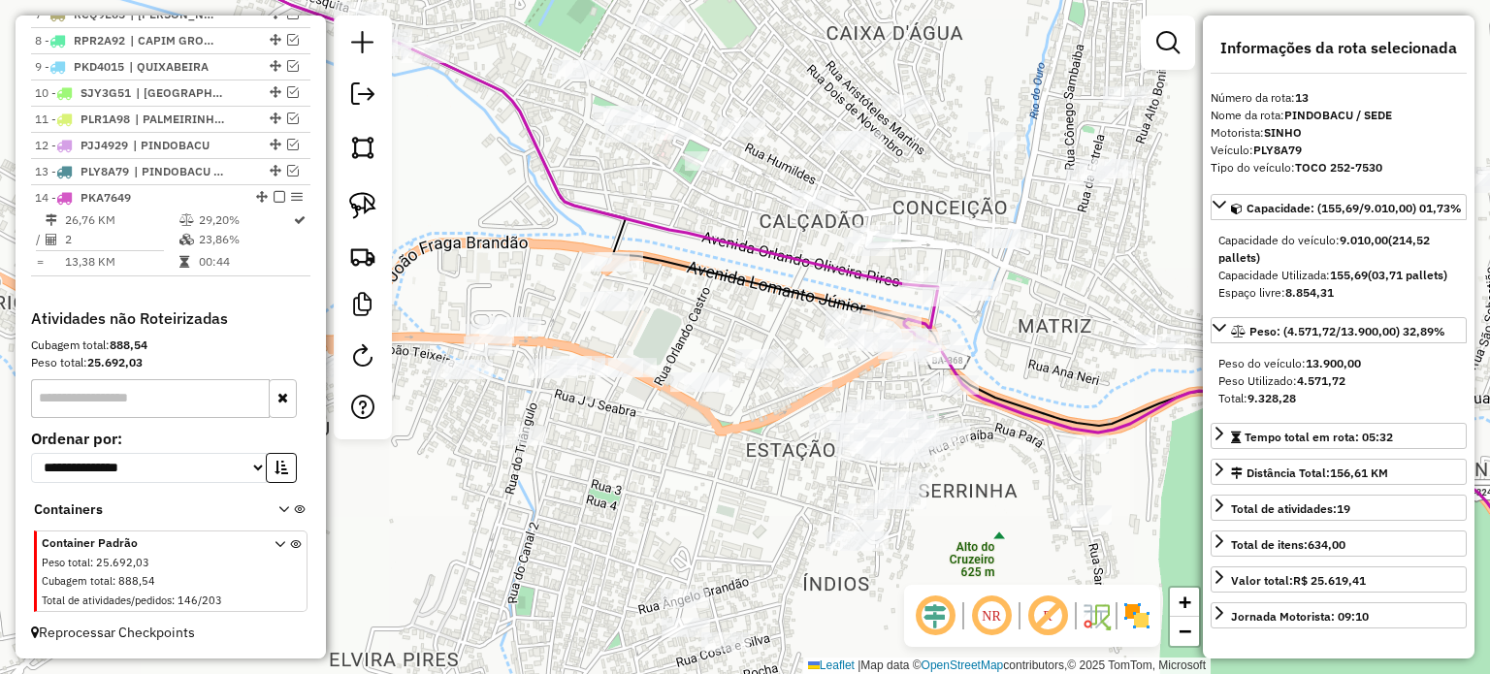
drag, startPoint x: 753, startPoint y: 450, endPoint x: 707, endPoint y: 422, distance: 53.6
click at [707, 468] on div "Janela de atendimento Grade de atendimento Capacidade Transportadoras Veículos …" at bounding box center [745, 337] width 1490 height 674
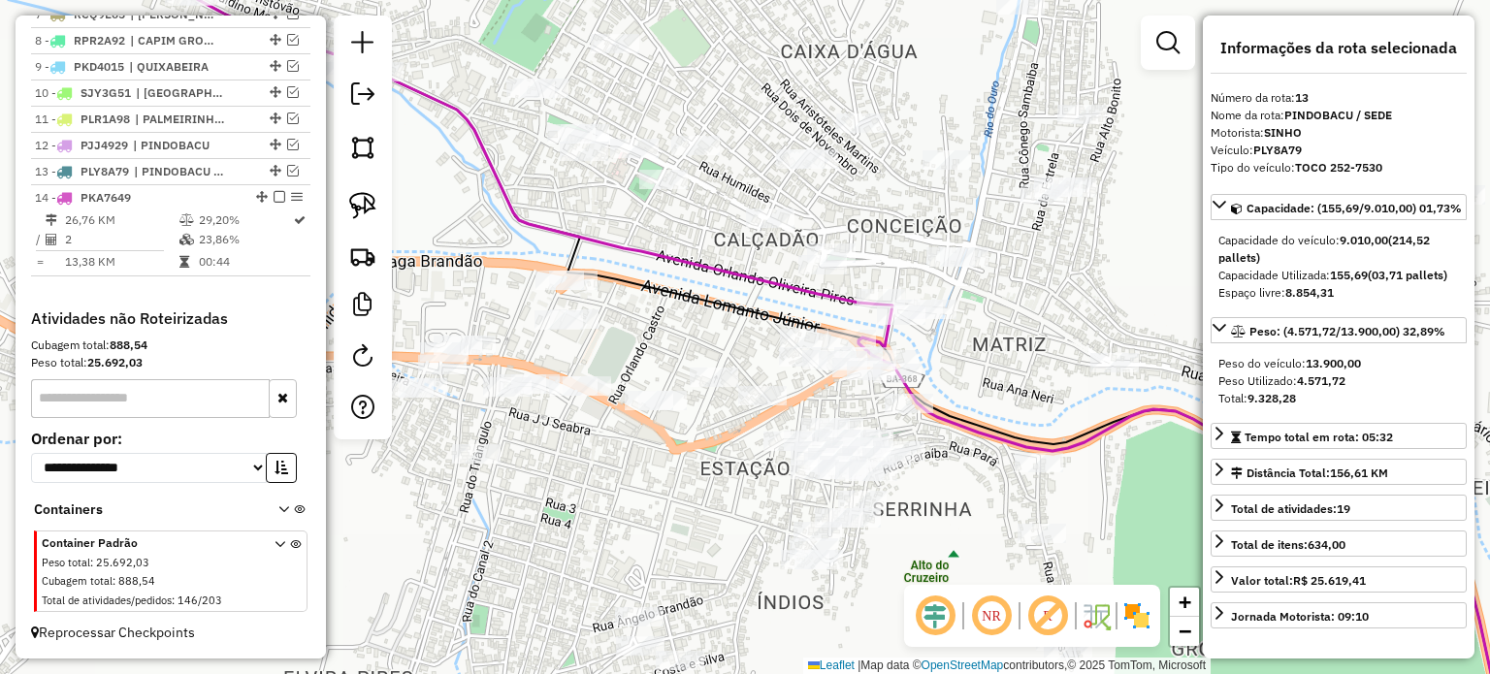
drag, startPoint x: 773, startPoint y: 264, endPoint x: 685, endPoint y: 264, distance: 88.3
click at [764, 269] on div "Janela de atendimento Grade de atendimento Capacidade Transportadoras Veículos …" at bounding box center [745, 337] width 1490 height 674
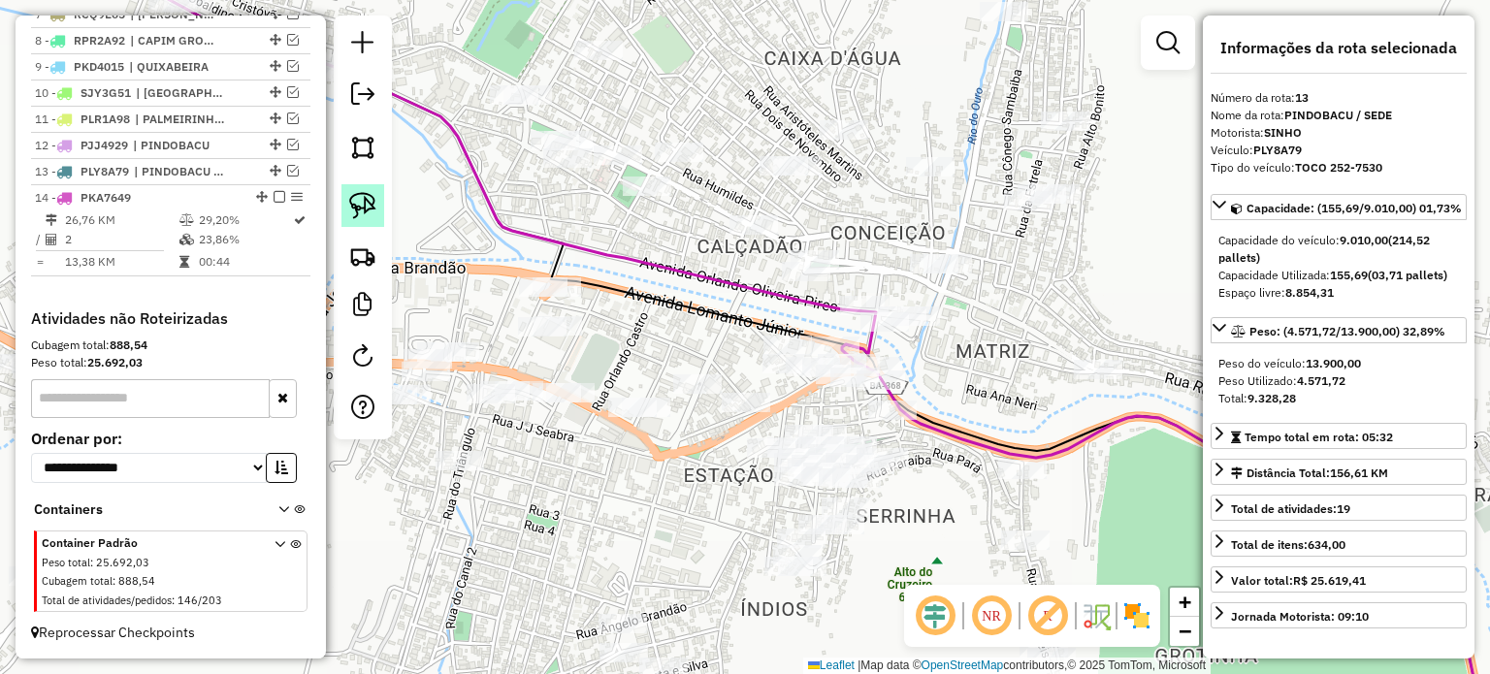
drag, startPoint x: 372, startPoint y: 205, endPoint x: 671, endPoint y: 287, distance: 309.9
click at [372, 205] on img at bounding box center [362, 205] width 27 height 27
drag, startPoint x: 789, startPoint y: 288, endPoint x: 810, endPoint y: 239, distance: 53.9
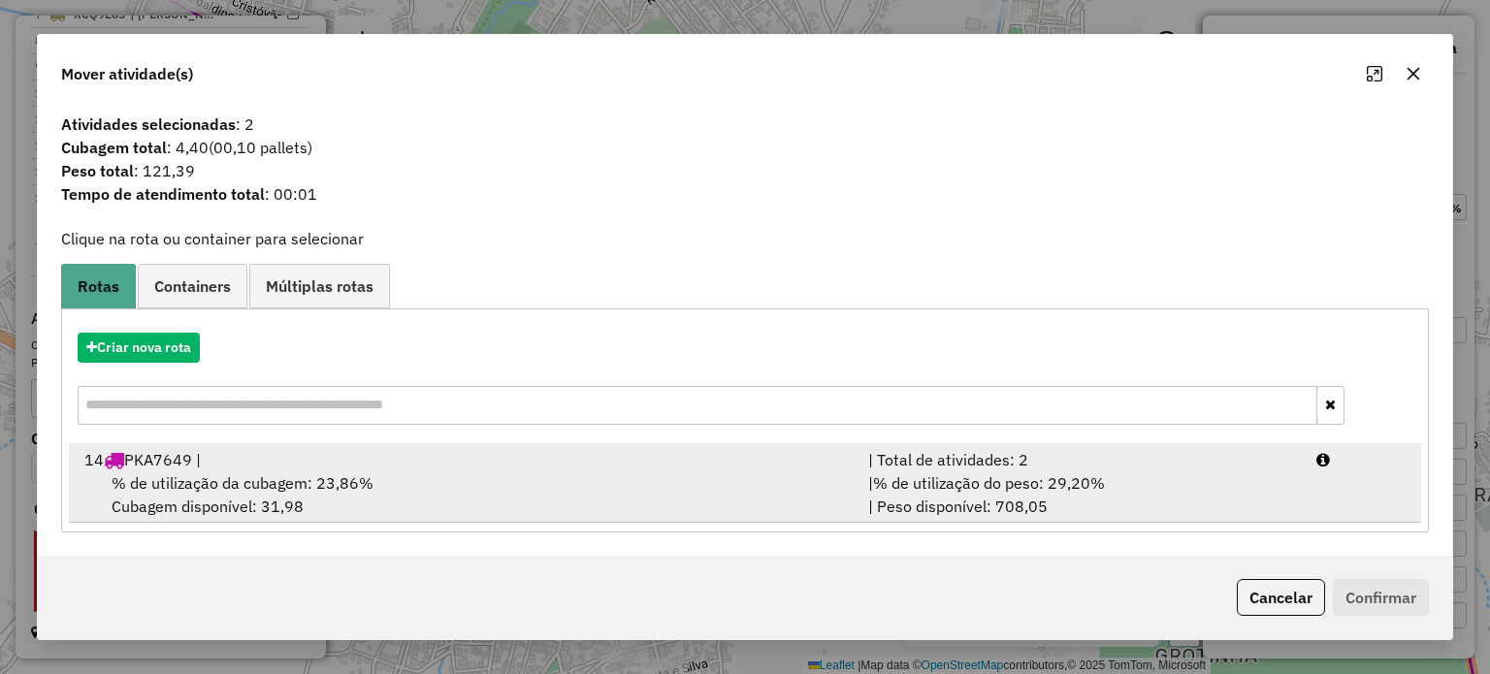
click at [299, 480] on span "% de utilização da cubagem: 23,86%" at bounding box center [243, 482] width 262 height 19
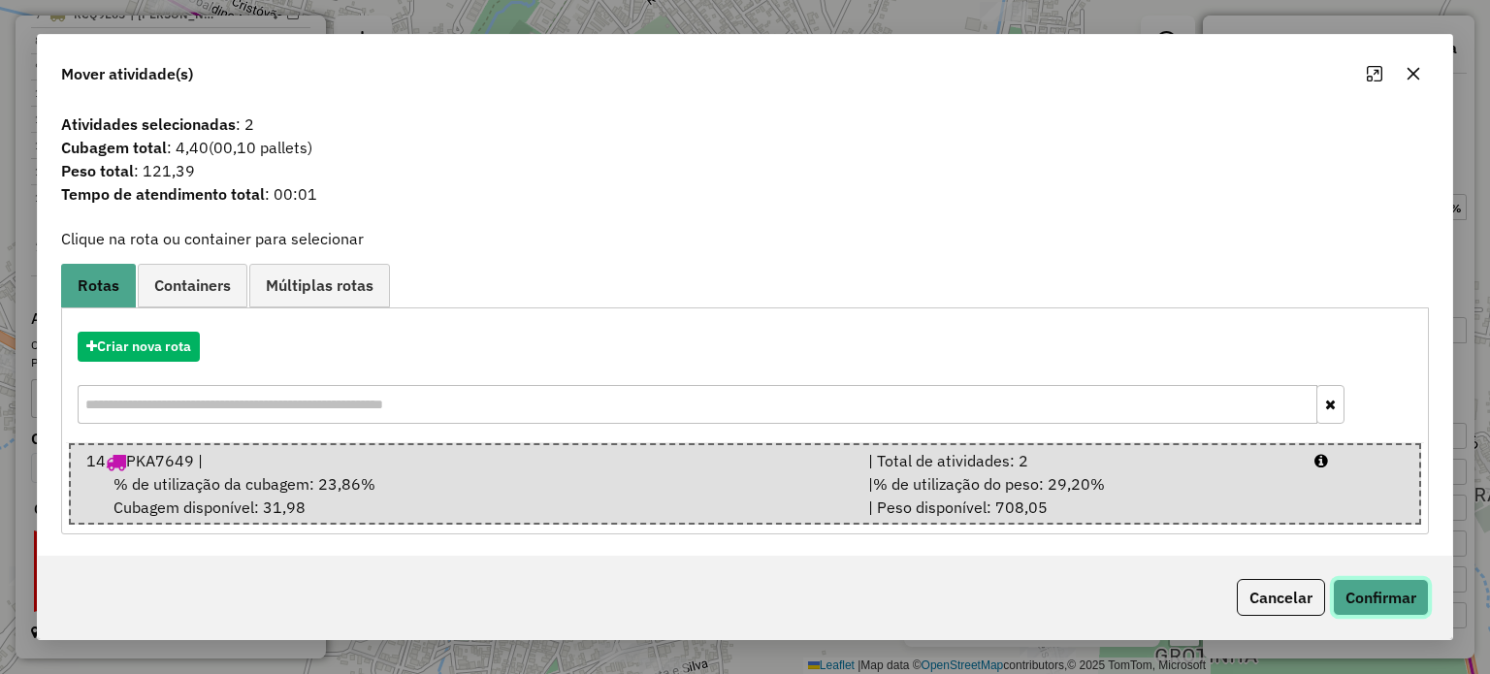
click at [1369, 591] on button "Confirmar" at bounding box center [1381, 597] width 96 height 37
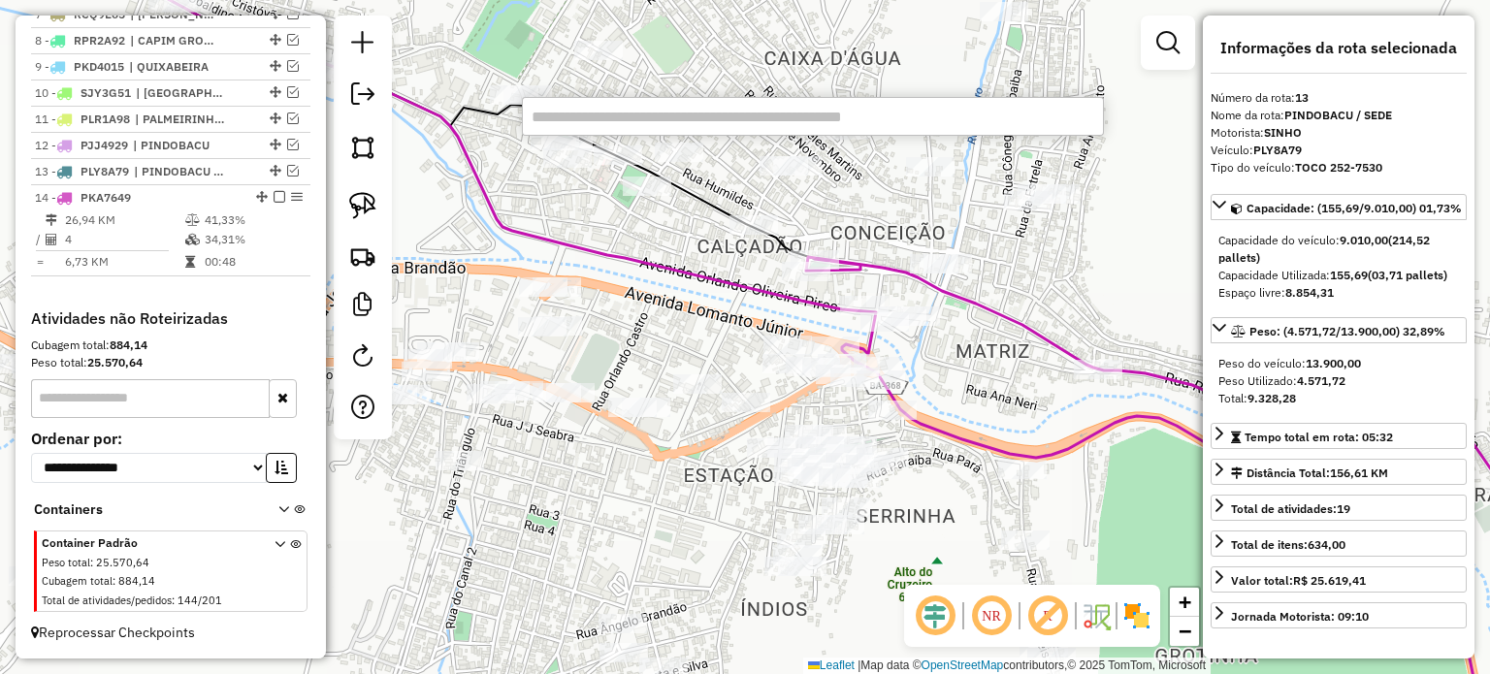
click at [555, 116] on input "text" at bounding box center [813, 116] width 582 height 39
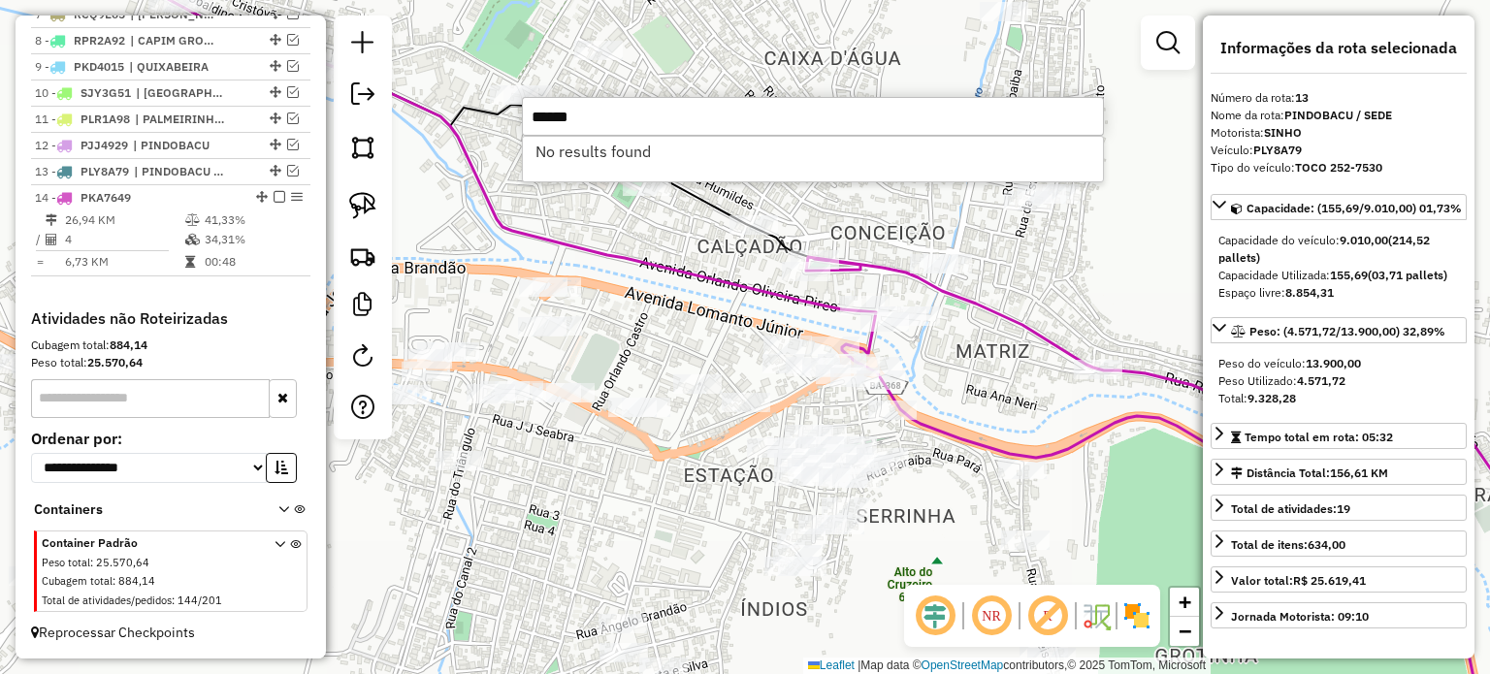
click at [578, 121] on input "******" at bounding box center [813, 116] width 582 height 39
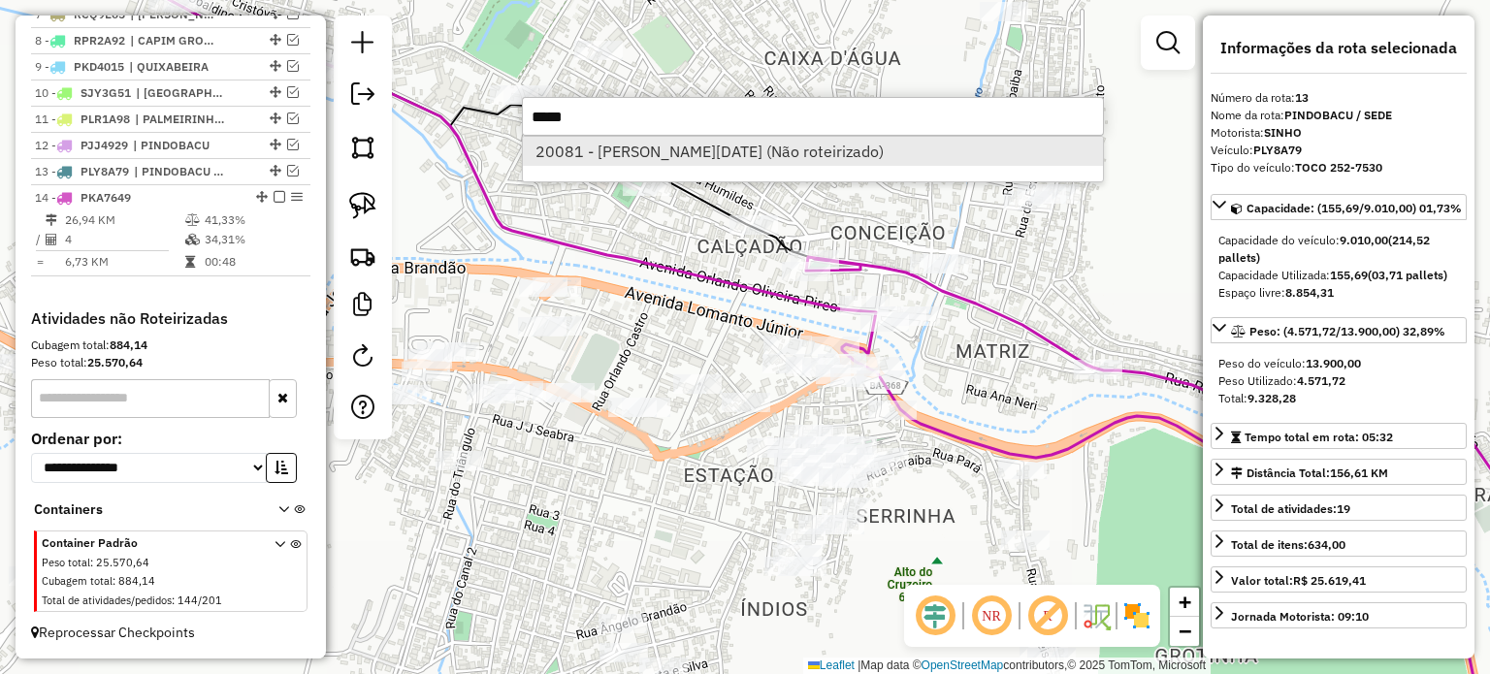
type input "*****"
click at [621, 147] on li "20081 - [PERSON_NAME][DATE] (Não roteirizado)" at bounding box center [813, 151] width 580 height 29
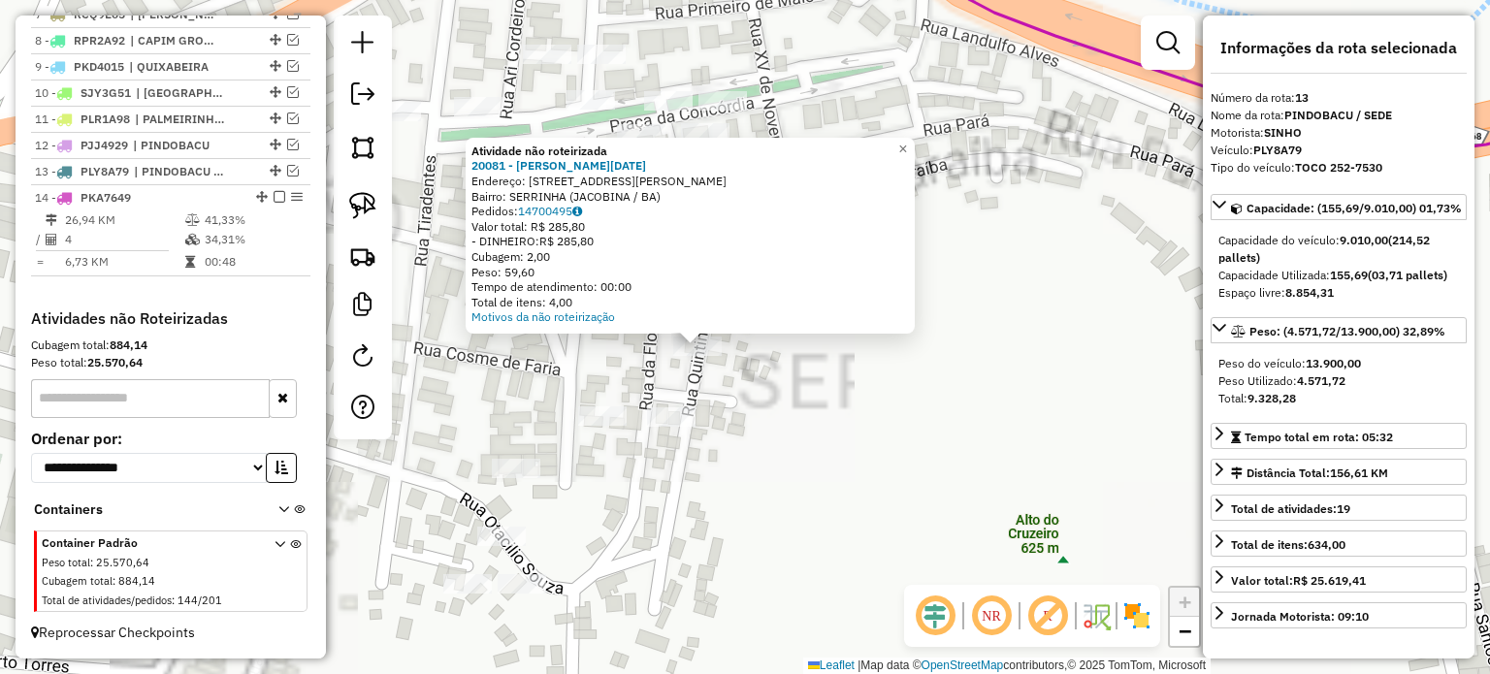
click at [784, 428] on div "Atividade não roteirizada 20081 - [PERSON_NAME][DATE] NASCIMEN Endereço: R [PER…" at bounding box center [745, 337] width 1490 height 674
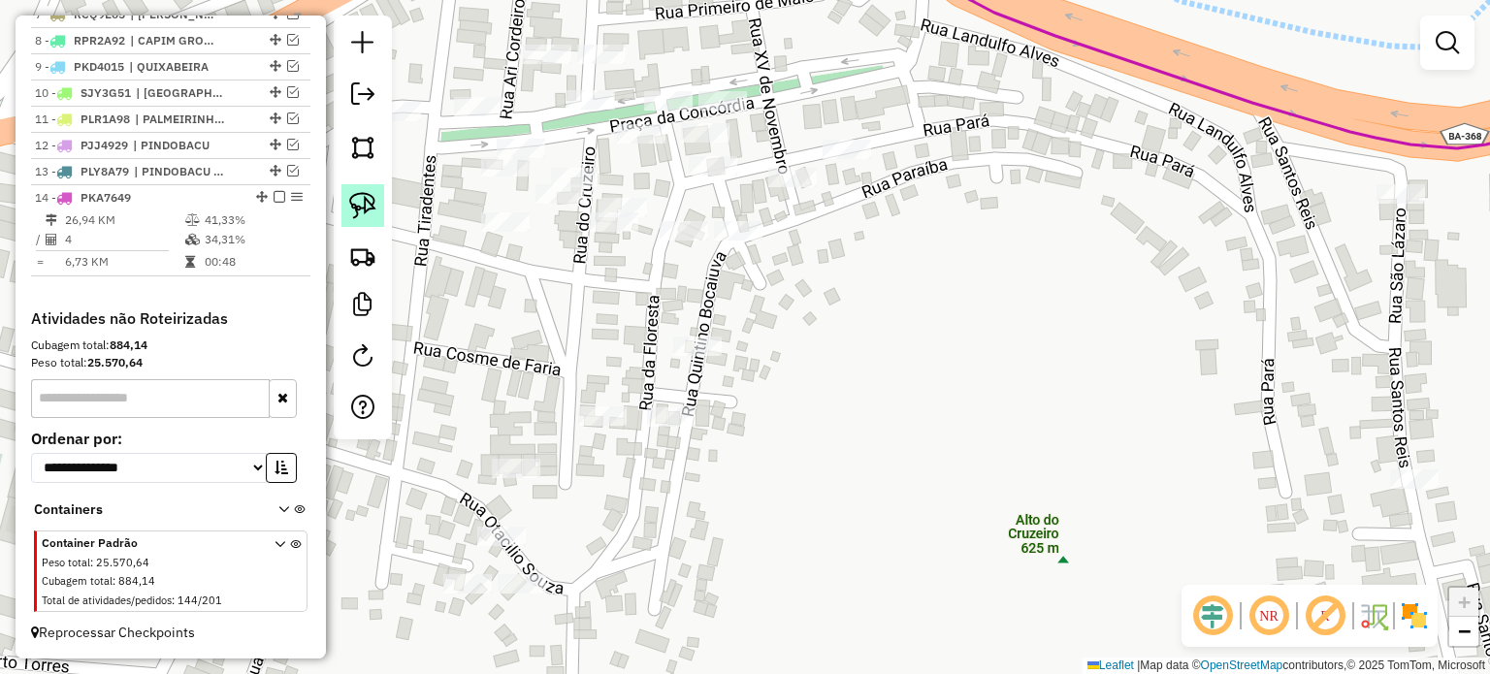
click at [357, 198] on img at bounding box center [362, 205] width 27 height 27
drag, startPoint x: 660, startPoint y: 343, endPoint x: 740, endPoint y: 339, distance: 80.6
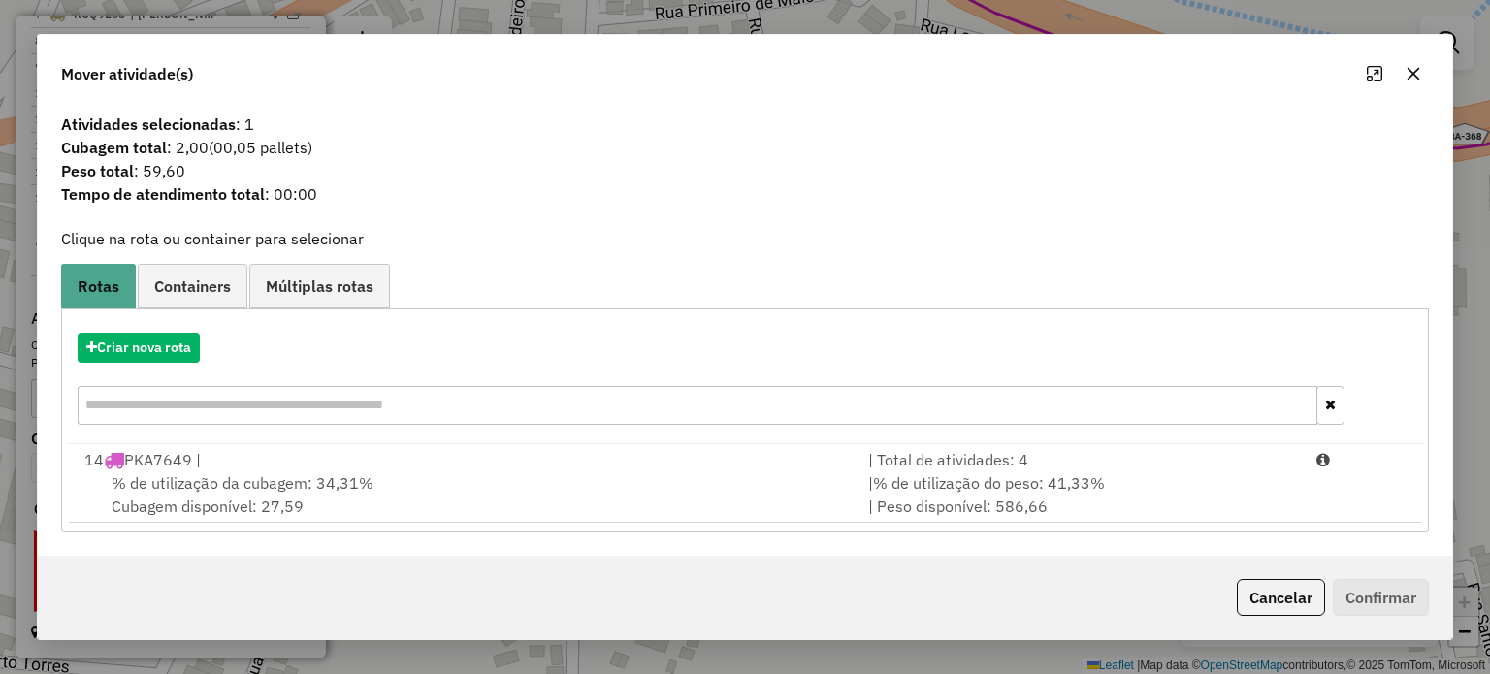
click at [204, 466] on div "14 PKA7649 |" at bounding box center [465, 459] width 784 height 23
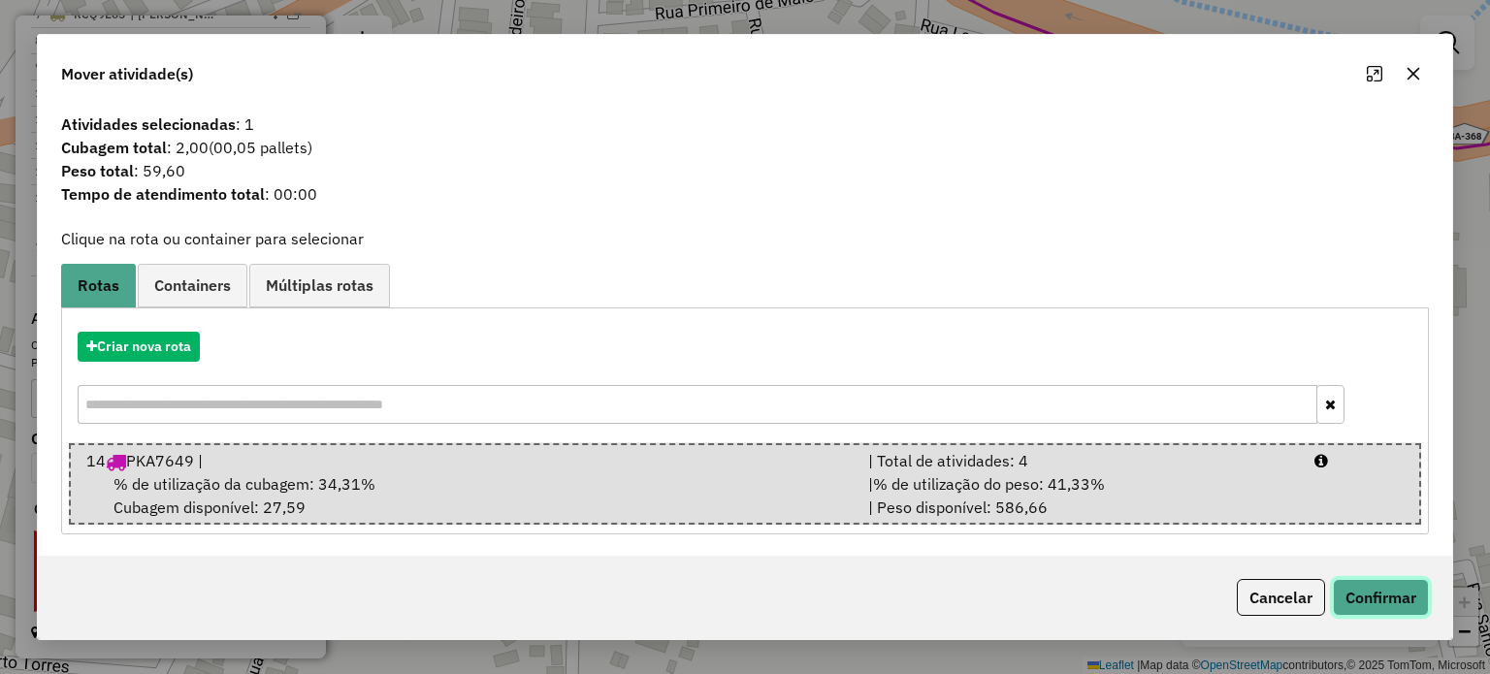
click at [1388, 585] on button "Confirmar" at bounding box center [1381, 597] width 96 height 37
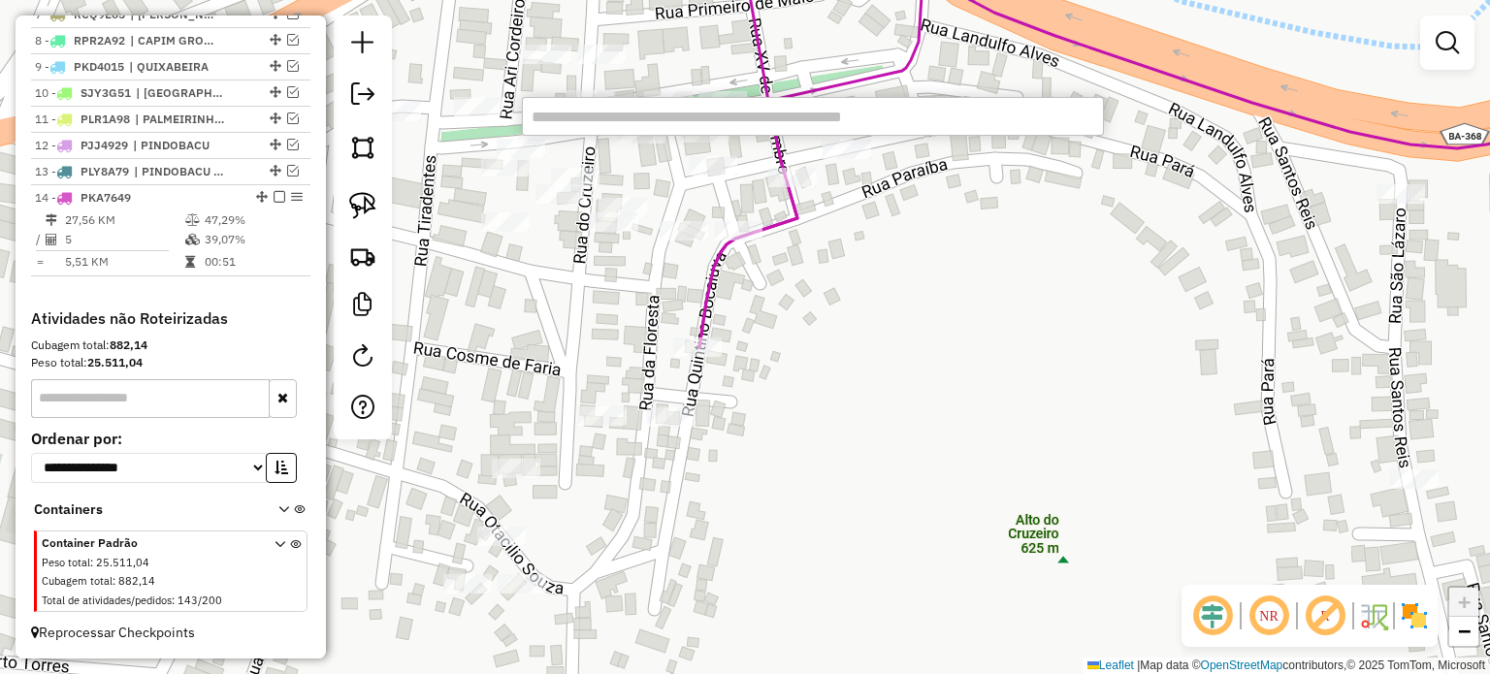
click at [548, 123] on input "text" at bounding box center [813, 116] width 582 height 39
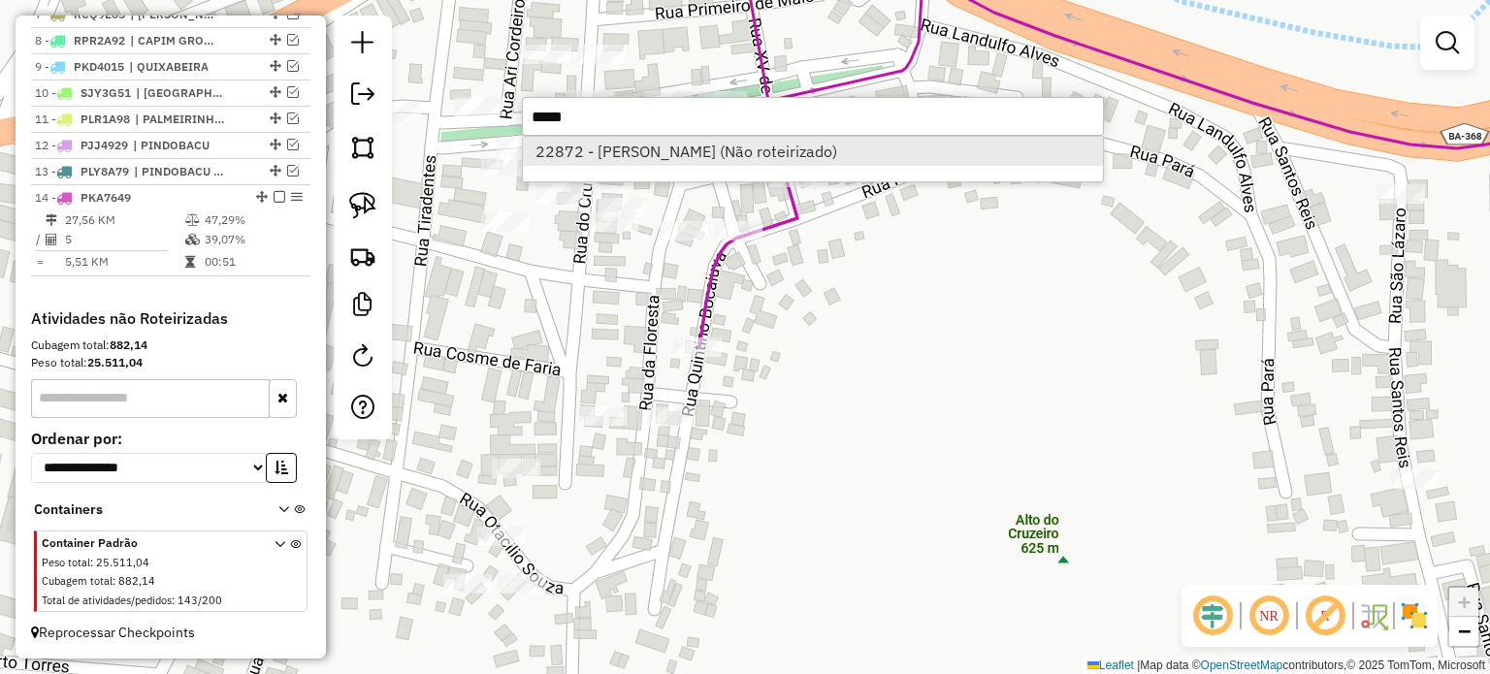
type input "*****"
click at [563, 158] on li "22872 - [PERSON_NAME] (Não roteirizado)" at bounding box center [813, 151] width 580 height 29
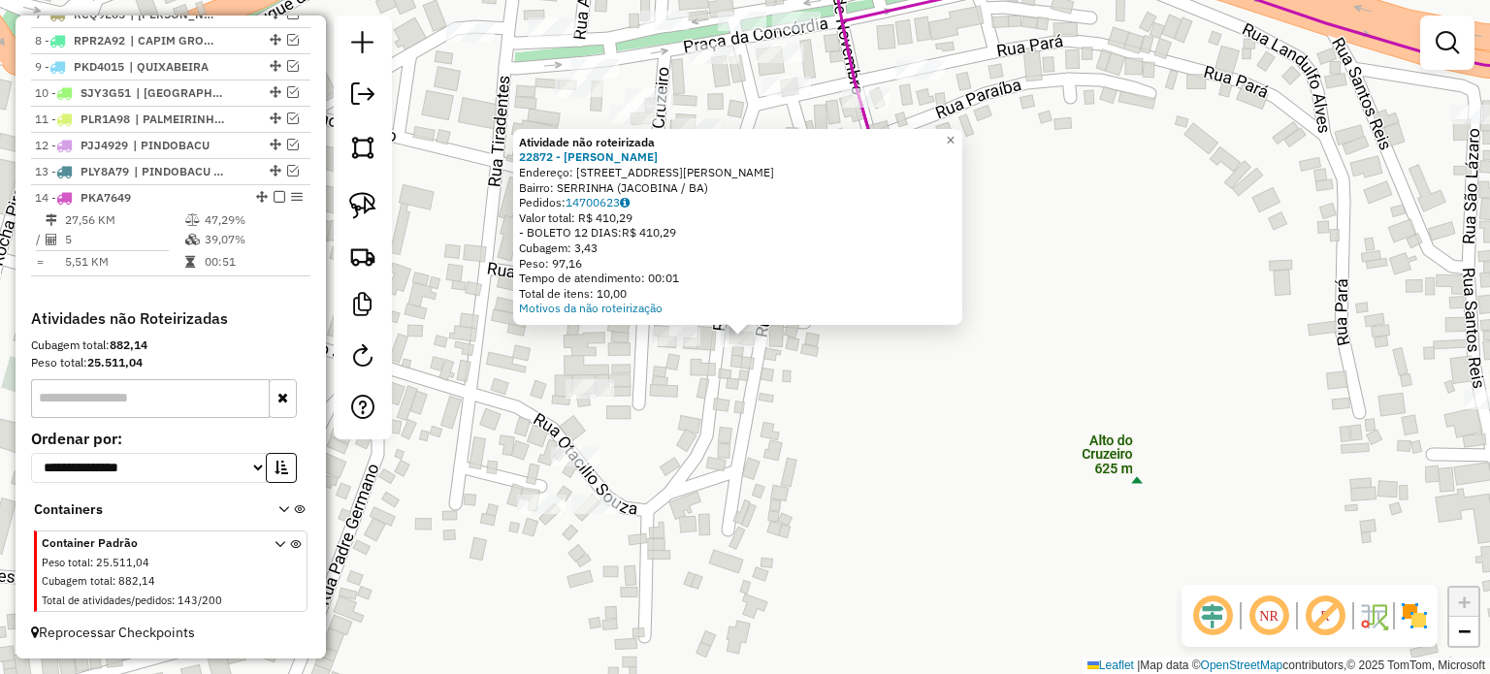
drag, startPoint x: 786, startPoint y: 393, endPoint x: 752, endPoint y: 385, distance: 34.8
click at [786, 393] on div "Atividade não roteirizada 22872 - GLAUCIA [PERSON_NAME]: [STREET_ADDRESS][PERSO…" at bounding box center [745, 337] width 1490 height 674
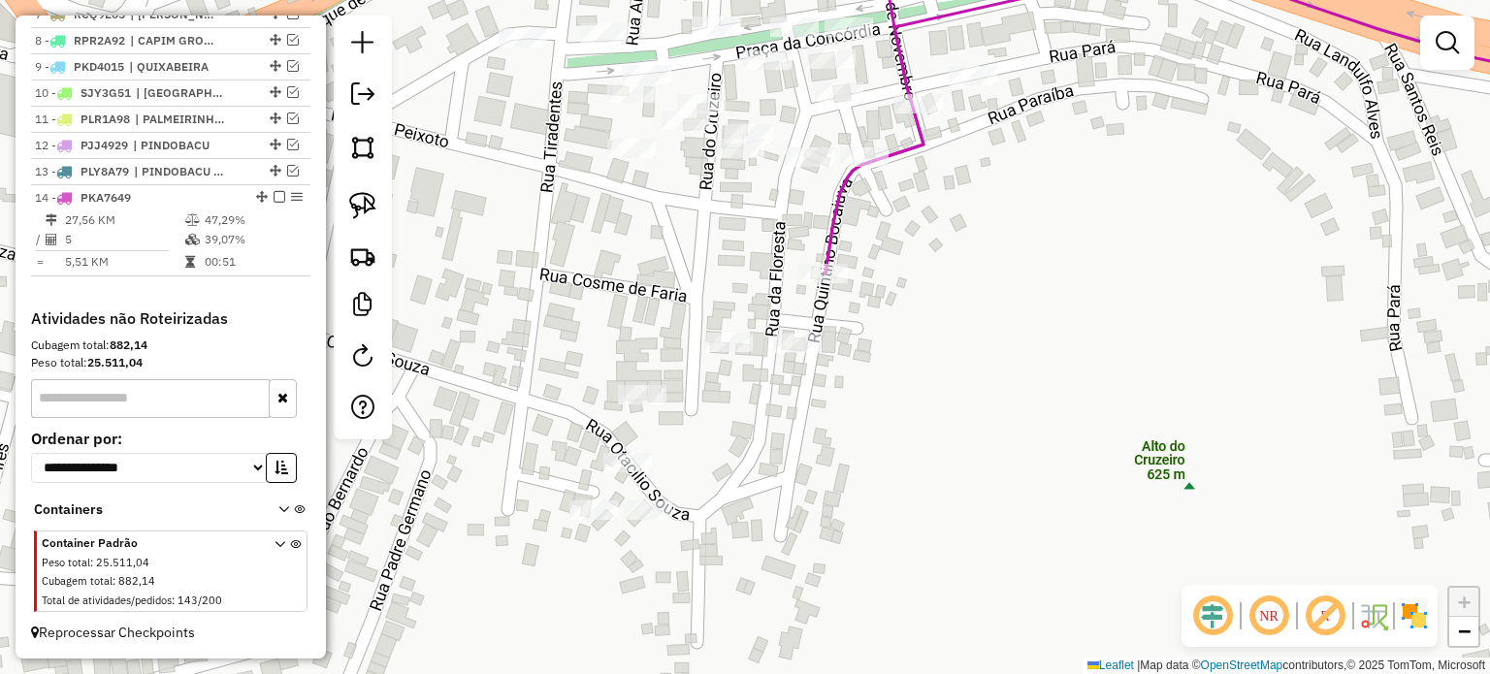
drag, startPoint x: 716, startPoint y: 389, endPoint x: 670, endPoint y: 357, distance: 55.7
click at [759, 383] on div "Janela de atendimento Grade de atendimento Capacidade Transportadoras Veículos …" at bounding box center [745, 337] width 1490 height 674
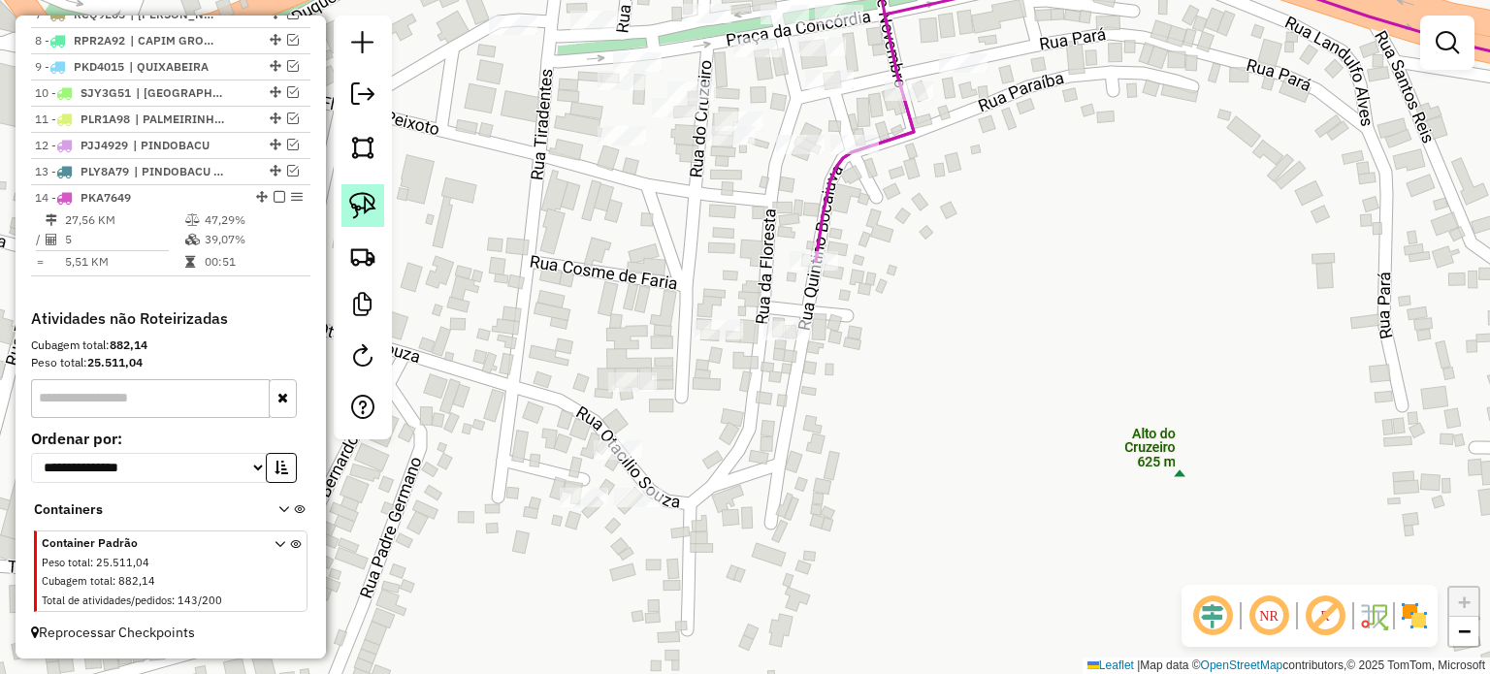
click at [373, 209] on img at bounding box center [362, 205] width 27 height 27
drag, startPoint x: 758, startPoint y: 375, endPoint x: 760, endPoint y: 306, distance: 69.9
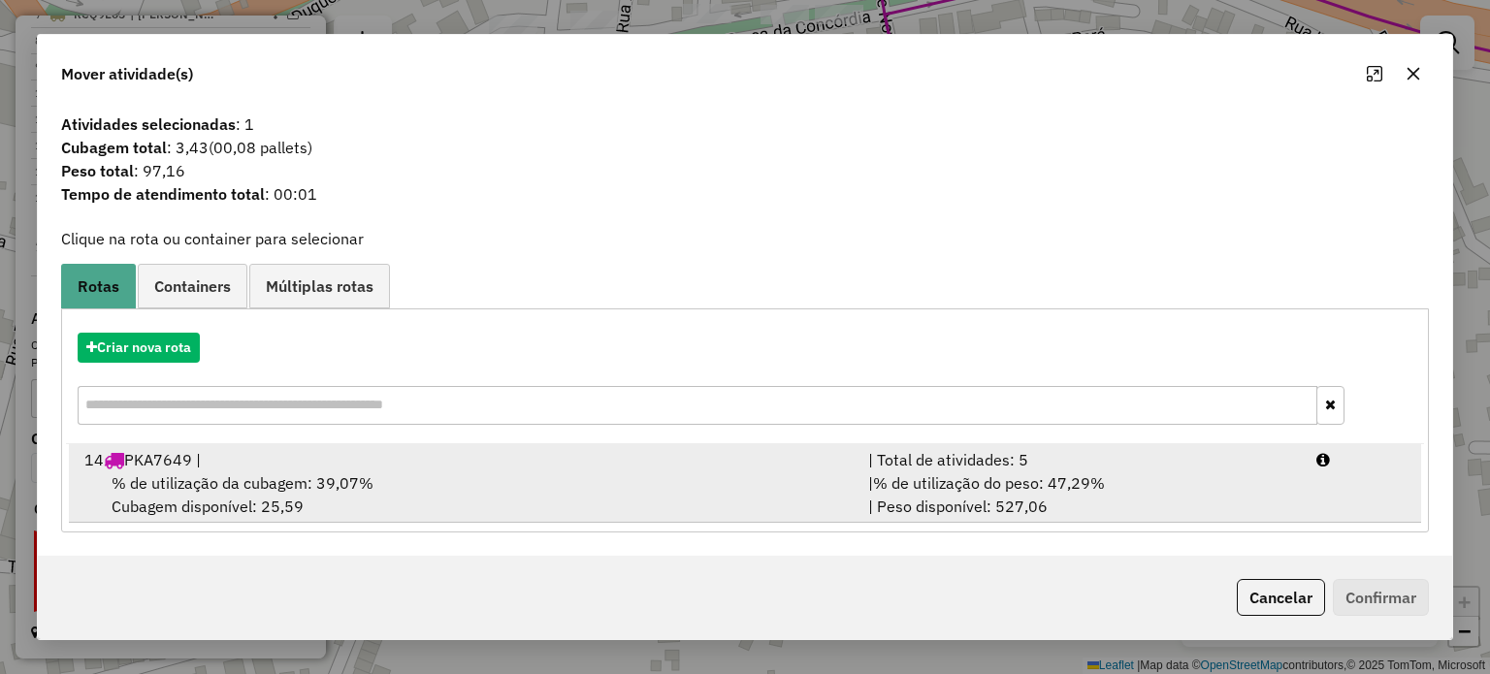
click at [206, 471] on div "% de utilização da cubagem: 39,07% Cubagem disponível: 25,59" at bounding box center [465, 494] width 784 height 47
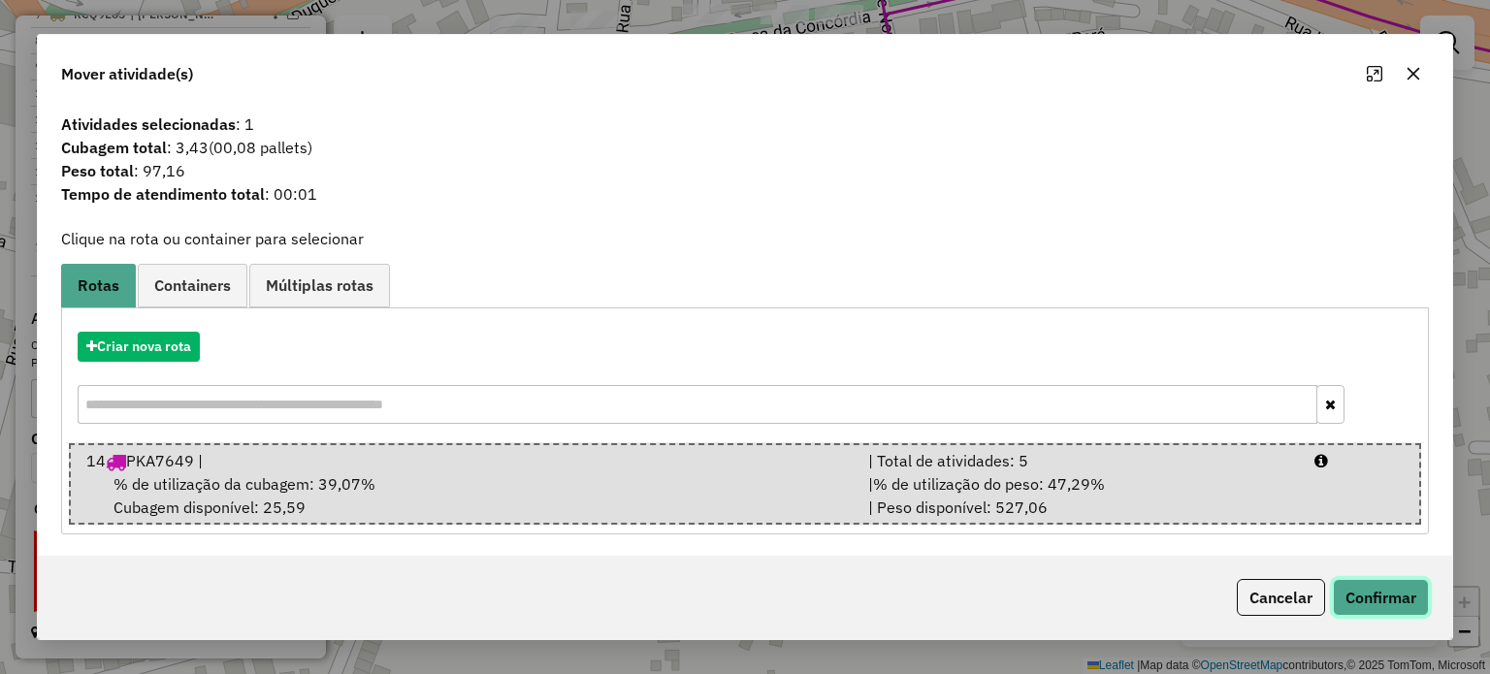
click at [1396, 598] on button "Confirmar" at bounding box center [1381, 597] width 96 height 37
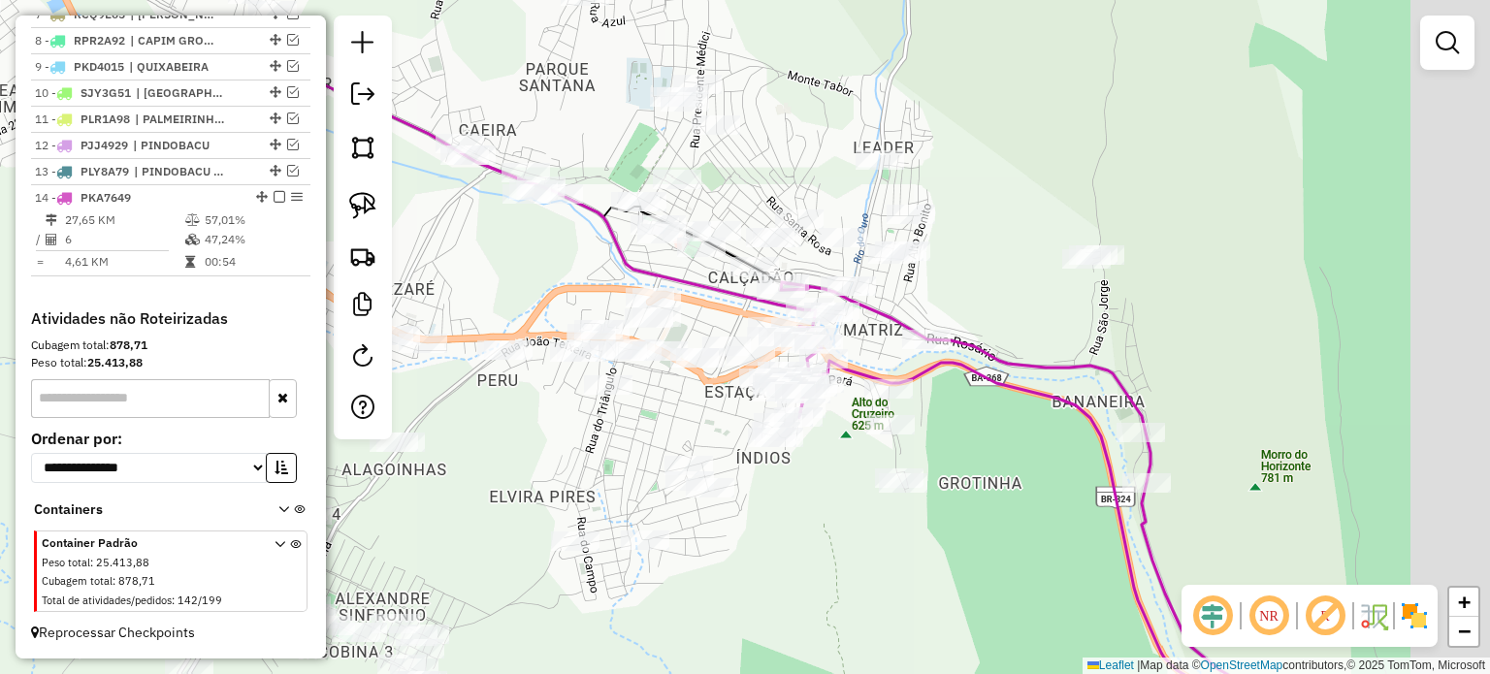
drag, startPoint x: 1003, startPoint y: 192, endPoint x: 857, endPoint y: 325, distance: 197.0
click at [861, 326] on icon at bounding box center [1148, 532] width 735 height 500
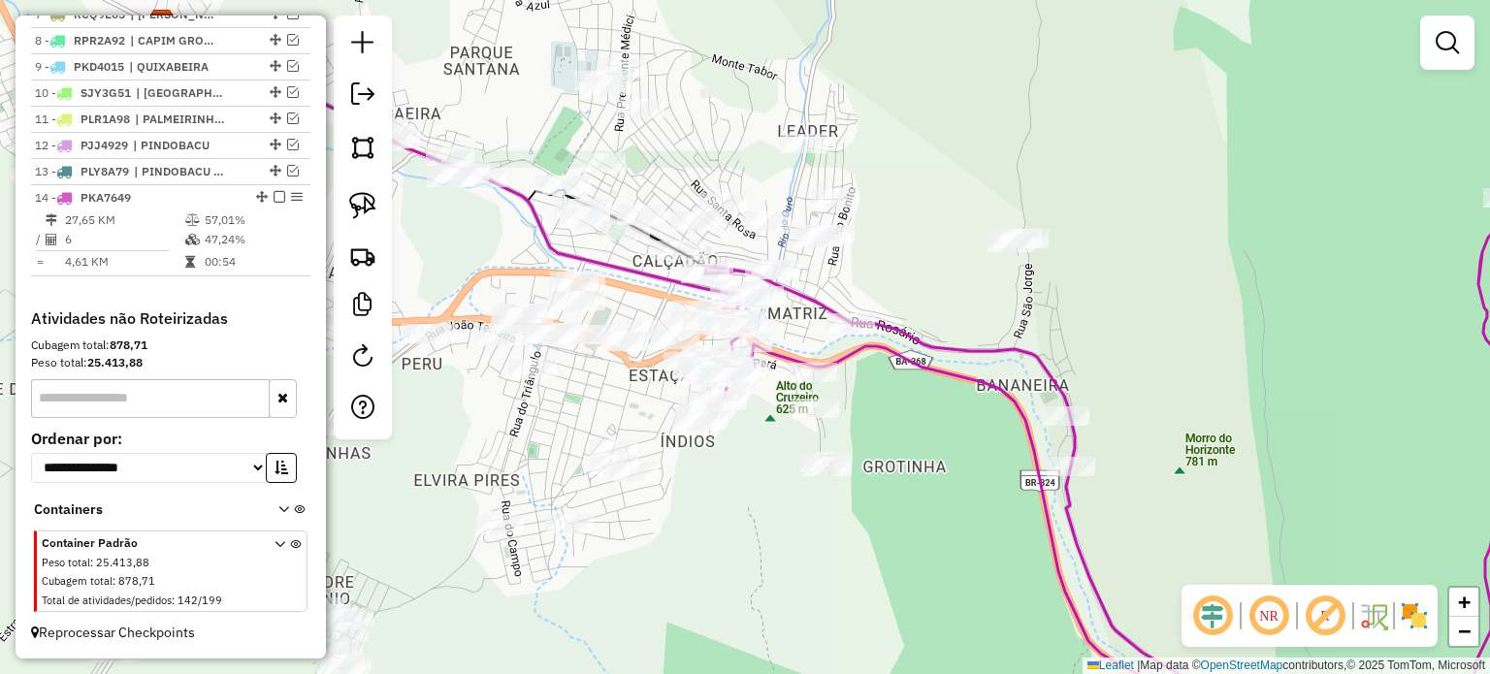
drag, startPoint x: 997, startPoint y: 340, endPoint x: 674, endPoint y: 237, distance: 339.2
click at [705, 239] on icon at bounding box center [1128, 318] width 846 height 809
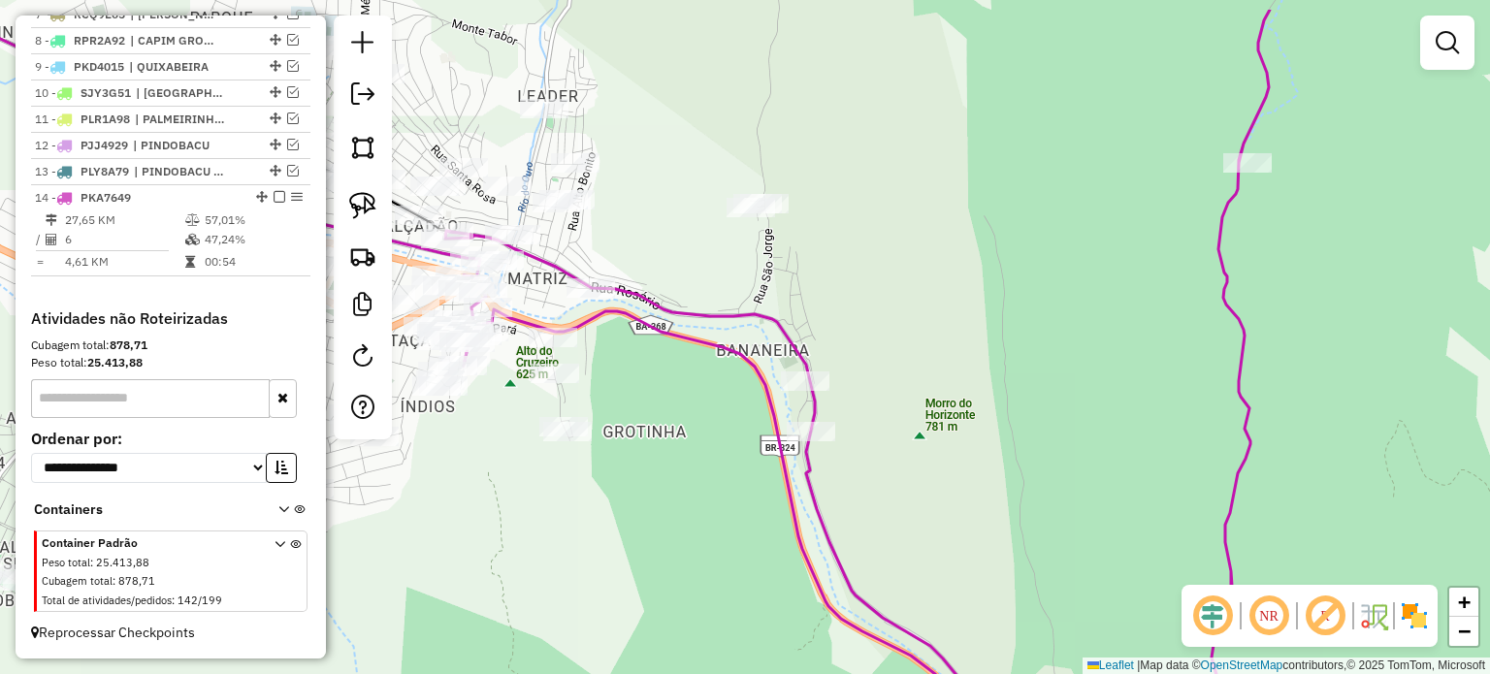
drag, startPoint x: 861, startPoint y: 243, endPoint x: 956, endPoint y: 371, distance: 159.5
click at [1055, 367] on div "Janela de atendimento Grade de atendimento Capacidade Transportadoras Veículos …" at bounding box center [745, 337] width 1490 height 674
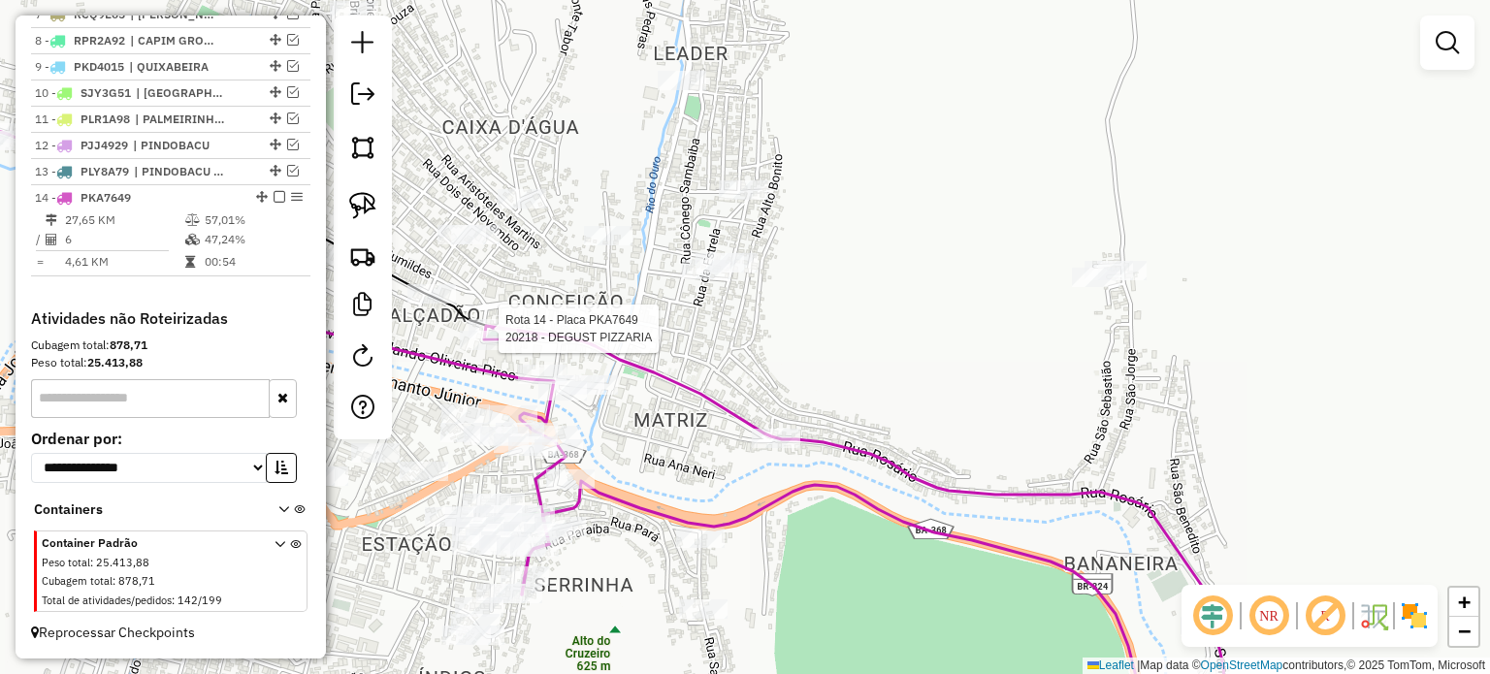
select select "**********"
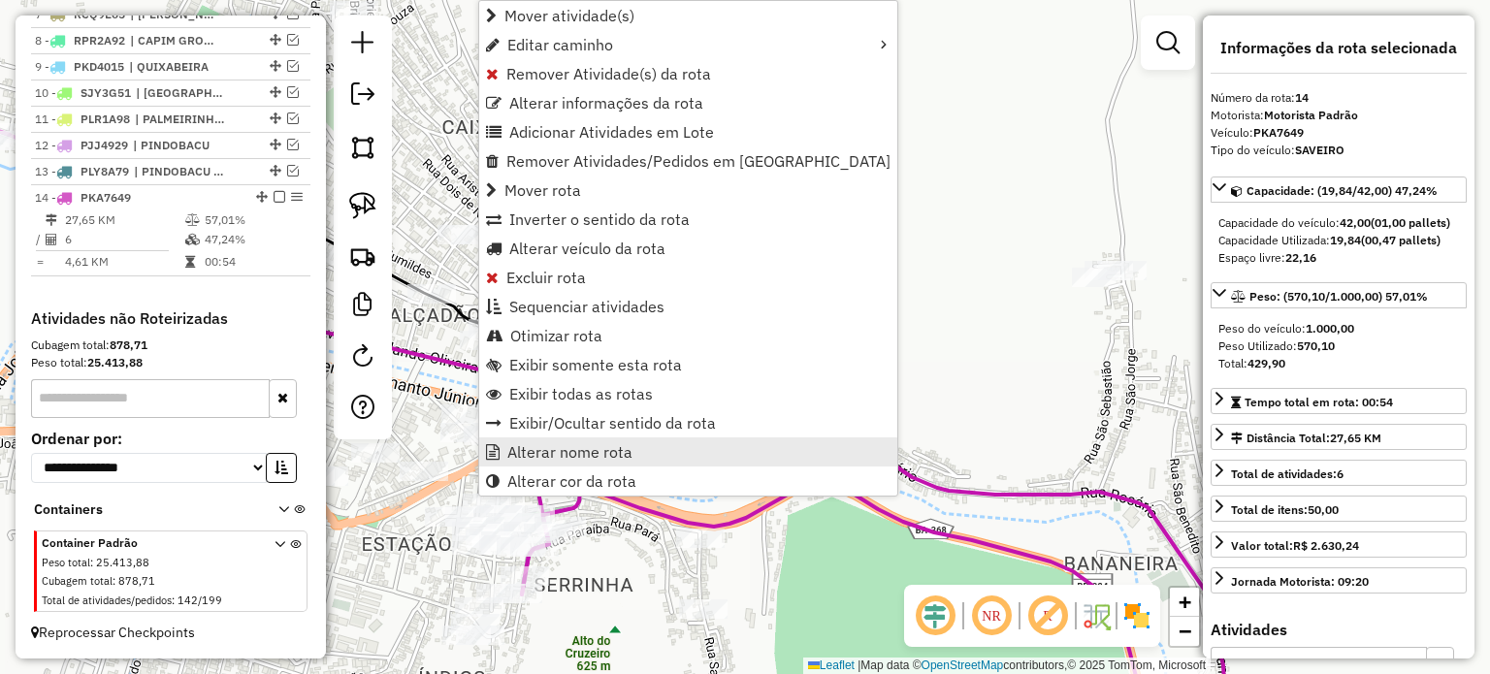
click at [544, 445] on span "Alterar nome rota" at bounding box center [569, 452] width 125 height 16
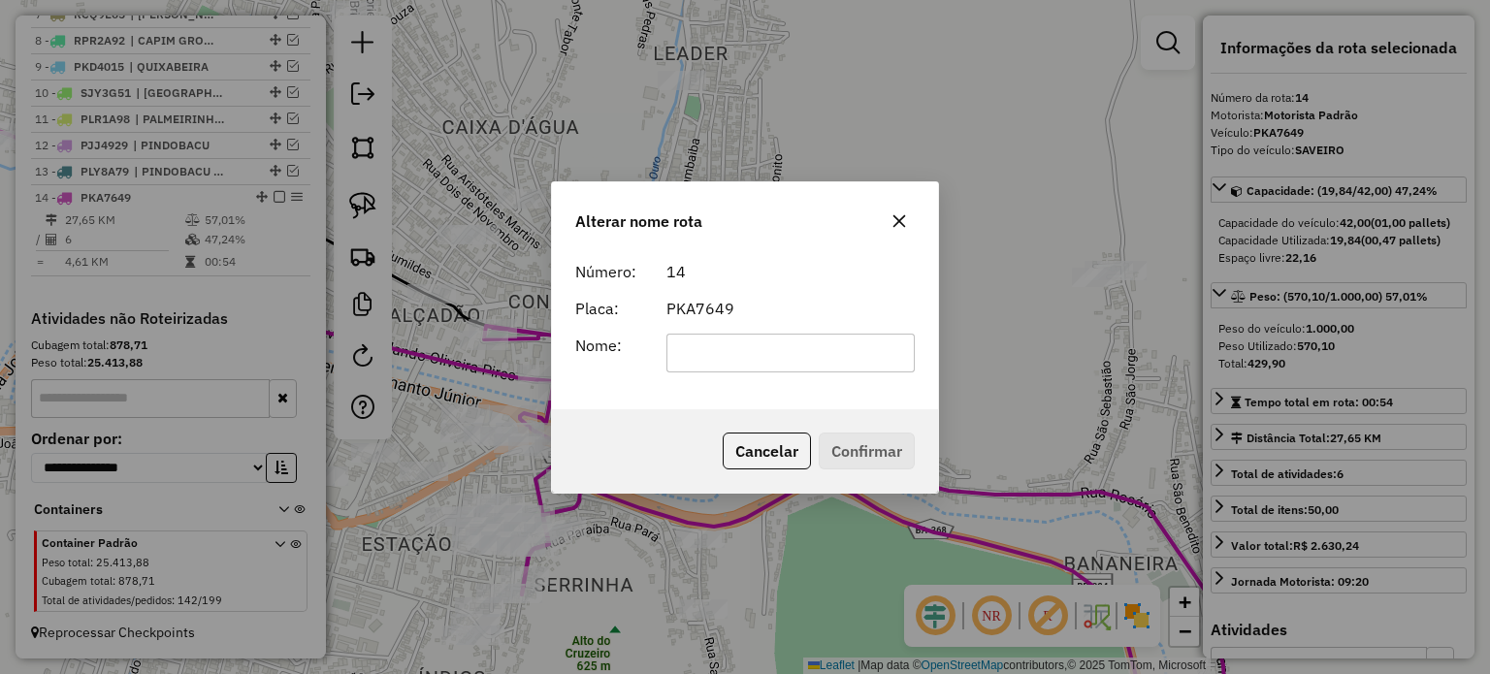
click at [717, 355] on input "text" at bounding box center [790, 353] width 249 height 39
type input "**********"
click at [854, 437] on button "Confirmar" at bounding box center [867, 451] width 96 height 37
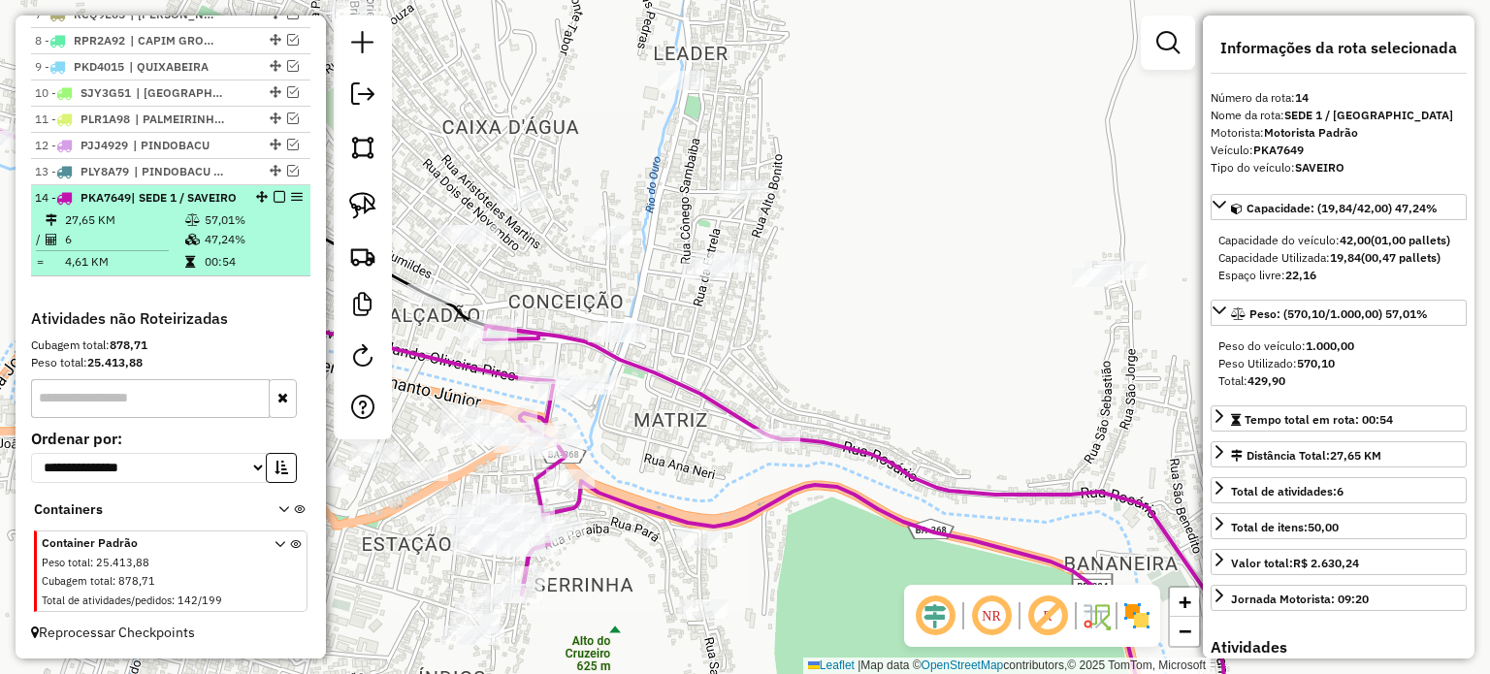
click at [275, 199] on em at bounding box center [280, 197] width 12 height 12
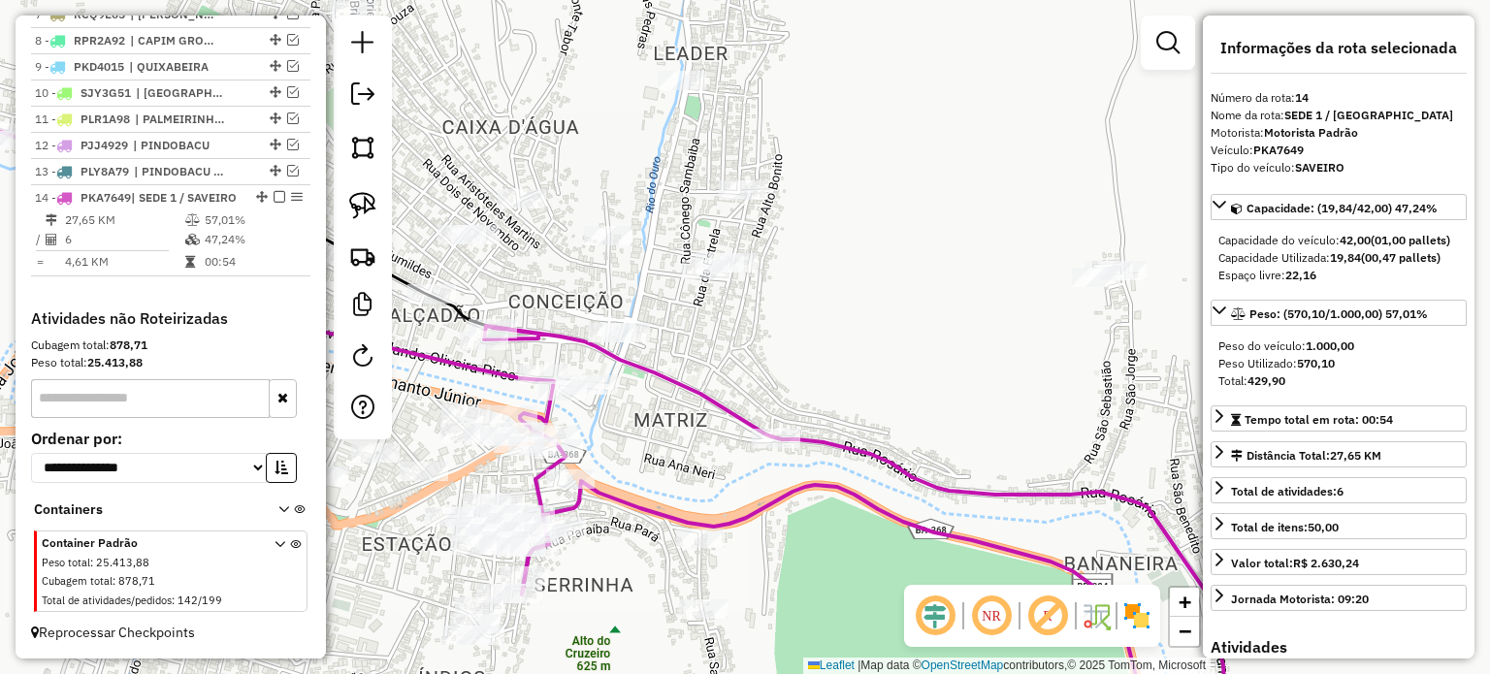
scroll to position [853, 0]
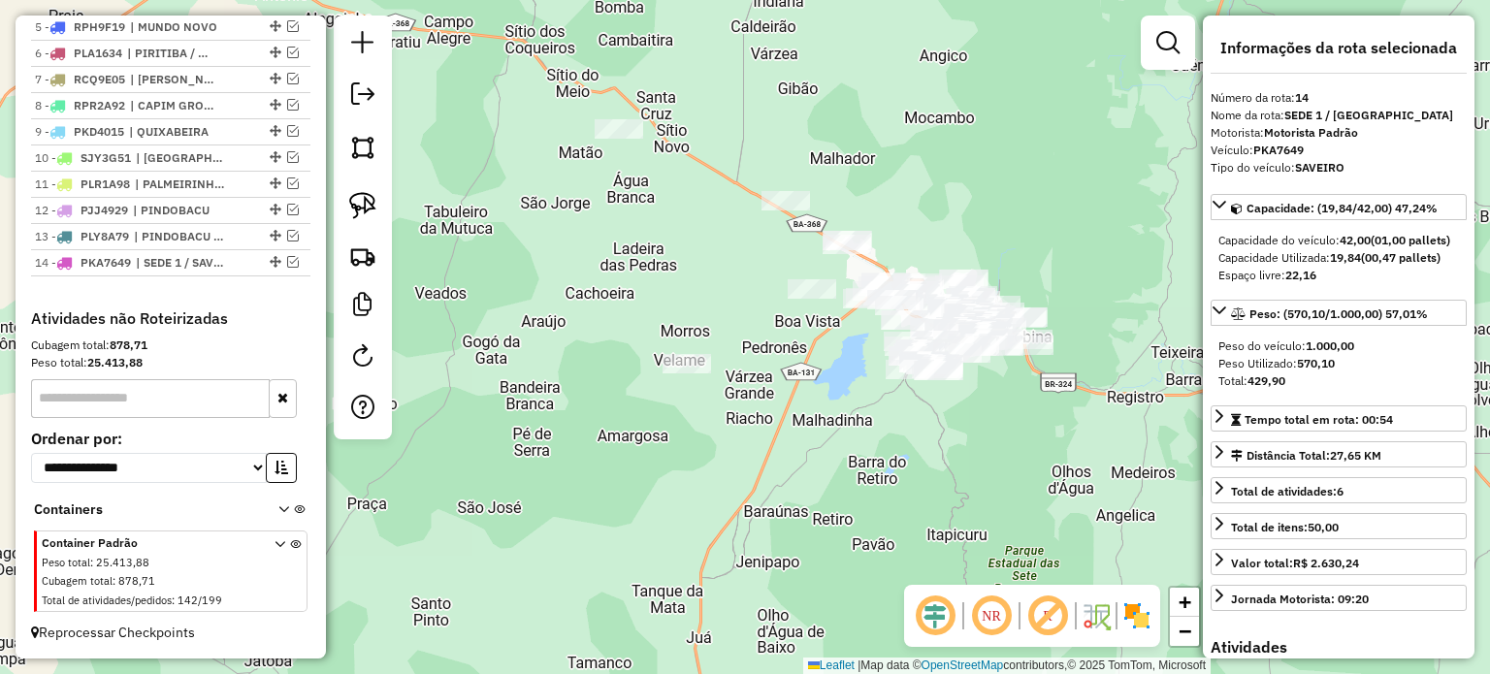
drag, startPoint x: 1080, startPoint y: 260, endPoint x: 912, endPoint y: 325, distance: 180.8
click at [912, 325] on div "Janela de atendimento Grade de atendimento Capacidade Transportadoras Veículos …" at bounding box center [745, 337] width 1490 height 674
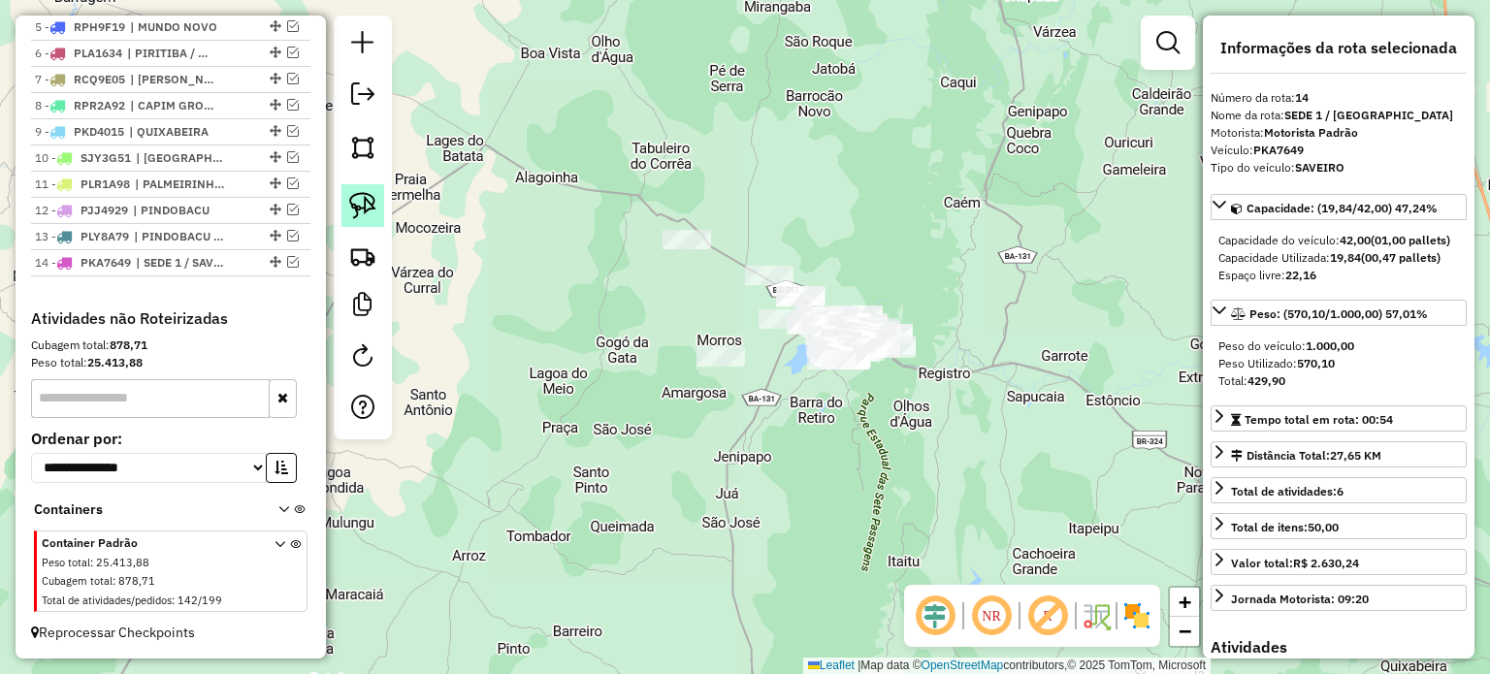
click at [355, 197] on img at bounding box center [362, 205] width 27 height 27
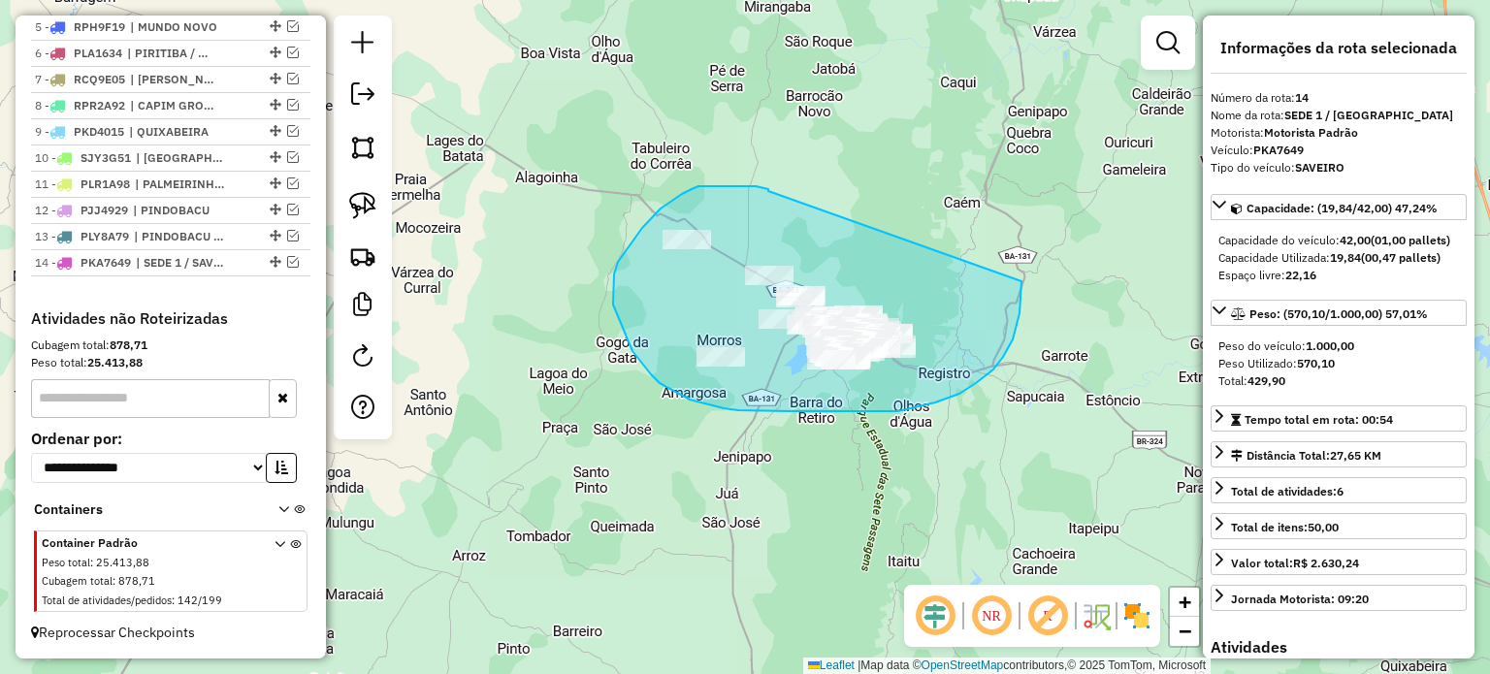
drag, startPoint x: 768, startPoint y: 191, endPoint x: 1021, endPoint y: 281, distance: 268.7
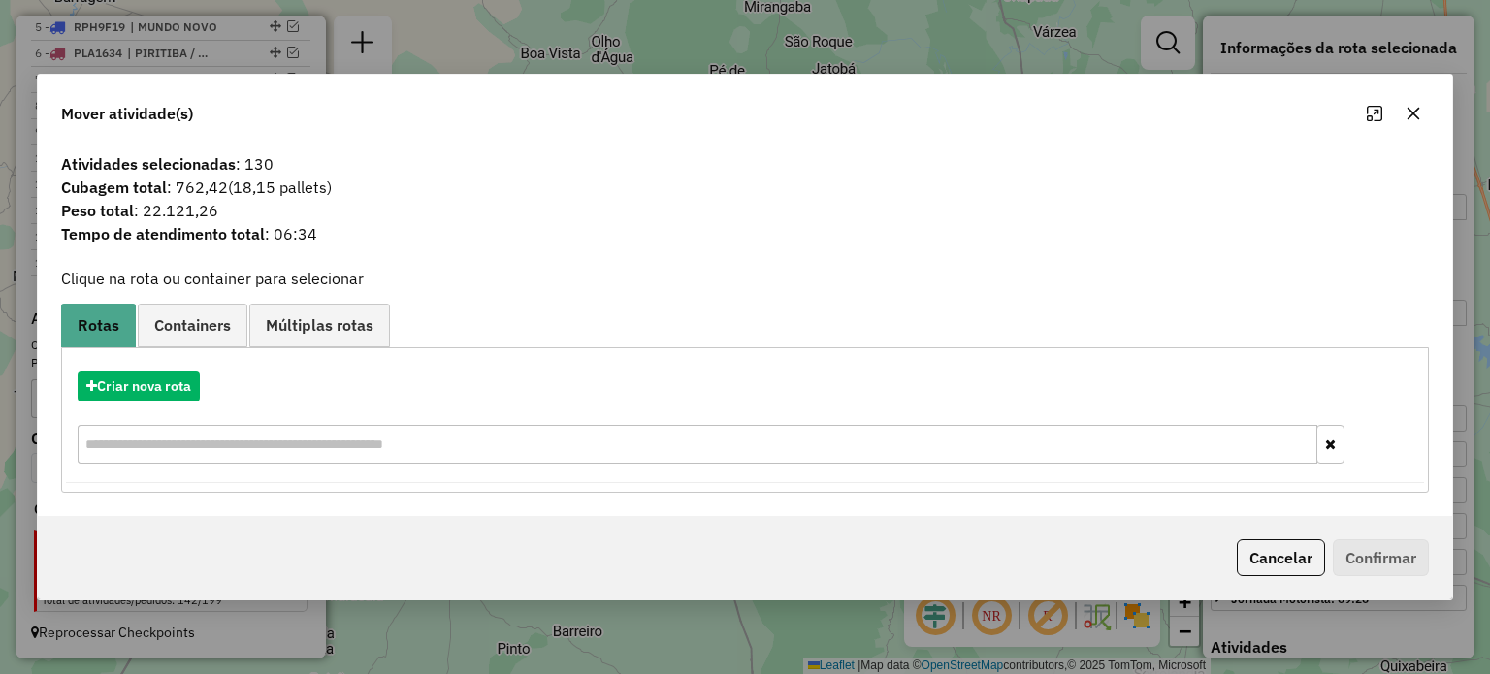
click at [1408, 114] on icon "button" at bounding box center [1413, 114] width 16 height 16
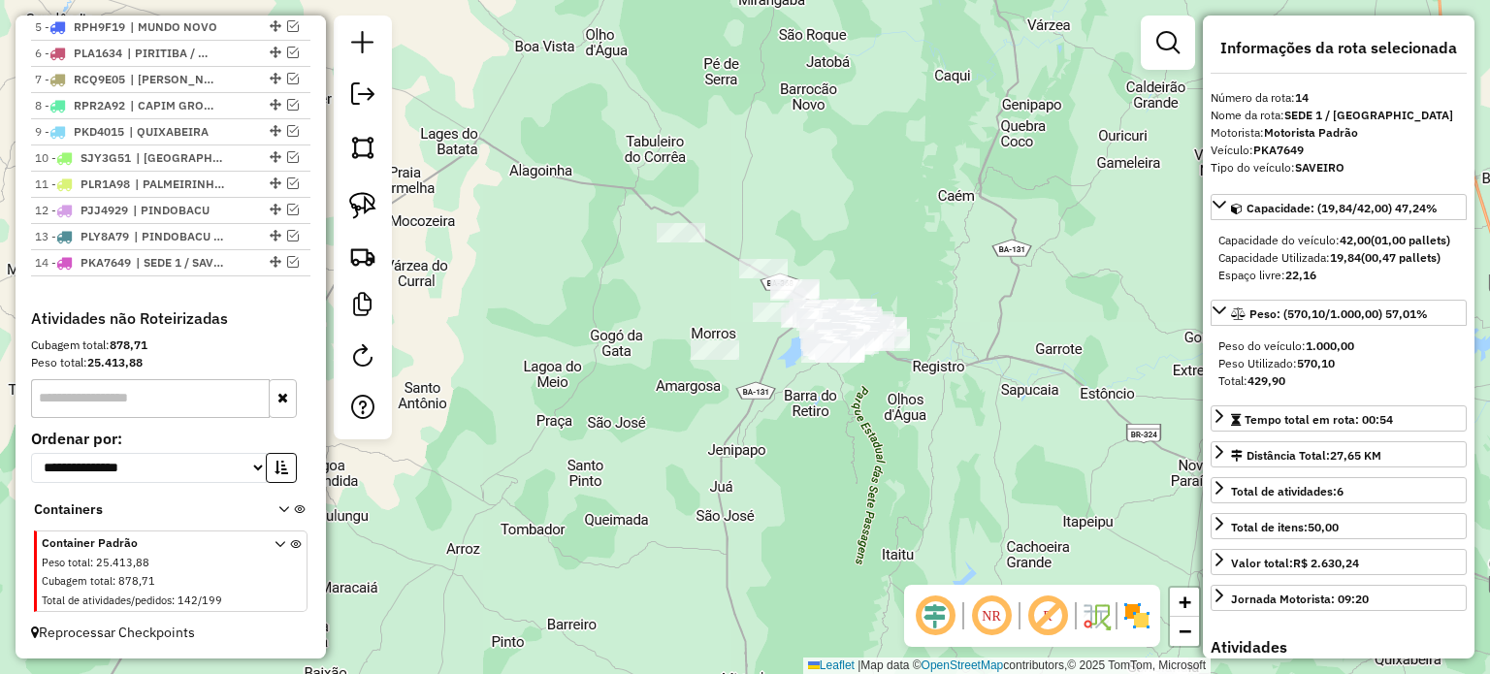
drag, startPoint x: 617, startPoint y: 371, endPoint x: 585, endPoint y: 342, distance: 42.6
click at [592, 339] on div "Janela de atendimento Grade de atendimento Capacidade Transportadoras Veículos …" at bounding box center [745, 337] width 1490 height 674
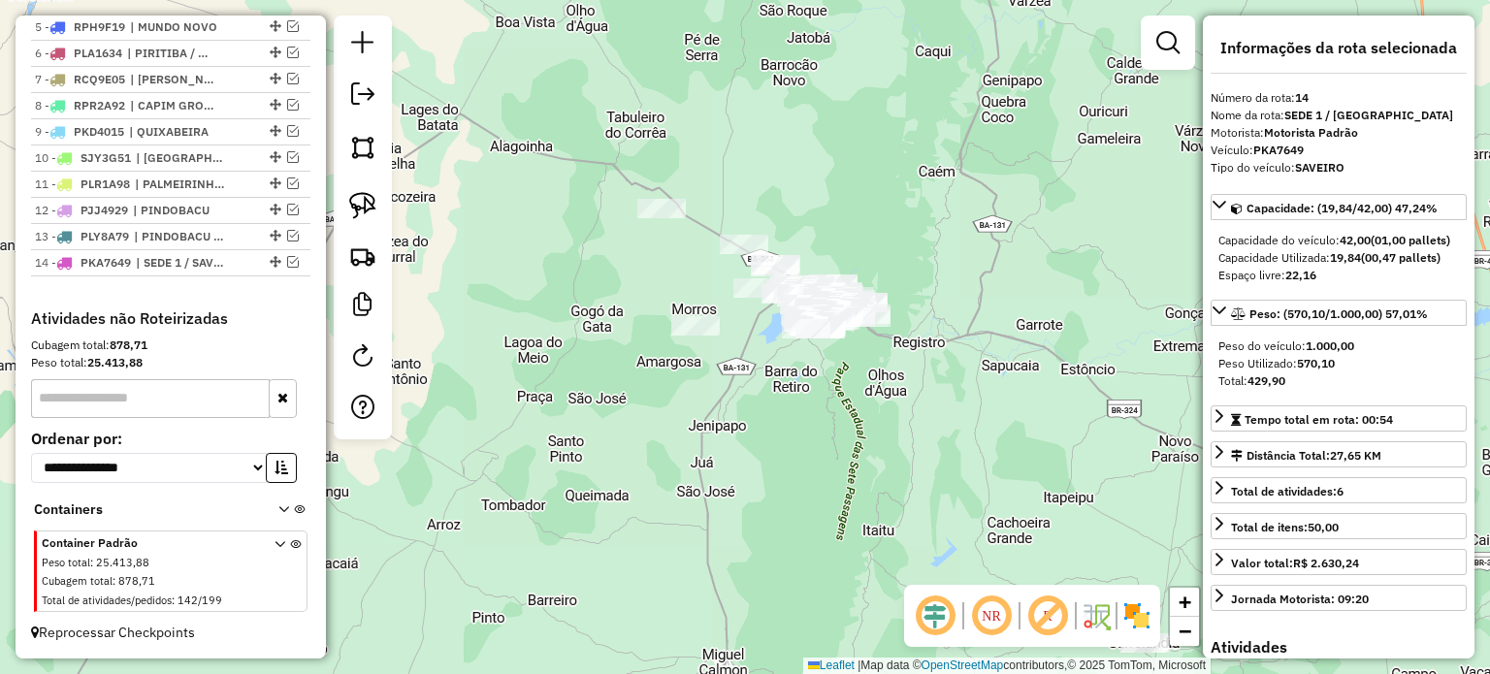
drag, startPoint x: 629, startPoint y: 292, endPoint x: 581, endPoint y: 344, distance: 70.7
click at [581, 343] on div "Janela de atendimento Grade de atendimento Capacidade Transportadoras Veículos …" at bounding box center [745, 337] width 1490 height 674
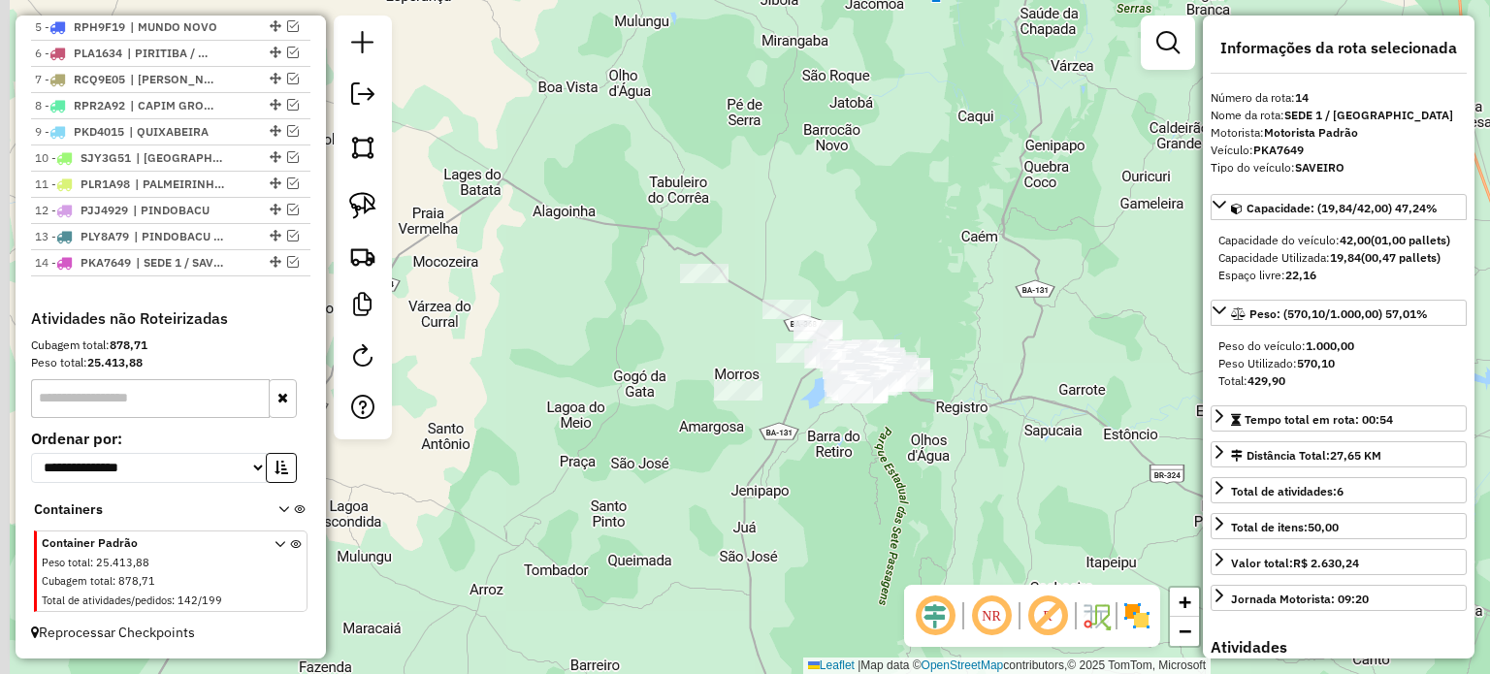
drag, startPoint x: 639, startPoint y: 339, endPoint x: 729, endPoint y: 352, distance: 91.1
click at [729, 352] on div "Janela de atendimento Grade de atendimento Capacidade Transportadoras Veículos …" at bounding box center [745, 337] width 1490 height 674
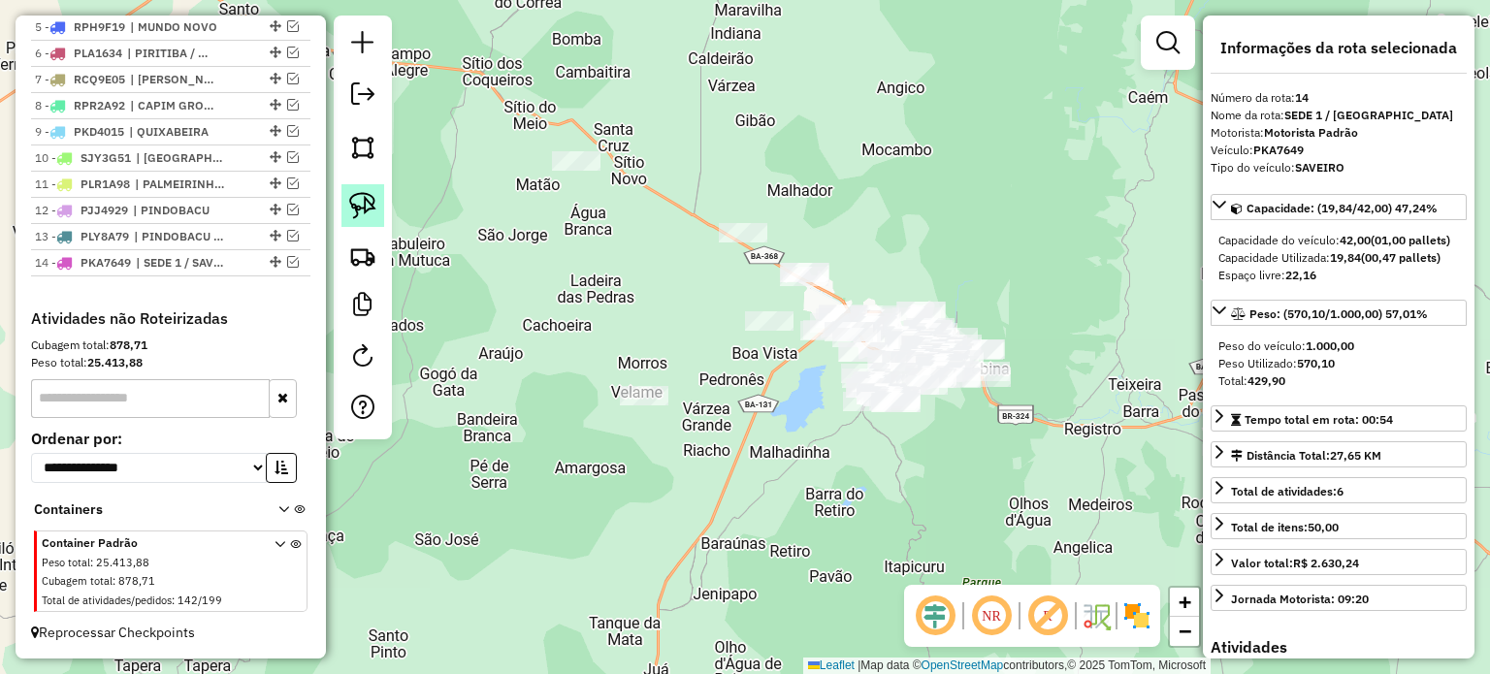
click at [363, 205] on img at bounding box center [362, 205] width 27 height 27
drag, startPoint x: 601, startPoint y: 408, endPoint x: 673, endPoint y: 375, distance: 79.0
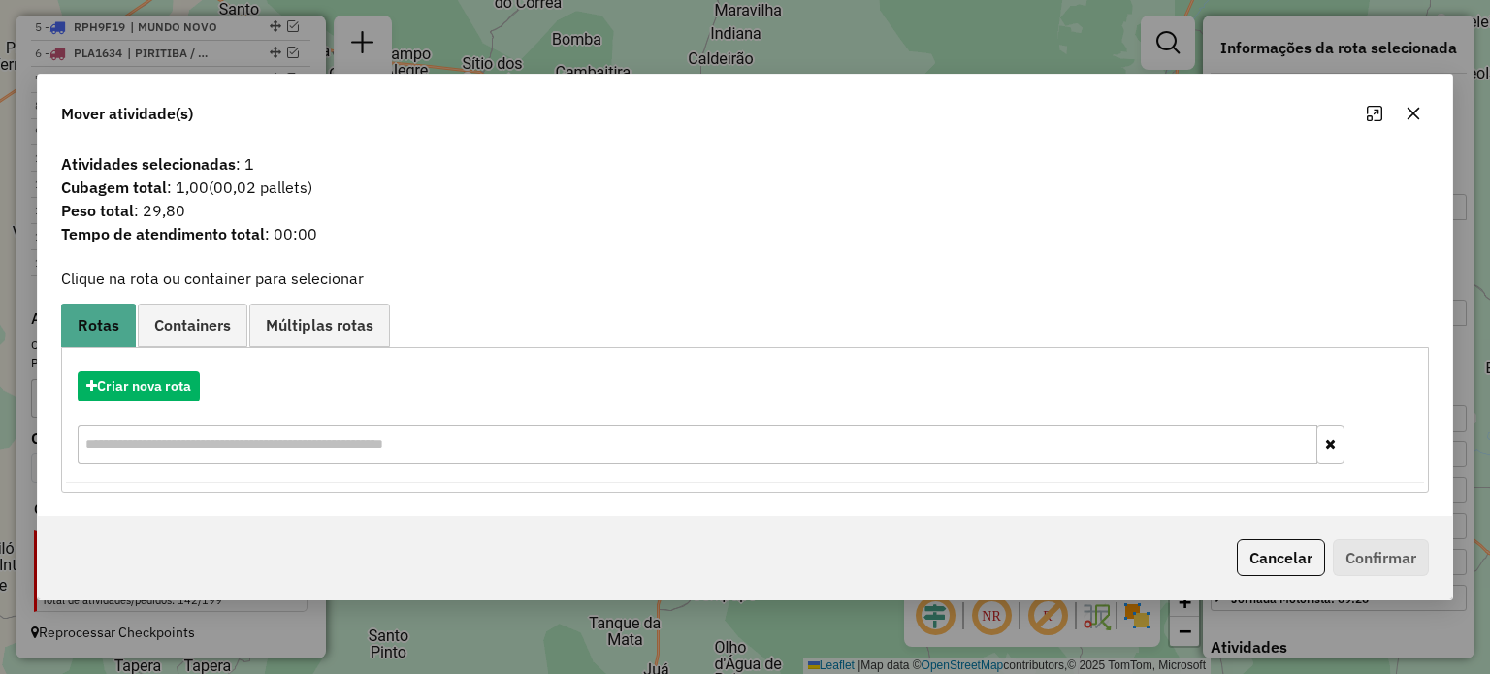
click at [1412, 109] on icon "button" at bounding box center [1413, 114] width 16 height 16
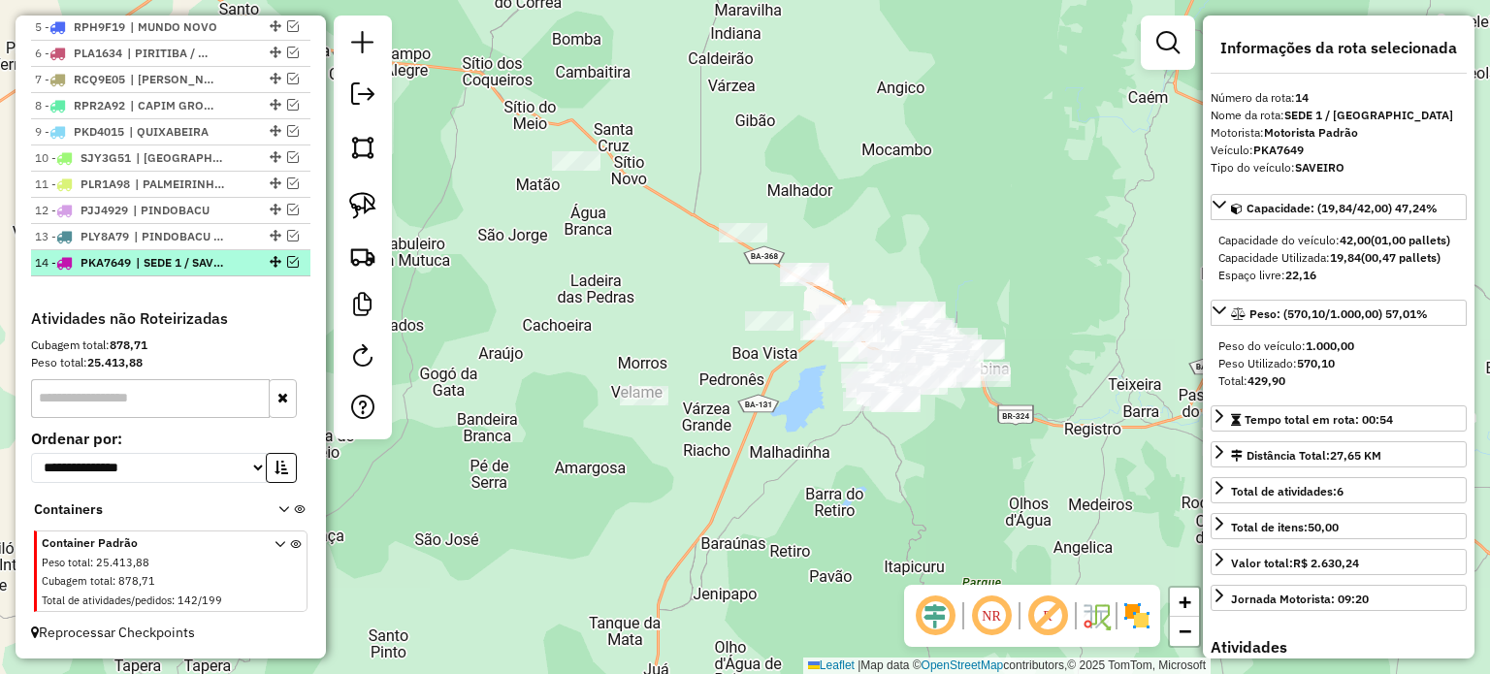
click at [287, 259] on em at bounding box center [293, 262] width 12 height 12
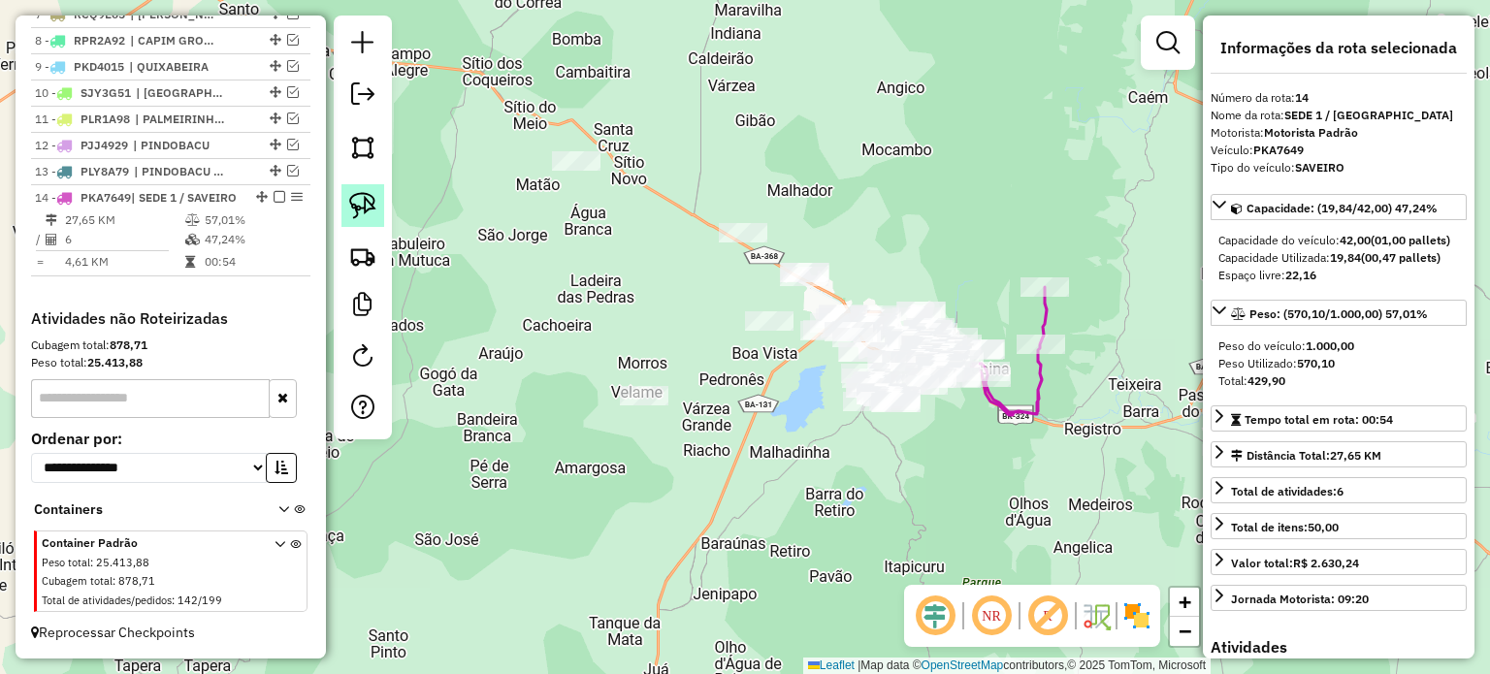
click at [365, 210] on img at bounding box center [362, 205] width 27 height 27
drag, startPoint x: 594, startPoint y: 365, endPoint x: 679, endPoint y: 371, distance: 85.6
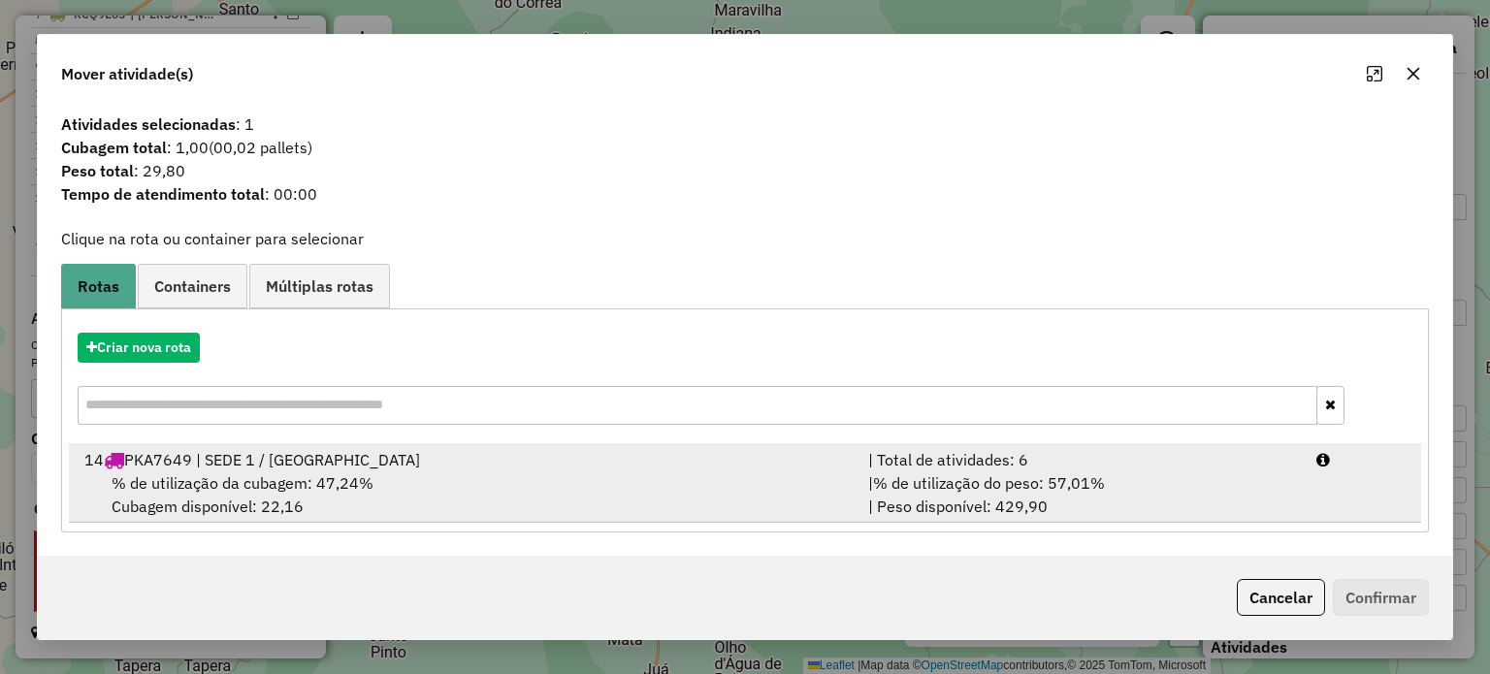
click at [296, 473] on span "% de utilização da cubagem: 47,24%" at bounding box center [243, 482] width 262 height 19
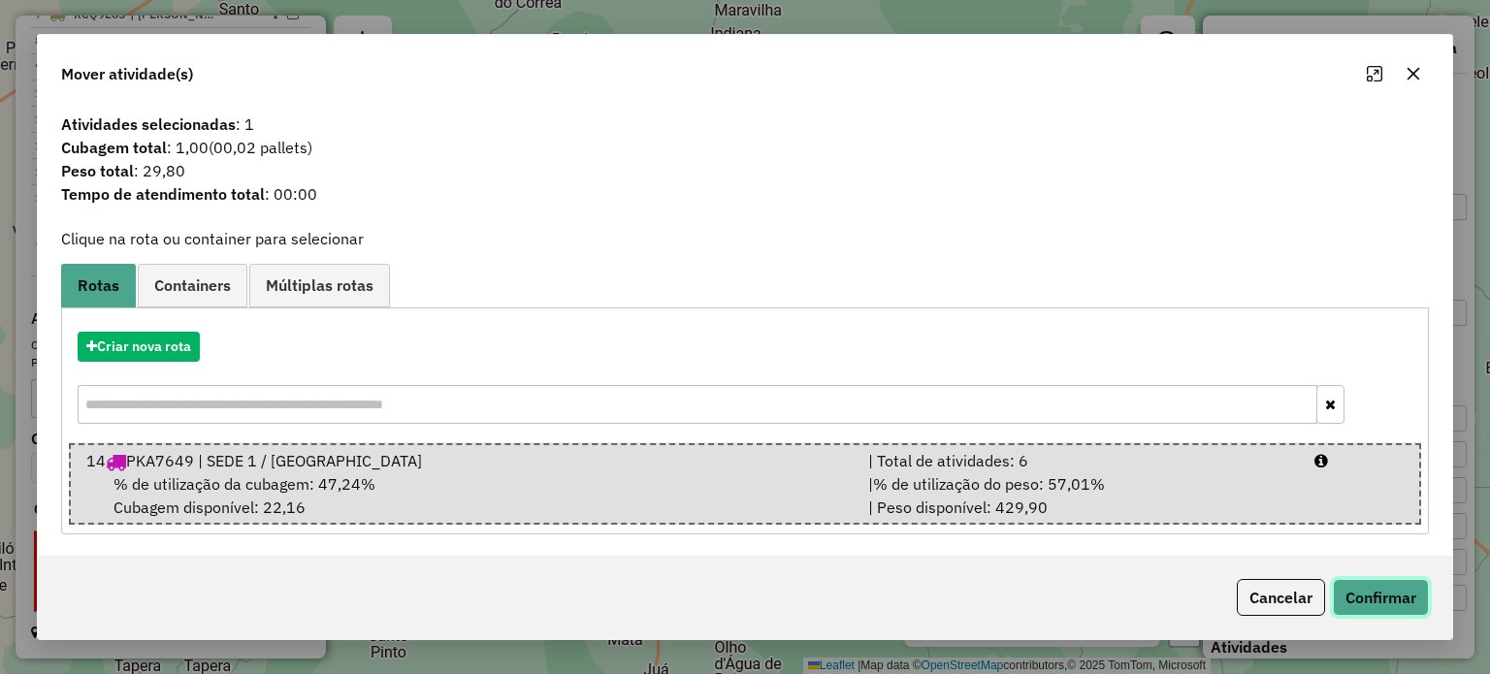
click at [1381, 593] on button "Confirmar" at bounding box center [1381, 597] width 96 height 37
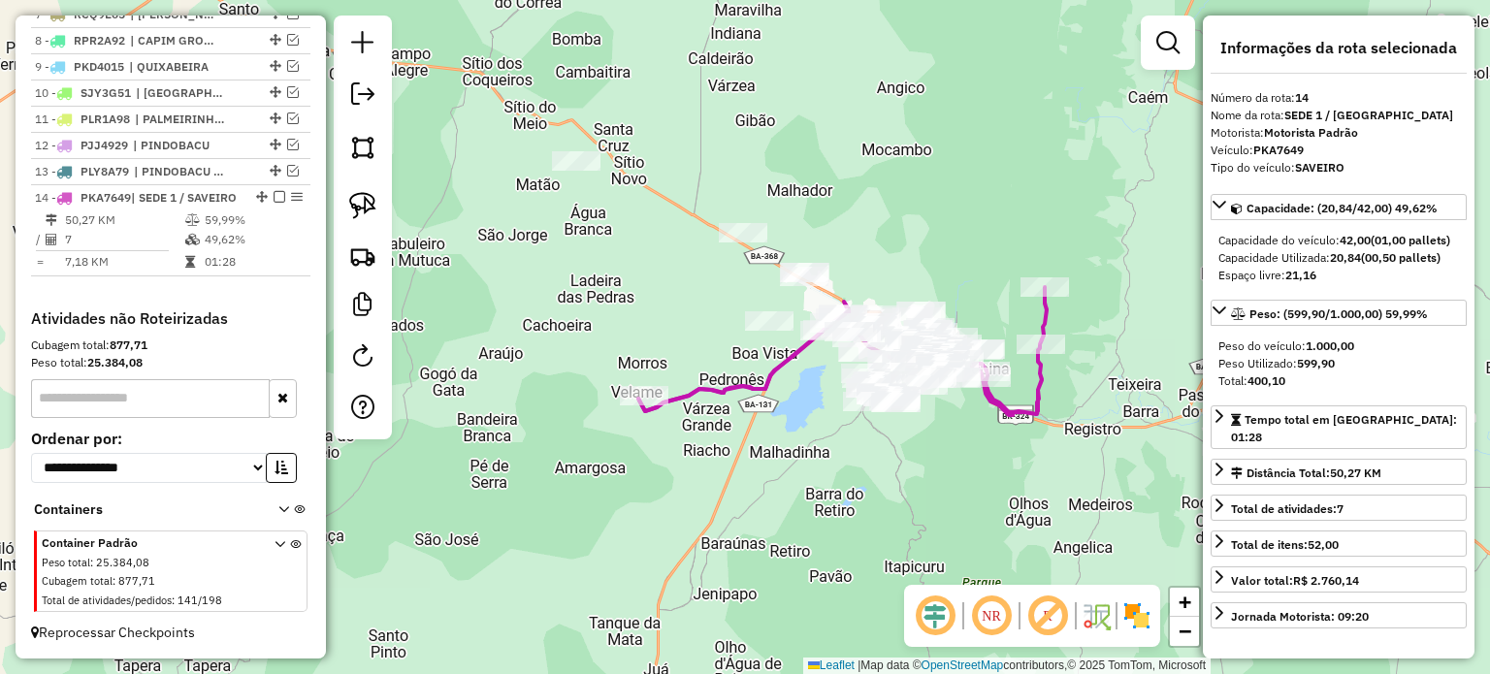
scroll to position [935, 0]
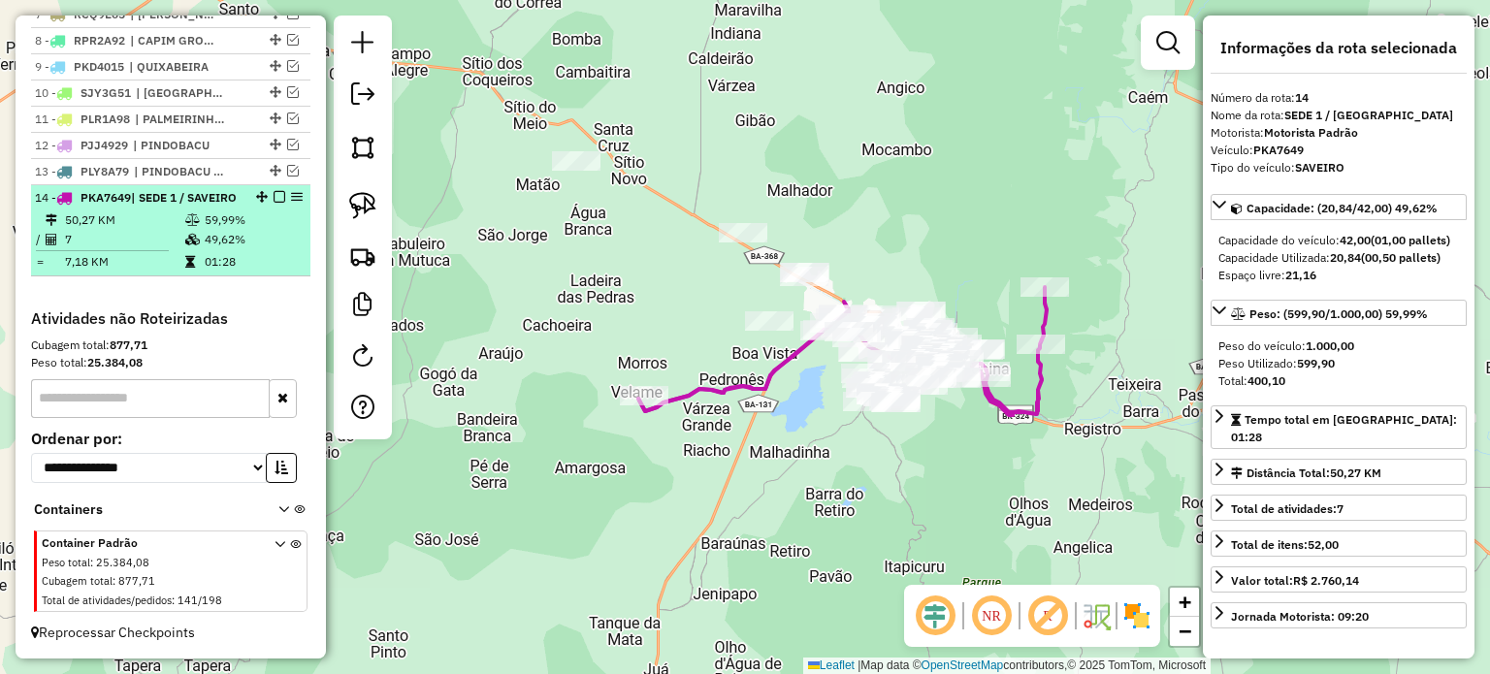
click at [274, 191] on em at bounding box center [280, 197] width 12 height 12
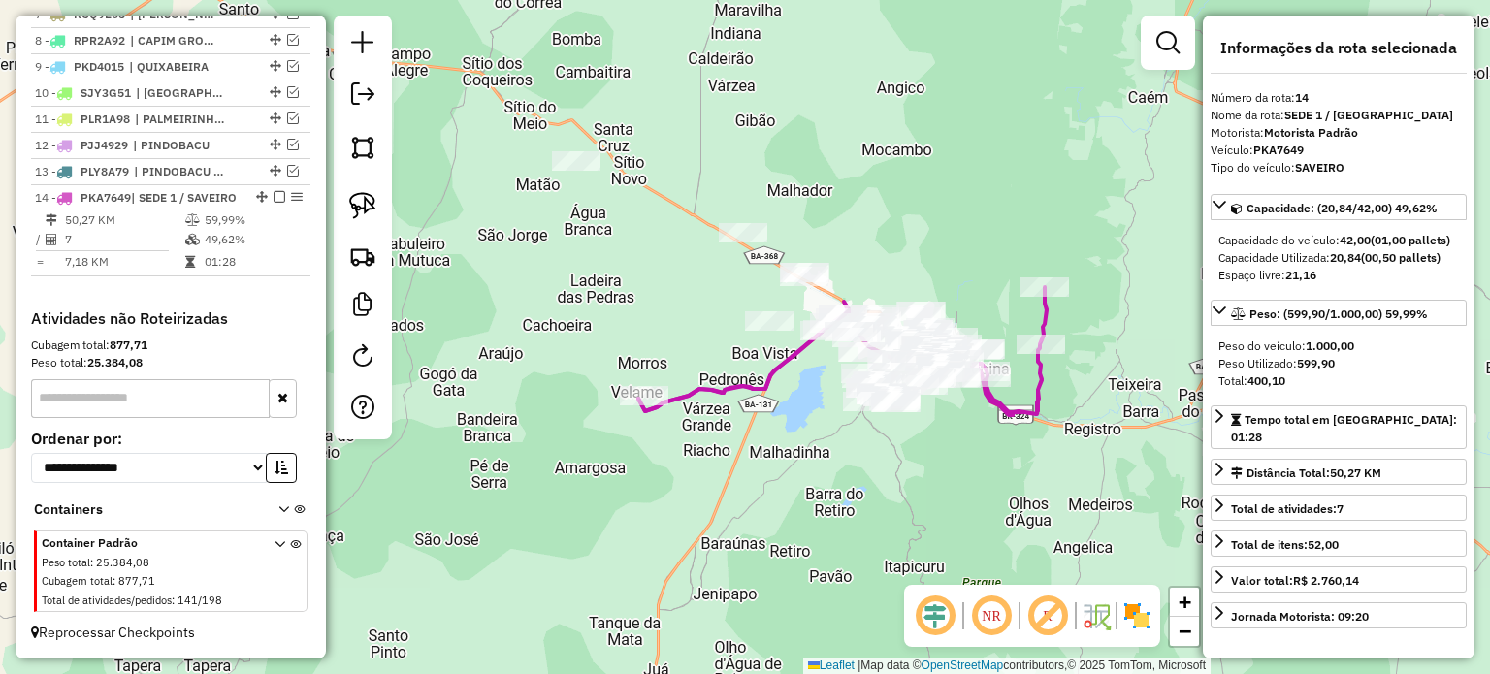
scroll to position [853, 0]
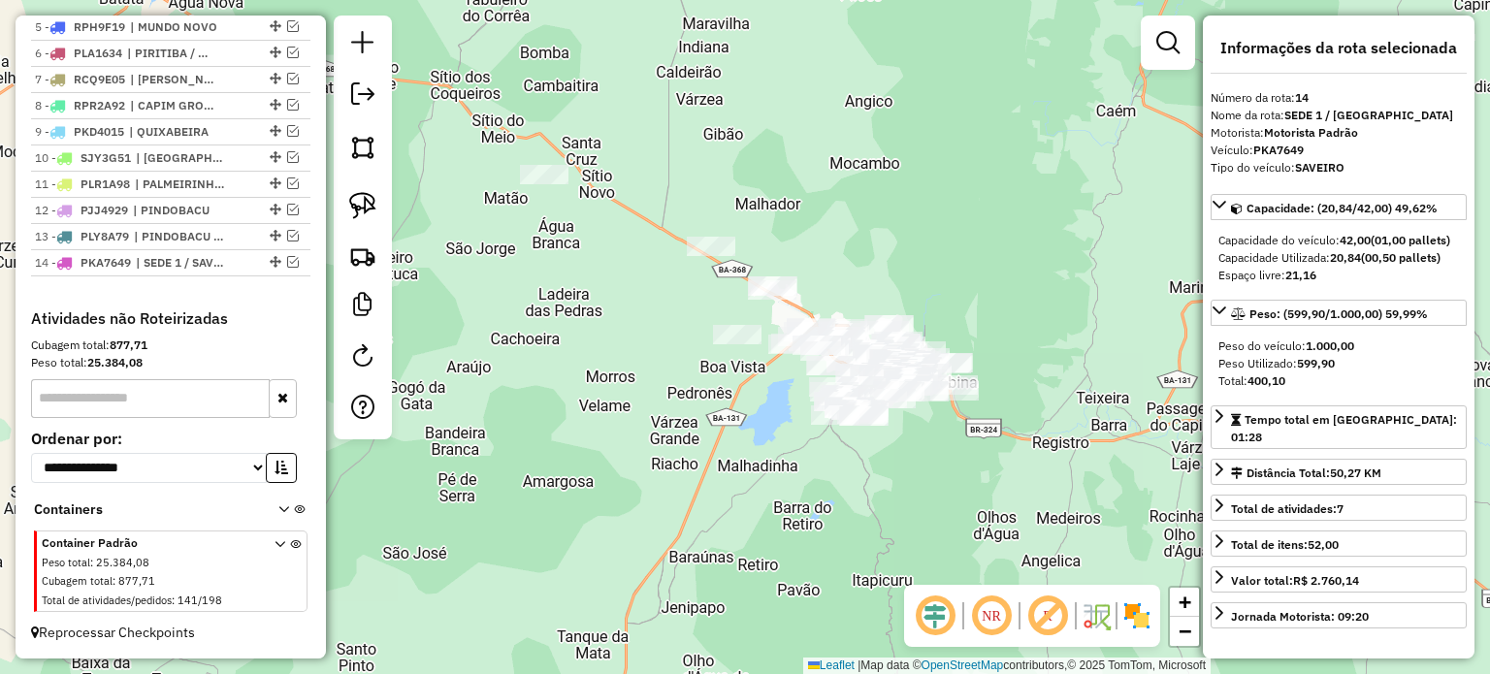
drag, startPoint x: 769, startPoint y: 384, endPoint x: 709, endPoint y: 461, distance: 97.4
click at [691, 449] on div "Janela de atendimento Grade de atendimento Capacidade Transportadoras Veículos …" at bounding box center [745, 337] width 1490 height 674
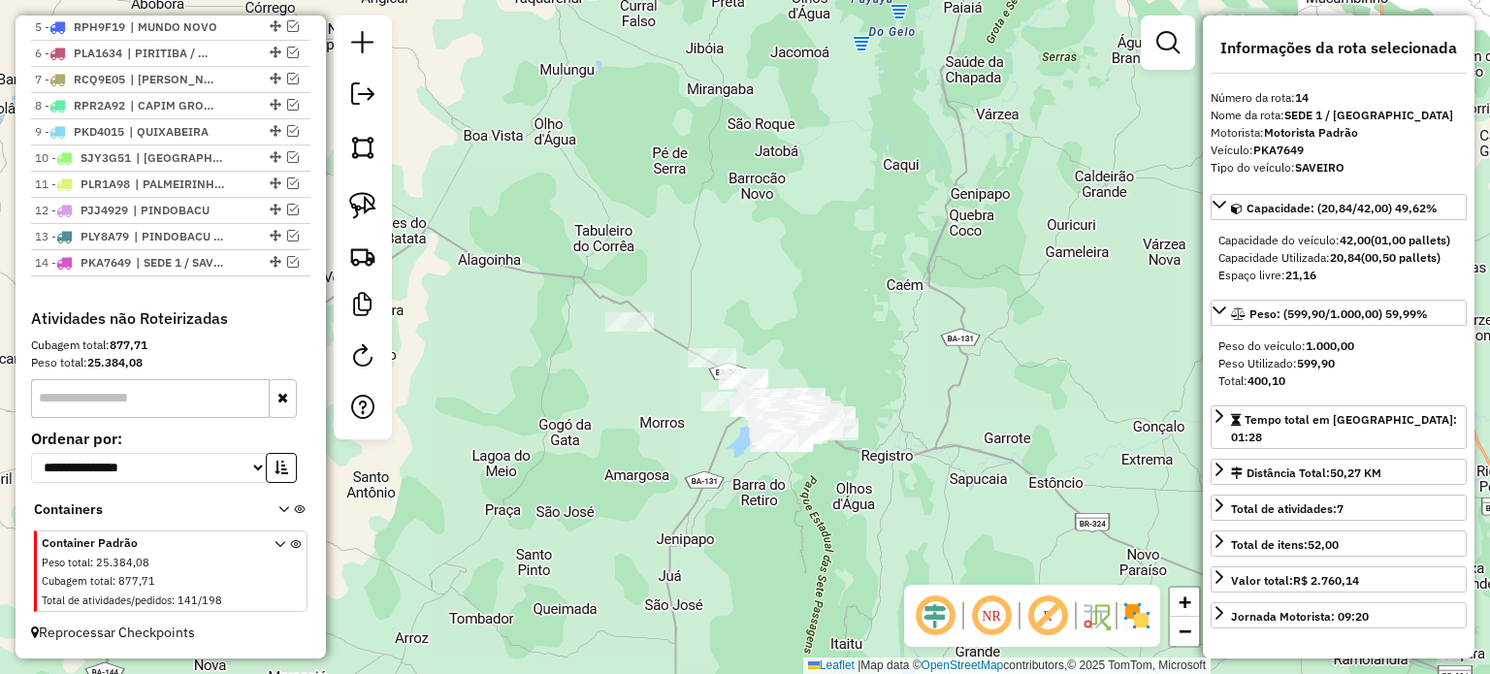
drag, startPoint x: 621, startPoint y: 470, endPoint x: 512, endPoint y: 336, distance: 173.1
click at [682, 456] on div "Janela de atendimento Grade de atendimento Capacidade Transportadoras Veículos …" at bounding box center [745, 337] width 1490 height 674
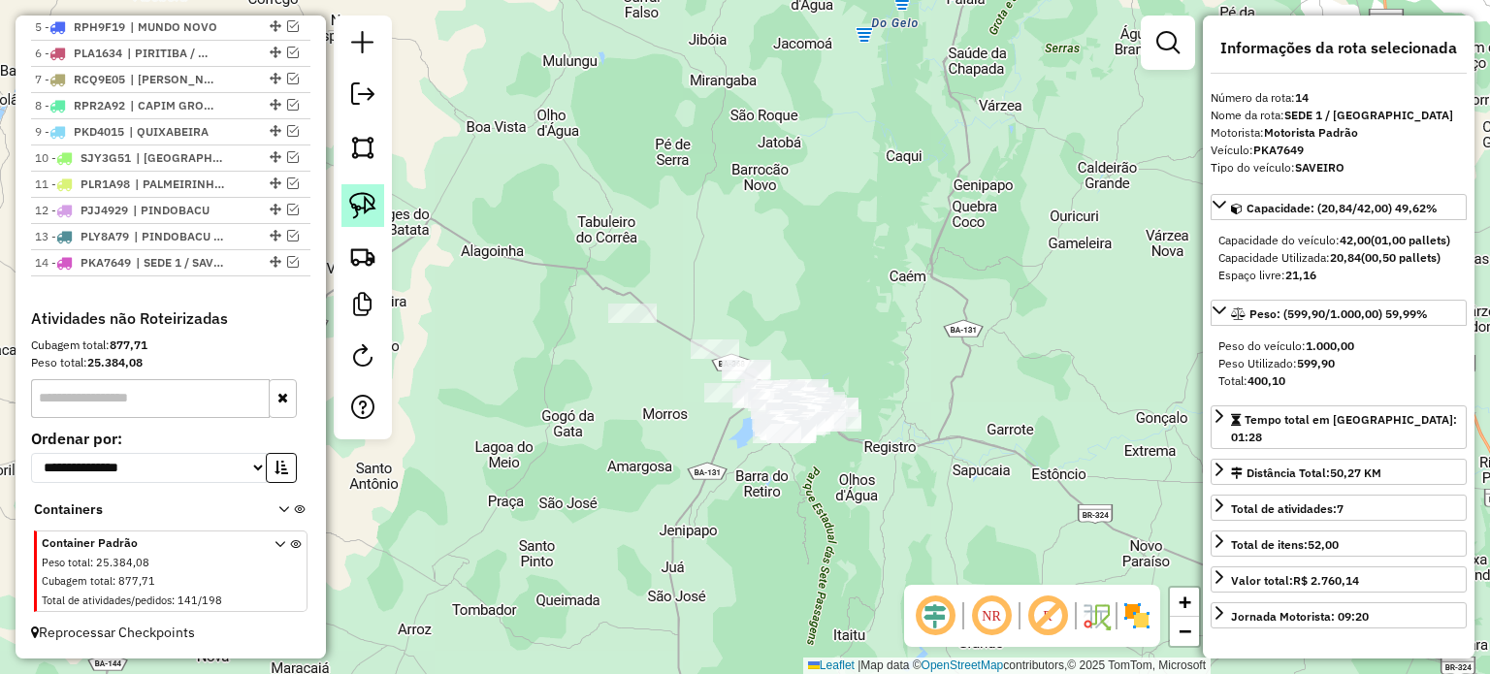
click at [352, 197] on img at bounding box center [362, 205] width 27 height 27
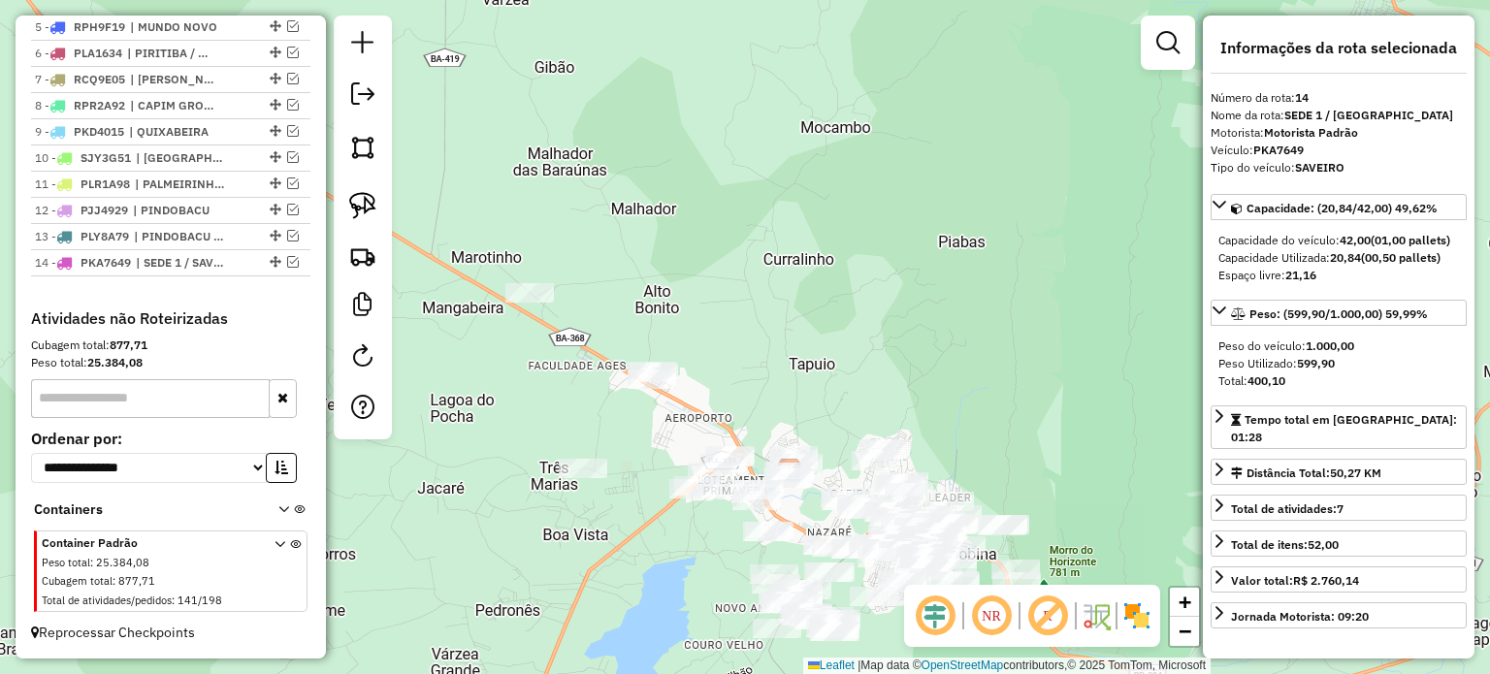
drag, startPoint x: 824, startPoint y: 329, endPoint x: 816, endPoint y: 169, distance: 160.3
click at [822, 172] on div "Janela de atendimento Grade de atendimento Capacidade Transportadoras Veículos …" at bounding box center [745, 337] width 1490 height 674
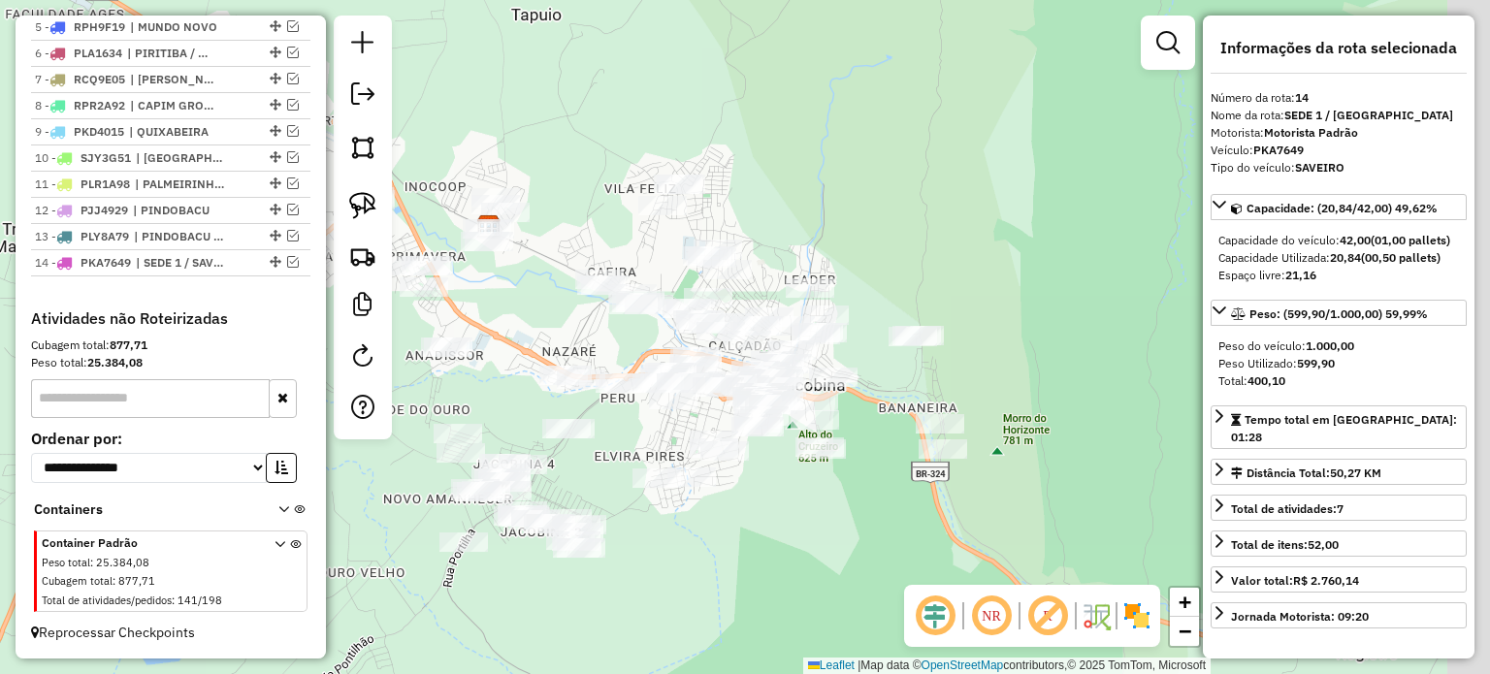
drag, startPoint x: 933, startPoint y: 236, endPoint x: 902, endPoint y: 228, distance: 32.0
click at [908, 224] on div "Janela de atendimento Grade de atendimento Capacidade Transportadoras Veículos …" at bounding box center [745, 337] width 1490 height 674
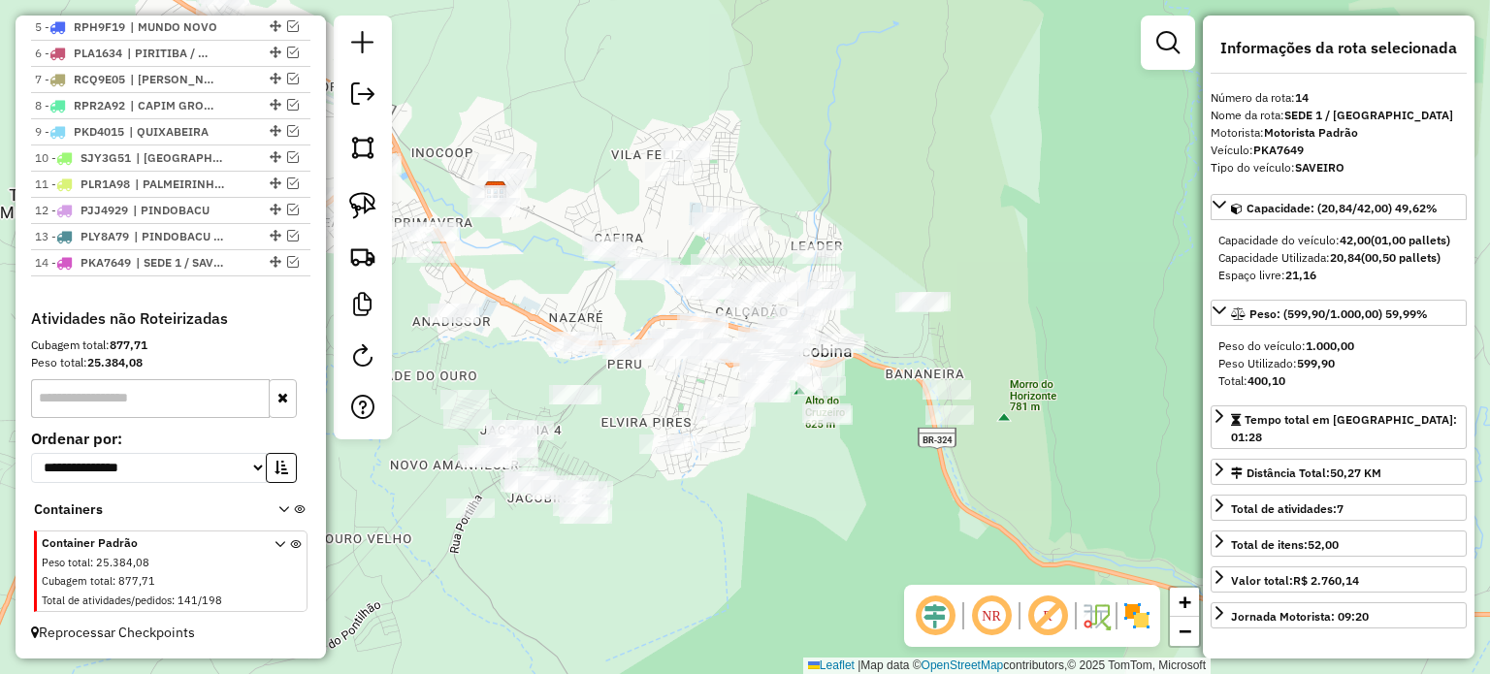
click at [938, 210] on div "Janela de atendimento Grade de atendimento Capacidade Transportadoras Veículos …" at bounding box center [745, 337] width 1490 height 674
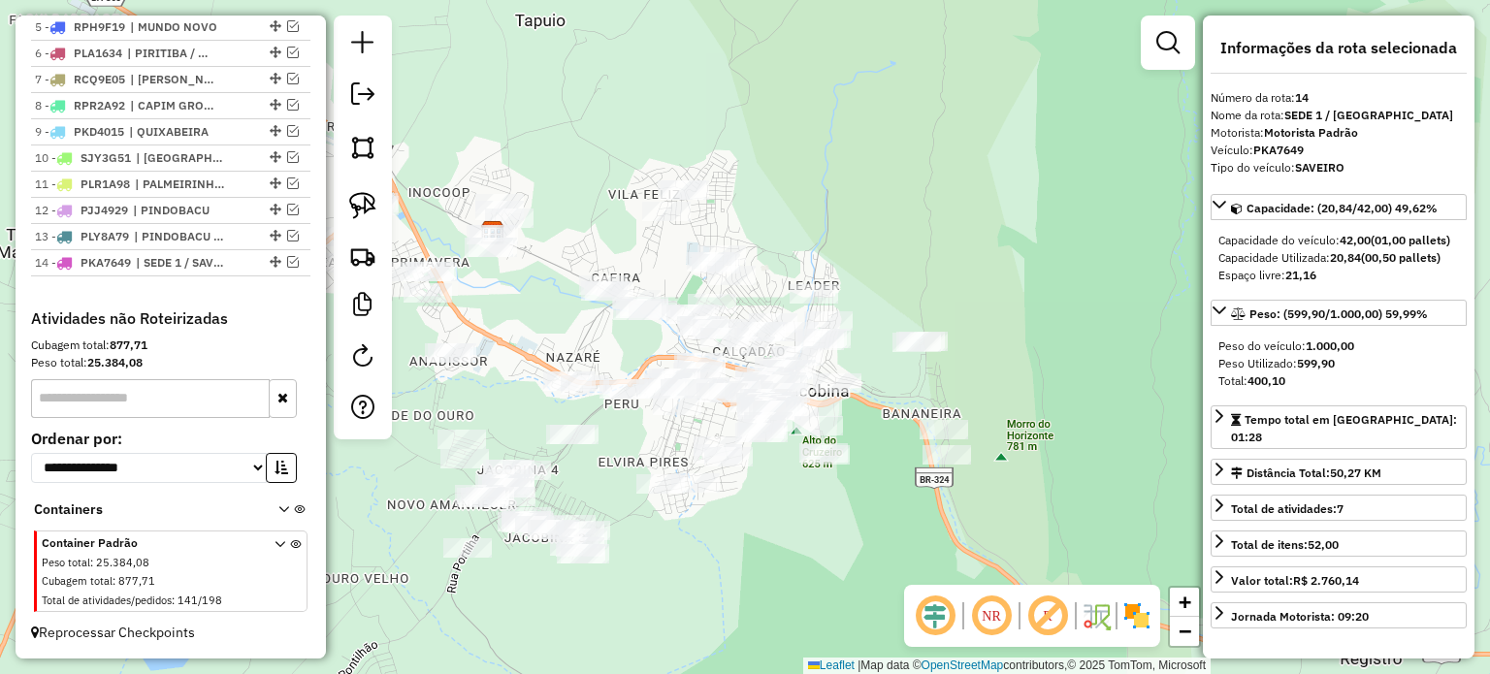
drag, startPoint x: 900, startPoint y: 207, endPoint x: 897, endPoint y: 246, distance: 39.9
click at [897, 246] on div "Janela de atendimento Grade de atendimento Capacidade Transportadoras Veículos …" at bounding box center [745, 337] width 1490 height 674
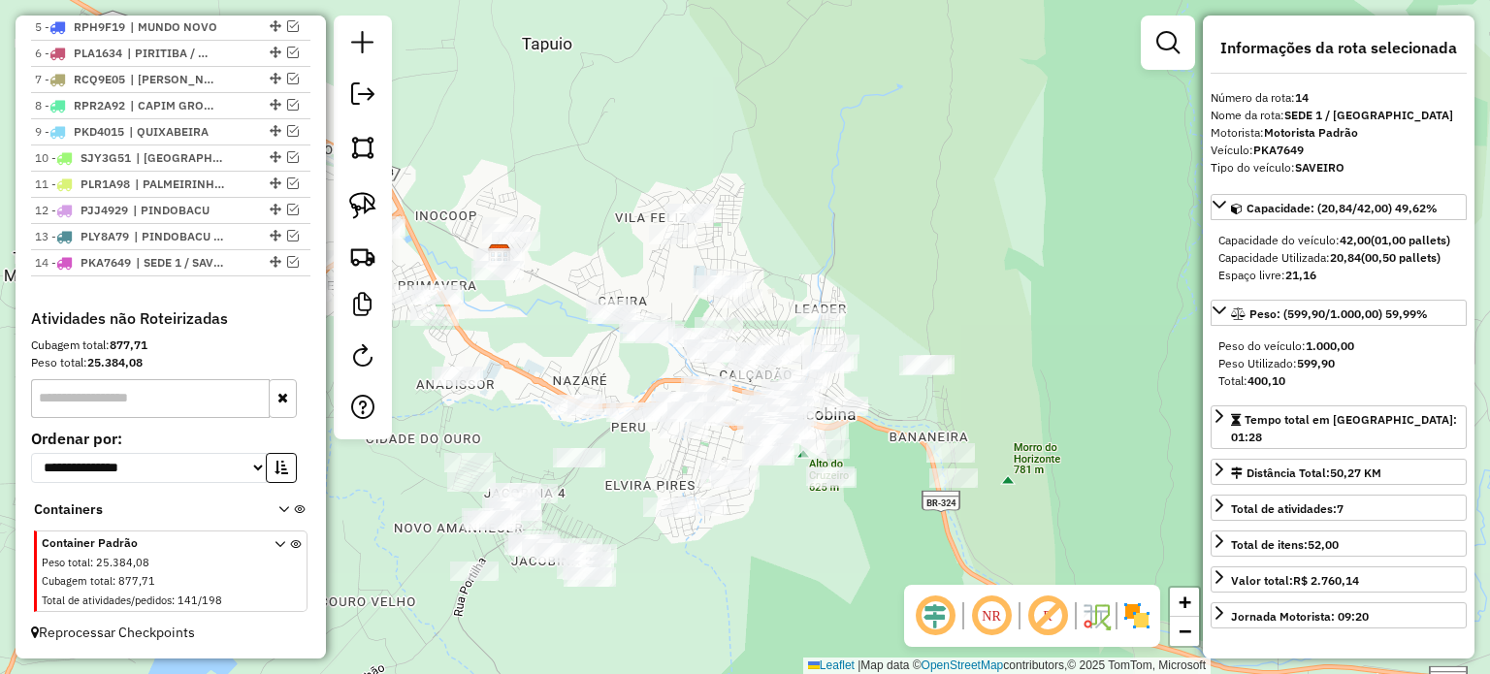
drag, startPoint x: 888, startPoint y: 246, endPoint x: 895, endPoint y: 278, distance: 32.7
click at [895, 276] on div "Janela de atendimento Grade de atendimento Capacidade Transportadoras Veículos …" at bounding box center [745, 337] width 1490 height 674
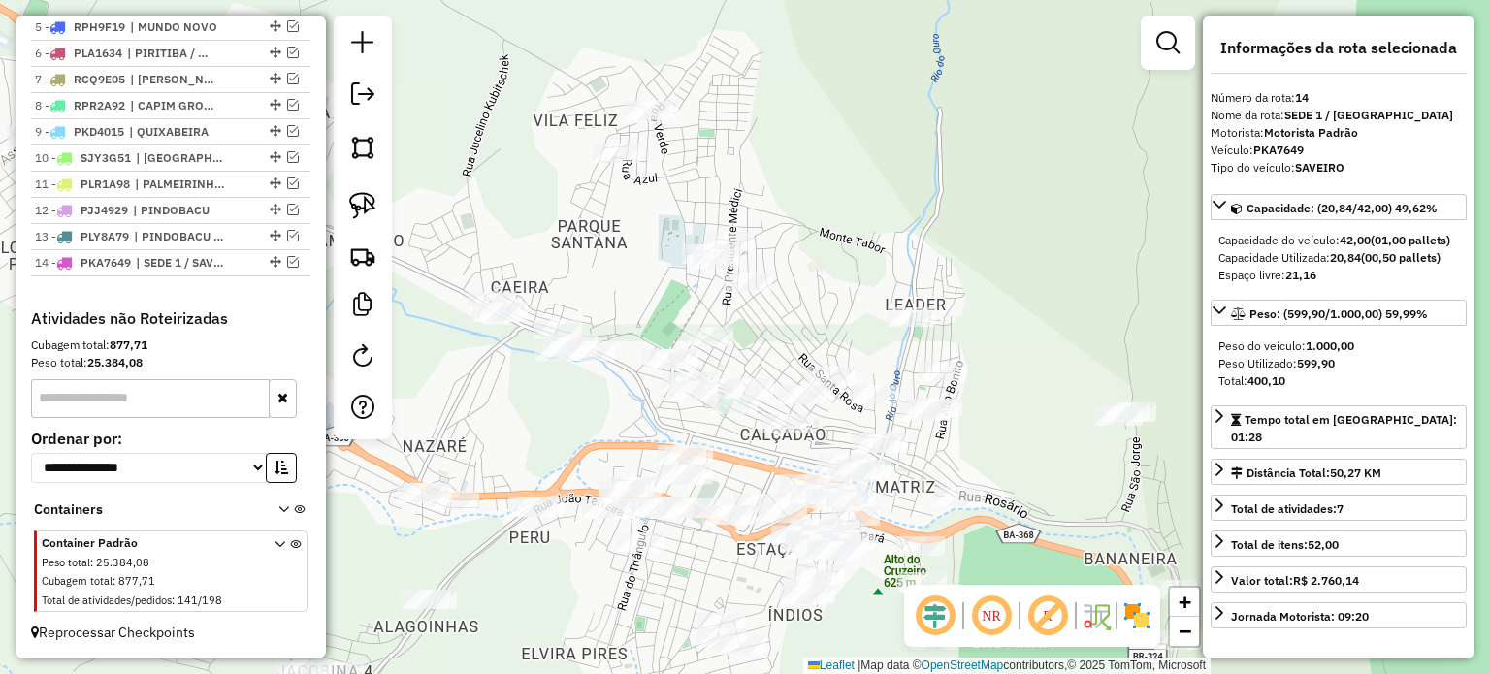
drag, startPoint x: 891, startPoint y: 255, endPoint x: 1057, endPoint y: 221, distance: 169.3
click at [1057, 221] on div "Janela de atendimento Grade de atendimento Capacidade Transportadoras Veículos …" at bounding box center [745, 337] width 1490 height 674
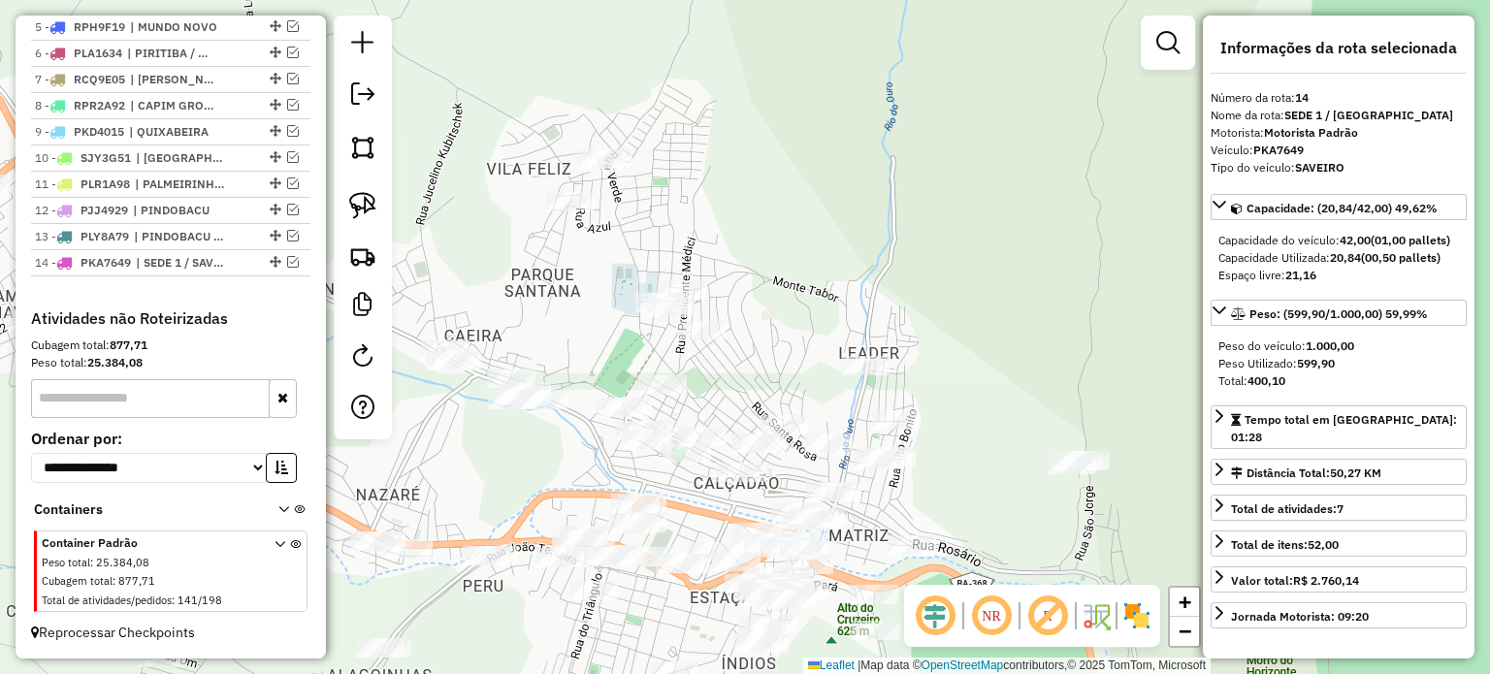
drag, startPoint x: 1032, startPoint y: 218, endPoint x: 965, endPoint y: 288, distance: 96.7
click at [966, 286] on div "Janela de atendimento Grade de atendimento Capacidade Transportadoras Veículos …" at bounding box center [745, 337] width 1490 height 674
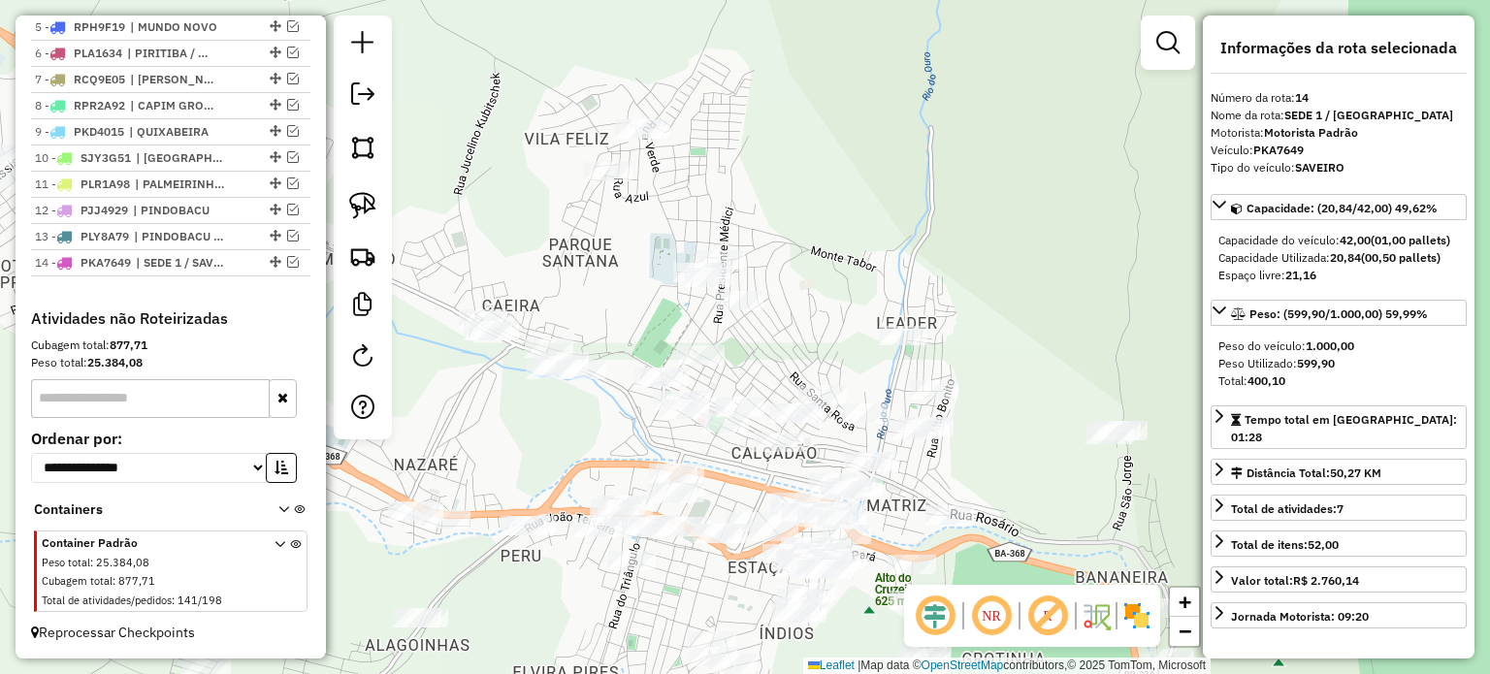
drag, startPoint x: 997, startPoint y: 269, endPoint x: 1019, endPoint y: 242, distance: 35.1
click at [1019, 242] on div "Janela de atendimento Grade de atendimento Capacidade Transportadoras Veículos …" at bounding box center [745, 337] width 1490 height 674
click at [361, 197] on img at bounding box center [362, 205] width 27 height 27
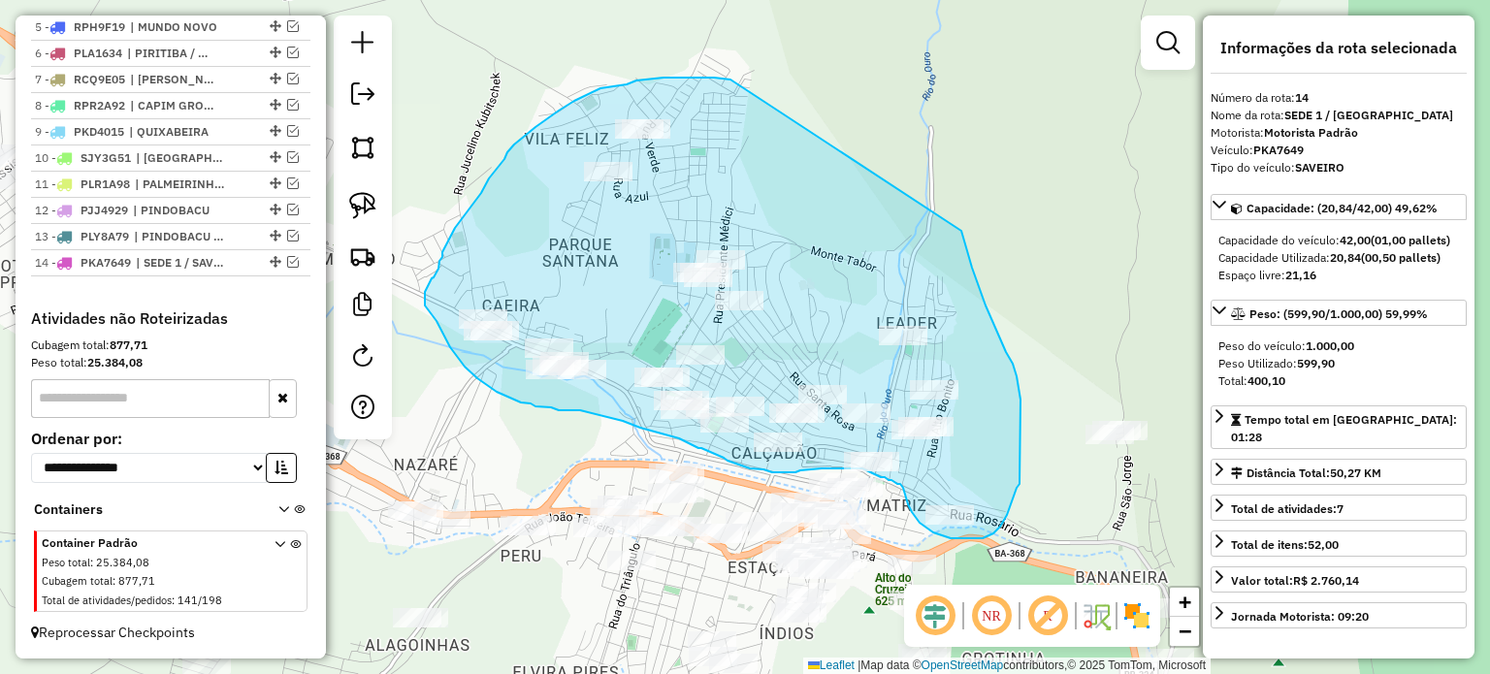
drag, startPoint x: 730, startPoint y: 80, endPoint x: 961, endPoint y: 231, distance: 276.0
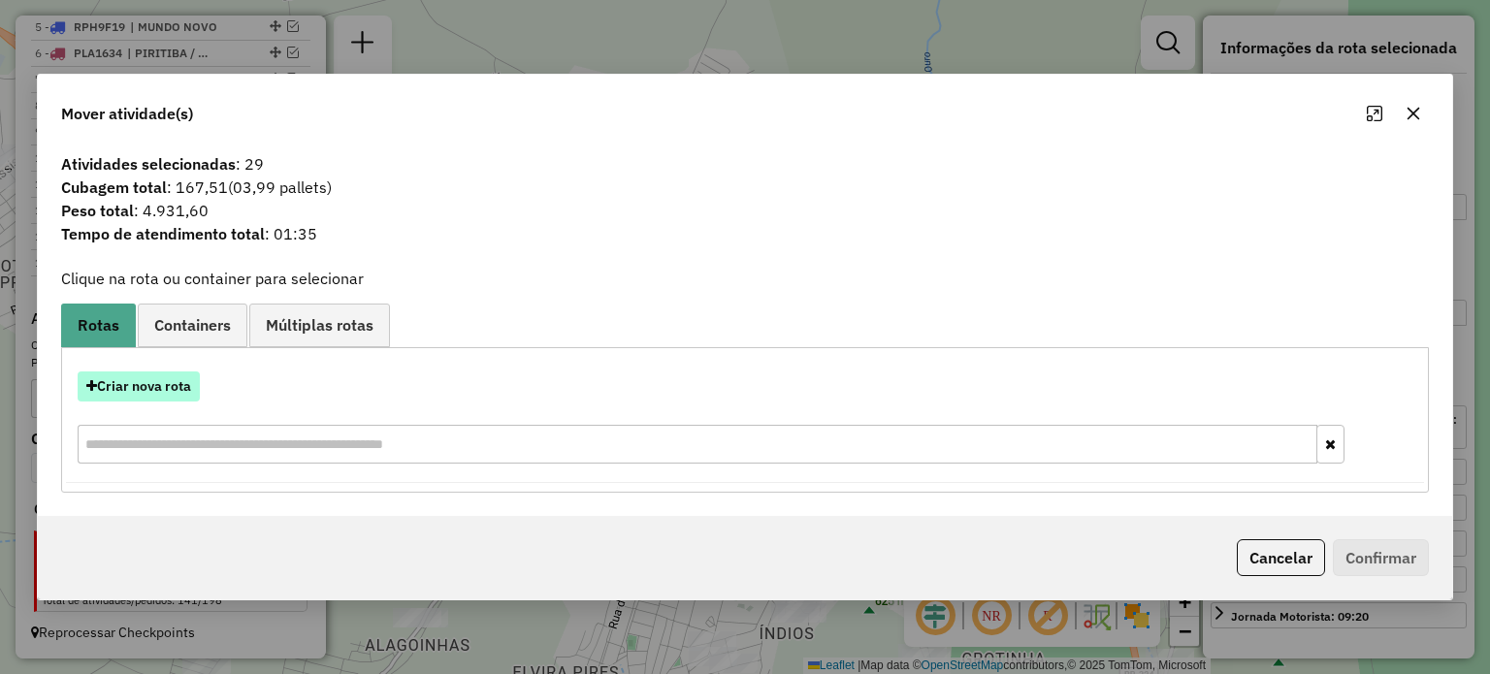
click at [171, 382] on button "Criar nova rota" at bounding box center [139, 386] width 122 height 30
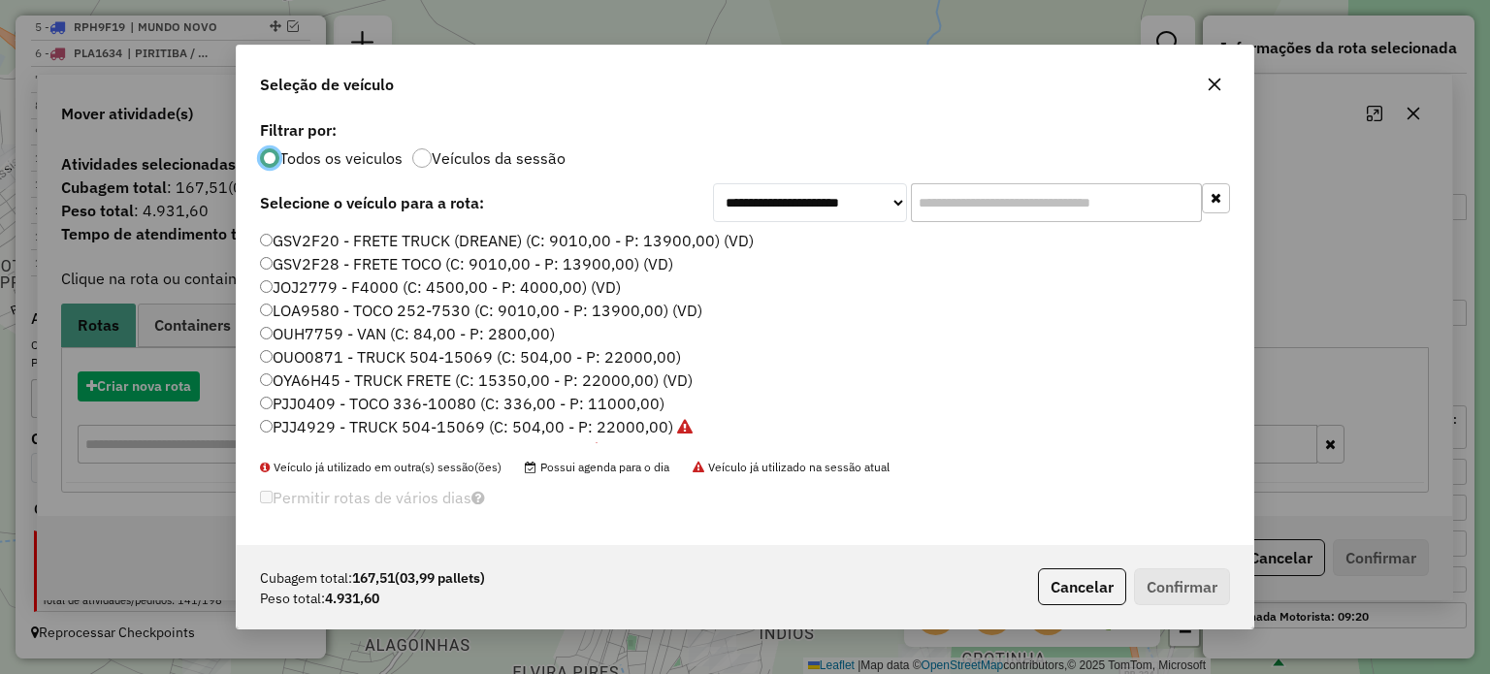
scroll to position [10, 6]
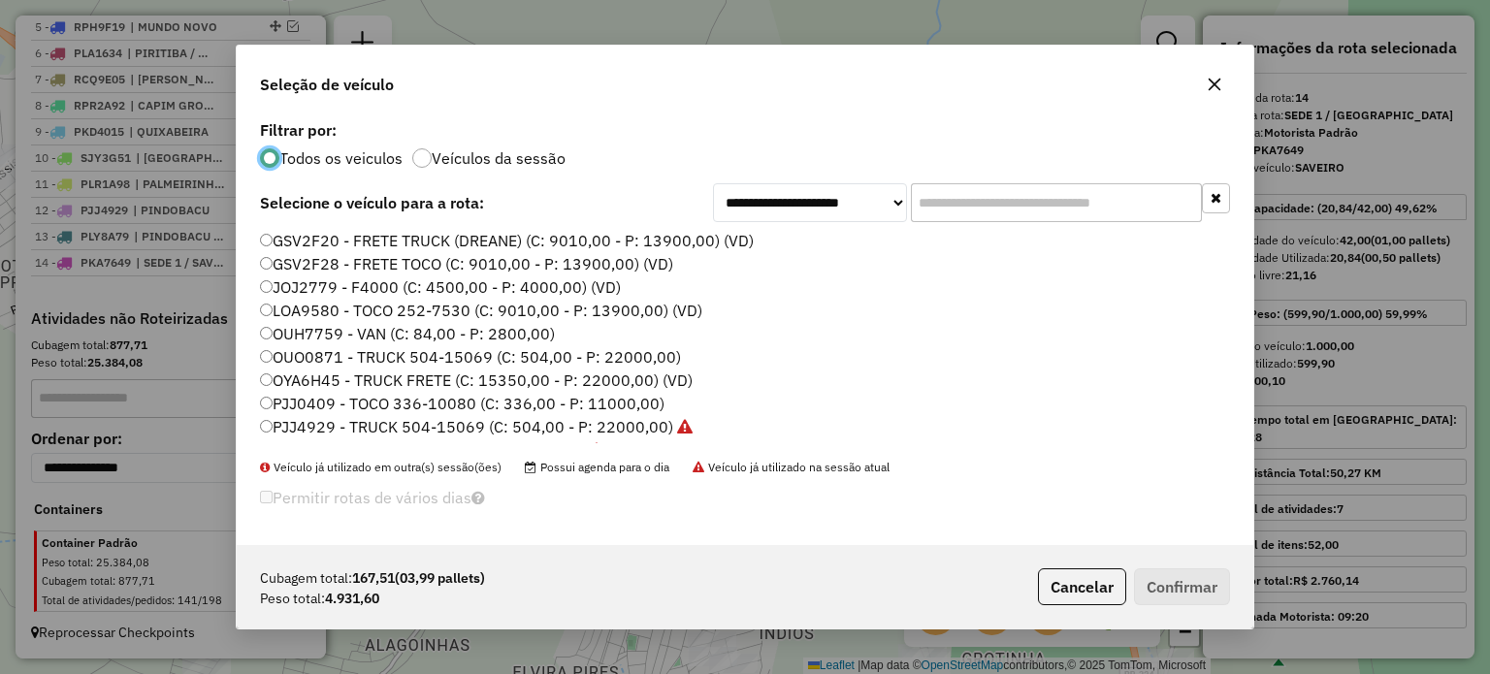
click at [1221, 82] on icon "button" at bounding box center [1215, 85] width 16 height 16
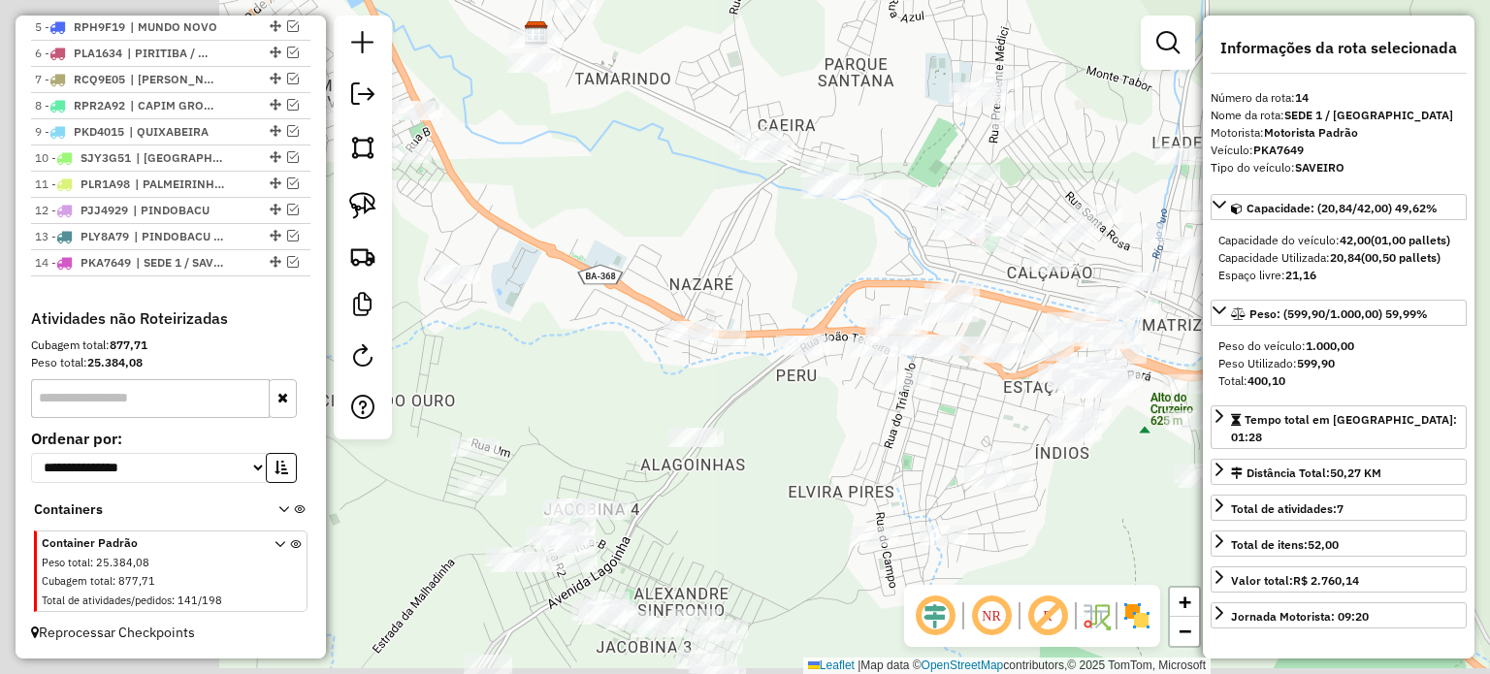
drag, startPoint x: 625, startPoint y: 601, endPoint x: 842, endPoint y: 424, distance: 280.5
click at [971, 339] on div "Janela de atendimento Grade de atendimento Capacidade Transportadoras Veículos …" at bounding box center [745, 337] width 1490 height 674
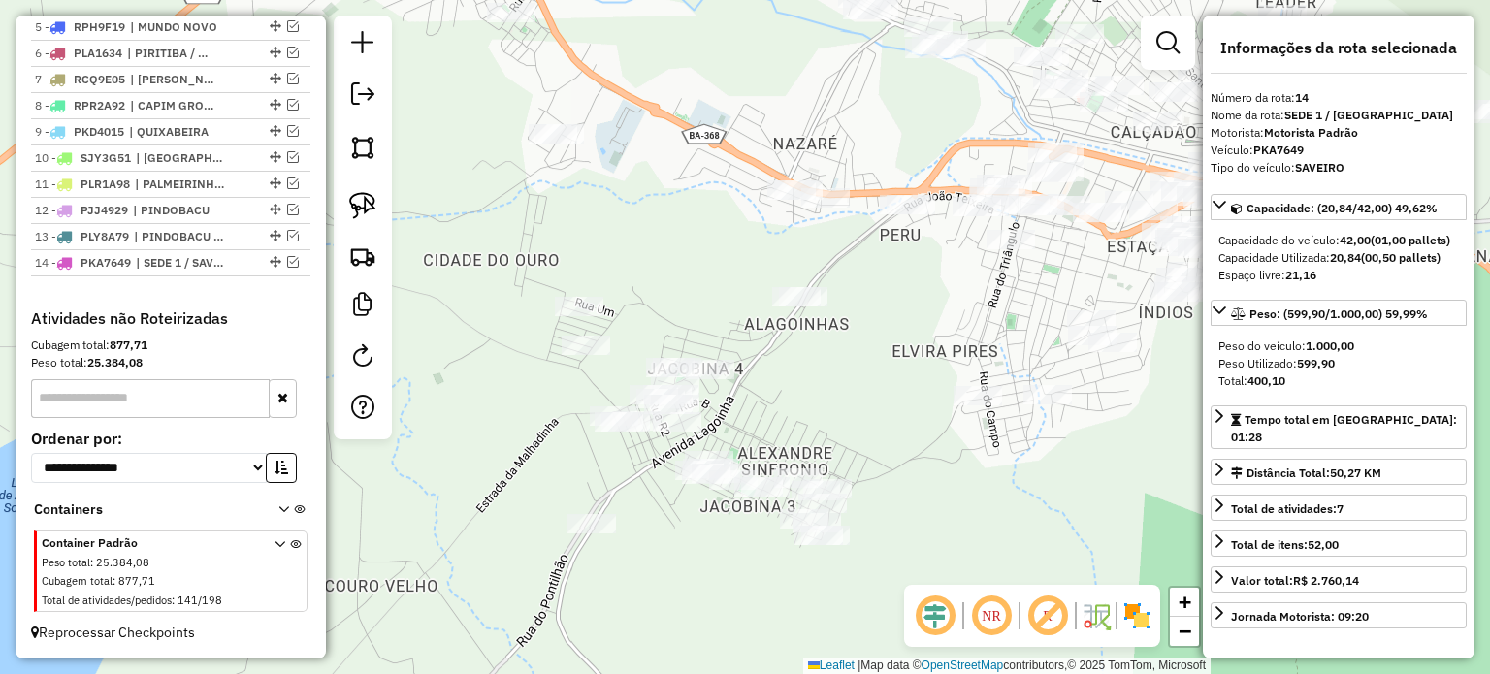
drag, startPoint x: 860, startPoint y: 441, endPoint x: 818, endPoint y: 327, distance: 122.1
click at [883, 321] on div "Janela de atendimento Grade de atendimento Capacidade Transportadoras Veículos …" at bounding box center [745, 337] width 1490 height 674
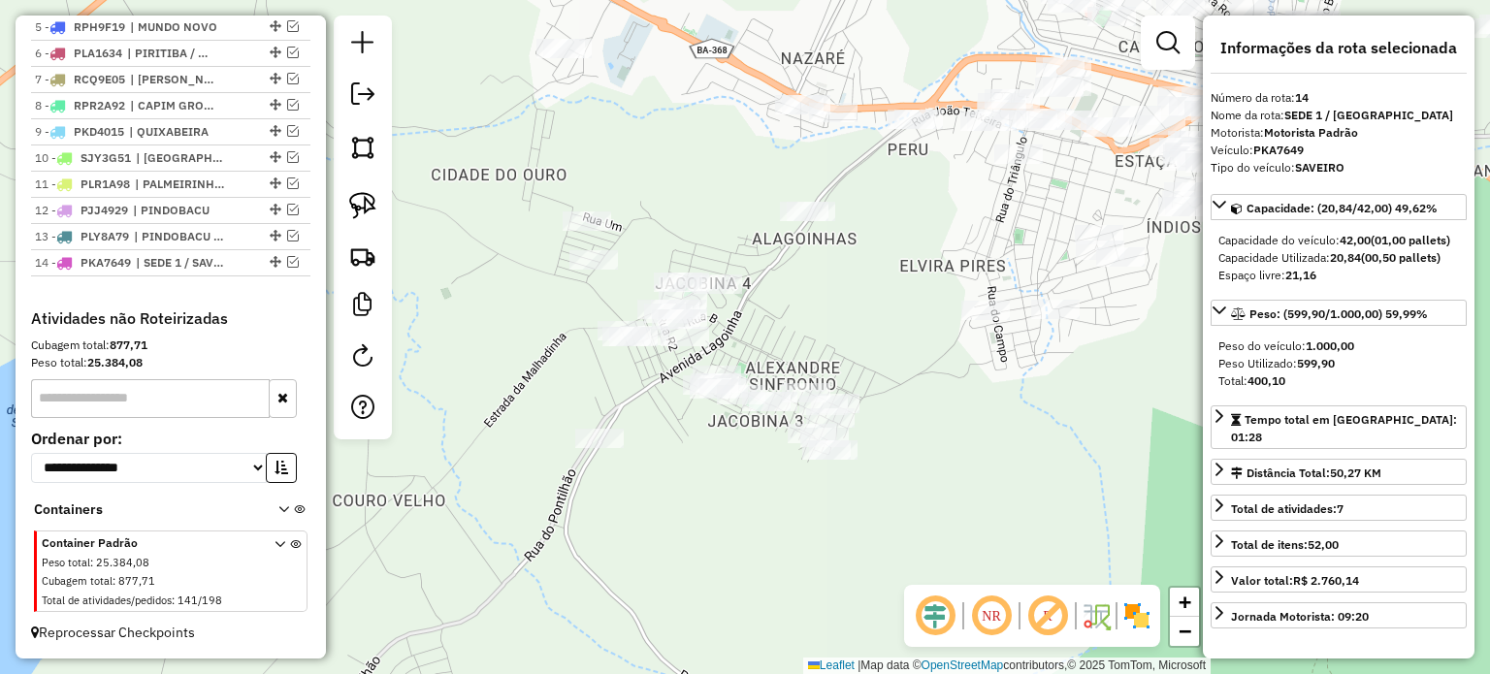
drag, startPoint x: 367, startPoint y: 197, endPoint x: 438, endPoint y: 164, distance: 79.0
click at [367, 197] on img at bounding box center [362, 205] width 27 height 27
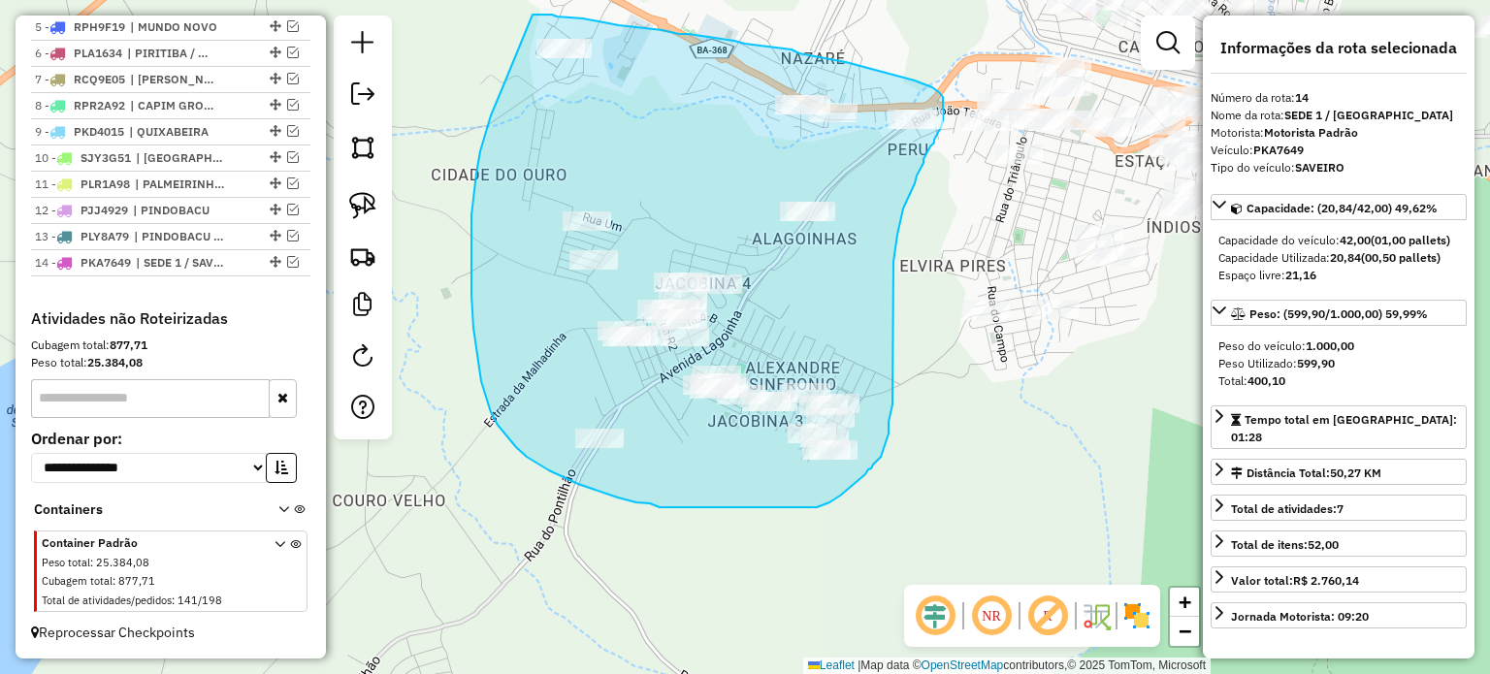
drag, startPoint x: 503, startPoint y: 85, endPoint x: 532, endPoint y: 15, distance: 76.5
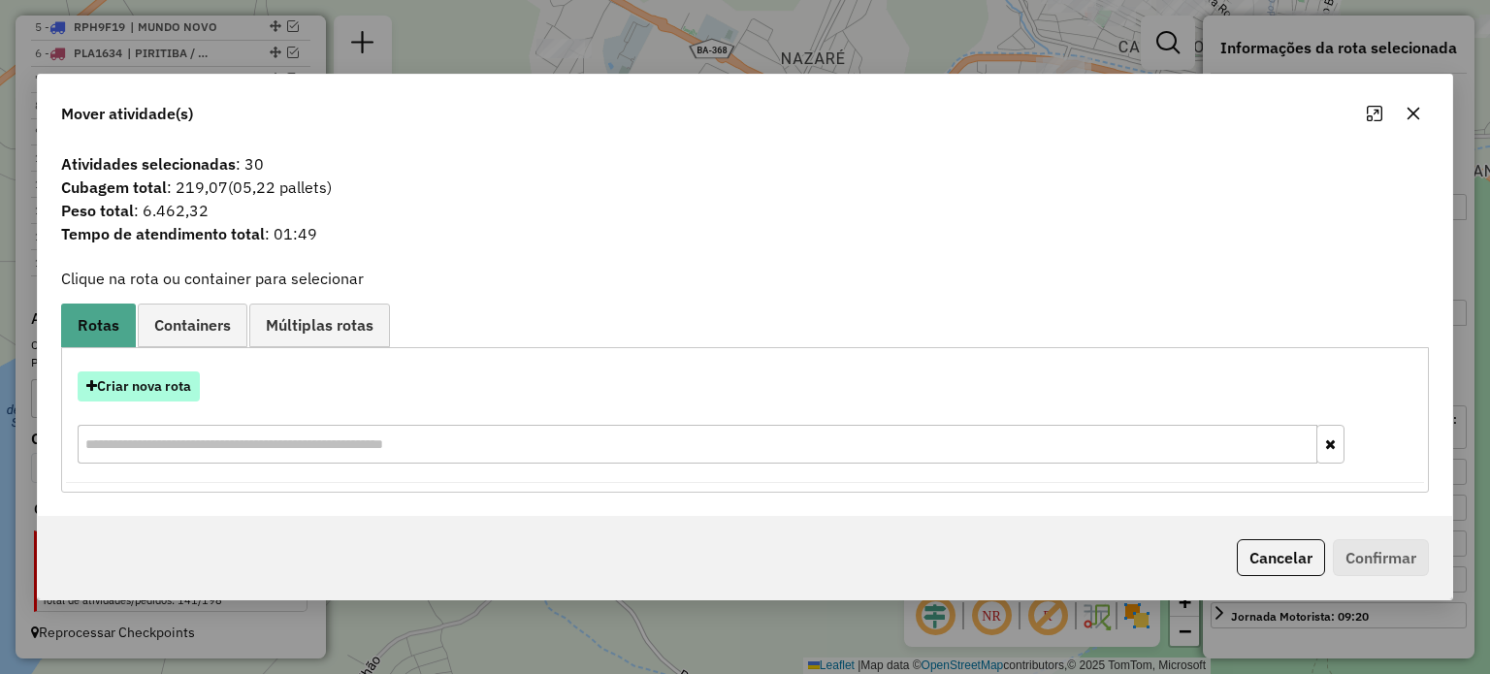
click at [143, 382] on button "Criar nova rota" at bounding box center [139, 386] width 122 height 30
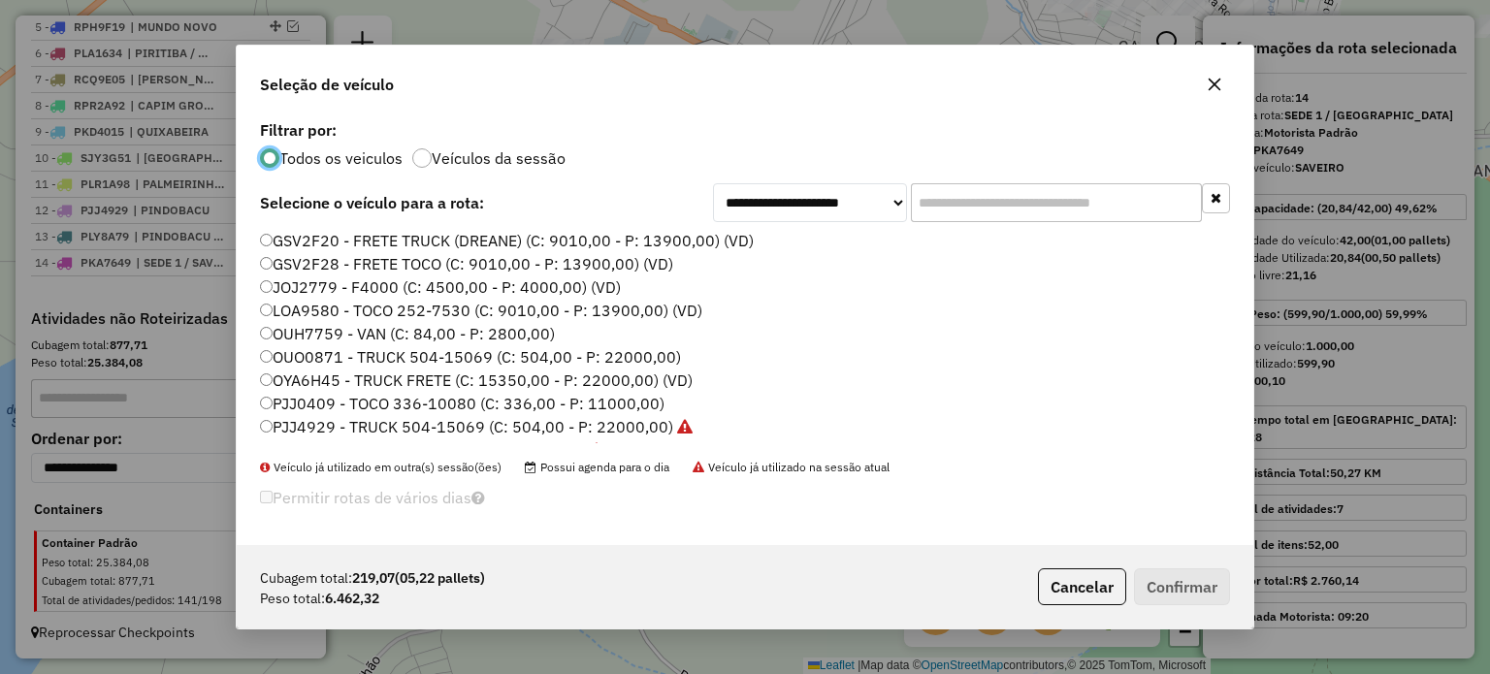
click at [299, 306] on label "LOA9580 - TOCO 252-7530 (C: 9010,00 - P: 13900,00) (VD)" at bounding box center [481, 310] width 442 height 23
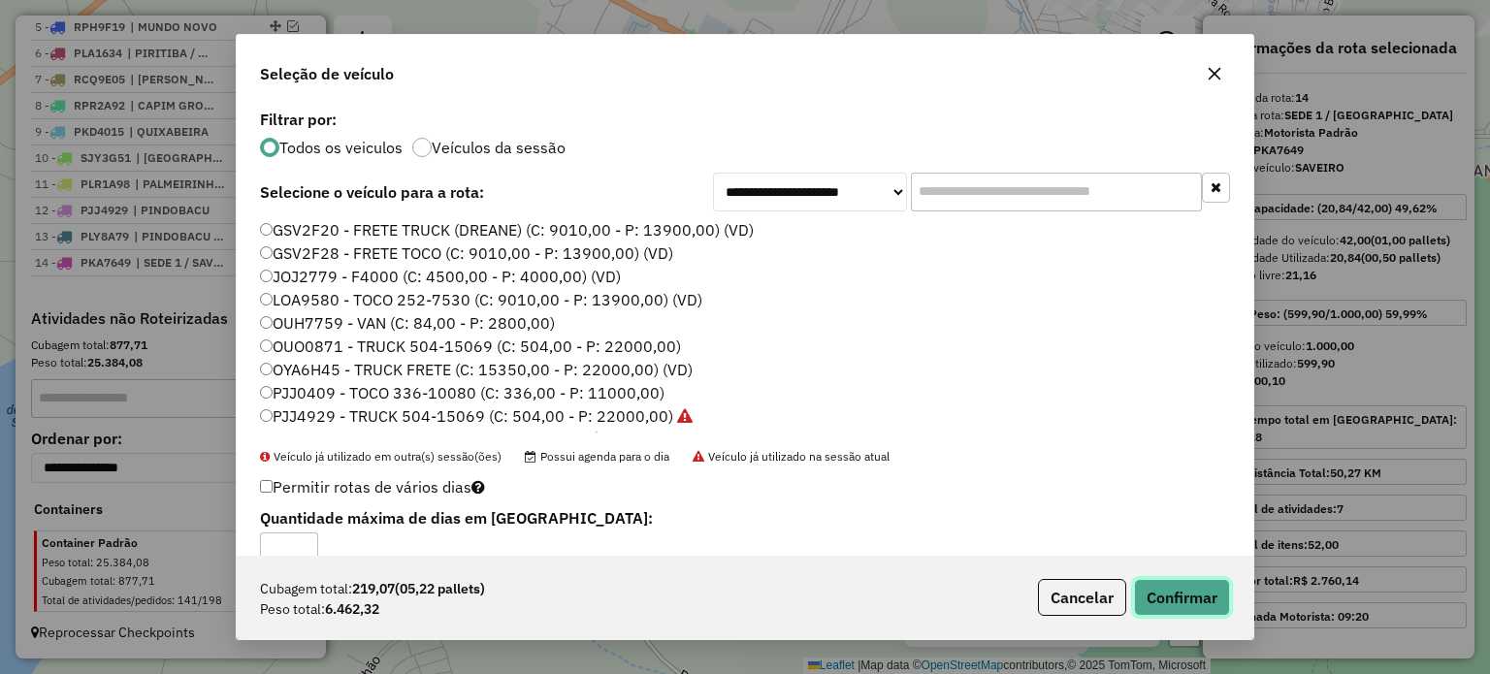
click at [1176, 590] on button "Confirmar" at bounding box center [1182, 597] width 96 height 37
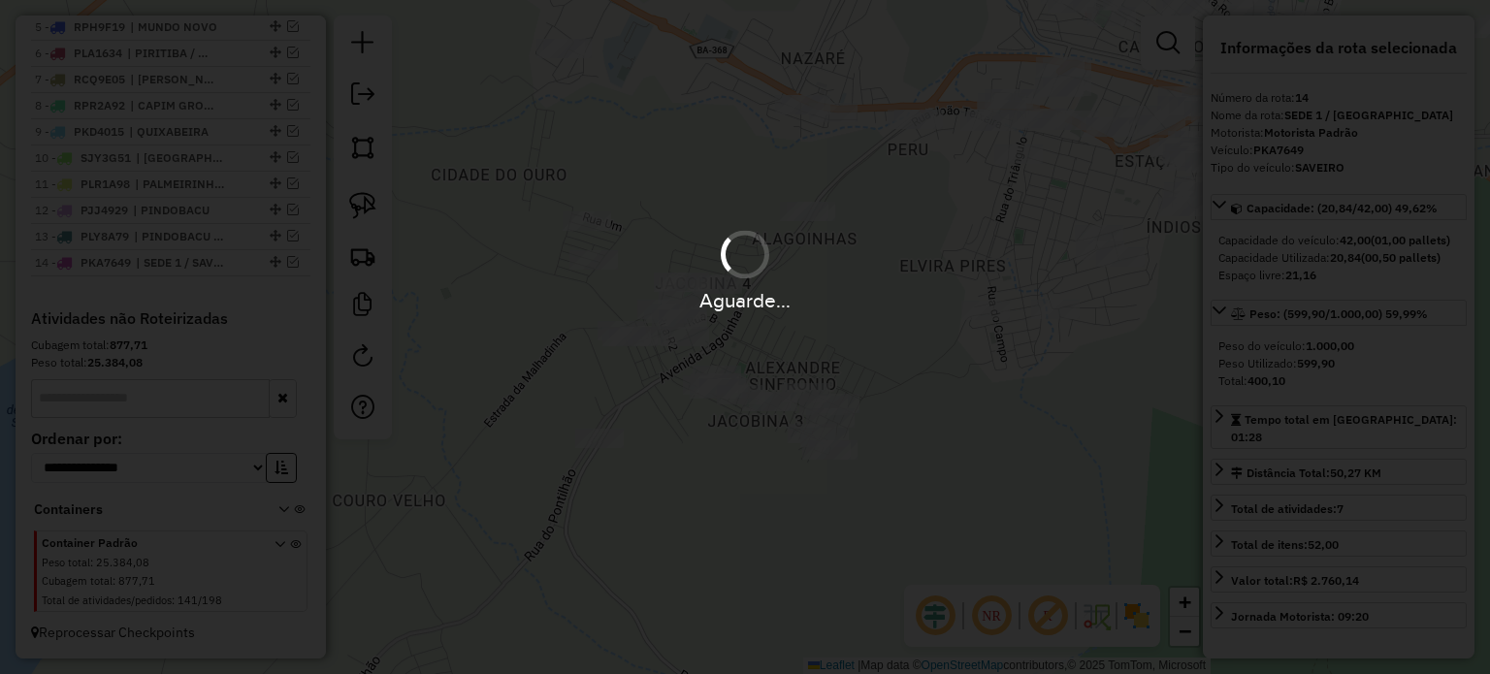
scroll to position [943, 0]
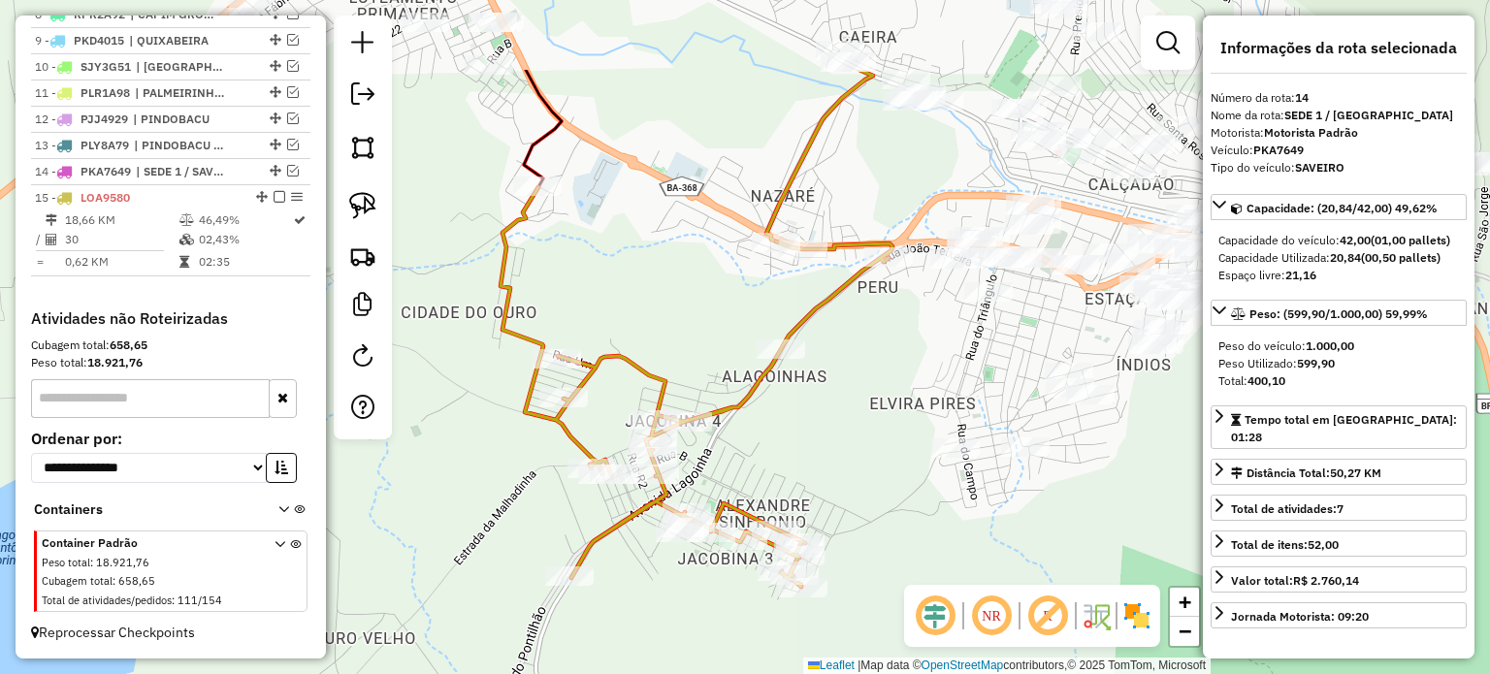
drag, startPoint x: 841, startPoint y: 302, endPoint x: 817, endPoint y: 461, distance: 160.9
click at [817, 461] on div "Janela de atendimento Grade de atendimento Capacidade Transportadoras Veículos …" at bounding box center [745, 337] width 1490 height 674
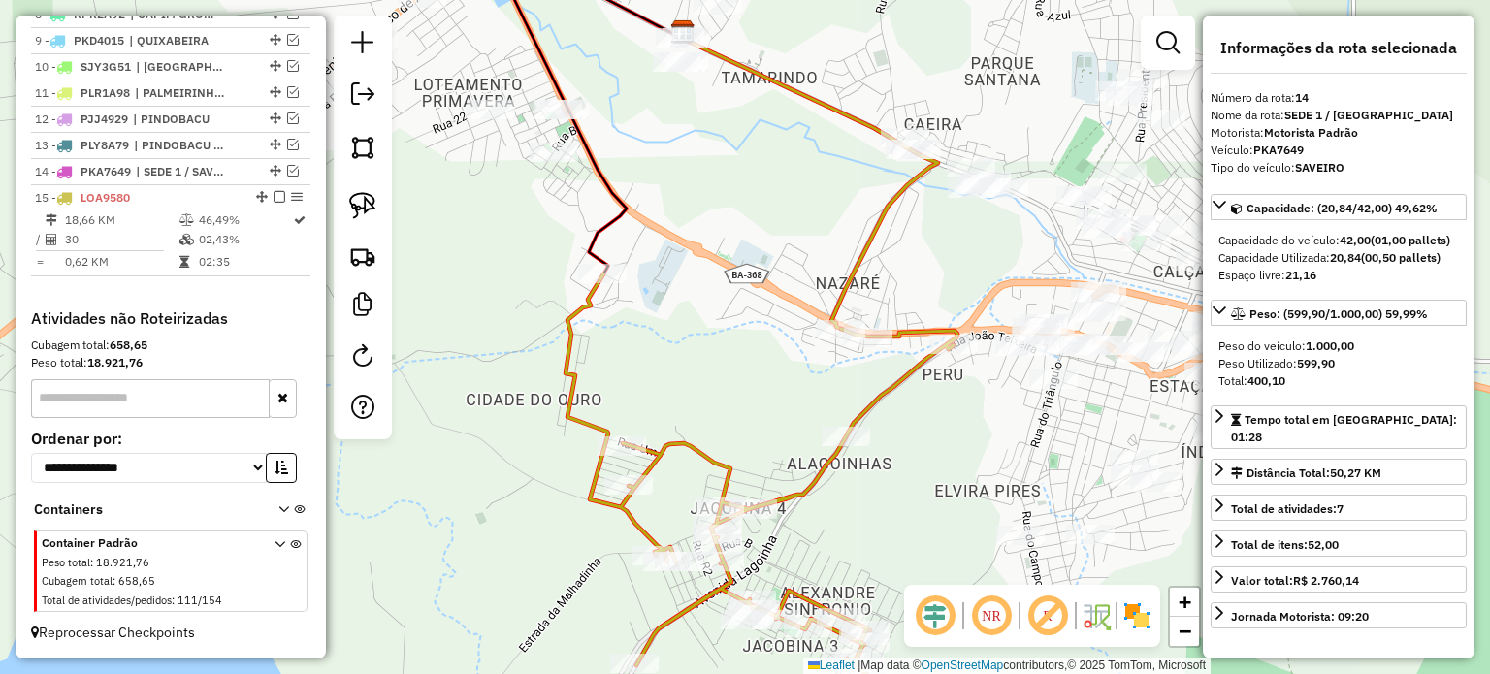
drag, startPoint x: 689, startPoint y: 301, endPoint x: 755, endPoint y: 382, distance: 104.8
click at [755, 382] on div "Janela de atendimento Grade de atendimento Capacidade Transportadoras Veículos …" at bounding box center [745, 337] width 1490 height 674
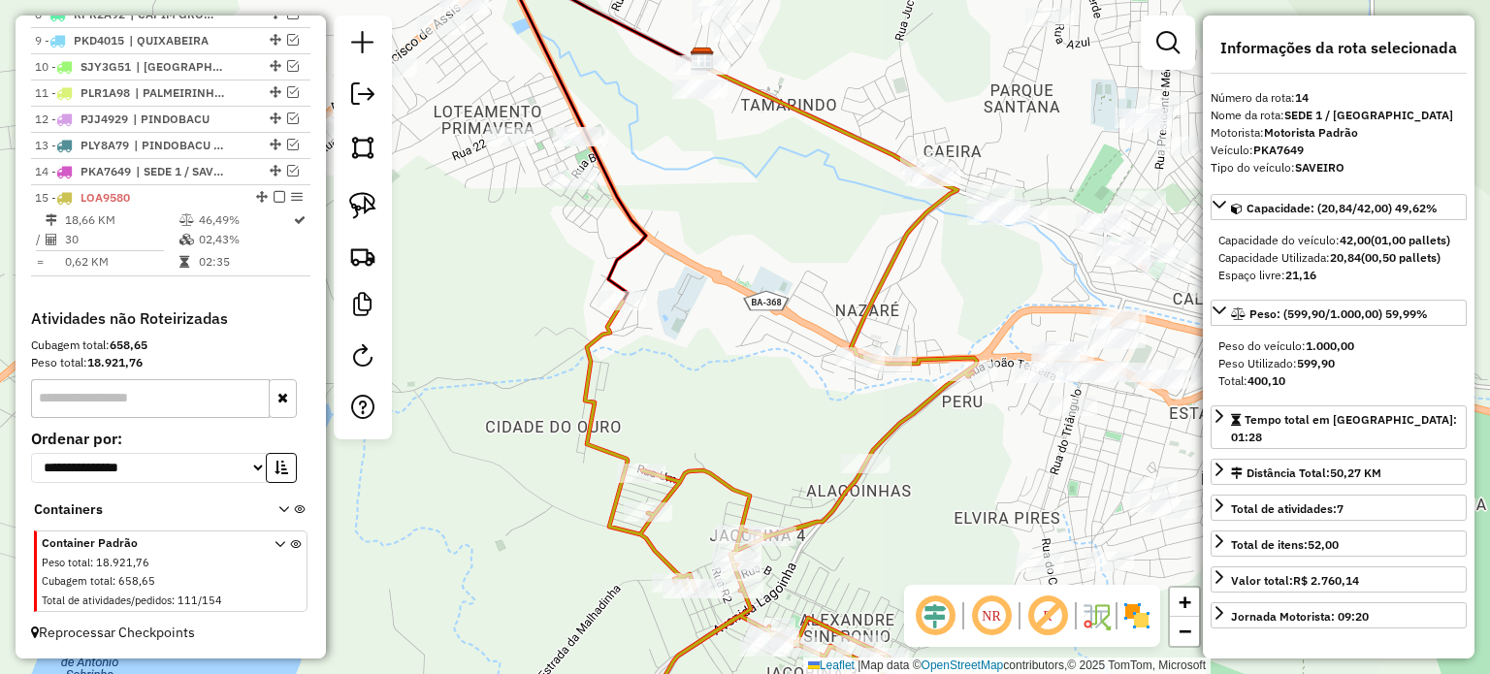
drag, startPoint x: 754, startPoint y: 370, endPoint x: 837, endPoint y: 410, distance: 92.8
click at [837, 410] on div "Janela de atendimento Grade de atendimento Capacidade Transportadoras Veículos …" at bounding box center [745, 337] width 1490 height 674
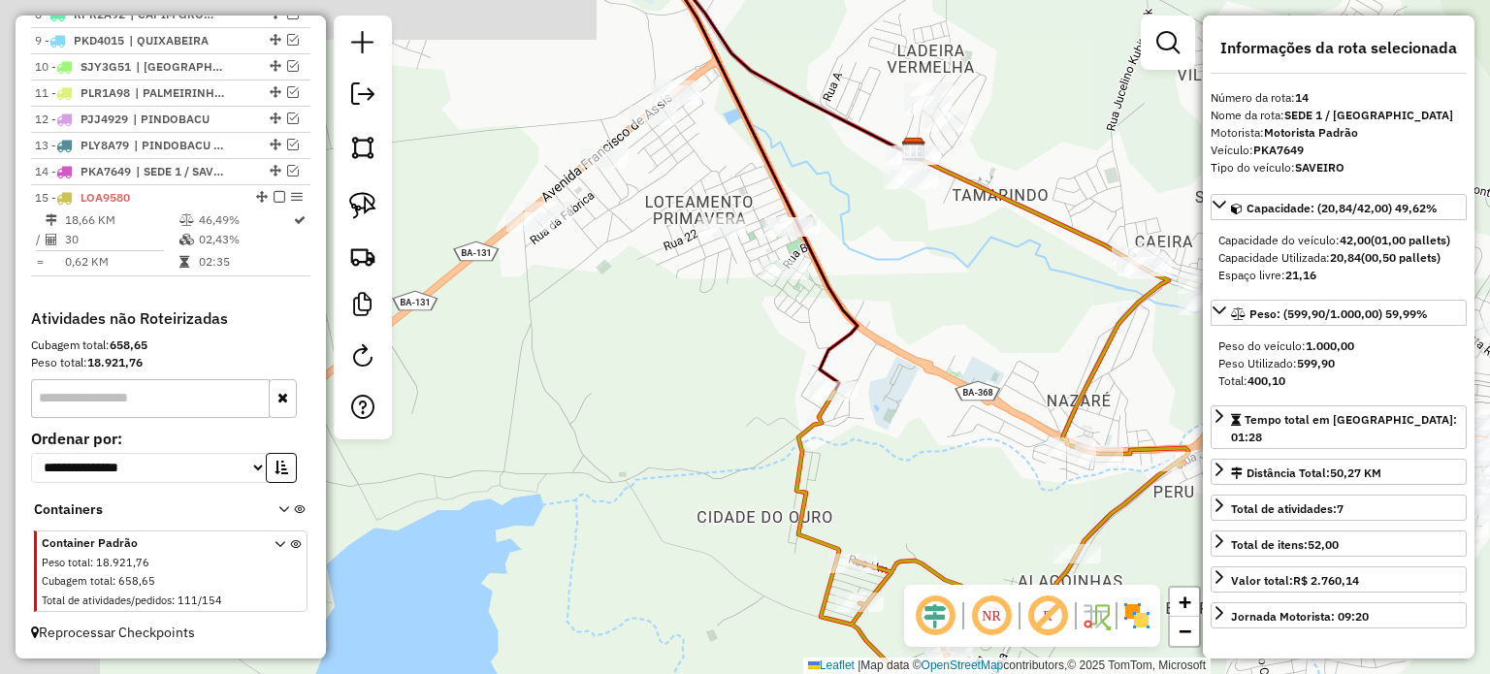
drag, startPoint x: 597, startPoint y: 275, endPoint x: 751, endPoint y: 344, distance: 168.0
click at [751, 344] on div "Janela de atendimento Grade de atendimento Capacidade Transportadoras Veículos …" at bounding box center [745, 337] width 1490 height 674
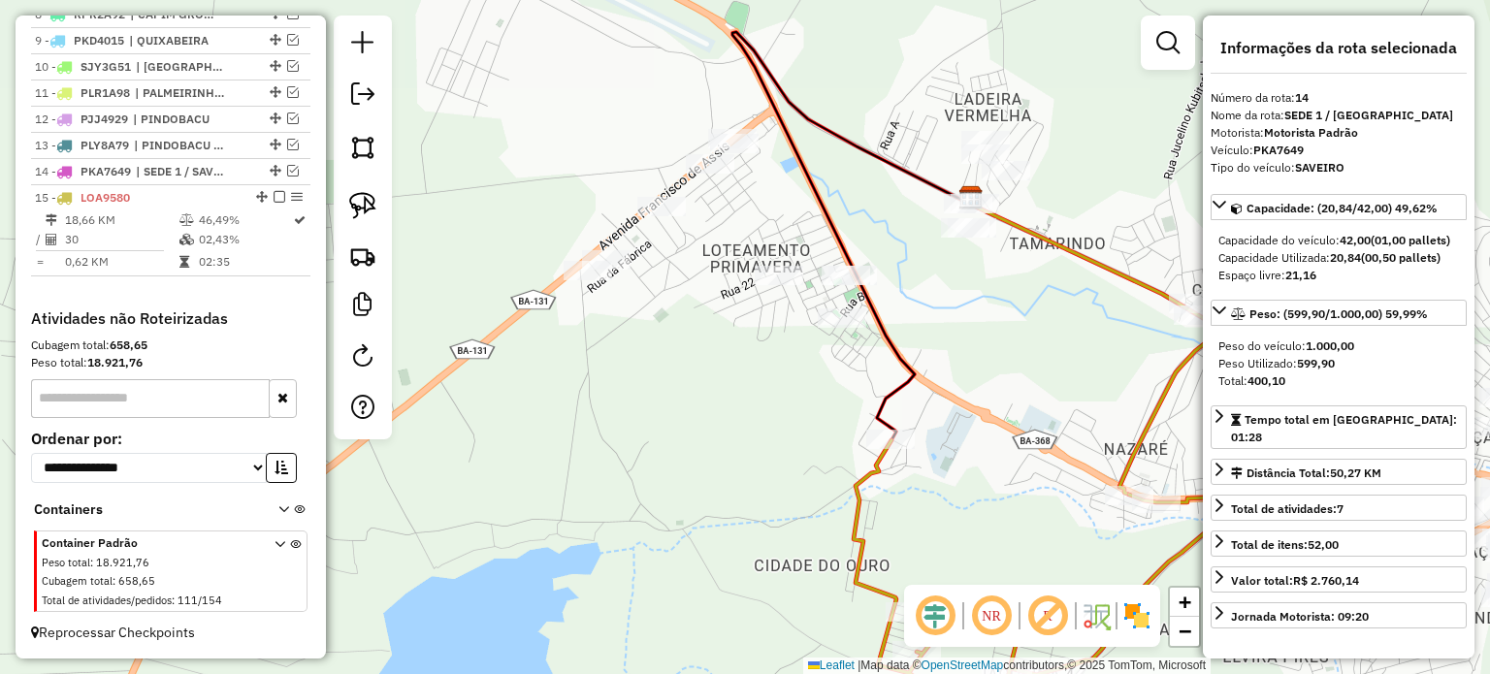
drag, startPoint x: 663, startPoint y: 309, endPoint x: 736, endPoint y: 364, distance: 90.8
click at [736, 364] on div "Janela de atendimento Grade de atendimento Capacidade Transportadoras Veículos …" at bounding box center [745, 337] width 1490 height 674
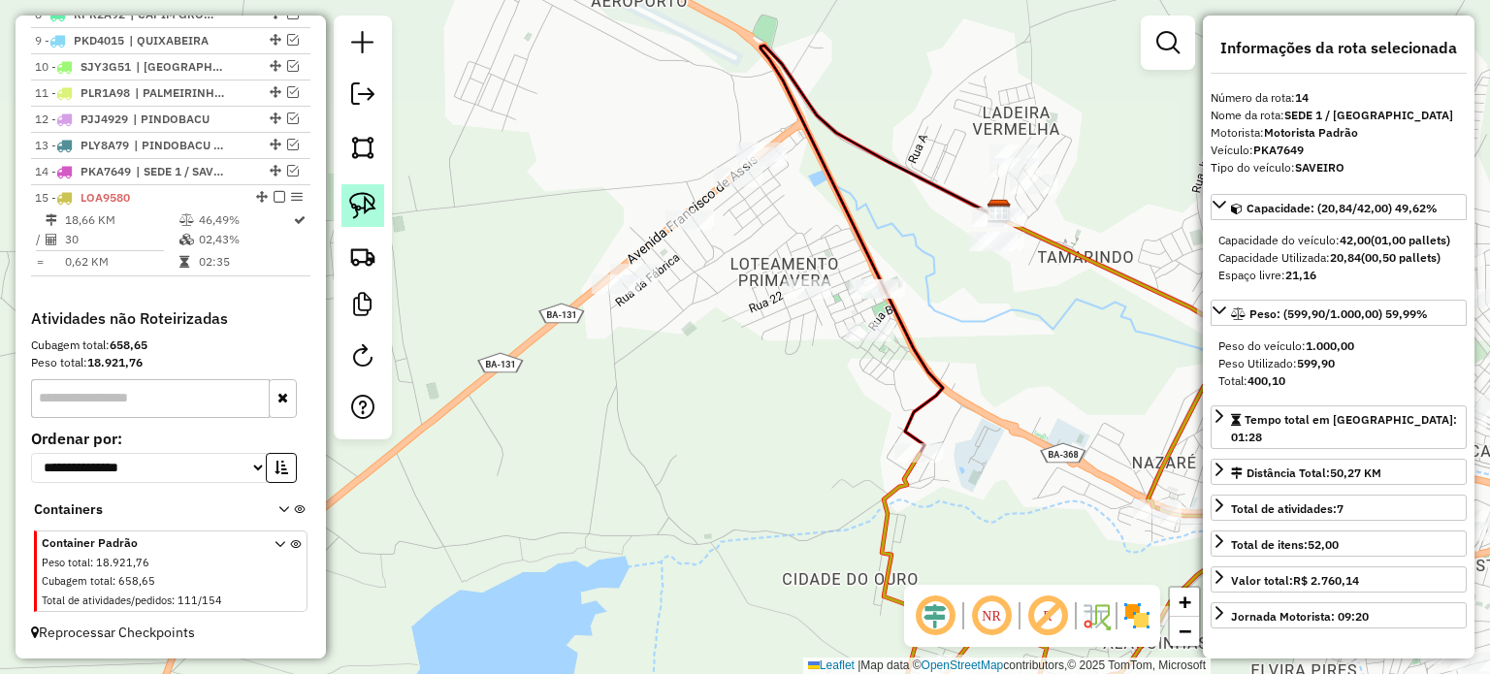
click at [372, 194] on img at bounding box center [362, 205] width 27 height 27
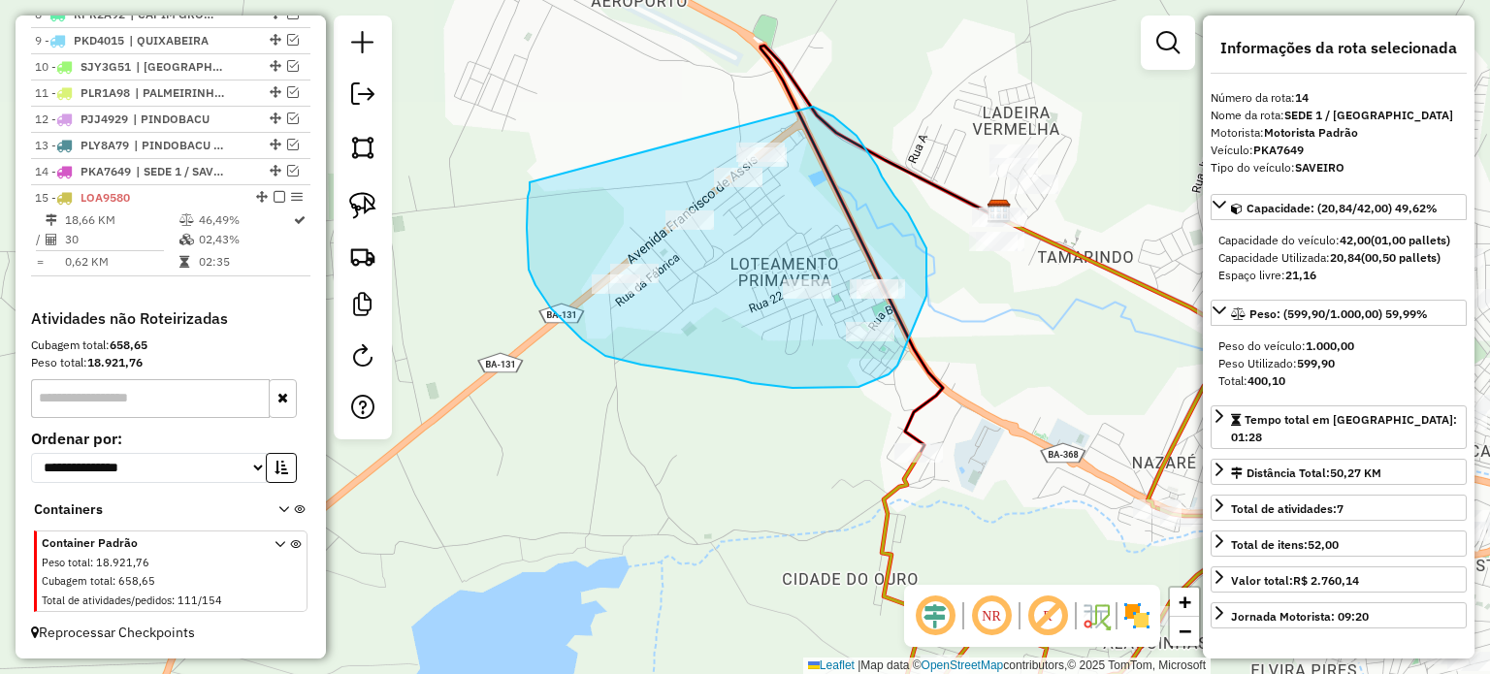
drag, startPoint x: 530, startPoint y: 186, endPoint x: 792, endPoint y: 98, distance: 277.3
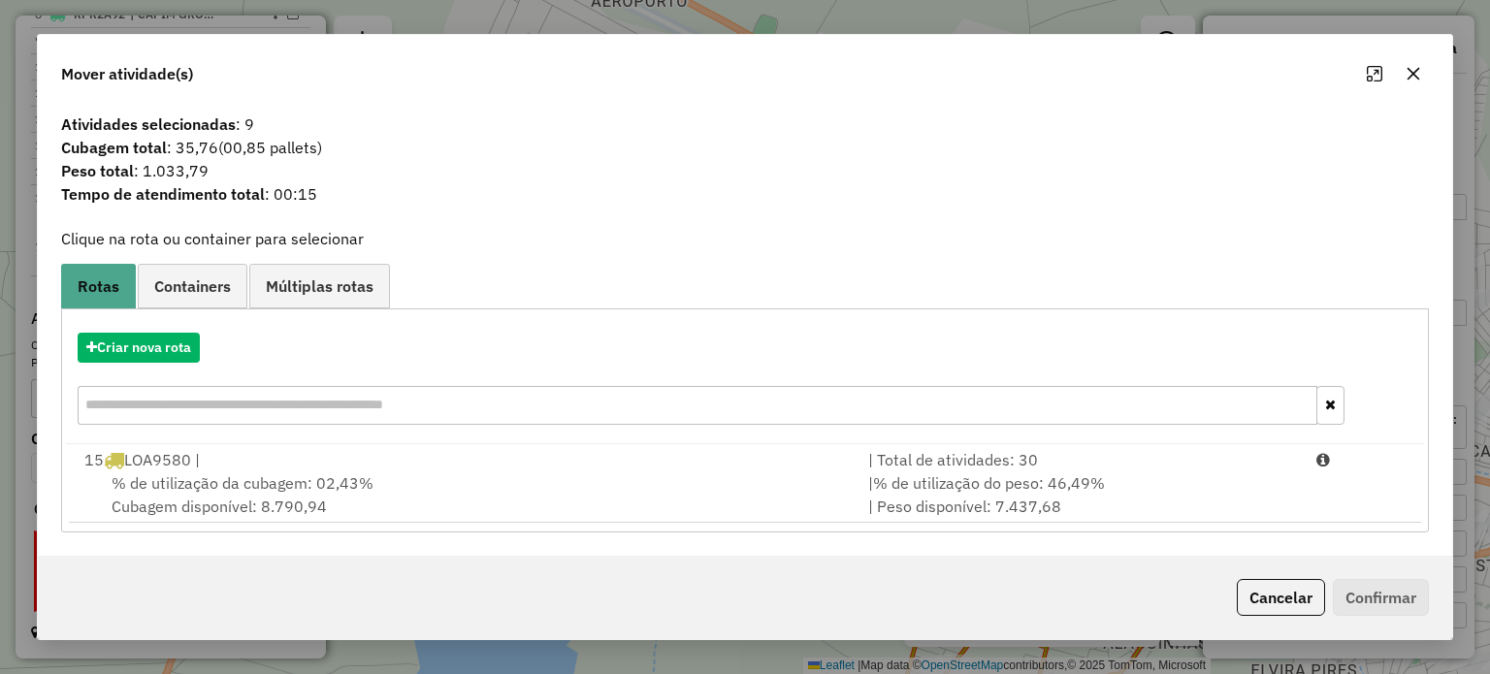
click at [1411, 66] on icon "button" at bounding box center [1413, 74] width 16 height 16
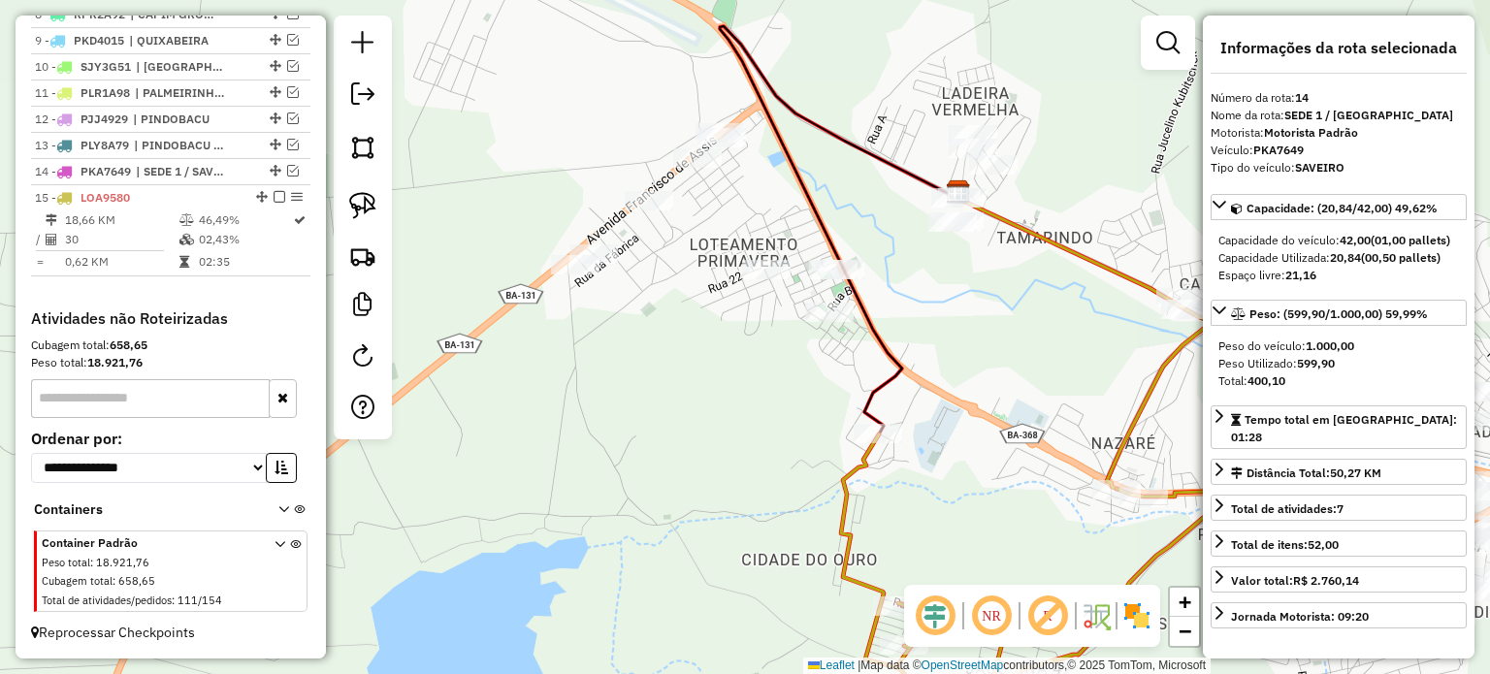
drag, startPoint x: 995, startPoint y: 361, endPoint x: 826, endPoint y: 294, distance: 181.6
click at [828, 294] on div "Janela de atendimento Grade de atendimento Capacidade Transportadoras Veículos …" at bounding box center [745, 337] width 1490 height 674
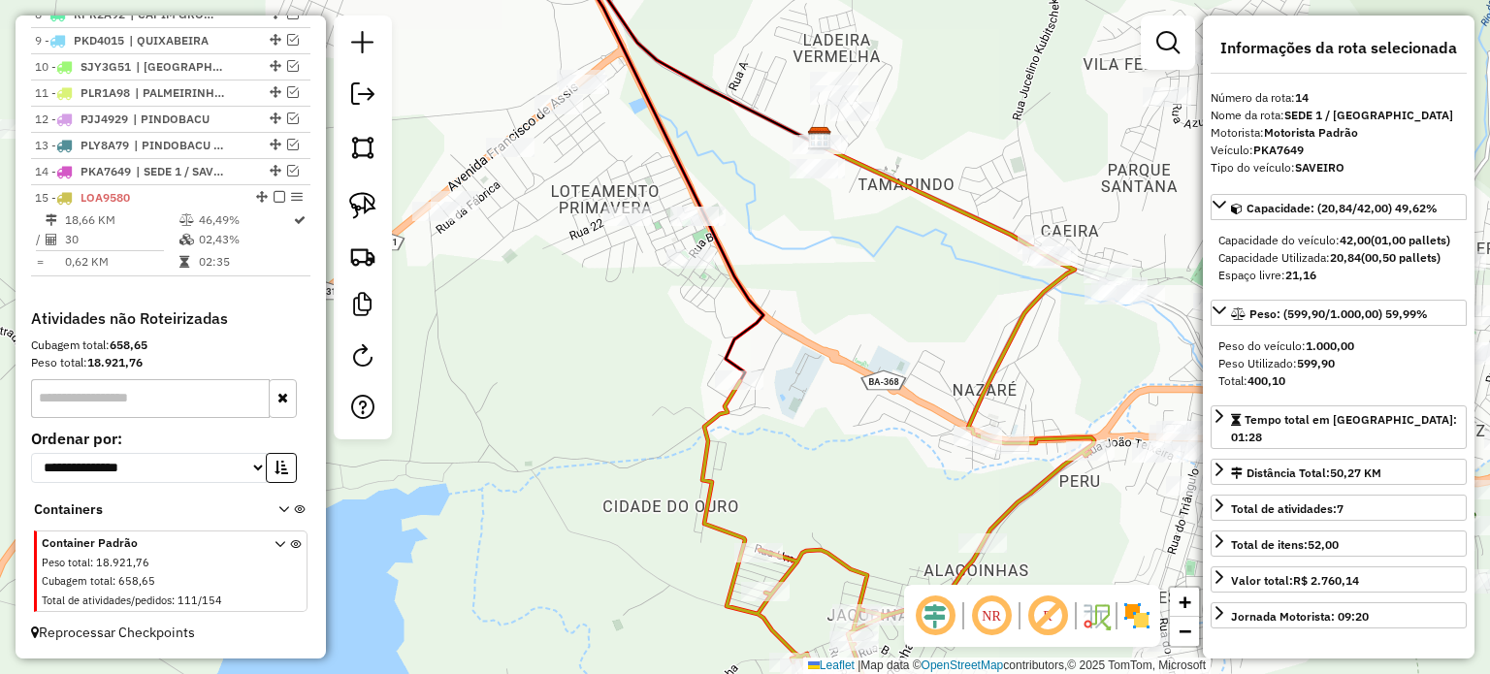
drag, startPoint x: 805, startPoint y: 271, endPoint x: 733, endPoint y: 242, distance: 77.4
click at [735, 242] on div "Janela de atendimento Grade de atendimento Capacidade Transportadoras Veículos …" at bounding box center [745, 337] width 1490 height 674
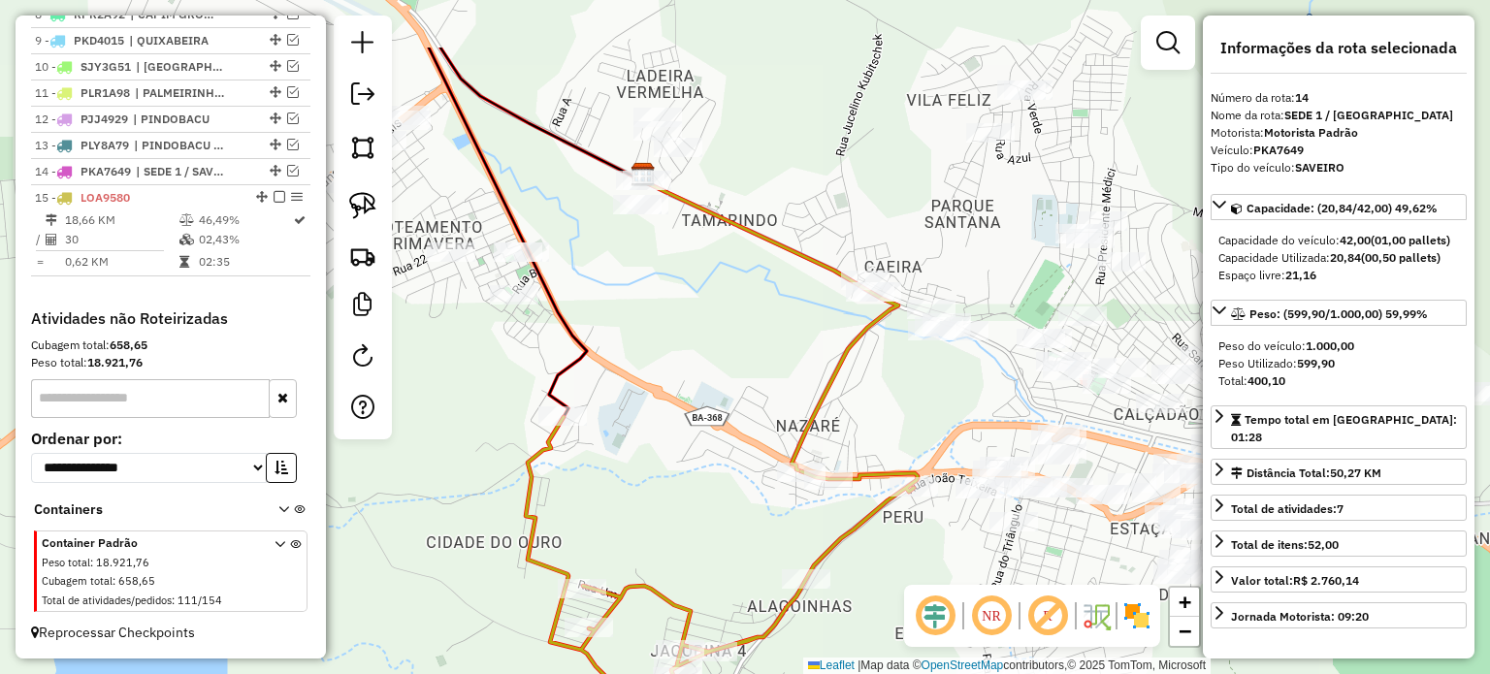
drag, startPoint x: 718, startPoint y: 208, endPoint x: 737, endPoint y: 361, distance: 154.5
click at [730, 367] on div "Janela de atendimento Grade de atendimento Capacidade Transportadoras Veículos …" at bounding box center [745, 337] width 1490 height 674
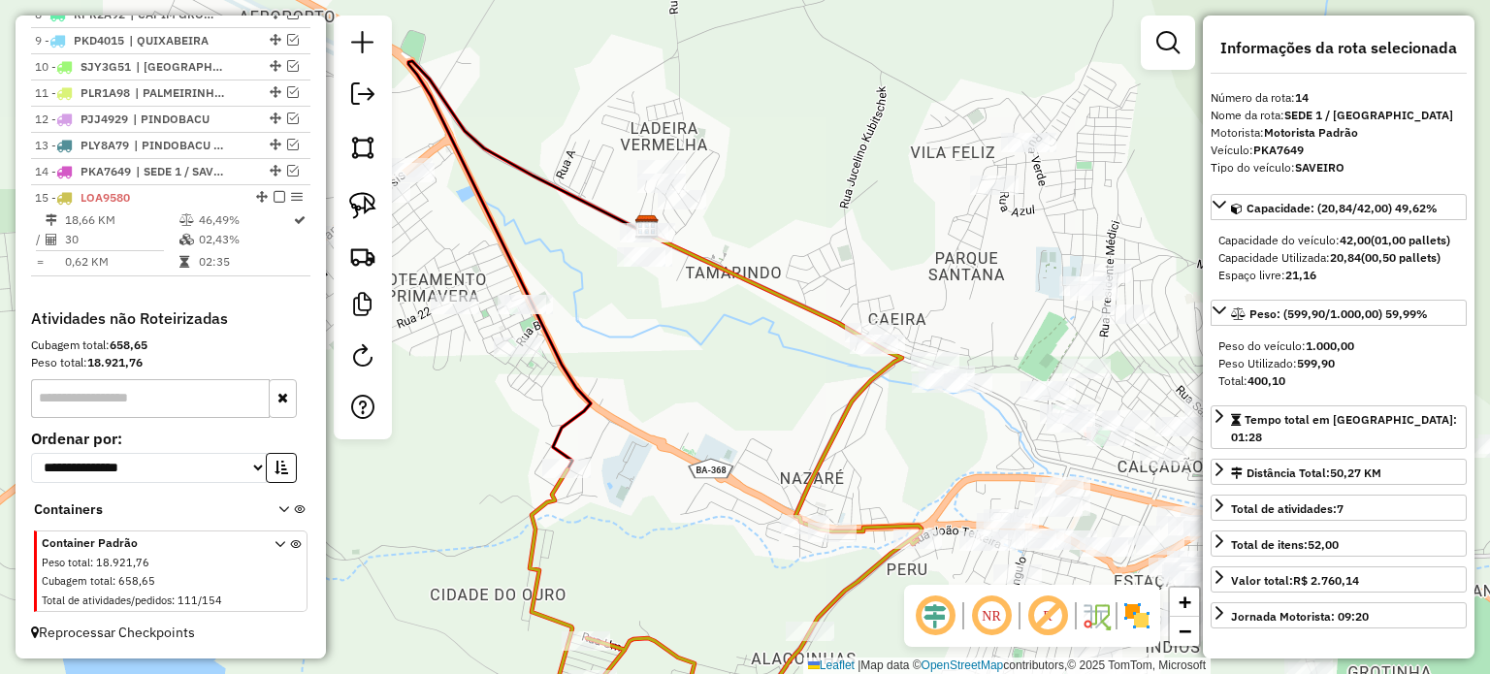
drag, startPoint x: 782, startPoint y: 379, endPoint x: 741, endPoint y: 348, distance: 51.2
click at [784, 375] on div "Janela de atendimento Grade de atendimento Capacidade Transportadoras Veículos …" at bounding box center [745, 337] width 1490 height 674
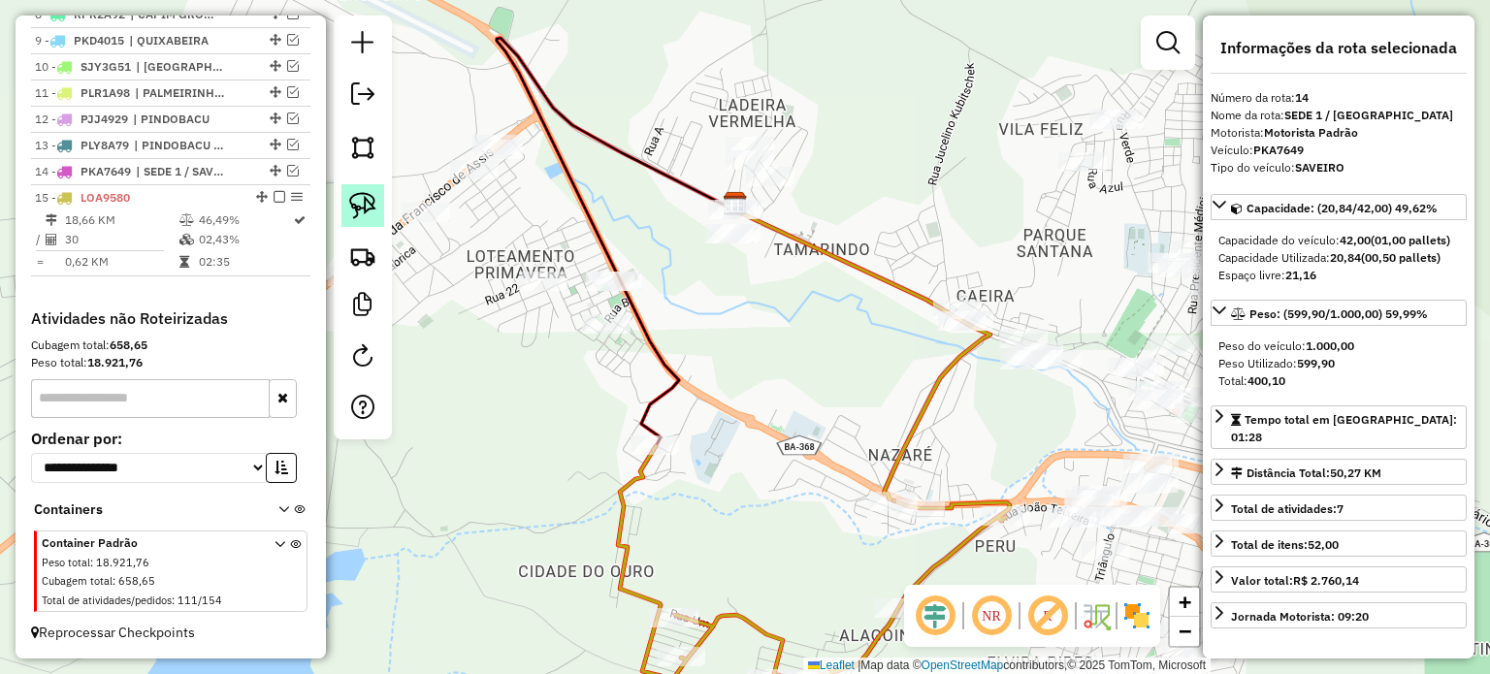
click at [368, 192] on img at bounding box center [362, 205] width 27 height 27
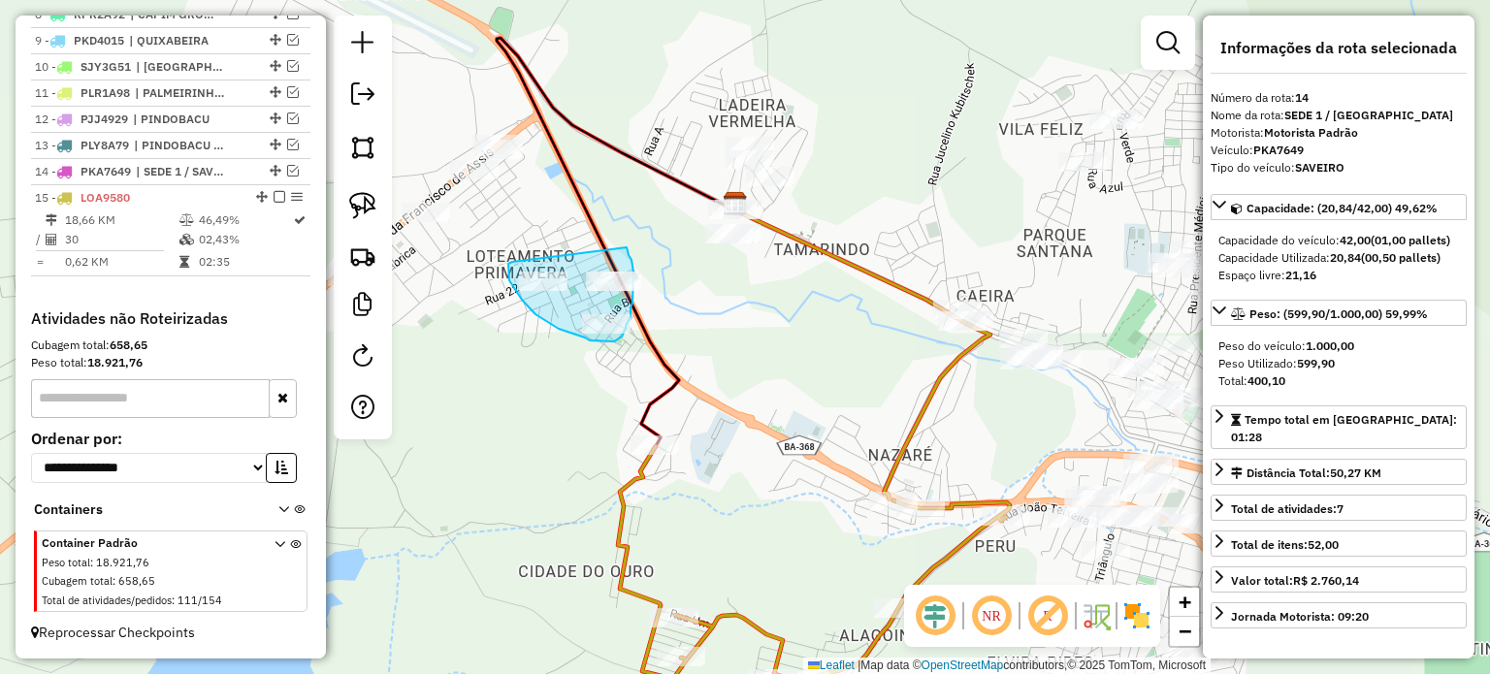
drag, startPoint x: 512, startPoint y: 262, endPoint x: 613, endPoint y: 266, distance: 100.9
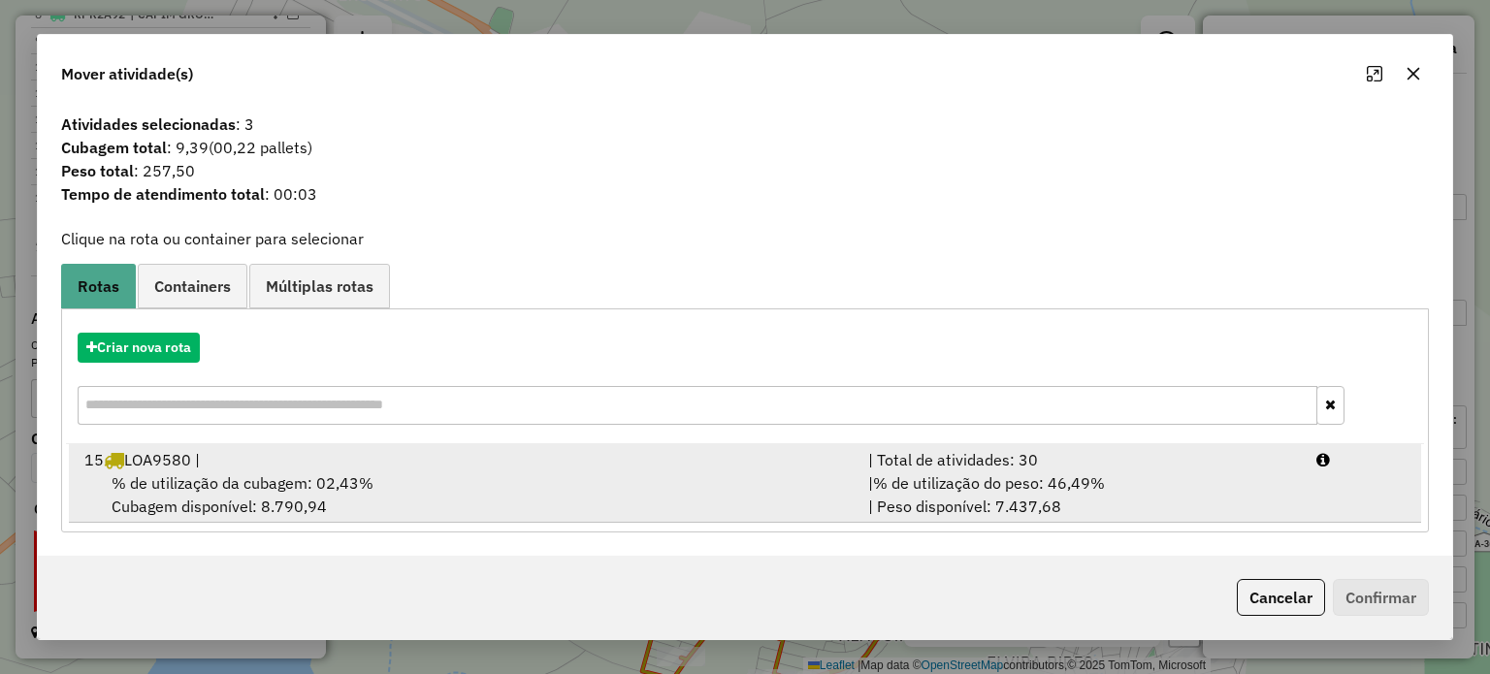
click at [322, 500] on div "% de utilização da cubagem: 02,43% Cubagem disponível: 8.790,94" at bounding box center [465, 494] width 784 height 47
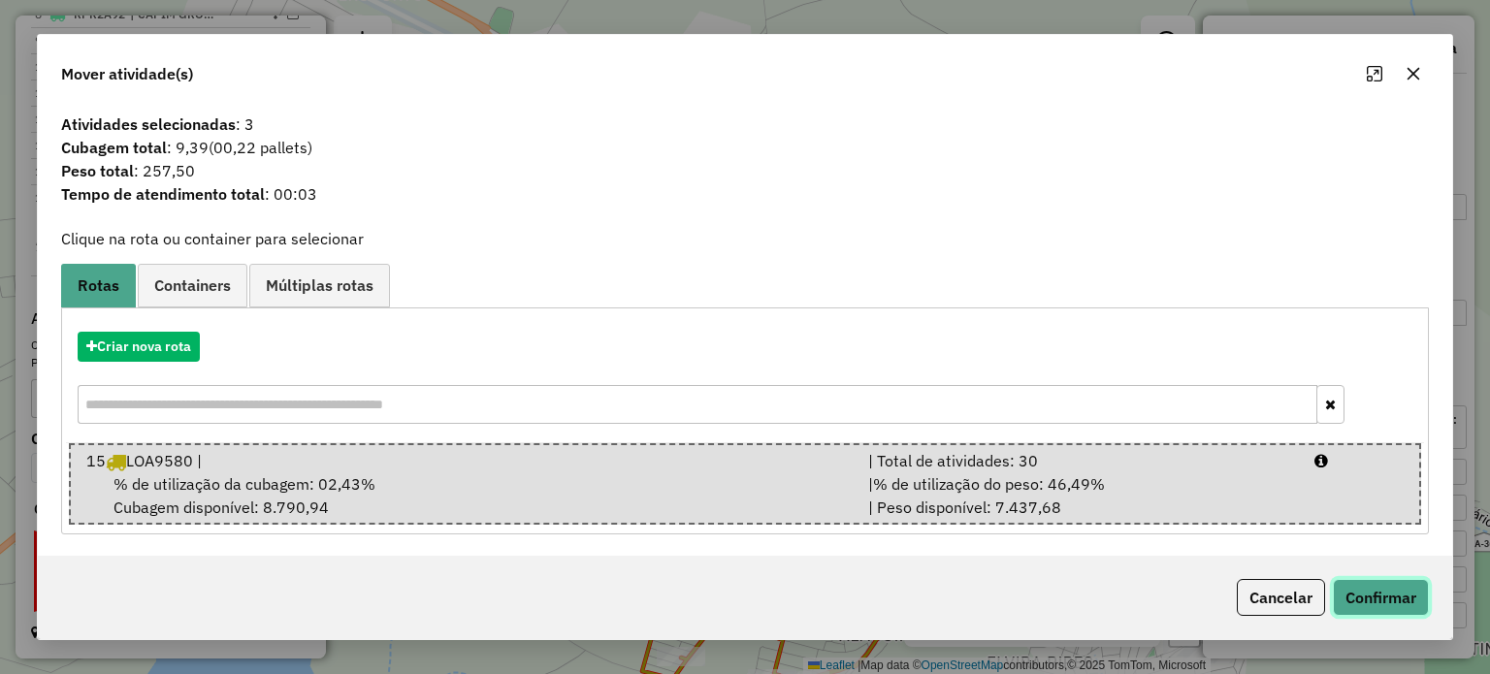
click at [1366, 585] on button "Confirmar" at bounding box center [1381, 597] width 96 height 37
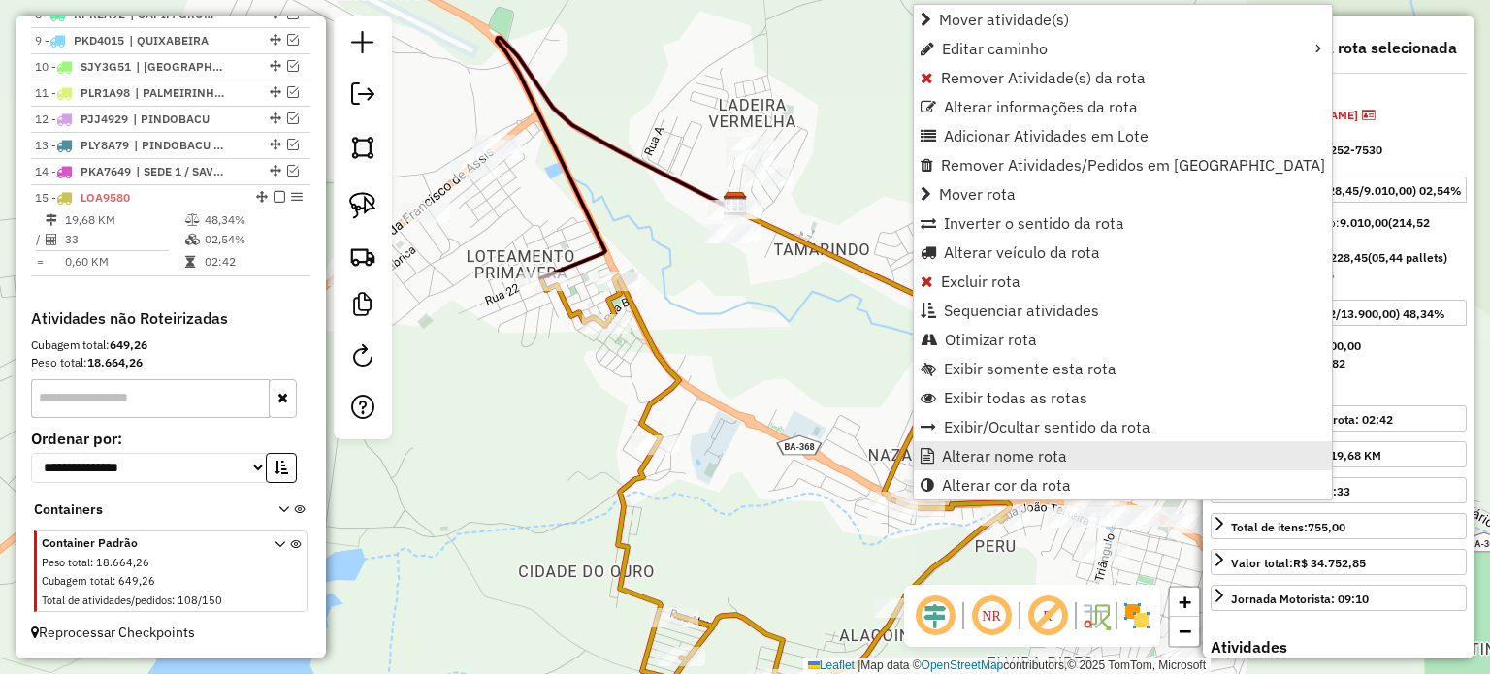
click at [983, 457] on span "Alterar nome rota" at bounding box center [1004, 456] width 125 height 16
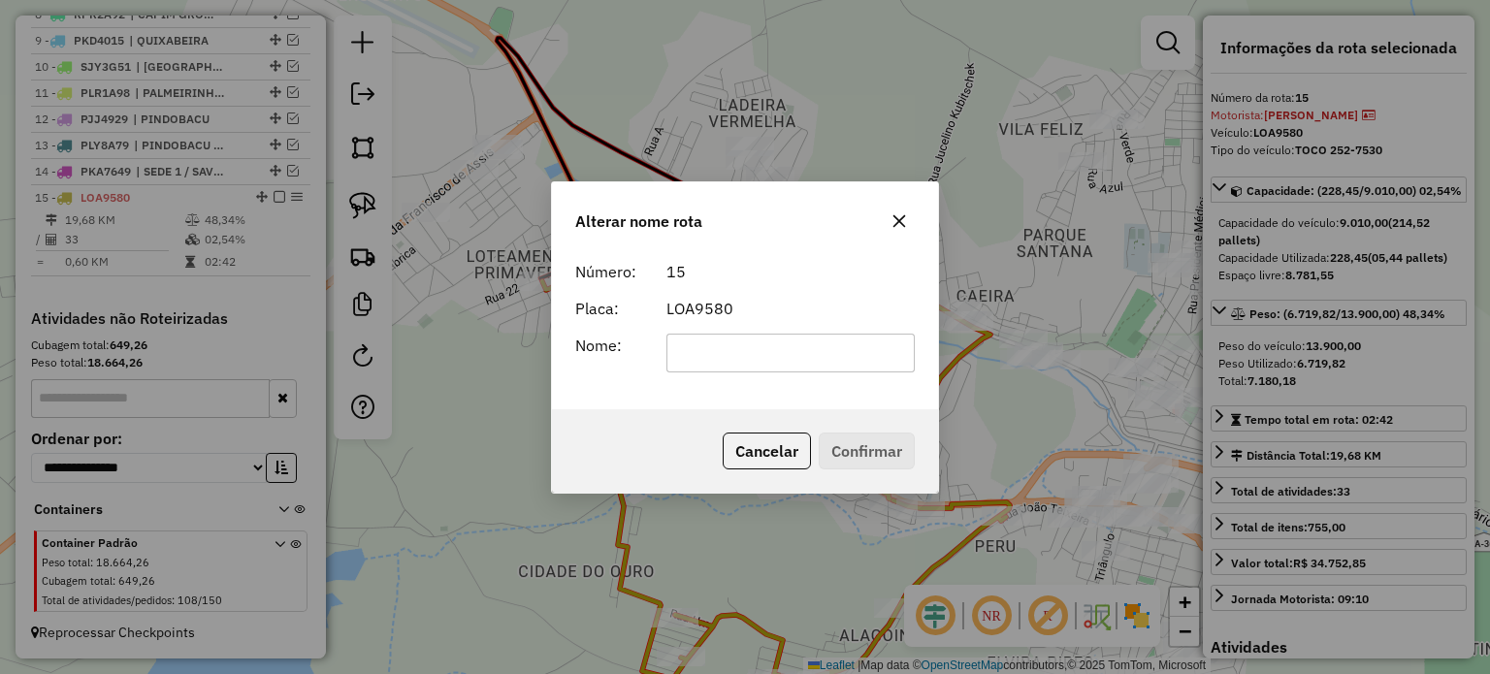
click at [718, 347] on input "text" at bounding box center [790, 353] width 249 height 39
type input "******"
click at [834, 461] on button "Confirmar" at bounding box center [867, 451] width 96 height 37
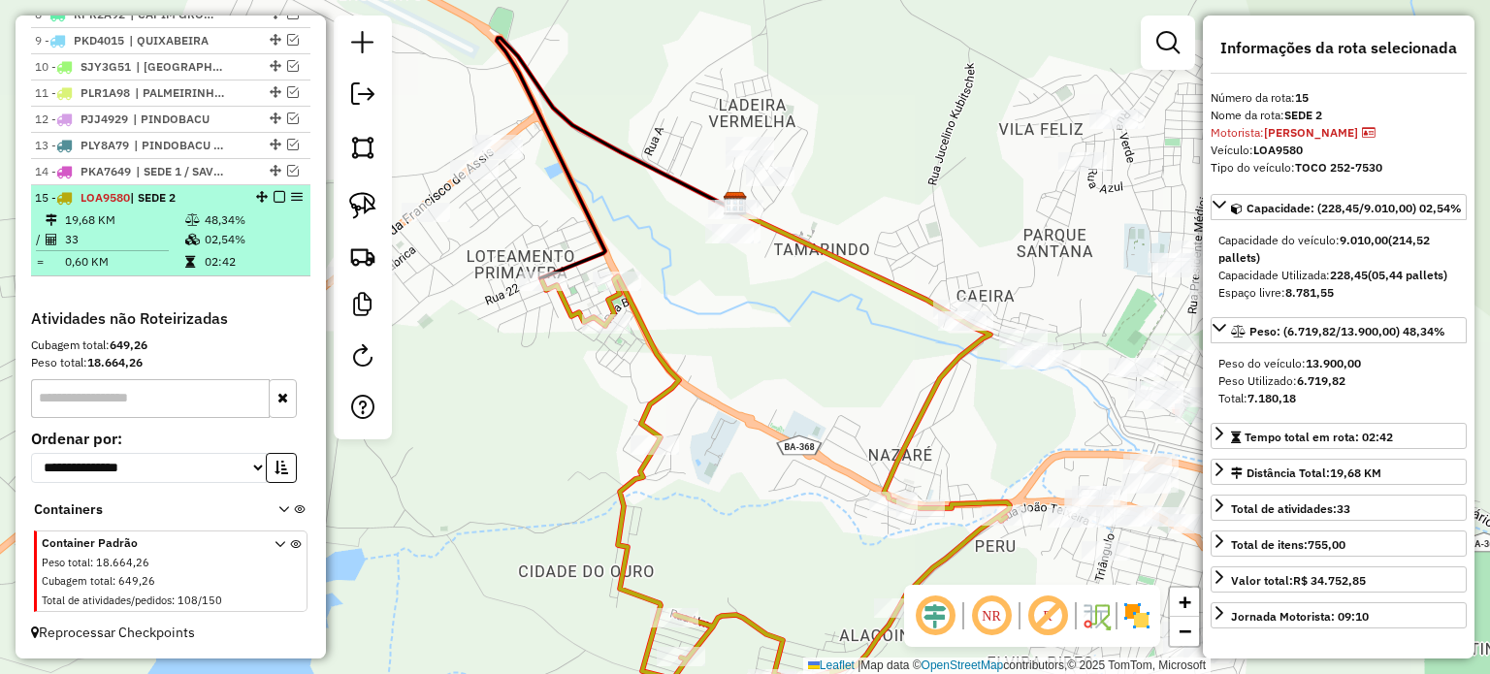
click at [274, 196] on em at bounding box center [280, 197] width 12 height 12
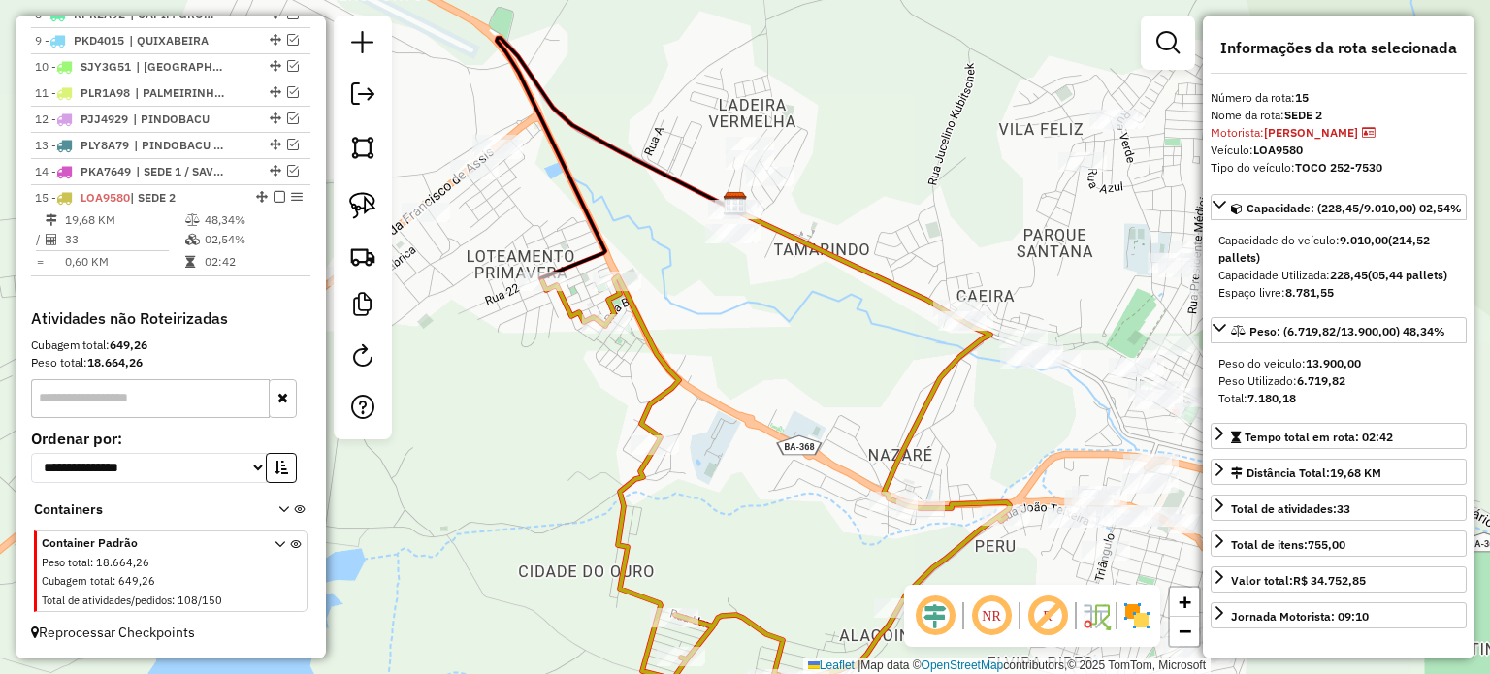
scroll to position [878, 0]
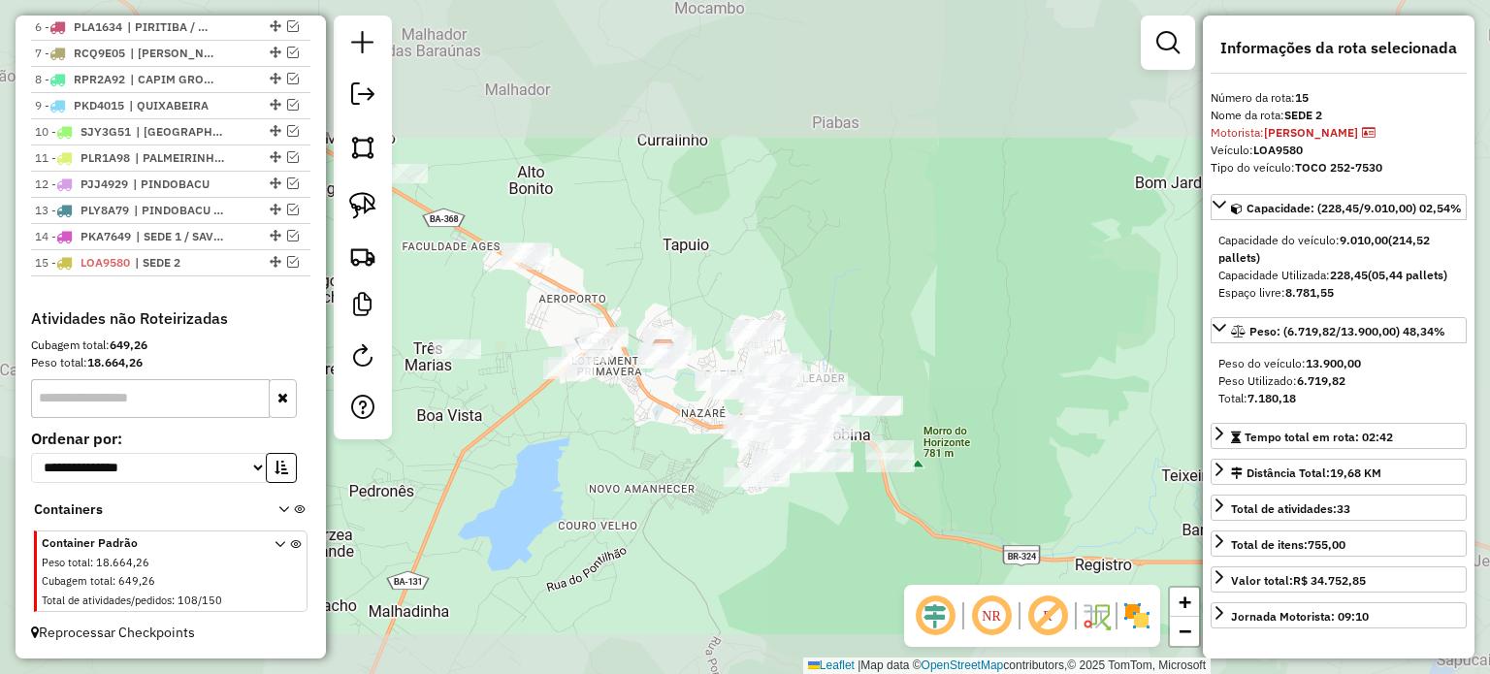
drag, startPoint x: 656, startPoint y: 493, endPoint x: 733, endPoint y: 437, distance: 95.3
click at [733, 437] on div "Janela de atendimento Grade de atendimento Capacidade Transportadoras Veículos …" at bounding box center [745, 337] width 1490 height 674
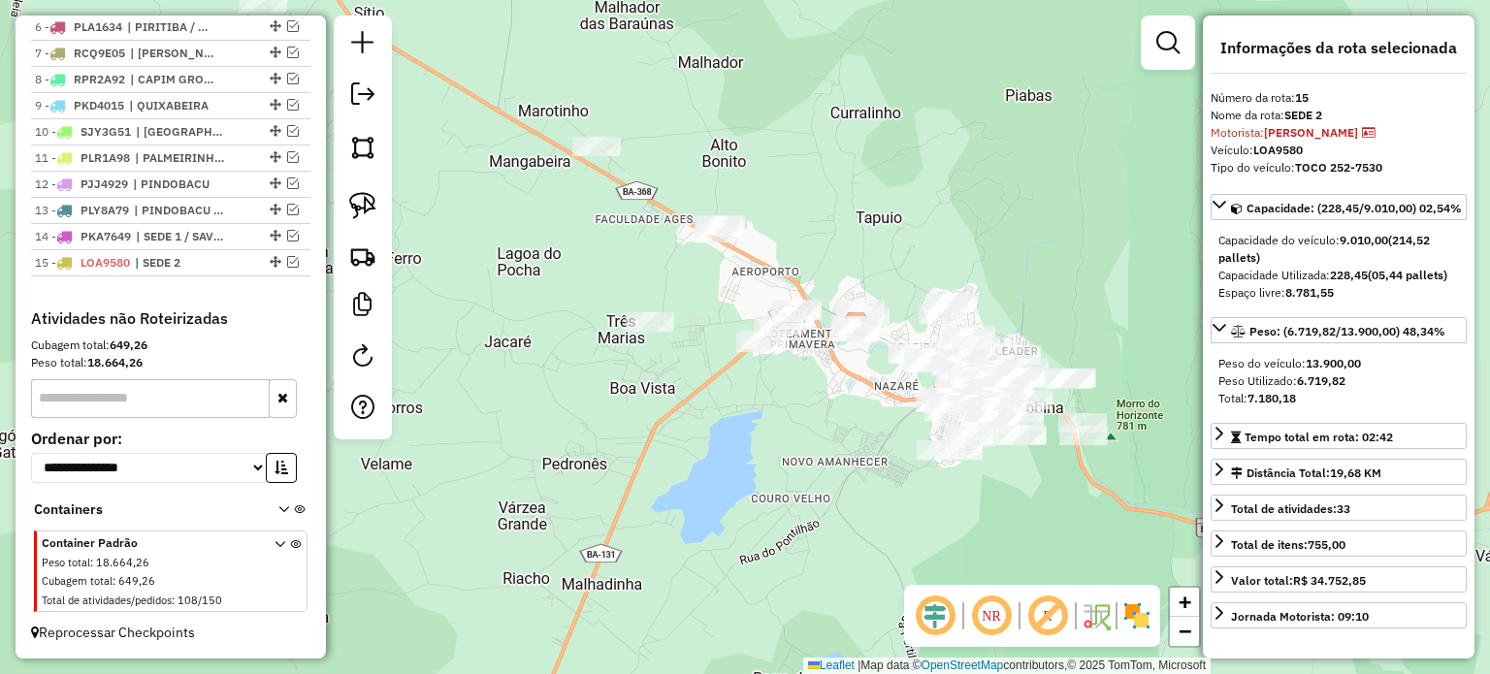
click at [737, 447] on div "Janela de atendimento Grade de atendimento Capacidade Transportadoras Veículos …" at bounding box center [745, 337] width 1490 height 674
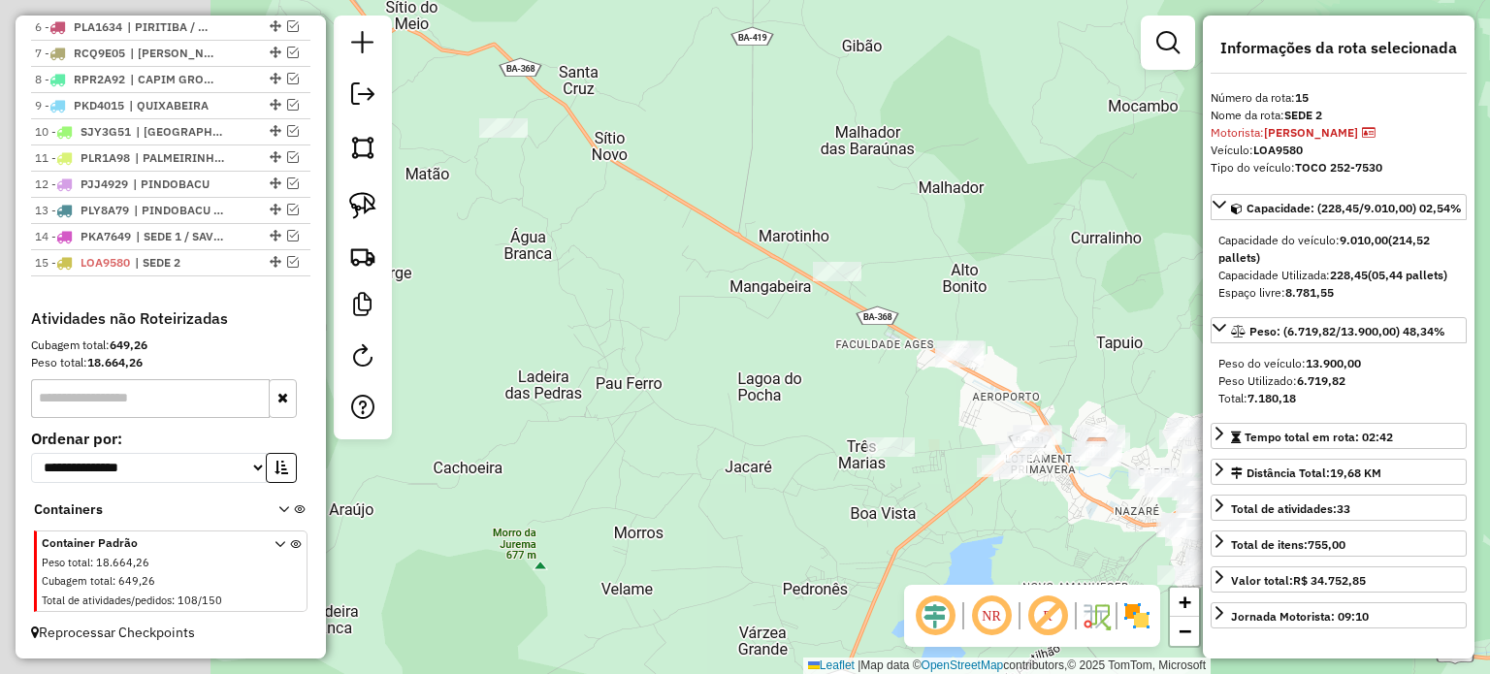
drag, startPoint x: 634, startPoint y: 373, endPoint x: 803, endPoint y: 437, distance: 180.5
click at [803, 437] on div "Janela de atendimento Grade de atendimento Capacidade Transportadoras Veículos …" at bounding box center [745, 337] width 1490 height 674
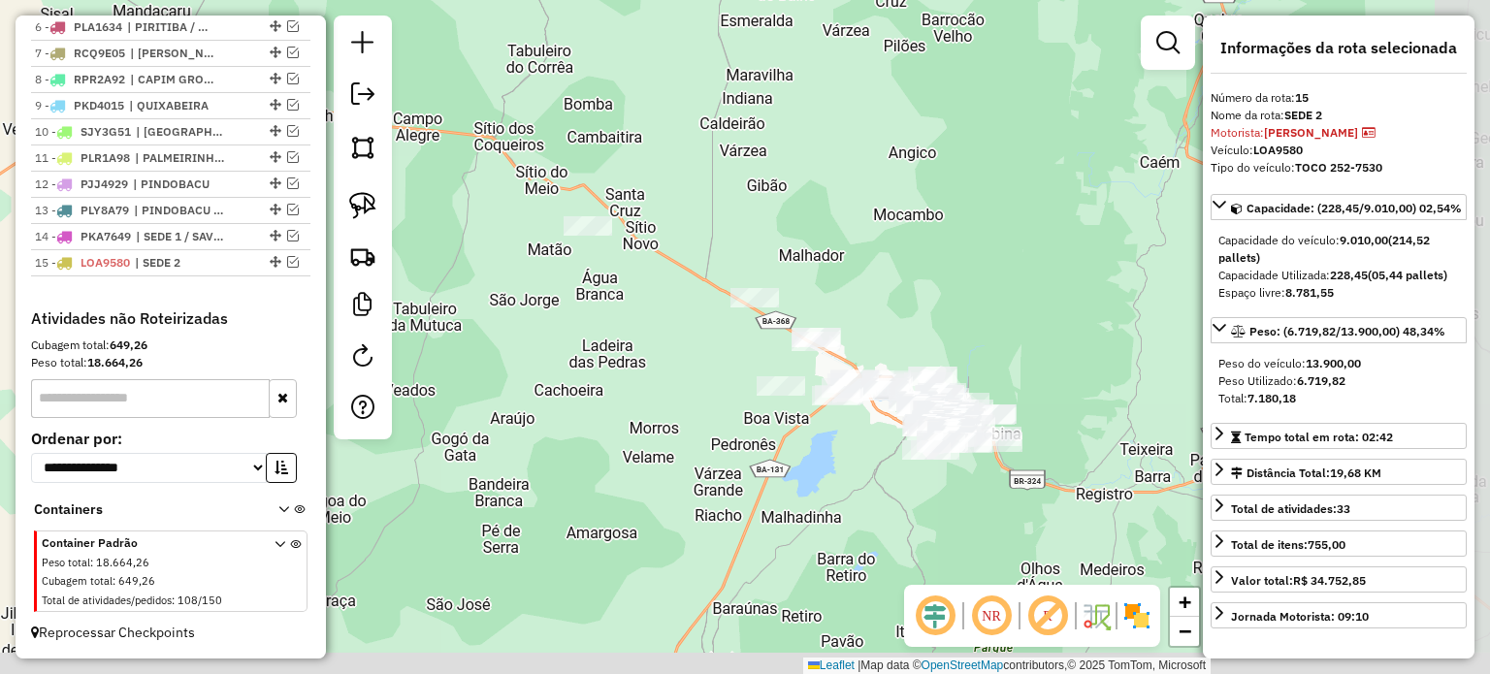
drag, startPoint x: 725, startPoint y: 429, endPoint x: 640, endPoint y: 371, distance: 103.3
click at [650, 375] on div "Janela de atendimento Grade de atendimento Capacidade Transportadoras Veículos …" at bounding box center [745, 337] width 1490 height 674
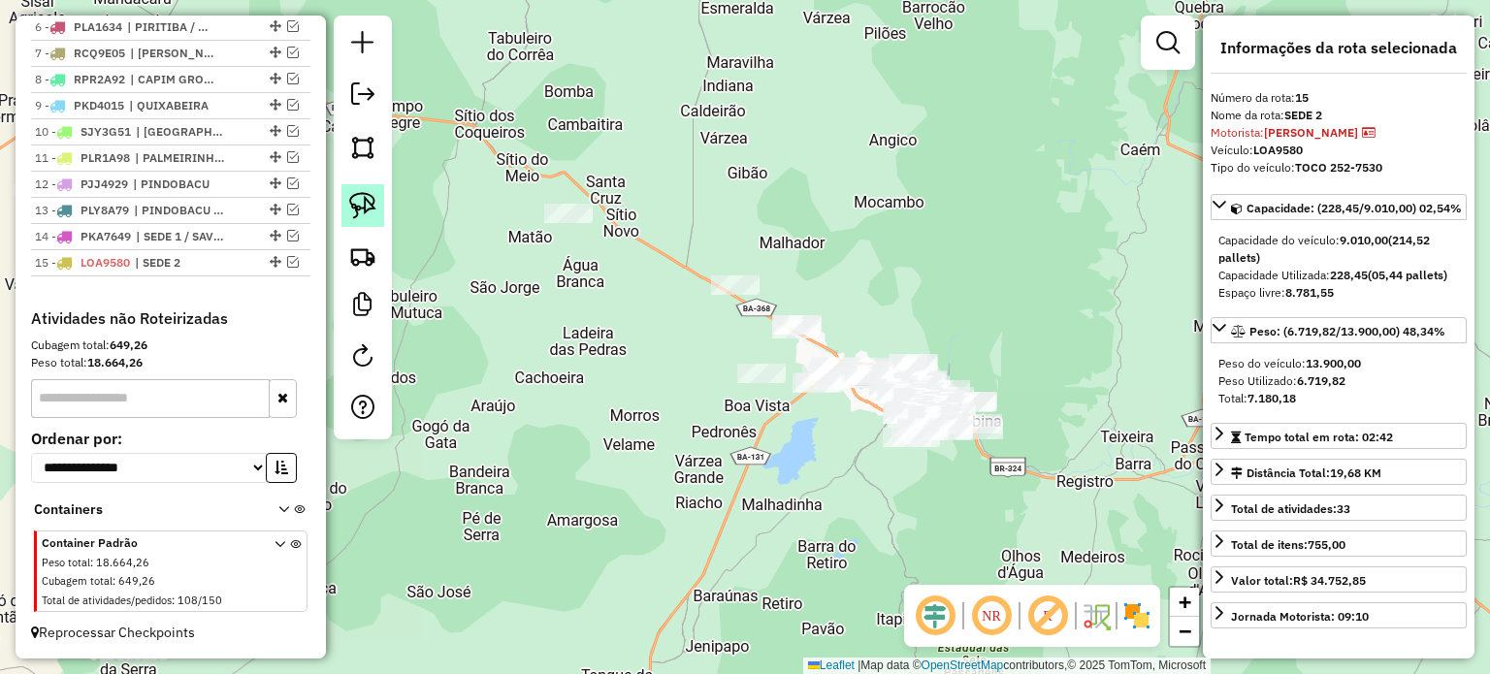
click at [364, 194] on img at bounding box center [362, 205] width 27 height 27
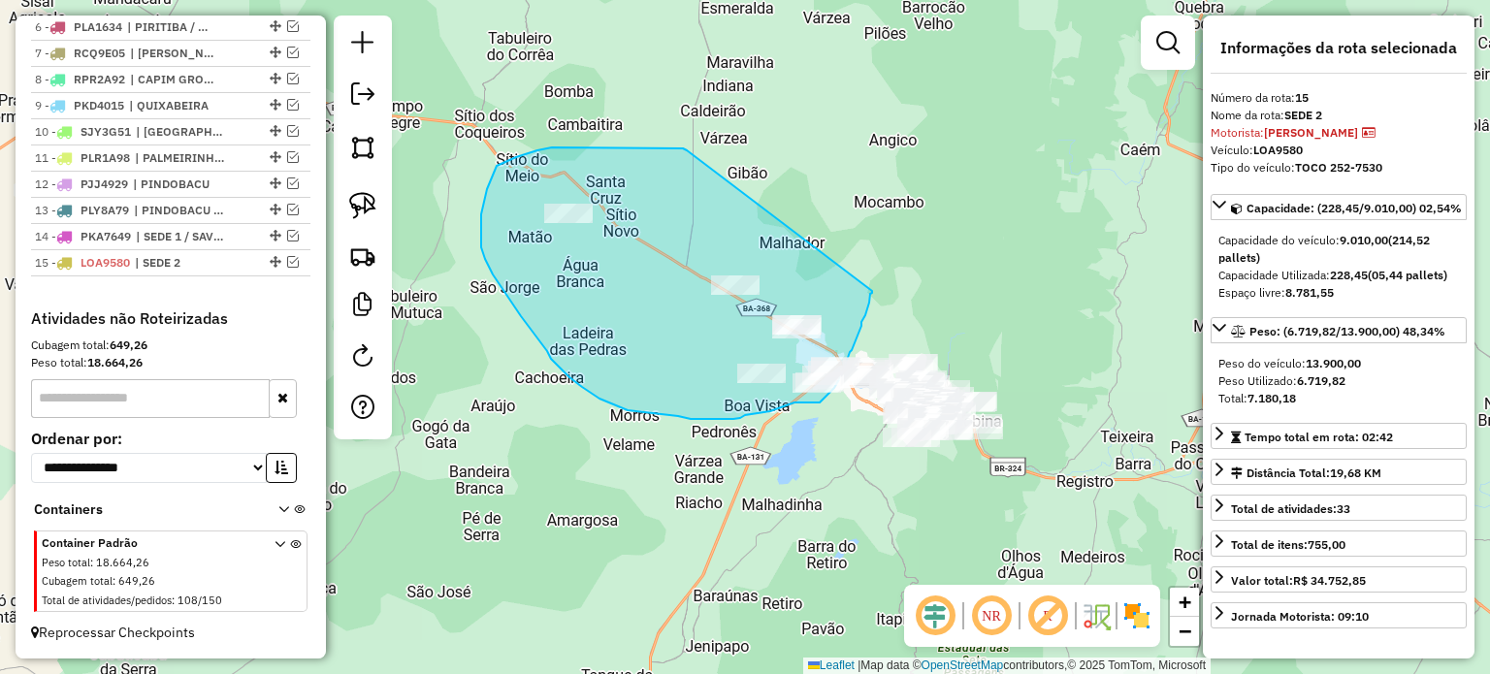
drag, startPoint x: 641, startPoint y: 148, endPoint x: 872, endPoint y: 290, distance: 270.8
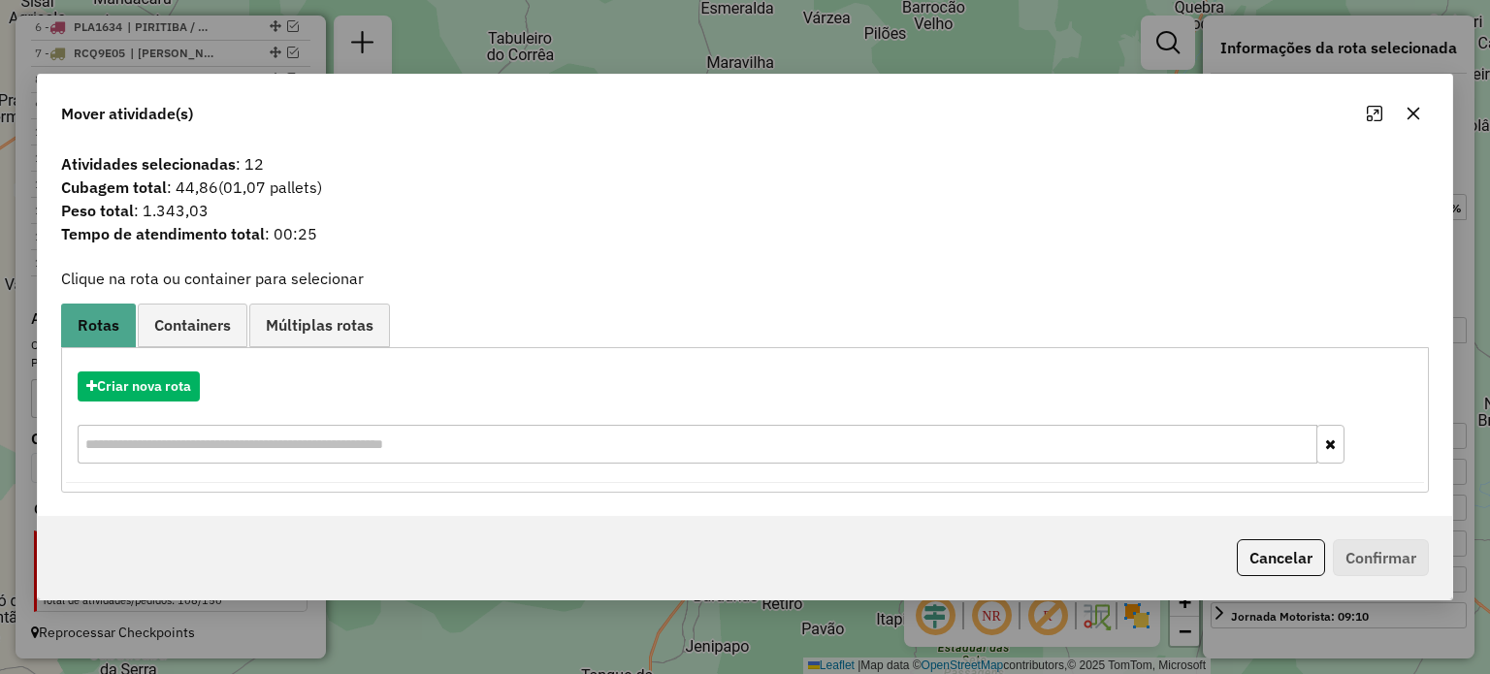
click at [1406, 111] on icon "button" at bounding box center [1413, 114] width 16 height 16
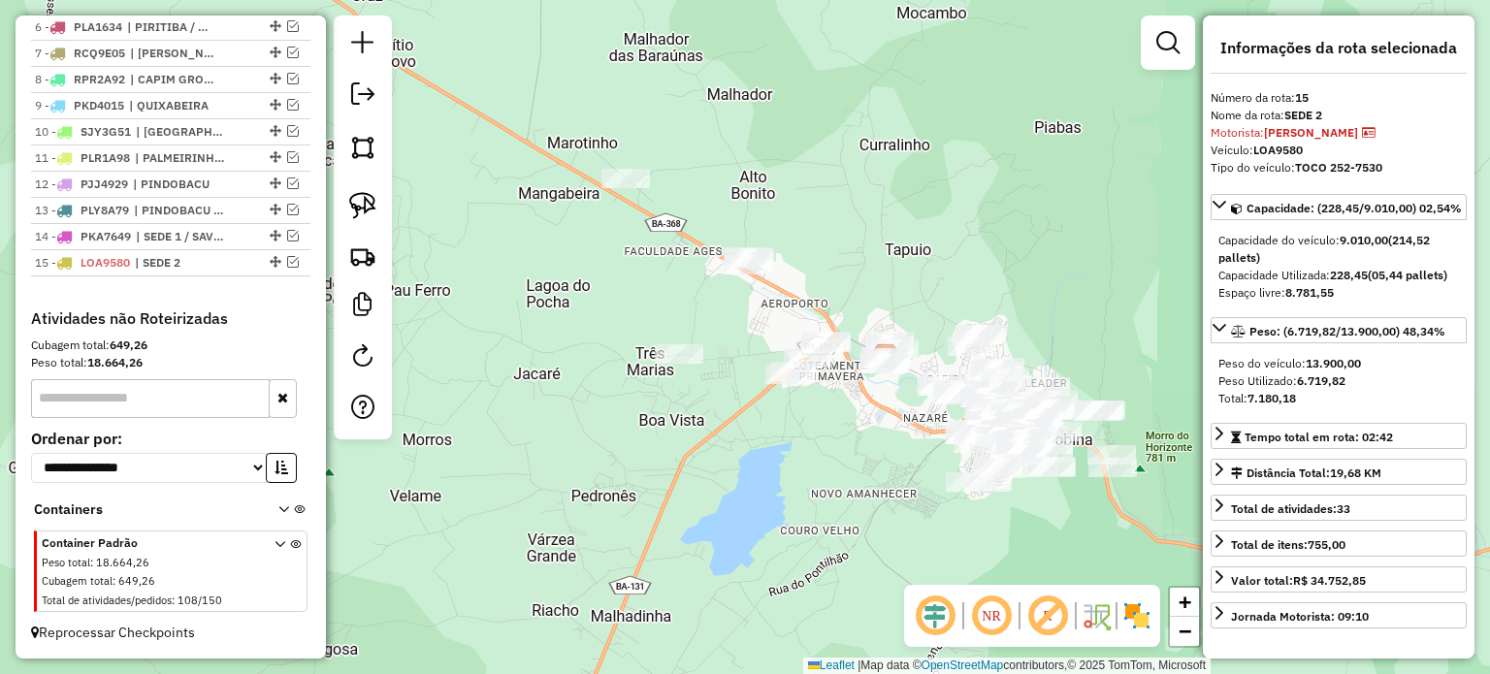
drag, startPoint x: 793, startPoint y: 444, endPoint x: 899, endPoint y: 434, distance: 106.3
click at [897, 460] on div "Janela de atendimento Grade de atendimento Capacidade Transportadoras Veículos …" at bounding box center [745, 337] width 1490 height 674
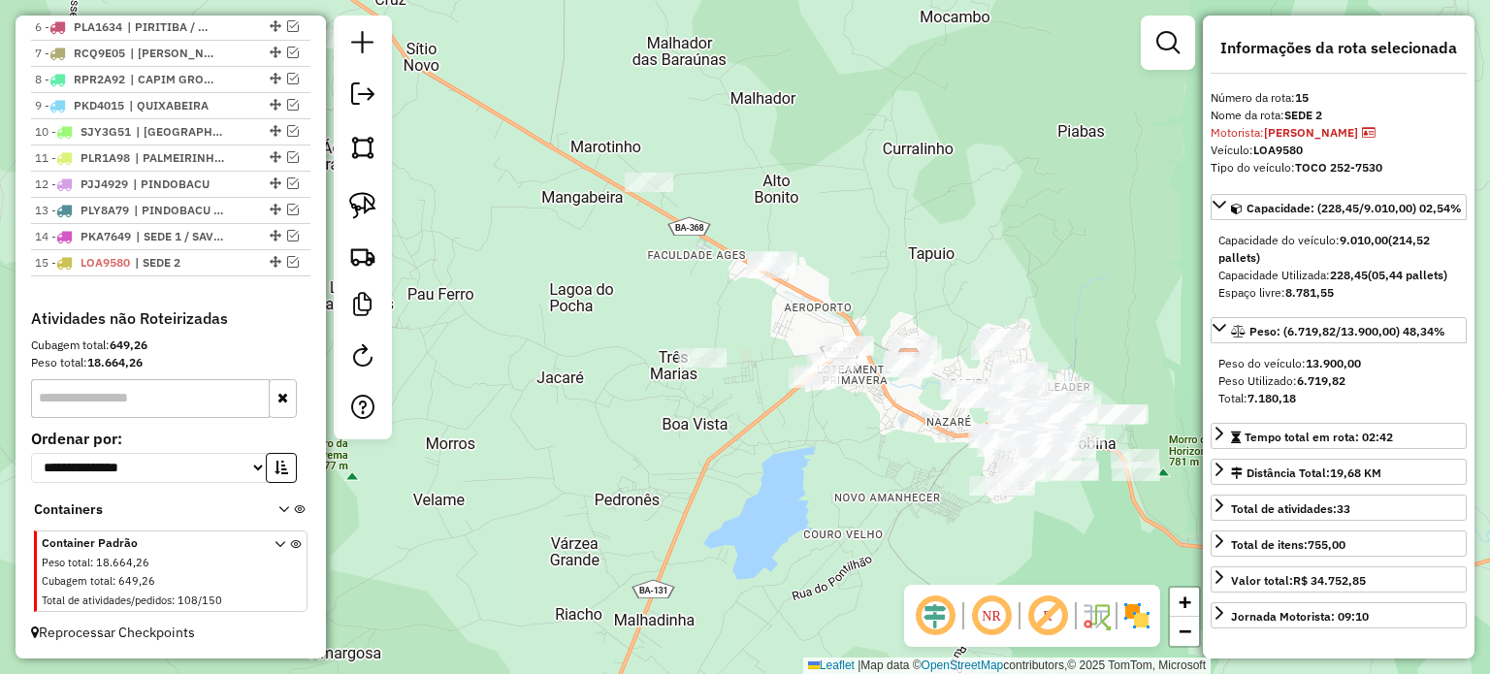
drag, startPoint x: 883, startPoint y: 503, endPoint x: 836, endPoint y: 502, distance: 46.6
click at [836, 502] on div "Janela de atendimento Grade de atendimento Capacidade Transportadoras Veículos …" at bounding box center [745, 337] width 1490 height 674
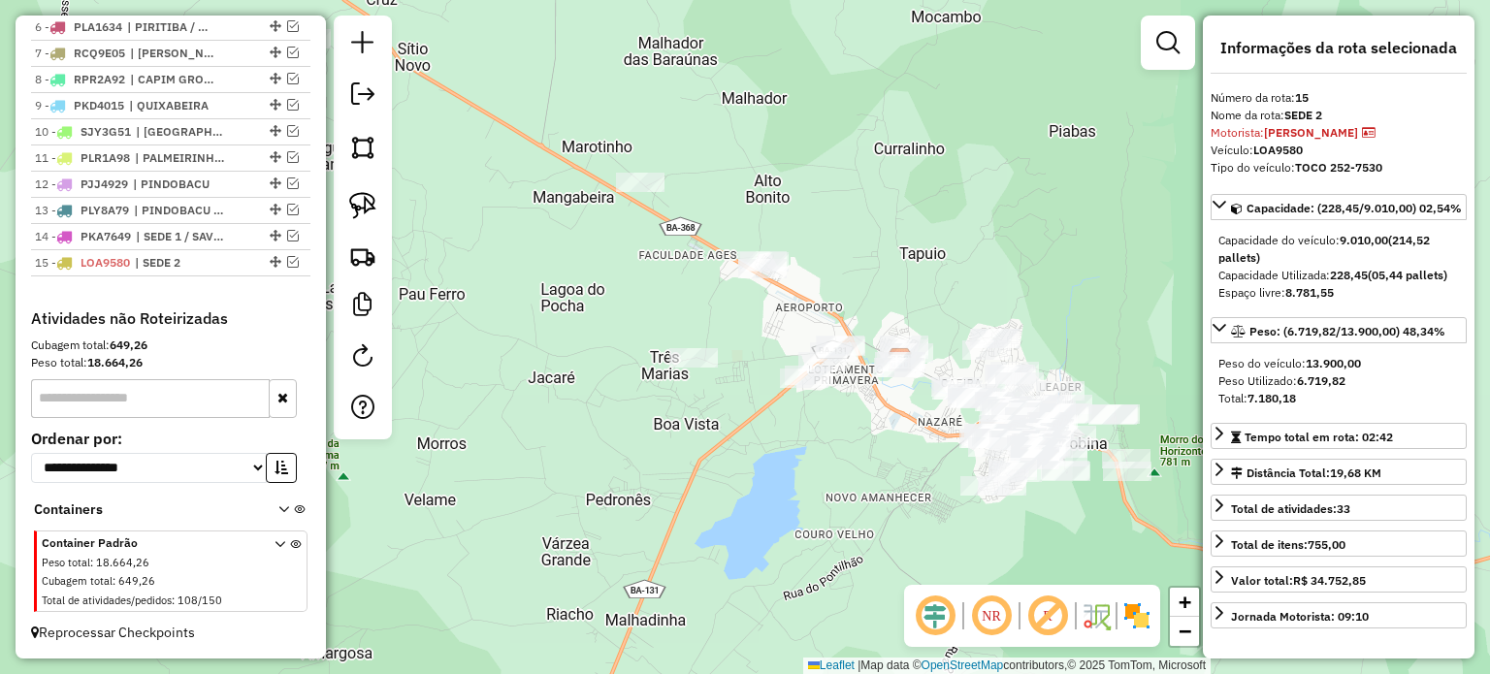
drag, startPoint x: 872, startPoint y: 459, endPoint x: 733, endPoint y: 503, distance: 145.7
click at [733, 503] on div "Janela de atendimento Grade de atendimento Capacidade Transportadoras Veículos …" at bounding box center [745, 337] width 1490 height 674
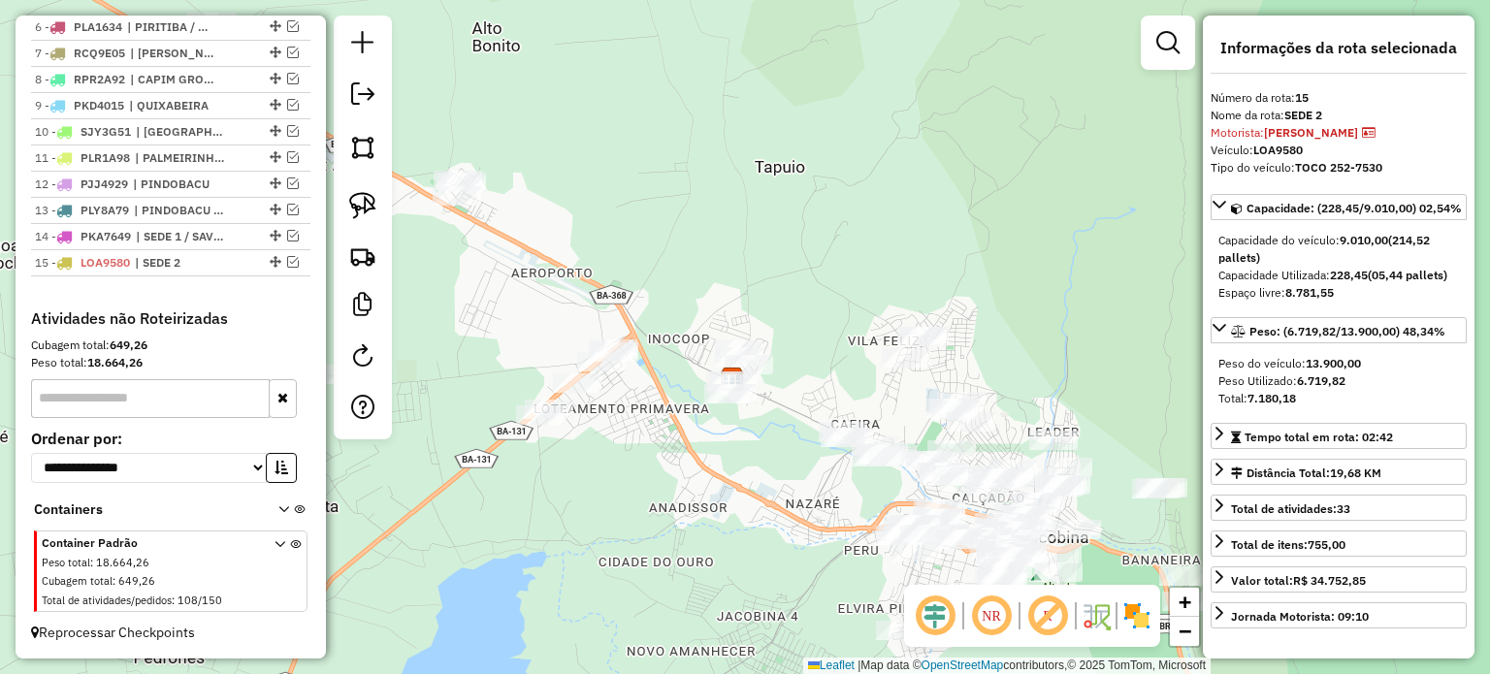
drag, startPoint x: 806, startPoint y: 483, endPoint x: 814, endPoint y: 492, distance: 11.7
click at [811, 490] on div "Janela de atendimento Grade de atendimento Capacidade Transportadoras Veículos …" at bounding box center [745, 337] width 1490 height 674
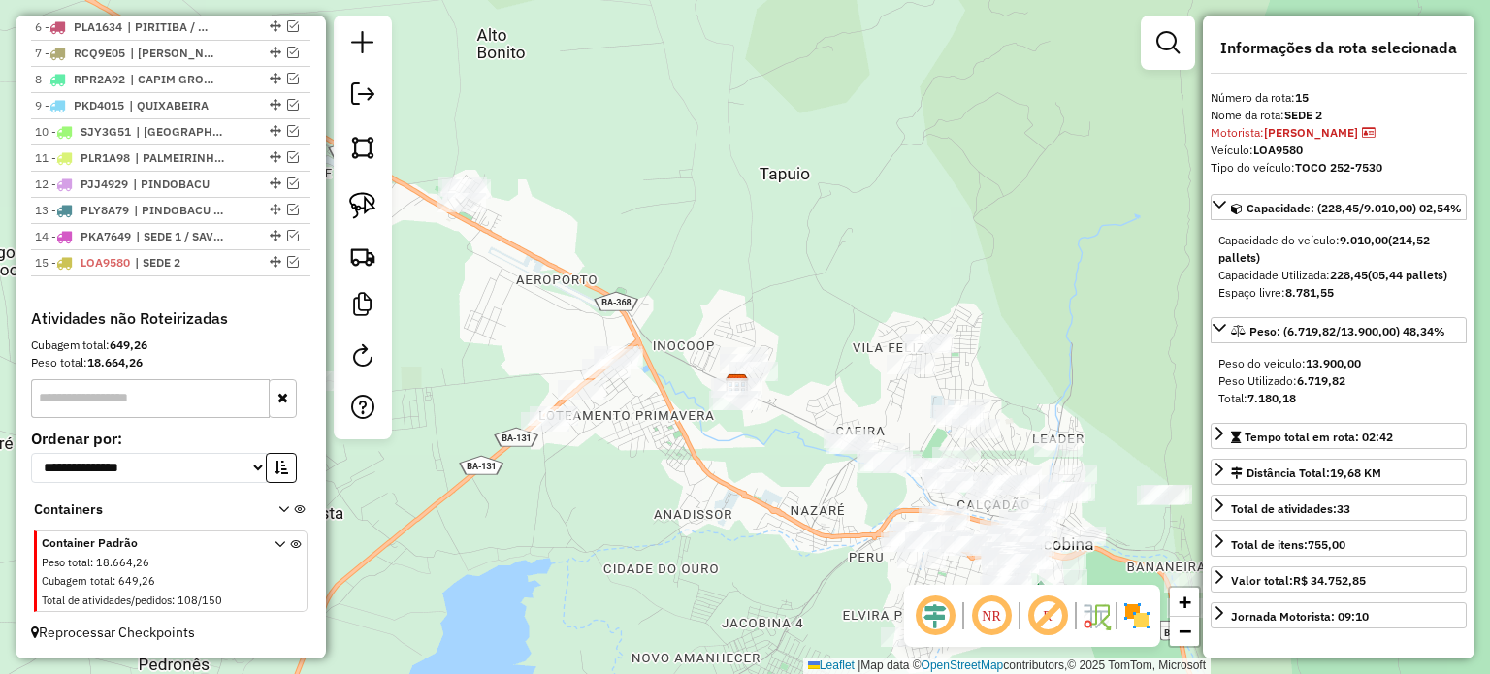
drag, startPoint x: 806, startPoint y: 531, endPoint x: 788, endPoint y: 494, distance: 41.2
click at [788, 496] on div "Janela de atendimento Grade de atendimento Capacidade Transportadoras Veículos …" at bounding box center [745, 337] width 1490 height 674
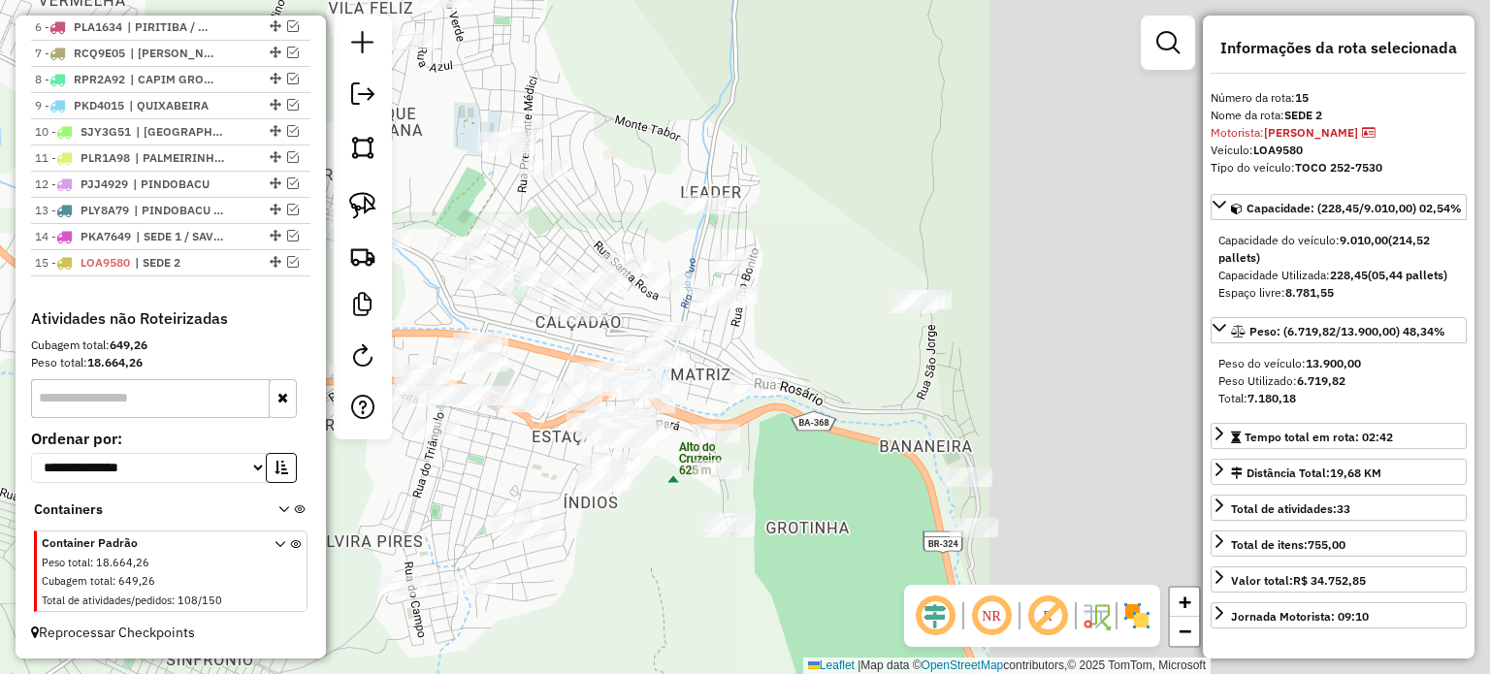
drag, startPoint x: 807, startPoint y: 500, endPoint x: 237, endPoint y: 326, distance: 596.2
click at [240, 328] on hb-router-mapa "Informações da Sessão 979659 - [DATE] Criação: [DATE] 17:53 Depósito: Dibec Tot…" at bounding box center [745, 337] width 1490 height 674
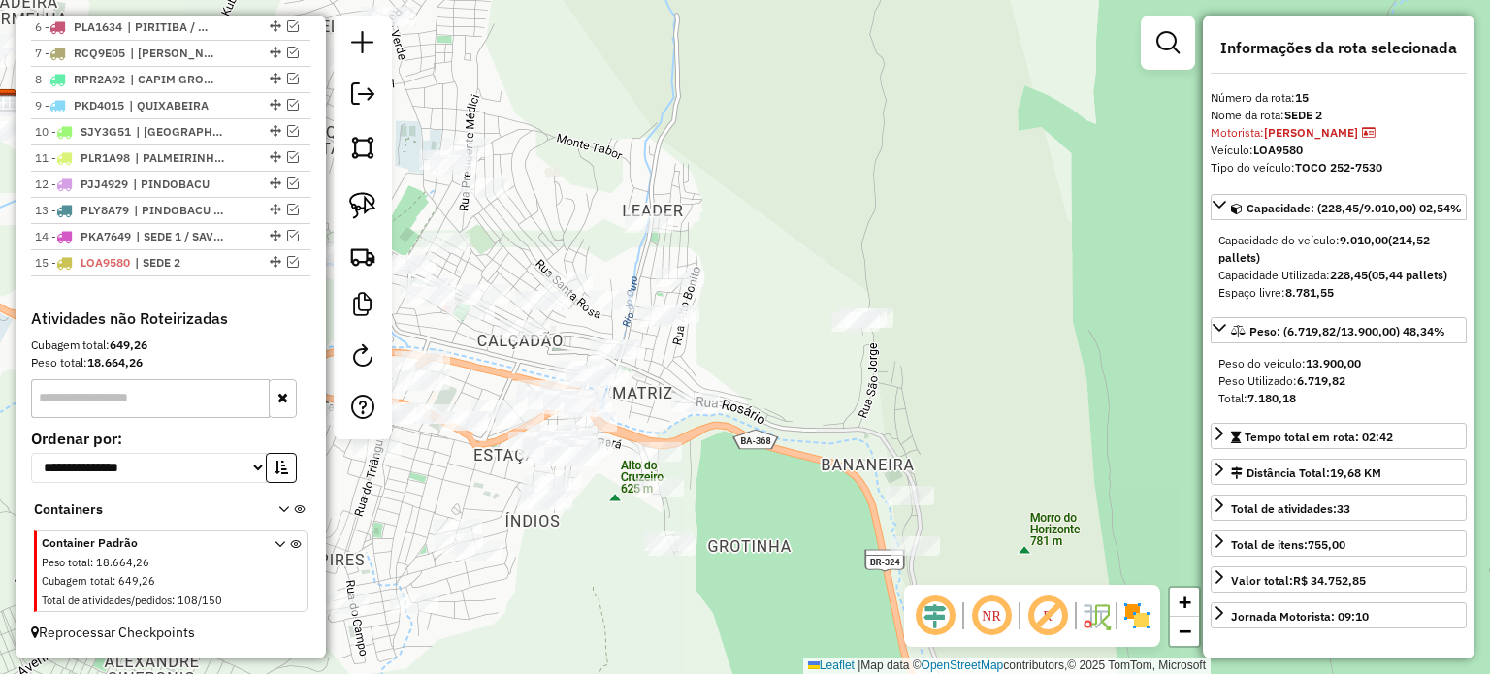
drag, startPoint x: 763, startPoint y: 355, endPoint x: 928, endPoint y: 453, distance: 191.8
click at [922, 449] on div "Janela de atendimento Grade de atendimento Capacidade Transportadoras Veículos …" at bounding box center [745, 337] width 1490 height 674
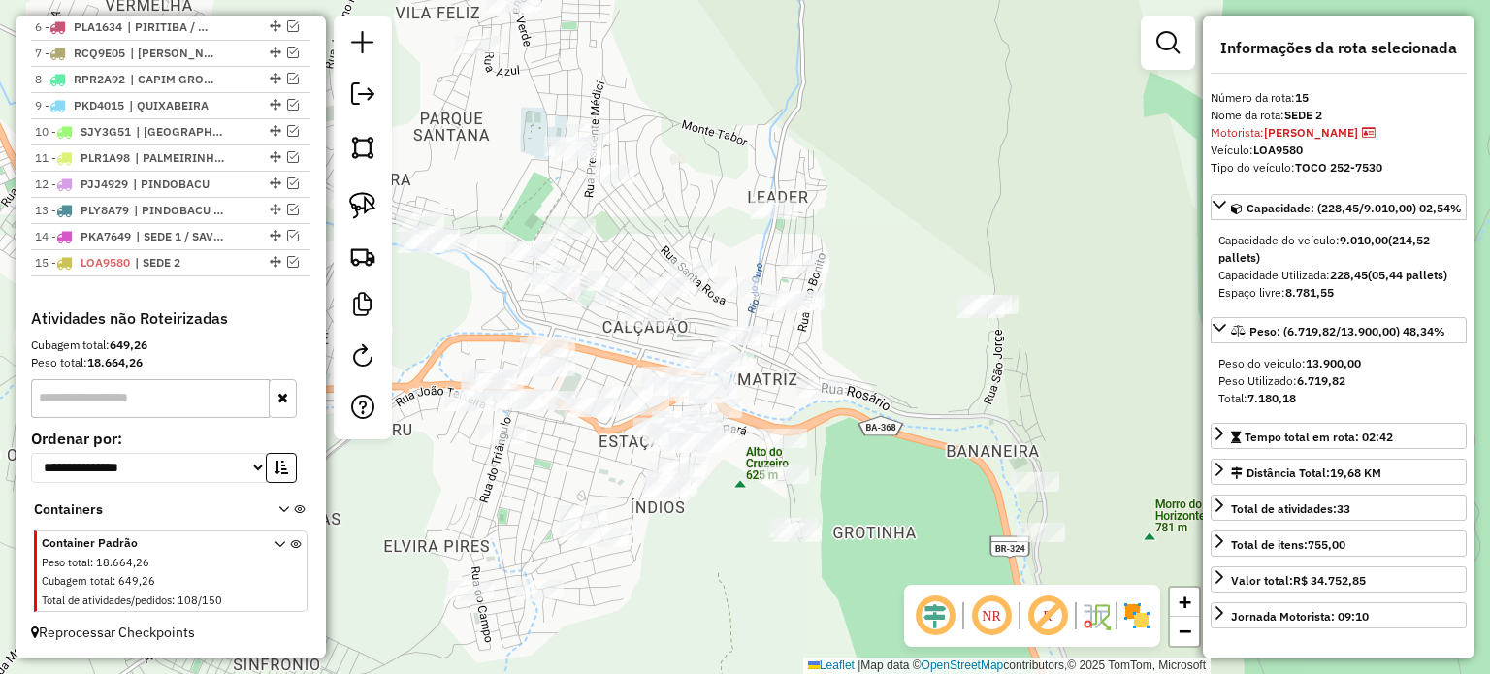
drag, startPoint x: 923, startPoint y: 441, endPoint x: 924, endPoint y: 431, distance: 10.7
click at [924, 431] on div "Janela de atendimento Grade de atendimento Capacidade Transportadoras Veículos …" at bounding box center [745, 337] width 1490 height 674
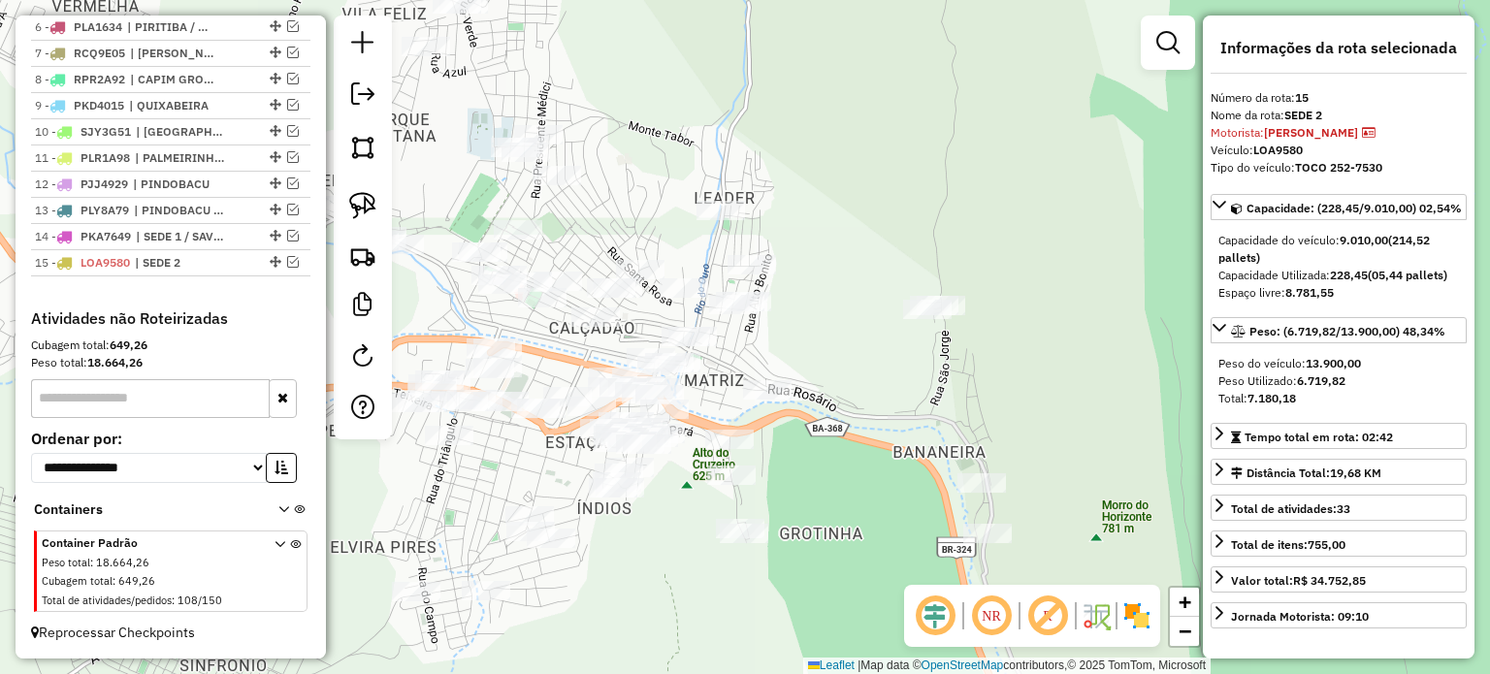
drag, startPoint x: 941, startPoint y: 451, endPoint x: 881, endPoint y: 426, distance: 65.2
click at [886, 430] on div "Janela de atendimento Grade de atendimento Capacidade Transportadoras Veículos …" at bounding box center [745, 337] width 1490 height 674
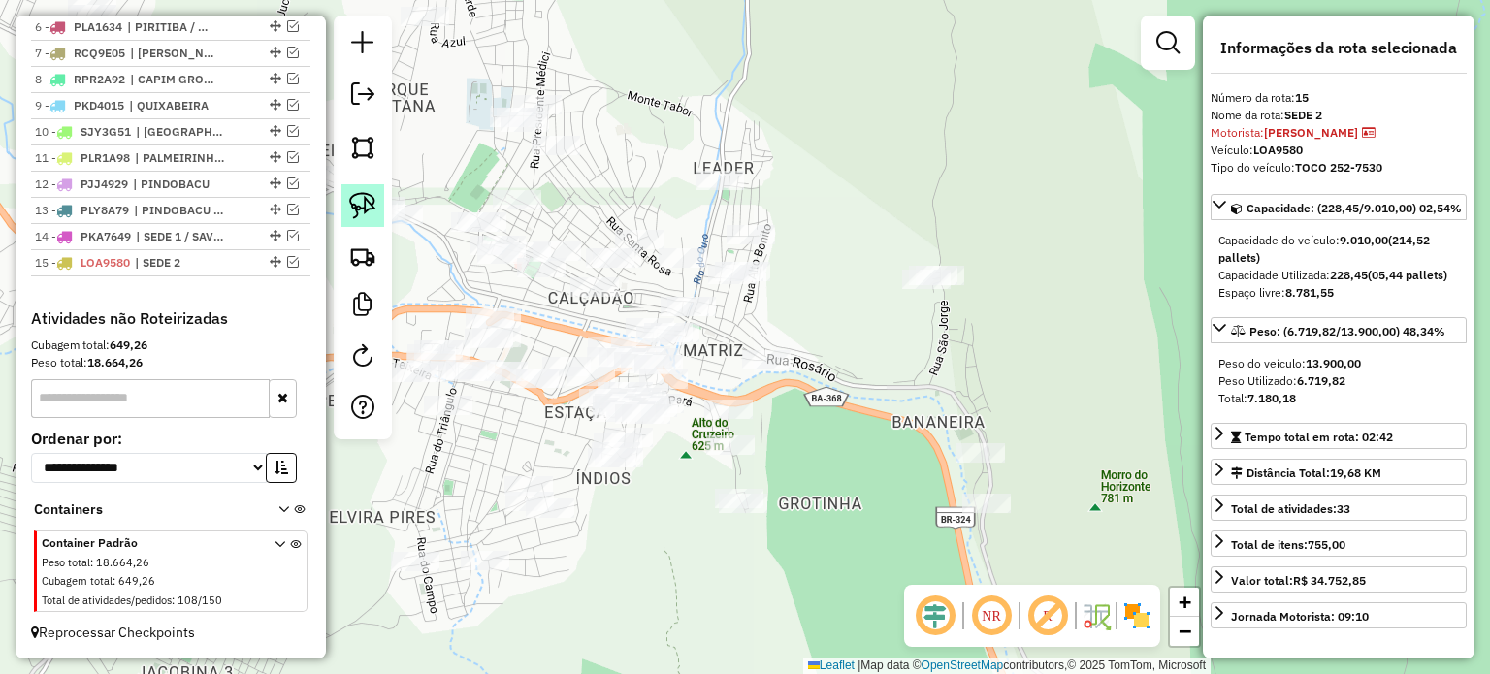
click at [351, 205] on img at bounding box center [362, 205] width 27 height 27
drag, startPoint x: 847, startPoint y: 400, endPoint x: 826, endPoint y: 385, distance: 25.0
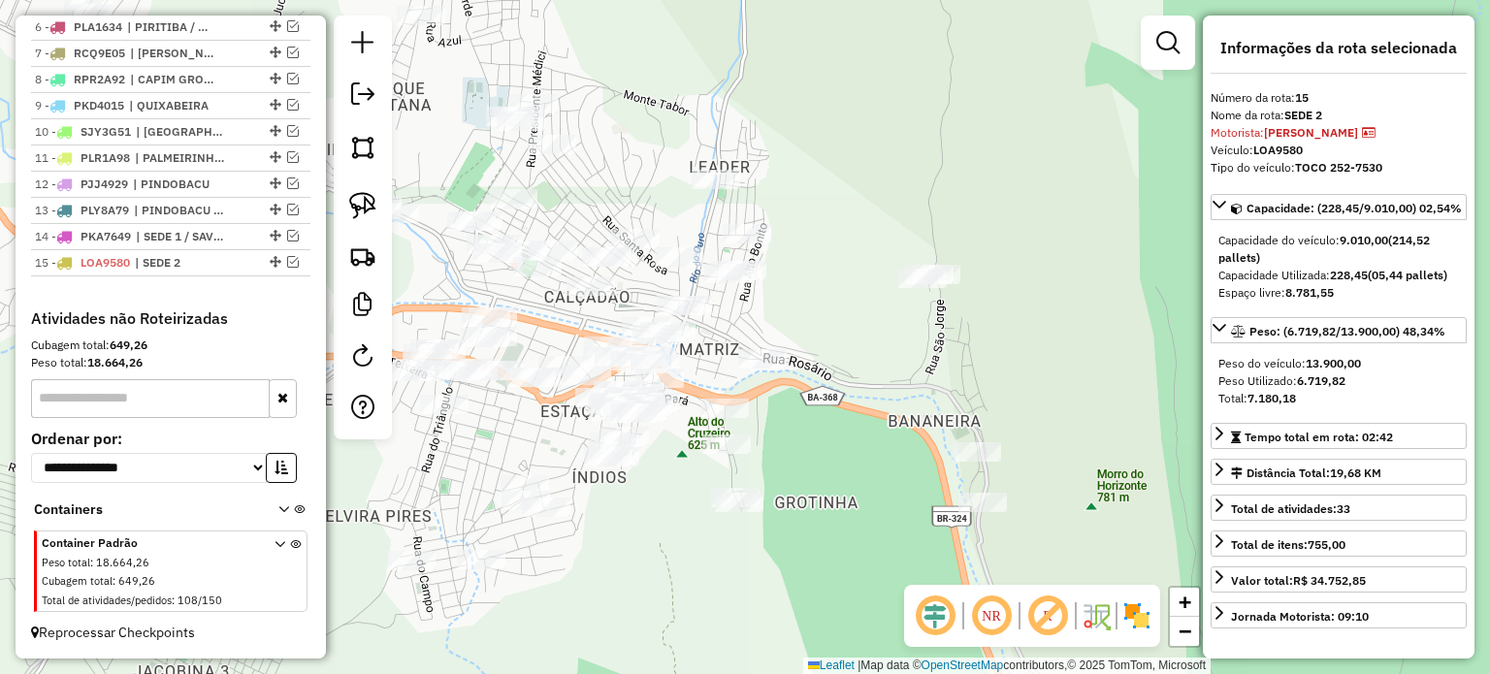
drag, startPoint x: 849, startPoint y: 347, endPoint x: 773, endPoint y: 348, distance: 75.7
click at [773, 348] on div "Janela de atendimento Grade de atendimento Capacidade Transportadoras Veículos …" at bounding box center [745, 337] width 1490 height 674
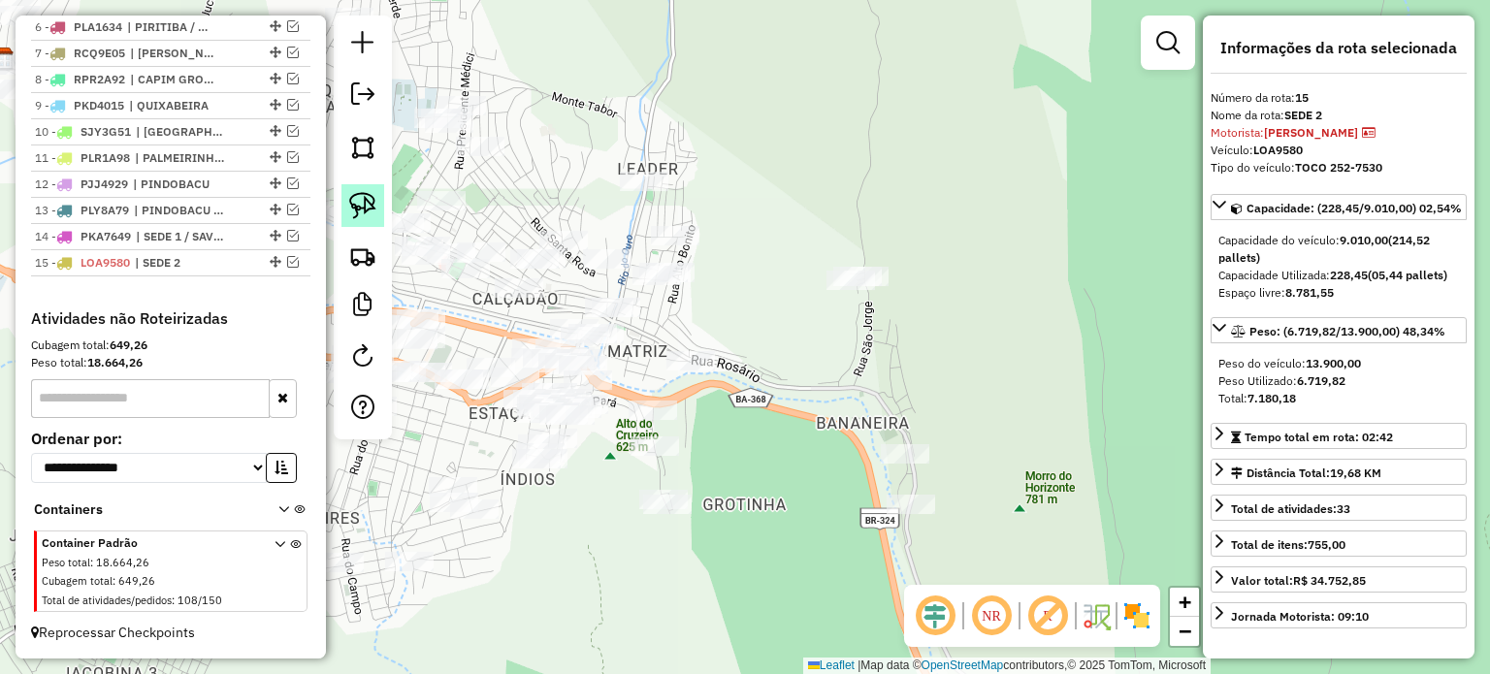
click at [370, 185] on link at bounding box center [362, 205] width 43 height 43
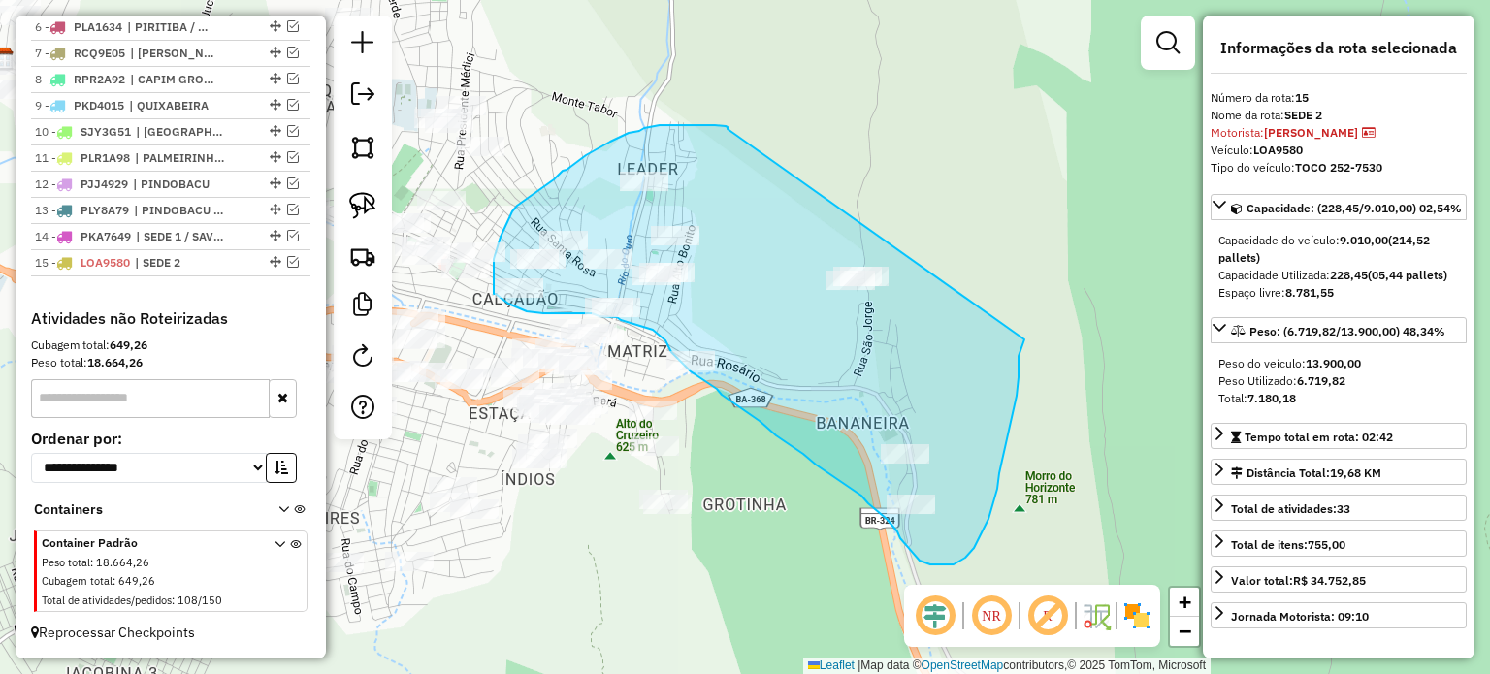
drag, startPoint x: 727, startPoint y: 129, endPoint x: 1024, endPoint y: 339, distance: 363.8
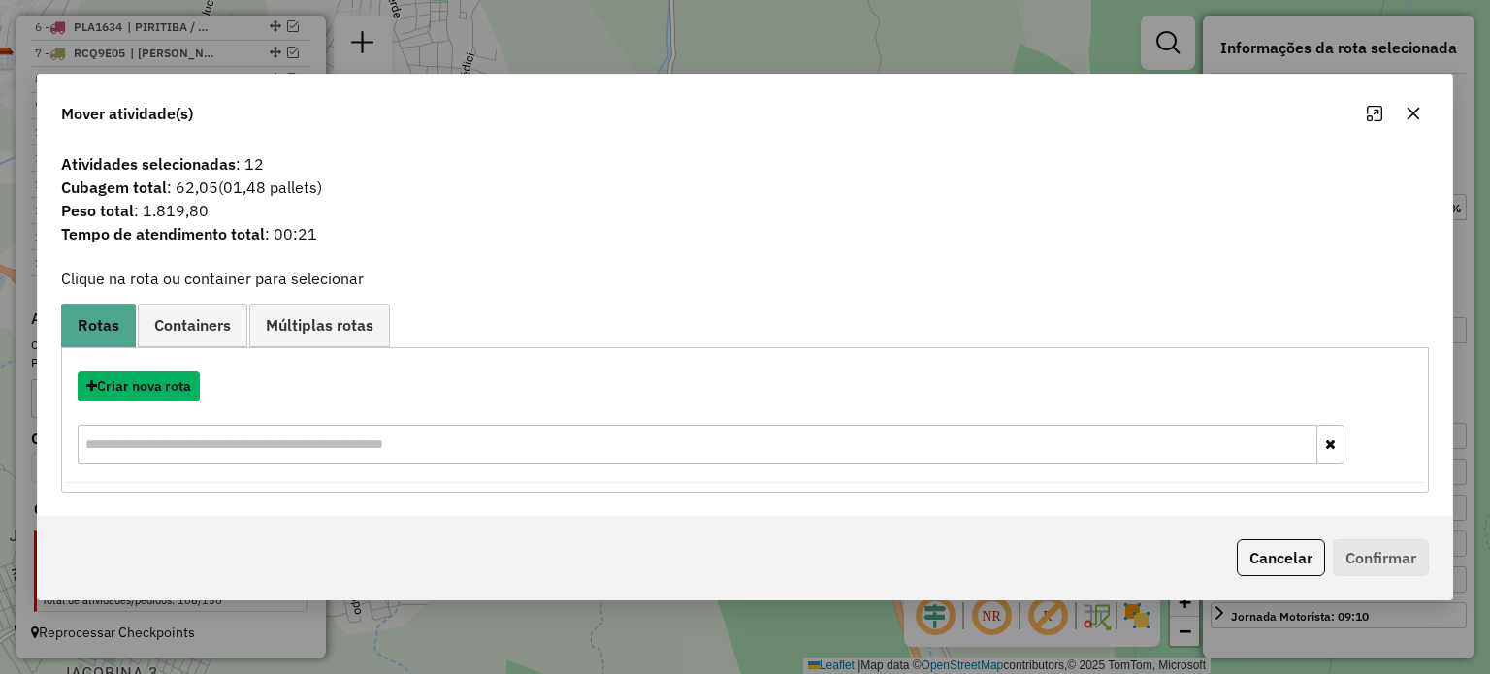
click at [142, 387] on button "Criar nova rota" at bounding box center [139, 386] width 122 height 30
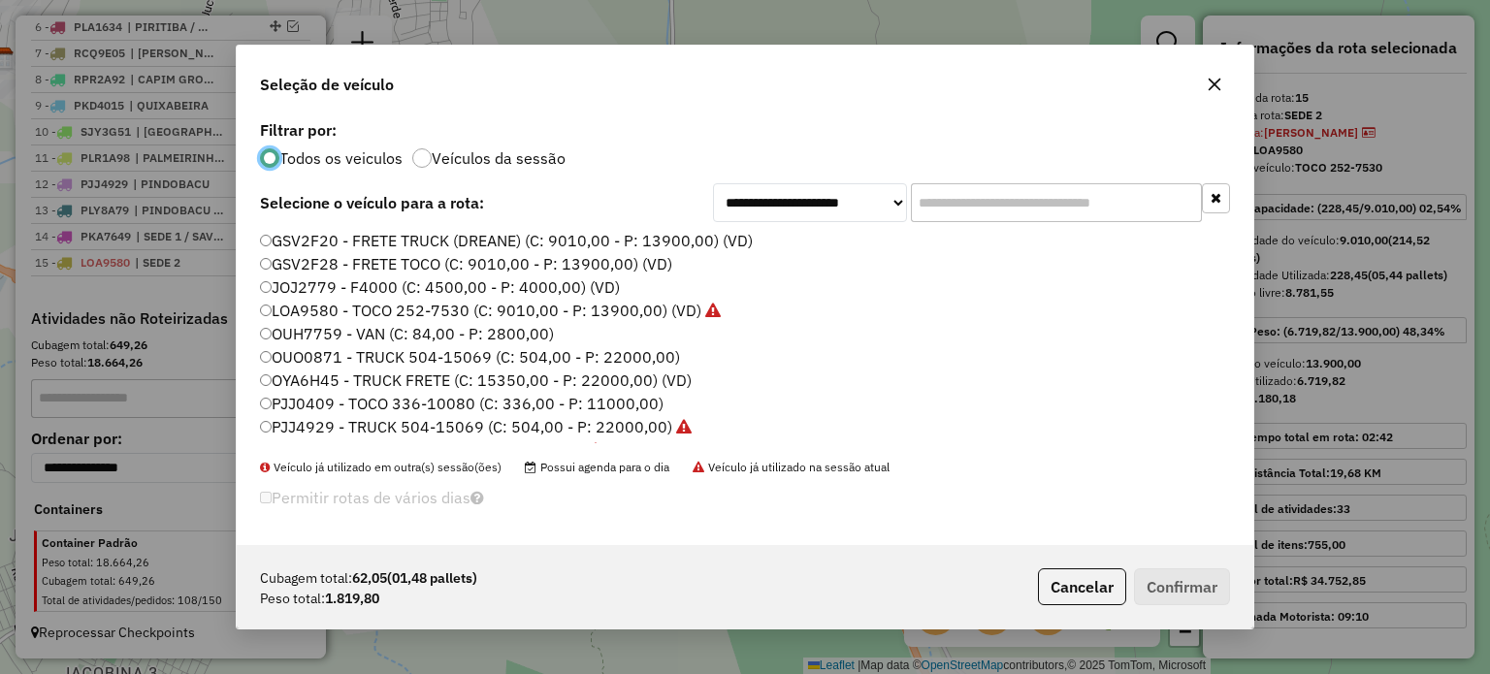
scroll to position [97, 0]
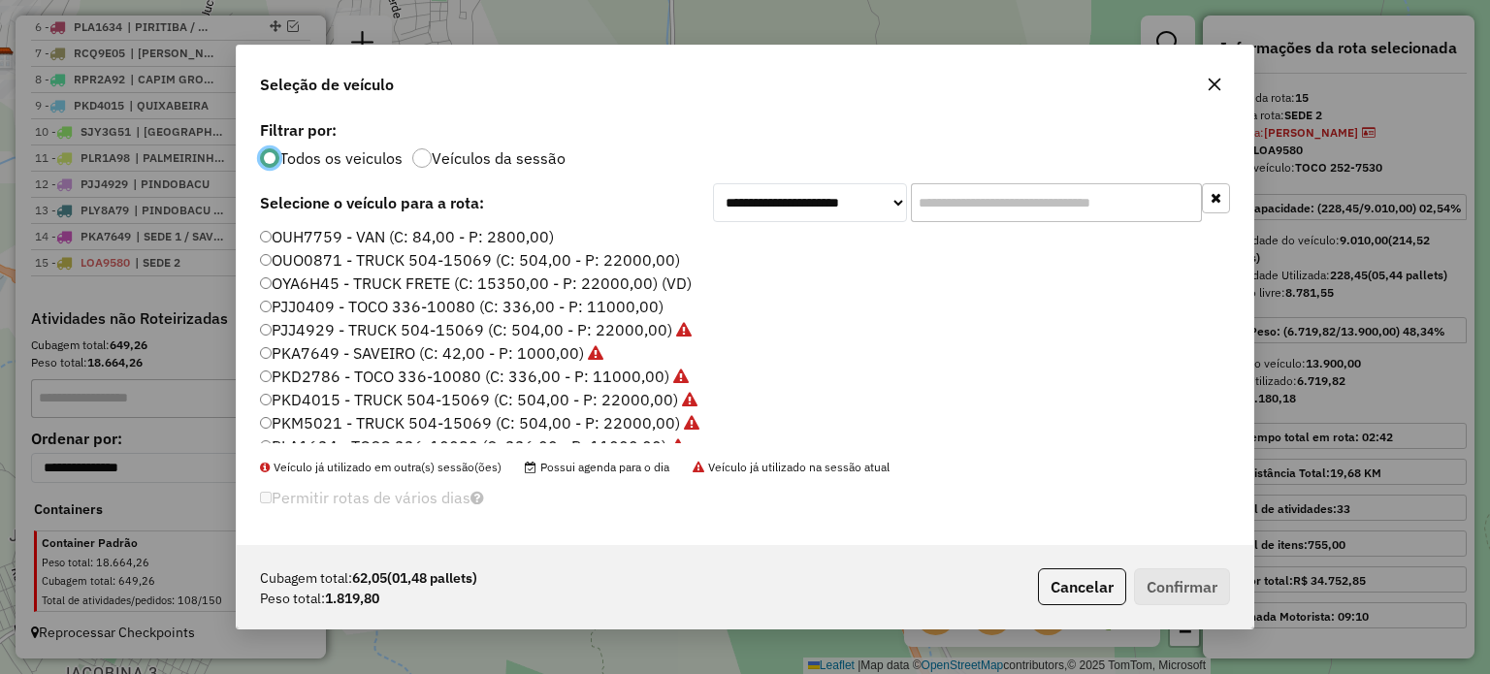
click at [324, 313] on label "PJJ0409 - TOCO 336-10080 (C: 336,00 - P: 11000,00)" at bounding box center [461, 306] width 403 height 23
click at [1179, 585] on button "Confirmar" at bounding box center [1182, 586] width 96 height 37
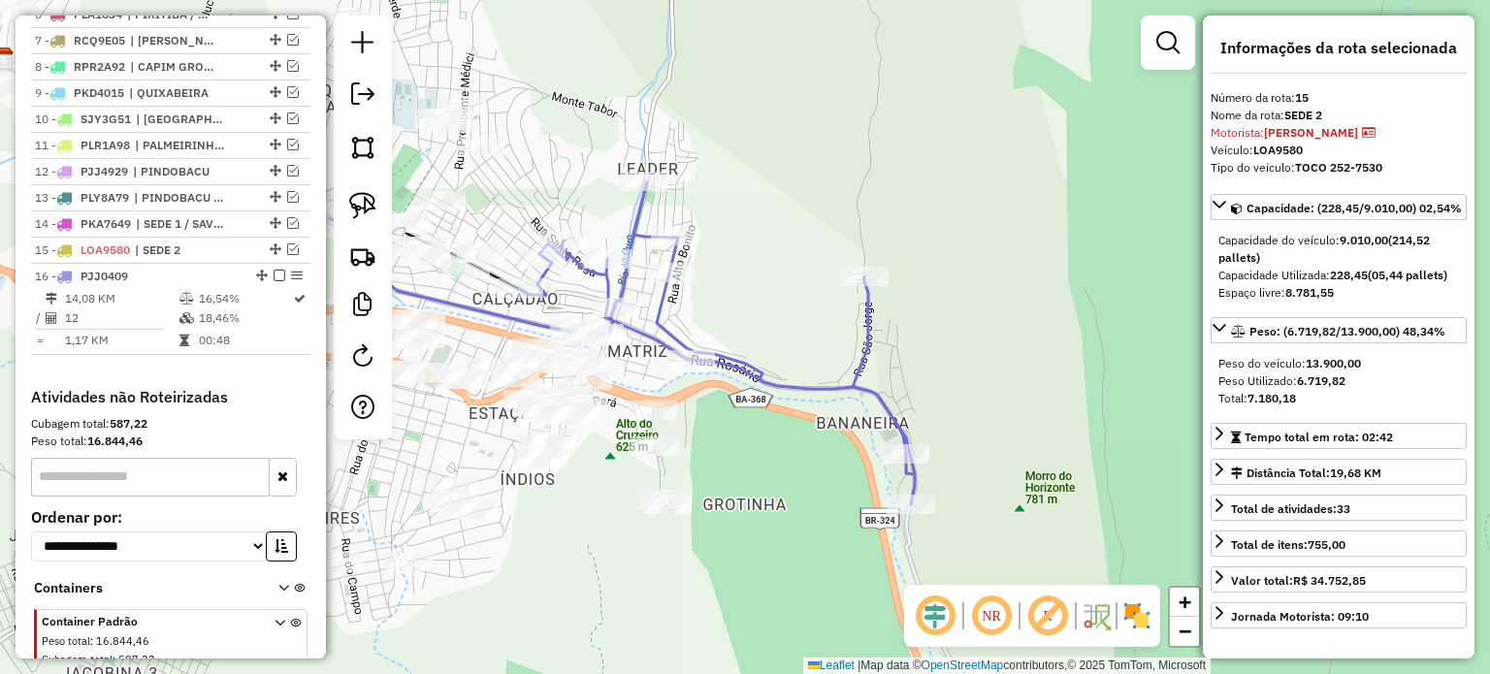
scroll to position [969, 0]
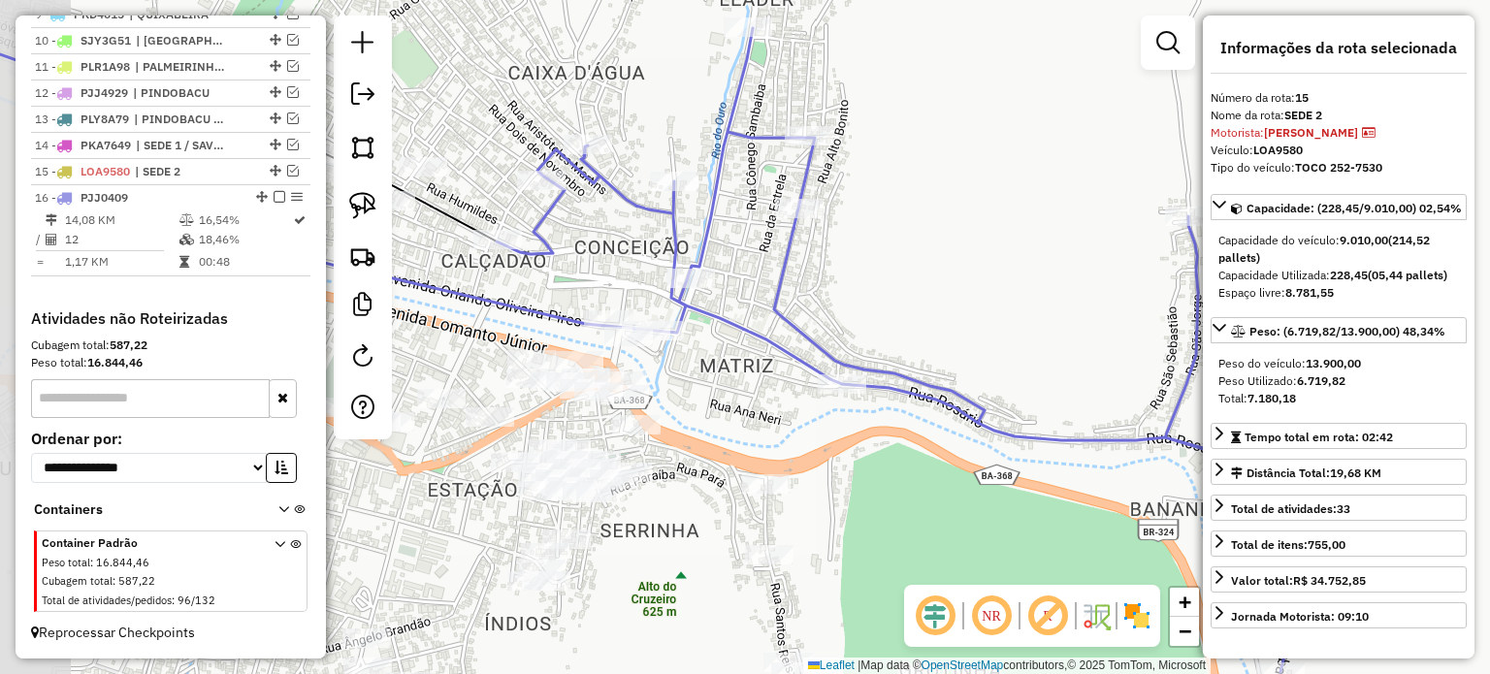
drag, startPoint x: 697, startPoint y: 370, endPoint x: 749, endPoint y: 366, distance: 51.6
click at [751, 371] on div "Janela de atendimento Grade de atendimento Capacidade Transportadoras Veículos …" at bounding box center [745, 337] width 1490 height 674
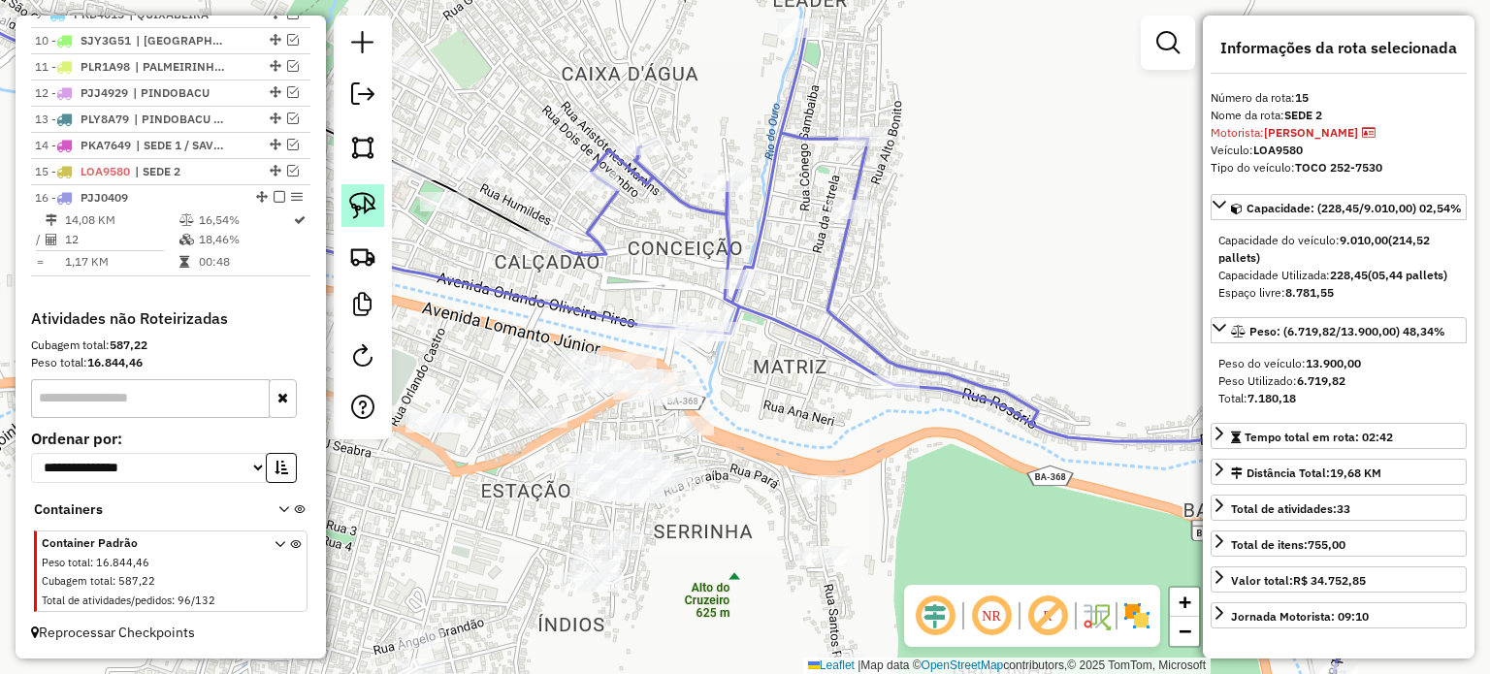
click at [364, 193] on img at bounding box center [362, 205] width 27 height 27
drag, startPoint x: 627, startPoint y: 295, endPoint x: 765, endPoint y: 320, distance: 141.0
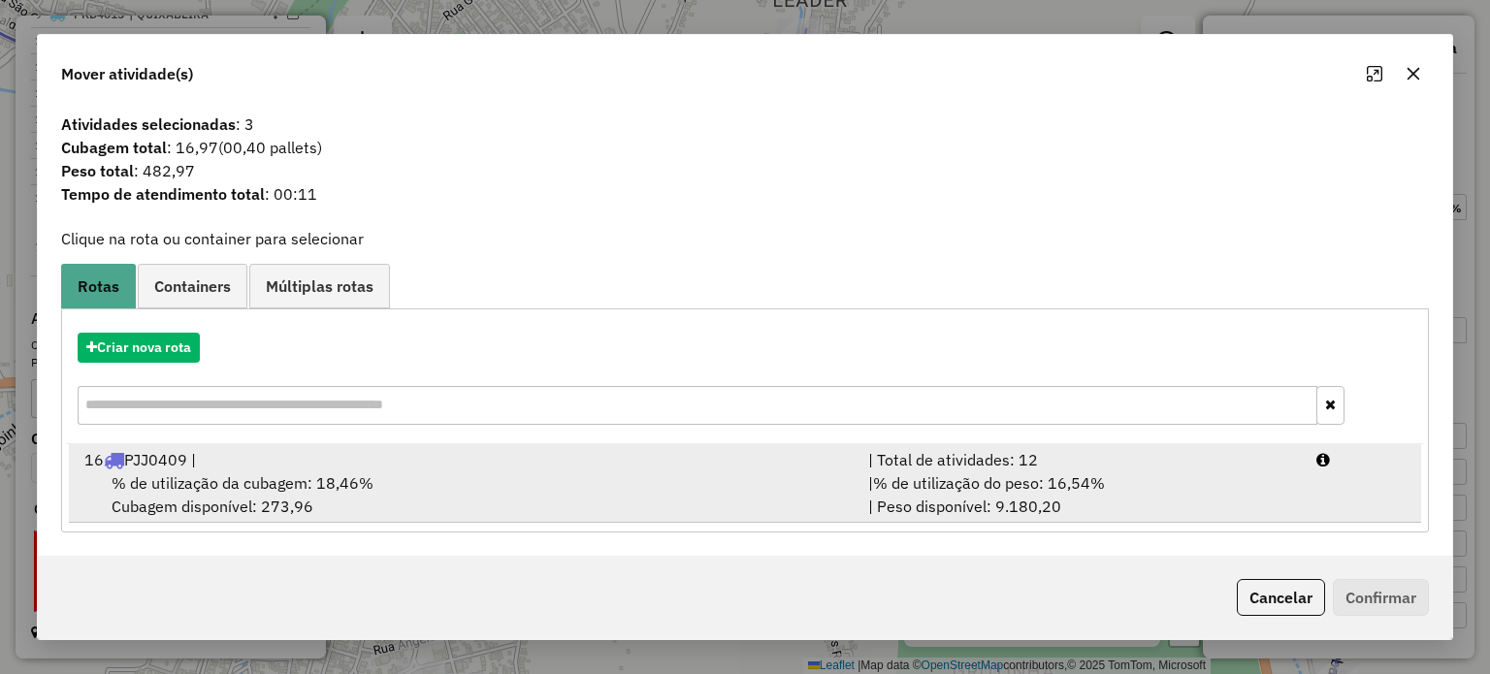
click at [225, 465] on div "16 PJJ0409 |" at bounding box center [465, 459] width 784 height 23
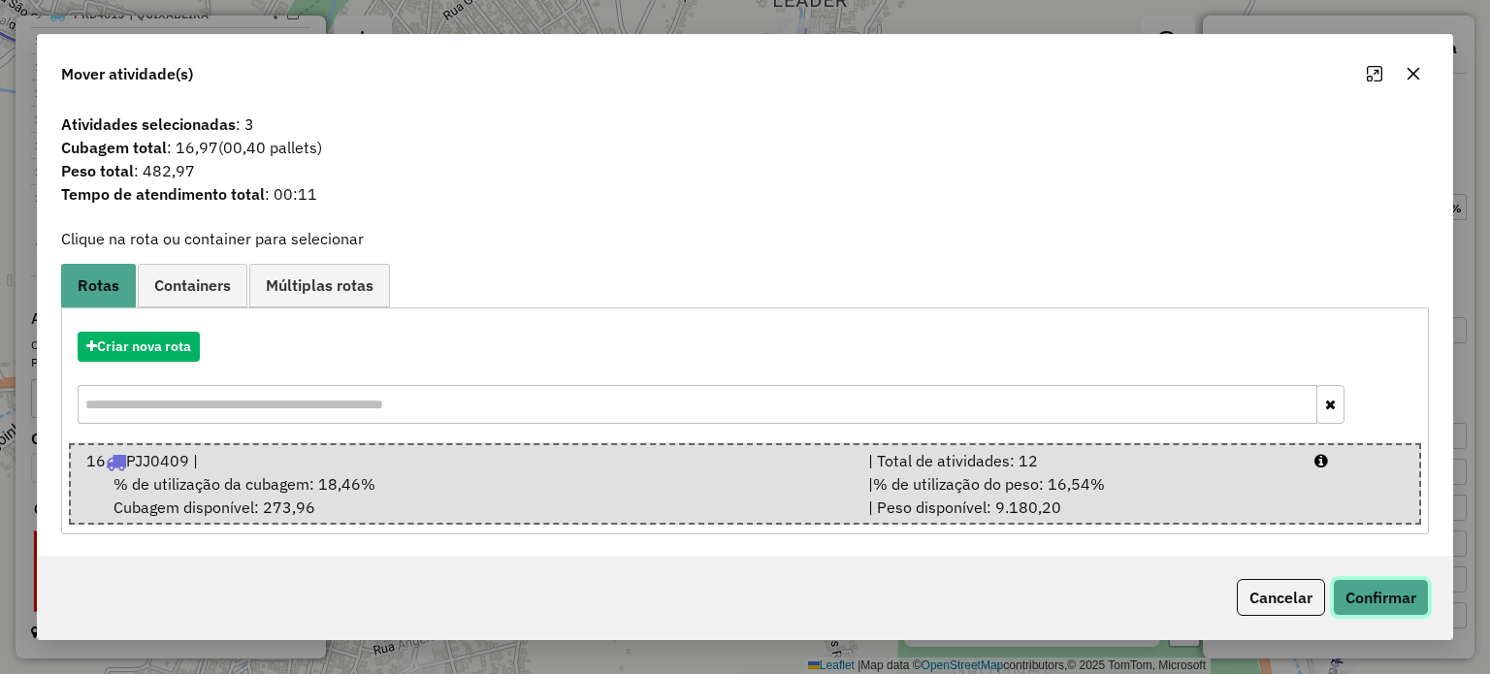
click at [1357, 593] on button "Confirmar" at bounding box center [1381, 597] width 96 height 37
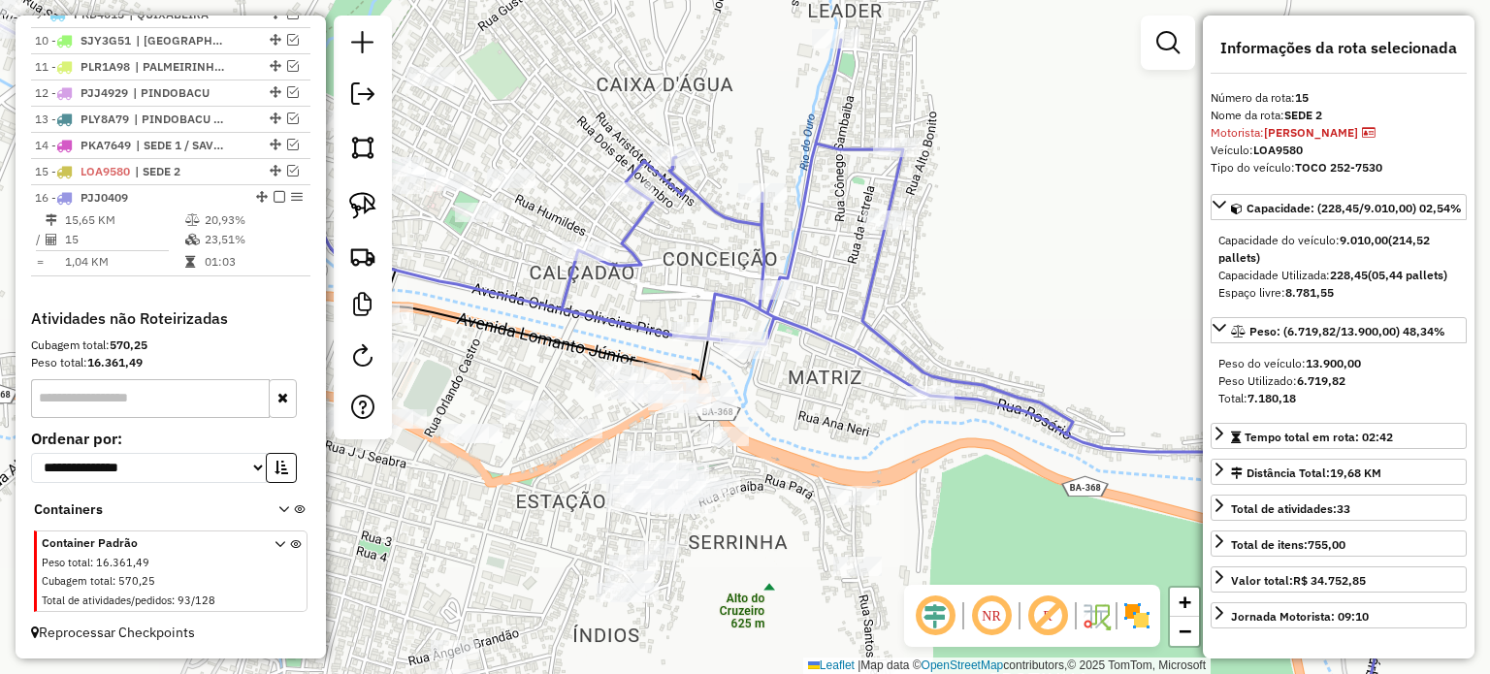
drag, startPoint x: 663, startPoint y: 255, endPoint x: 884, endPoint y: 318, distance: 229.0
click at [900, 314] on div "Janela de atendimento Grade de atendimento Capacidade Transportadoras Veículos …" at bounding box center [745, 337] width 1490 height 674
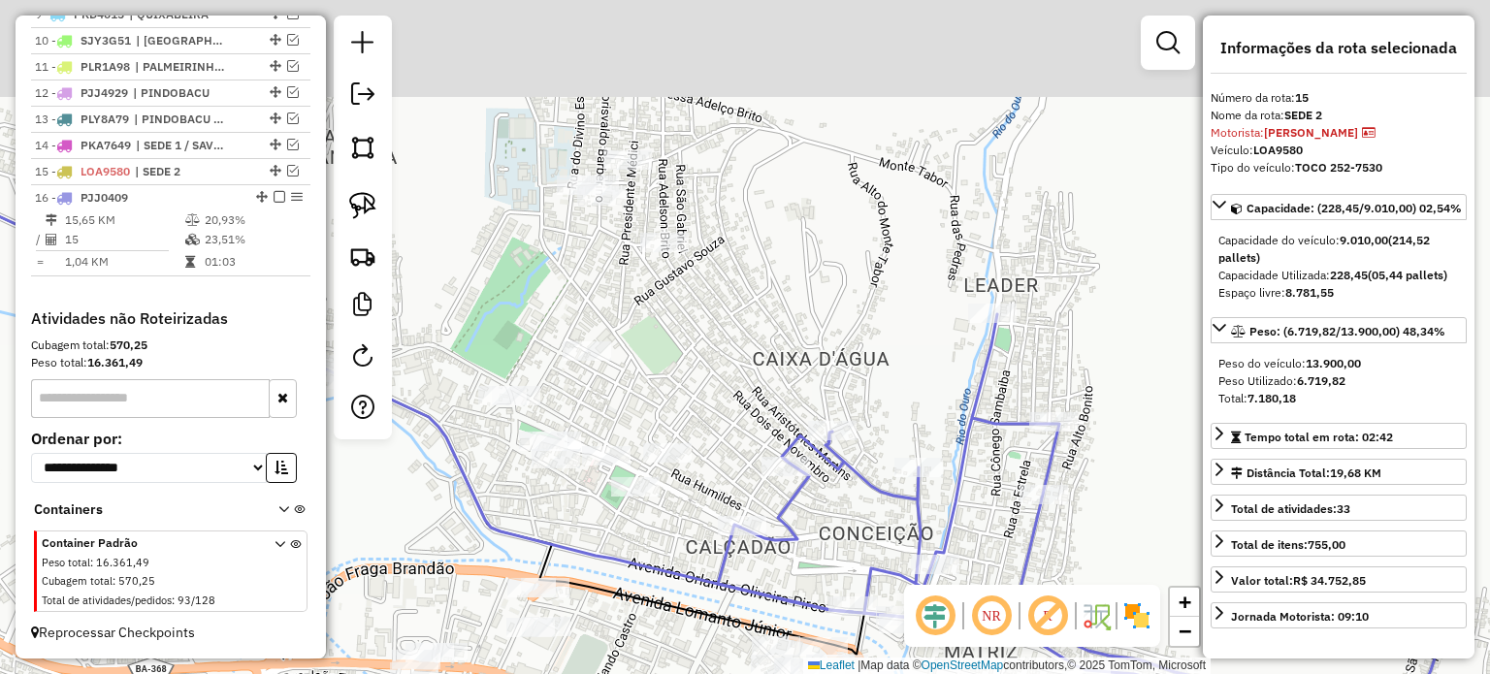
drag, startPoint x: 775, startPoint y: 113, endPoint x: 655, endPoint y: 394, distance: 305.0
click at [655, 394] on div "Janela de atendimento Grade de atendimento Capacidade Transportadoras Veículos …" at bounding box center [745, 337] width 1490 height 674
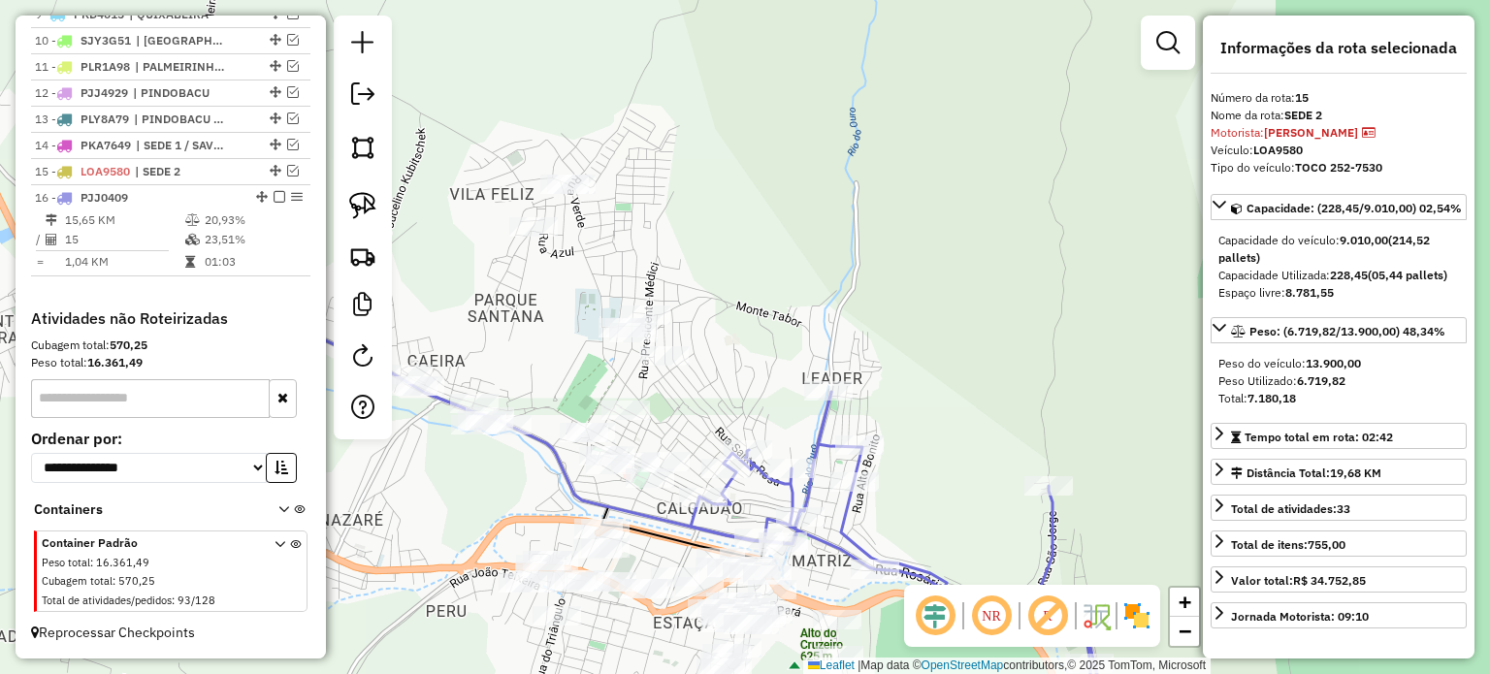
drag, startPoint x: 747, startPoint y: 189, endPoint x: 723, endPoint y: 329, distance: 141.8
click at [724, 332] on div "Janela de atendimento Grade de atendimento Capacidade Transportadoras Veículos …" at bounding box center [745, 337] width 1490 height 674
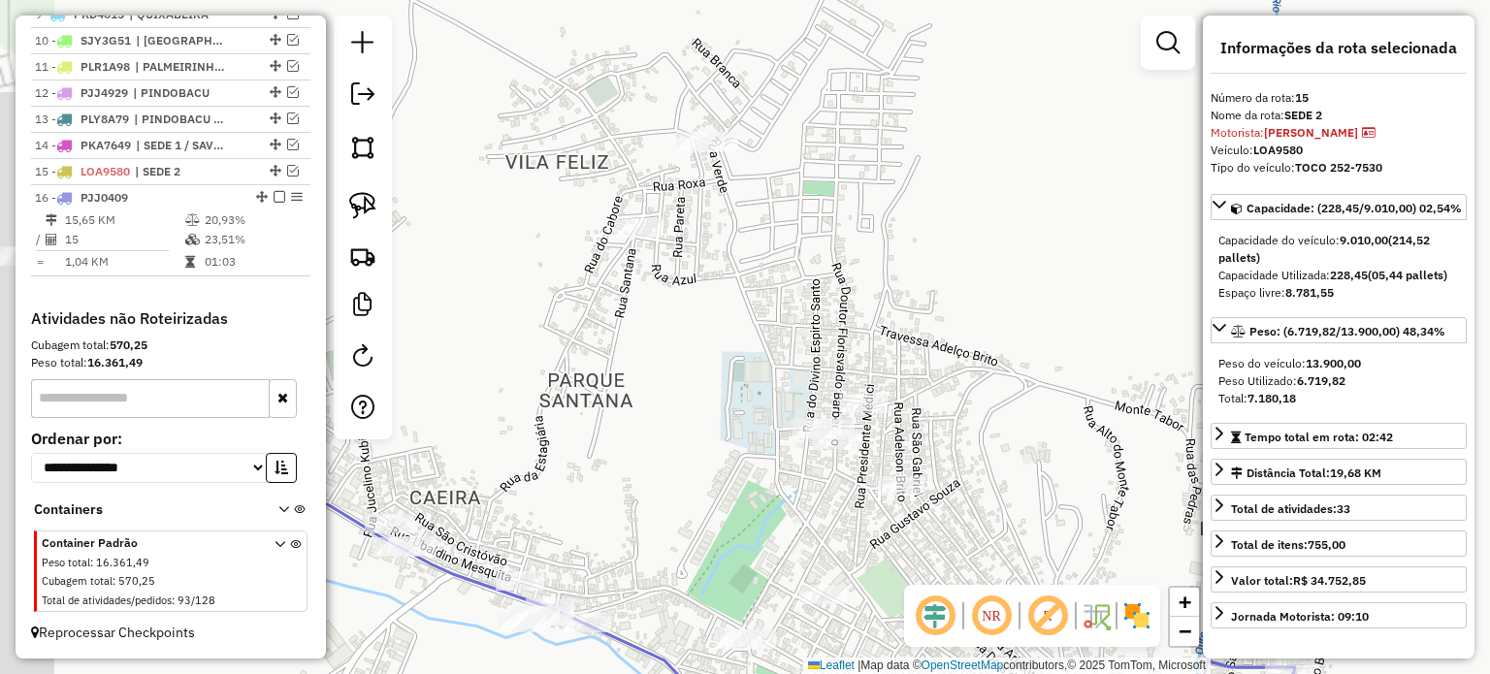
drag, startPoint x: 860, startPoint y: 282, endPoint x: 952, endPoint y: 269, distance: 93.1
click at [994, 263] on div "Janela de atendimento Grade de atendimento Capacidade Transportadoras Veículos …" at bounding box center [745, 337] width 1490 height 674
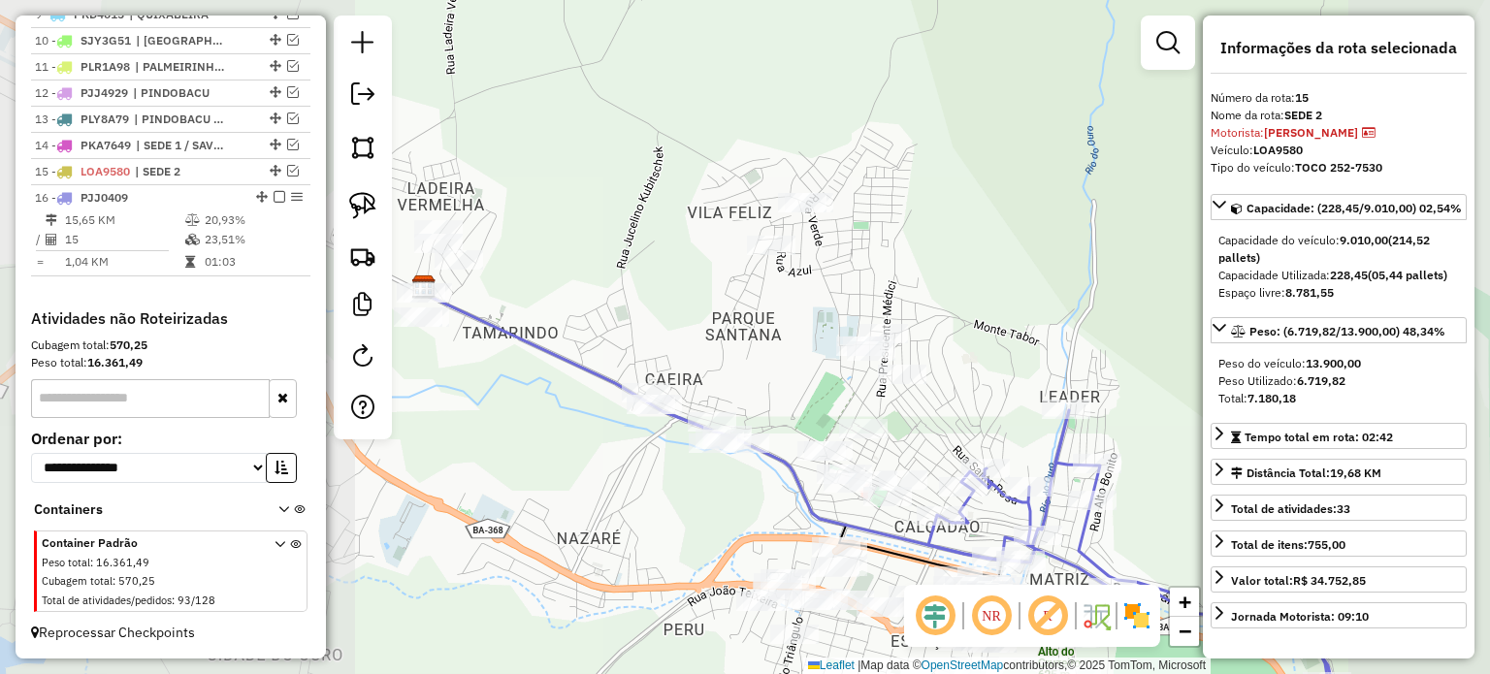
drag, startPoint x: 949, startPoint y: 263, endPoint x: 873, endPoint y: 222, distance: 85.9
click at [891, 224] on div "Janela de atendimento Grade de atendimento Capacidade Transportadoras Veículos …" at bounding box center [745, 337] width 1490 height 674
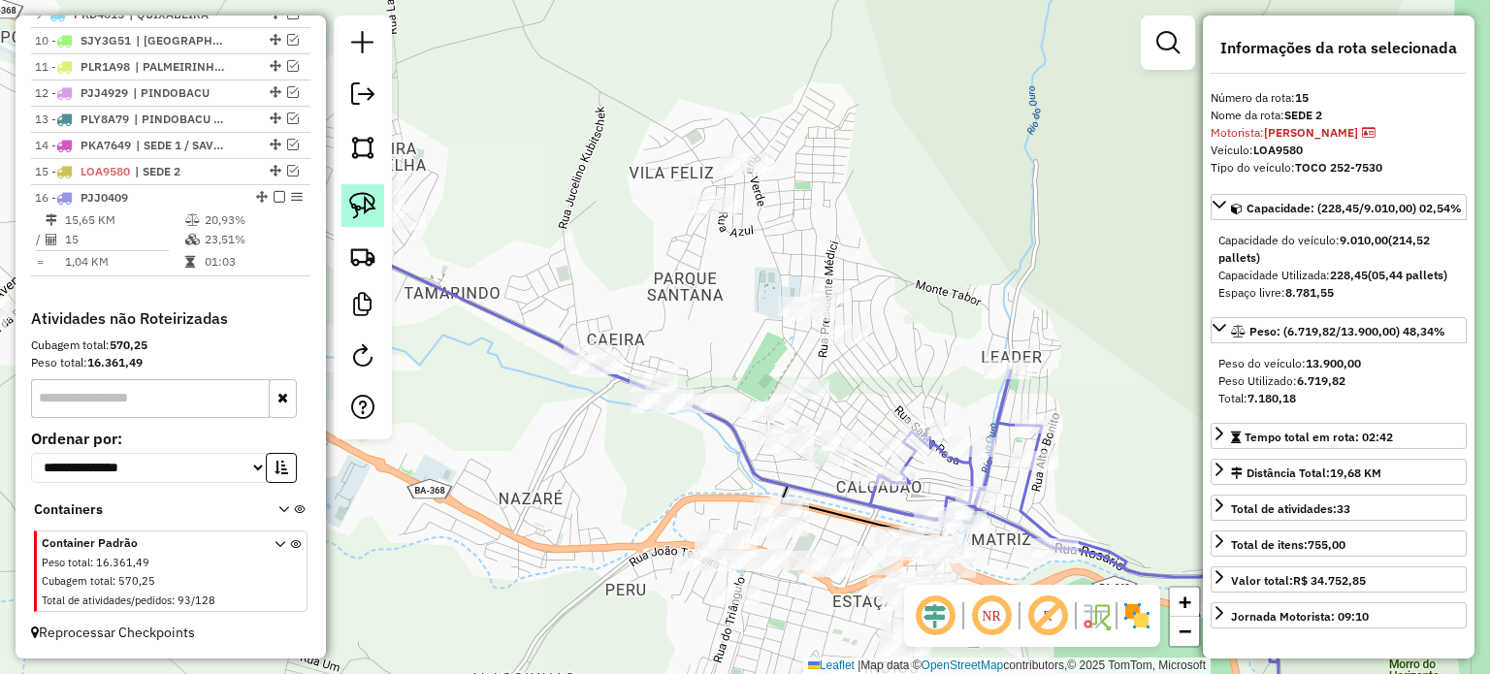
click at [357, 197] on img at bounding box center [362, 205] width 27 height 27
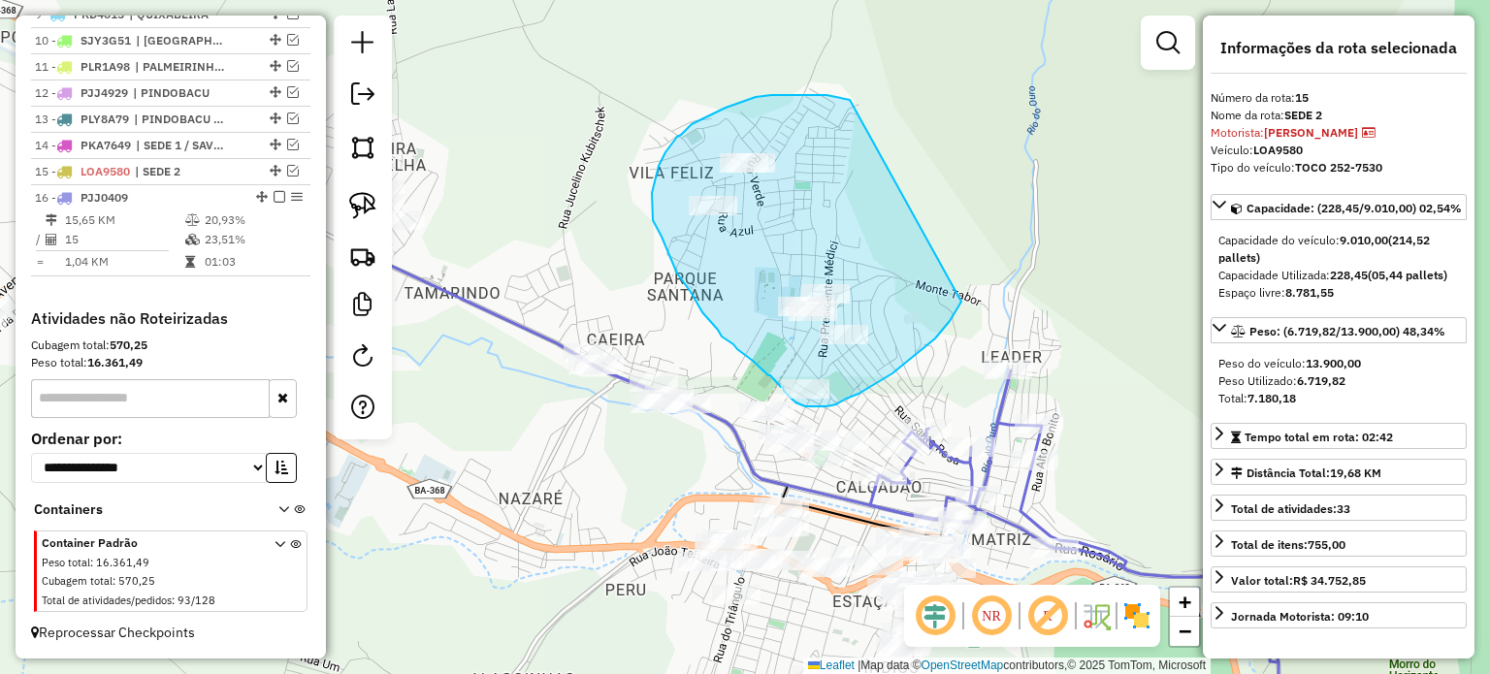
drag, startPoint x: 847, startPoint y: 99, endPoint x: 960, endPoint y: 296, distance: 227.3
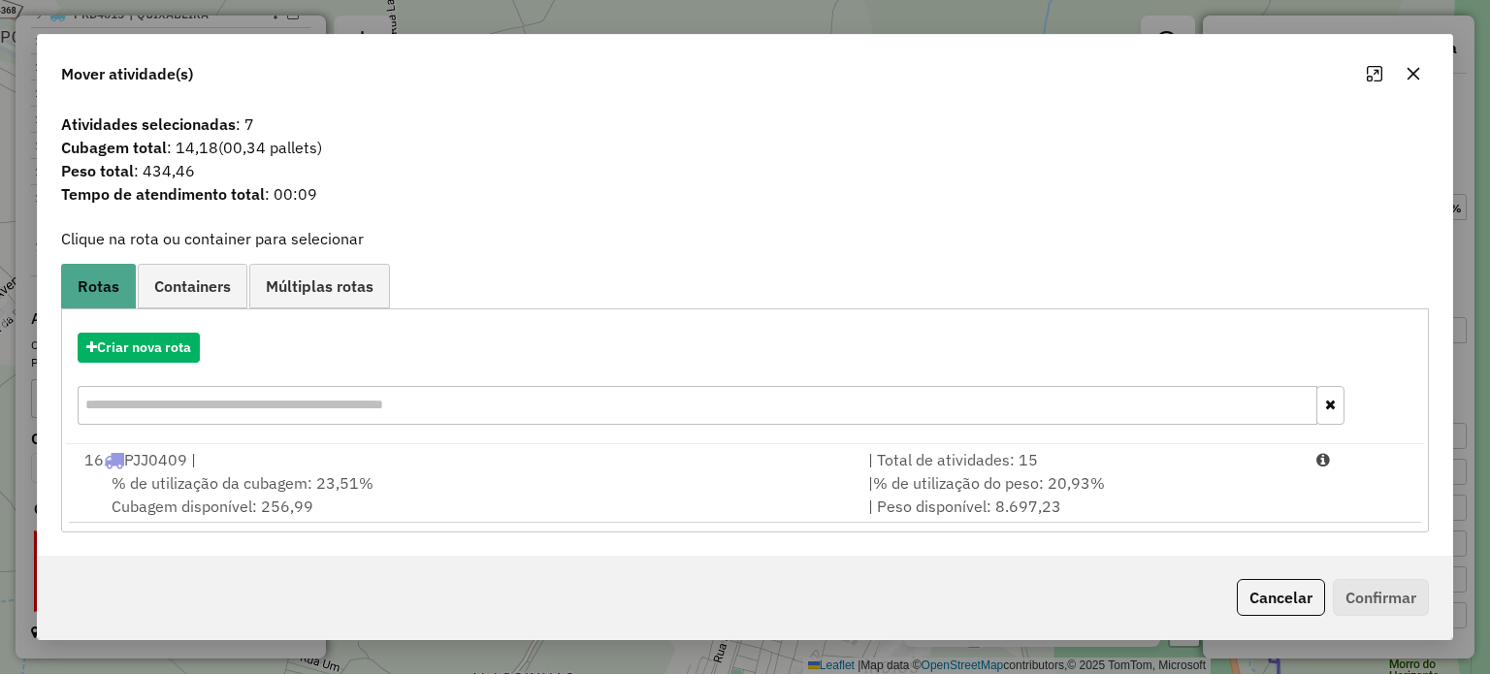
click at [210, 462] on div "16 PJJ0409 |" at bounding box center [465, 459] width 784 height 23
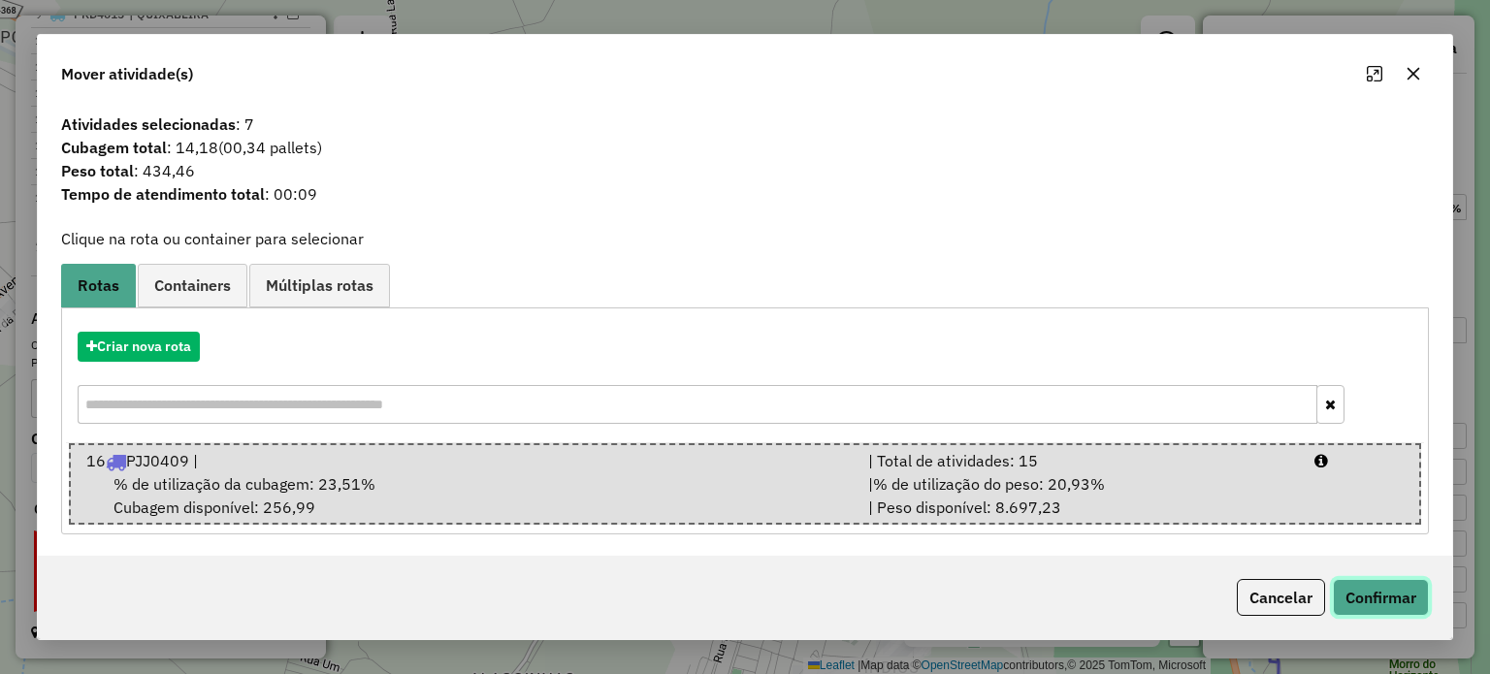
click at [1358, 586] on button "Confirmar" at bounding box center [1381, 597] width 96 height 37
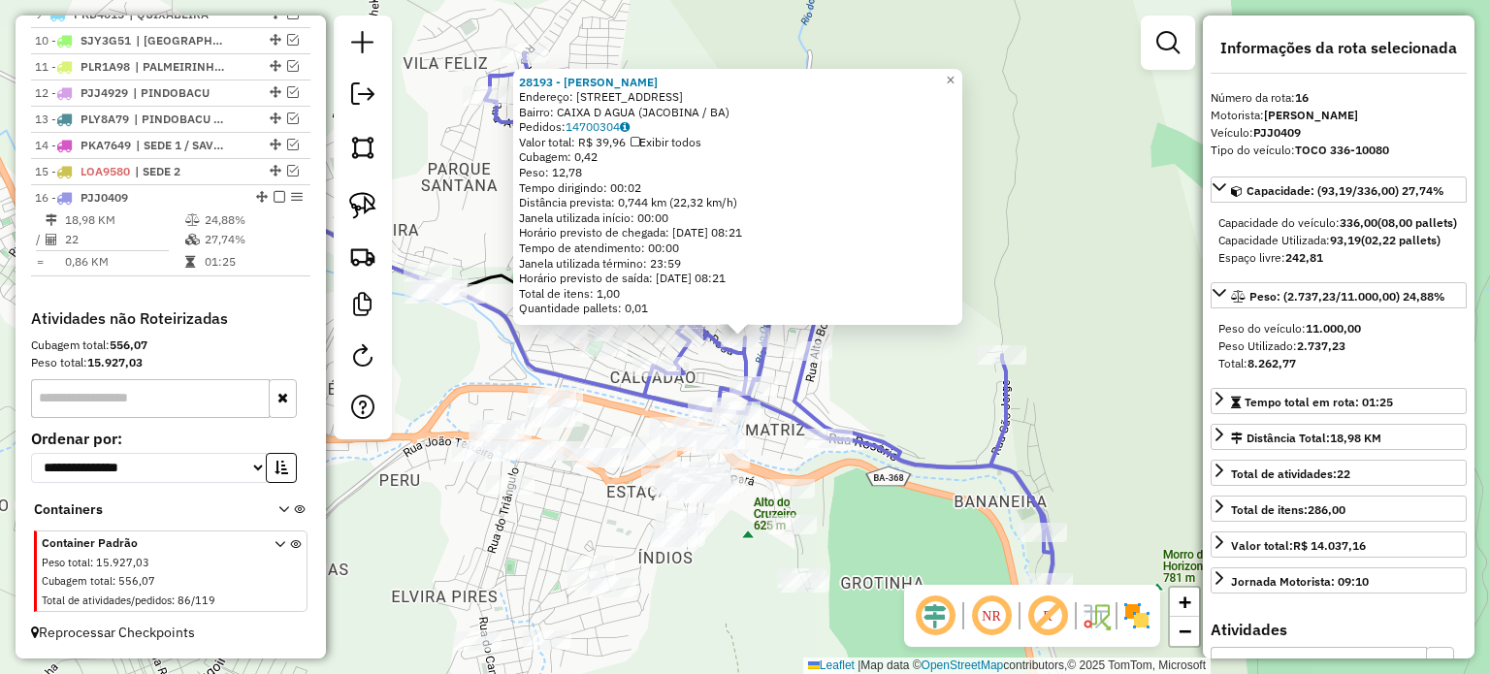
click at [871, 391] on div "28193 - [PERSON_NAME] Endereço: [STREET_ADDRESS] Bairro: CAIXA D AGUA (JACOBINA…" at bounding box center [745, 337] width 1490 height 674
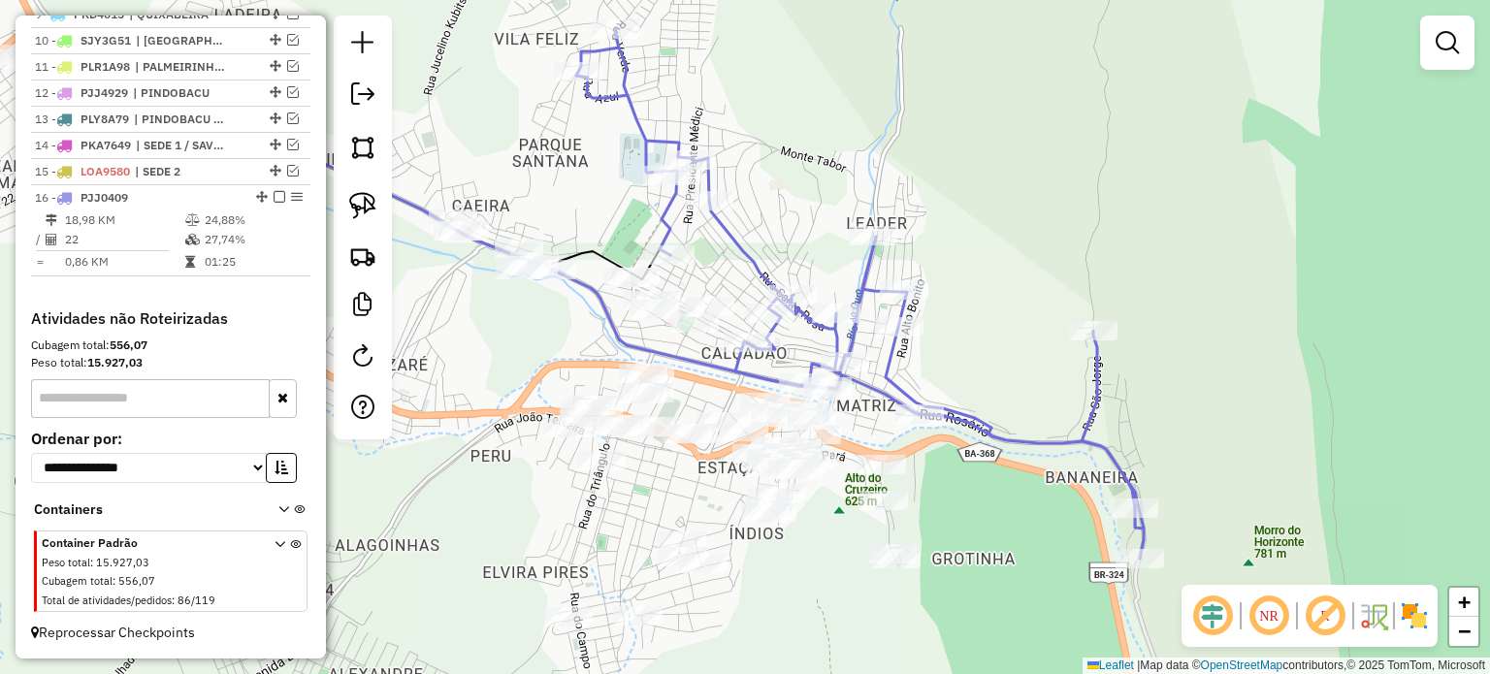
drag, startPoint x: 729, startPoint y: 275, endPoint x: 772, endPoint y: 318, distance: 60.4
click at [753, 274] on div "Janela de atendimento Grade de atendimento Capacidade Transportadoras Veículos …" at bounding box center [745, 337] width 1490 height 674
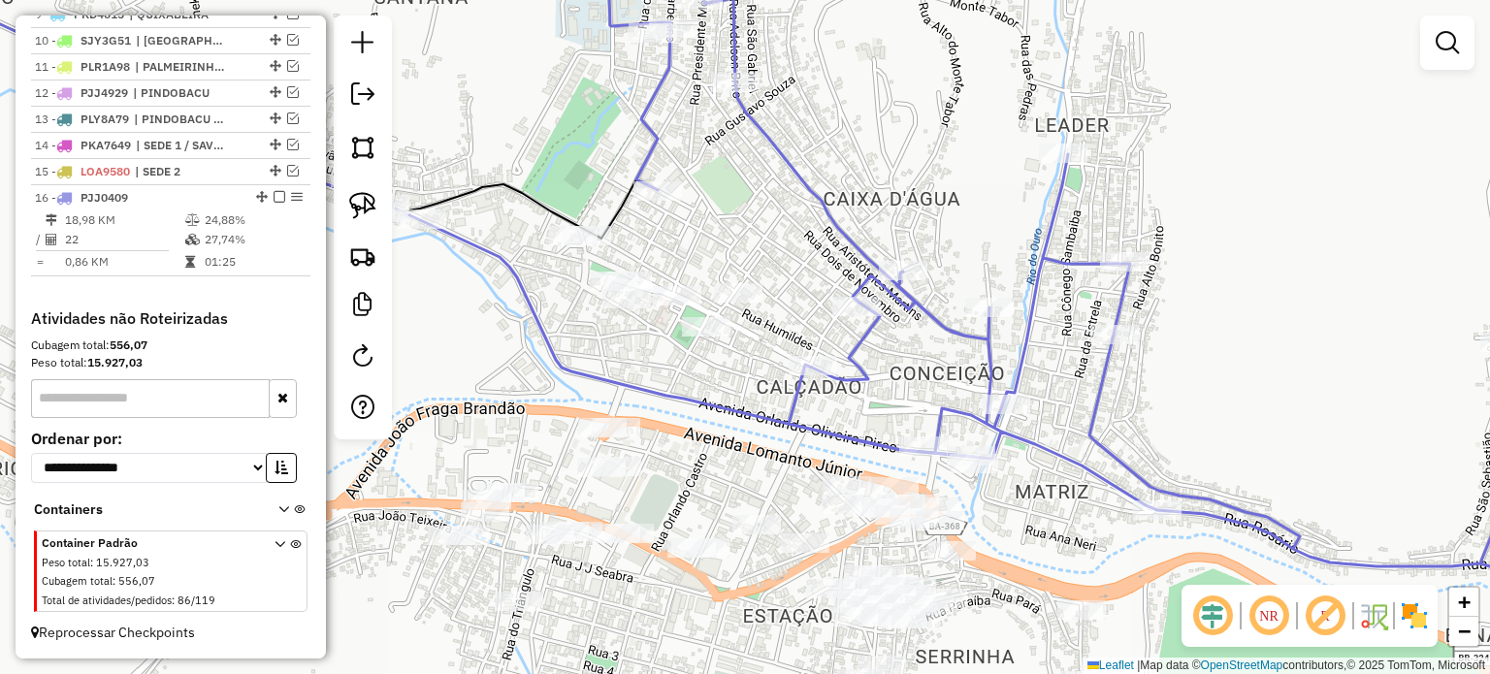
drag, startPoint x: 659, startPoint y: 371, endPoint x: 669, endPoint y: 370, distance: 10.7
click at [669, 370] on div "Janela de atendimento Grade de atendimento Capacidade Transportadoras Veículos …" at bounding box center [745, 337] width 1490 height 674
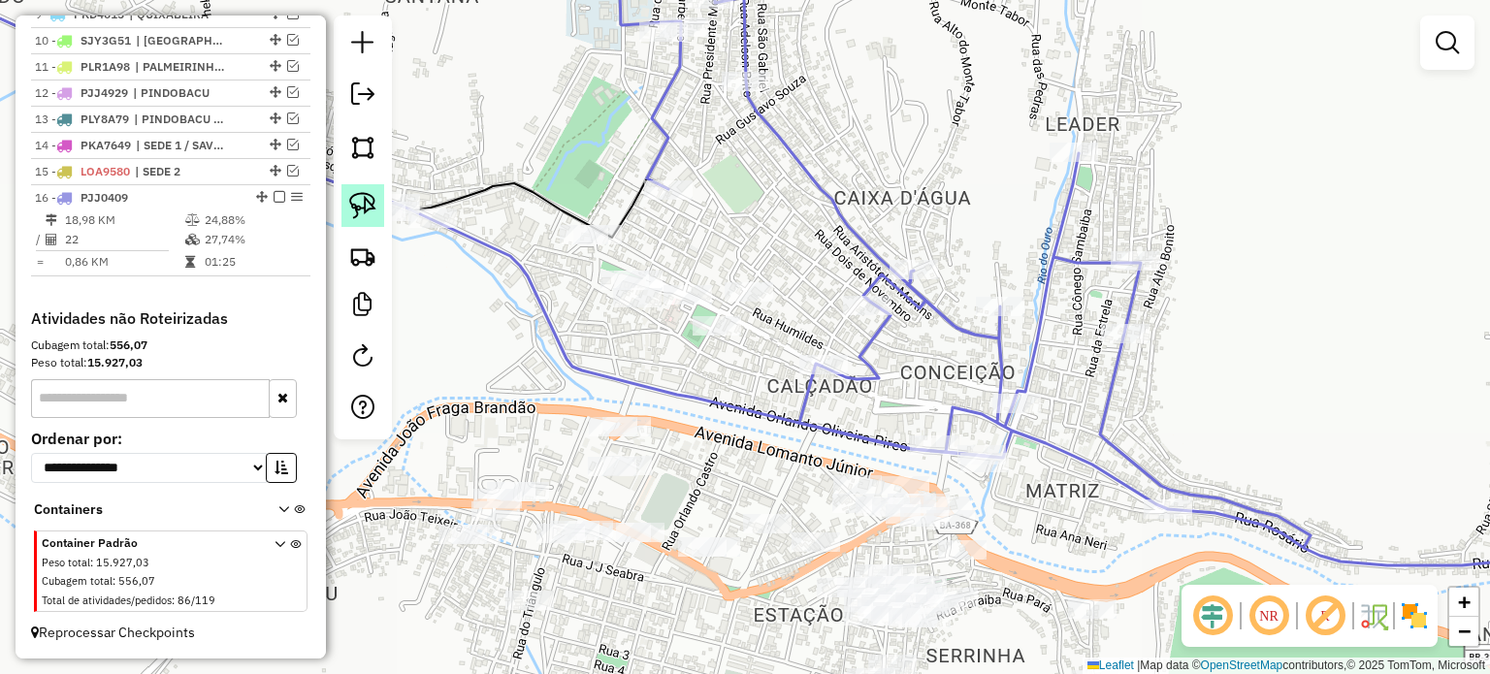
click at [376, 189] on link at bounding box center [362, 205] width 43 height 43
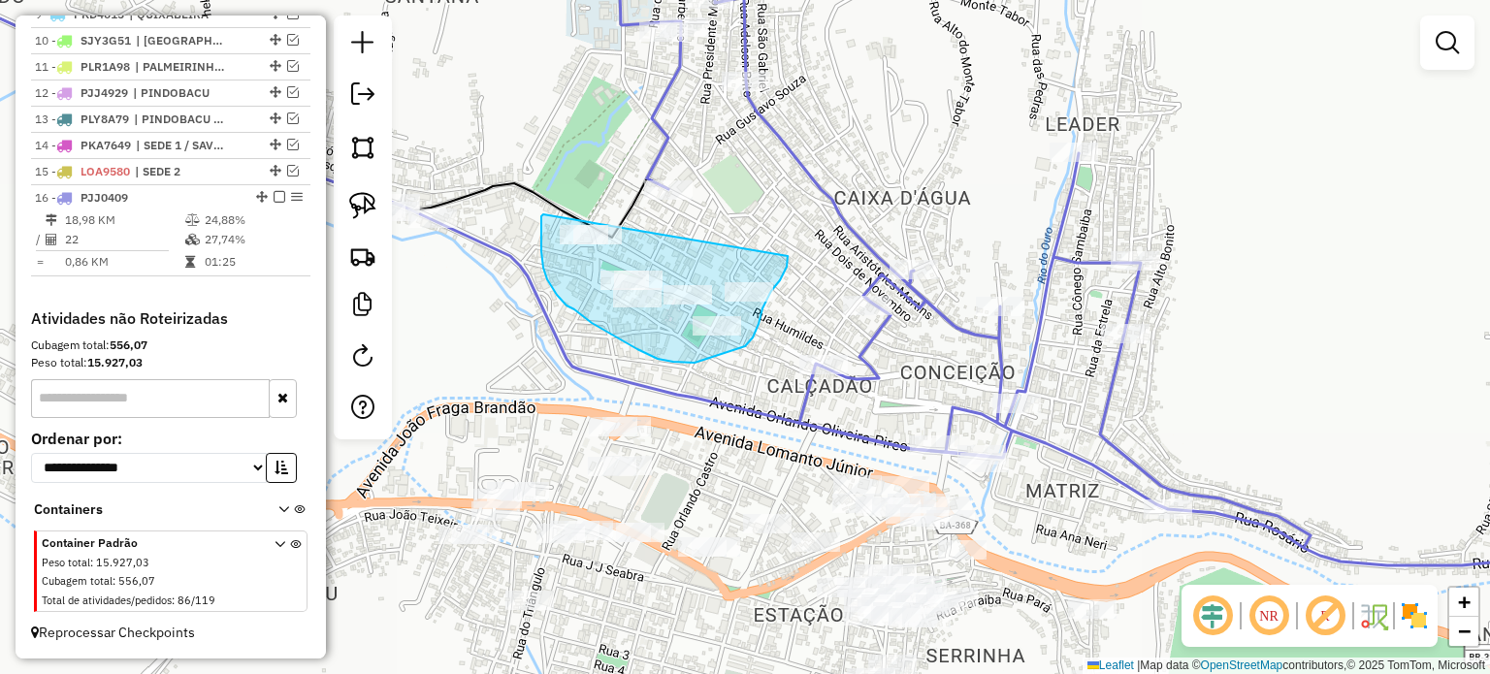
drag, startPoint x: 543, startPoint y: 214, endPoint x: 788, endPoint y: 256, distance: 248.0
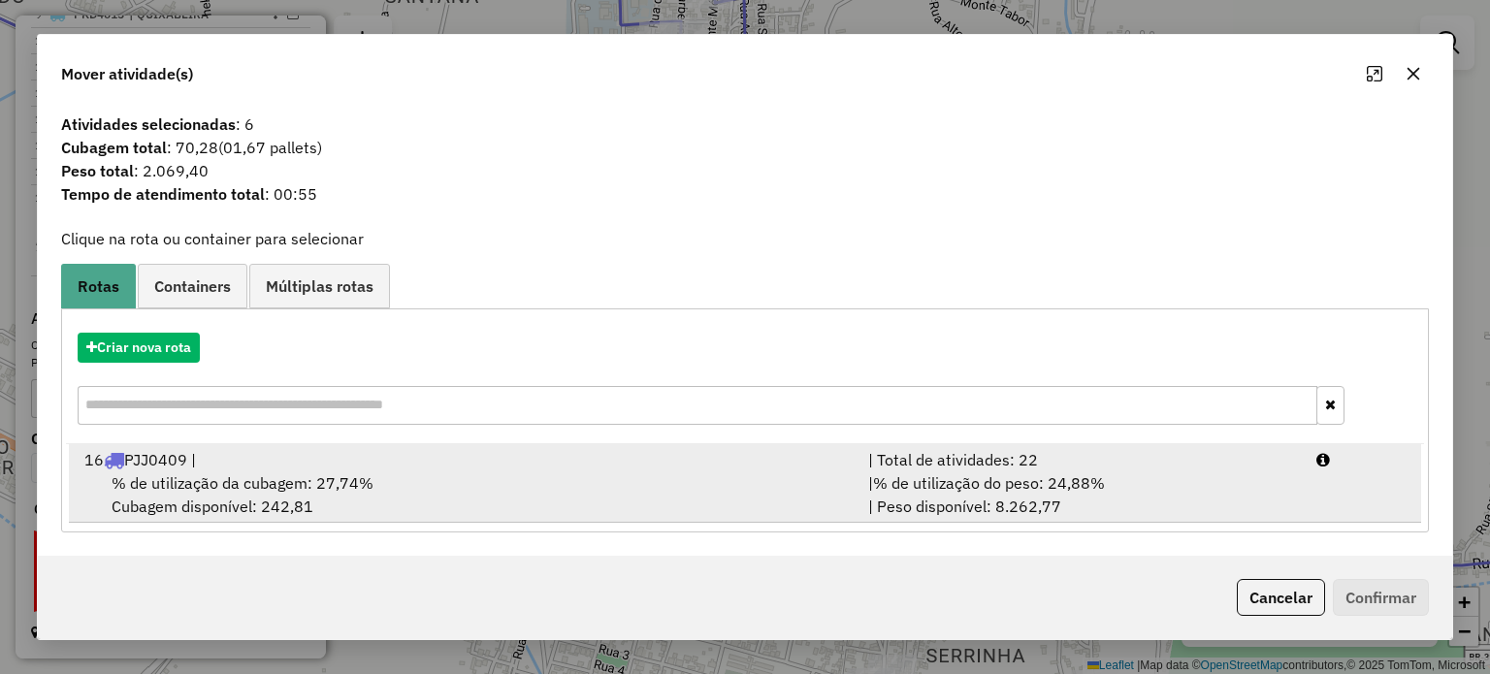
click at [327, 457] on div "16 PJJ0409 |" at bounding box center [465, 459] width 784 height 23
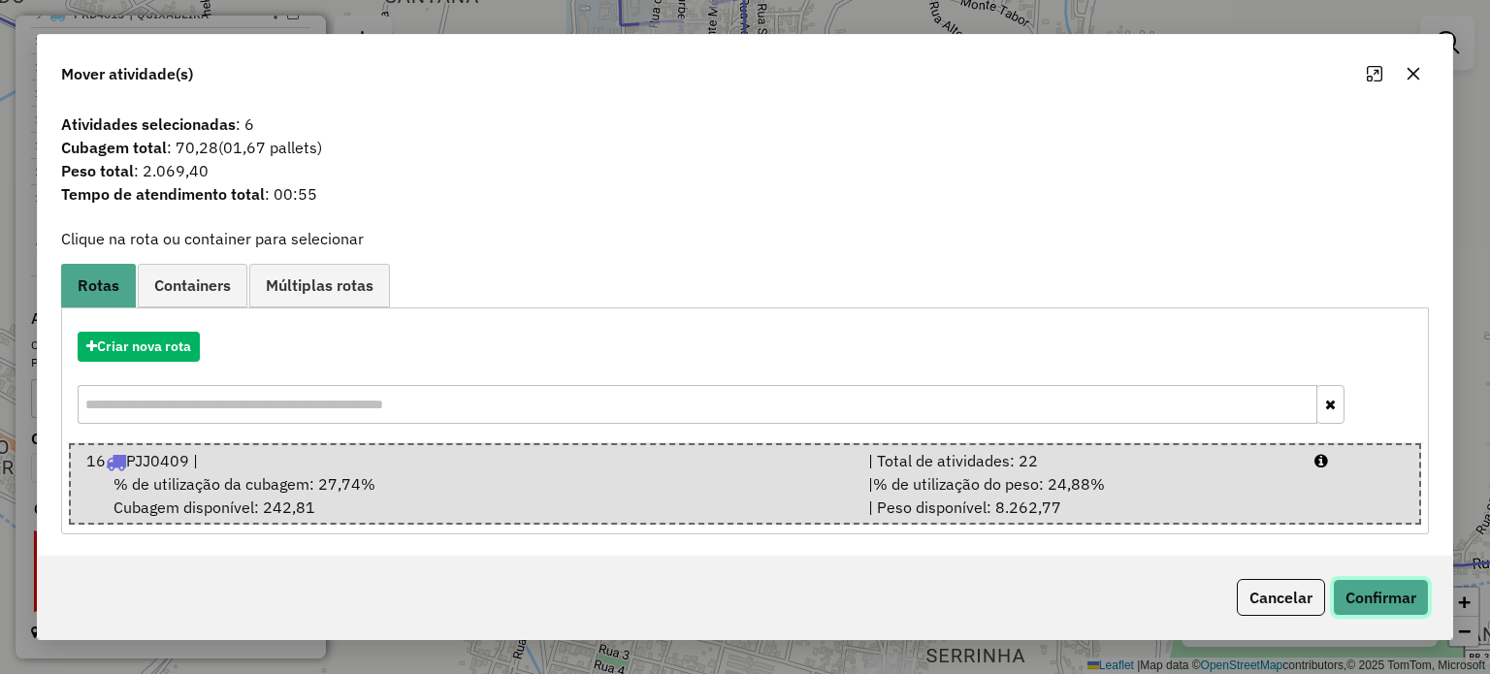
click at [1350, 602] on button "Confirmar" at bounding box center [1381, 597] width 96 height 37
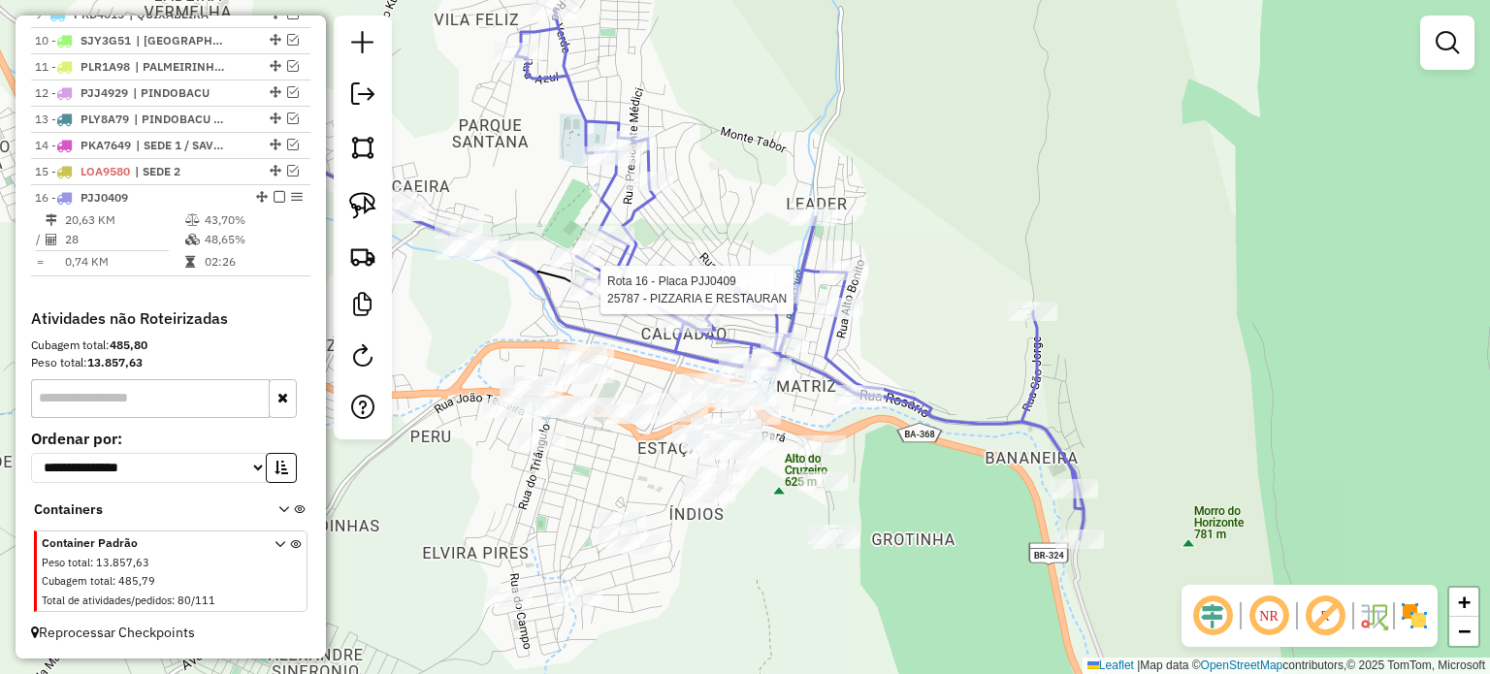
select select "**********"
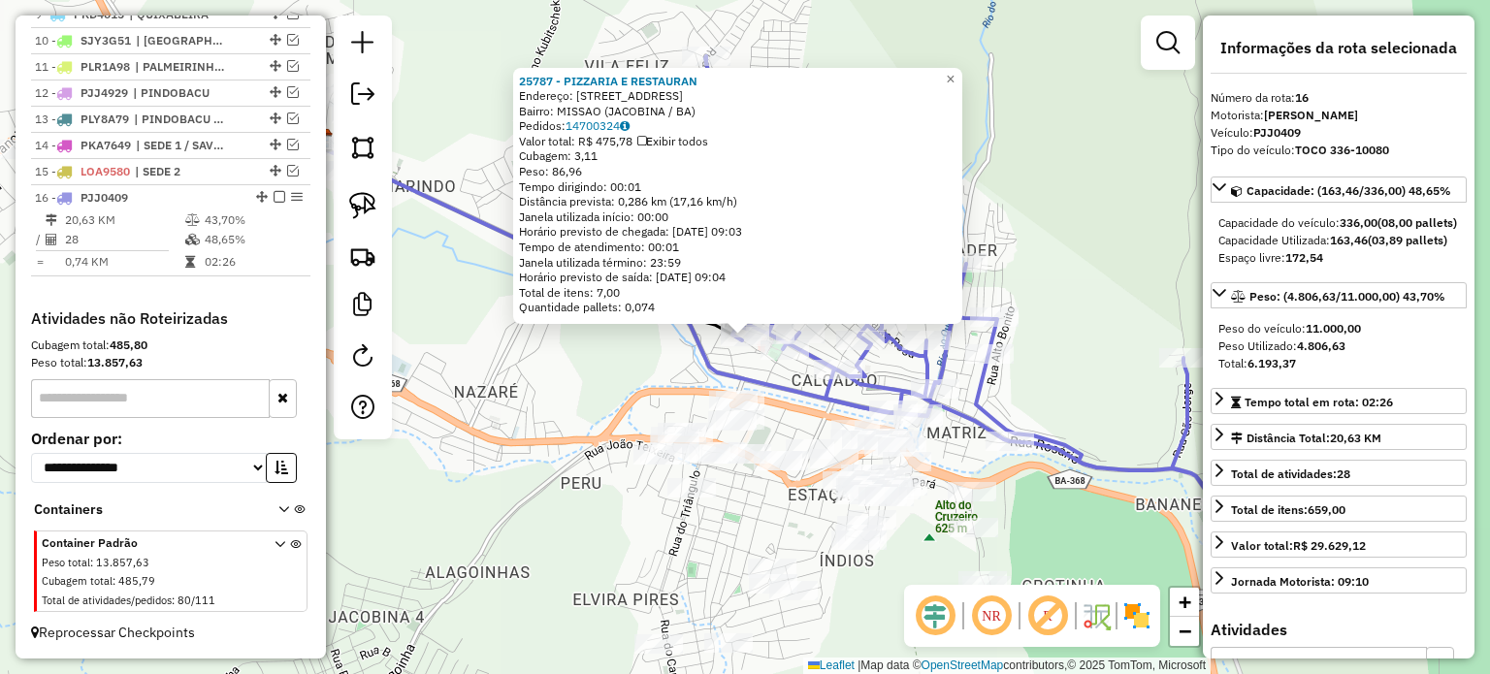
click at [469, 290] on div "25787 - PIZZARIA E RESTAURAN Endereço: [STREET_ADDRESS] Pedidos: 14700324 Valor…" at bounding box center [745, 337] width 1490 height 674
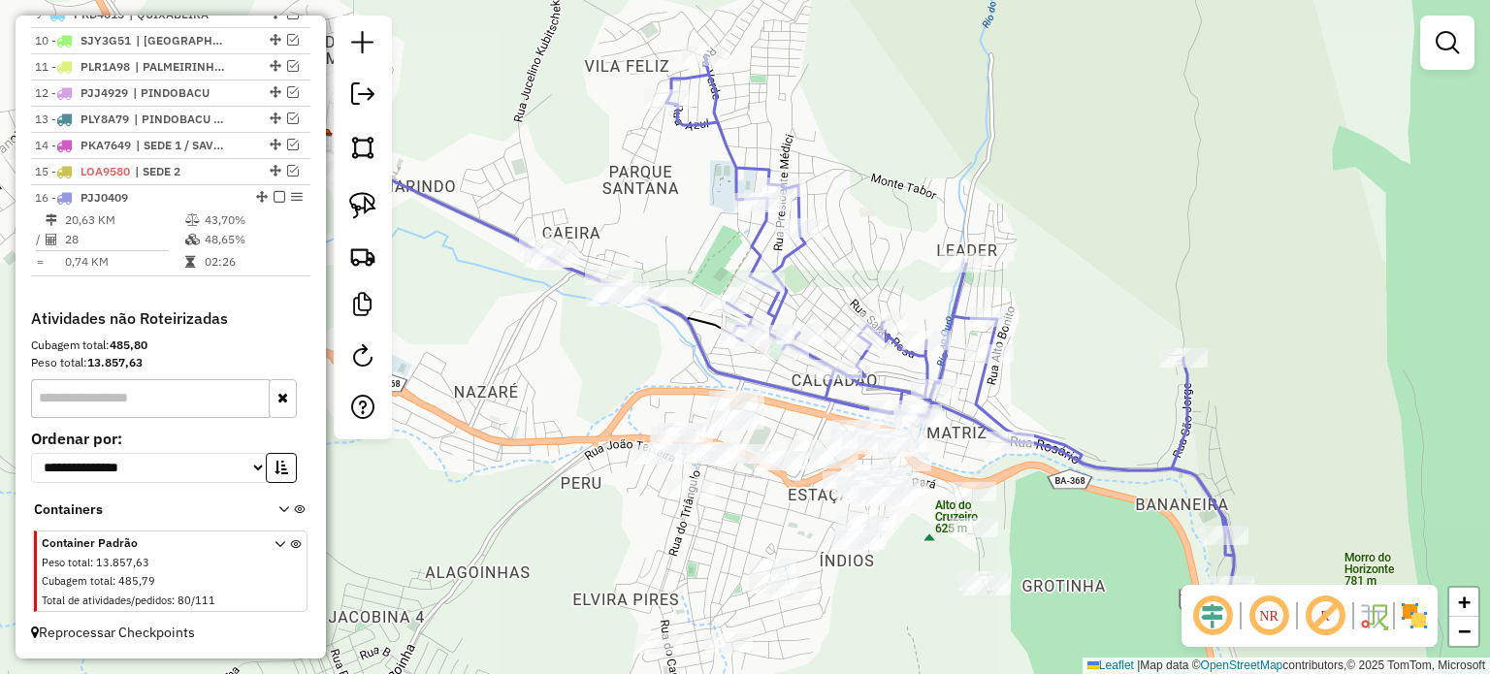
drag, startPoint x: 513, startPoint y: 360, endPoint x: 747, endPoint y: 389, distance: 235.6
click at [747, 389] on div "Janela de atendimento Grade de atendimento Capacidade Transportadoras Veículos …" at bounding box center [745, 337] width 1490 height 674
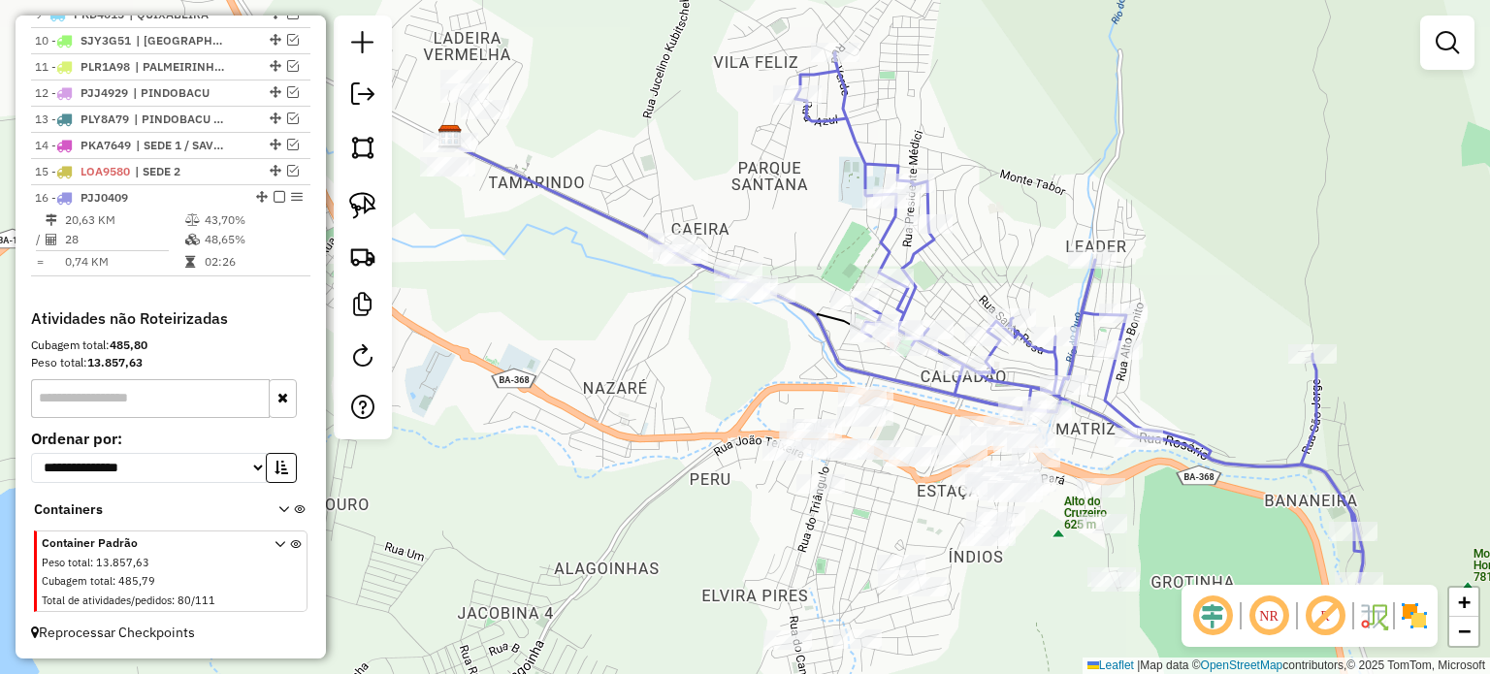
drag, startPoint x: 764, startPoint y: 346, endPoint x: 675, endPoint y: 309, distance: 96.5
click at [644, 306] on div "Janela de atendimento Grade de atendimento Capacidade Transportadoras Veículos …" at bounding box center [745, 337] width 1490 height 674
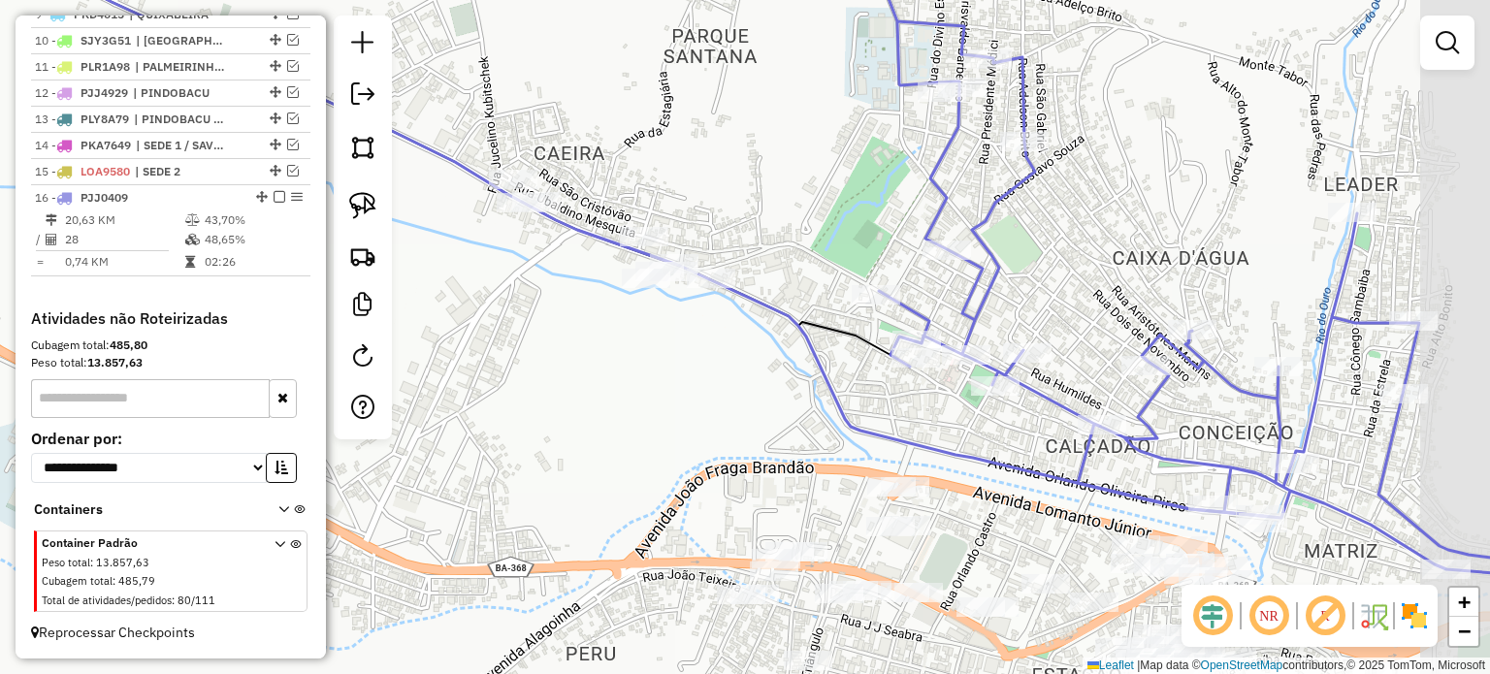
drag, startPoint x: 725, startPoint y: 337, endPoint x: 625, endPoint y: 365, distance: 104.7
click at [625, 365] on div "Janela de atendimento Grade de atendimento Capacidade Transportadoras Veículos …" at bounding box center [745, 337] width 1490 height 674
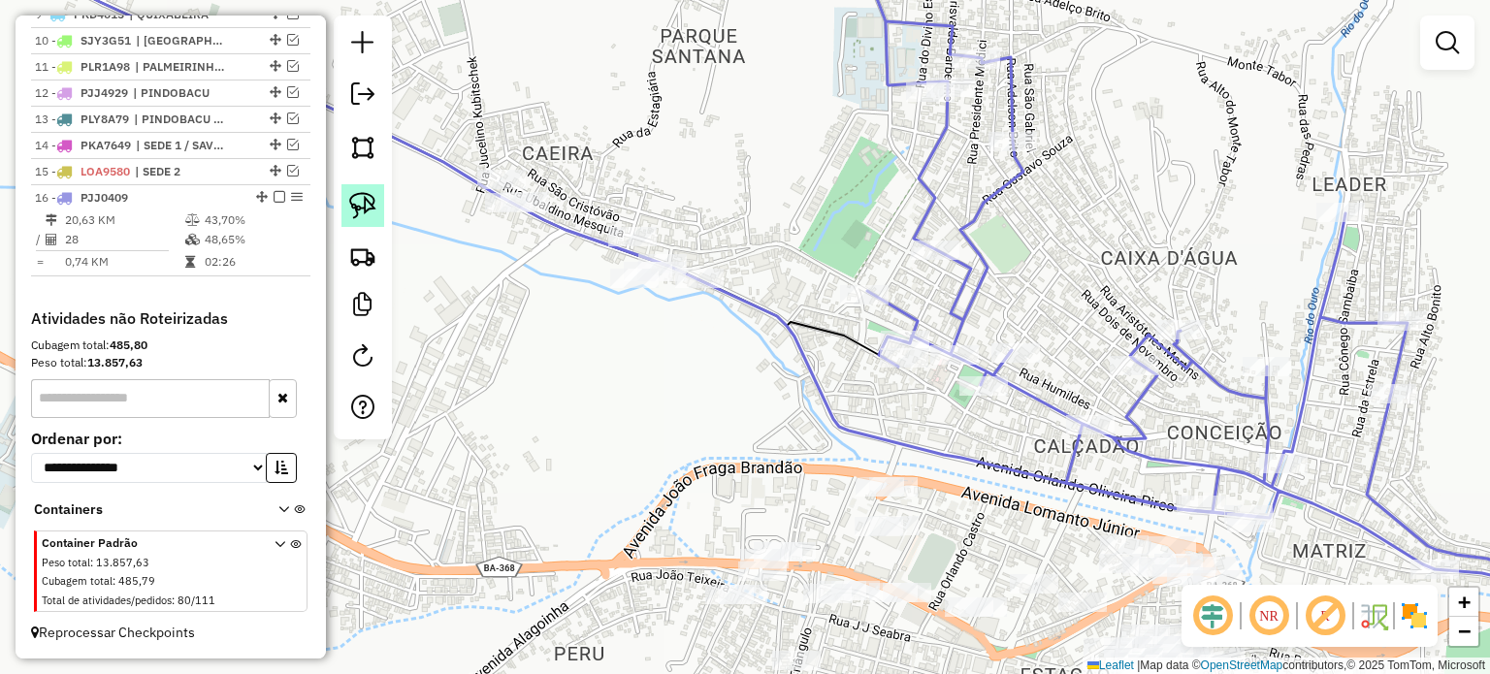
click at [378, 204] on link at bounding box center [362, 205] width 43 height 43
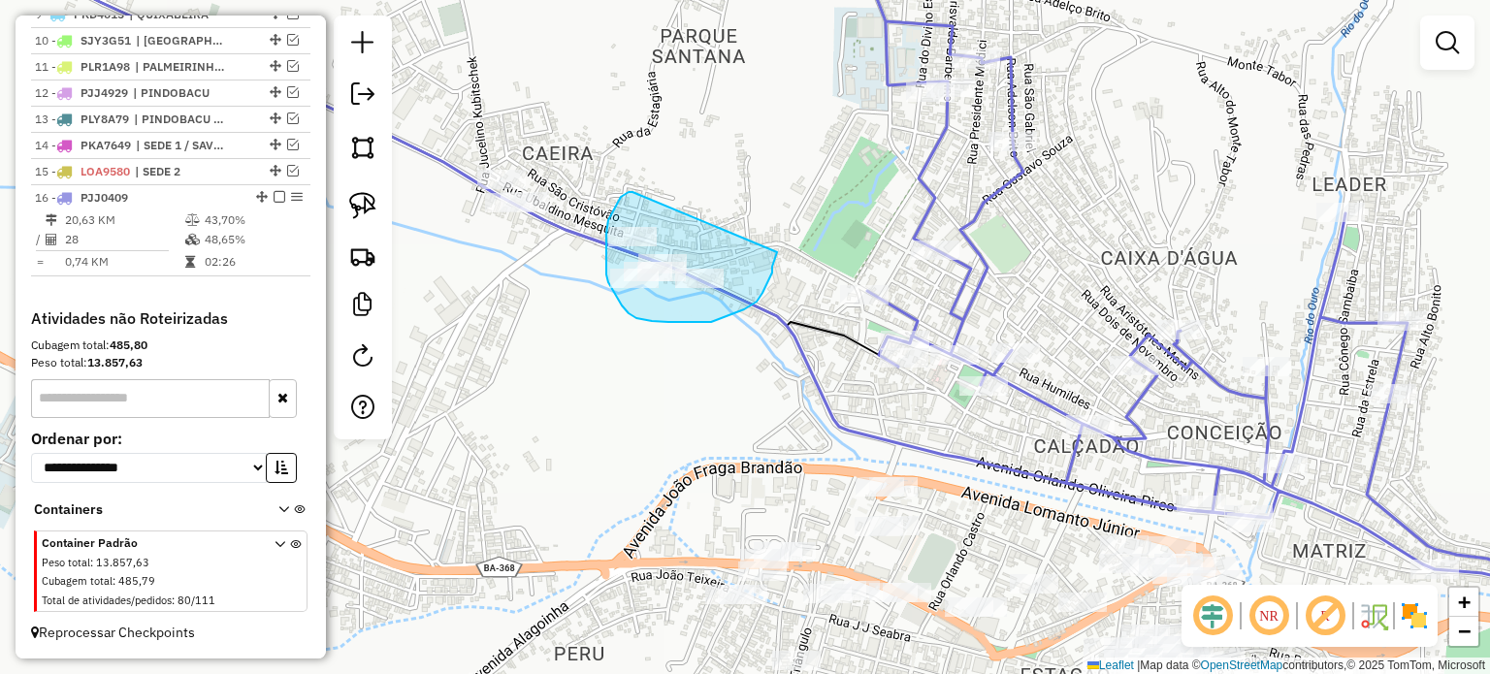
drag, startPoint x: 629, startPoint y: 192, endPoint x: 777, endPoint y: 252, distance: 160.1
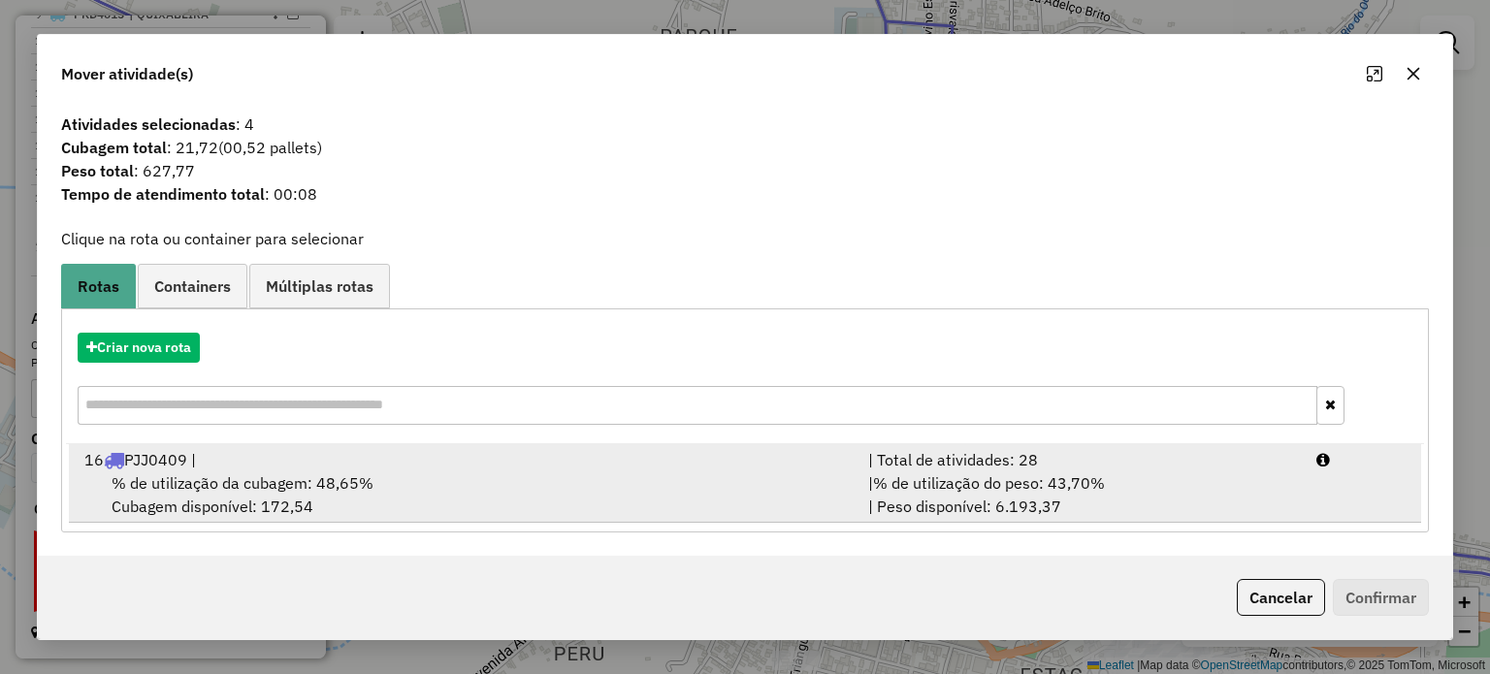
click at [192, 473] on span "% de utilização da cubagem: 48,65%" at bounding box center [243, 482] width 262 height 19
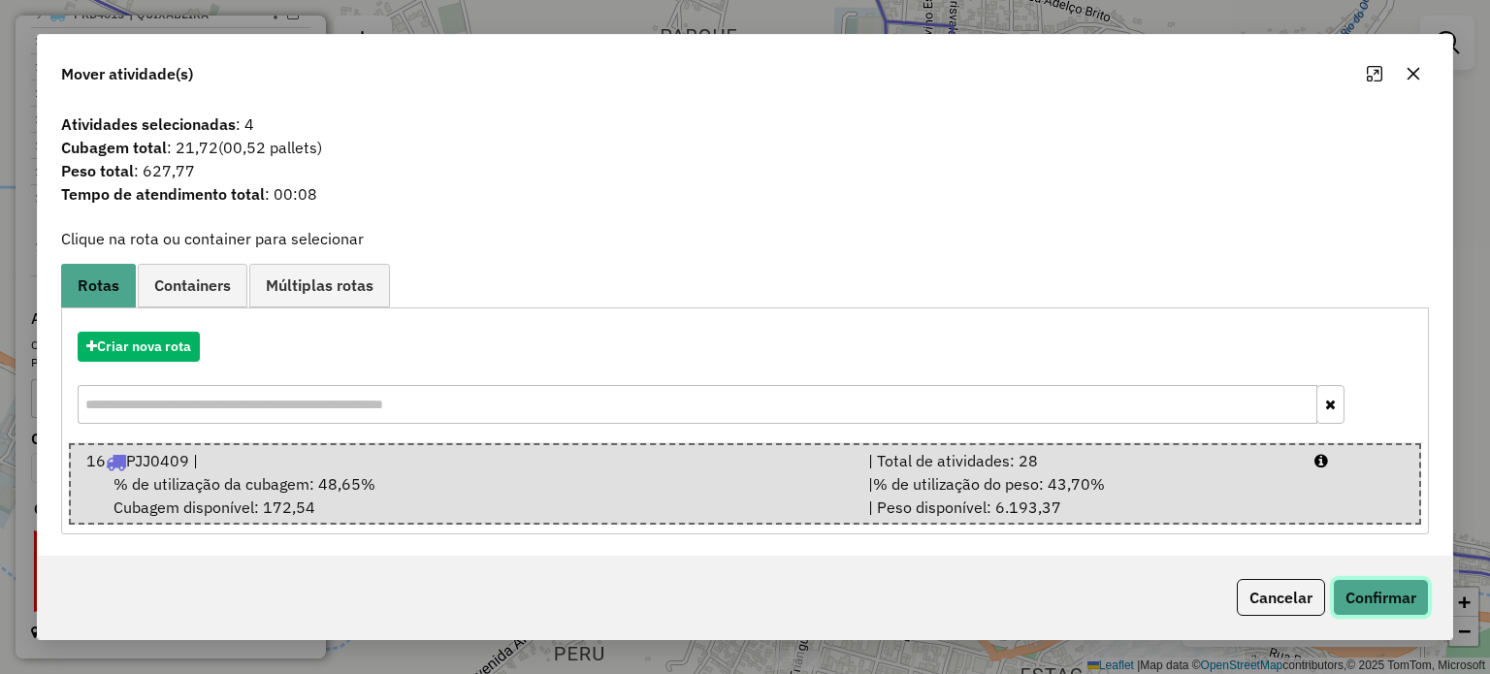
drag, startPoint x: 1362, startPoint y: 594, endPoint x: 1321, endPoint y: 566, distance: 49.0
click at [1362, 595] on button "Confirmar" at bounding box center [1381, 597] width 96 height 37
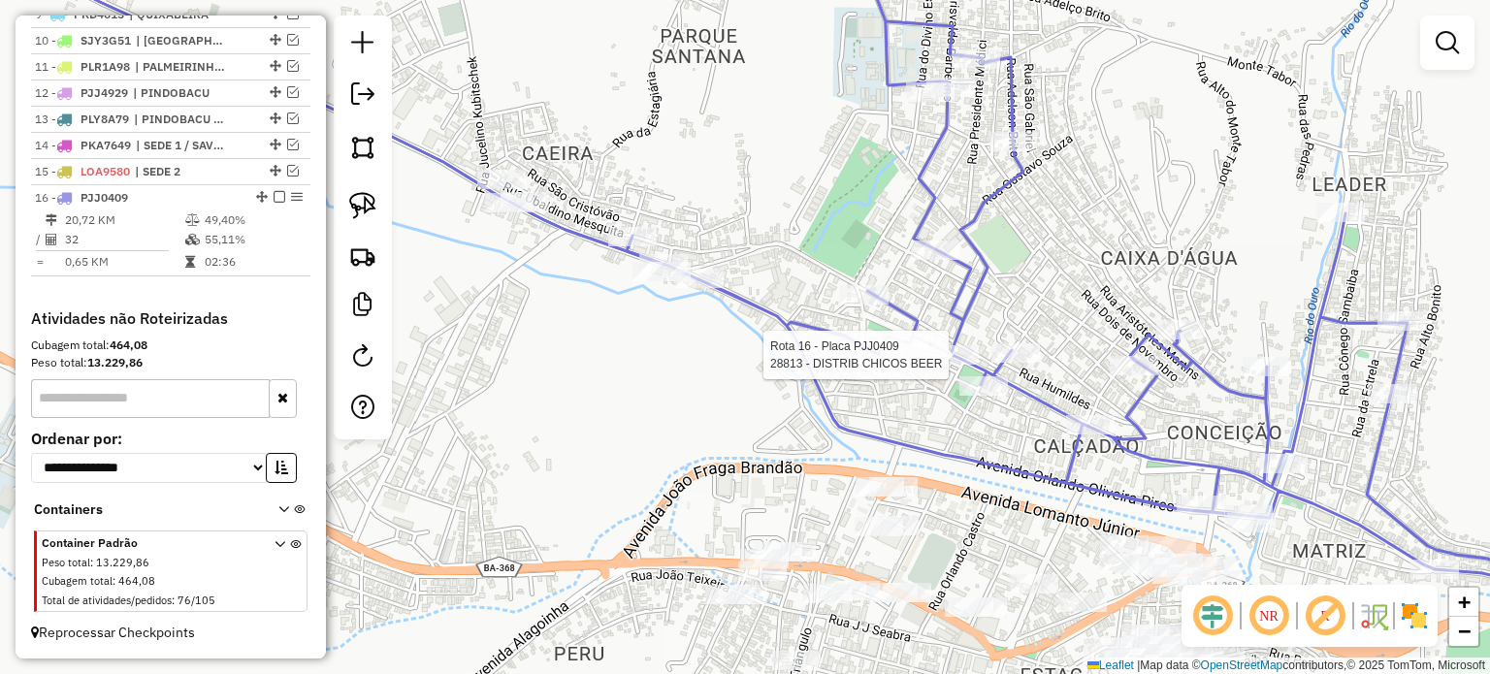
select select "**********"
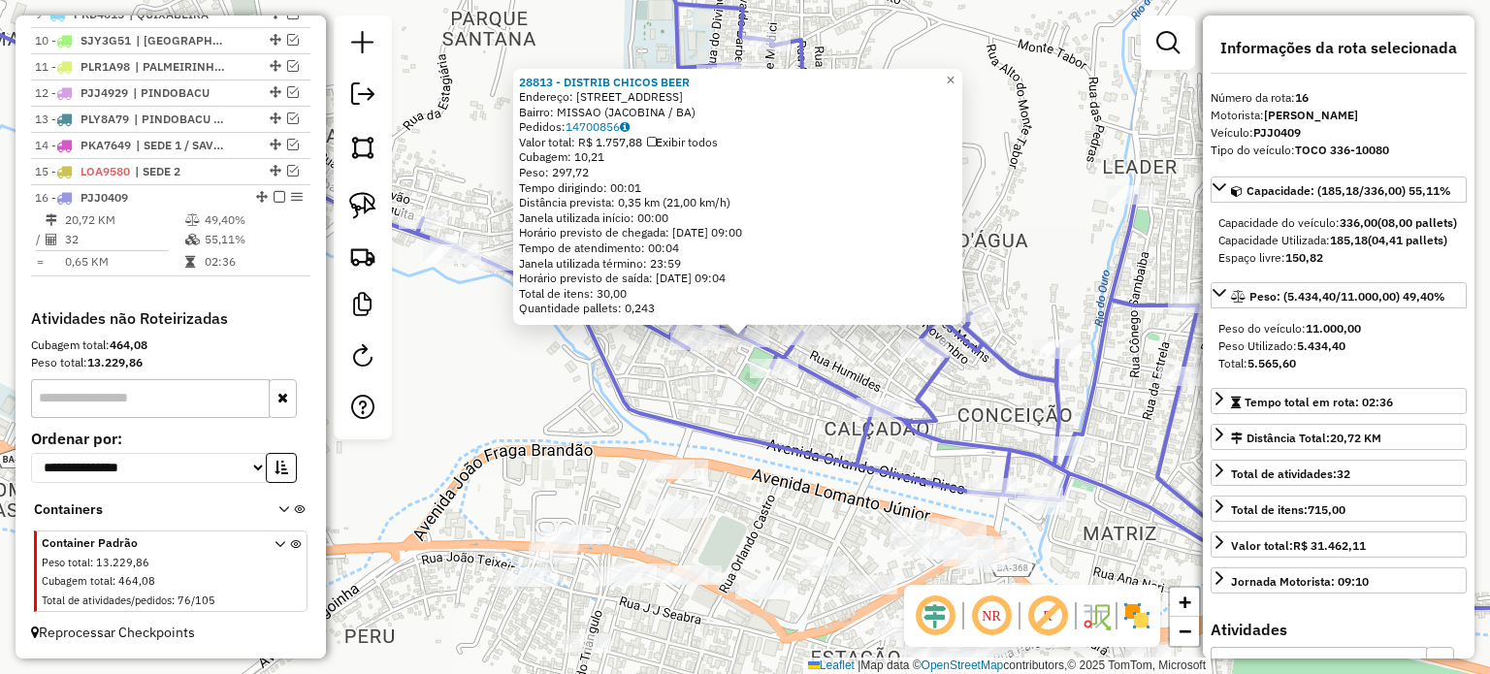
click at [671, 387] on div "28813 - DISTRIB CHICOS BEER Endereço: [STREET_ADDRESS] Pedidos: 14700856 Valor …" at bounding box center [745, 337] width 1490 height 674
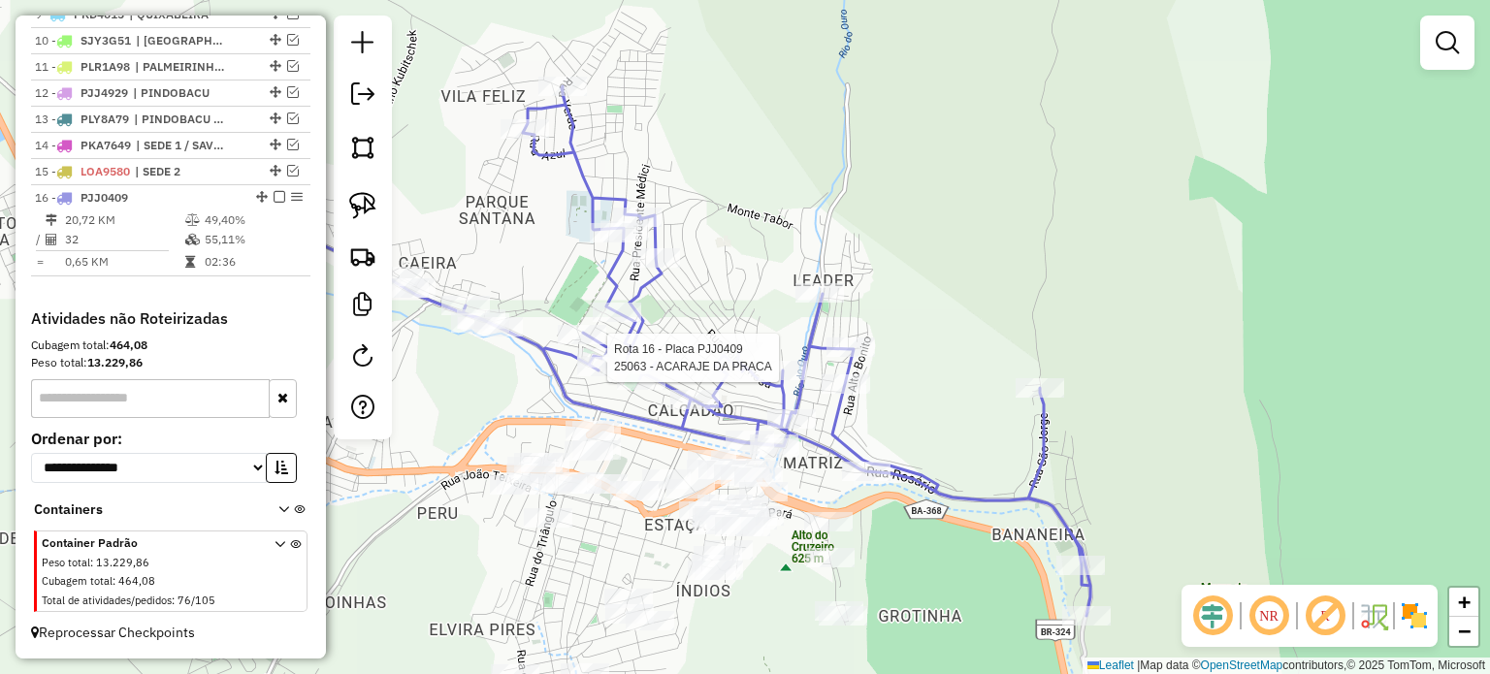
select select "**********"
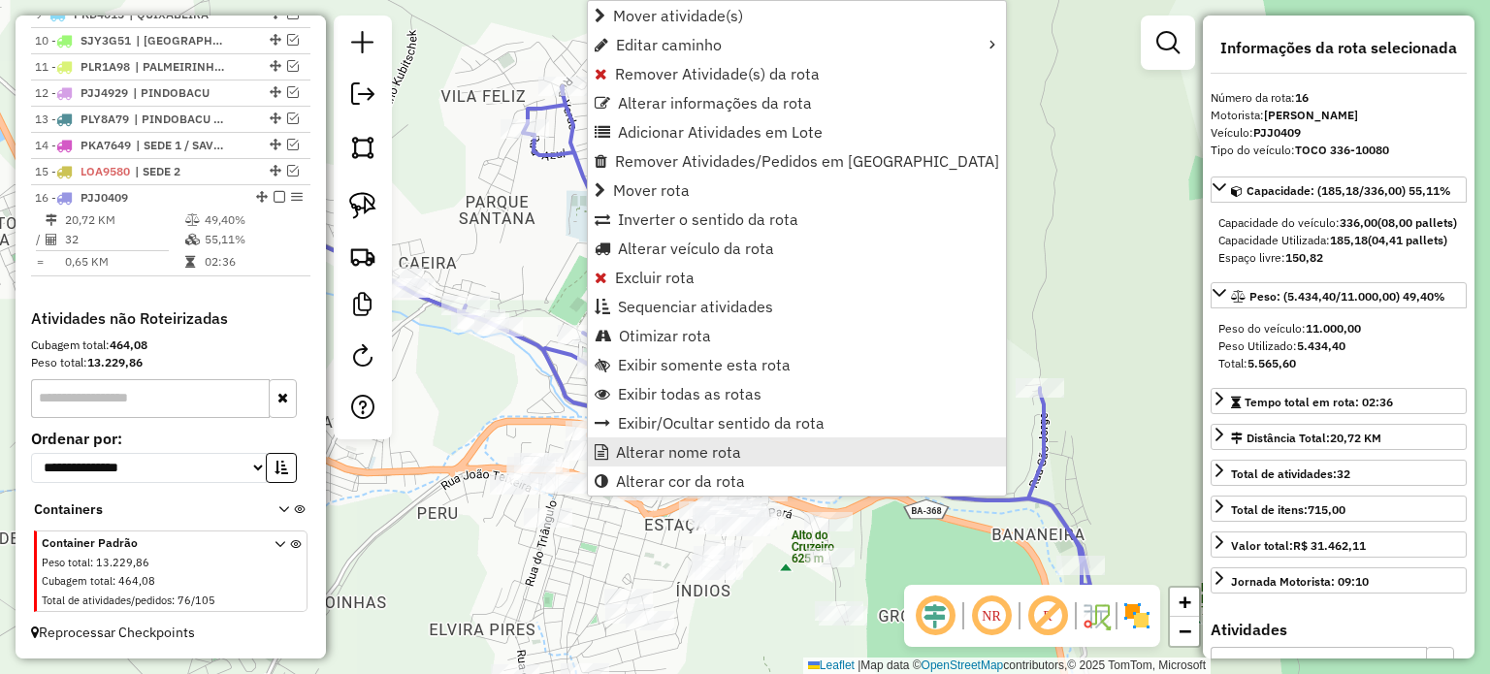
click at [652, 446] on span "Alterar nome rota" at bounding box center [678, 452] width 125 height 16
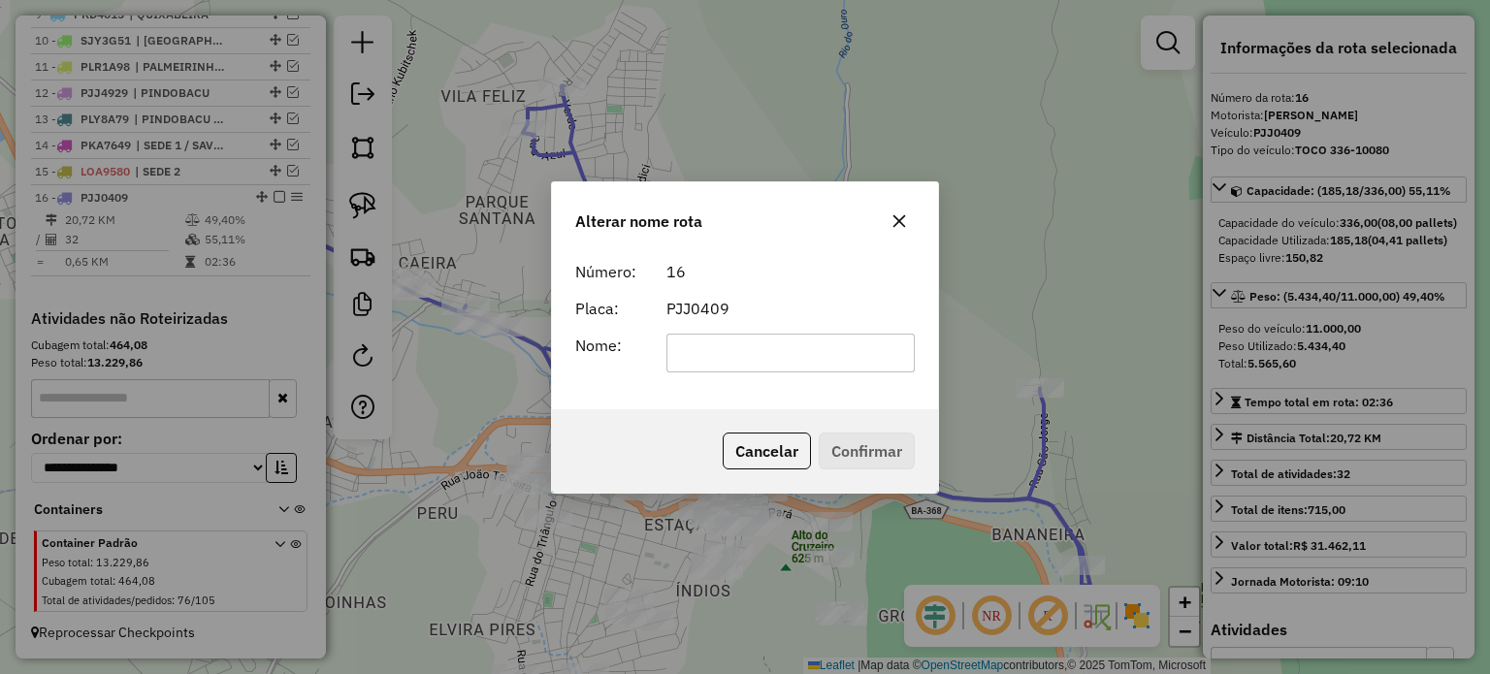
click at [696, 356] on input "text" at bounding box center [790, 353] width 249 height 39
type input "******"
click at [847, 440] on button "Confirmar" at bounding box center [867, 451] width 96 height 37
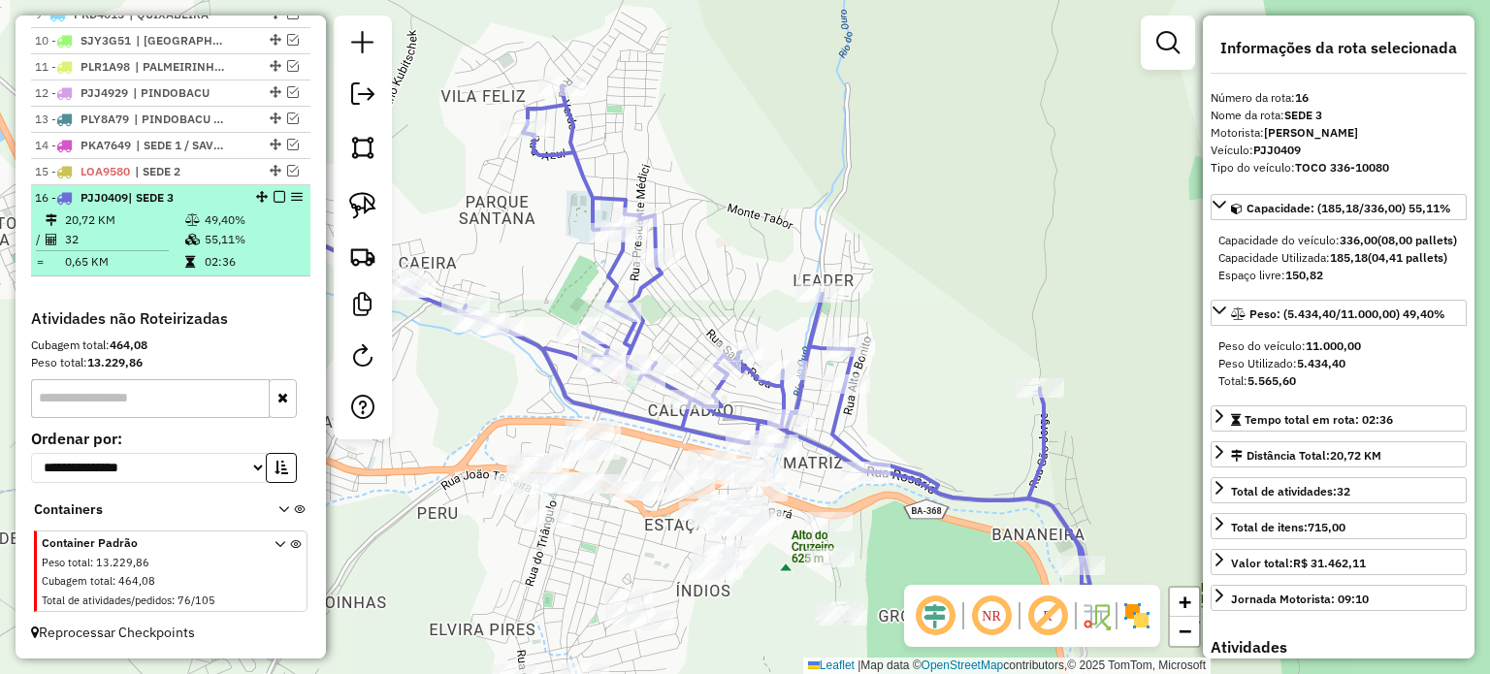
click at [274, 197] on em at bounding box center [280, 197] width 12 height 12
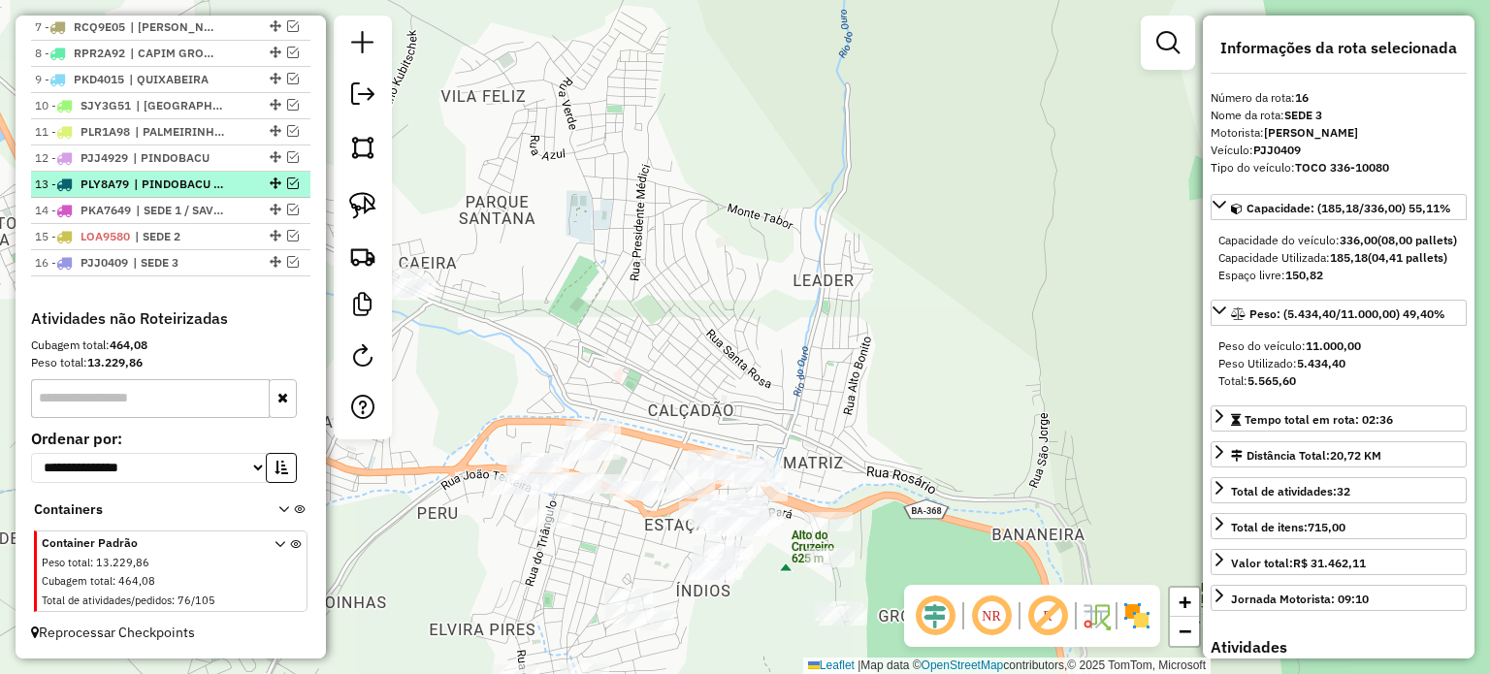
scroll to position [904, 0]
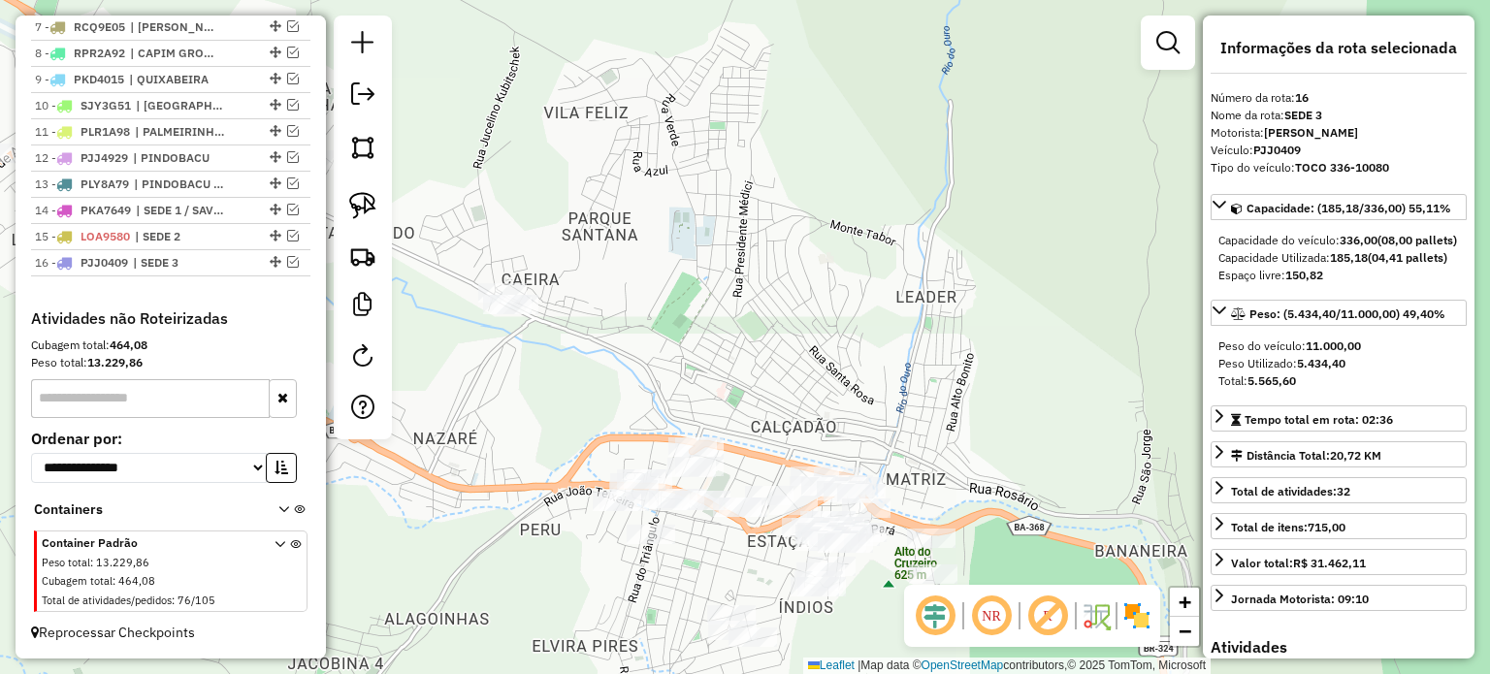
drag, startPoint x: 512, startPoint y: 243, endPoint x: 881, endPoint y: 242, distance: 368.6
click at [879, 237] on div "Janela de atendimento Grade de atendimento Capacidade Transportadoras Veículos …" at bounding box center [745, 337] width 1490 height 674
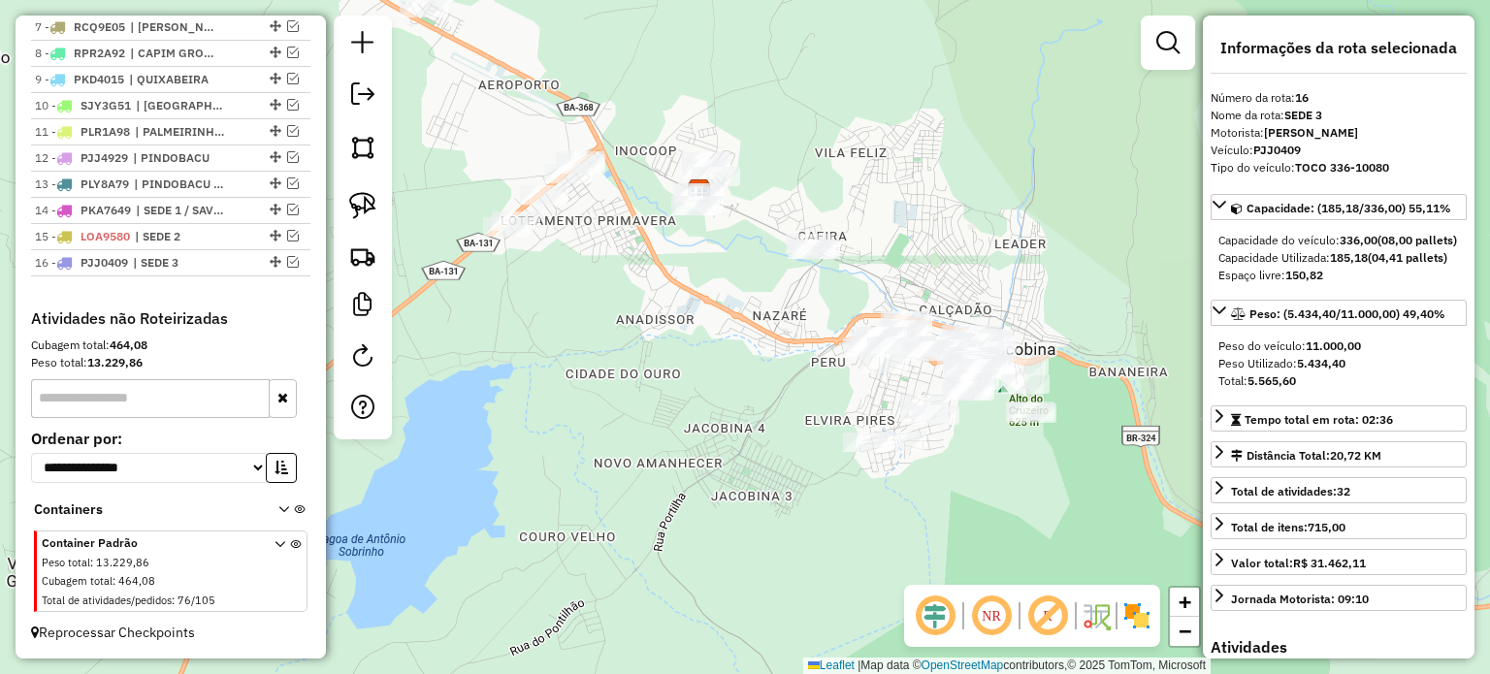
drag, startPoint x: 722, startPoint y: 396, endPoint x: 718, endPoint y: 328, distance: 68.0
click at [731, 334] on div "Janela de atendimento Grade de atendimento Capacidade Transportadoras Veículos …" at bounding box center [745, 337] width 1490 height 674
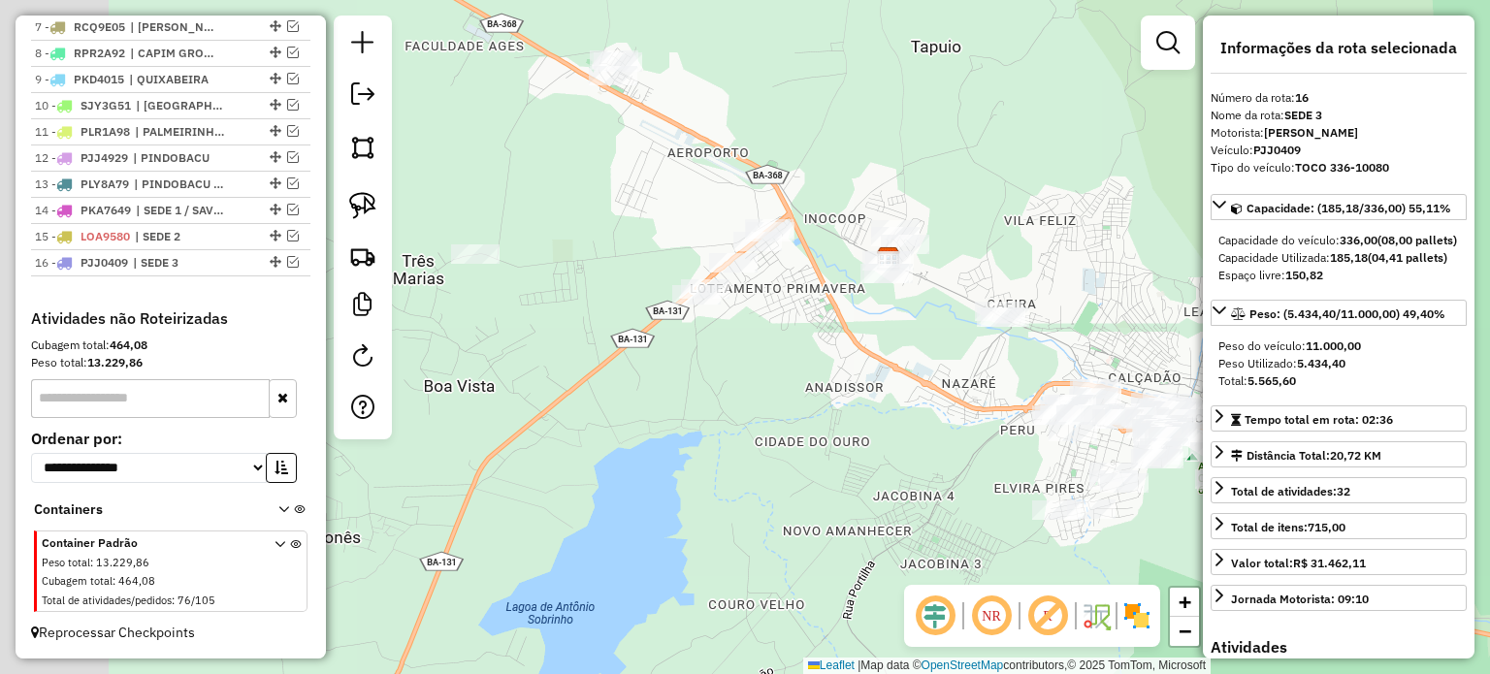
drag, startPoint x: 797, startPoint y: 368, endPoint x: 840, endPoint y: 381, distance: 44.8
click at [840, 381] on div "Janela de atendimento Grade de atendimento Capacidade Transportadoras Veículos …" at bounding box center [745, 337] width 1490 height 674
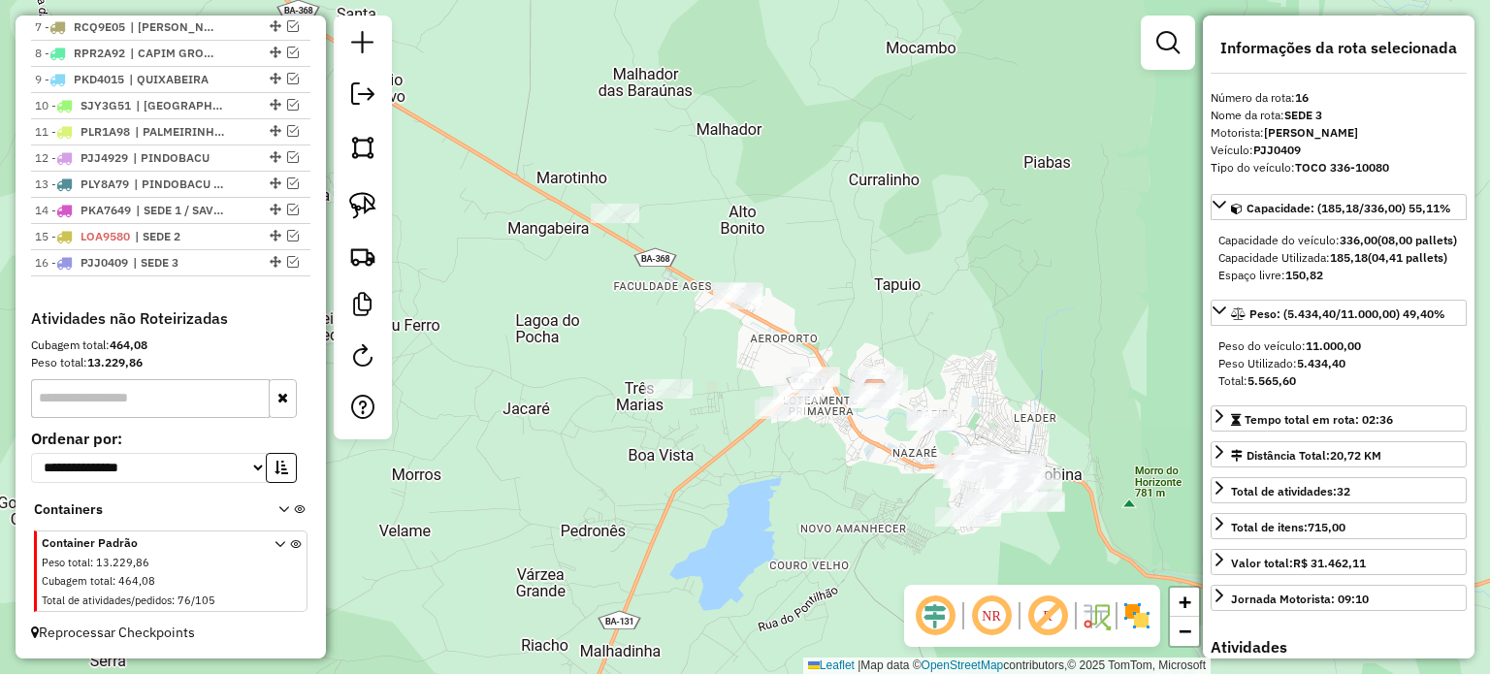
drag, startPoint x: 795, startPoint y: 420, endPoint x: 815, endPoint y: 486, distance: 68.7
click at [814, 491] on div "Janela de atendimento Grade de atendimento Capacidade Transportadoras Veículos …" at bounding box center [745, 337] width 1490 height 674
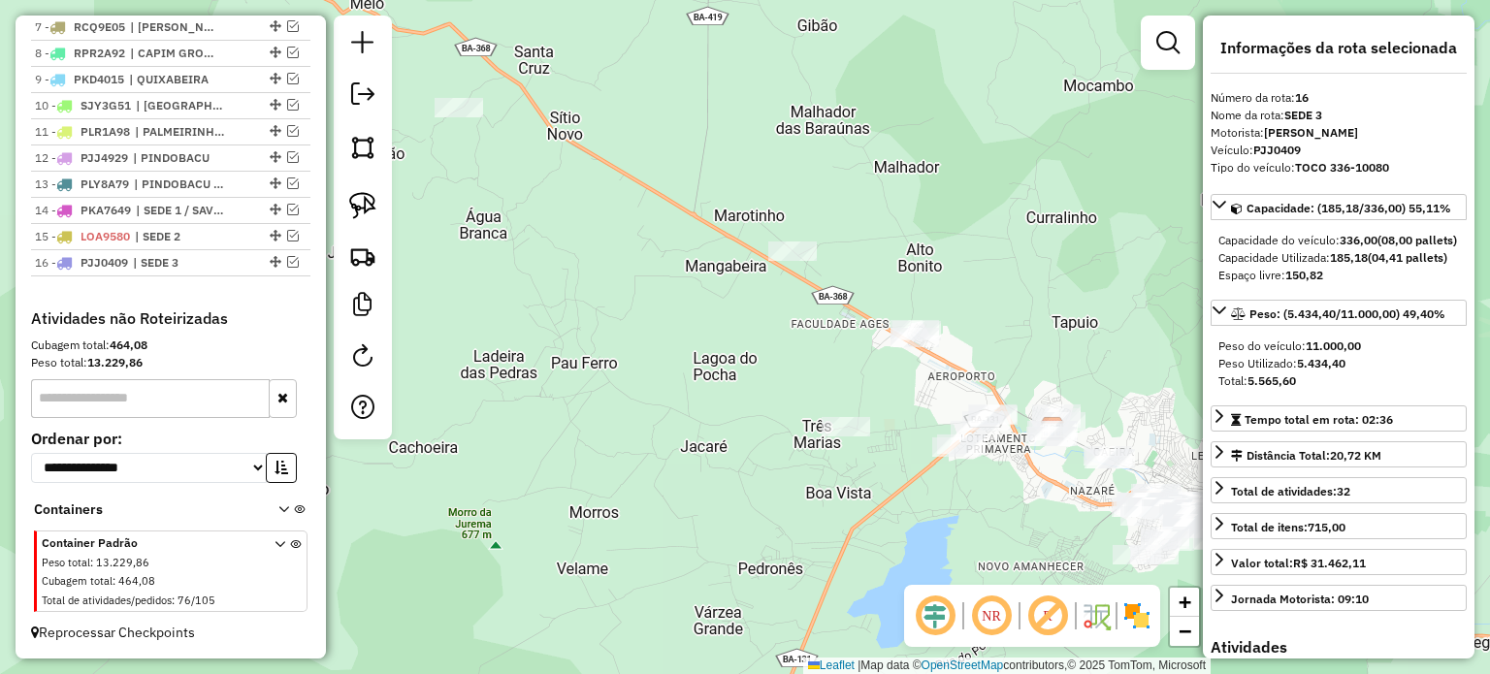
drag, startPoint x: 469, startPoint y: 435, endPoint x: 645, endPoint y: 421, distance: 176.2
click at [653, 469] on div "Janela de atendimento Grade de atendimento Capacidade Transportadoras Veículos …" at bounding box center [745, 337] width 1490 height 674
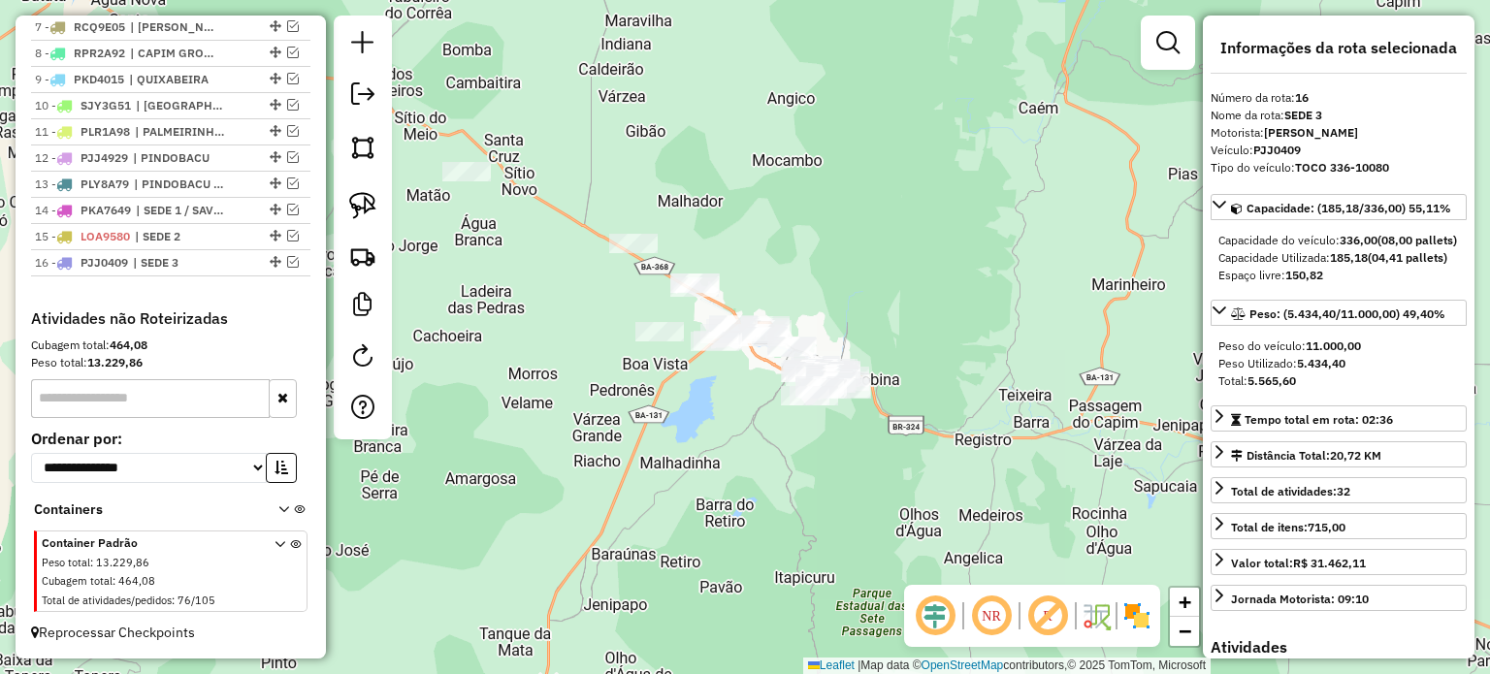
drag, startPoint x: 645, startPoint y: 410, endPoint x: 562, endPoint y: 339, distance: 109.4
click at [559, 340] on div "Janela de atendimento Grade de atendimento Capacidade Transportadoras Veículos …" at bounding box center [745, 337] width 1490 height 674
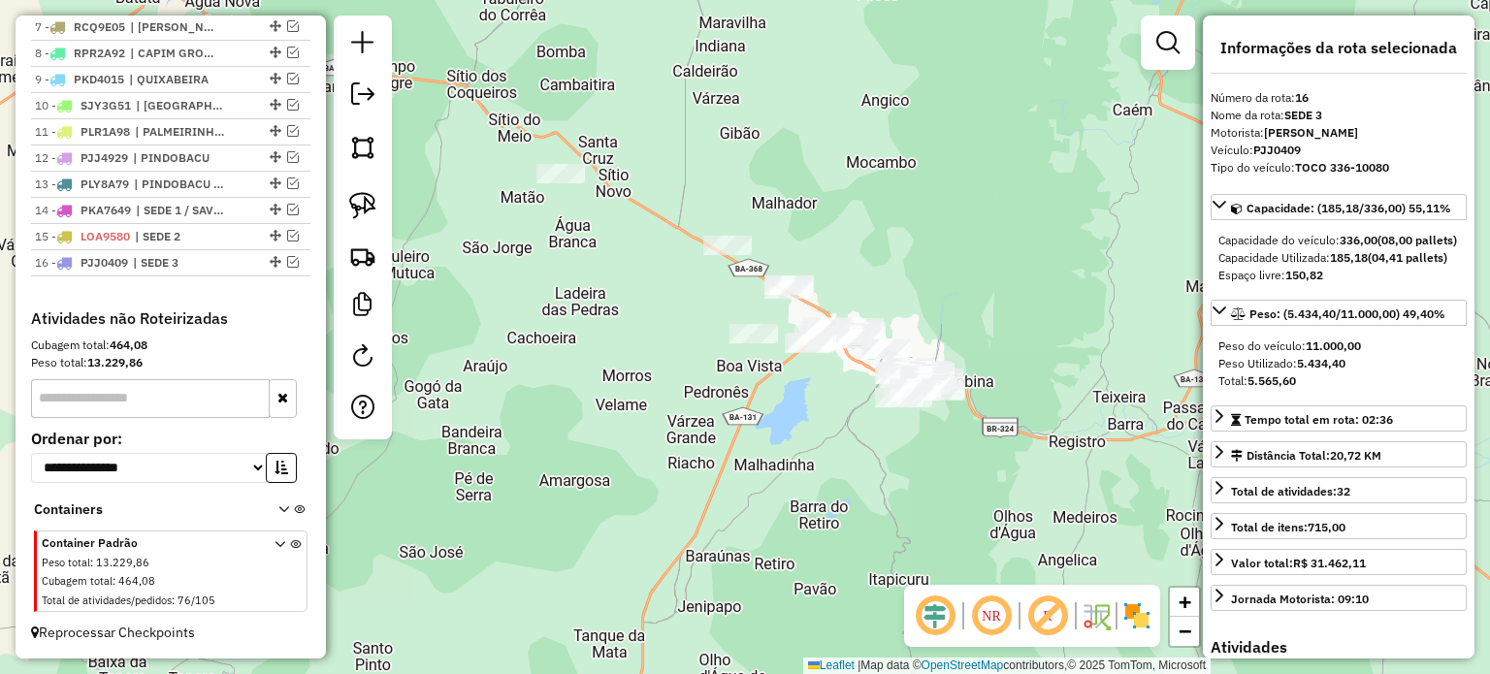
drag, startPoint x: 565, startPoint y: 322, endPoint x: 668, endPoint y: 329, distance: 103.0
click at [668, 329] on div "Janela de atendimento Grade de atendimento Capacidade Transportadoras Veículos …" at bounding box center [745, 337] width 1490 height 674
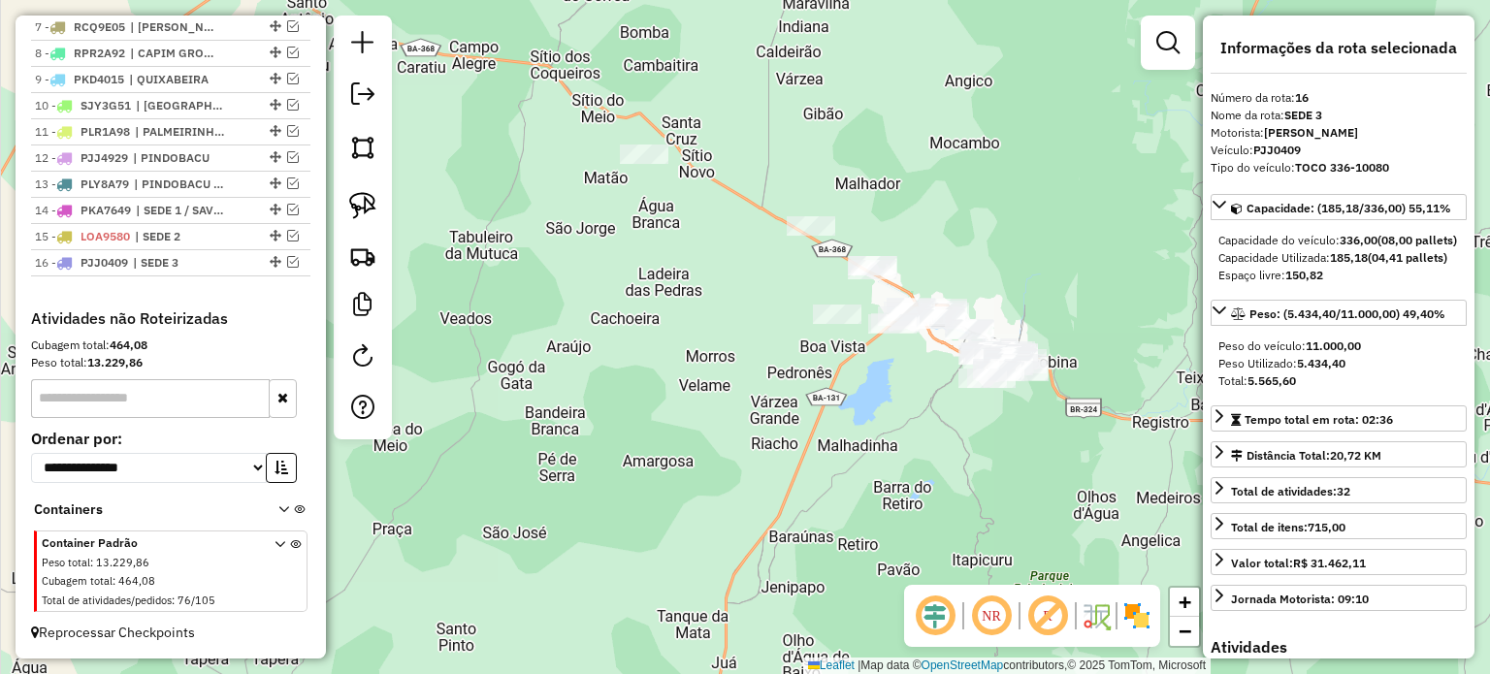
drag, startPoint x: 620, startPoint y: 416, endPoint x: 694, endPoint y: 262, distance: 171.3
click at [694, 262] on div "Janela de atendimento Grade de atendimento Capacidade Transportadoras Veículos …" at bounding box center [745, 337] width 1490 height 674
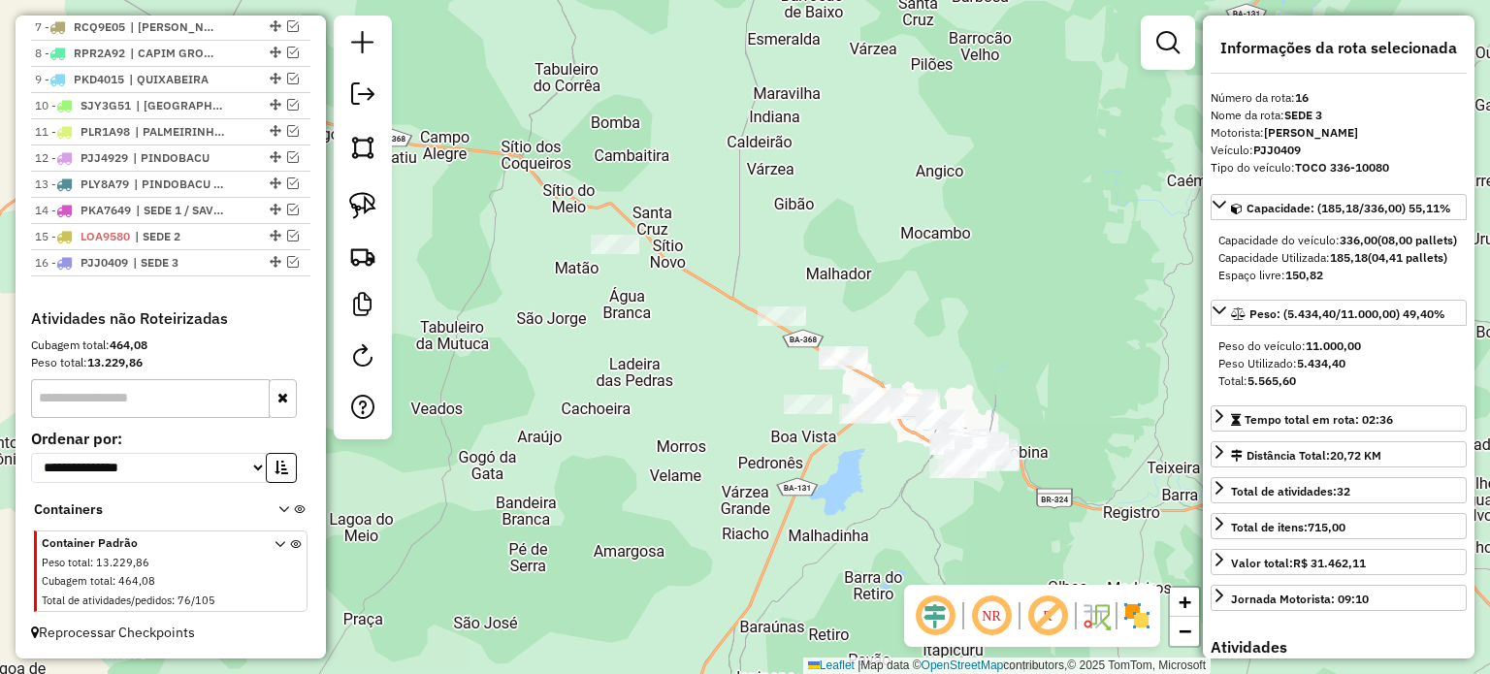
drag, startPoint x: 735, startPoint y: 267, endPoint x: 706, endPoint y: 357, distance: 94.8
click at [706, 357] on div "Janela de atendimento Grade de atendimento Capacidade Transportadoras Veículos …" at bounding box center [745, 337] width 1490 height 674
click at [371, 188] on link at bounding box center [362, 205] width 43 height 43
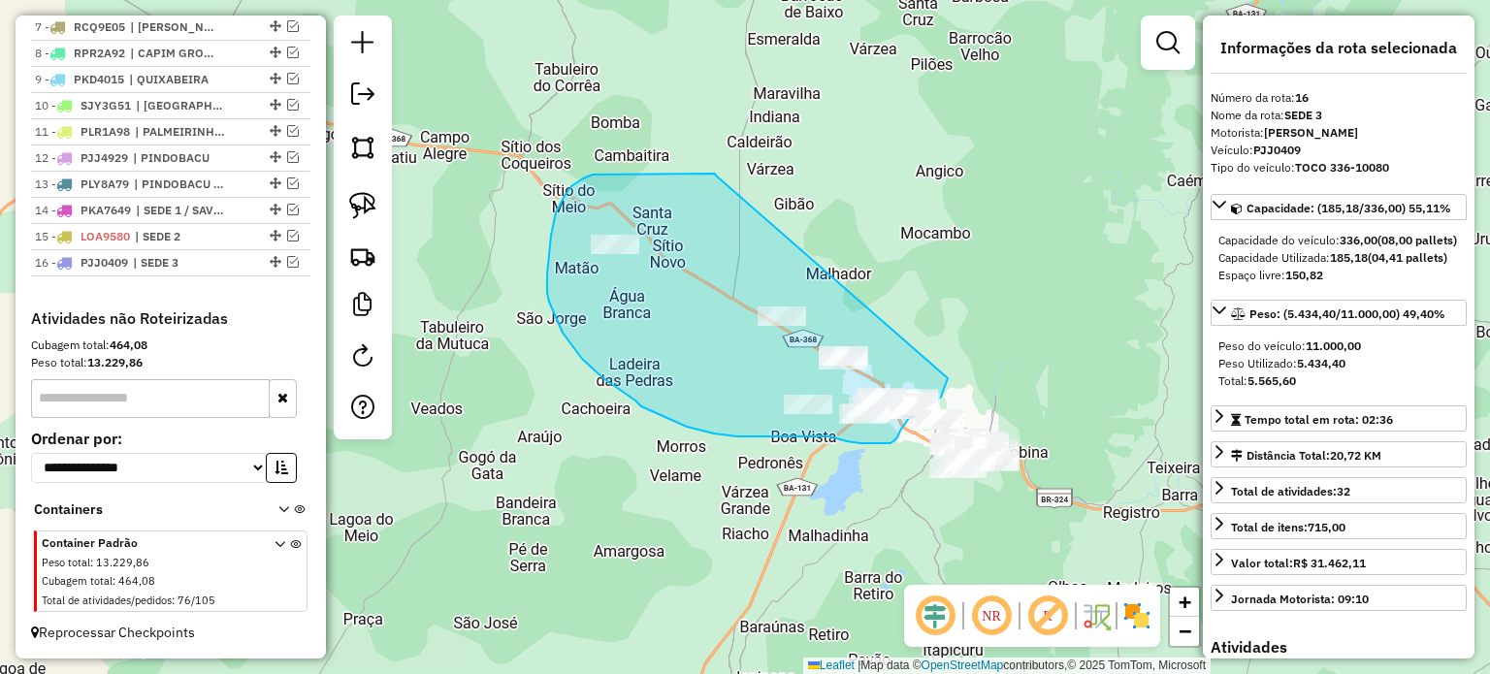
drag, startPoint x: 689, startPoint y: 174, endPoint x: 948, endPoint y: 375, distance: 328.3
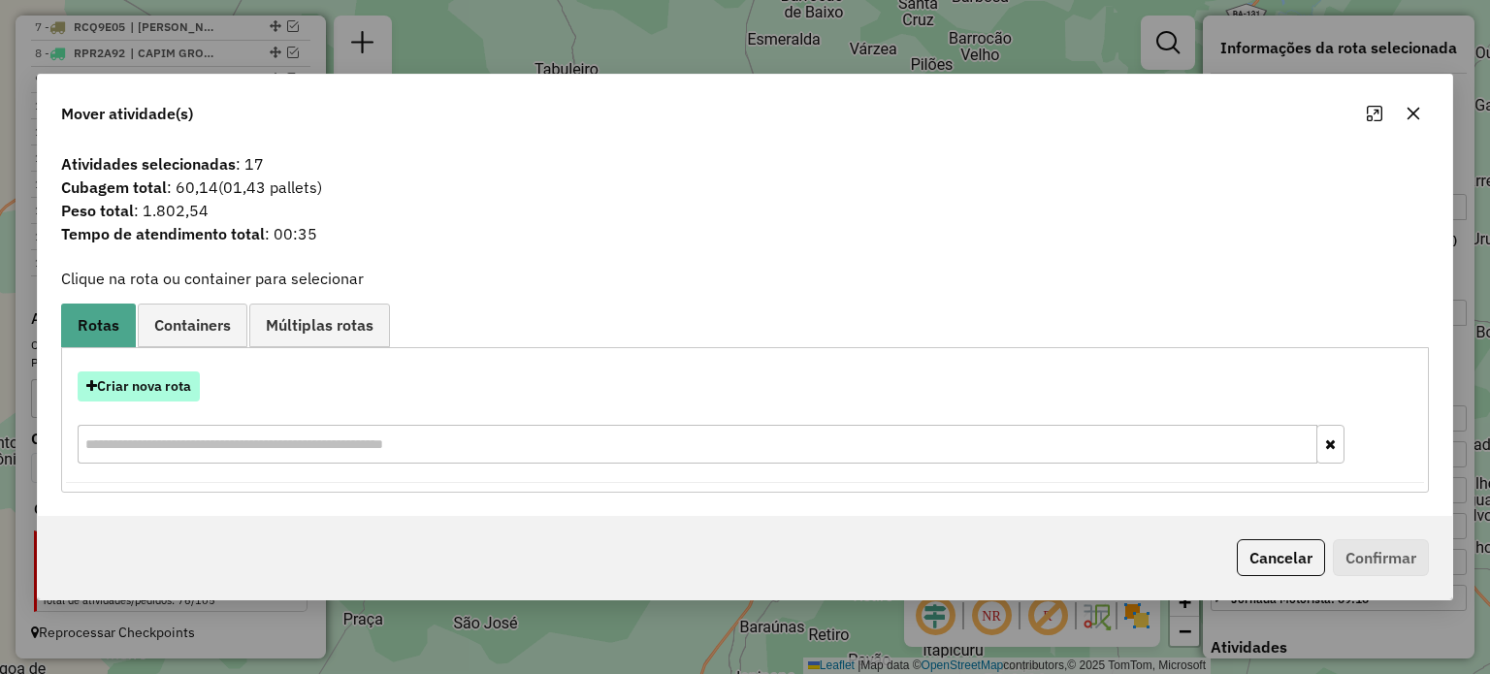
click at [163, 380] on button "Criar nova rota" at bounding box center [139, 386] width 122 height 30
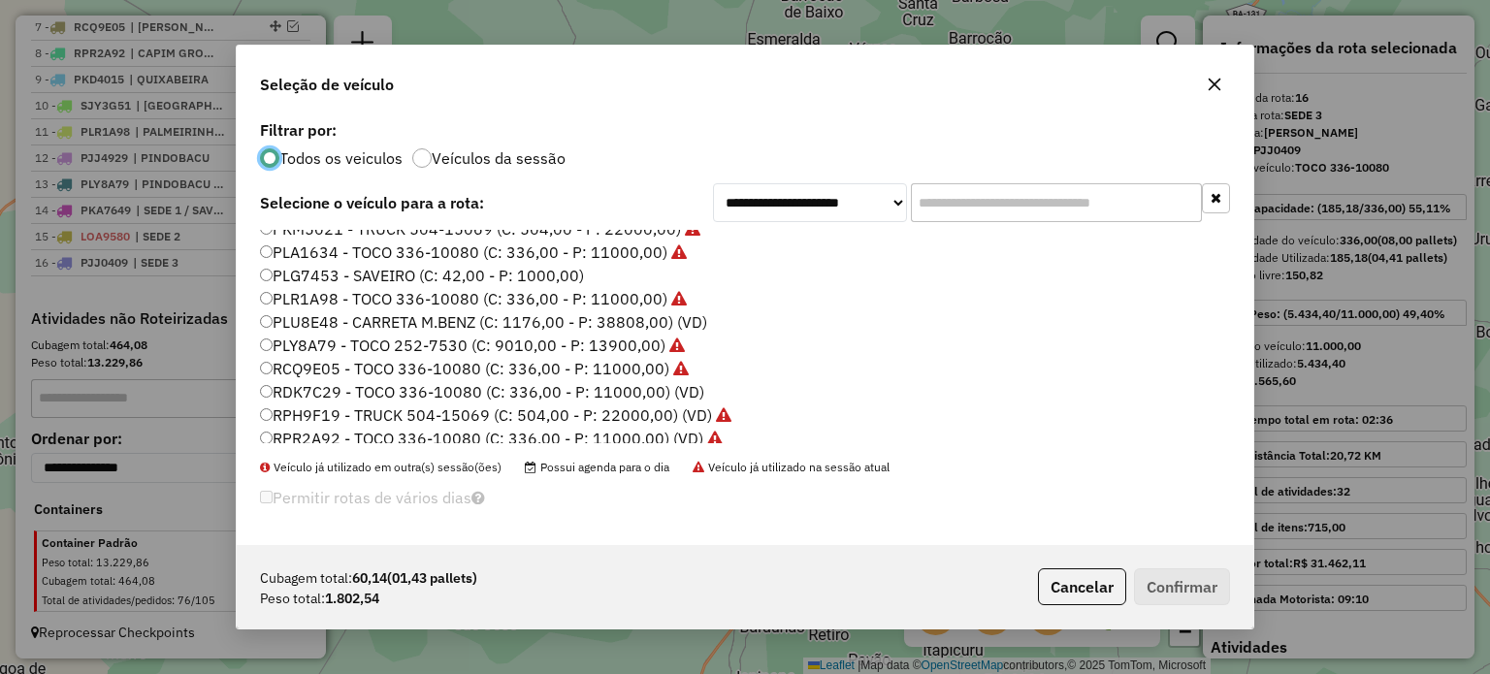
scroll to position [388, 0]
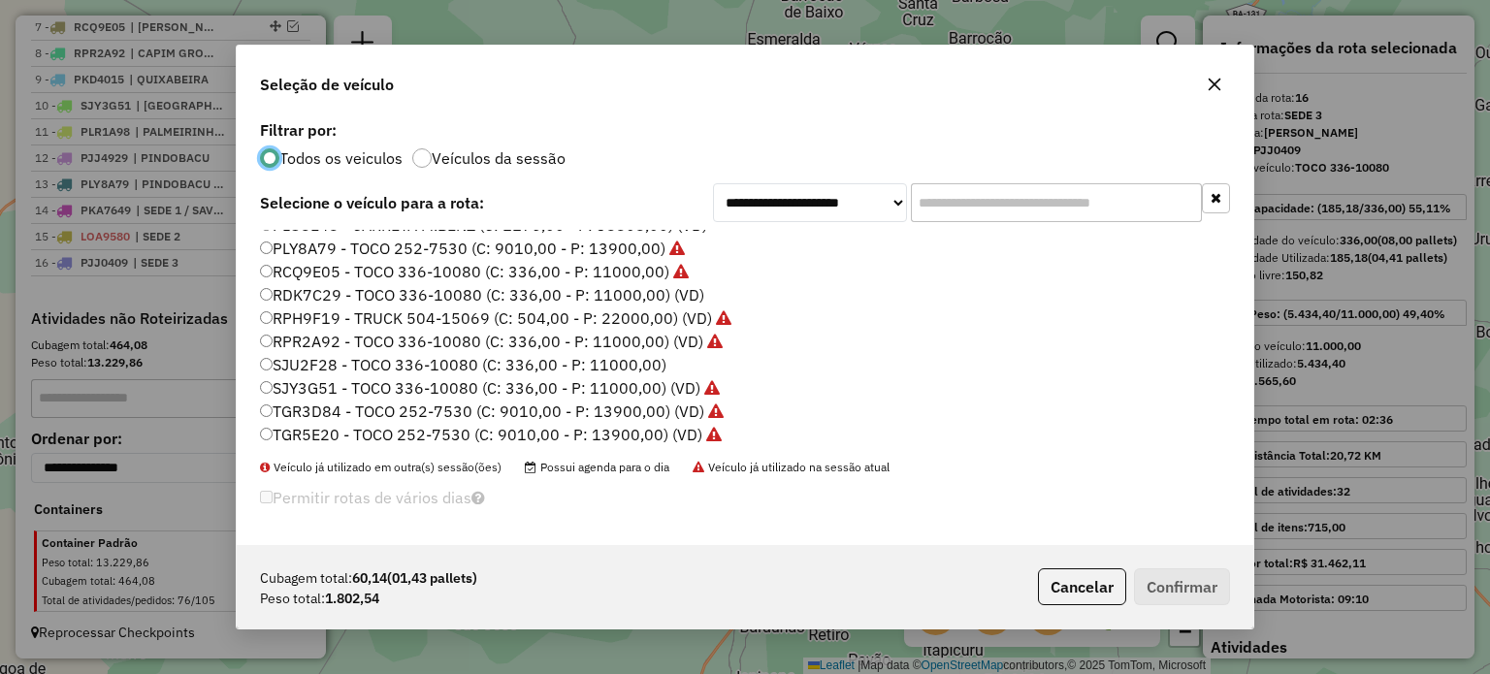
click at [313, 294] on label "RDK7C29 - TOCO 336-10080 (C: 336,00 - P: 11000,00) (VD)" at bounding box center [482, 294] width 444 height 23
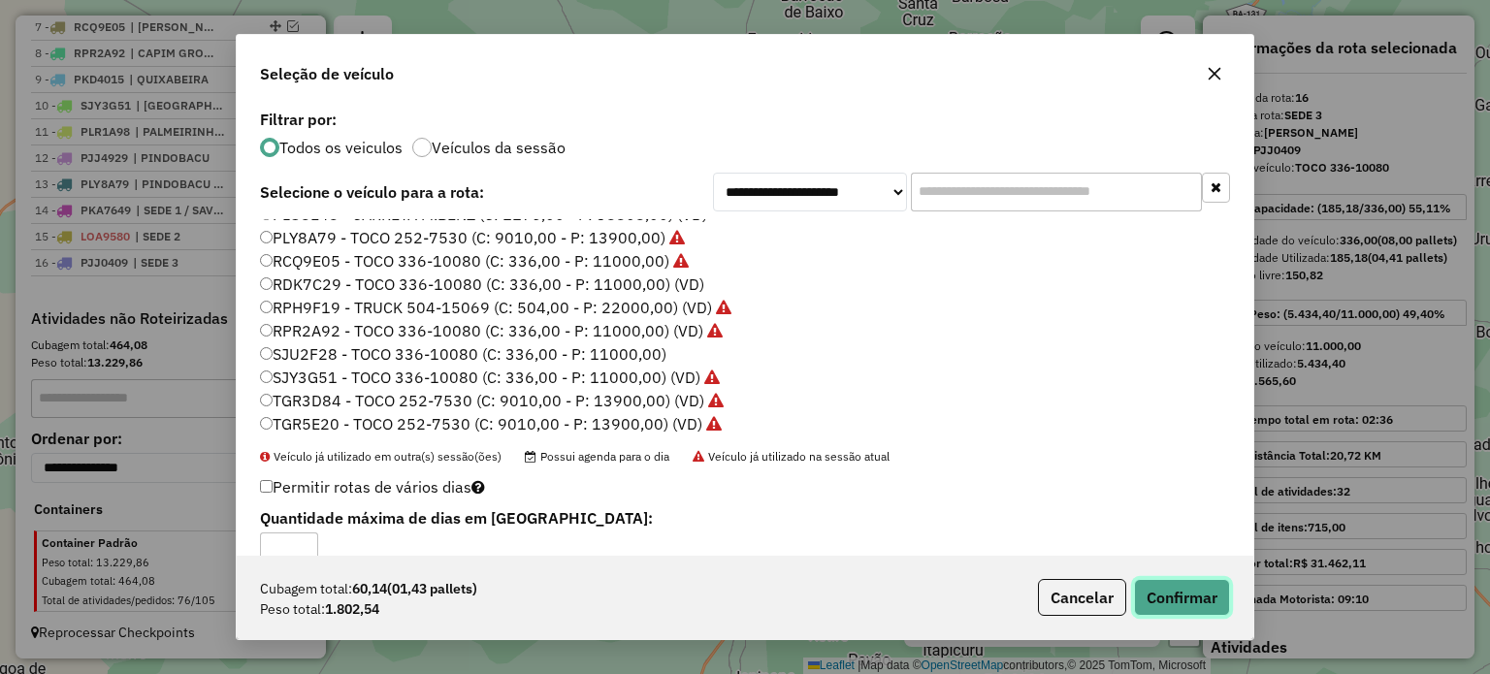
click at [1176, 596] on button "Confirmar" at bounding box center [1182, 597] width 96 height 37
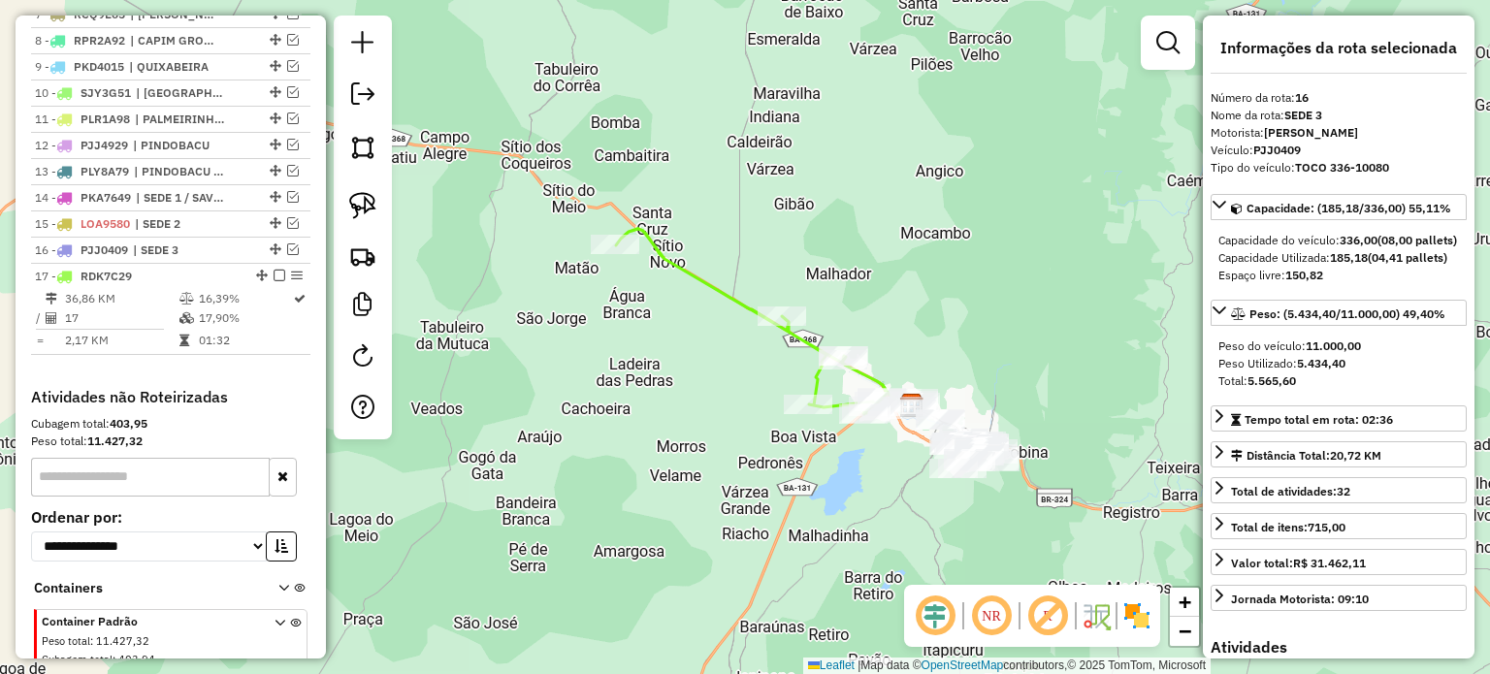
scroll to position [995, 0]
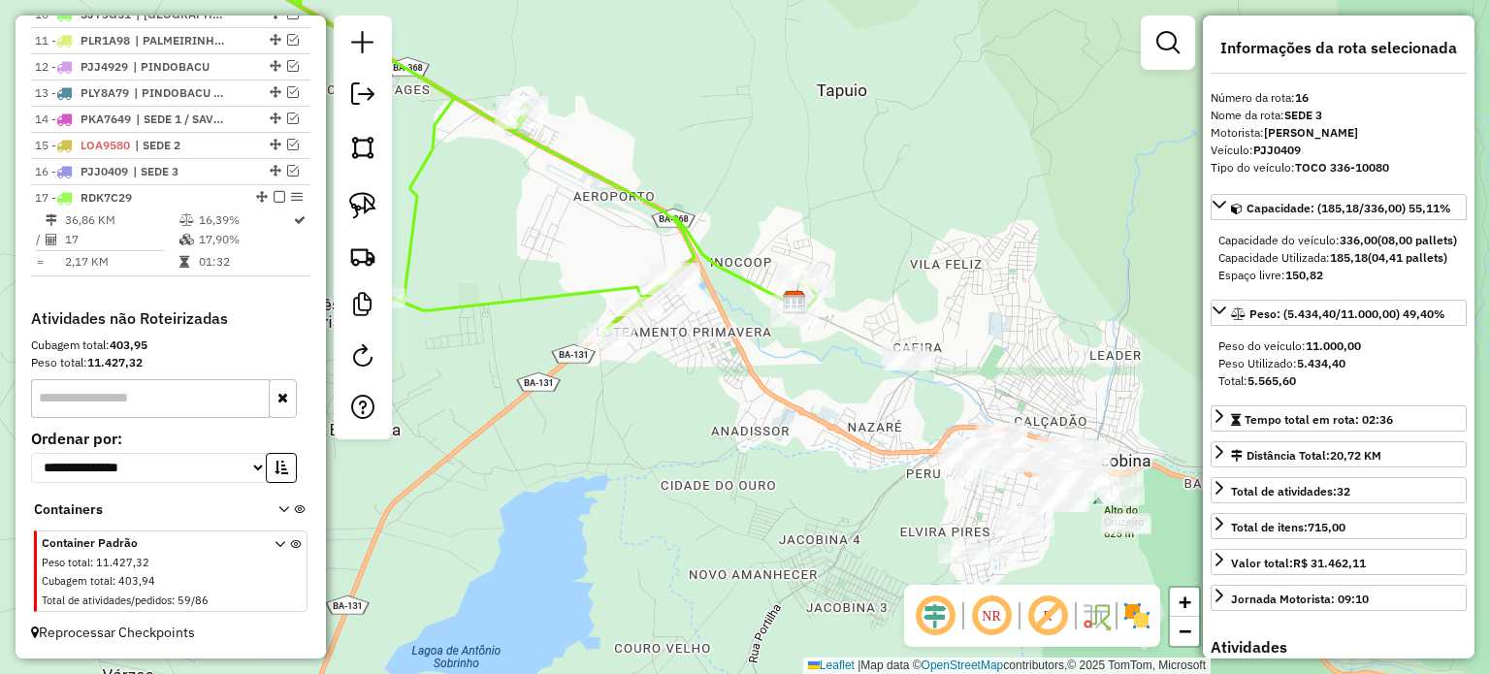
drag, startPoint x: 894, startPoint y: 467, endPoint x: 734, endPoint y: 353, distance: 196.2
click at [729, 371] on div "Janela de atendimento Grade de atendimento Capacidade Transportadoras Veículos …" at bounding box center [745, 337] width 1490 height 674
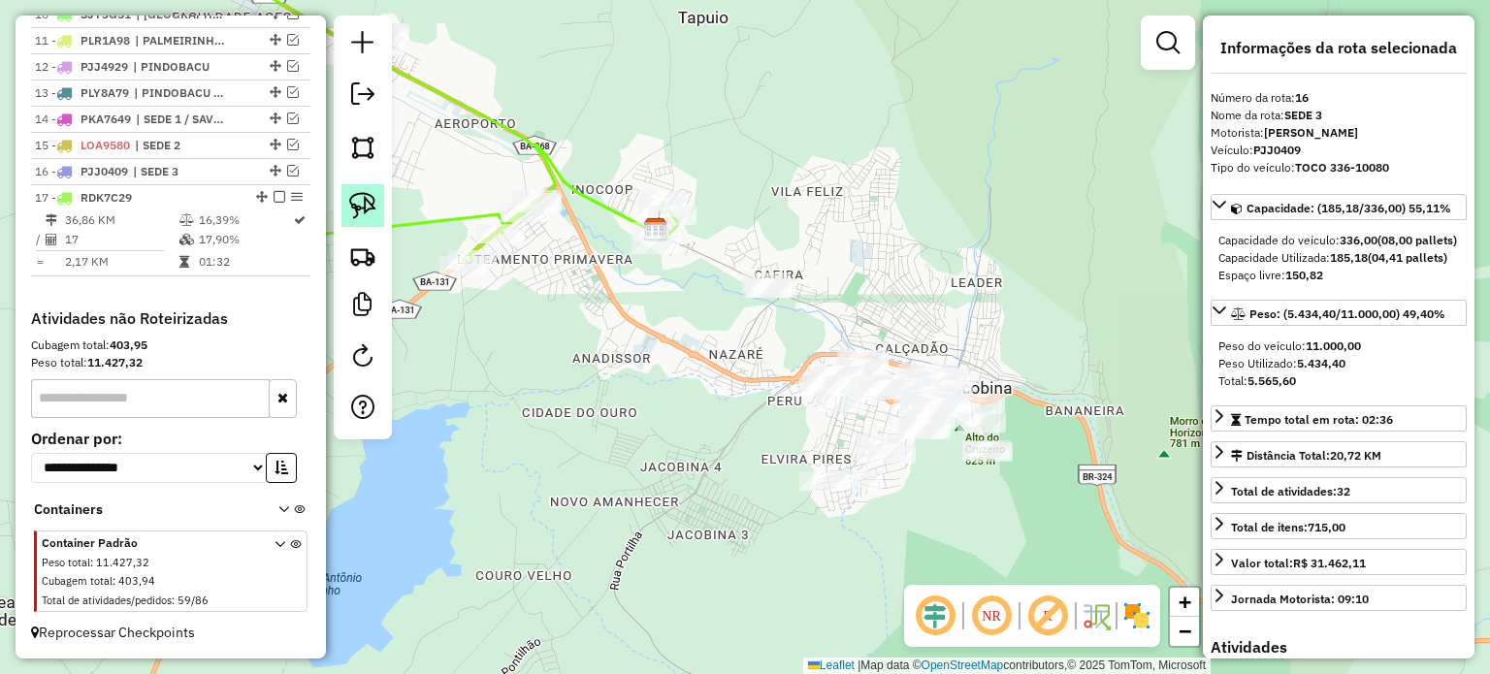
click at [369, 200] on img at bounding box center [362, 205] width 27 height 27
drag, startPoint x: 723, startPoint y: 290, endPoint x: 821, endPoint y: 268, distance: 100.5
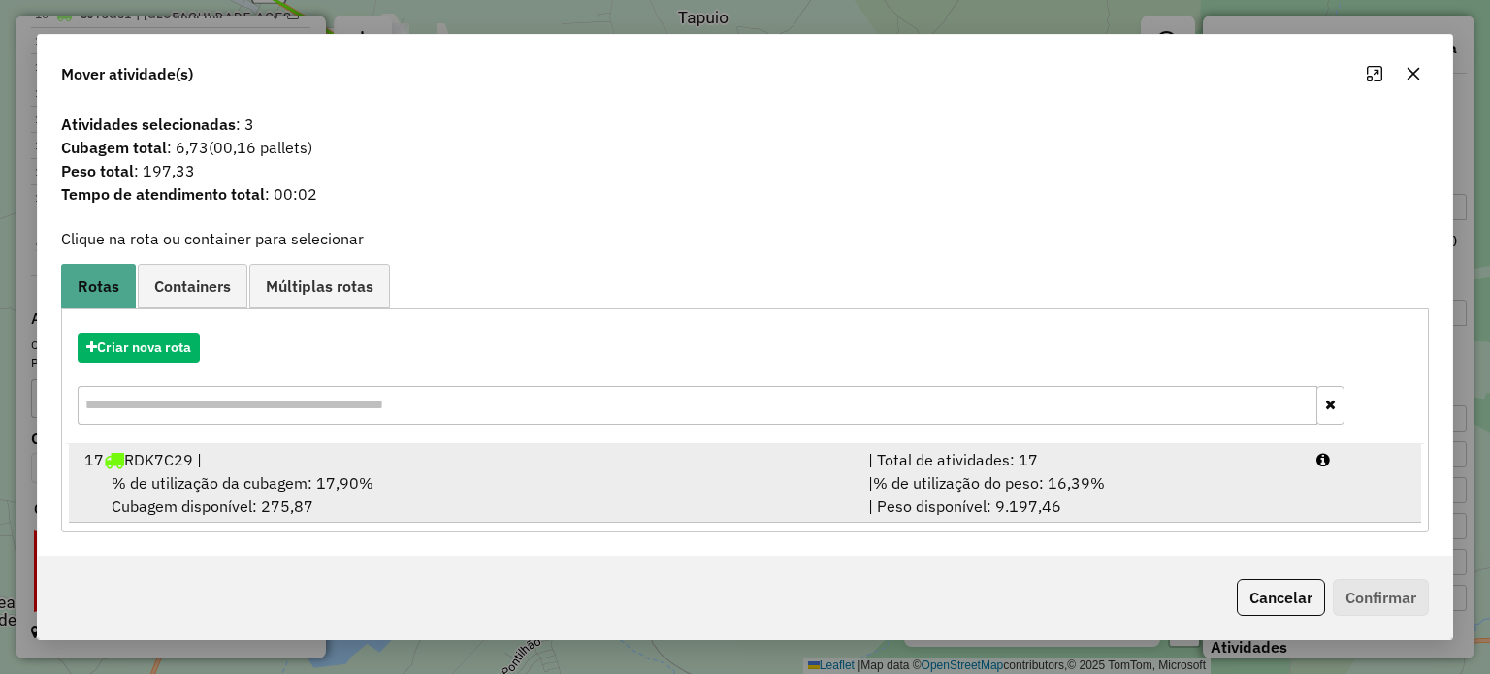
click at [274, 489] on span "% de utilização da cubagem: 17,90%" at bounding box center [243, 482] width 262 height 19
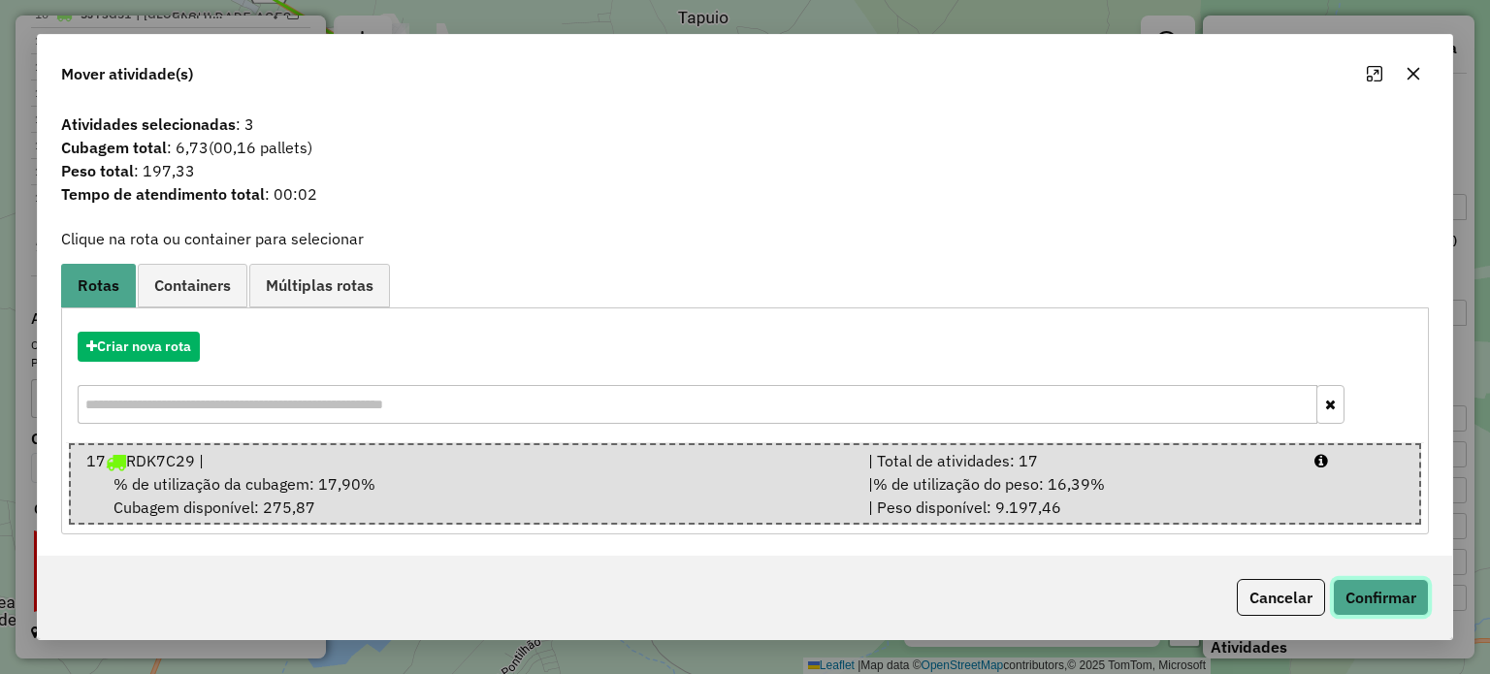
click at [1377, 601] on button "Confirmar" at bounding box center [1381, 597] width 96 height 37
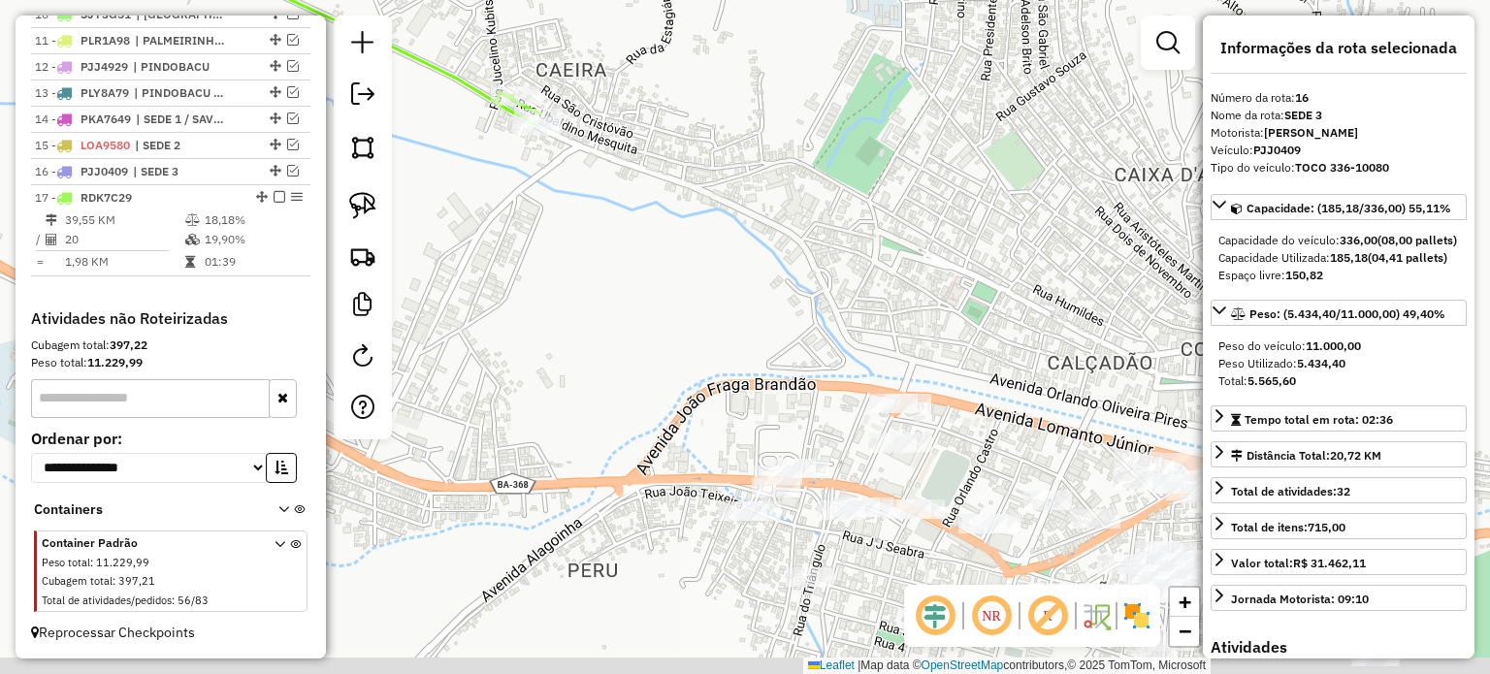
drag, startPoint x: 865, startPoint y: 267, endPoint x: 698, endPoint y: 199, distance: 180.1
click at [734, 195] on div "Janela de atendimento Grade de atendimento Capacidade Transportadoras Veículos …" at bounding box center [745, 337] width 1490 height 674
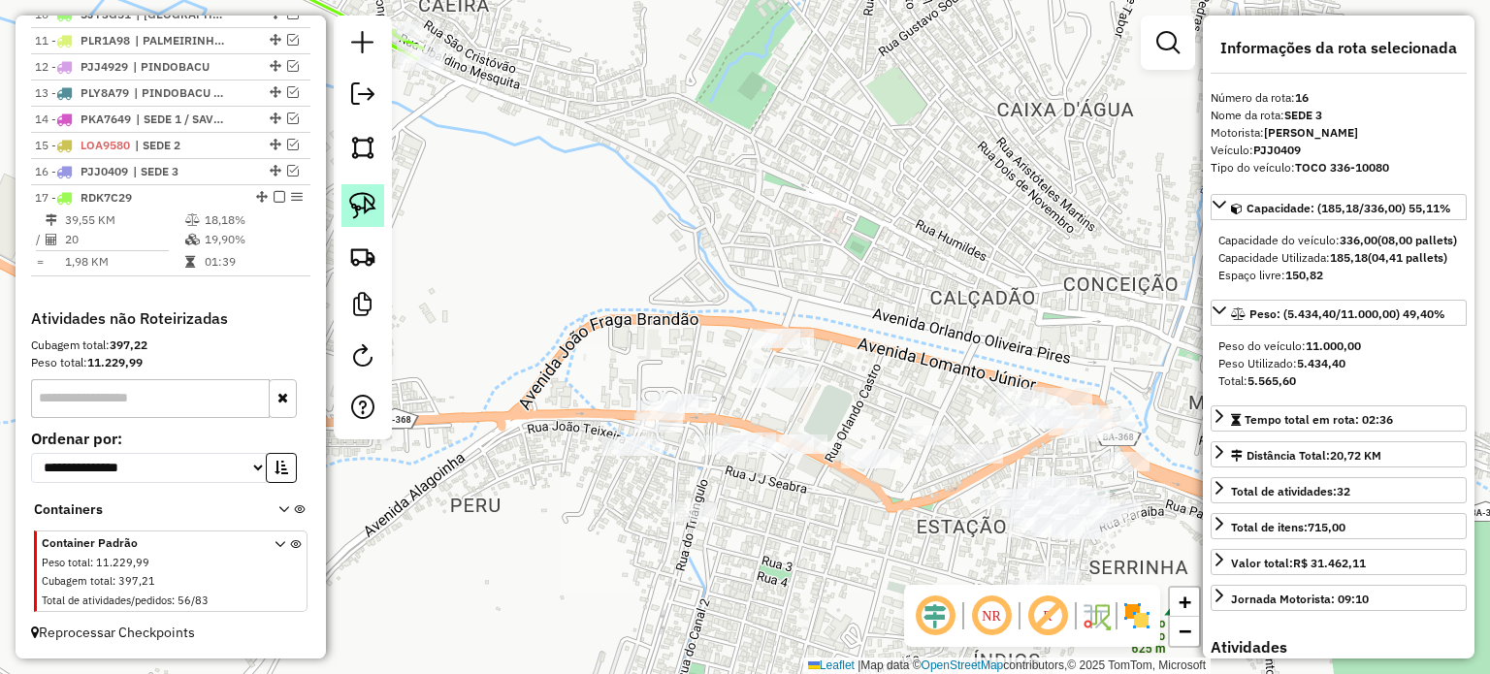
click at [368, 189] on link at bounding box center [362, 205] width 43 height 43
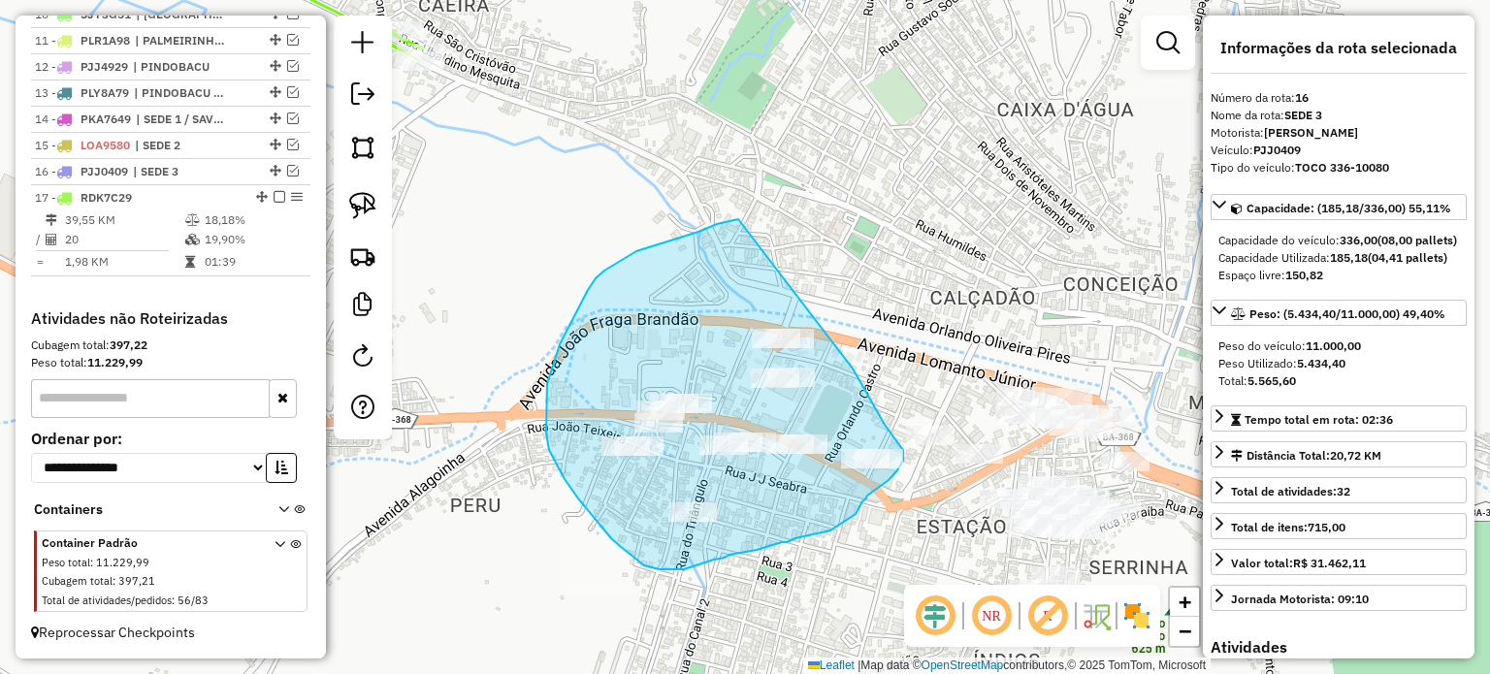
drag, startPoint x: 675, startPoint y: 240, endPoint x: 850, endPoint y: 363, distance: 213.7
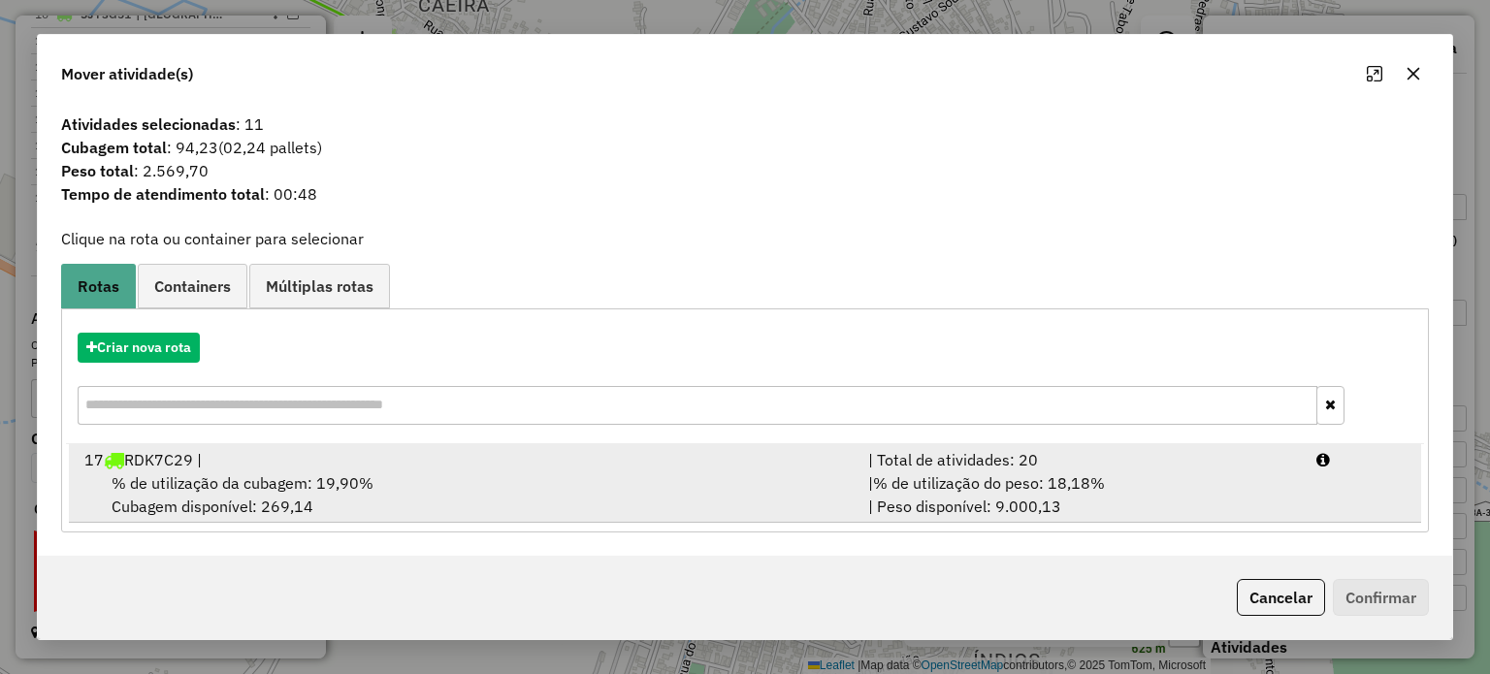
click at [210, 480] on span "% de utilização da cubagem: 19,90%" at bounding box center [243, 482] width 262 height 19
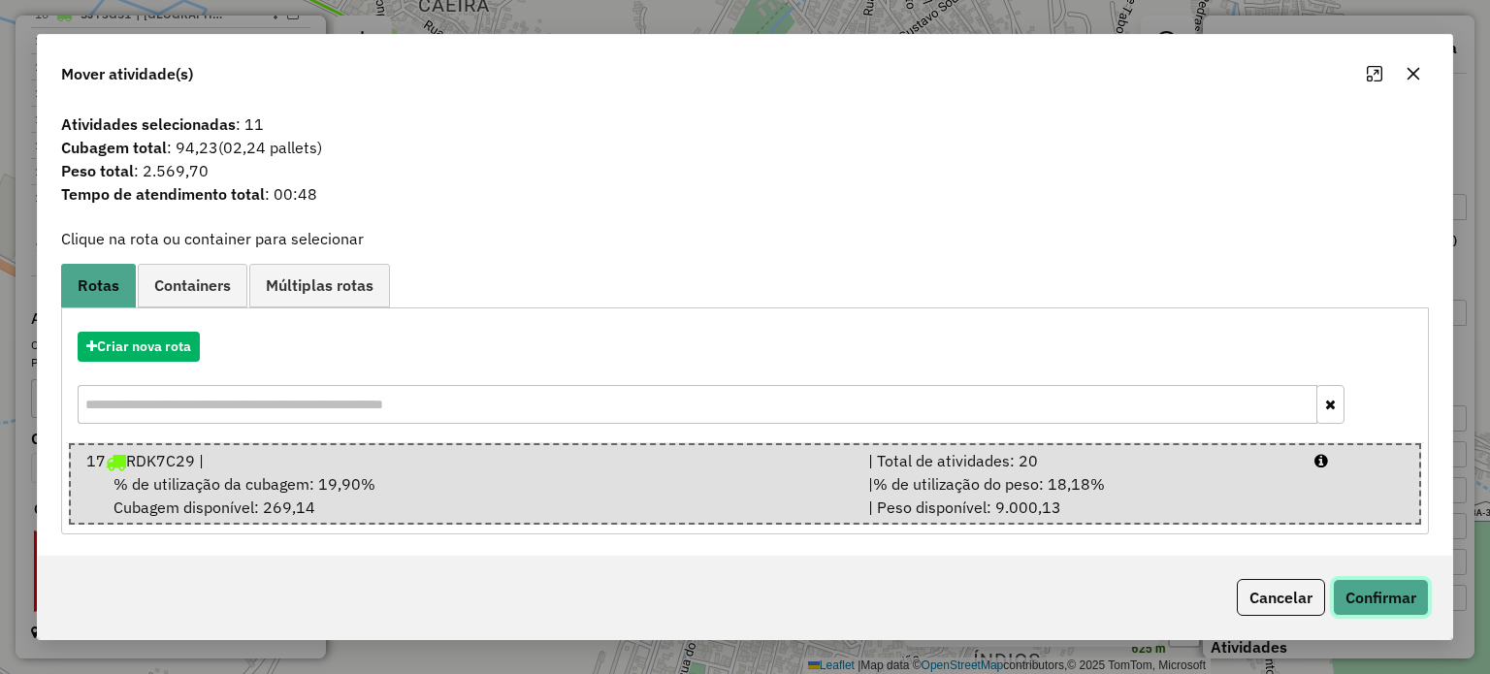
click at [1380, 594] on button "Confirmar" at bounding box center [1381, 597] width 96 height 37
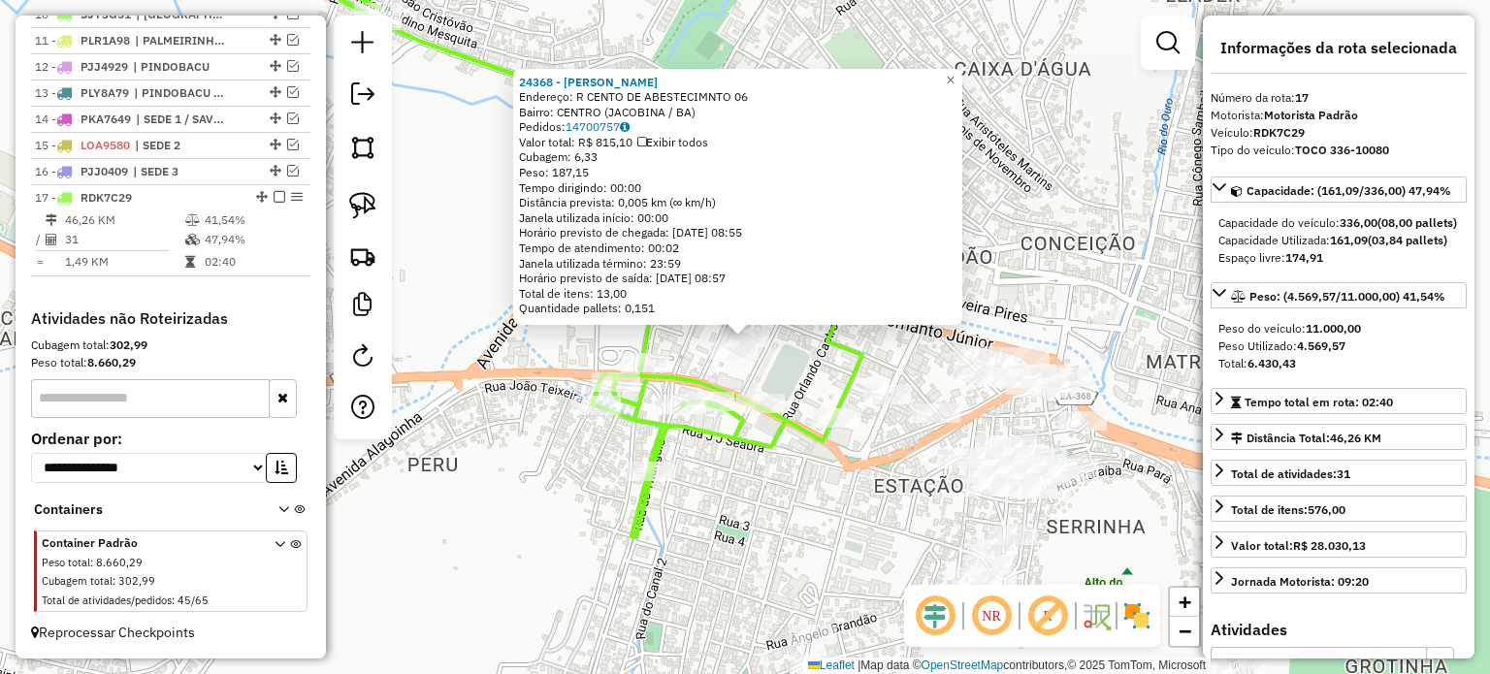
drag, startPoint x: 755, startPoint y: 505, endPoint x: 873, endPoint y: 481, distance: 120.8
click at [873, 481] on div "24368 - [PERSON_NAME]: R CENTO DE ABESTECIMNTO 06 Bairro: [GEOGRAPHIC_DATA] (JA…" at bounding box center [745, 337] width 1490 height 674
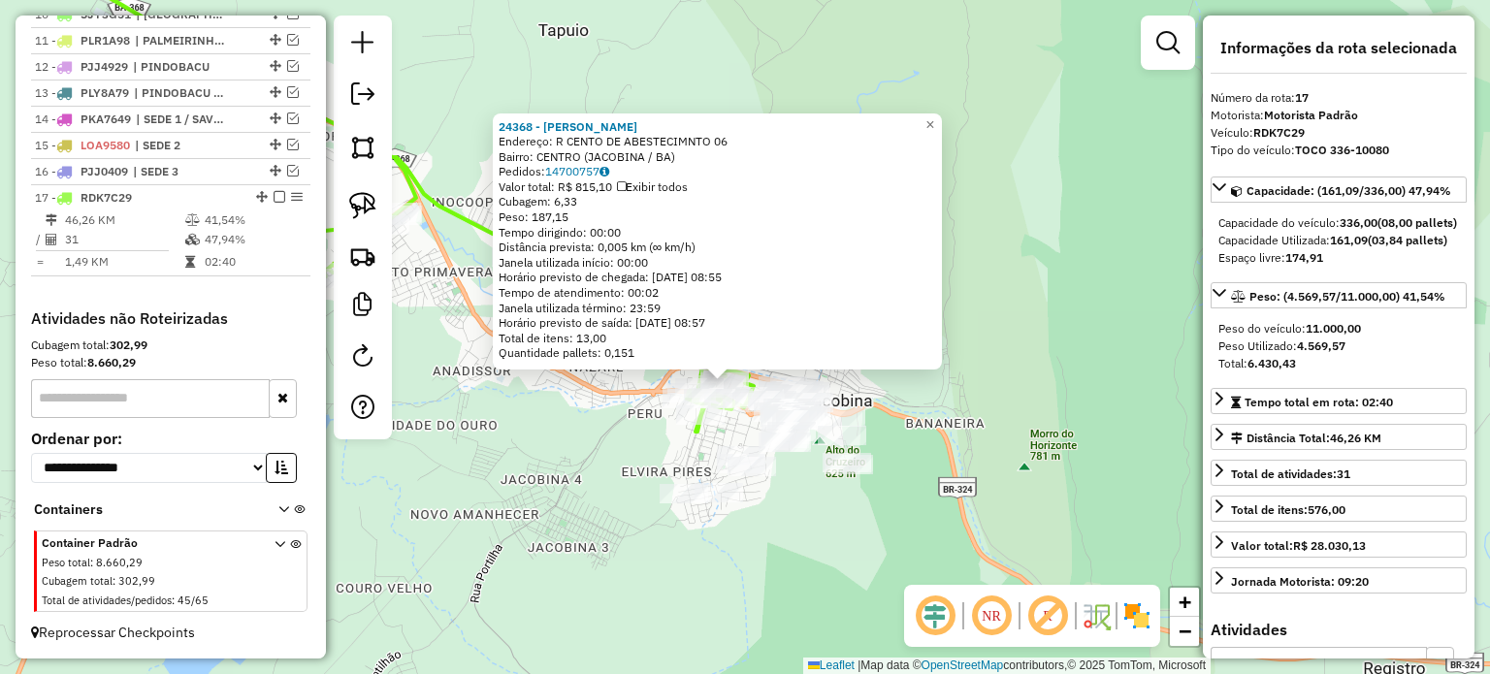
click at [575, 403] on div "24368 - [PERSON_NAME]: R CENTO DE ABESTECIMNTO 06 Bairro: [GEOGRAPHIC_DATA] (JA…" at bounding box center [745, 337] width 1490 height 674
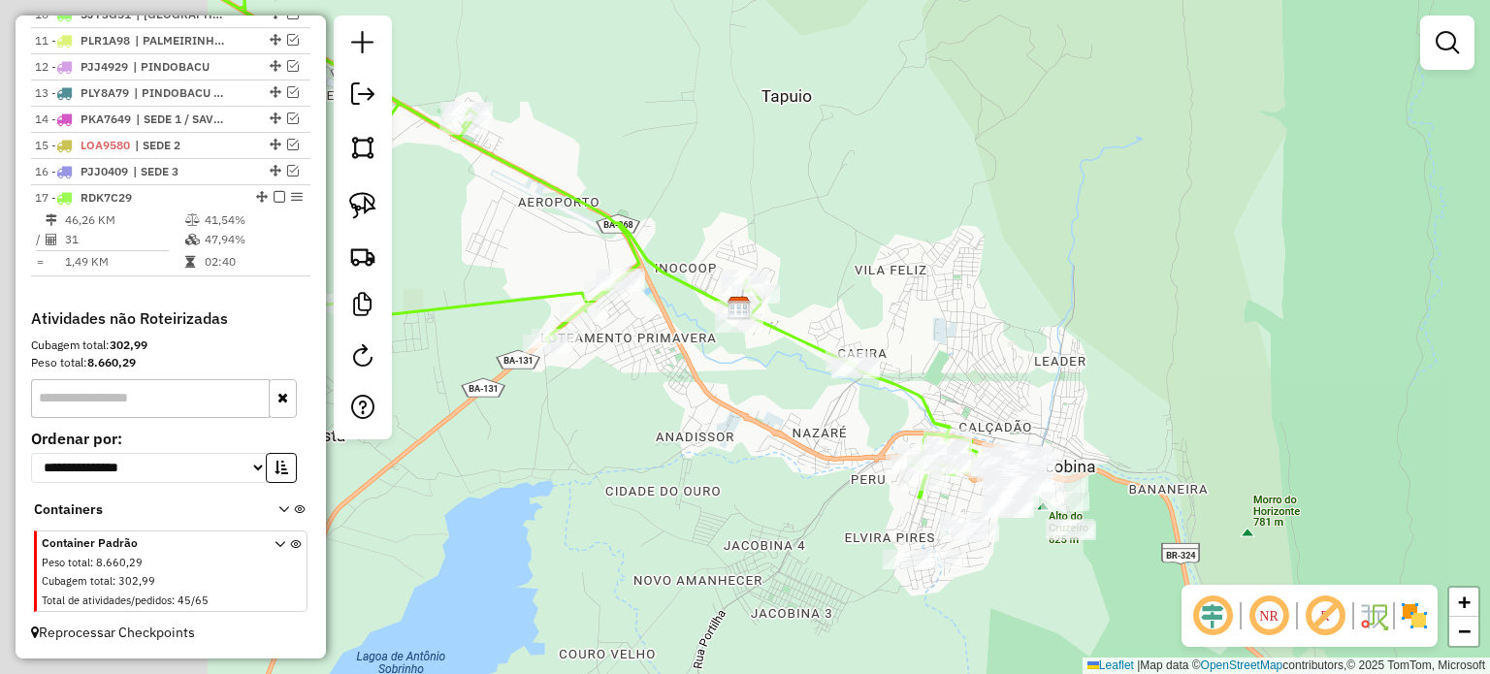
drag, startPoint x: 549, startPoint y: 377, endPoint x: 819, endPoint y: 387, distance: 269.8
click at [880, 441] on div "Janela de atendimento Grade de atendimento Capacidade Transportadoras Veículos …" at bounding box center [745, 337] width 1490 height 674
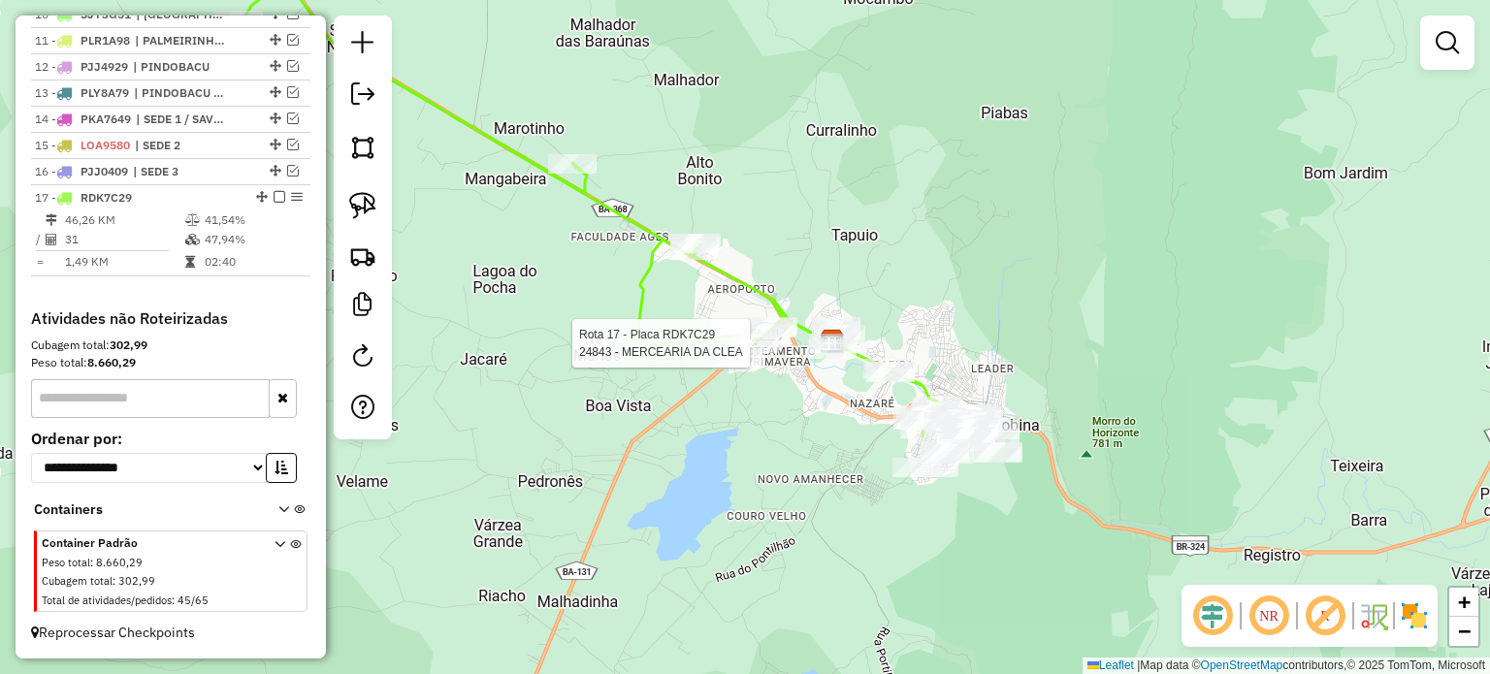
select select "**********"
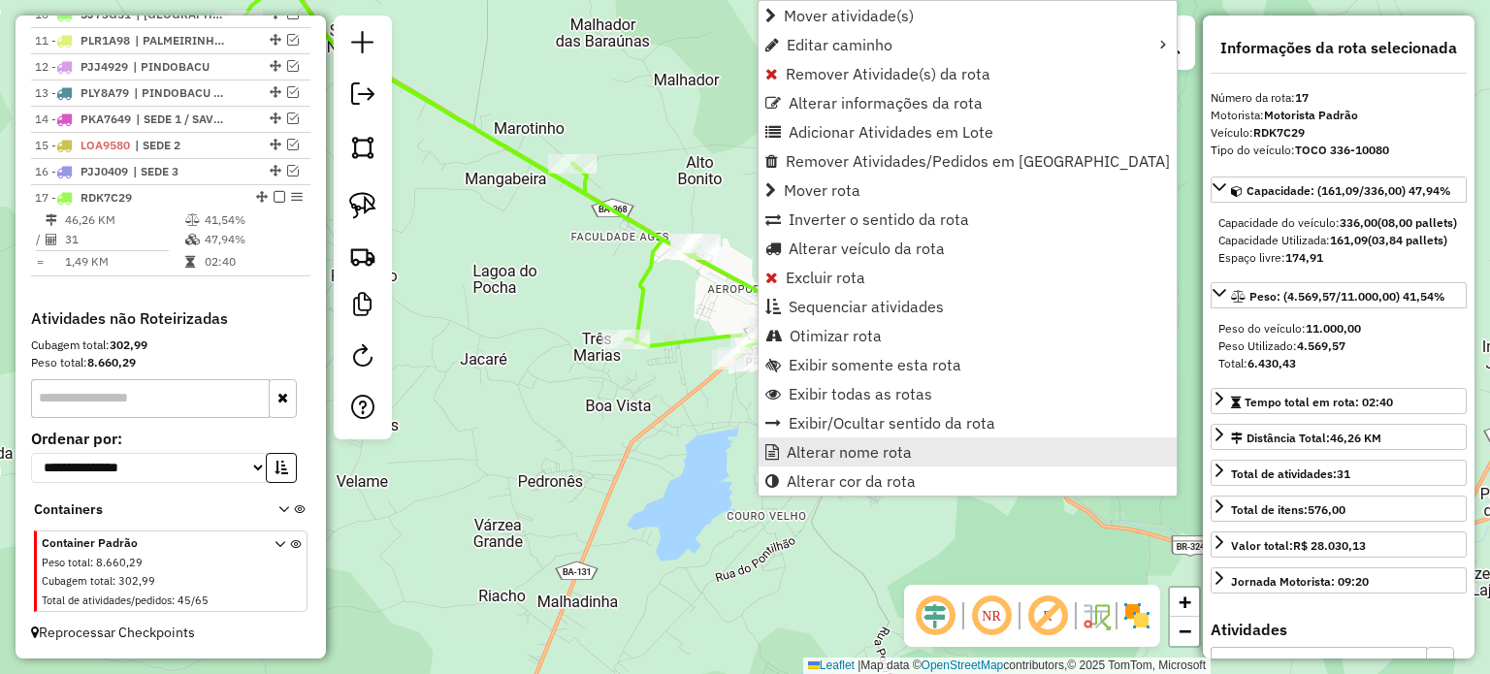
click at [840, 447] on span "Alterar nome rota" at bounding box center [849, 452] width 125 height 16
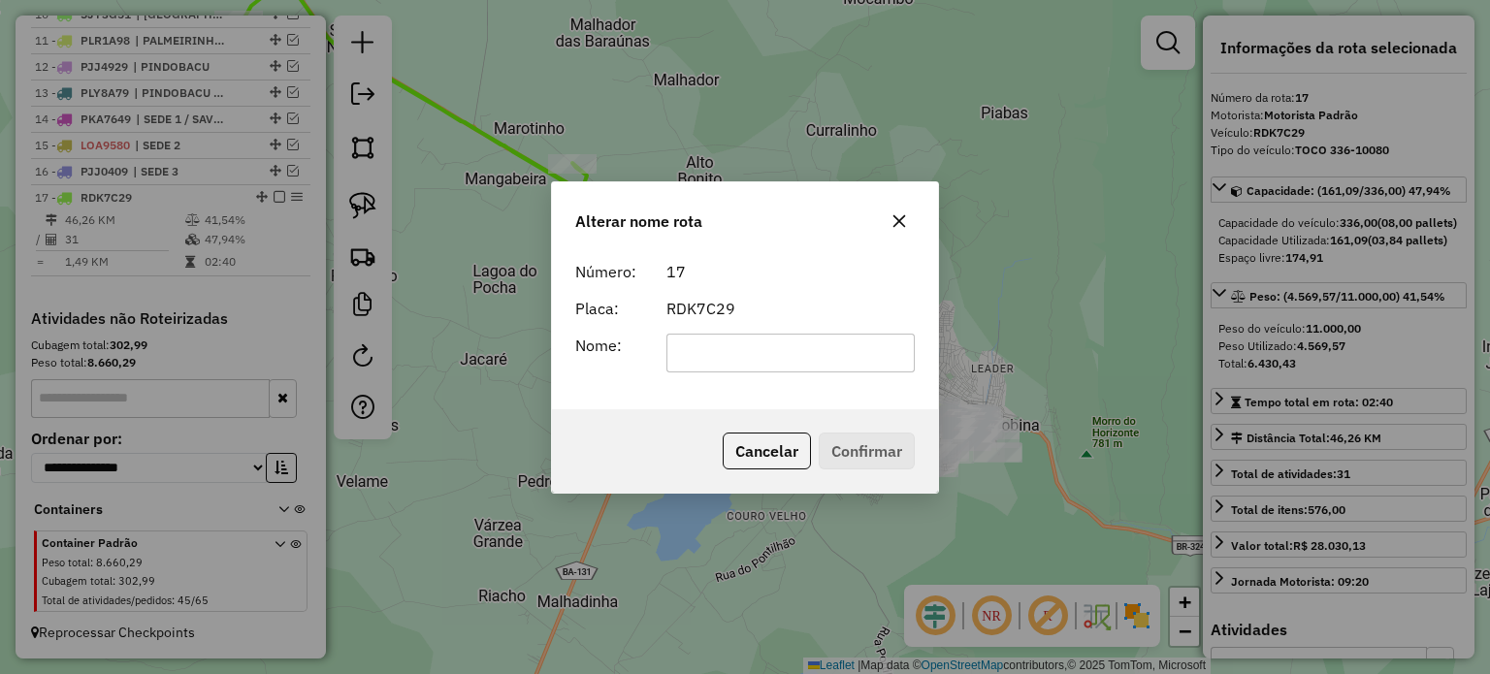
click at [727, 354] on input "text" at bounding box center [790, 353] width 249 height 39
type input "*"
type input "******"
click at [846, 441] on button "Confirmar" at bounding box center [867, 451] width 96 height 37
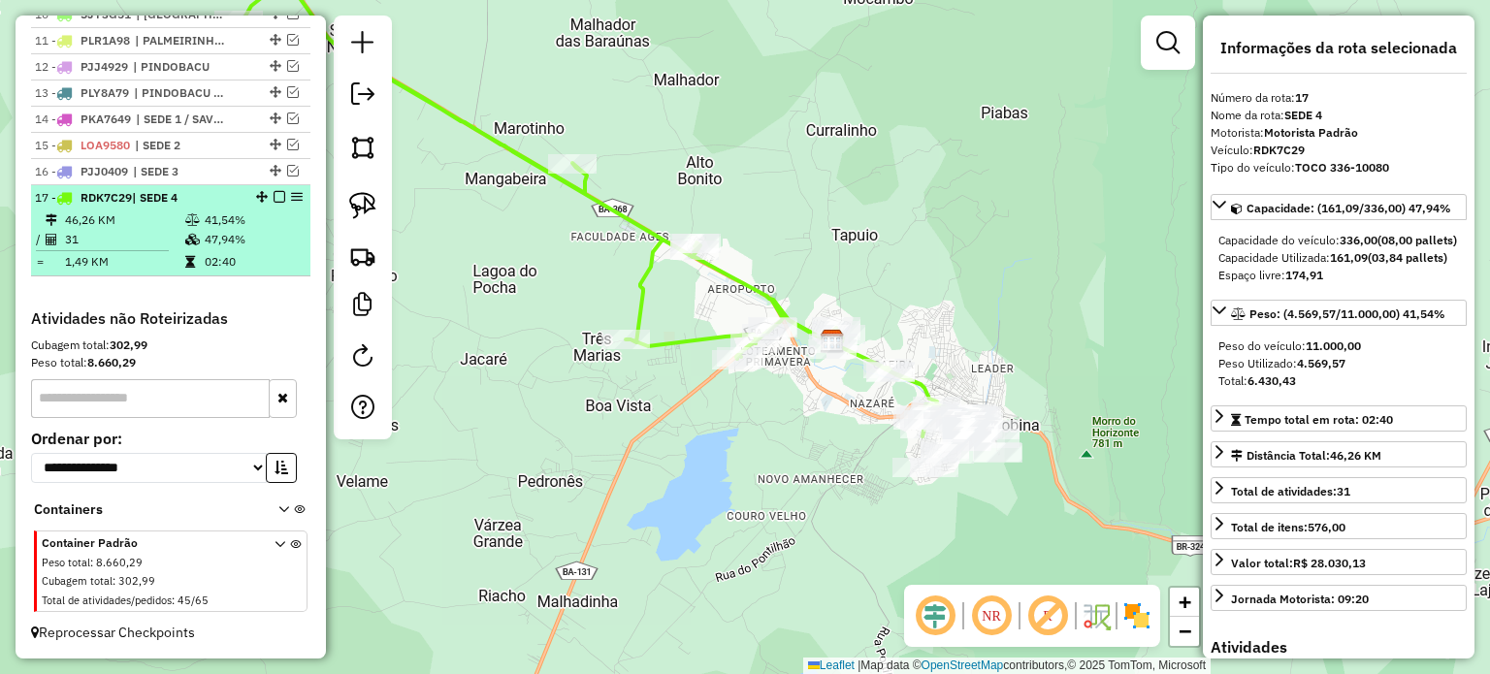
click at [274, 197] on em at bounding box center [280, 197] width 12 height 12
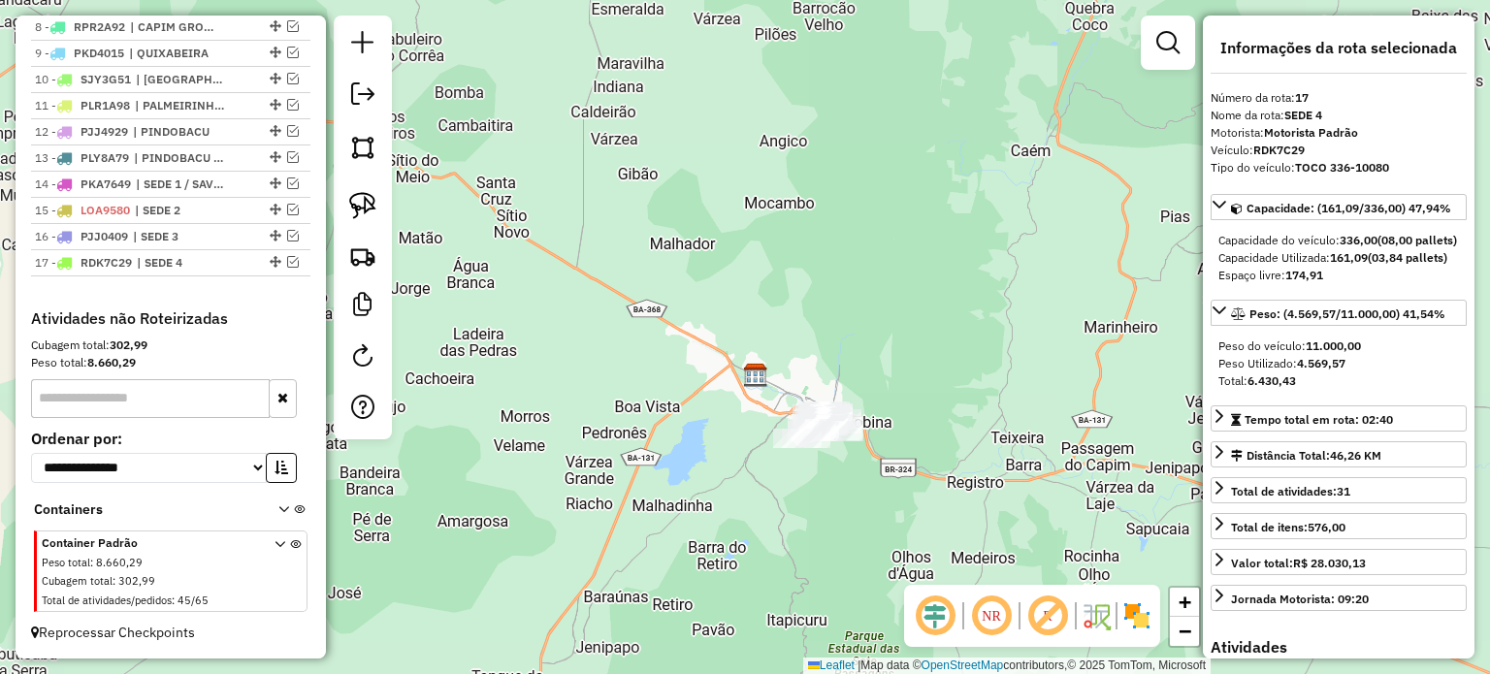
drag, startPoint x: 730, startPoint y: 469, endPoint x: 632, endPoint y: 388, distance: 127.4
click at [632, 388] on div "Janela de atendimento Grade de atendimento Capacidade Transportadoras Veículos …" at bounding box center [745, 337] width 1490 height 674
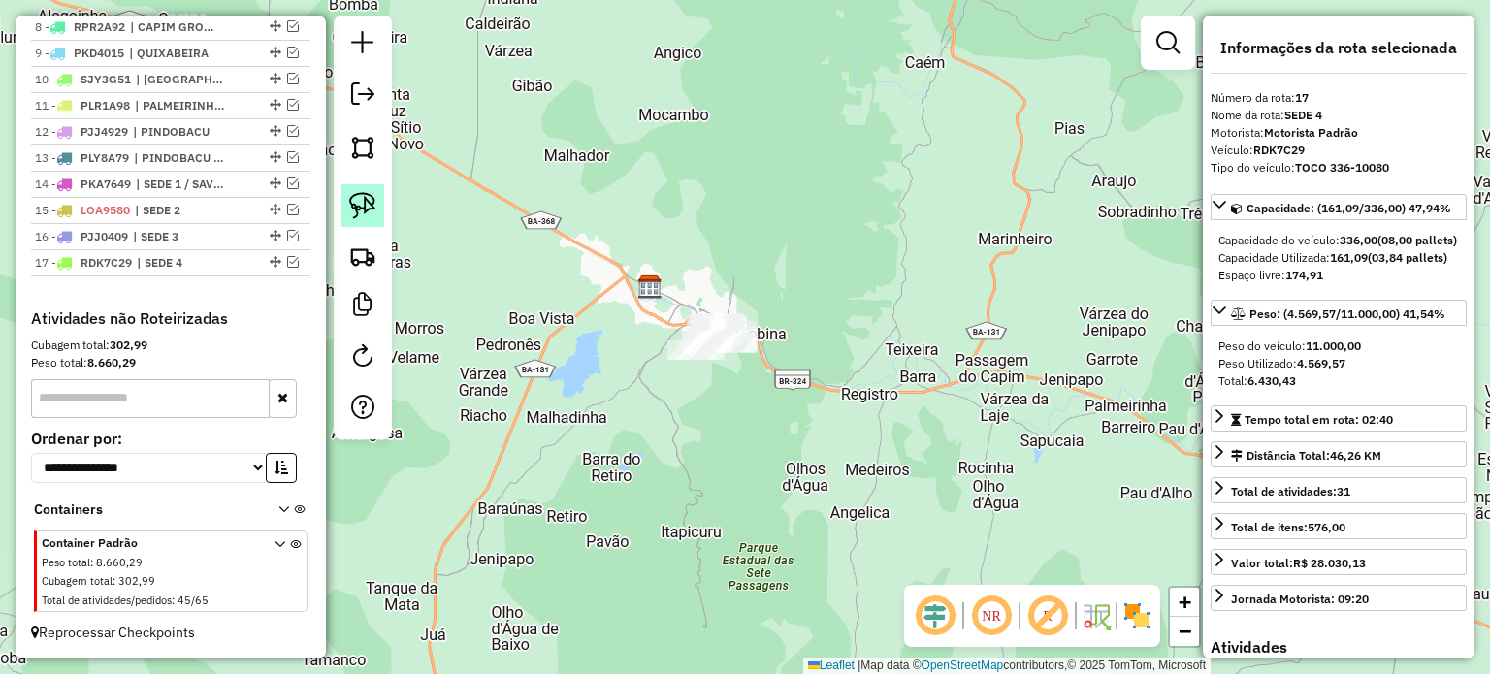
click at [372, 197] on img at bounding box center [362, 205] width 27 height 27
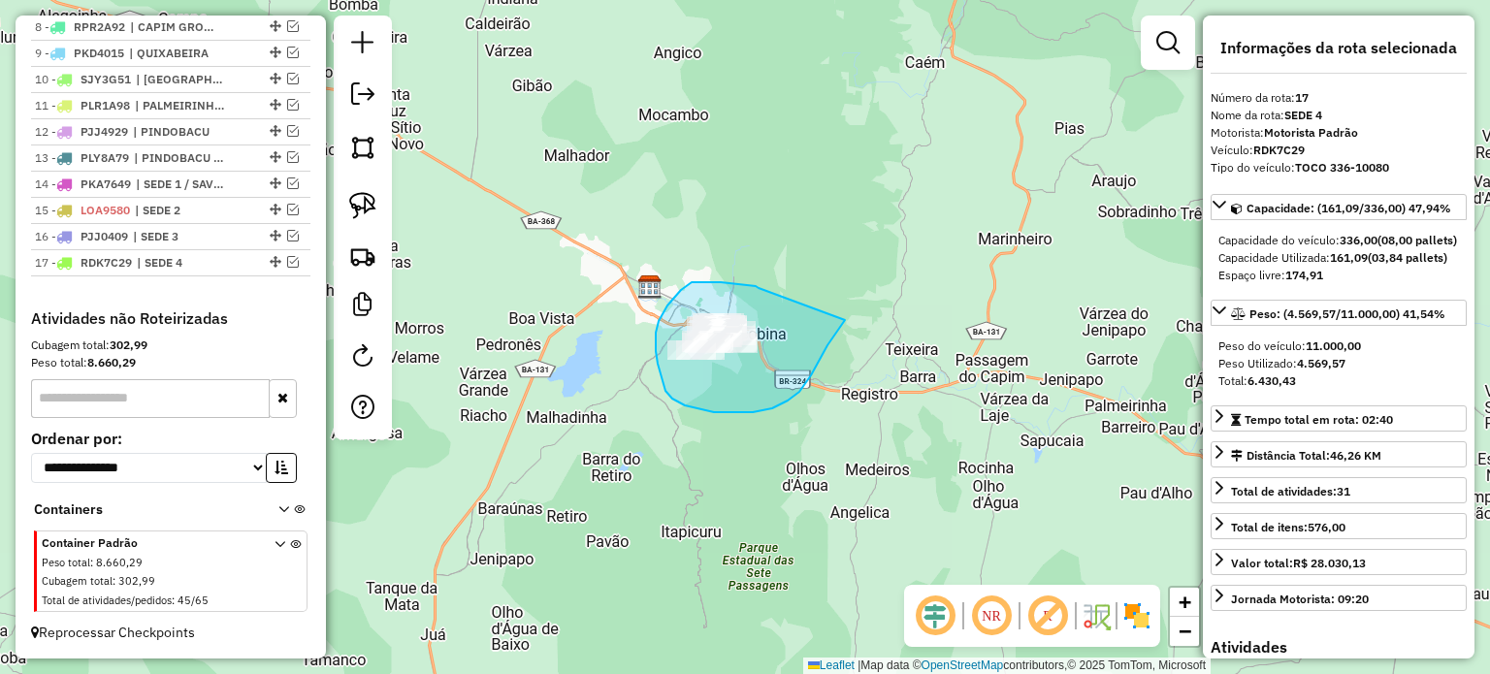
drag, startPoint x: 758, startPoint y: 288, endPoint x: 846, endPoint y: 319, distance: 92.6
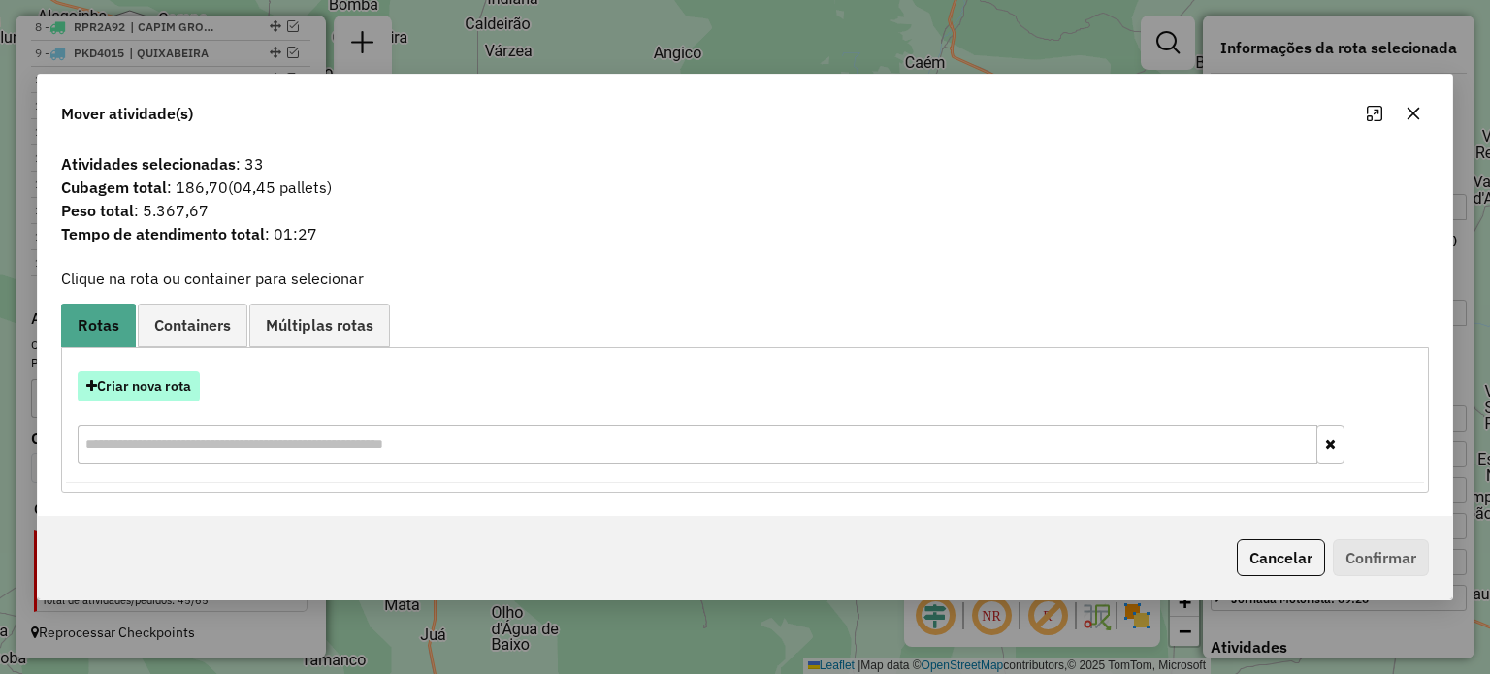
click at [155, 383] on button "Criar nova rota" at bounding box center [139, 386] width 122 height 30
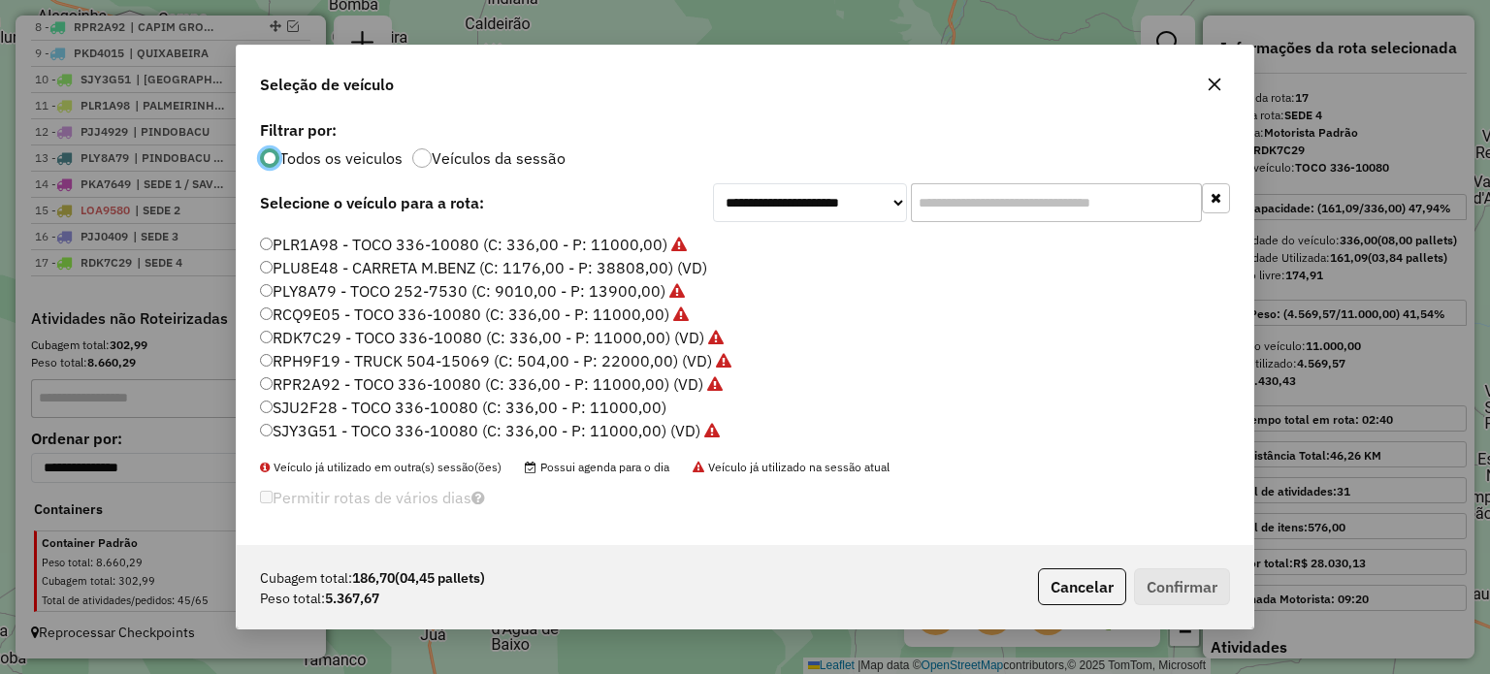
scroll to position [392, 0]
click at [299, 356] on label "SJU2F28 - TOCO 336-10080 (C: 336,00 - P: 11000,00)" at bounding box center [463, 360] width 406 height 23
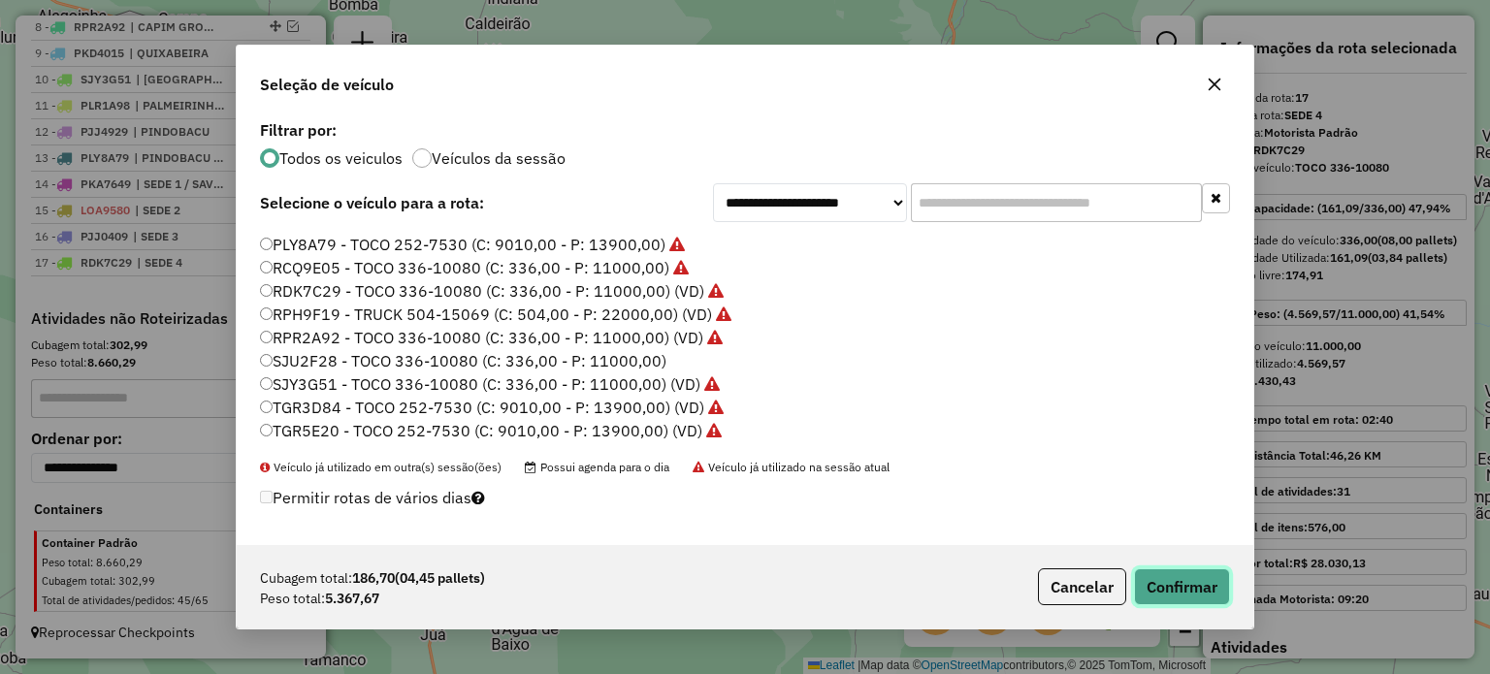
click at [1176, 591] on button "Confirmar" at bounding box center [1182, 586] width 96 height 37
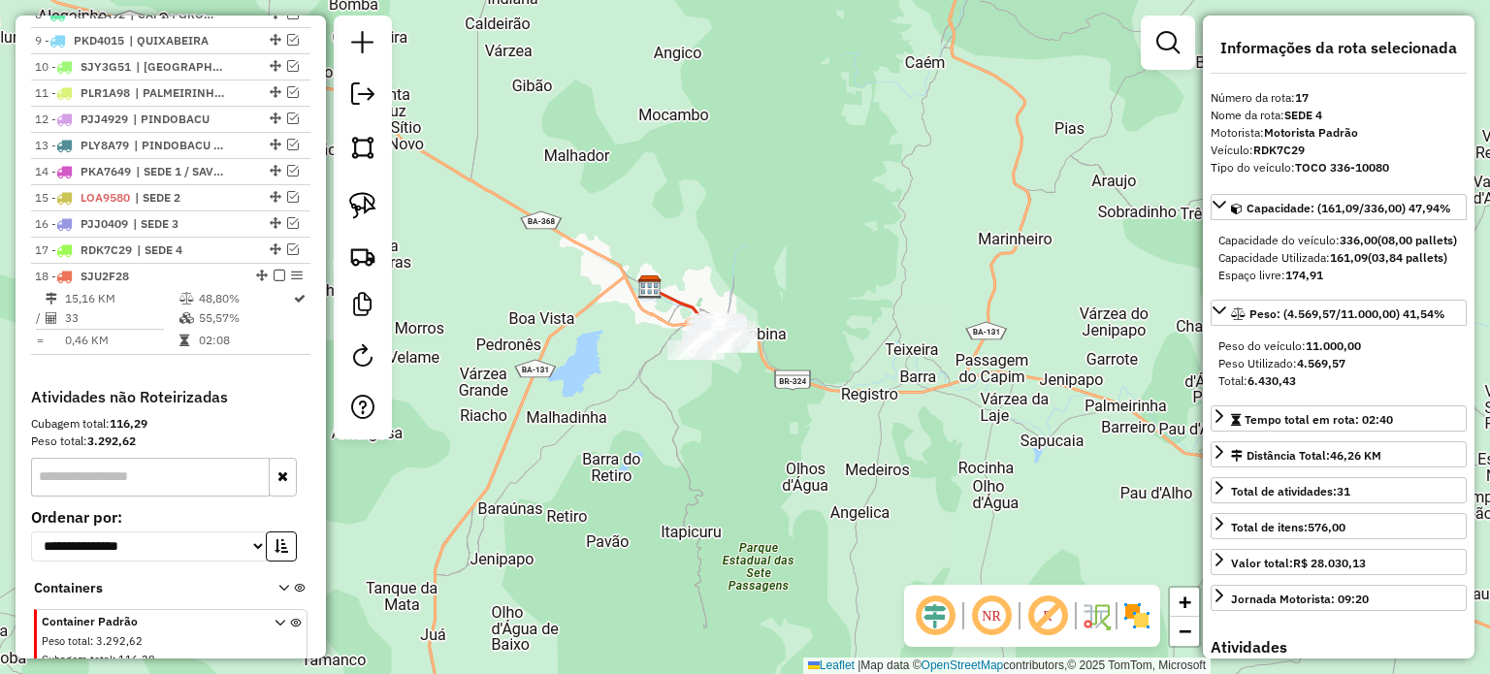
scroll to position [1020, 0]
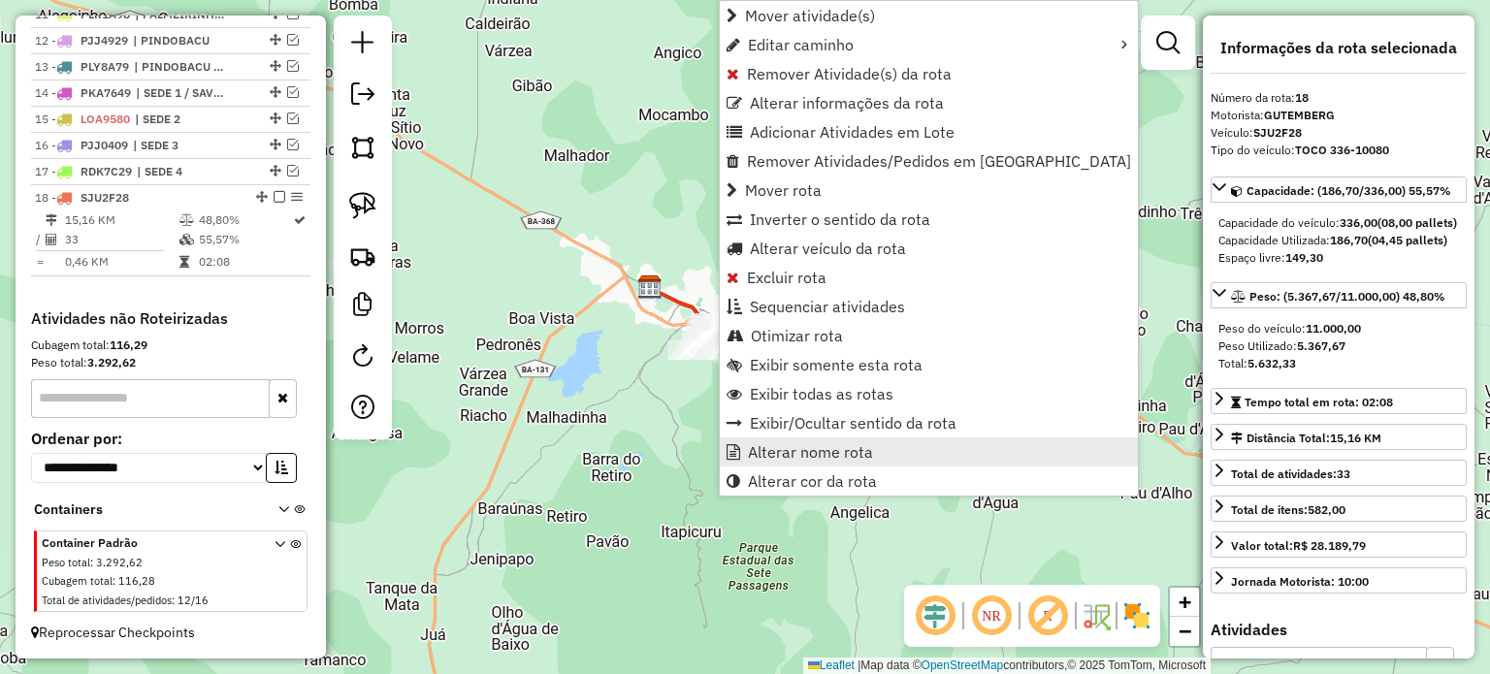
click at [799, 449] on span "Alterar nome rota" at bounding box center [810, 452] width 125 height 16
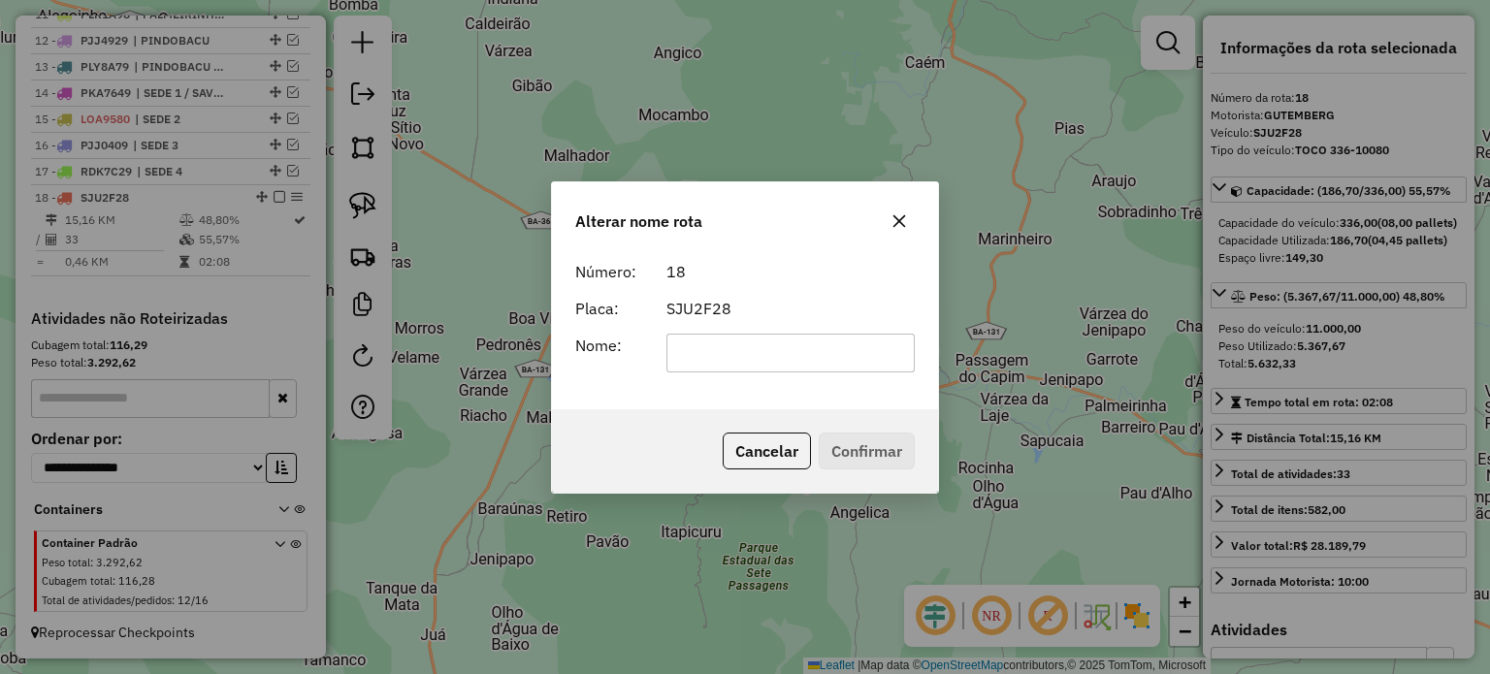
click at [711, 350] on input "text" at bounding box center [790, 353] width 249 height 39
type input "******"
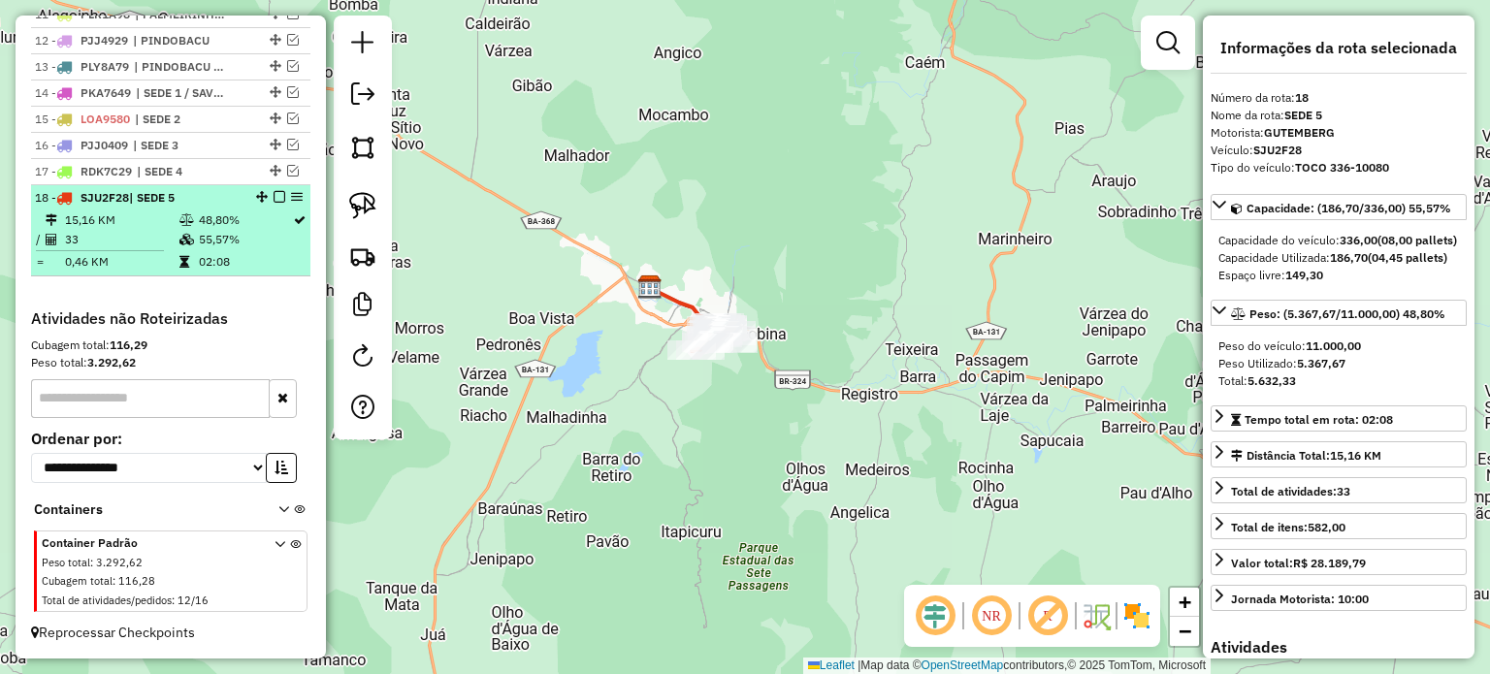
click at [274, 194] on em at bounding box center [280, 197] width 12 height 12
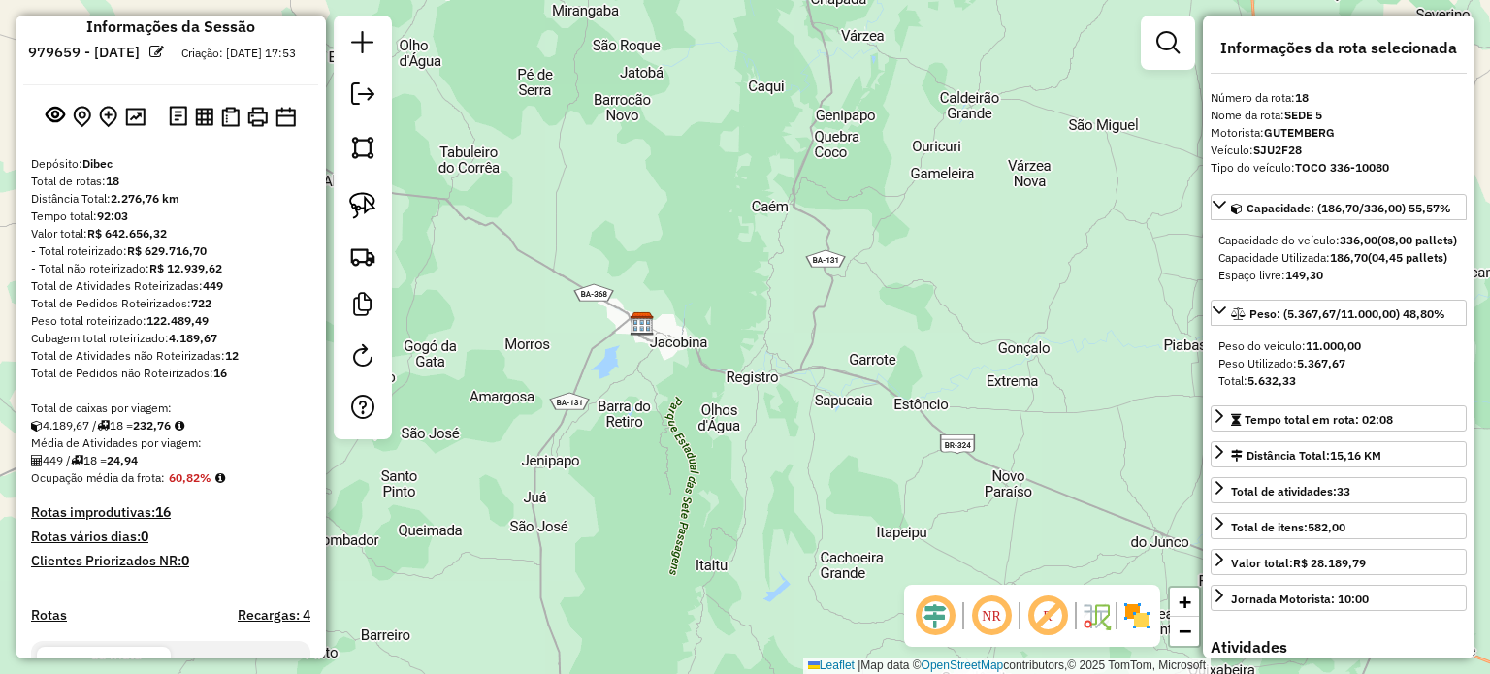
scroll to position [0, 0]
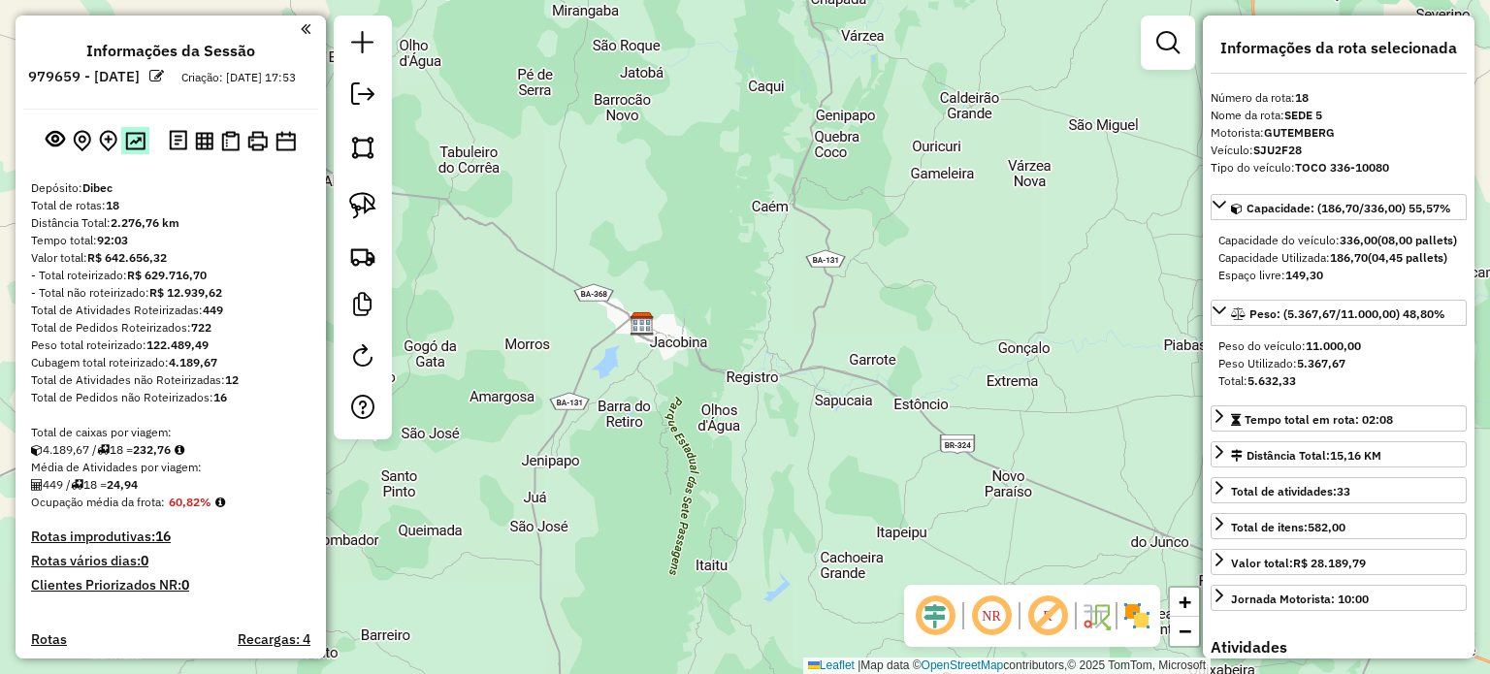
click at [130, 150] on img at bounding box center [135, 141] width 20 height 18
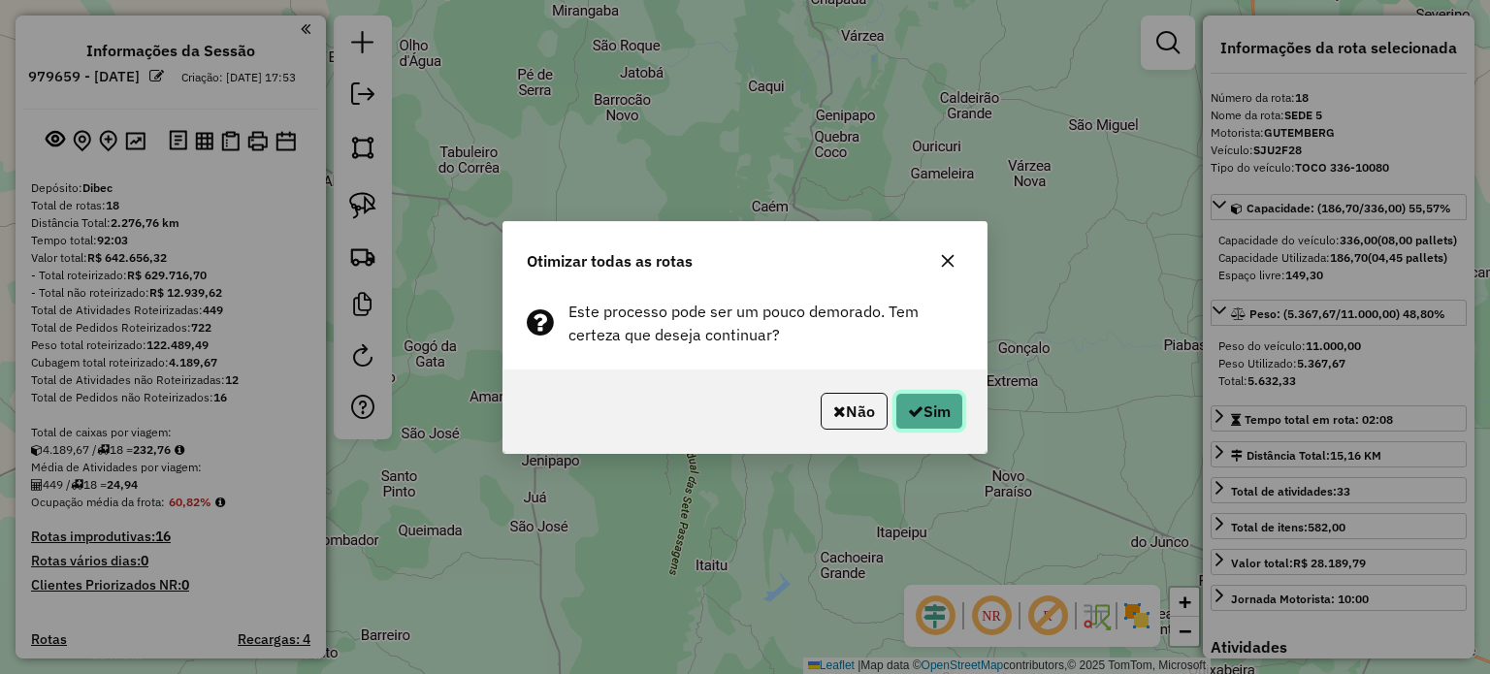
click at [908, 410] on icon "button" at bounding box center [916, 411] width 16 height 16
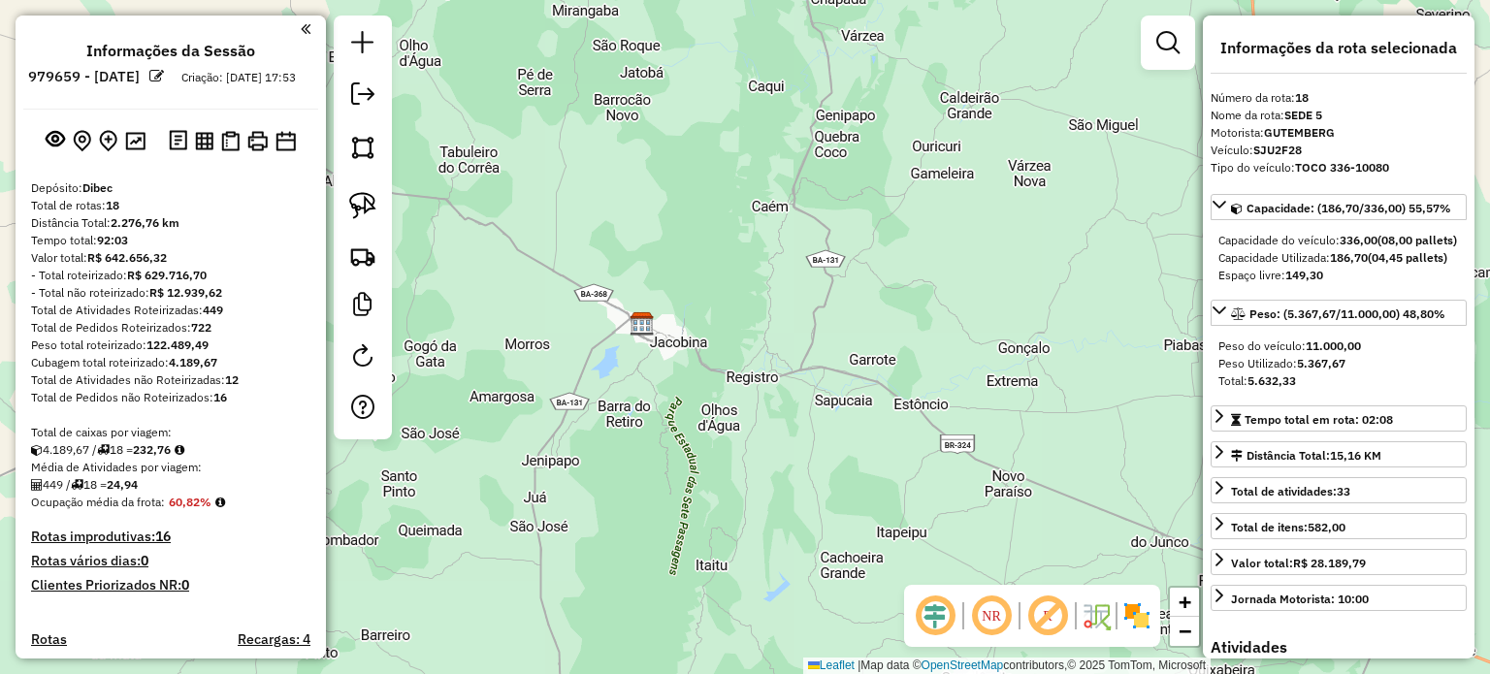
scroll to position [956, 0]
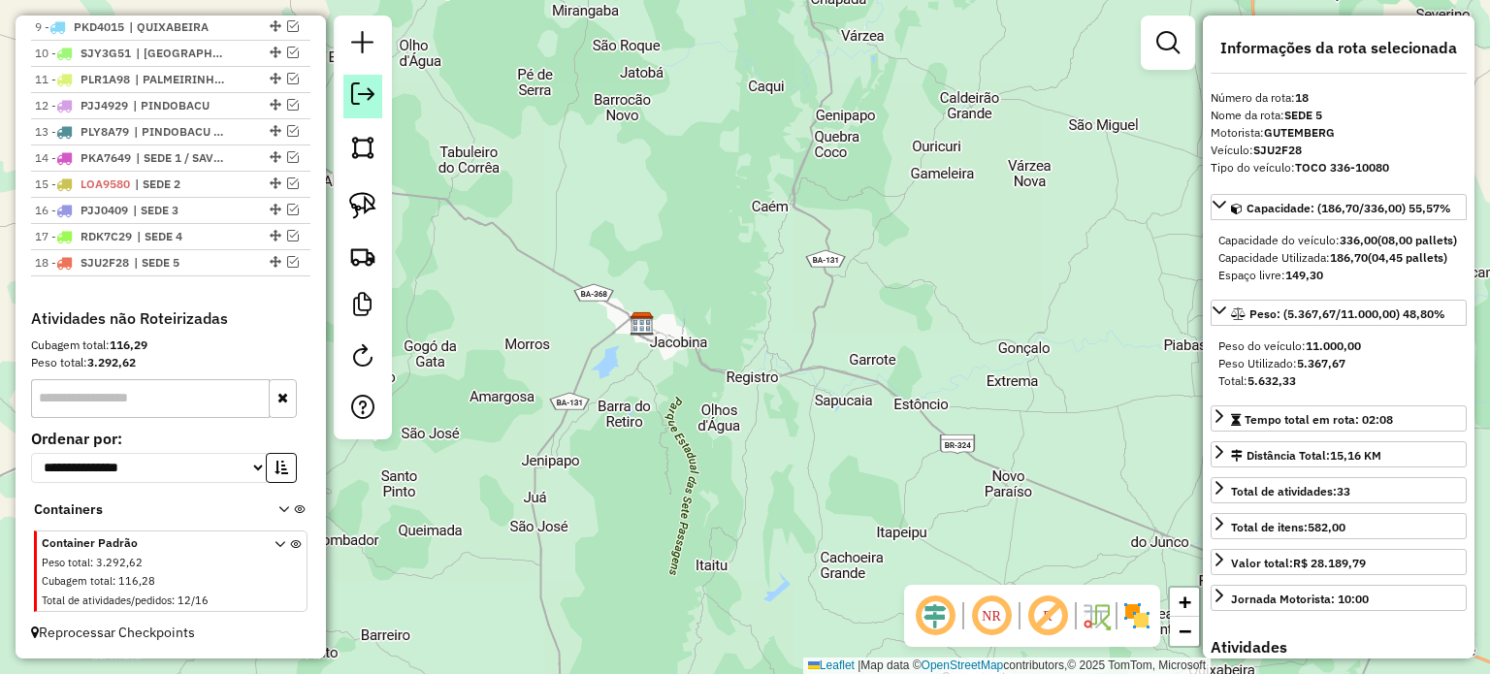
click at [361, 99] on em at bounding box center [362, 93] width 23 height 23
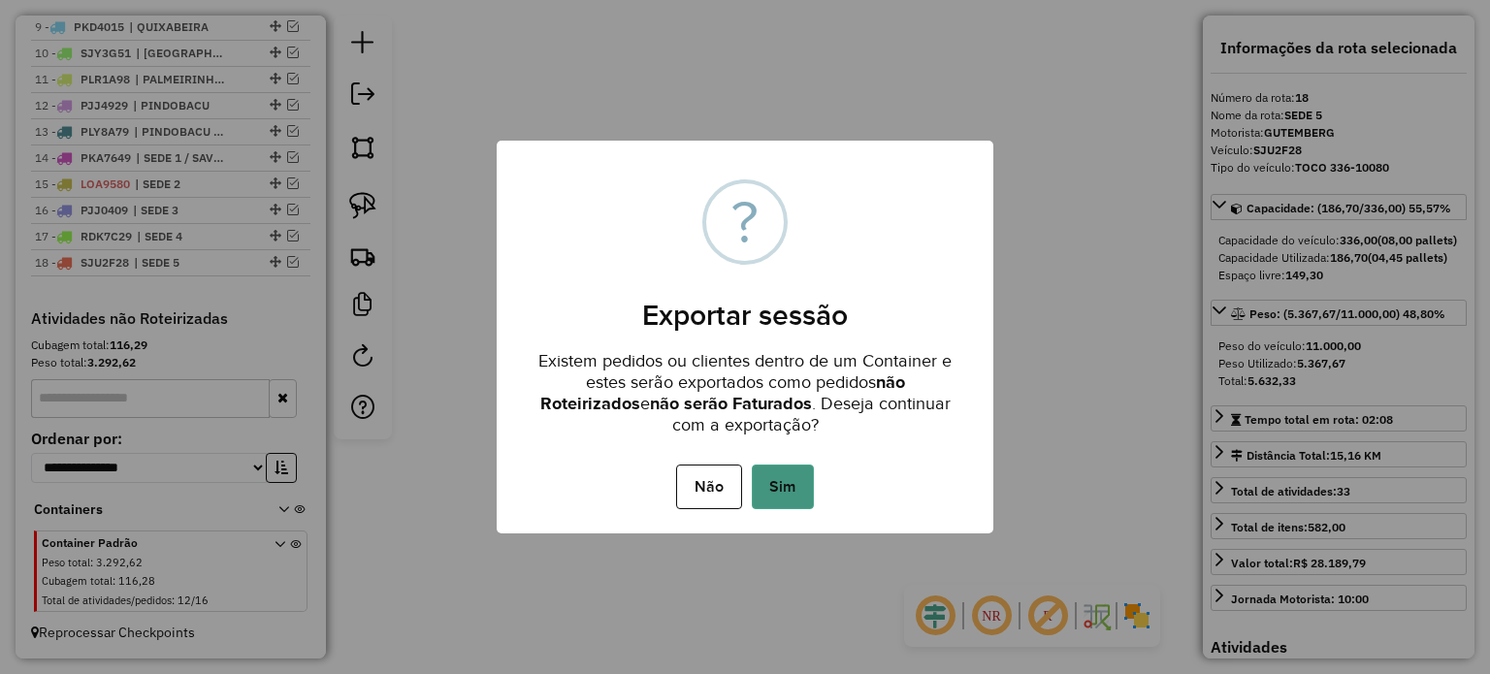
click at [782, 477] on button "Sim" at bounding box center [783, 487] width 62 height 45
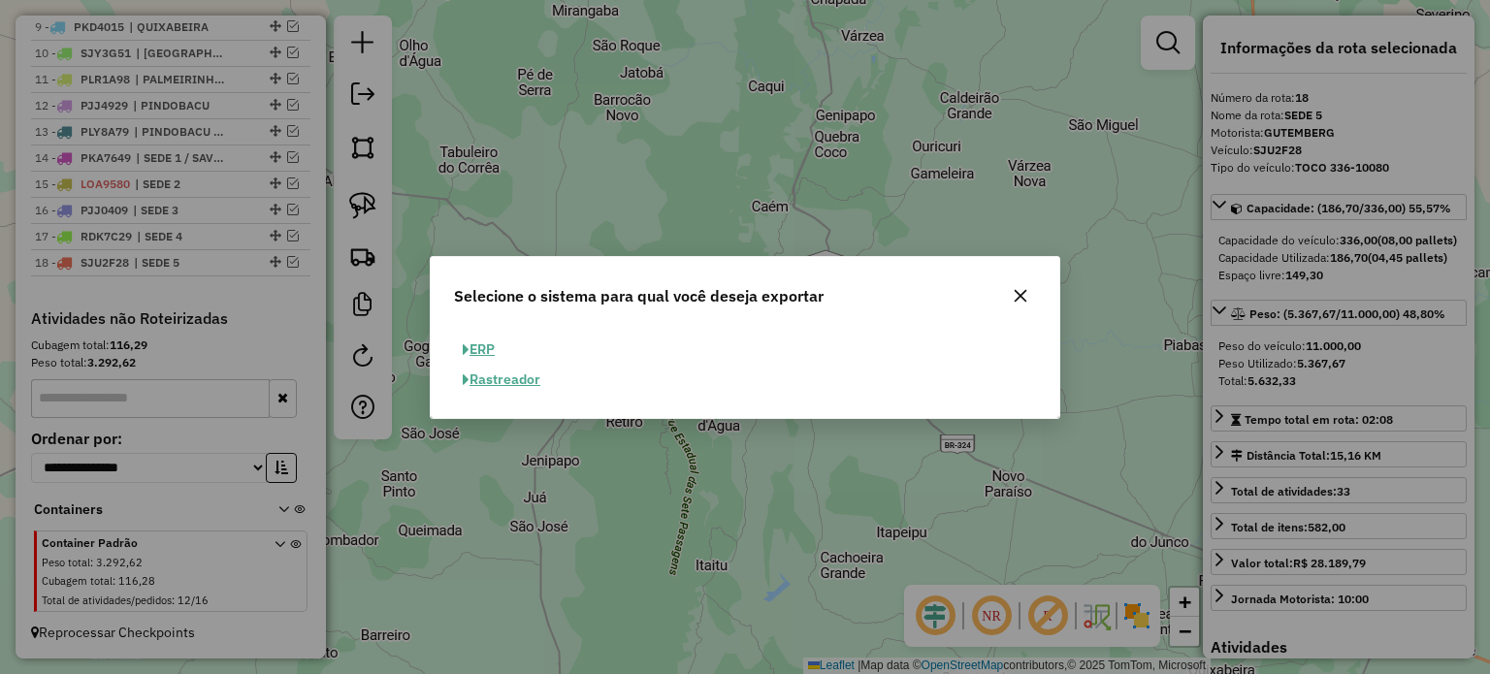
click at [492, 346] on button "ERP" at bounding box center [478, 350] width 49 height 30
select select "**"
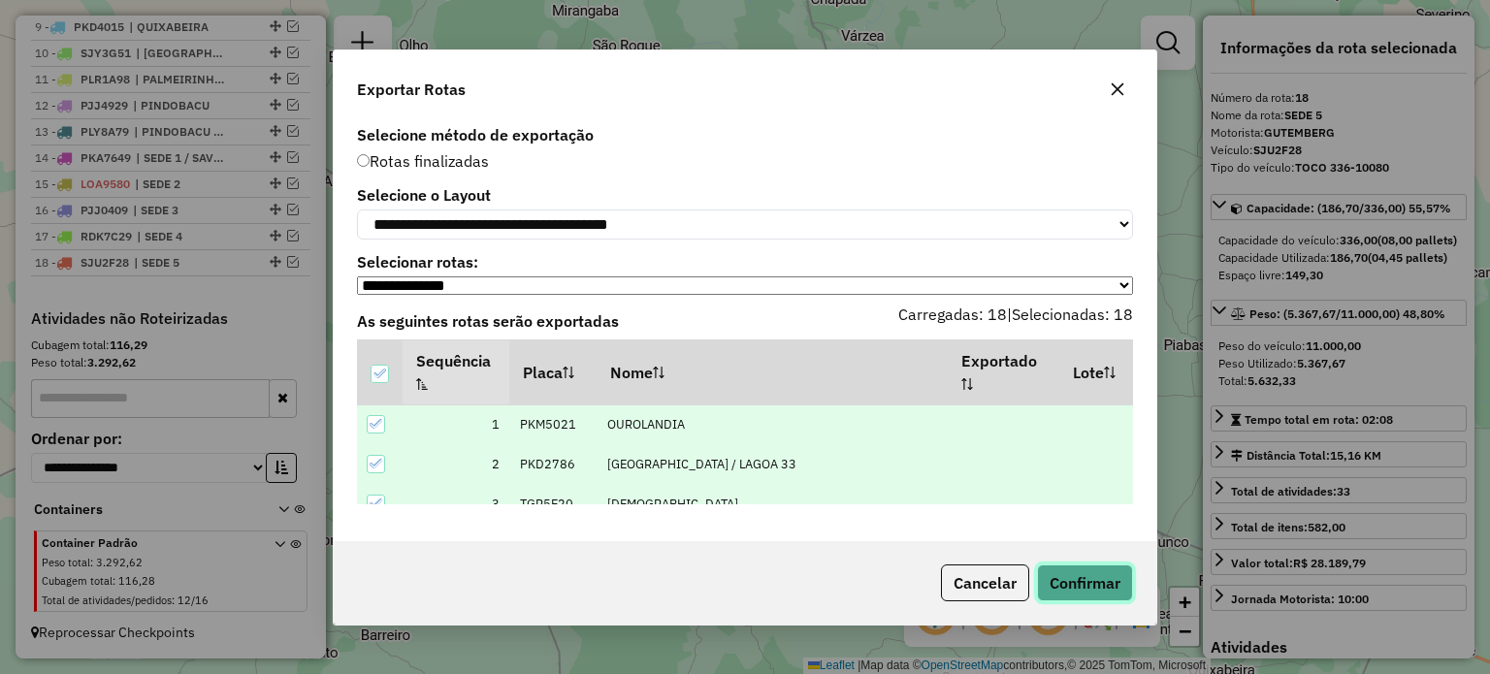
click at [1074, 594] on button "Confirmar" at bounding box center [1085, 582] width 96 height 37
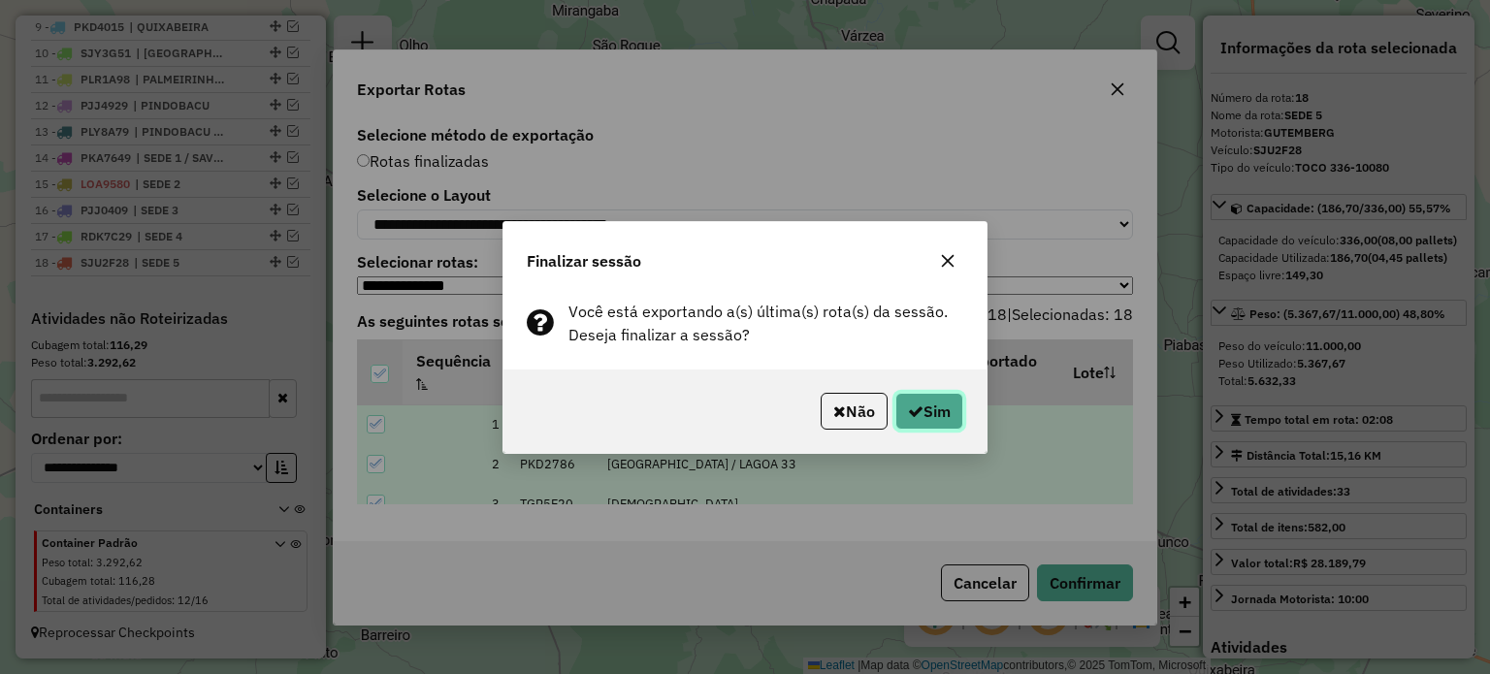
click at [931, 414] on button "Sim" at bounding box center [929, 411] width 68 height 37
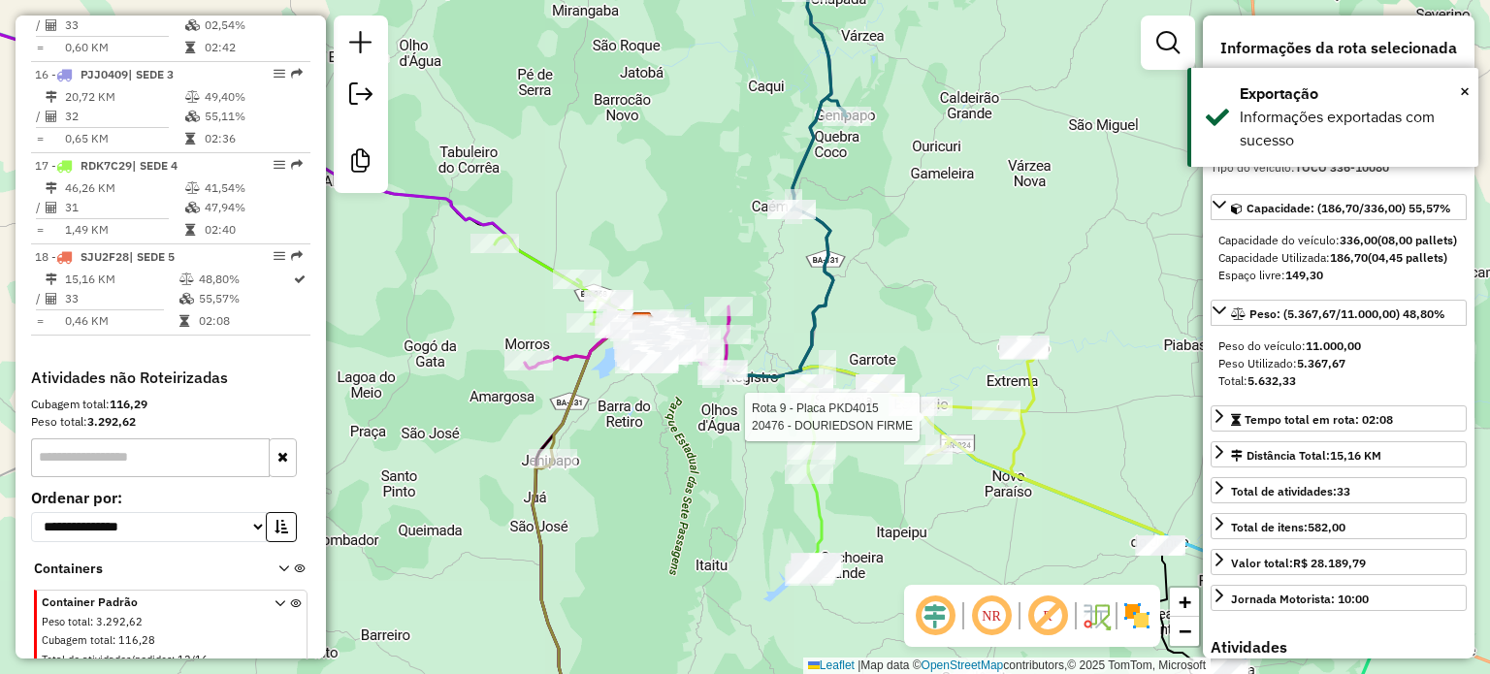
scroll to position [2252, 0]
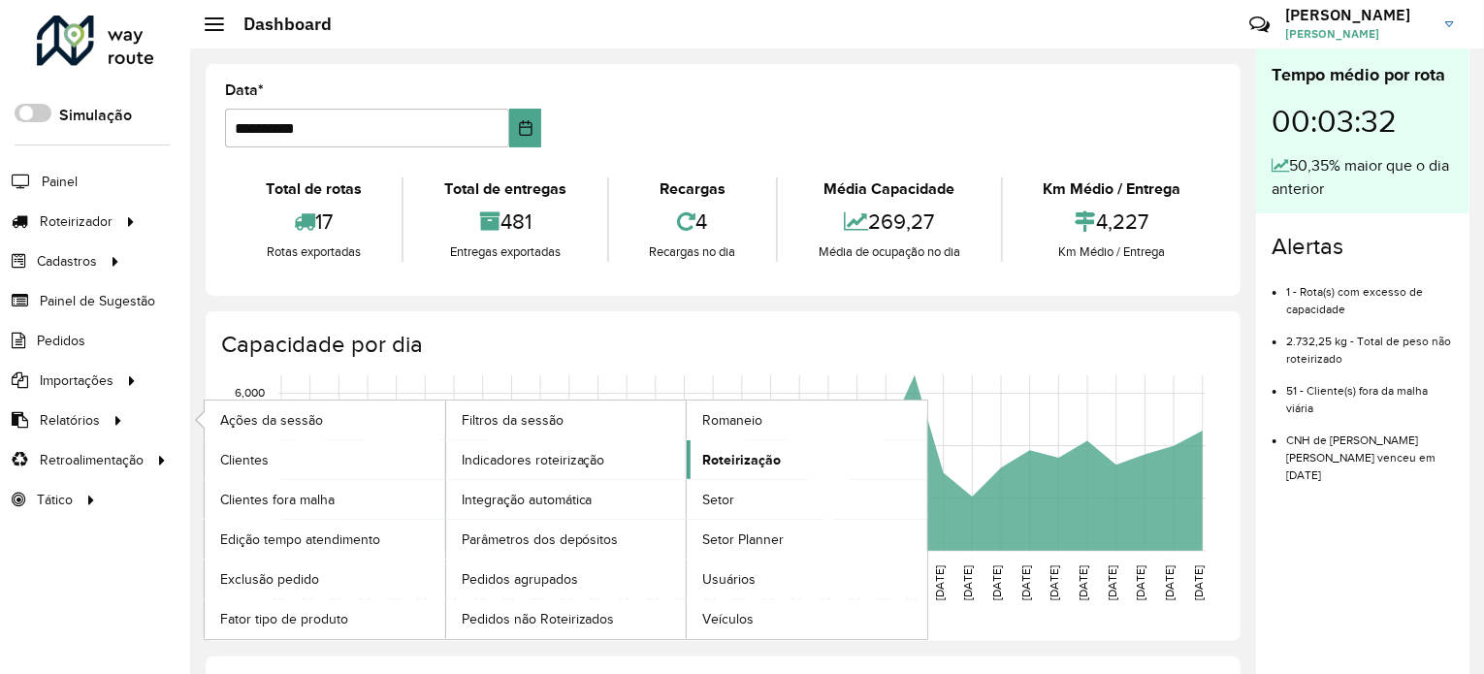
click at [745, 454] on span "Roteirização" at bounding box center [741, 460] width 79 height 20
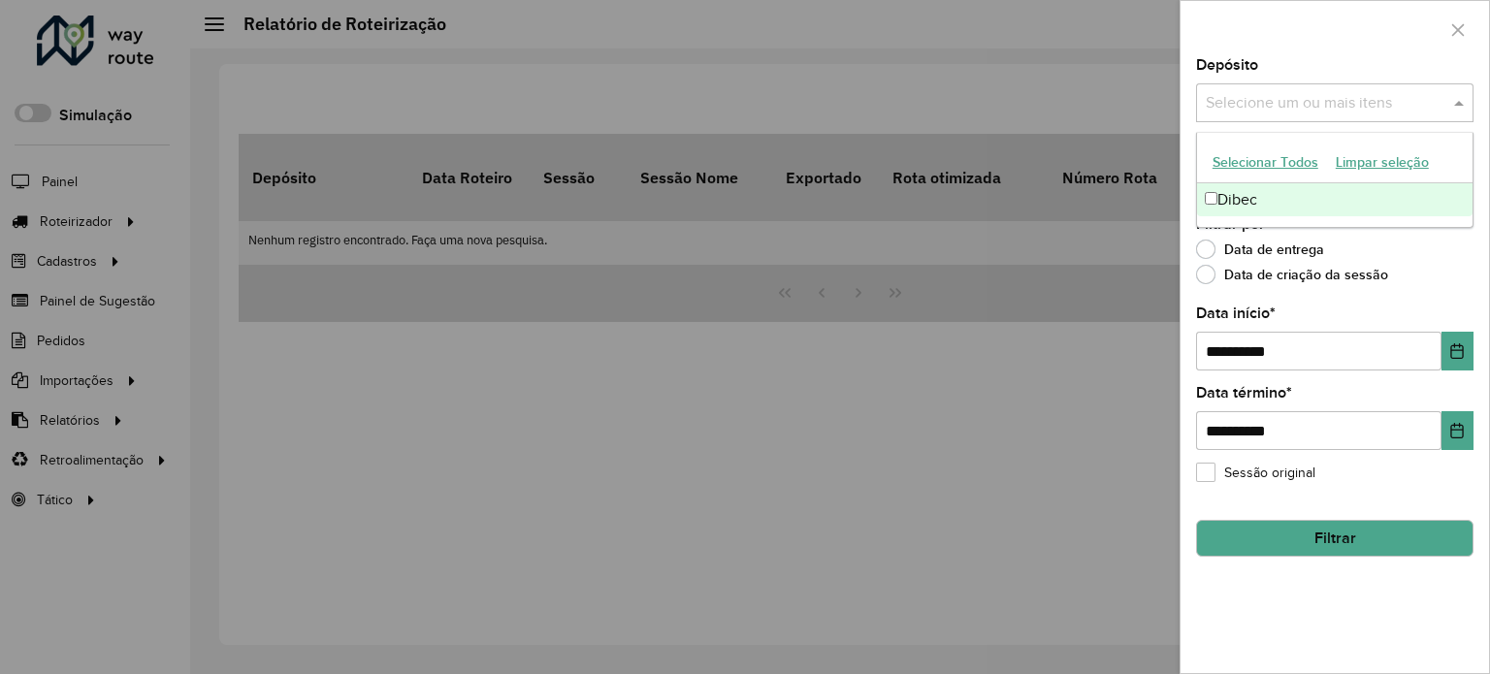
click at [1459, 103] on span at bounding box center [1461, 102] width 24 height 23
click at [1253, 197] on div "Dibec" at bounding box center [1334, 199] width 275 height 33
click at [1387, 247] on div "Data de entrega" at bounding box center [1334, 253] width 277 height 23
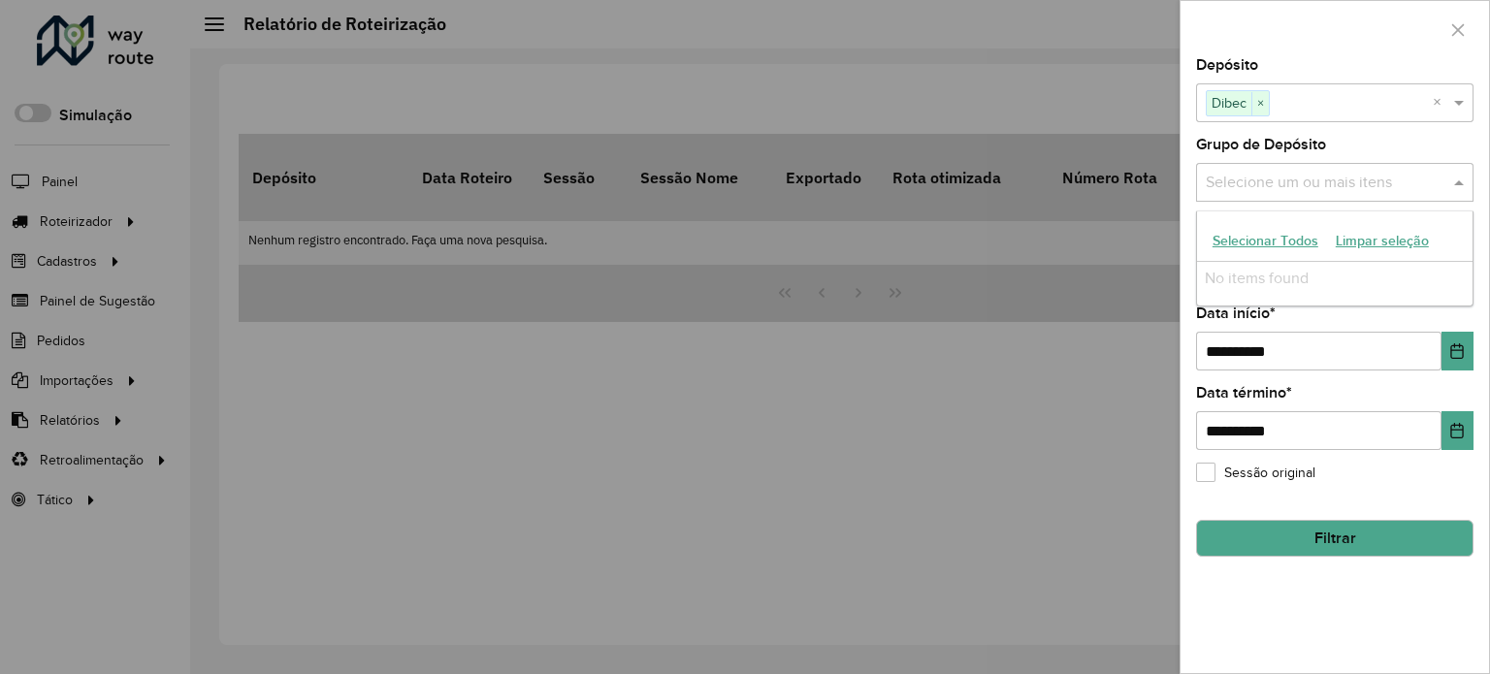
click at [1444, 179] on input "text" at bounding box center [1325, 183] width 248 height 23
click at [1136, 228] on div at bounding box center [745, 337] width 1490 height 674
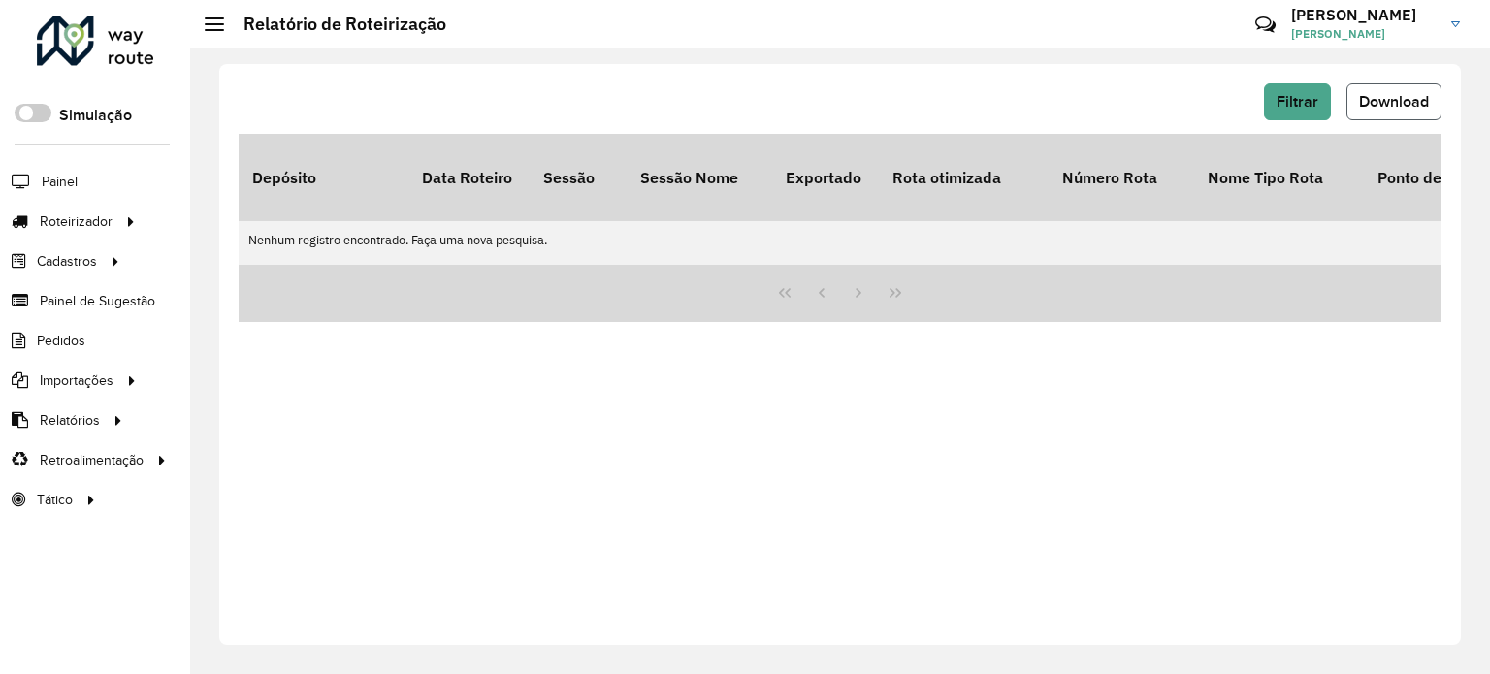
click at [1381, 101] on span "Download" at bounding box center [1394, 101] width 70 height 16
click at [1302, 98] on span "Filtrar" at bounding box center [1297, 101] width 42 height 16
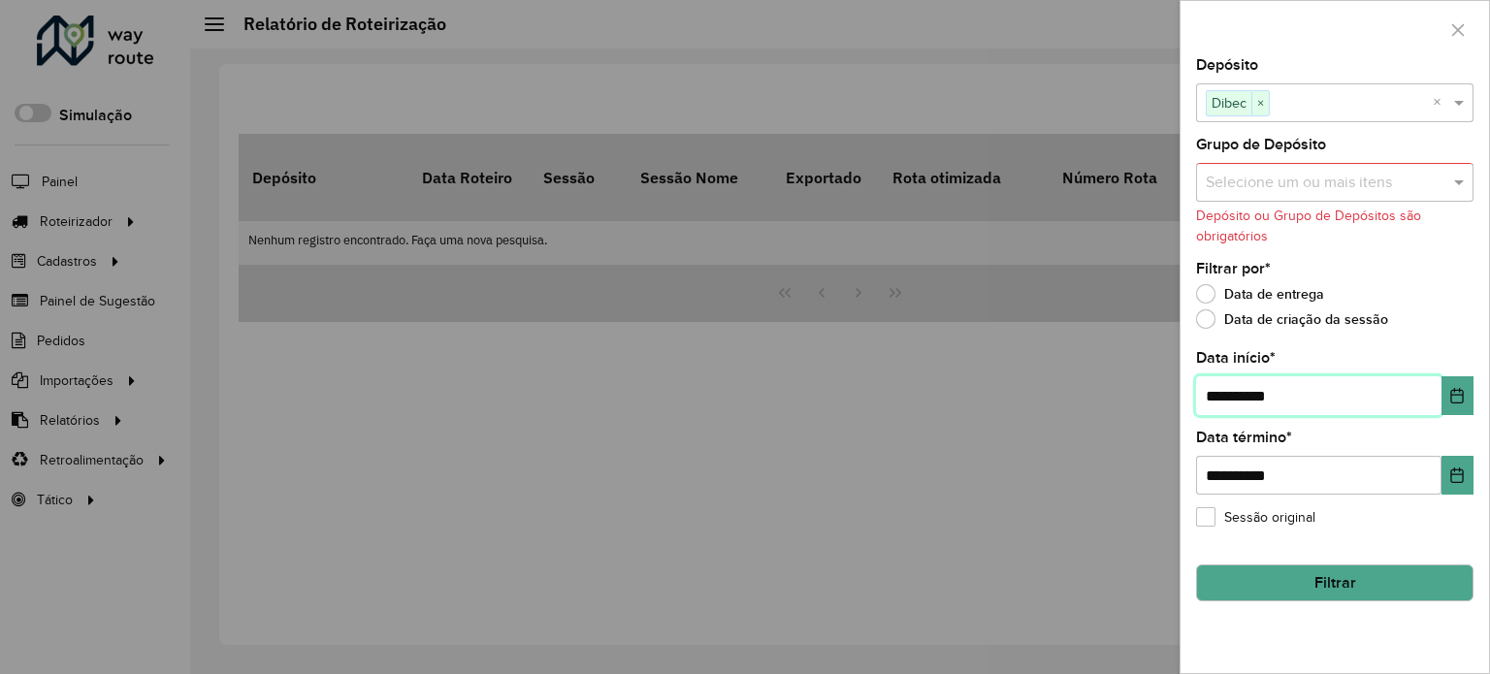
click at [1370, 398] on input "**********" at bounding box center [1318, 395] width 245 height 39
click at [1455, 398] on icon "Choose Date" at bounding box center [1457, 396] width 16 height 16
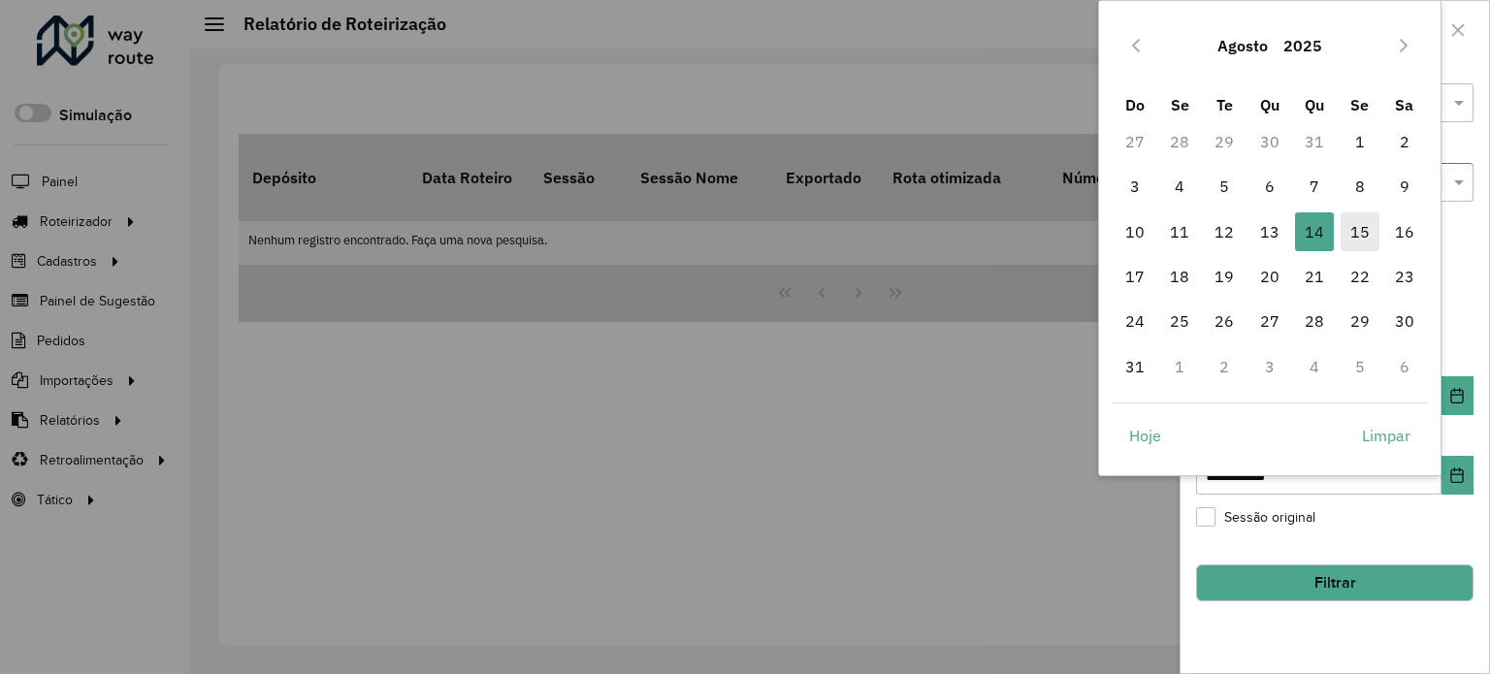
click at [1353, 231] on span "15" at bounding box center [1359, 231] width 39 height 39
type input "**********"
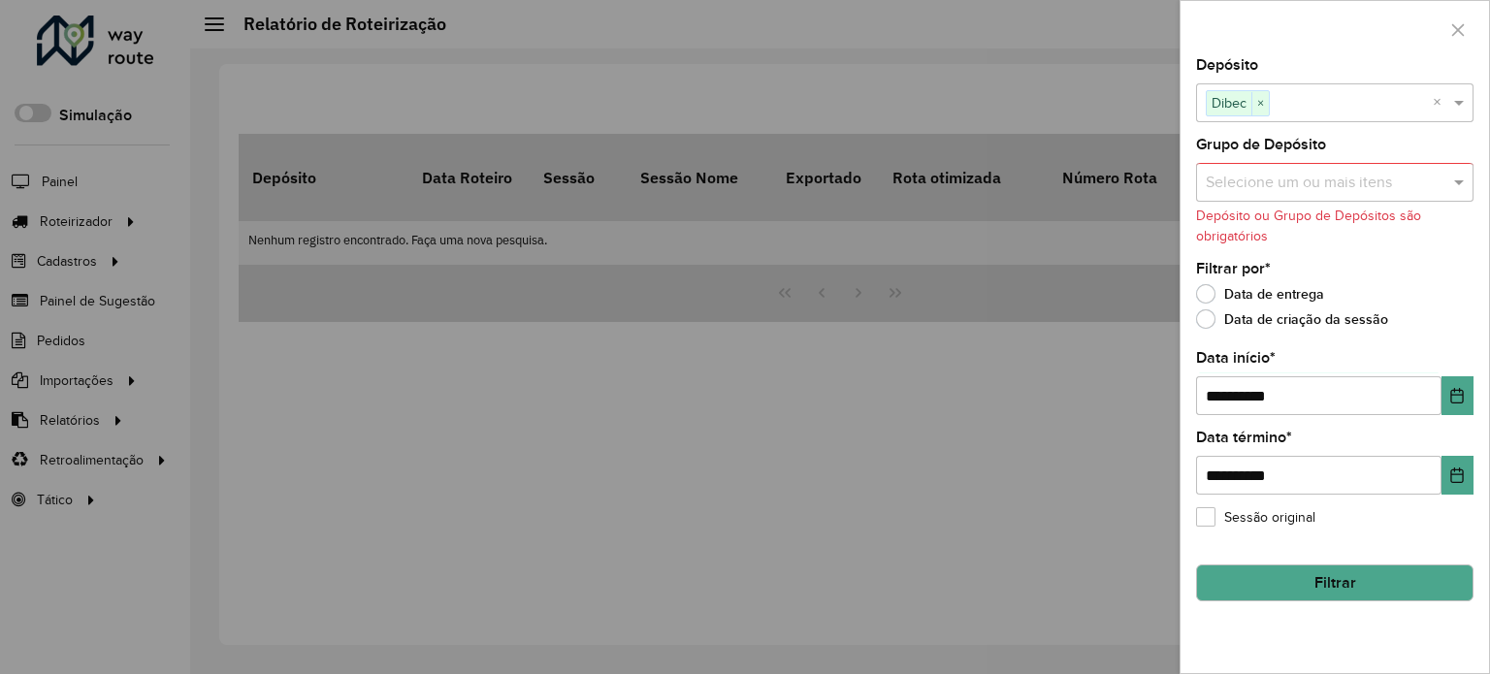
click at [1366, 576] on button "Filtrar" at bounding box center [1334, 582] width 277 height 37
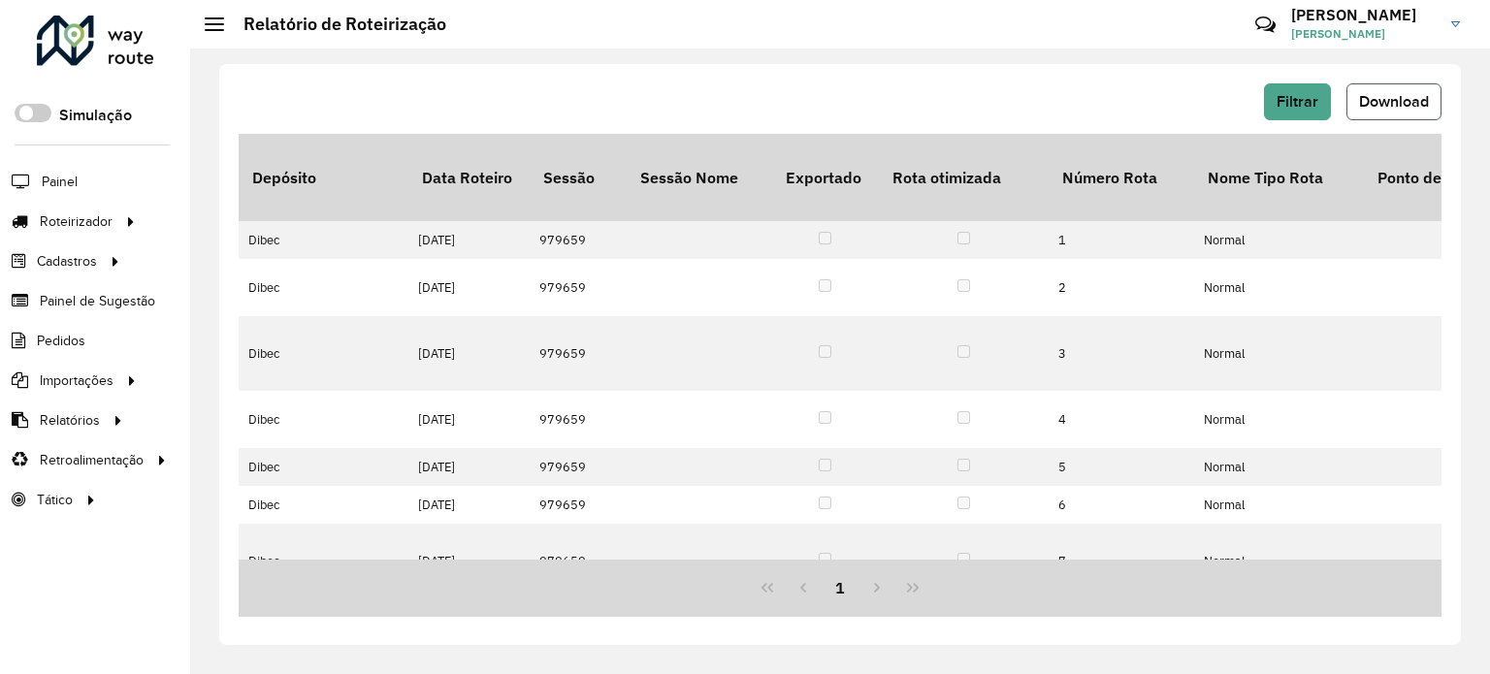
click at [1373, 94] on span "Download" at bounding box center [1394, 101] width 70 height 16
